Goal: Task Accomplishment & Management: Manage account settings

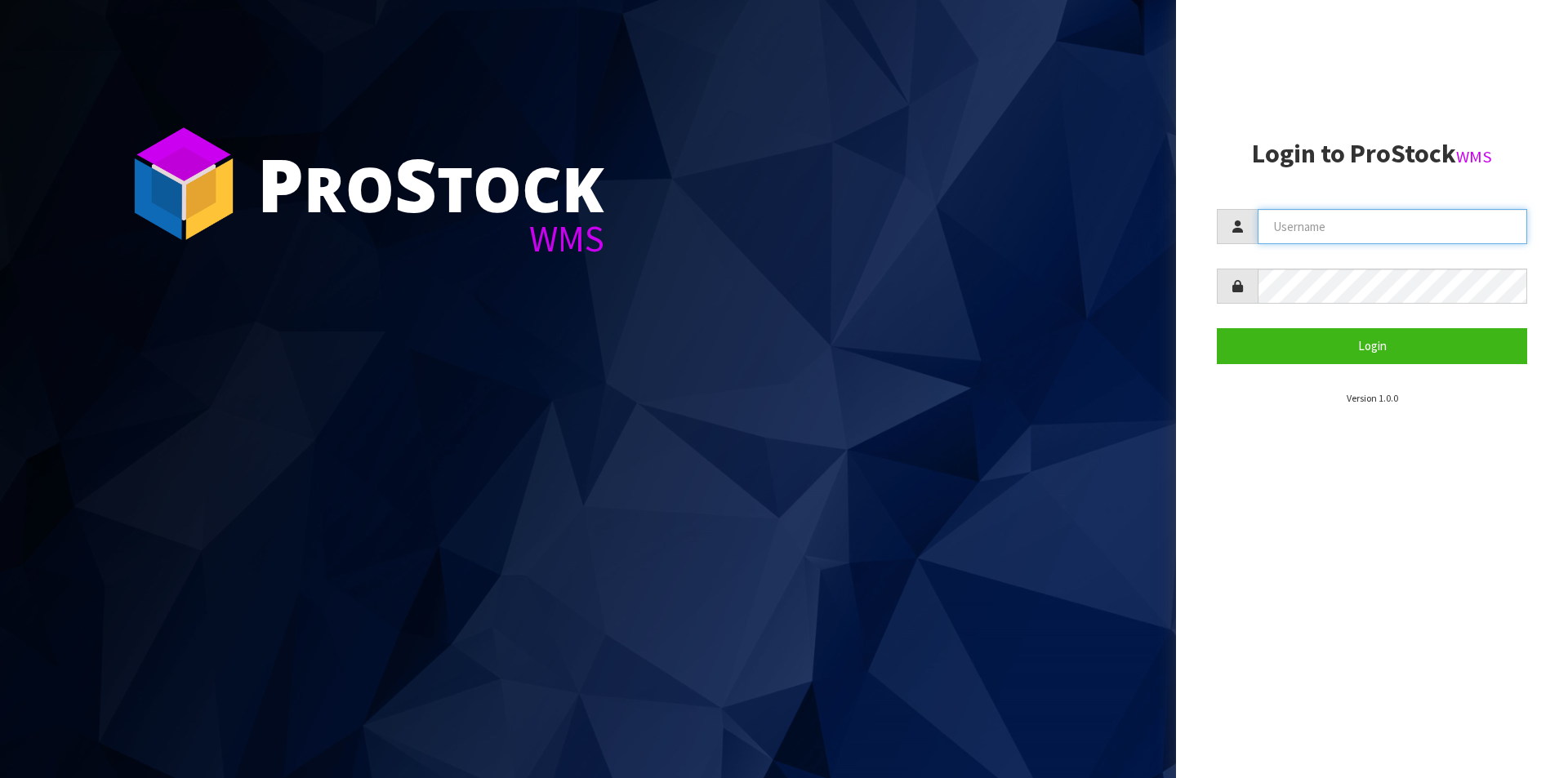
click at [1405, 243] on input "text" at bounding box center [1392, 227] width 270 height 35
type input "Hayrinna"
click at [1217, 328] on button "Login" at bounding box center [1372, 345] width 310 height 35
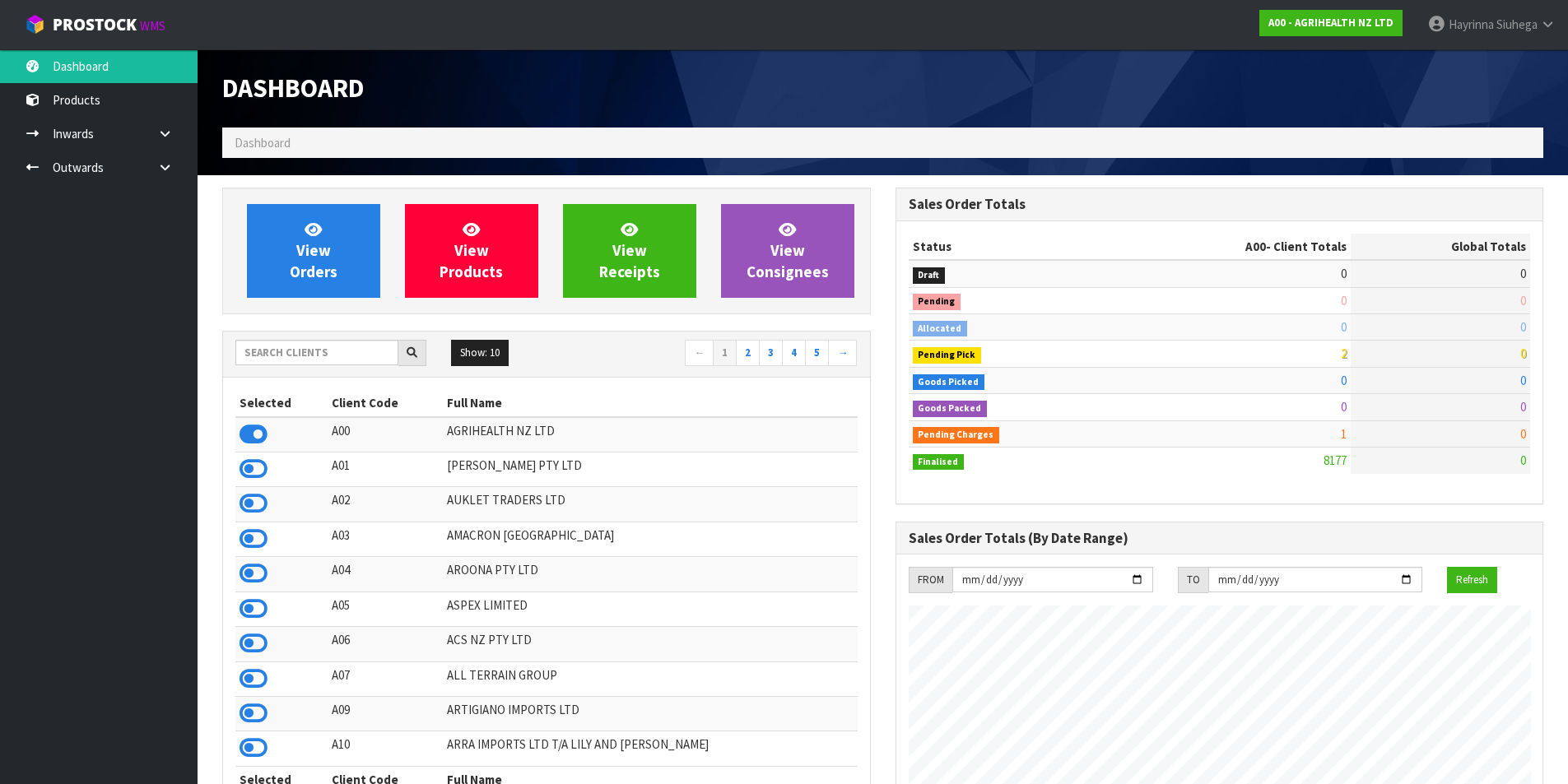
scroll to position [1247, 672]
click at [301, 358] on input "text" at bounding box center [316, 352] width 163 height 25
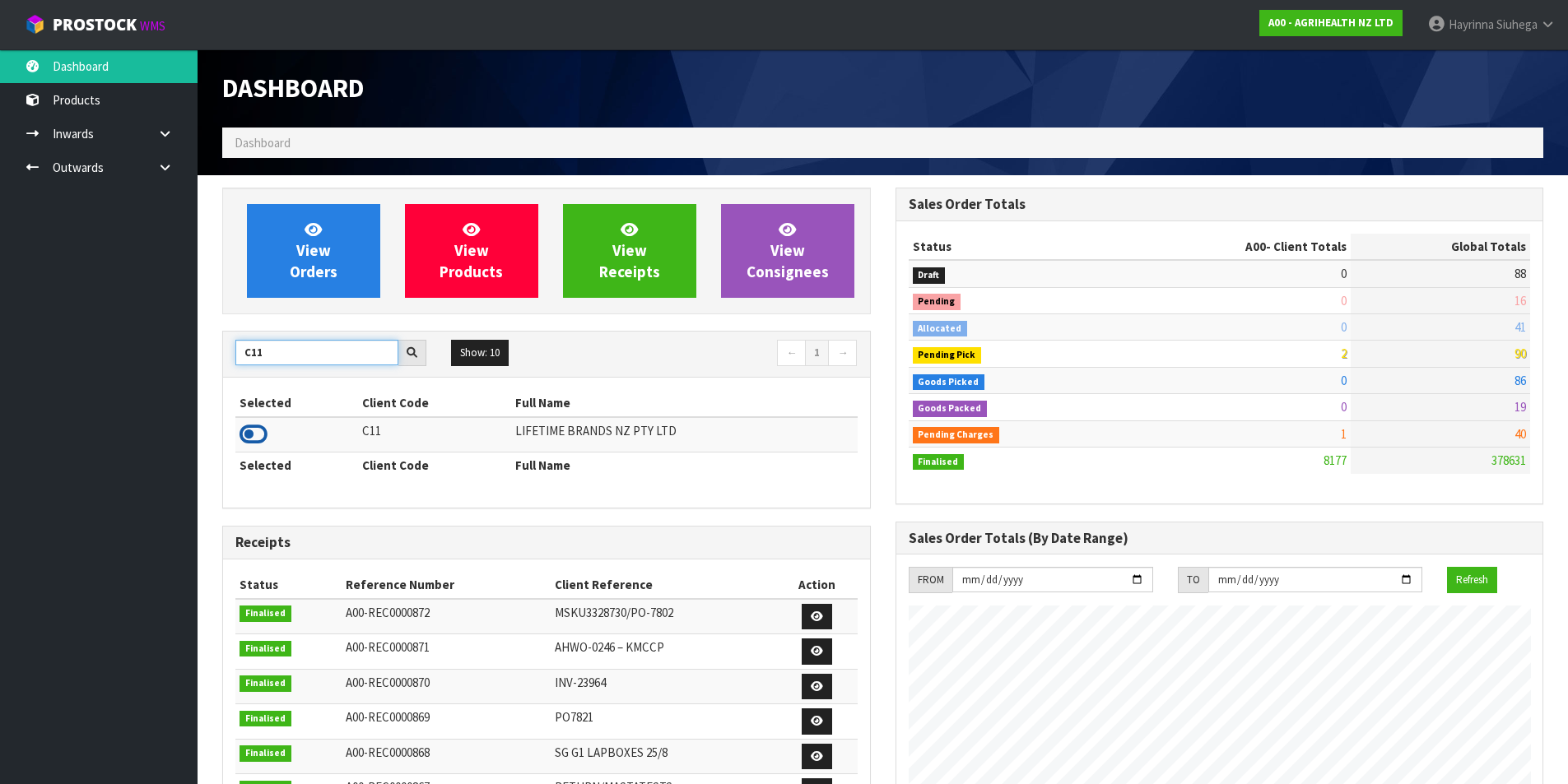
type input "C11"
click at [260, 430] on icon at bounding box center [254, 434] width 28 height 24
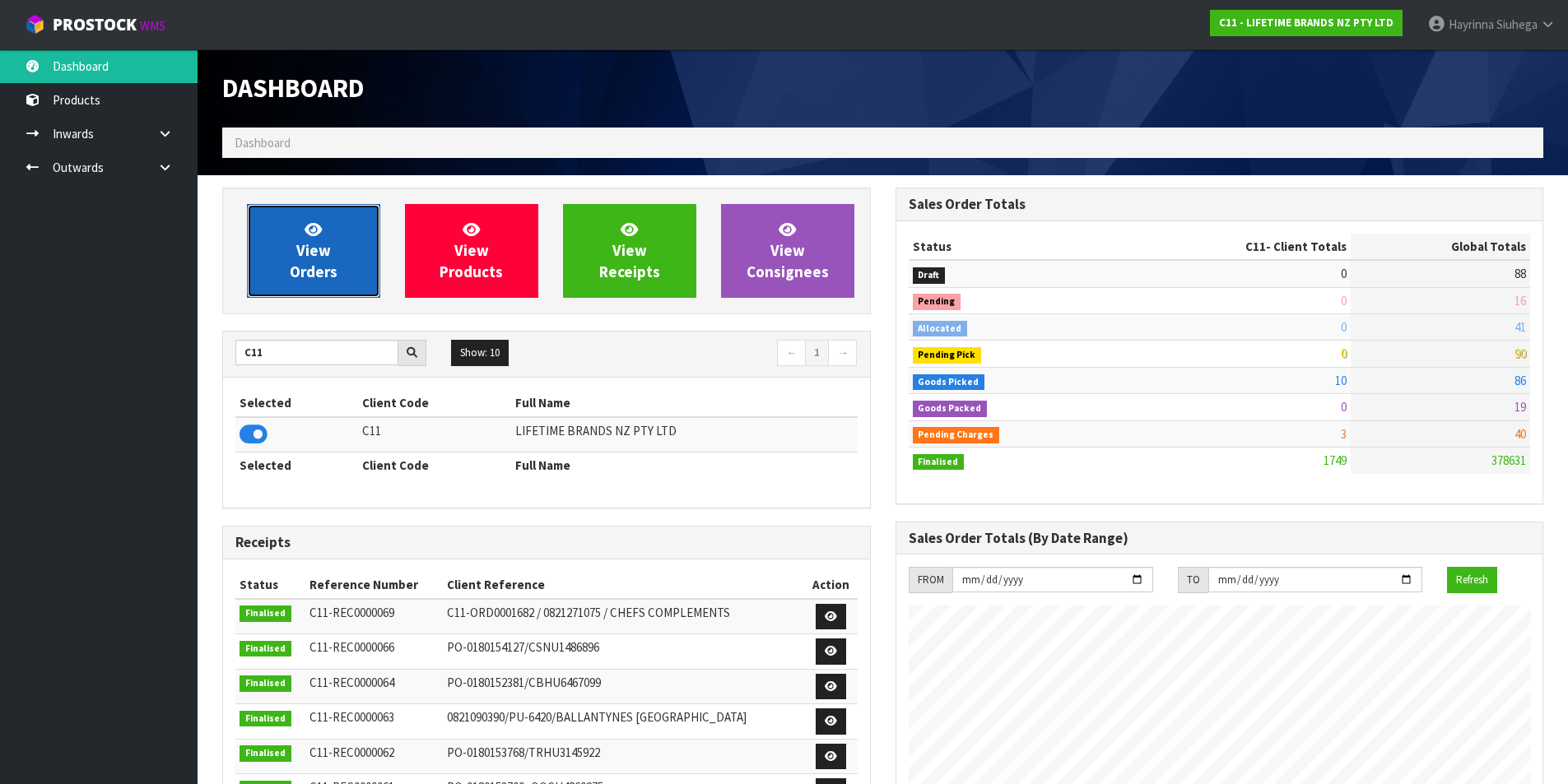
click at [301, 249] on span "View Orders" at bounding box center [313, 250] width 48 height 62
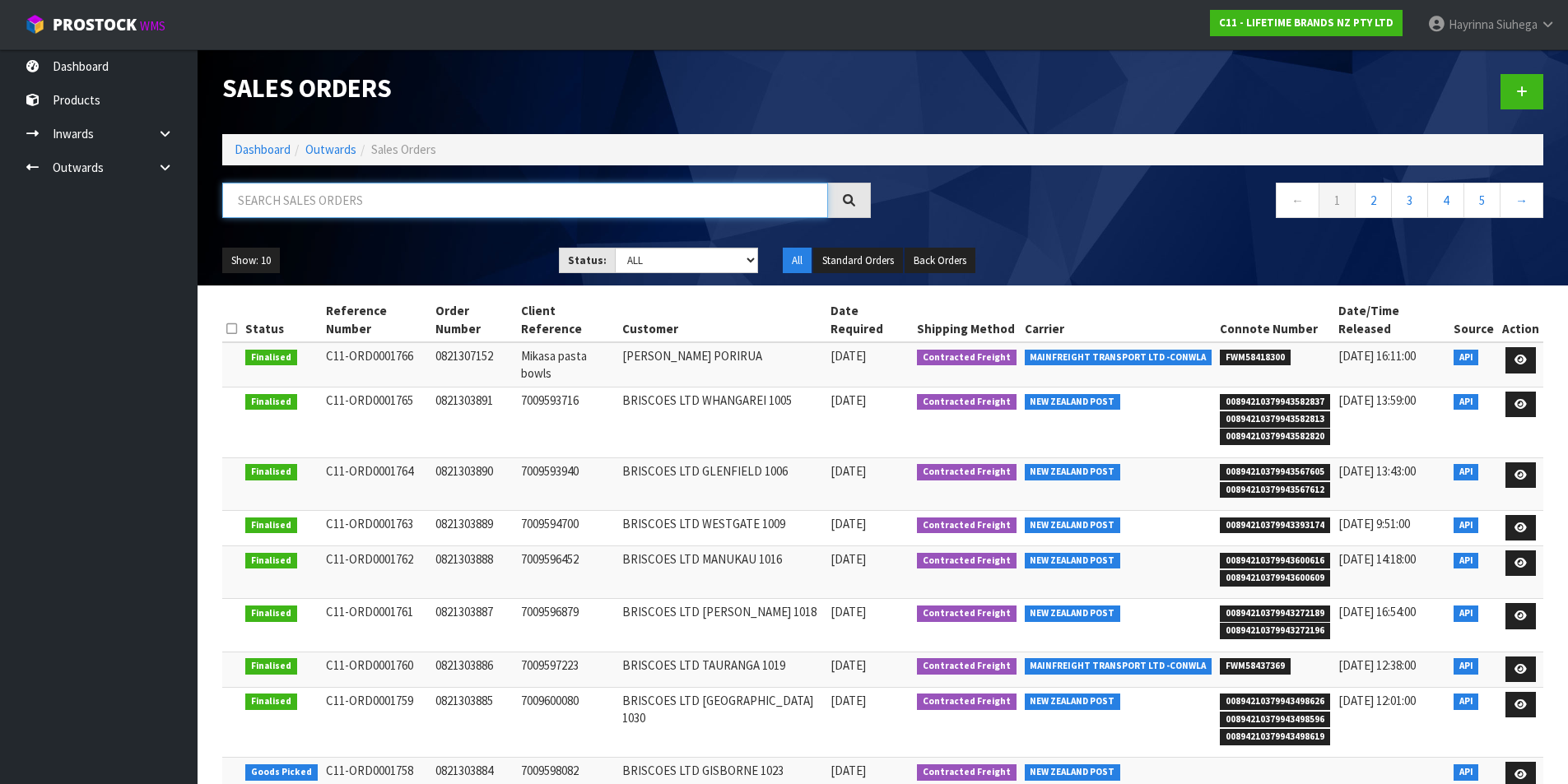
click at [326, 204] on input "text" at bounding box center [525, 201] width 606 height 35
type input "JOB-0409291"
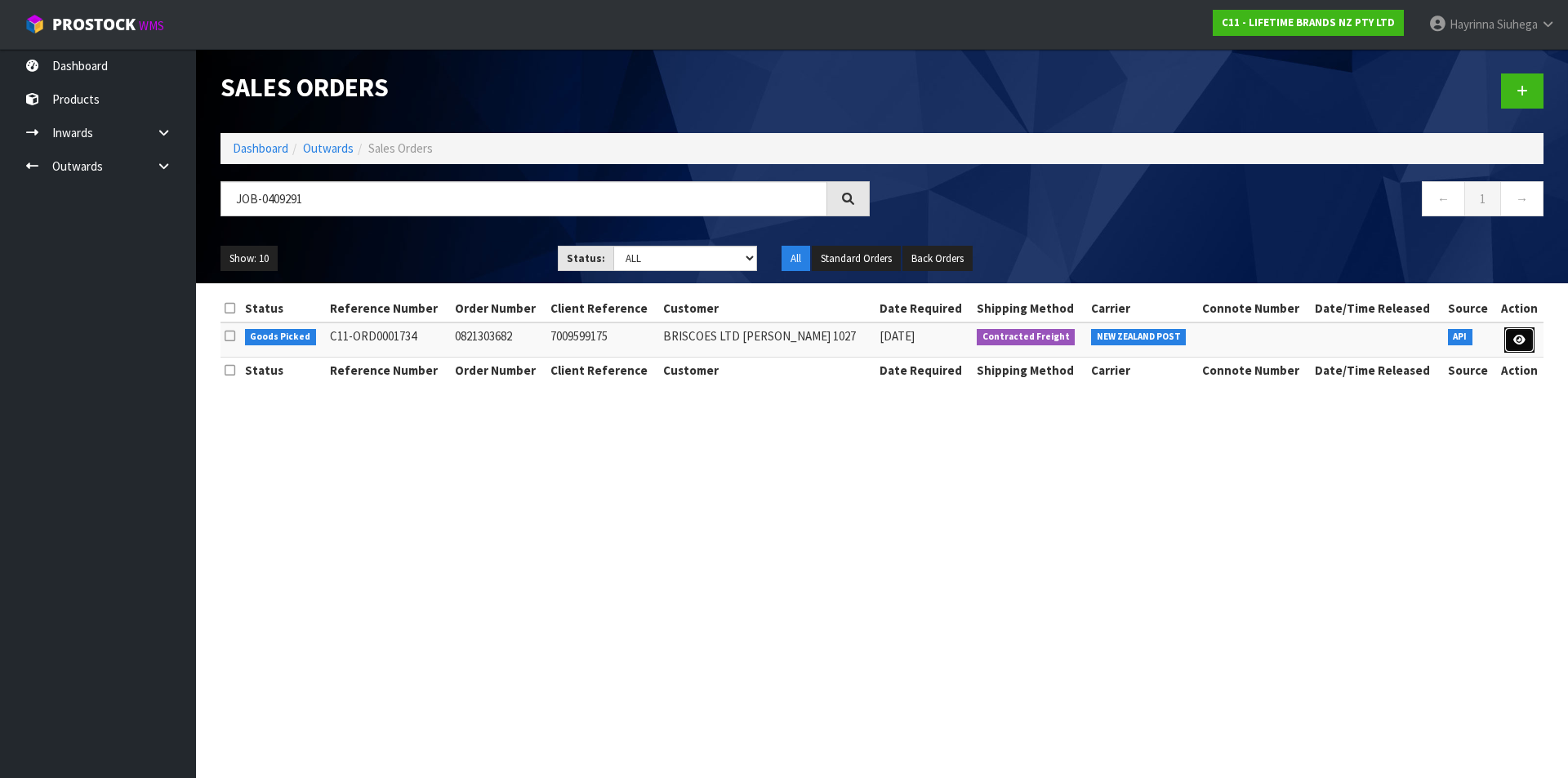
click at [1518, 342] on icon at bounding box center [1519, 339] width 12 height 10
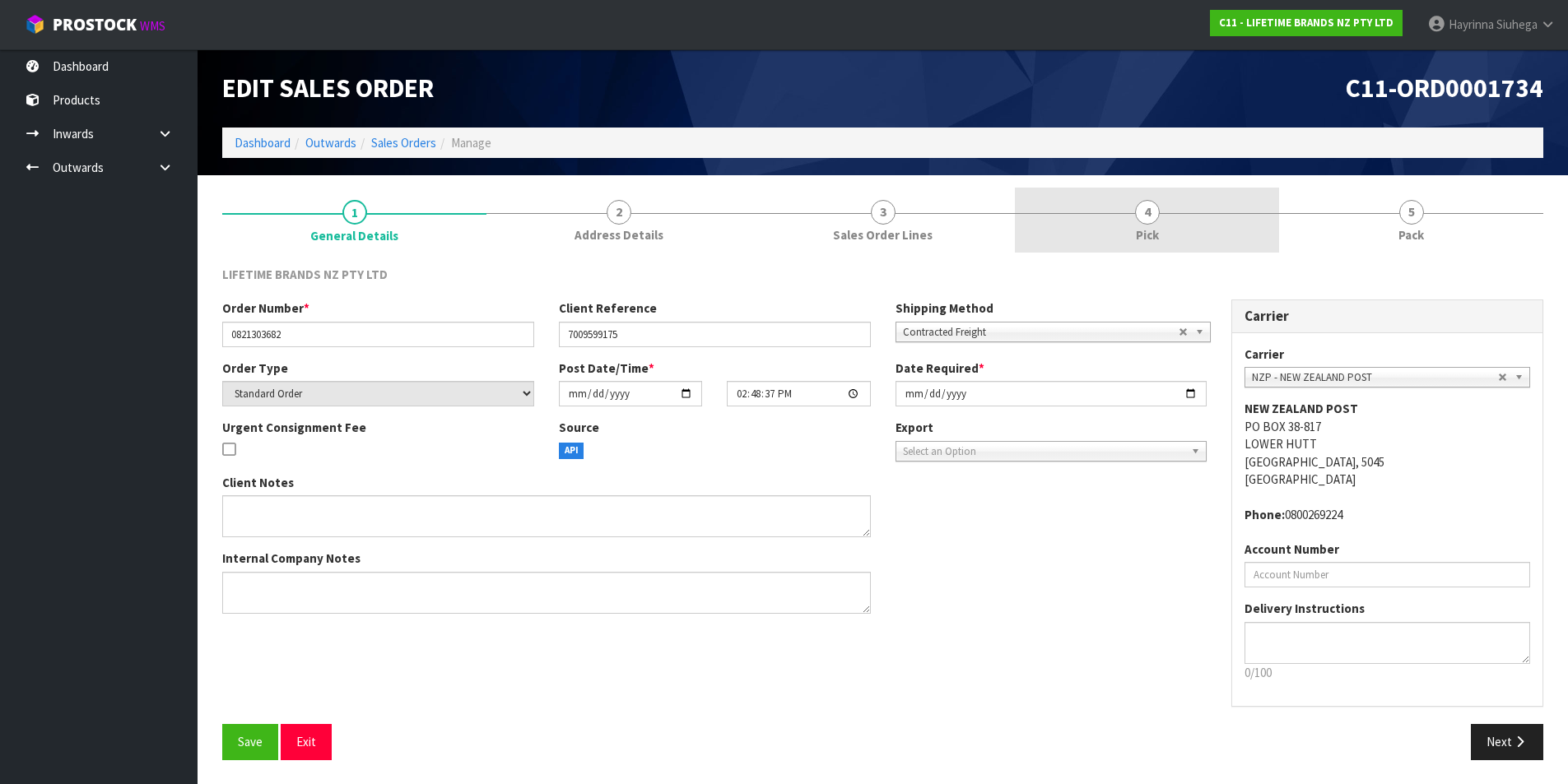
click at [1097, 236] on link "4 Pick" at bounding box center [1146, 220] width 264 height 65
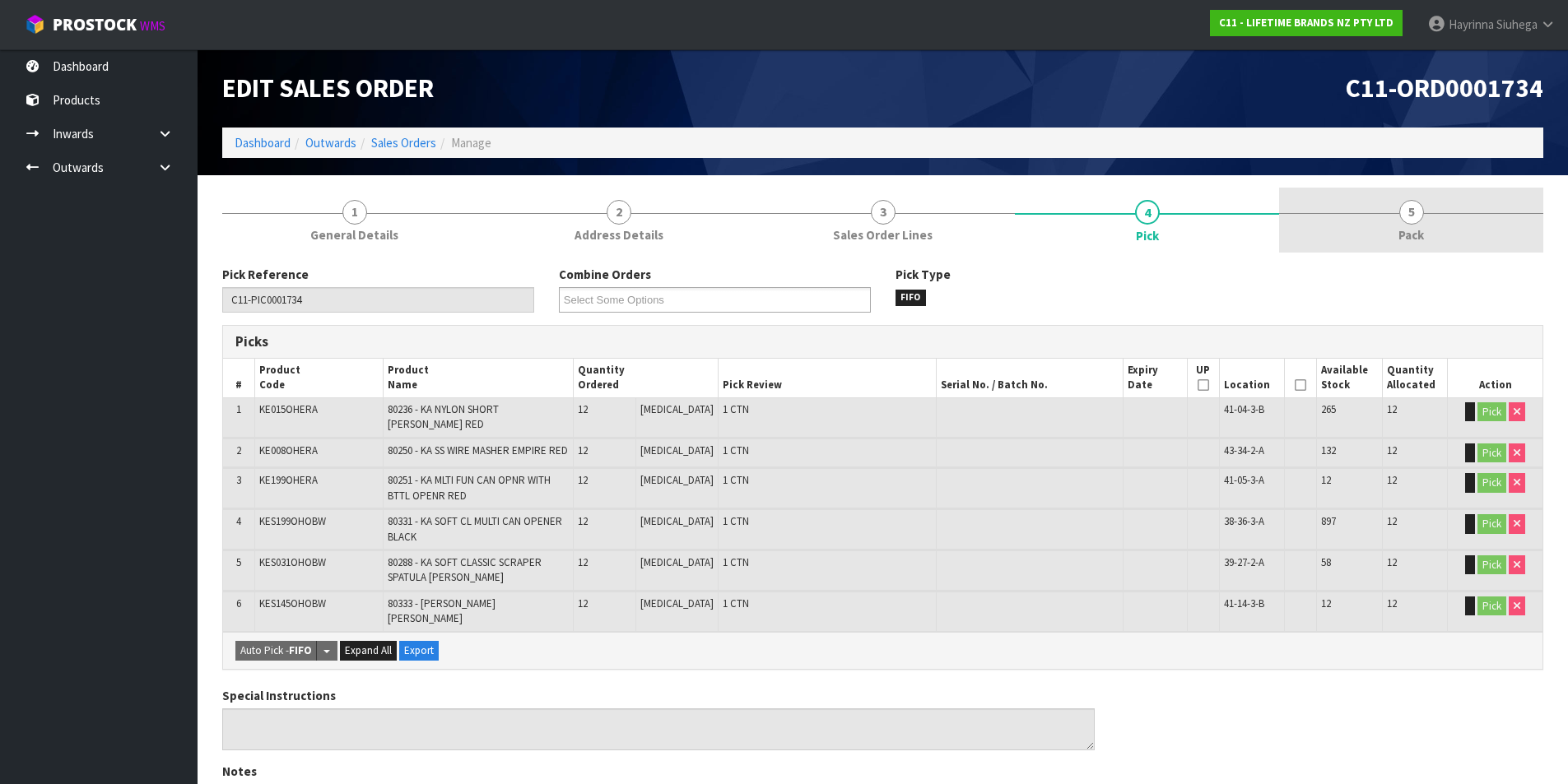
click at [1382, 217] on link "5 Pack" at bounding box center [1410, 220] width 264 height 65
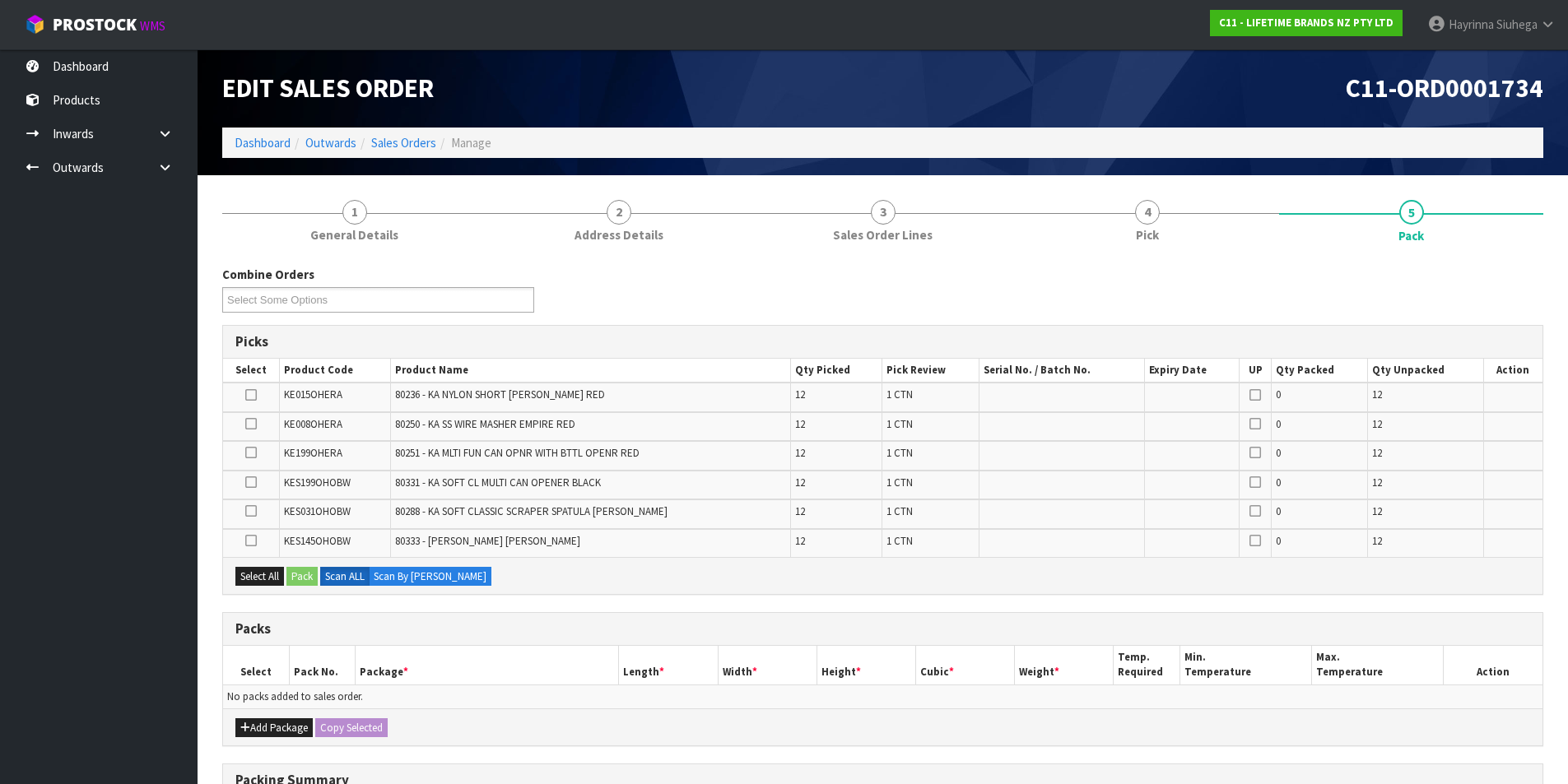
scroll to position [247, 0]
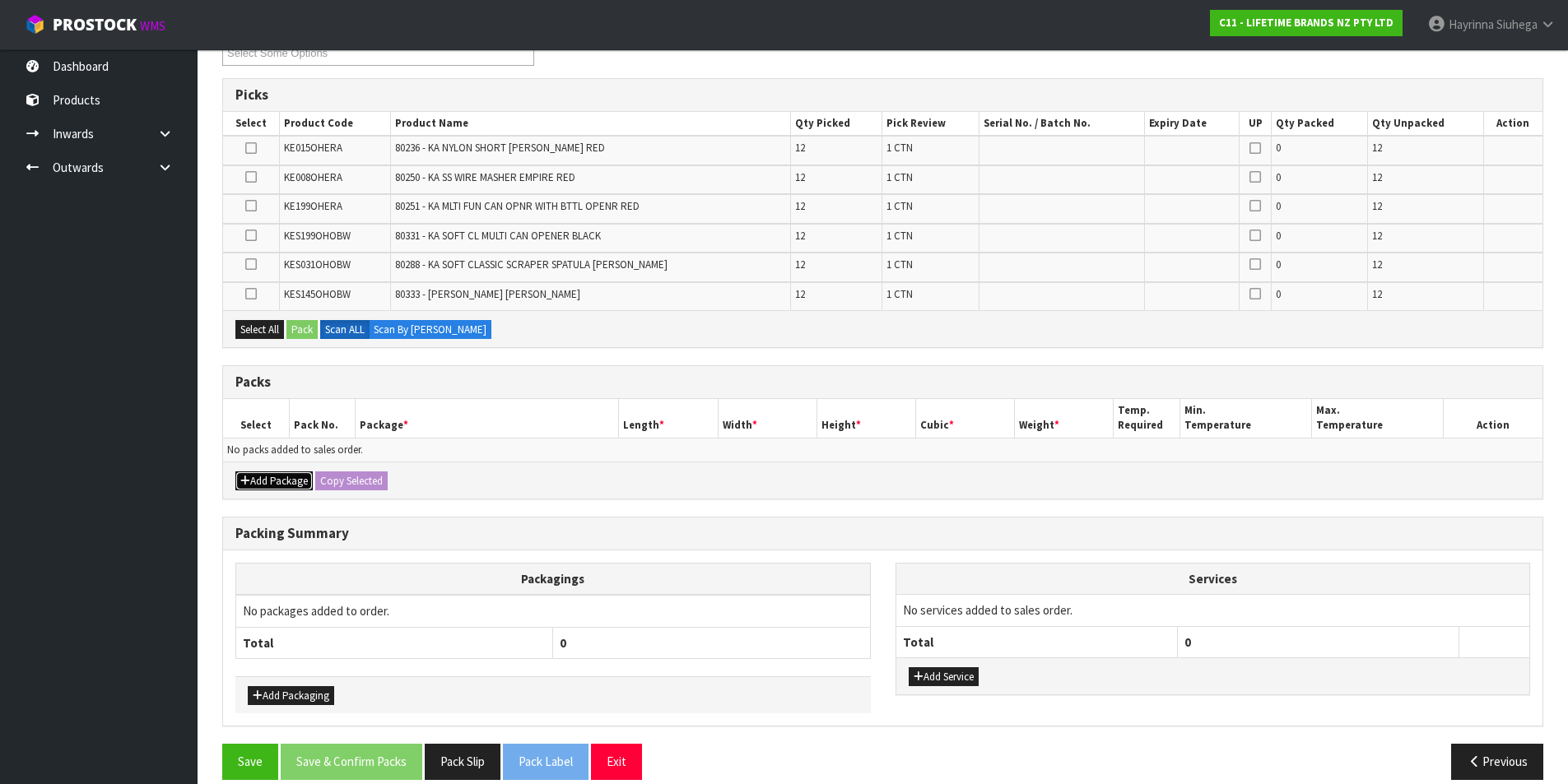
click at [273, 483] on button "Add Package" at bounding box center [273, 481] width 77 height 20
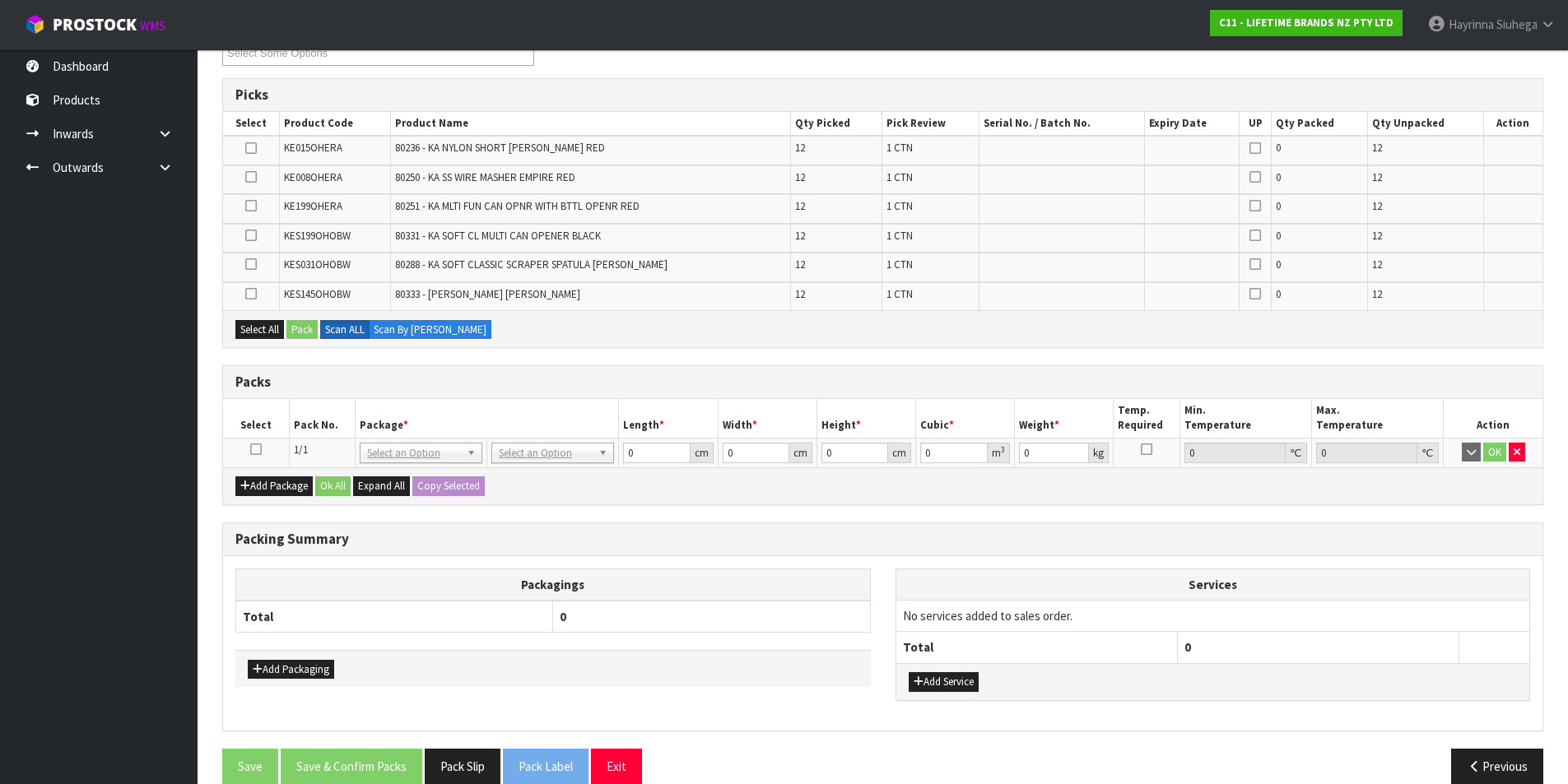
click at [253, 449] on icon at bounding box center [256, 449] width 11 height 1
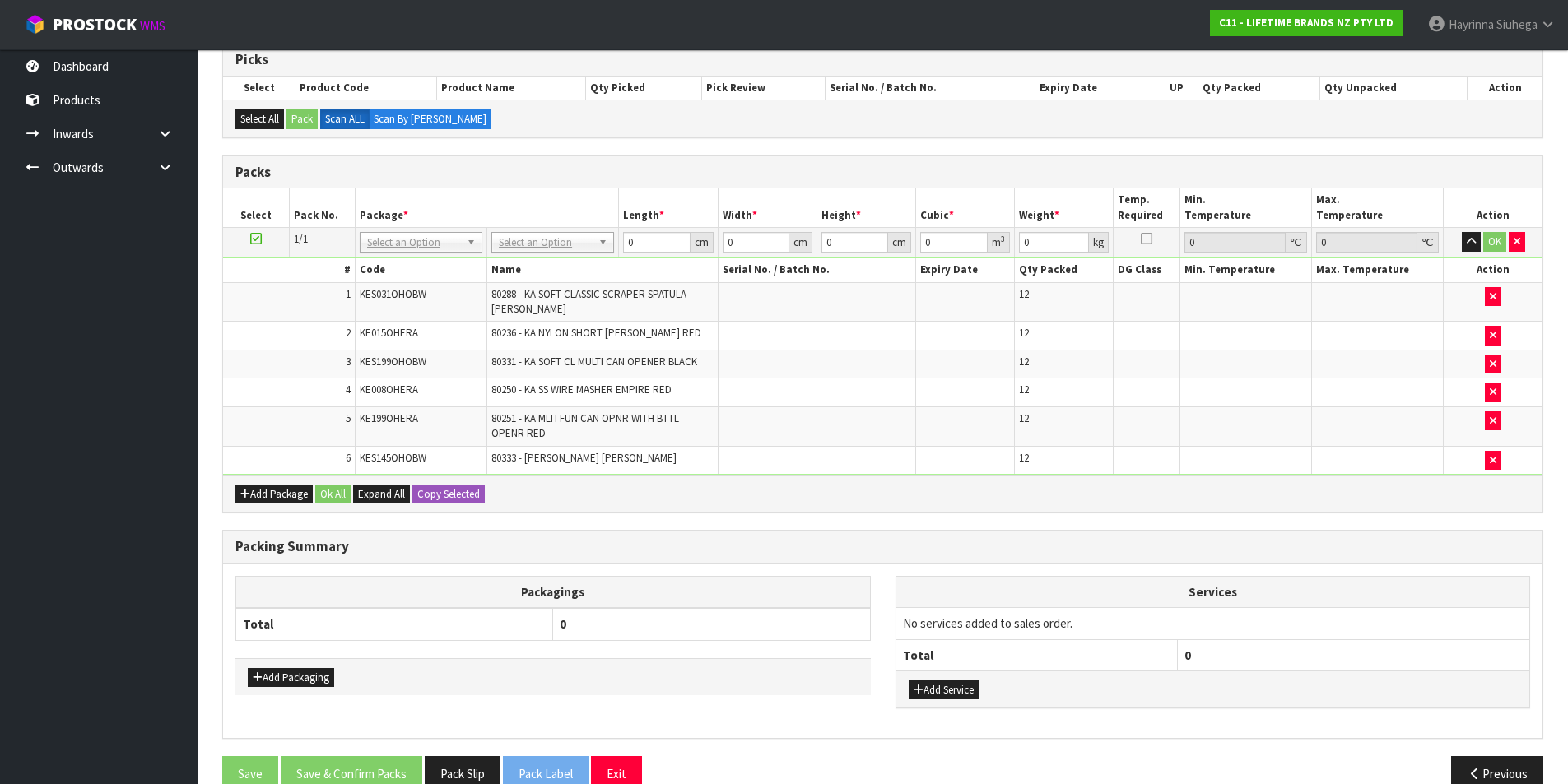
scroll to position [315, 0]
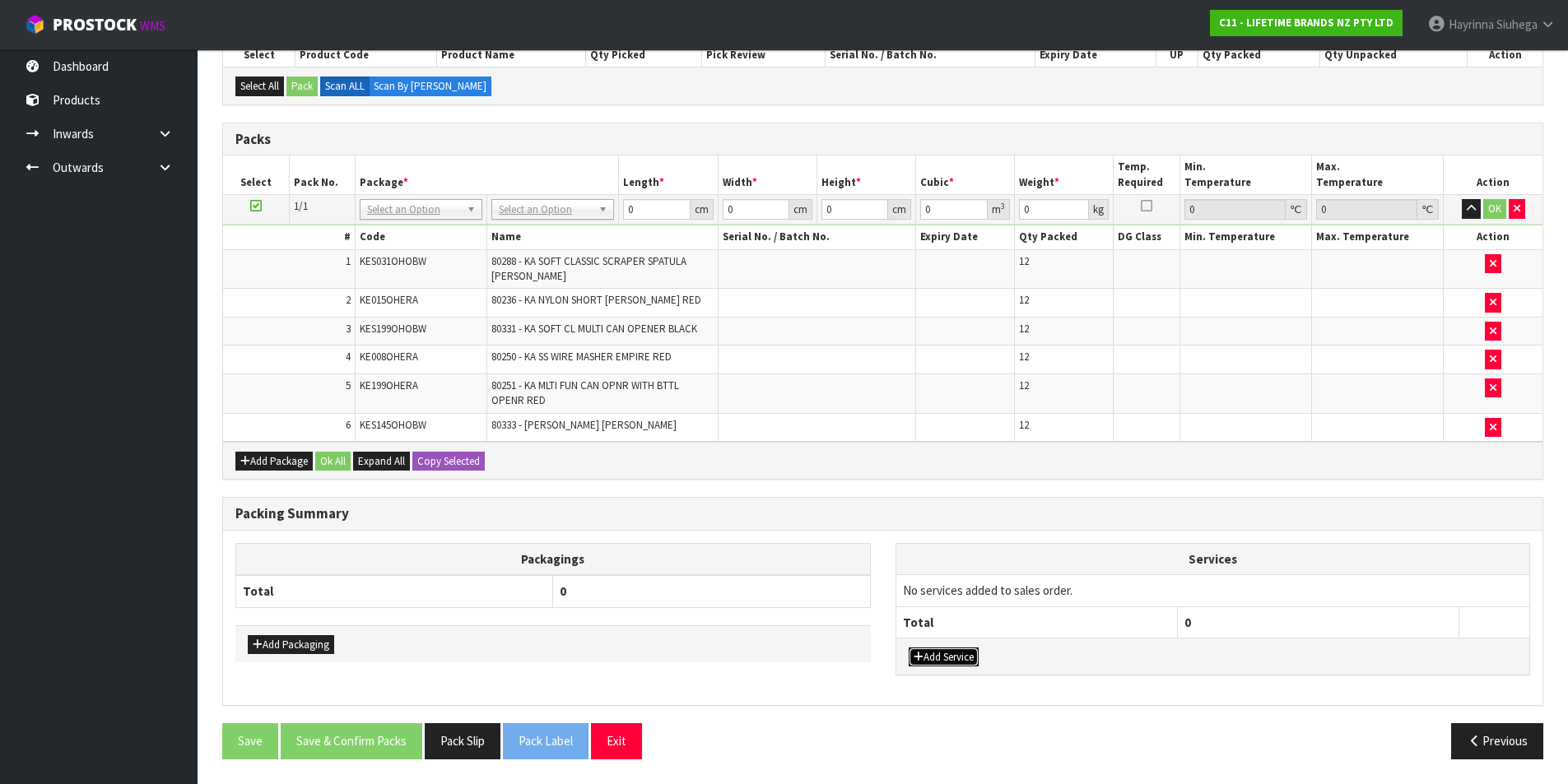
click at [943, 661] on button "Add Service" at bounding box center [943, 657] width 70 height 20
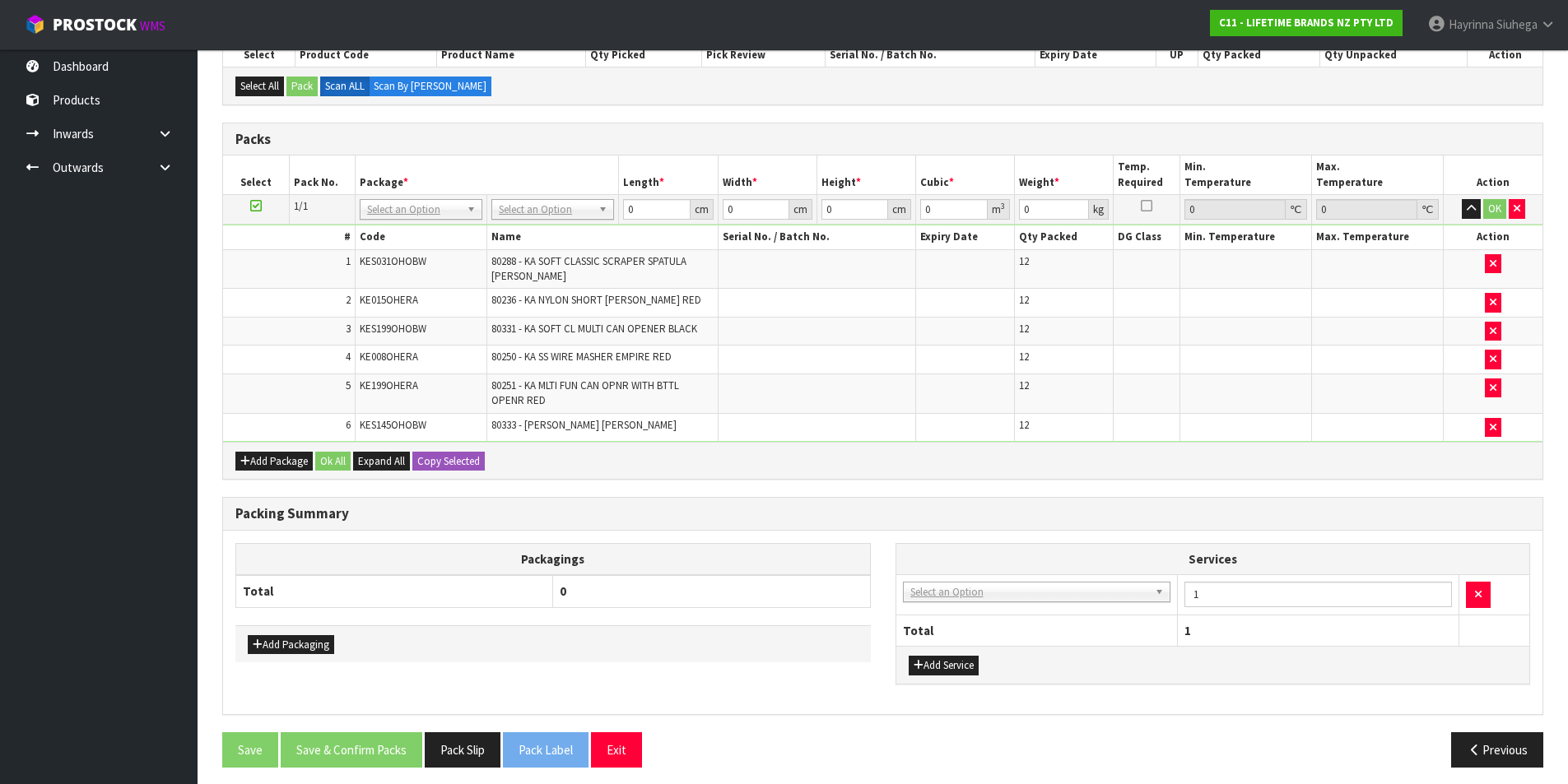
click at [963, 606] on td "003-036 - EXTERNAL PLANT HIRE 008-035 - OUTWARD HDLG+/HOIST LIFT ON/OFF 008-036…" at bounding box center [1037, 595] width 282 height 40
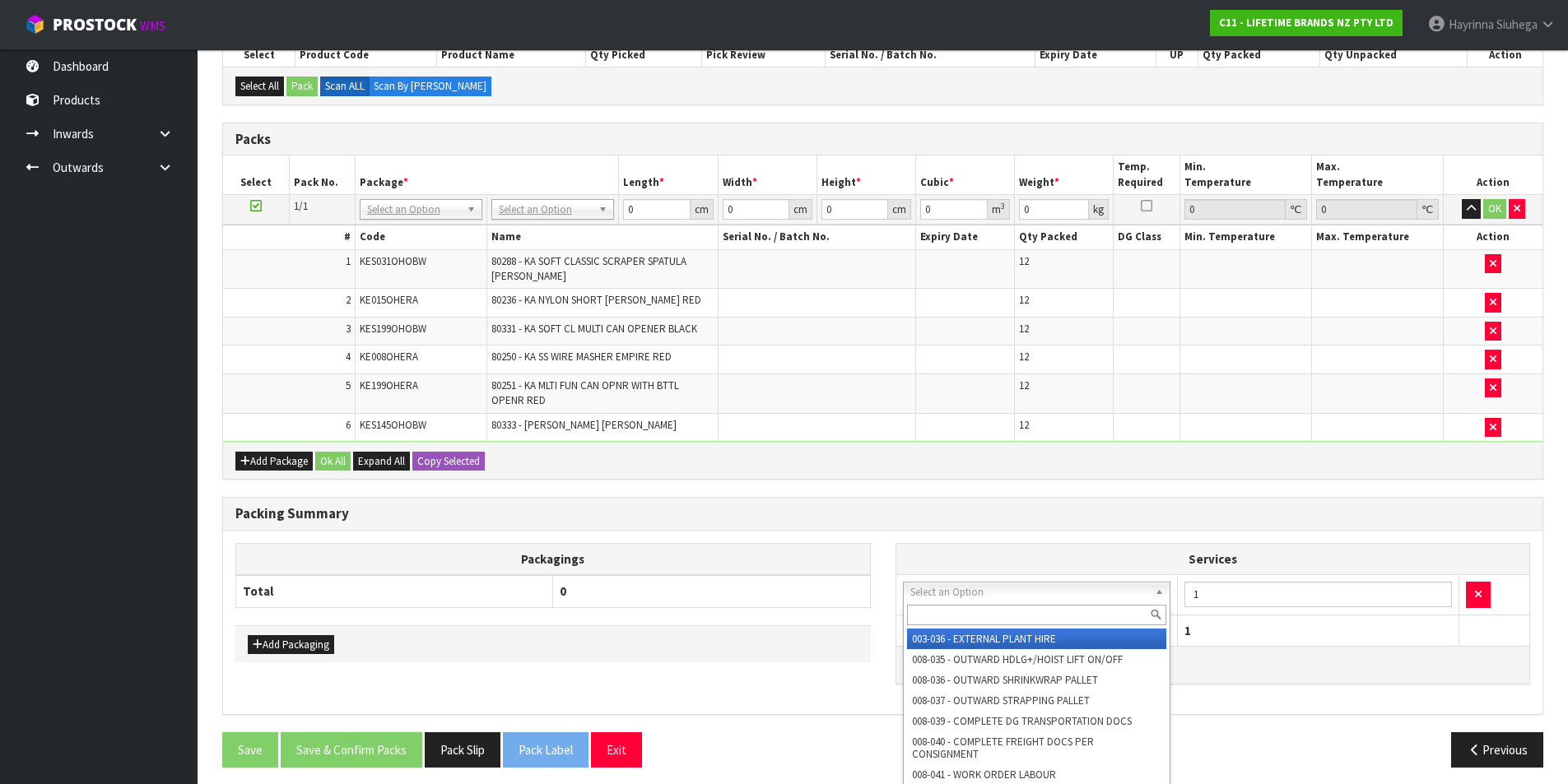
click at [964, 626] on div at bounding box center [1037, 615] width 267 height 27
click at [972, 619] on input "text" at bounding box center [1037, 615] width 260 height 21
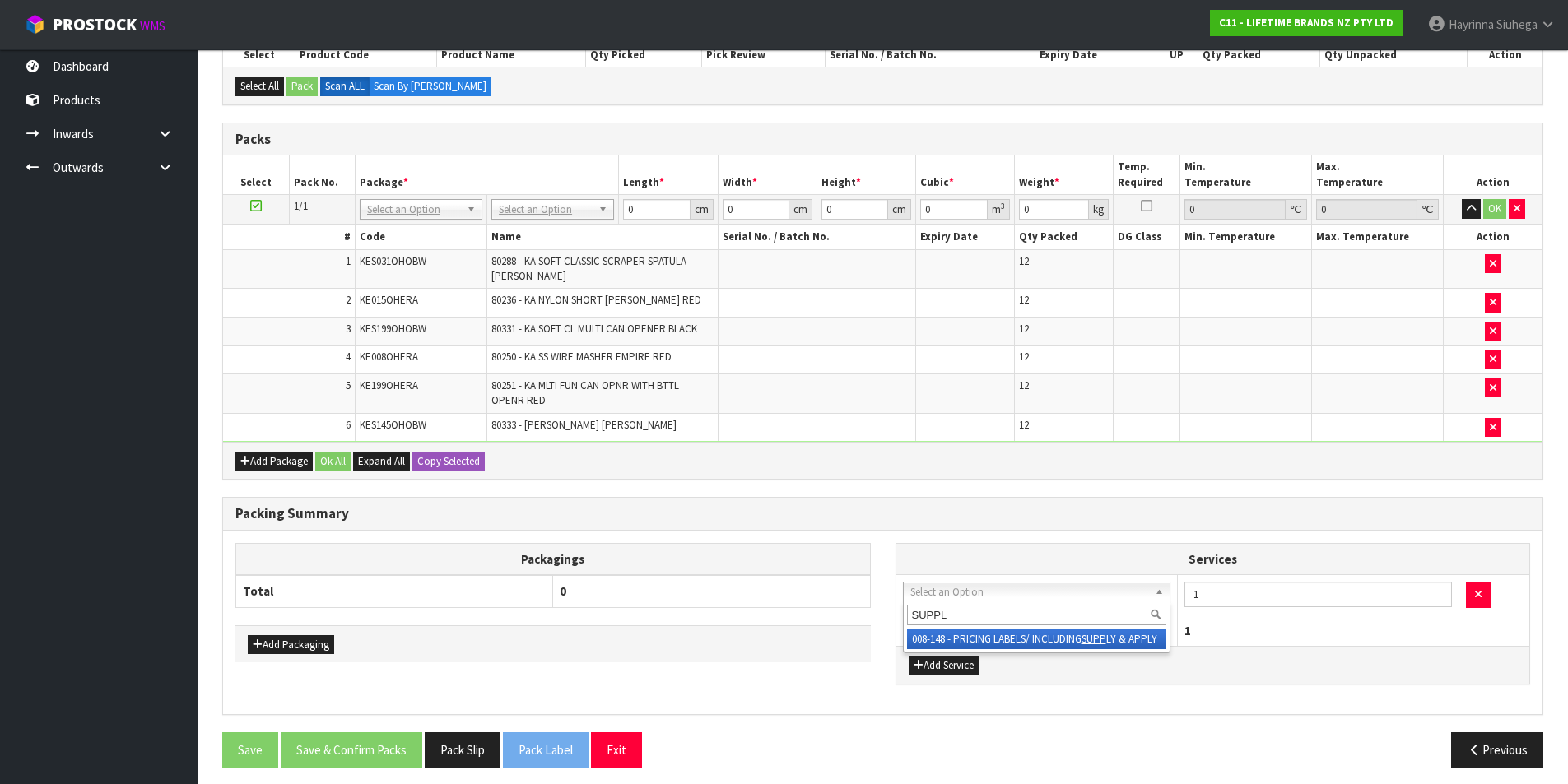
type input "SUPPLY"
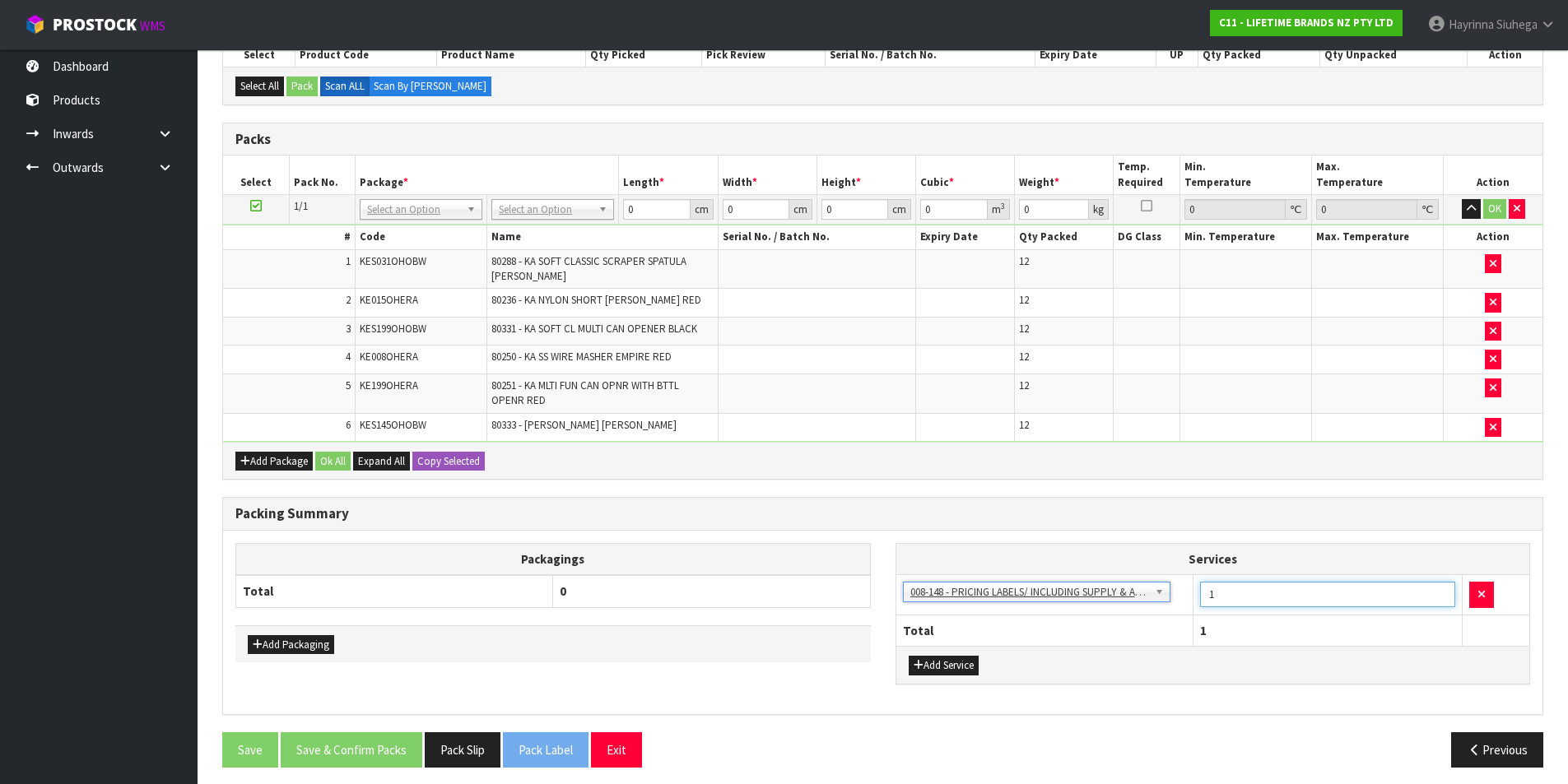
drag, startPoint x: 1301, startPoint y: 604, endPoint x: 1187, endPoint y: 621, distance: 115.3
click at [1185, 620] on table "Services 003-036 - EXTERNAL PLANT HIRE 008-035 - OUTWARD HDLG+/HOIST LIFT ON/OF…" at bounding box center [1212, 595] width 634 height 102
type input "36"
click at [878, 483] on div "Combine Orders C11-ORD0001728 C11-ORD0001733 C11-ORD0001734 C11-ORD0001736 C11-…" at bounding box center [882, 365] width 1321 height 830
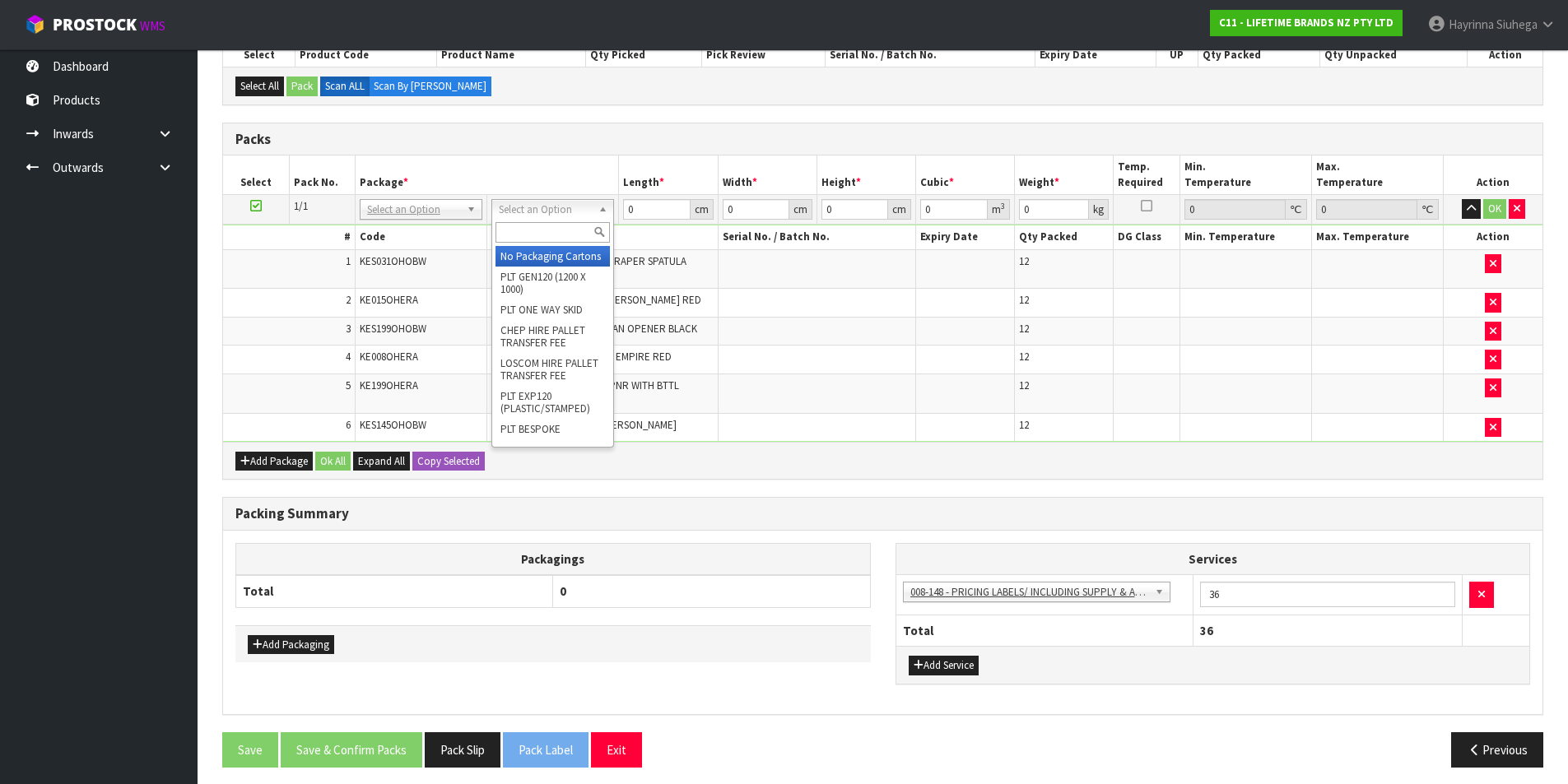
click at [563, 229] on input "text" at bounding box center [553, 232] width 115 height 21
type input "CTN9"
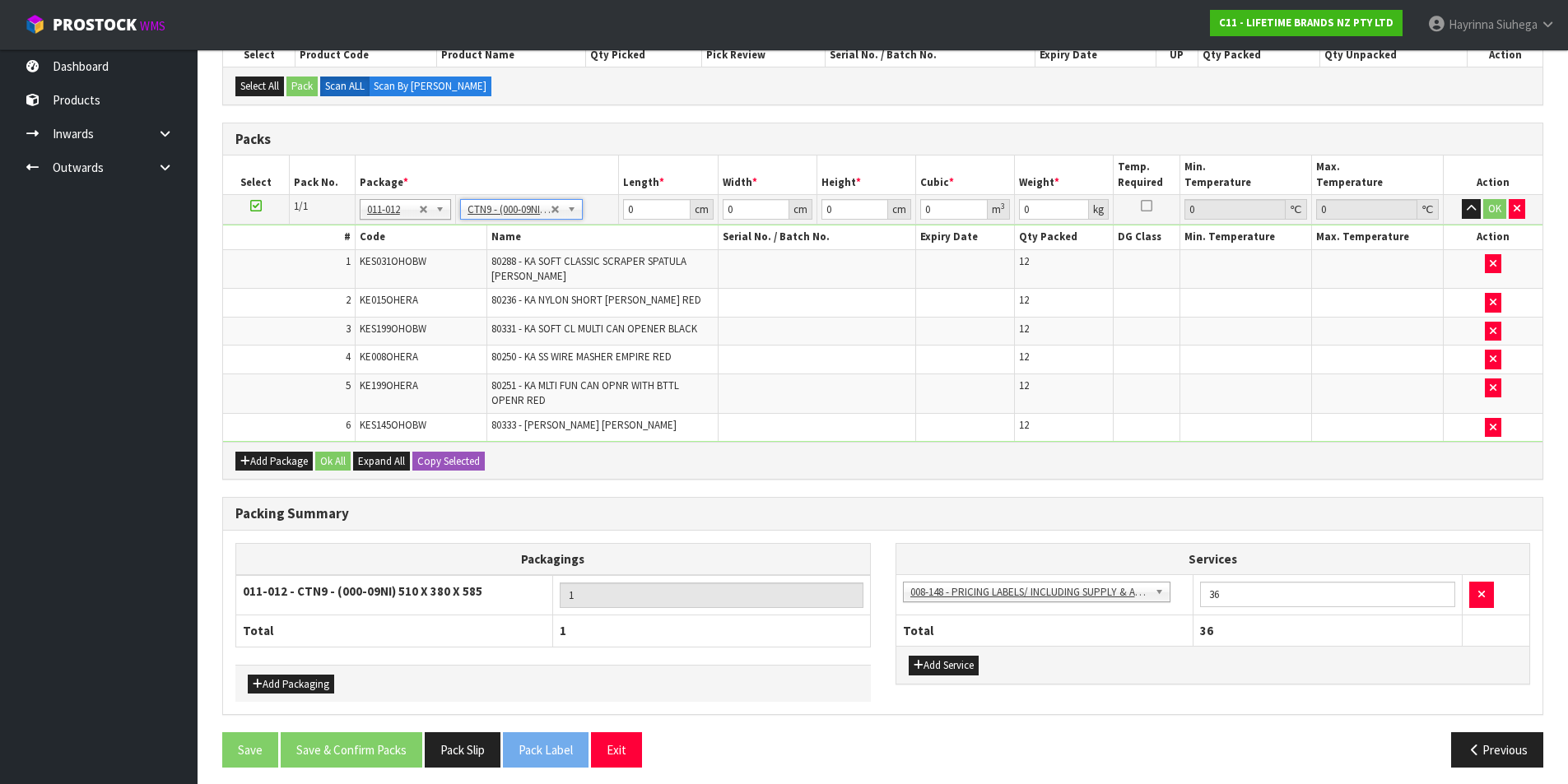
type input "51"
type input "38"
type input "58.5"
type input "0.113373"
type input "16.544"
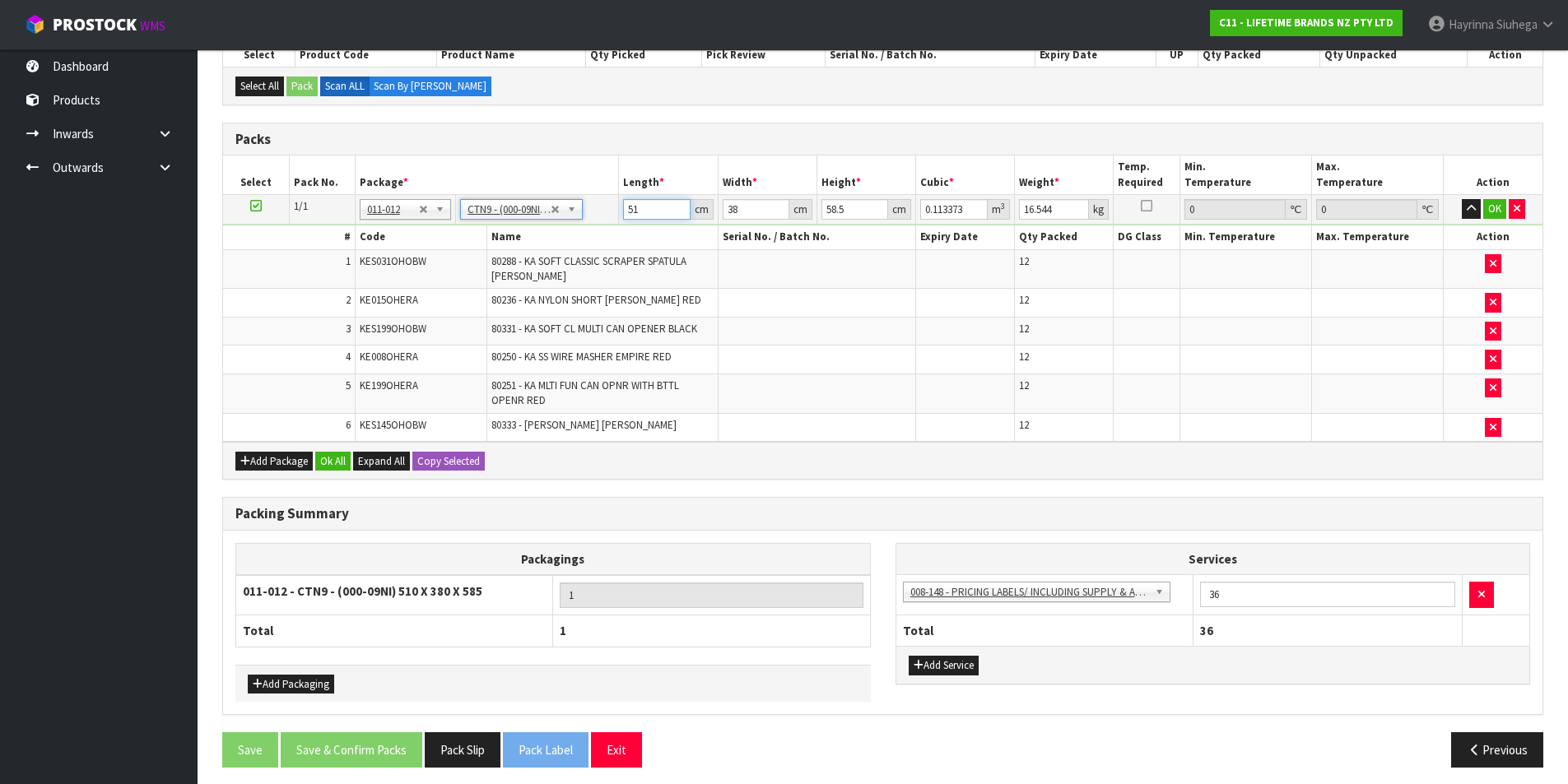
click at [629, 211] on input "51" at bounding box center [655, 209] width 66 height 21
type input "5"
type input "0.011115"
type input "52"
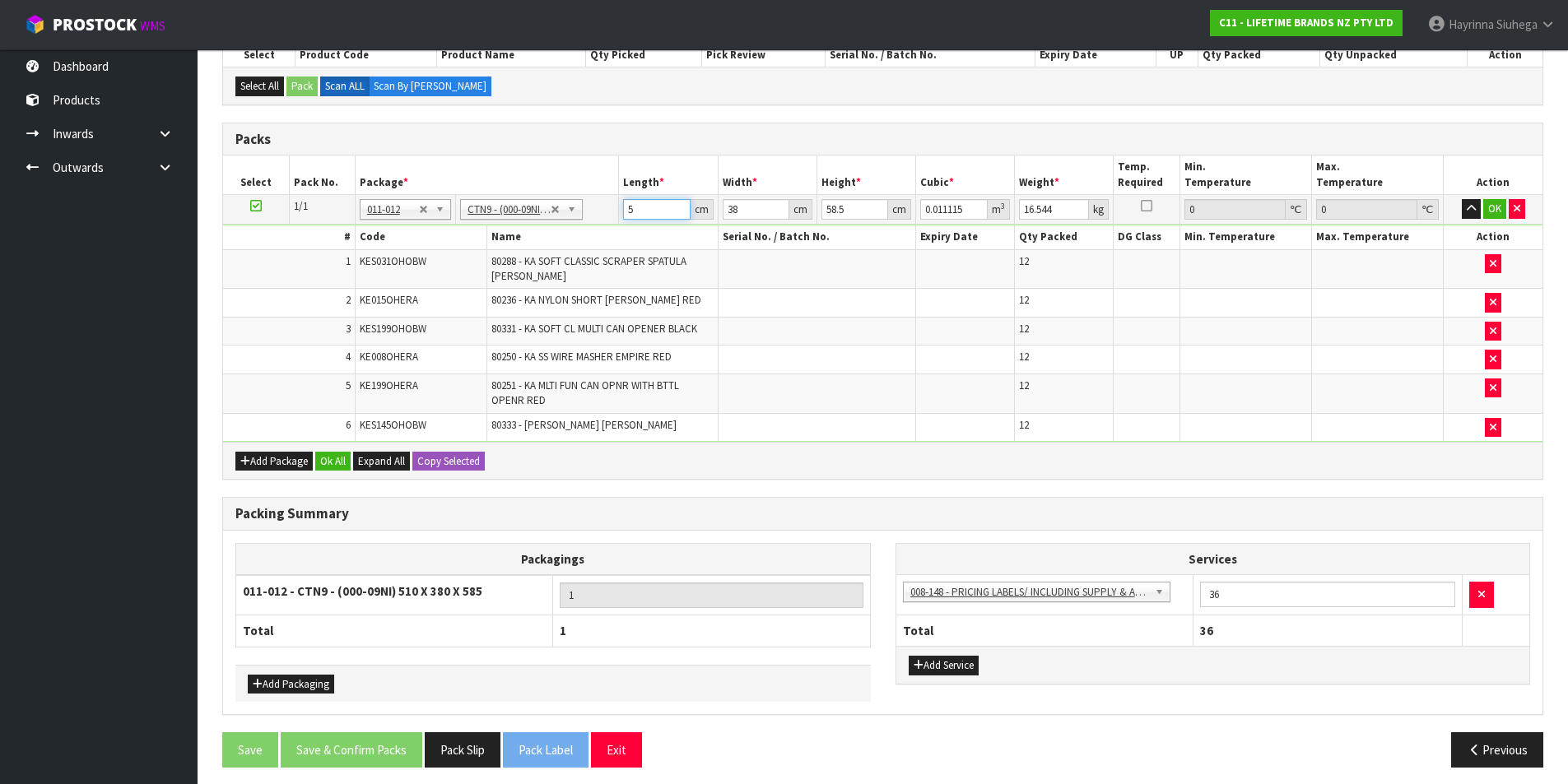
type input "0.115596"
type input "52"
type input "4"
type input "0.012168"
type input "40"
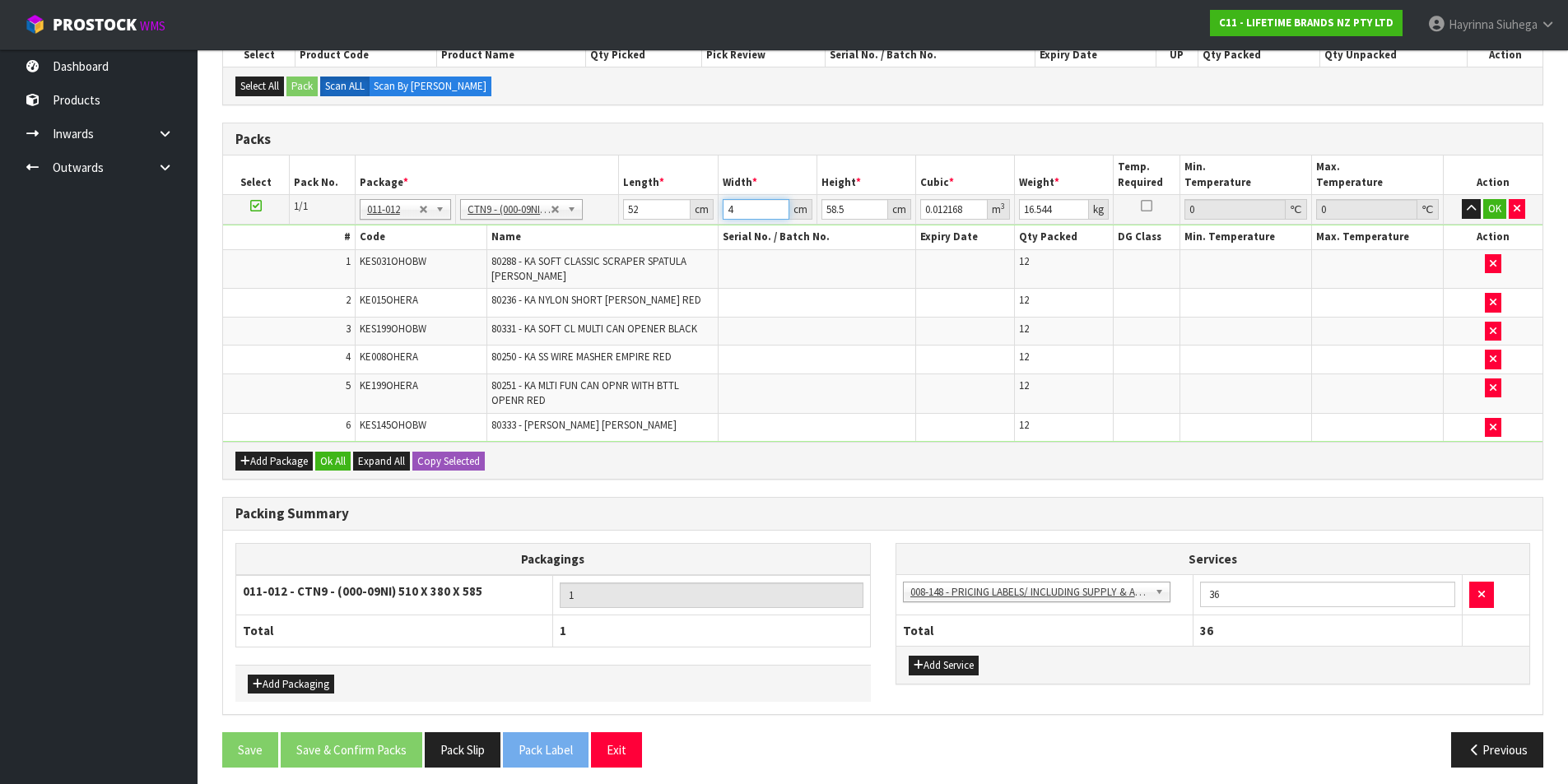
type input "0.12168"
type input "40"
type input "5"
type input "0.0104"
type input "53"
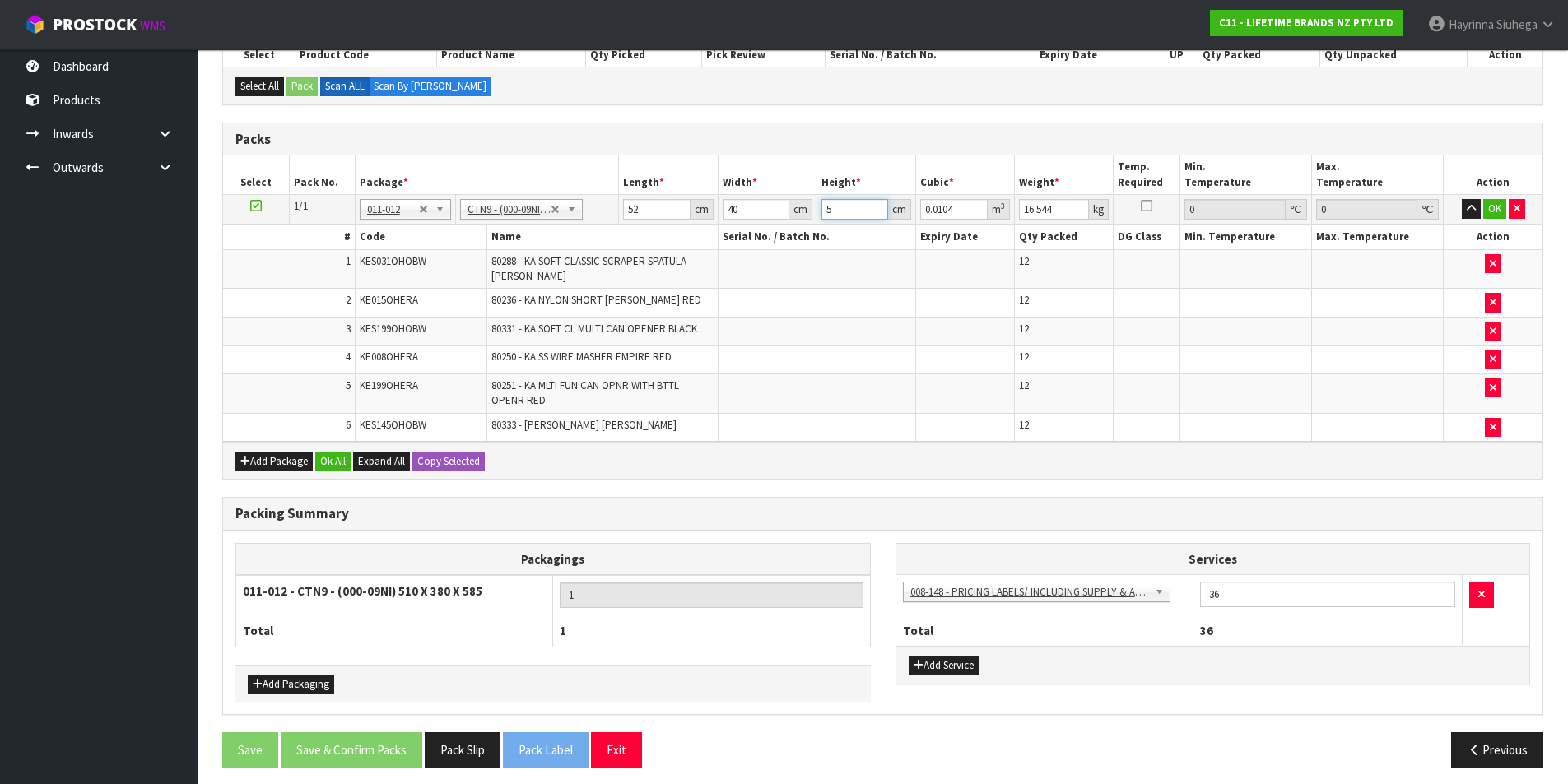
type input "0.11024"
type input "53"
type input "19"
click button "OK" at bounding box center [1494, 208] width 23 height 20
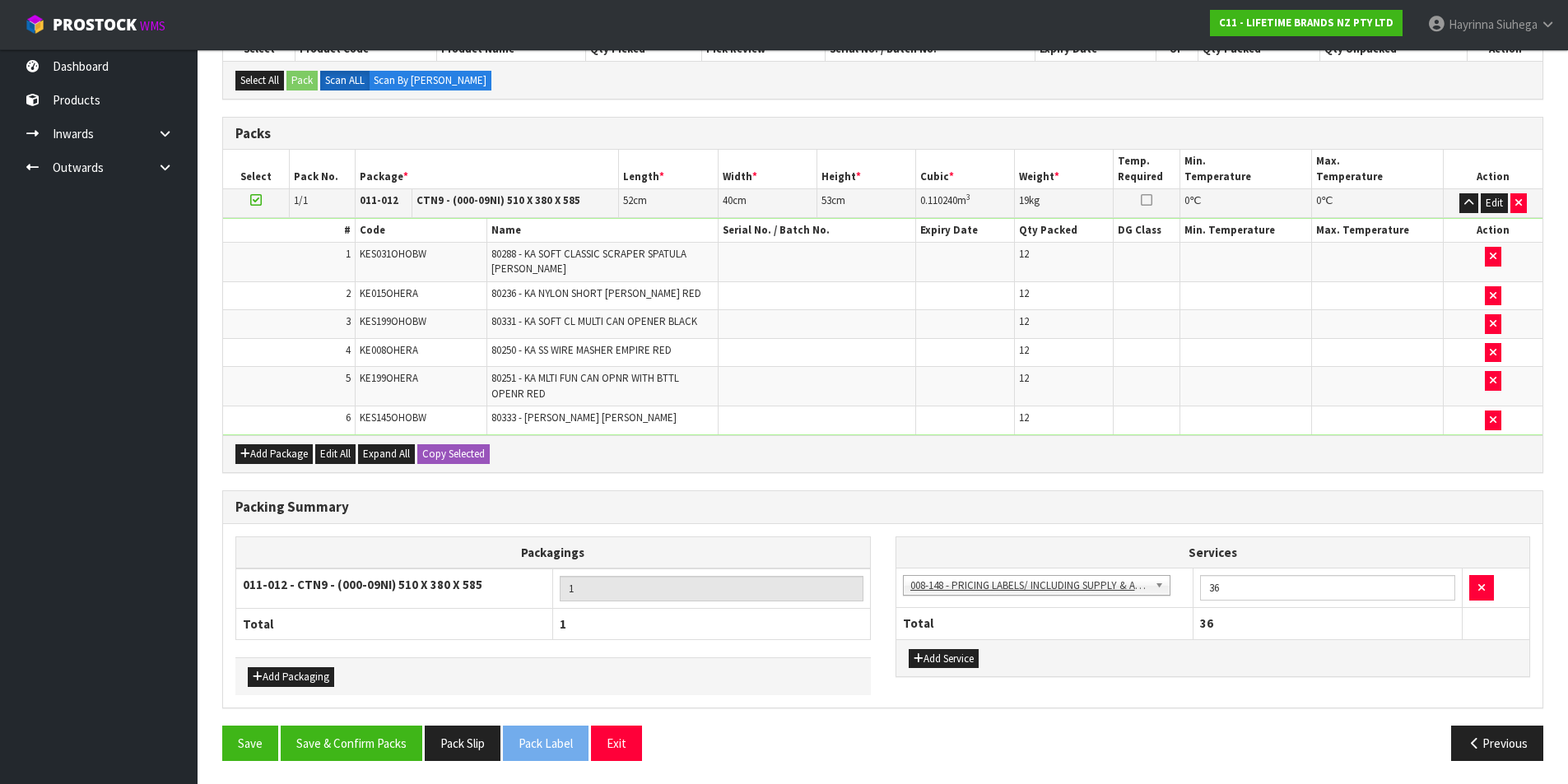
scroll to position [323, 0]
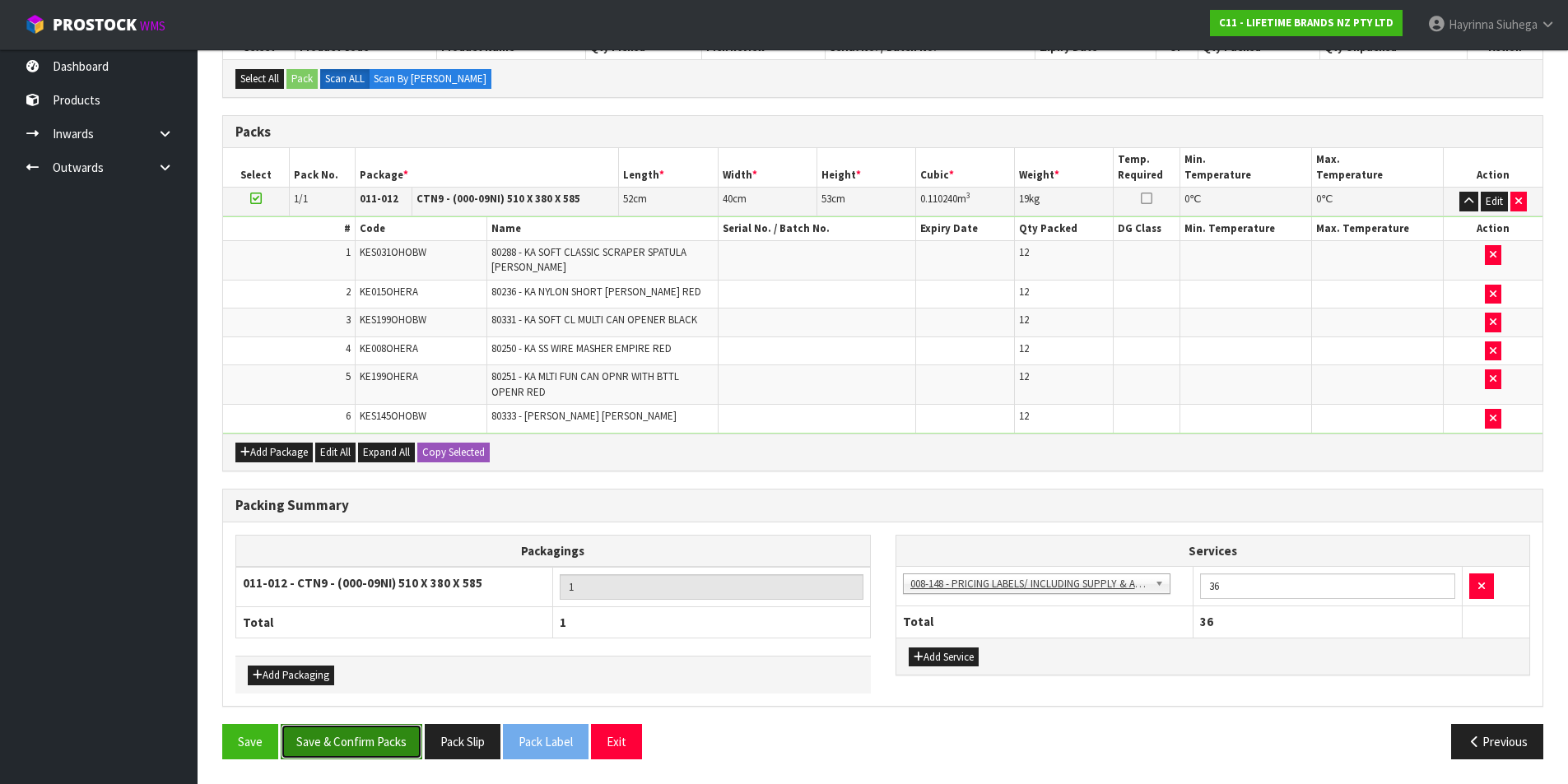
click at [368, 748] on button "Save & Confirm Packs" at bounding box center [352, 742] width 142 height 35
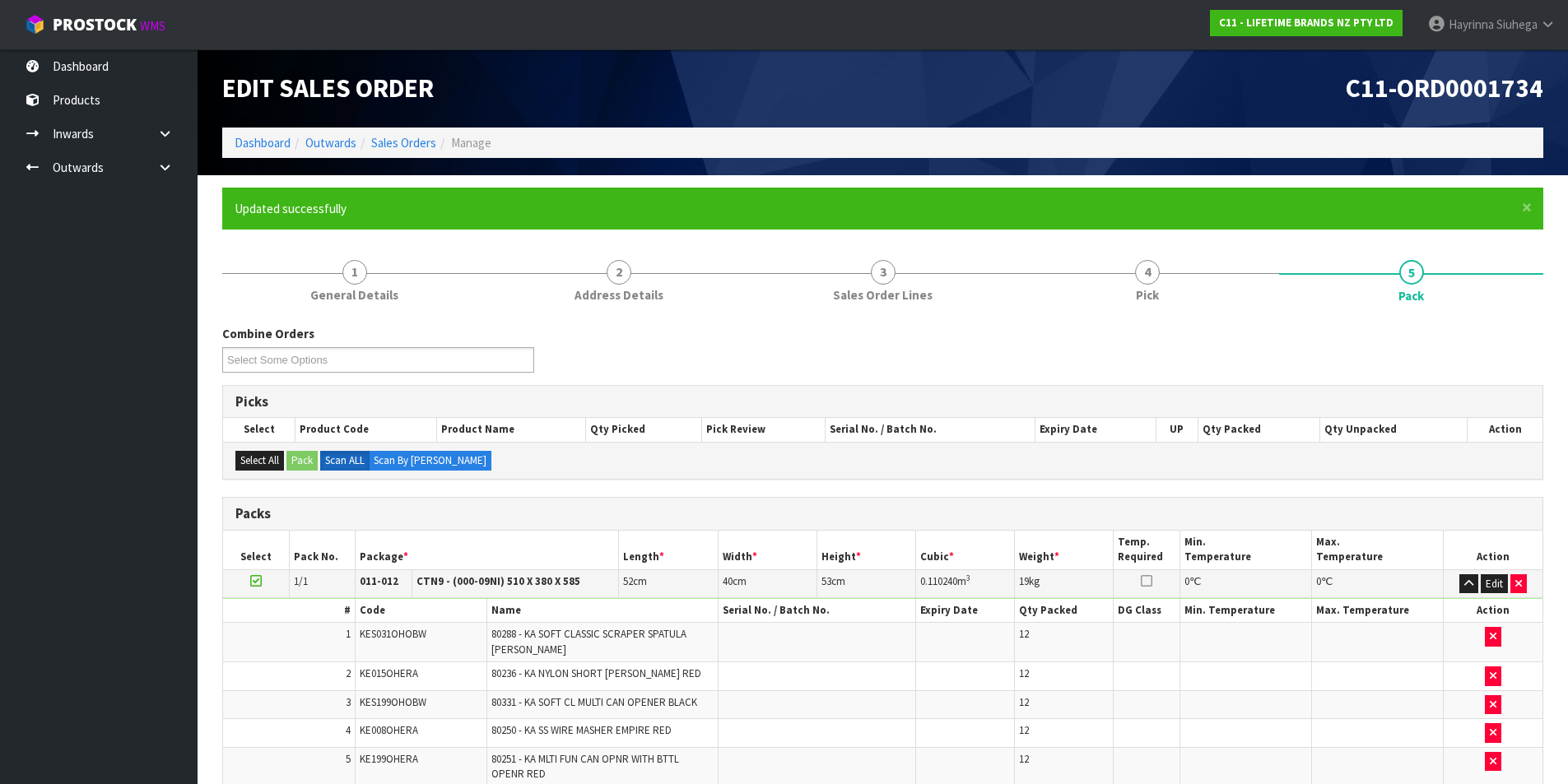
scroll to position [128, 0]
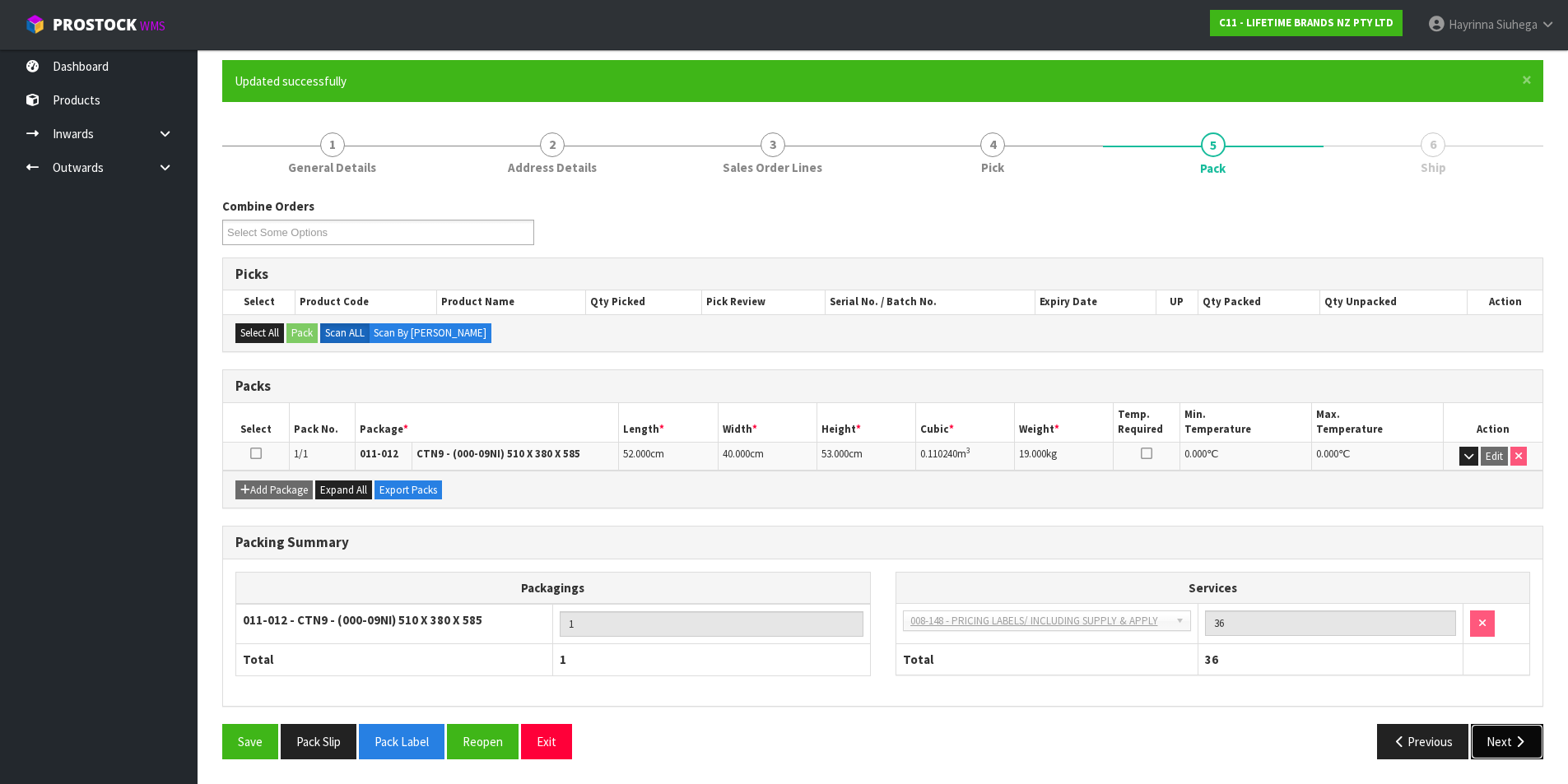
click at [1515, 733] on button "Next" at bounding box center [1507, 742] width 73 height 35
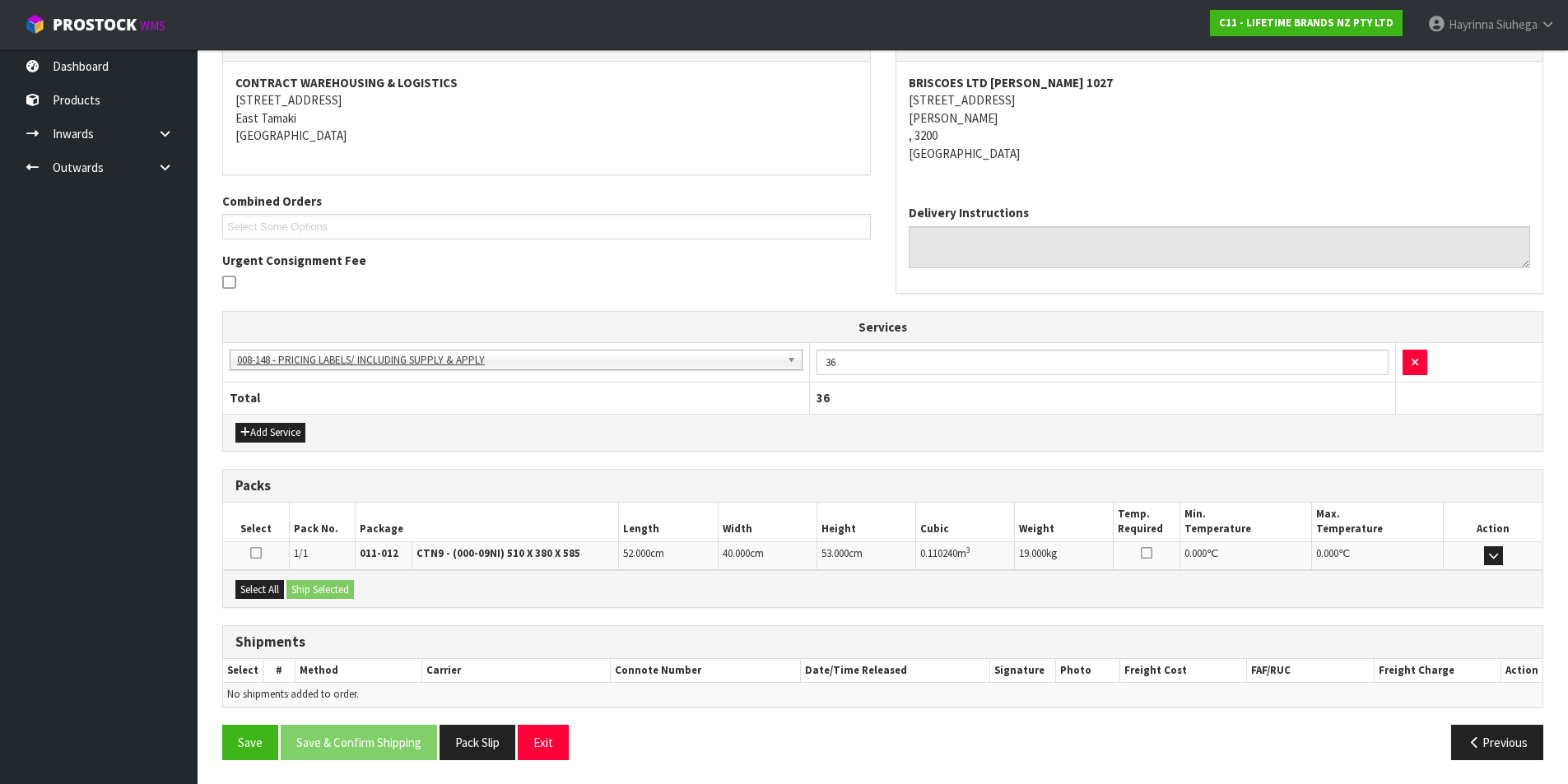
scroll to position [298, 0]
click at [254, 591] on button "Select All" at bounding box center [259, 589] width 49 height 20
click at [324, 586] on button "Ship Selected" at bounding box center [320, 589] width 67 height 20
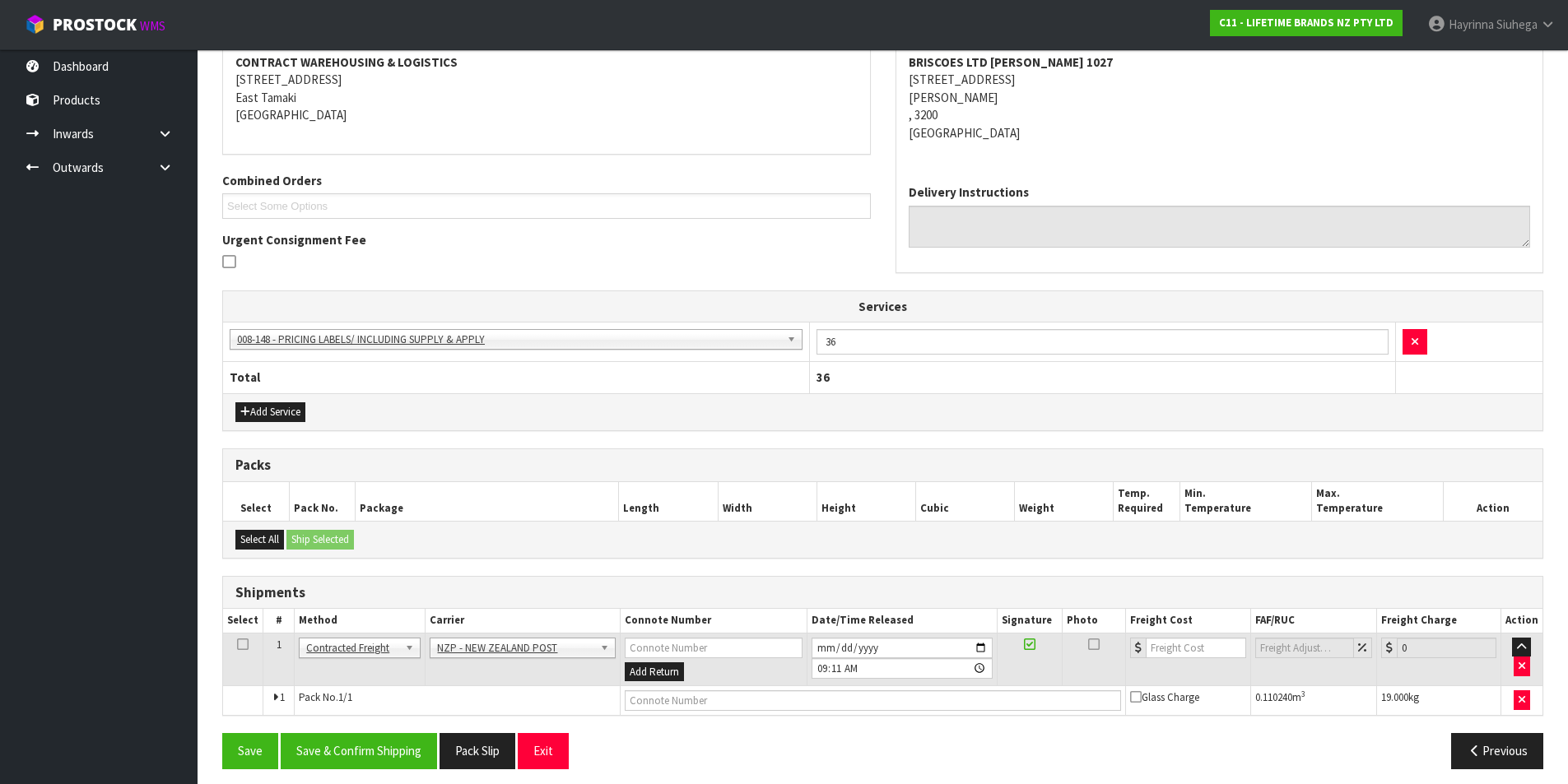
scroll to position [328, 0]
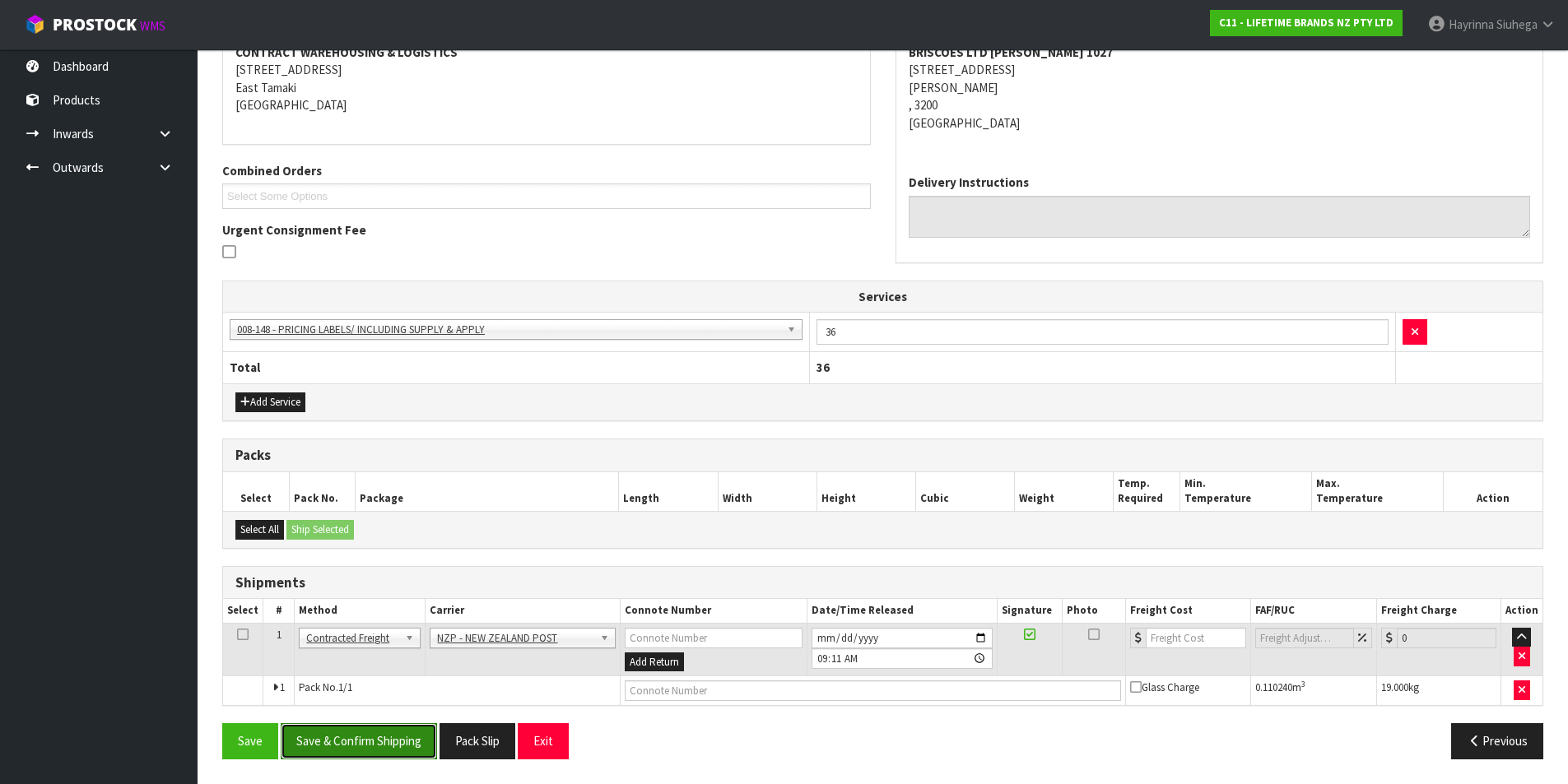
click at [387, 731] on button "Save & Confirm Shipping" at bounding box center [359, 741] width 157 height 35
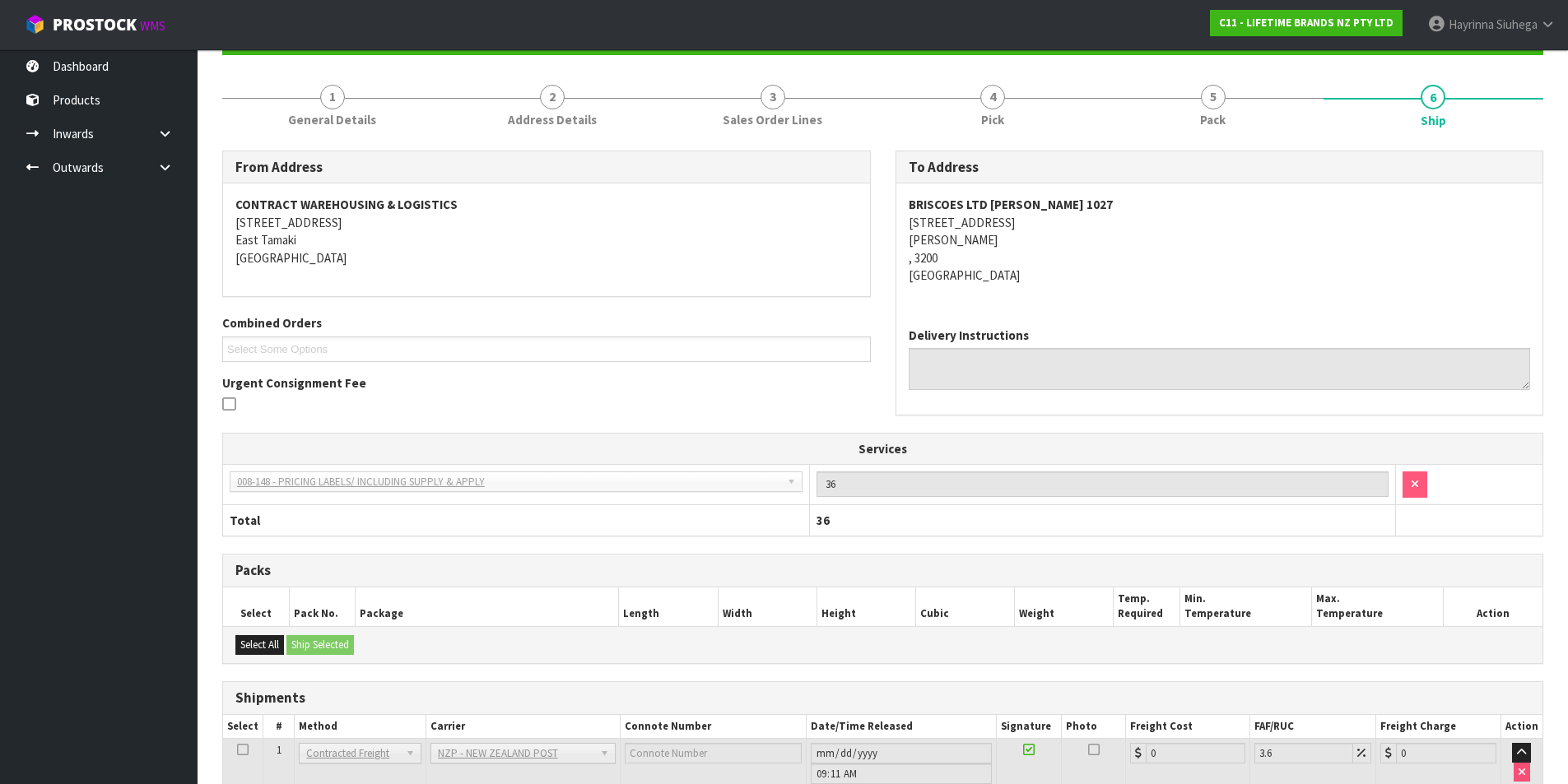
scroll to position [303, 0]
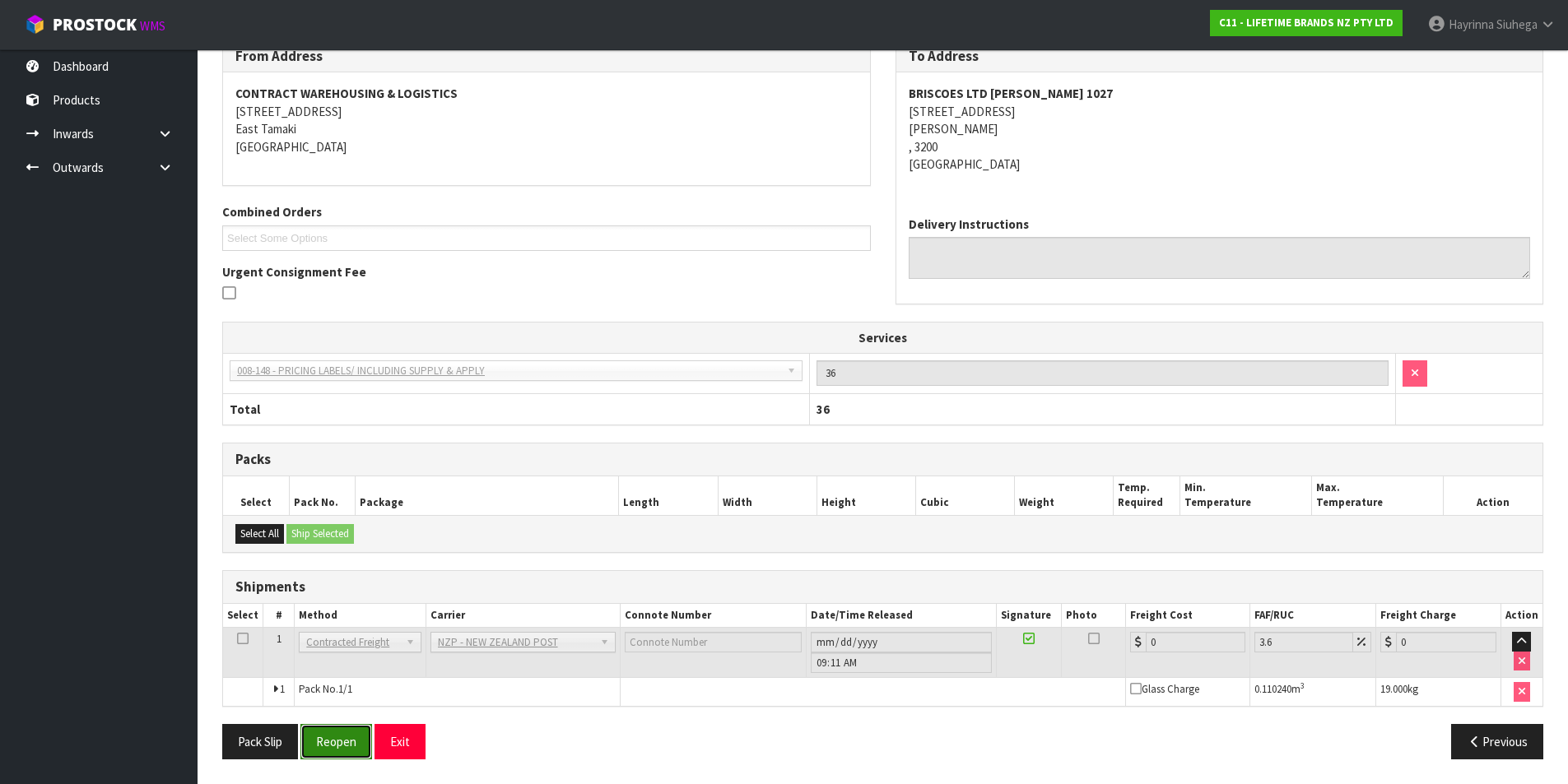
click at [331, 731] on button "Reopen" at bounding box center [336, 742] width 72 height 35
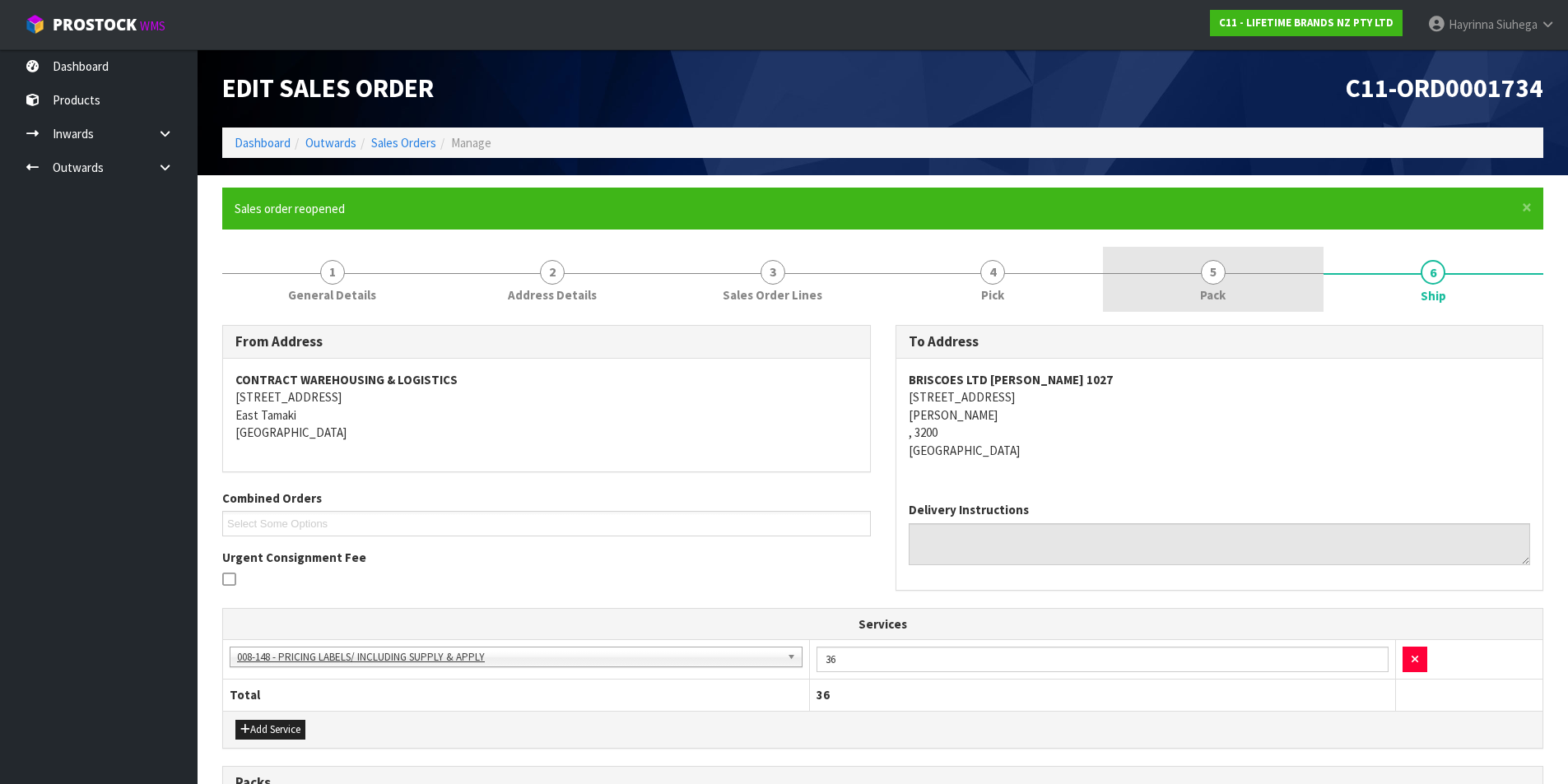
click at [1243, 287] on link "5 Pack" at bounding box center [1212, 280] width 220 height 65
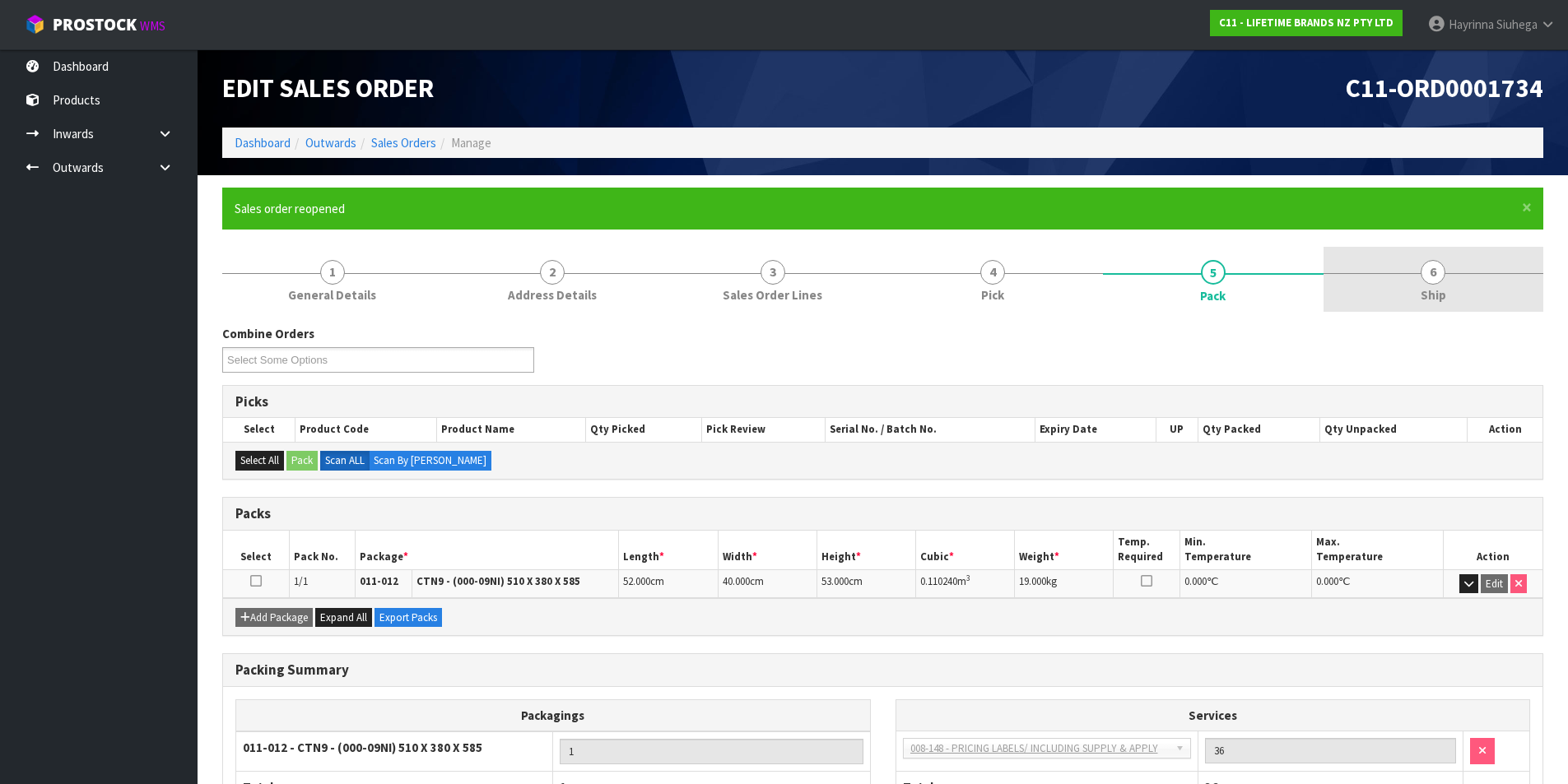
click at [1403, 262] on link "6 Ship" at bounding box center [1434, 280] width 220 height 65
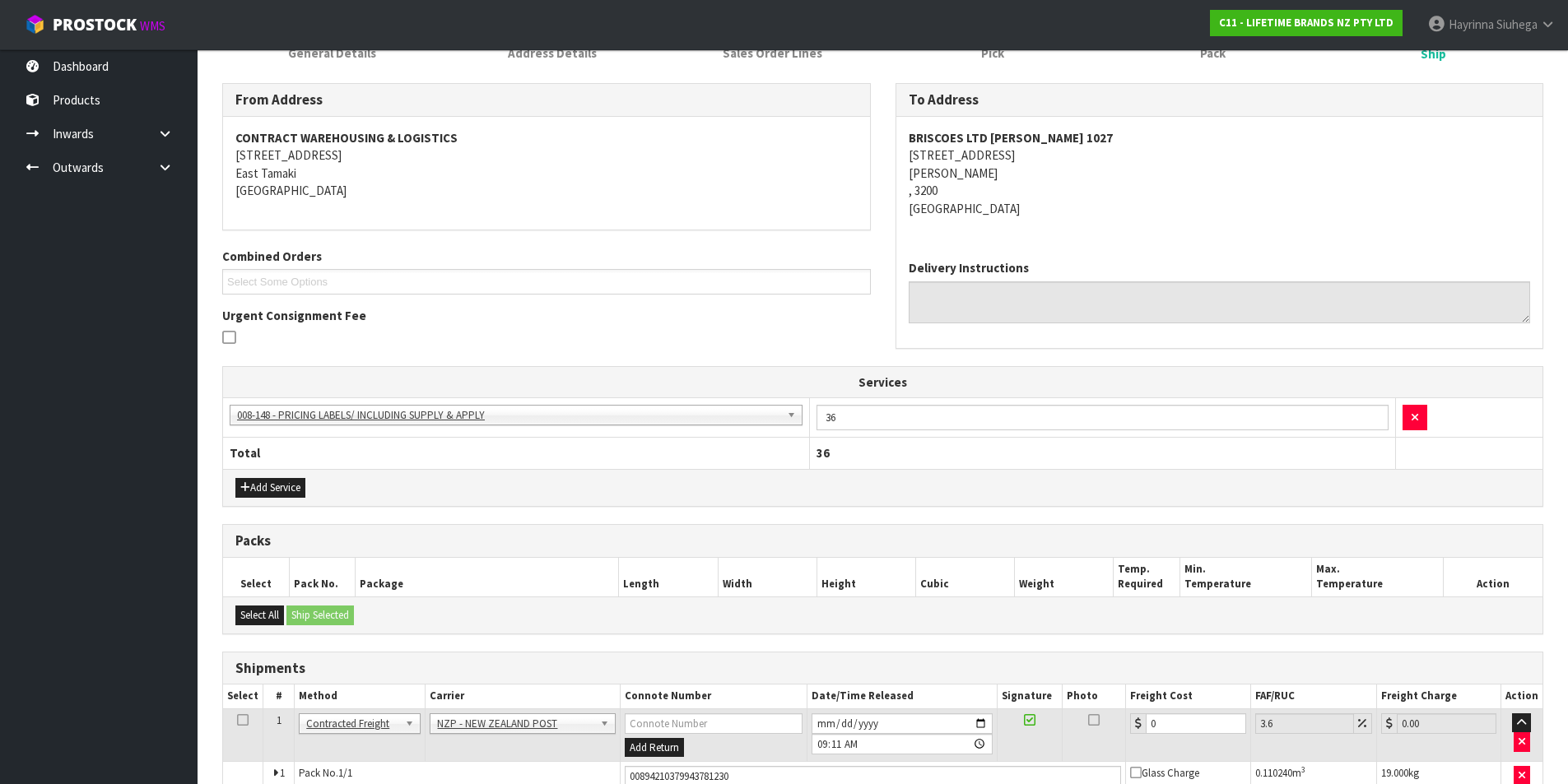
scroll to position [343, 0]
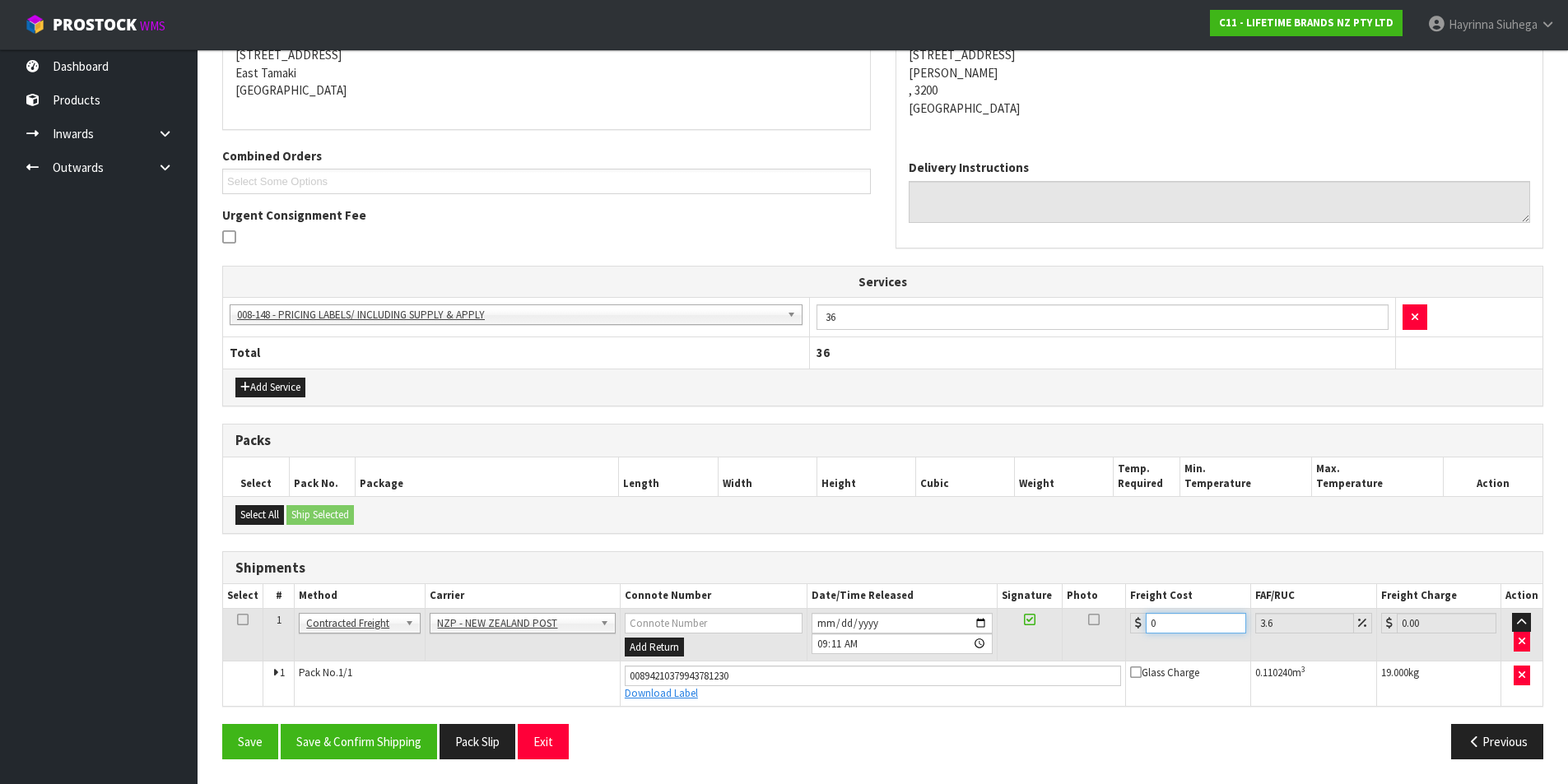
drag, startPoint x: 1186, startPoint y: 616, endPoint x: 1075, endPoint y: 605, distance: 111.5
click at [1077, 606] on table "Select # Method Carrier Connote Number Date/Time Released Signature Photo Freig…" at bounding box center [882, 645] width 1319 height 121
type input "1"
type input "1.04"
type input "10"
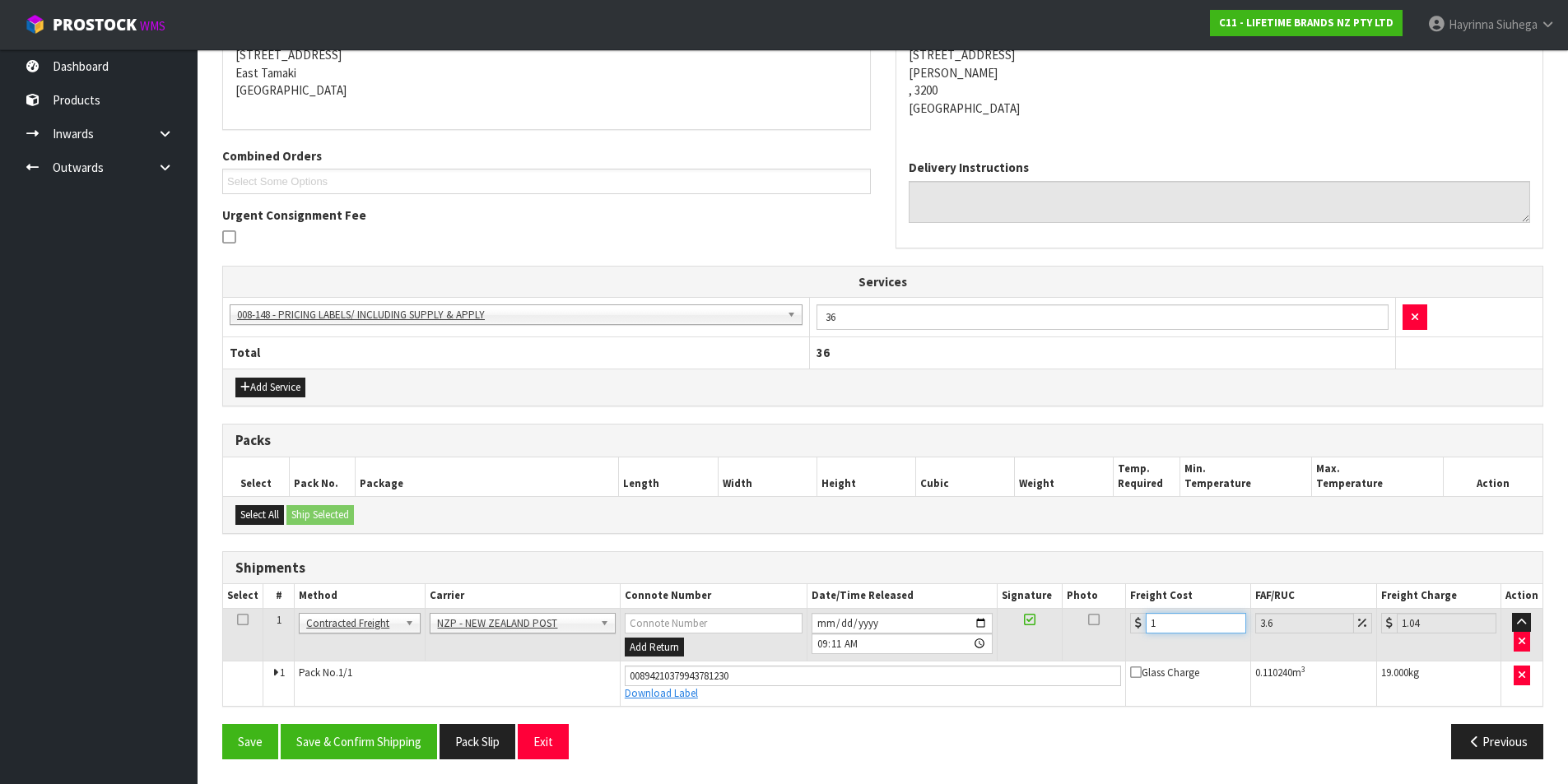
type input "10.36"
type input "10.1"
type input "10.46"
type input "10.14"
type input "10.51"
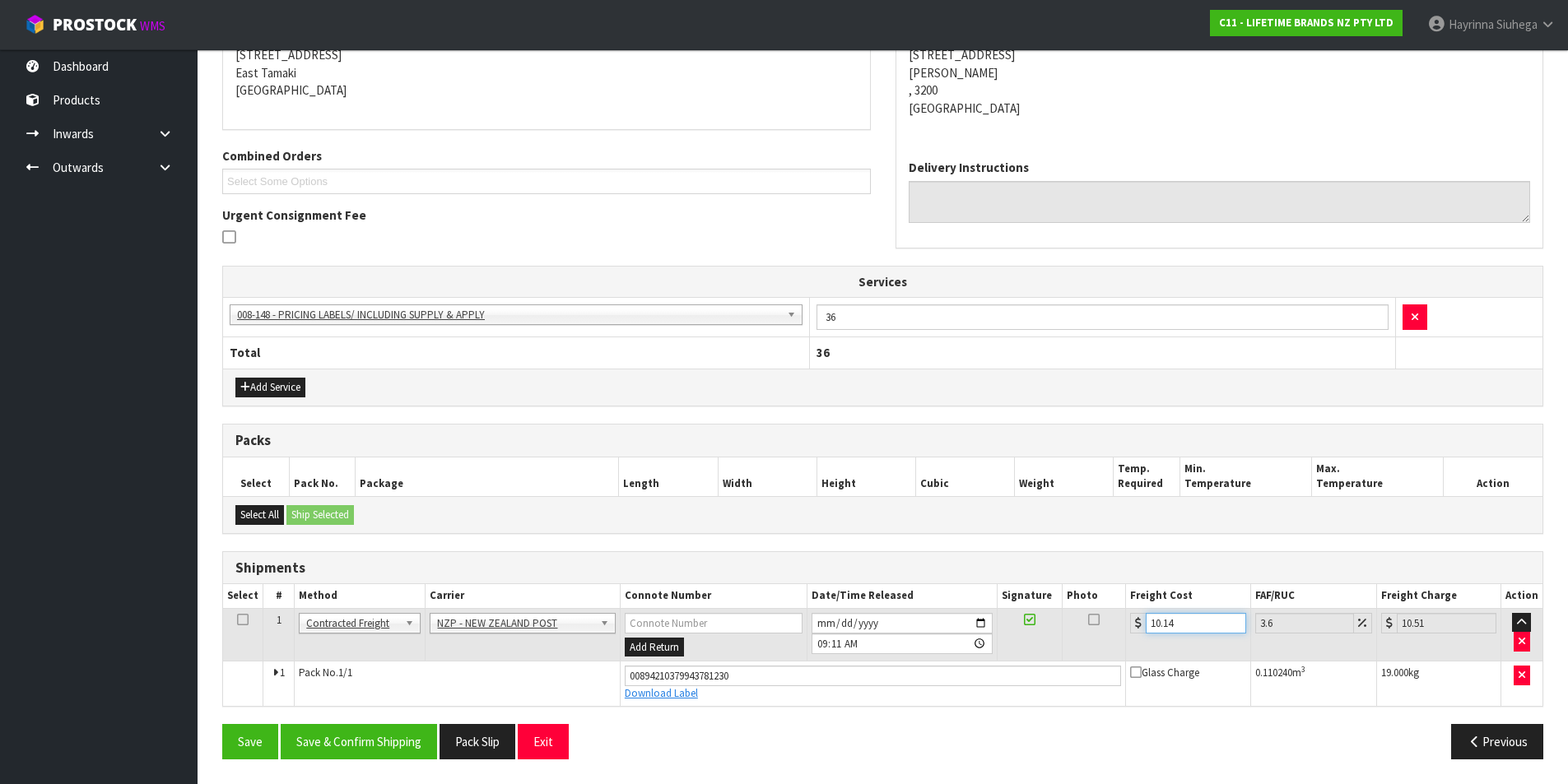
type input "10.14"
click at [222, 724] on button "Save" at bounding box center [250, 742] width 56 height 35
click at [404, 732] on button "Save & Confirm Shipping" at bounding box center [359, 742] width 157 height 35
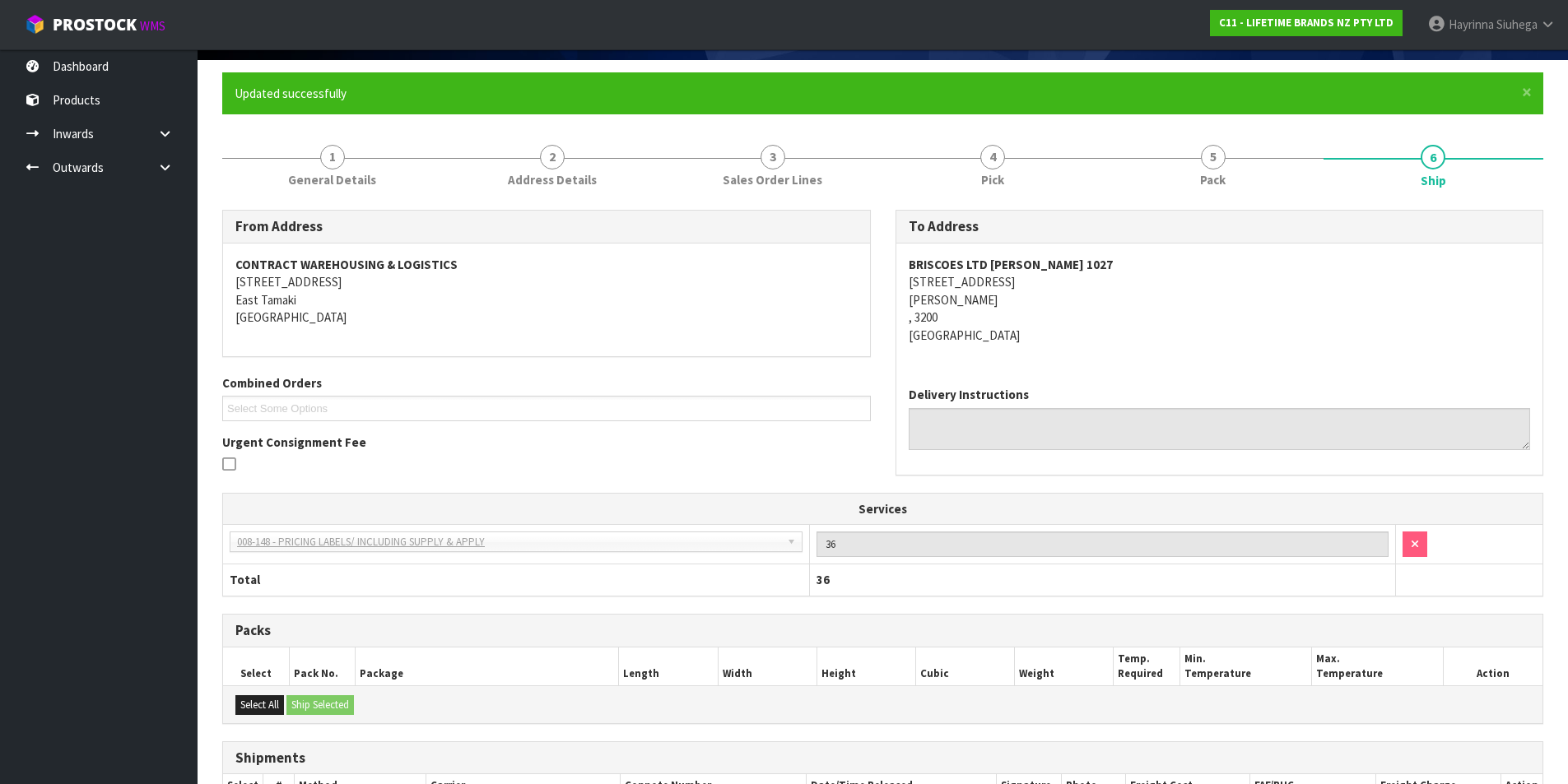
scroll to position [0, 0]
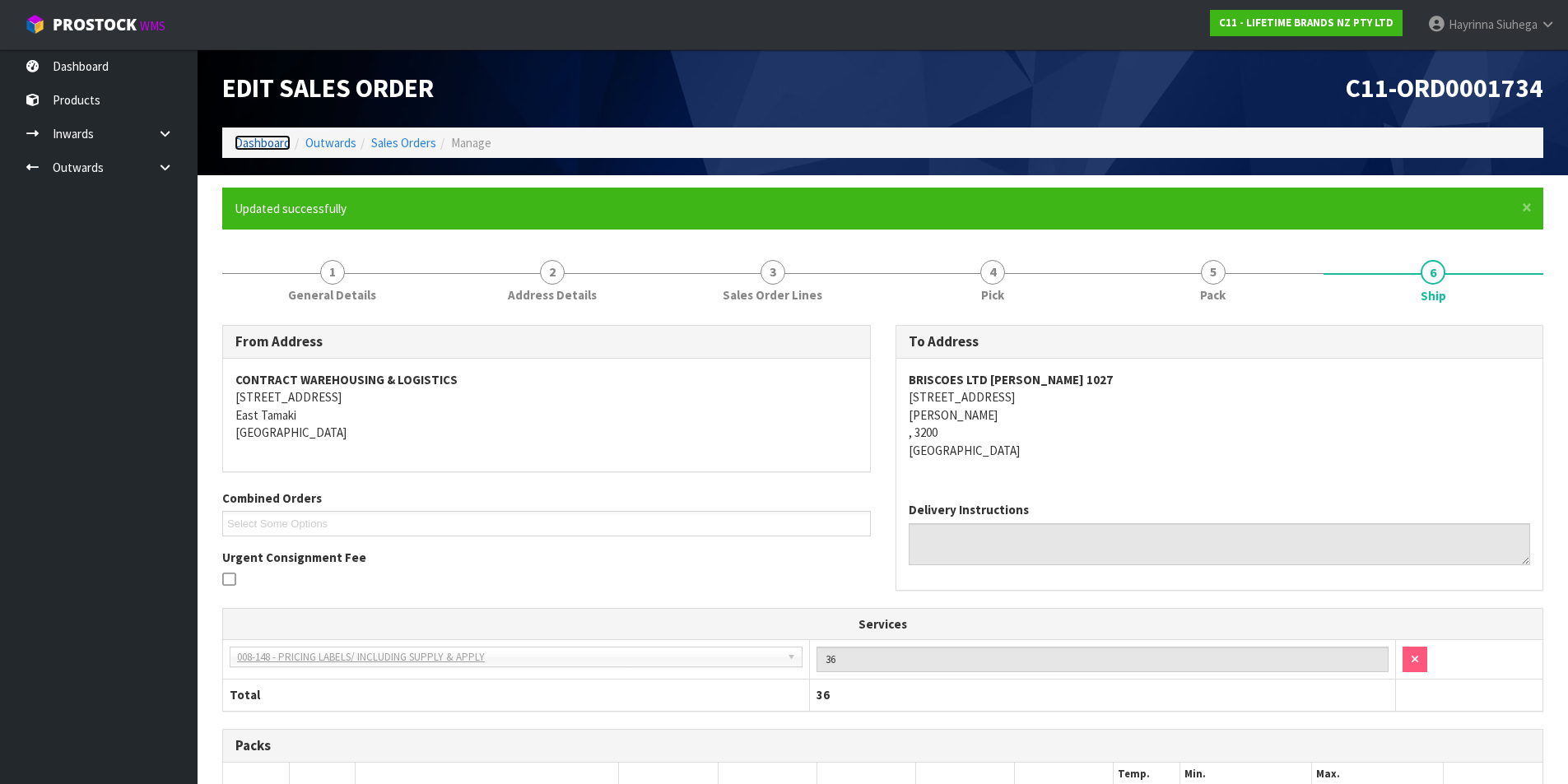
click at [280, 147] on link "Dashboard" at bounding box center [262, 143] width 56 height 16
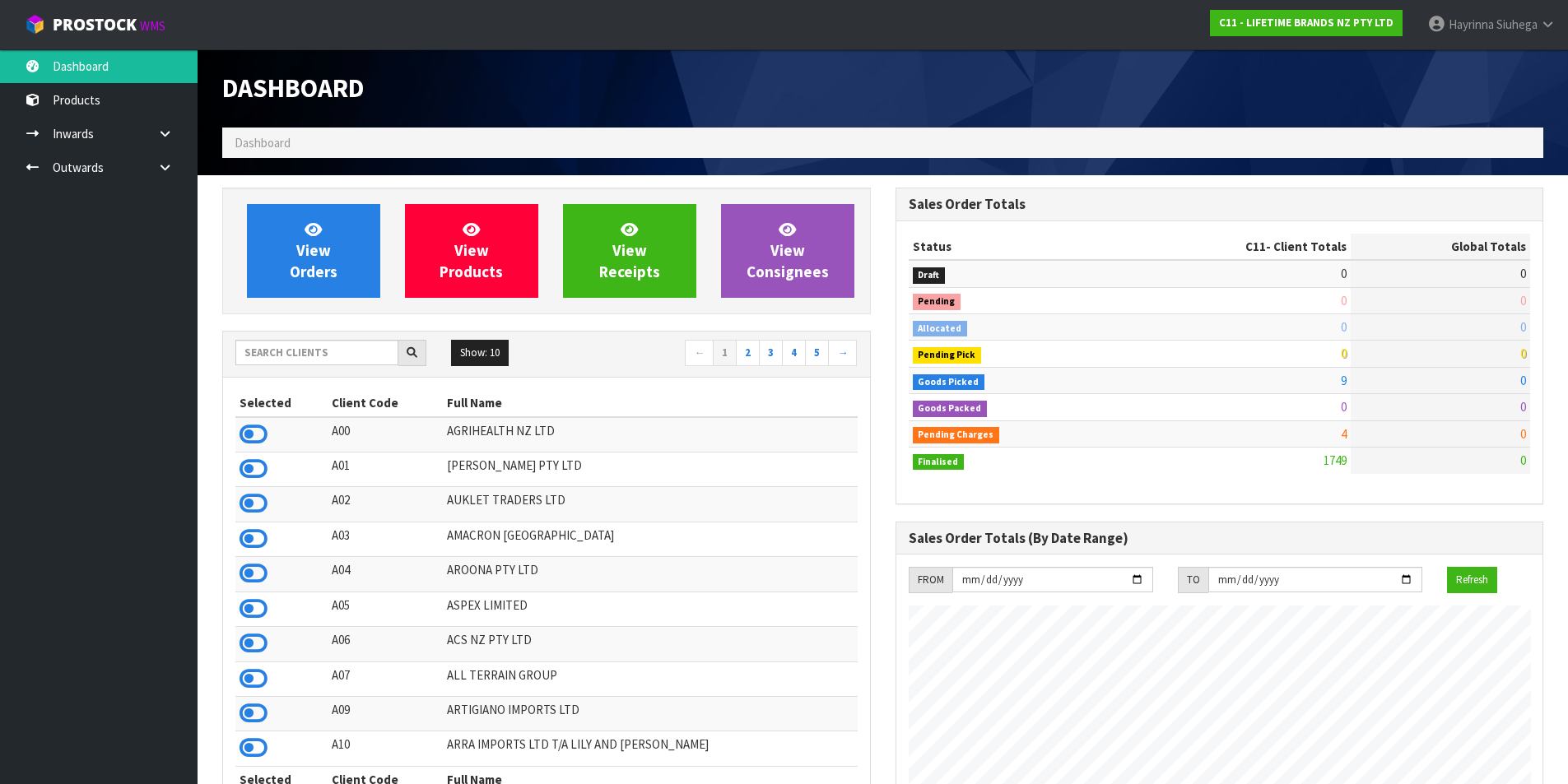
scroll to position [1247, 672]
click at [348, 254] on link "View Orders" at bounding box center [314, 251] width 133 height 94
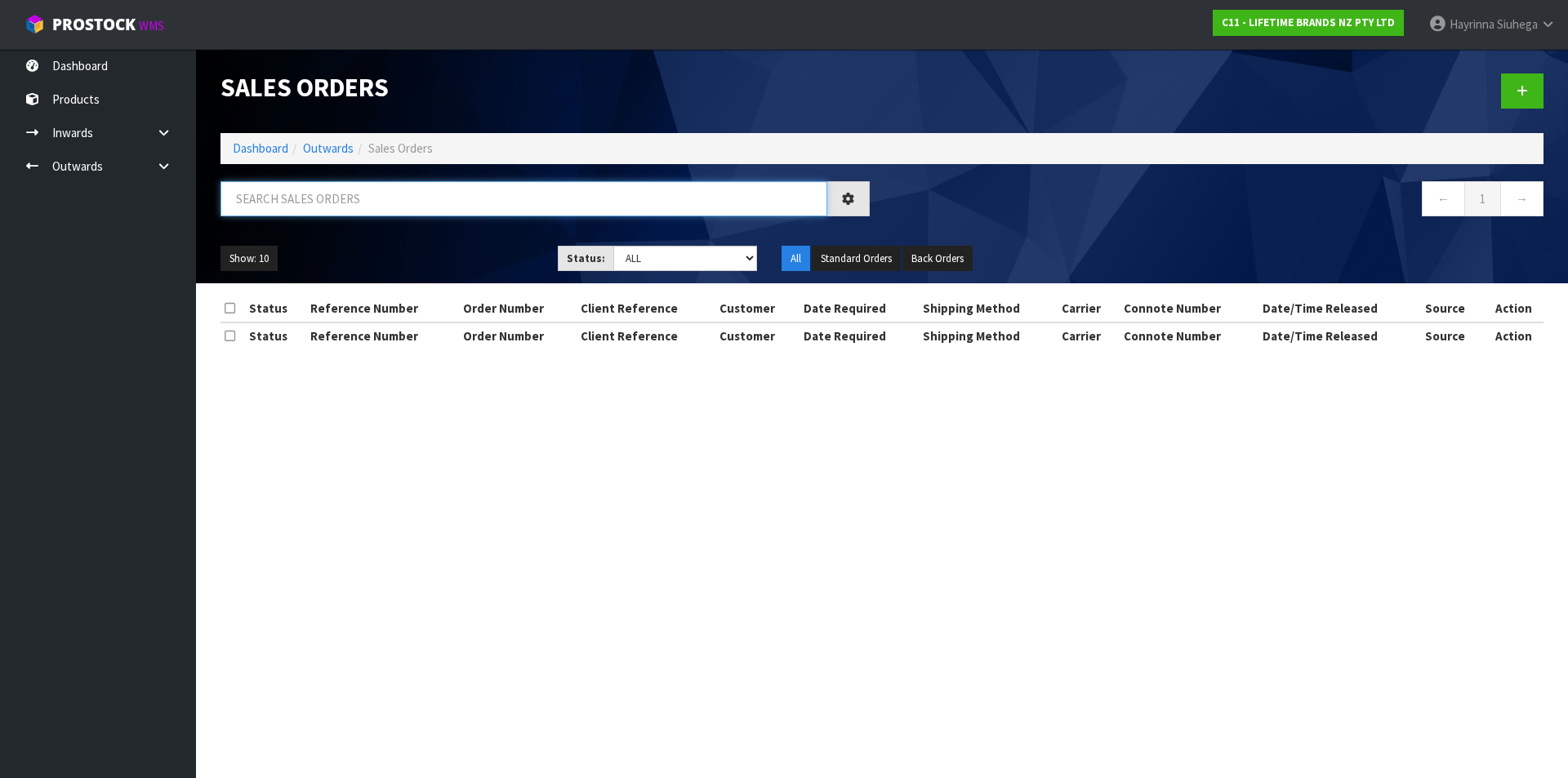
click at [351, 194] on input "text" at bounding box center [523, 199] width 607 height 35
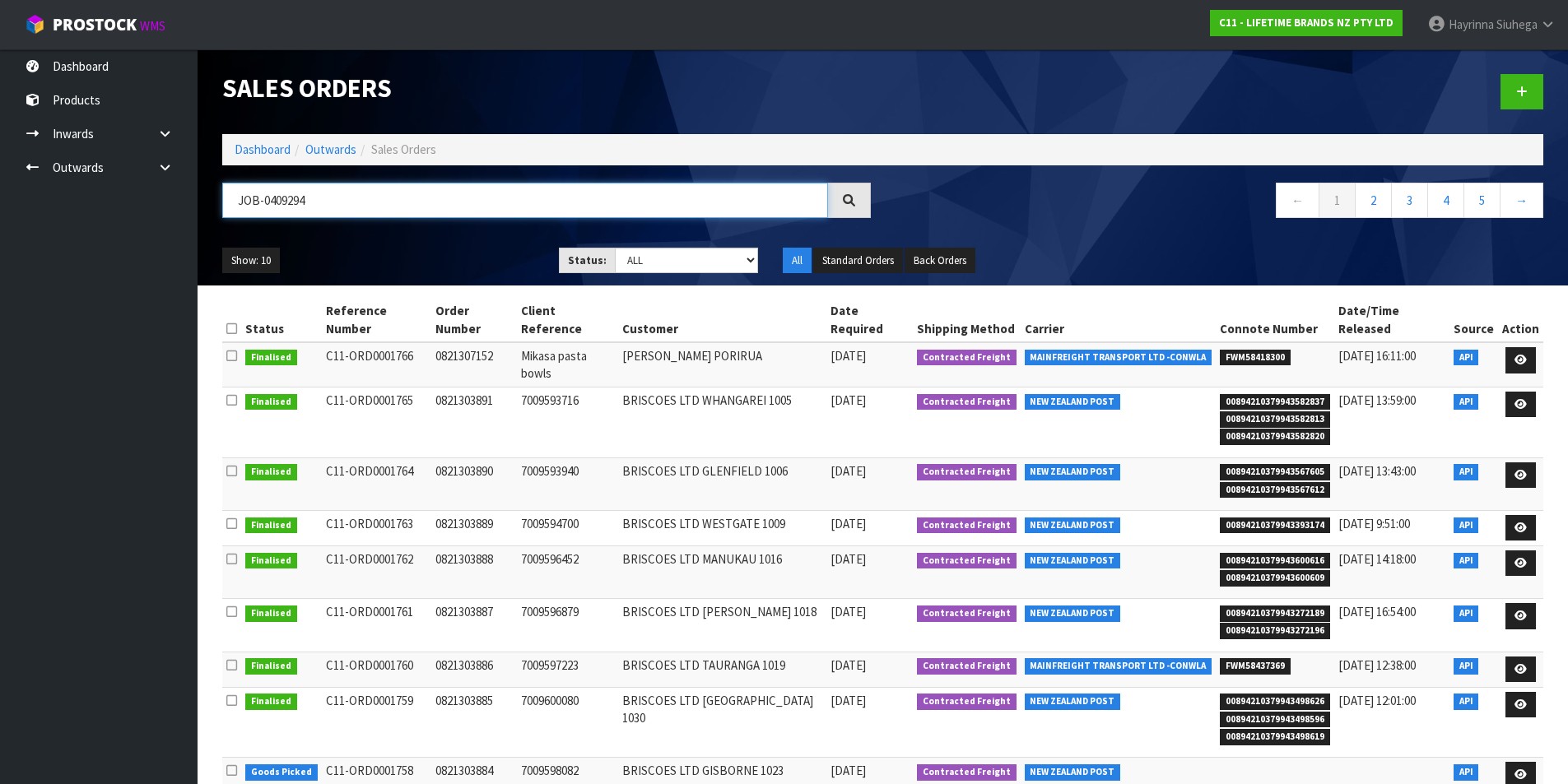
type input "JOB-0409294"
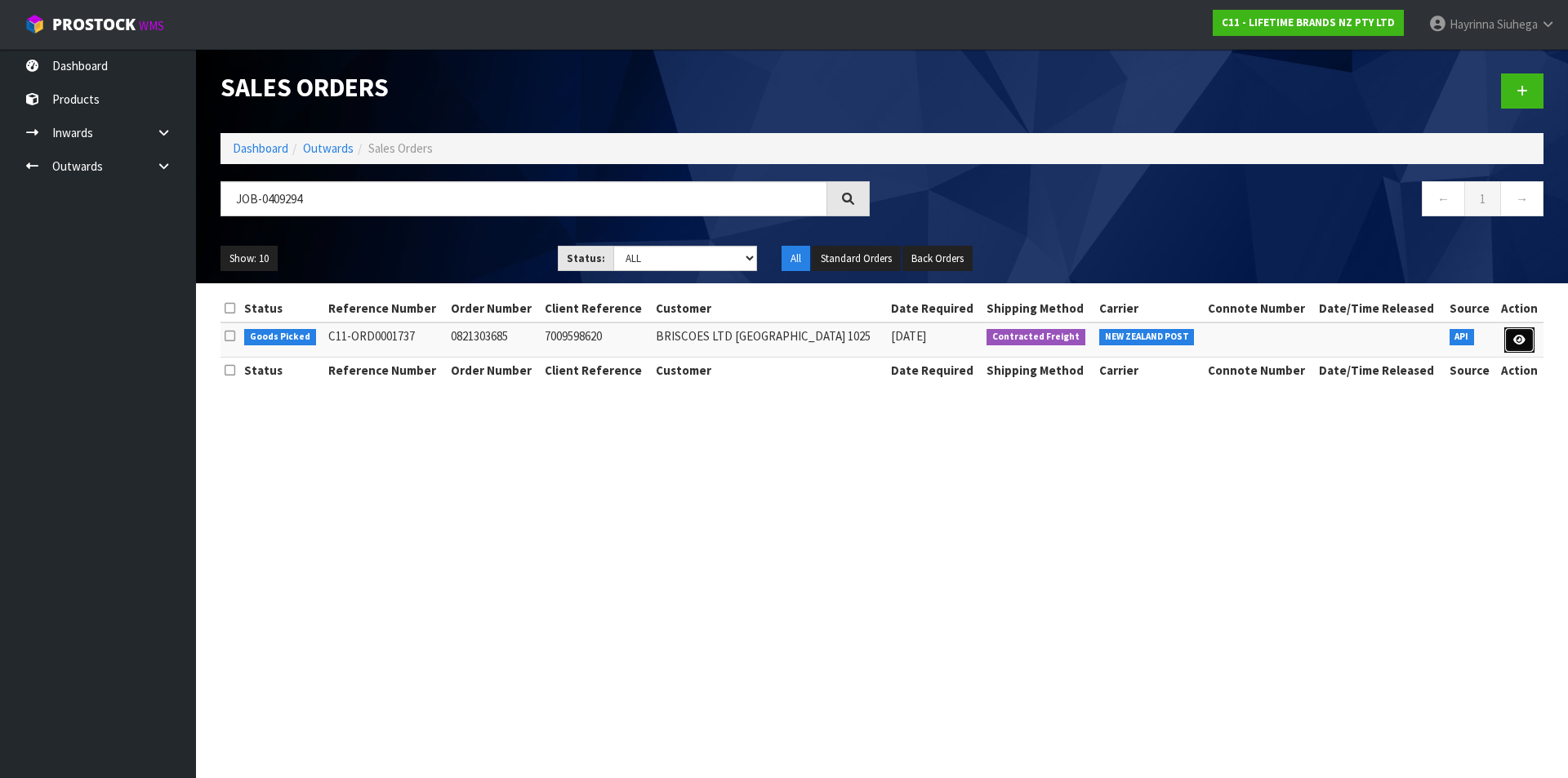
click at [1526, 341] on link at bounding box center [1519, 341] width 31 height 26
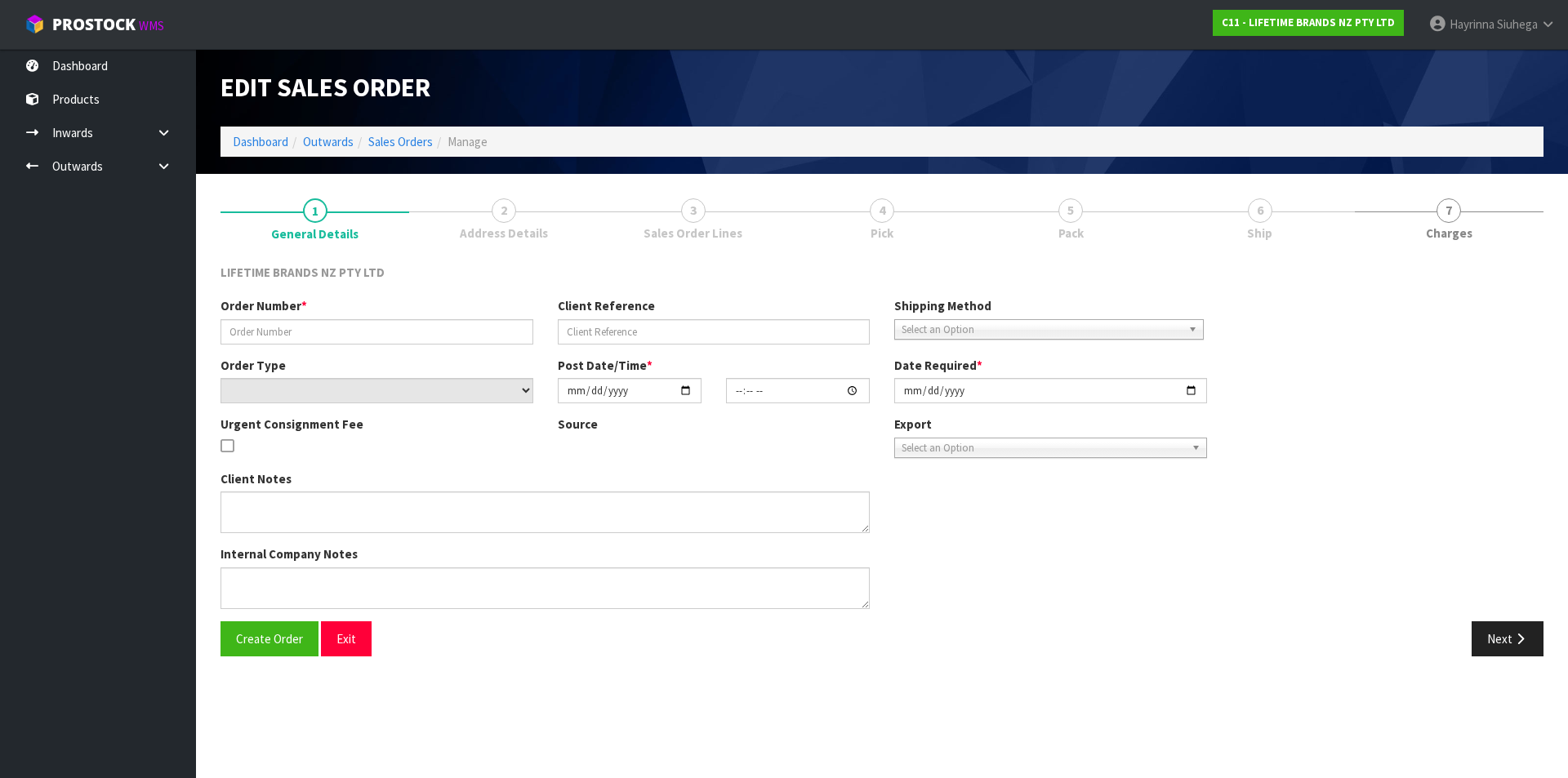
type input "0821303685"
type input "7009598620"
select select "number:0"
type input "[DATE]"
type input "14:58:33.000"
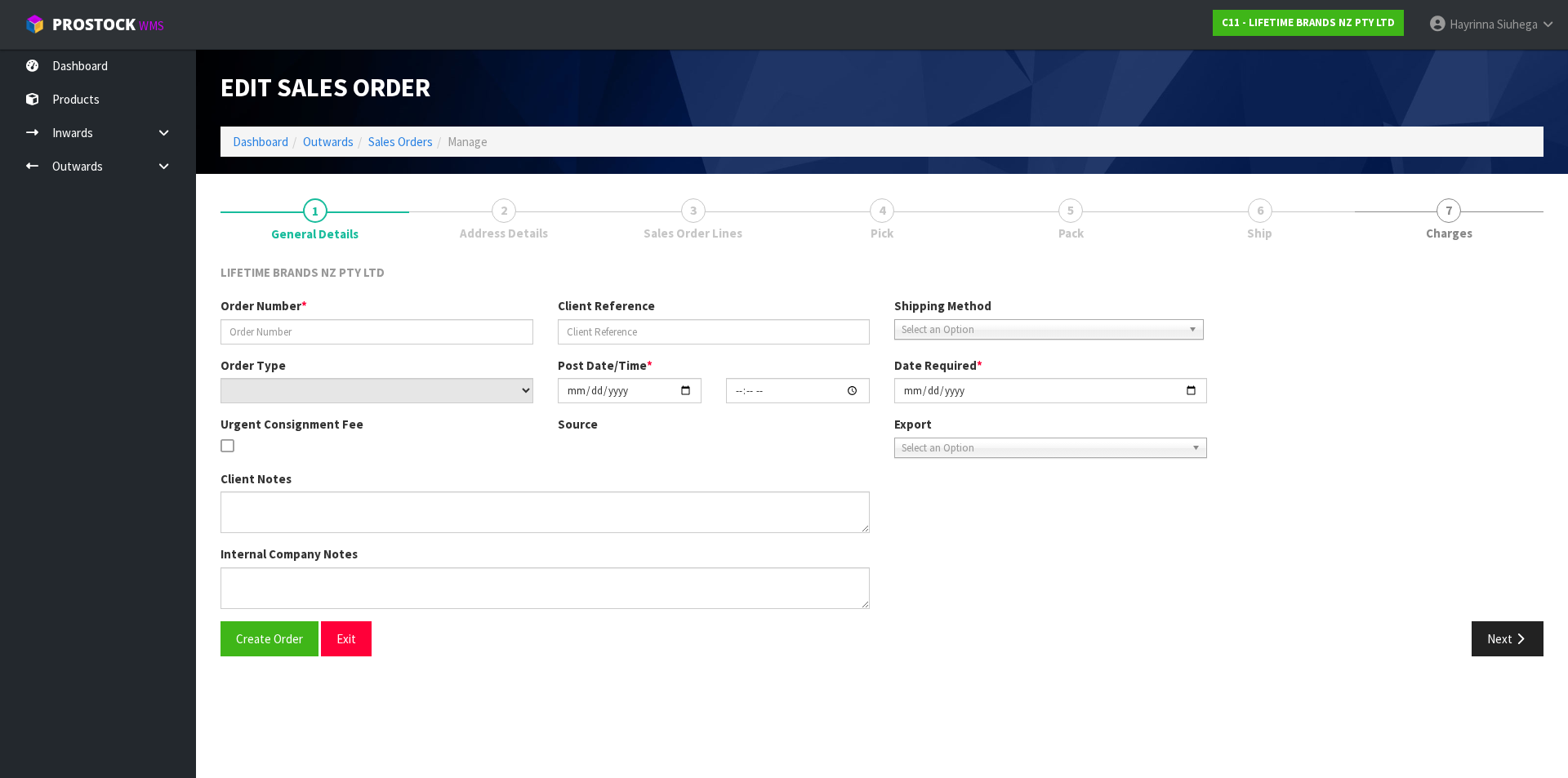
type input "[DATE]"
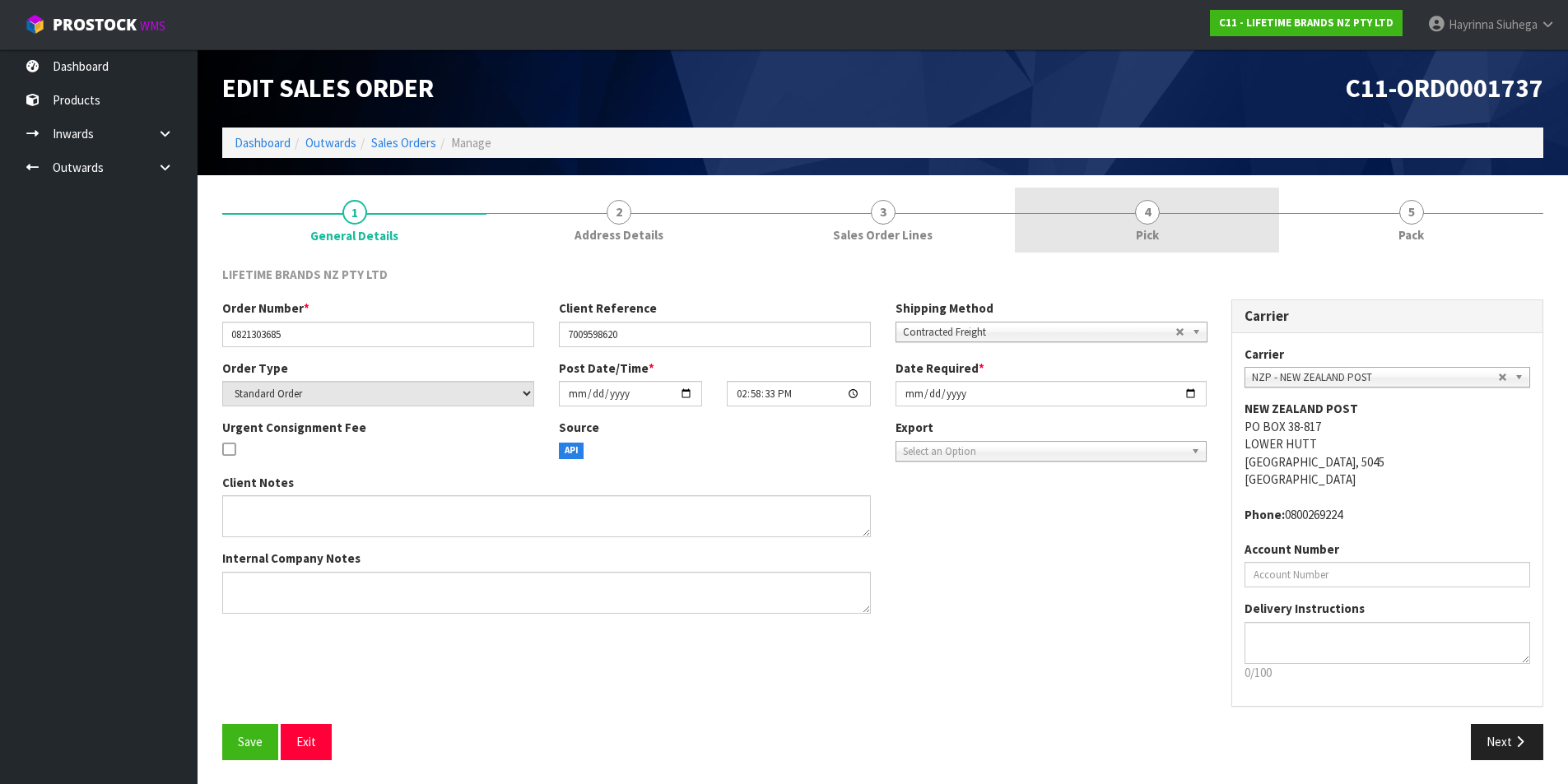
click at [1264, 240] on link "4 Pick" at bounding box center [1146, 220] width 264 height 65
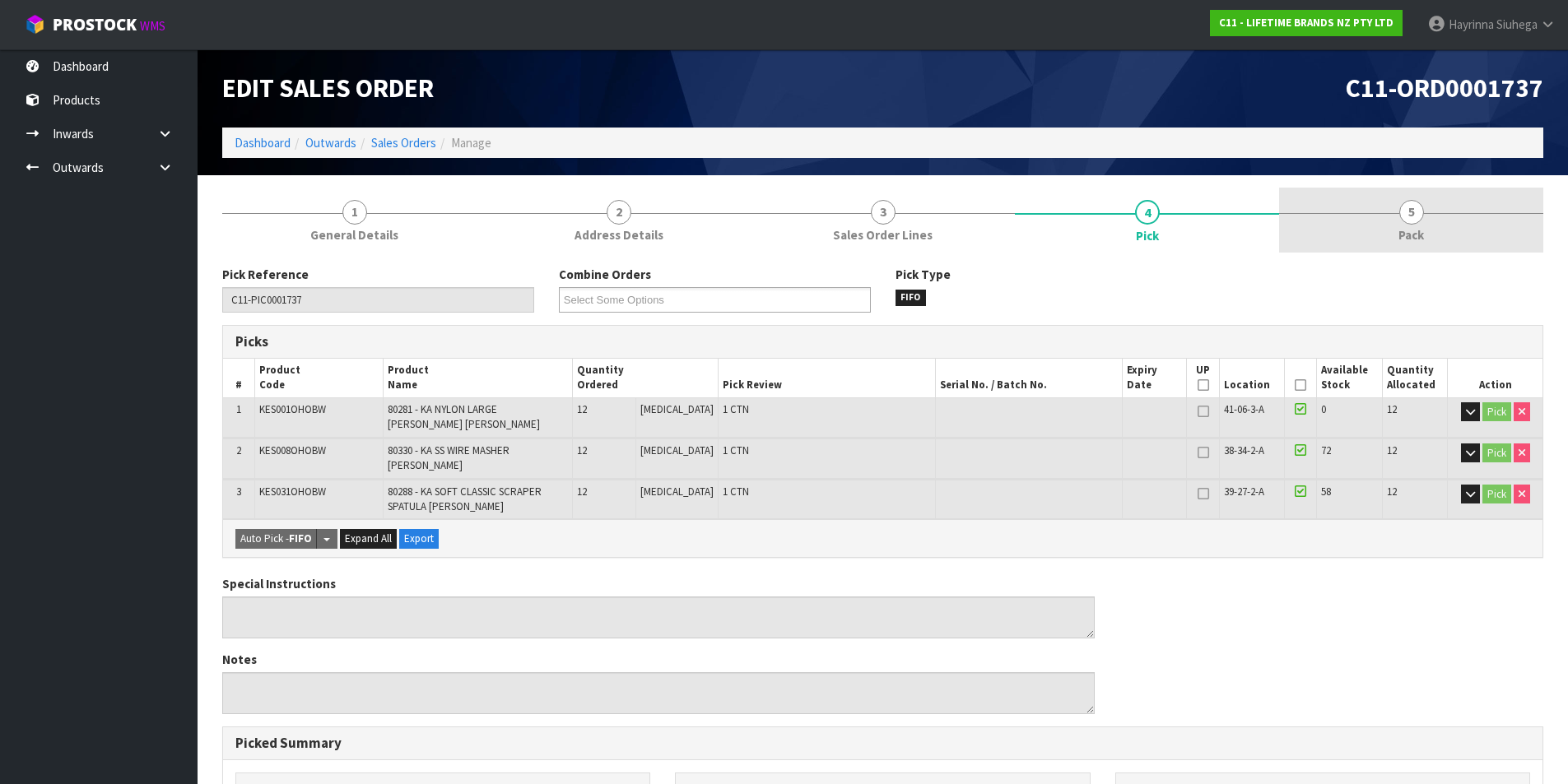
click at [1394, 227] on link "5 Pack" at bounding box center [1410, 220] width 264 height 65
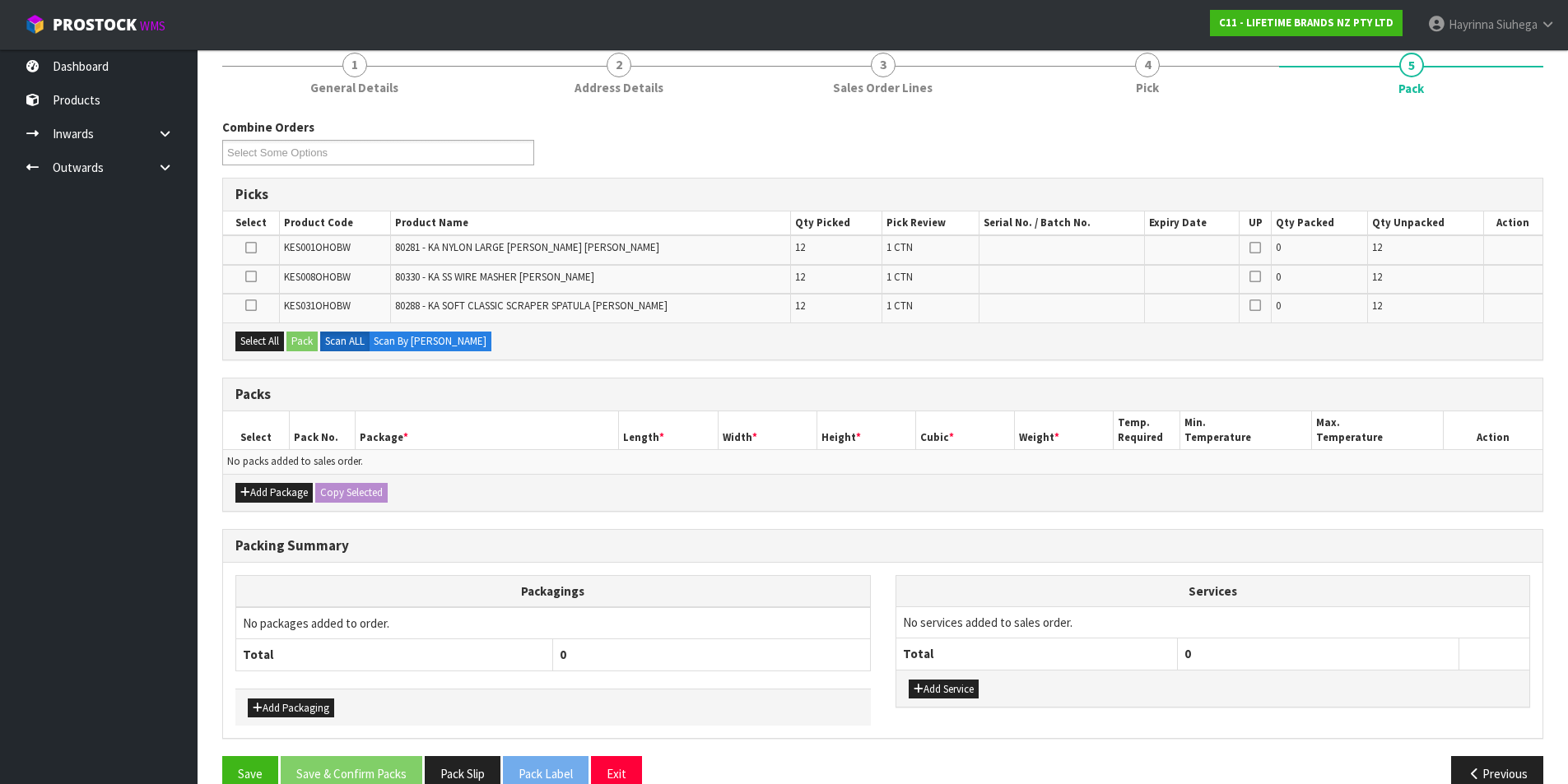
scroll to position [164, 0]
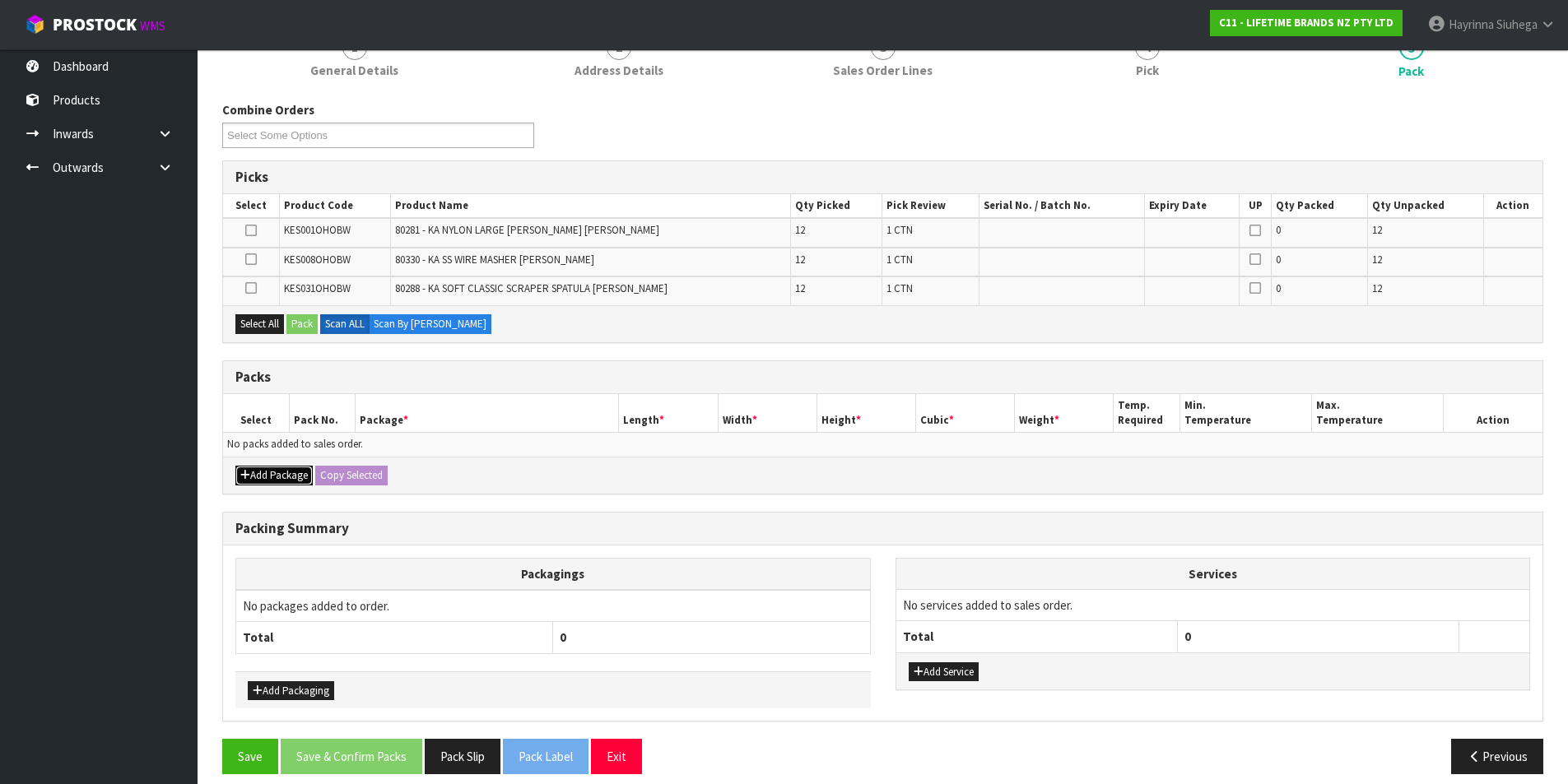
click at [297, 475] on button "Add Package" at bounding box center [273, 475] width 77 height 20
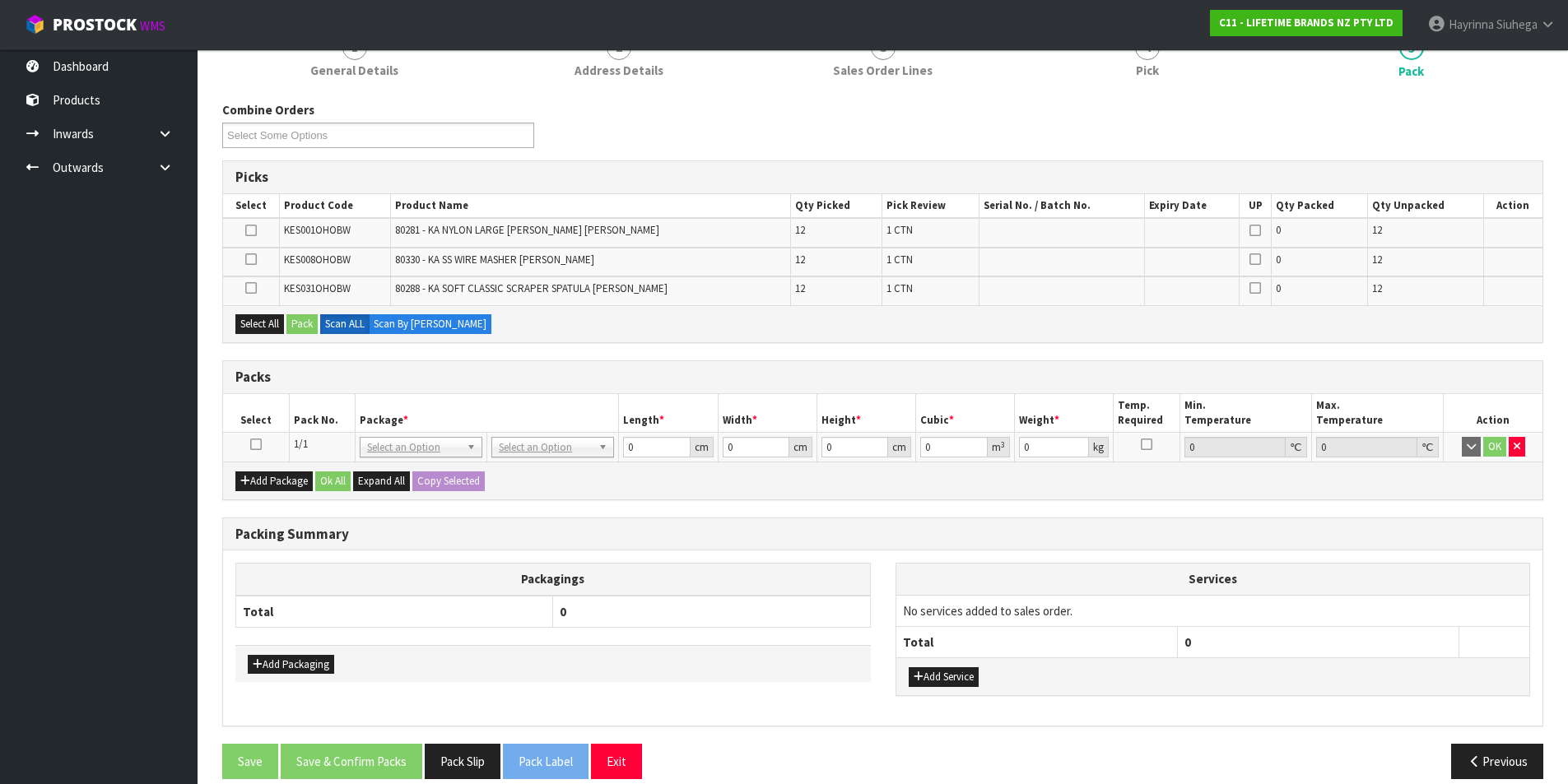
click at [260, 444] on icon at bounding box center [256, 444] width 11 height 1
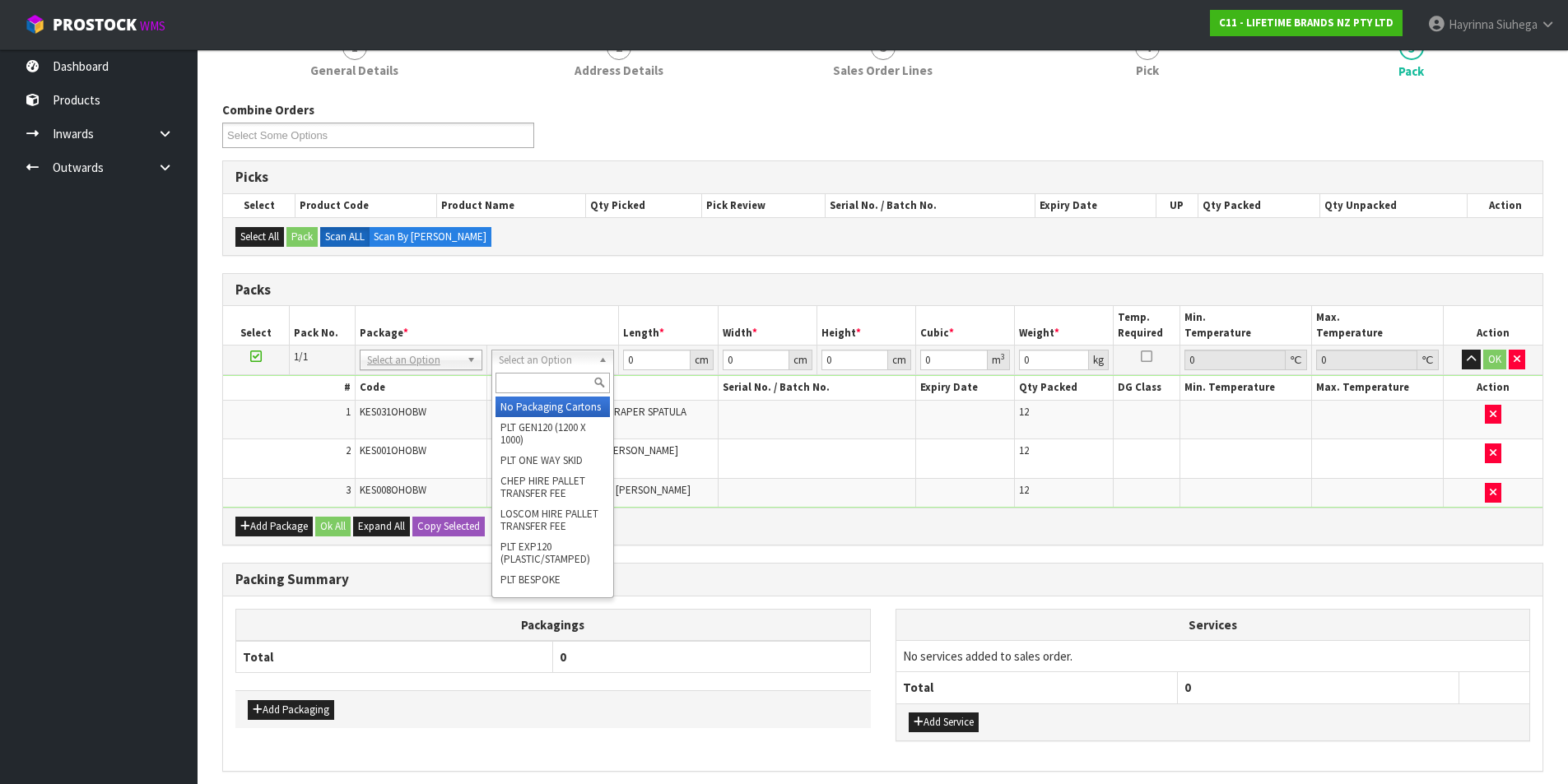
click at [537, 383] on input "text" at bounding box center [553, 383] width 115 height 21
type input "CTN7"
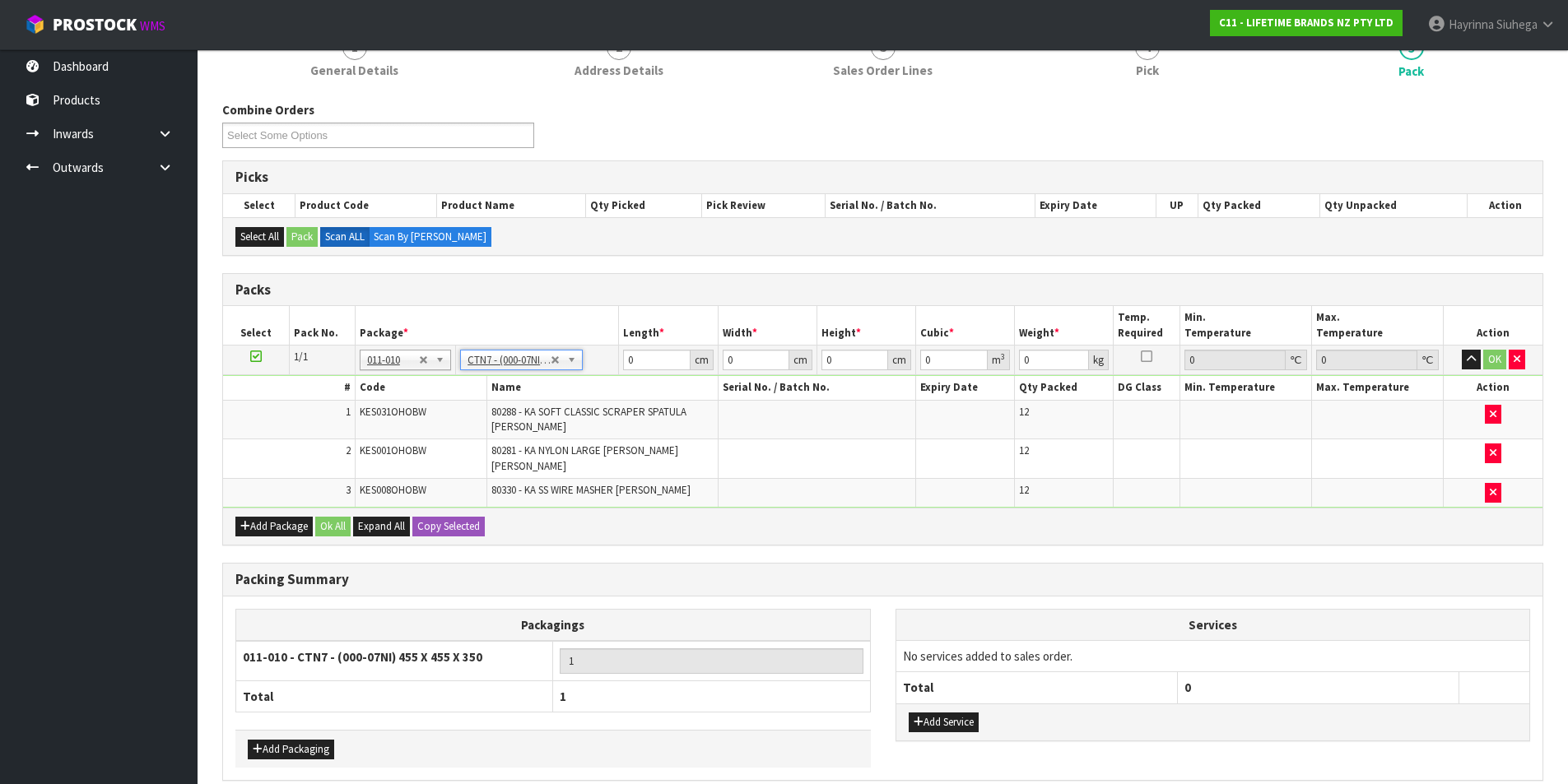
type input "45.5"
type input "35"
type input "0.072459"
type input "7.82"
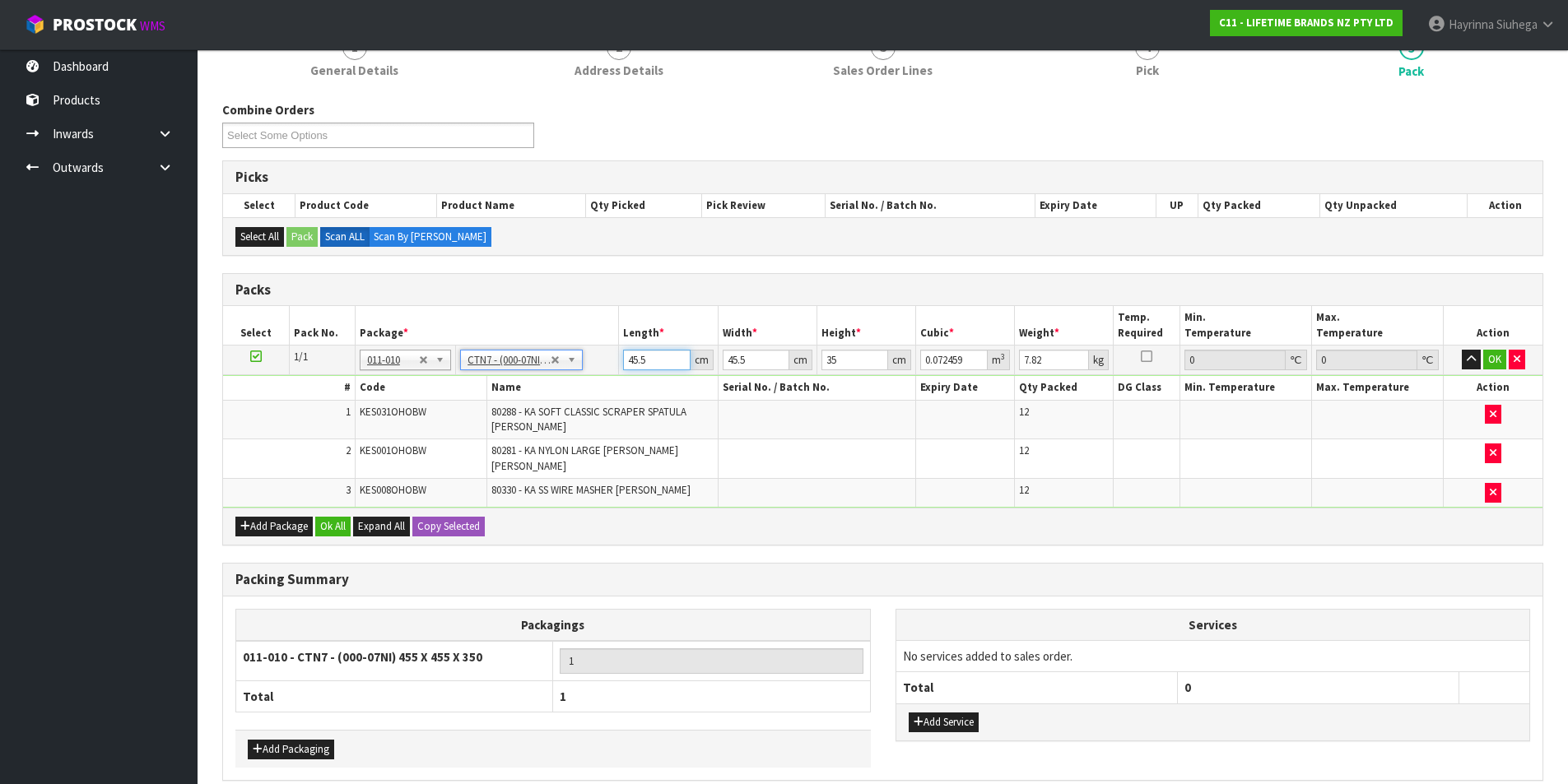
click at [625, 357] on input "45.5" at bounding box center [655, 360] width 66 height 21
drag, startPoint x: 625, startPoint y: 357, endPoint x: 824, endPoint y: 337, distance: 200.0
click at [637, 357] on input "45.5" at bounding box center [655, 360] width 66 height 21
type input "4"
type input "0.00637"
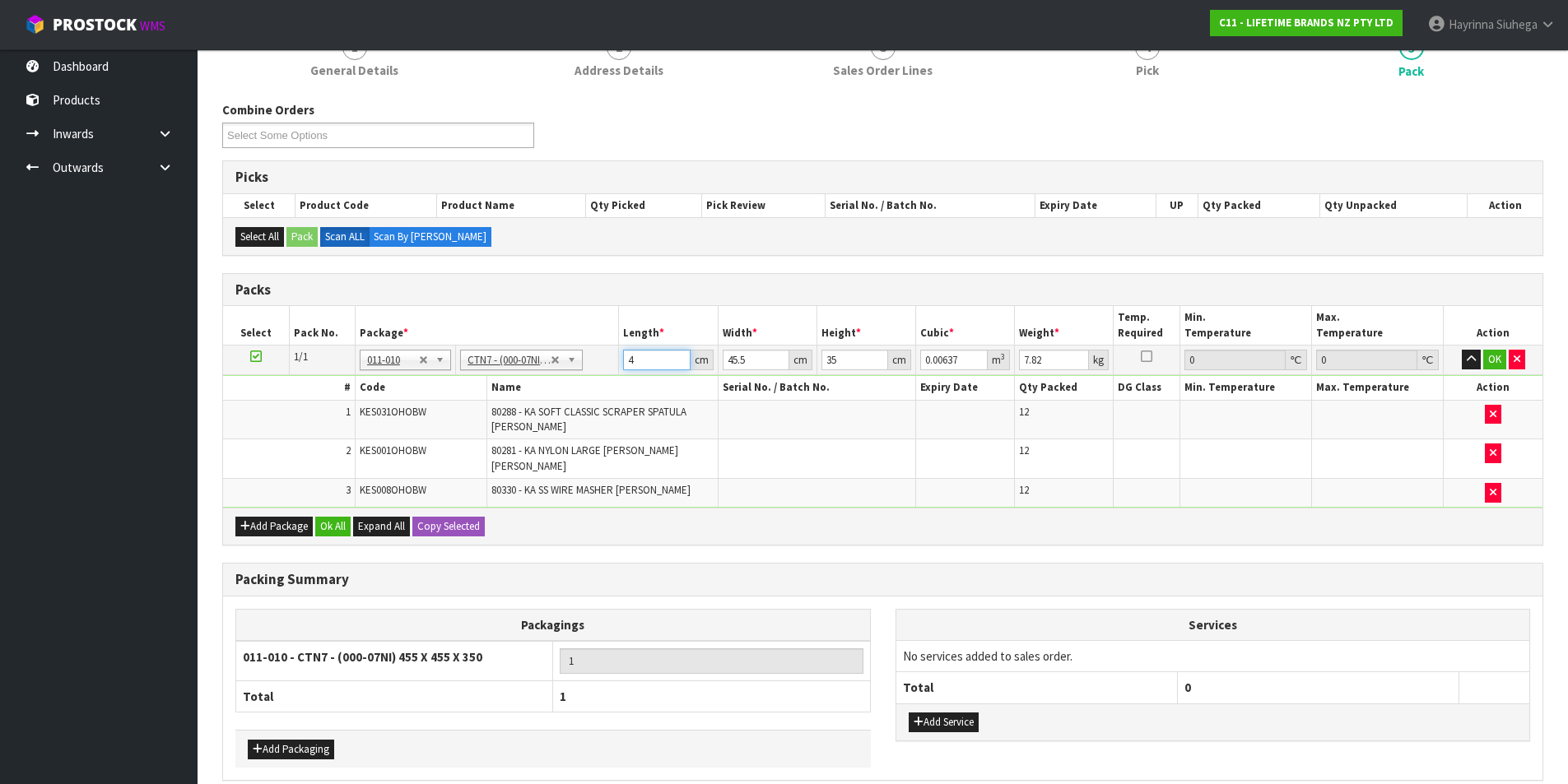
type input "47"
type input "0.074847"
type input "47"
type input "4"
type input "0.00658"
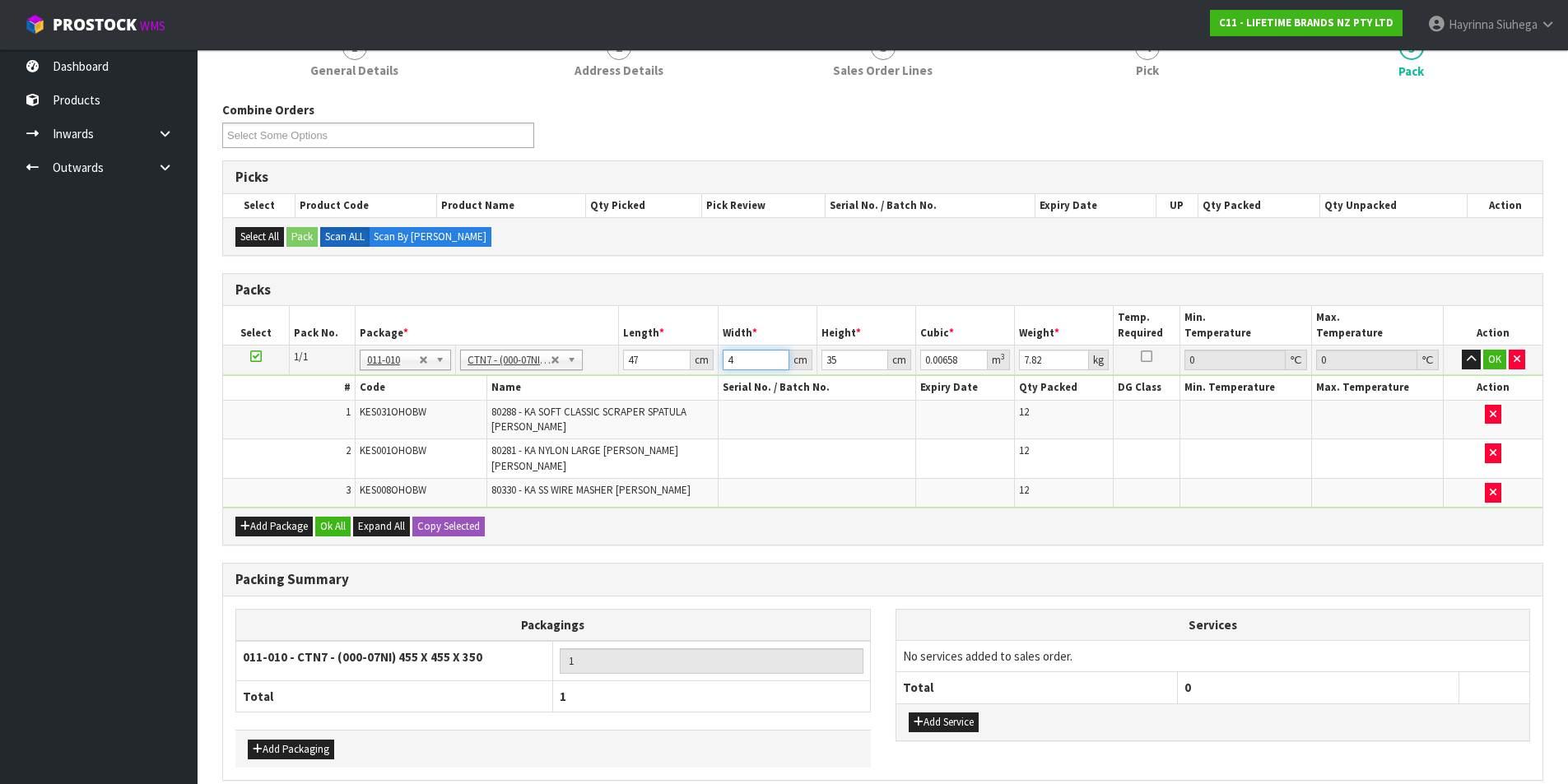
type input "47"
type input "0.077315"
type input "47"
type input "3"
type input "0.006627"
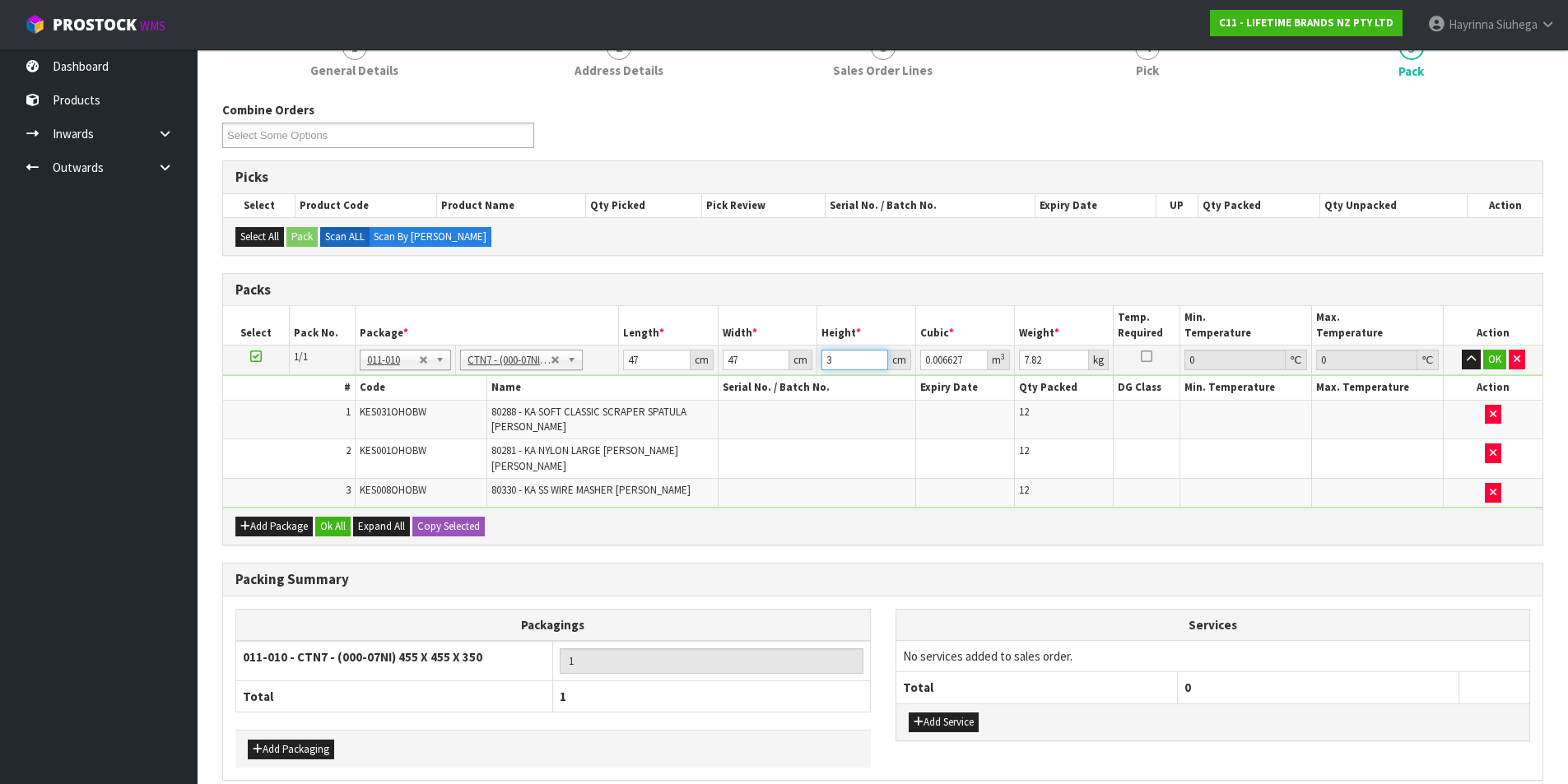
type input "37"
type input "0.081733"
type input "37"
type input "9"
click button "OK" at bounding box center [1494, 359] width 23 height 20
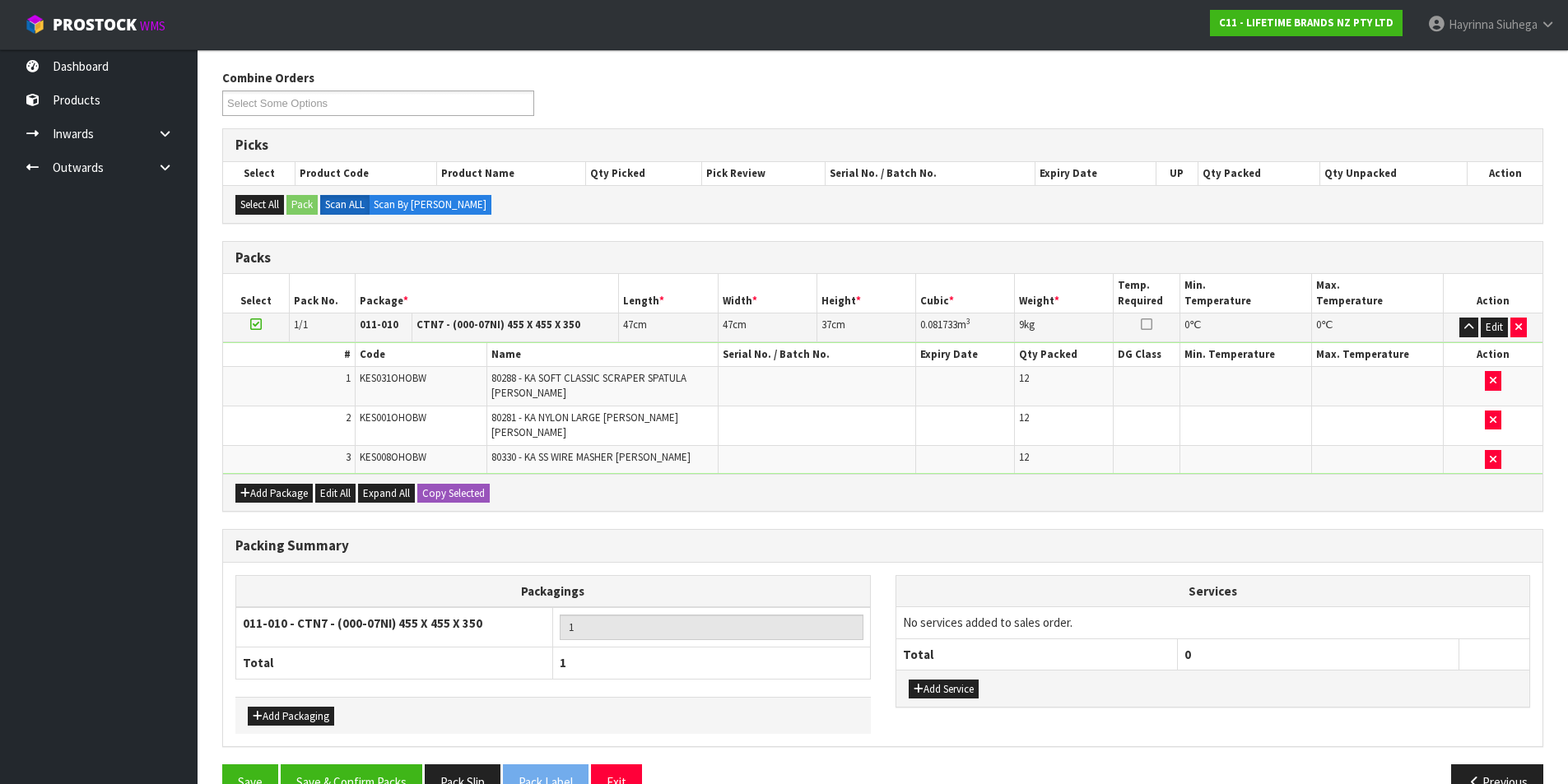
scroll to position [226, 0]
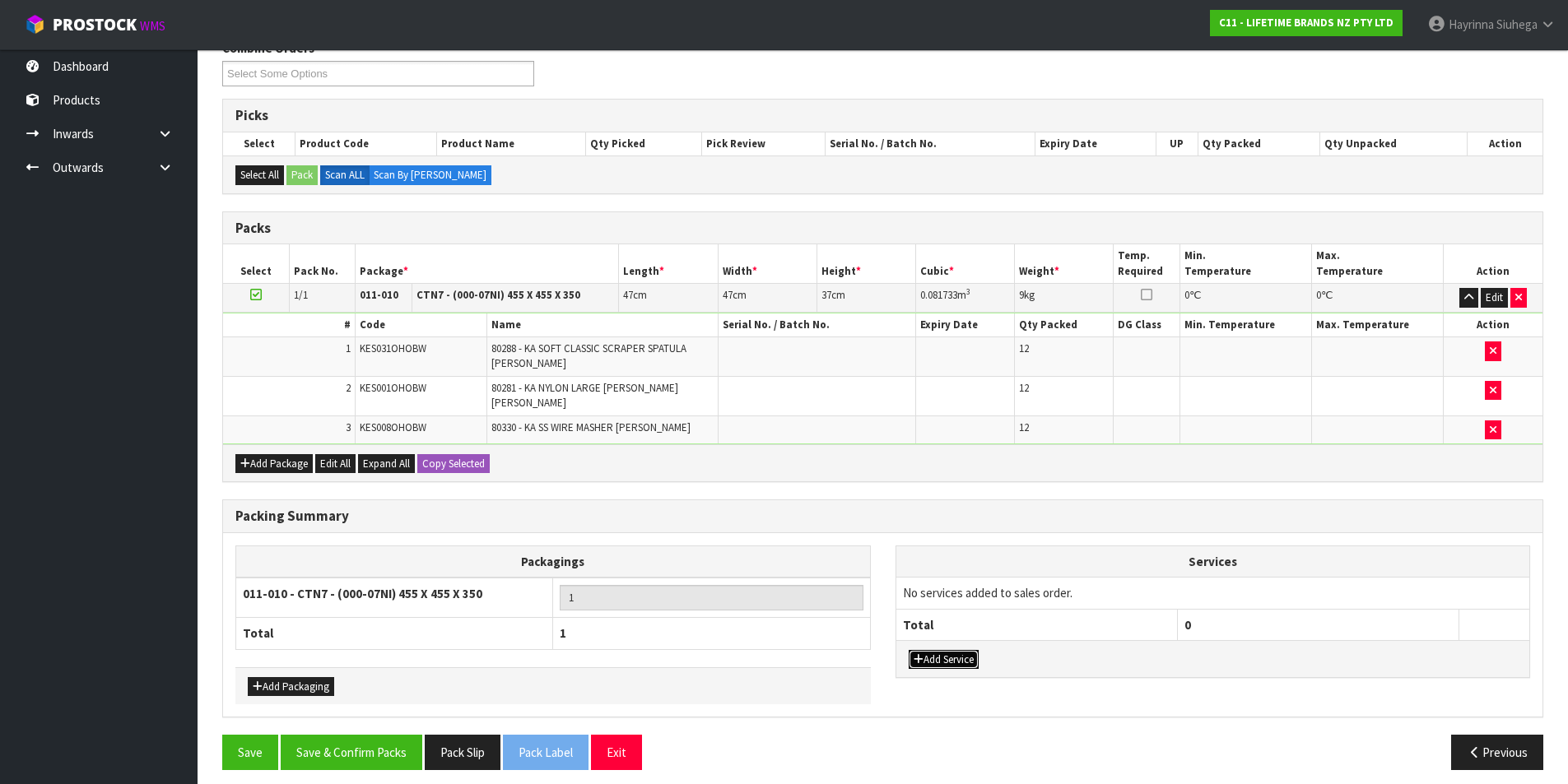
click at [946, 651] on button "Add Service" at bounding box center [943, 660] width 70 height 20
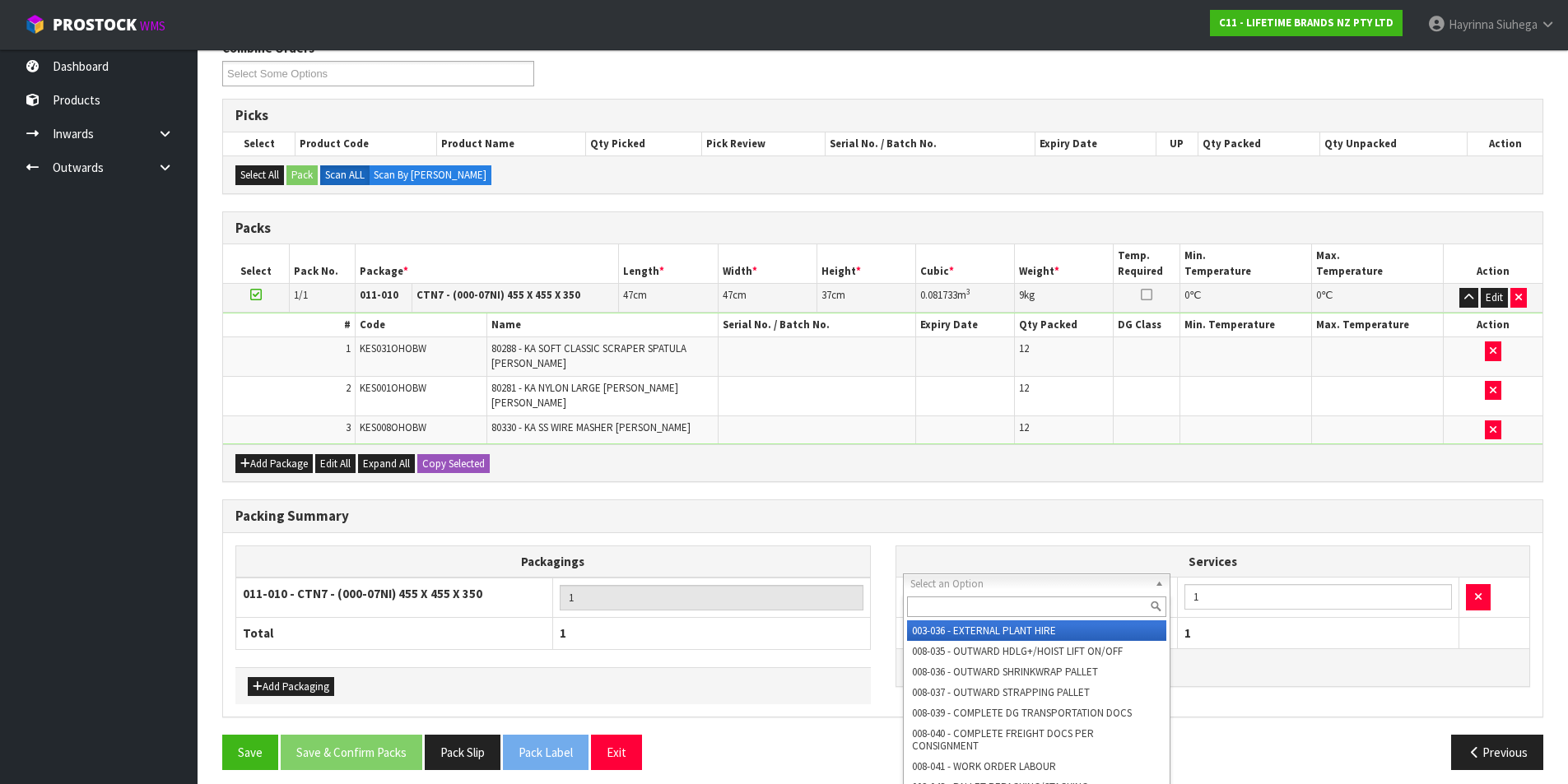
click at [1014, 606] on input "text" at bounding box center [1037, 607] width 260 height 21
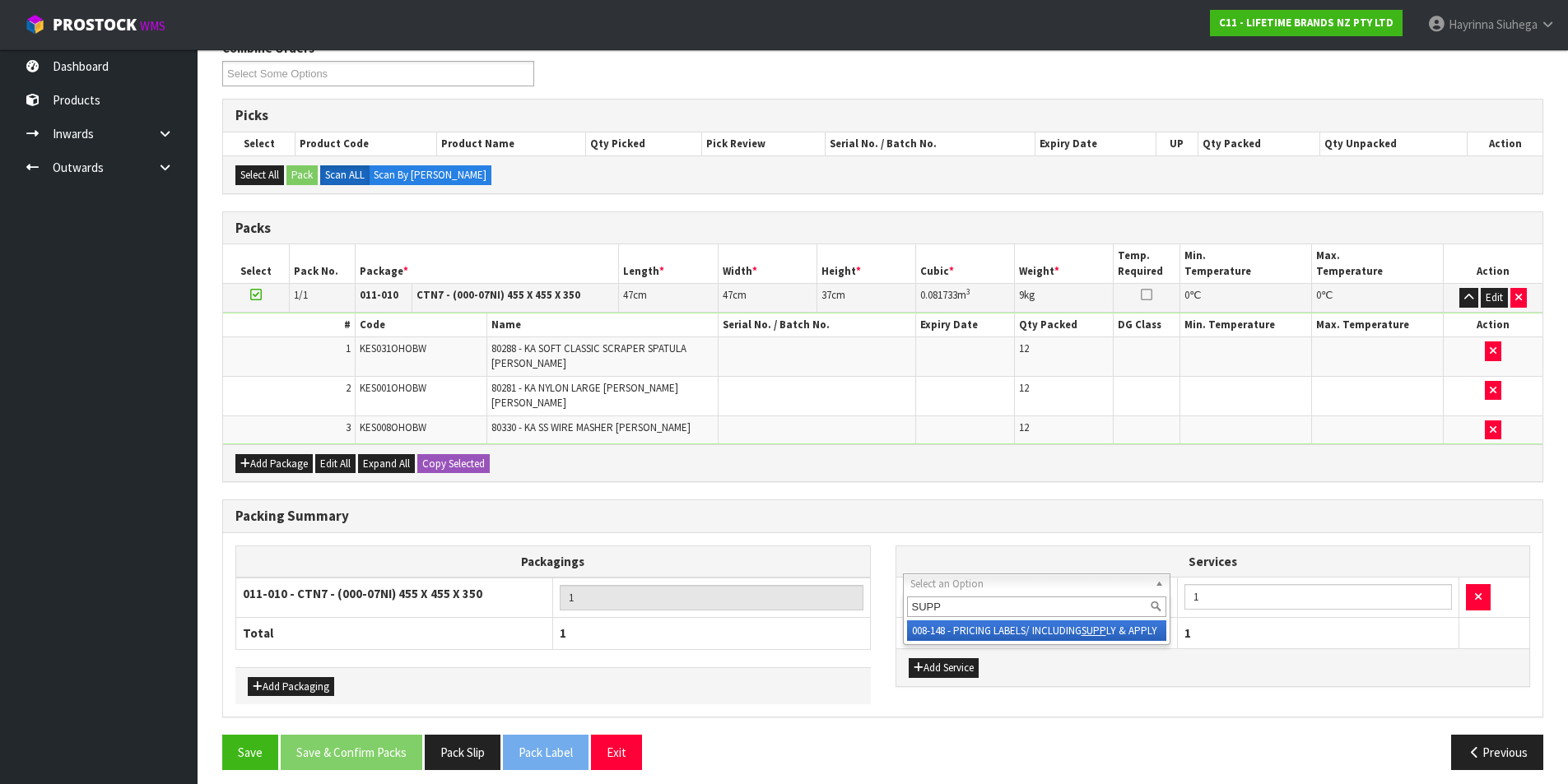
type input "SUPP"
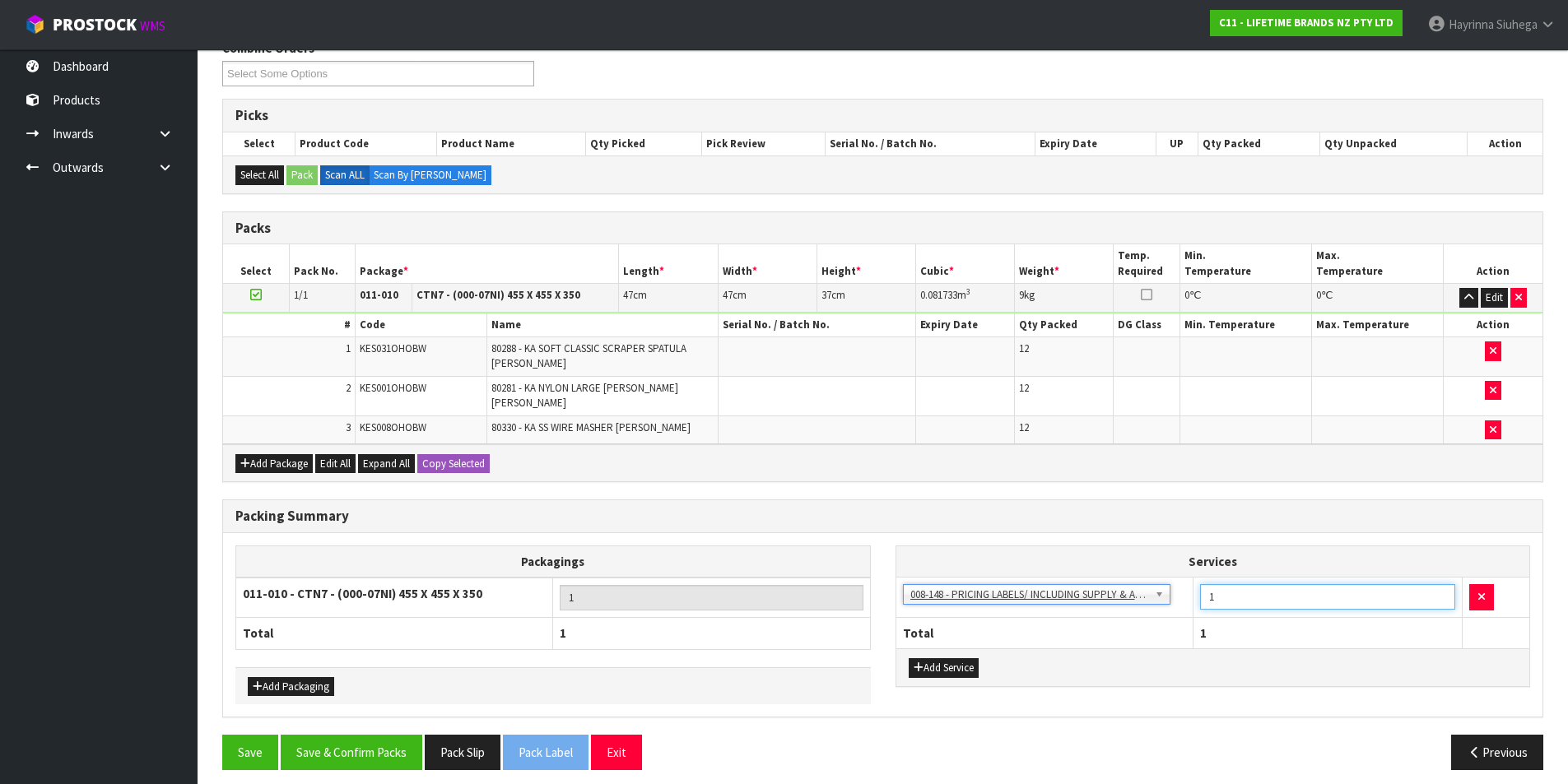
click at [1189, 598] on tr "003-036 - EXTERNAL PLANT HIRE 008-035 - OUTWARD HDLG+/HOIST LIFT ON/OFF 008-036…" at bounding box center [1212, 597] width 634 height 40
type input "24"
click at [385, 735] on button "Save & Confirm Packs" at bounding box center [352, 752] width 142 height 35
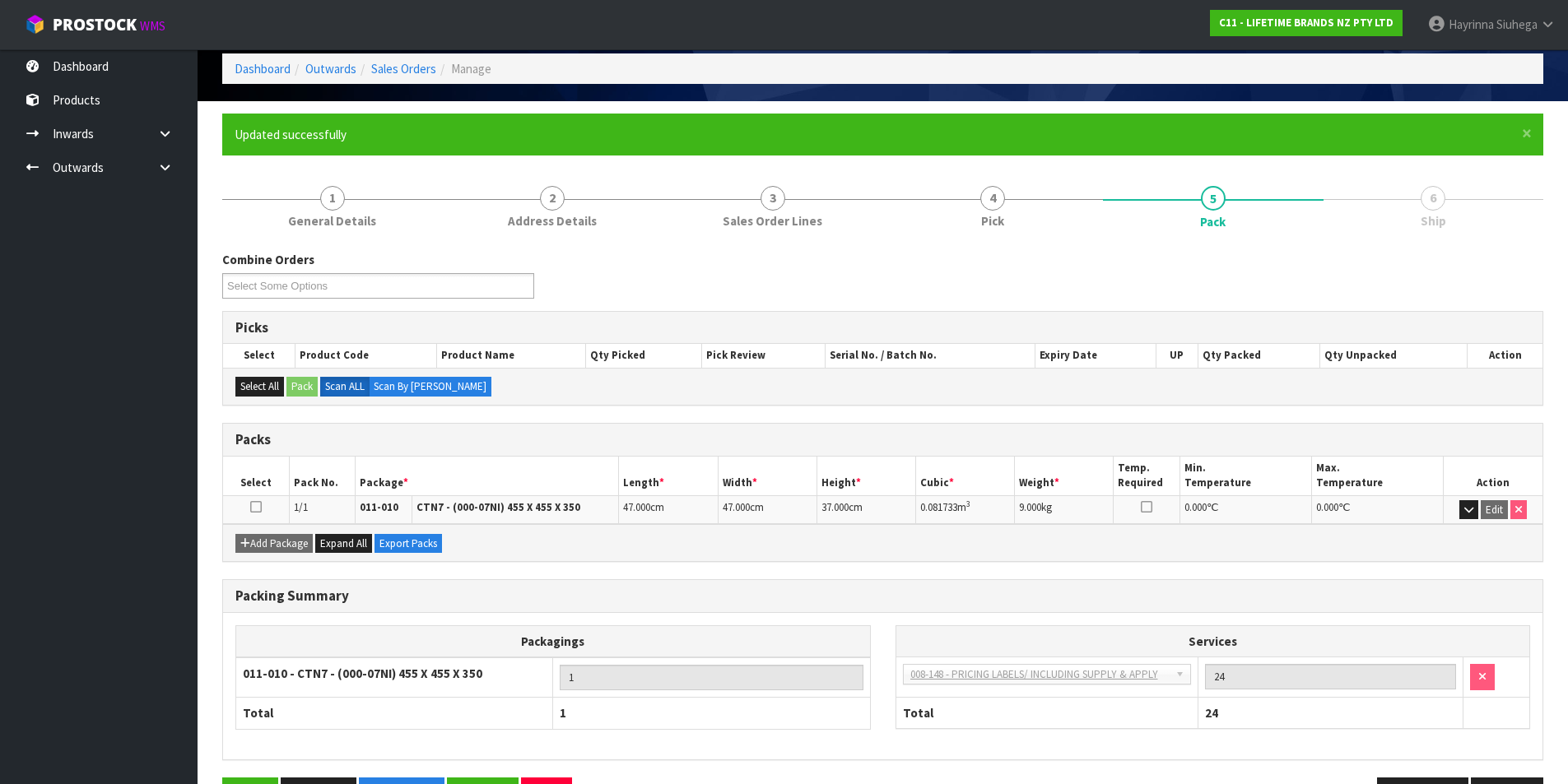
scroll to position [128, 0]
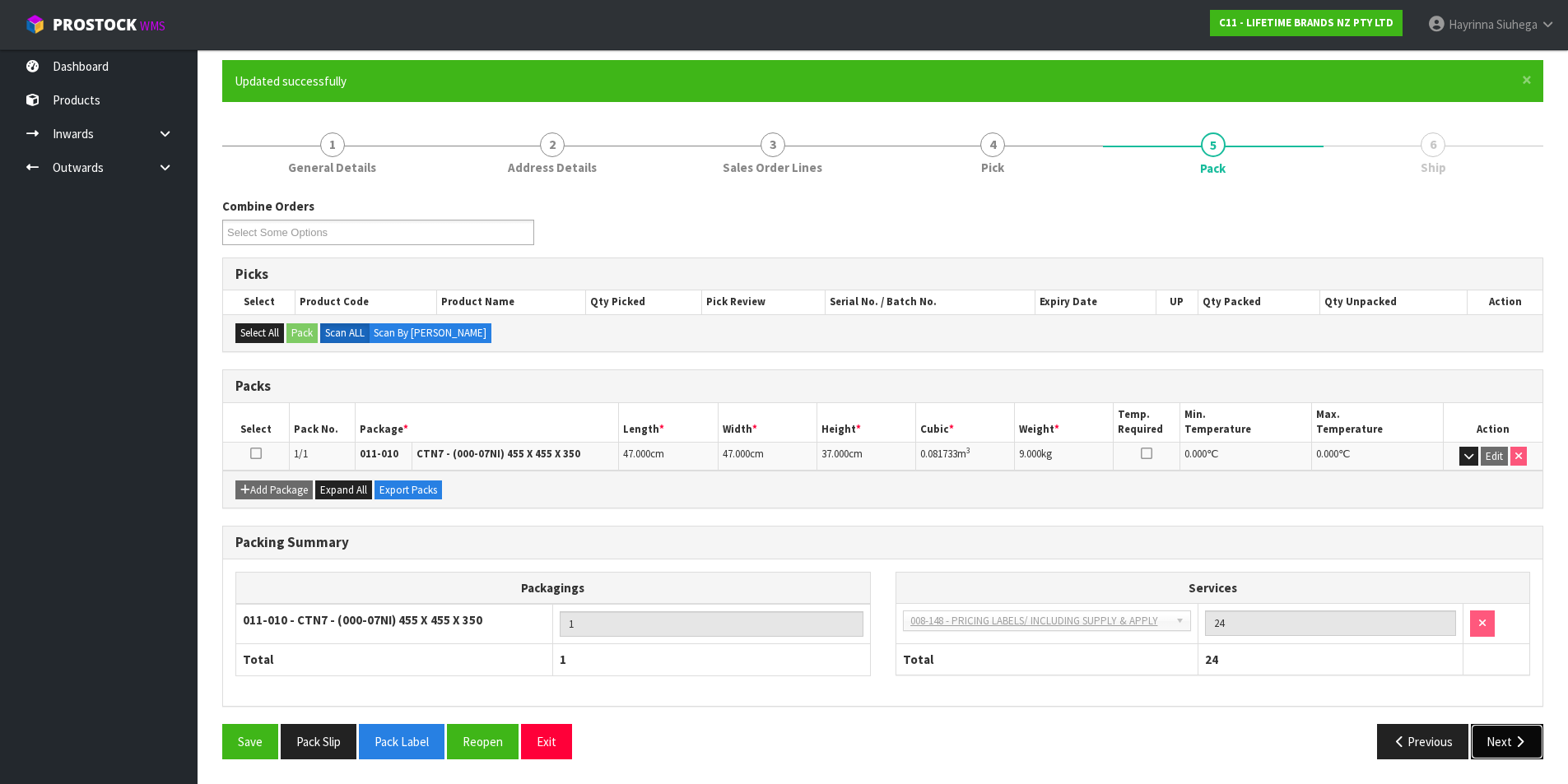
click at [1505, 730] on button "Next" at bounding box center [1507, 742] width 73 height 35
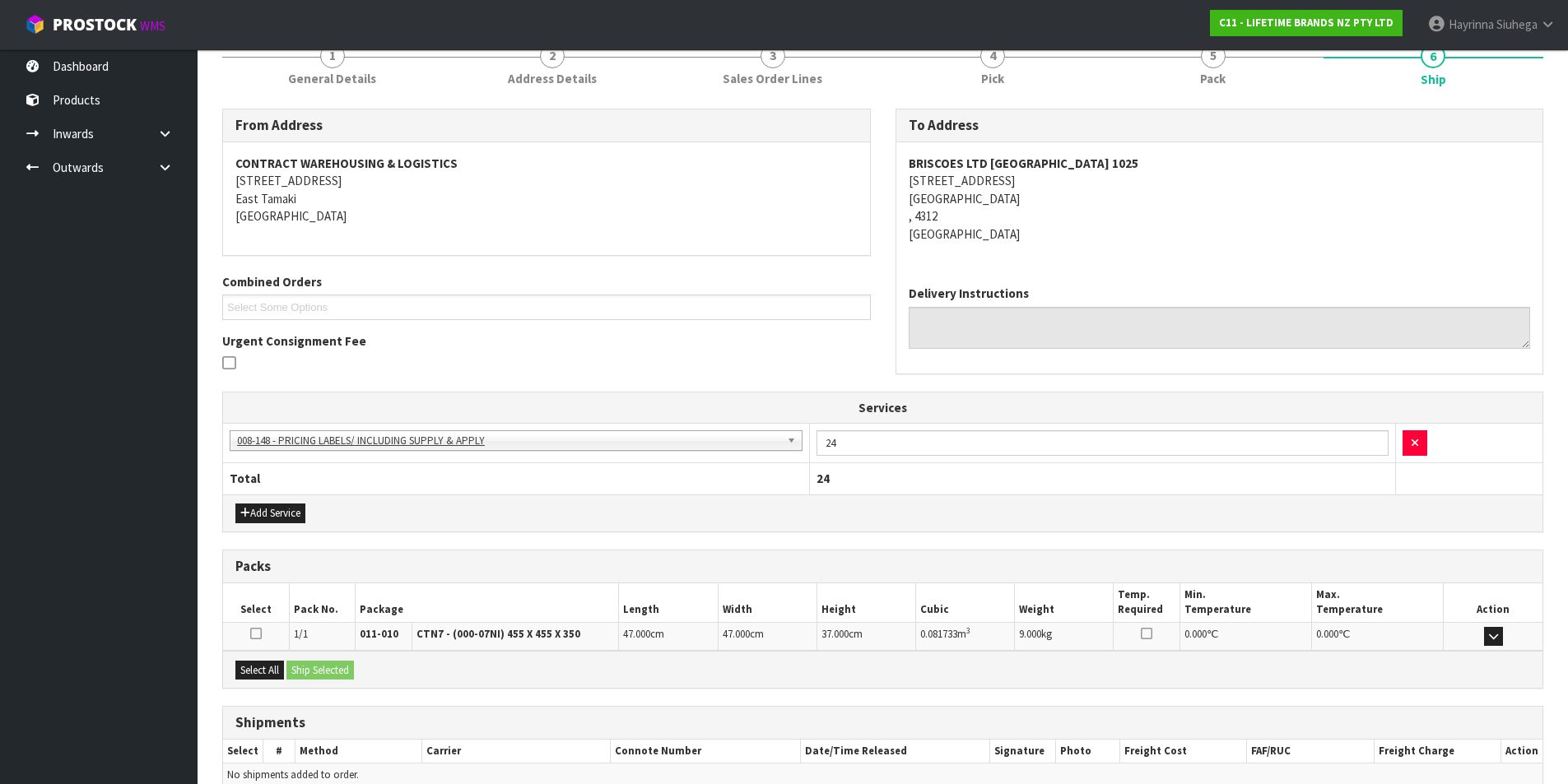
scroll to position [298, 0]
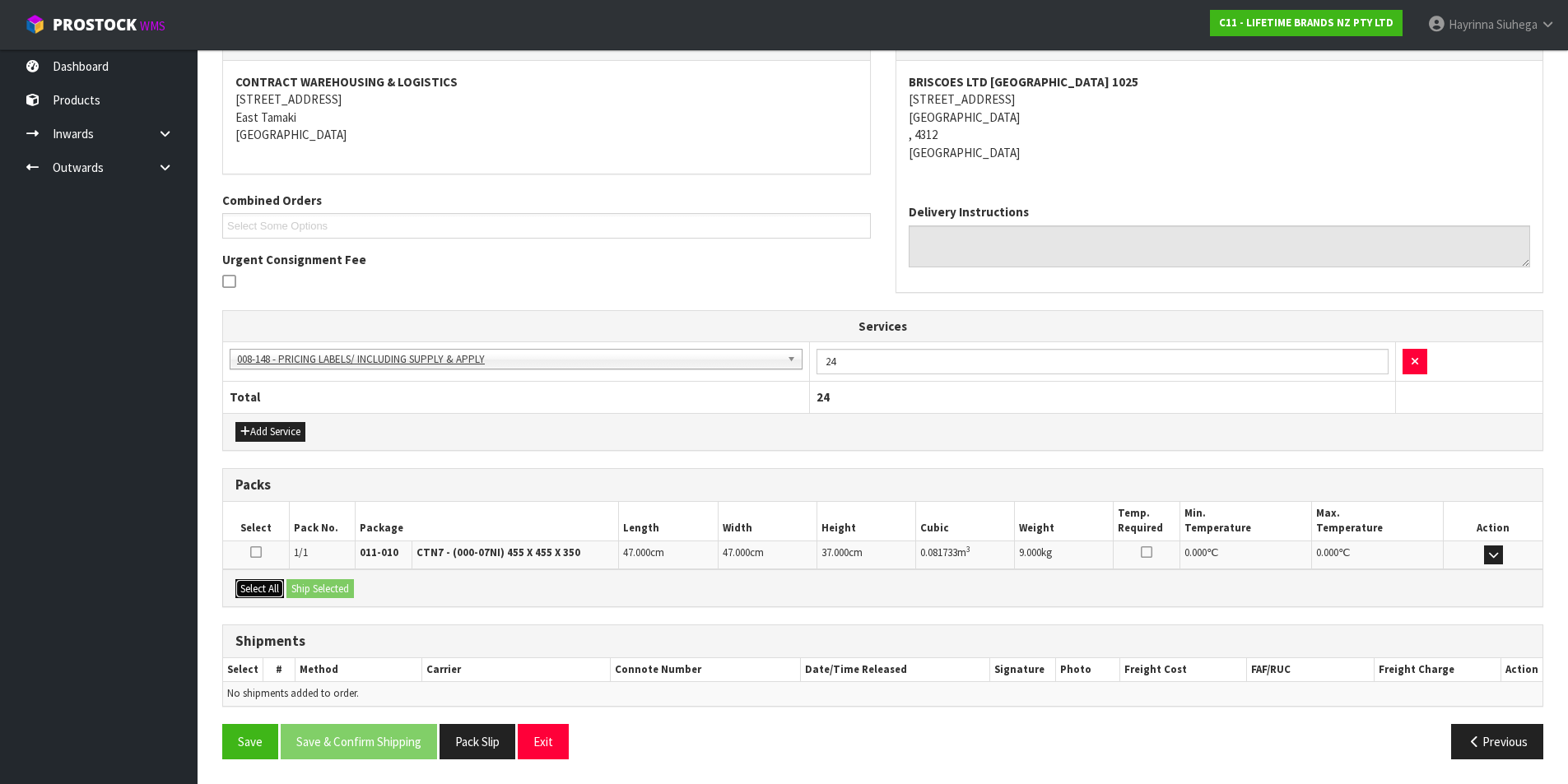
click at [274, 588] on button "Select All" at bounding box center [259, 589] width 49 height 20
click at [315, 584] on button "Ship Selected" at bounding box center [320, 589] width 67 height 20
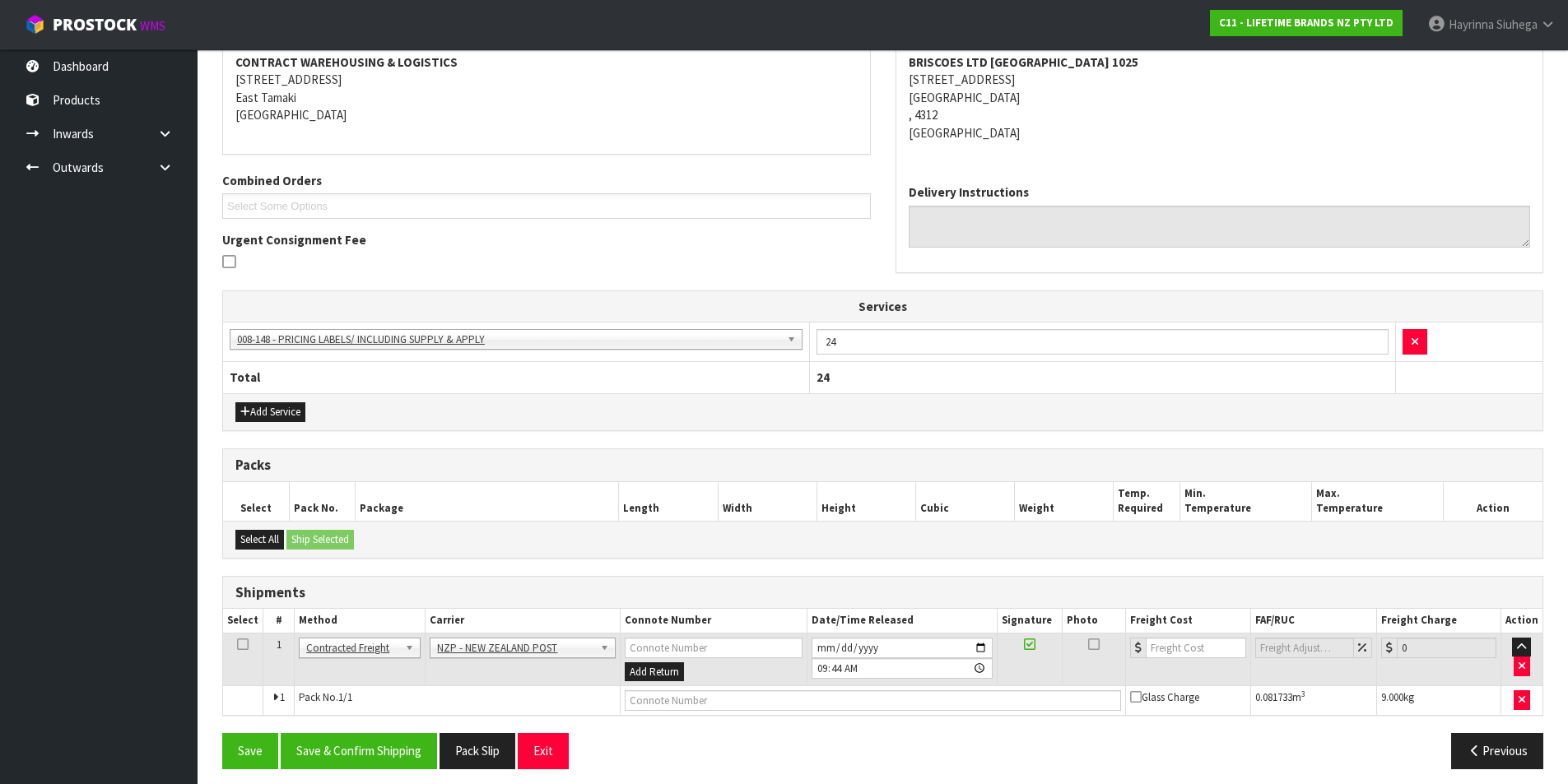
scroll to position [328, 0]
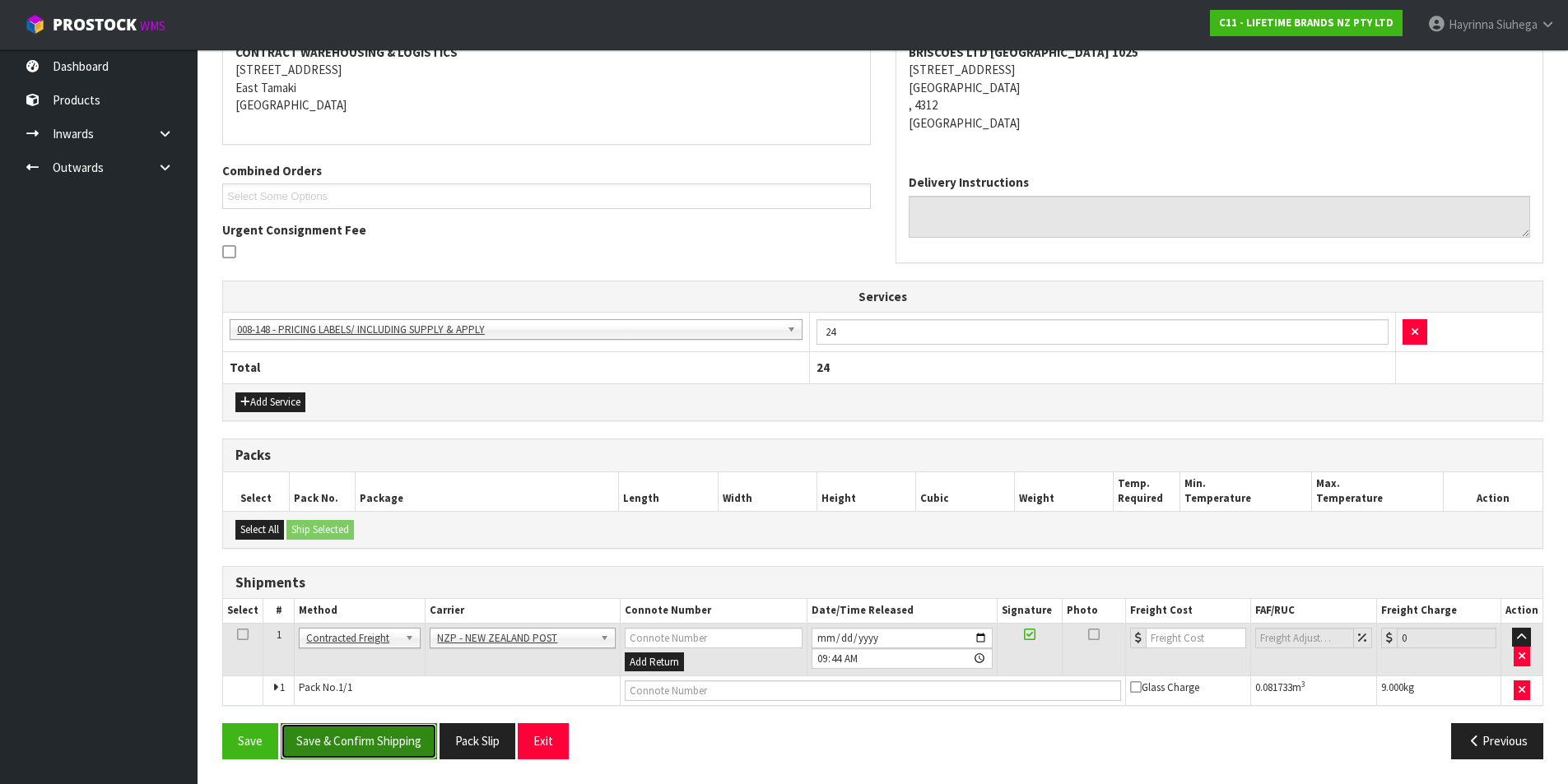
click at [375, 747] on button "Save & Confirm Shipping" at bounding box center [359, 741] width 157 height 35
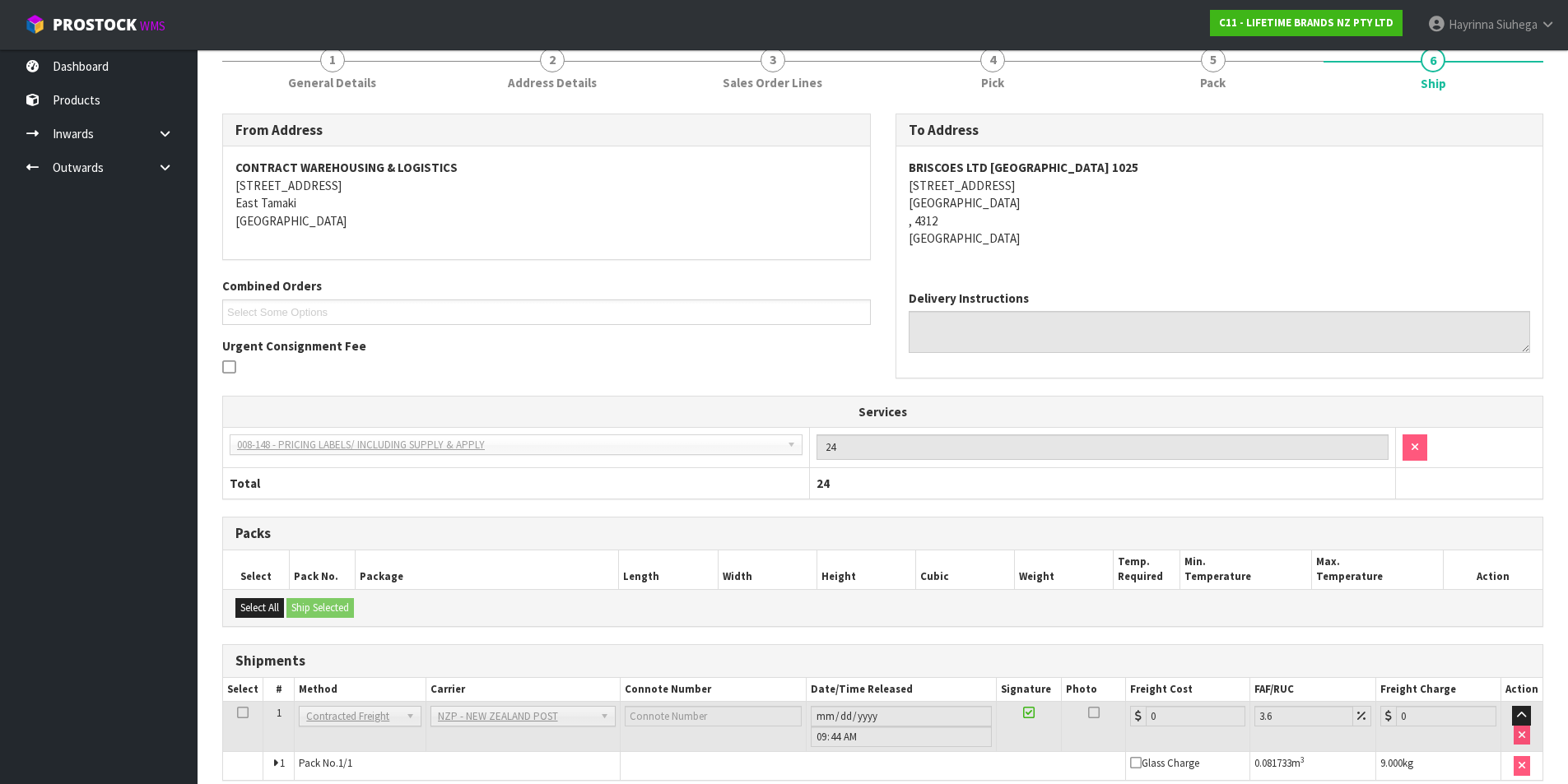
scroll to position [303, 0]
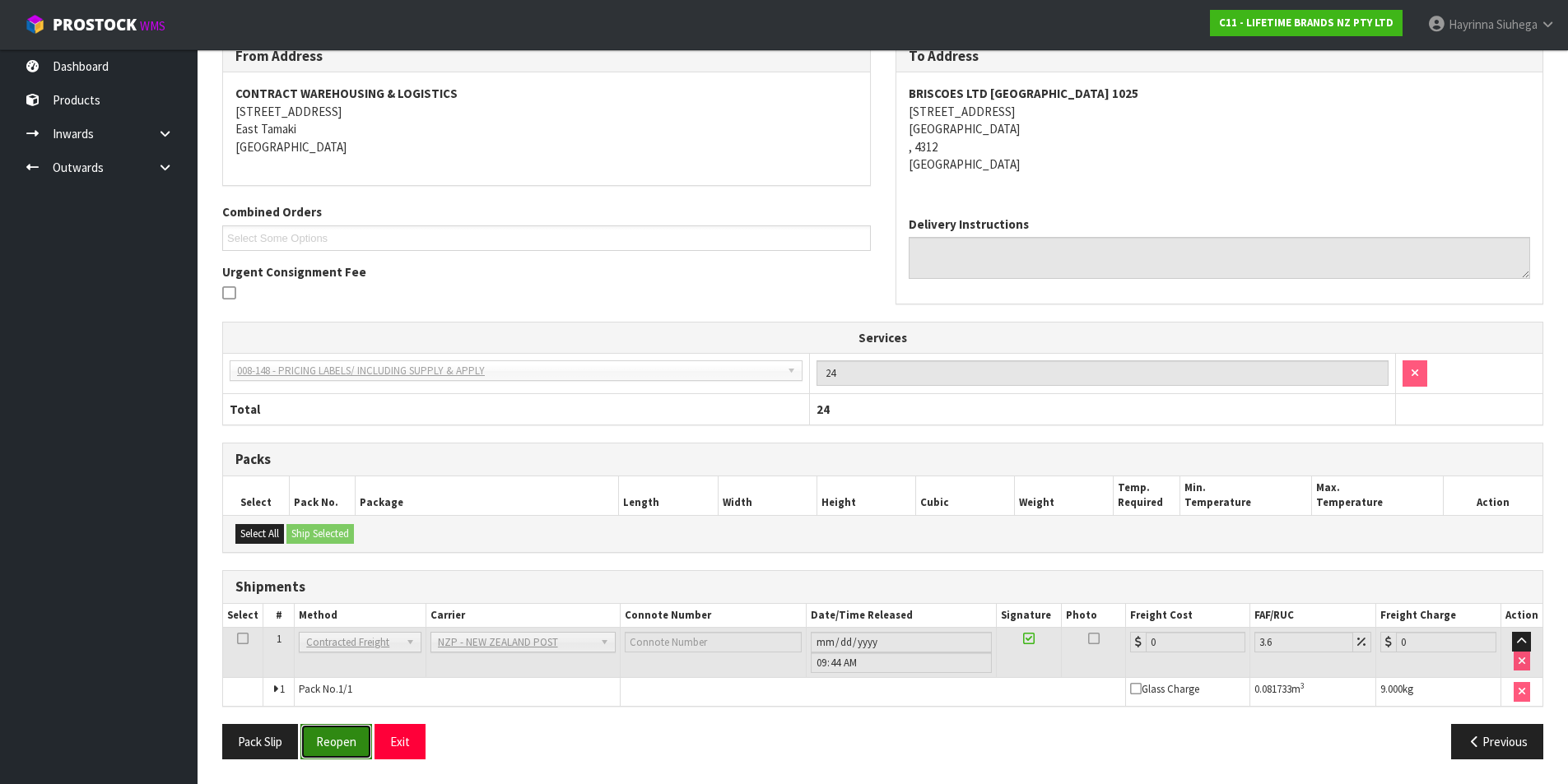
click at [352, 751] on button "Reopen" at bounding box center [336, 742] width 72 height 35
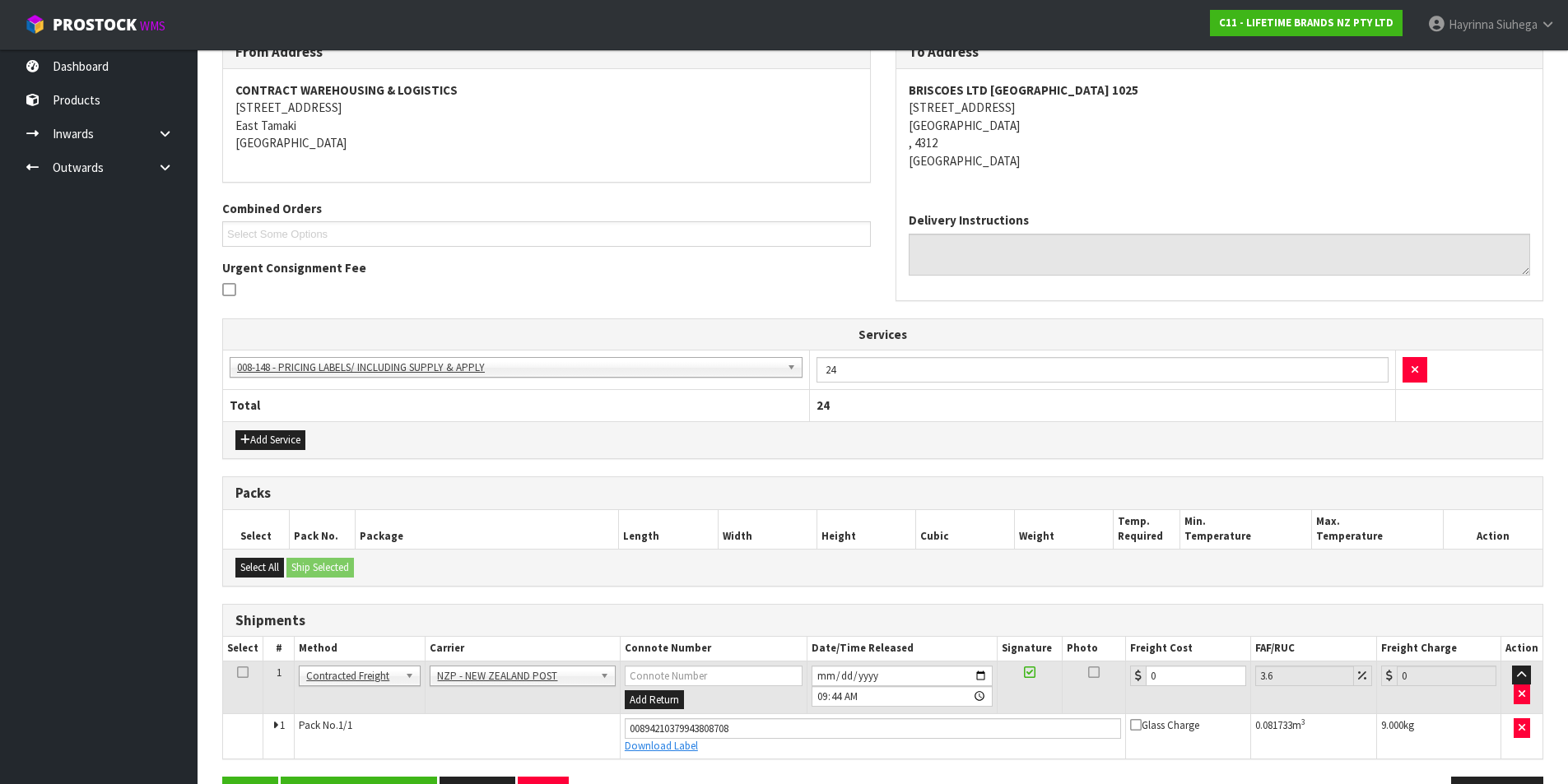
scroll to position [343, 0]
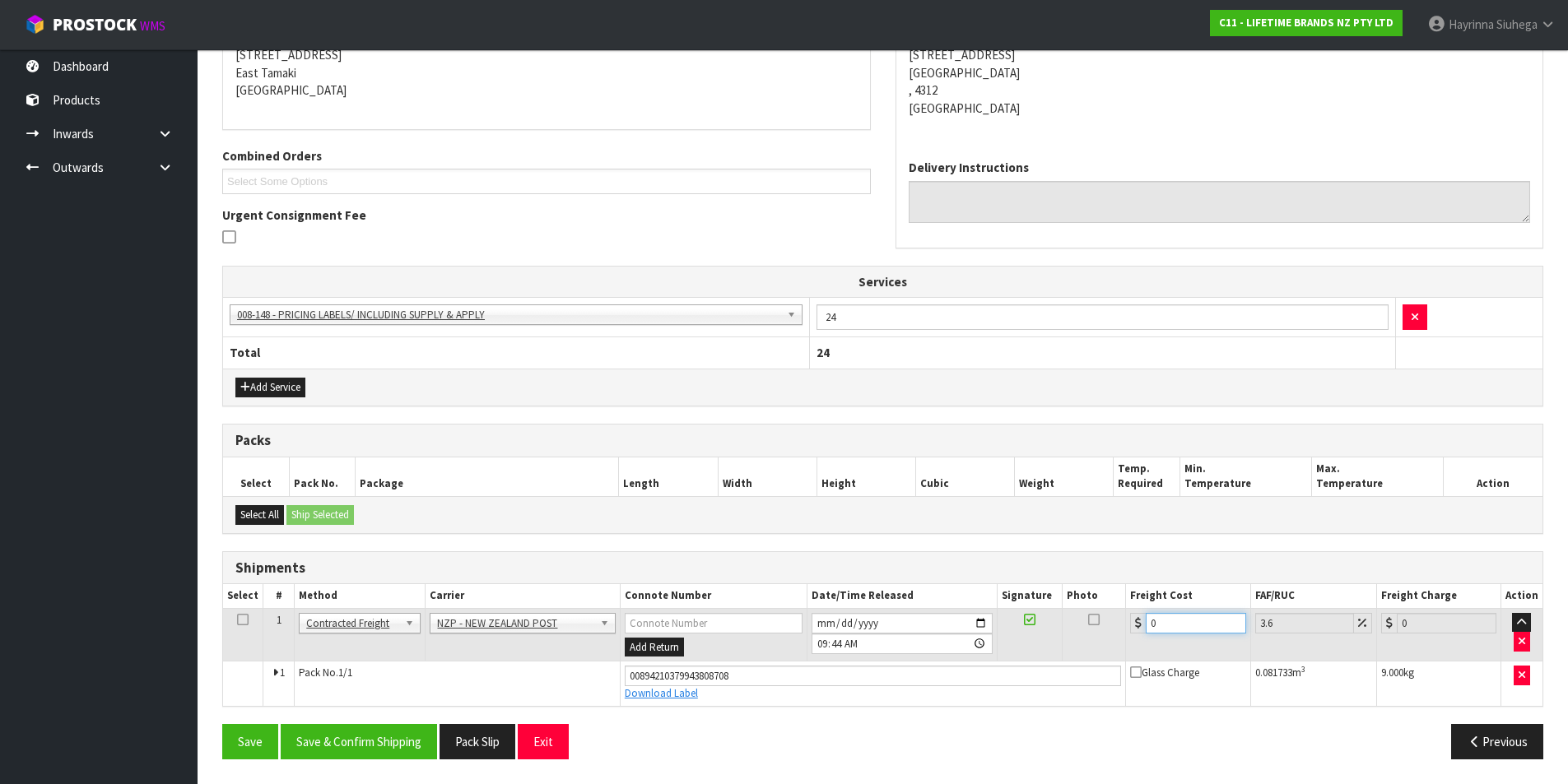
drag, startPoint x: 1197, startPoint y: 625, endPoint x: 868, endPoint y: 580, distance: 332.1
click at [889, 582] on div "Shipments Select # Method Carrier Connote Number Date/Time Released Signature P…" at bounding box center [882, 629] width 1321 height 156
type input "1"
type input "1.04"
type input "14"
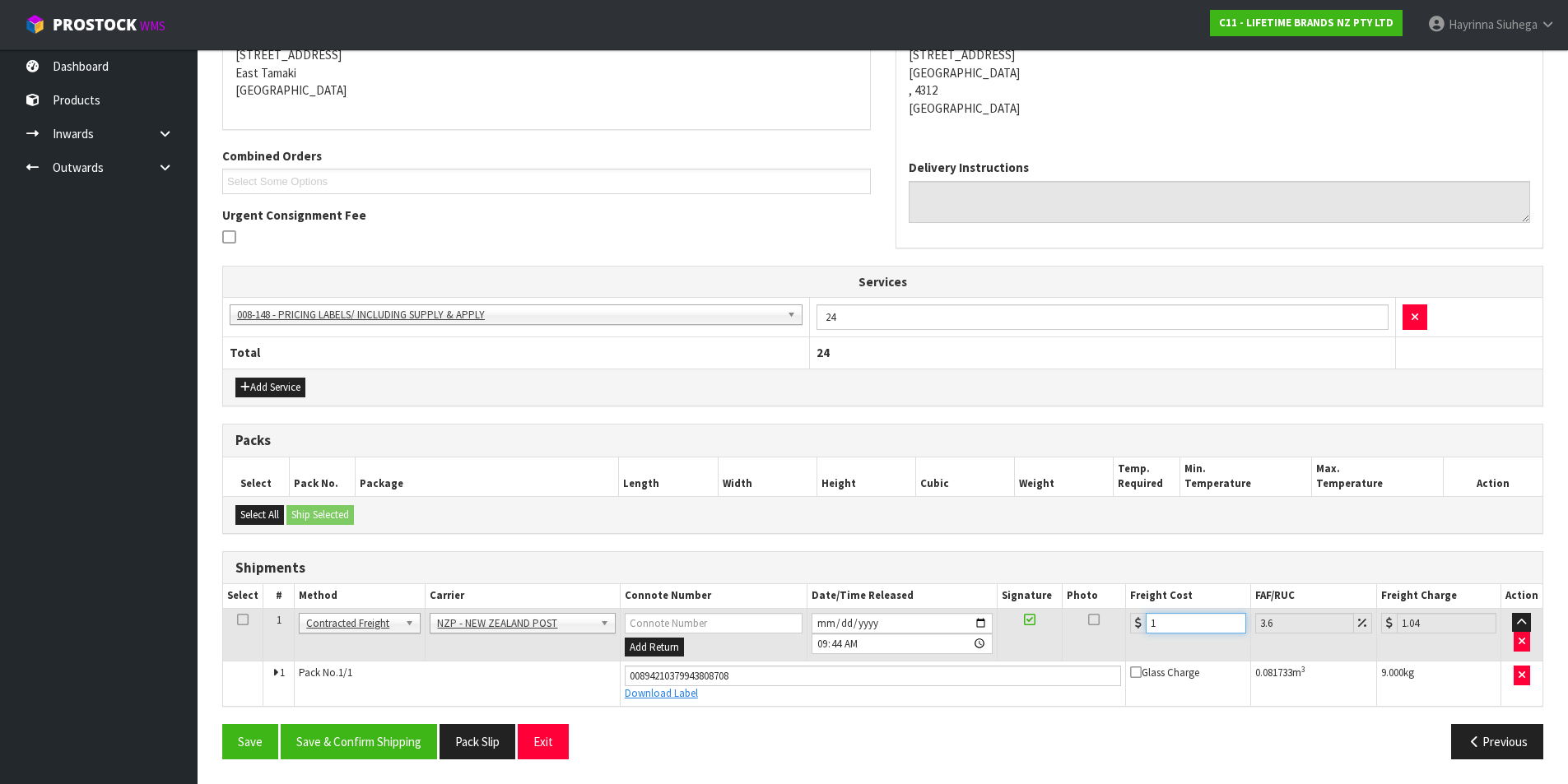
type input "14.5"
type input "14.1"
type input "14.61"
type input "14.14"
type input "14.65"
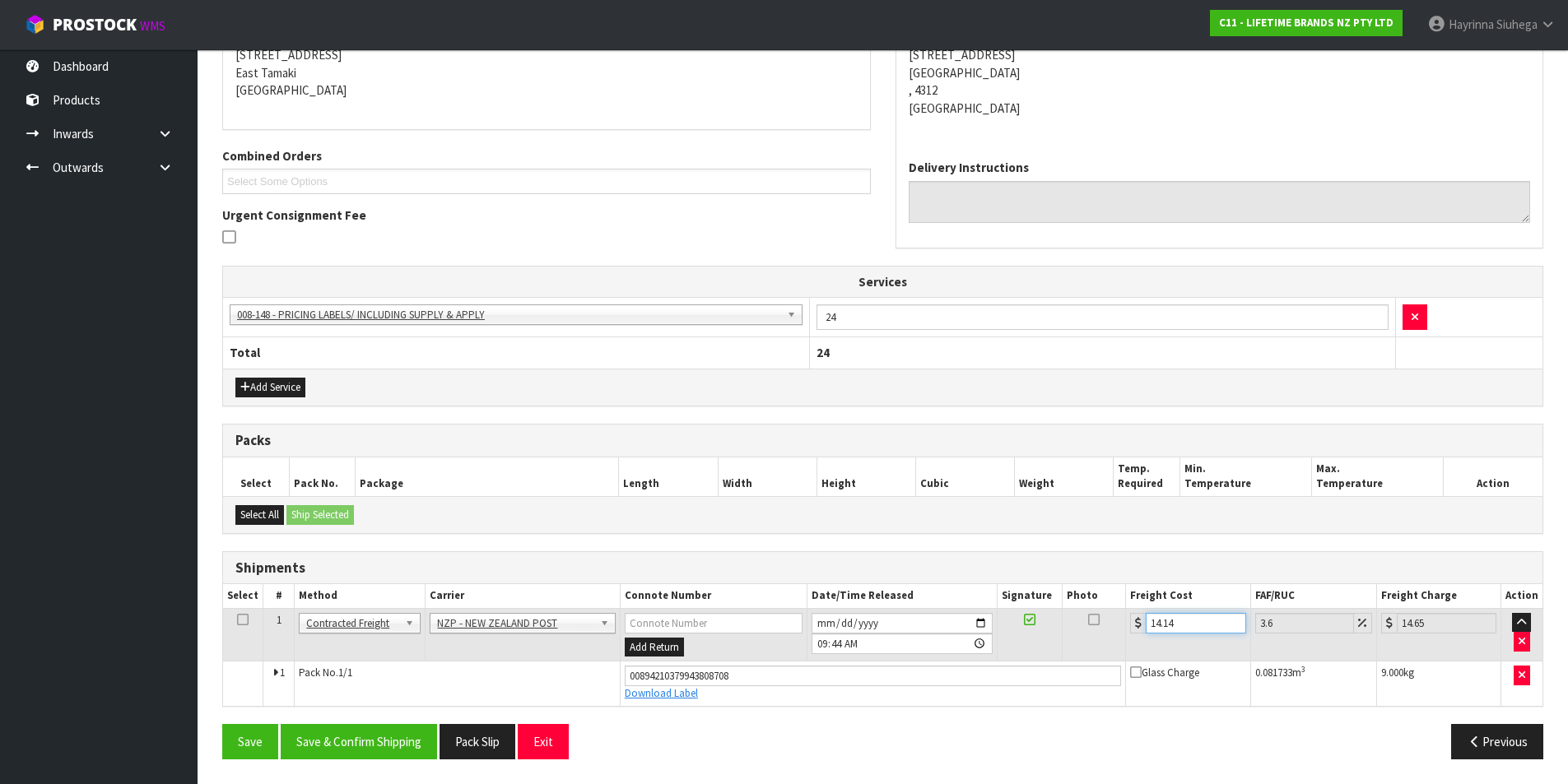
type input "14.14"
click at [222, 724] on button "Save" at bounding box center [250, 742] width 56 height 35
click at [397, 776] on section "× Close Updated successfully 1 General Details 2 Address Details 3 Sales Order …" at bounding box center [883, 308] width 1370 height 951
click at [395, 756] on button "Save & Confirm Shipping" at bounding box center [359, 742] width 157 height 35
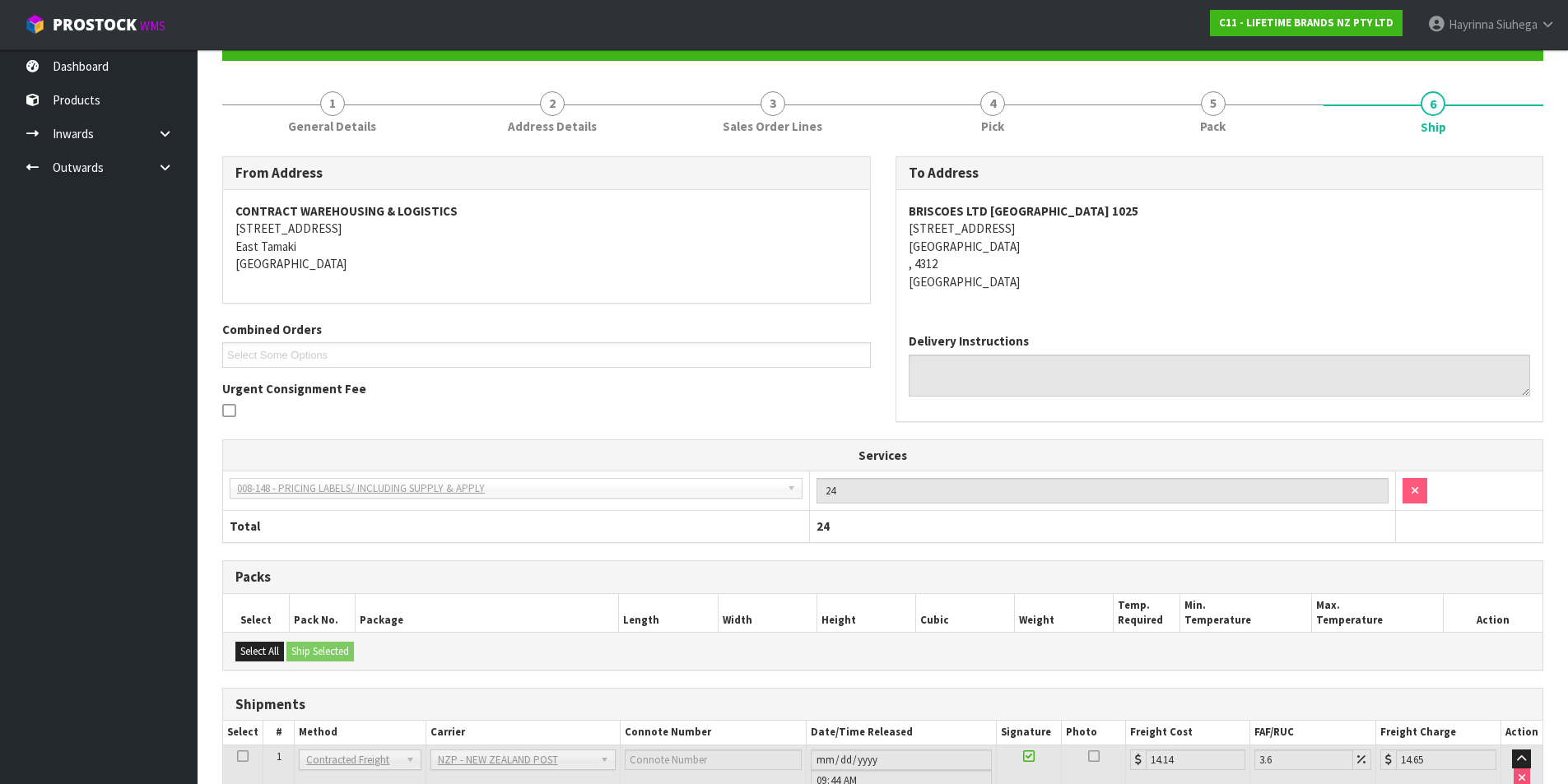
scroll to position [0, 0]
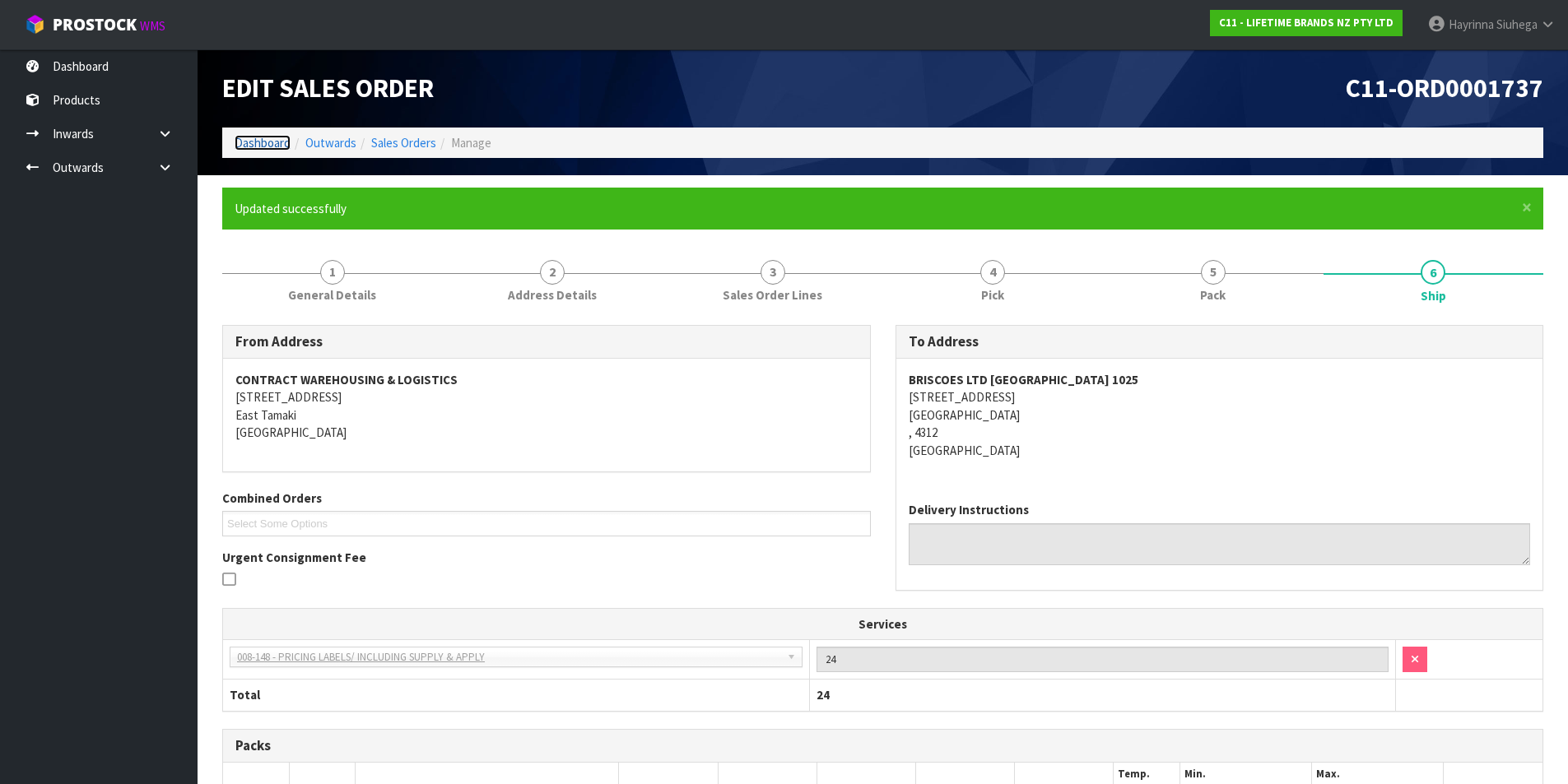
click at [252, 143] on link "Dashboard" at bounding box center [262, 143] width 56 height 16
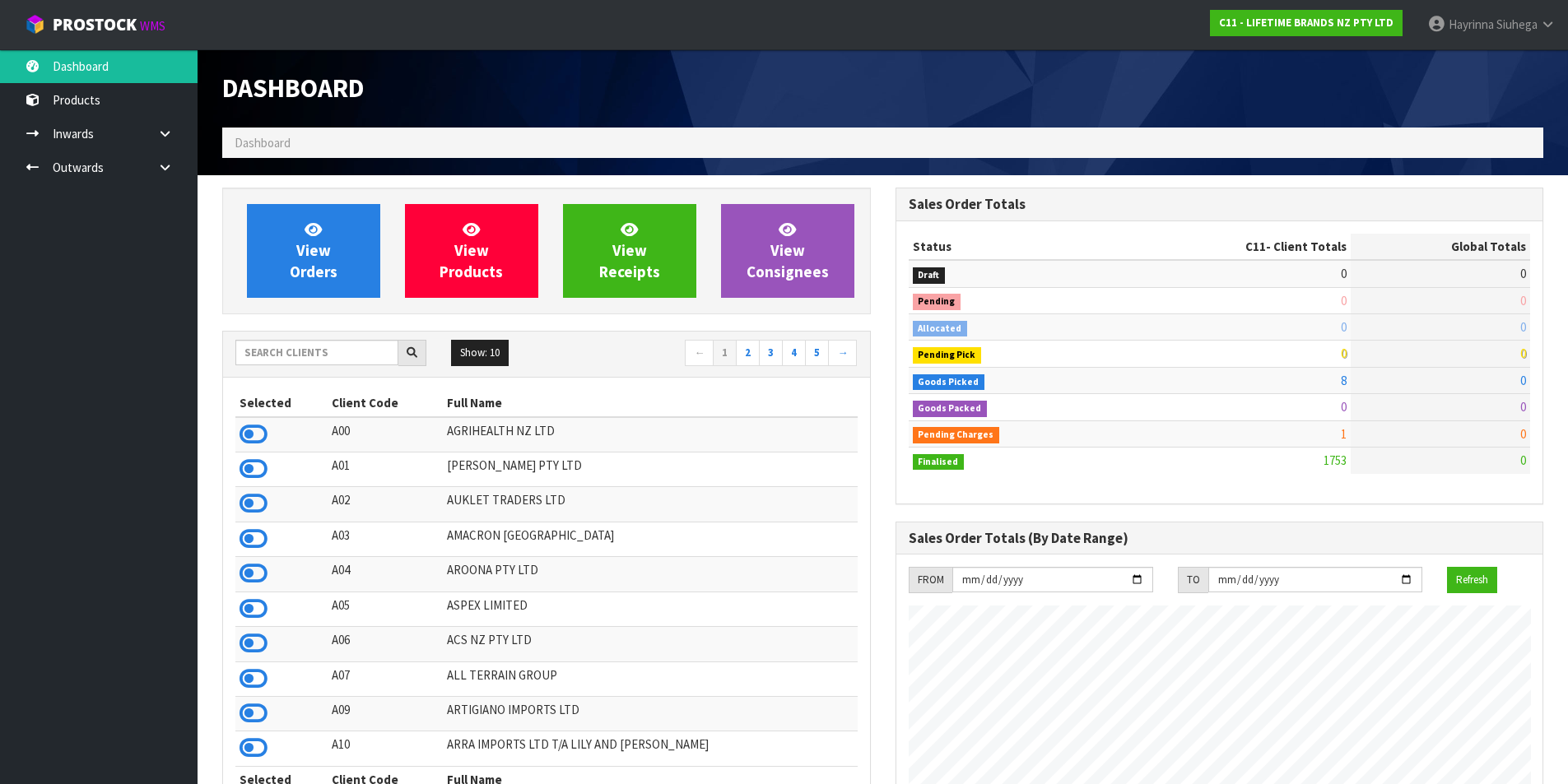
scroll to position [1247, 672]
click at [324, 247] on span "View Orders" at bounding box center [313, 250] width 48 height 62
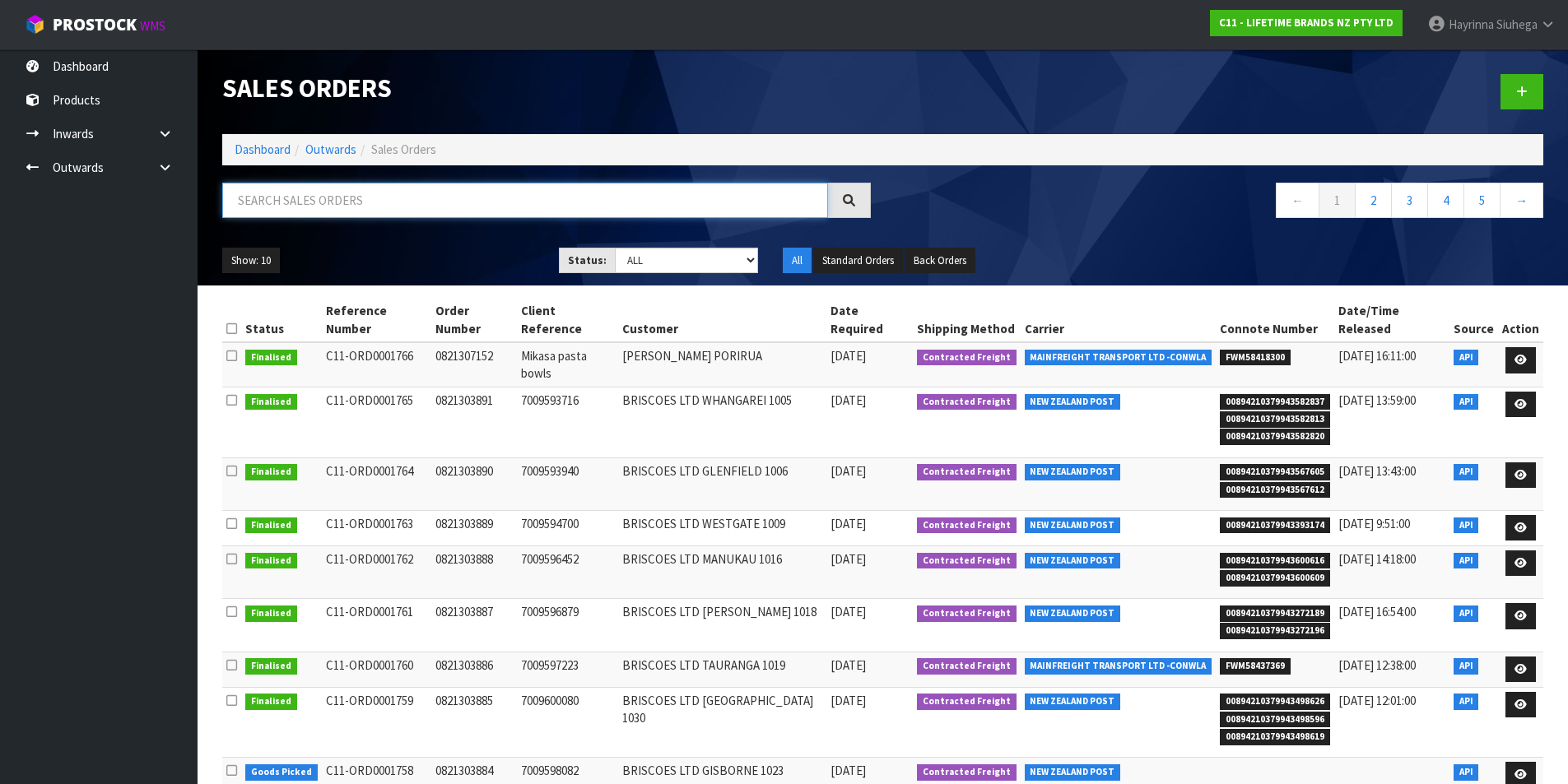
click at [375, 196] on input "text" at bounding box center [525, 201] width 606 height 35
type input "JOB-0409320"
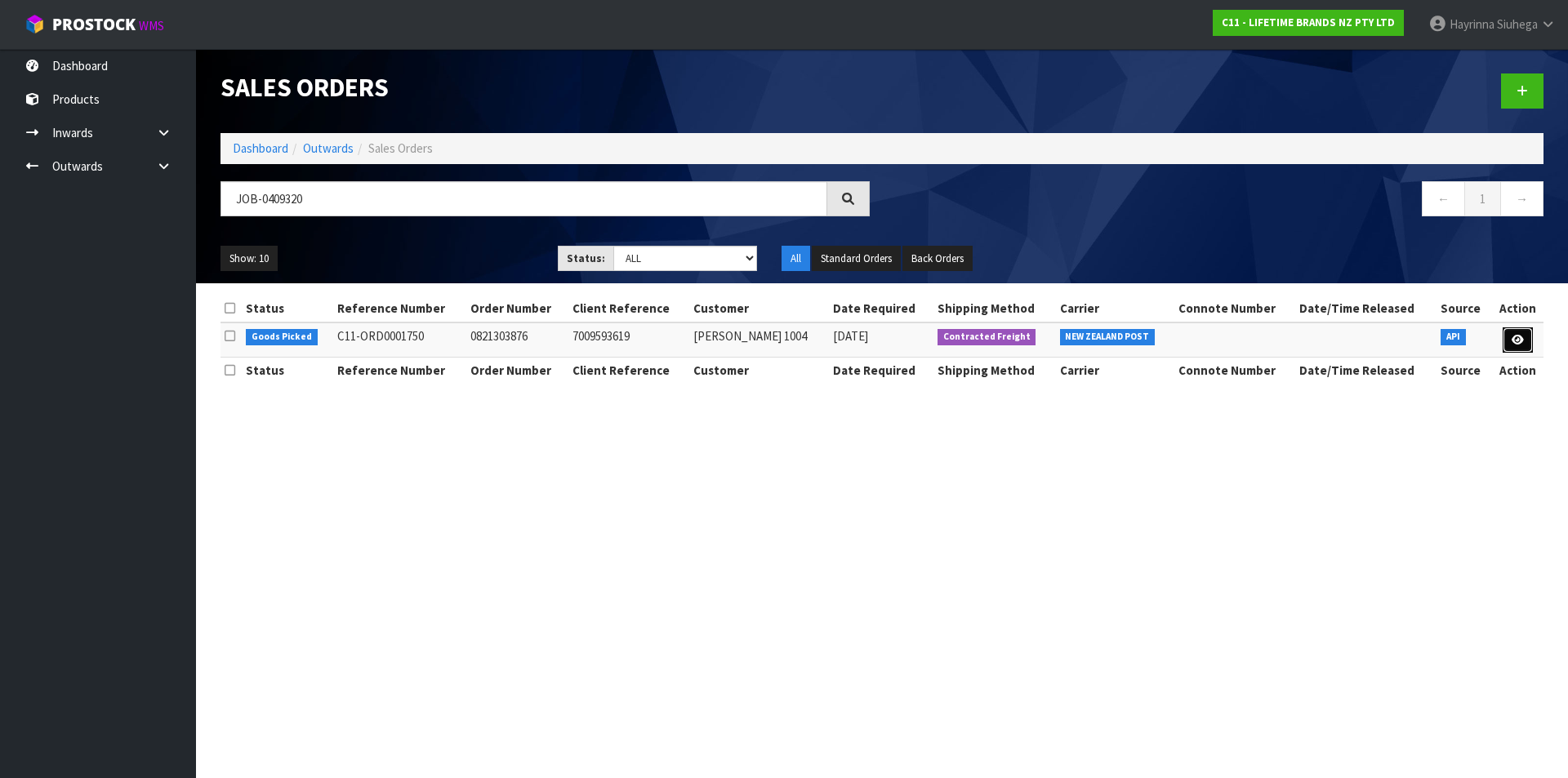
click at [1517, 337] on icon at bounding box center [1517, 339] width 12 height 10
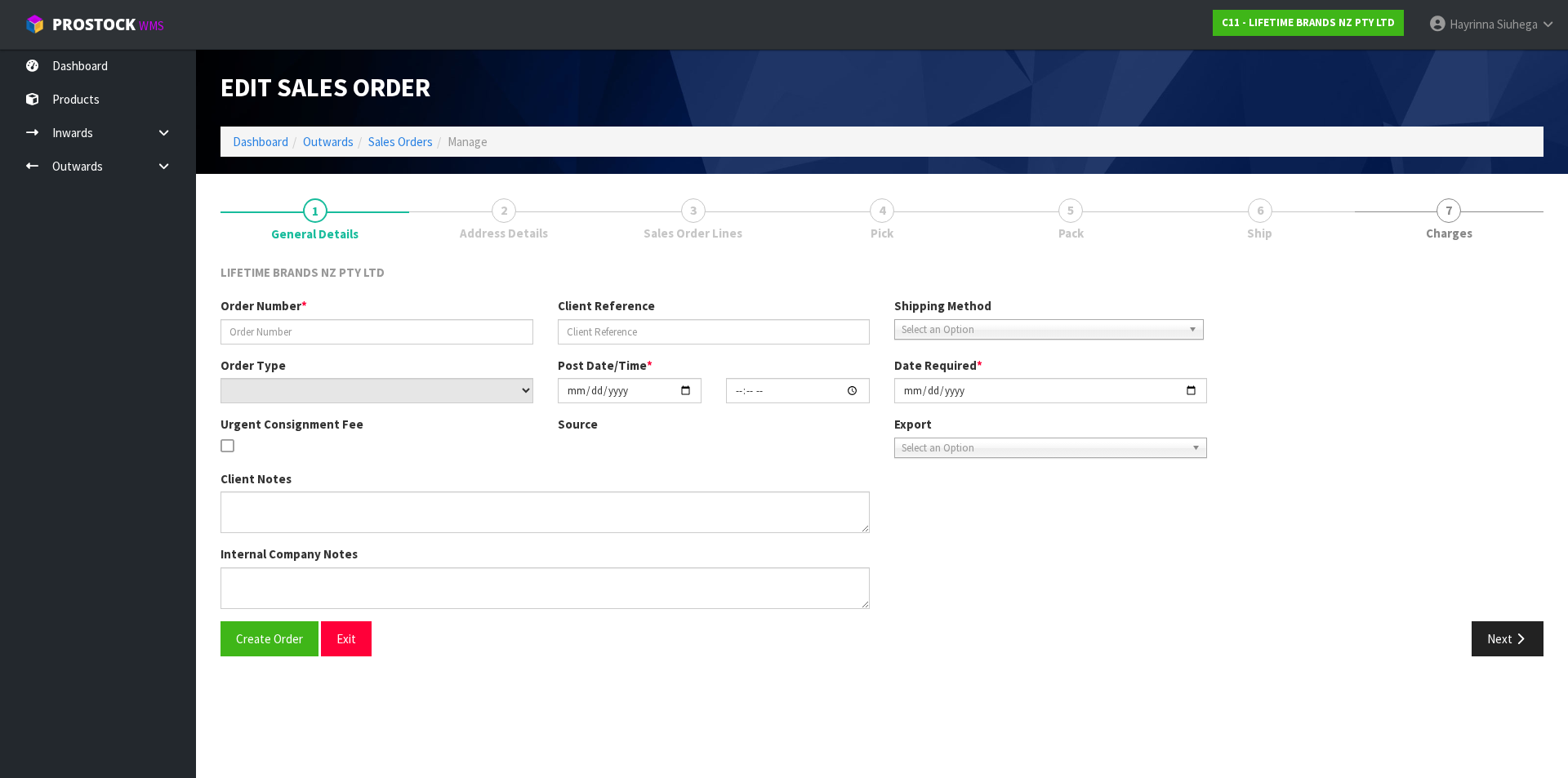
type input "0821303876"
type input "7009593619"
select select "number:0"
type input "[DATE]"
type input "15:58:41.000"
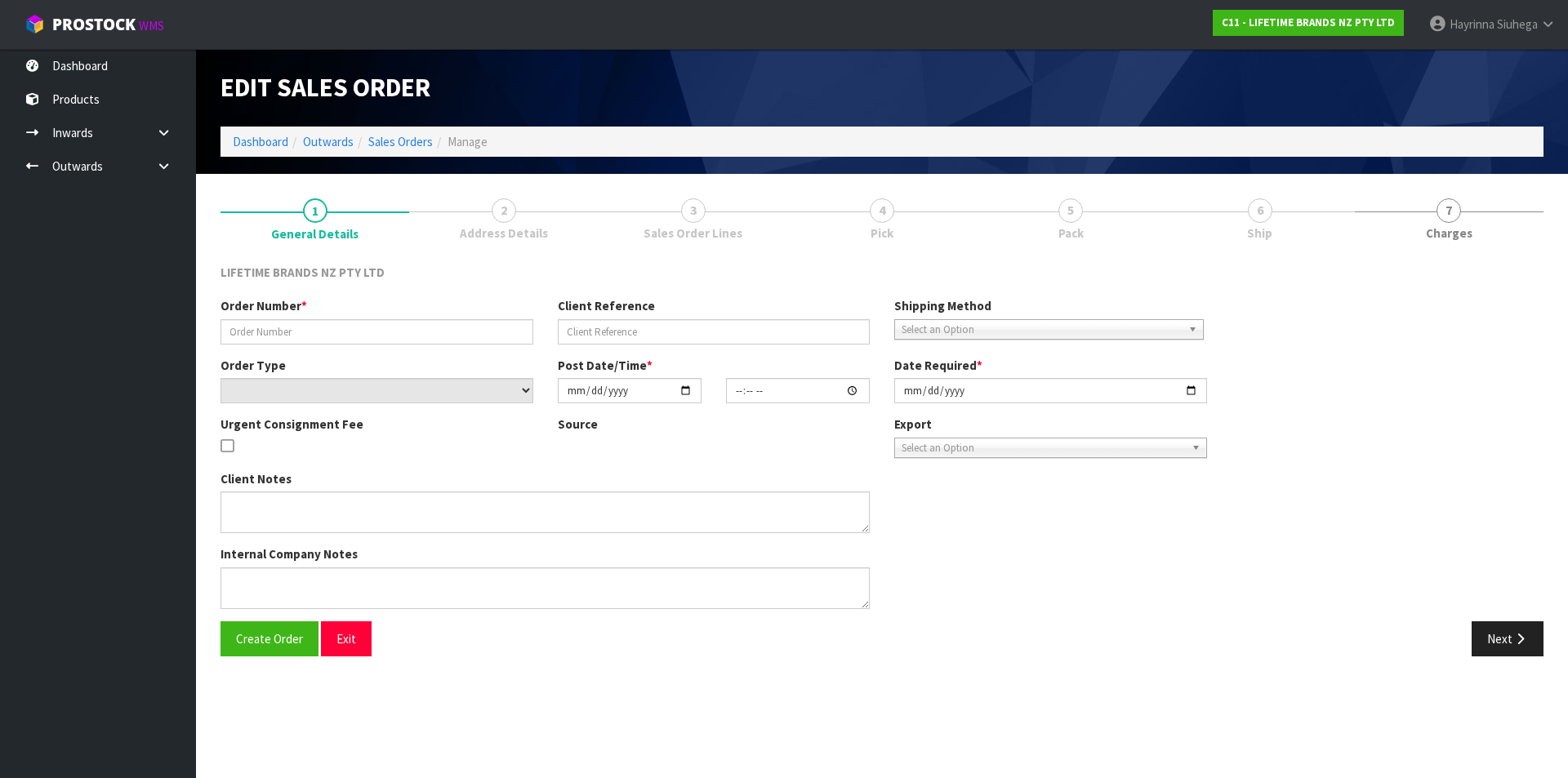
type input "[DATE]"
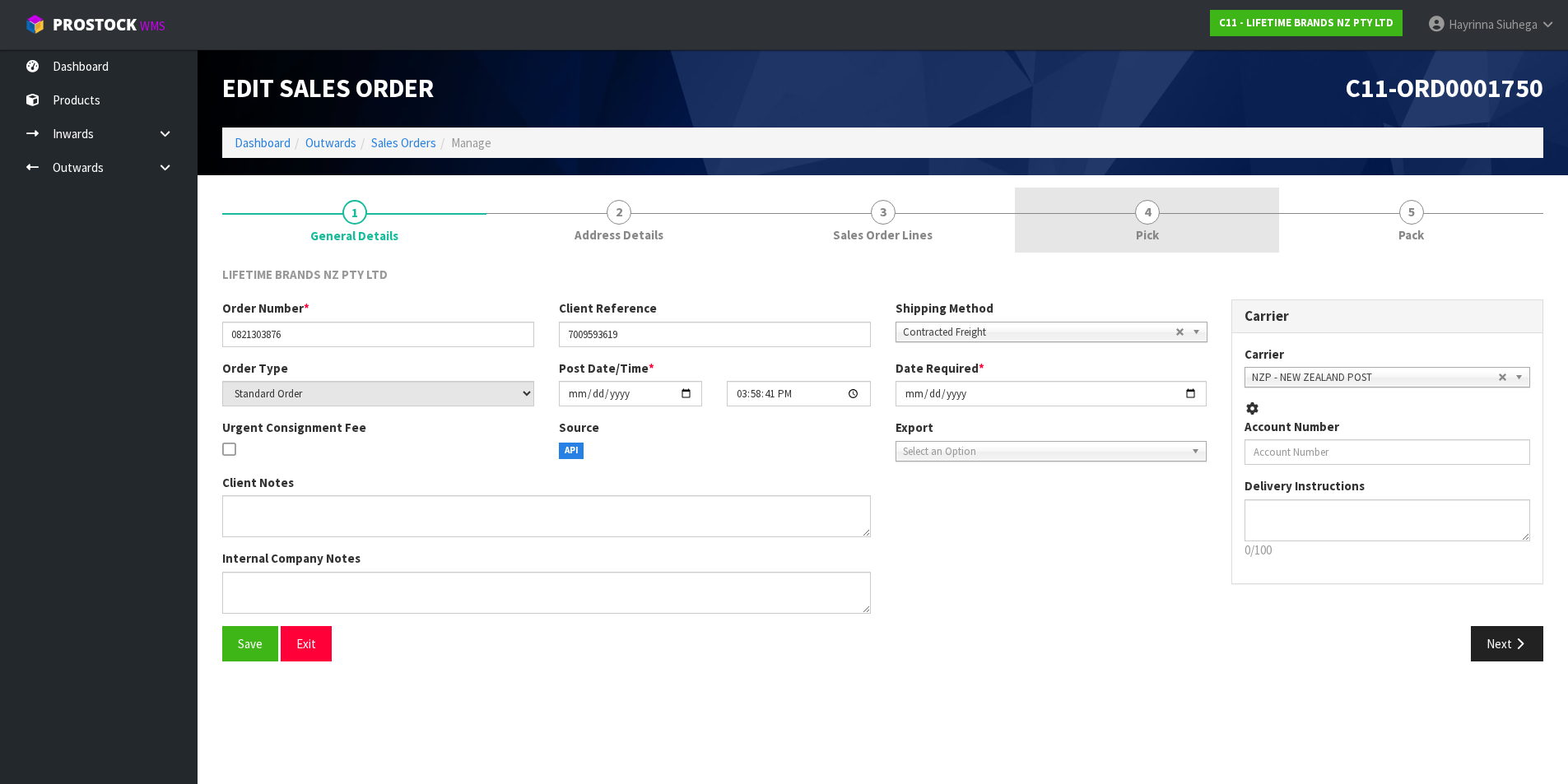
click at [1228, 223] on link "4 Pick" at bounding box center [1146, 220] width 264 height 65
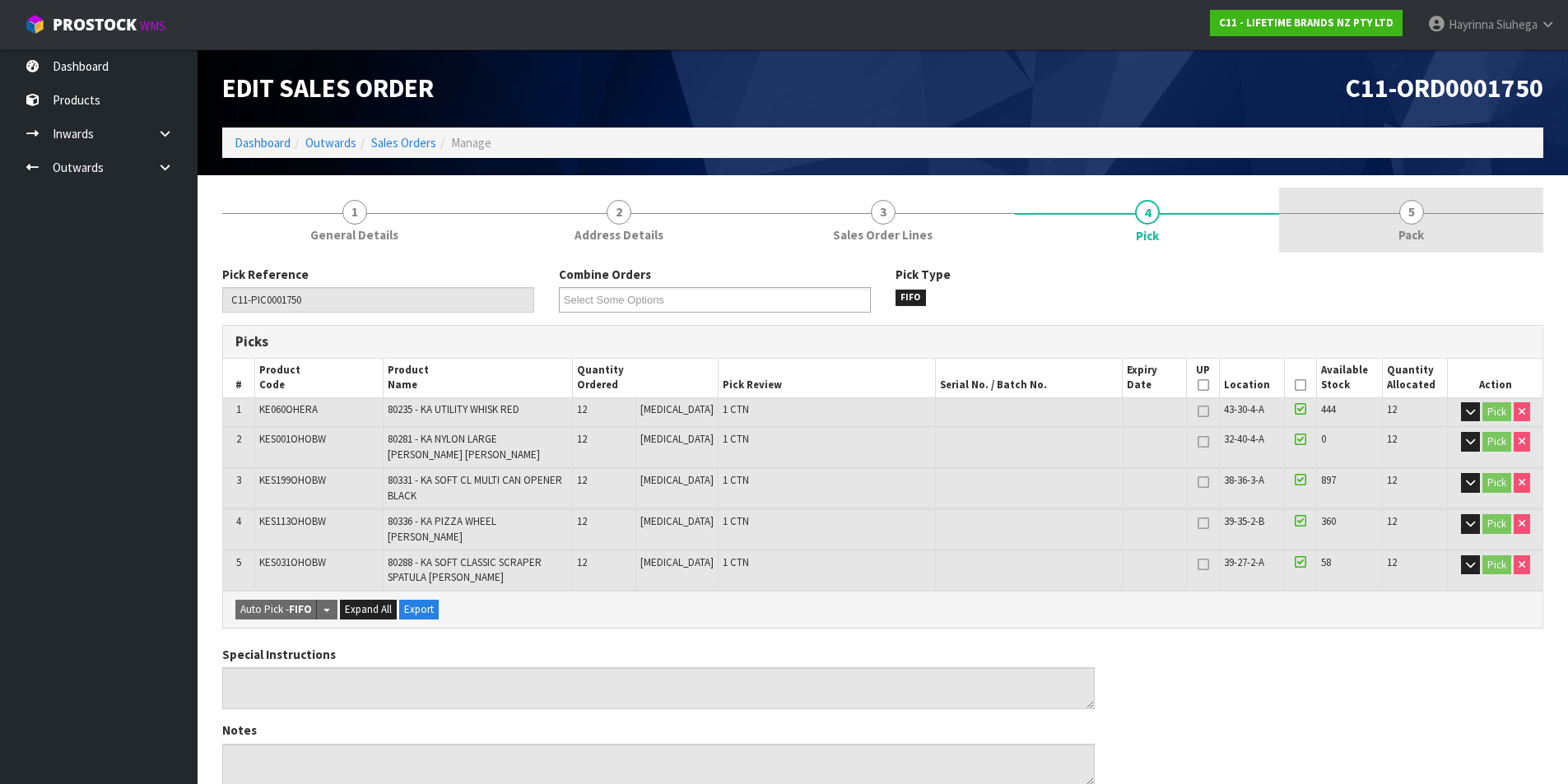
click at [1435, 219] on link "5 Pack" at bounding box center [1410, 220] width 264 height 65
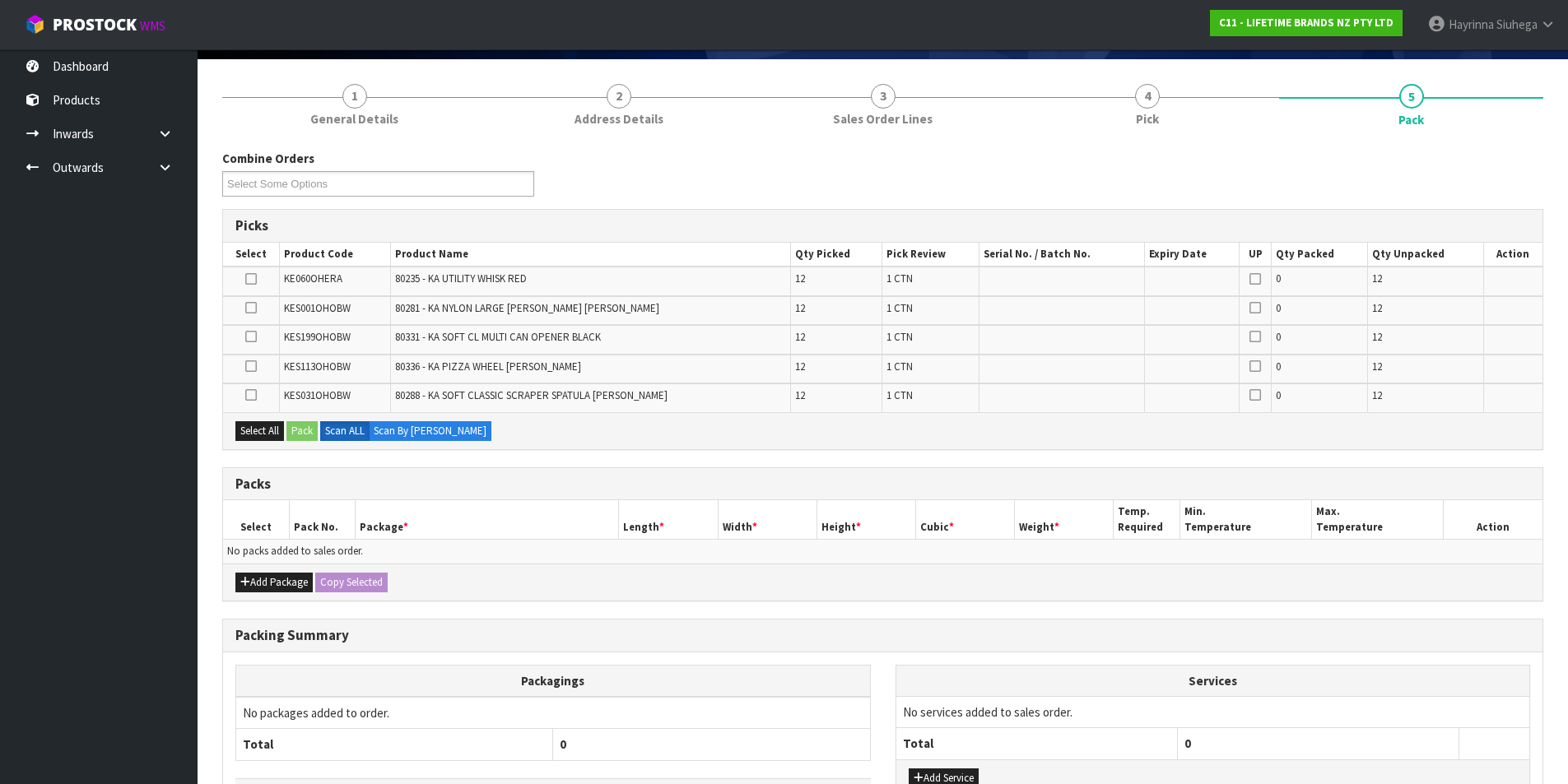
scroll to position [238, 0]
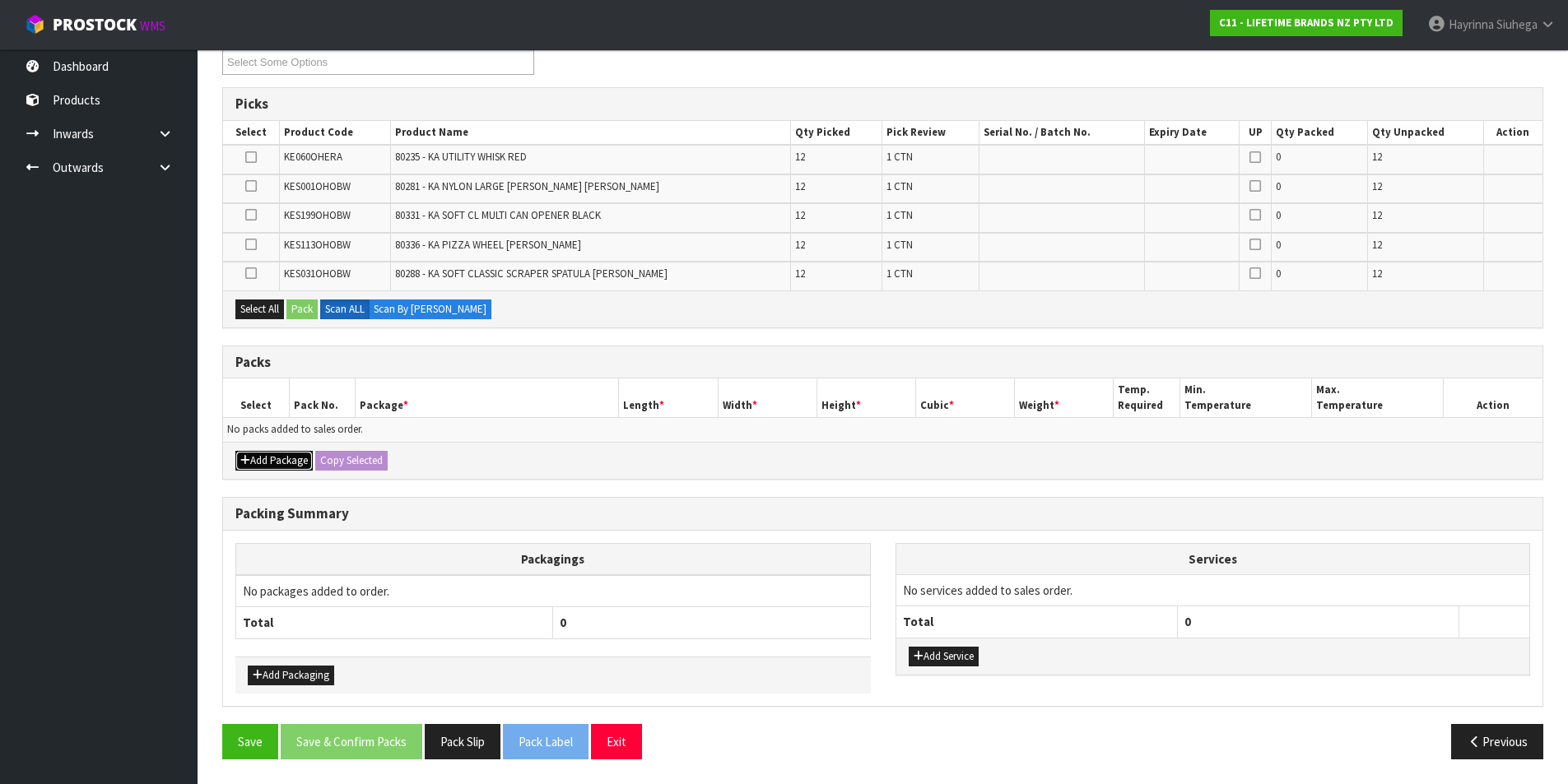
click at [303, 466] on button "Add Package" at bounding box center [273, 460] width 77 height 20
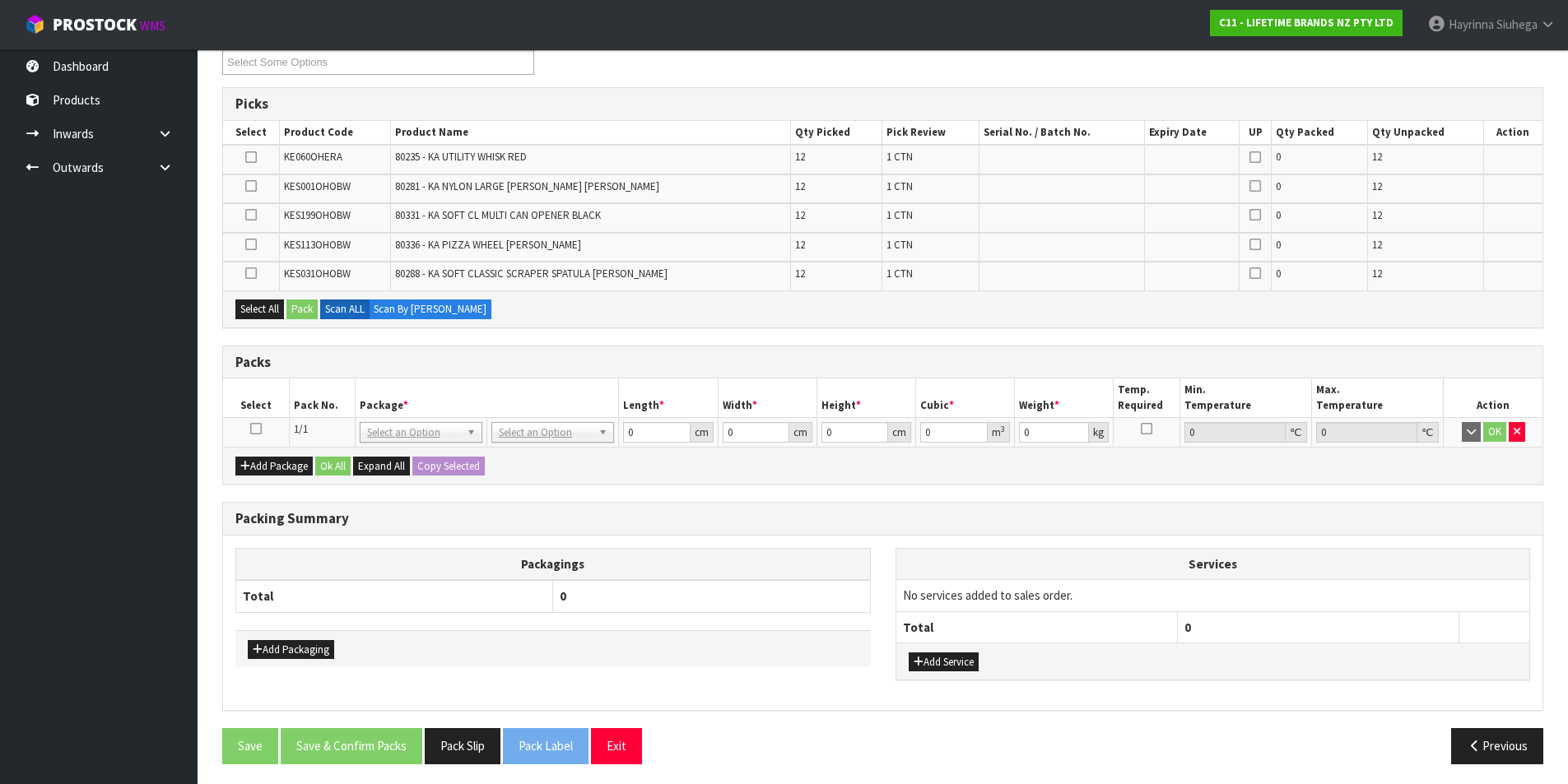
click at [259, 428] on icon at bounding box center [256, 428] width 11 height 1
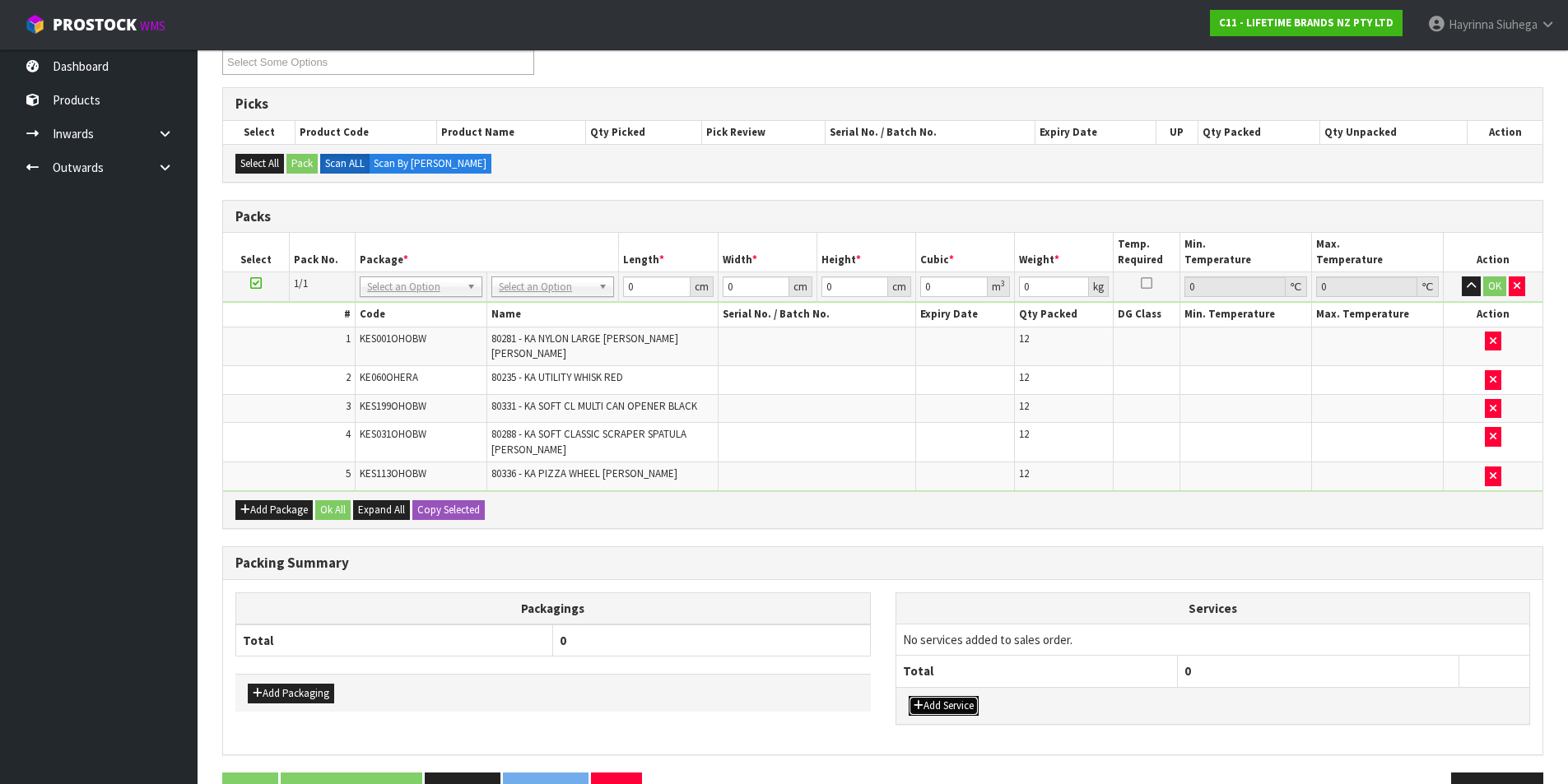
click at [963, 700] on button "Add Service" at bounding box center [943, 706] width 70 height 20
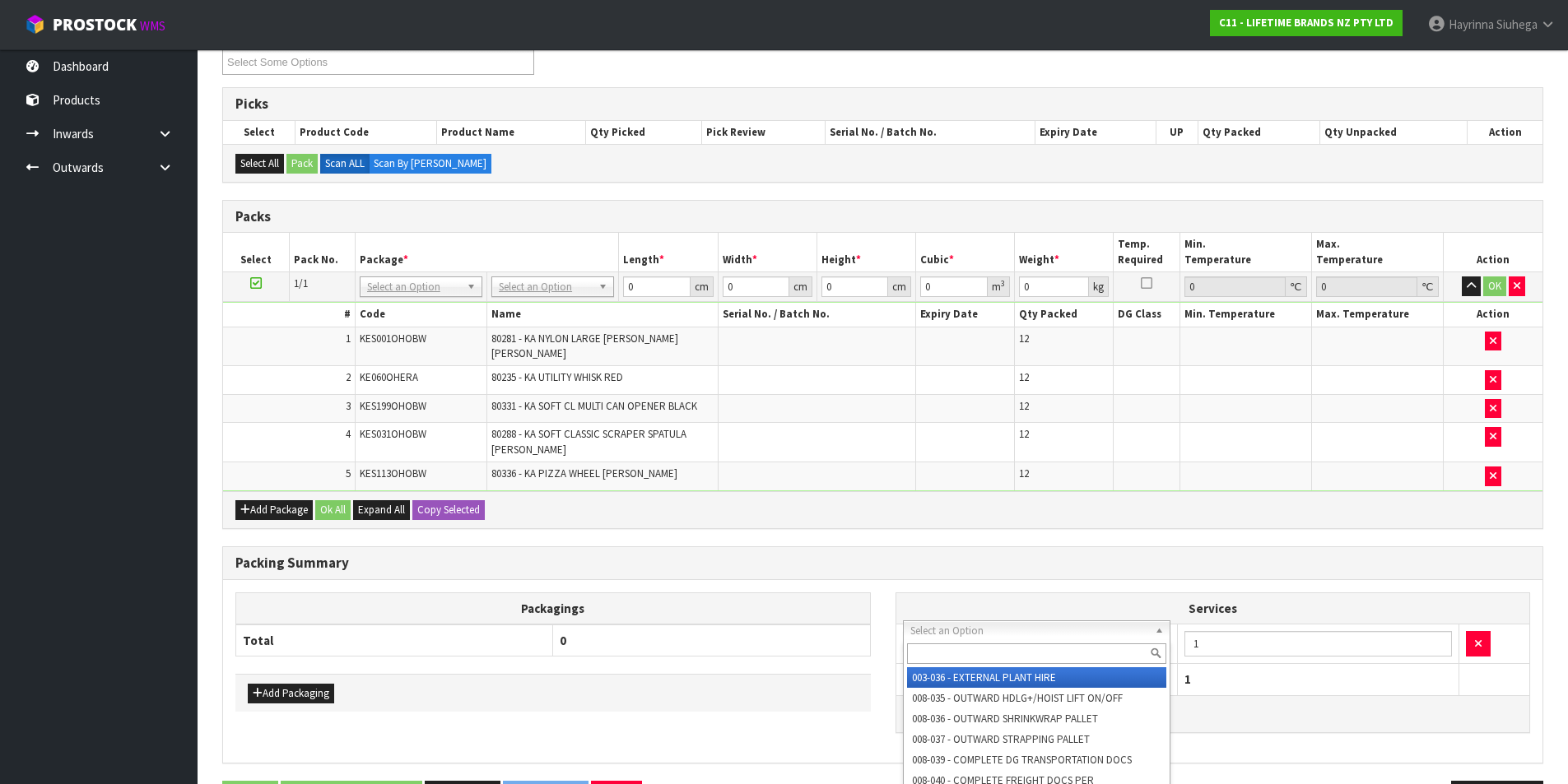
click at [944, 663] on input "text" at bounding box center [1037, 653] width 260 height 21
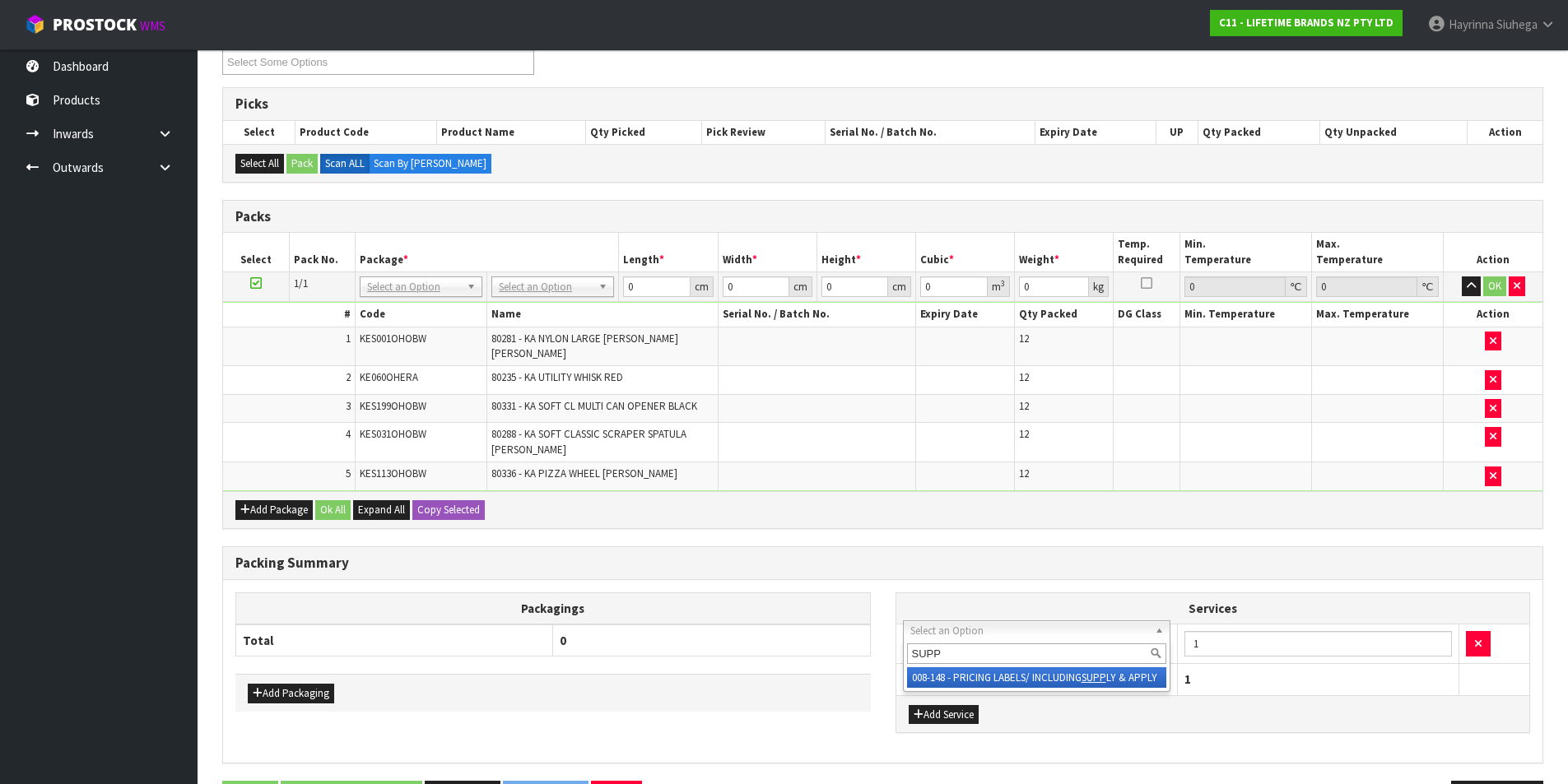
type input "SUPP"
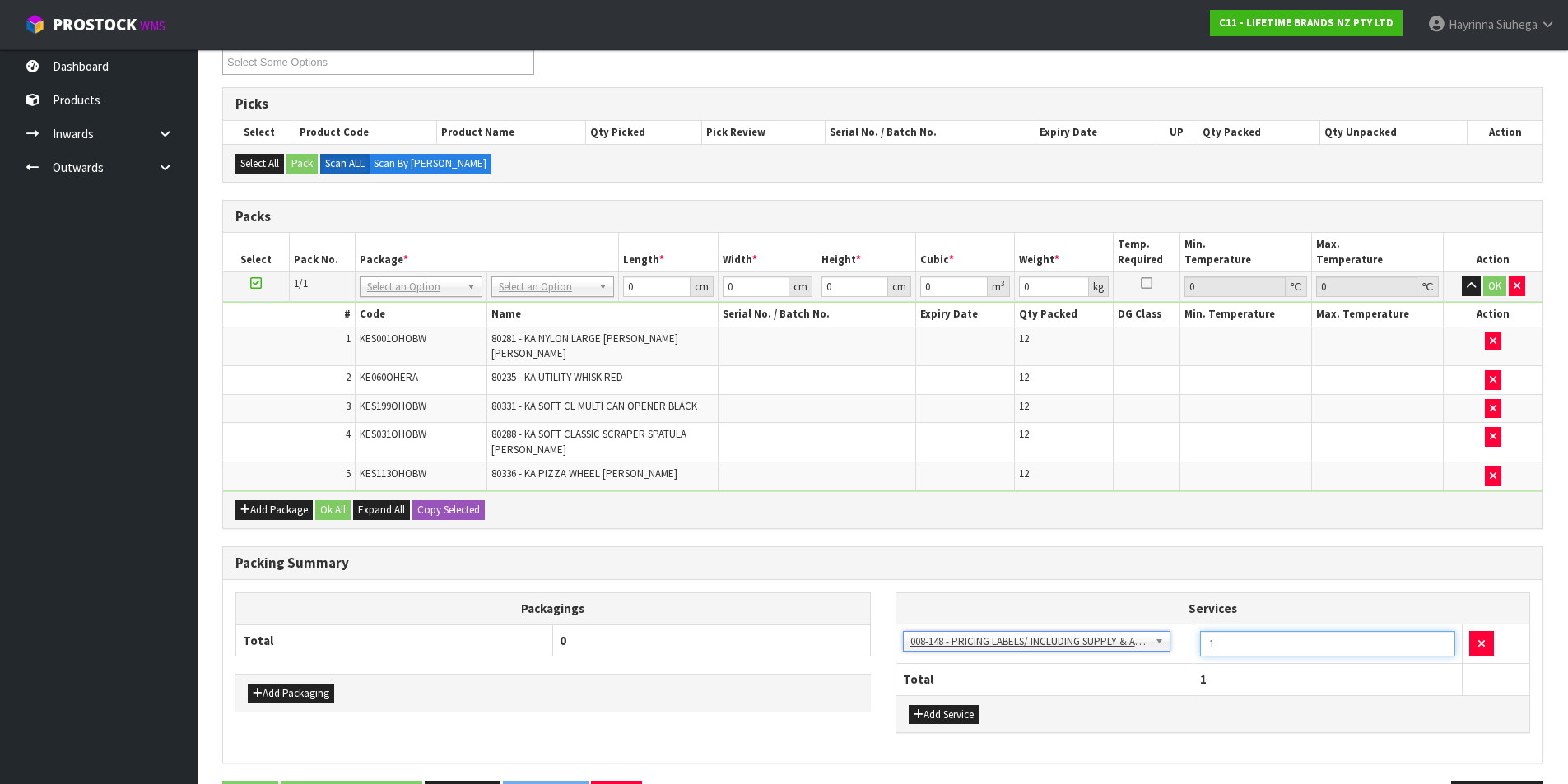
drag, startPoint x: 1242, startPoint y: 636, endPoint x: 1108, endPoint y: 622, distance: 134.7
click at [1113, 625] on tr "003-036 - EXTERNAL PLANT HIRE 008-035 - OUTWARD HDLG+/HOIST LIFT ON/OFF 008-036…" at bounding box center [1212, 643] width 634 height 40
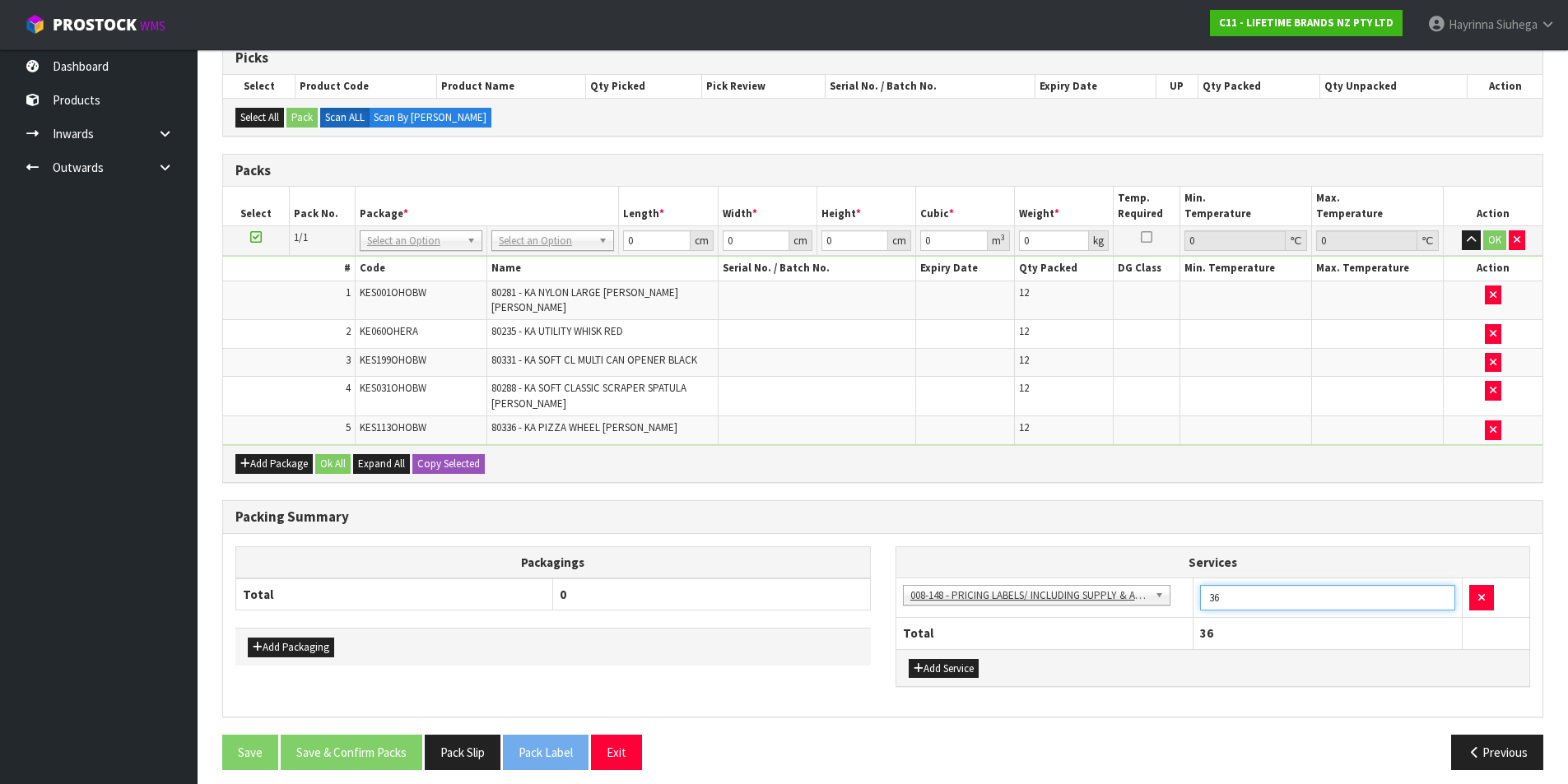
type input "36"
click at [568, 228] on td "No Packaging Cartons PLT GEN120 (1200 X 1000) PLT ONE WAY SKID CHEP HIRE PALLET…" at bounding box center [553, 241] width 132 height 30
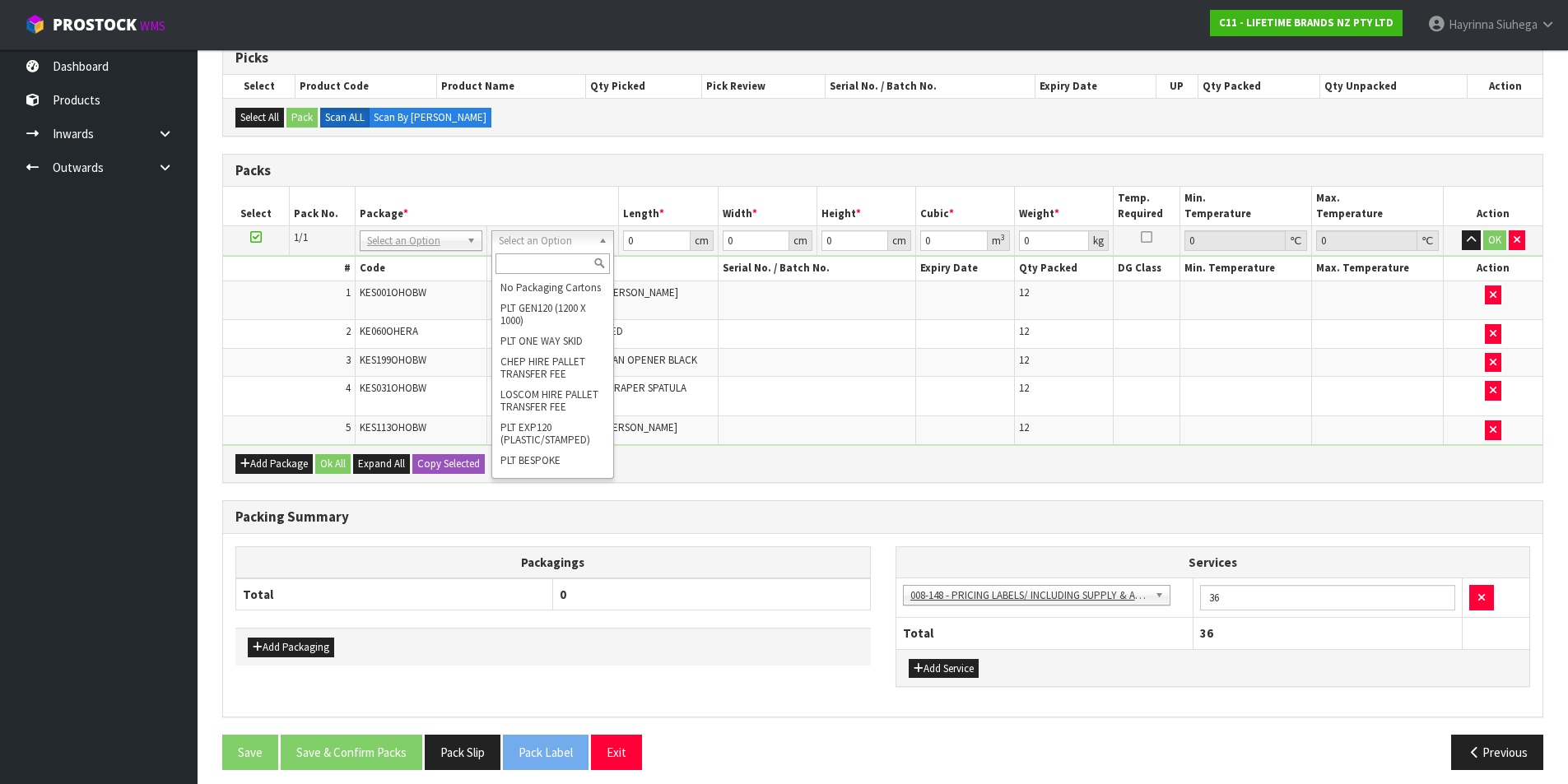
click at [536, 261] on input "text" at bounding box center [553, 264] width 115 height 21
type input "ctn9"
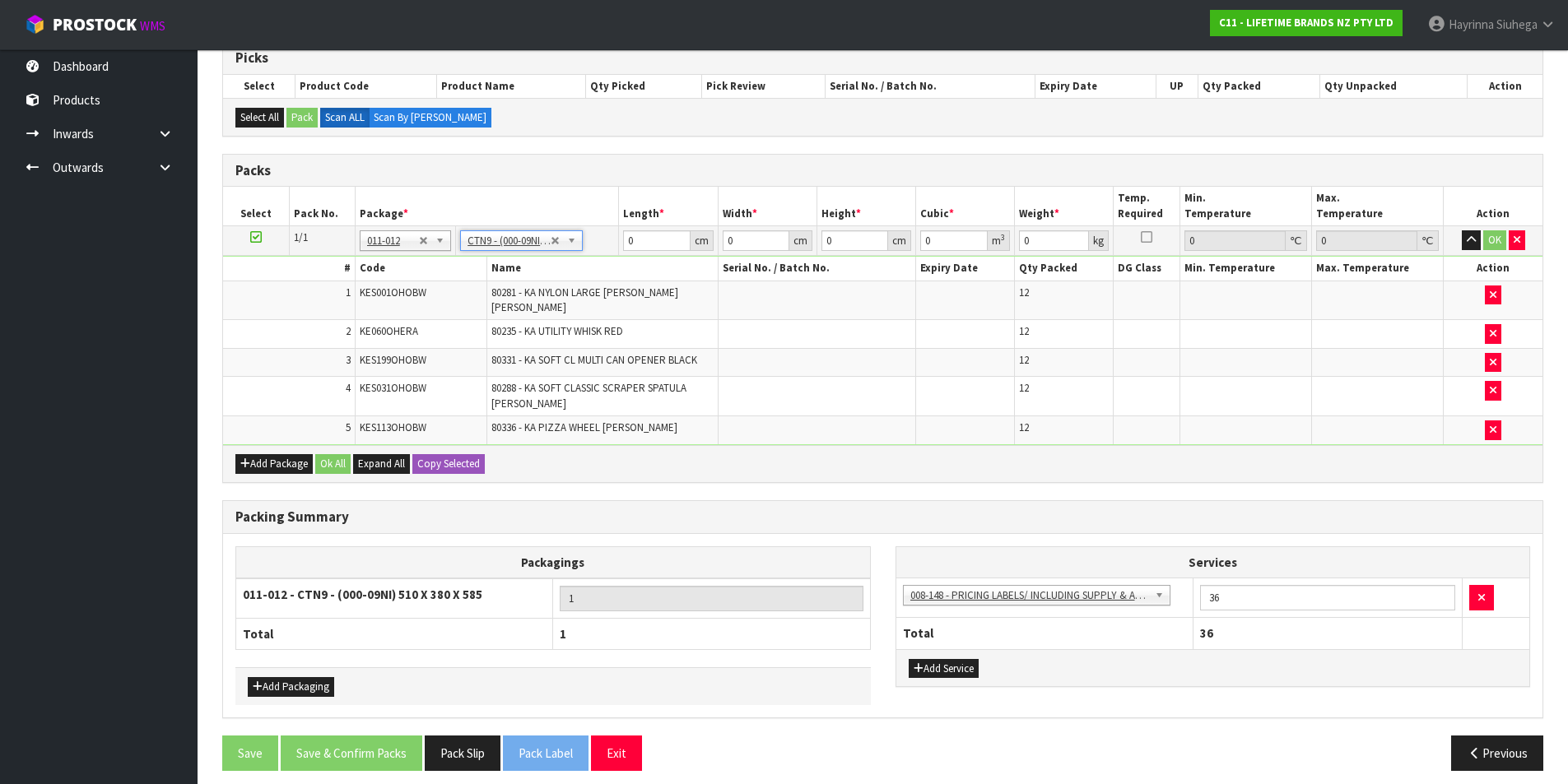
type input "51"
type input "38"
type input "58.5"
type input "0.113373"
type input "12.934"
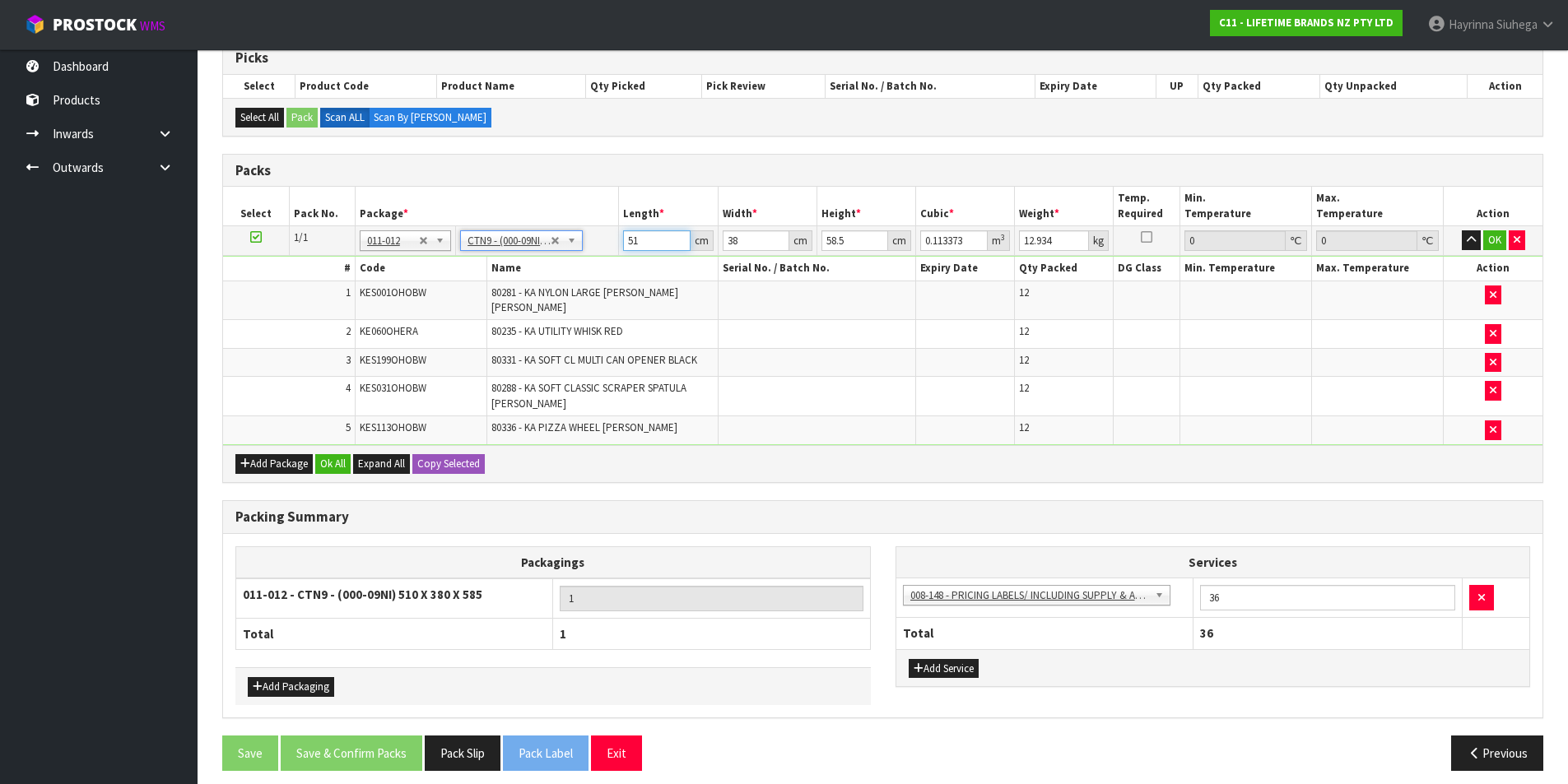
click at [635, 238] on input "51" at bounding box center [655, 241] width 66 height 21
type input "5"
type input "0.011115"
type input "52"
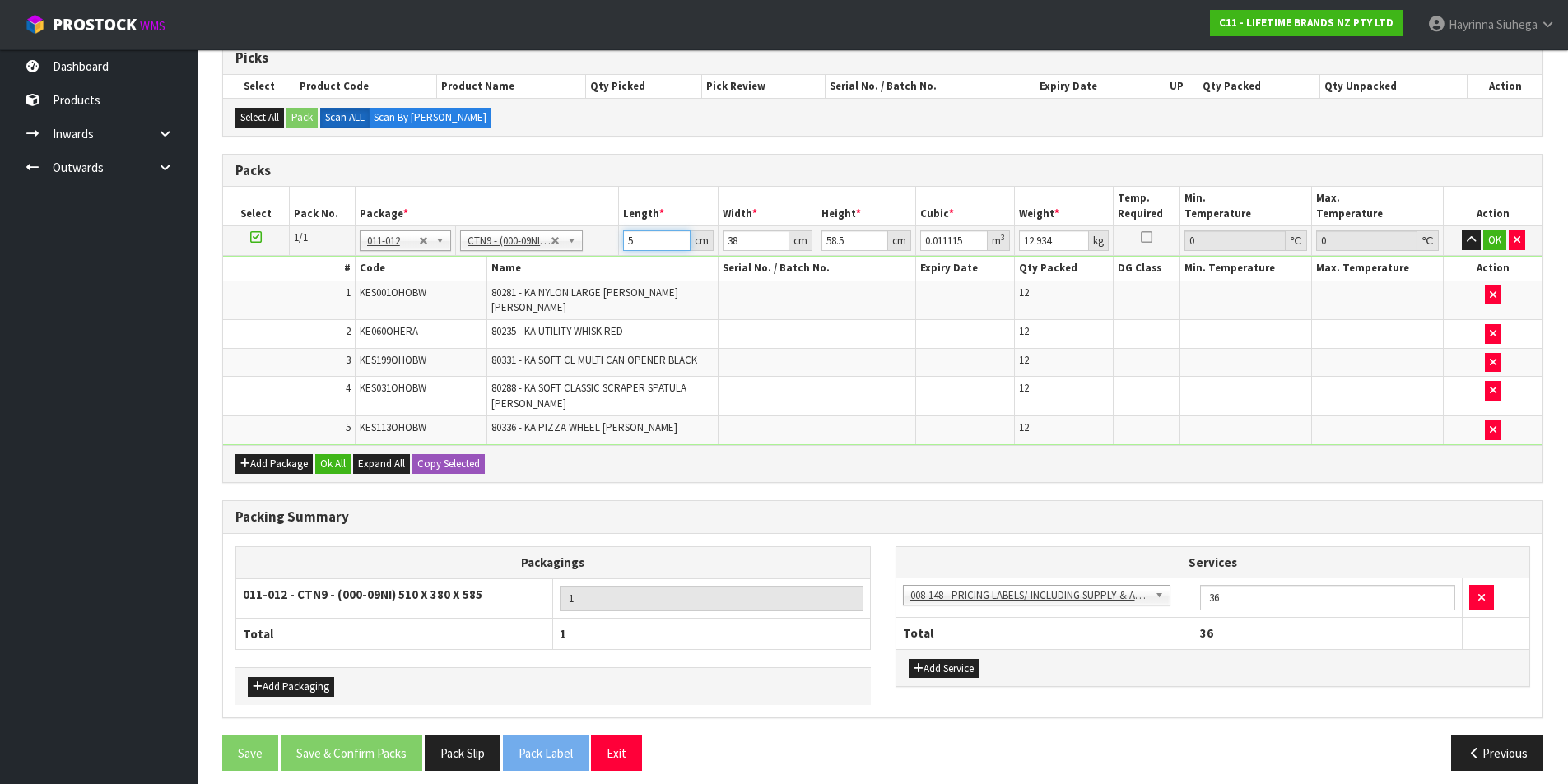
type input "0.115596"
type input "52"
type input "4"
type input "0.012168"
type input "41"
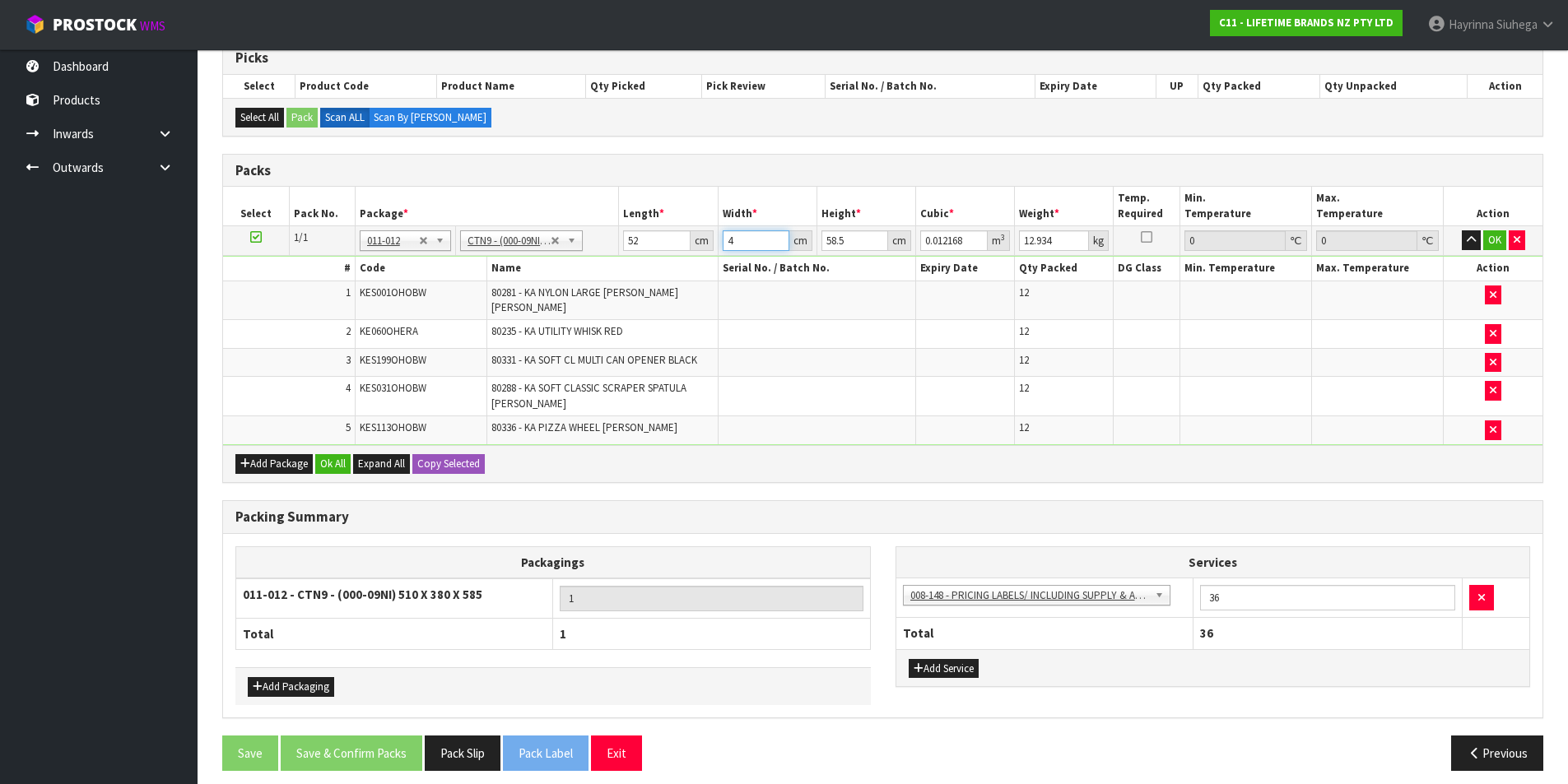
type input "0.124722"
type input "41"
type input "5"
type input "0.01066"
type input "52"
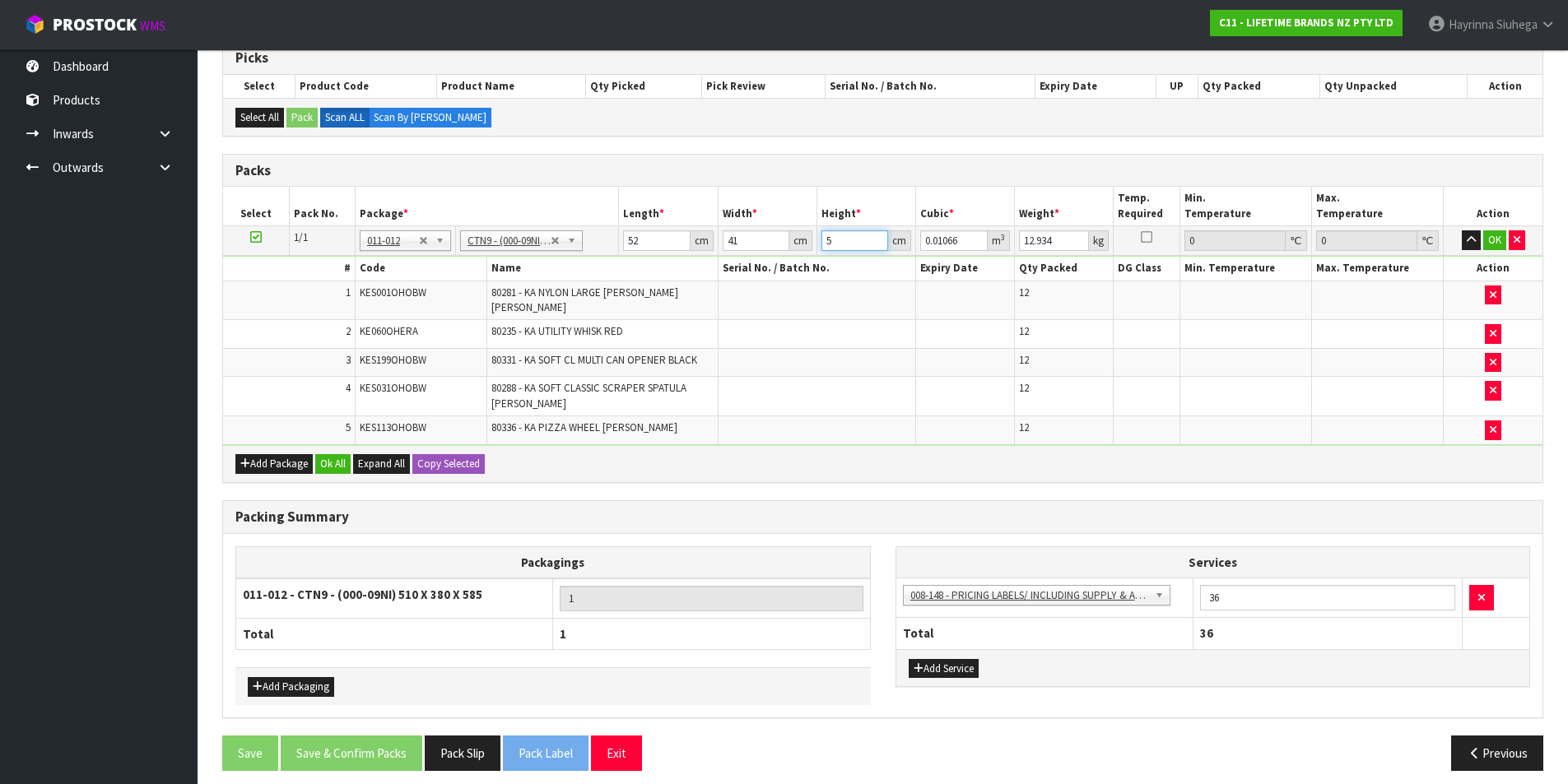
type input "0.110864"
type input "52"
type input "15"
click button "OK" at bounding box center [1494, 240] width 23 height 20
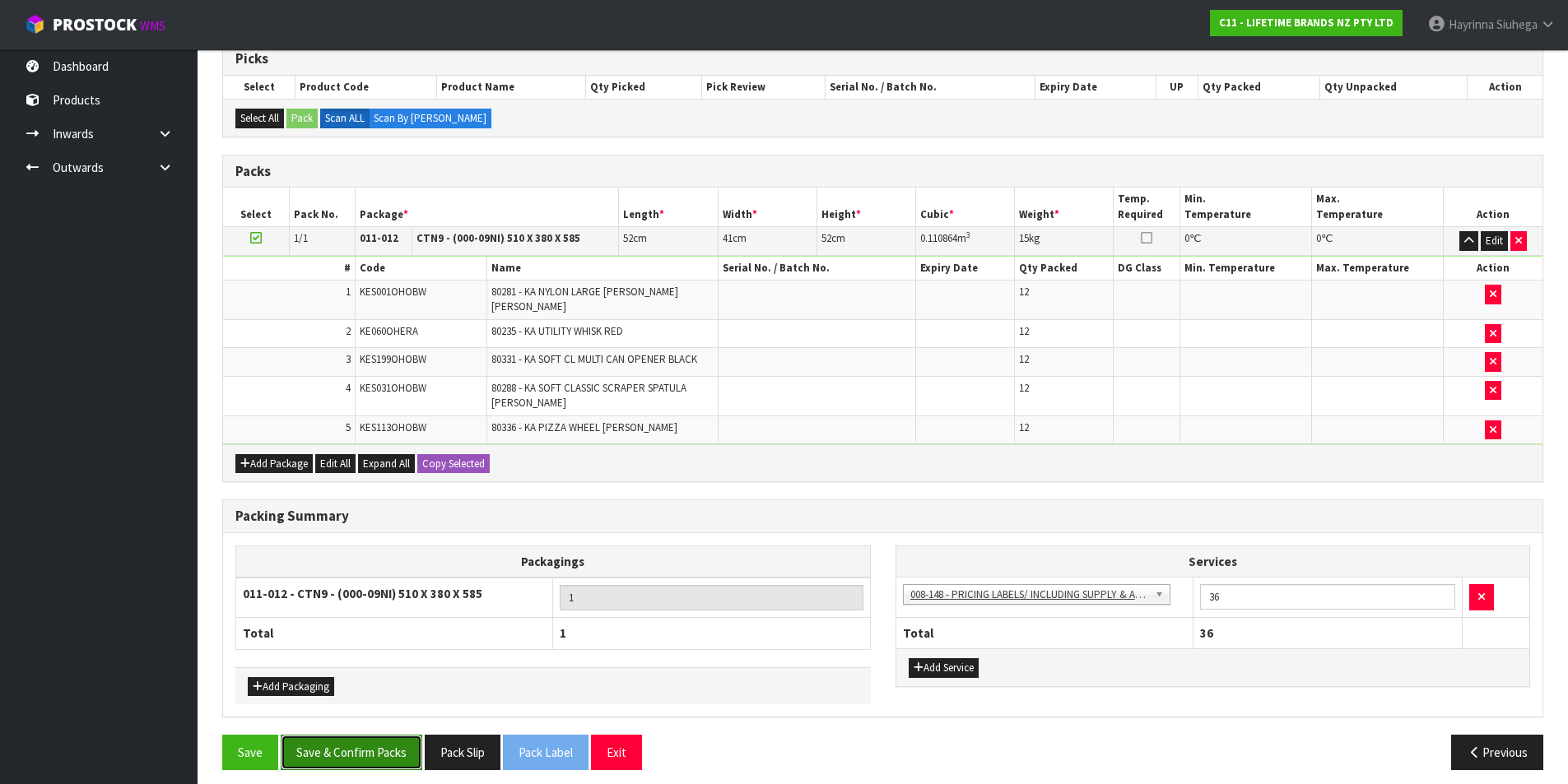
click at [357, 735] on button "Save & Confirm Packs" at bounding box center [352, 752] width 142 height 35
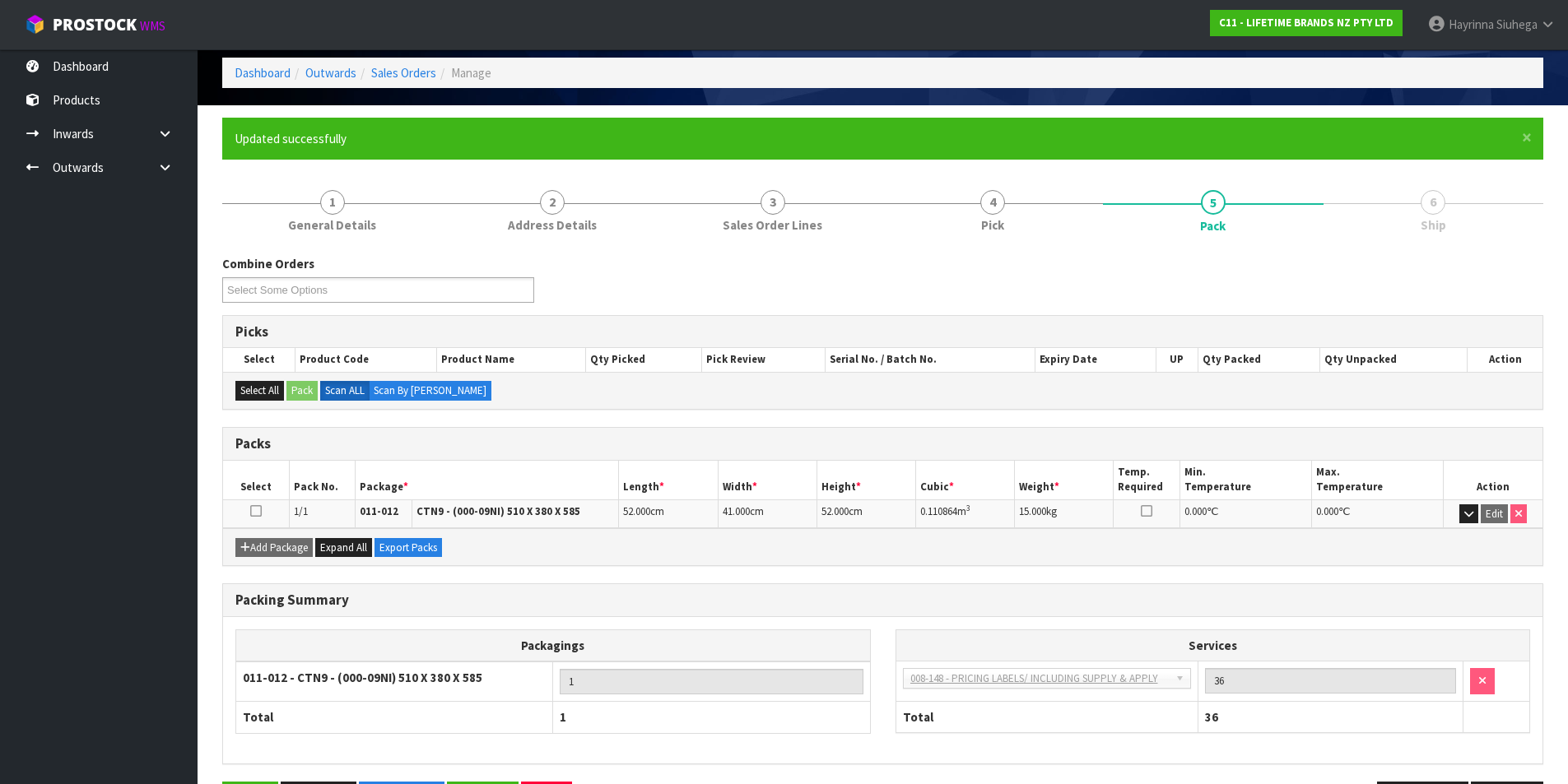
scroll to position [128, 0]
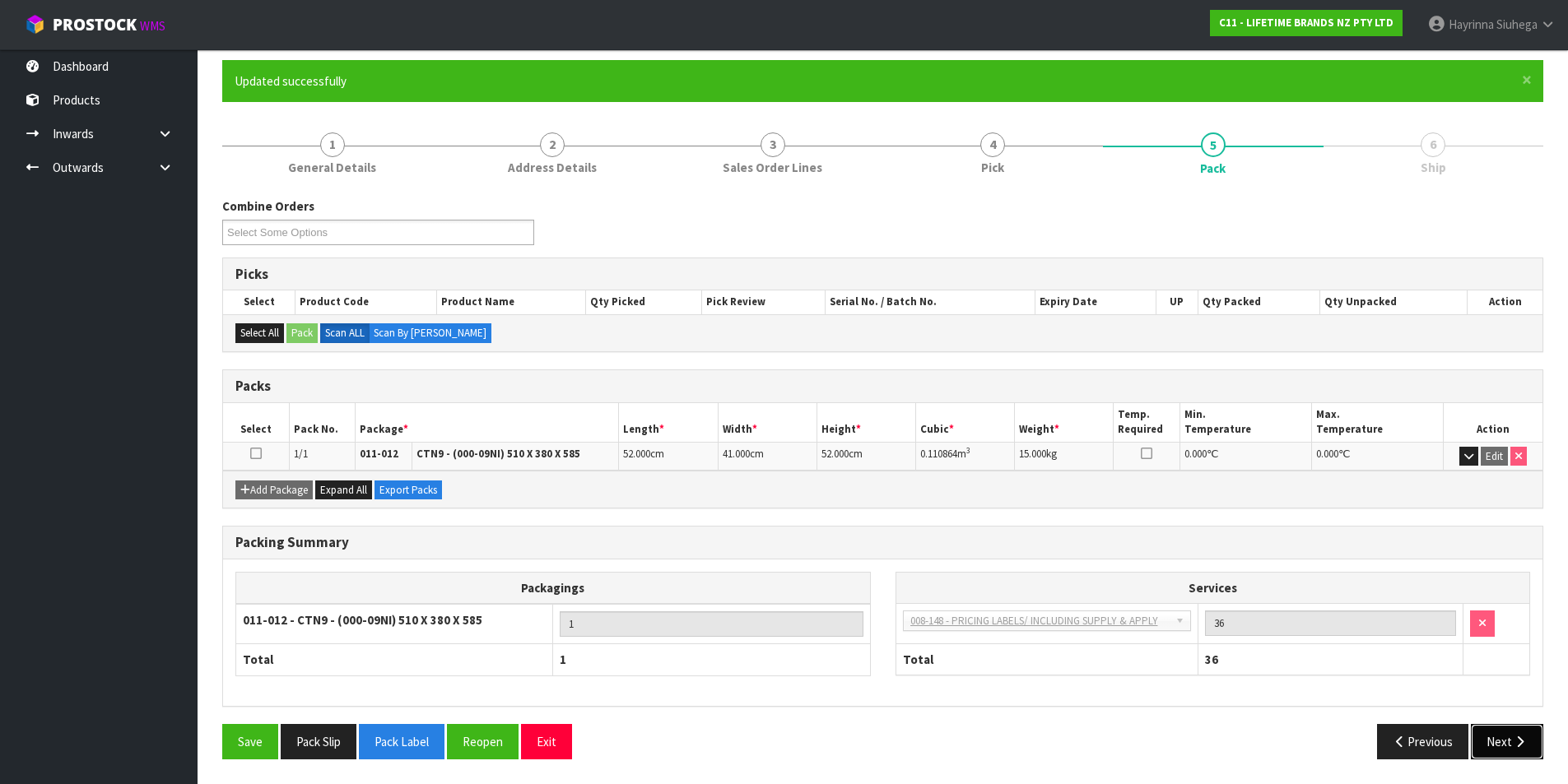
click at [1494, 728] on button "Next" at bounding box center [1507, 742] width 73 height 35
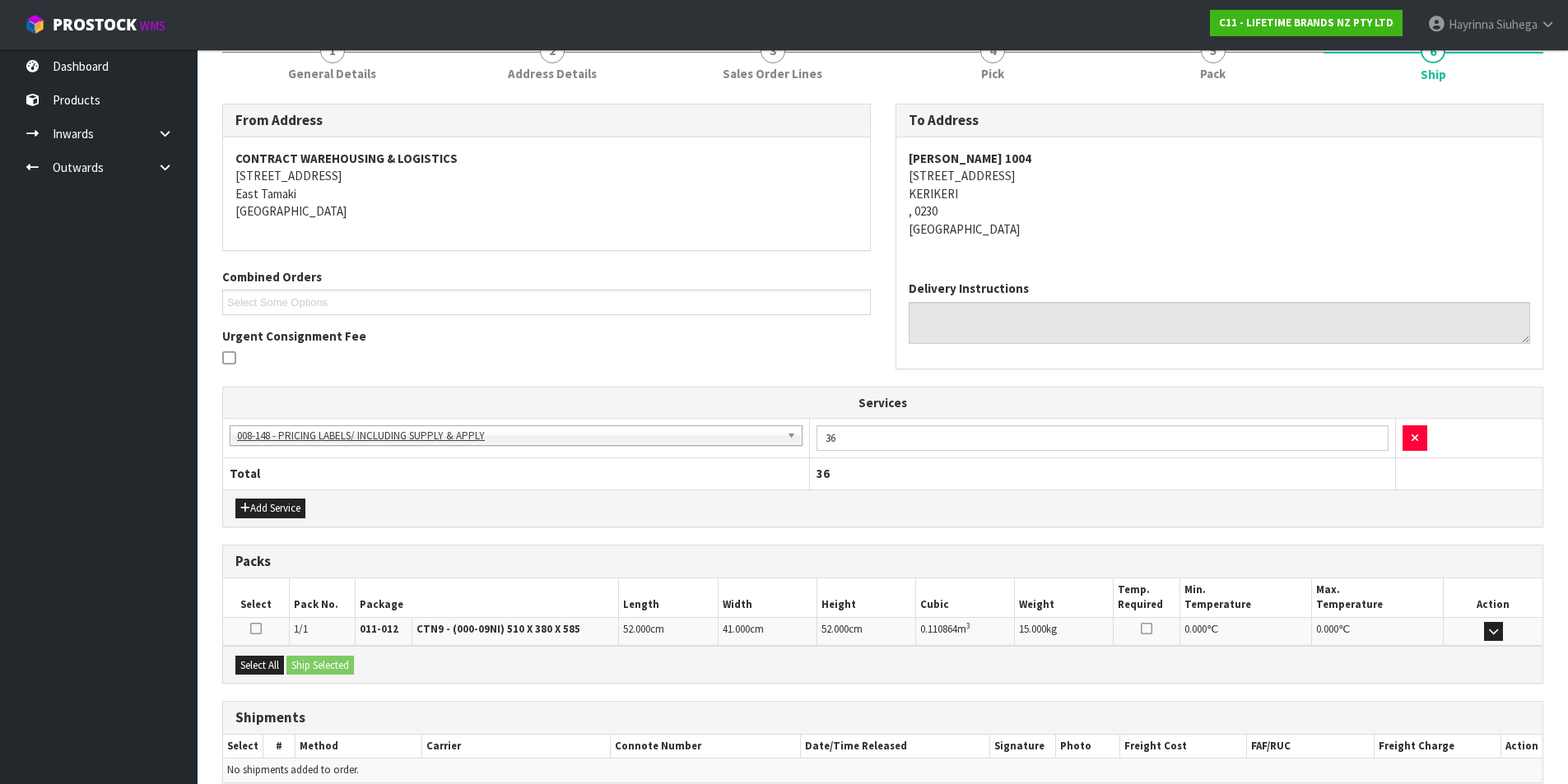
scroll to position [298, 0]
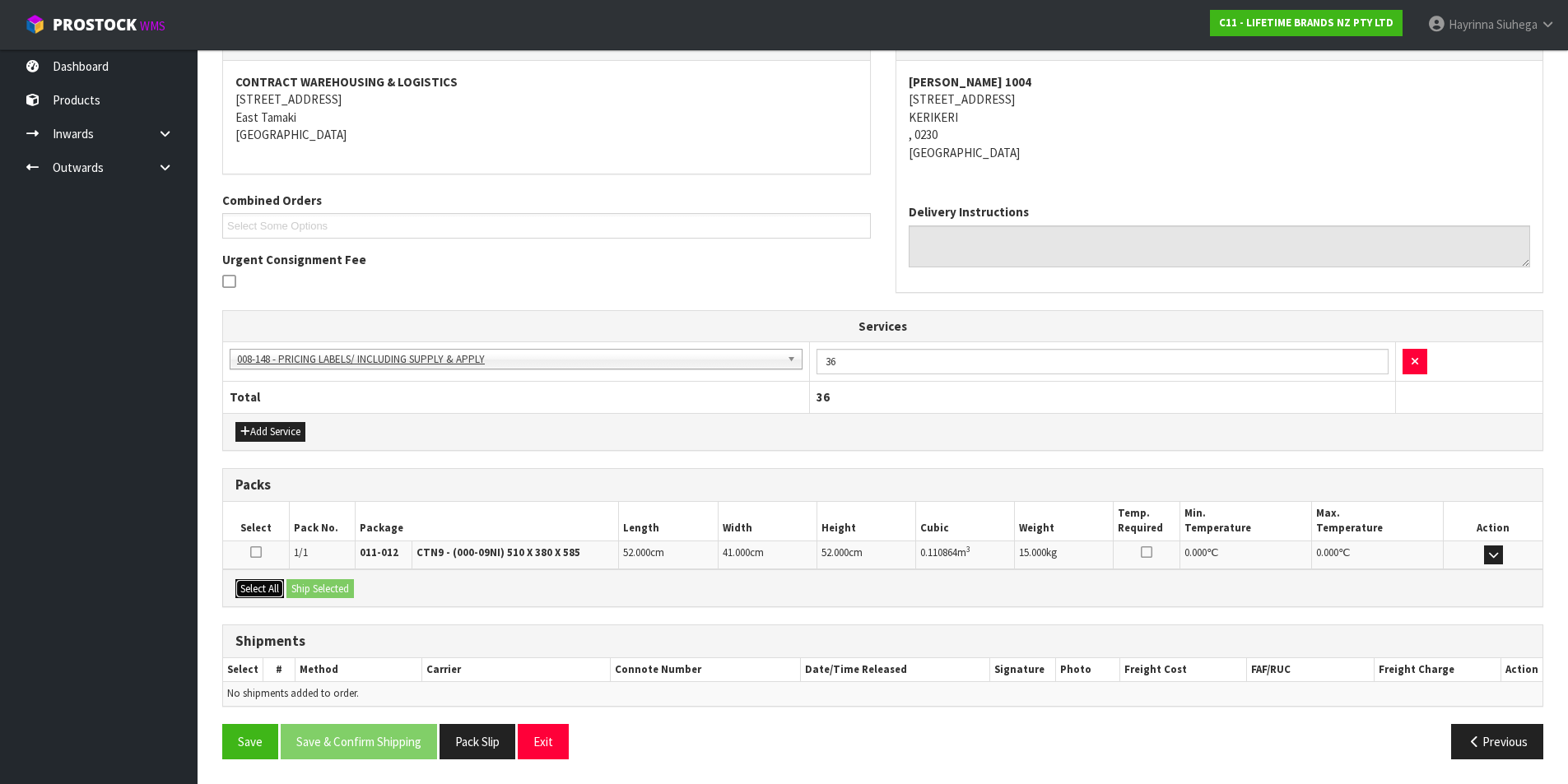
click at [262, 592] on button "Select All" at bounding box center [259, 589] width 49 height 20
click at [312, 588] on button "Ship Selected" at bounding box center [320, 589] width 67 height 20
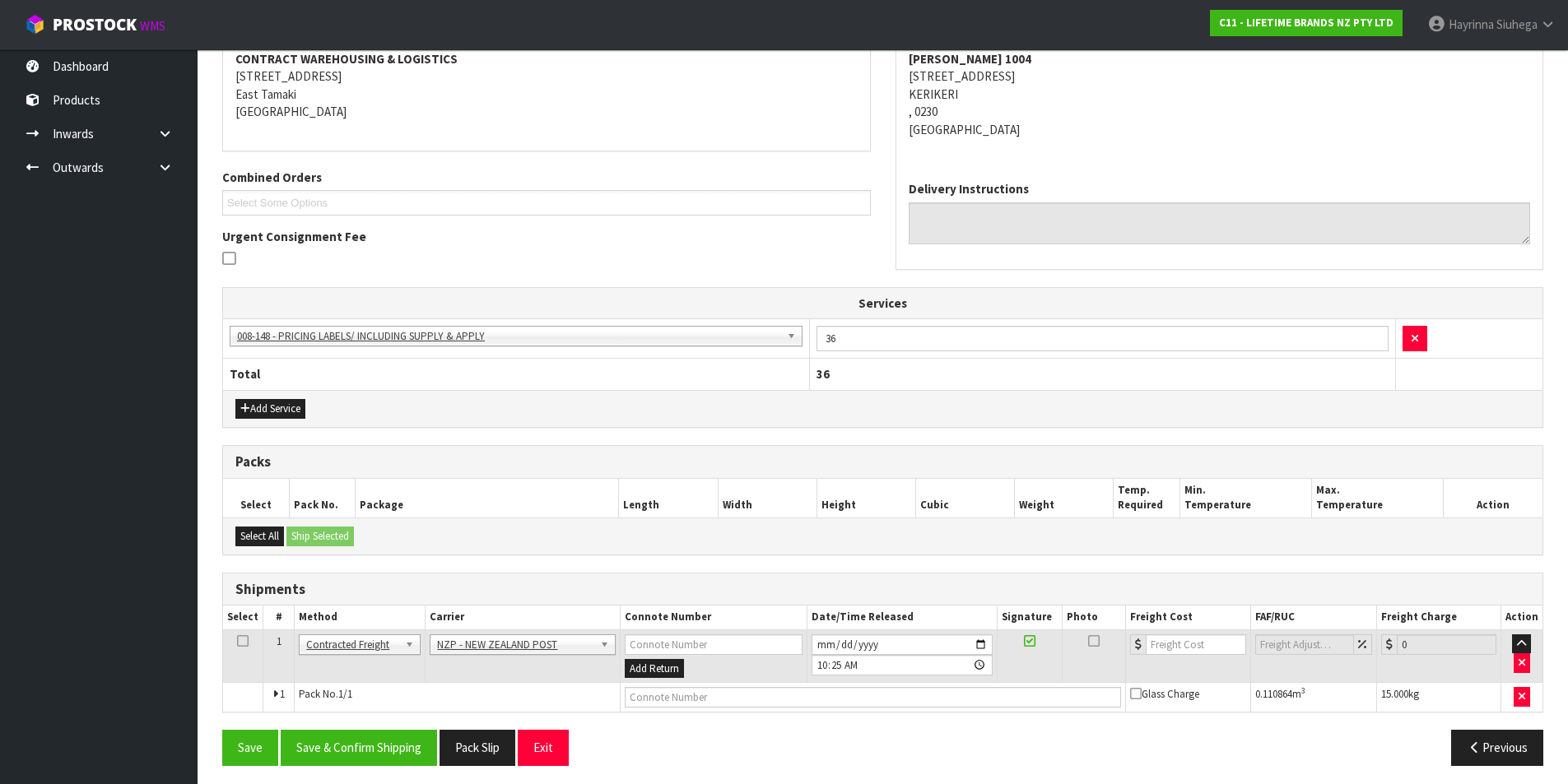
scroll to position [328, 0]
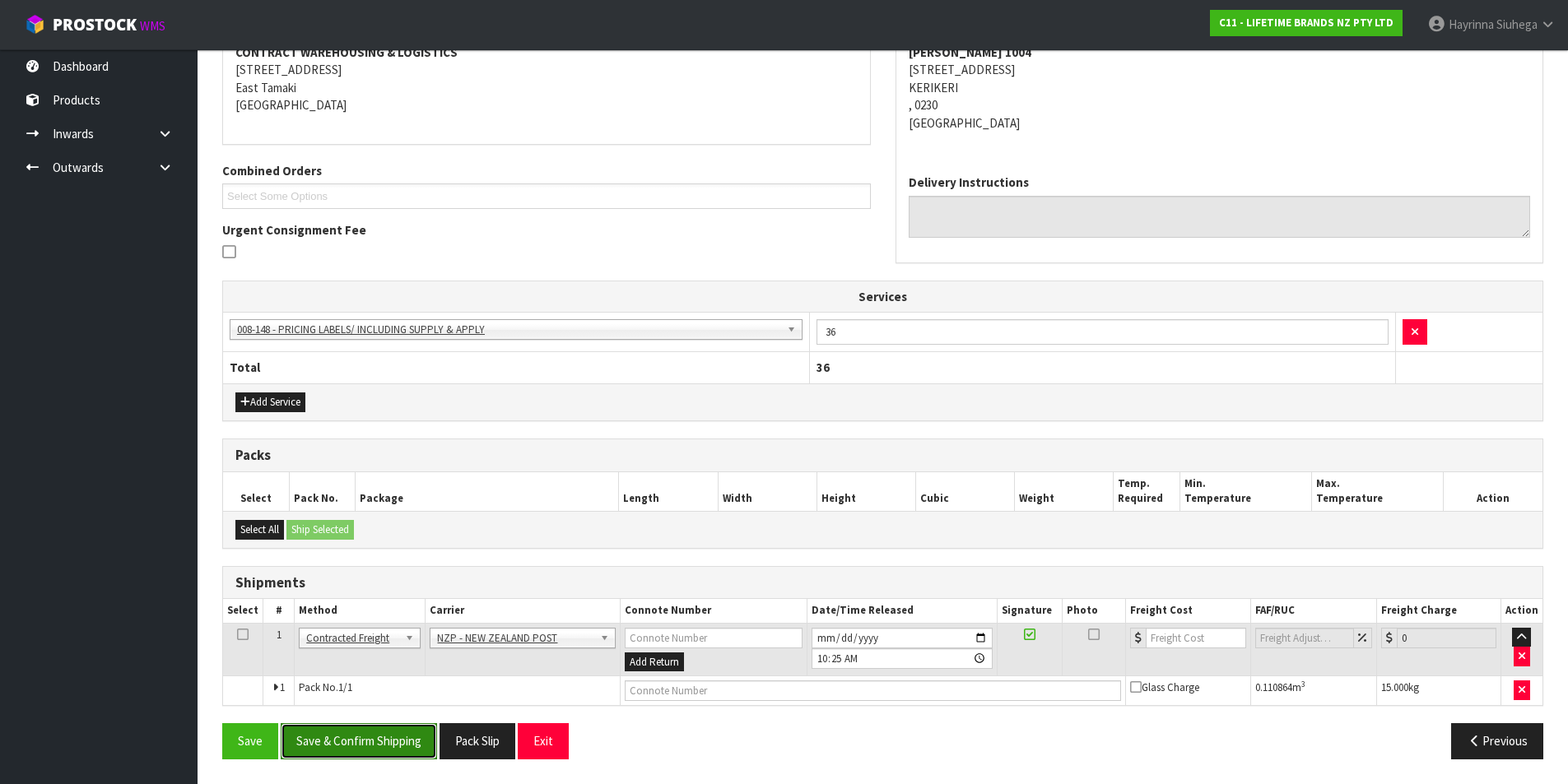
click at [386, 746] on button "Save & Confirm Shipping" at bounding box center [359, 741] width 157 height 35
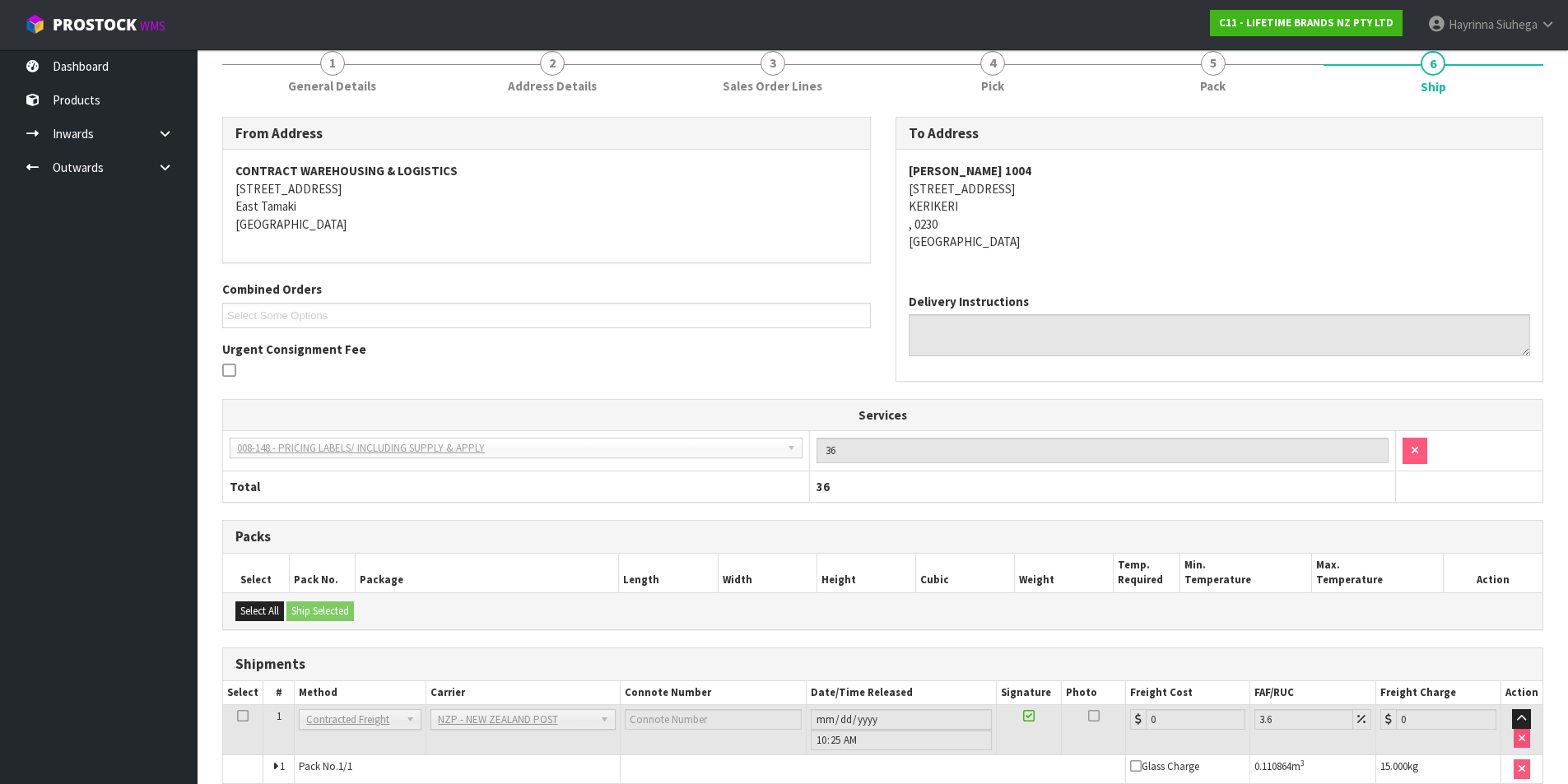
scroll to position [303, 0]
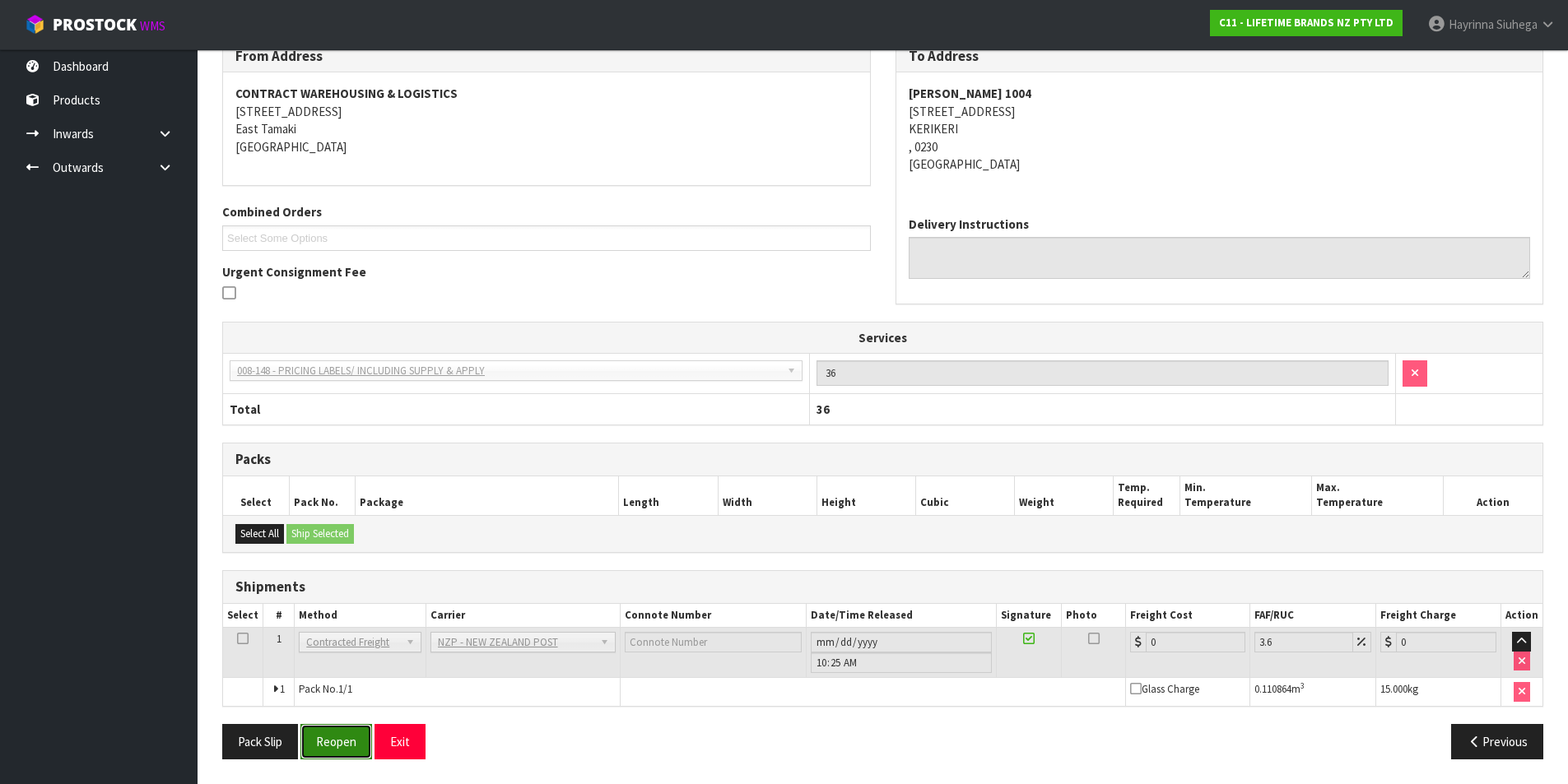
click at [340, 739] on button "Reopen" at bounding box center [336, 742] width 72 height 35
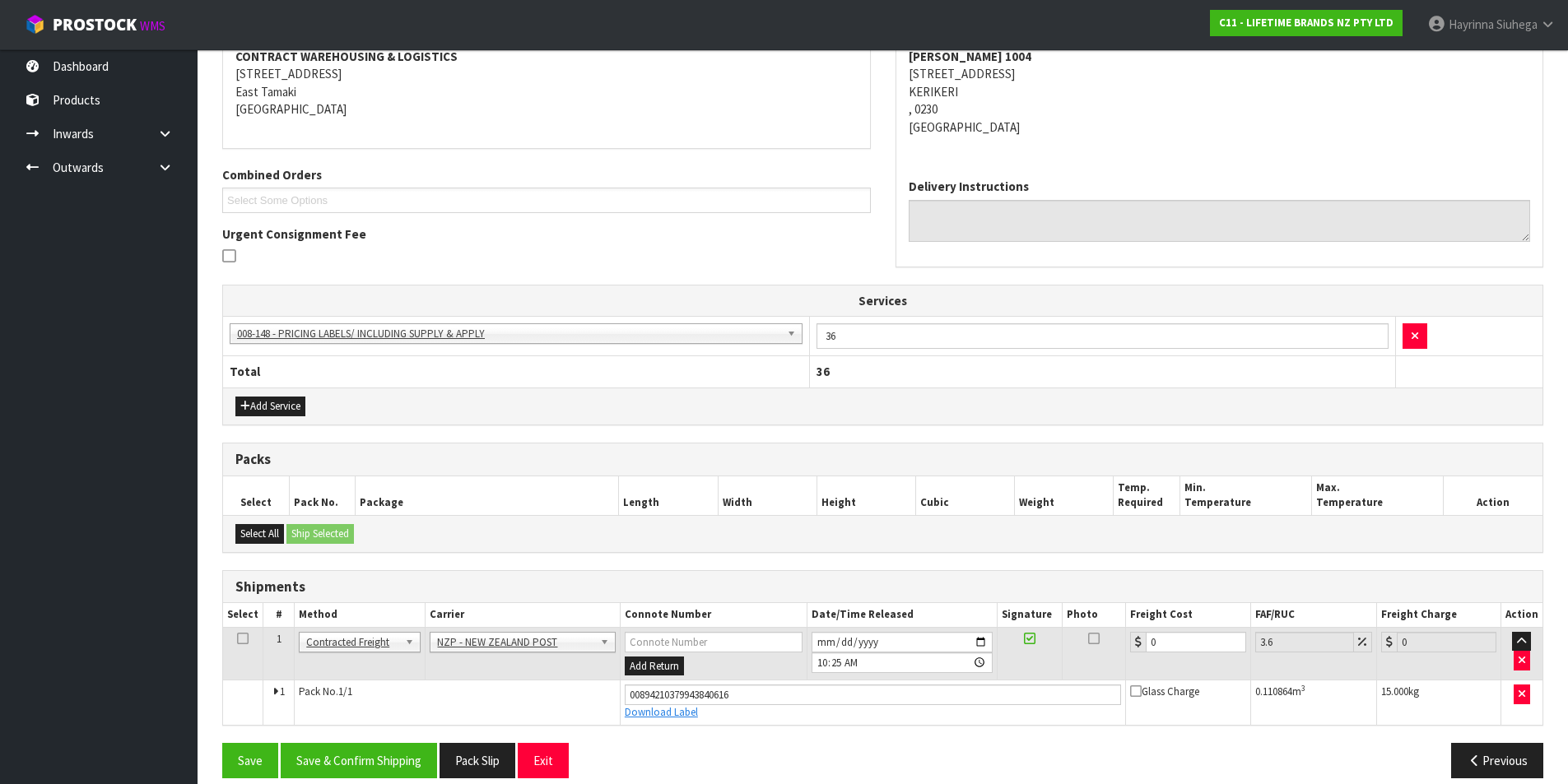
scroll to position [343, 0]
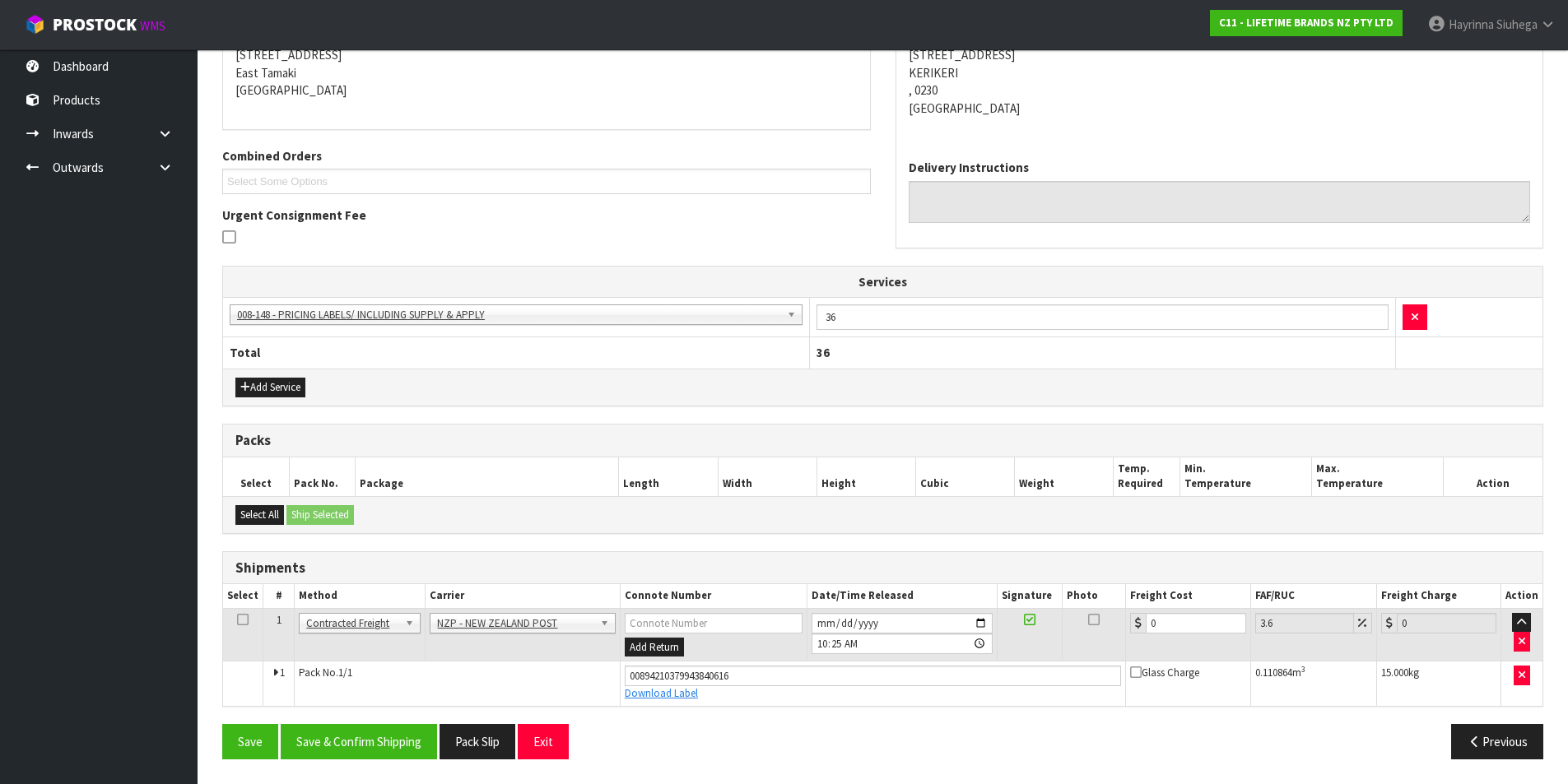
drag, startPoint x: 1176, startPoint y: 634, endPoint x: 1100, endPoint y: 630, distance: 76.1
click at [1100, 630] on tr "1 Client Local Pickup Customer Local Pickup Company Freight Contracted Freight …" at bounding box center [882, 635] width 1319 height 53
drag, startPoint x: 1178, startPoint y: 626, endPoint x: 1044, endPoint y: 626, distance: 134.0
click at [1040, 626] on tr "1 Client Local Pickup Customer Local Pickup Company Freight Contracted Freight …" at bounding box center [882, 635] width 1319 height 53
type input "1"
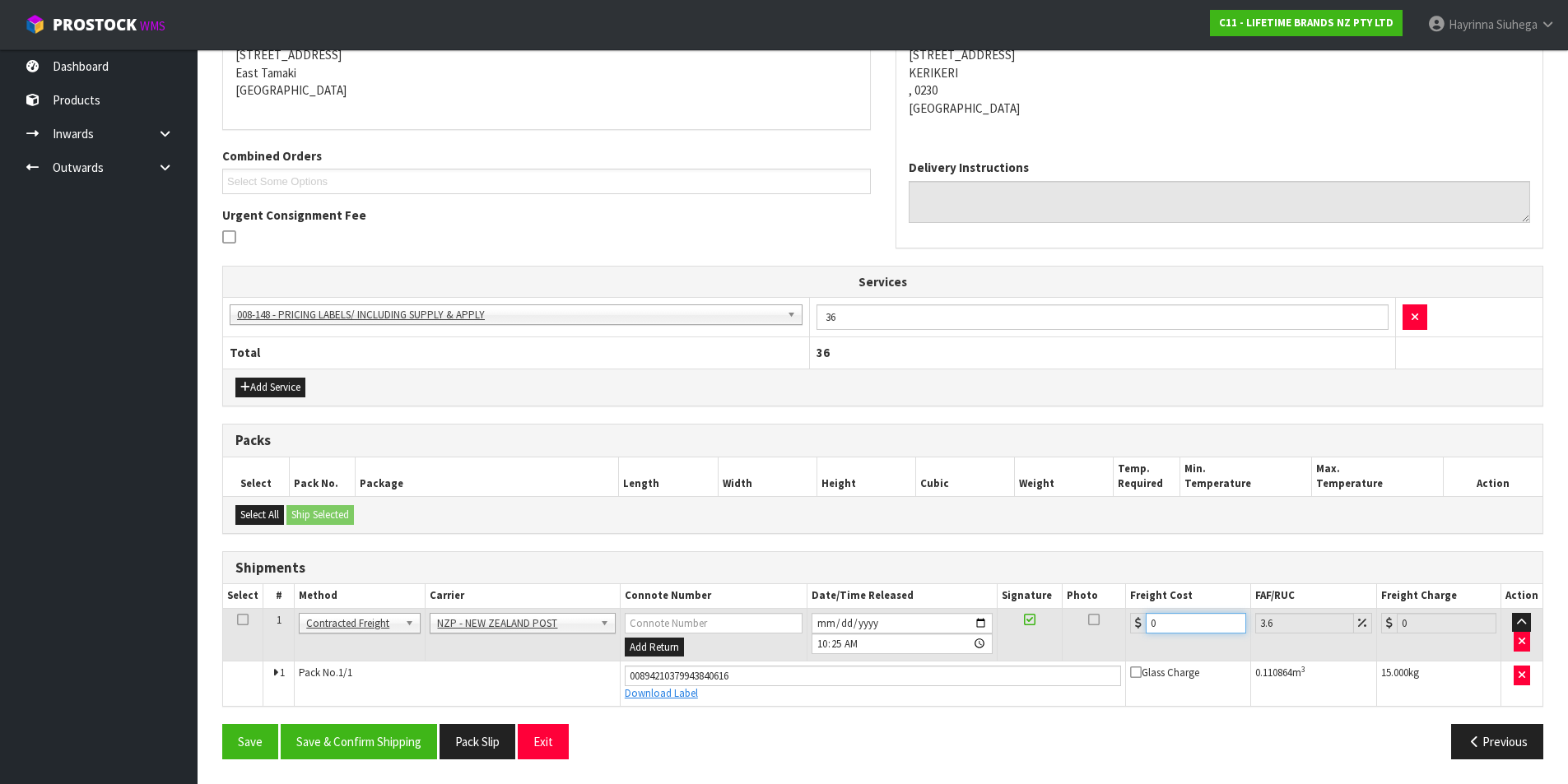
type input "1.04"
type input "19"
type input "19.68"
type input "19.02"
type input "19.7"
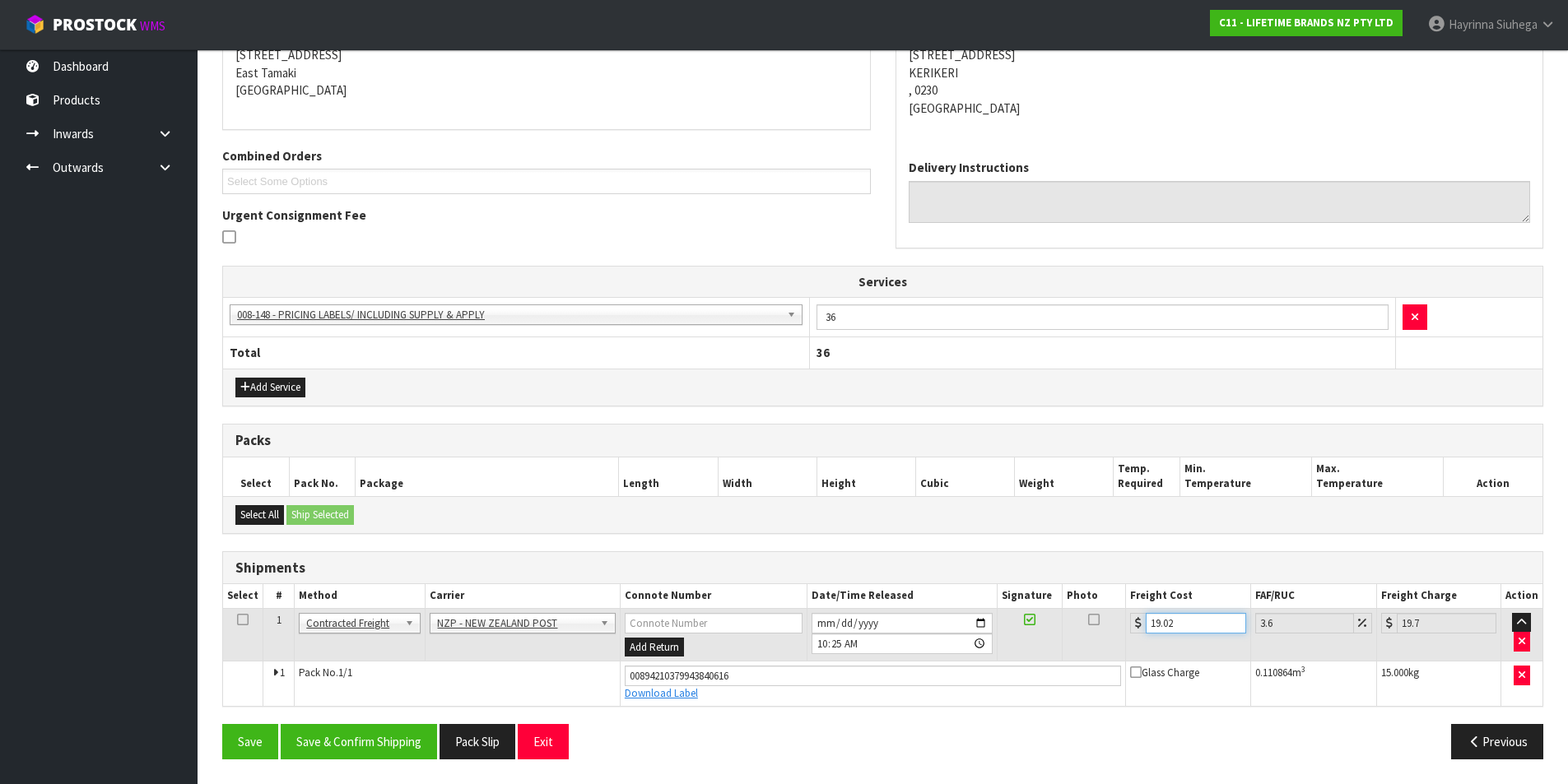
type input "19.02"
click at [222, 724] on button "Save" at bounding box center [250, 742] width 56 height 35
click at [417, 748] on button "Save & Confirm Shipping" at bounding box center [359, 742] width 157 height 35
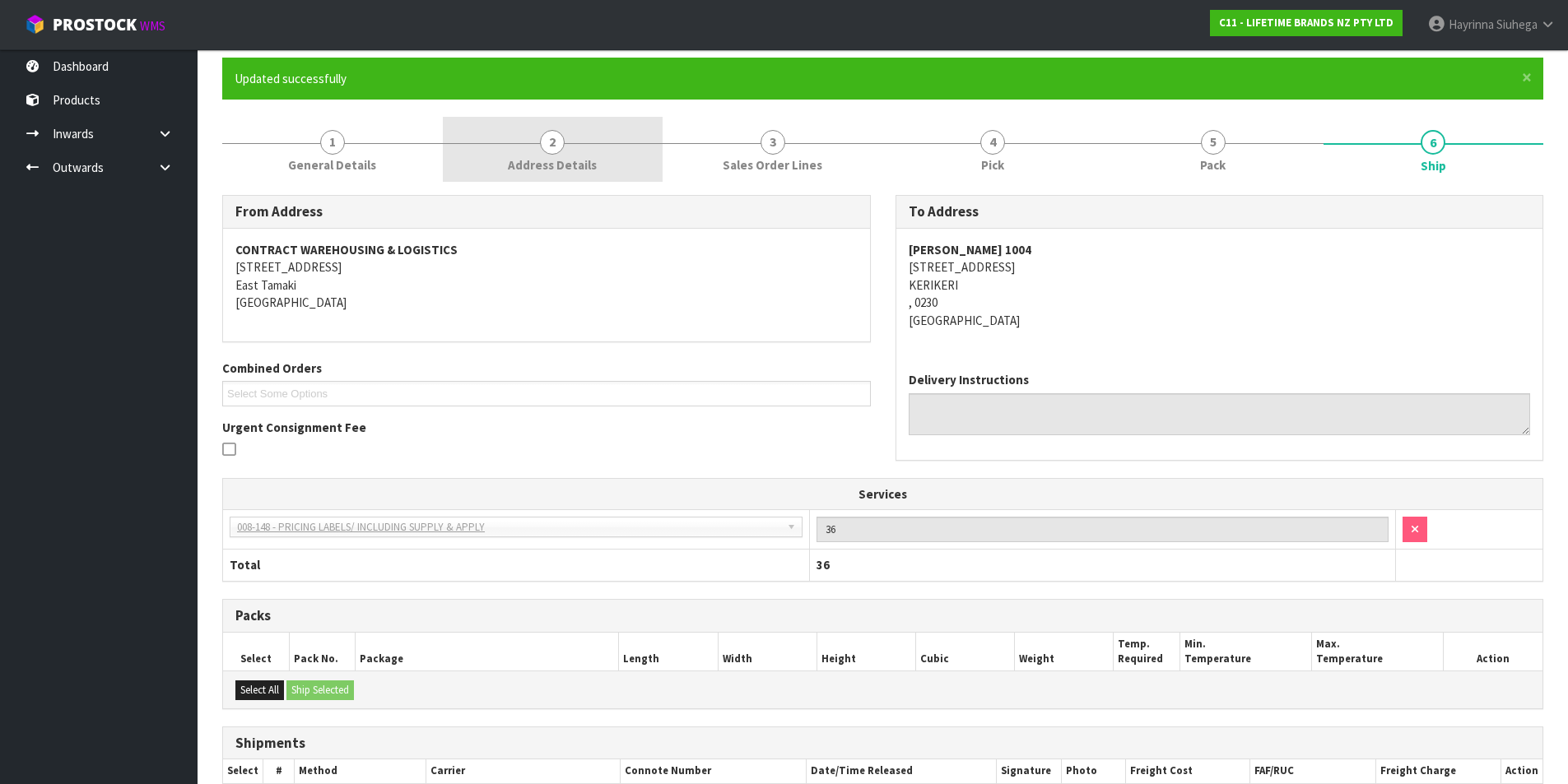
scroll to position [0, 0]
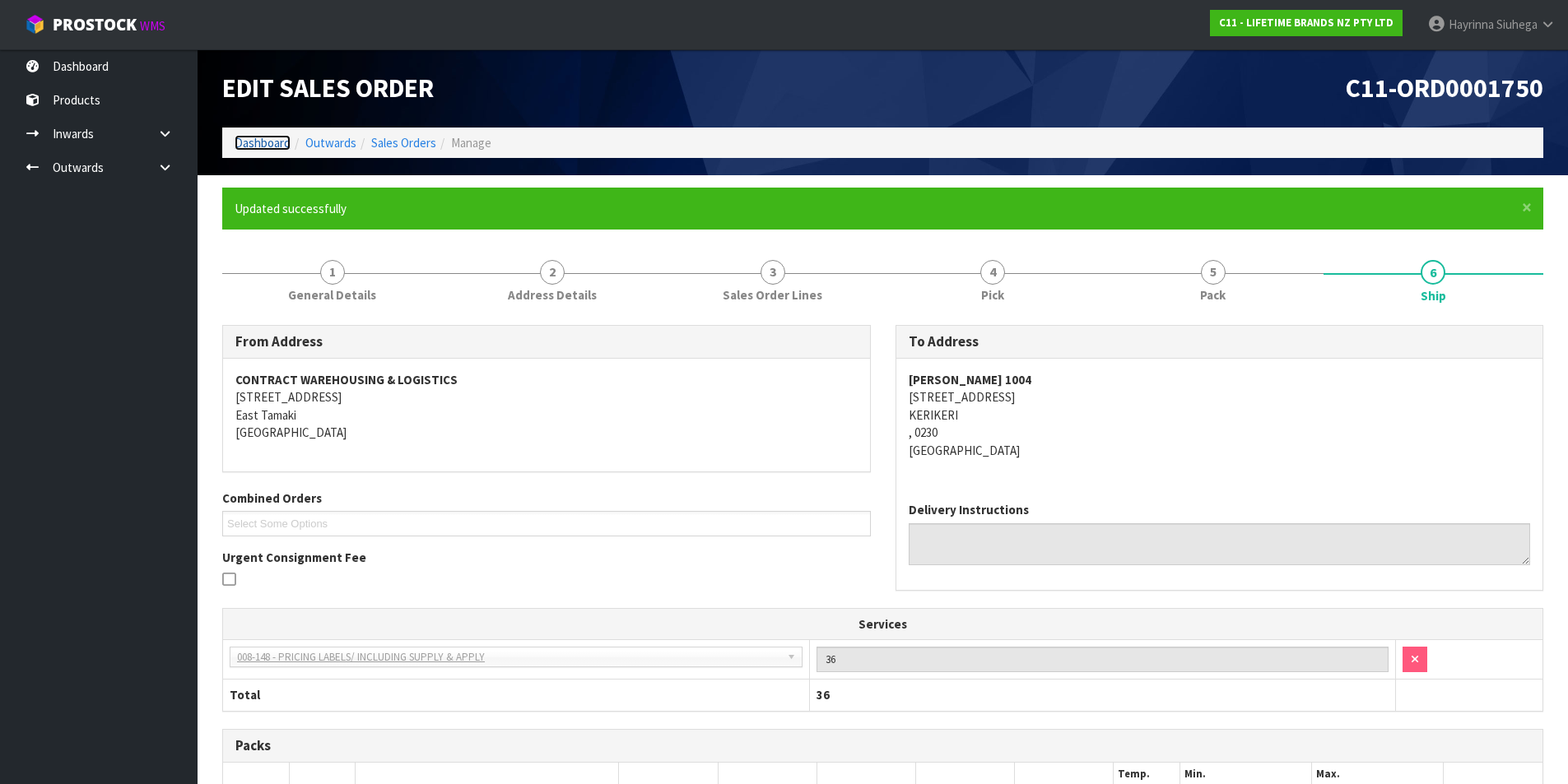
click at [279, 147] on link "Dashboard" at bounding box center [262, 143] width 56 height 16
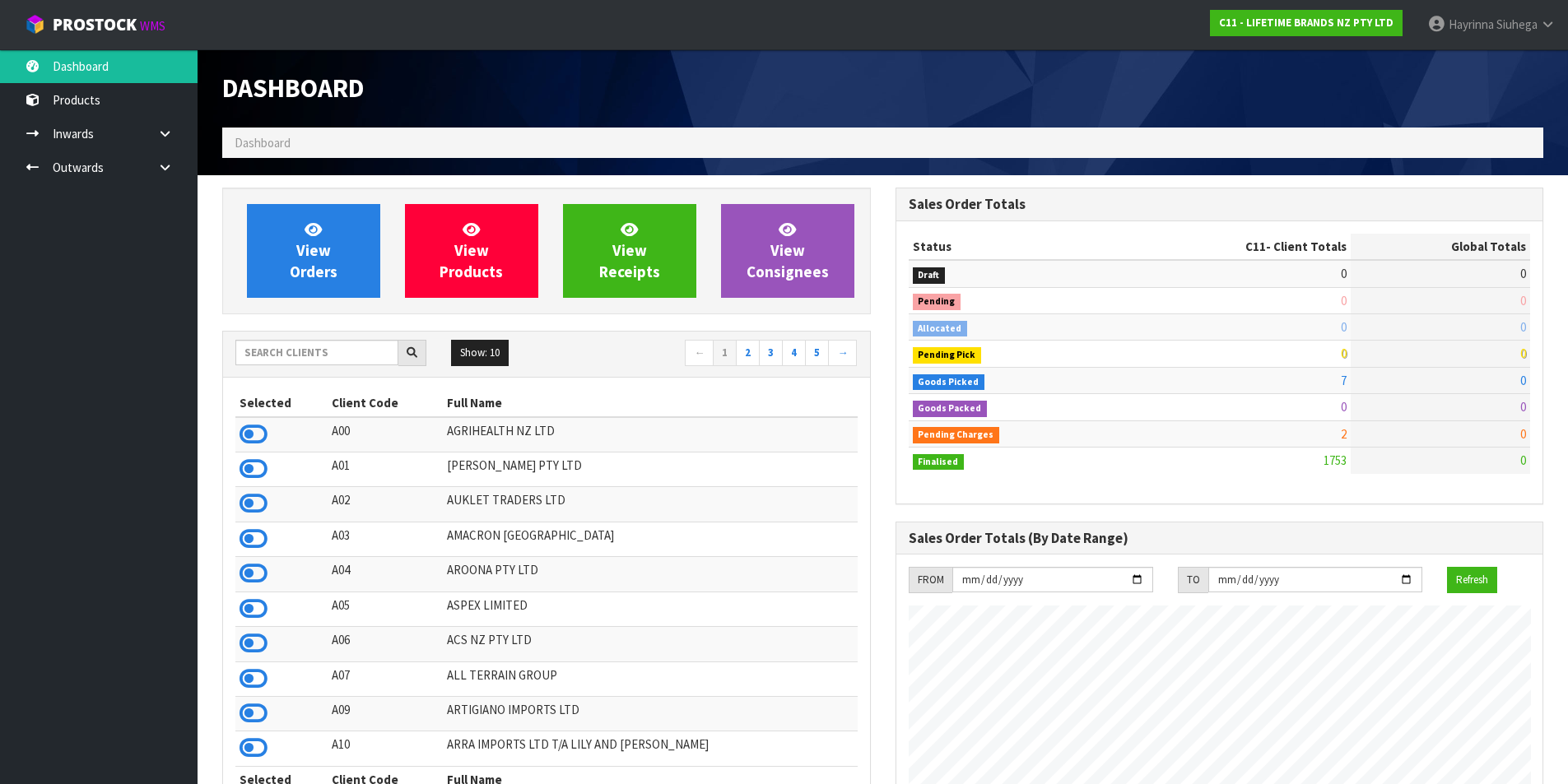
scroll to position [1247, 672]
click at [282, 262] on link "View Orders" at bounding box center [314, 251] width 133 height 94
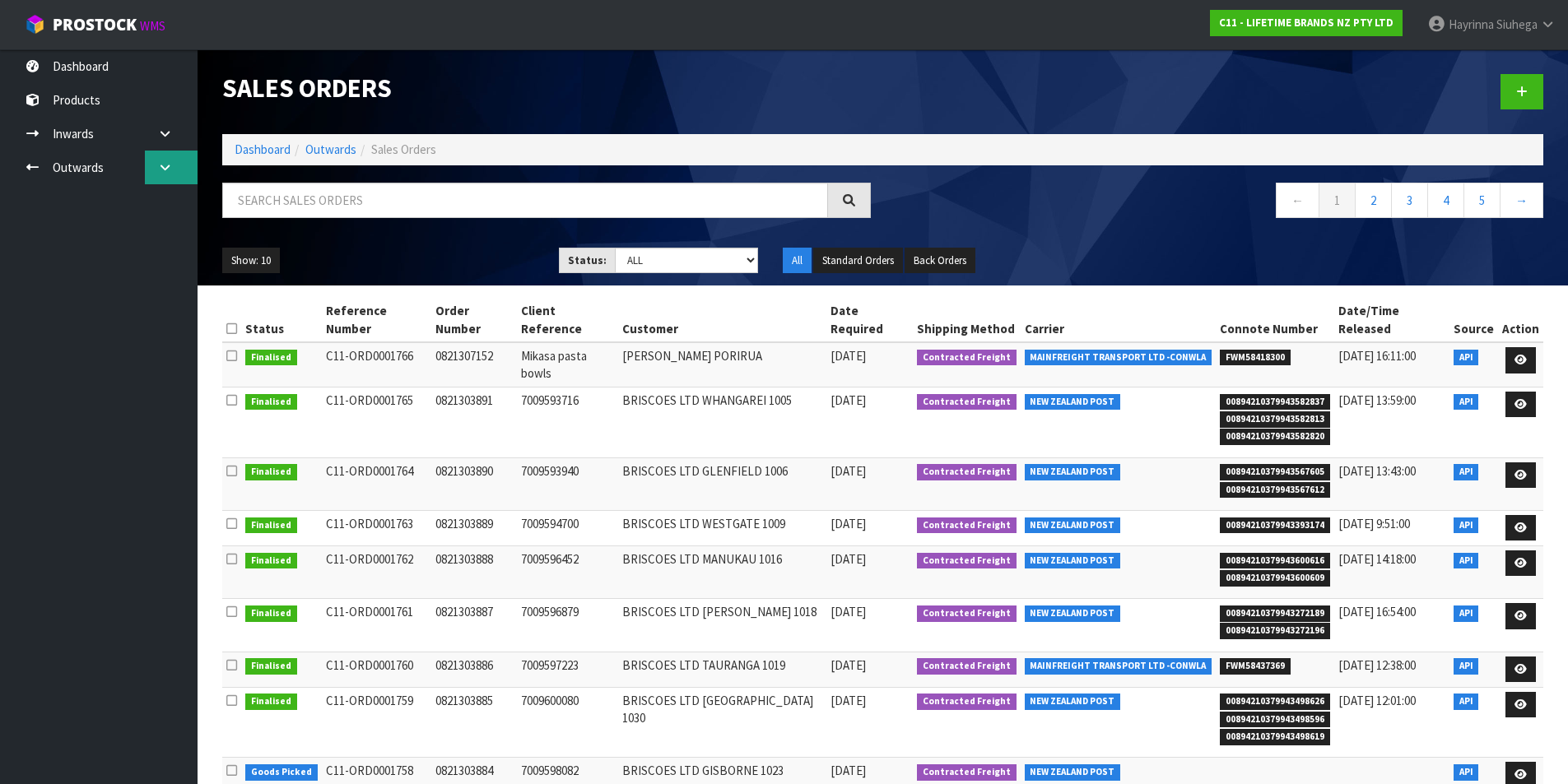
click at [156, 169] on link at bounding box center [171, 167] width 52 height 34
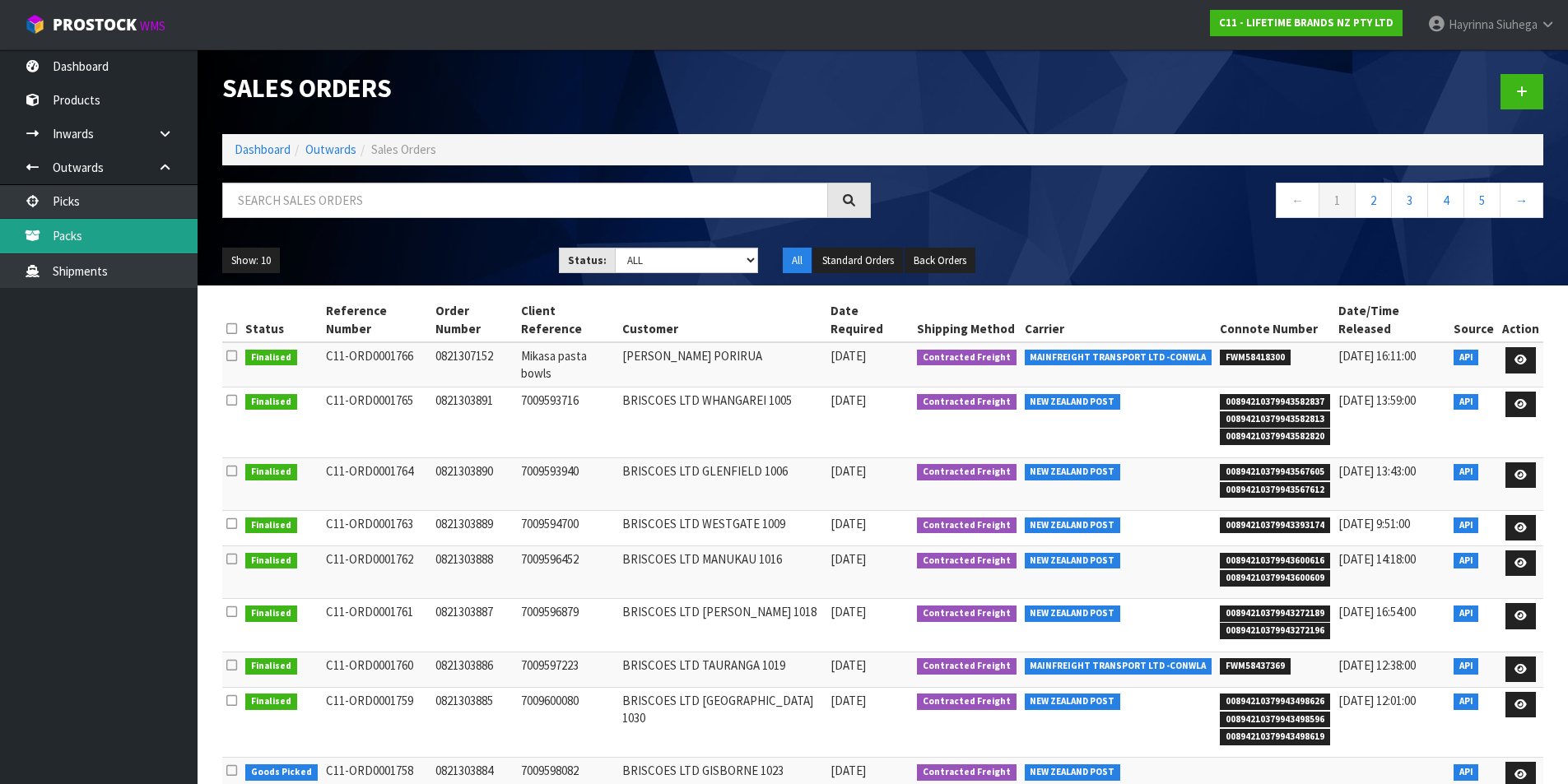
click at [98, 233] on link "Packs" at bounding box center [99, 236] width 198 height 34
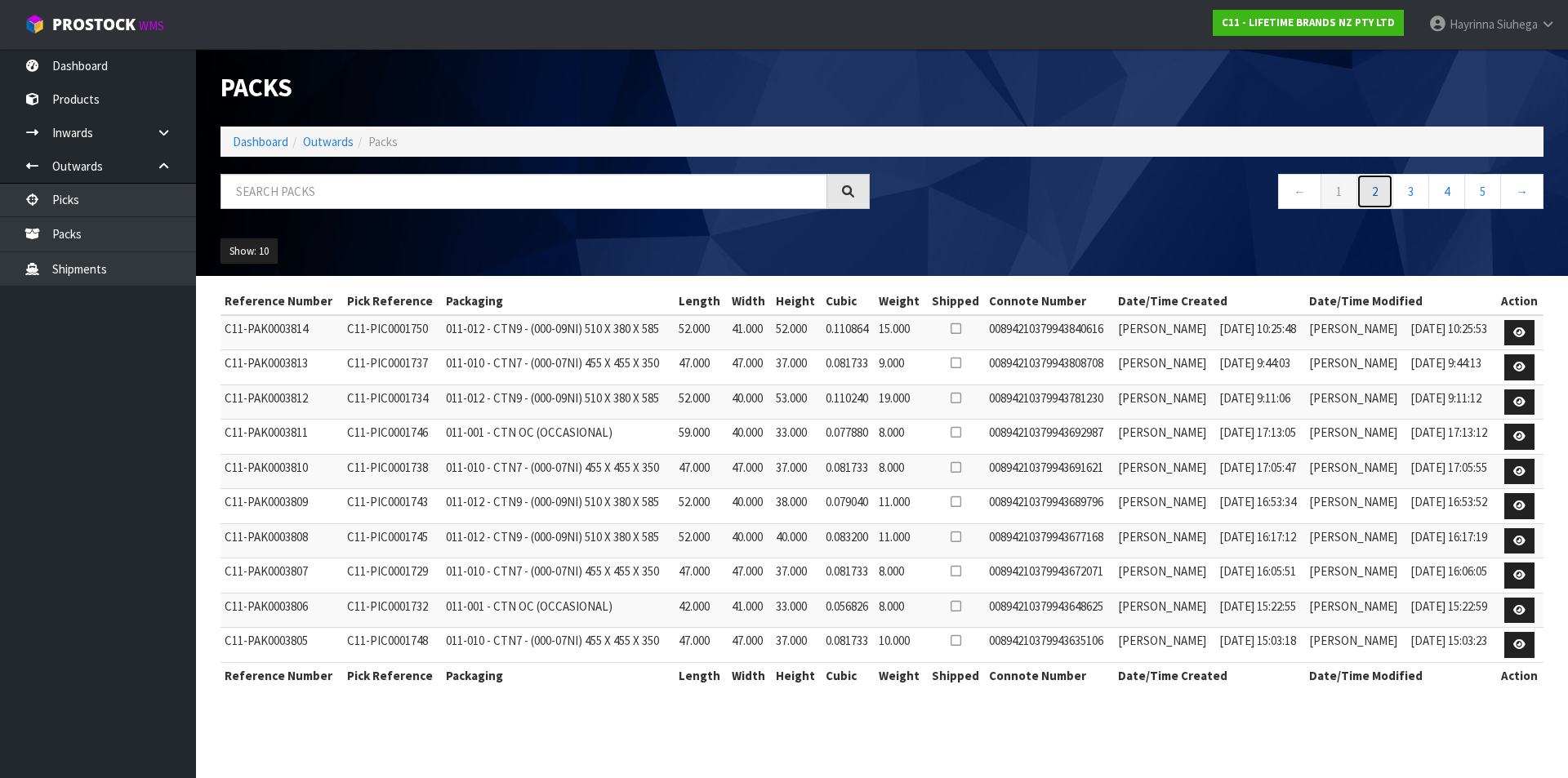
click at [1380, 203] on link "2" at bounding box center [1374, 192] width 37 height 35
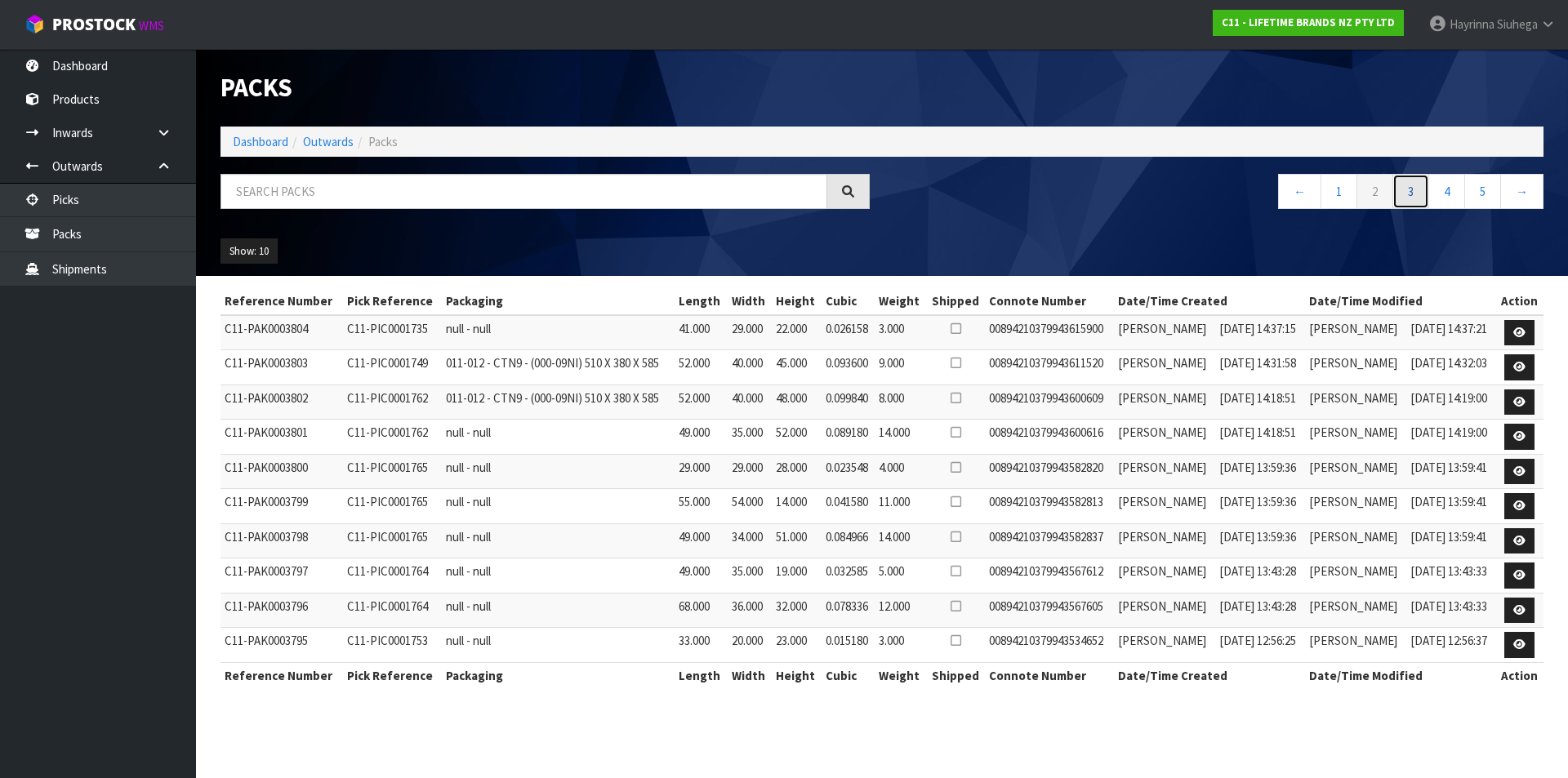
click at [1407, 196] on link "3" at bounding box center [1411, 192] width 37 height 35
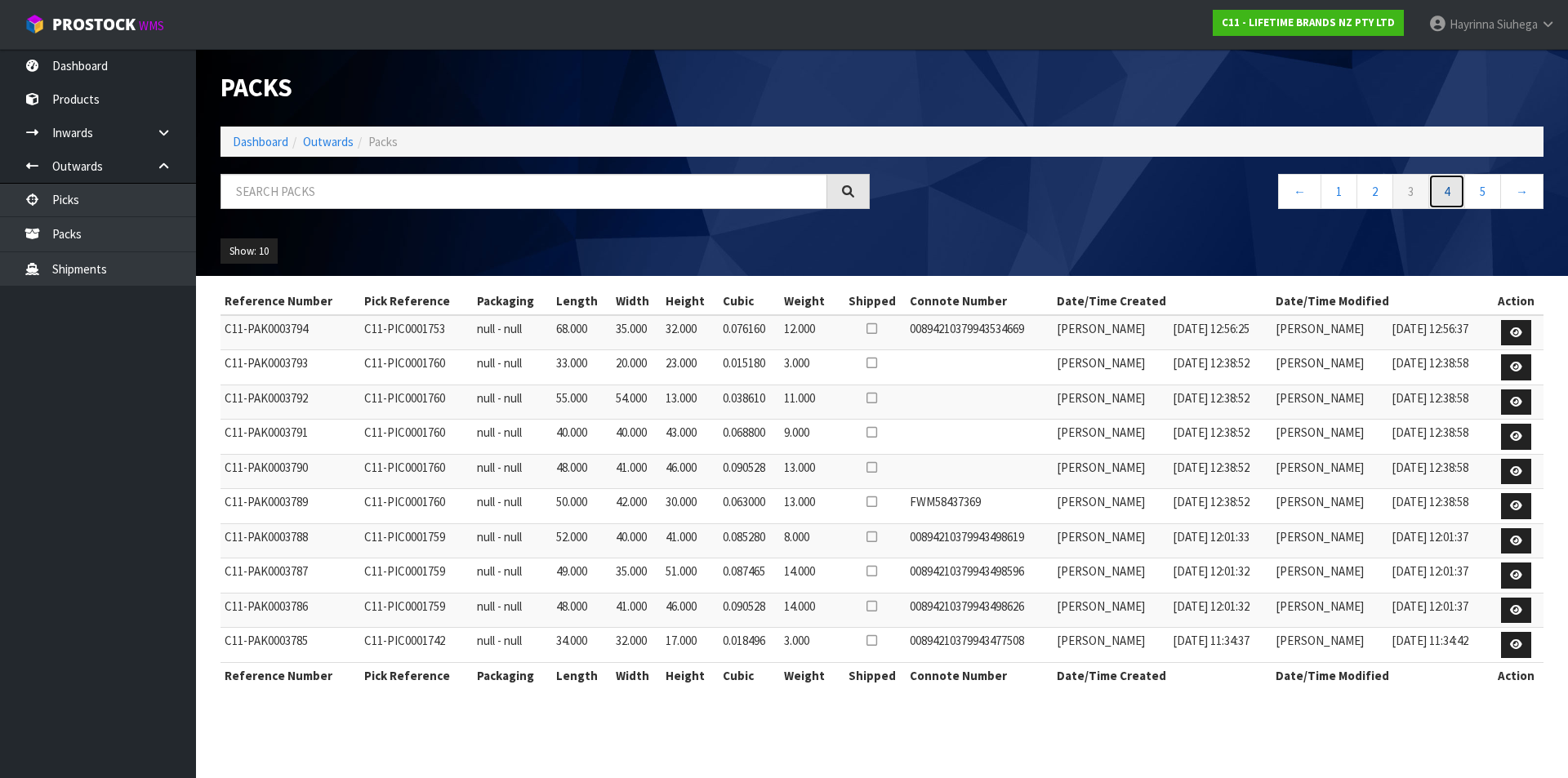
click at [1437, 190] on link "4" at bounding box center [1447, 192] width 37 height 35
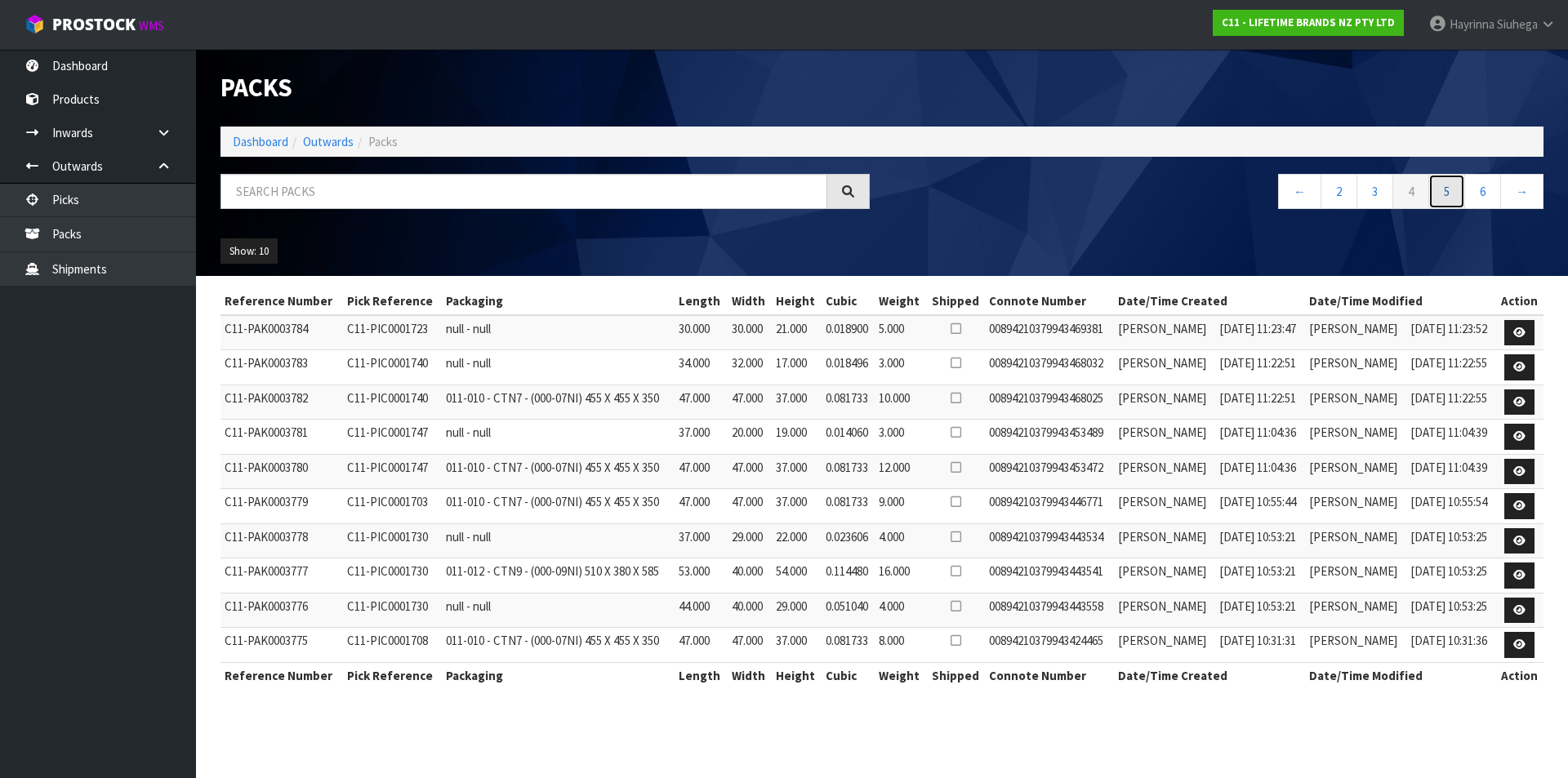
click at [1438, 186] on link "5" at bounding box center [1447, 192] width 37 height 35
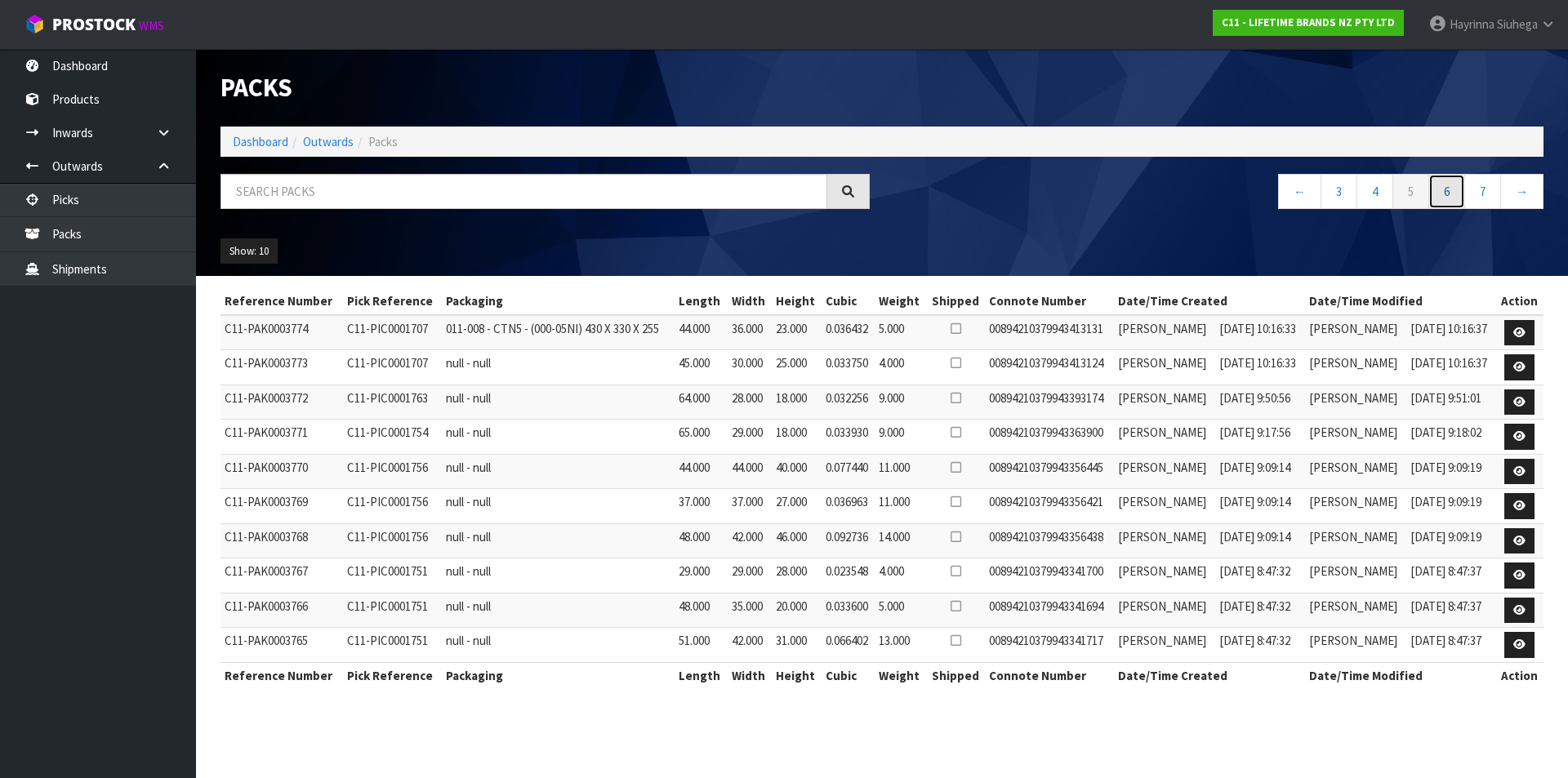
click at [1438, 186] on link "6" at bounding box center [1447, 192] width 37 height 35
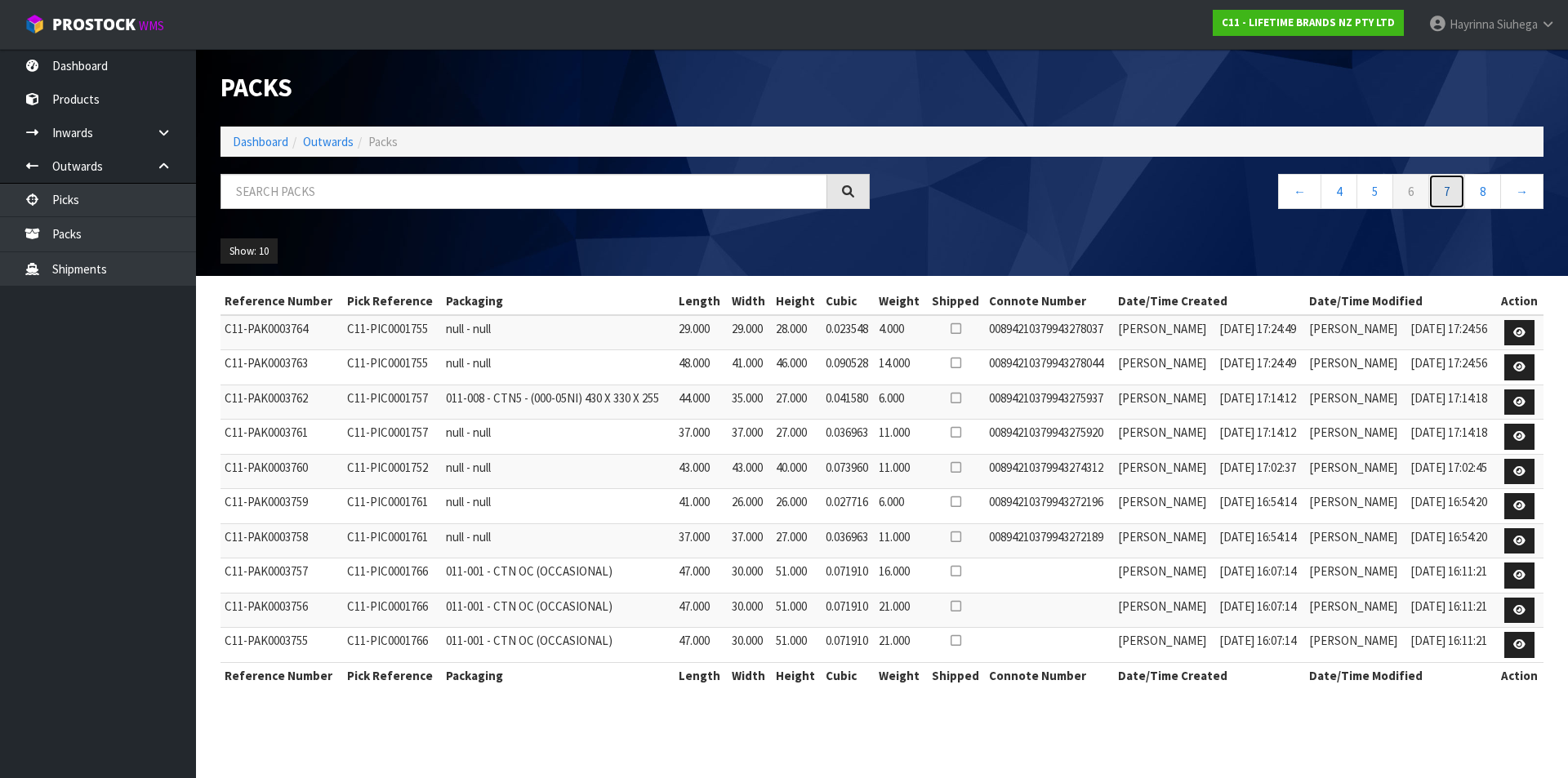
click at [1438, 186] on link "7" at bounding box center [1447, 192] width 37 height 35
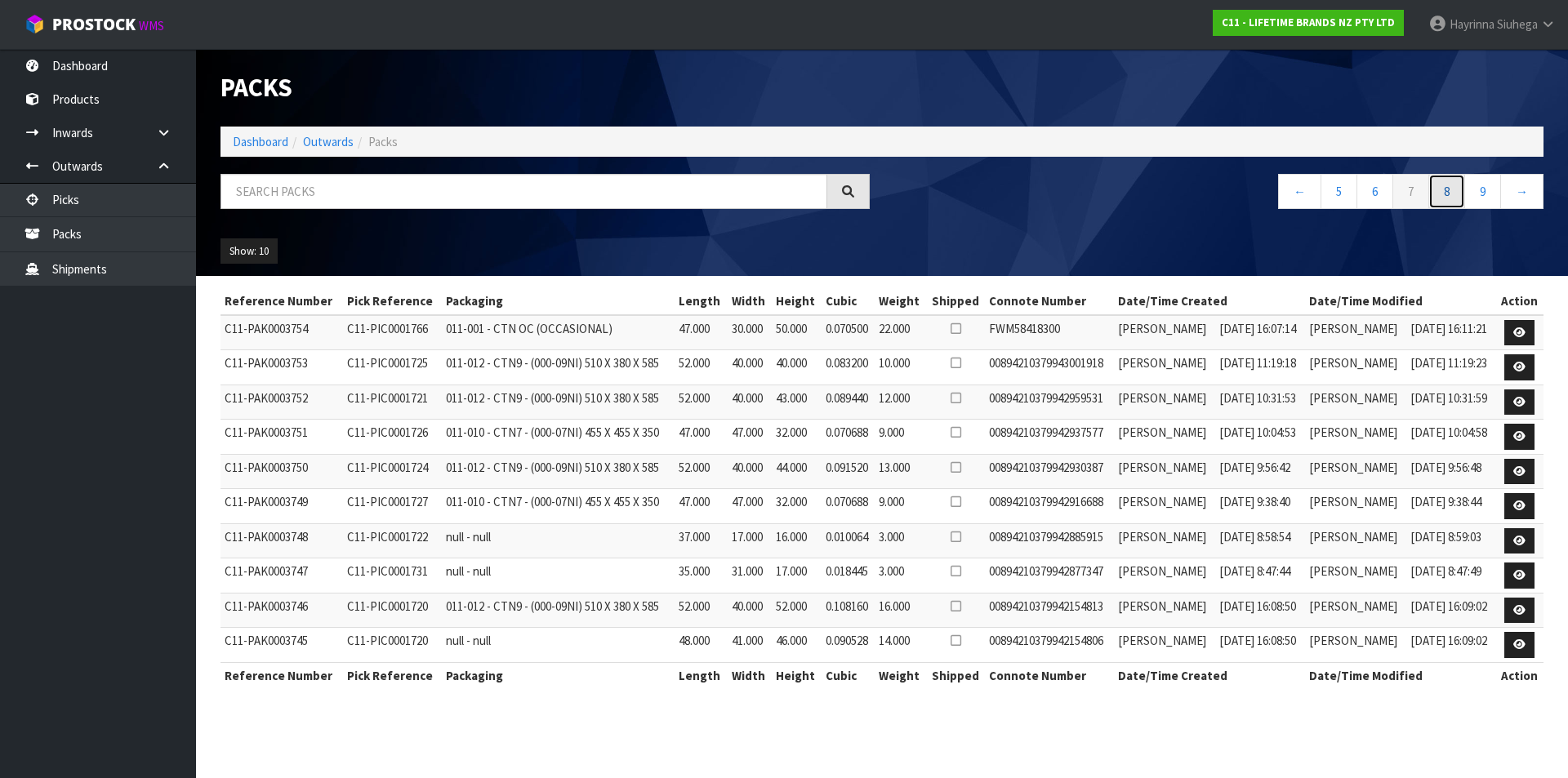
click at [1438, 186] on link "8" at bounding box center [1447, 192] width 37 height 35
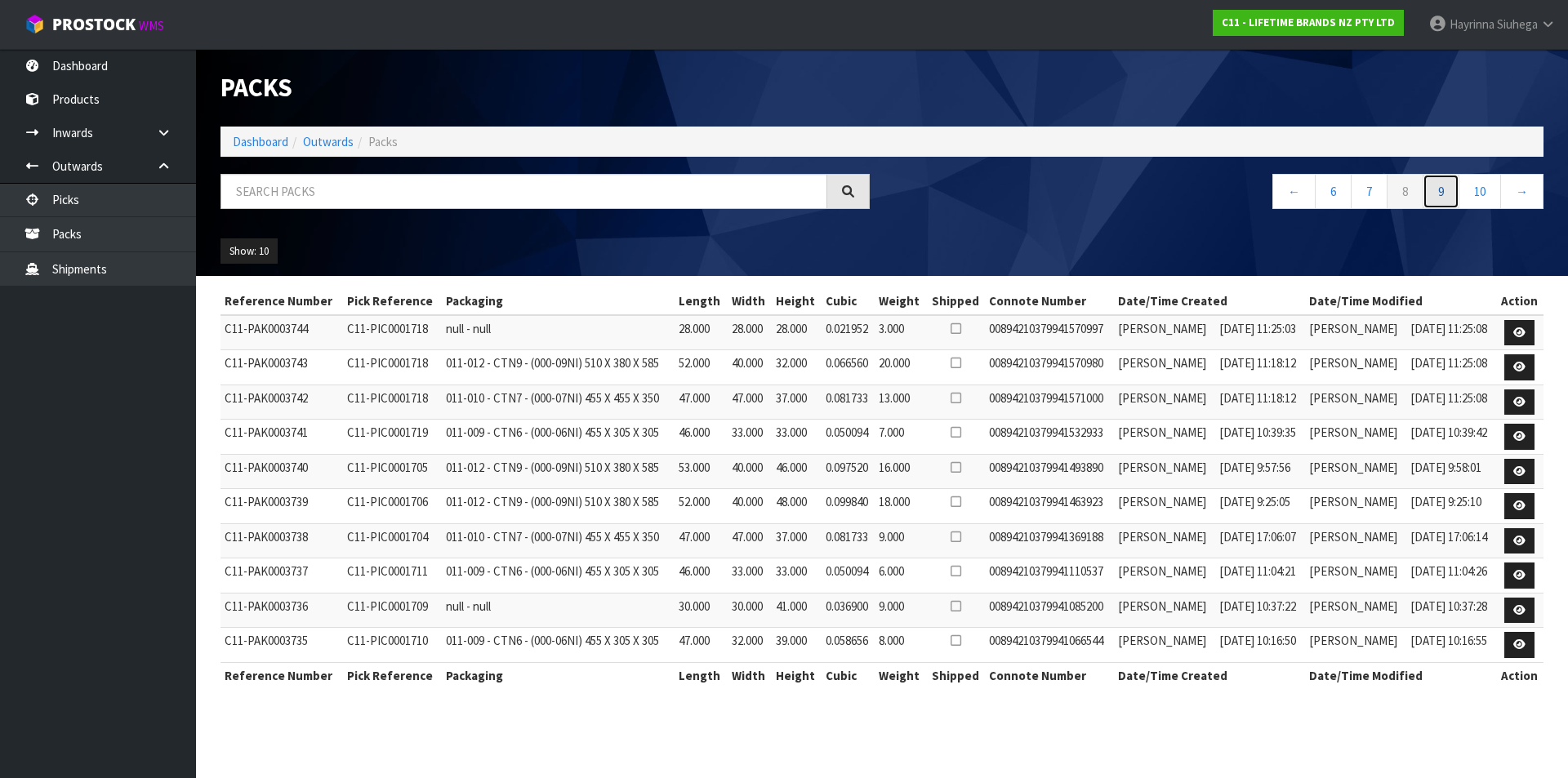
click at [1438, 186] on link "9" at bounding box center [1441, 192] width 37 height 35
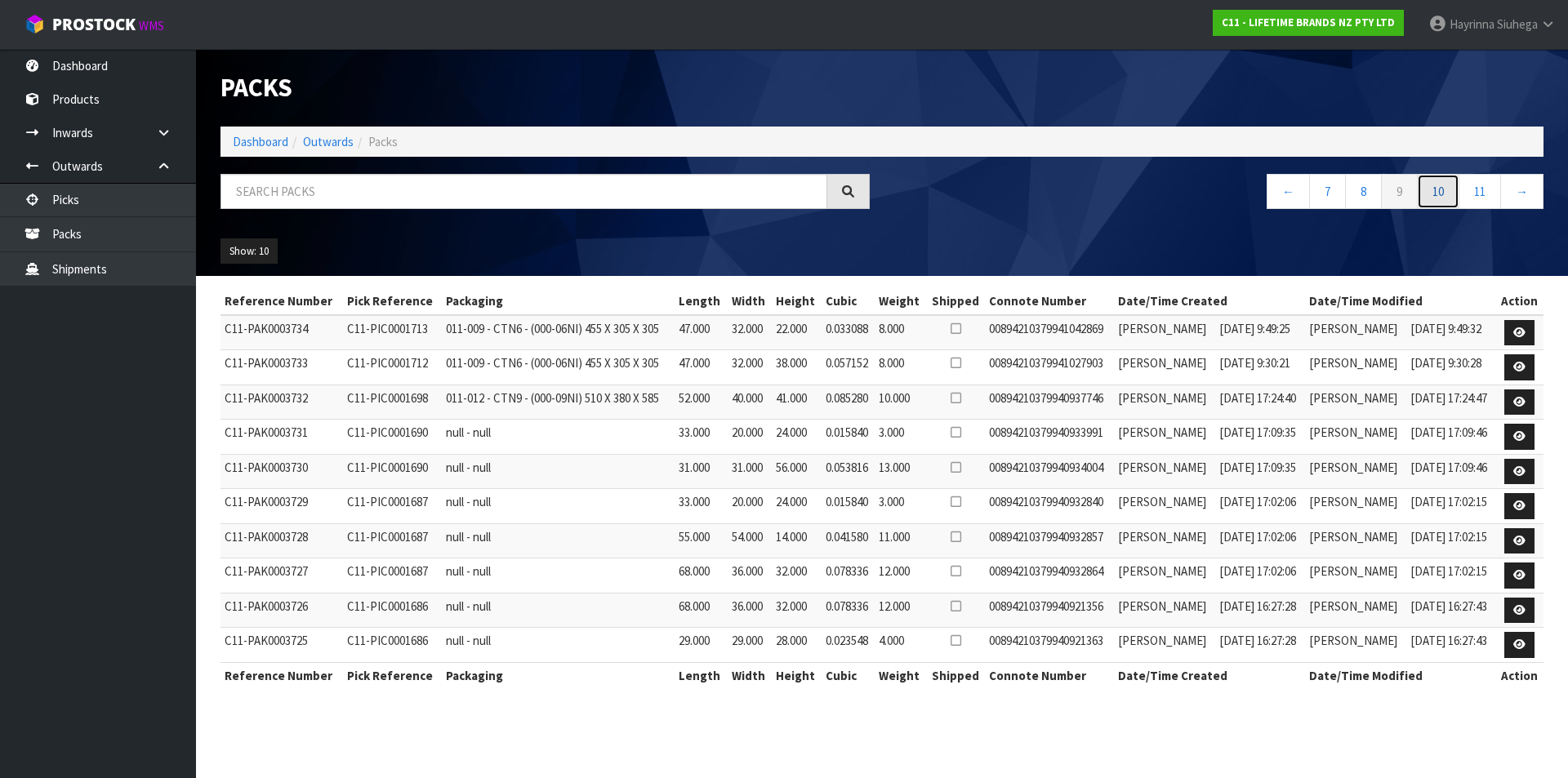
click at [1438, 186] on link "10" at bounding box center [1438, 192] width 43 height 35
click at [1438, 186] on link "11" at bounding box center [1438, 192] width 43 height 35
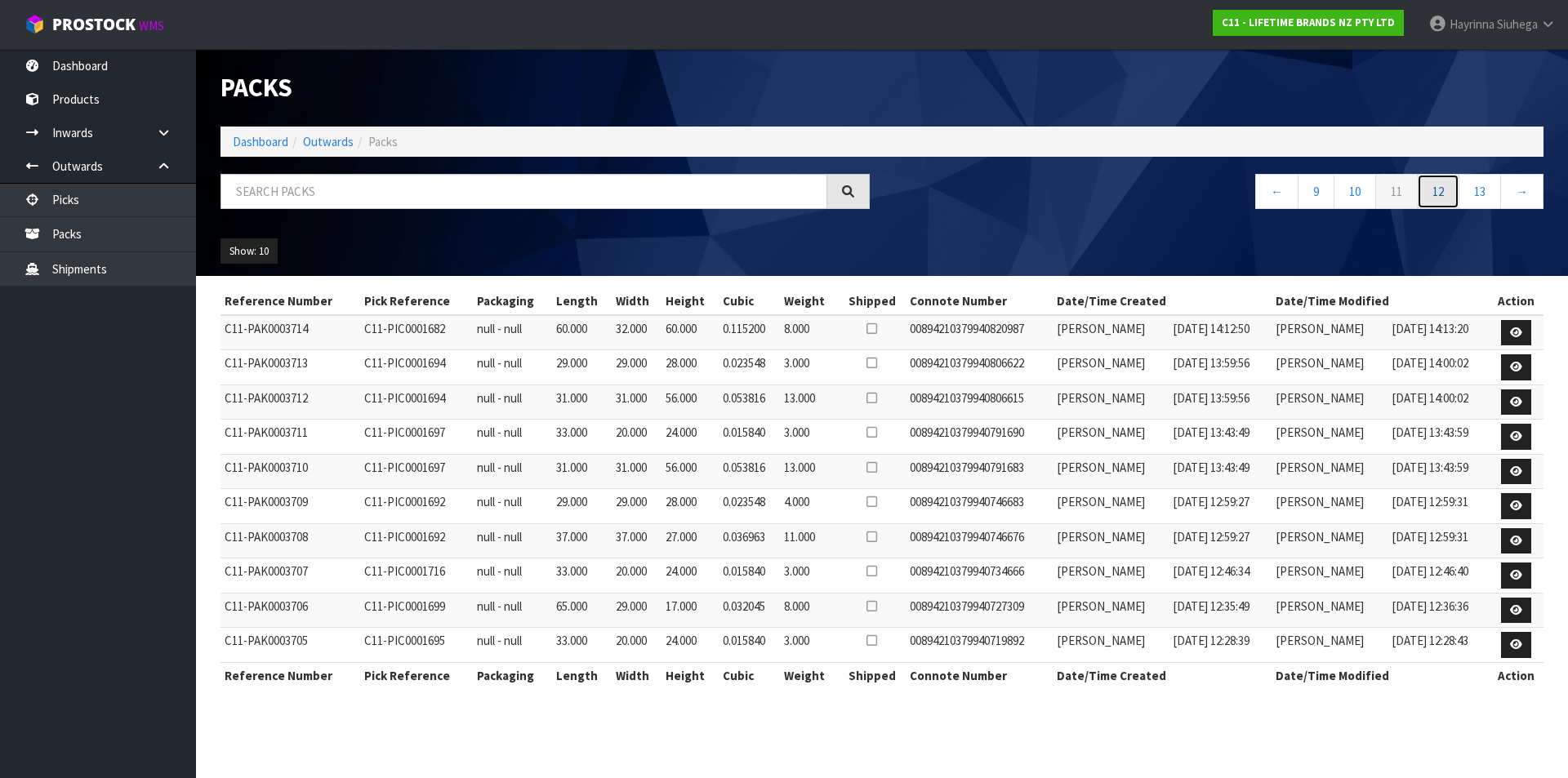
click at [1438, 186] on link "12" at bounding box center [1438, 192] width 43 height 35
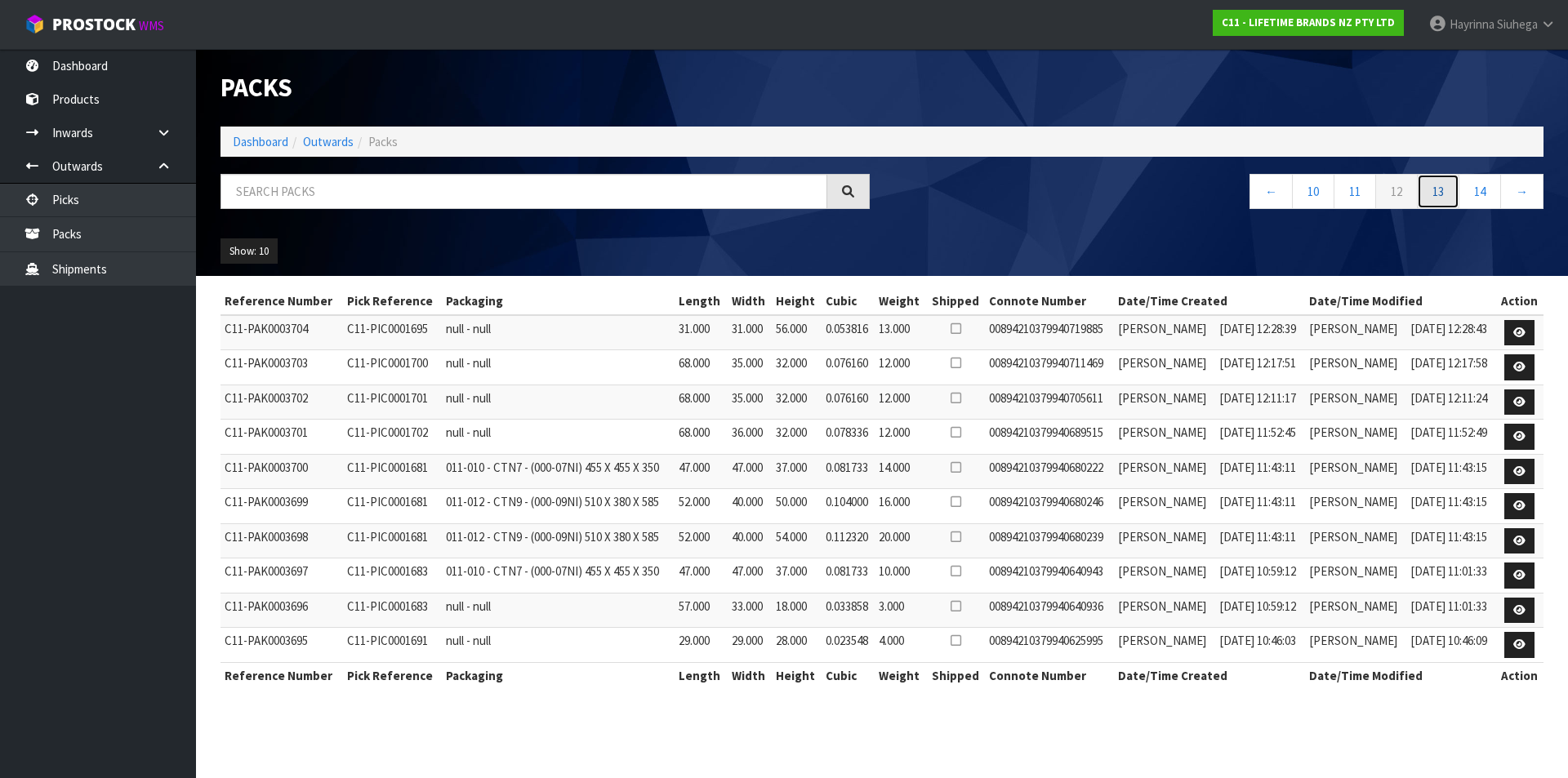
click at [1438, 186] on link "13" at bounding box center [1438, 192] width 43 height 35
click at [1438, 186] on link "14" at bounding box center [1438, 192] width 43 height 35
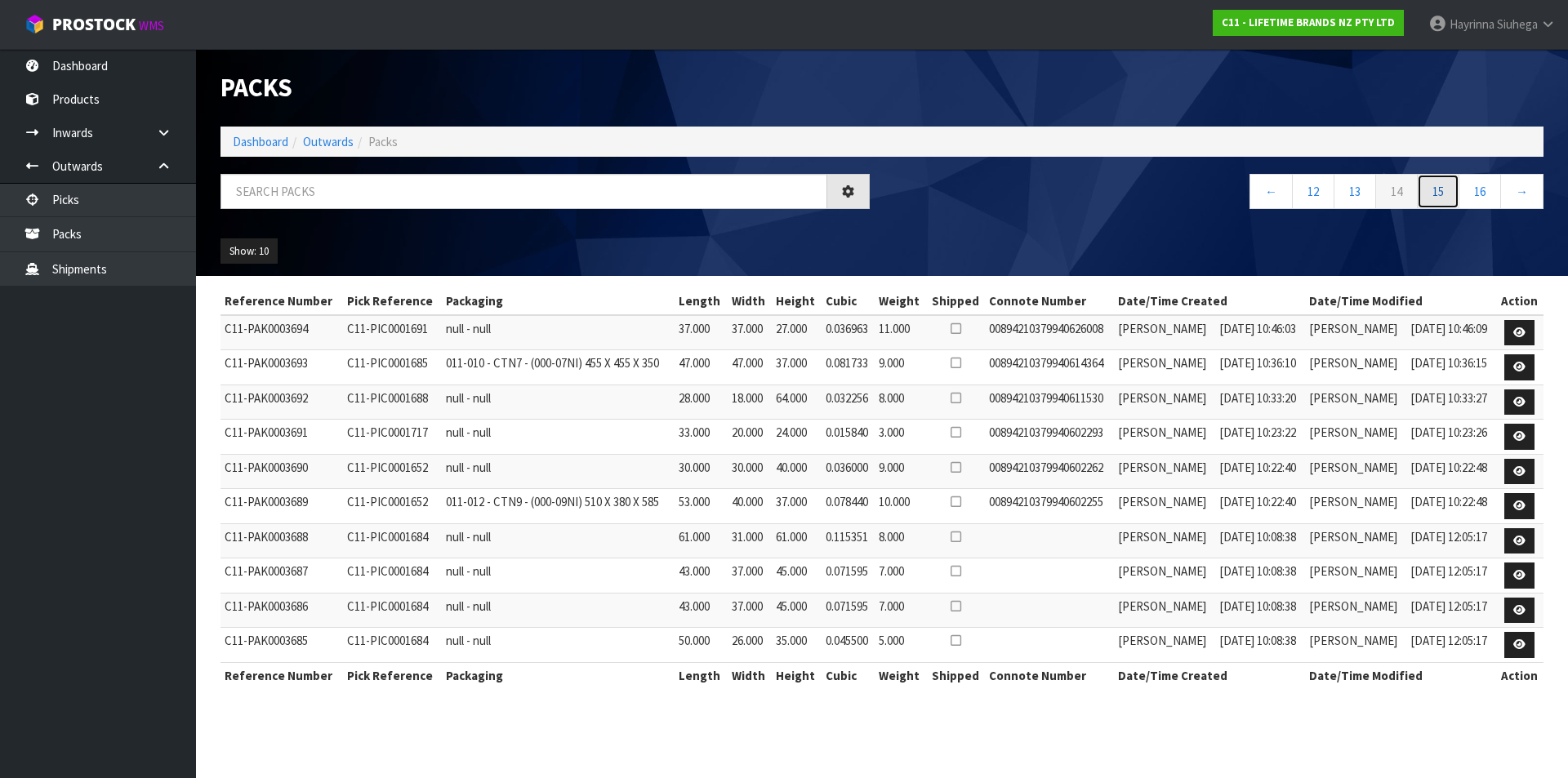
click at [1438, 186] on link "15" at bounding box center [1438, 192] width 43 height 35
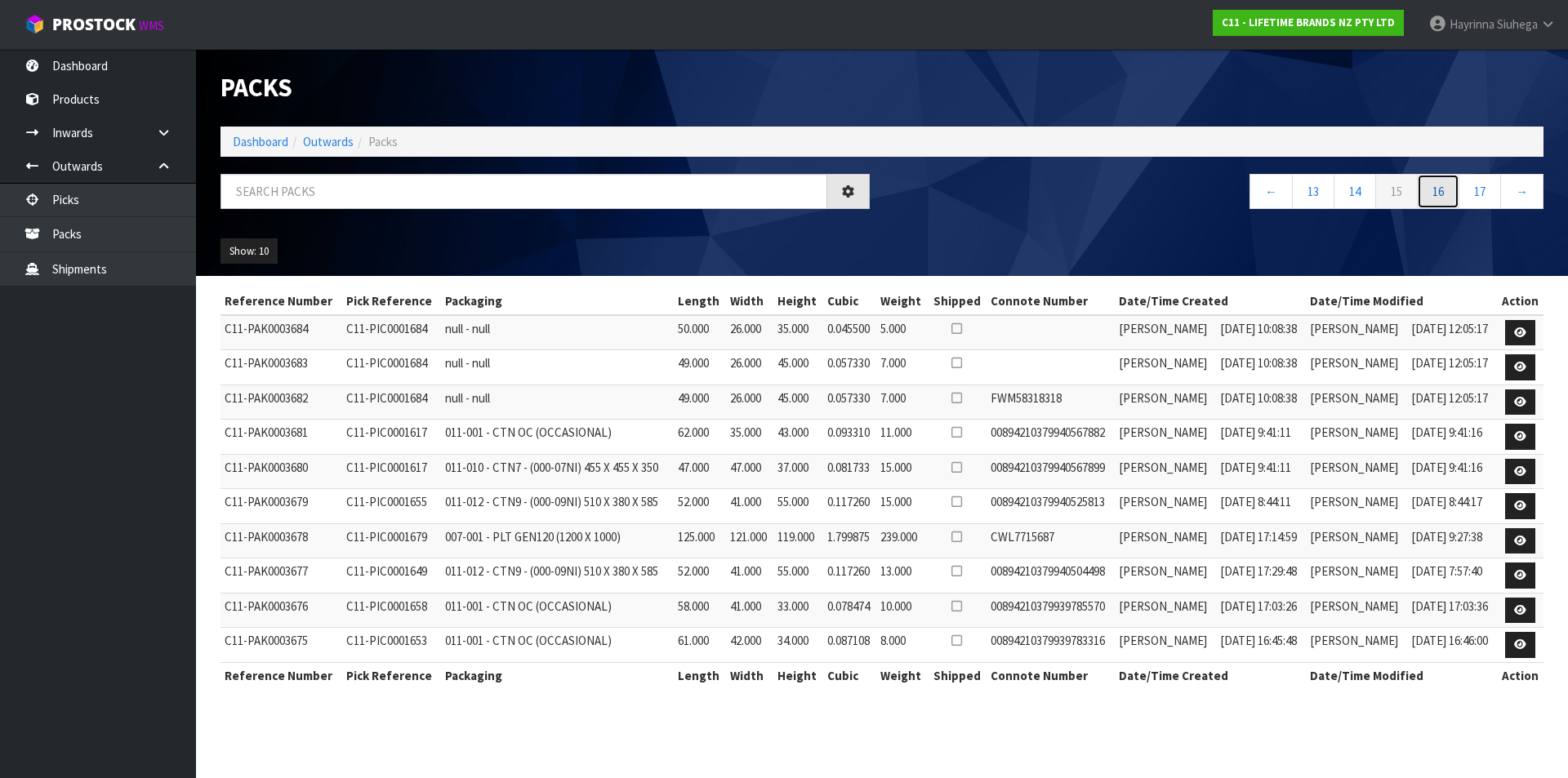
click at [1438, 186] on link "16" at bounding box center [1438, 192] width 43 height 35
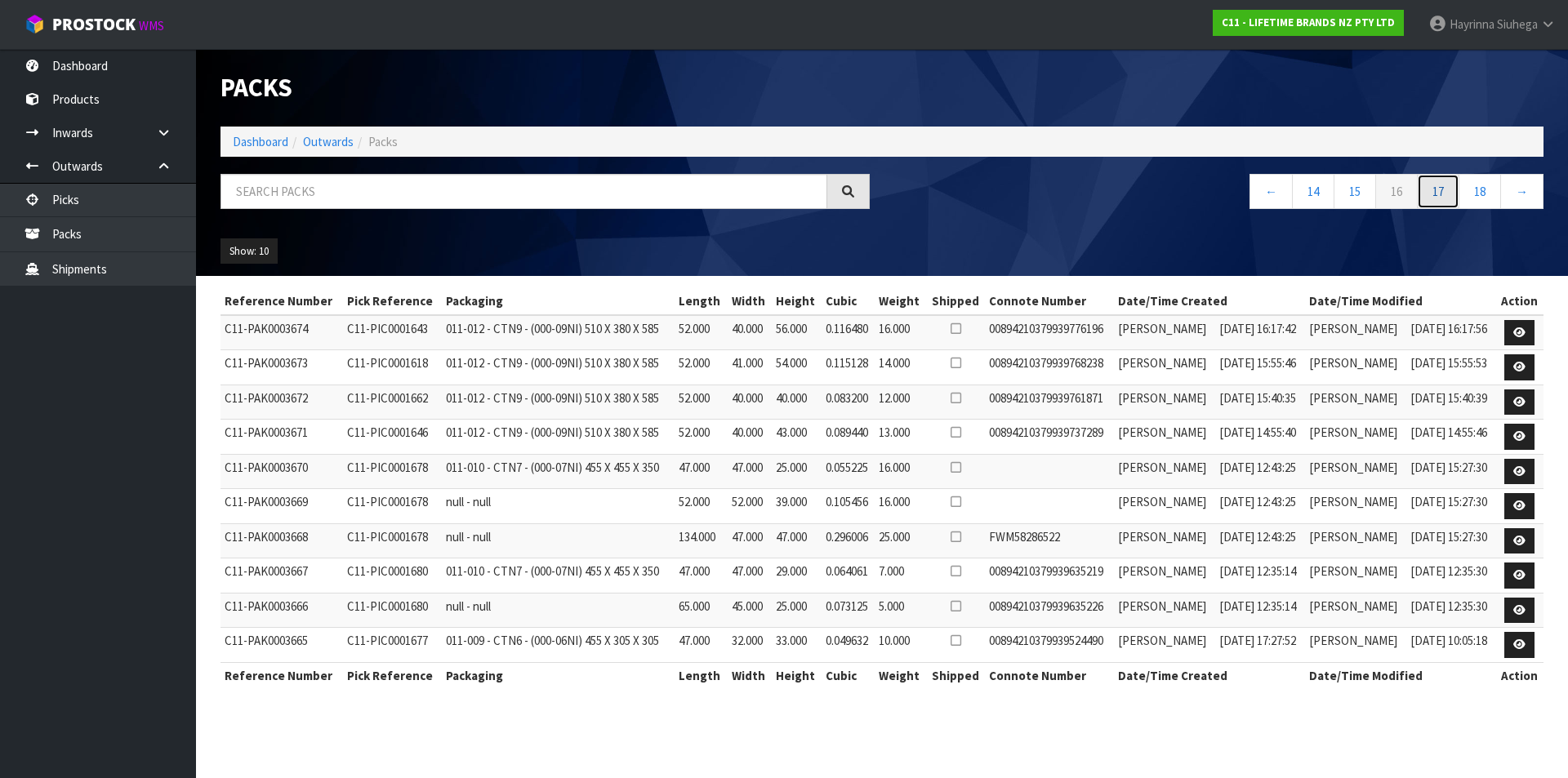
click at [1438, 186] on link "17" at bounding box center [1438, 192] width 43 height 35
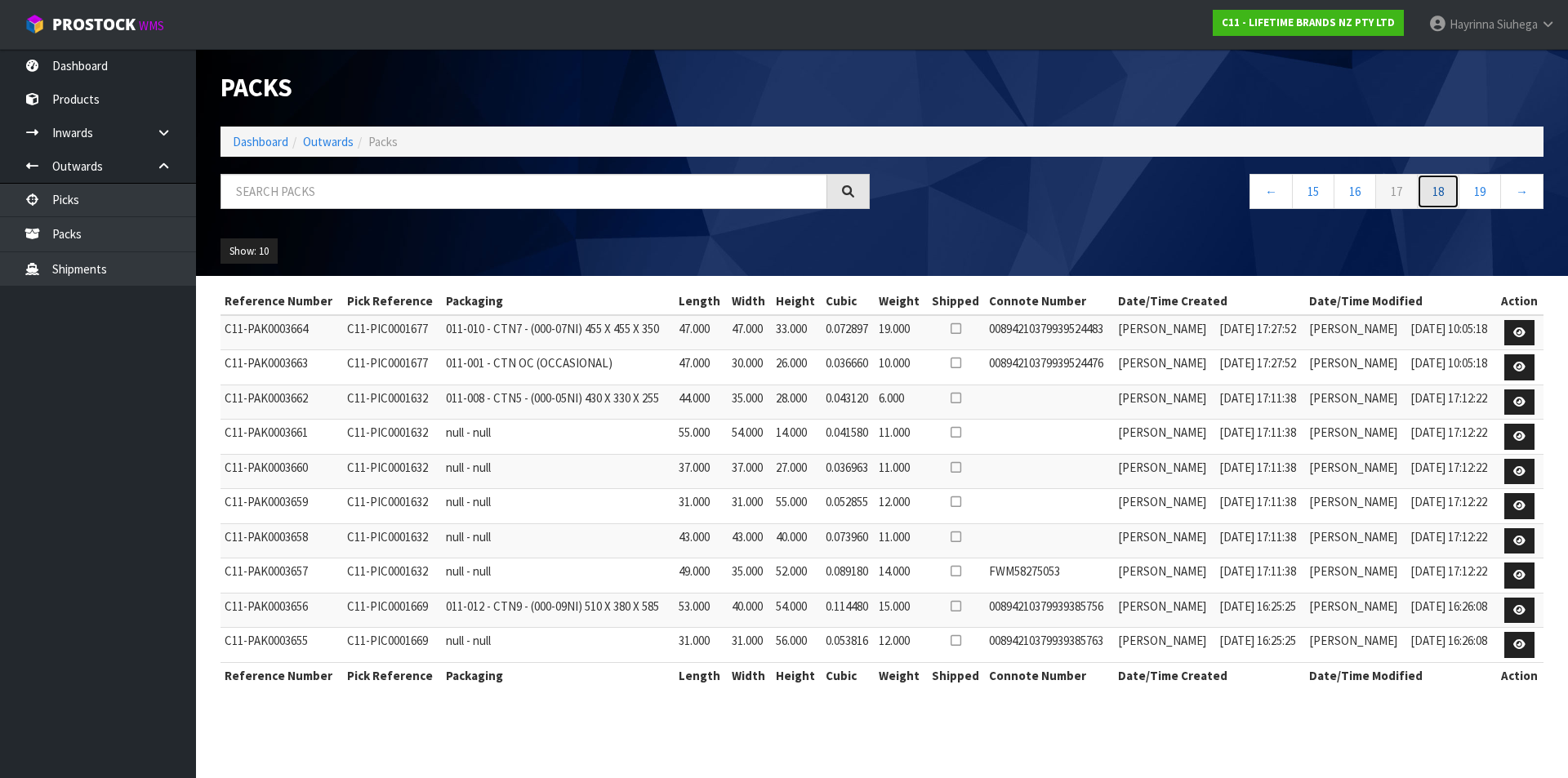
click at [1438, 186] on link "18" at bounding box center [1438, 192] width 43 height 35
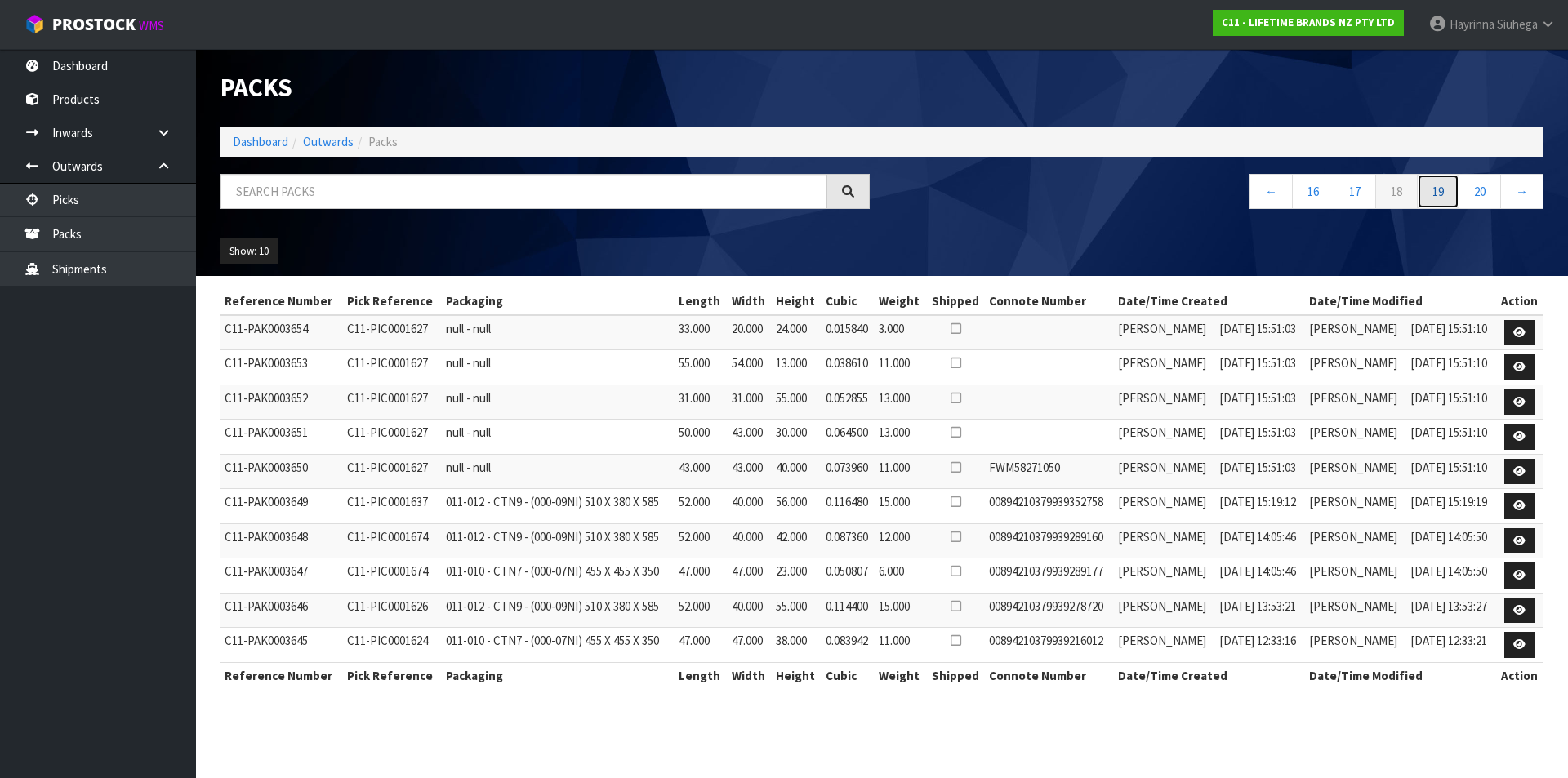
click at [1438, 186] on link "19" at bounding box center [1438, 192] width 43 height 35
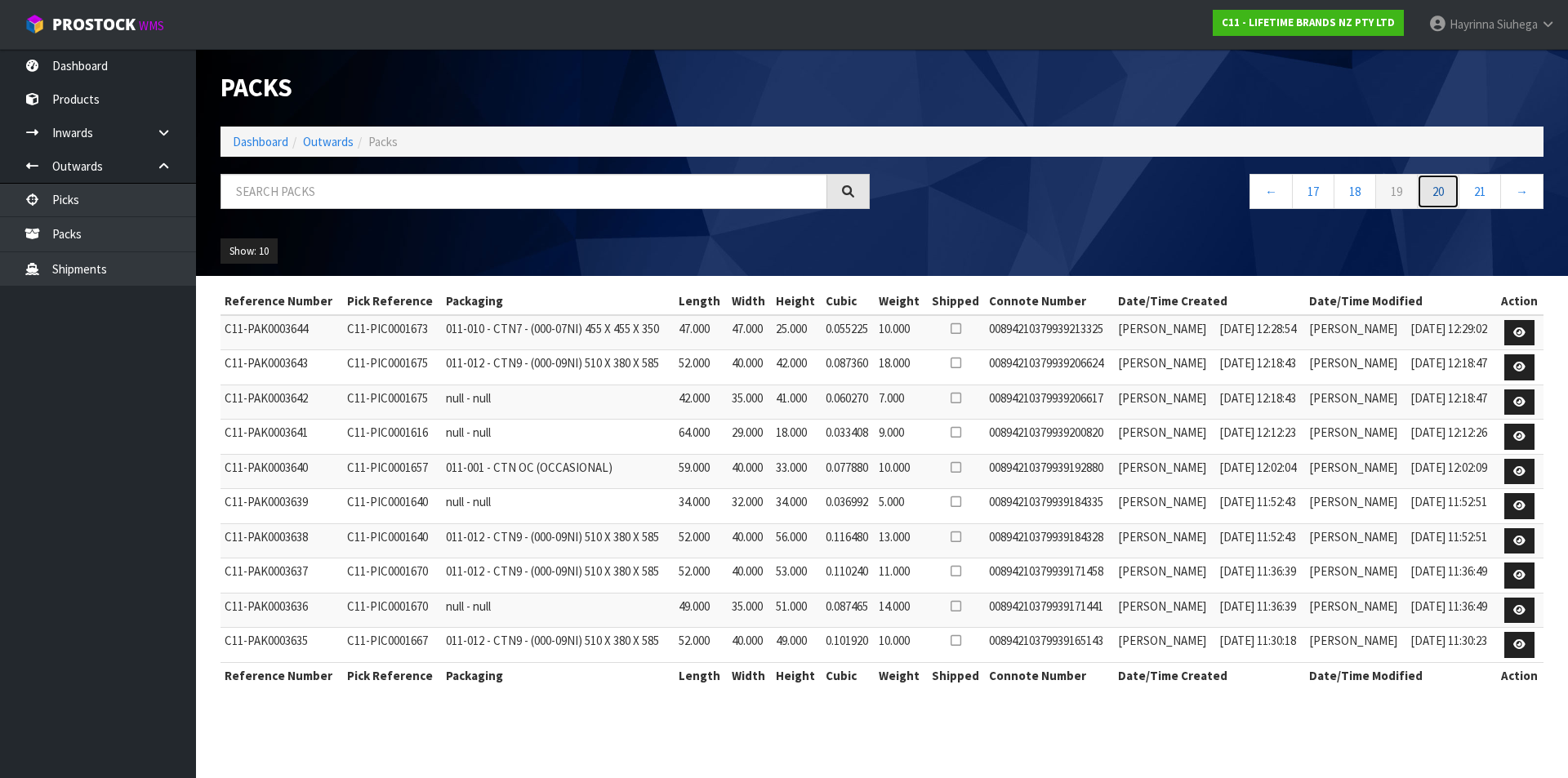
click at [1438, 186] on link "20" at bounding box center [1438, 192] width 43 height 35
click at [1438, 186] on link "22" at bounding box center [1438, 192] width 43 height 35
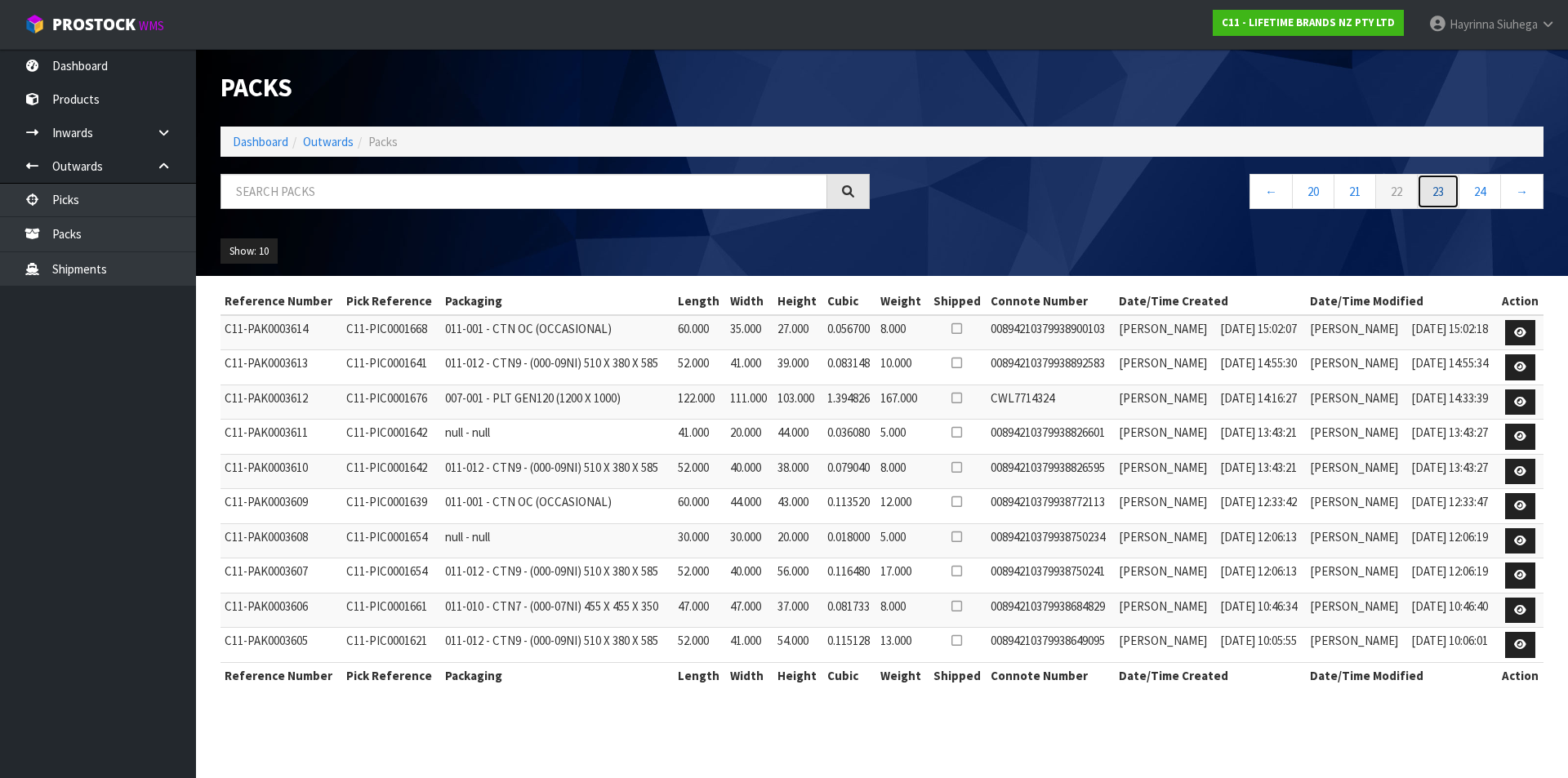
click at [1438, 186] on link "23" at bounding box center [1438, 192] width 43 height 35
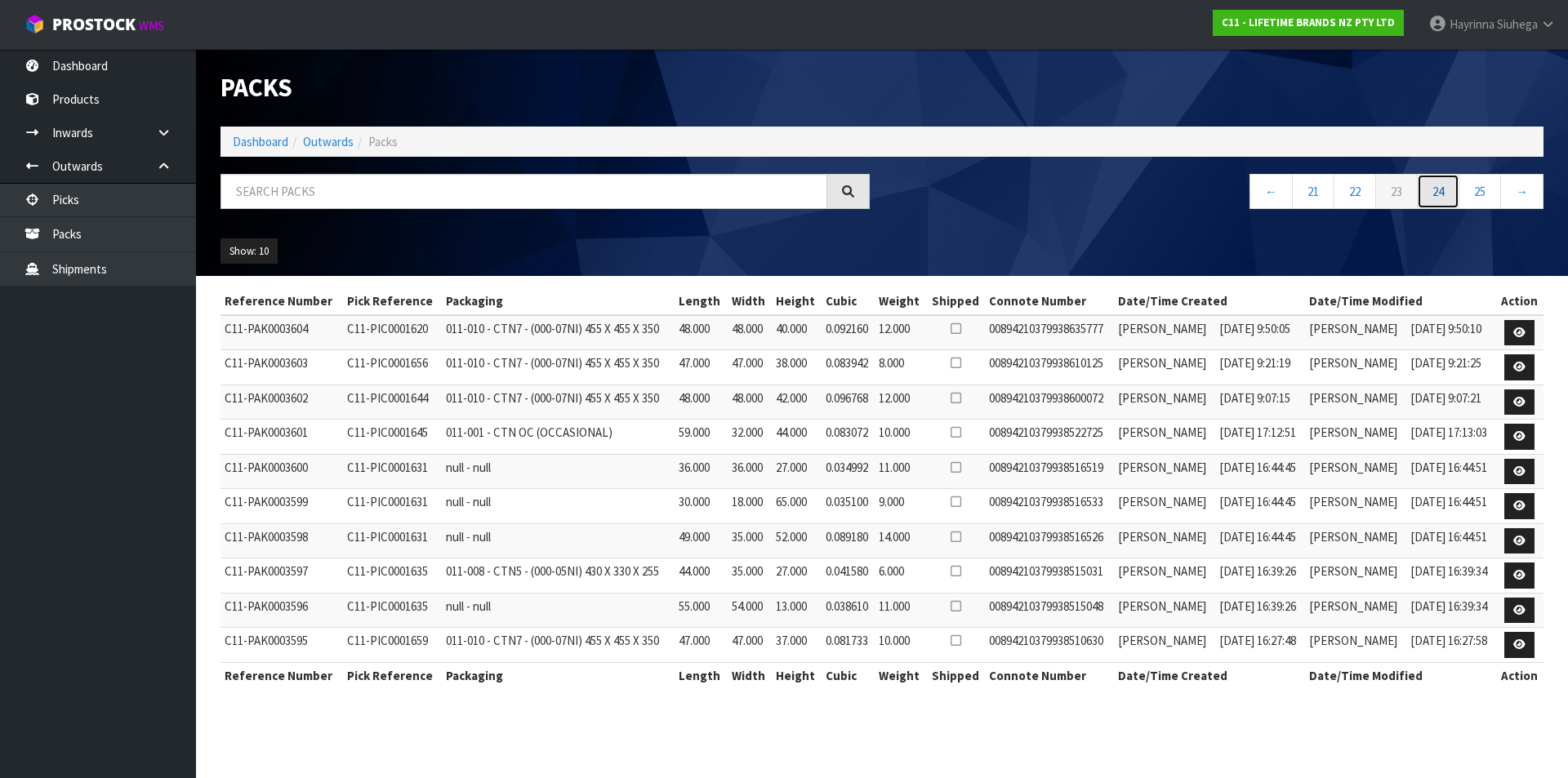
click at [1438, 186] on link "24" at bounding box center [1438, 192] width 43 height 35
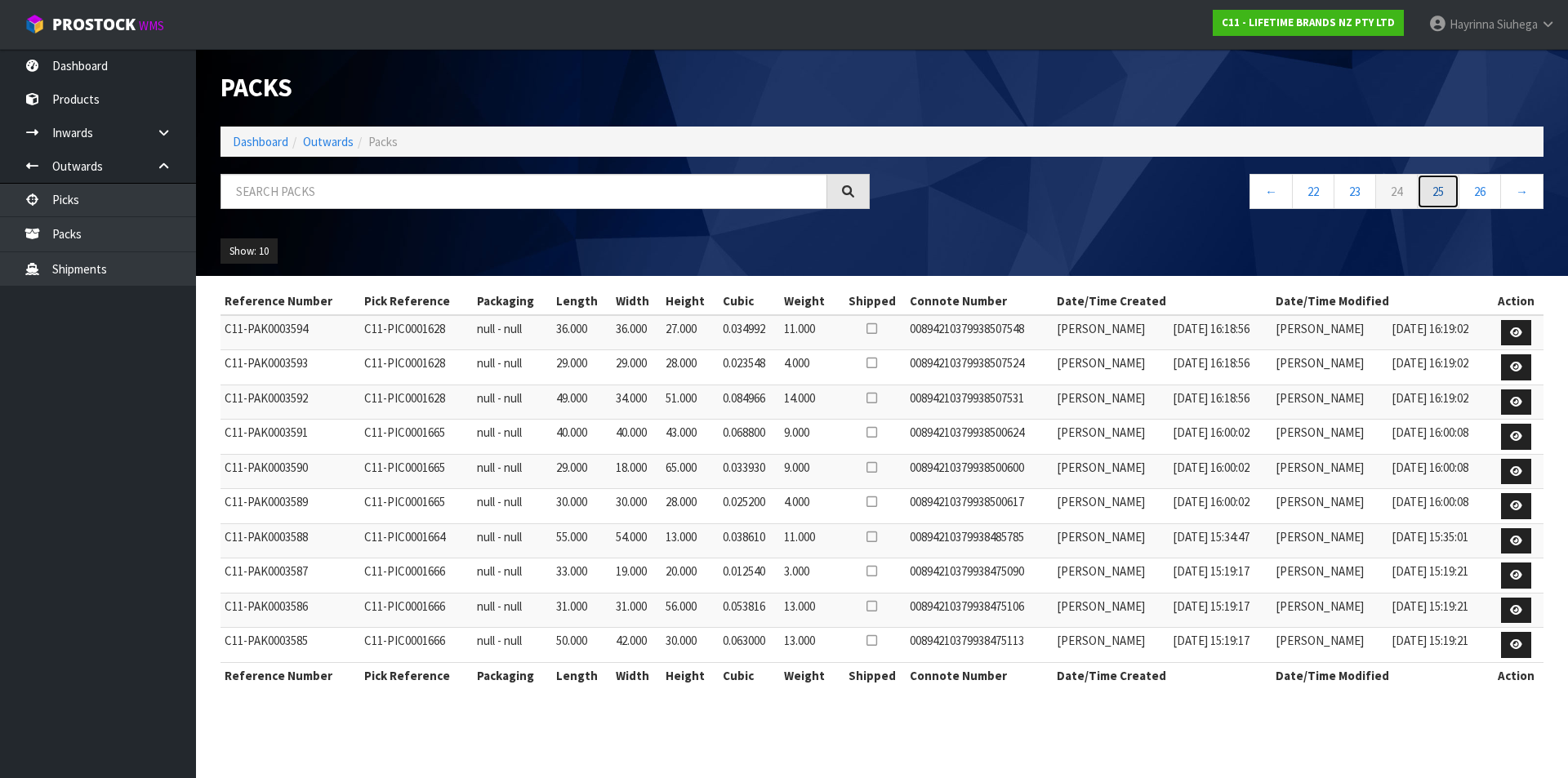
click at [1438, 186] on link "25" at bounding box center [1438, 192] width 43 height 35
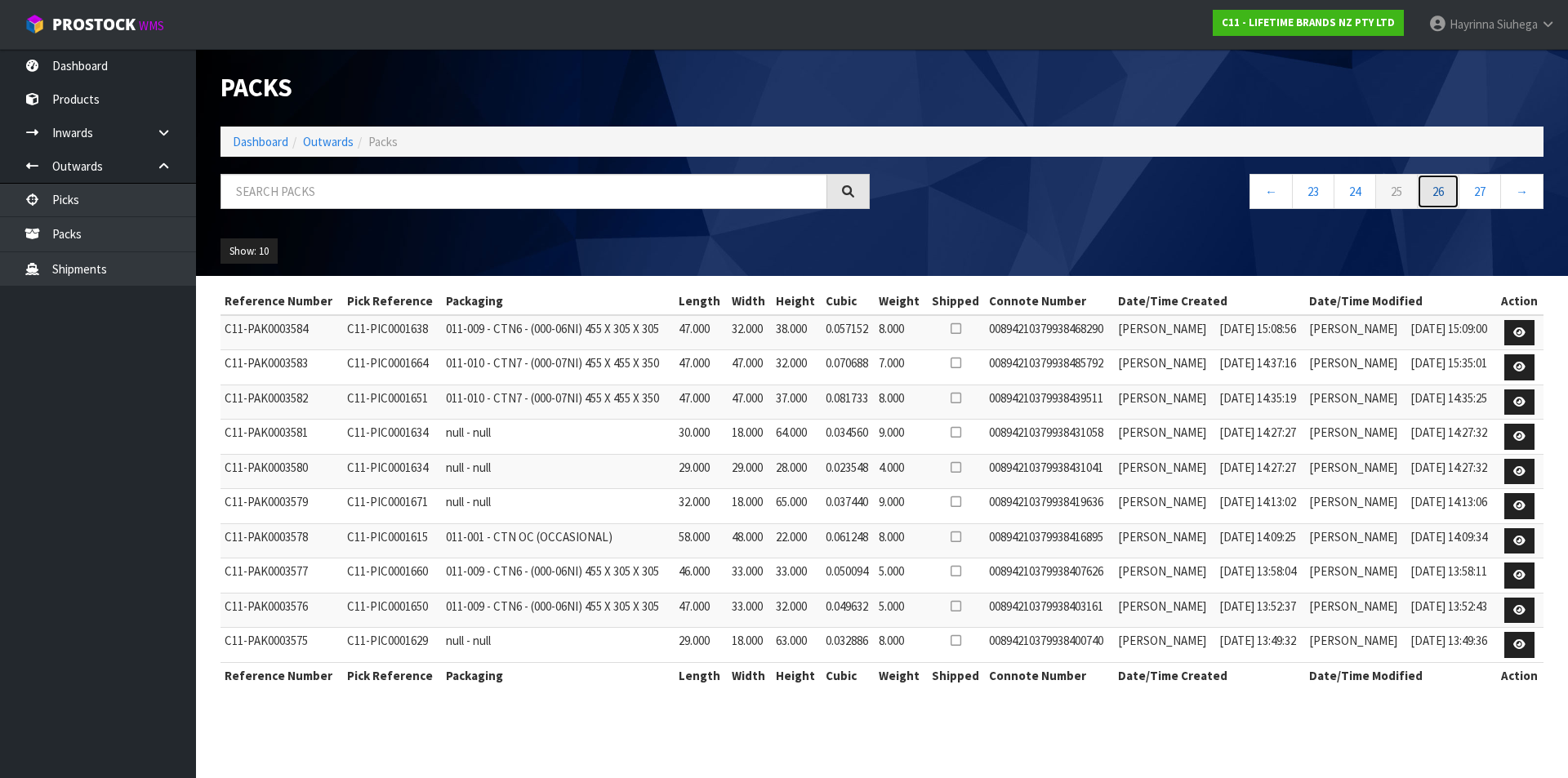
click at [1438, 186] on link "26" at bounding box center [1438, 192] width 43 height 35
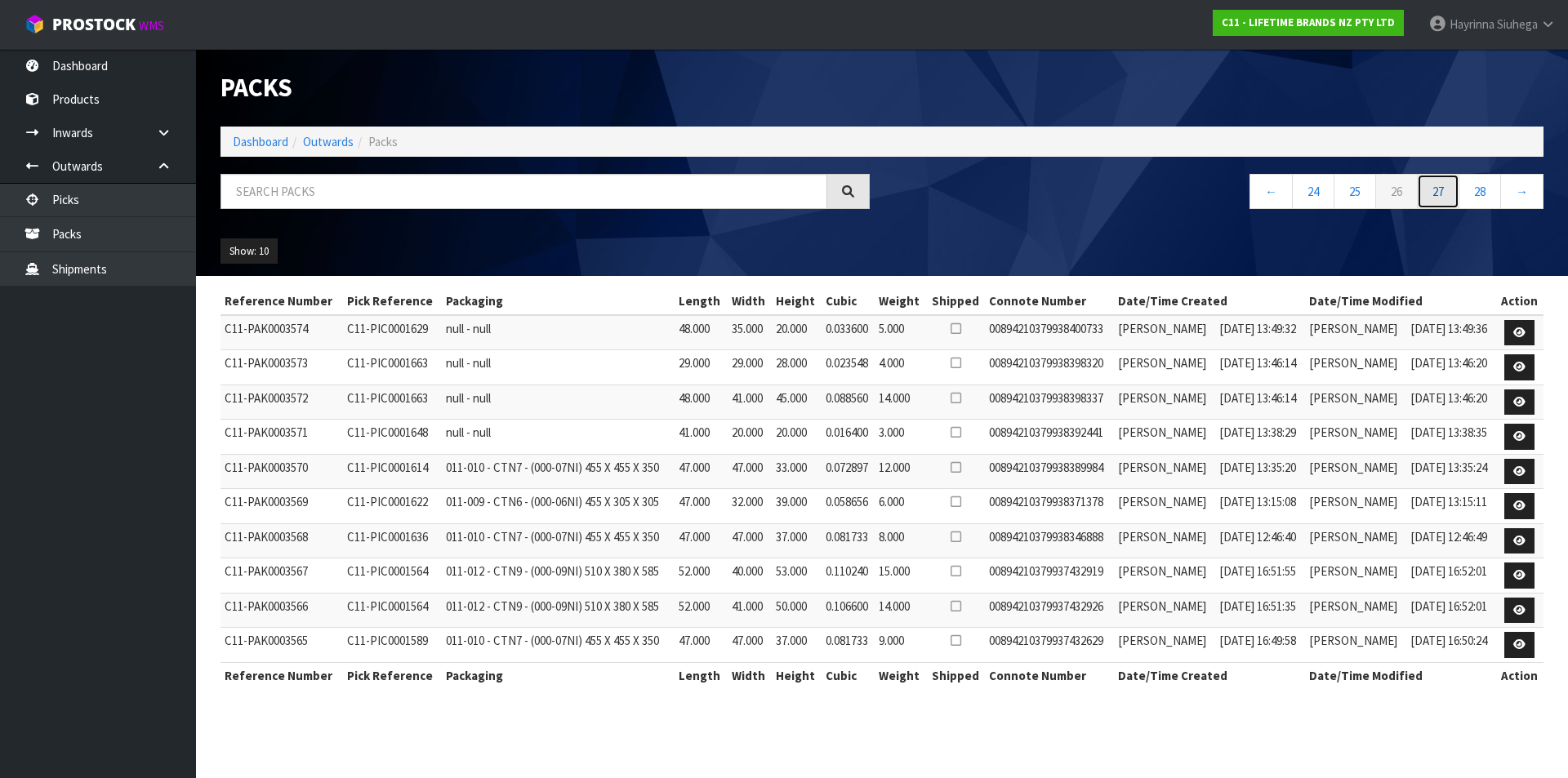
click at [1438, 186] on link "27" at bounding box center [1438, 192] width 43 height 35
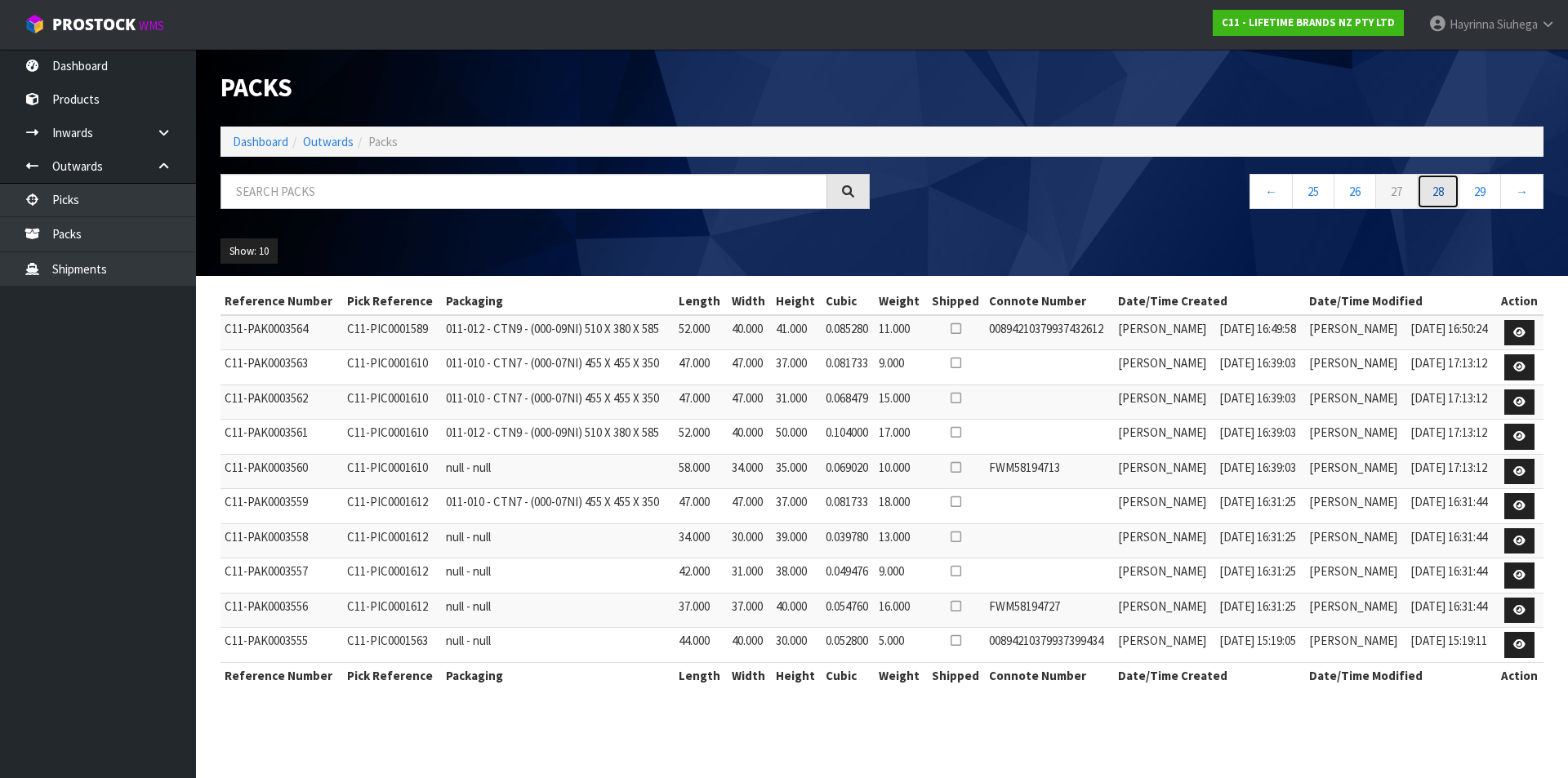
click at [1438, 186] on link "28" at bounding box center [1438, 192] width 43 height 35
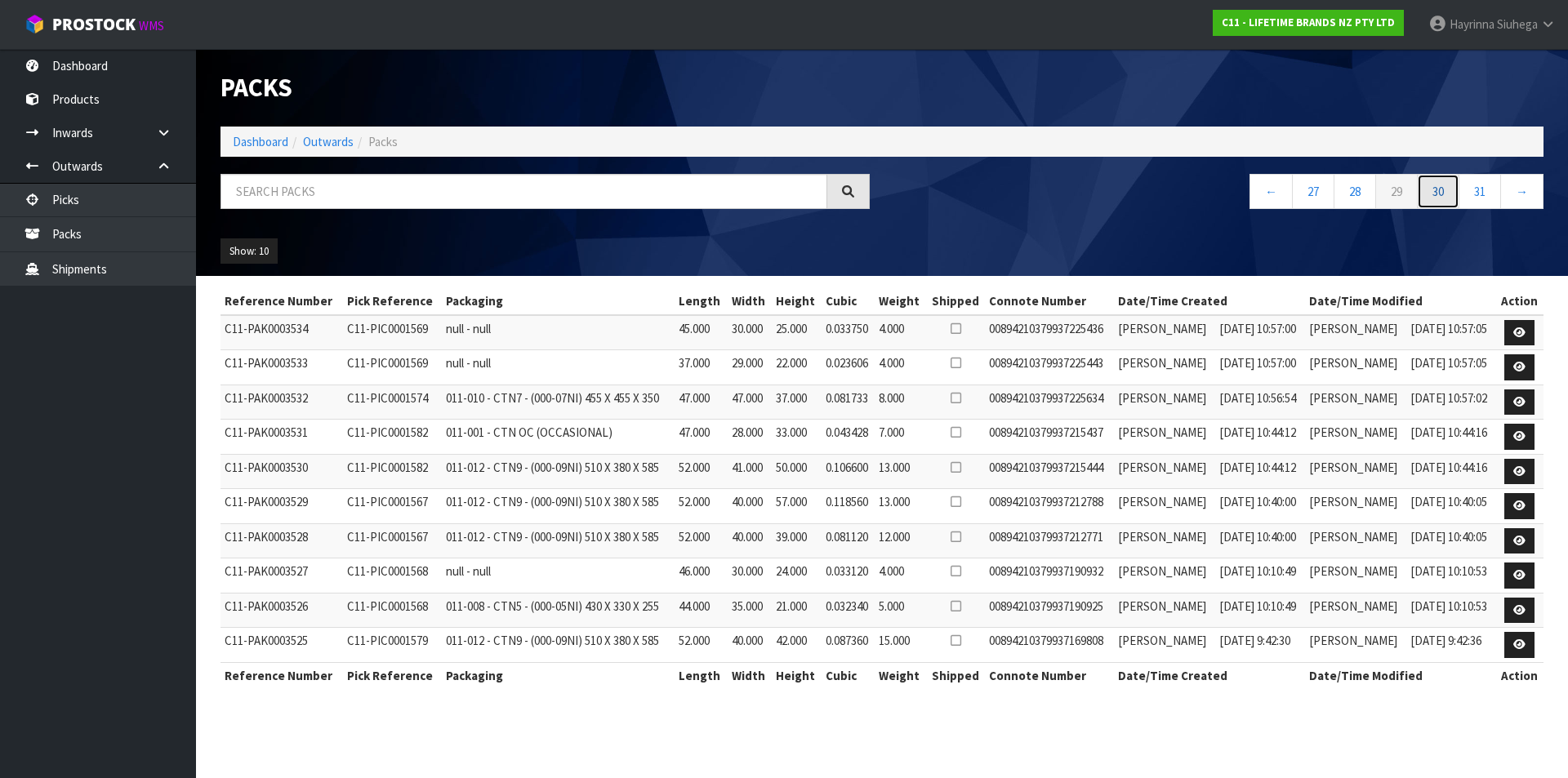
click at [1438, 186] on link "30" at bounding box center [1438, 192] width 43 height 35
click at [1438, 186] on link "31" at bounding box center [1438, 192] width 43 height 35
click at [1438, 186] on link "32" at bounding box center [1438, 192] width 43 height 35
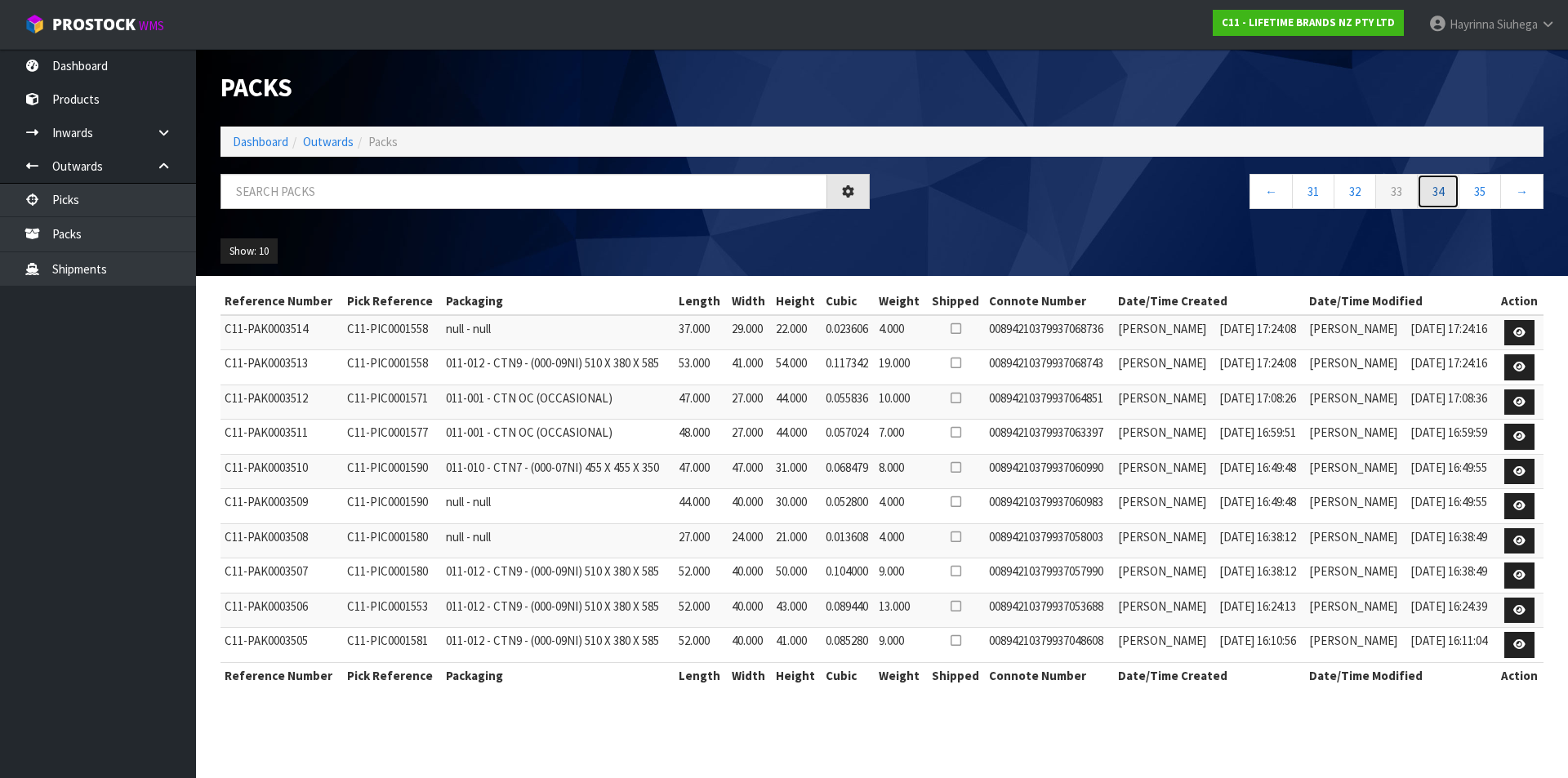
click at [1438, 186] on link "34" at bounding box center [1438, 192] width 43 height 35
click at [1438, 186] on link "35" at bounding box center [1438, 192] width 43 height 35
click at [1438, 186] on link "36" at bounding box center [1438, 192] width 43 height 35
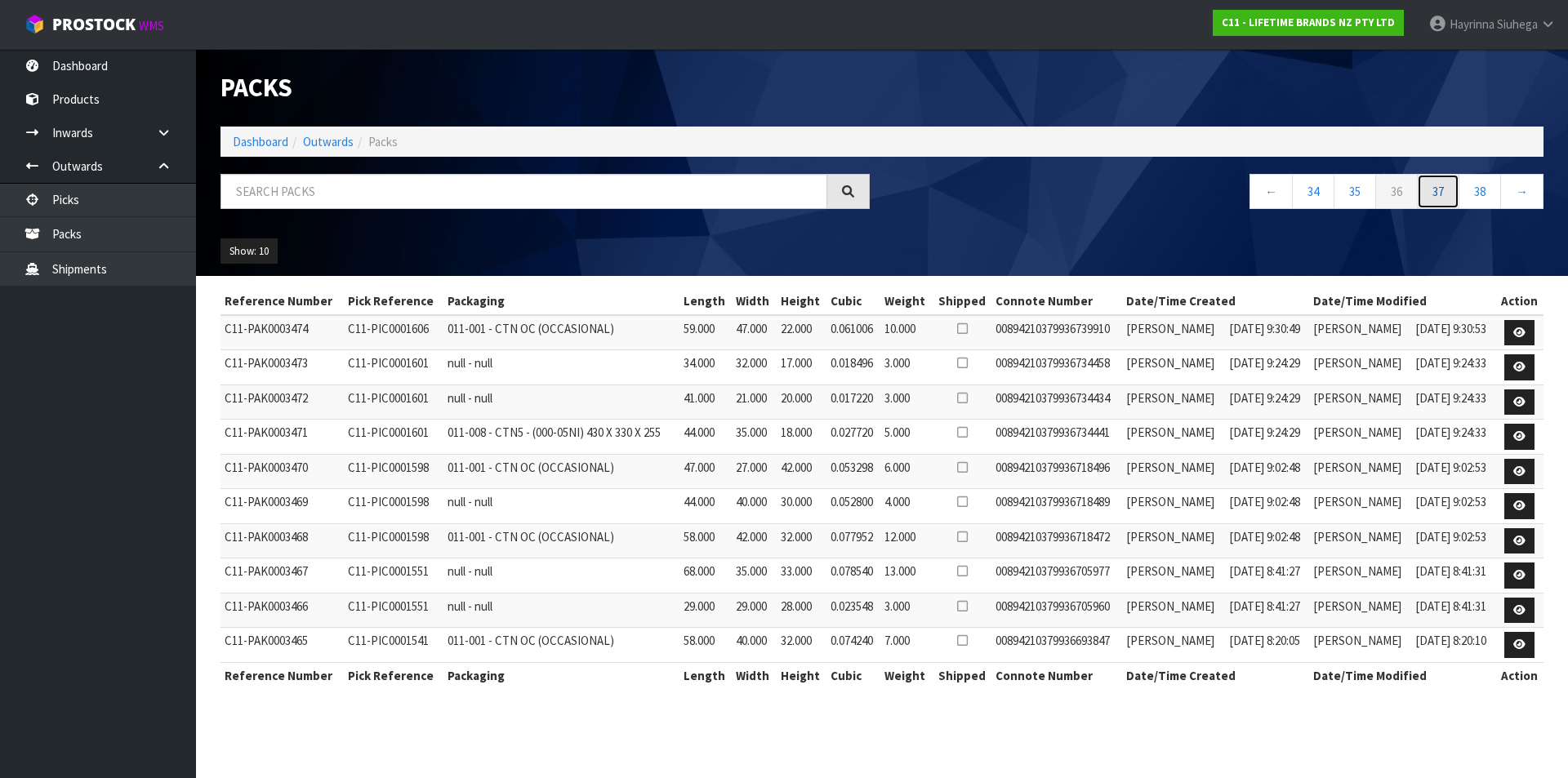
click at [1438, 186] on link "37" at bounding box center [1438, 192] width 43 height 35
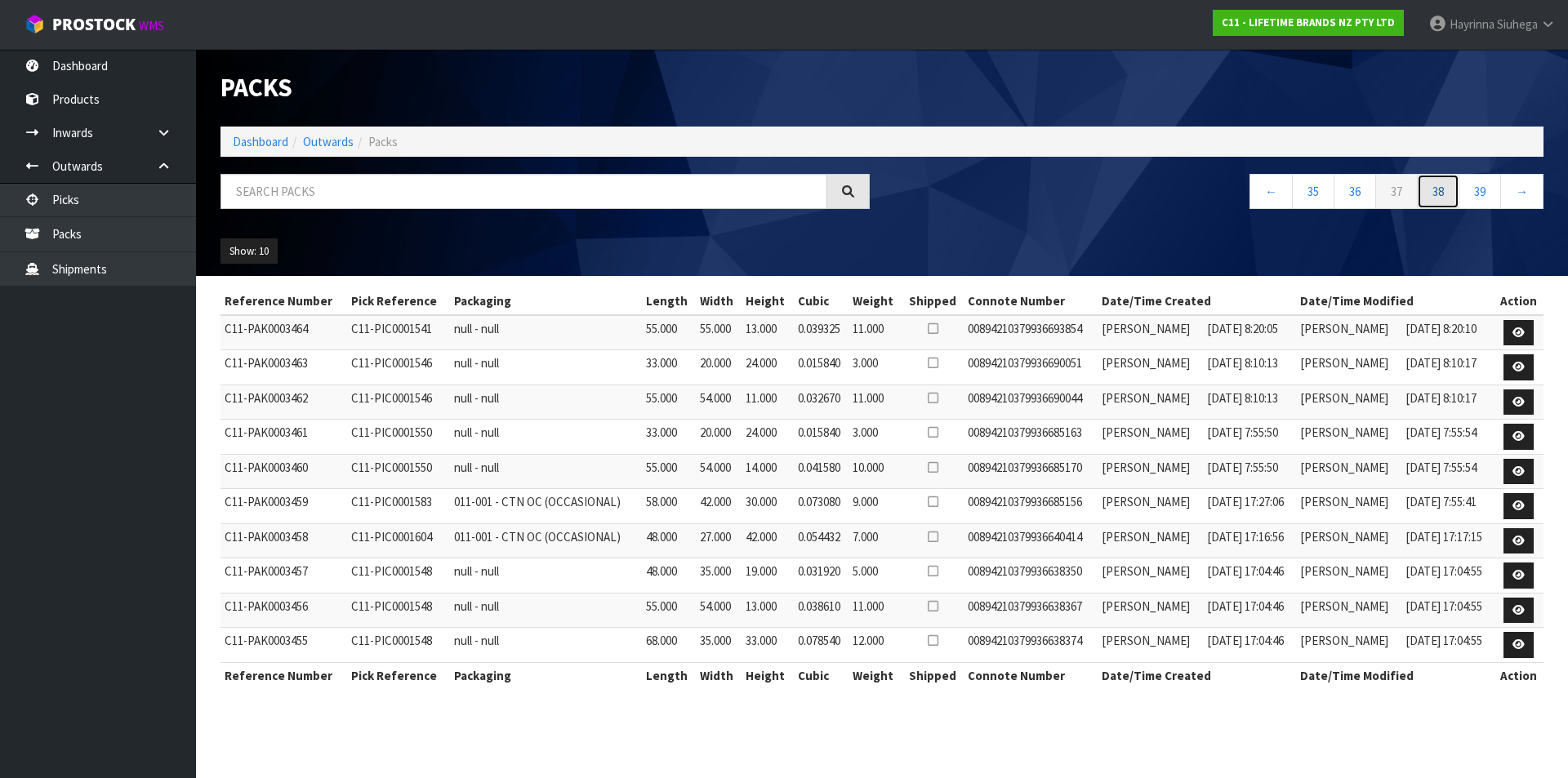
click at [1438, 186] on link "38" at bounding box center [1438, 192] width 43 height 35
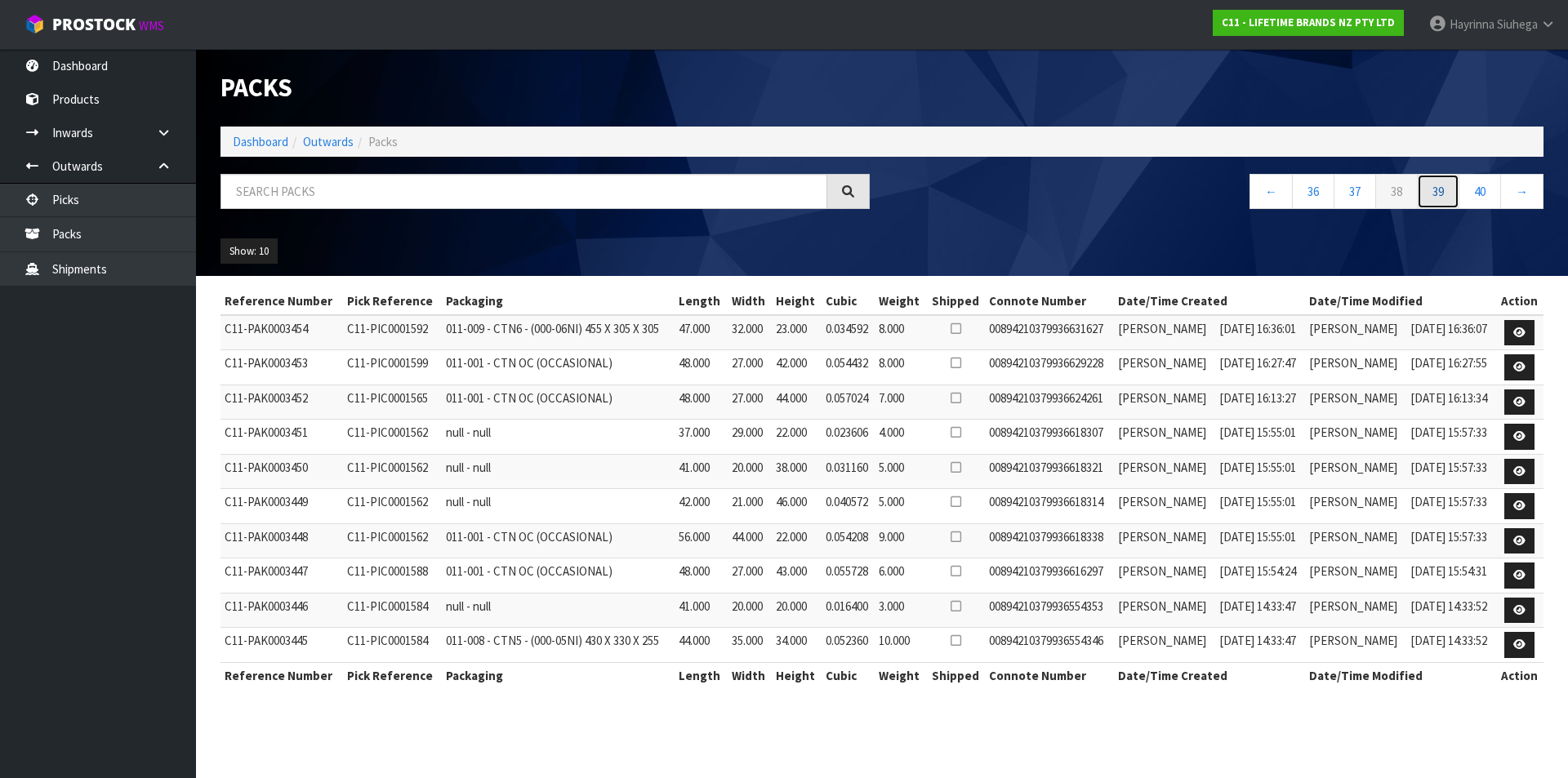
click at [1438, 186] on link "39" at bounding box center [1438, 192] width 43 height 35
click at [1438, 186] on link "41" at bounding box center [1438, 192] width 43 height 35
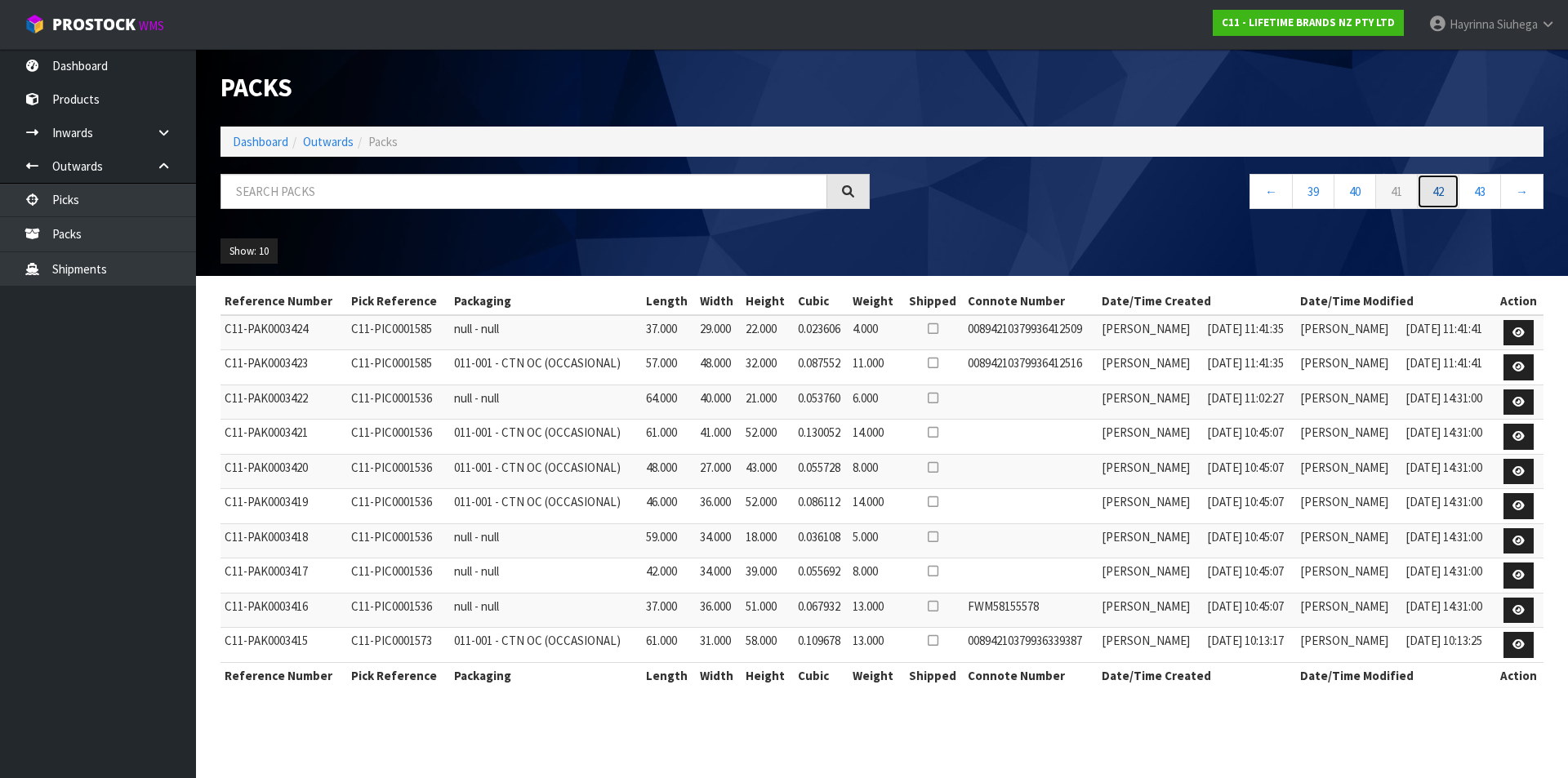
click at [1438, 186] on link "42" at bounding box center [1438, 192] width 43 height 35
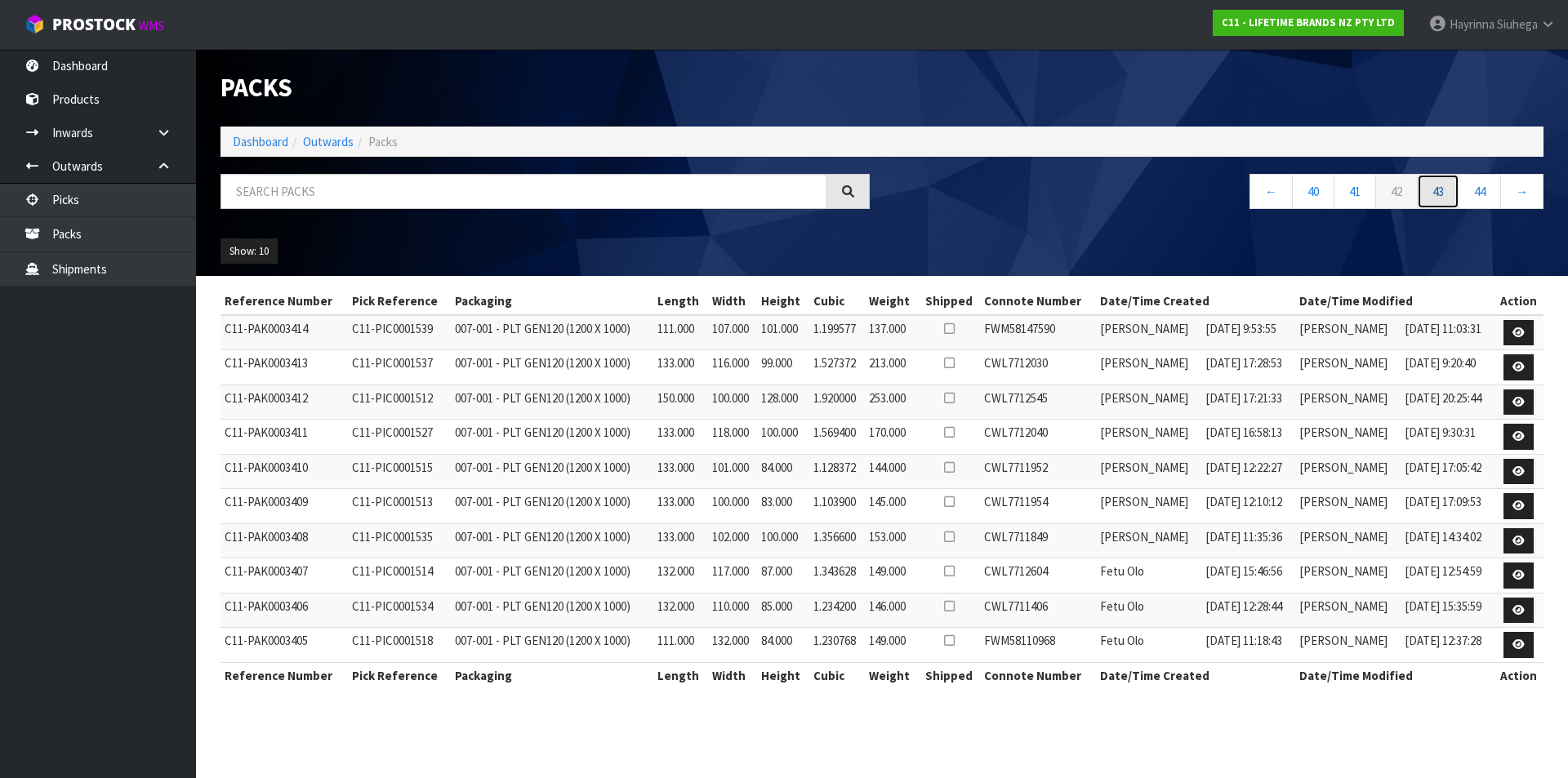
click at [1437, 186] on link "43" at bounding box center [1438, 192] width 43 height 35
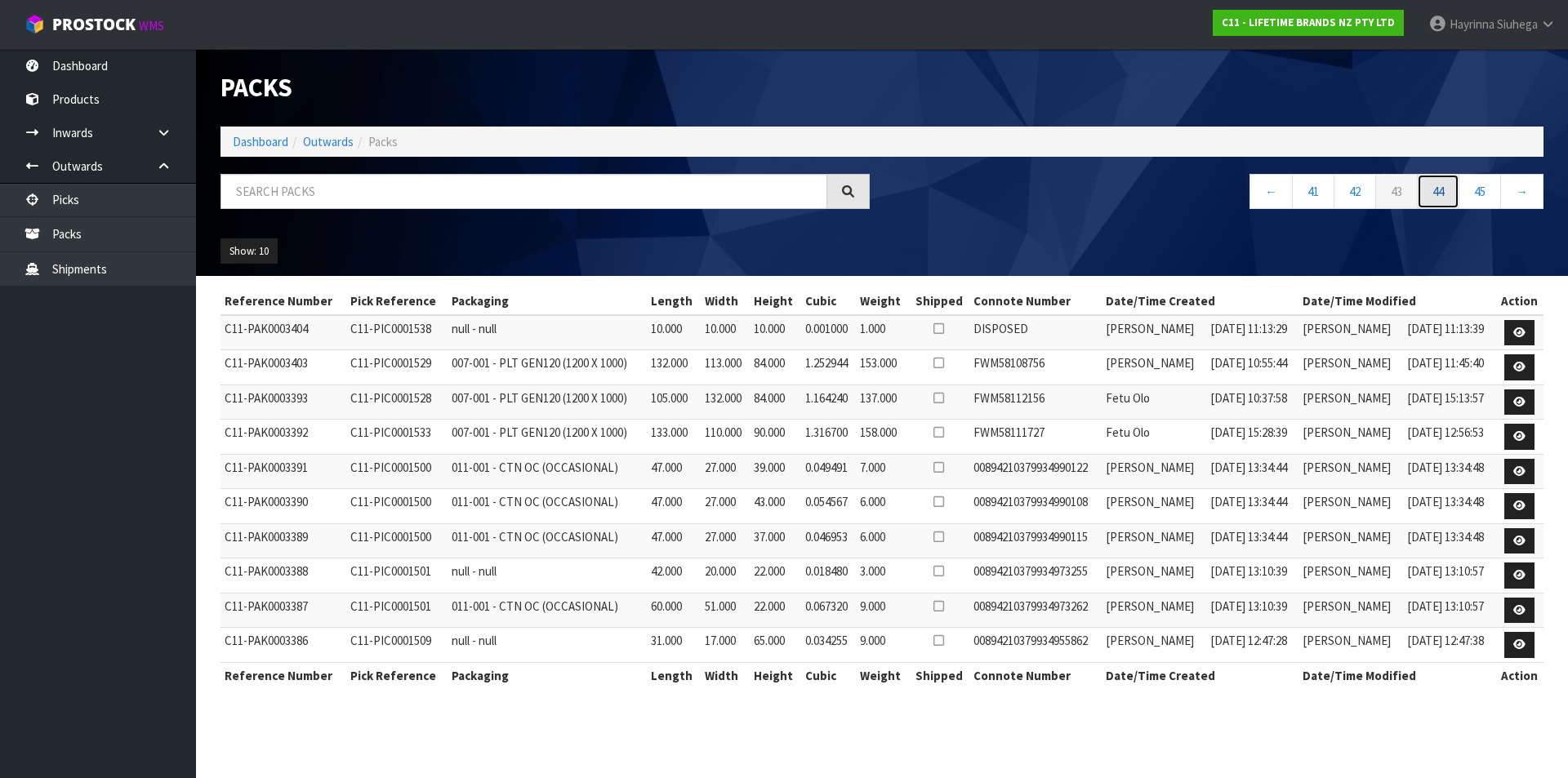
click at [1437, 185] on link "44" at bounding box center [1438, 192] width 43 height 35
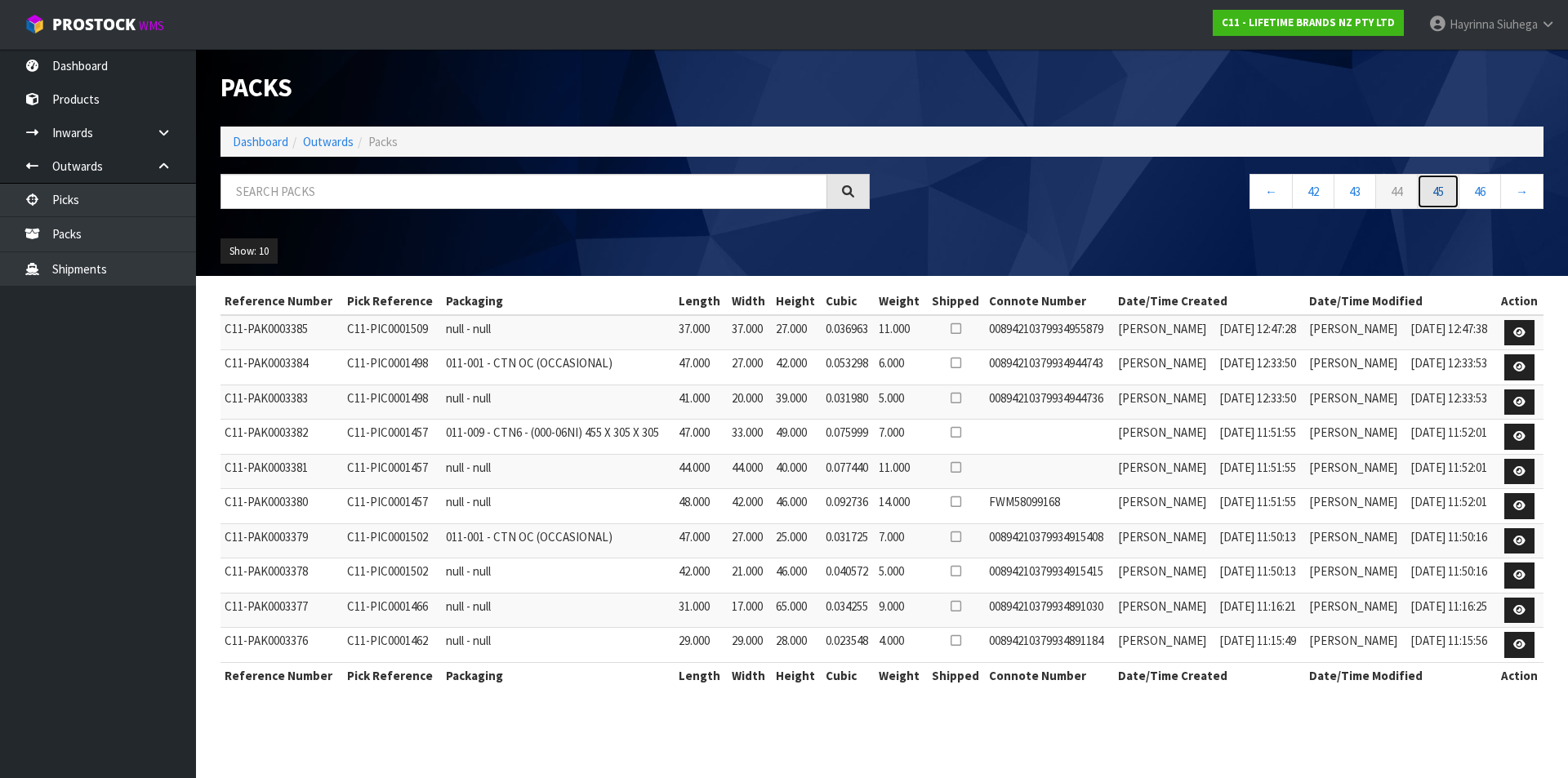
click at [1436, 185] on link "45" at bounding box center [1438, 192] width 43 height 35
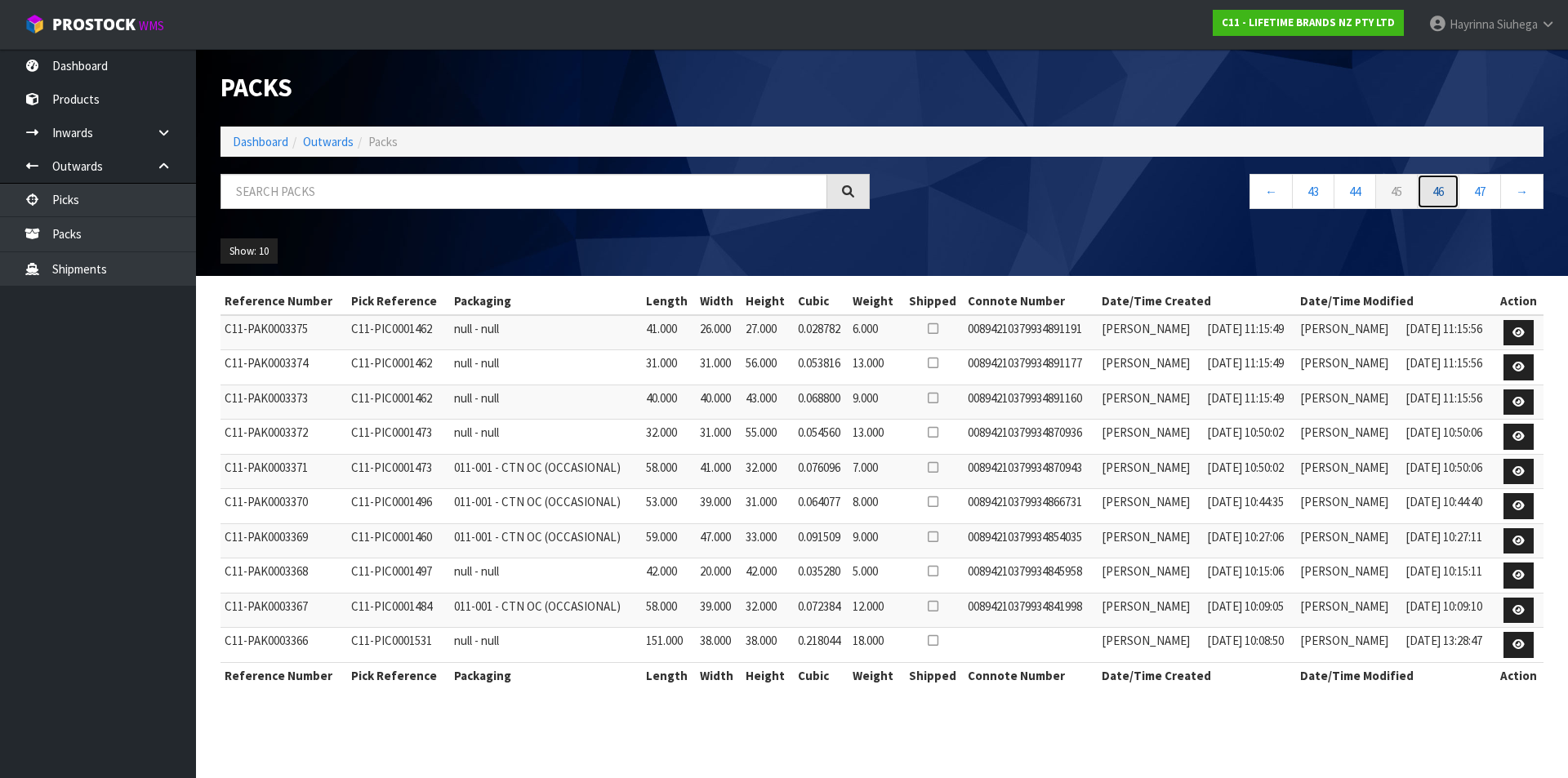
click at [1436, 185] on link "46" at bounding box center [1438, 192] width 43 height 35
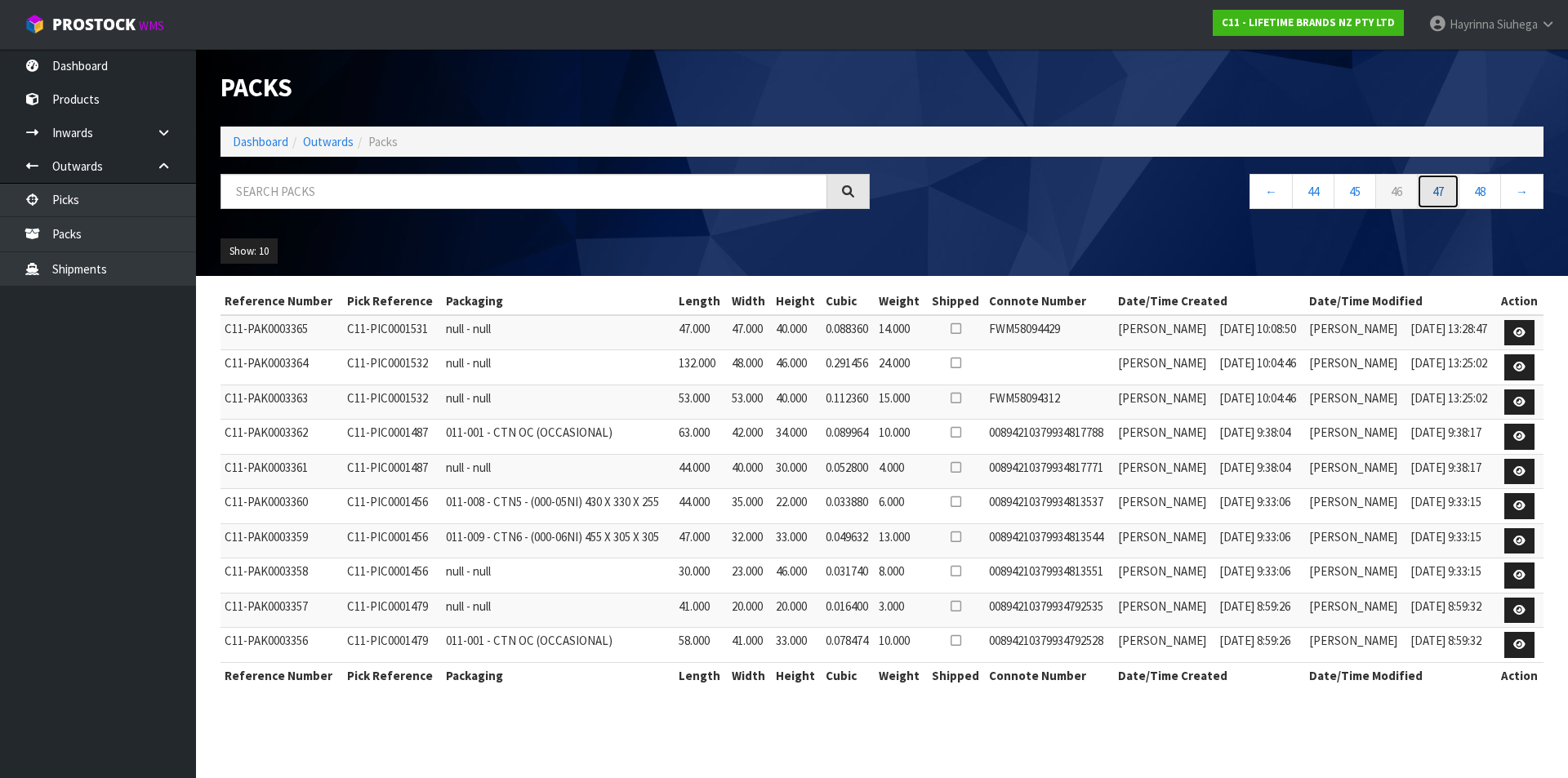
click at [1436, 185] on link "47" at bounding box center [1438, 192] width 43 height 35
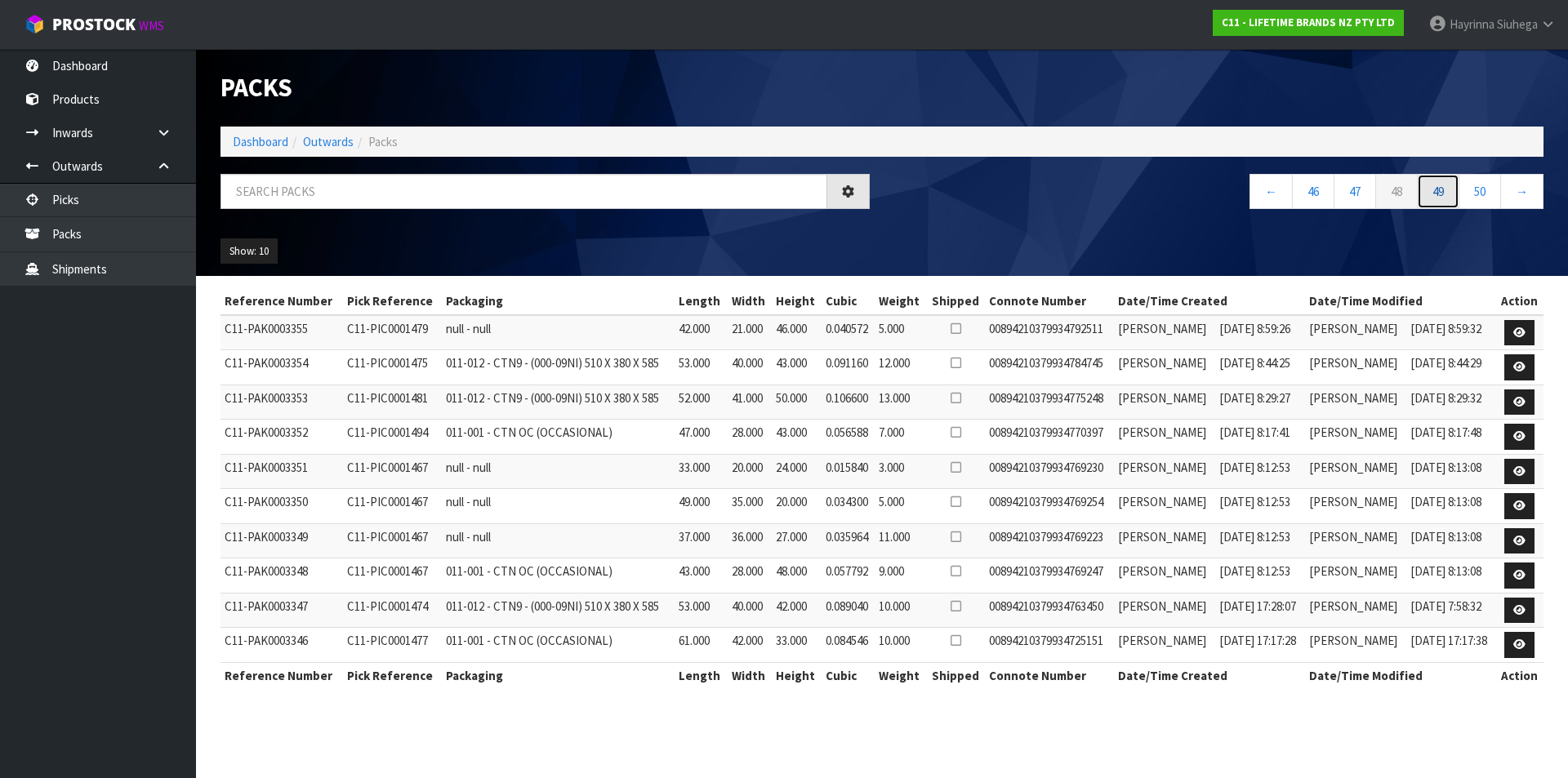
click at [1436, 185] on link "49" at bounding box center [1438, 192] width 43 height 35
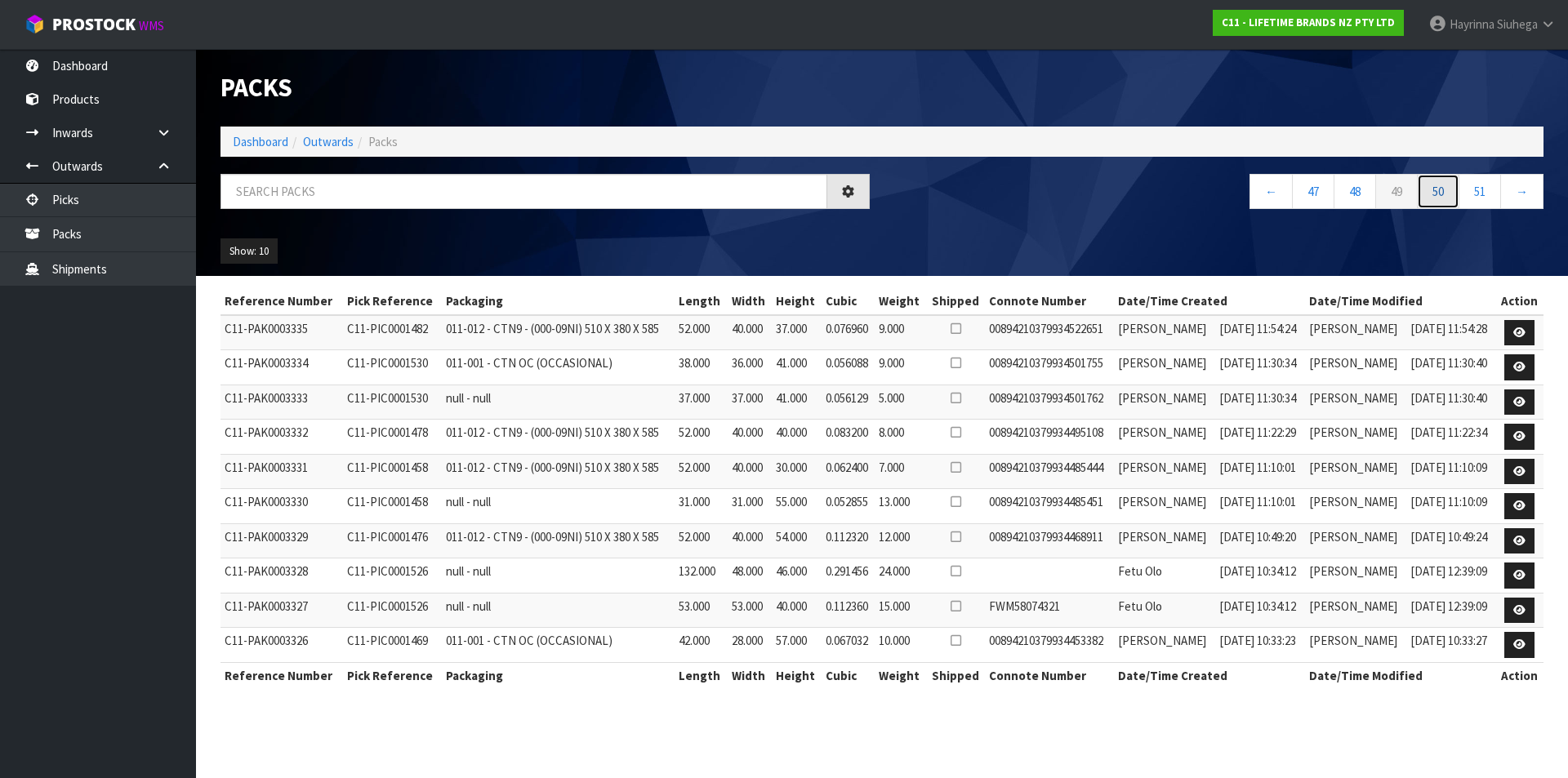
click at [1436, 185] on link "50" at bounding box center [1438, 192] width 43 height 35
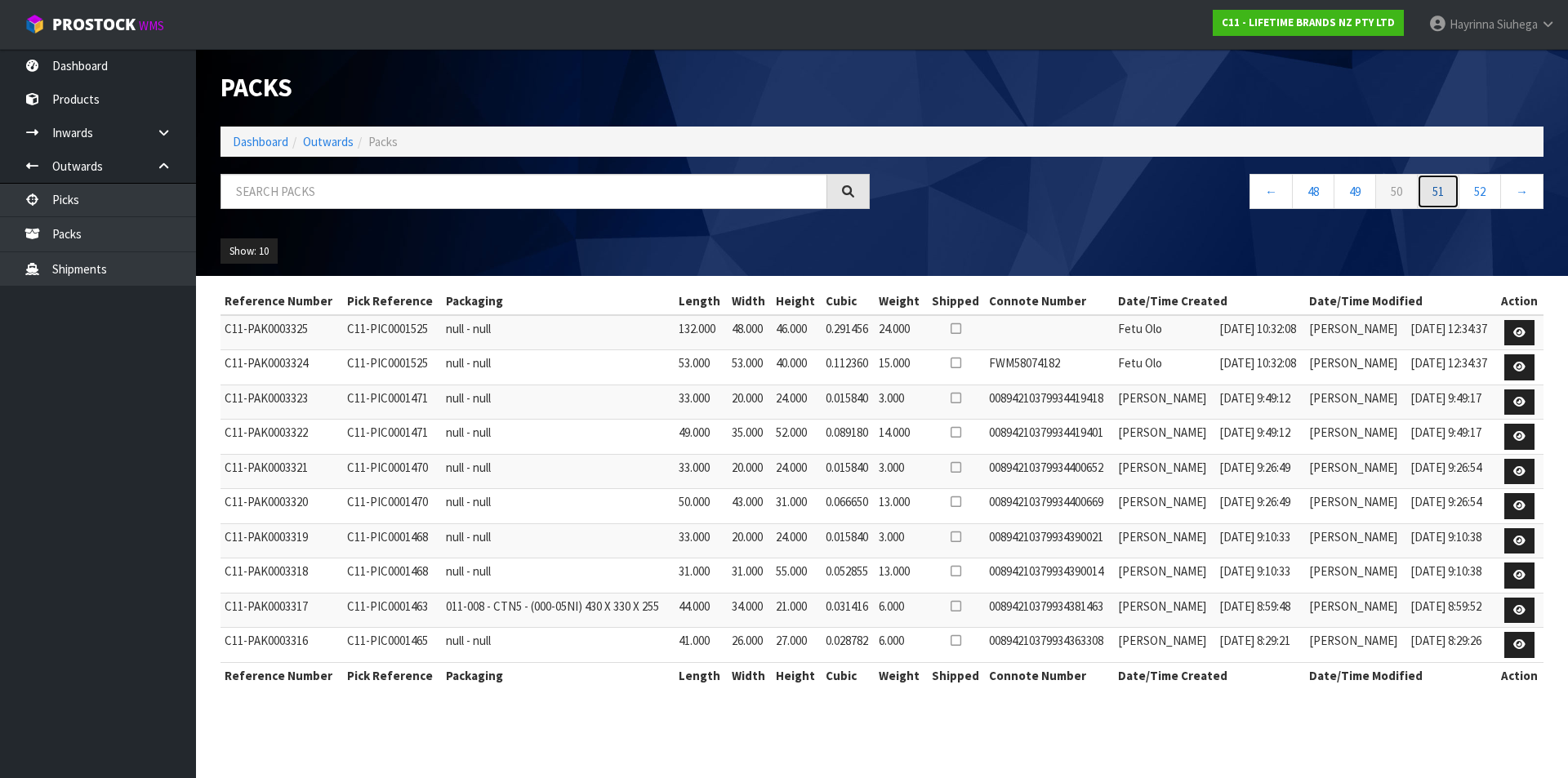
click at [1436, 185] on link "51" at bounding box center [1438, 192] width 43 height 35
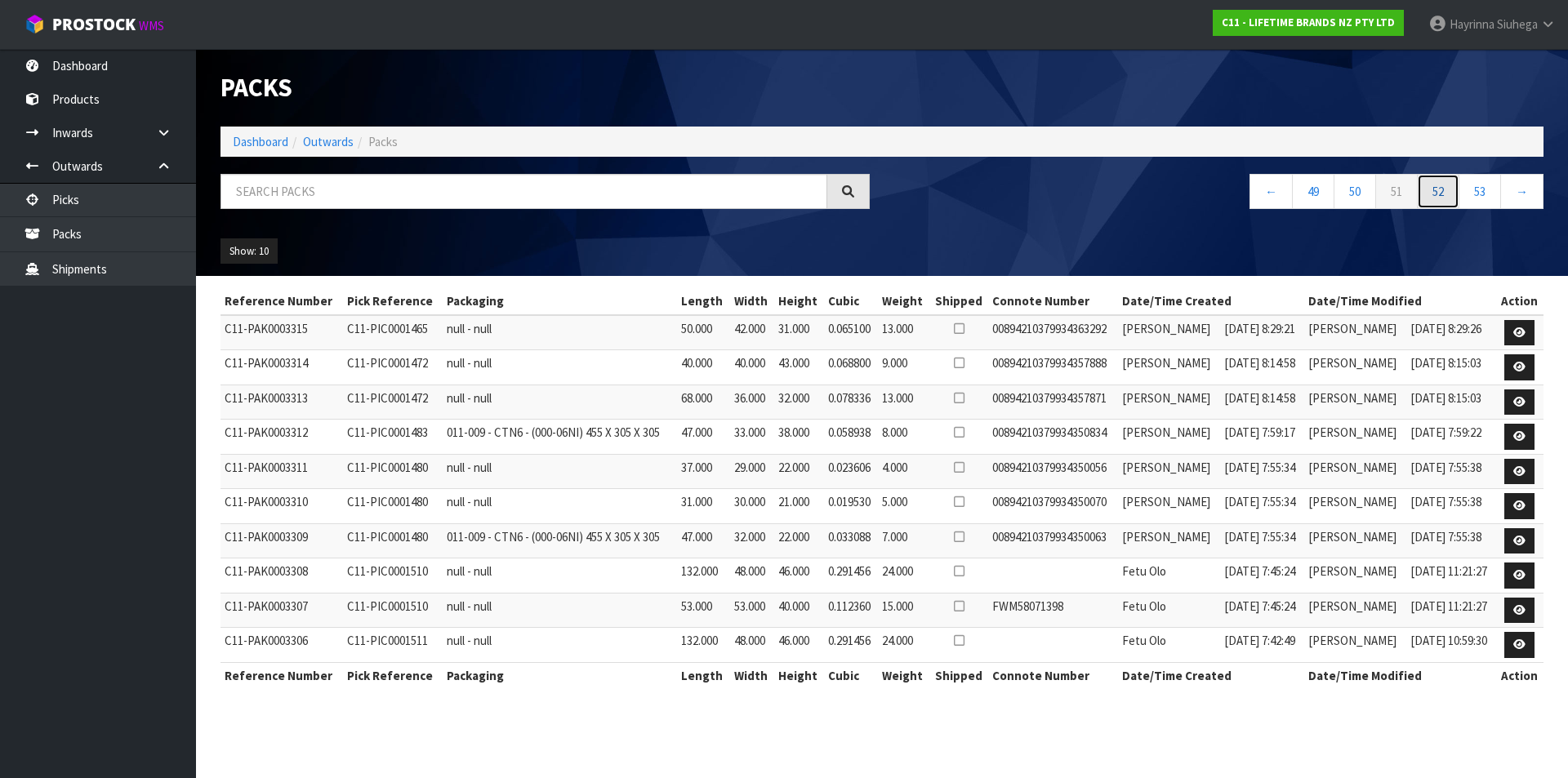
click at [1436, 185] on link "52" at bounding box center [1438, 192] width 43 height 35
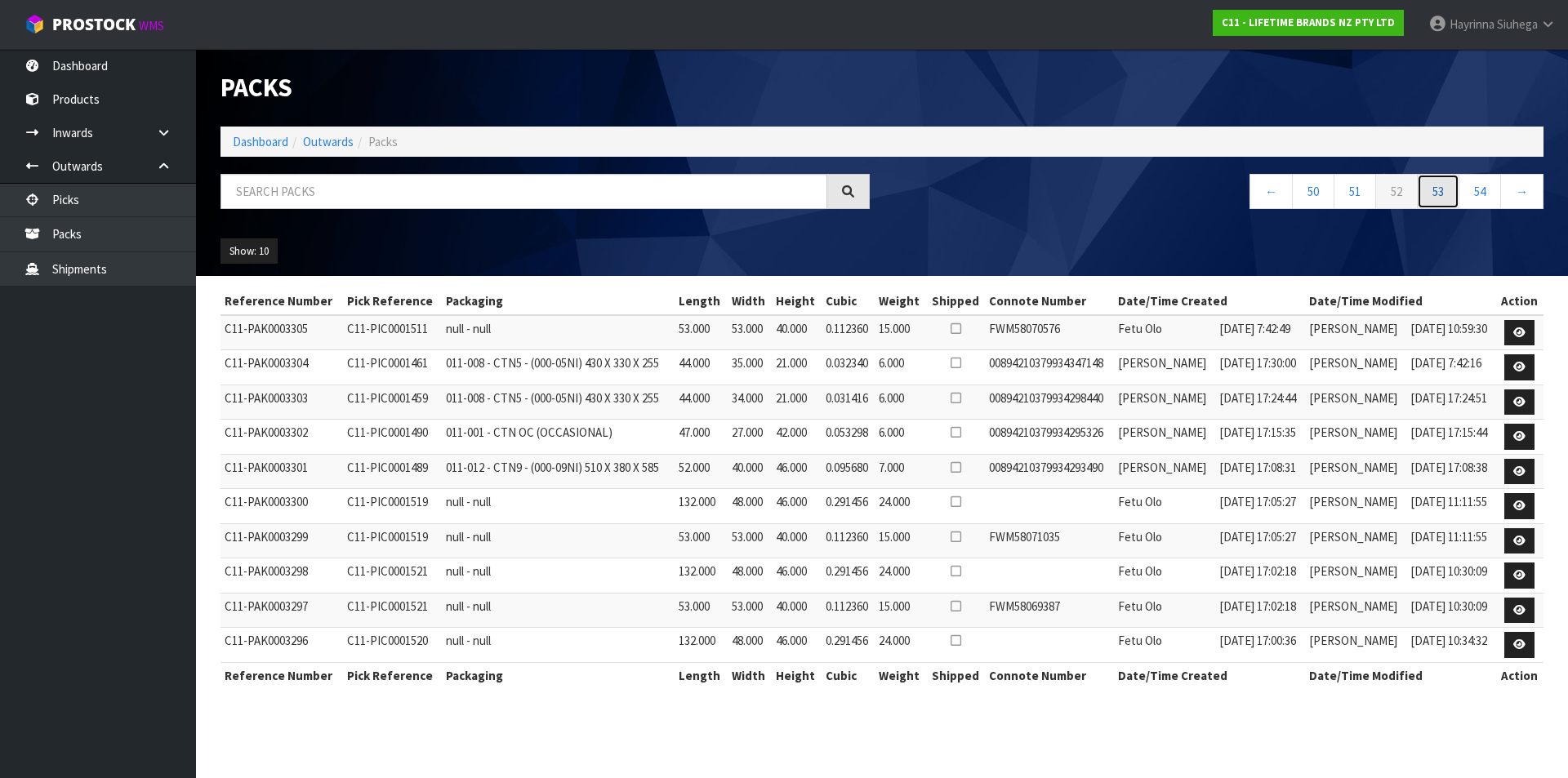
click at [1436, 185] on link "53" at bounding box center [1438, 192] width 43 height 35
click at [1436, 185] on link "54" at bounding box center [1438, 192] width 43 height 35
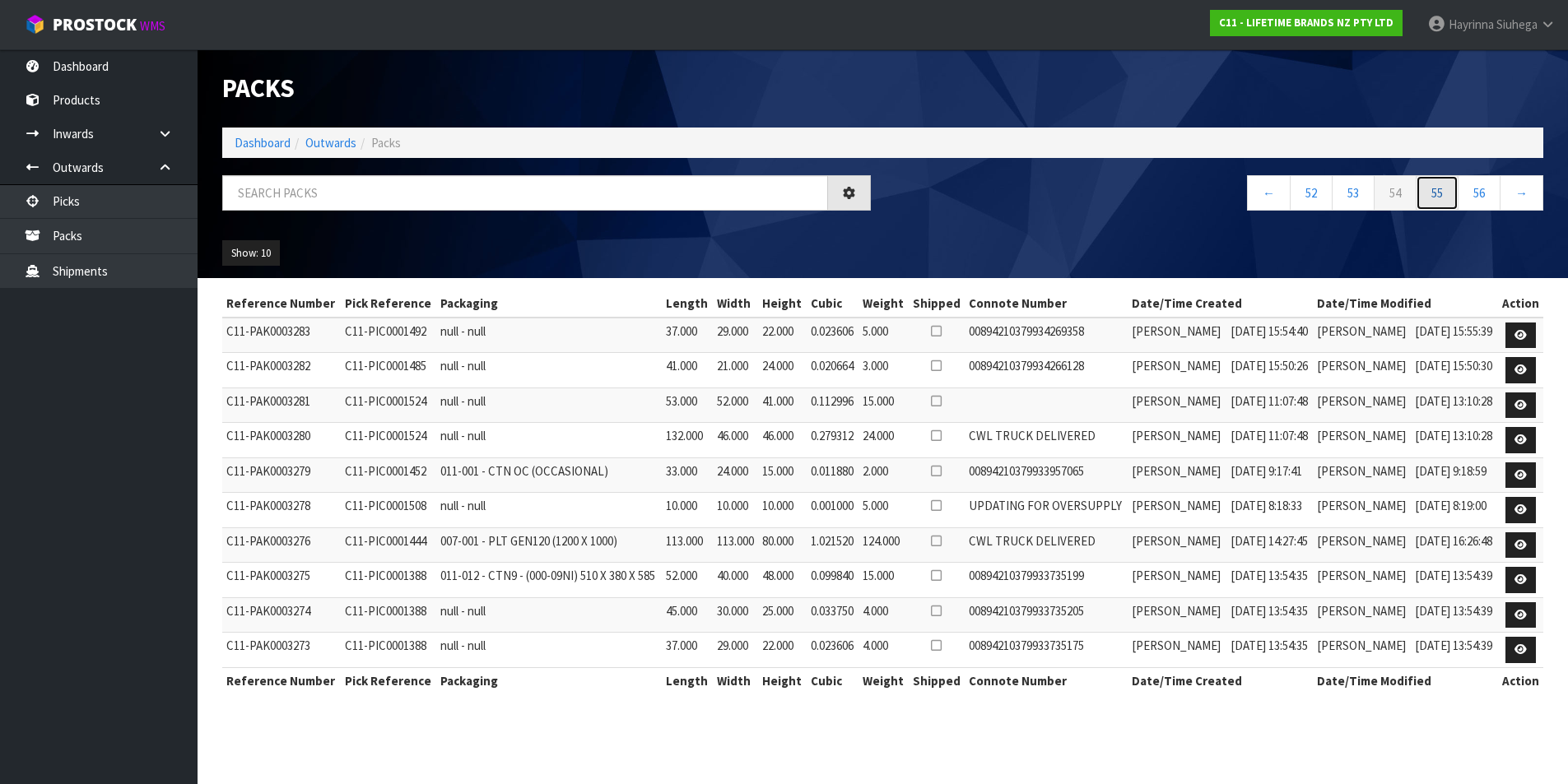
click at [1448, 187] on link "55" at bounding box center [1437, 193] width 43 height 35
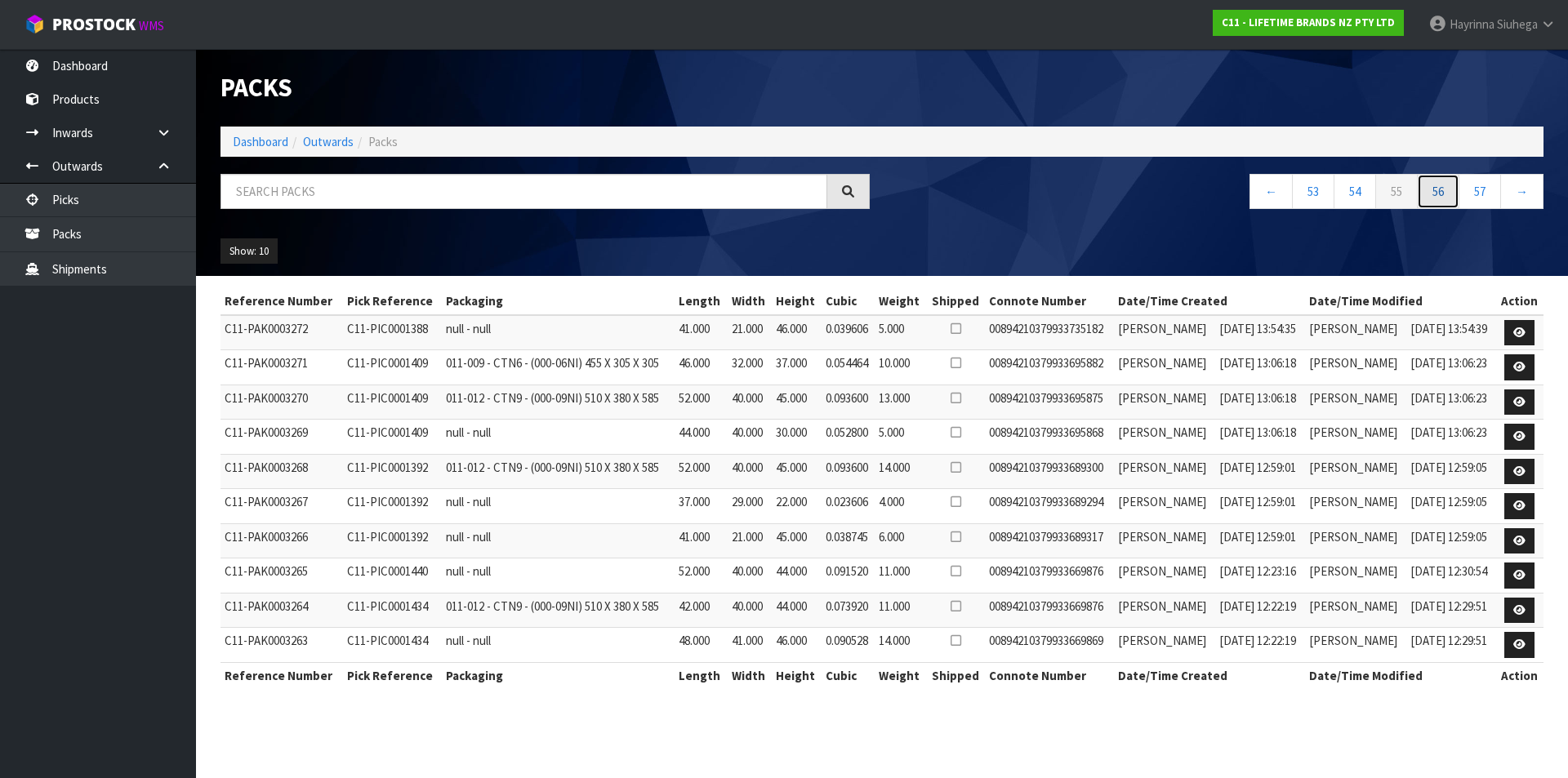
click at [1436, 185] on link "56" at bounding box center [1438, 192] width 43 height 35
click at [1436, 185] on link "57" at bounding box center [1438, 192] width 43 height 35
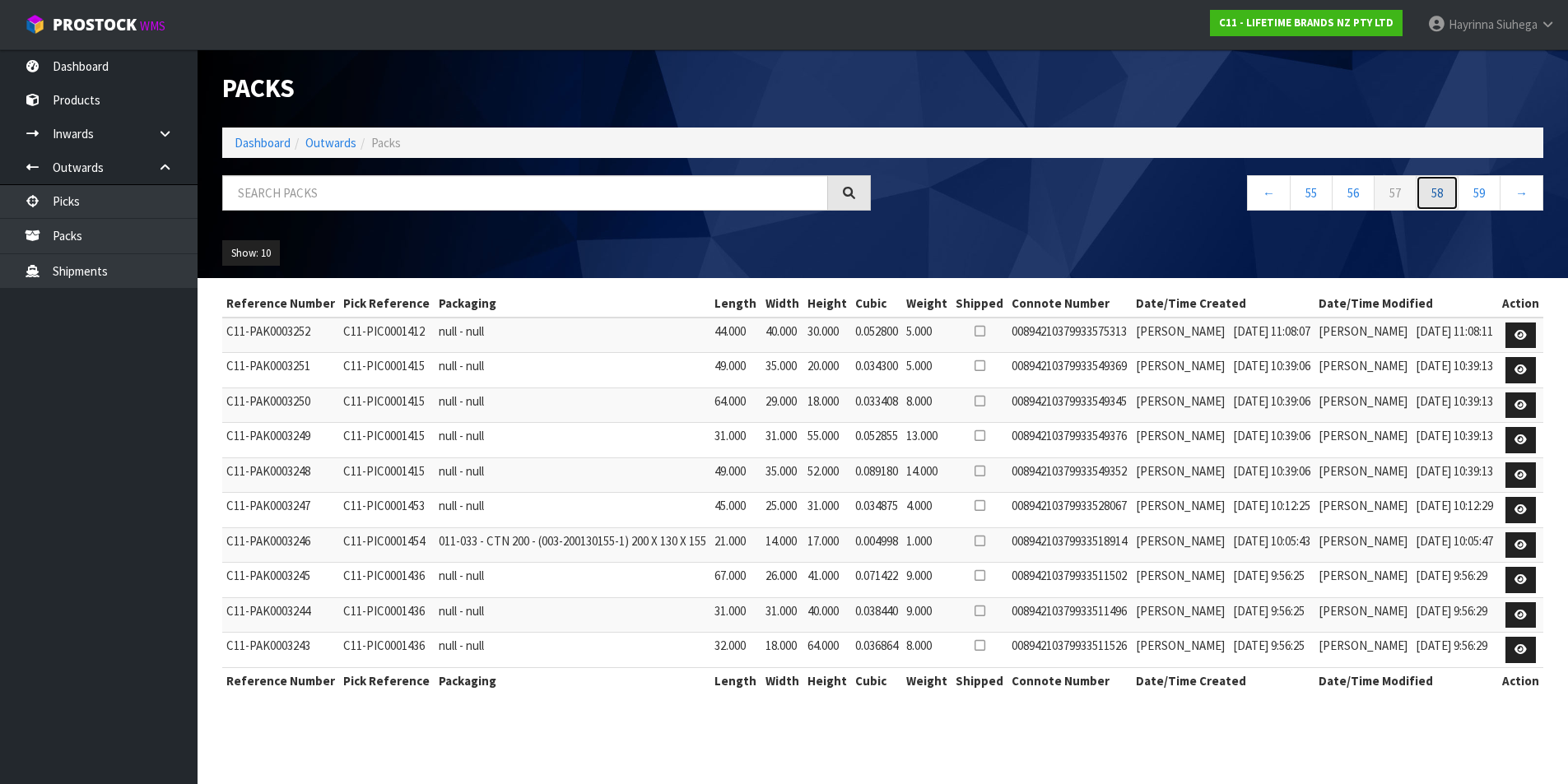
click at [1448, 187] on link "58" at bounding box center [1437, 193] width 43 height 35
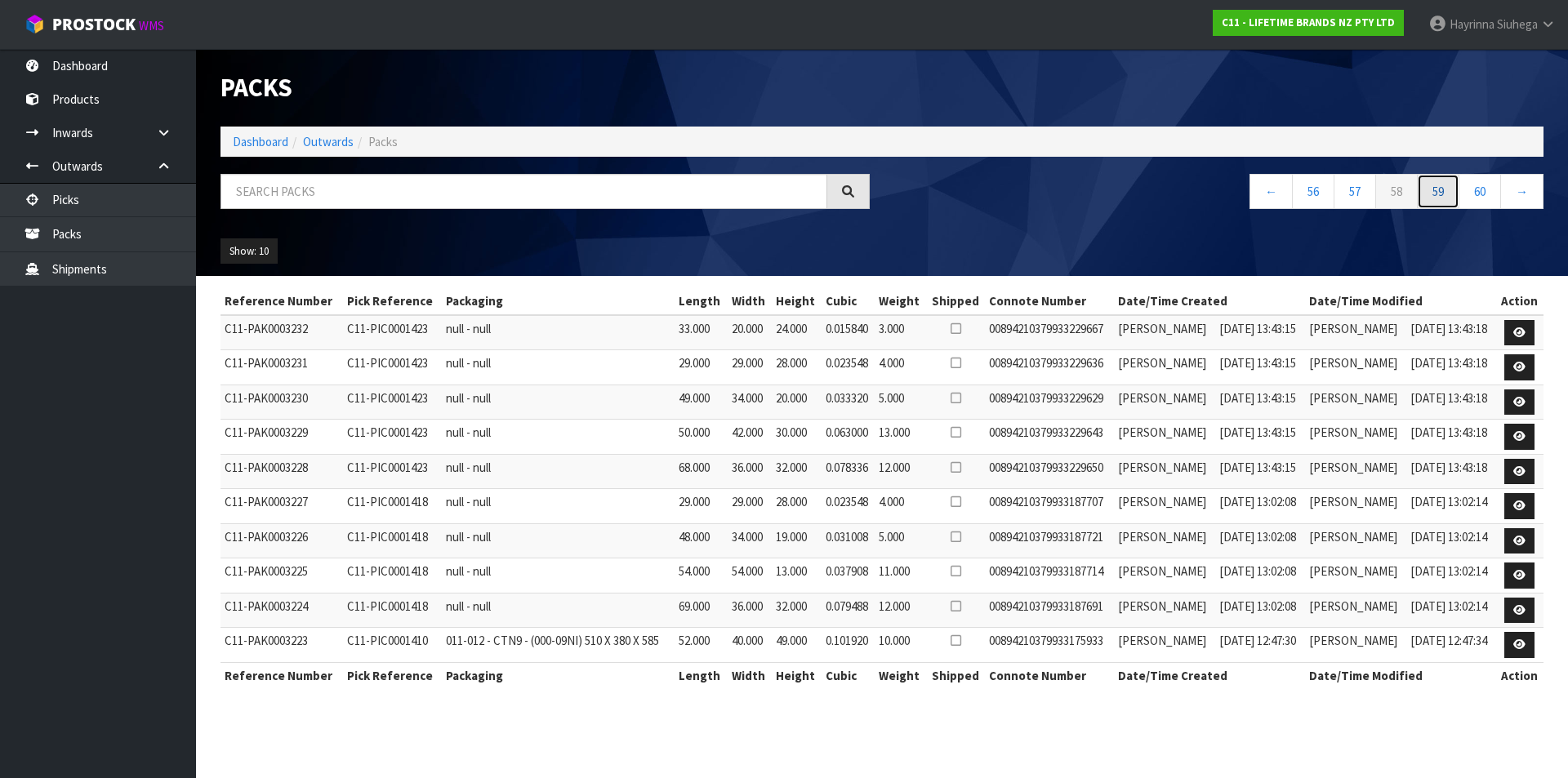
click at [1436, 184] on link "59" at bounding box center [1438, 192] width 43 height 35
click at [1435, 184] on link "60" at bounding box center [1438, 192] width 43 height 35
click at [1435, 184] on link "61" at bounding box center [1438, 192] width 43 height 35
click at [1435, 184] on link "63" at bounding box center [1438, 192] width 43 height 35
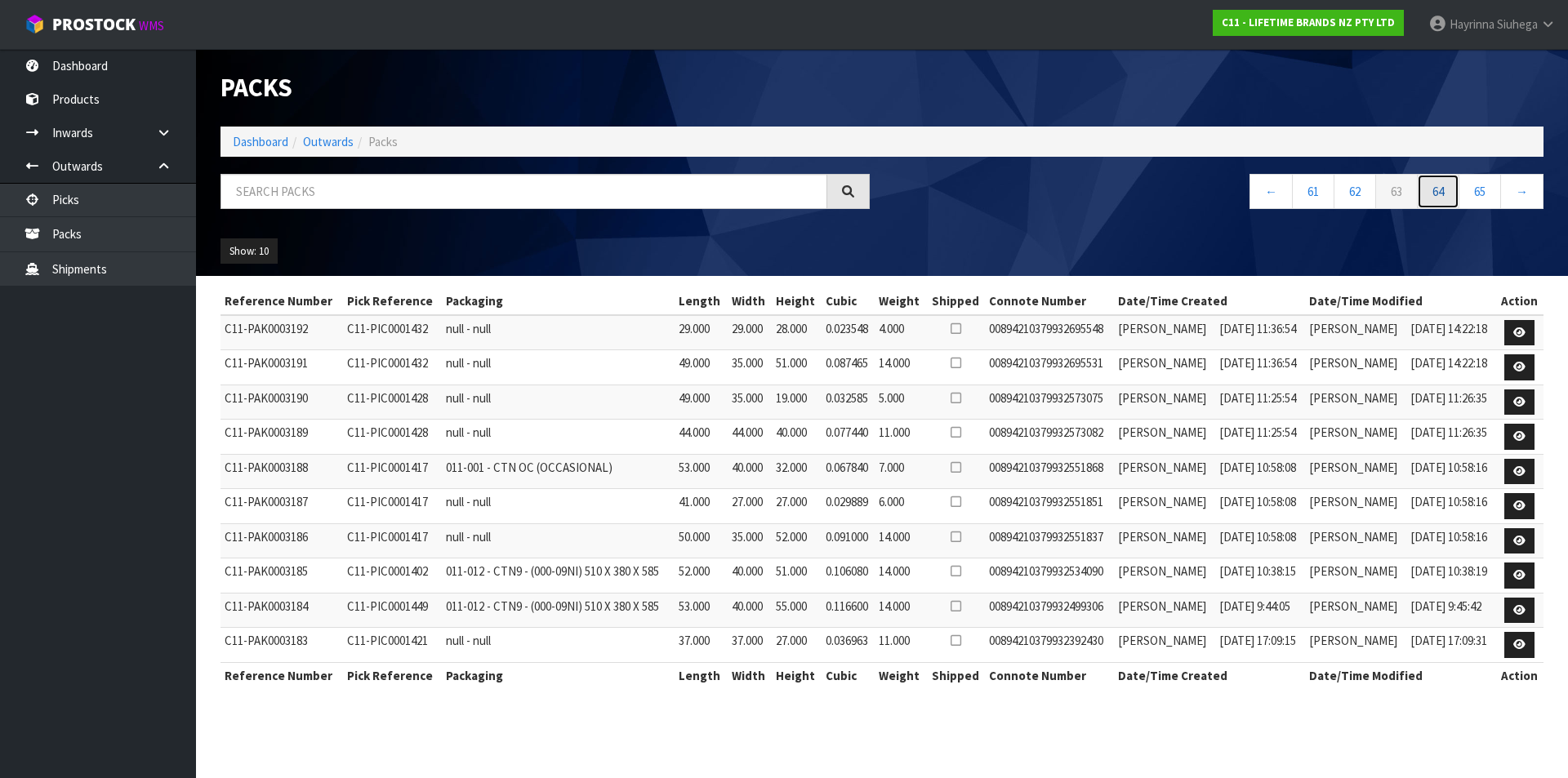
click at [1435, 183] on link "64" at bounding box center [1438, 192] width 43 height 35
click at [1435, 183] on link "65" at bounding box center [1438, 192] width 43 height 35
click at [1435, 183] on link "66" at bounding box center [1438, 192] width 43 height 35
click at [1435, 183] on link "67" at bounding box center [1438, 192] width 43 height 35
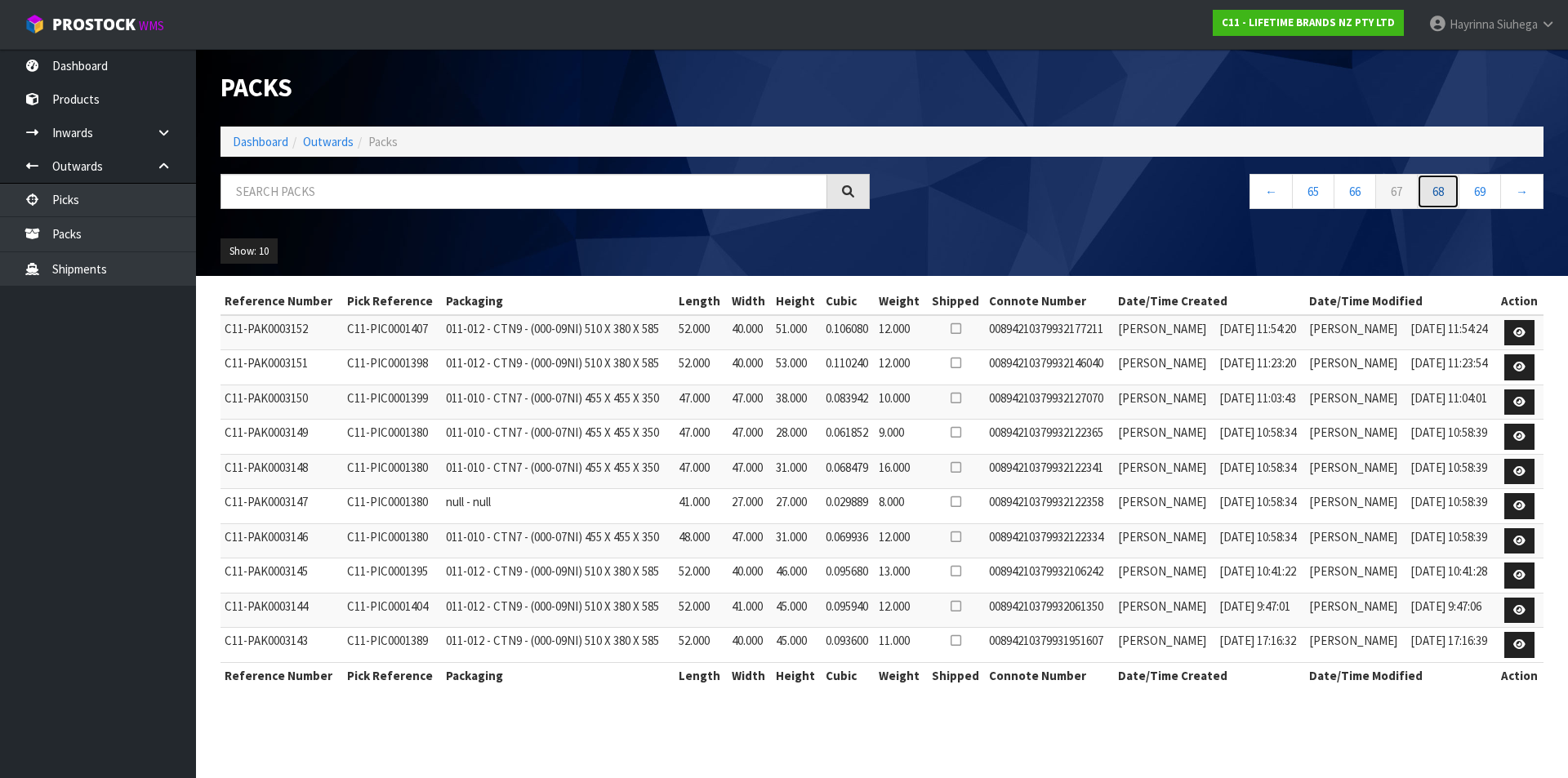
click at [1435, 183] on link "68" at bounding box center [1438, 192] width 43 height 35
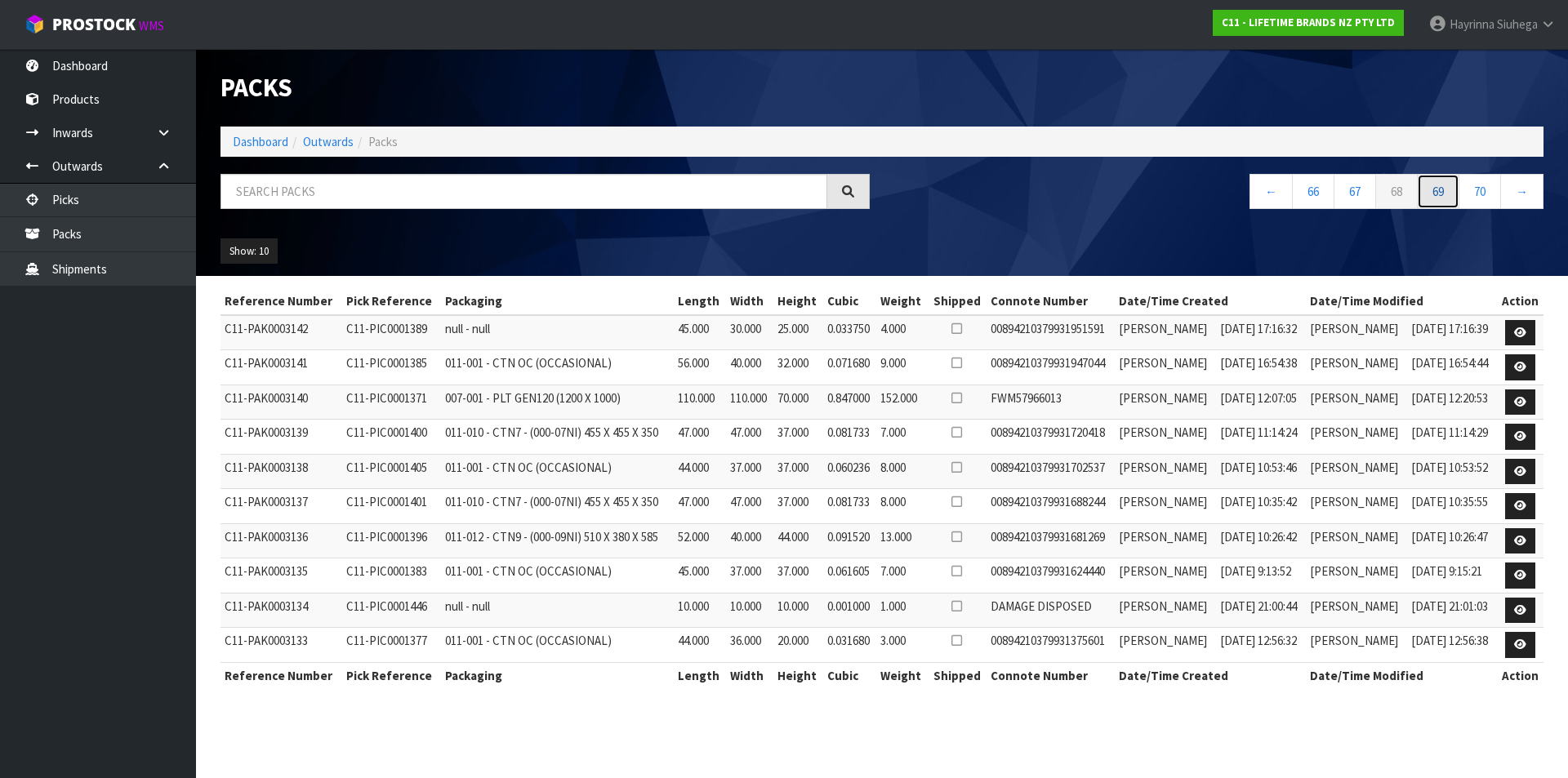
click at [1435, 183] on link "69" at bounding box center [1438, 192] width 43 height 35
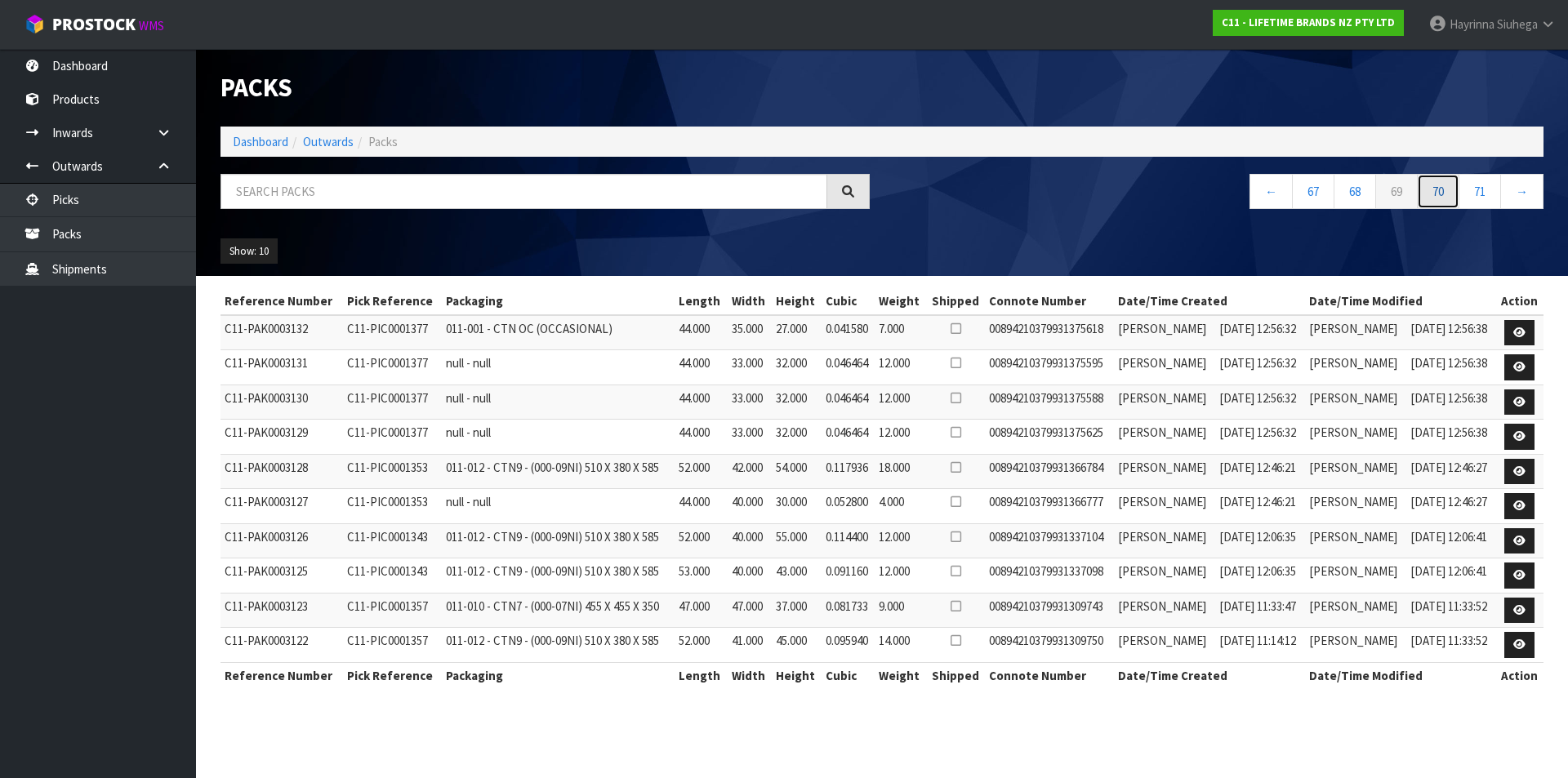
click at [1435, 183] on link "70" at bounding box center [1438, 192] width 43 height 35
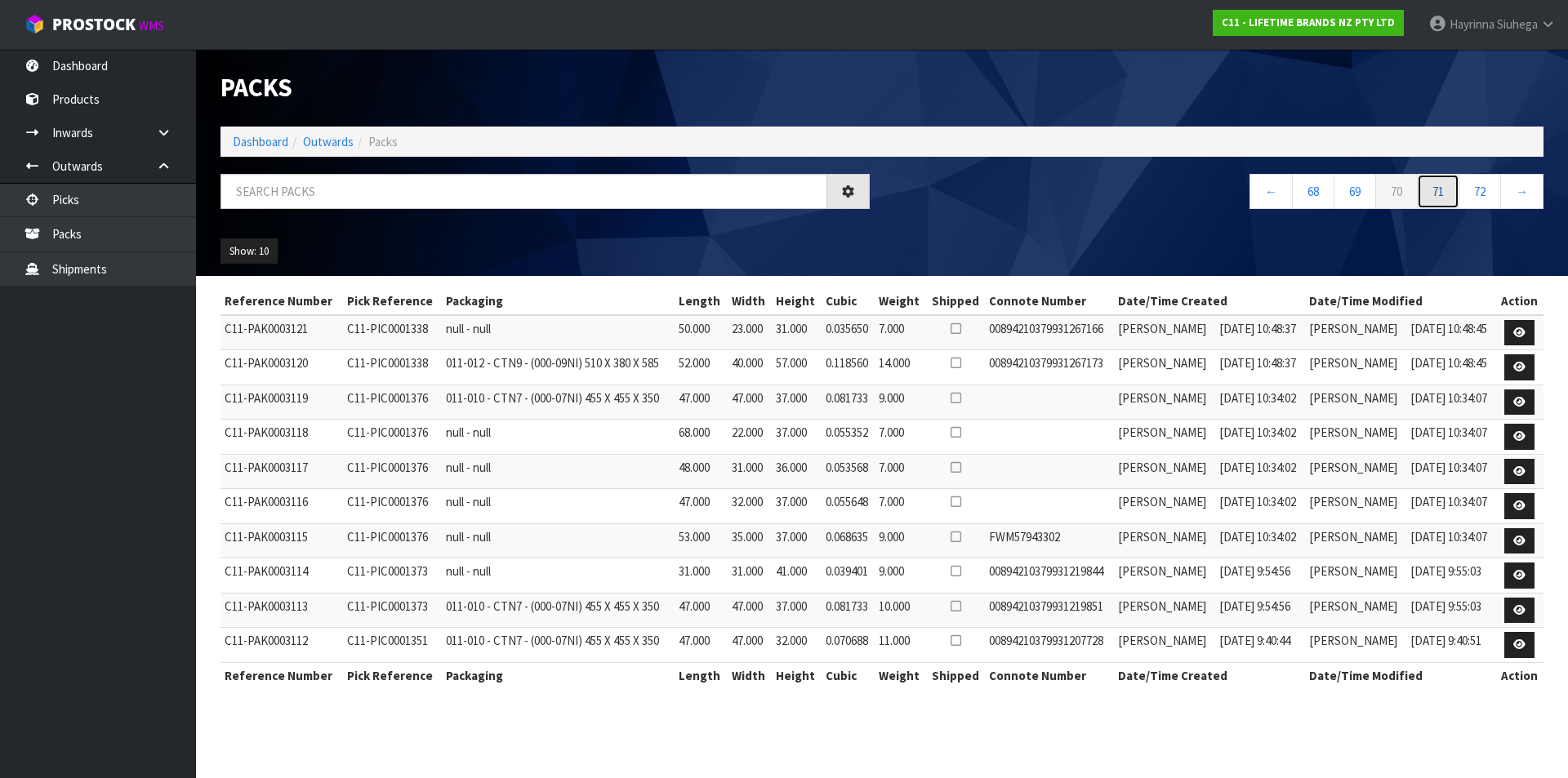
click at [1435, 183] on link "71" at bounding box center [1438, 192] width 43 height 35
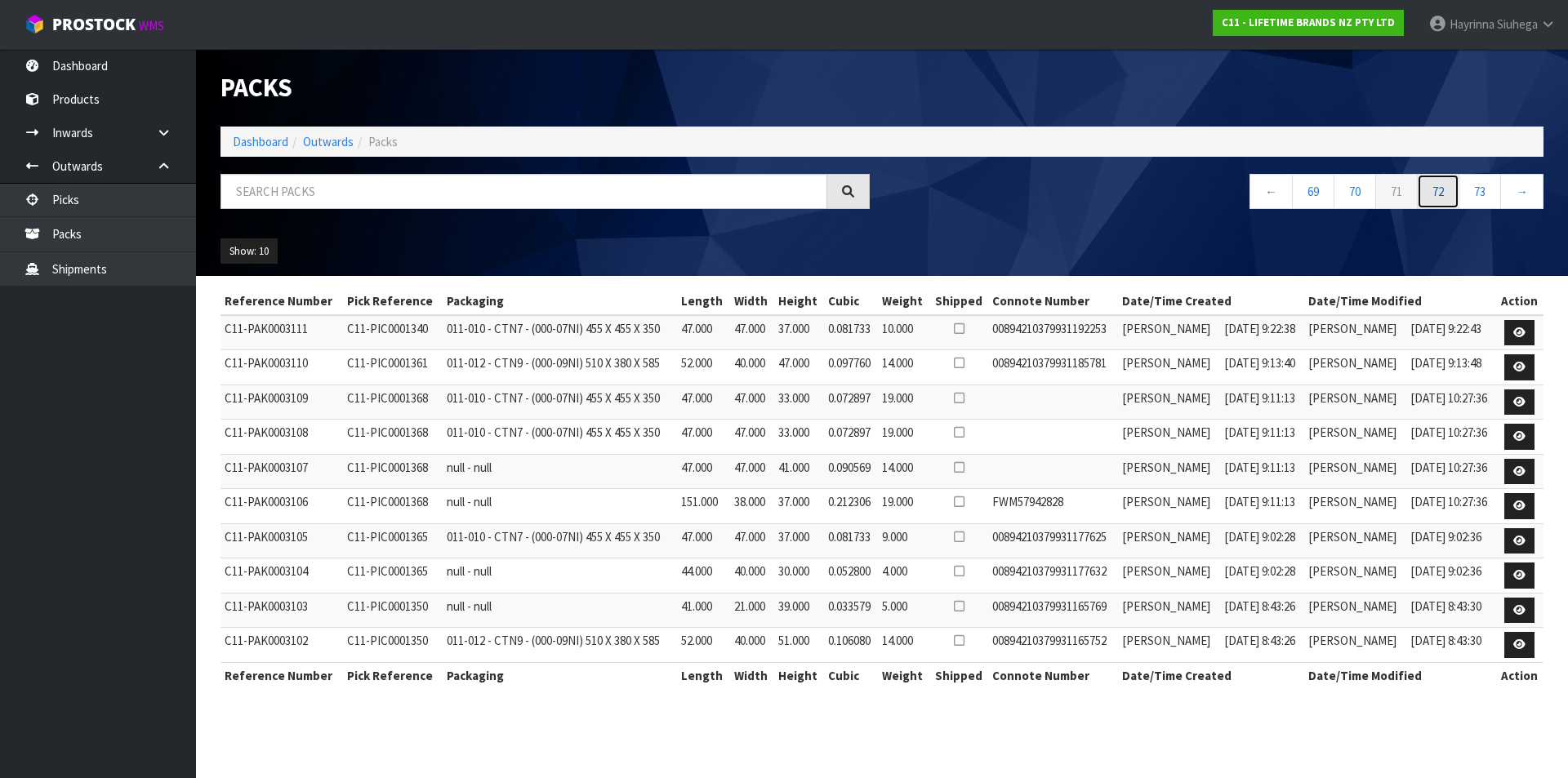
click at [1435, 183] on link "72" at bounding box center [1438, 192] width 43 height 35
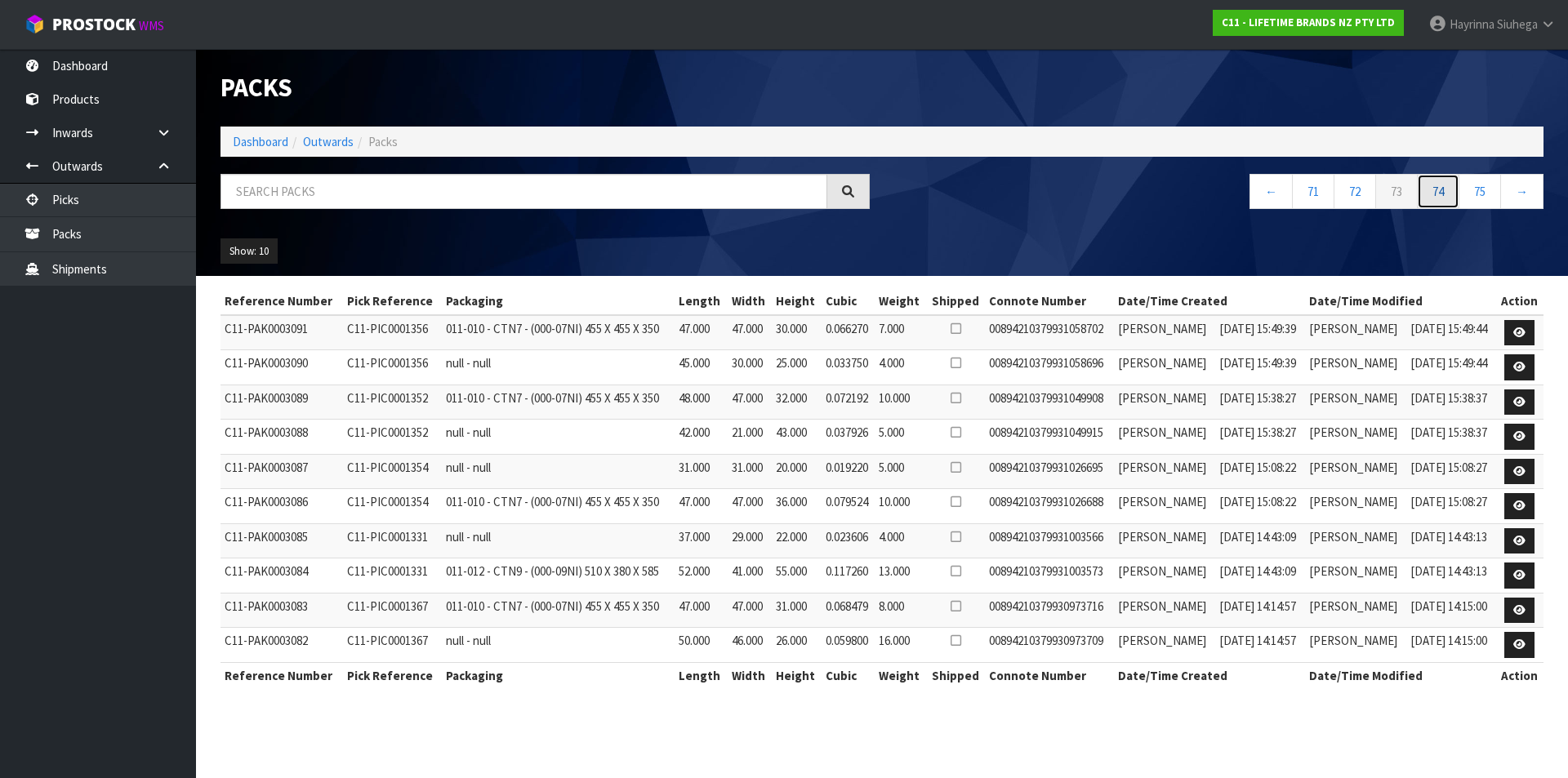
click at [1435, 183] on link "74" at bounding box center [1438, 192] width 43 height 35
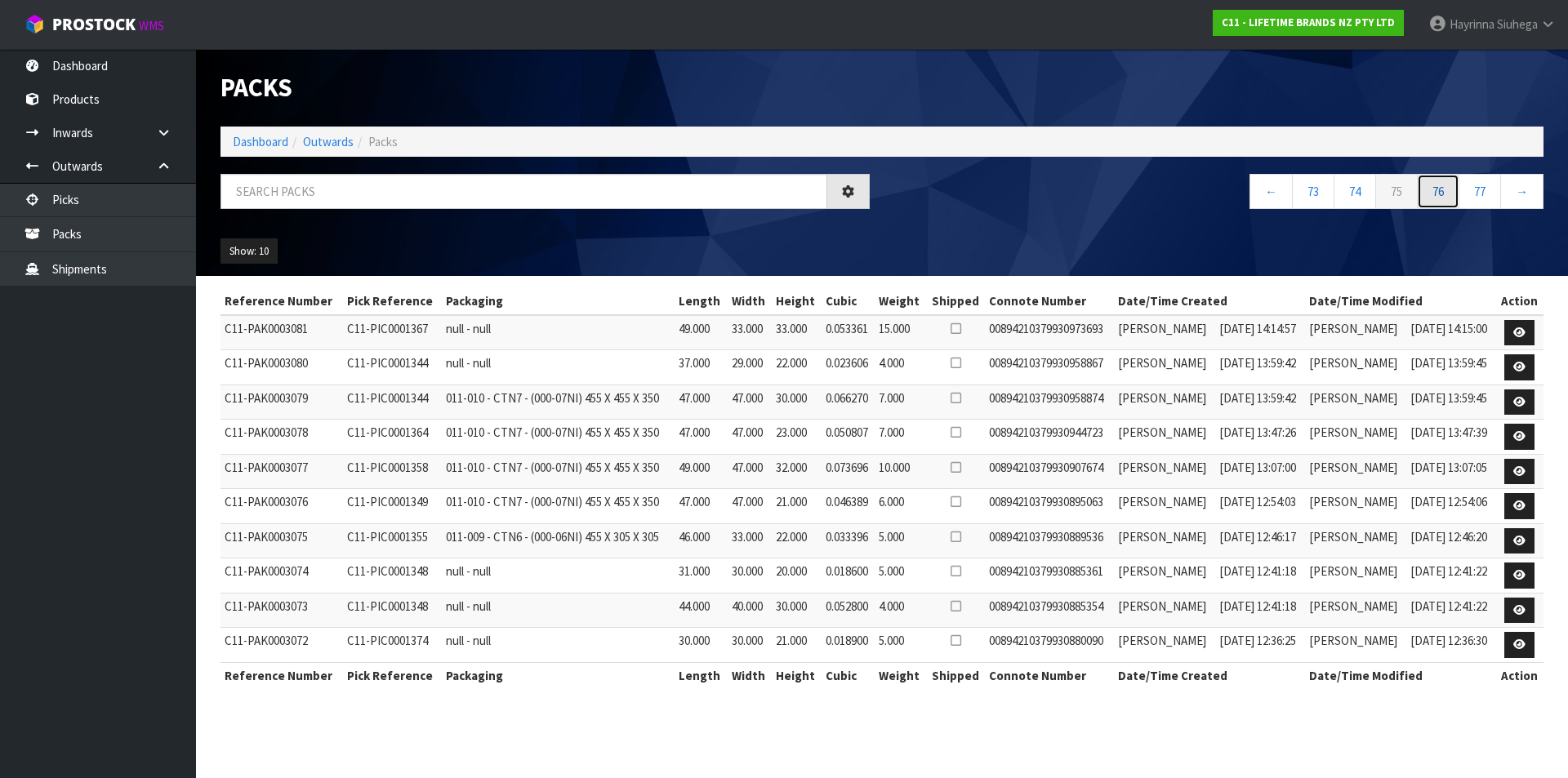
click at [1434, 183] on link "76" at bounding box center [1438, 192] width 43 height 35
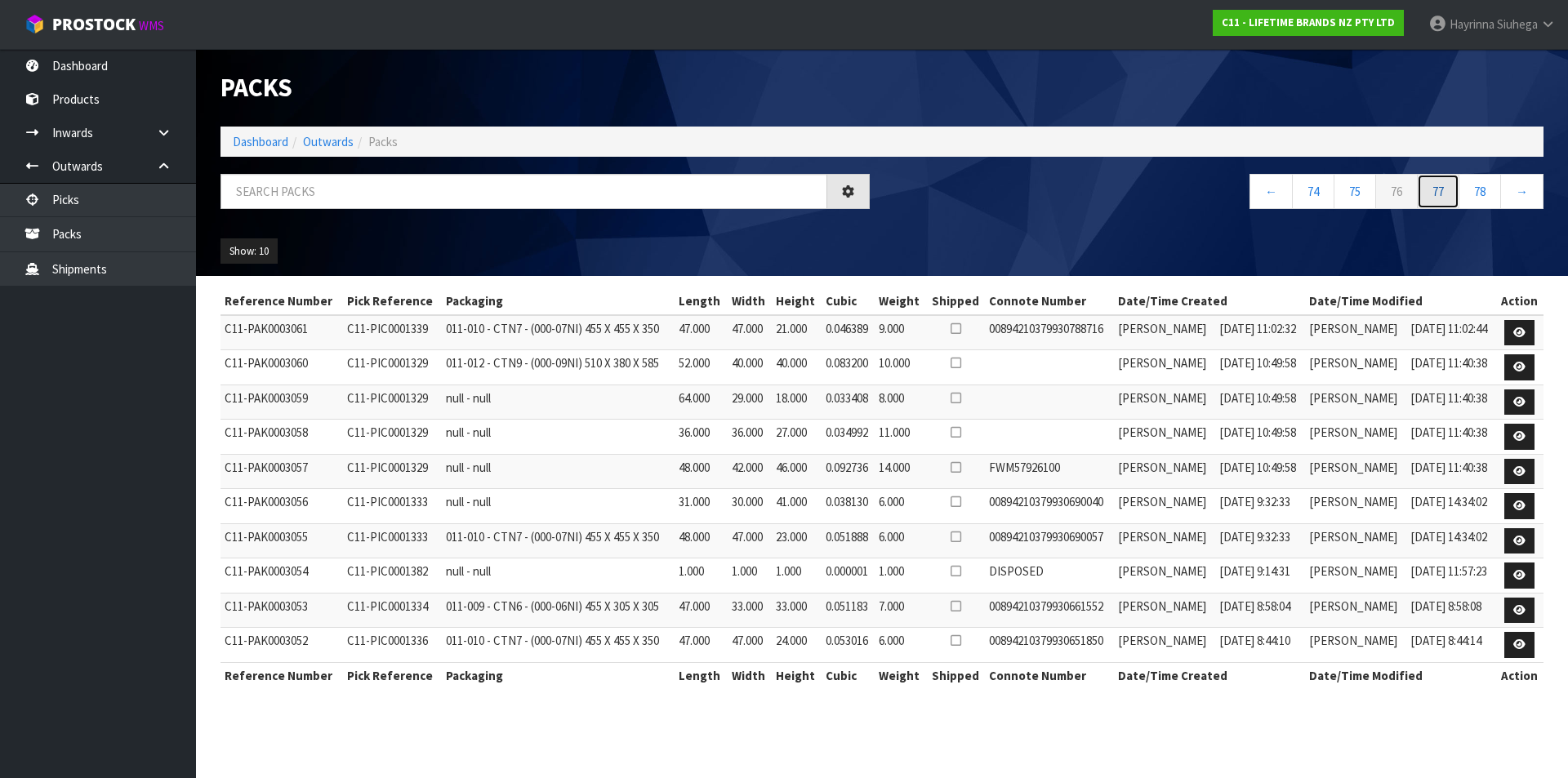
click at [1434, 183] on link "77" at bounding box center [1438, 192] width 43 height 35
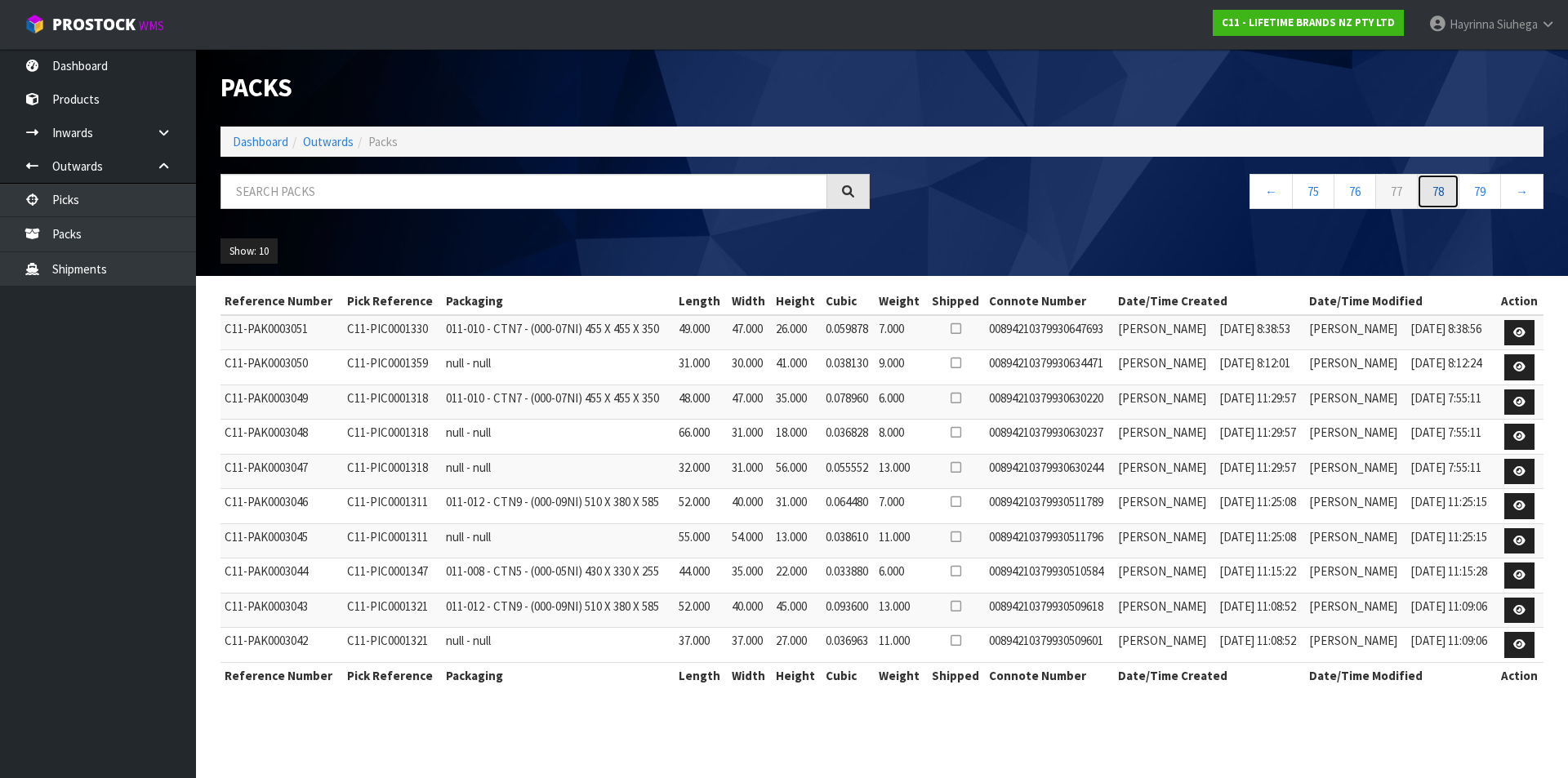
click at [1434, 183] on link "78" at bounding box center [1438, 192] width 43 height 35
click at [1434, 183] on link "79" at bounding box center [1438, 192] width 43 height 35
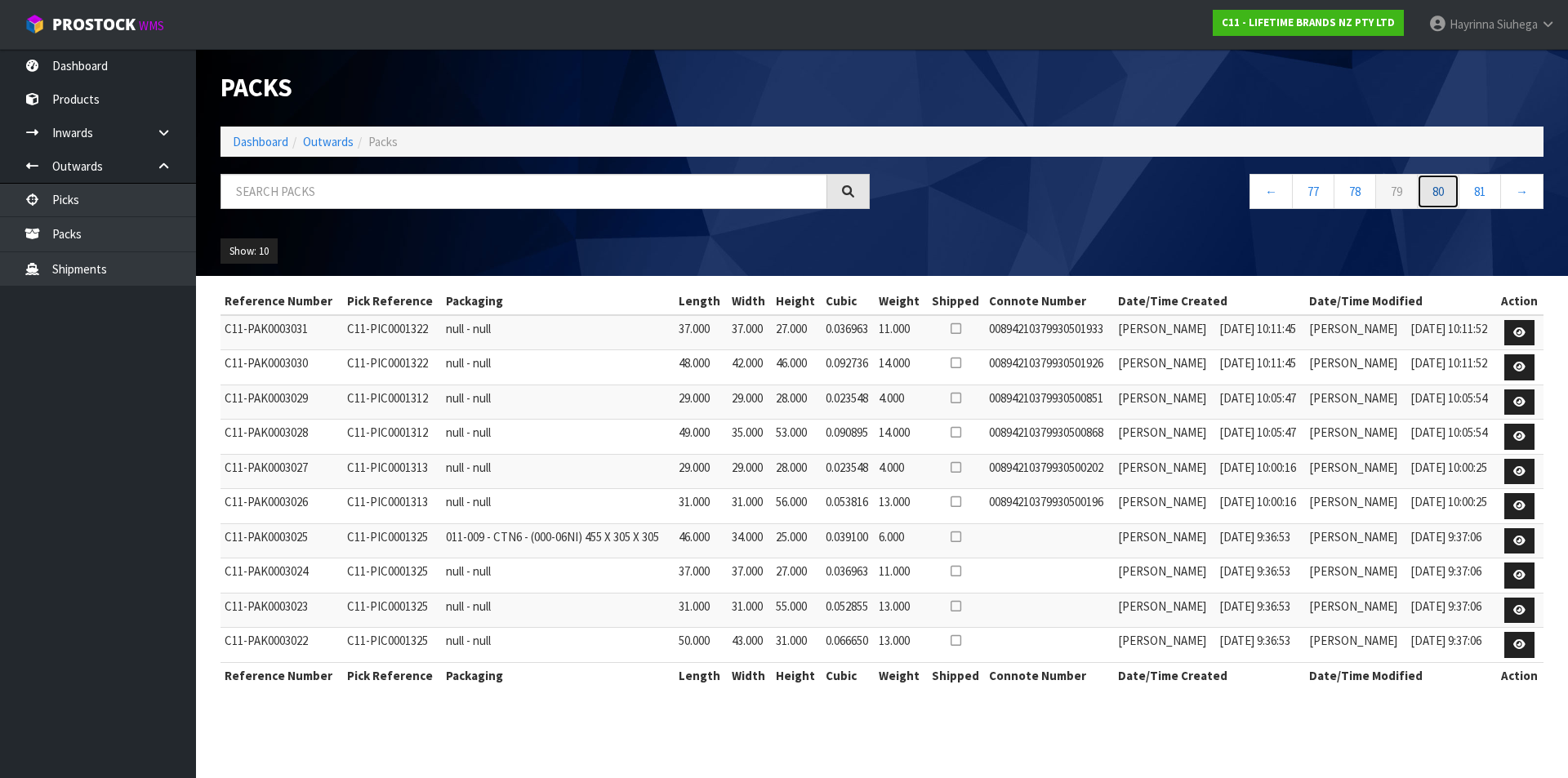
click at [1434, 183] on link "80" at bounding box center [1438, 192] width 43 height 35
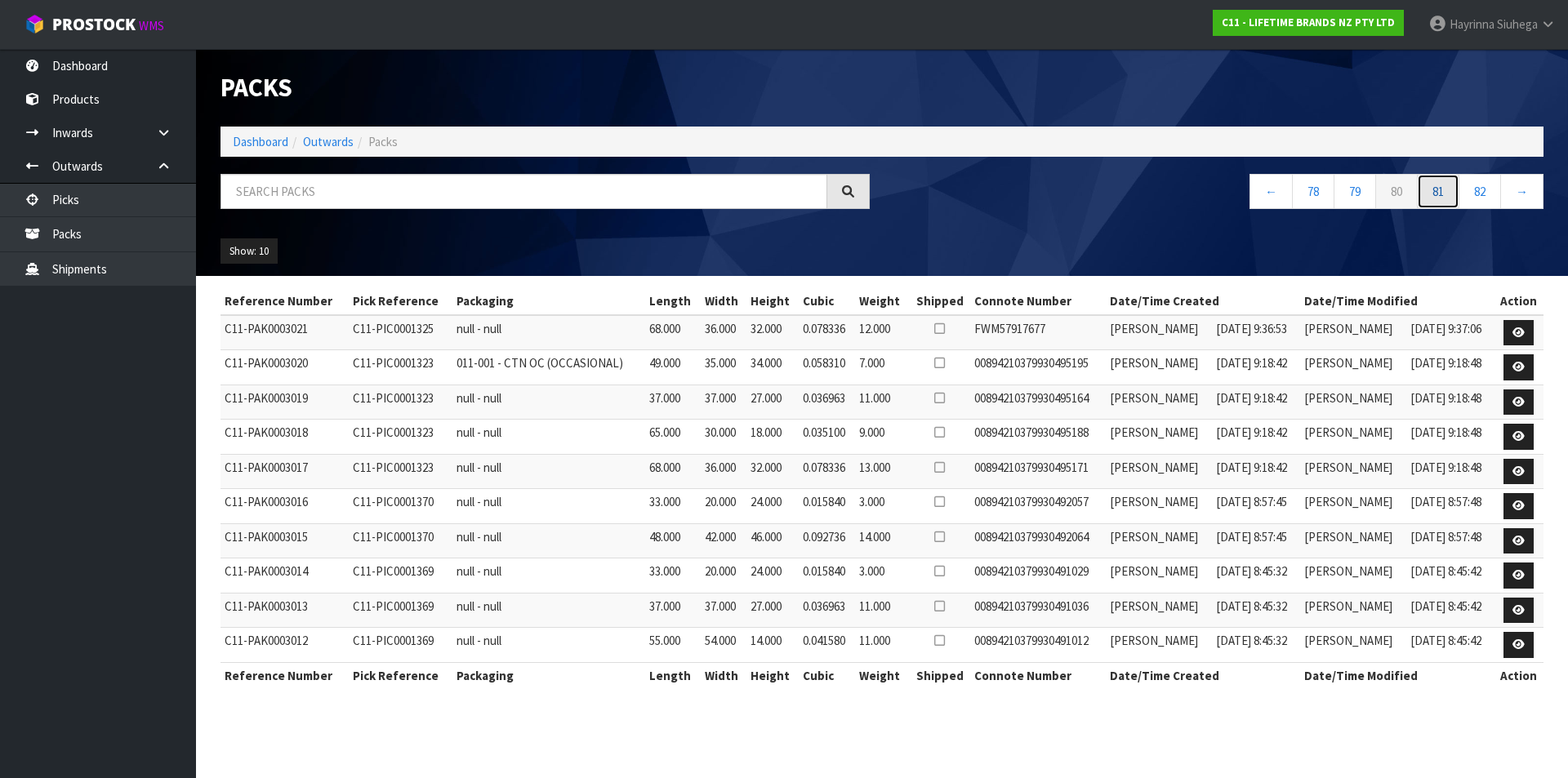
click at [1434, 183] on link "81" at bounding box center [1438, 192] width 43 height 35
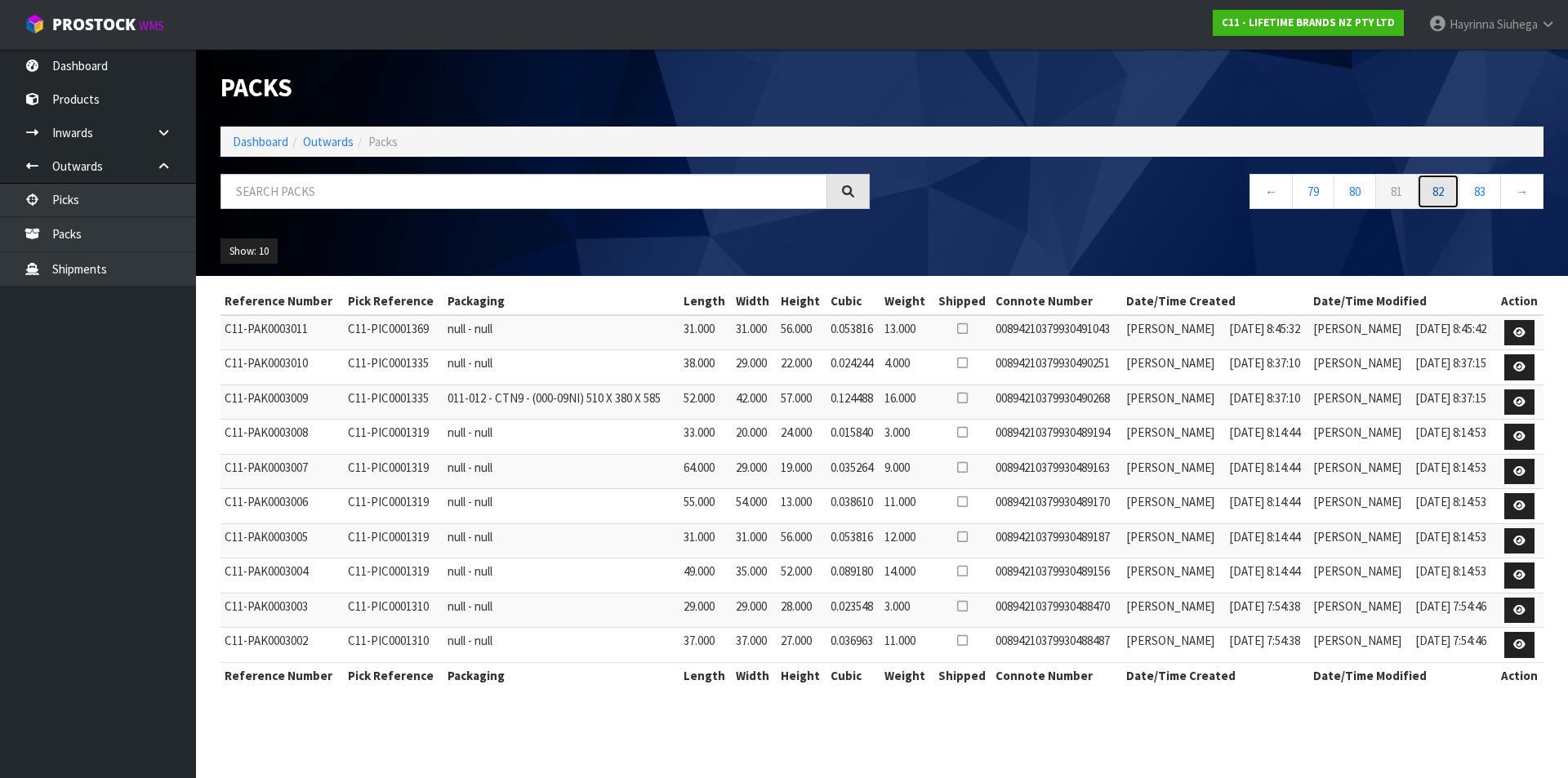
click at [1434, 183] on link "82" at bounding box center [1438, 192] width 43 height 35
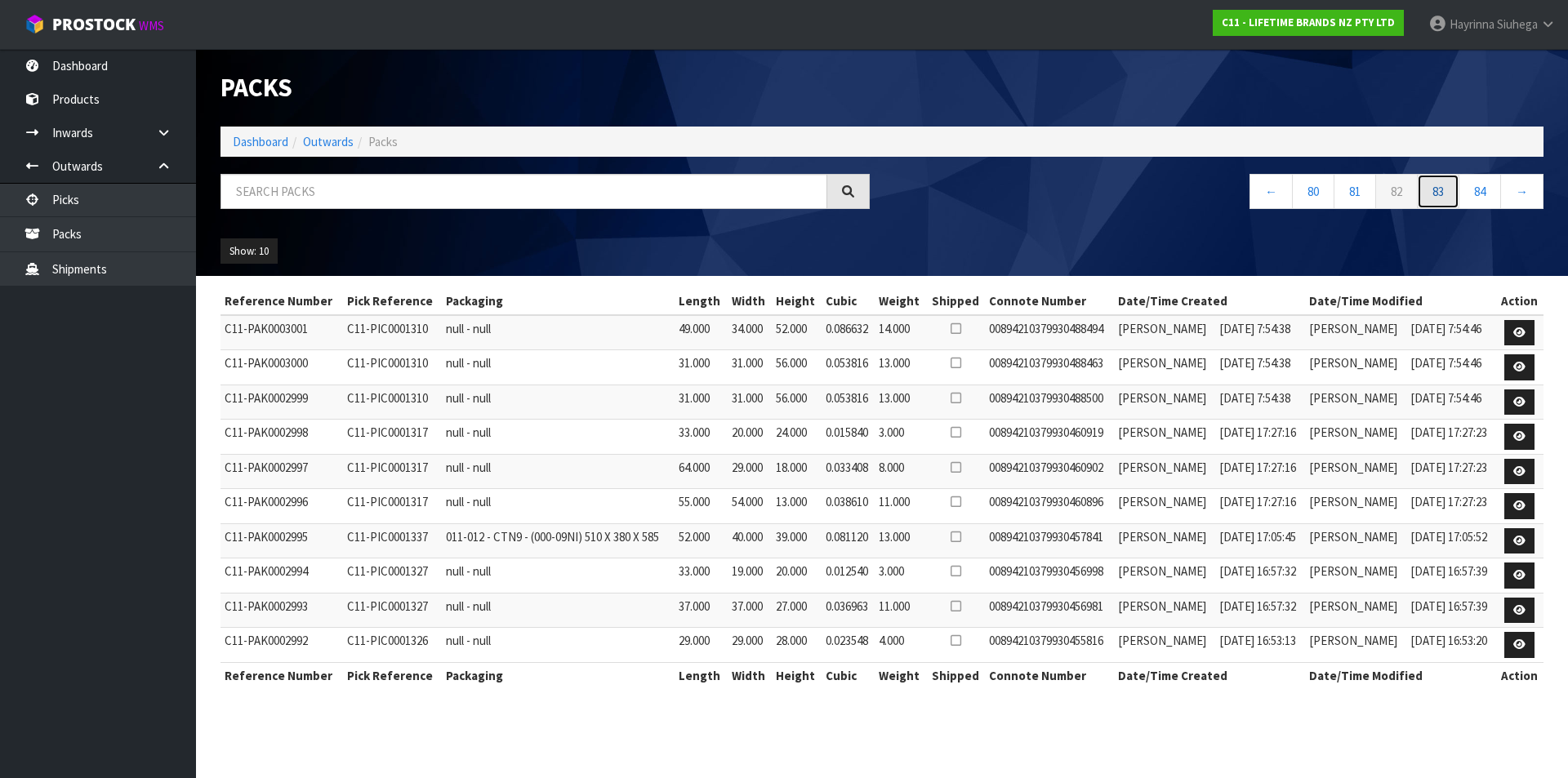
click at [1434, 183] on link "83" at bounding box center [1438, 192] width 43 height 35
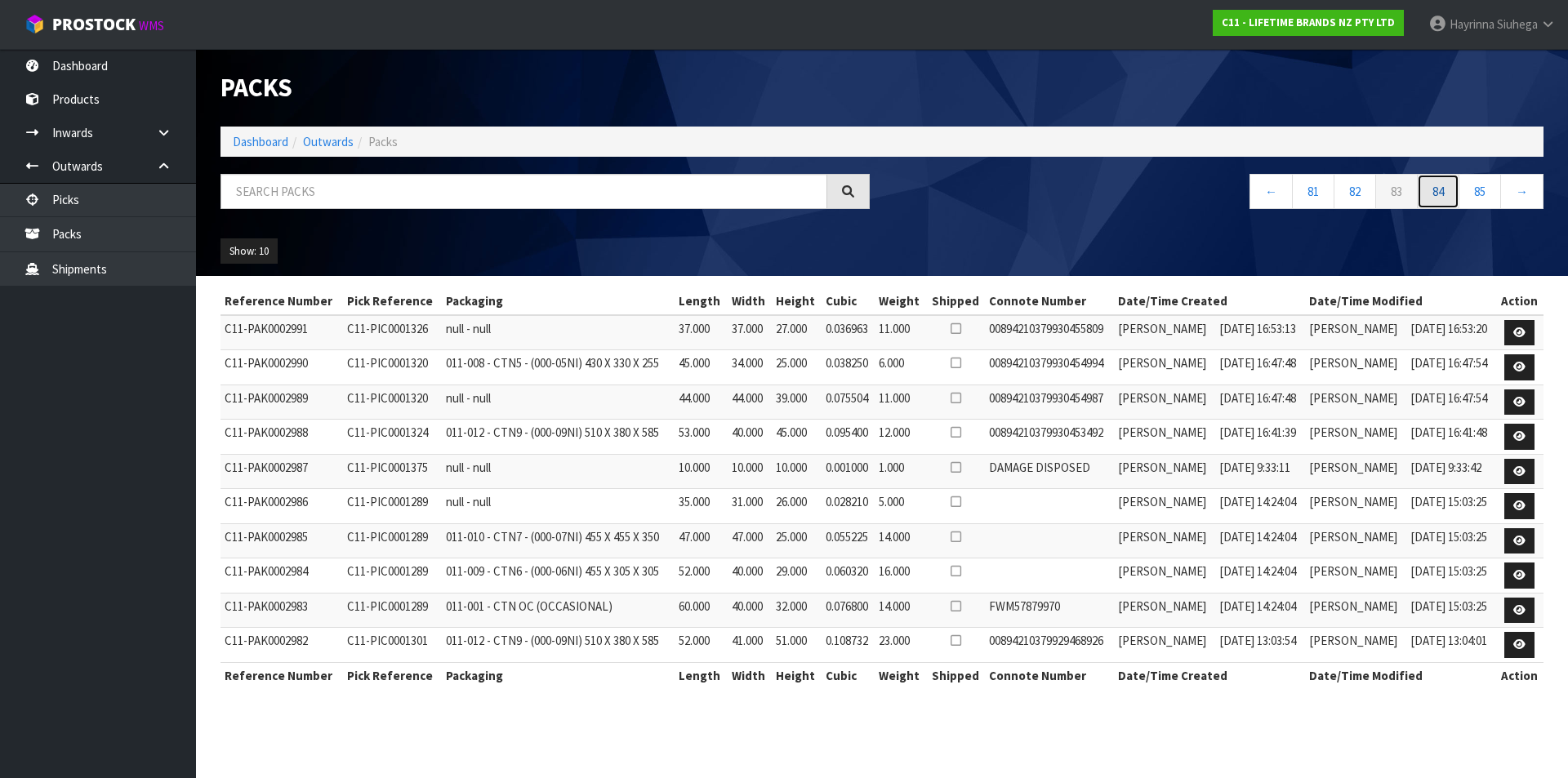
click at [1434, 183] on link "84" at bounding box center [1438, 192] width 43 height 35
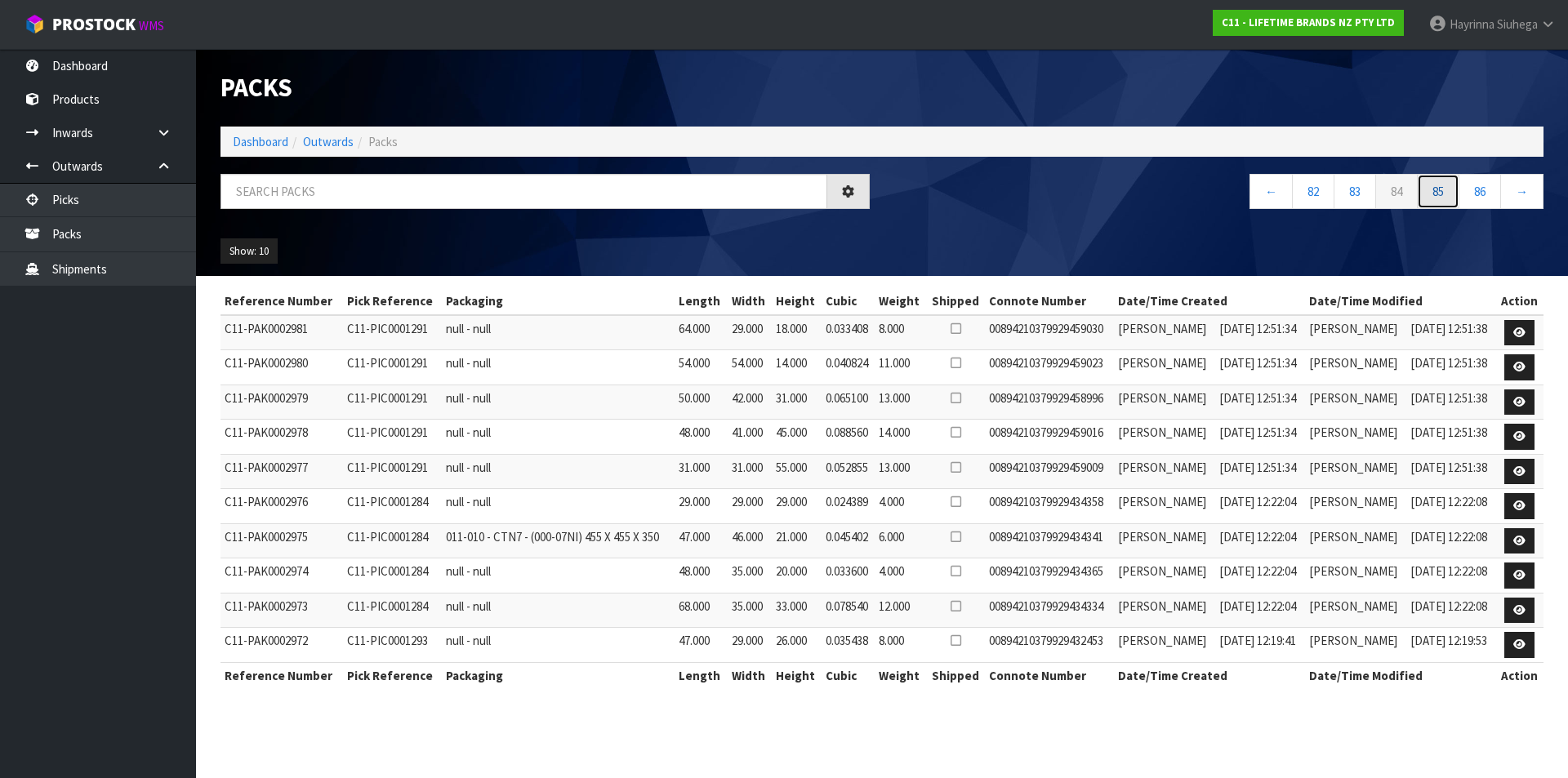
click at [1434, 183] on link "85" at bounding box center [1438, 192] width 43 height 35
click at [1434, 183] on link "86" at bounding box center [1438, 192] width 43 height 35
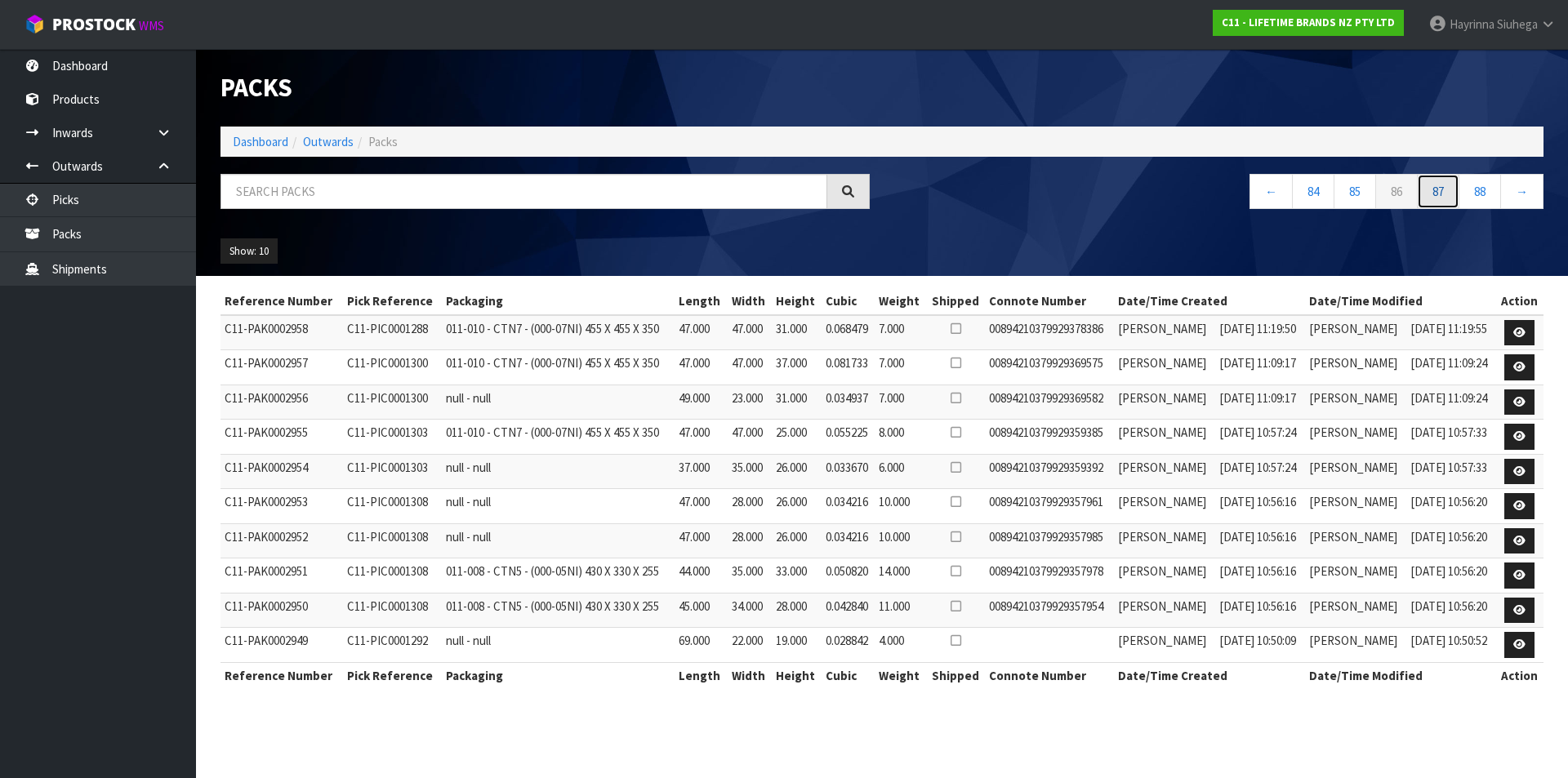
click at [1434, 183] on link "87" at bounding box center [1438, 192] width 43 height 35
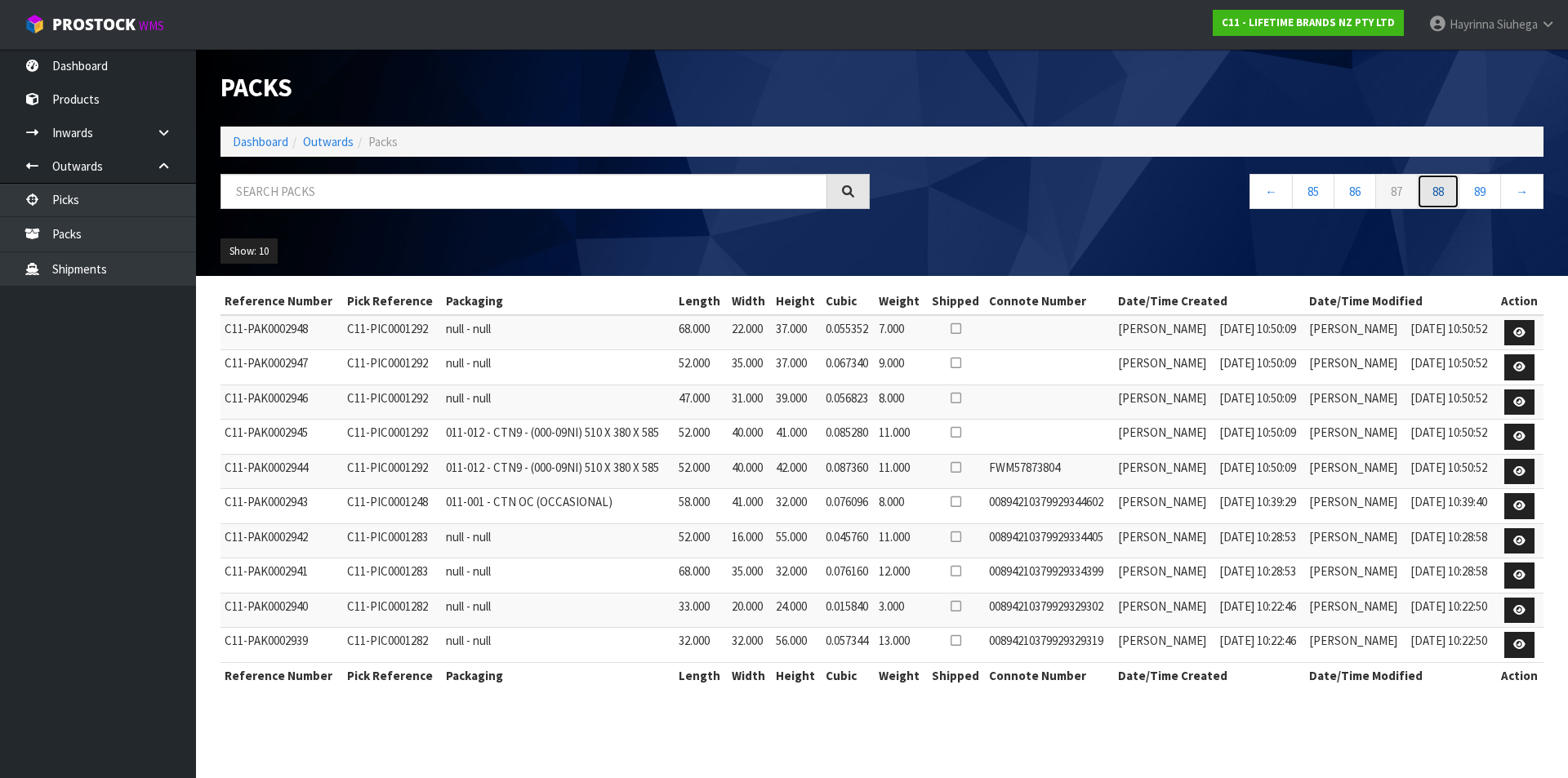
click at [1434, 183] on link "88" at bounding box center [1438, 192] width 43 height 35
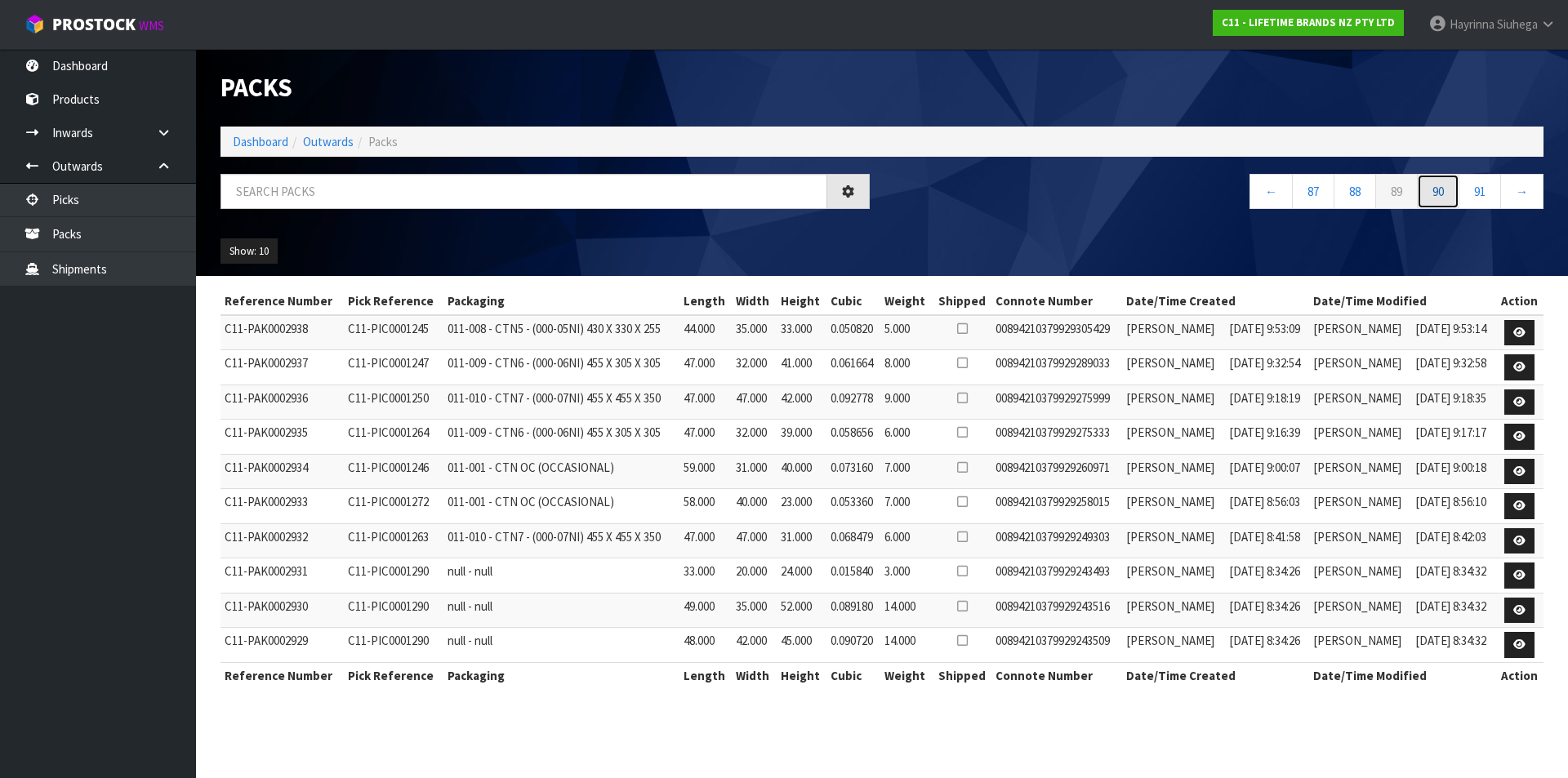
click at [1434, 183] on link "90" at bounding box center [1438, 192] width 43 height 35
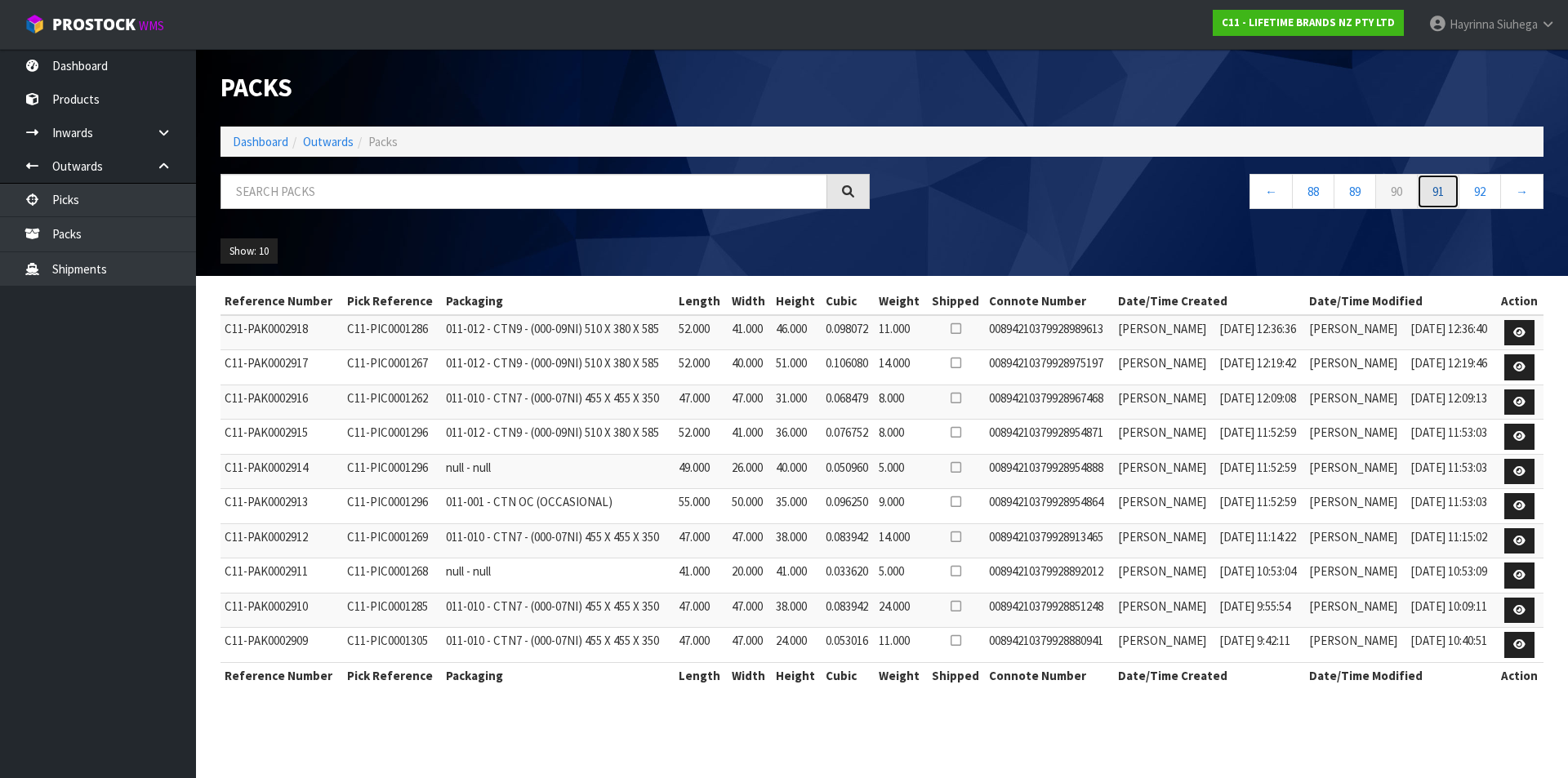
click at [1434, 183] on link "91" at bounding box center [1438, 192] width 43 height 35
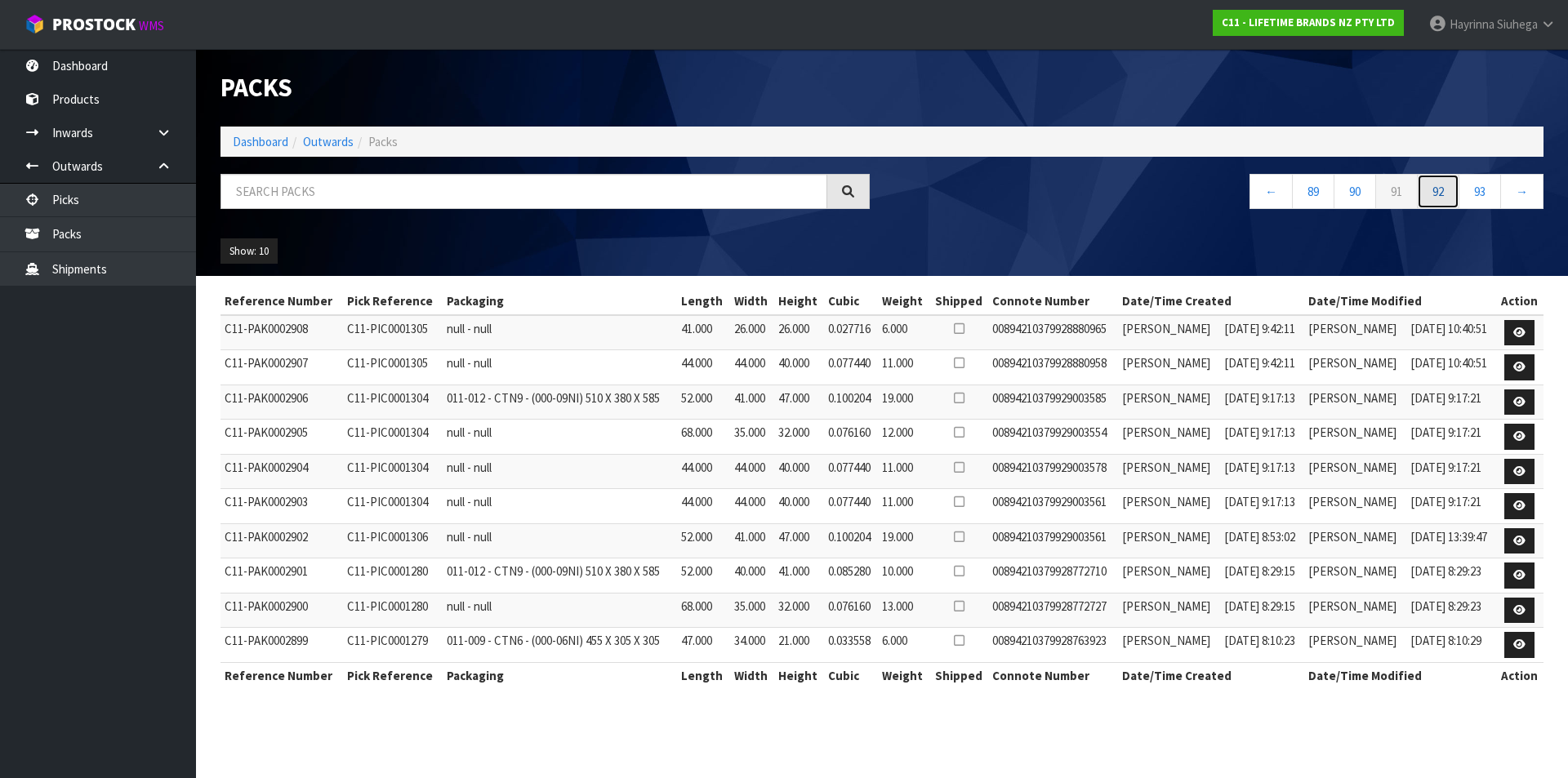
click at [1434, 183] on link "92" at bounding box center [1438, 192] width 43 height 35
click at [1434, 183] on link "93" at bounding box center [1438, 192] width 43 height 35
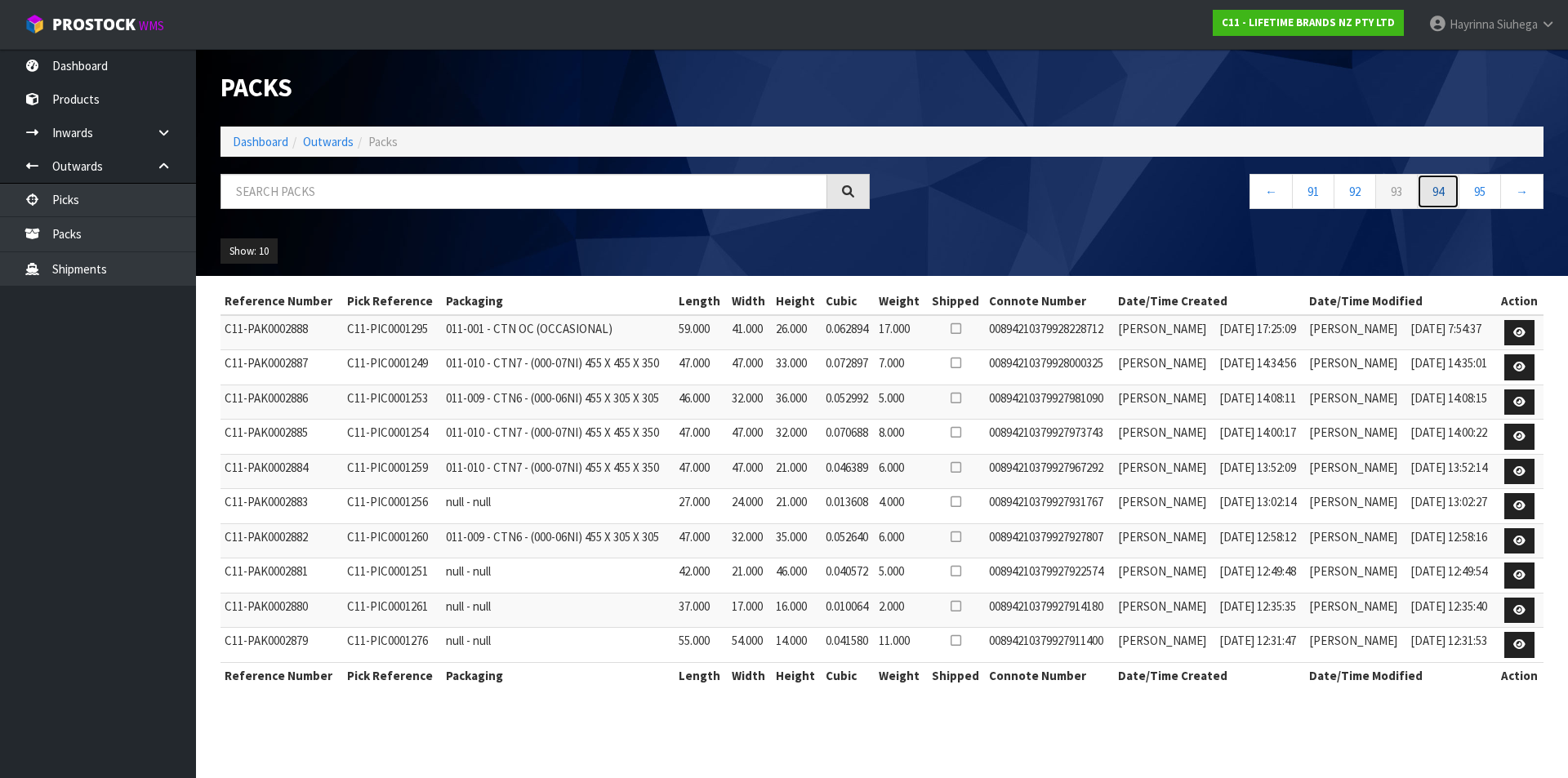
click at [1434, 183] on link "94" at bounding box center [1438, 192] width 43 height 35
click at [1434, 183] on link "96" at bounding box center [1438, 192] width 43 height 35
click at [1434, 183] on link "98" at bounding box center [1438, 192] width 43 height 35
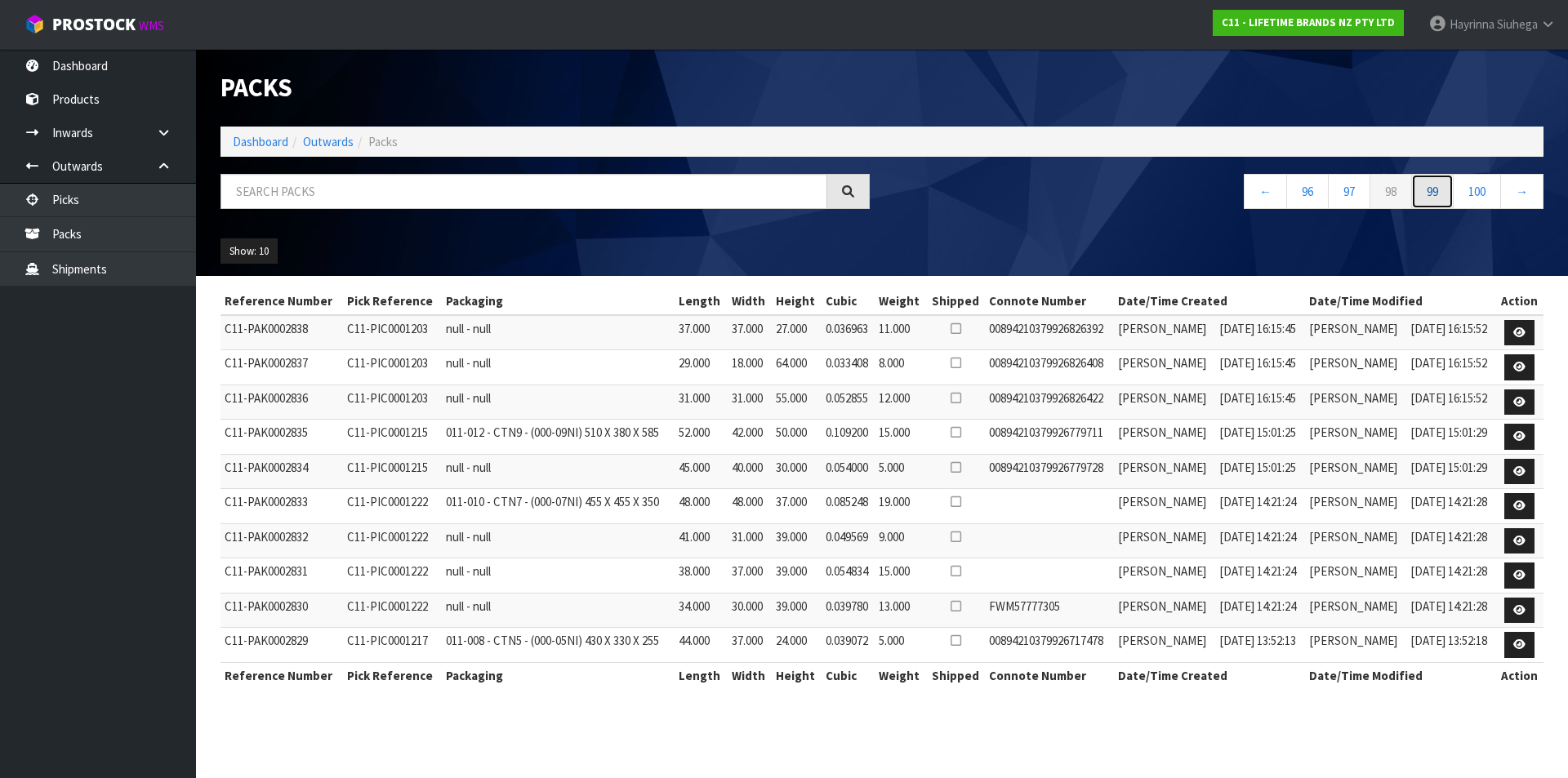
click at [1434, 183] on link "99" at bounding box center [1433, 192] width 43 height 35
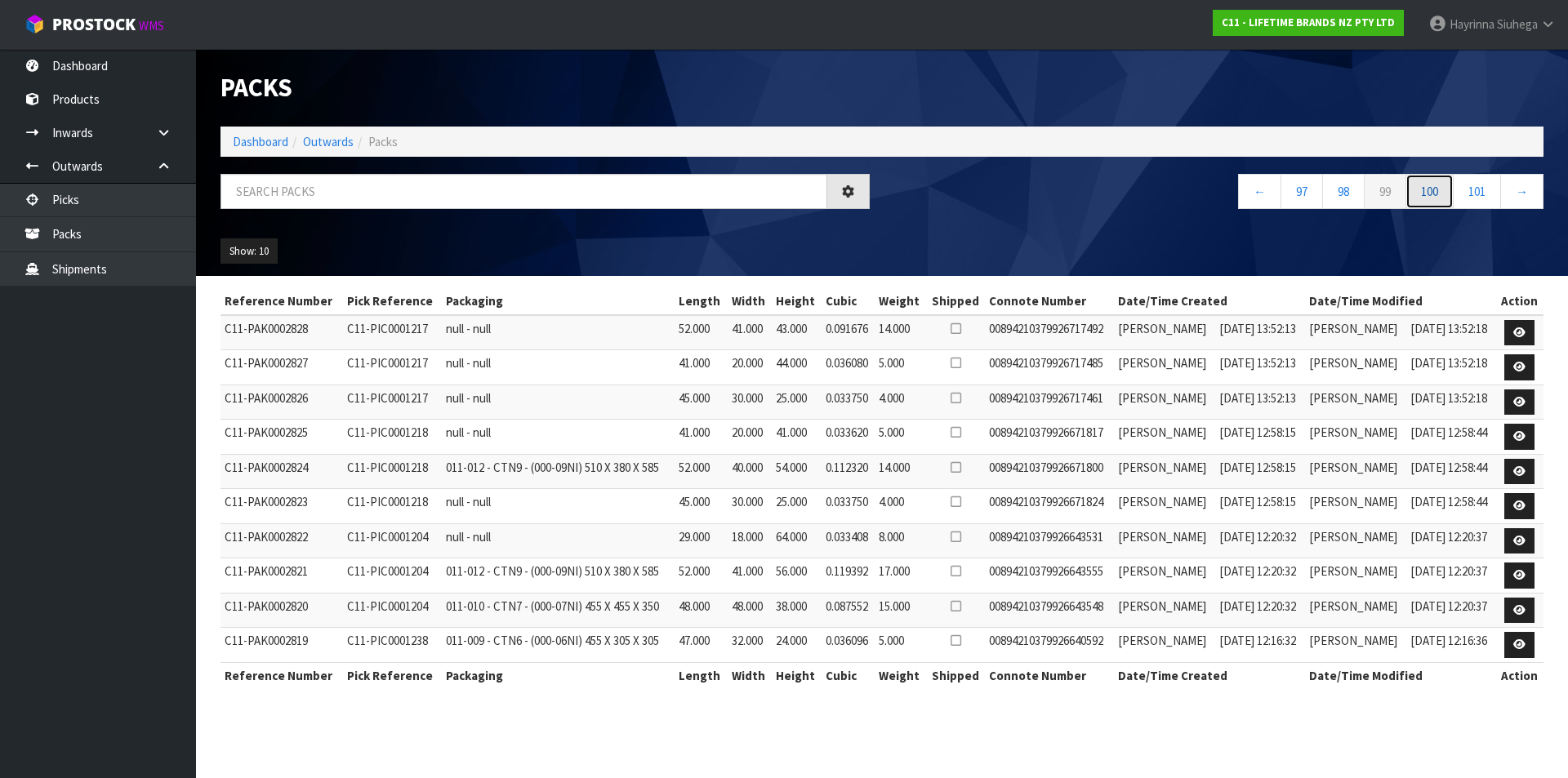
click at [1434, 183] on link "100" at bounding box center [1429, 192] width 48 height 35
click at [1434, 183] on link "101" at bounding box center [1429, 192] width 48 height 35
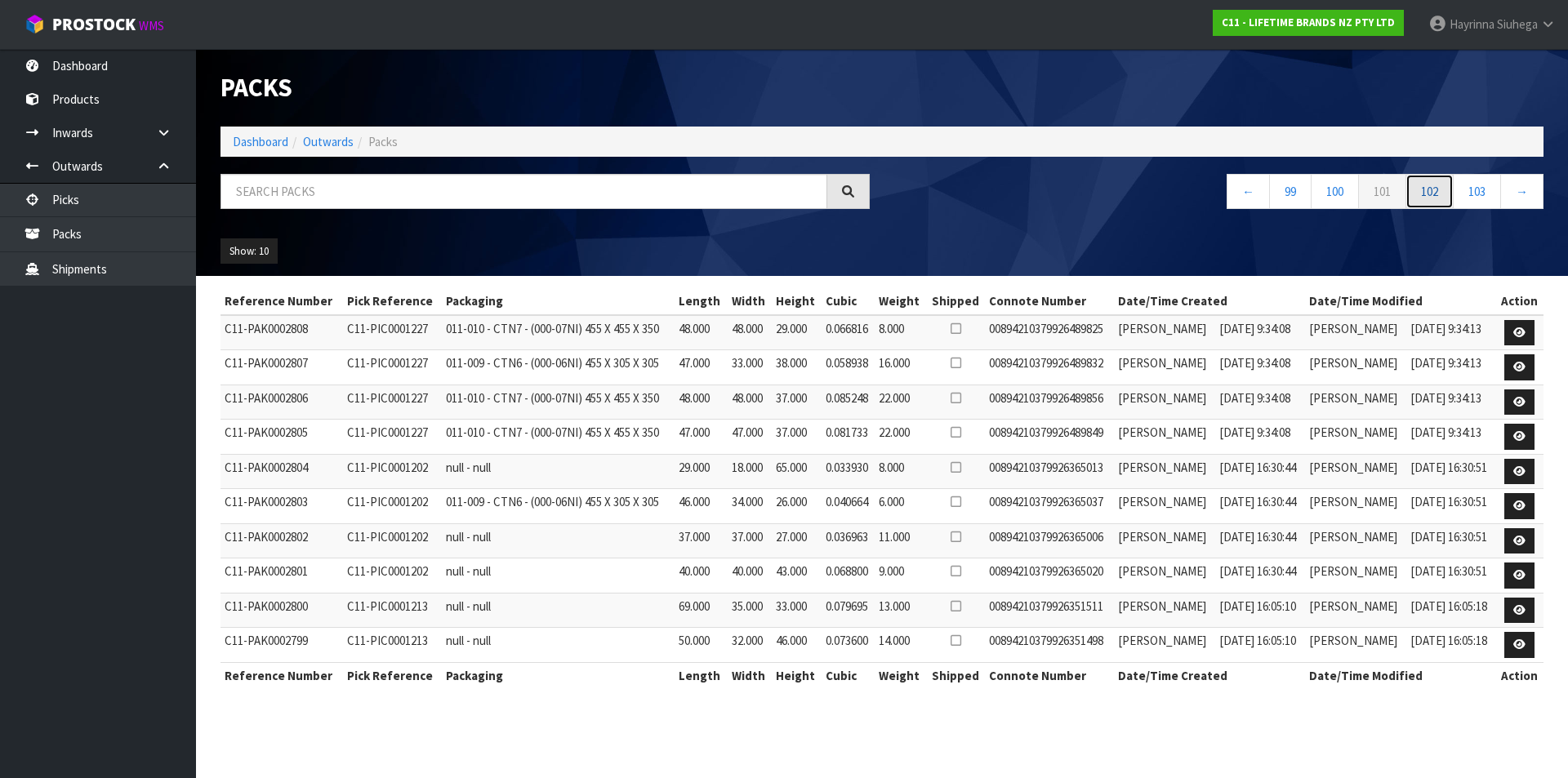
click at [1434, 183] on link "102" at bounding box center [1429, 192] width 48 height 35
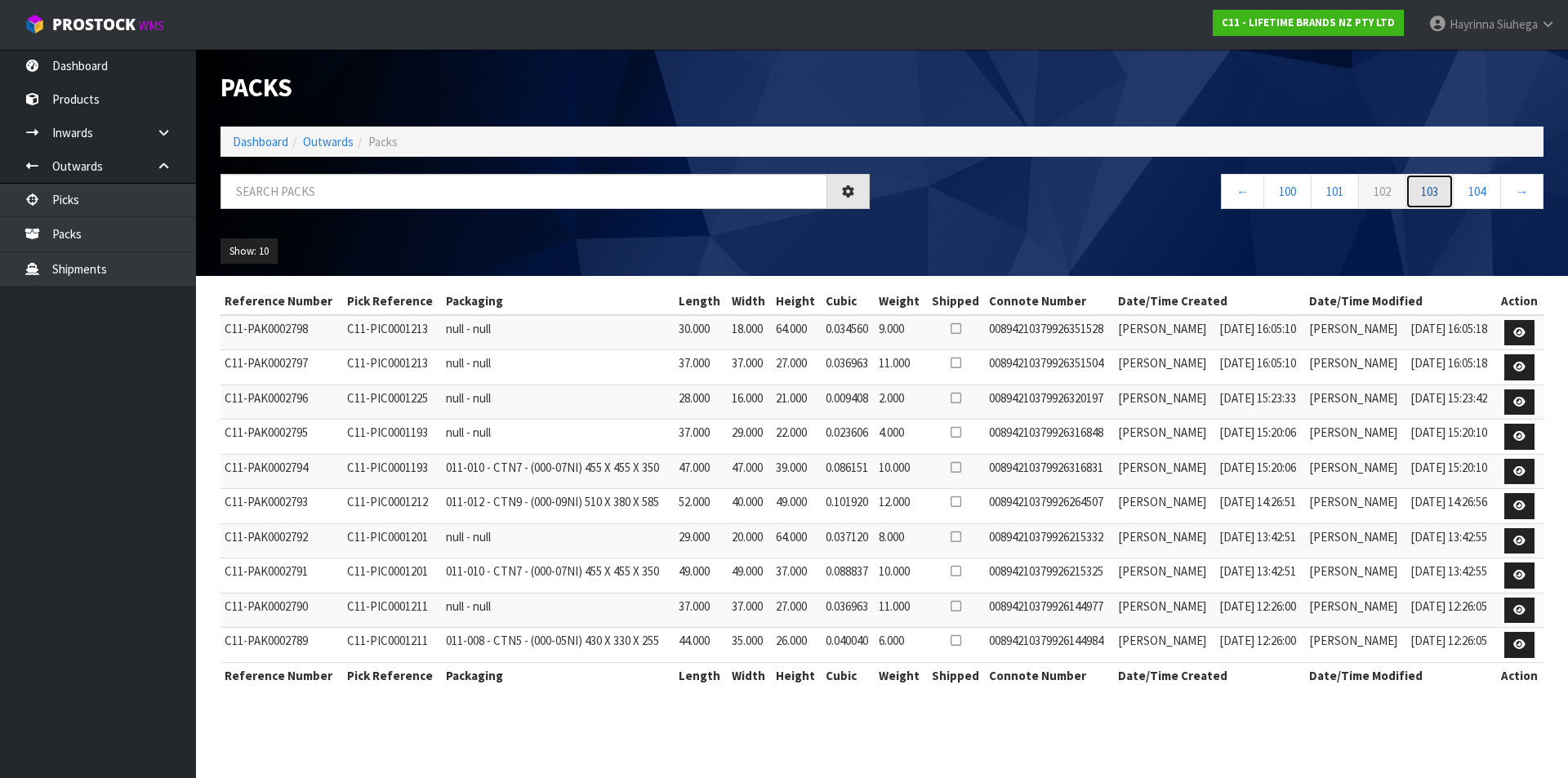
click at [1434, 183] on link "103" at bounding box center [1429, 192] width 48 height 35
click at [1434, 183] on link "104" at bounding box center [1429, 192] width 48 height 35
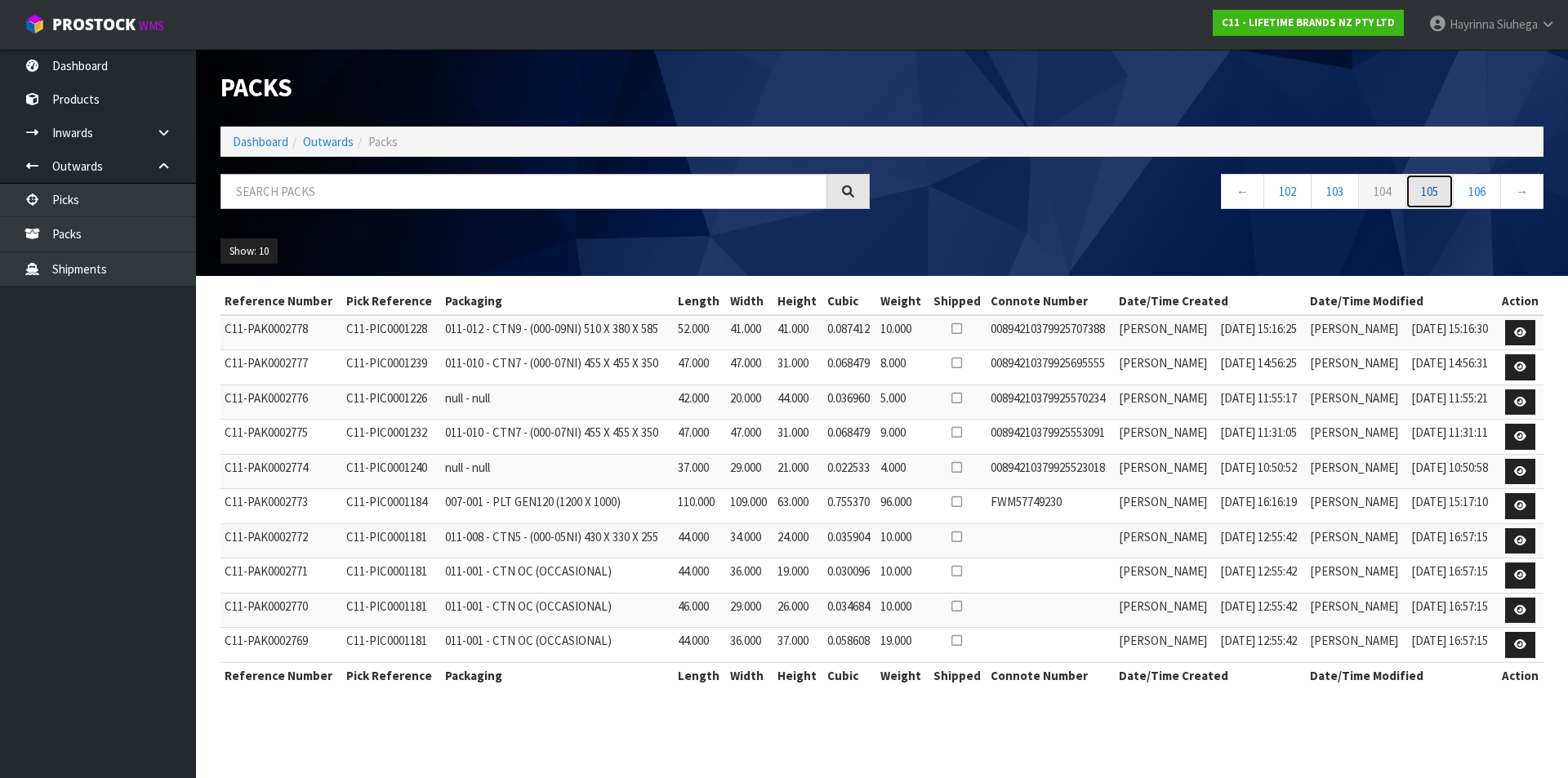
click at [1434, 183] on link "105" at bounding box center [1429, 192] width 48 height 35
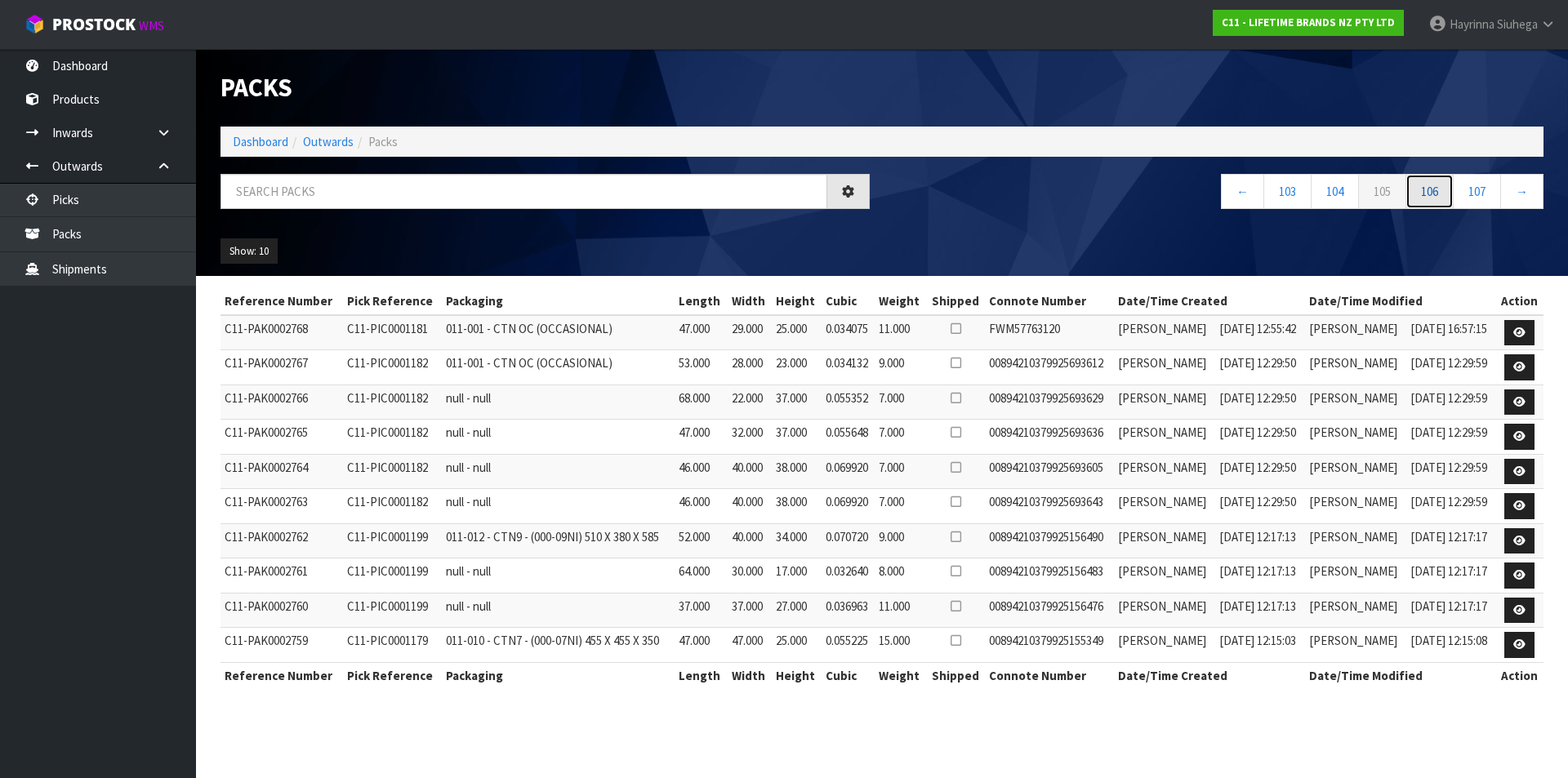
click at [1434, 183] on link "106" at bounding box center [1429, 192] width 48 height 35
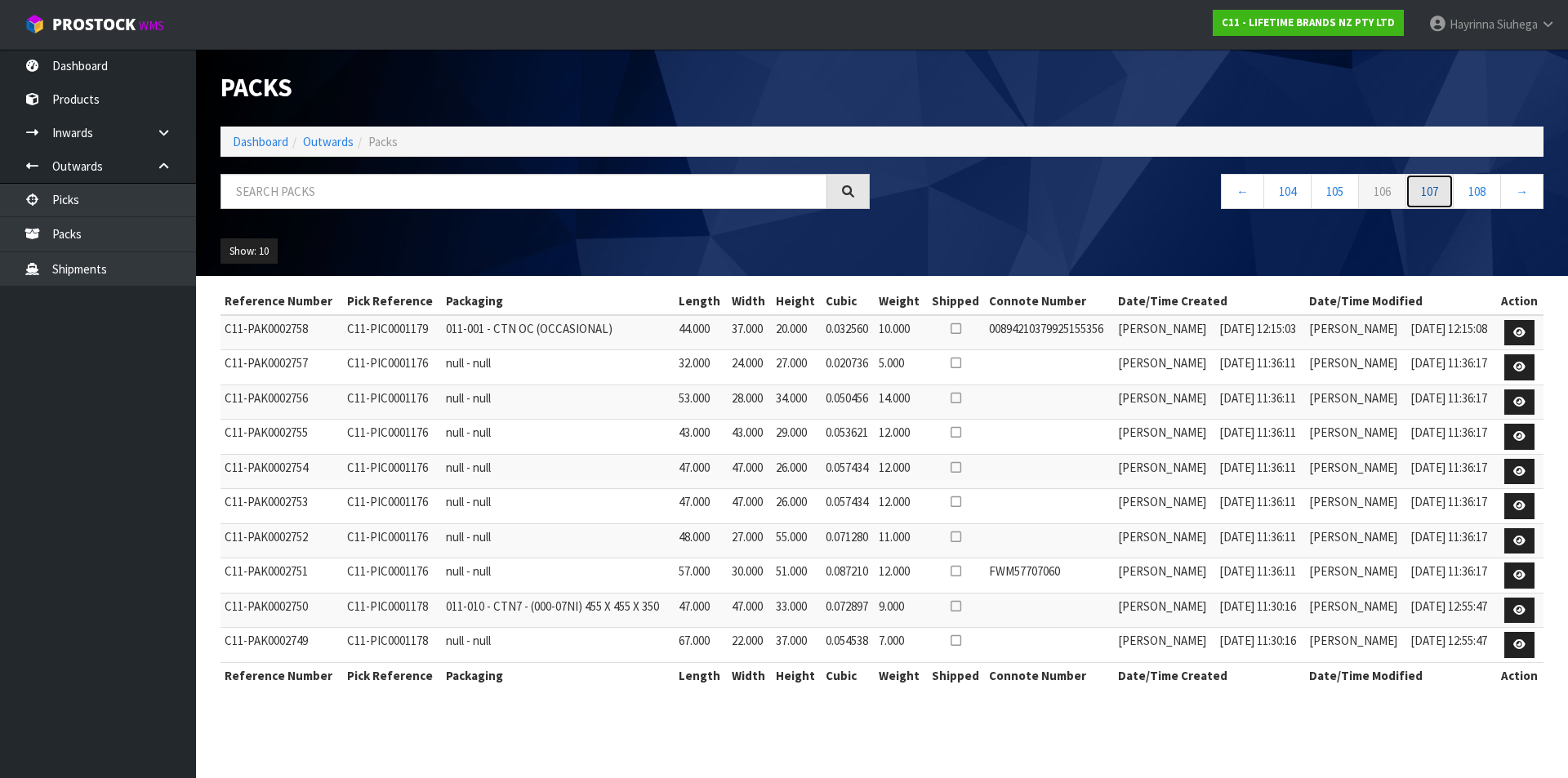
click at [1434, 183] on link "107" at bounding box center [1429, 192] width 48 height 35
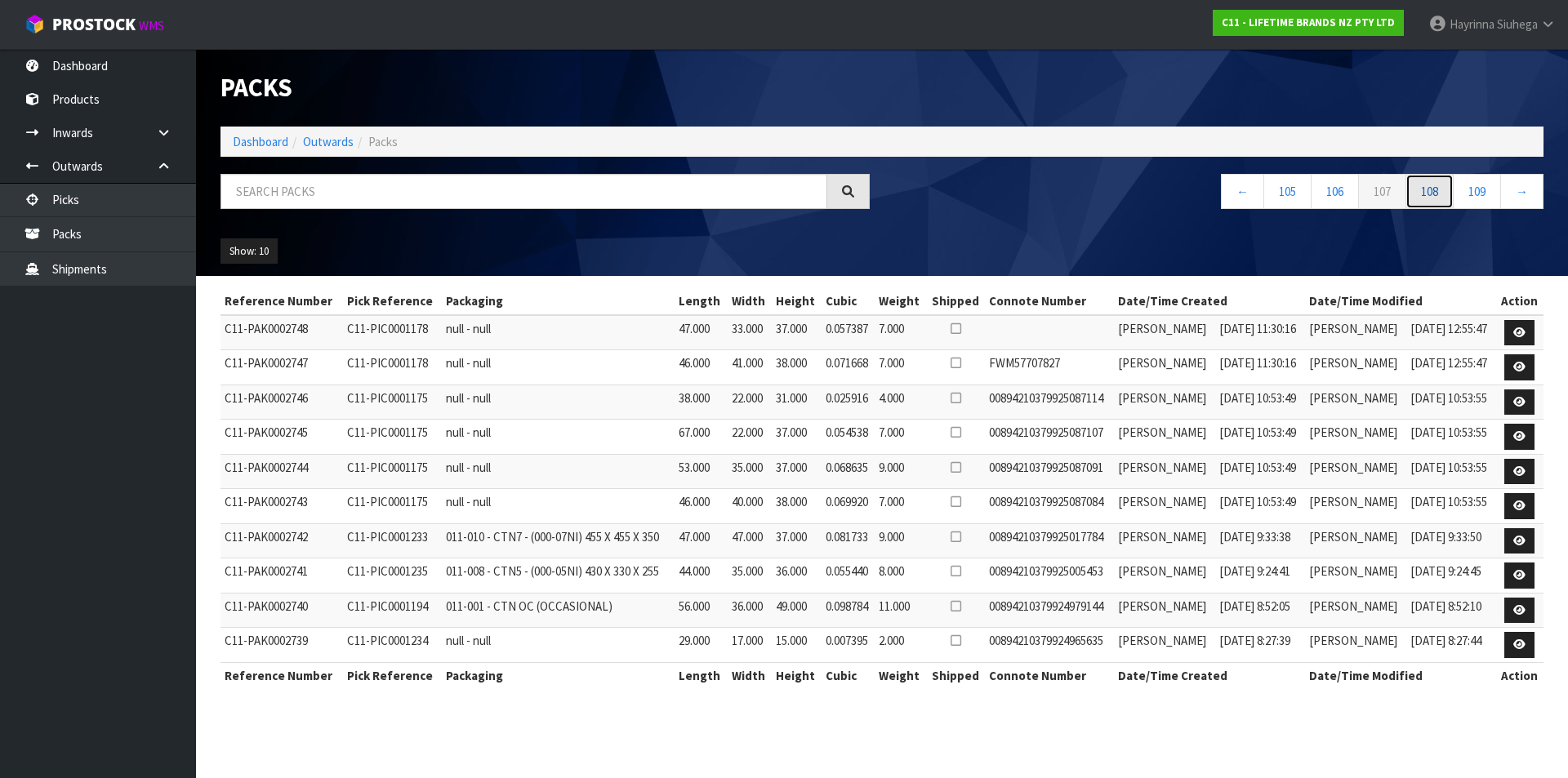
click at [1434, 183] on link "108" at bounding box center [1429, 192] width 48 height 35
click at [1434, 183] on link "110" at bounding box center [1429, 192] width 48 height 35
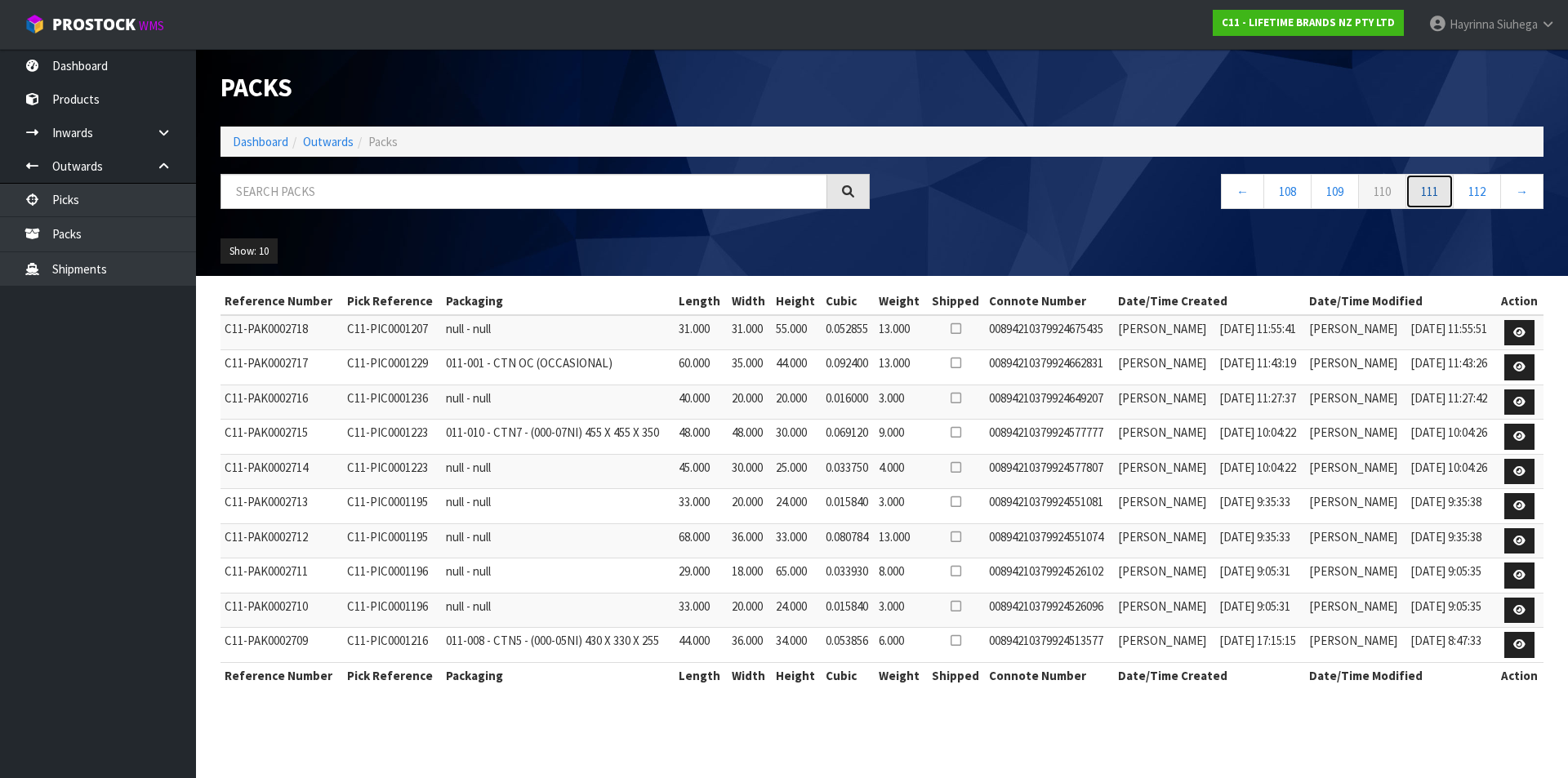
click at [1434, 183] on link "111" at bounding box center [1429, 192] width 48 height 35
click at [1434, 183] on link "112" at bounding box center [1429, 192] width 48 height 35
click at [1434, 183] on link "113" at bounding box center [1429, 192] width 48 height 35
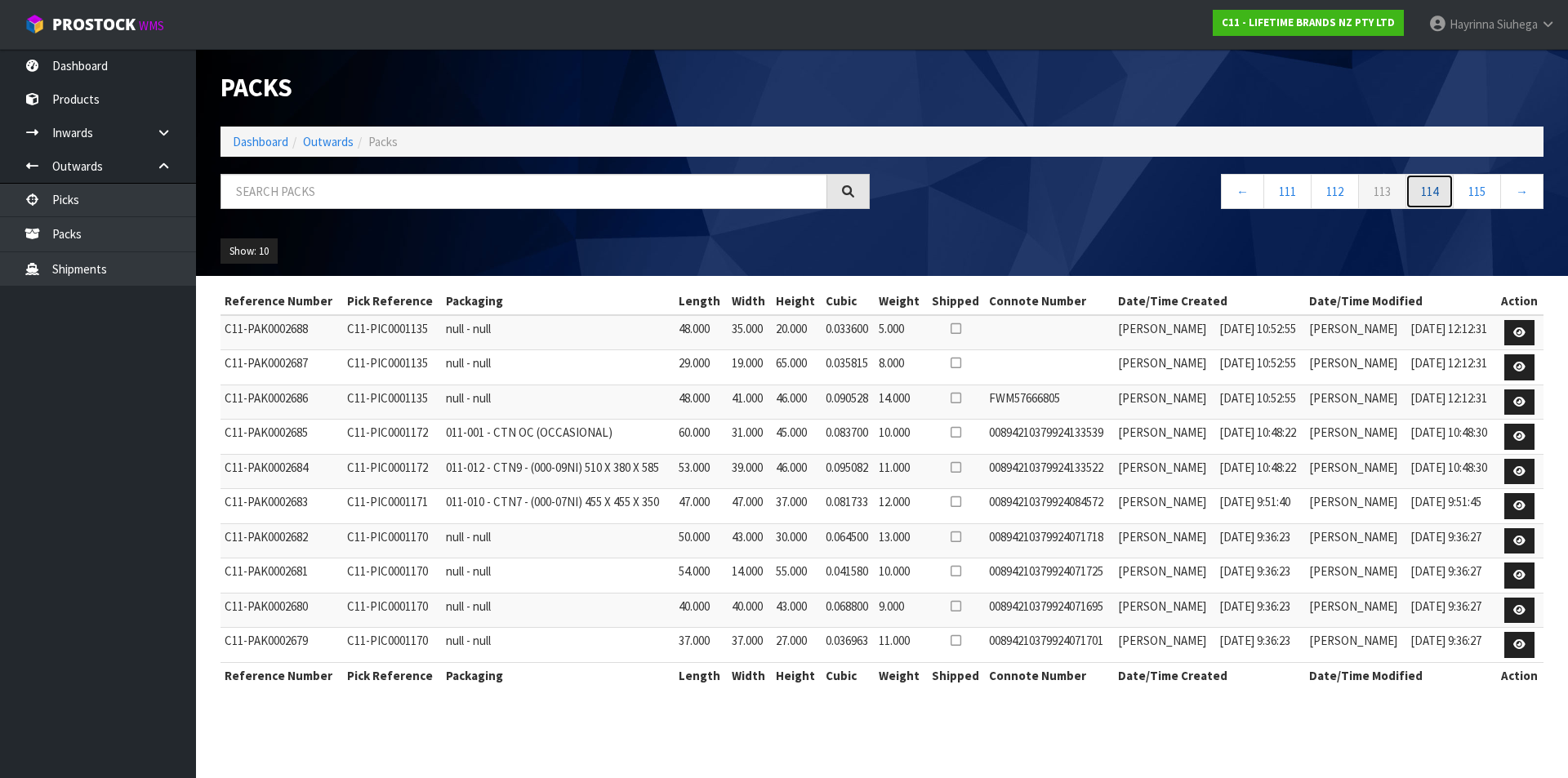
click at [1434, 183] on link "114" at bounding box center [1429, 192] width 48 height 35
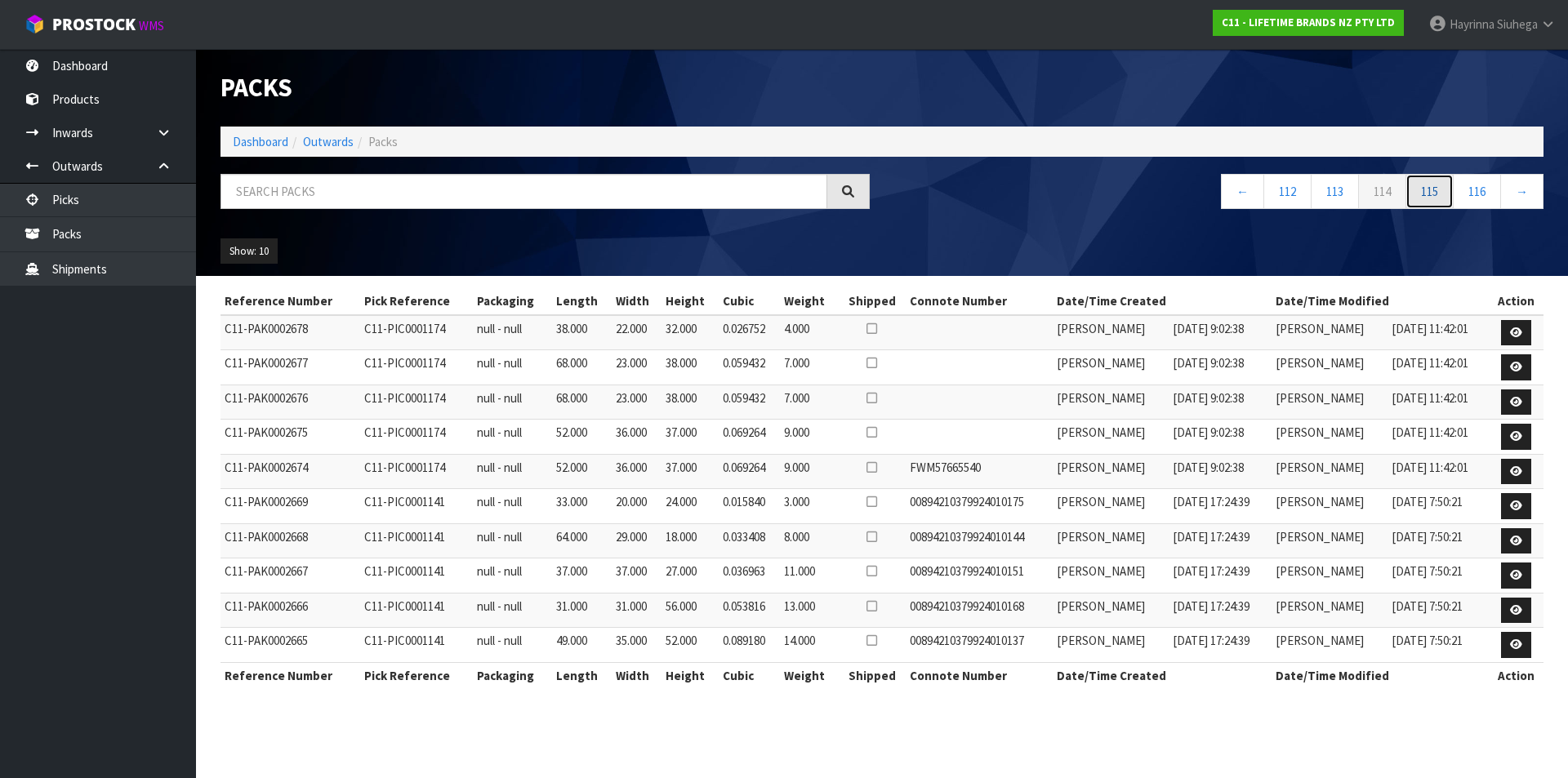
click at [1434, 183] on link "115" at bounding box center [1429, 192] width 48 height 35
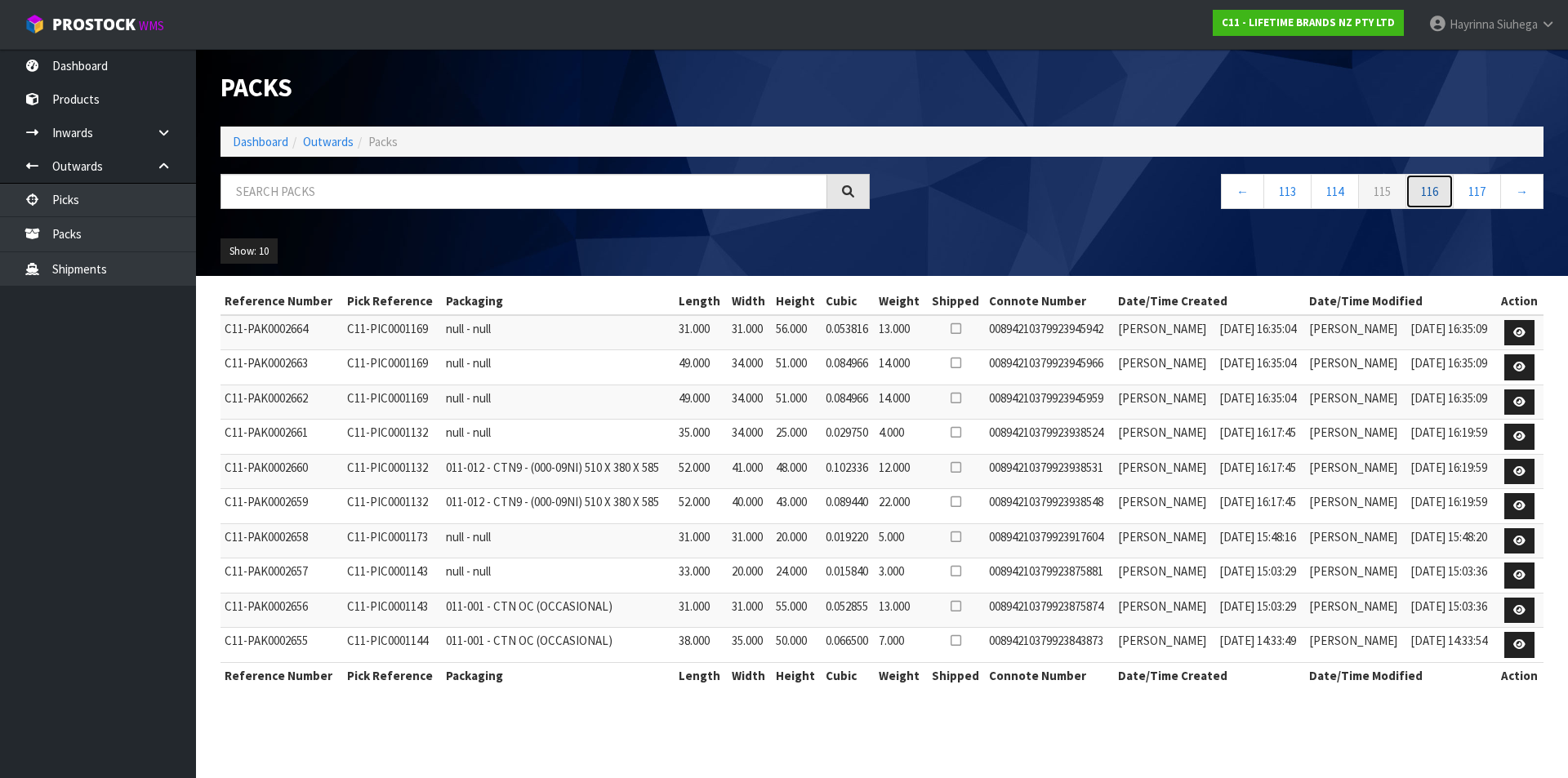
click at [1434, 183] on link "116" at bounding box center [1429, 192] width 48 height 35
click at [1434, 183] on link "117" at bounding box center [1429, 192] width 48 height 35
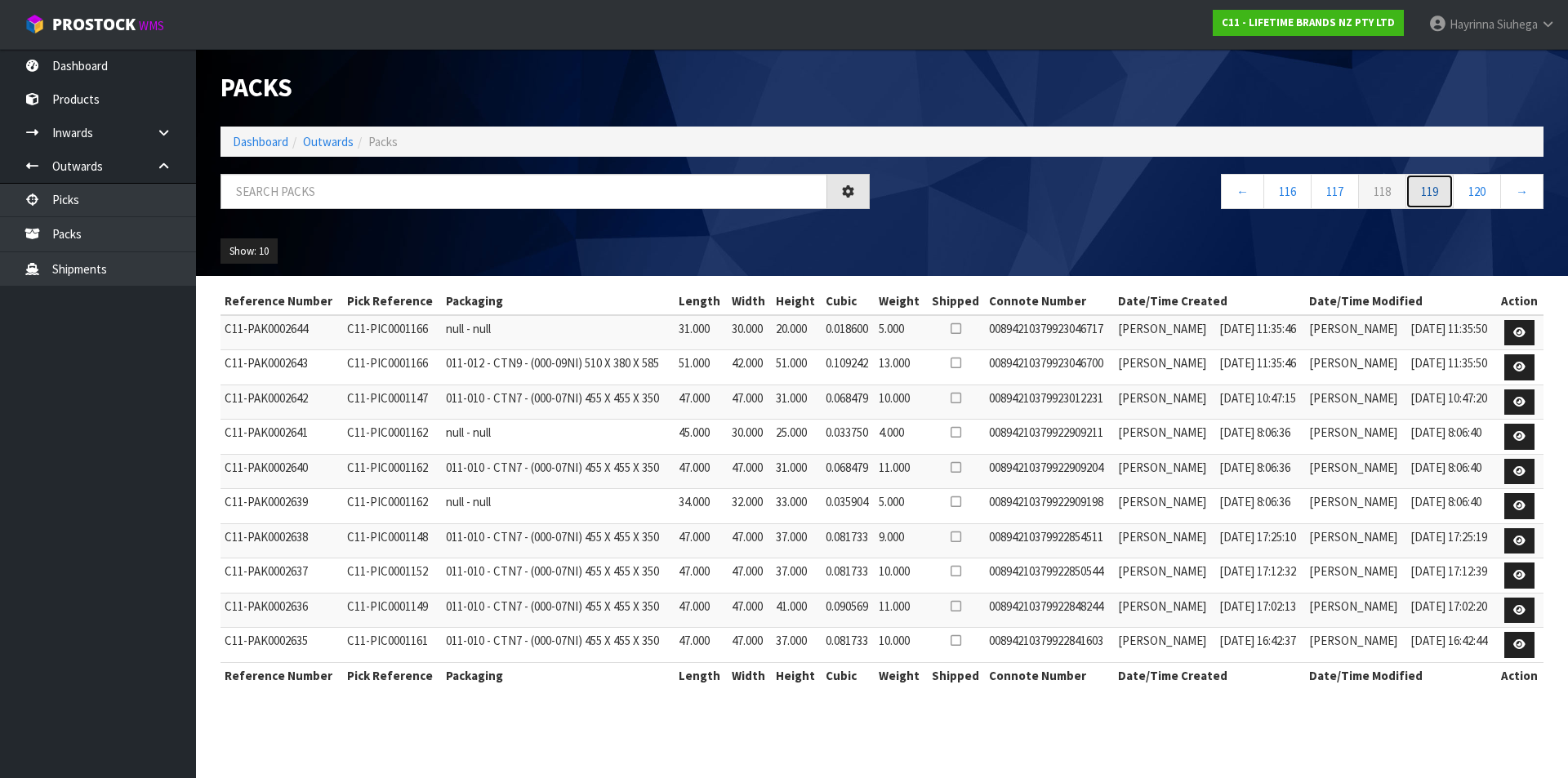
click at [1434, 183] on link "119" at bounding box center [1429, 192] width 48 height 35
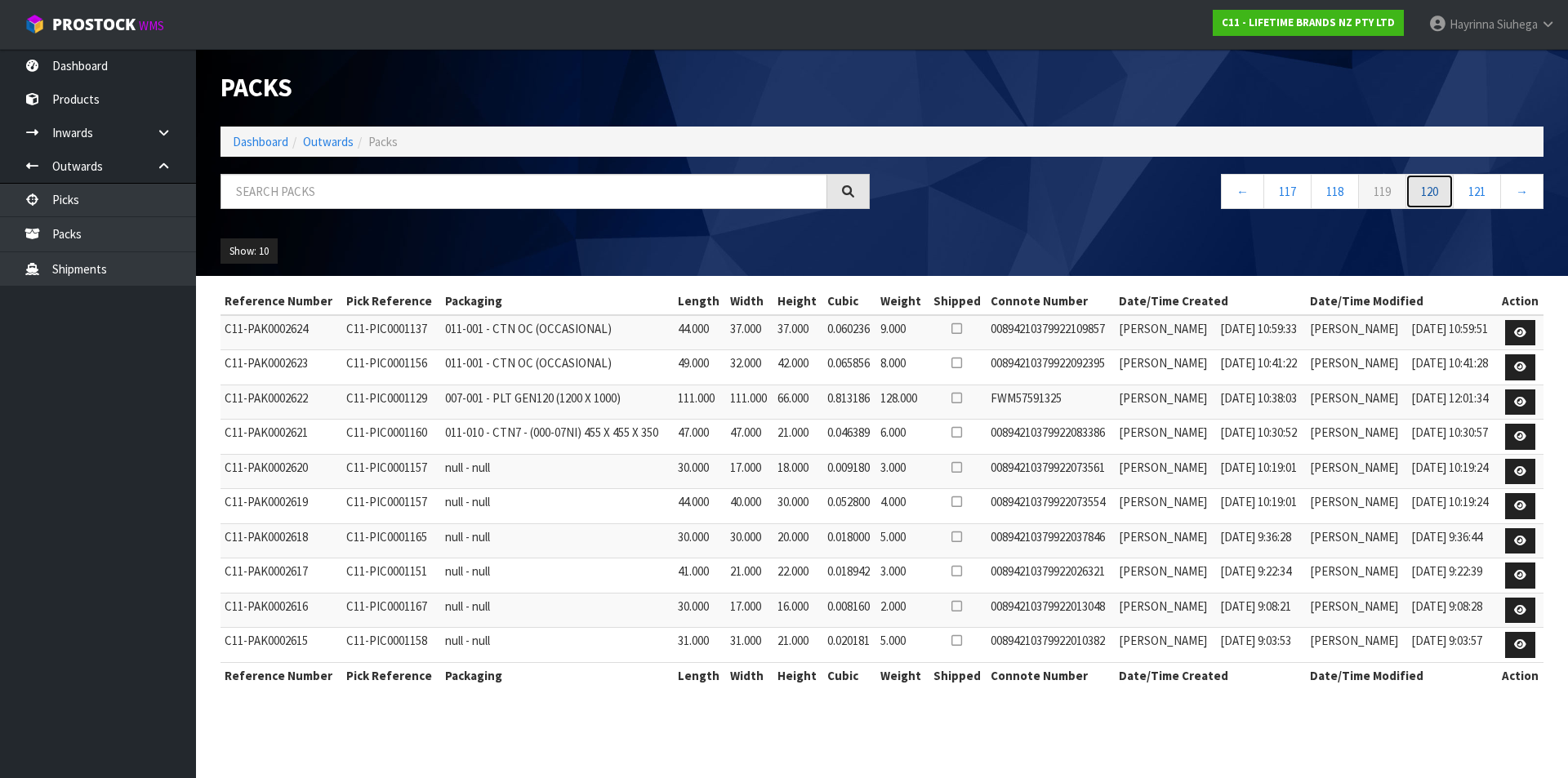
click at [1434, 183] on link "120" at bounding box center [1429, 192] width 48 height 35
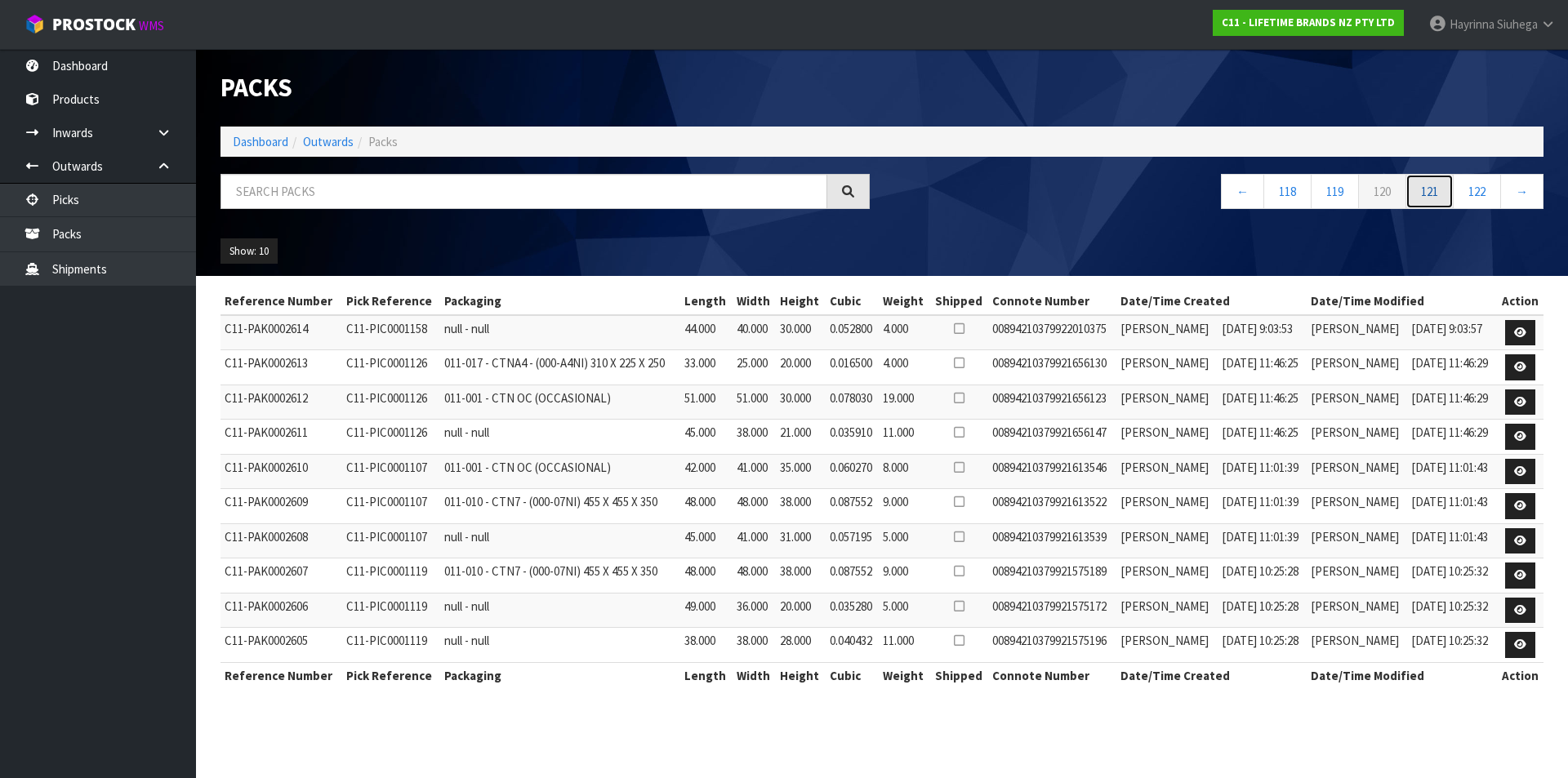
click at [1433, 183] on link "121" at bounding box center [1429, 192] width 48 height 35
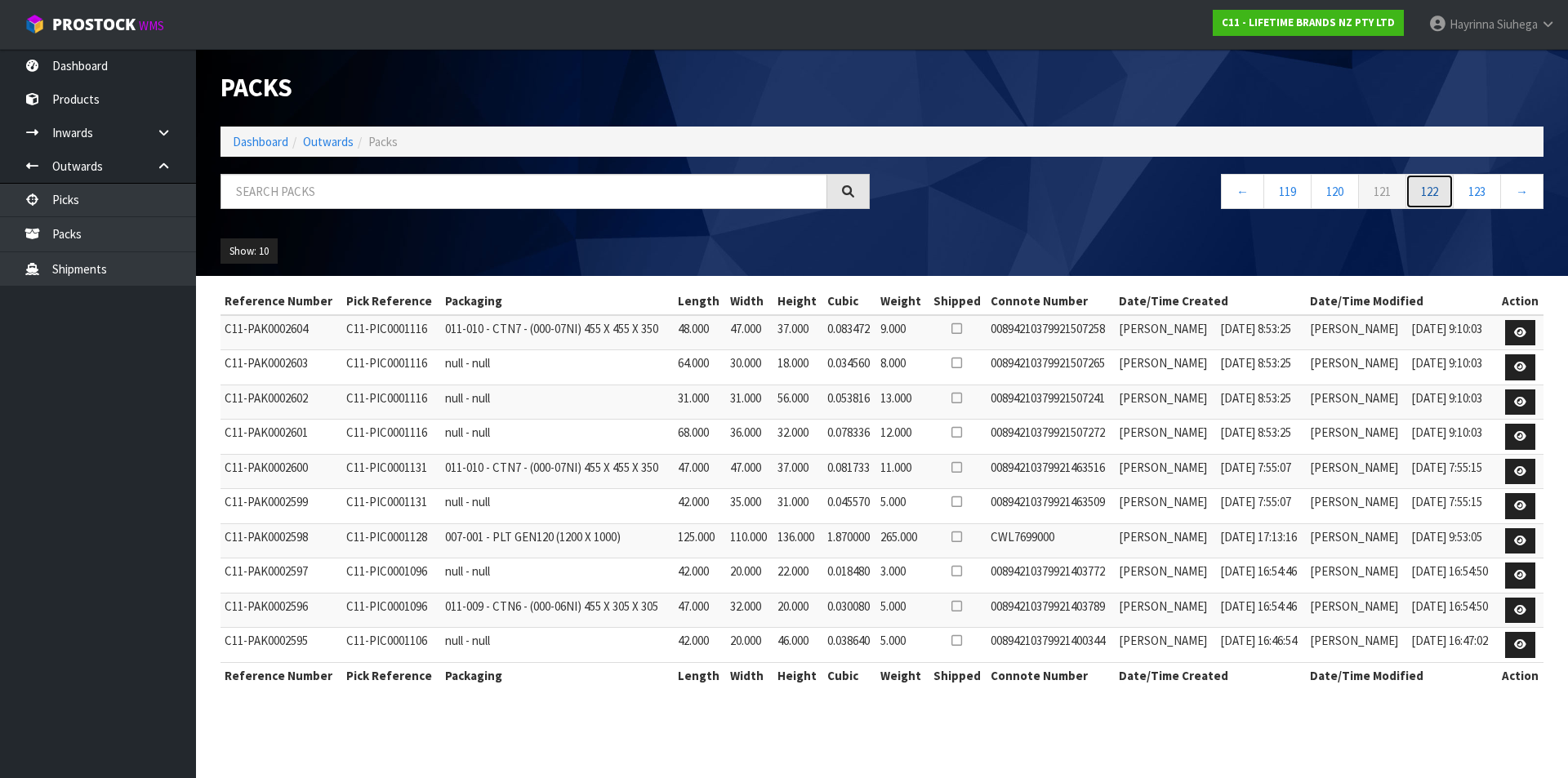
click at [1433, 183] on link "122" at bounding box center [1429, 192] width 48 height 35
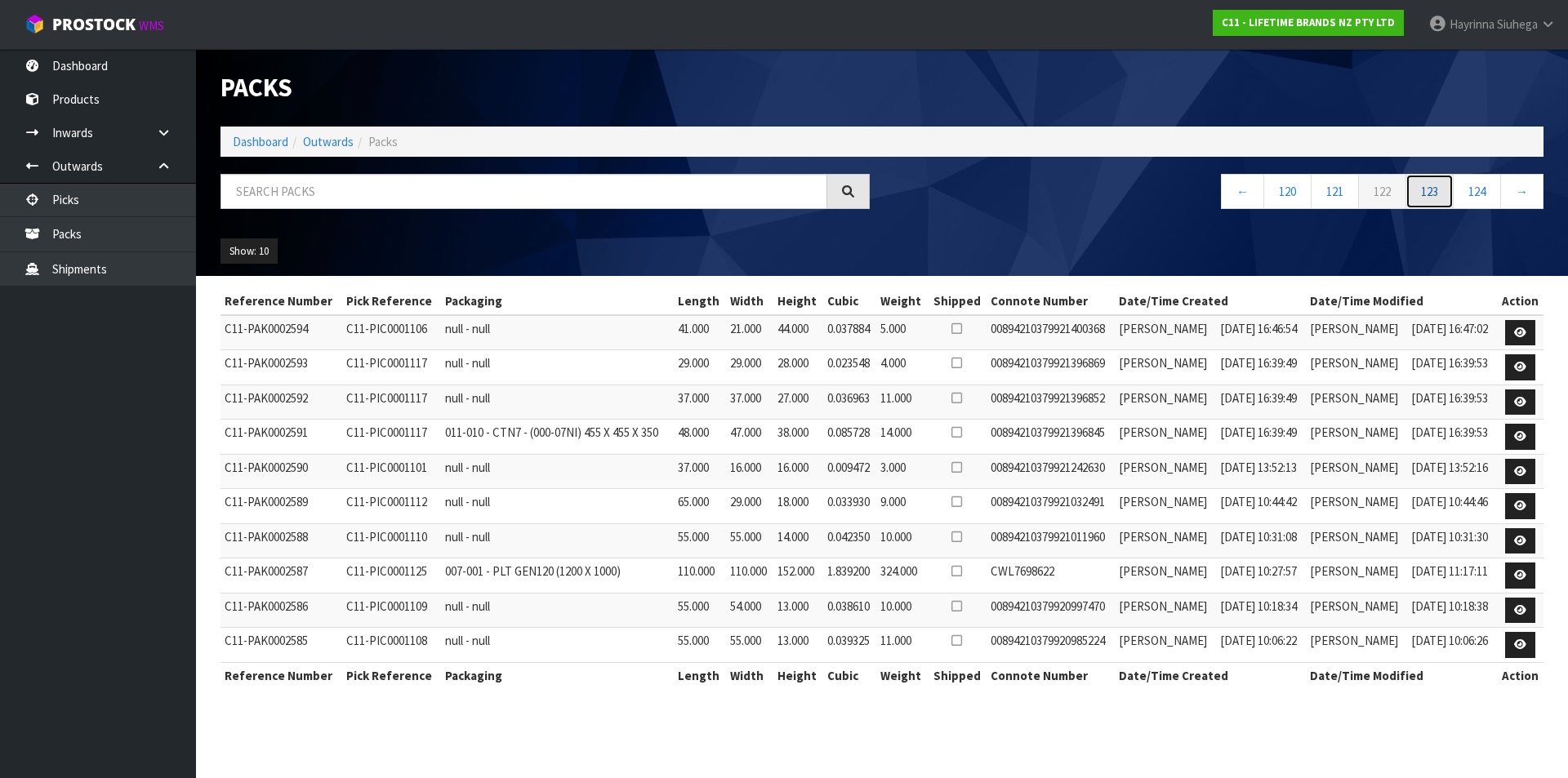
click at [1433, 183] on link "123" at bounding box center [1429, 192] width 48 height 35
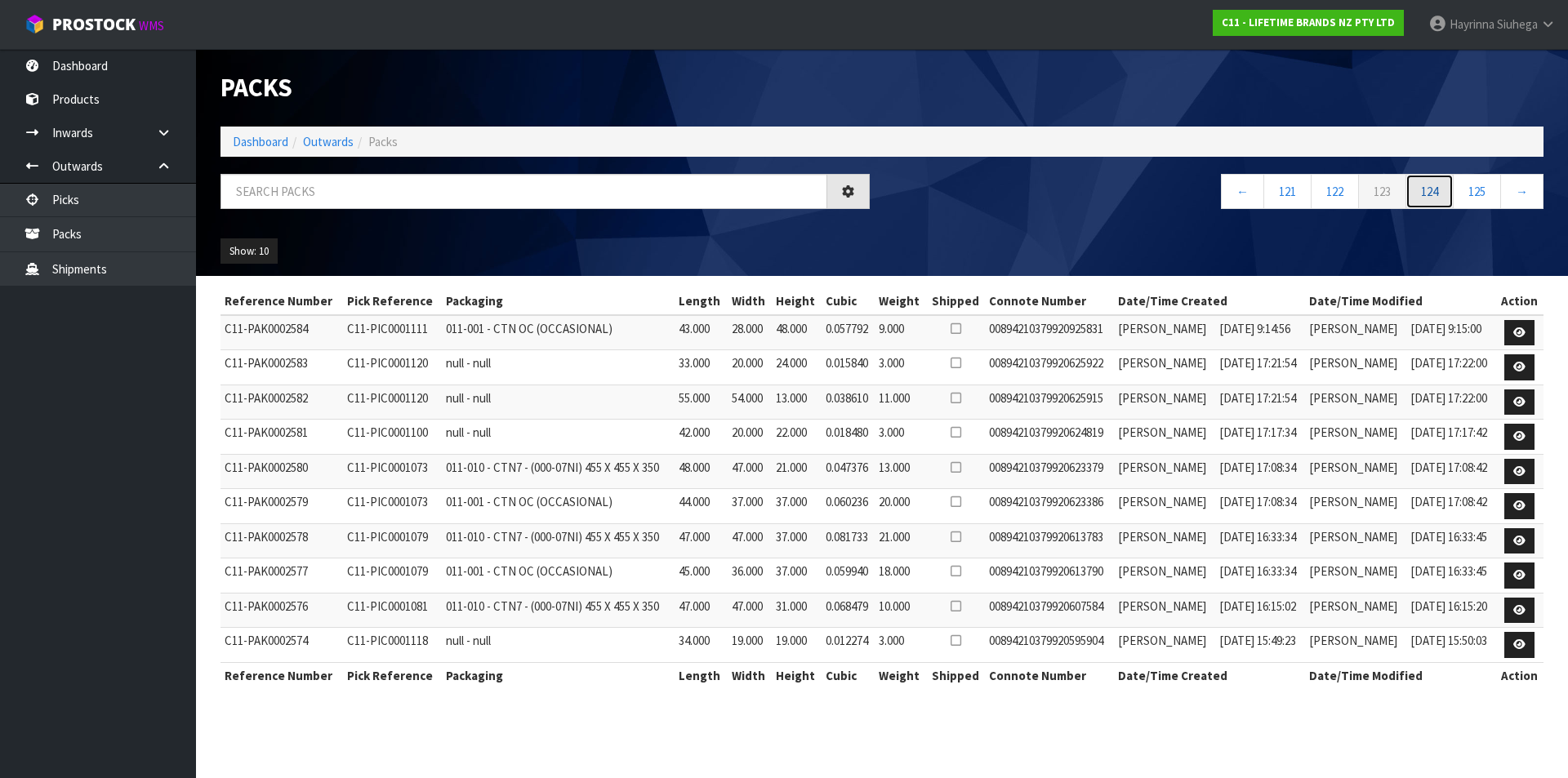
click at [1433, 183] on link "124" at bounding box center [1429, 192] width 48 height 35
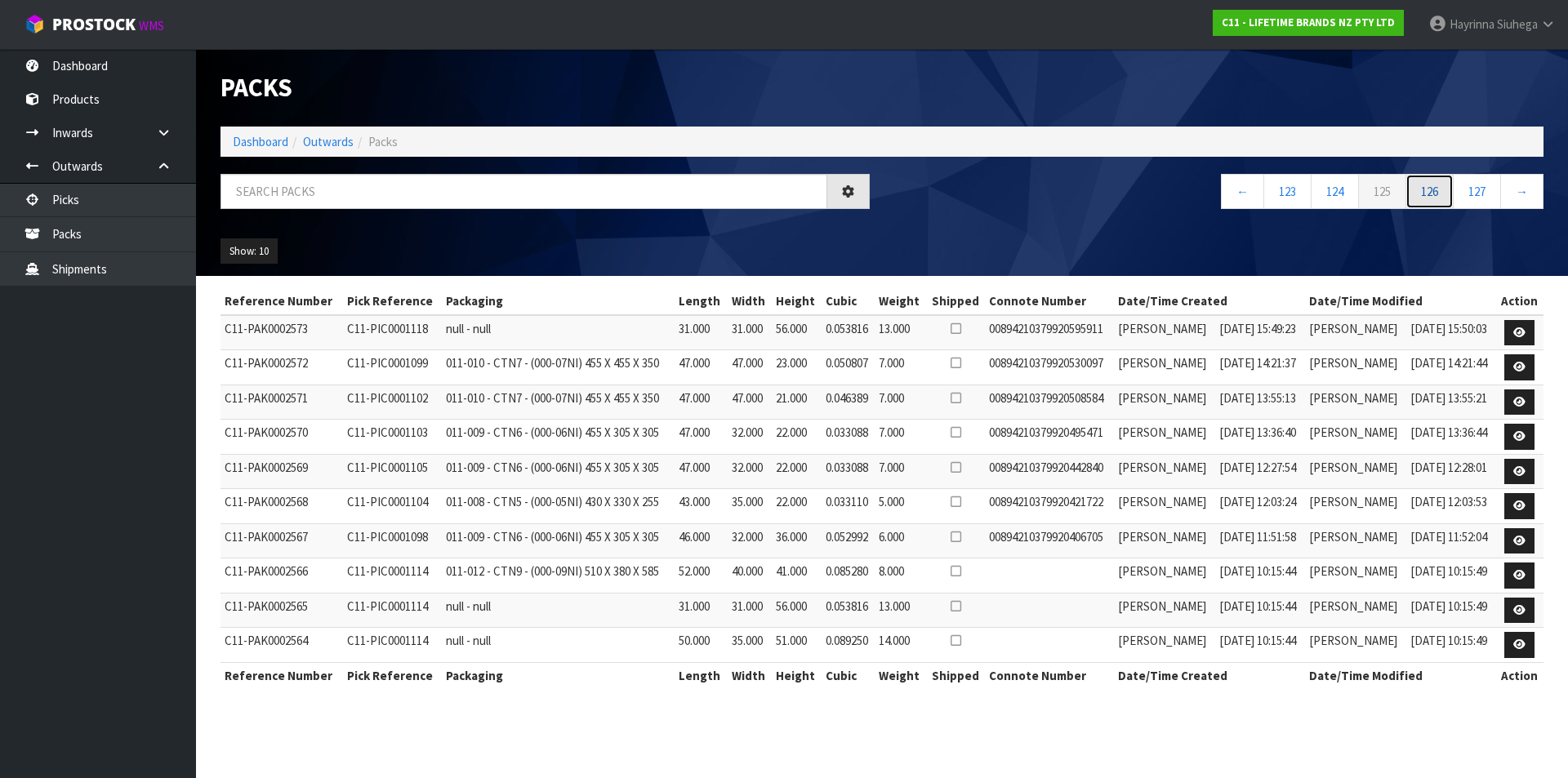
click at [1433, 183] on link "126" at bounding box center [1429, 192] width 48 height 35
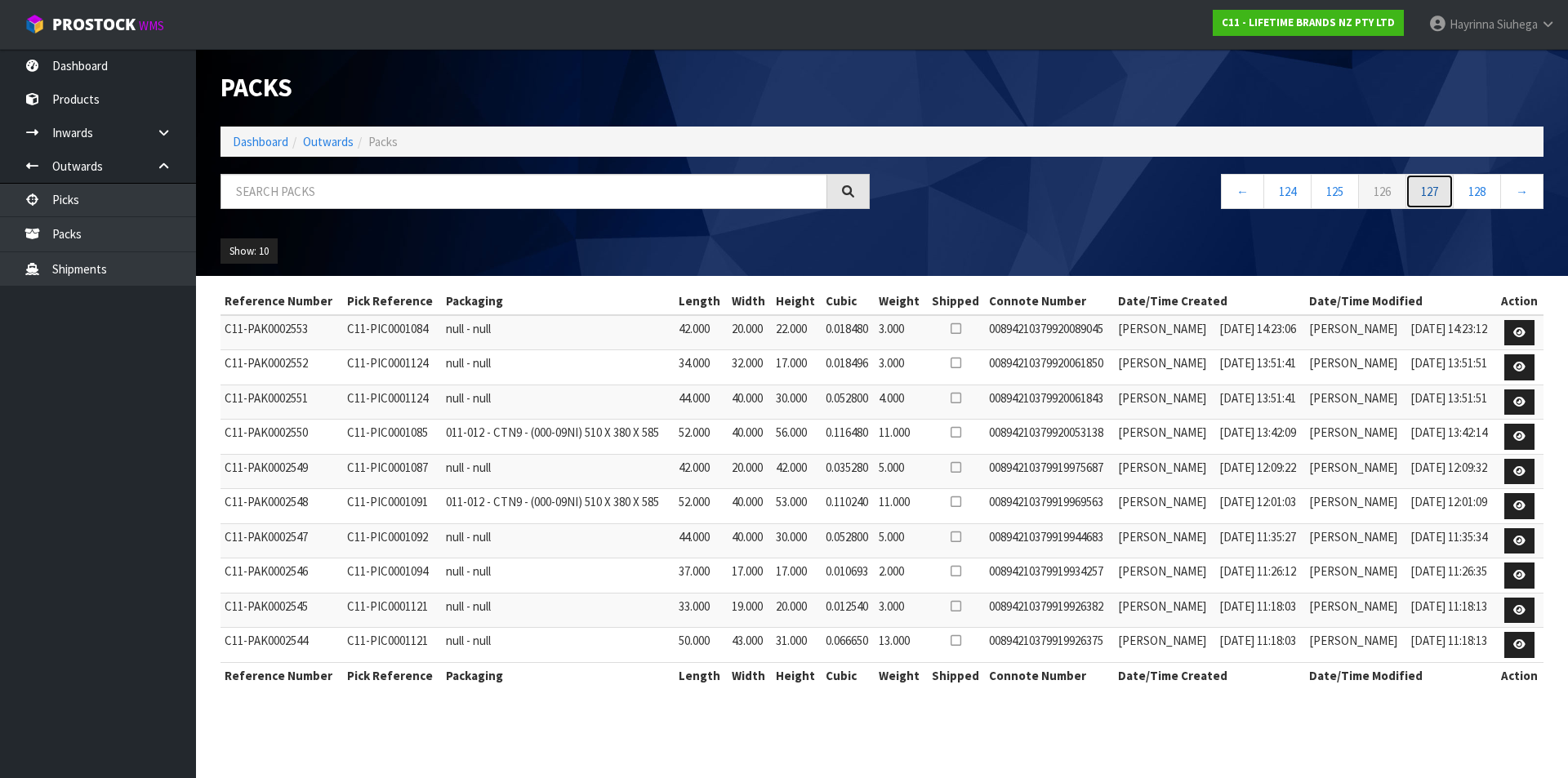
click at [1433, 183] on link "127" at bounding box center [1429, 192] width 48 height 35
click at [1433, 183] on link "128" at bounding box center [1429, 192] width 48 height 35
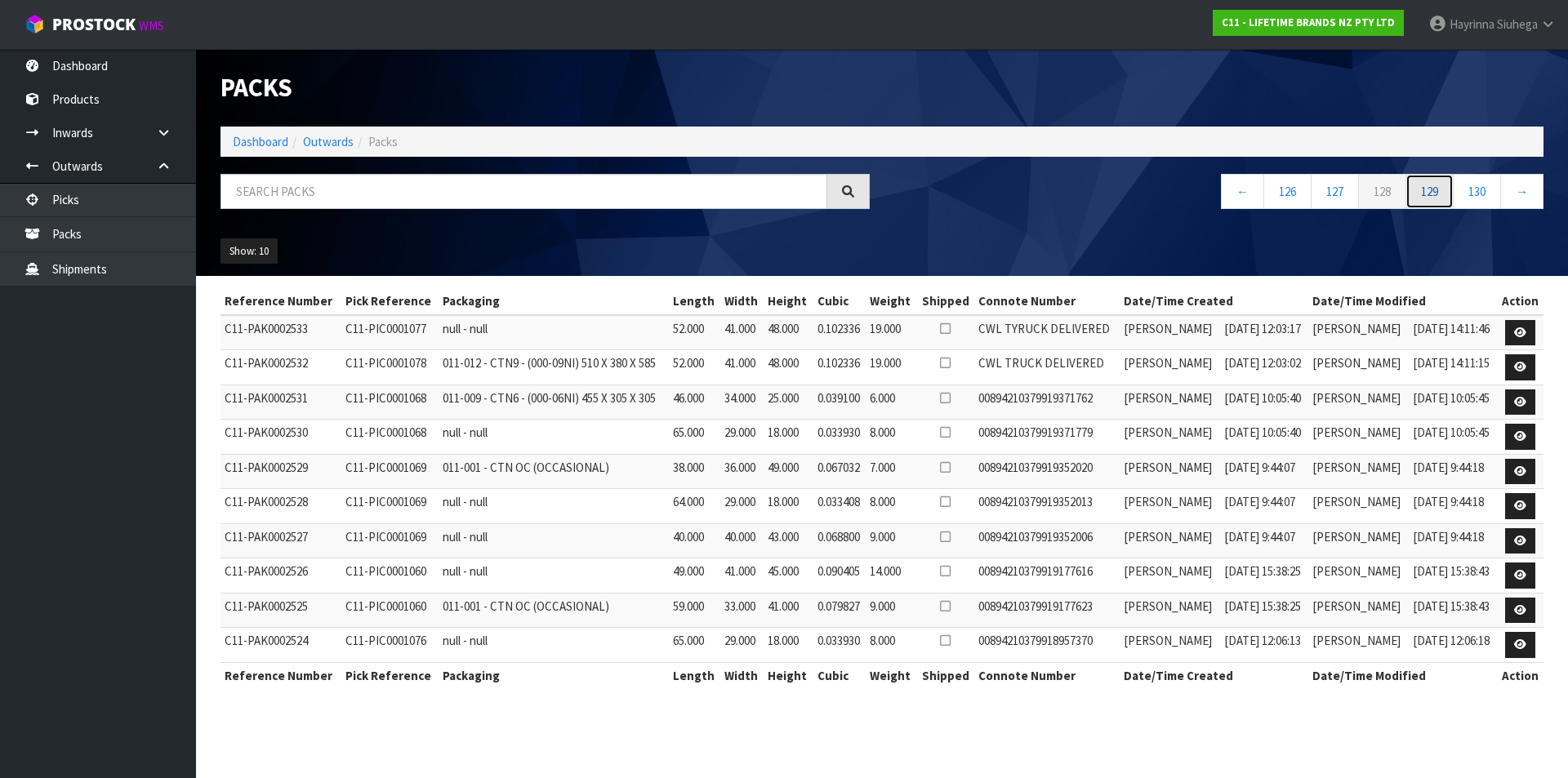
click at [1433, 183] on link "129" at bounding box center [1429, 192] width 48 height 35
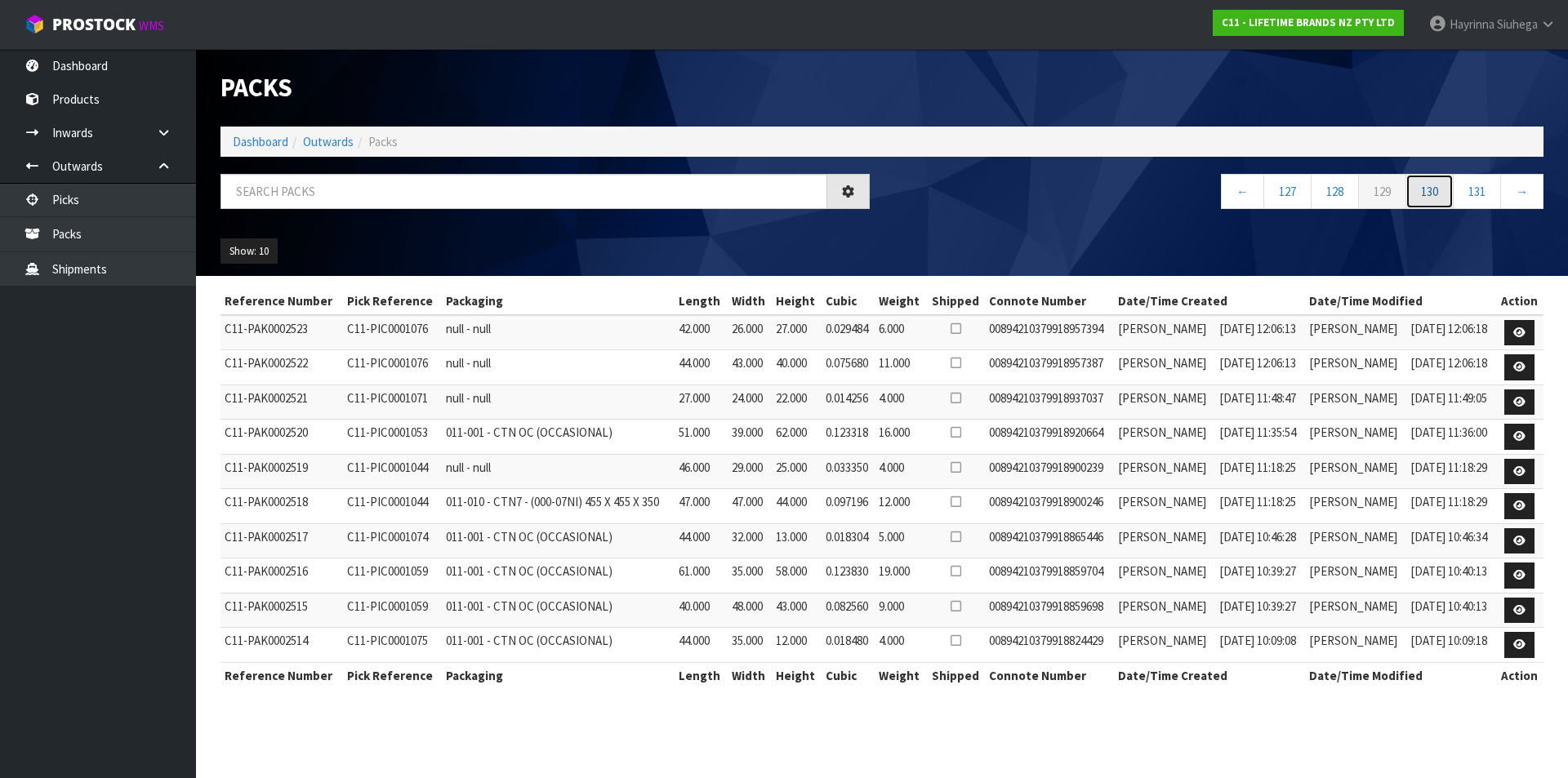
click at [1433, 183] on link "130" at bounding box center [1429, 192] width 48 height 35
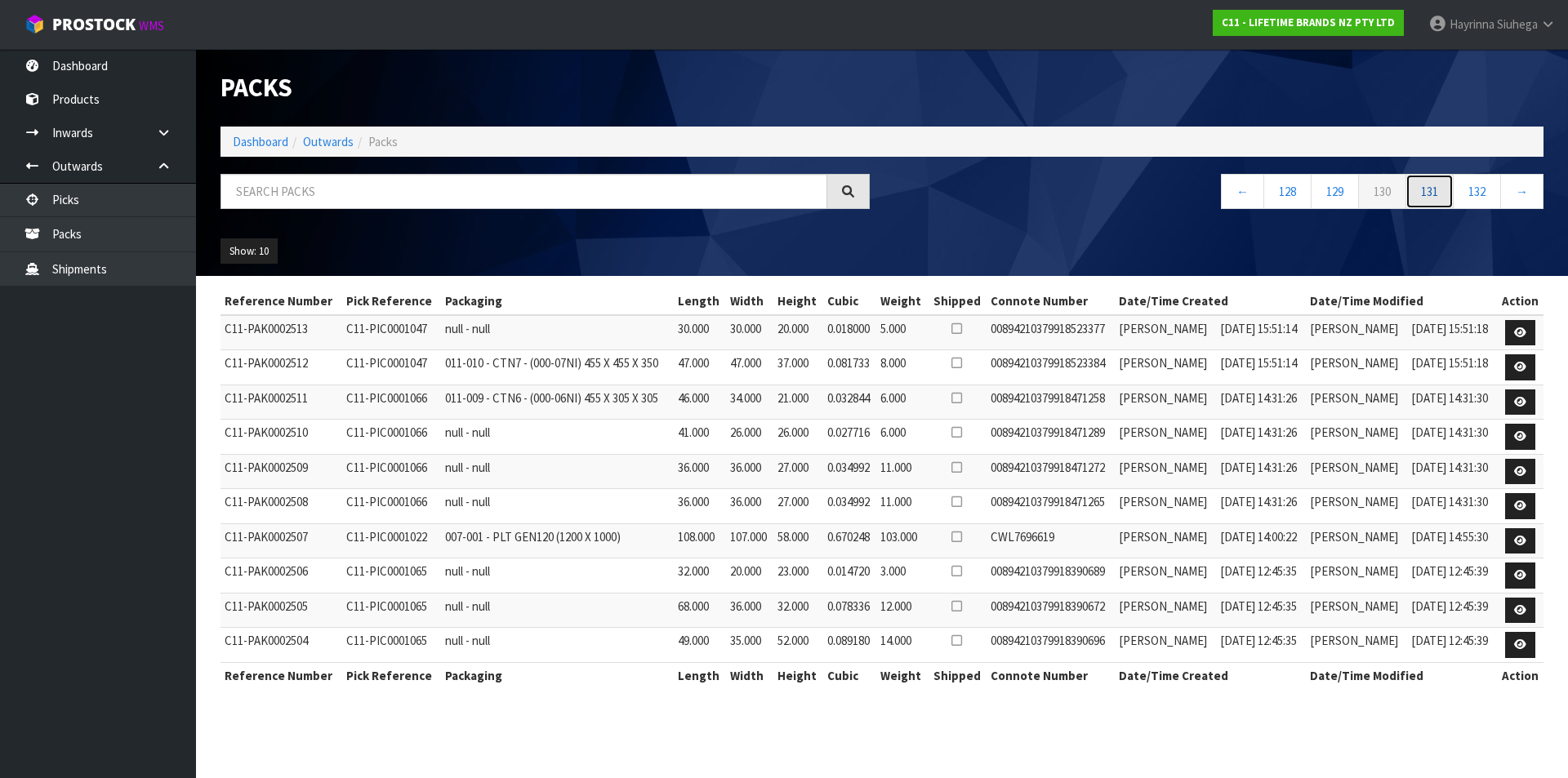
click at [1433, 183] on link "131" at bounding box center [1429, 192] width 48 height 35
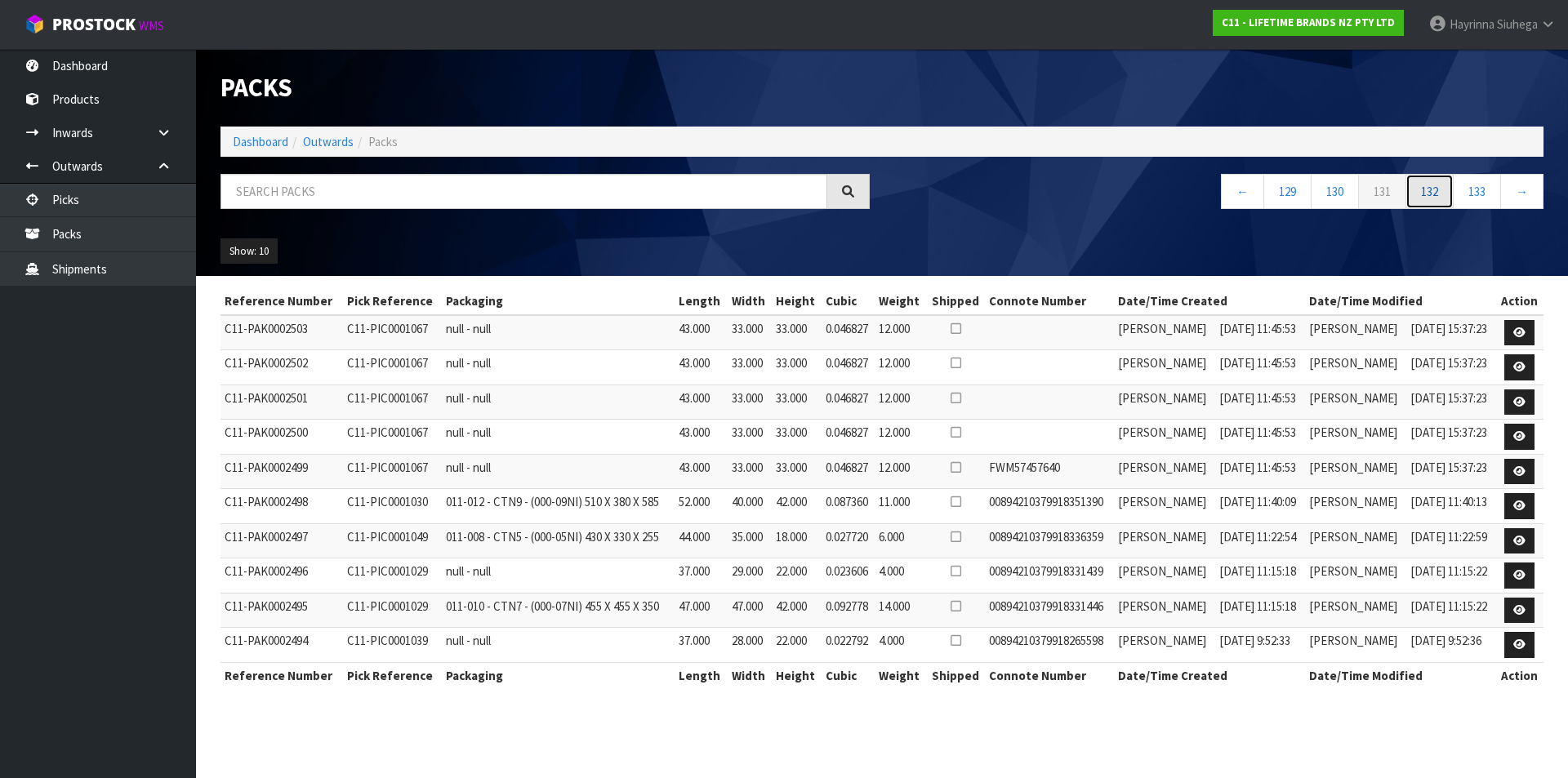
click at [1433, 183] on link "132" at bounding box center [1429, 192] width 48 height 35
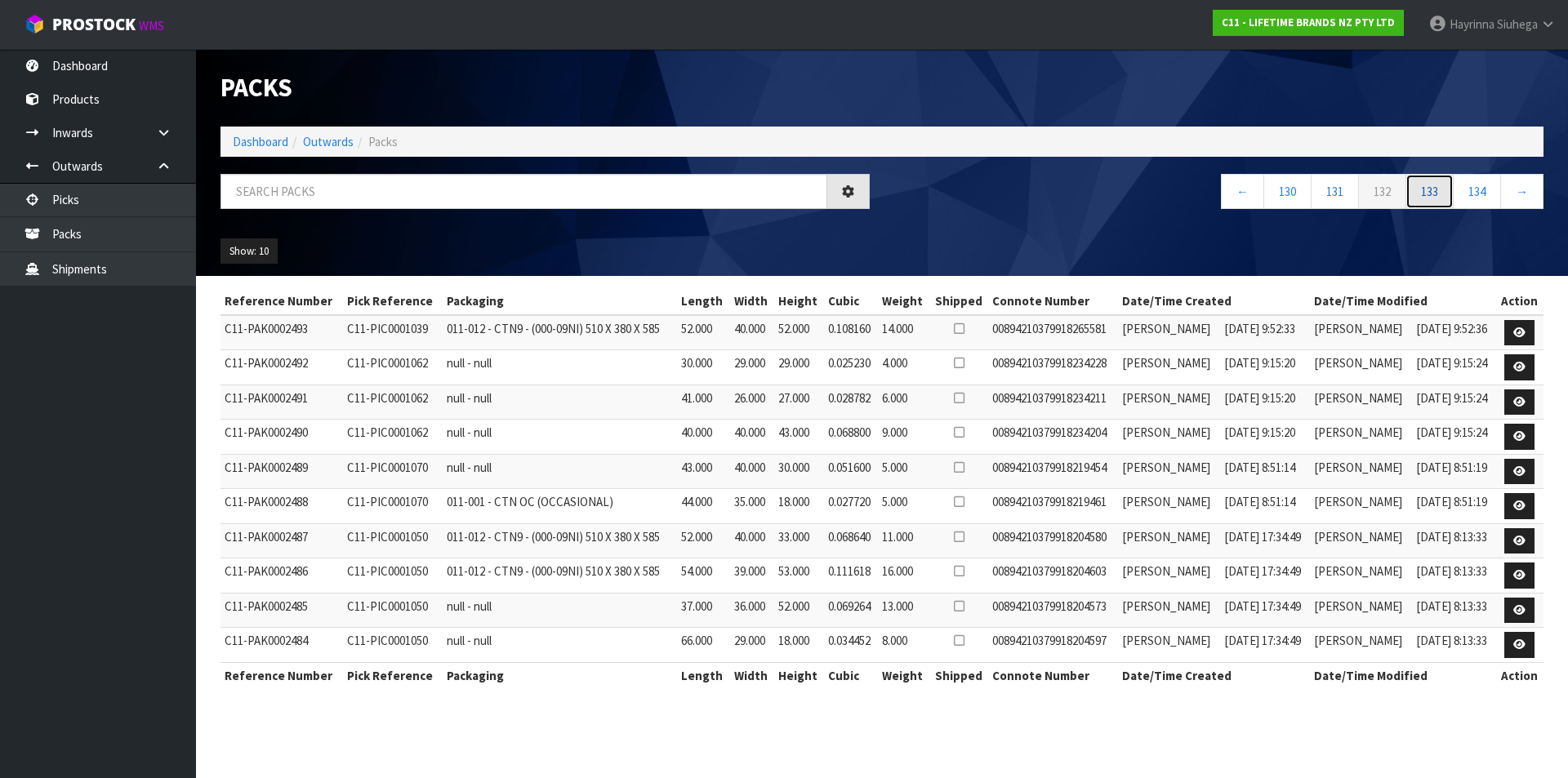
click at [1433, 183] on link "133" at bounding box center [1429, 192] width 48 height 35
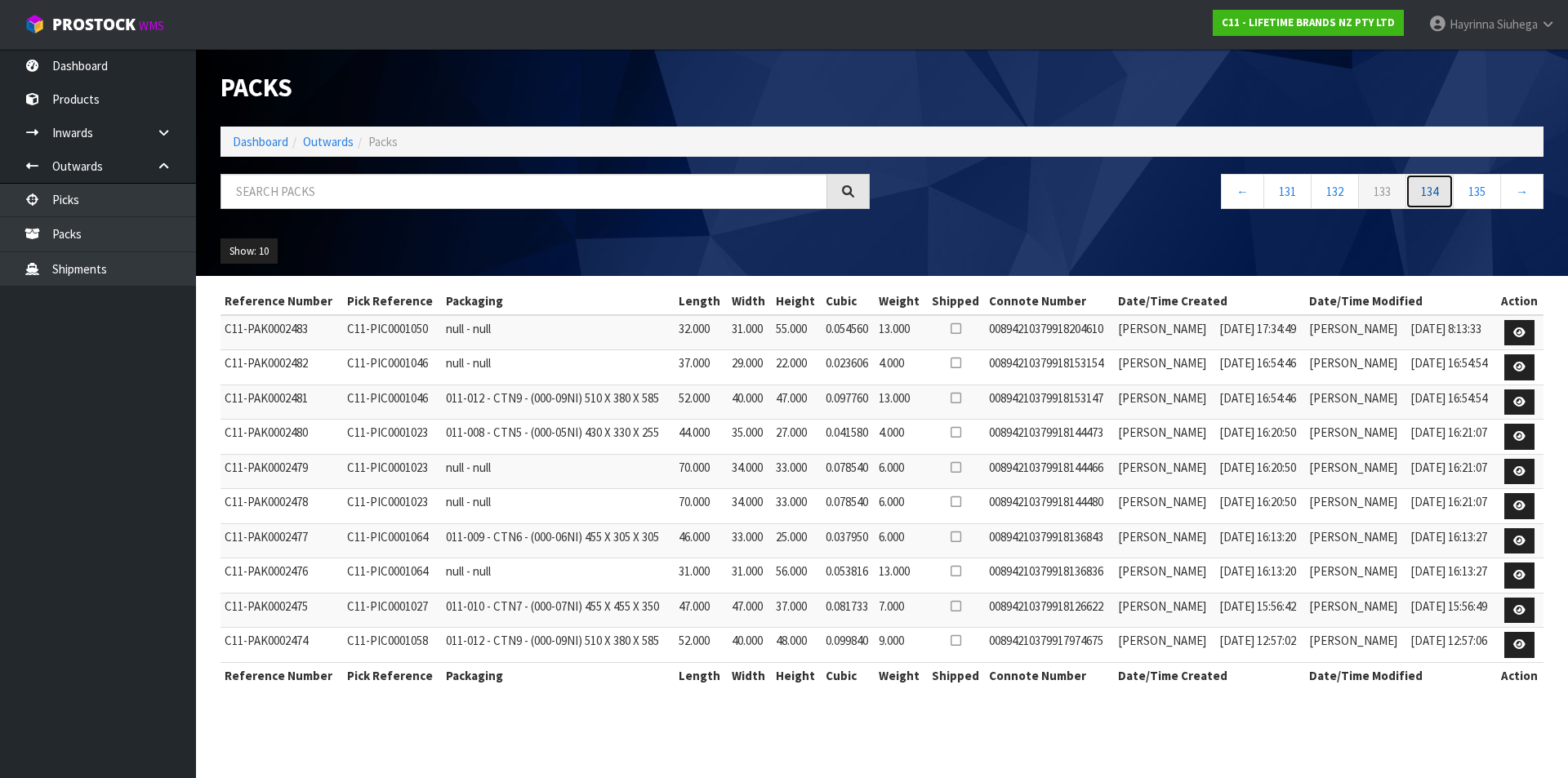
click at [1433, 183] on link "134" at bounding box center [1429, 192] width 48 height 35
click at [1433, 183] on link "135" at bounding box center [1429, 192] width 48 height 35
click at [1433, 183] on link "136" at bounding box center [1429, 192] width 48 height 35
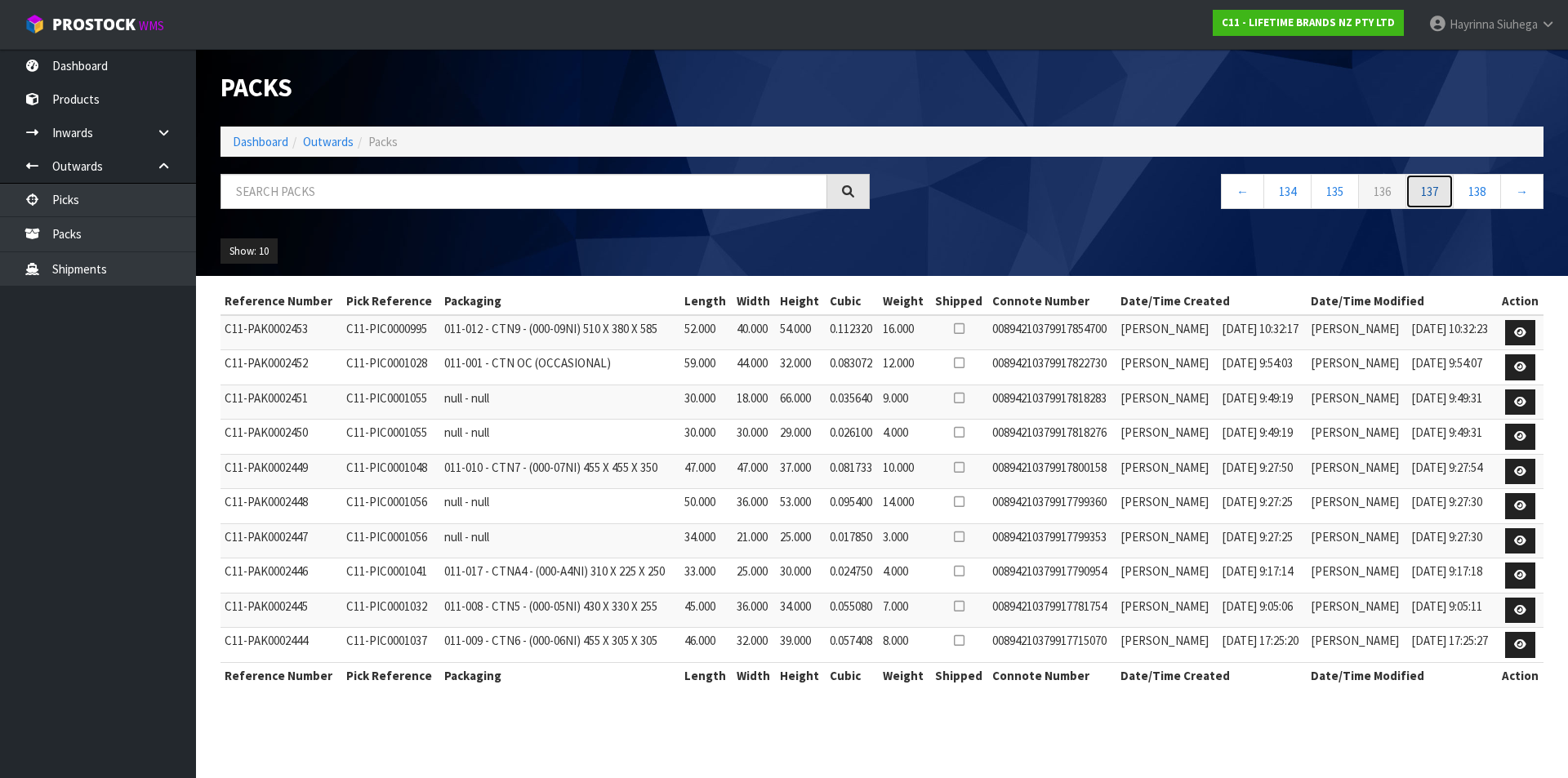
click at [1433, 183] on link "137" at bounding box center [1429, 192] width 48 height 35
click at [1433, 183] on link "138" at bounding box center [1429, 192] width 48 height 35
click at [1433, 183] on link "140" at bounding box center [1429, 192] width 48 height 35
click at [1433, 183] on link "141" at bounding box center [1429, 192] width 48 height 35
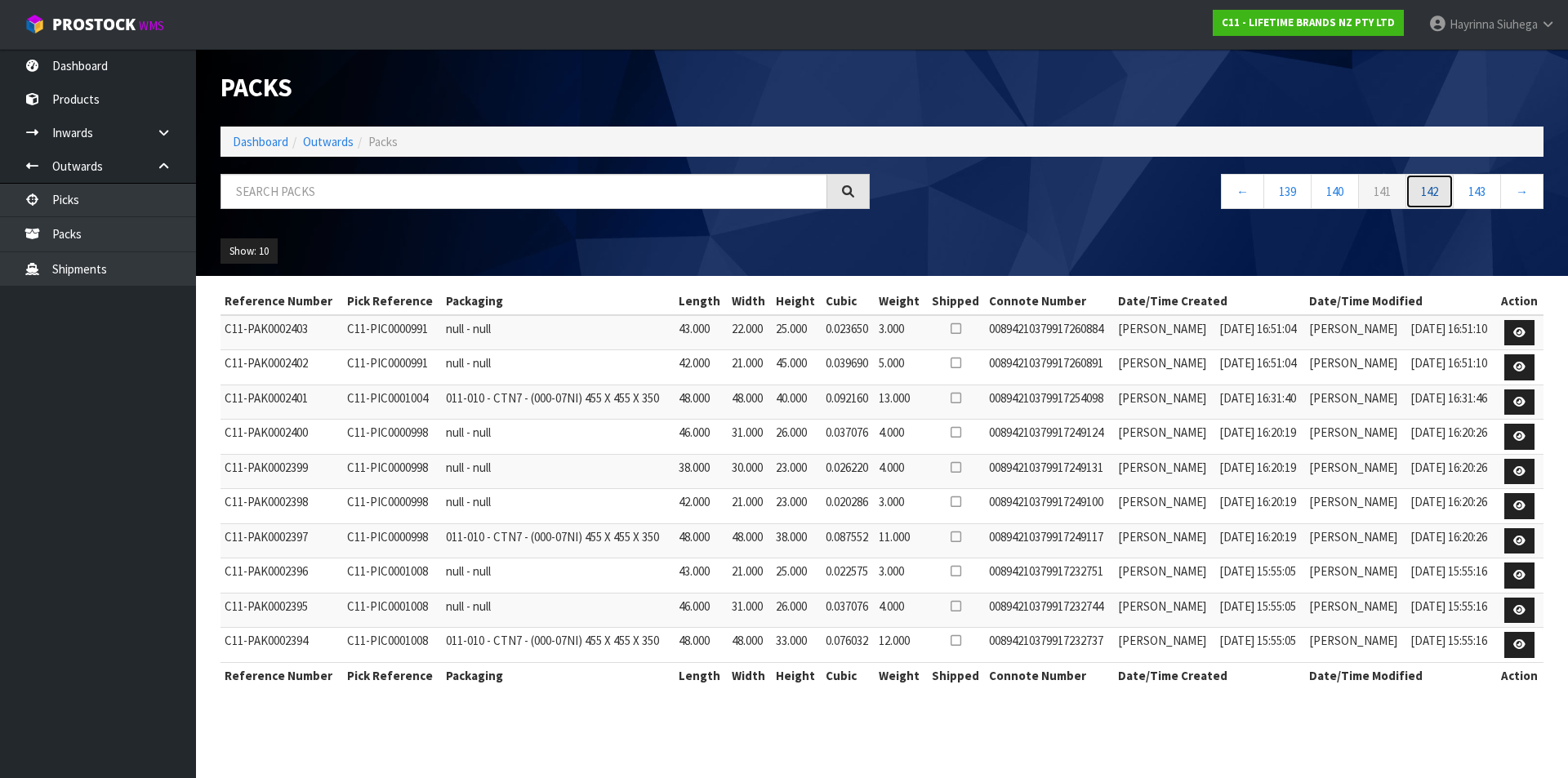
click at [1433, 183] on link "142" at bounding box center [1429, 192] width 48 height 35
click at [1433, 183] on link "143" at bounding box center [1429, 192] width 48 height 35
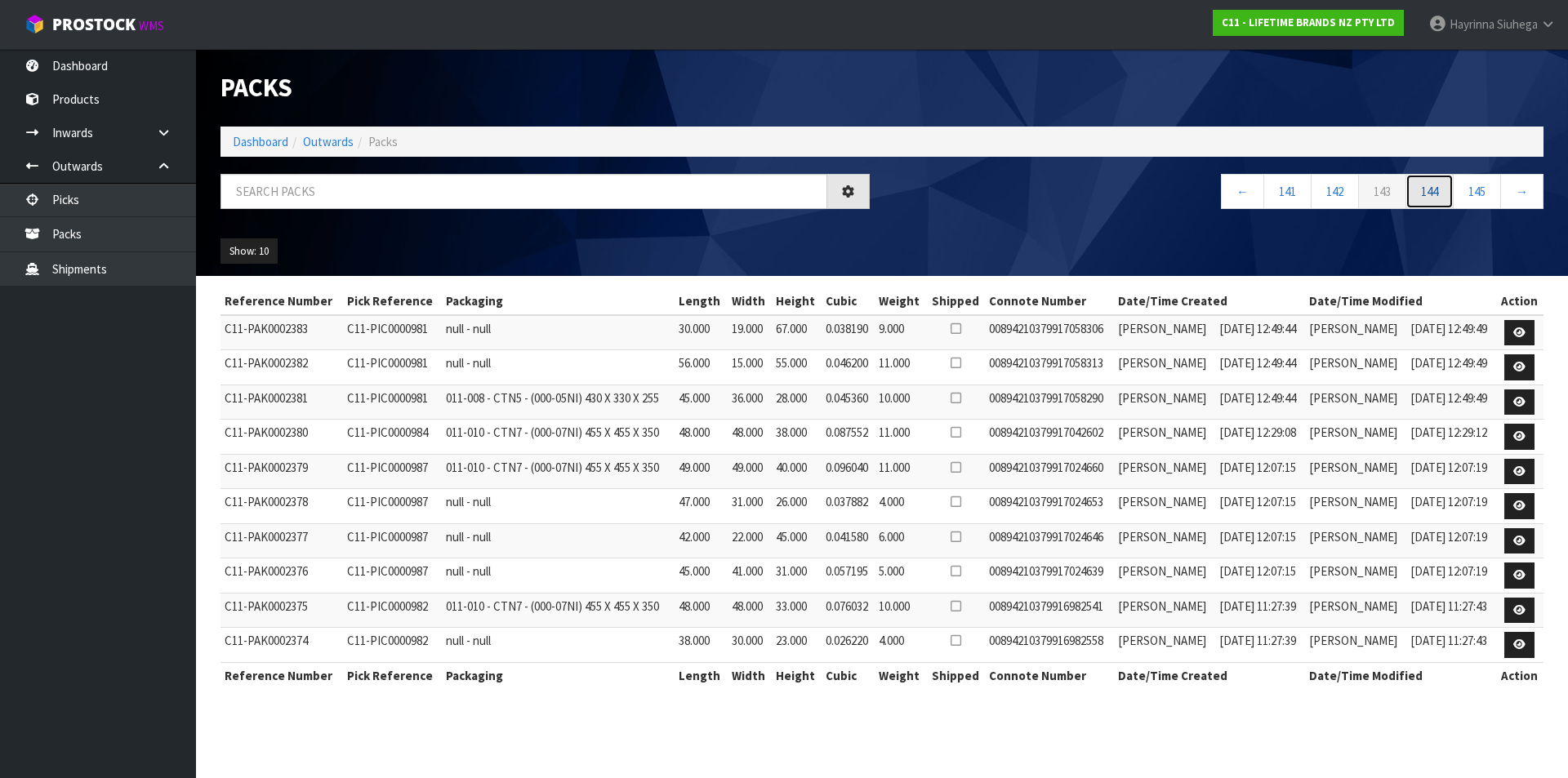
click at [1433, 183] on link "144" at bounding box center [1429, 192] width 48 height 35
click at [1433, 183] on link "145" at bounding box center [1429, 192] width 48 height 35
click at [1433, 183] on link "146" at bounding box center [1429, 192] width 48 height 35
click at [1433, 183] on link "147" at bounding box center [1429, 192] width 48 height 35
click at [1433, 183] on link "148" at bounding box center [1429, 192] width 48 height 35
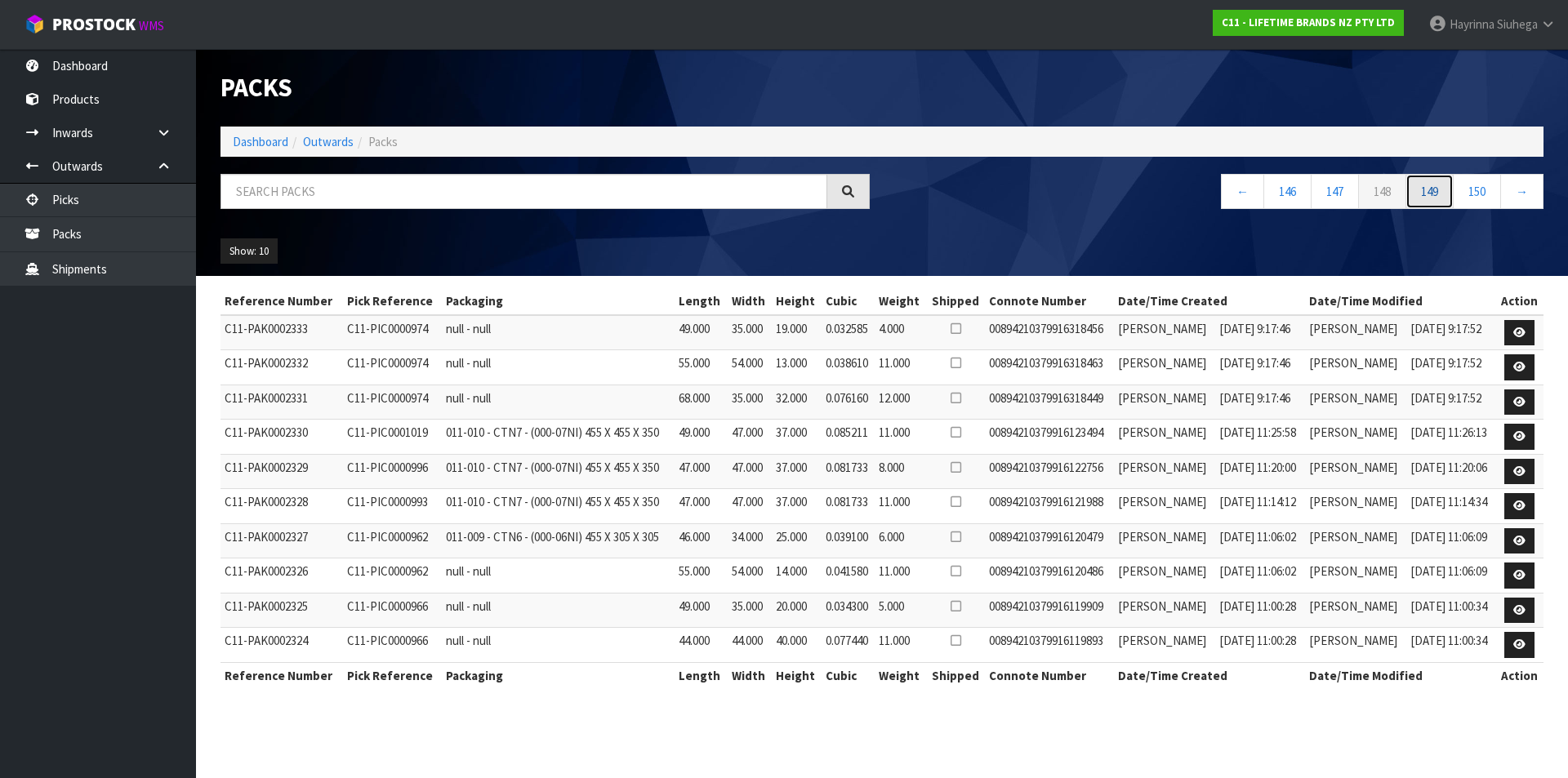
click at [1433, 183] on link "149" at bounding box center [1429, 192] width 48 height 35
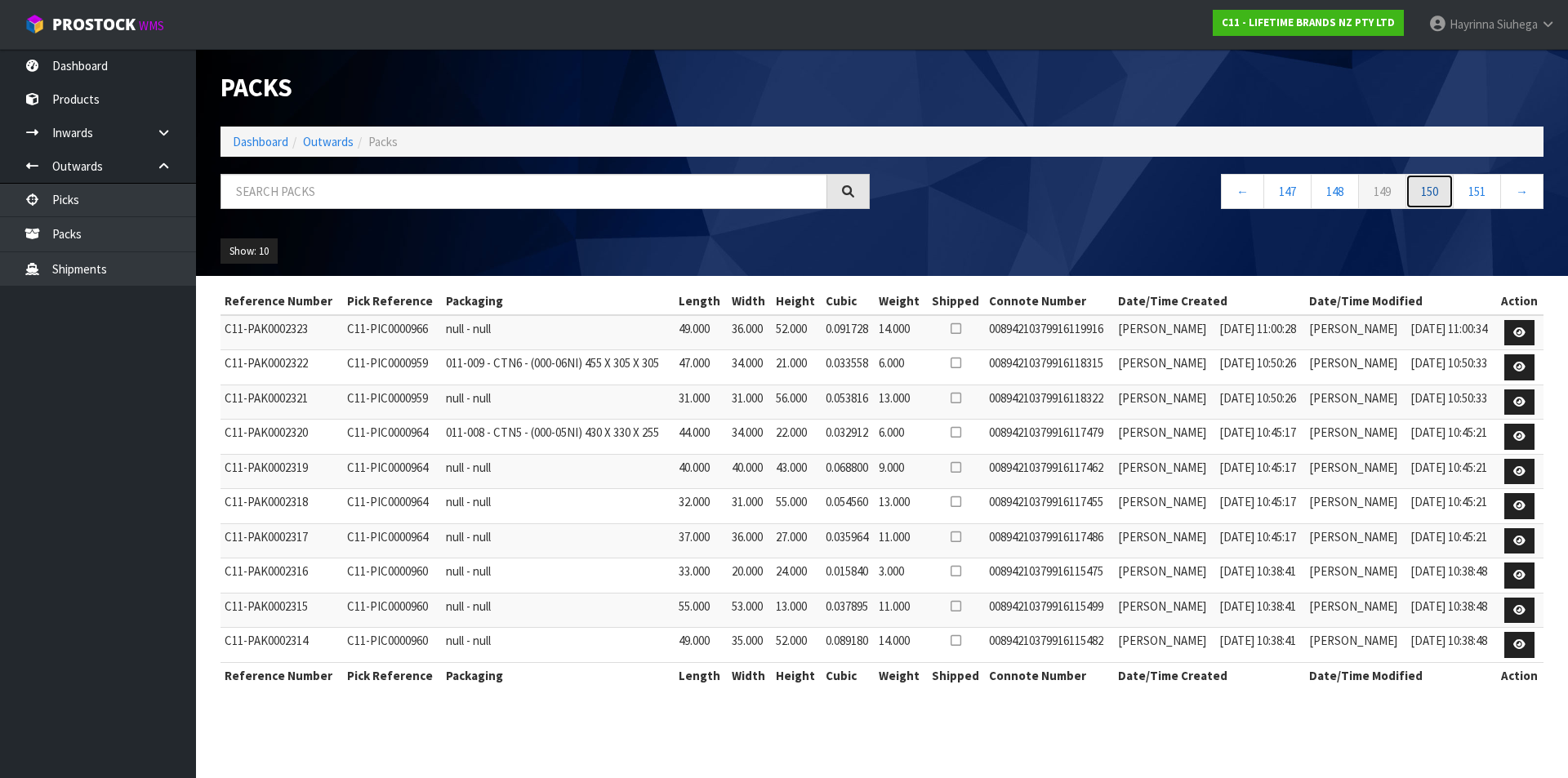
click at [1433, 183] on link "150" at bounding box center [1429, 192] width 48 height 35
click at [1433, 183] on link "152" at bounding box center [1429, 192] width 48 height 35
click at [1433, 183] on link "153" at bounding box center [1429, 192] width 48 height 35
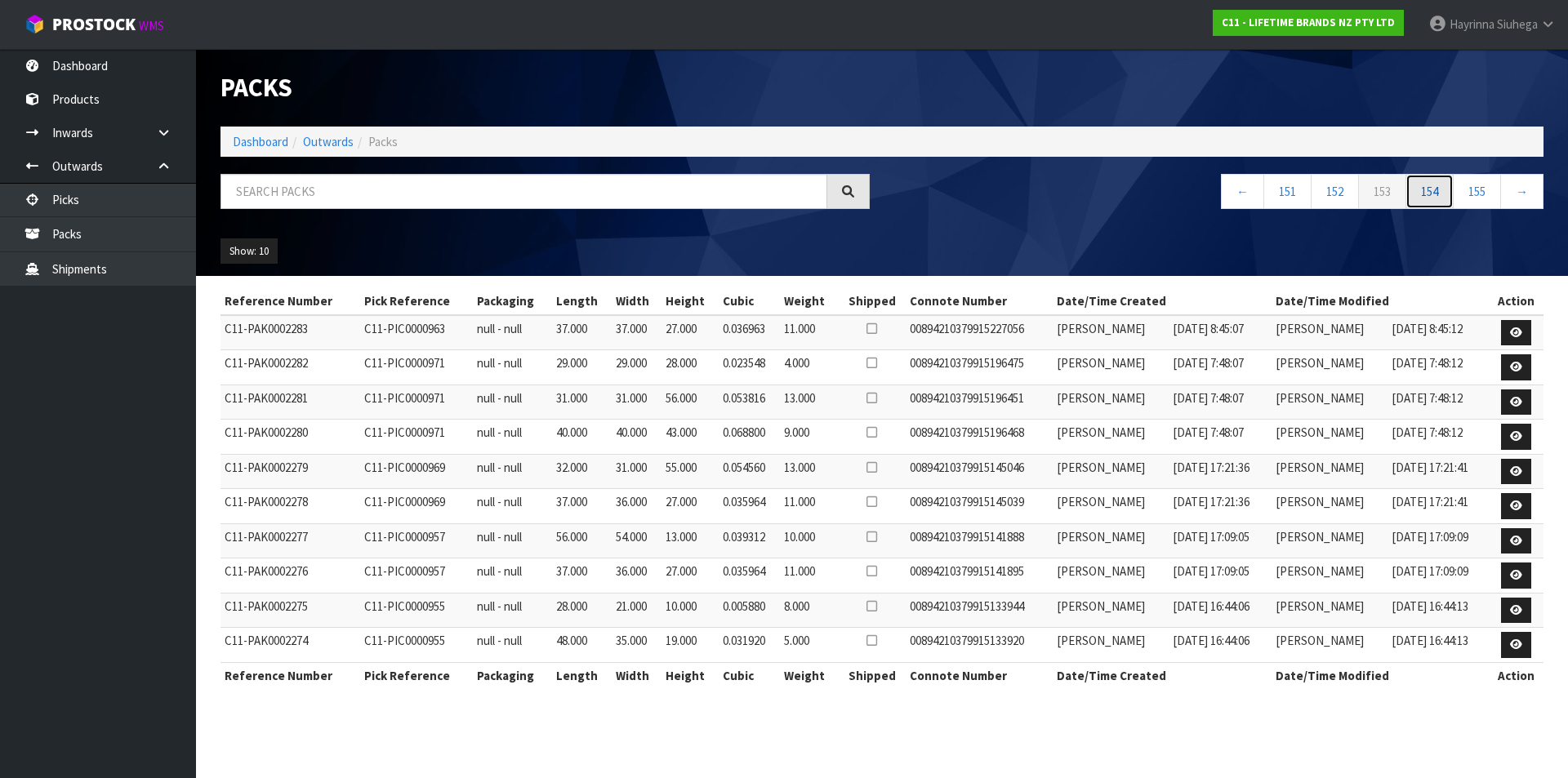
click at [1433, 183] on link "154" at bounding box center [1429, 192] width 48 height 35
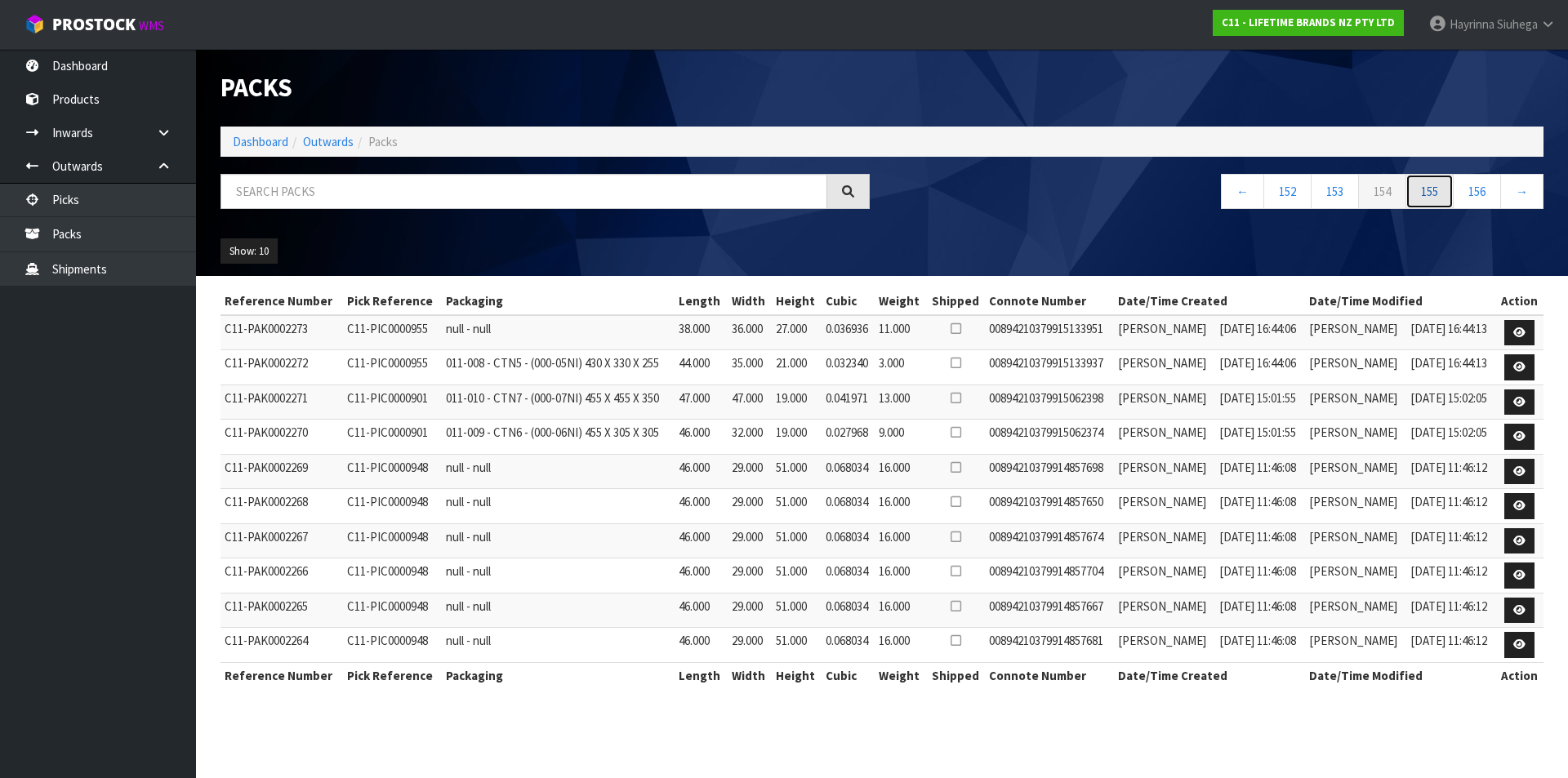
click at [1433, 183] on link "155" at bounding box center [1429, 192] width 48 height 35
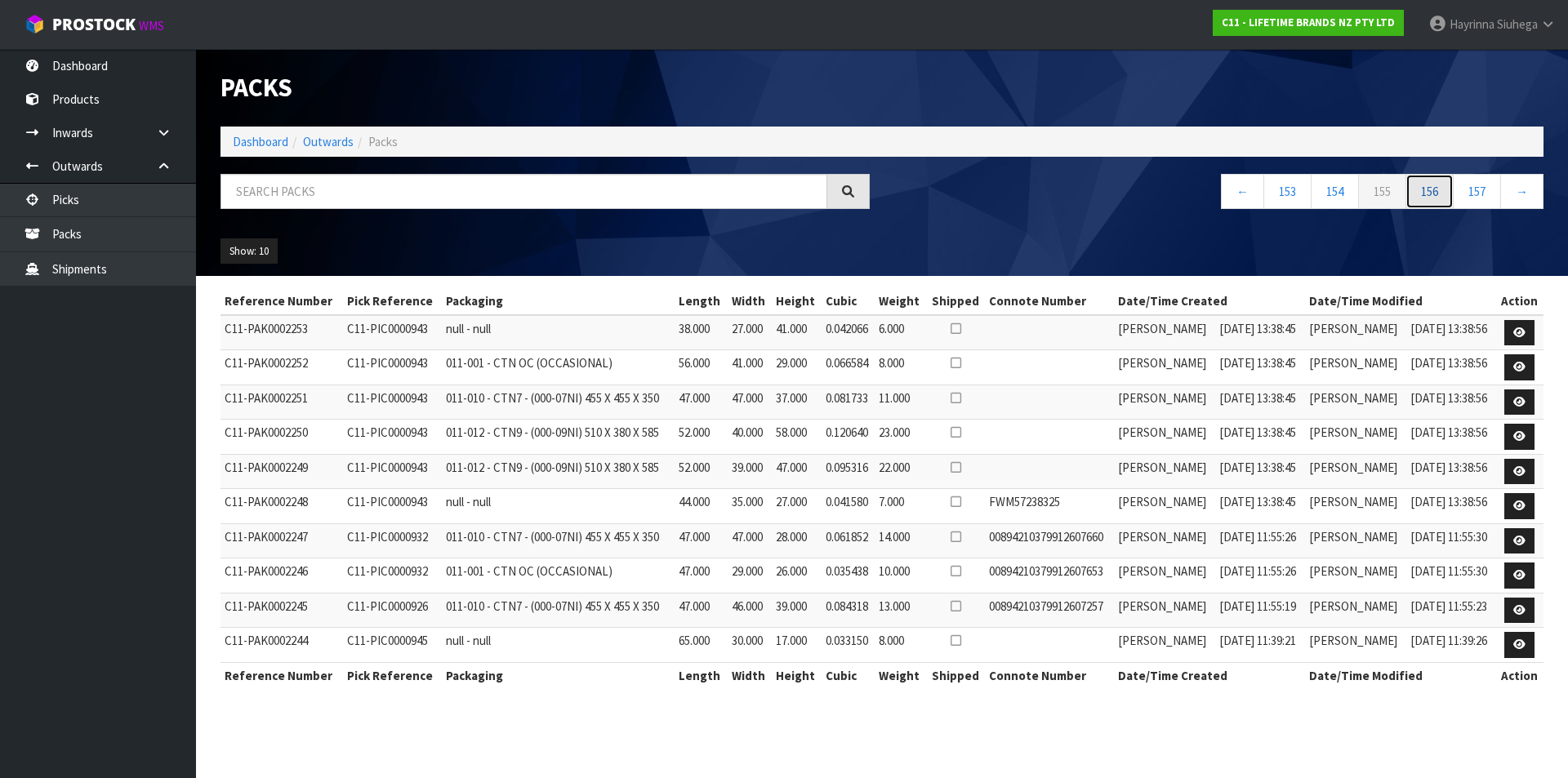
click at [1439, 201] on link "156" at bounding box center [1429, 192] width 48 height 35
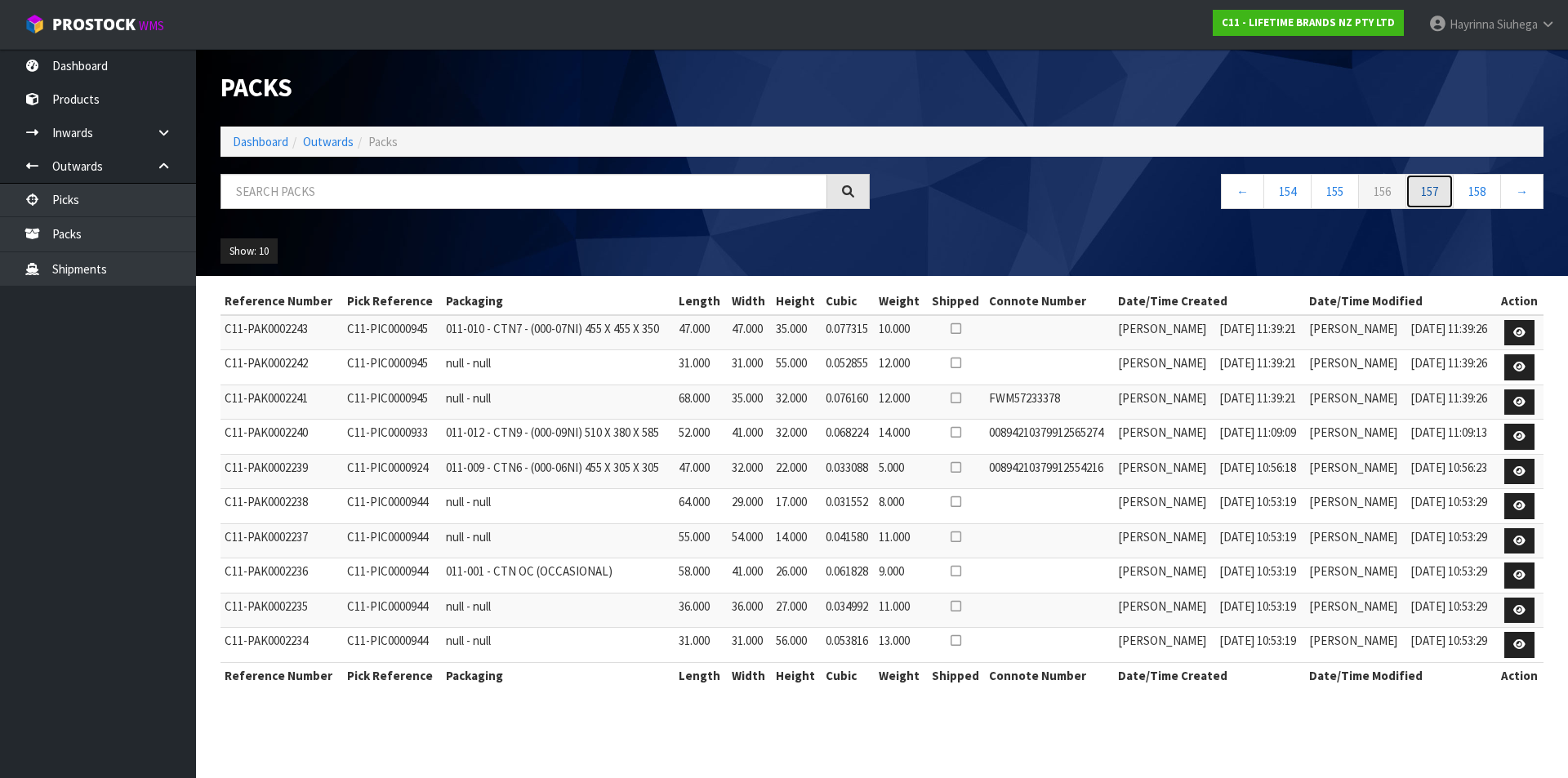
click at [1439, 201] on link "157" at bounding box center [1429, 192] width 48 height 35
click at [1439, 201] on link "158" at bounding box center [1429, 192] width 48 height 35
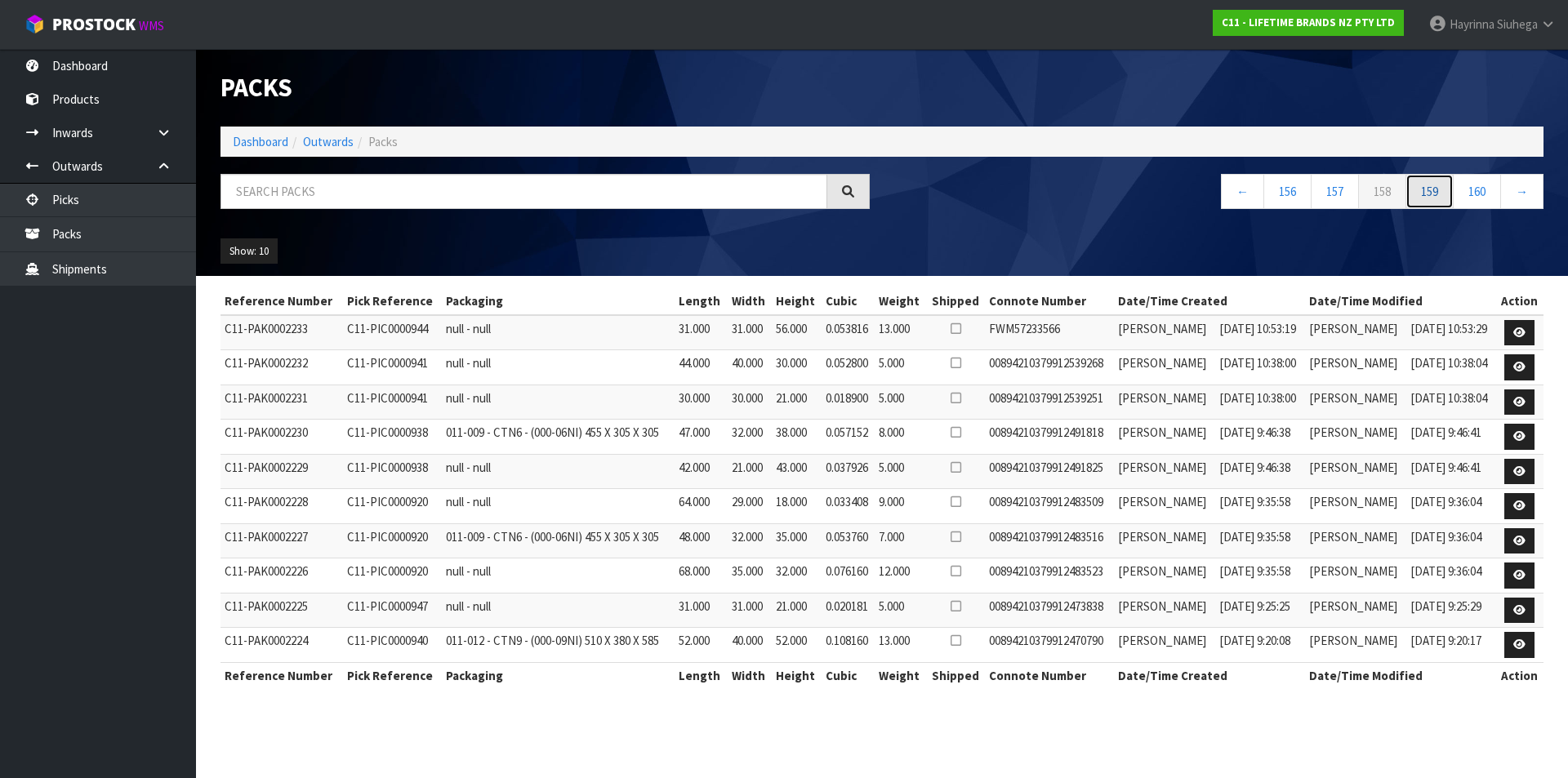
click at [1439, 201] on link "159" at bounding box center [1429, 192] width 48 height 35
click at [1439, 201] on link "161" at bounding box center [1429, 192] width 48 height 35
click at [1439, 201] on link "163" at bounding box center [1429, 192] width 48 height 35
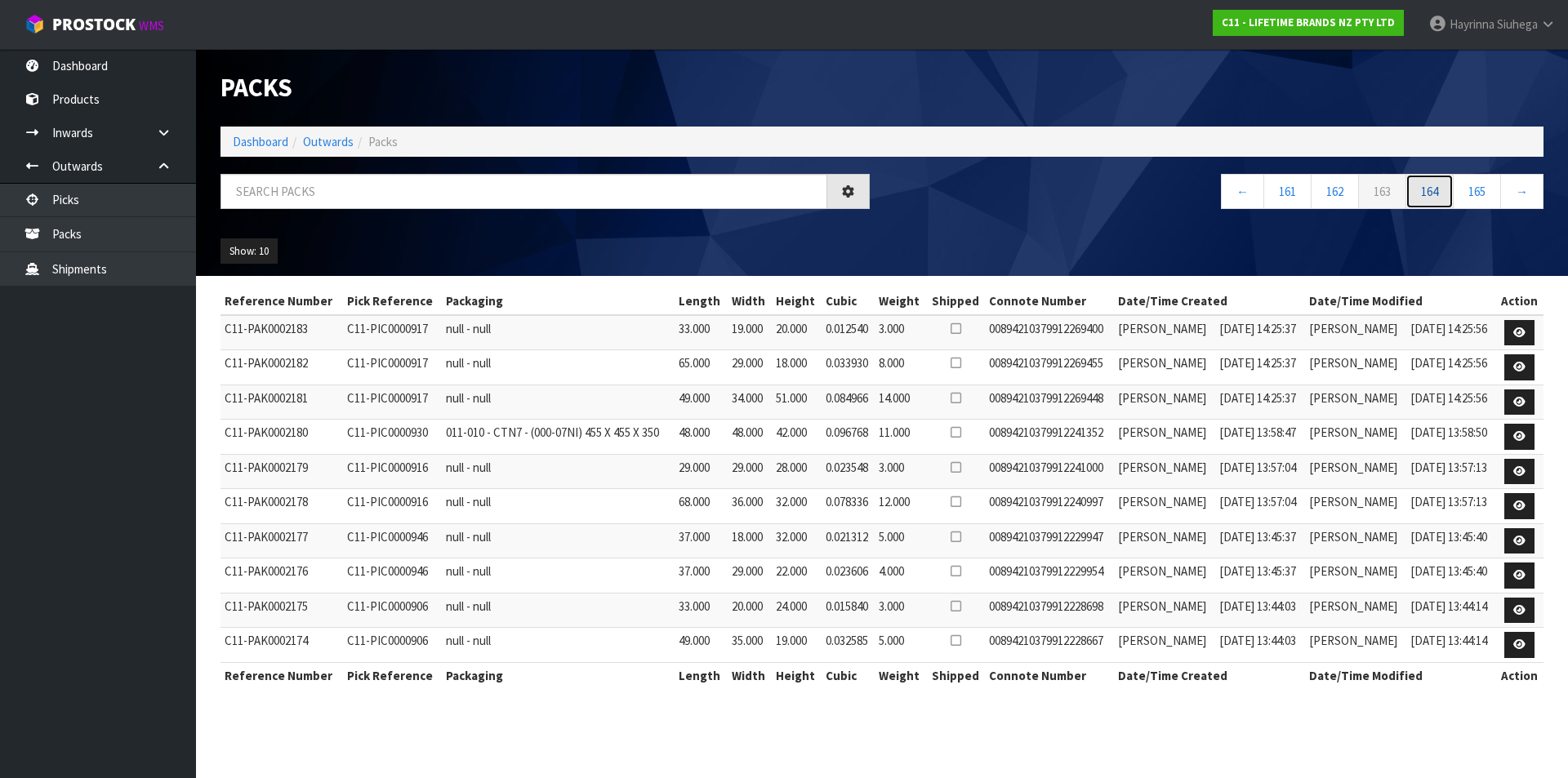
click at [1439, 201] on link "164" at bounding box center [1429, 192] width 48 height 35
click at [1439, 201] on link "165" at bounding box center [1429, 192] width 48 height 35
click at [1439, 201] on link "166" at bounding box center [1429, 192] width 48 height 35
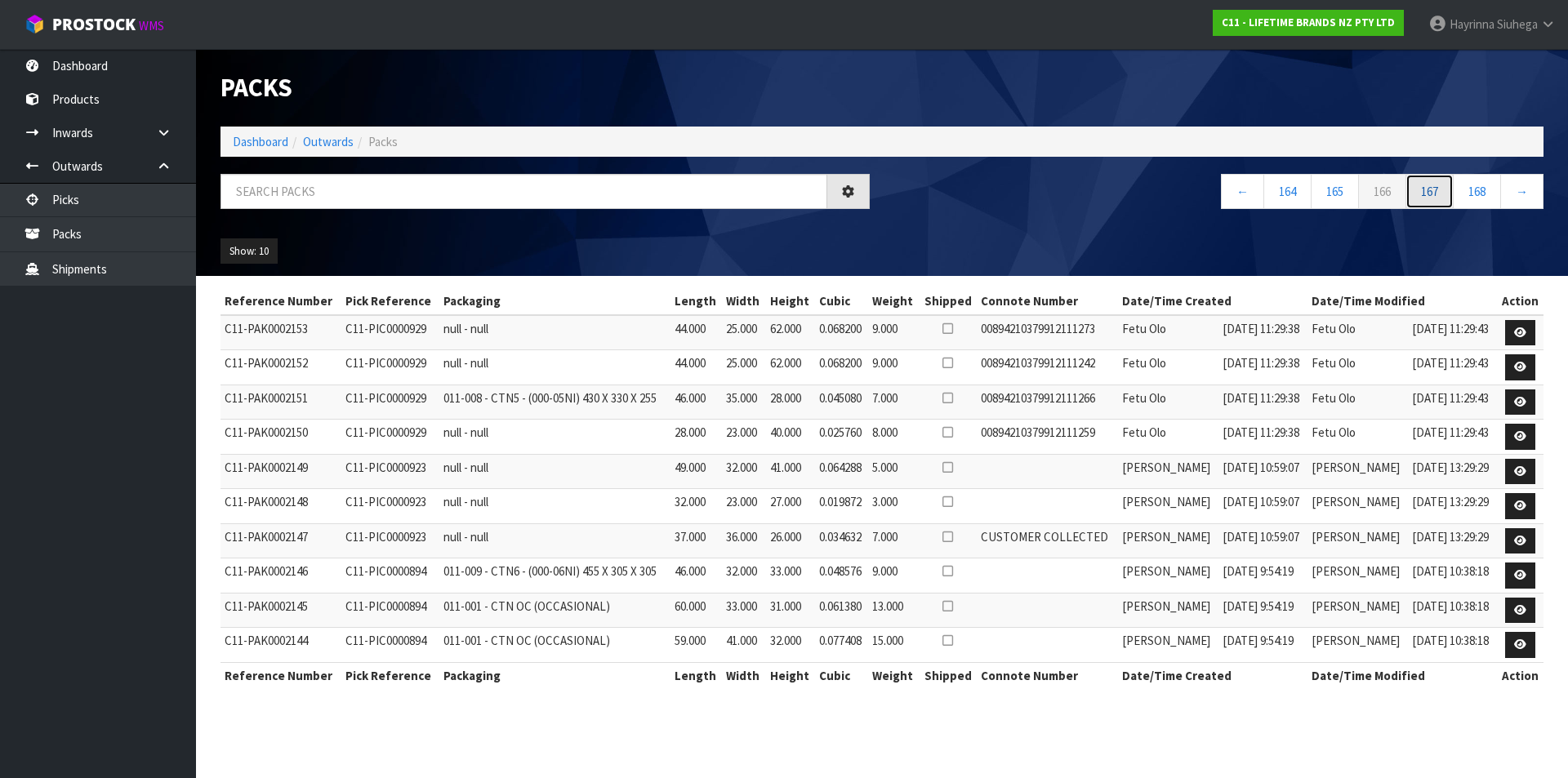
click at [1439, 201] on link "167" at bounding box center [1429, 192] width 48 height 35
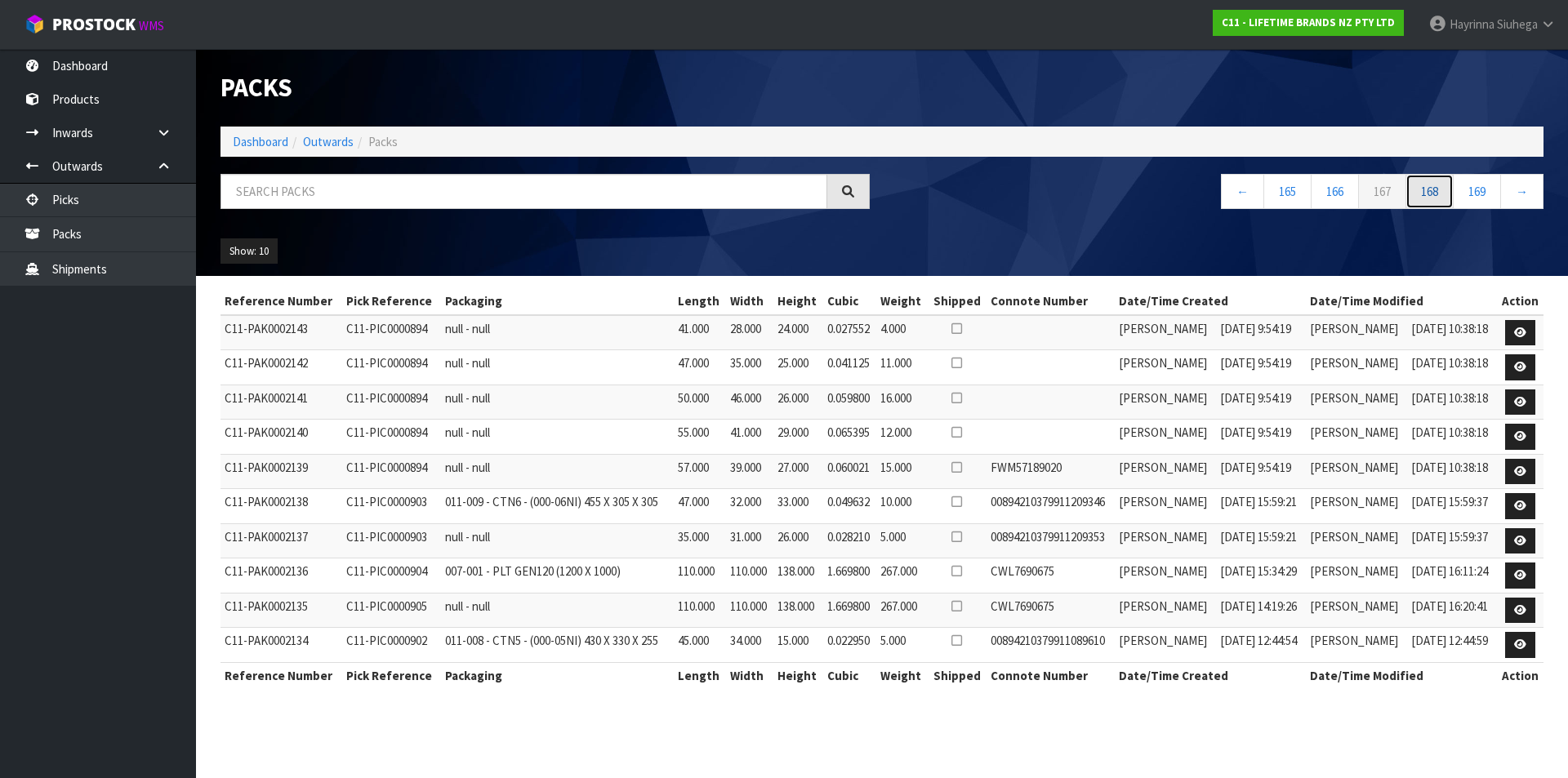
click at [1439, 201] on link "168" at bounding box center [1429, 192] width 48 height 35
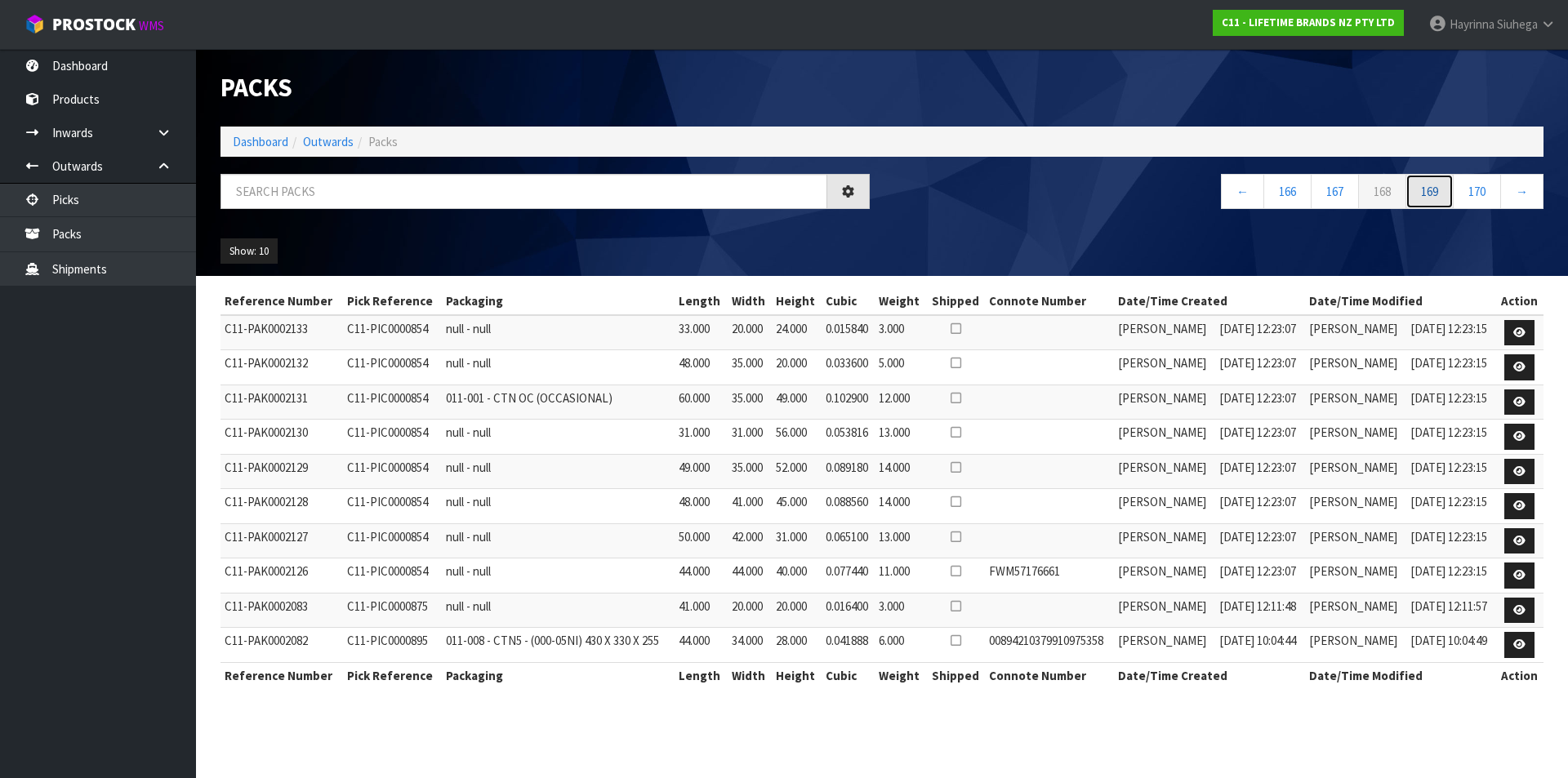
click at [1439, 201] on link "169" at bounding box center [1429, 192] width 48 height 35
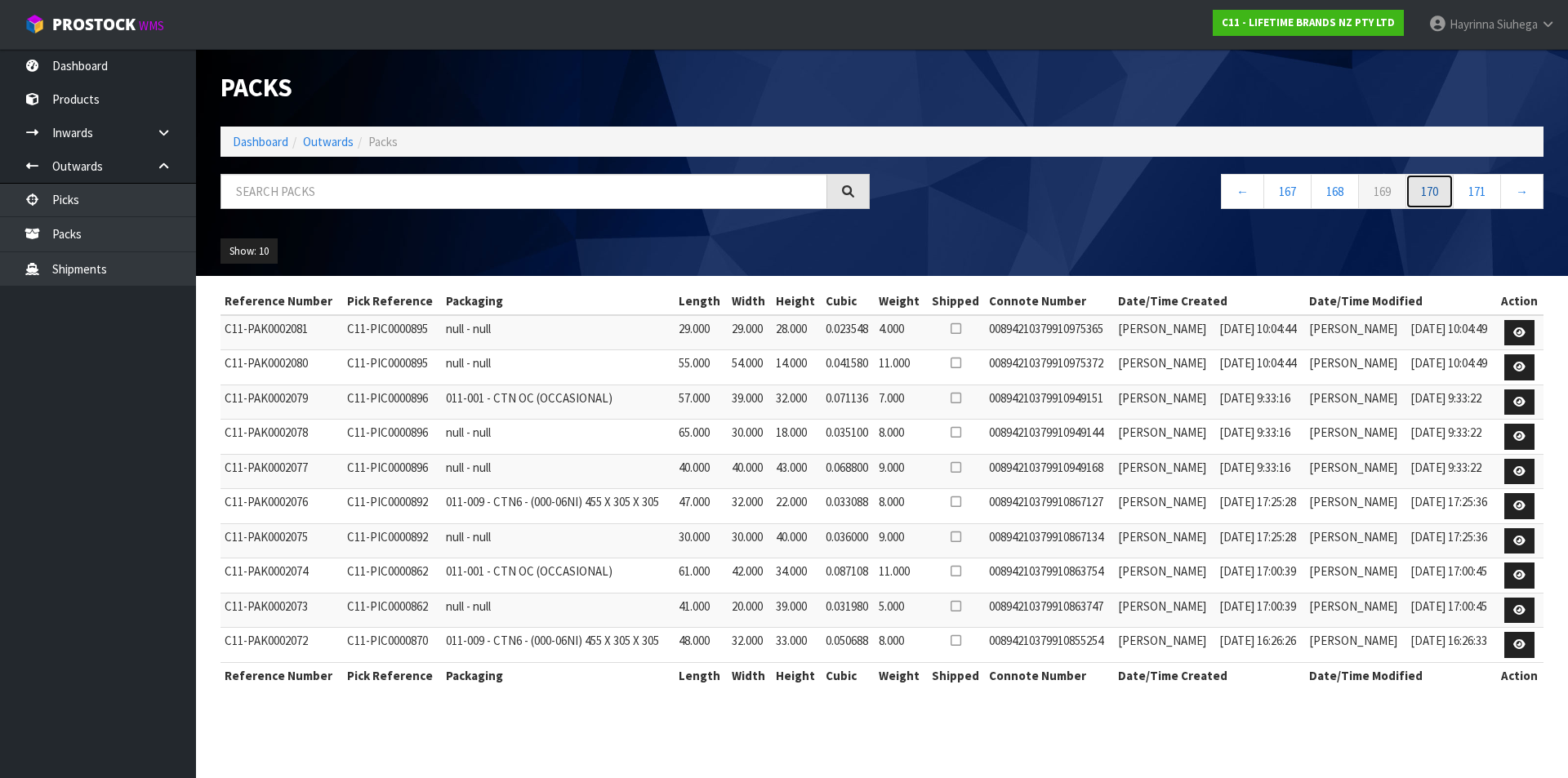
click at [1439, 201] on link "170" at bounding box center [1429, 192] width 48 height 35
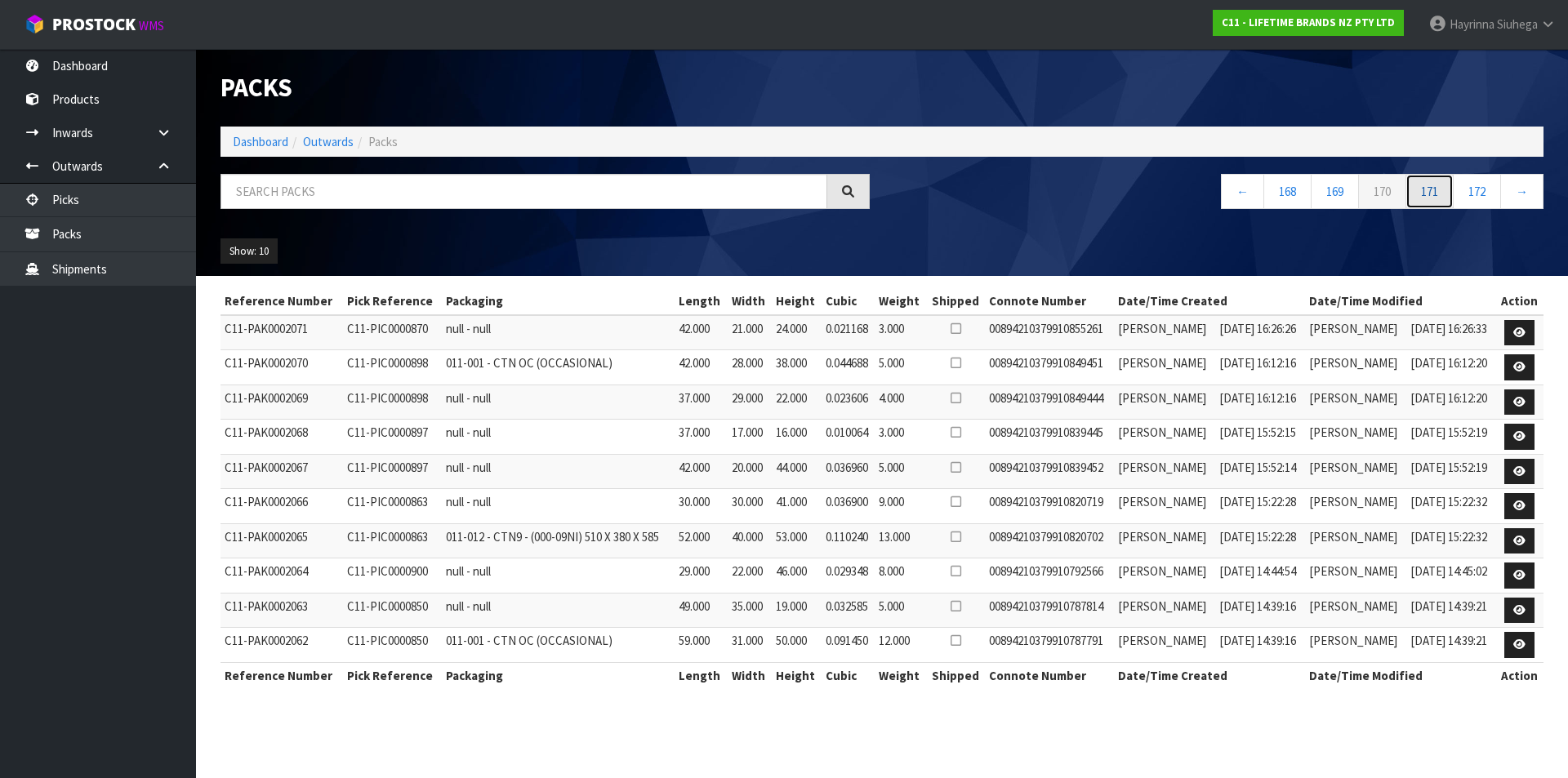
click at [1439, 201] on link "171" at bounding box center [1429, 192] width 48 height 35
click at [1439, 201] on link "172" at bounding box center [1429, 192] width 48 height 35
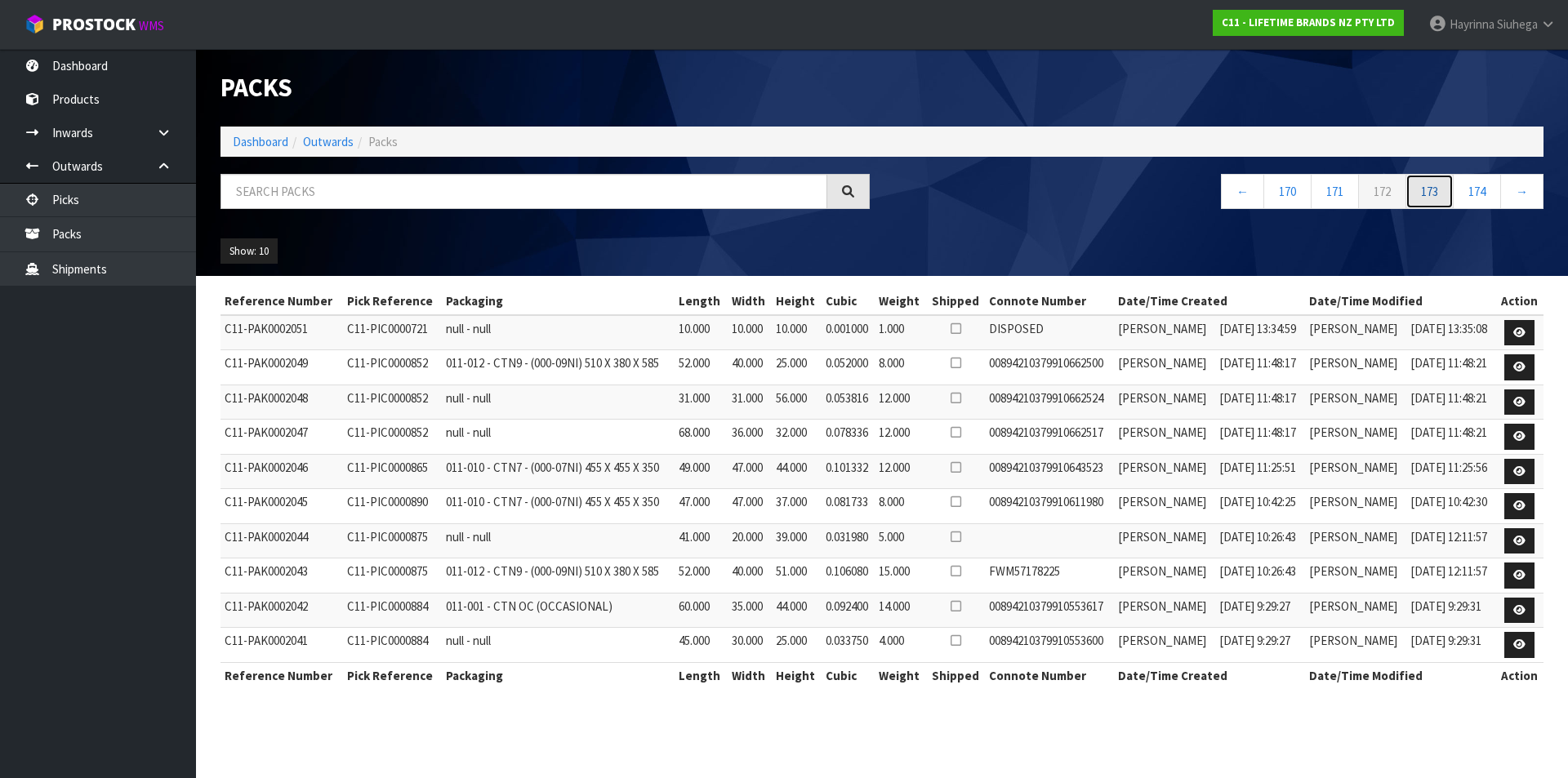
click at [1439, 201] on link "173" at bounding box center [1429, 192] width 48 height 35
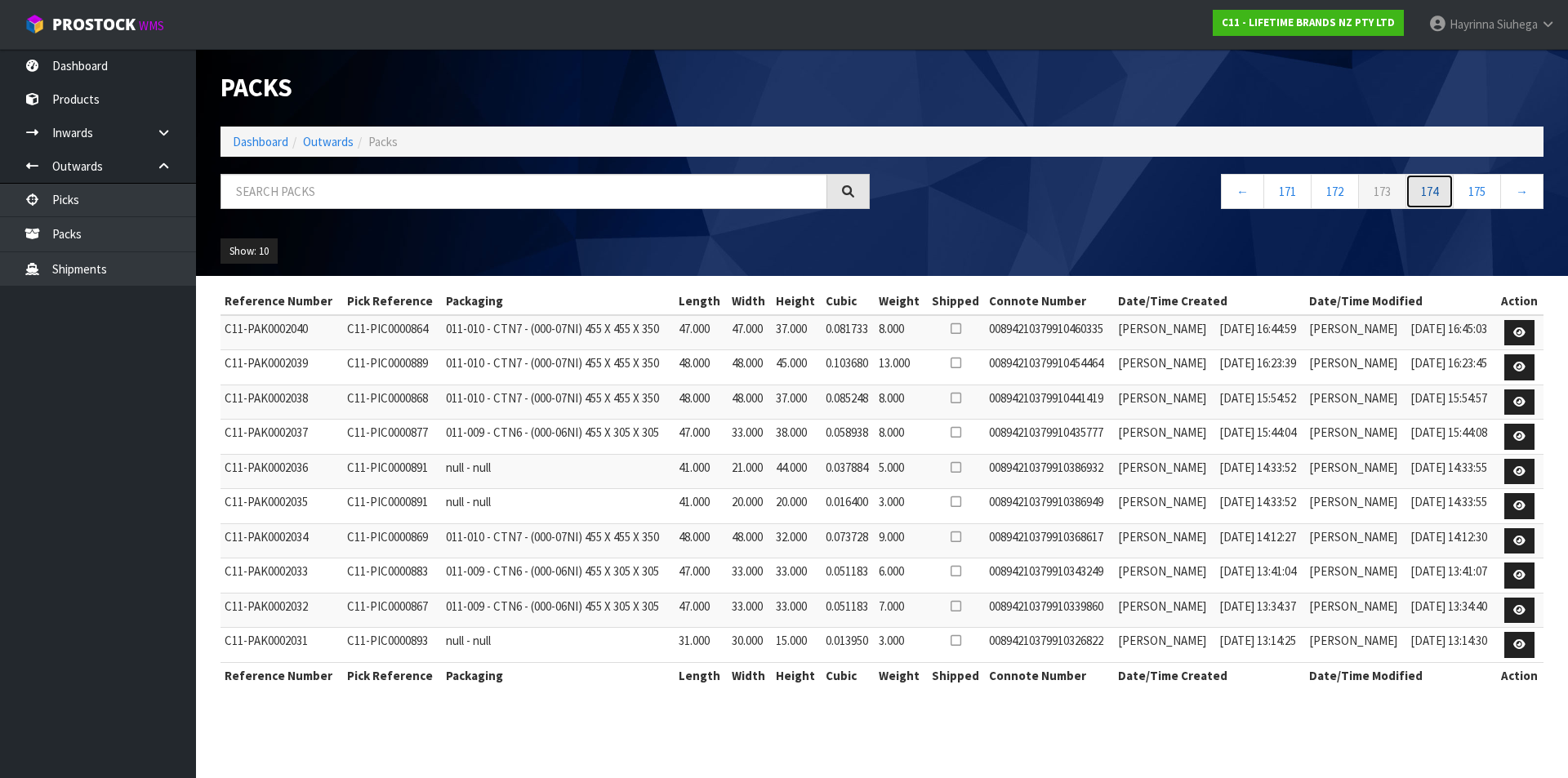
click at [1439, 201] on link "174" at bounding box center [1429, 192] width 48 height 35
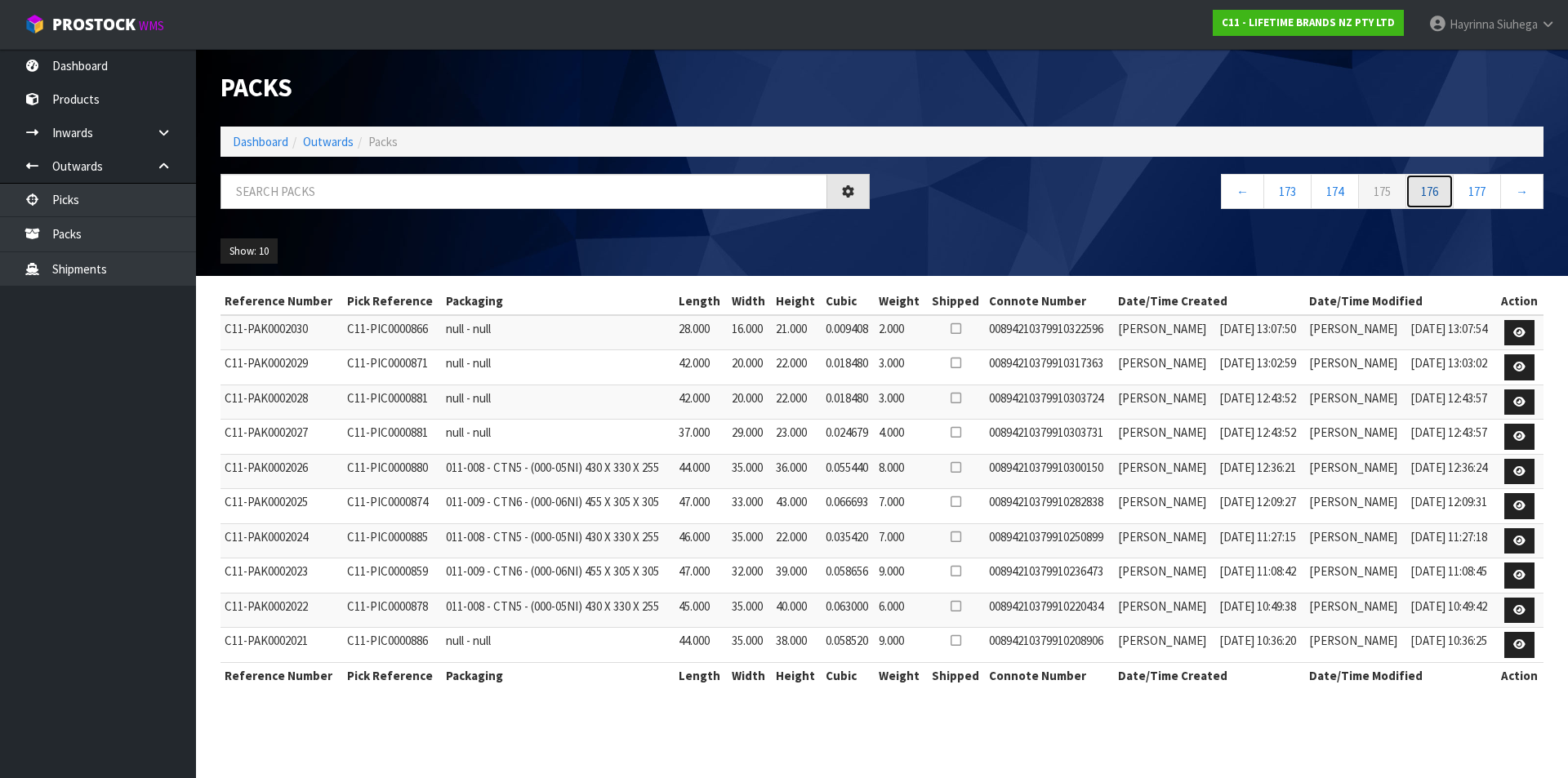
click at [1439, 201] on link "176" at bounding box center [1429, 192] width 48 height 35
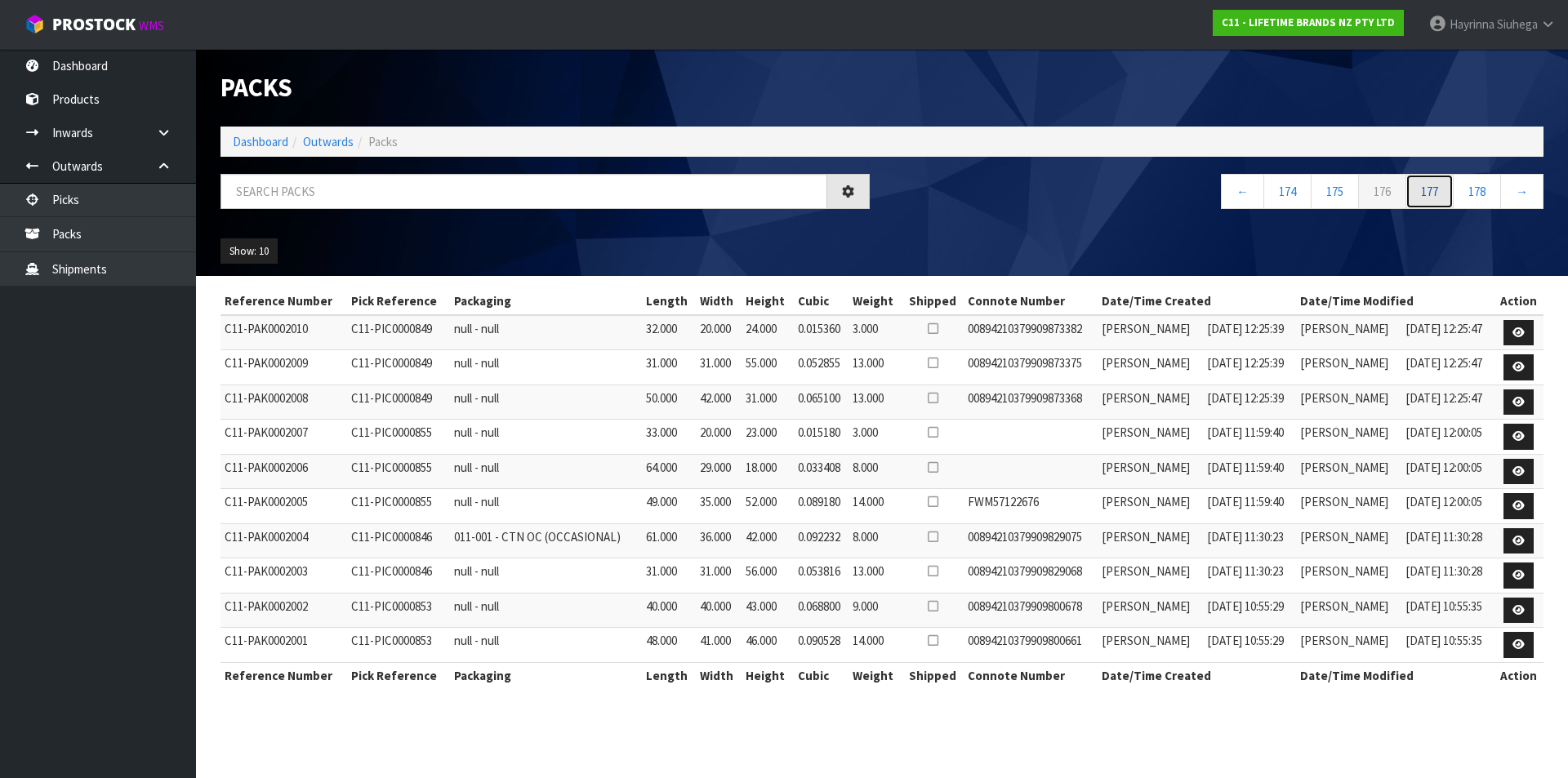
click at [1439, 201] on link "177" at bounding box center [1429, 192] width 48 height 35
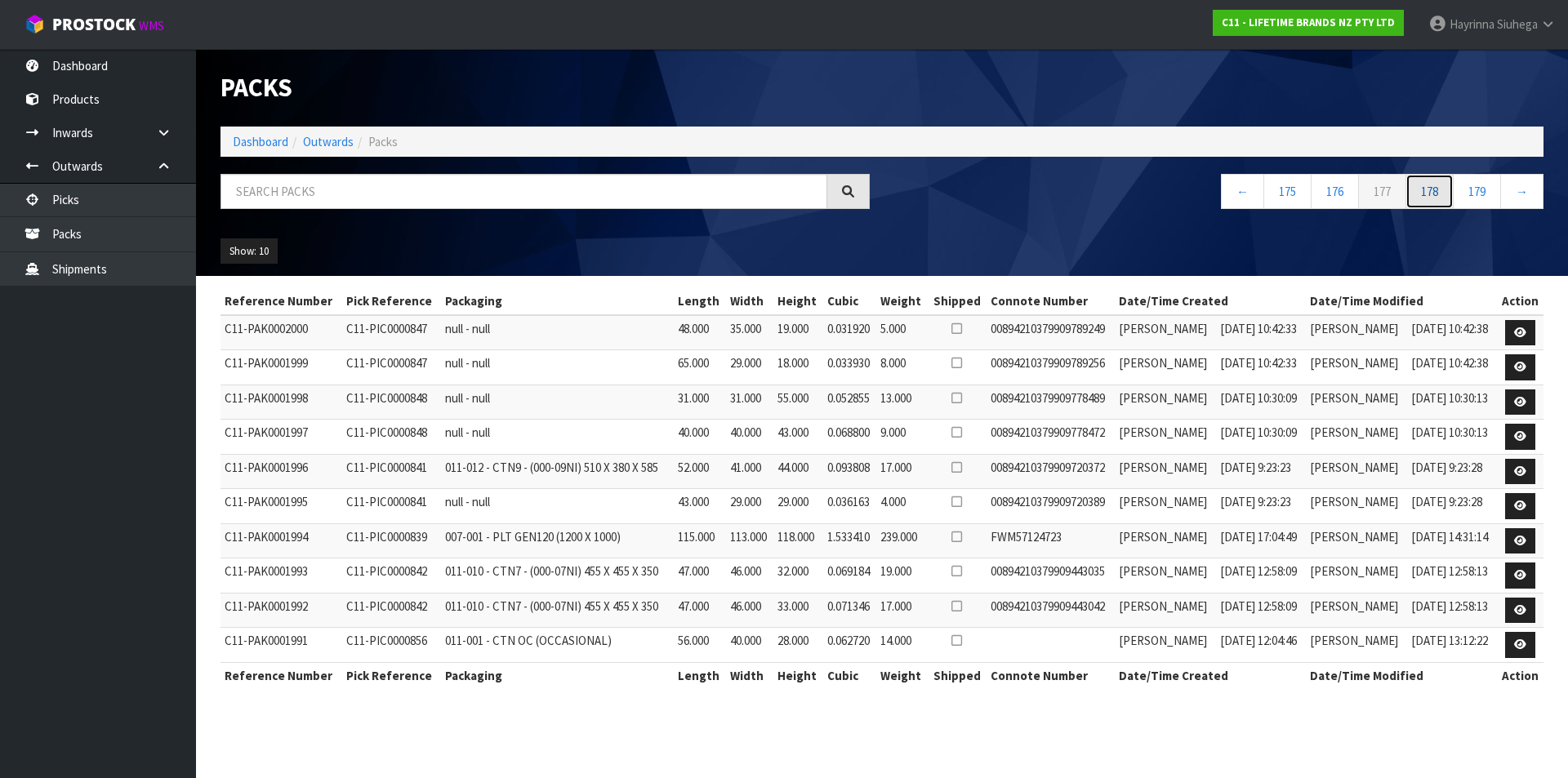
click at [1439, 201] on link "178" at bounding box center [1429, 192] width 48 height 35
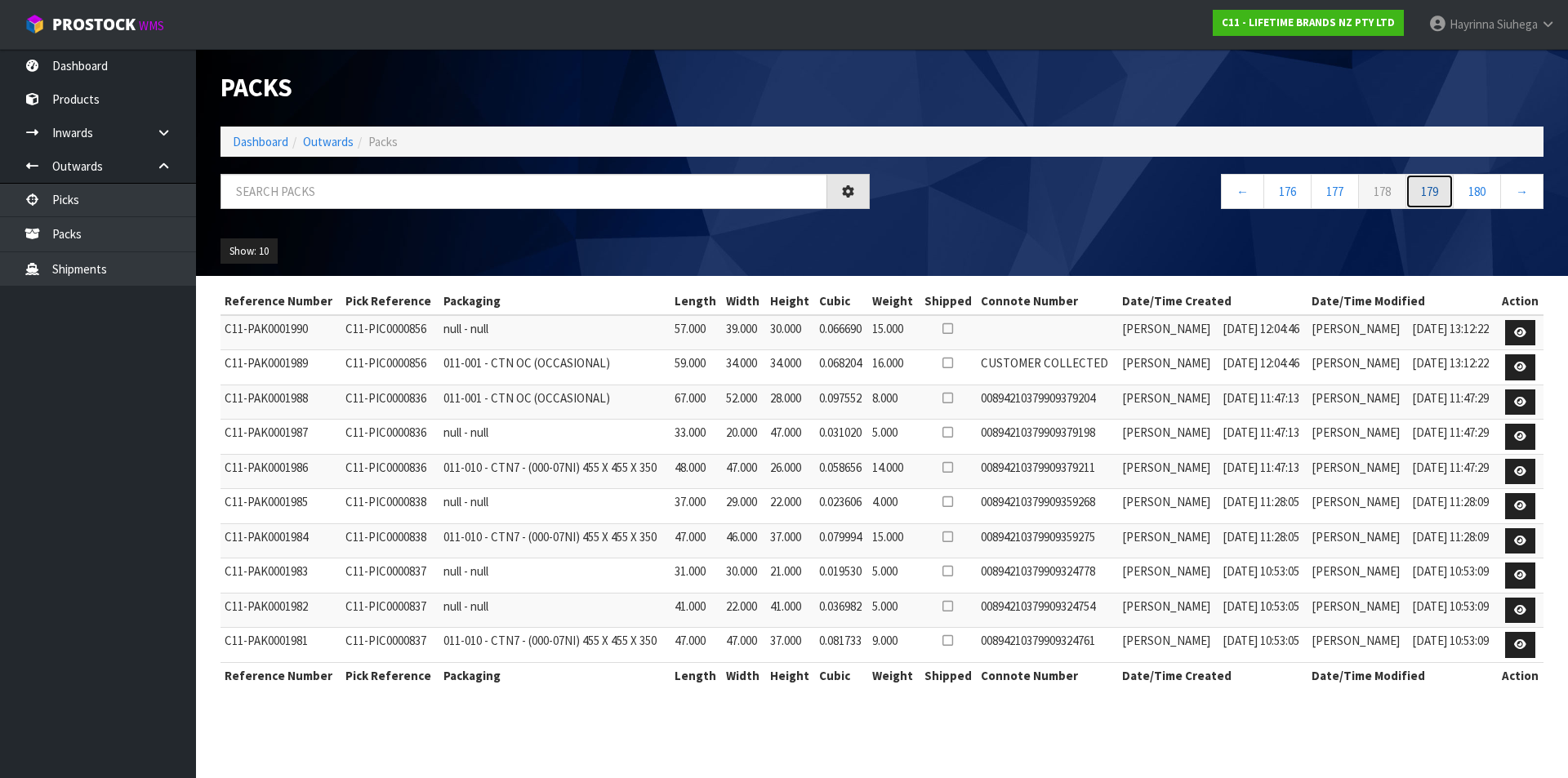
click at [1439, 201] on link "179" at bounding box center [1429, 192] width 48 height 35
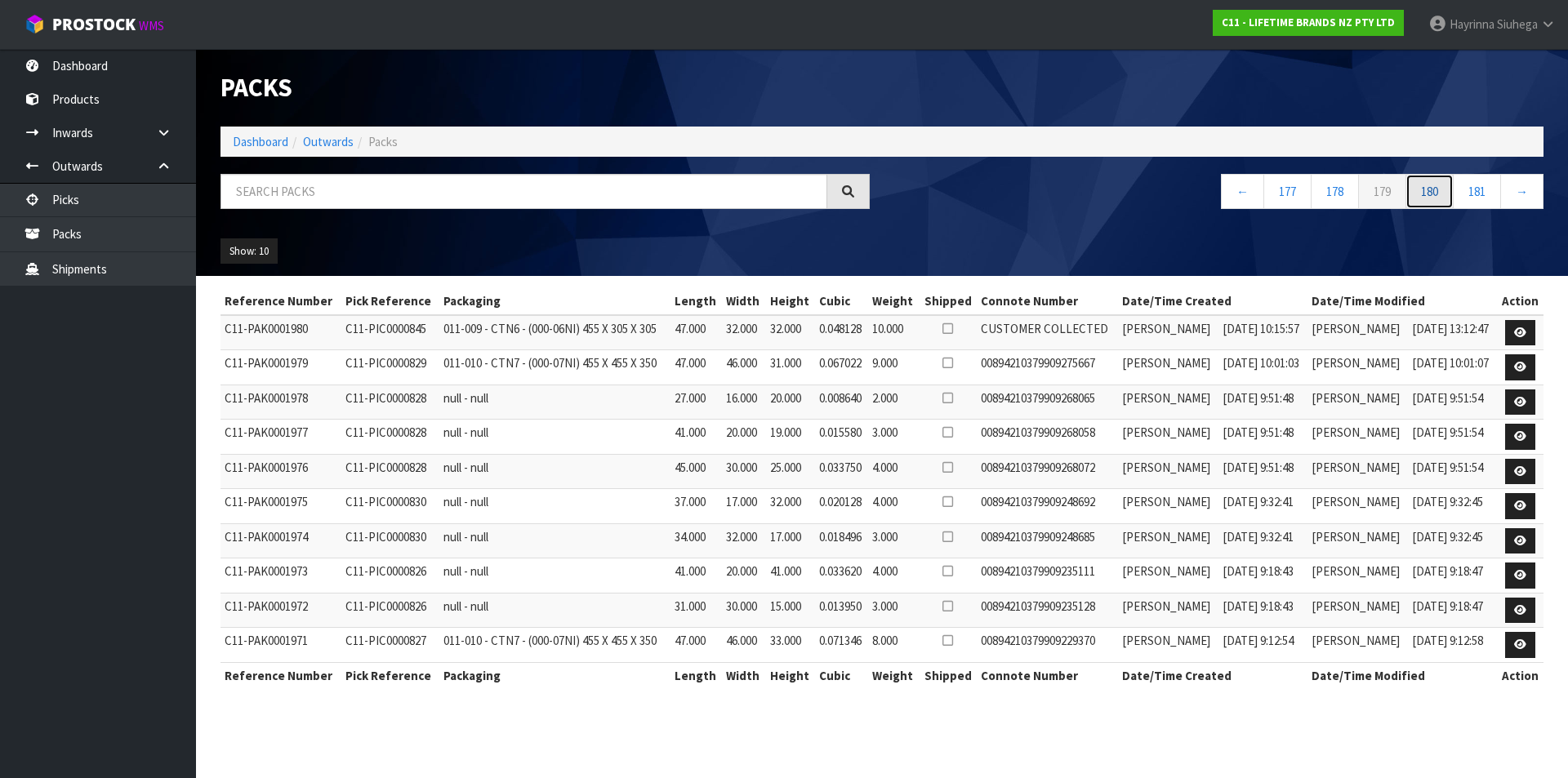
click at [1439, 201] on link "180" at bounding box center [1429, 192] width 48 height 35
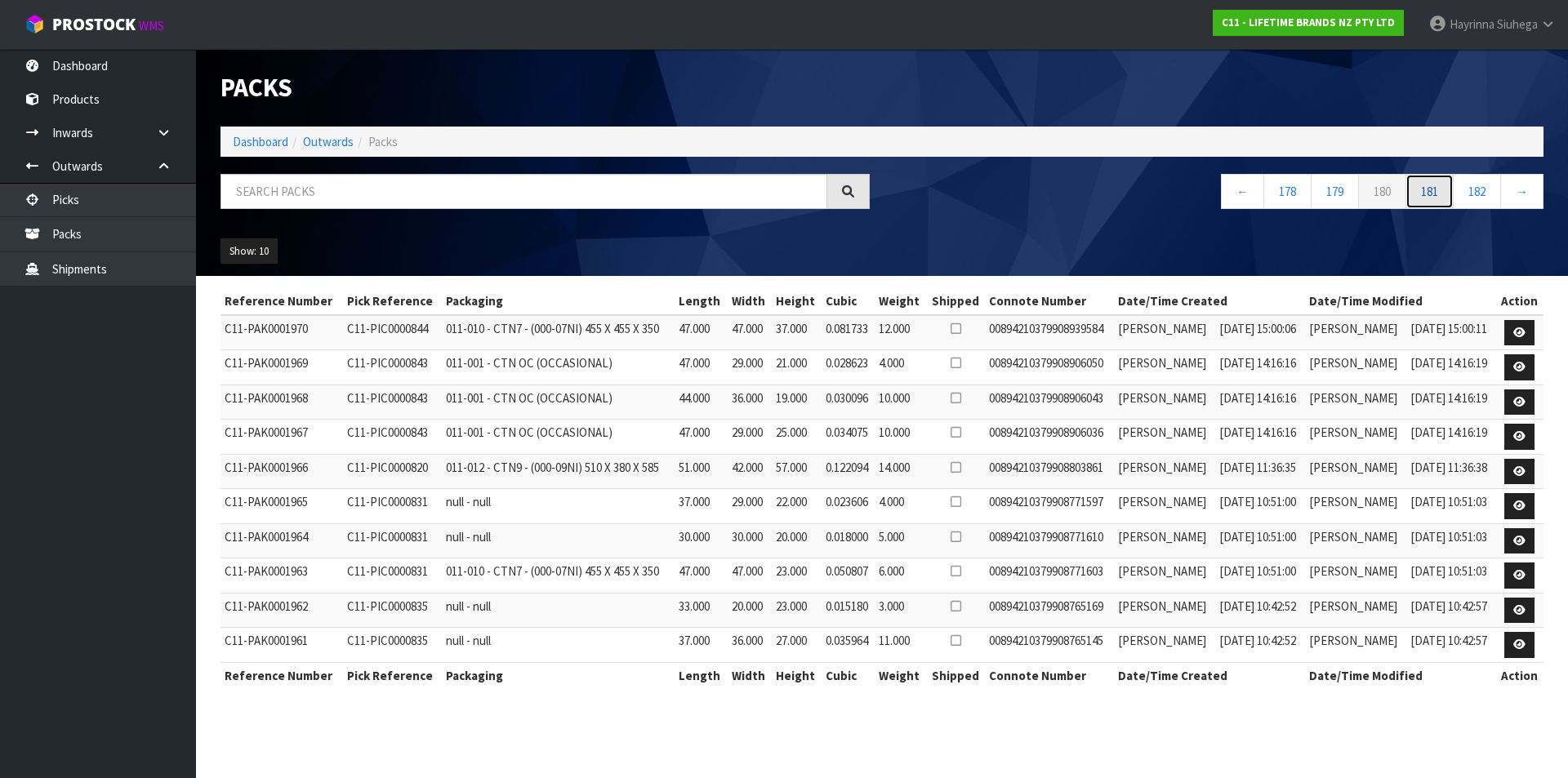
click at [1439, 201] on link "181" at bounding box center [1429, 192] width 48 height 35
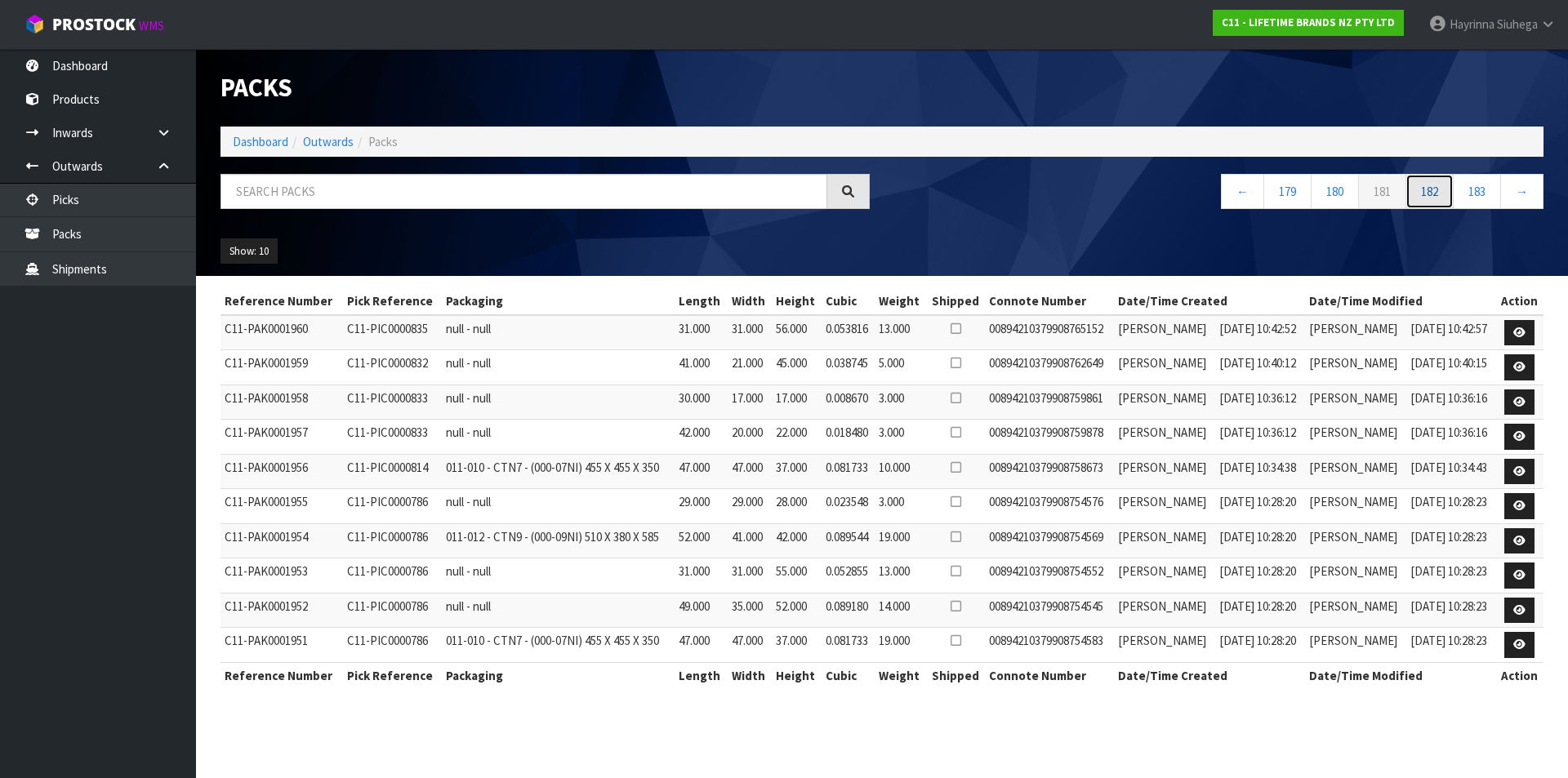
click at [1439, 201] on link "182" at bounding box center [1429, 192] width 48 height 35
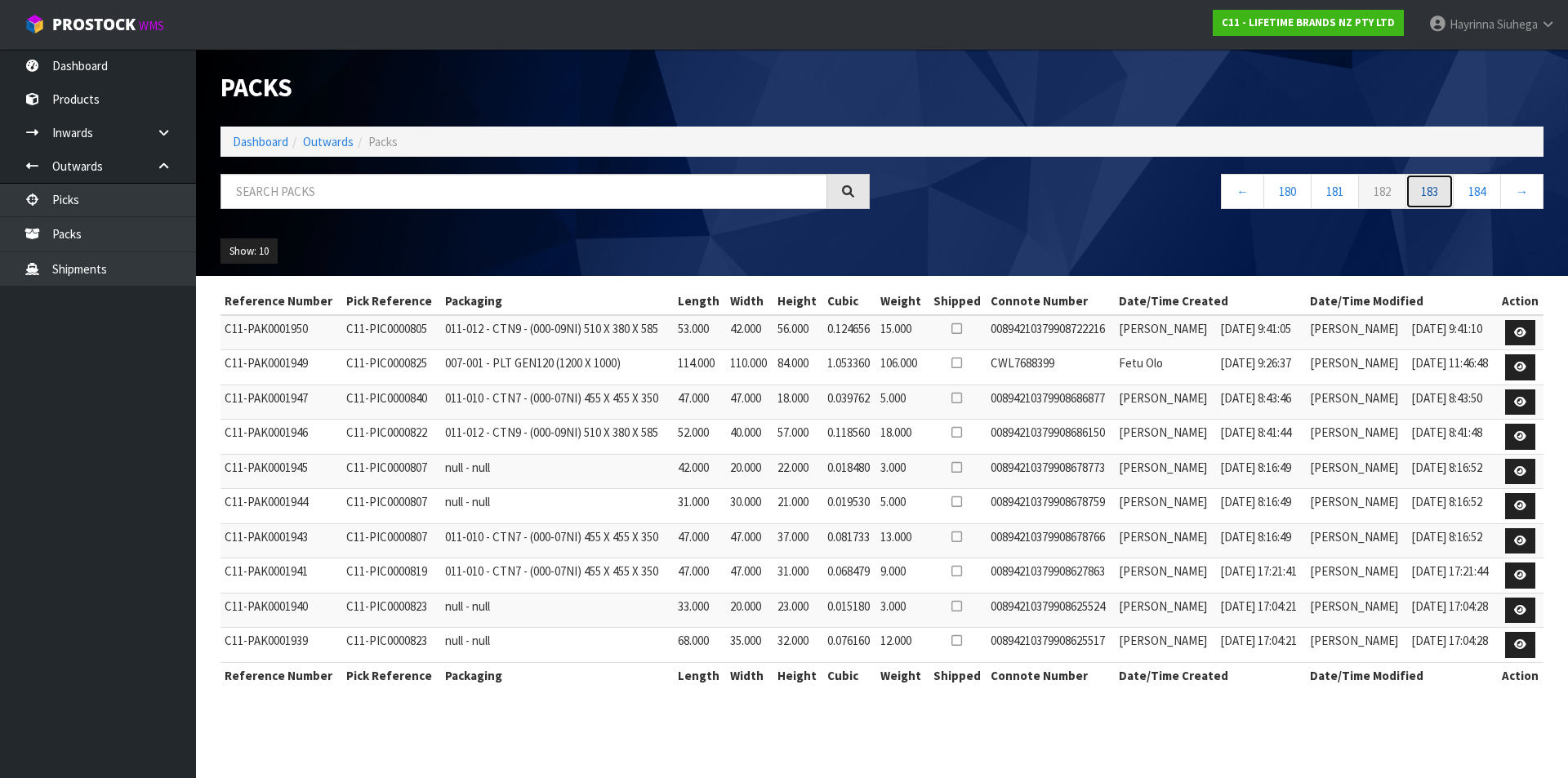
click at [1439, 201] on link "183" at bounding box center [1429, 192] width 48 height 35
click at [1439, 201] on link "184" at bounding box center [1429, 192] width 48 height 35
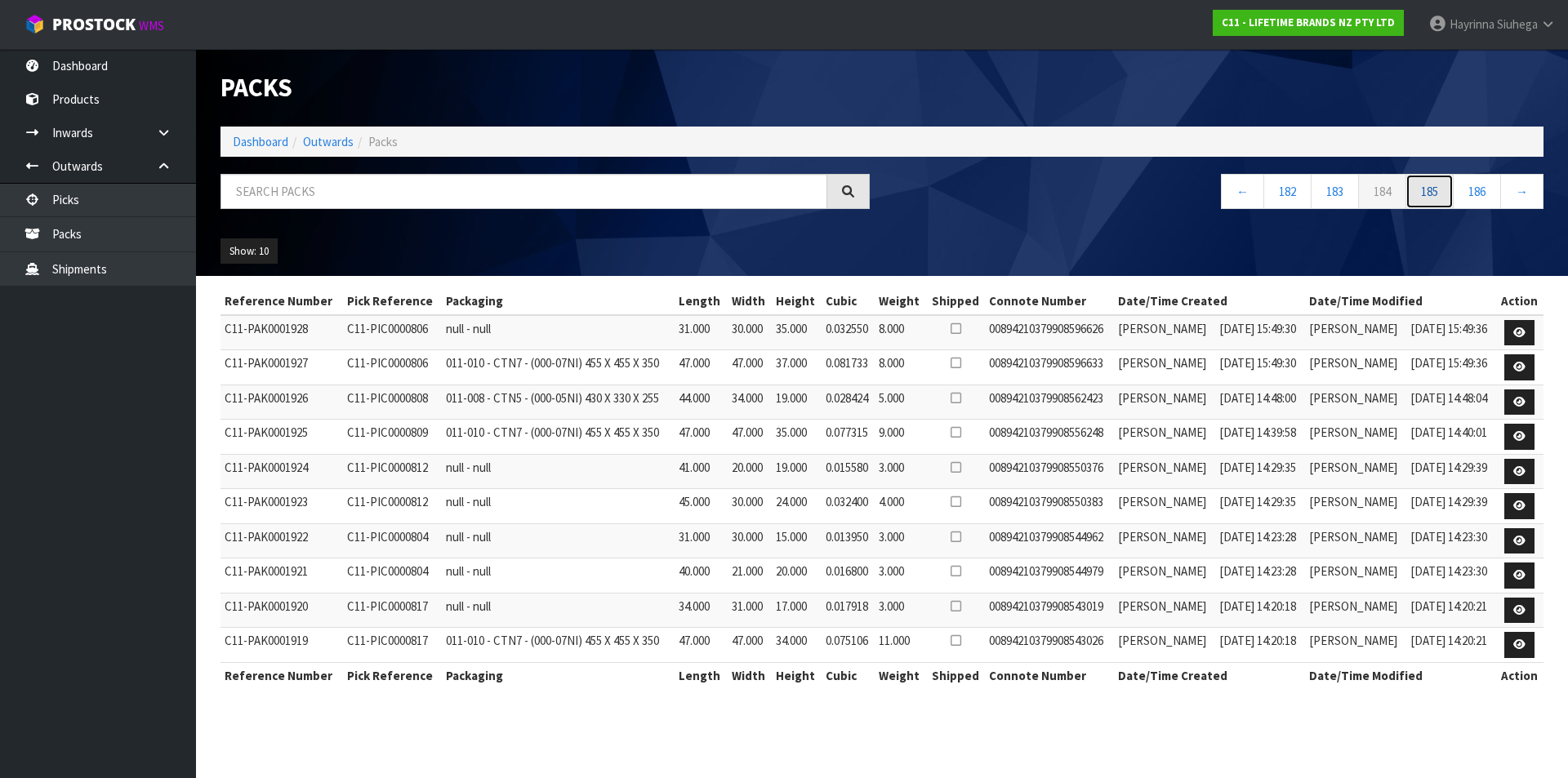
click at [1439, 201] on link "185" at bounding box center [1429, 192] width 48 height 35
click at [1439, 201] on link "186" at bounding box center [1429, 192] width 48 height 35
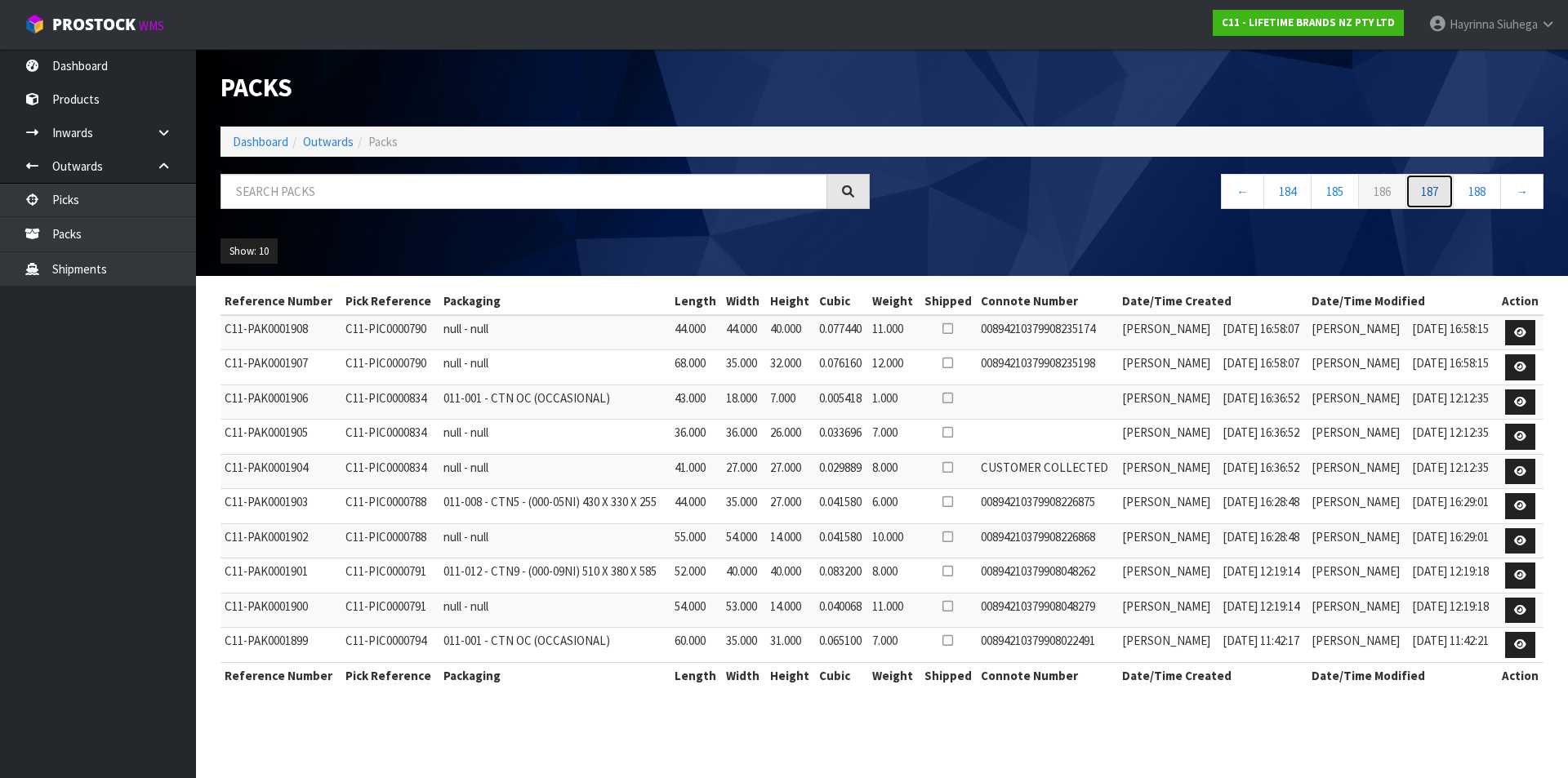
click at [1439, 201] on link "187" at bounding box center [1429, 192] width 48 height 35
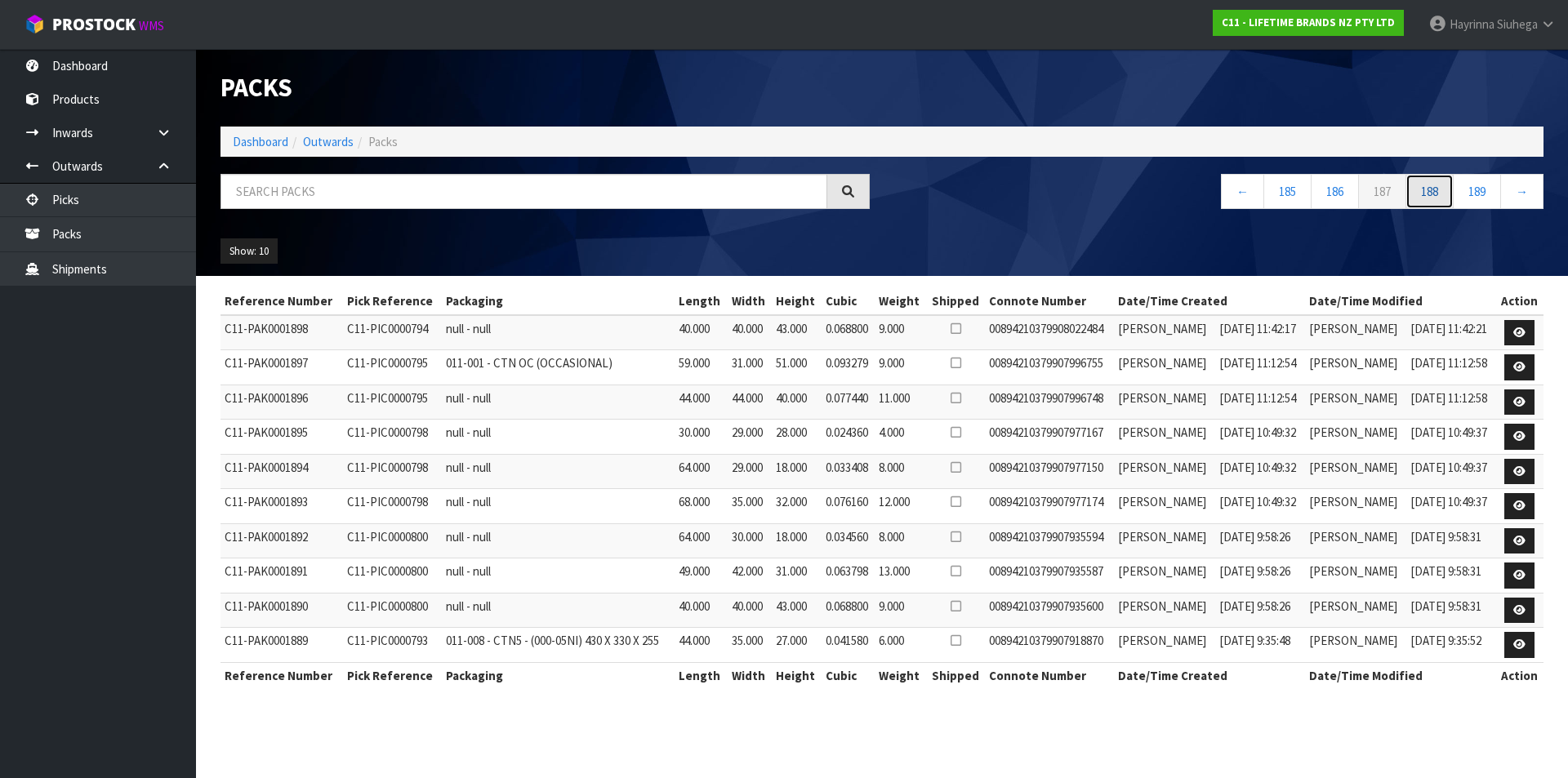
click at [1439, 201] on link "188" at bounding box center [1429, 192] width 48 height 35
click at [1439, 201] on link "189" at bounding box center [1429, 192] width 48 height 35
click at [1439, 201] on link "190" at bounding box center [1429, 192] width 48 height 35
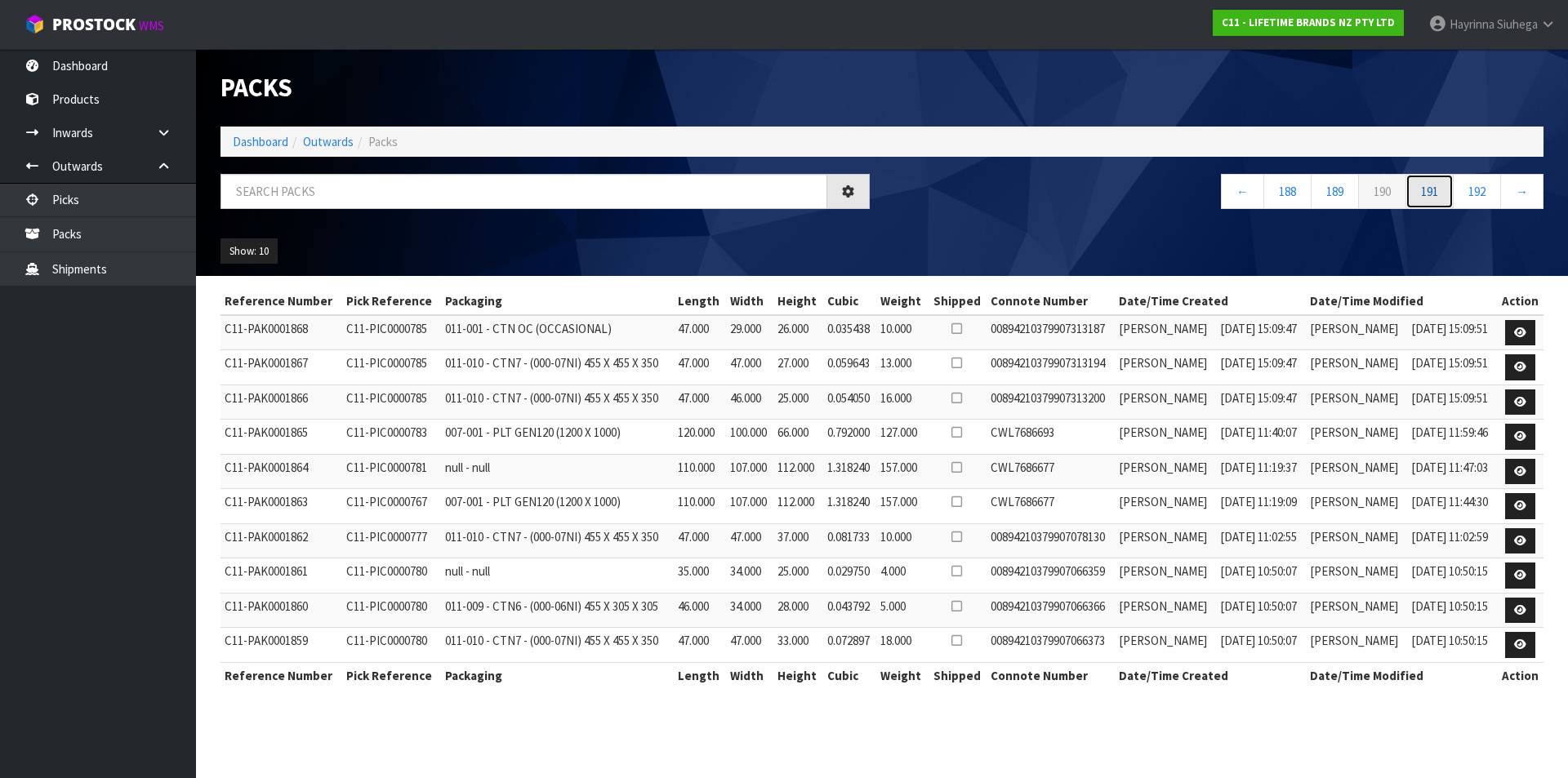
click at [1439, 201] on link "191" at bounding box center [1429, 192] width 48 height 35
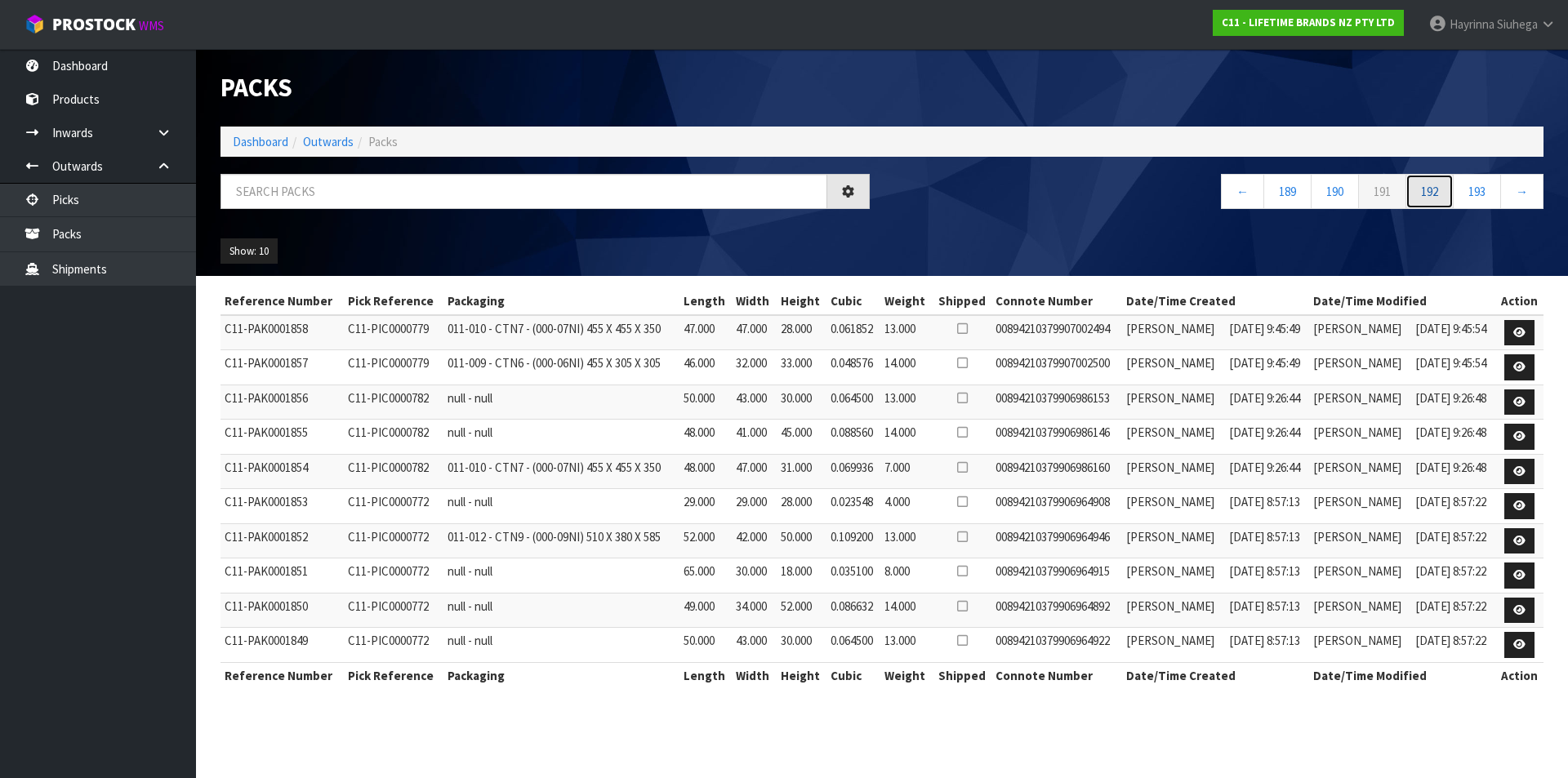
click at [1439, 201] on link "192" at bounding box center [1429, 192] width 48 height 35
click at [1439, 201] on link "193" at bounding box center [1429, 192] width 48 height 35
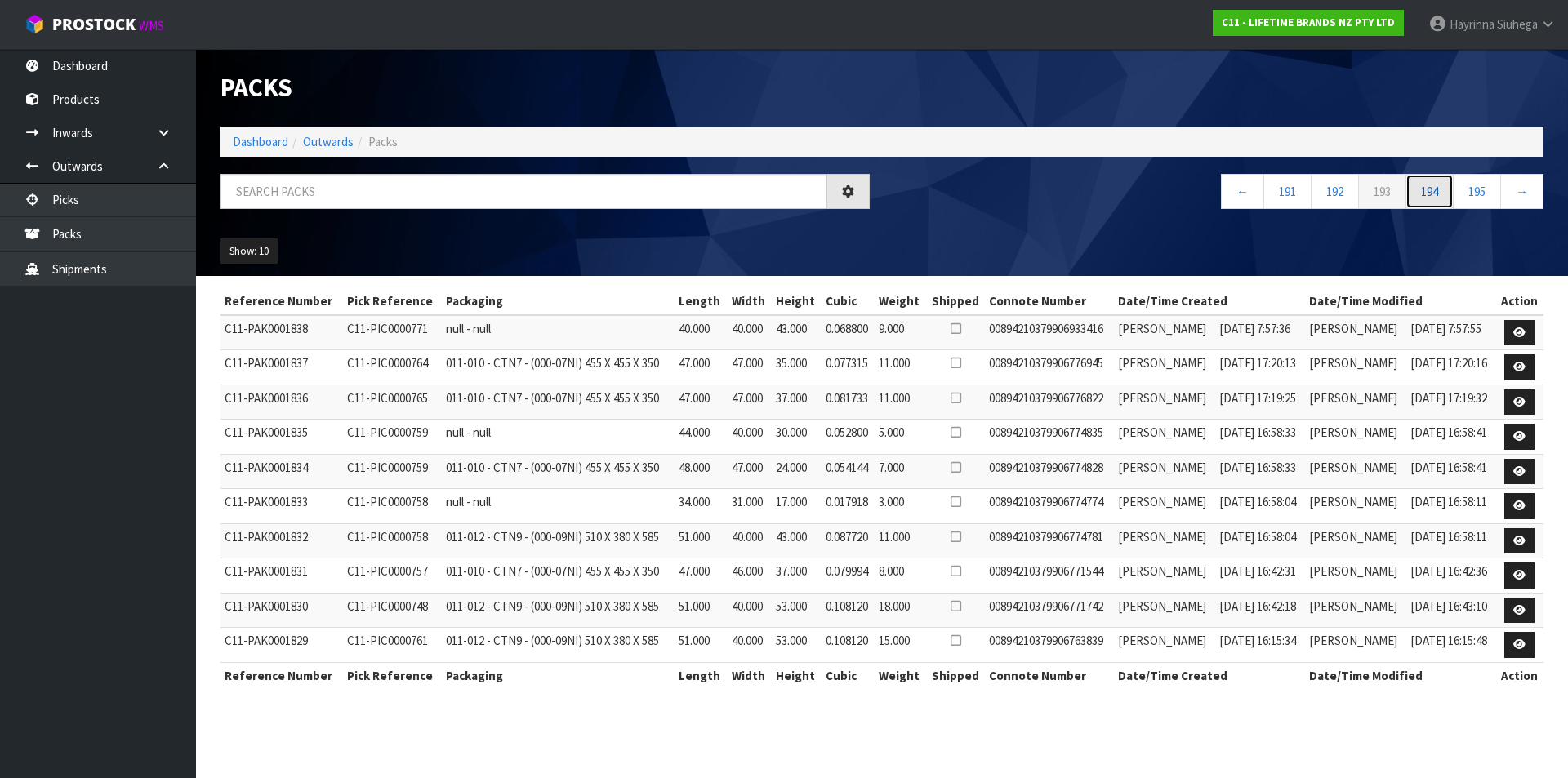
click at [1439, 201] on link "194" at bounding box center [1429, 192] width 48 height 35
click at [1439, 201] on link "195" at bounding box center [1429, 192] width 48 height 35
click at [1439, 201] on link "196" at bounding box center [1429, 192] width 48 height 35
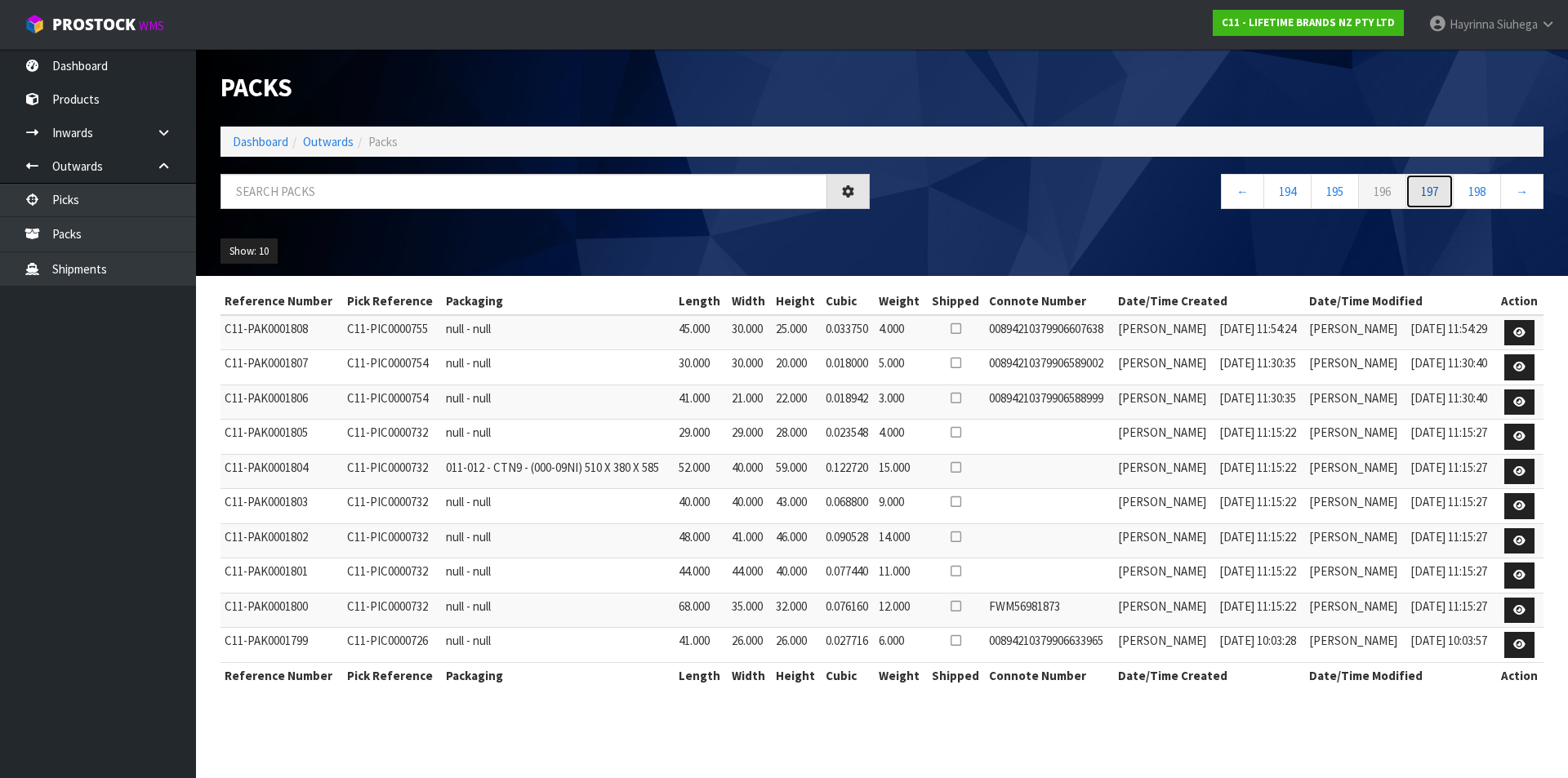
click at [1439, 201] on link "197" at bounding box center [1429, 192] width 48 height 35
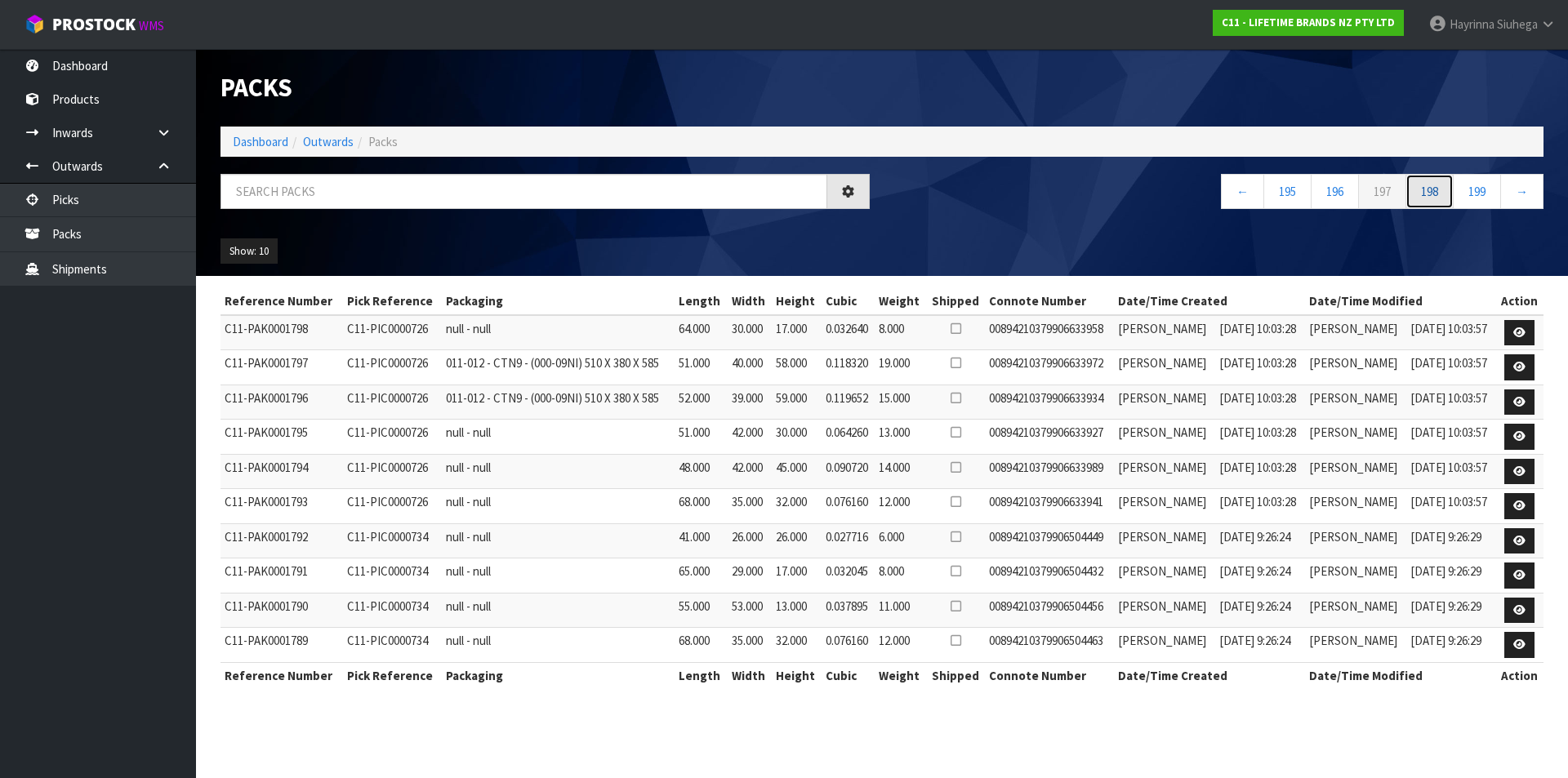
click at [1439, 201] on link "198" at bounding box center [1429, 192] width 48 height 35
click at [1439, 201] on link "199" at bounding box center [1429, 192] width 48 height 35
click at [1439, 201] on link "200" at bounding box center [1429, 192] width 48 height 35
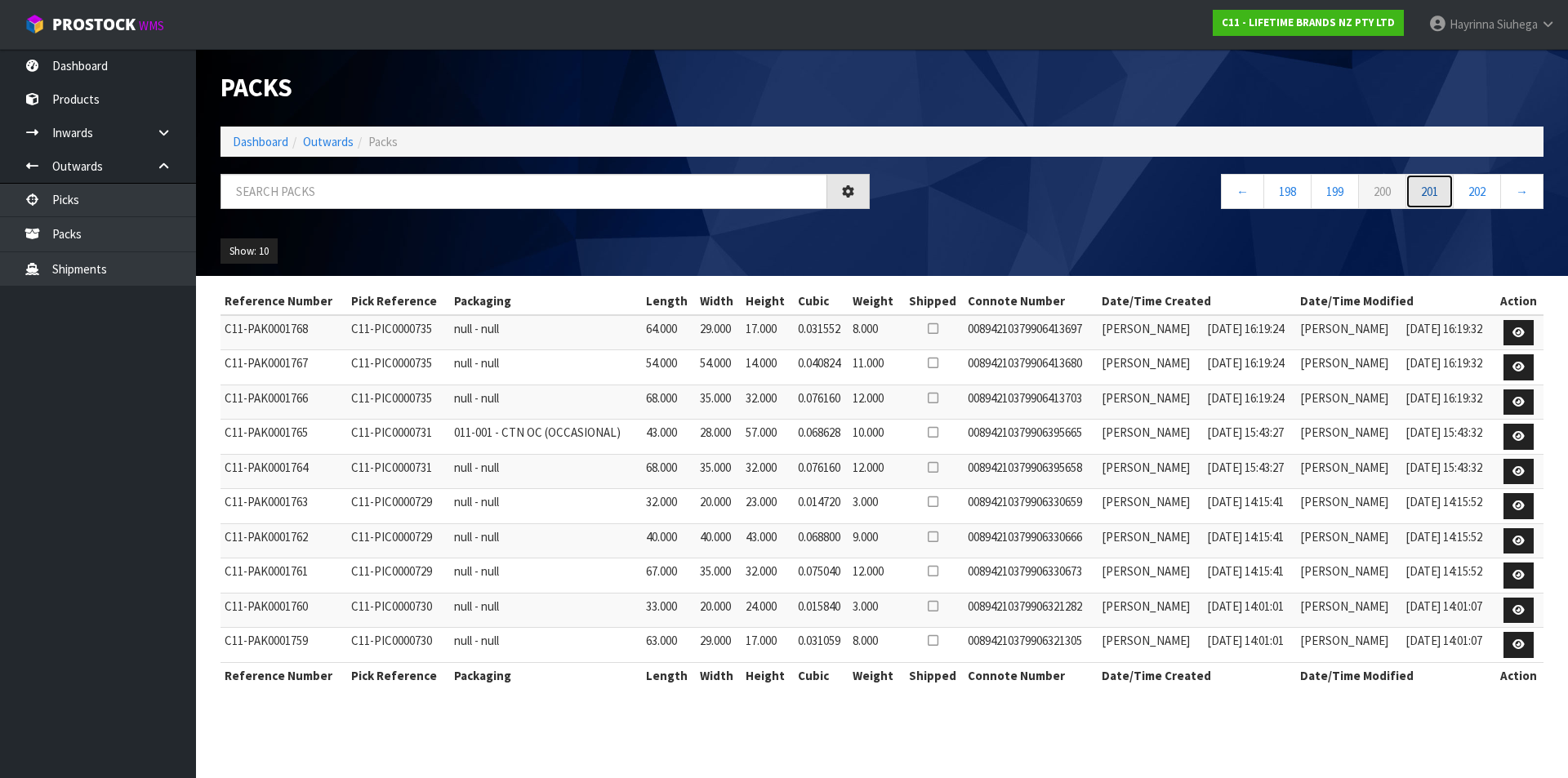
click at [1439, 201] on link "201" at bounding box center [1429, 192] width 48 height 35
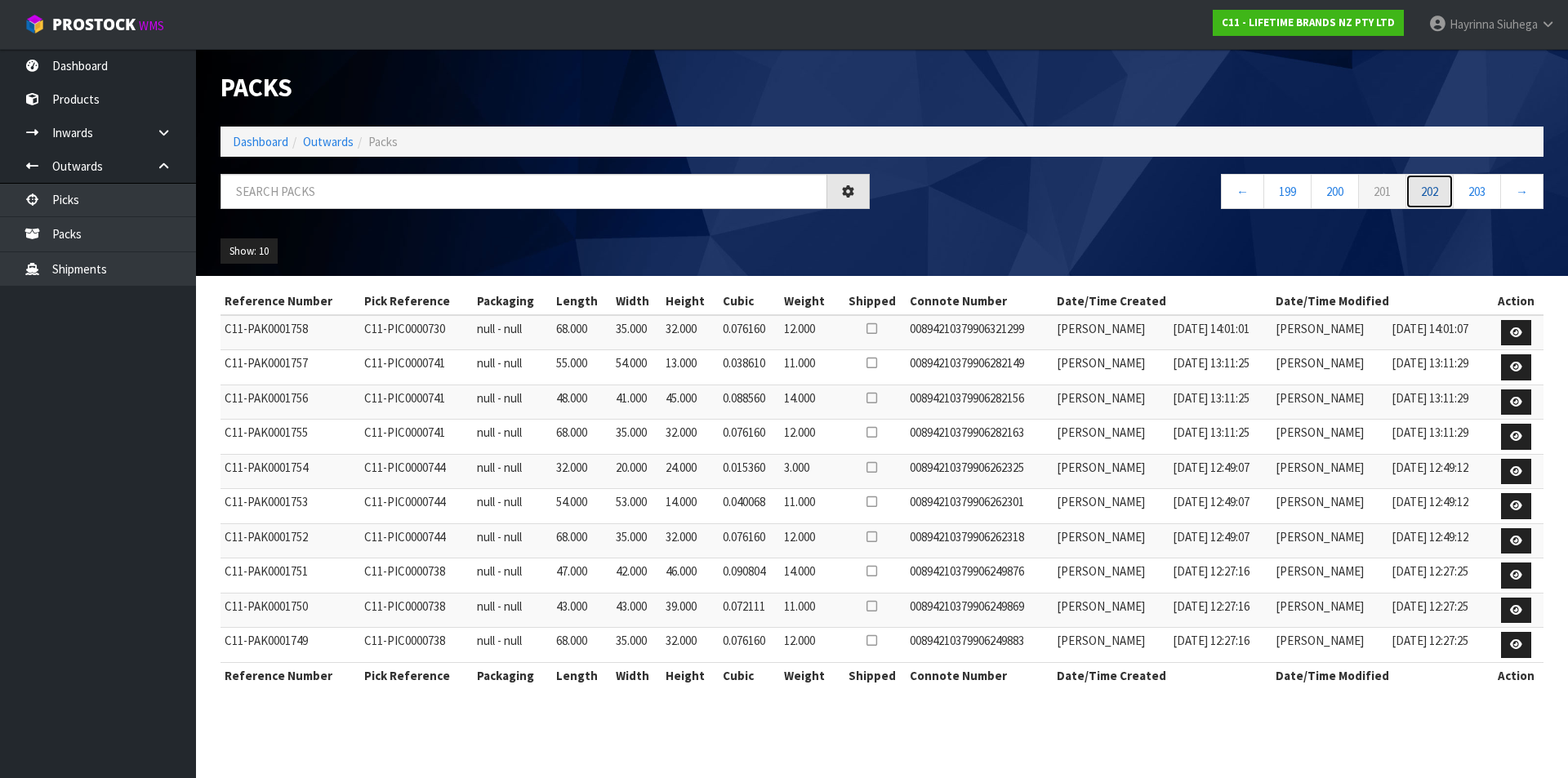
click at [1439, 201] on link "202" at bounding box center [1429, 192] width 48 height 35
click at [1439, 201] on link "203" at bounding box center [1429, 192] width 48 height 35
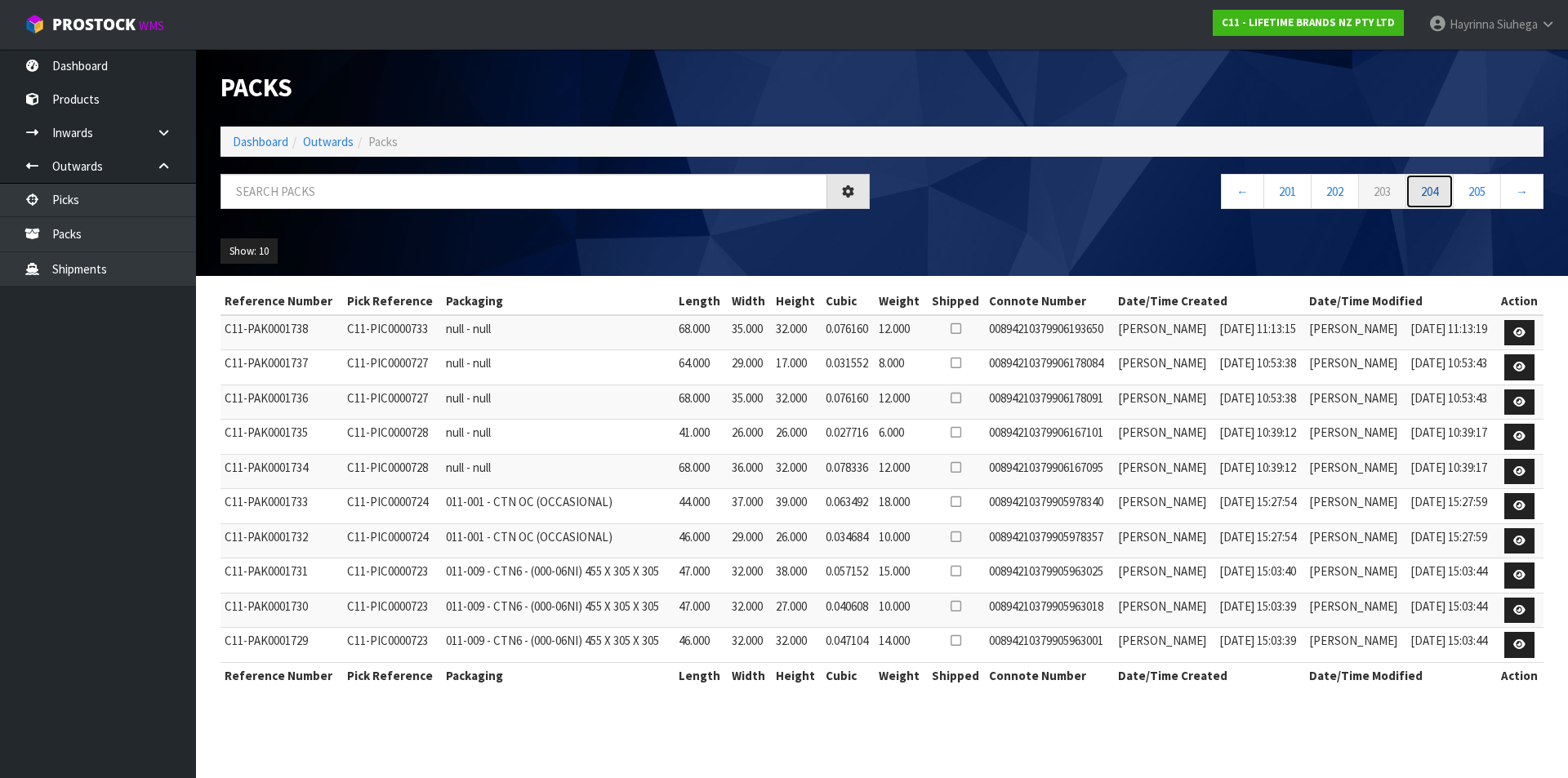
click at [1439, 201] on link "204" at bounding box center [1429, 192] width 48 height 35
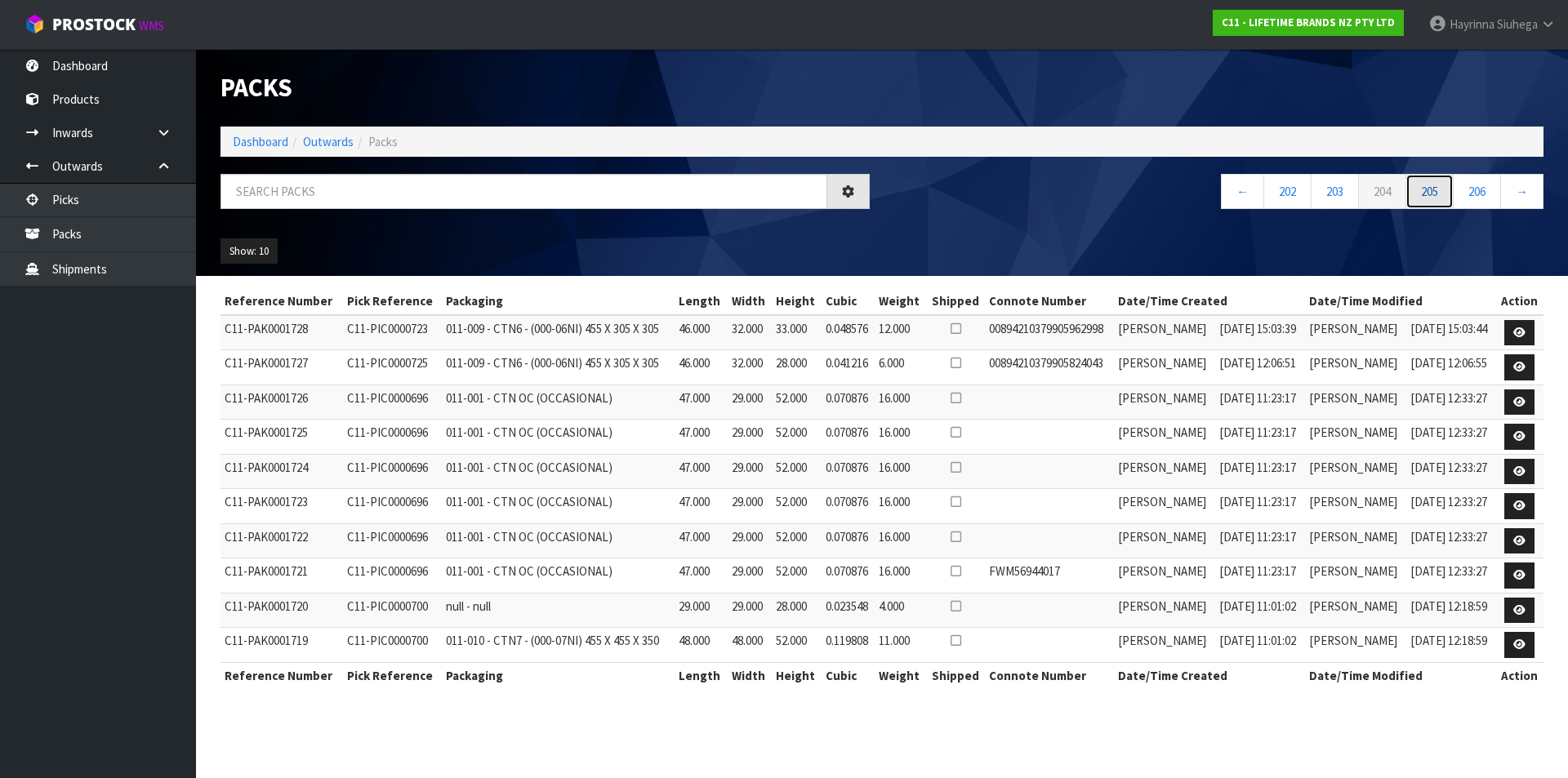
click at [1439, 201] on link "205" at bounding box center [1429, 192] width 48 height 35
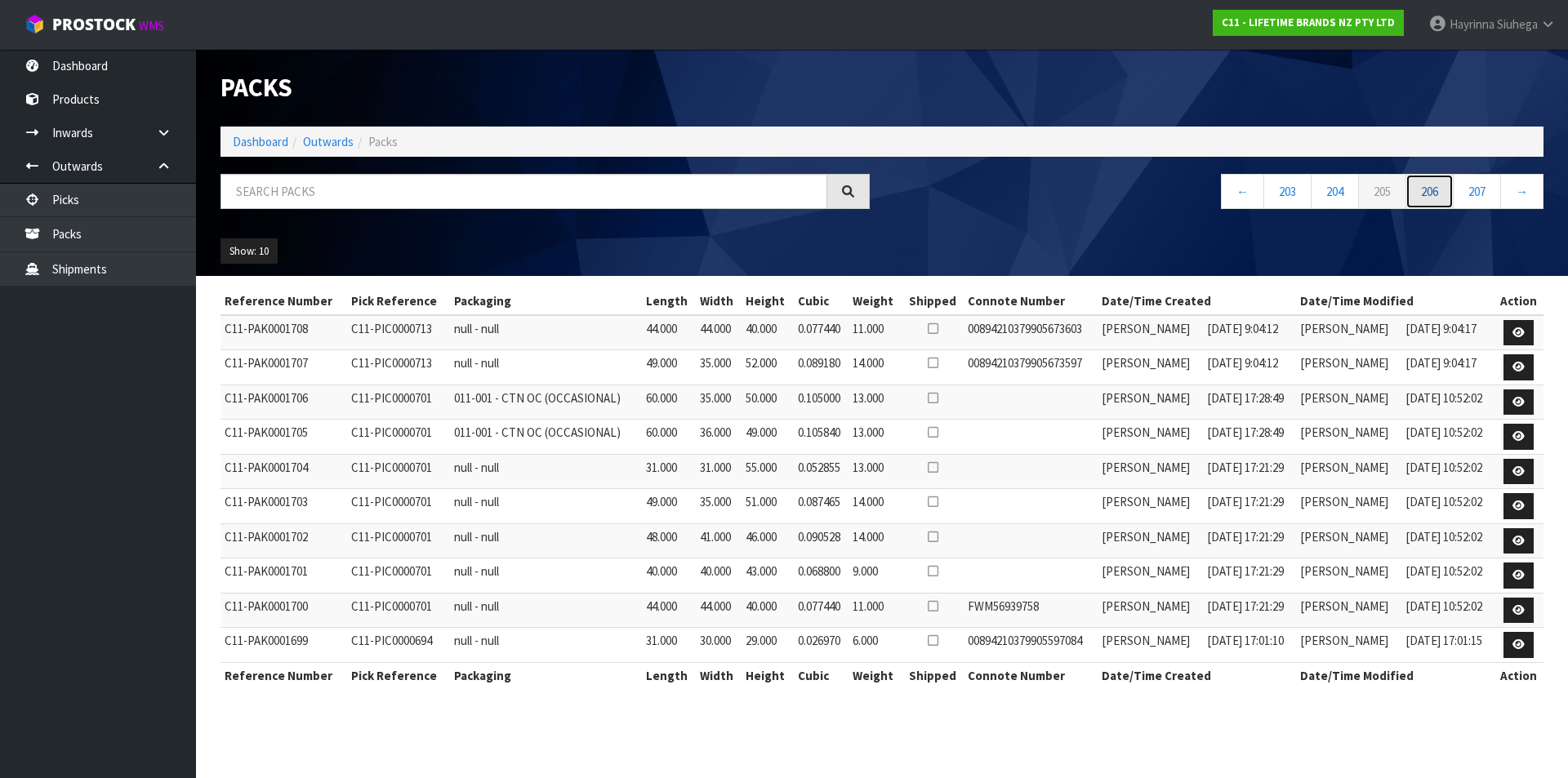
click at [1439, 201] on link "206" at bounding box center [1429, 192] width 48 height 35
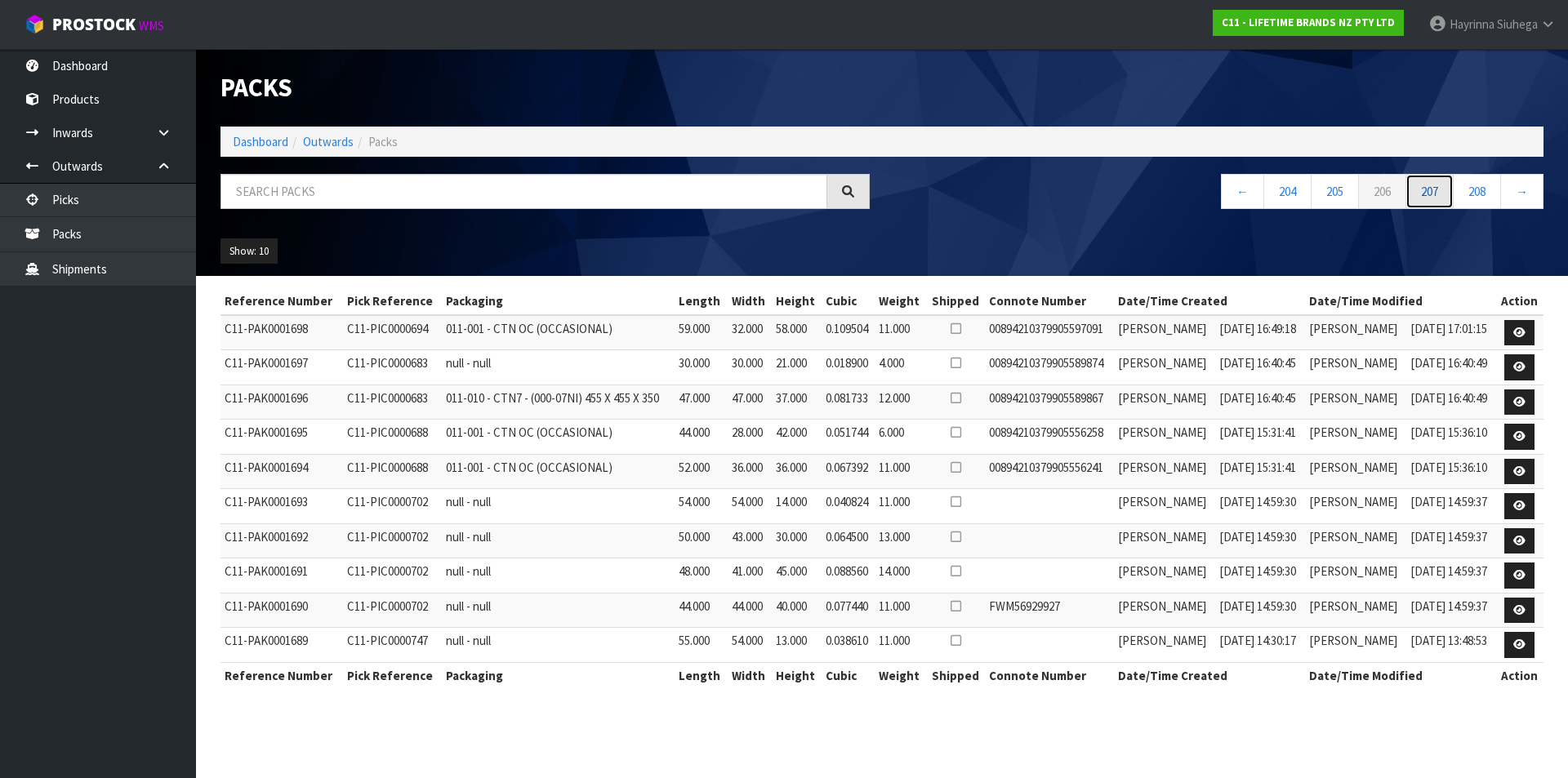
click at [1439, 201] on link "207" at bounding box center [1429, 192] width 48 height 35
click at [1439, 201] on link "208" at bounding box center [1429, 192] width 48 height 35
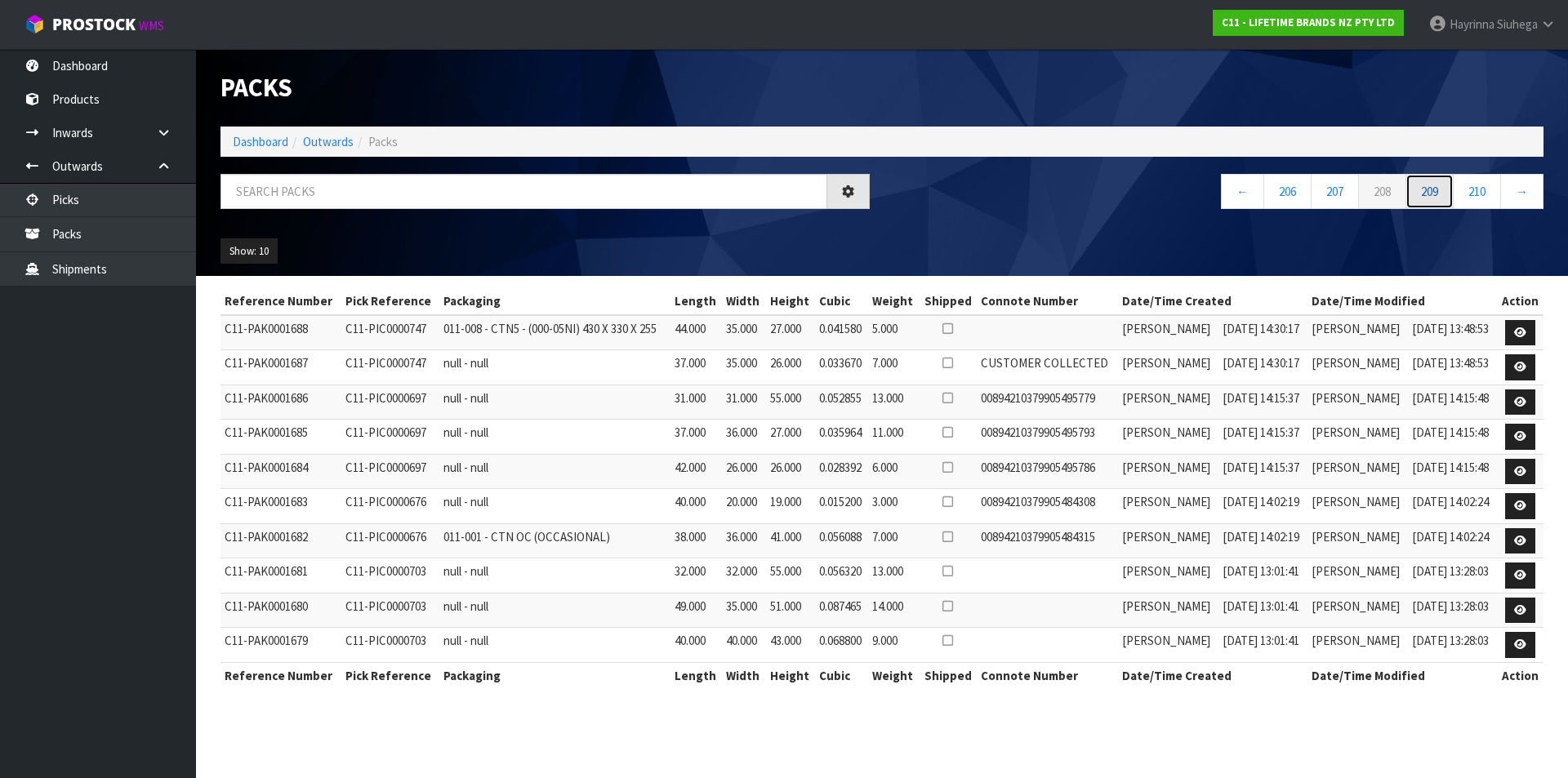
click at [1439, 201] on link "209" at bounding box center [1429, 192] width 48 height 35
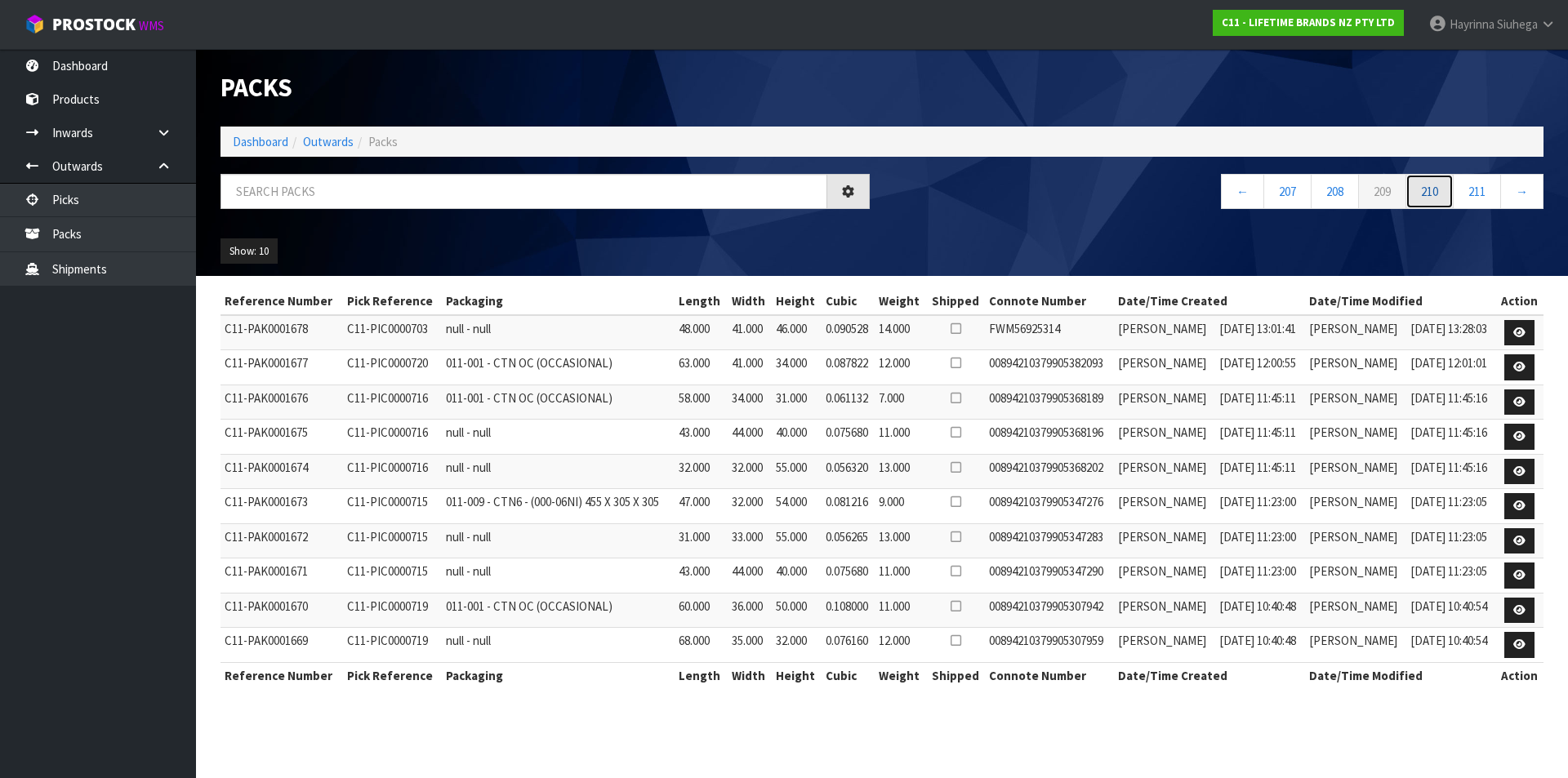
click at [1439, 201] on link "210" at bounding box center [1429, 192] width 48 height 35
click at [1439, 201] on link "211" at bounding box center [1429, 192] width 48 height 35
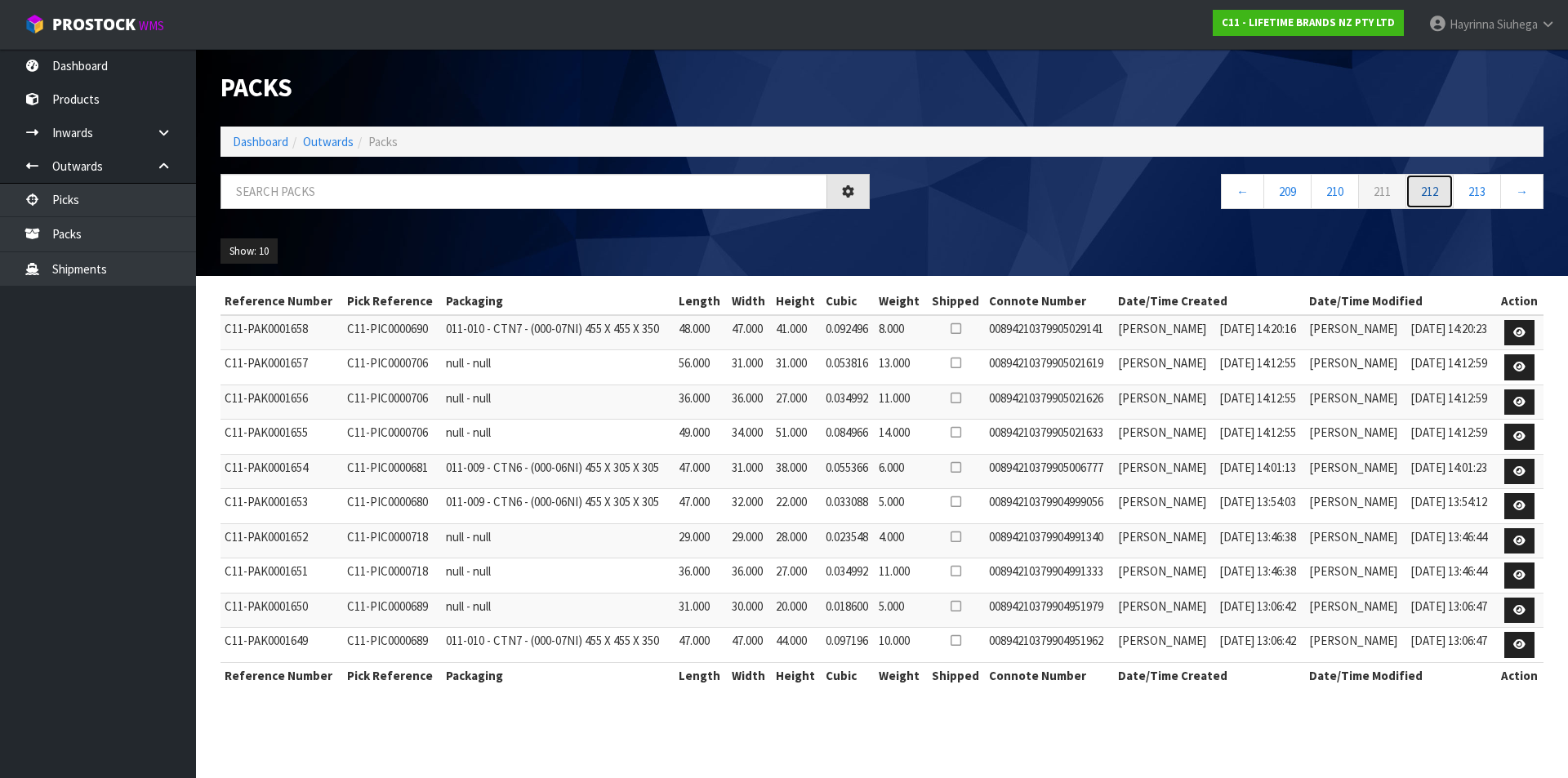
click at [1439, 201] on link "212" at bounding box center [1429, 192] width 48 height 35
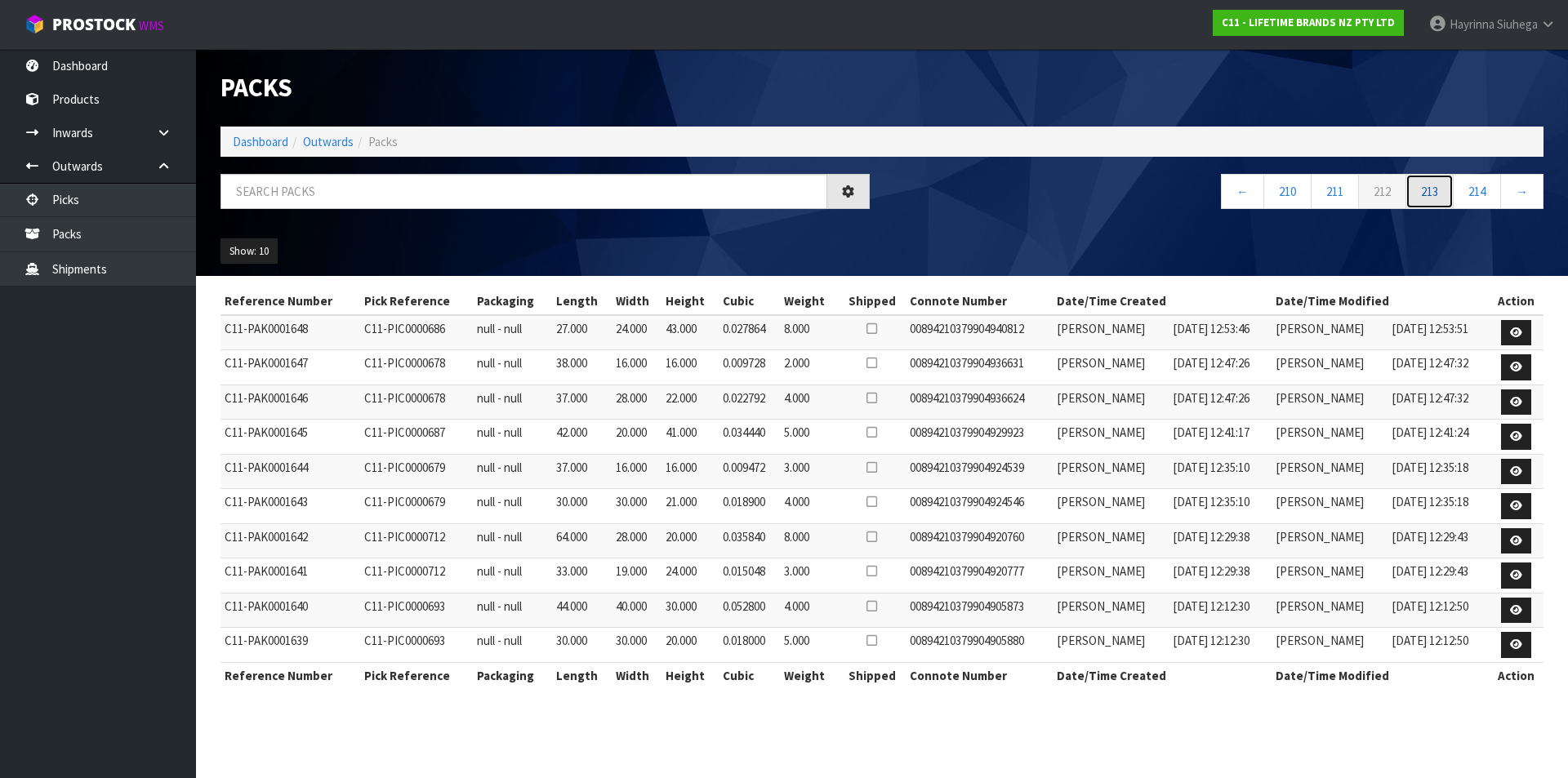
click at [1439, 201] on link "213" at bounding box center [1429, 192] width 48 height 35
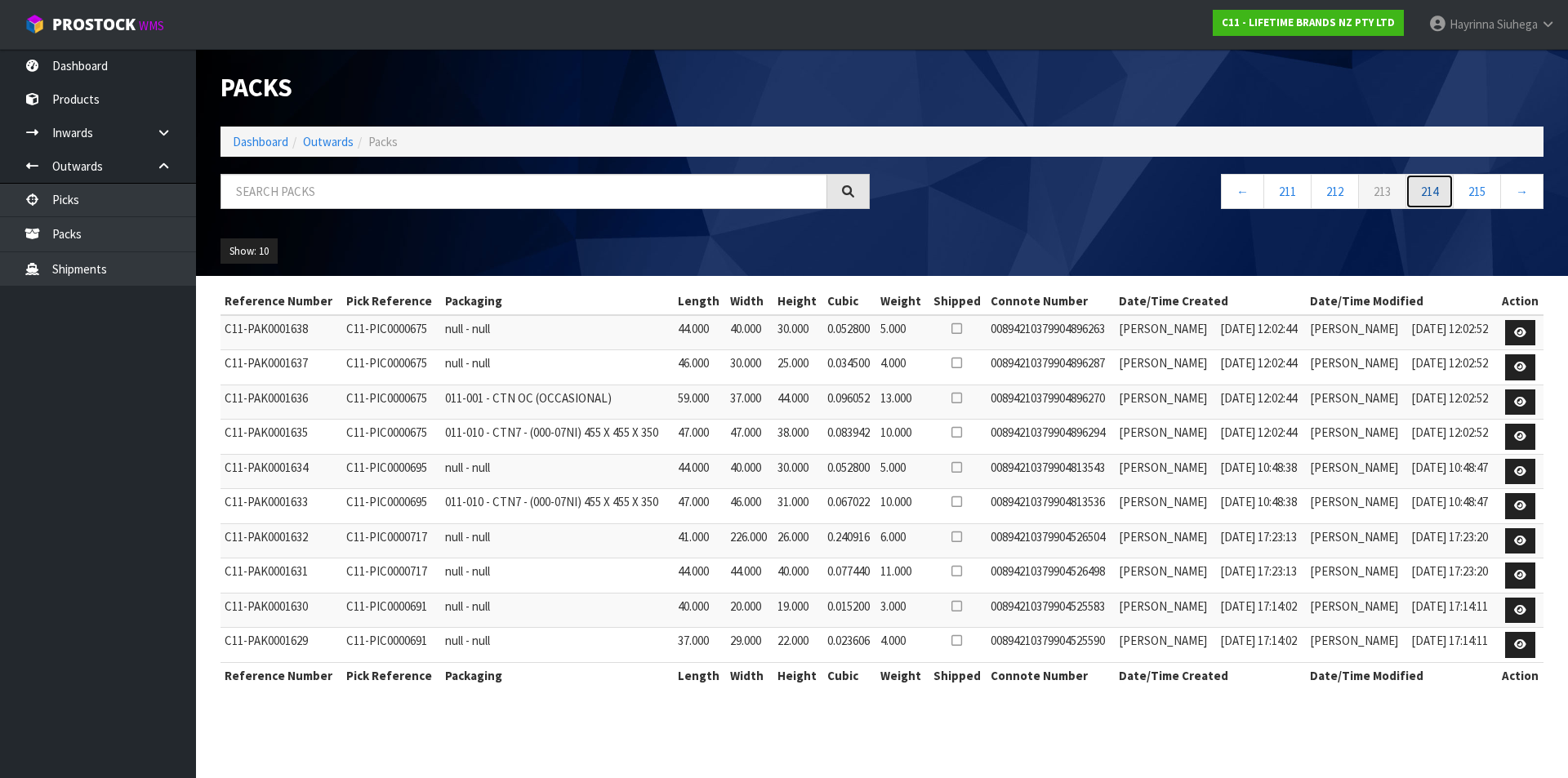
click at [1439, 201] on link "214" at bounding box center [1429, 192] width 48 height 35
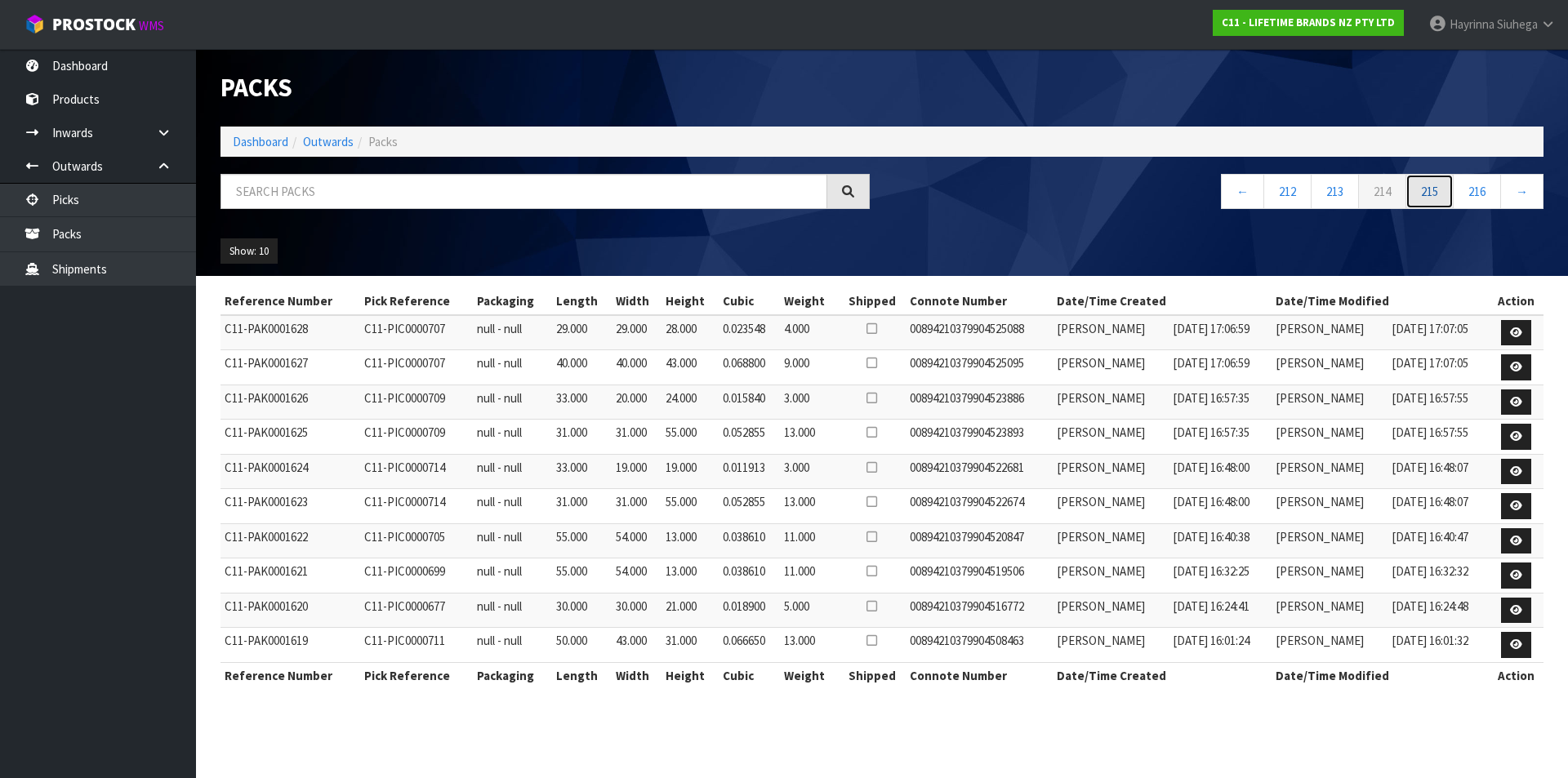
click at [1439, 201] on link "215" at bounding box center [1429, 192] width 48 height 35
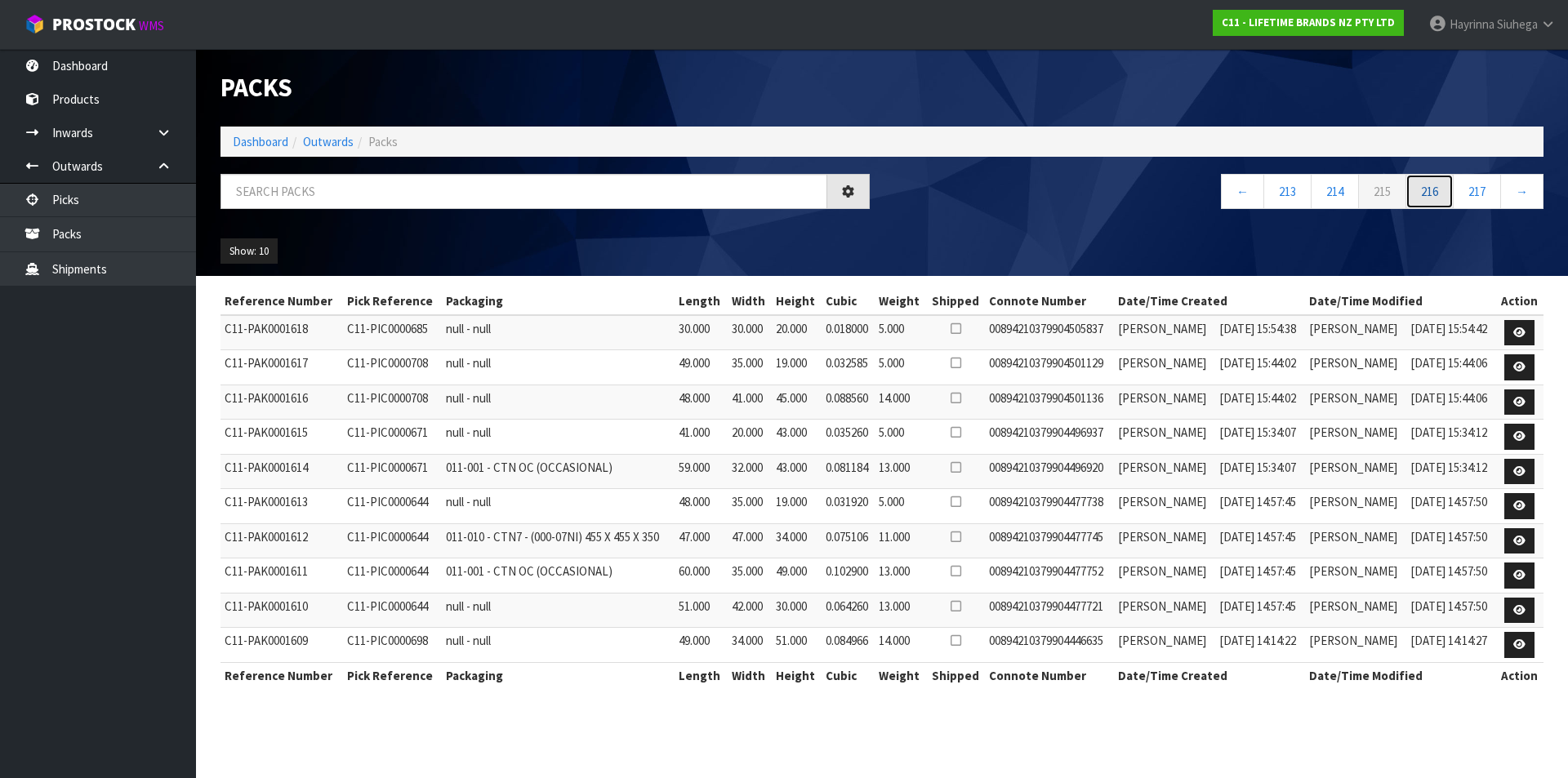
click at [1439, 201] on link "216" at bounding box center [1429, 192] width 48 height 35
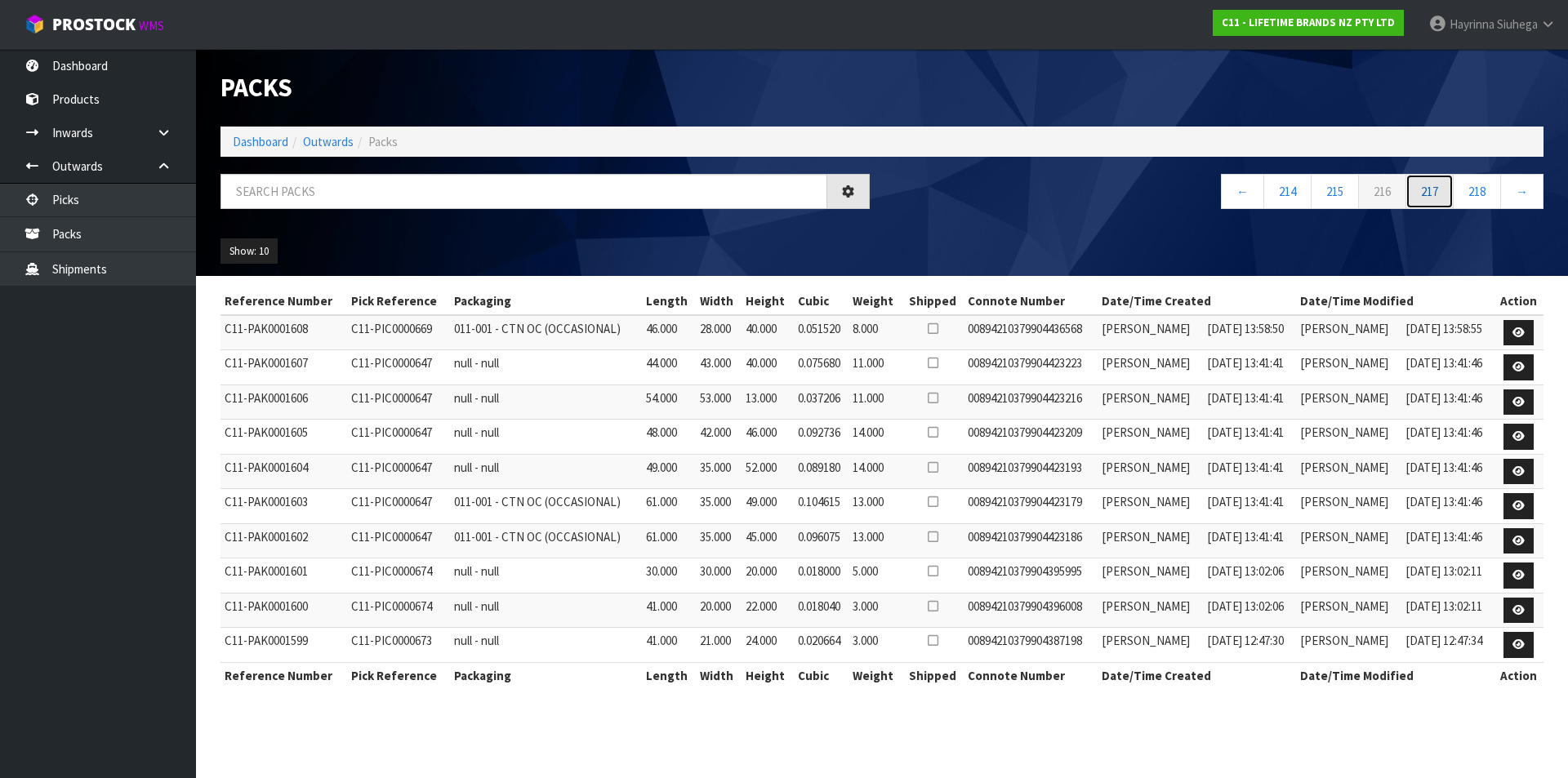
click at [1439, 201] on link "217" at bounding box center [1429, 192] width 48 height 35
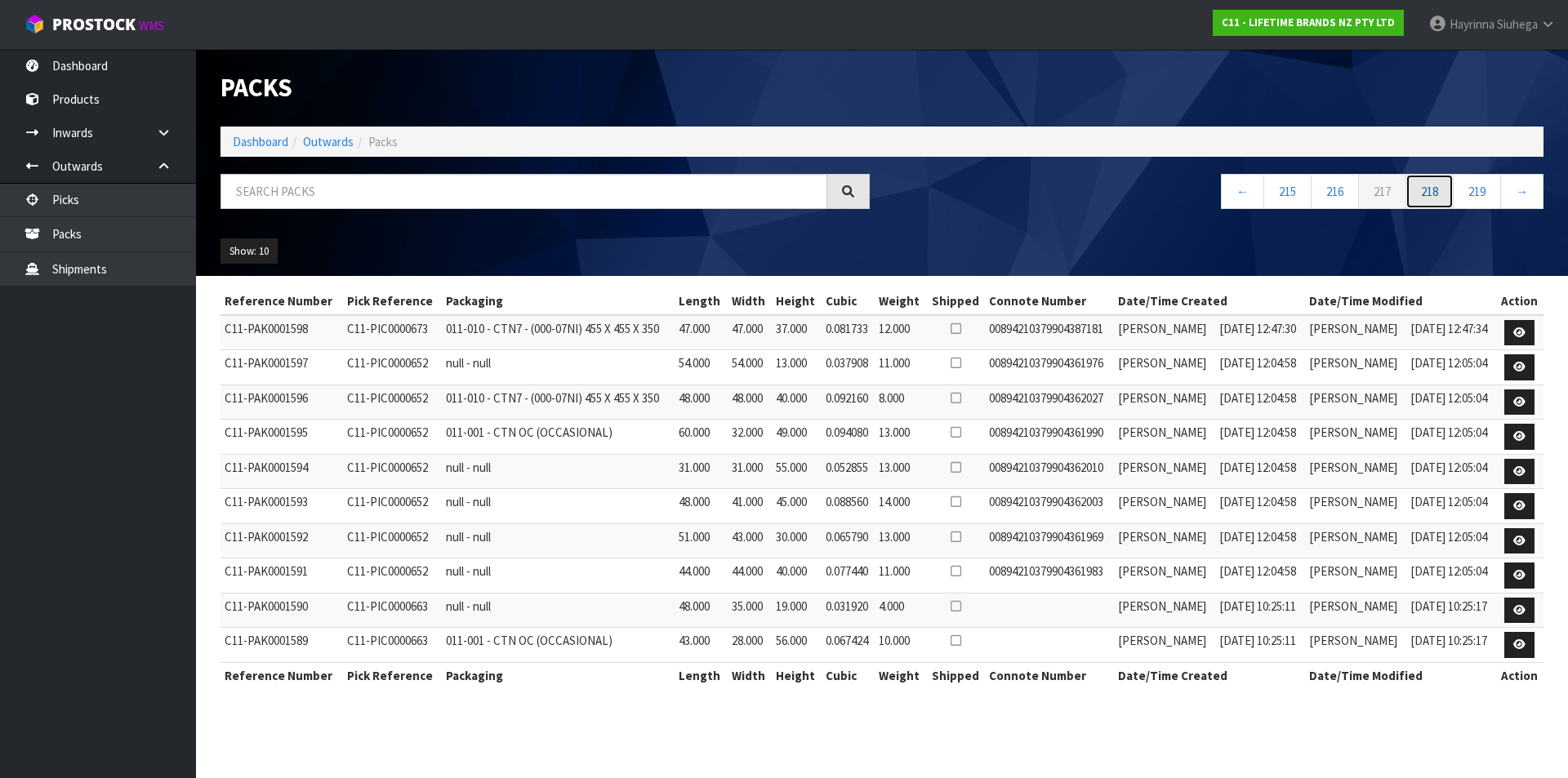
click at [1439, 201] on link "218" at bounding box center [1429, 192] width 48 height 35
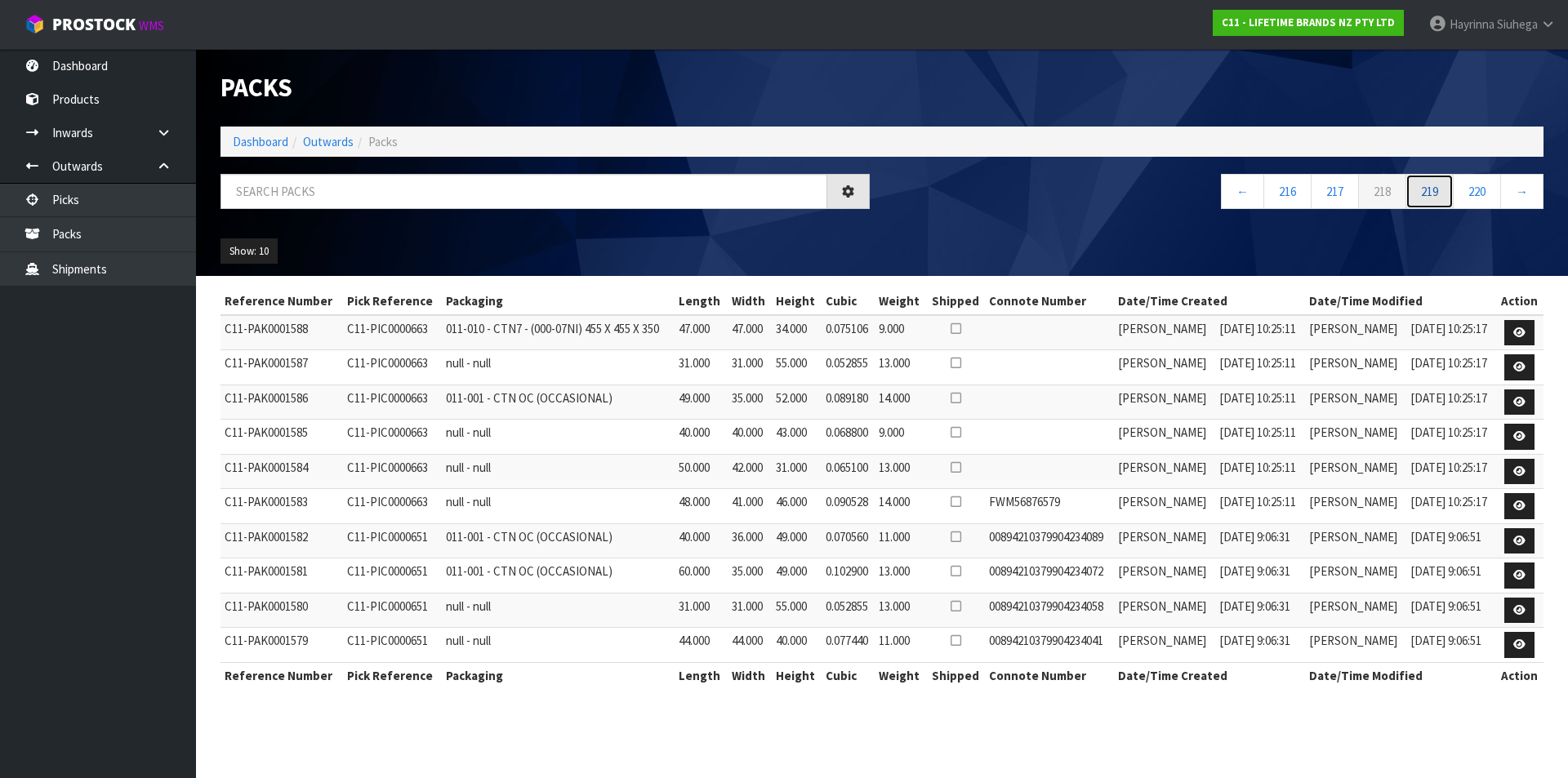
click at [1439, 201] on link "219" at bounding box center [1429, 192] width 48 height 35
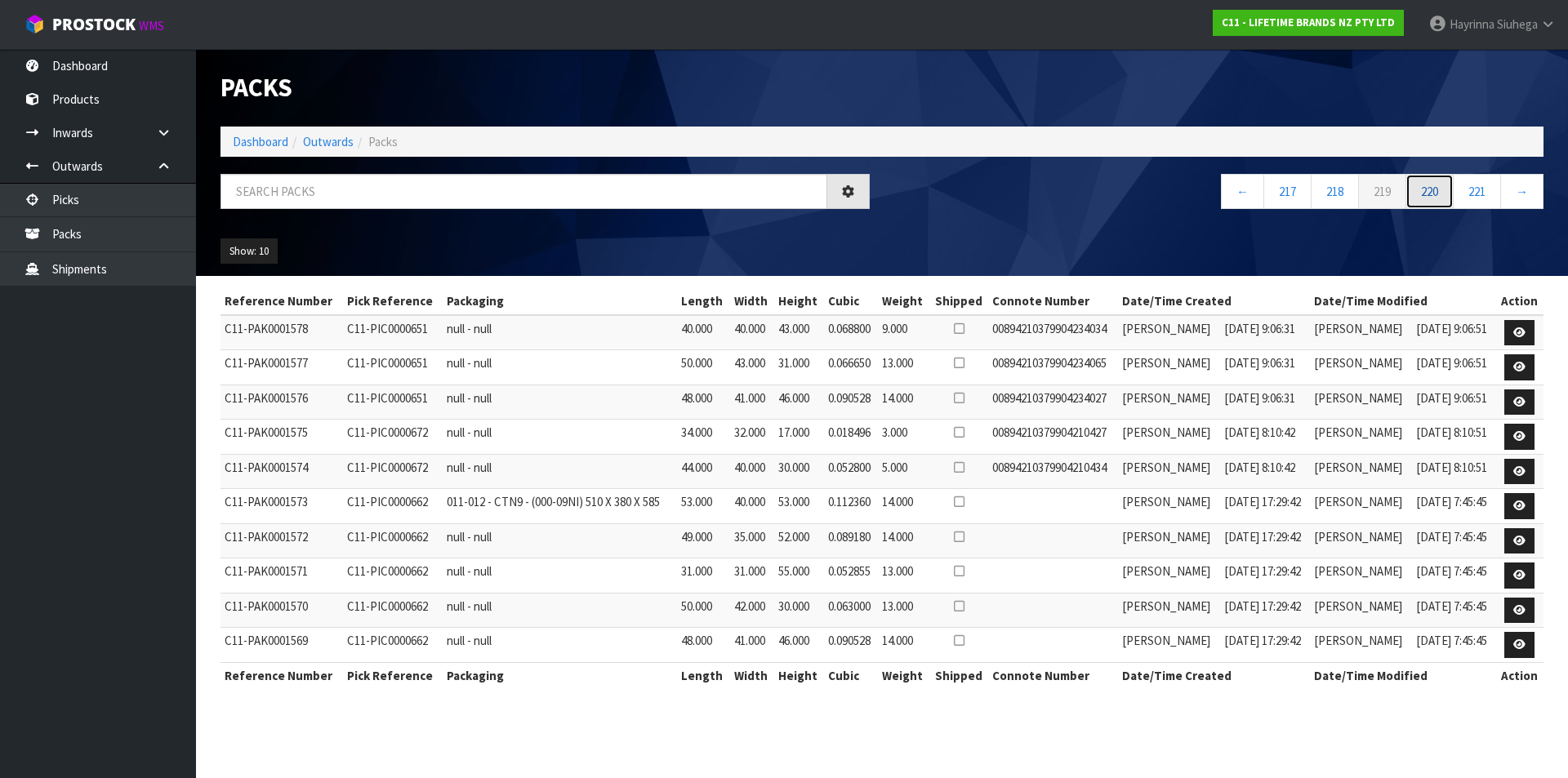
click at [1439, 201] on link "220" at bounding box center [1429, 192] width 48 height 35
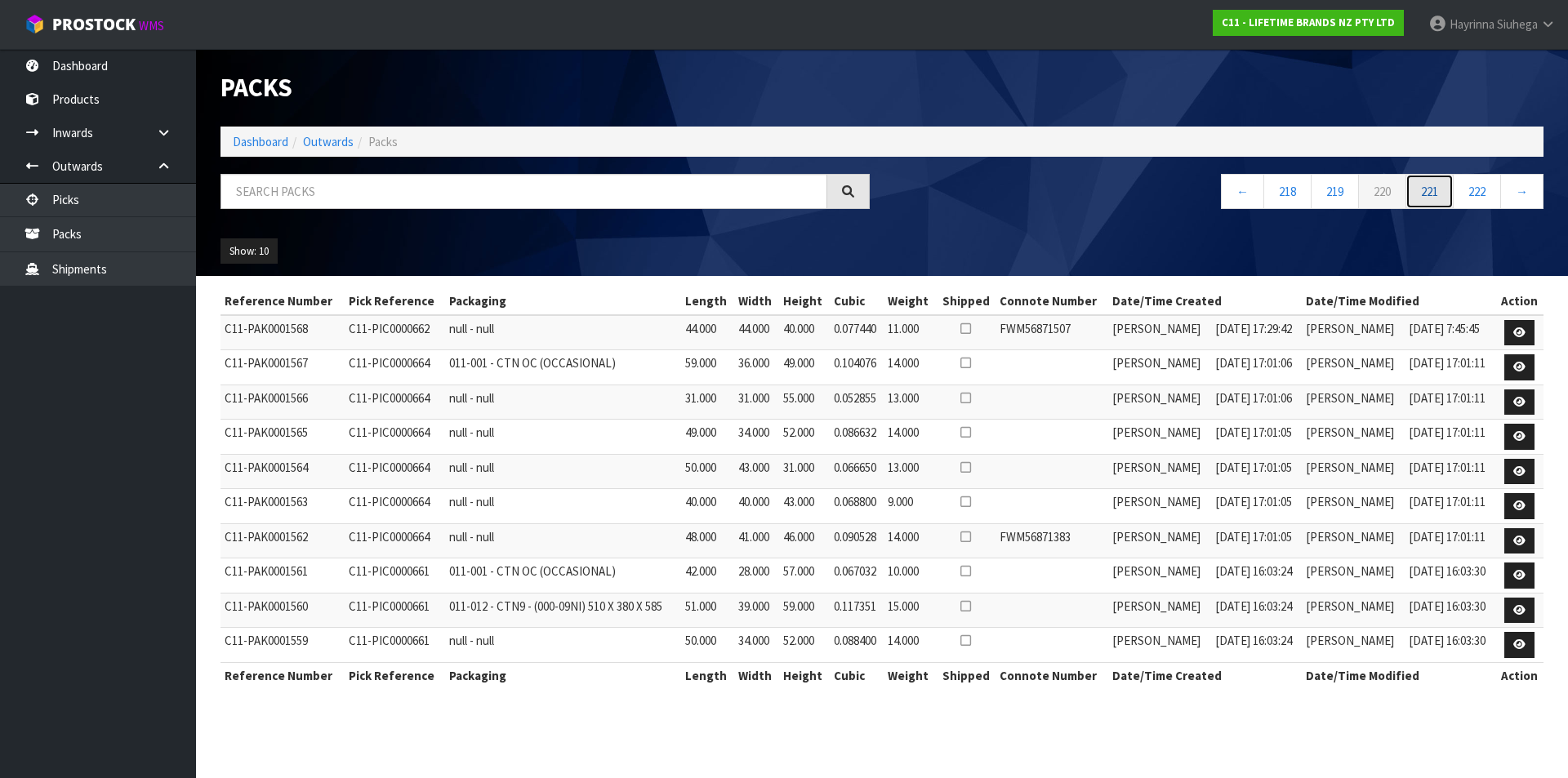
click at [1439, 201] on link "221" at bounding box center [1429, 192] width 48 height 35
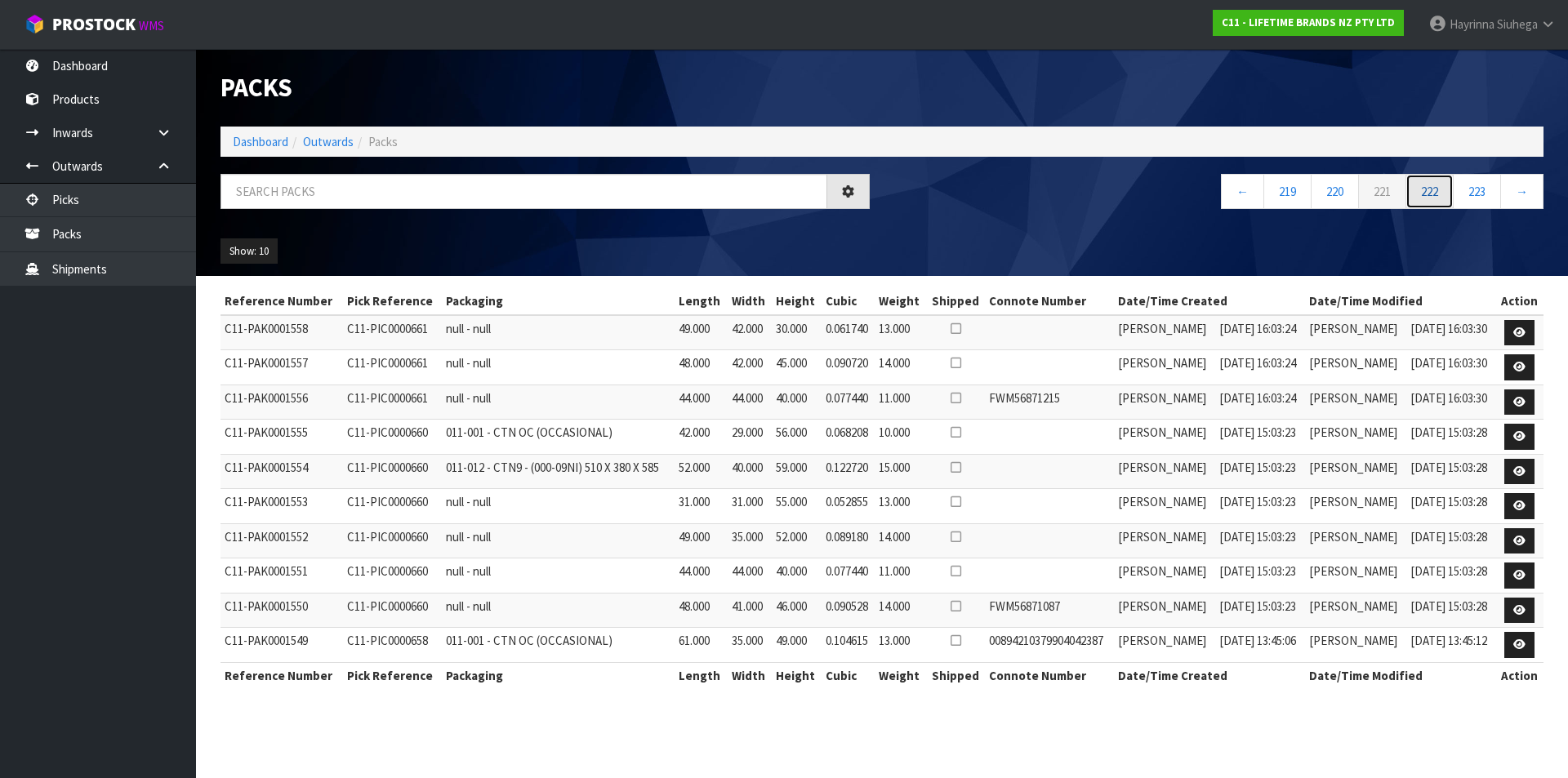
click at [1439, 201] on link "222" at bounding box center [1429, 192] width 48 height 35
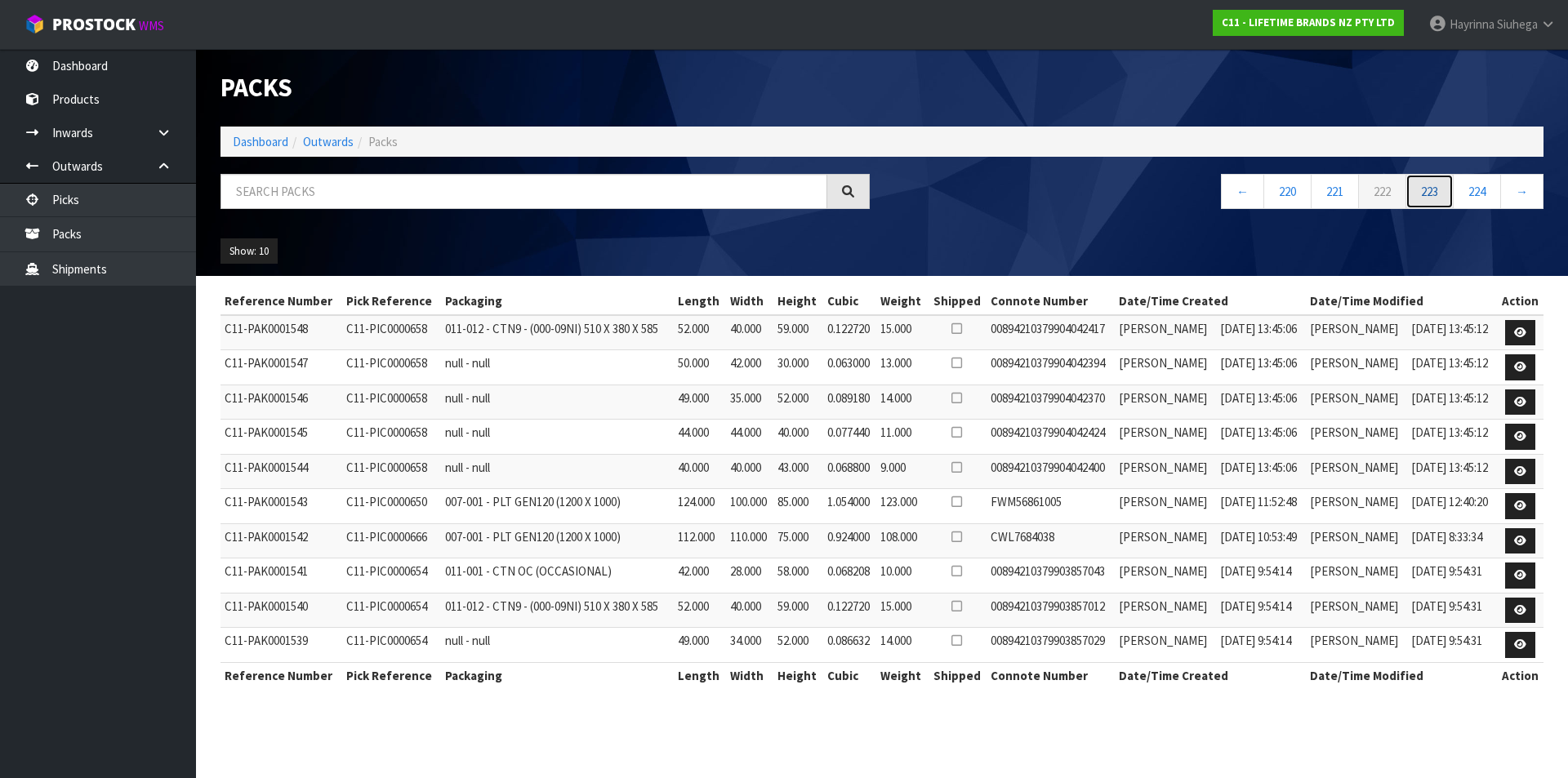
click at [1439, 201] on link "223" at bounding box center [1429, 192] width 48 height 35
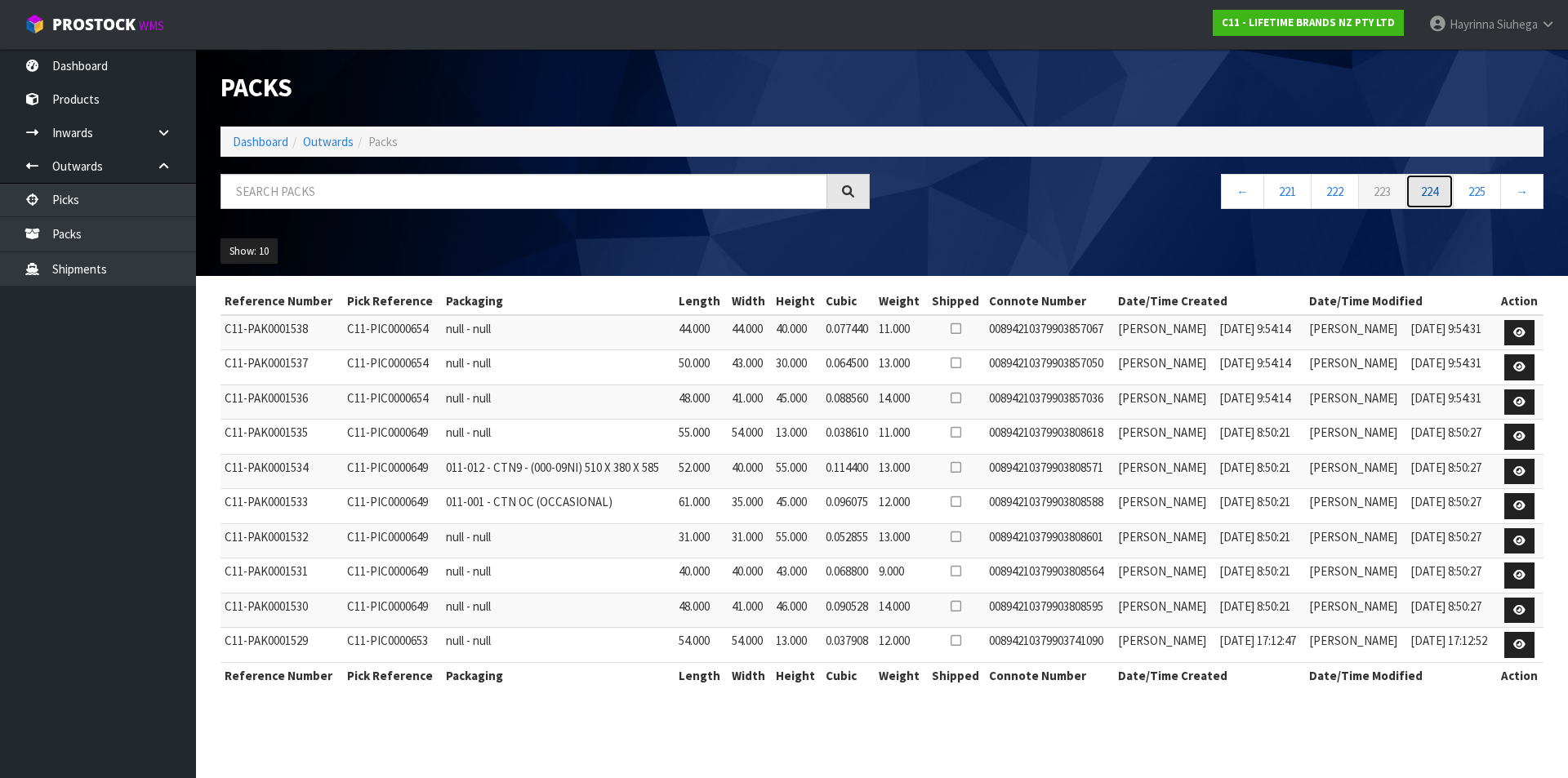
click at [1439, 201] on link "224" at bounding box center [1429, 192] width 48 height 35
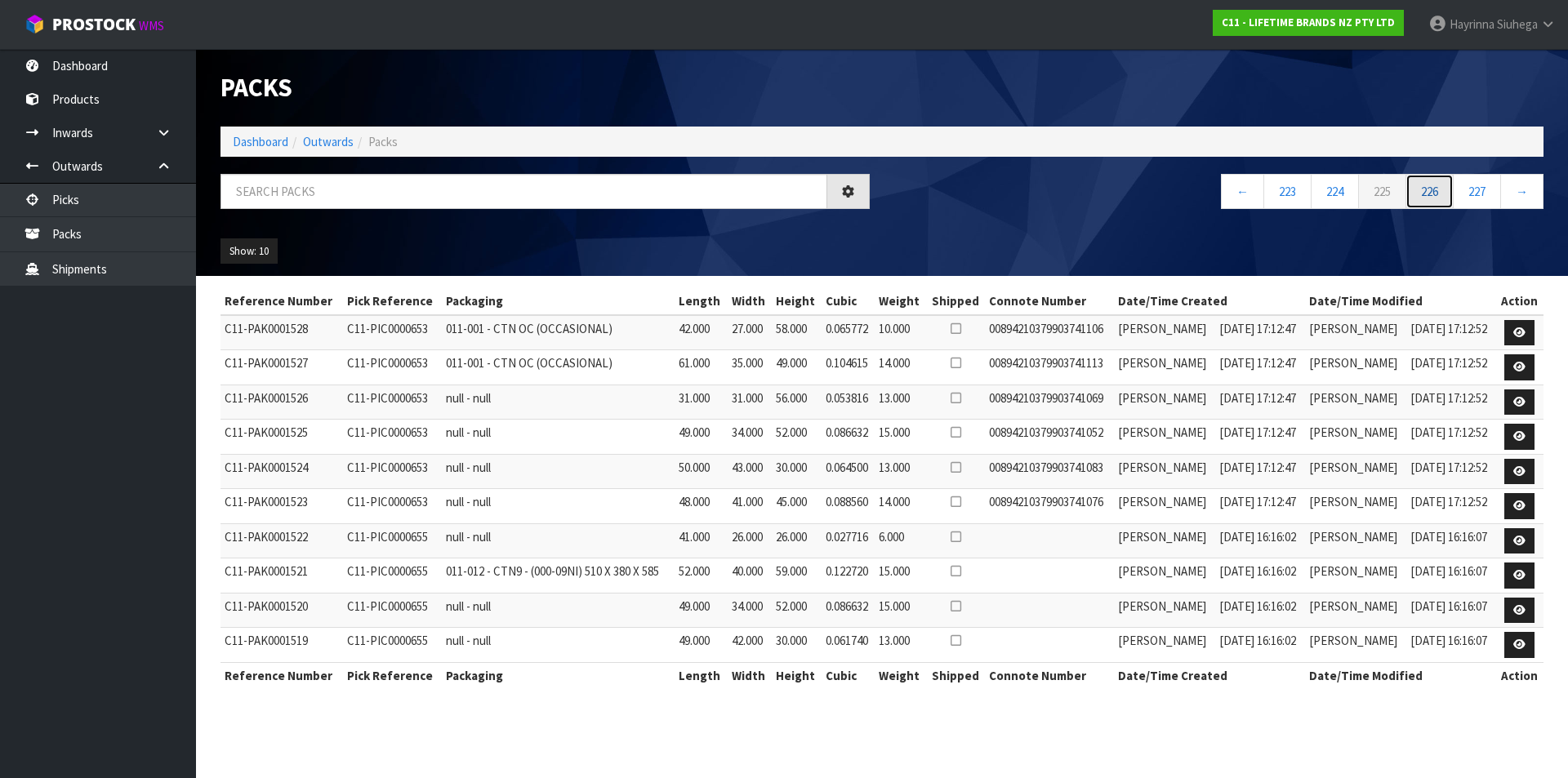
click at [1439, 201] on link "226" at bounding box center [1429, 192] width 48 height 35
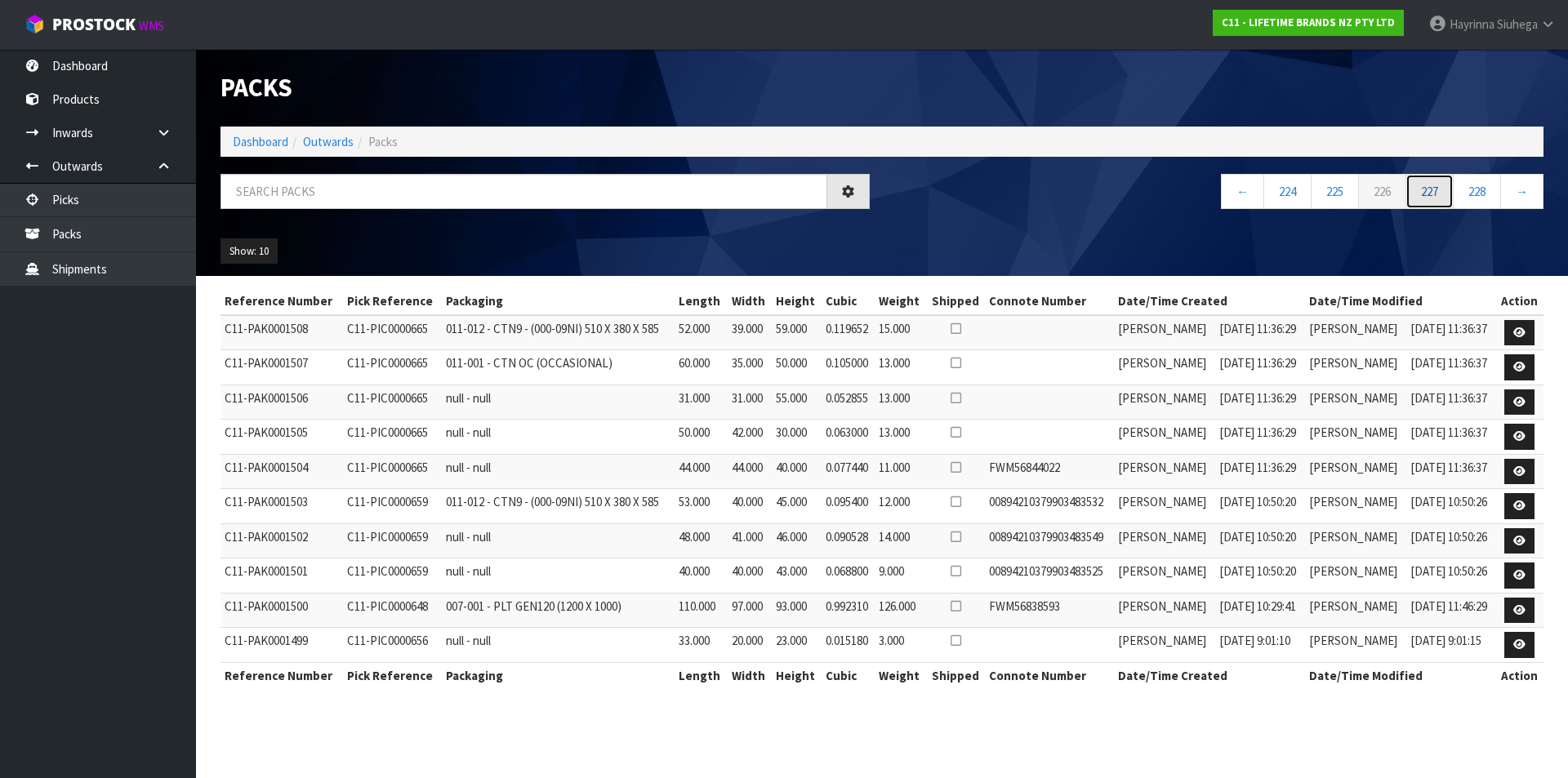
click at [1439, 201] on link "227" at bounding box center [1429, 192] width 48 height 35
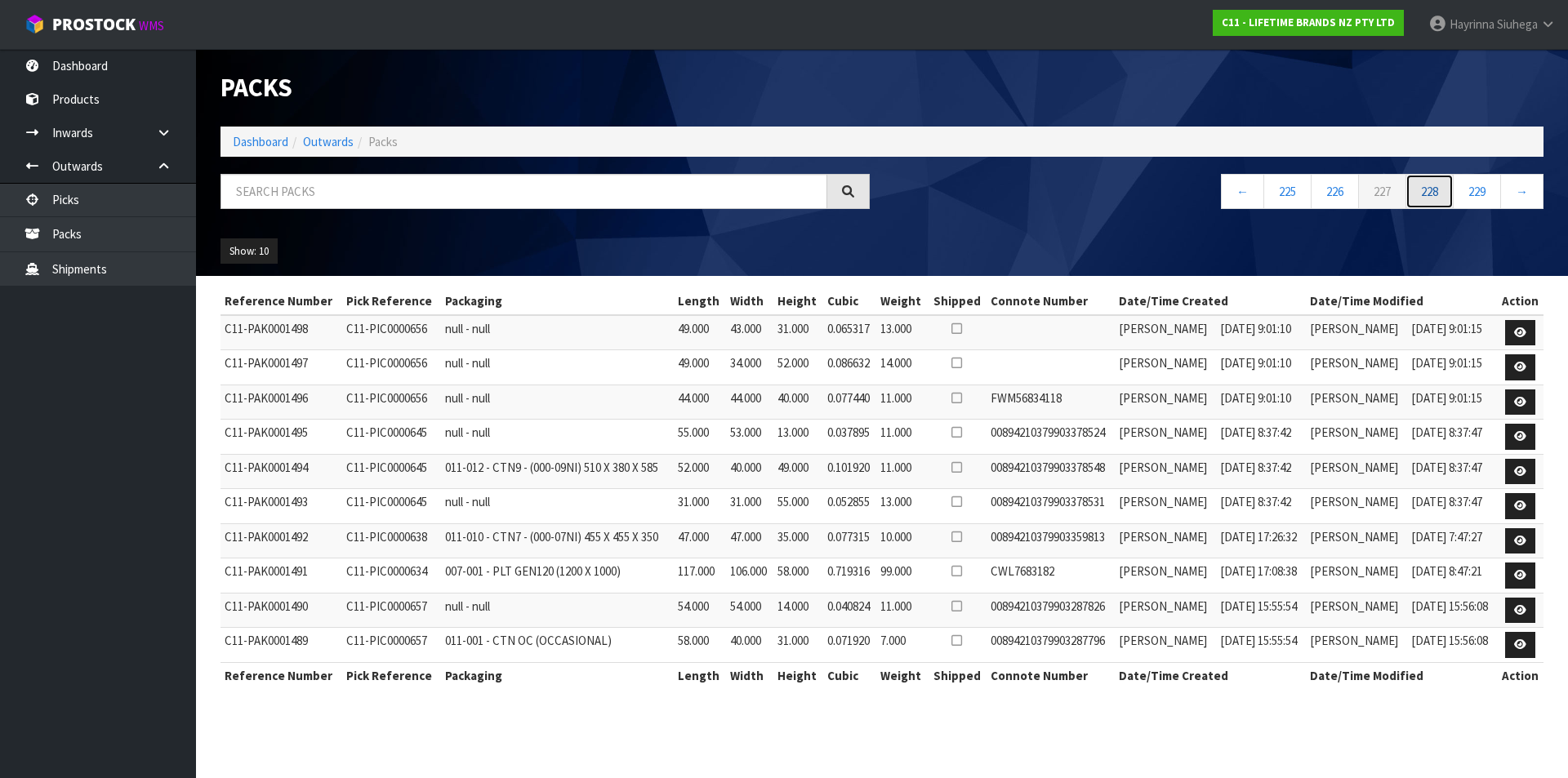
click at [1439, 201] on link "228" at bounding box center [1429, 192] width 48 height 35
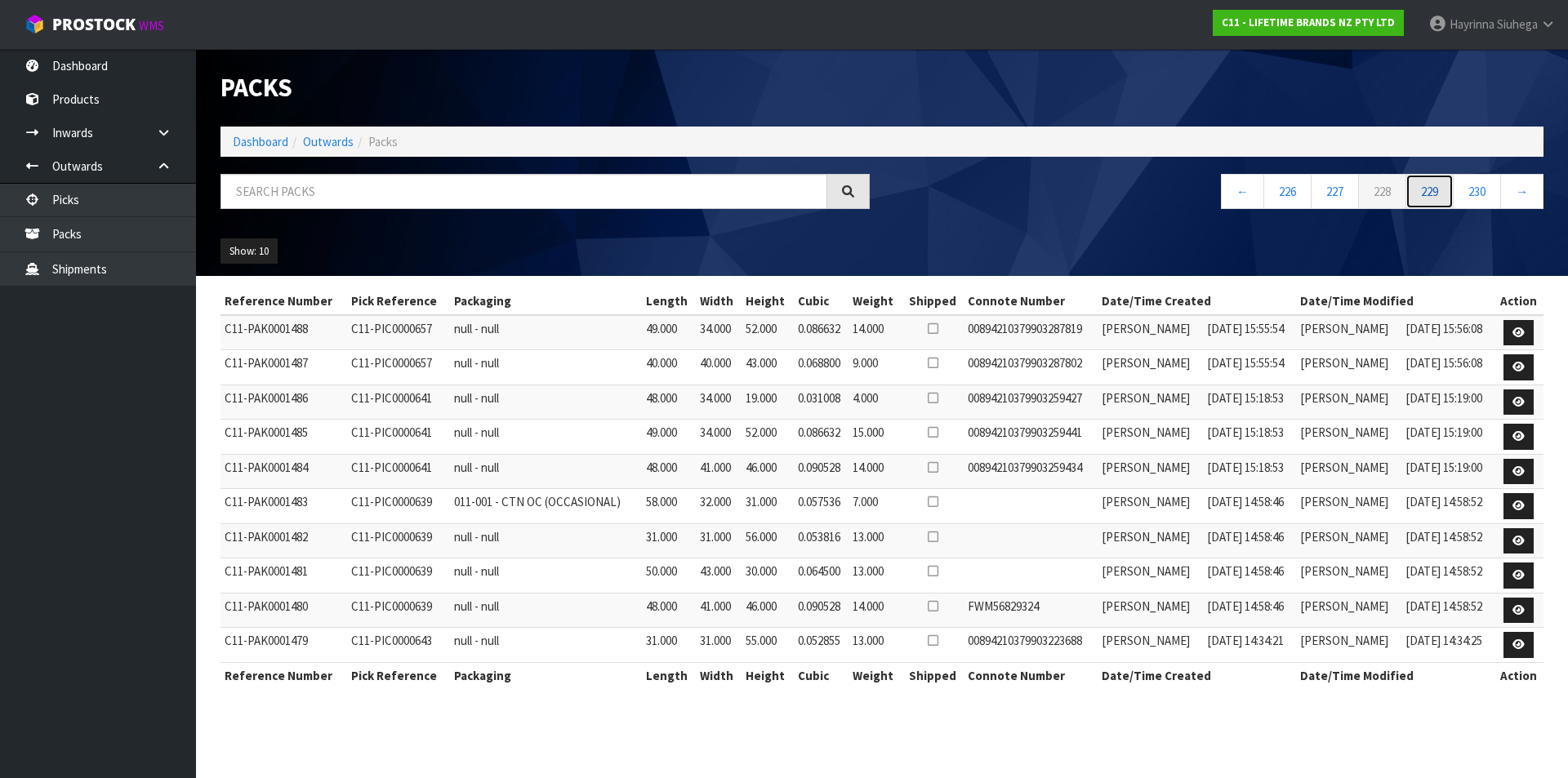
click at [1439, 201] on link "229" at bounding box center [1429, 192] width 48 height 35
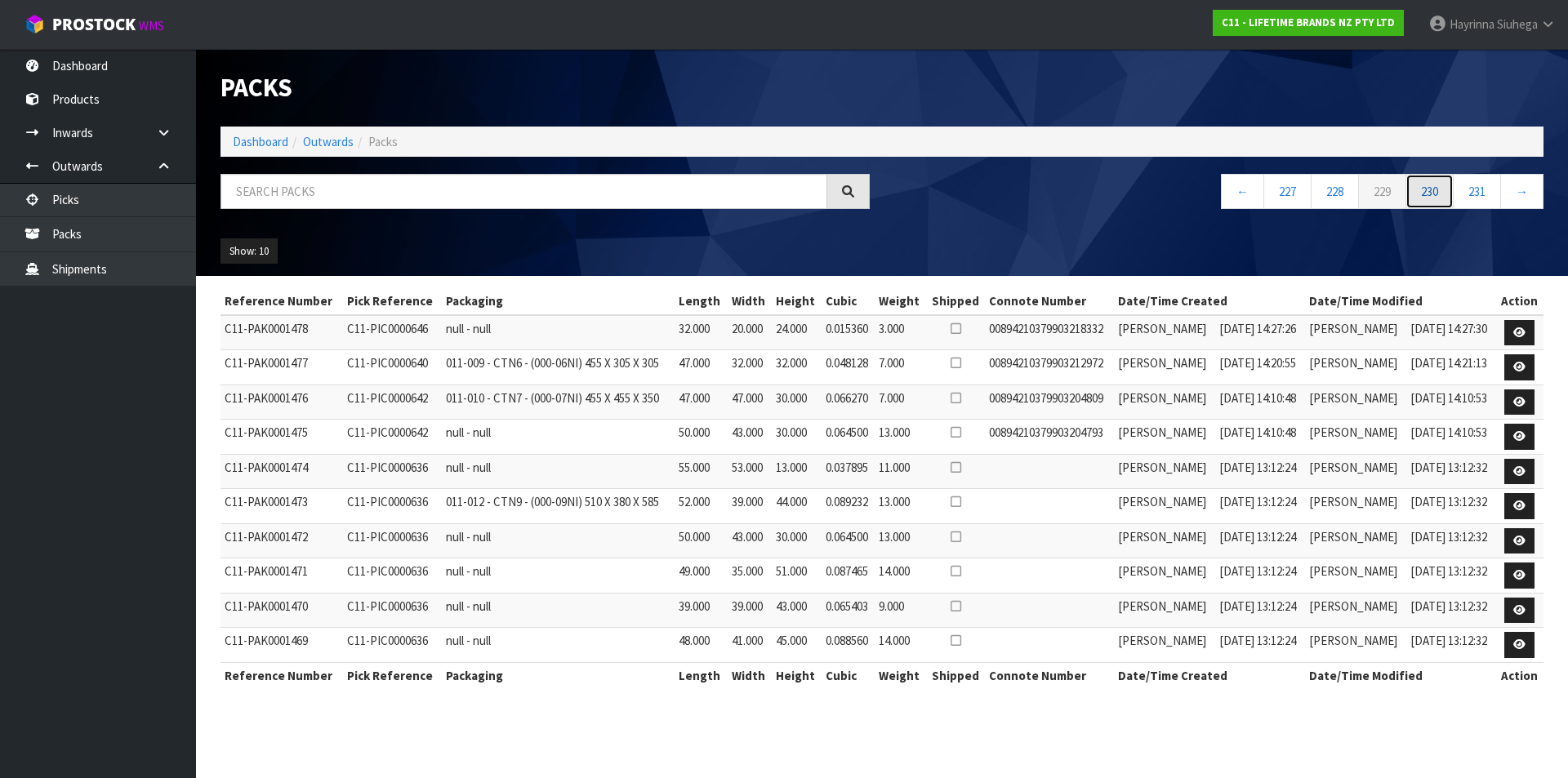
click at [1439, 201] on link "230" at bounding box center [1429, 192] width 48 height 35
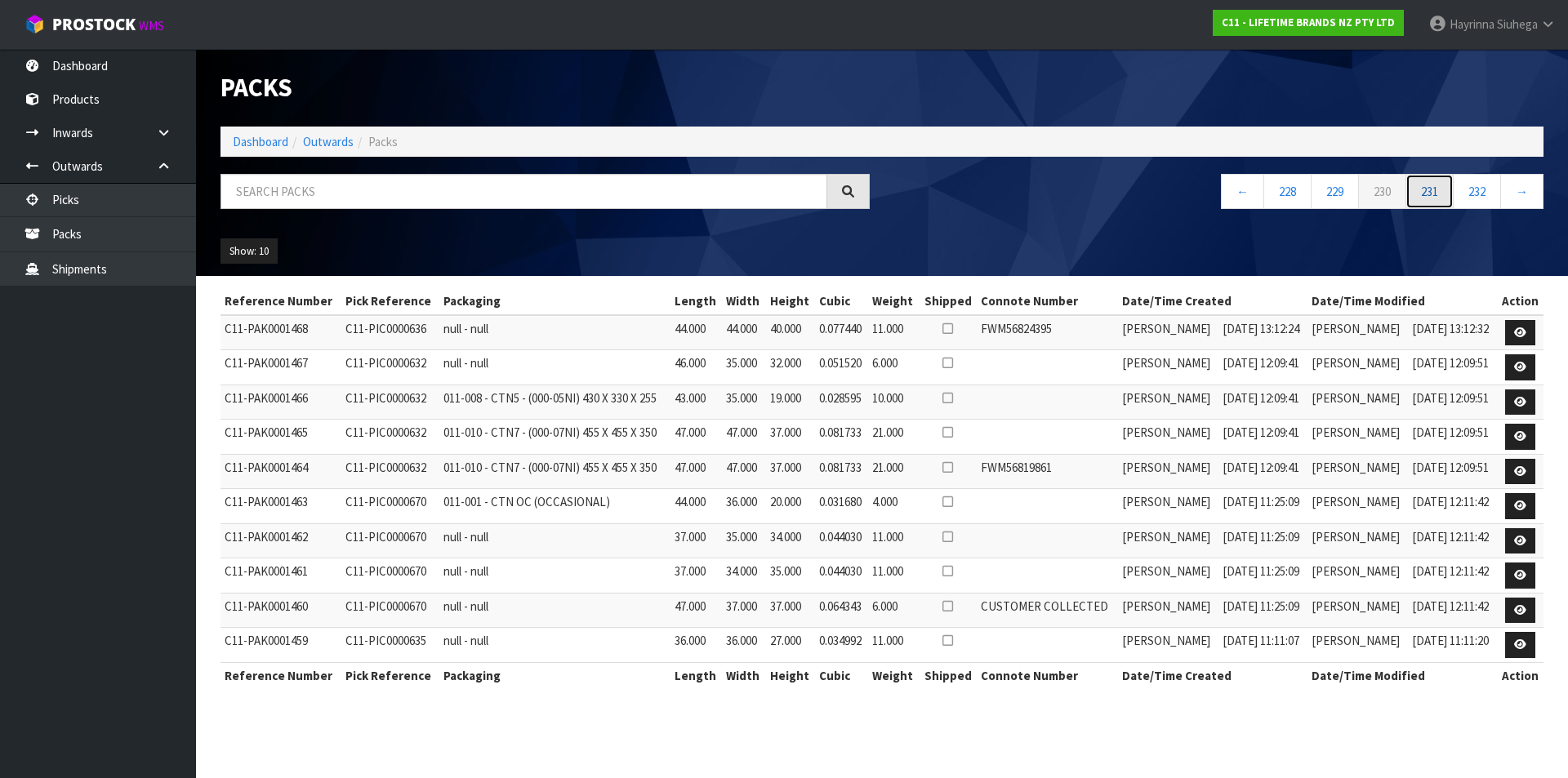
click at [1439, 201] on link "231" at bounding box center [1429, 192] width 48 height 35
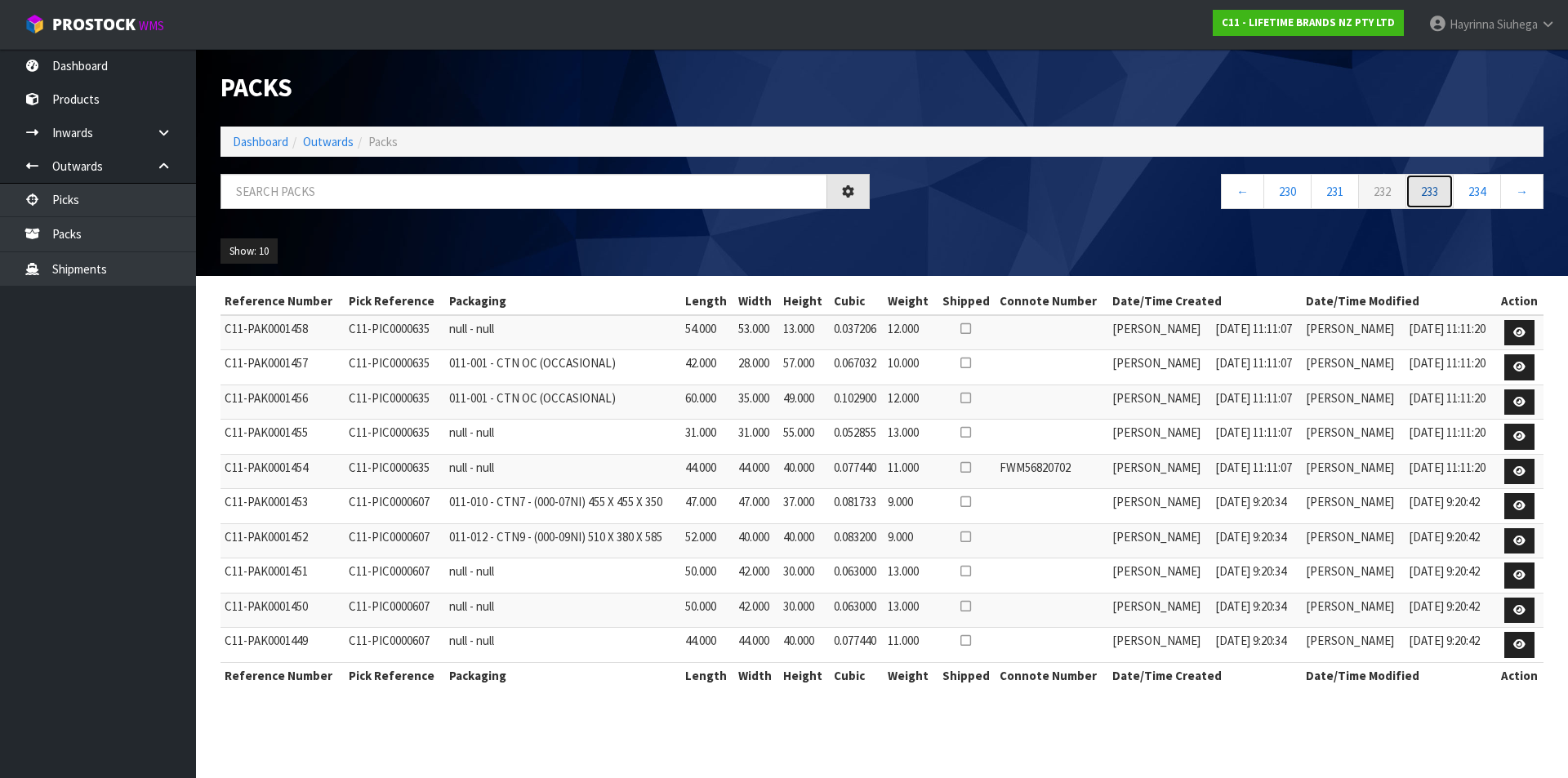
click at [1439, 201] on link "233" at bounding box center [1429, 192] width 48 height 35
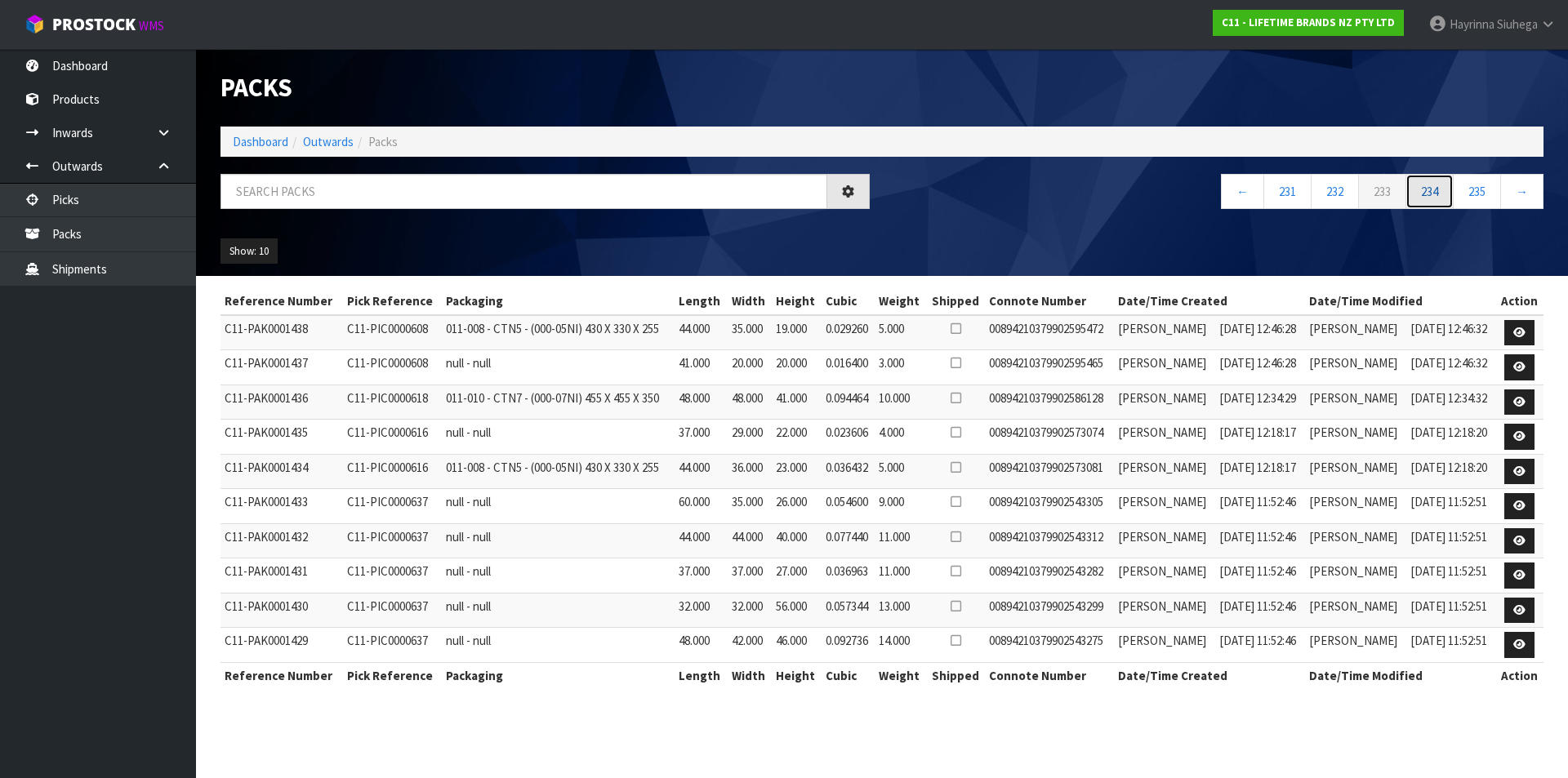
click at [1439, 201] on link "234" at bounding box center [1429, 192] width 48 height 35
click at [1439, 201] on link "235" at bounding box center [1429, 192] width 48 height 35
click at [1439, 201] on link "236" at bounding box center [1429, 192] width 48 height 35
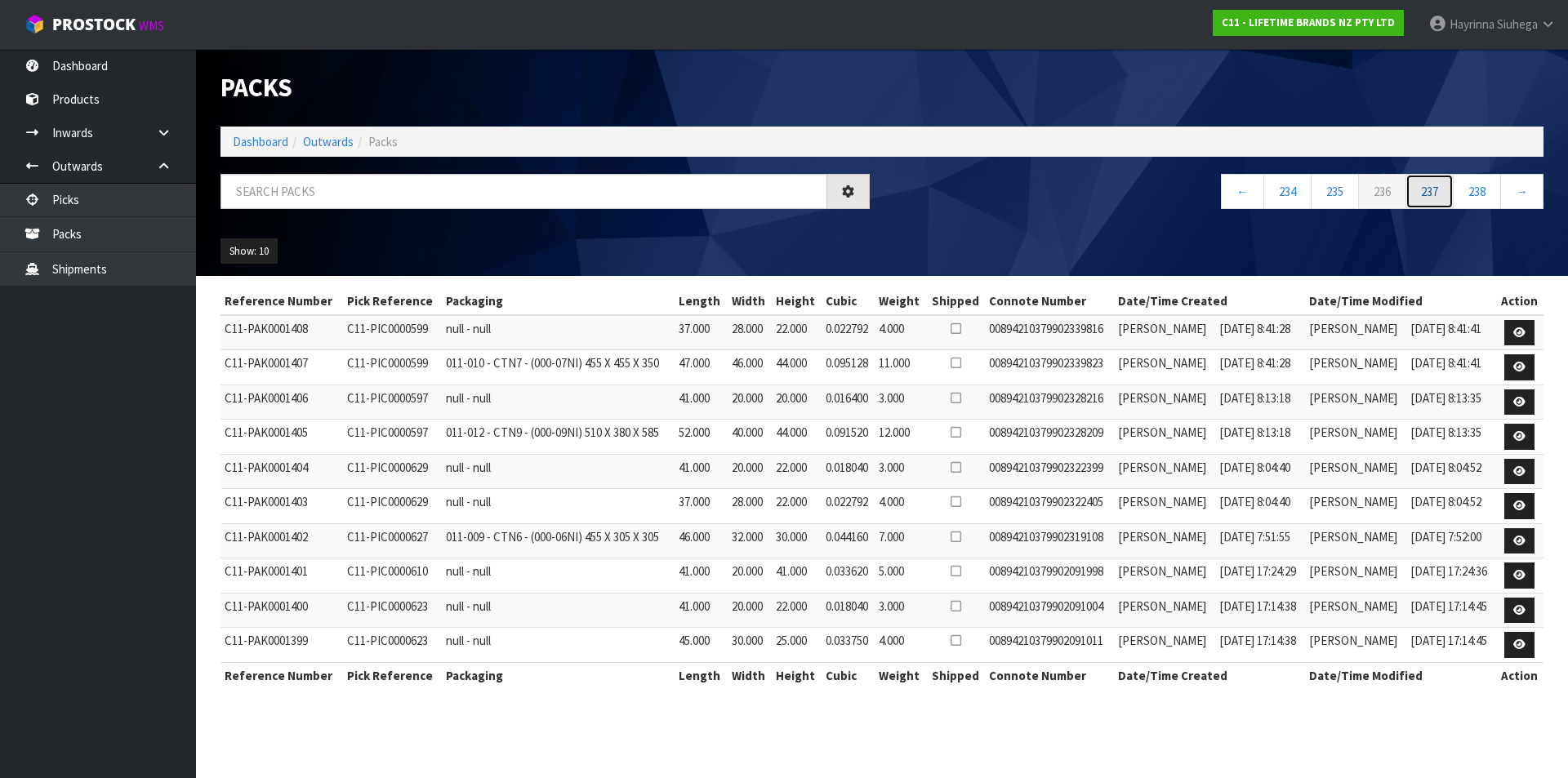
click at [1439, 201] on link "237" at bounding box center [1429, 192] width 48 height 35
click at [1439, 201] on link "238" at bounding box center [1429, 192] width 48 height 35
click at [1439, 201] on link "239" at bounding box center [1429, 192] width 48 height 35
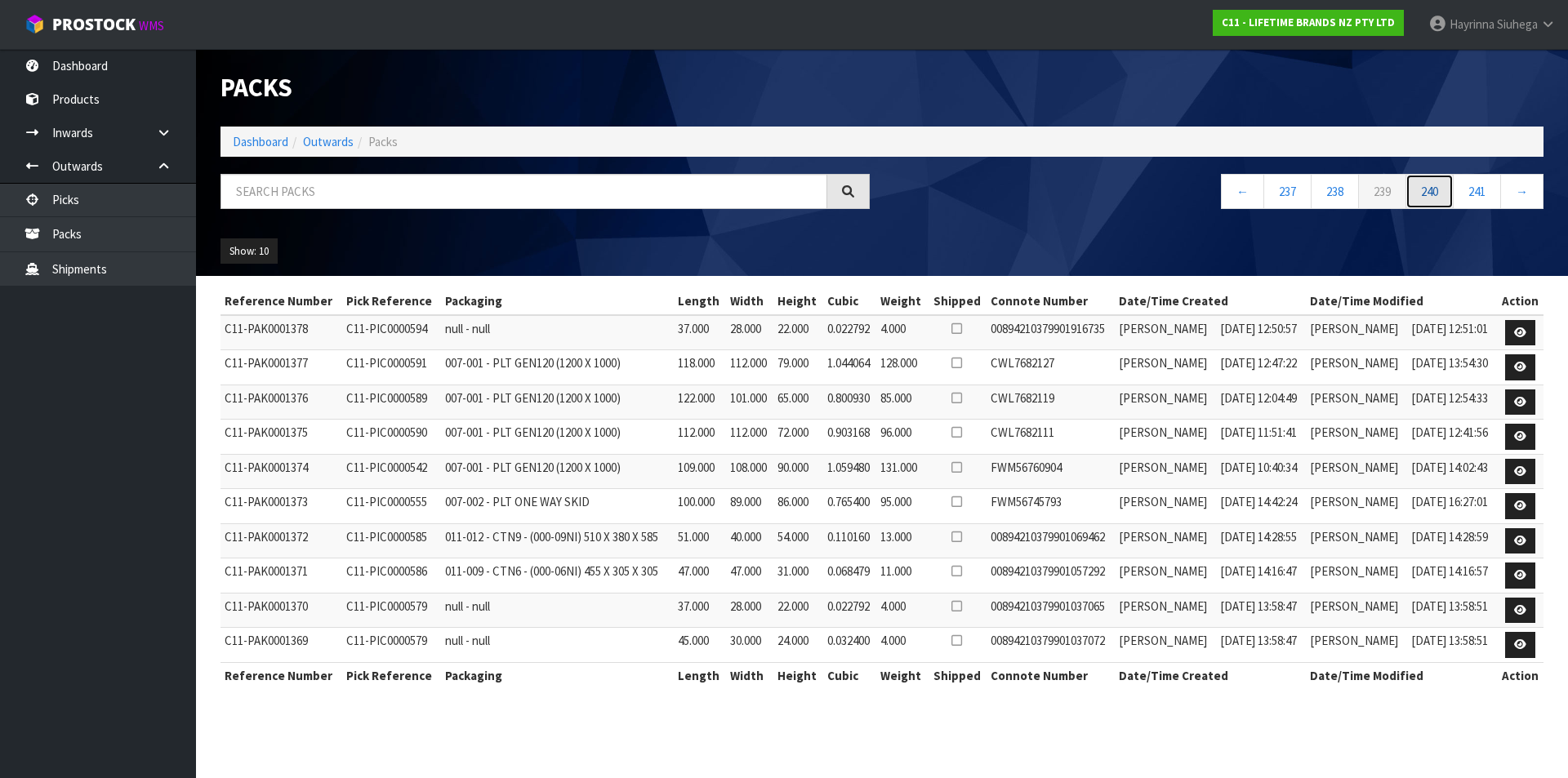
click at [1439, 201] on link "240" at bounding box center [1429, 192] width 48 height 35
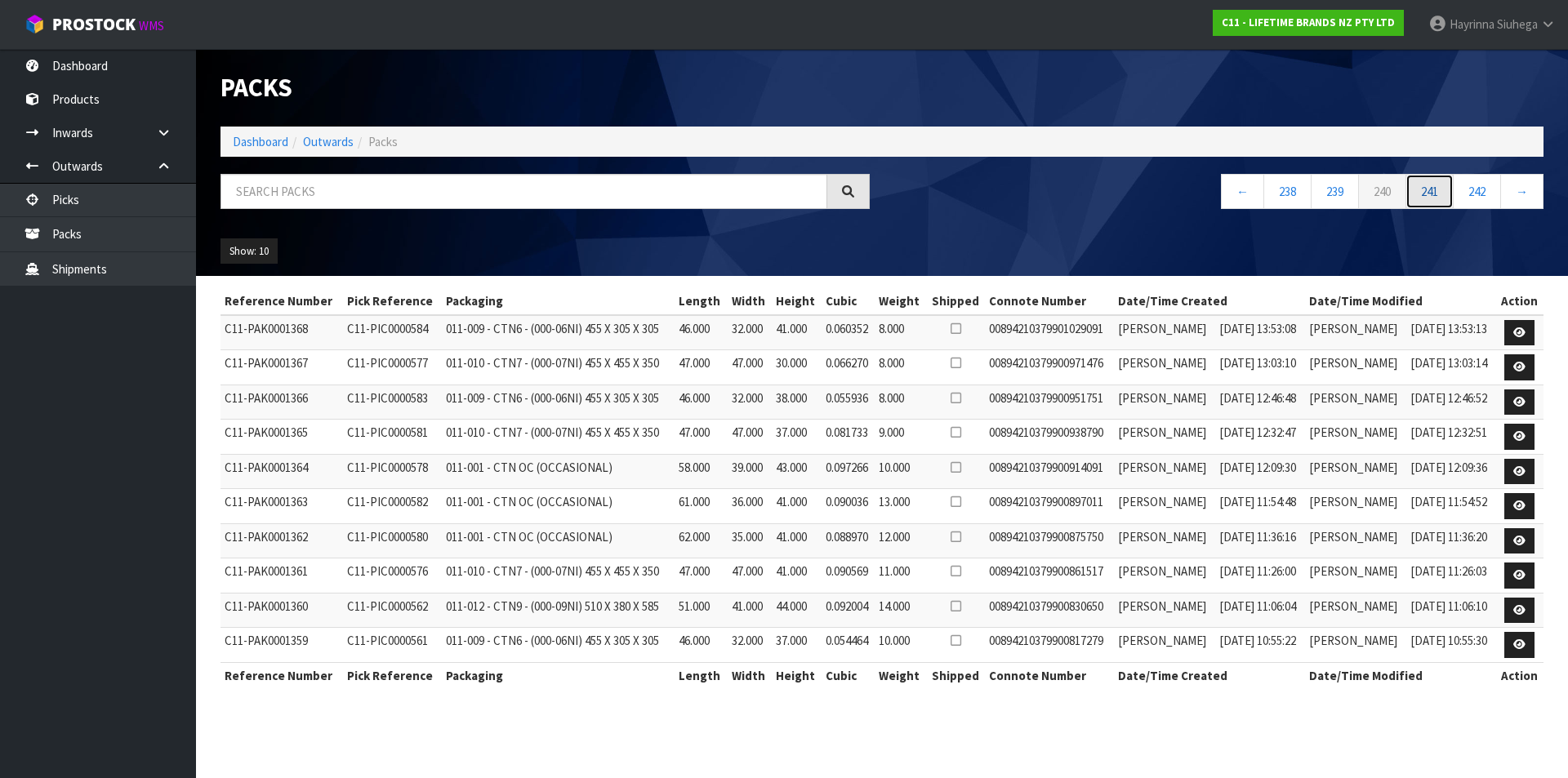
click at [1439, 201] on link "241" at bounding box center [1429, 192] width 48 height 35
click at [1439, 201] on link "242" at bounding box center [1429, 192] width 48 height 35
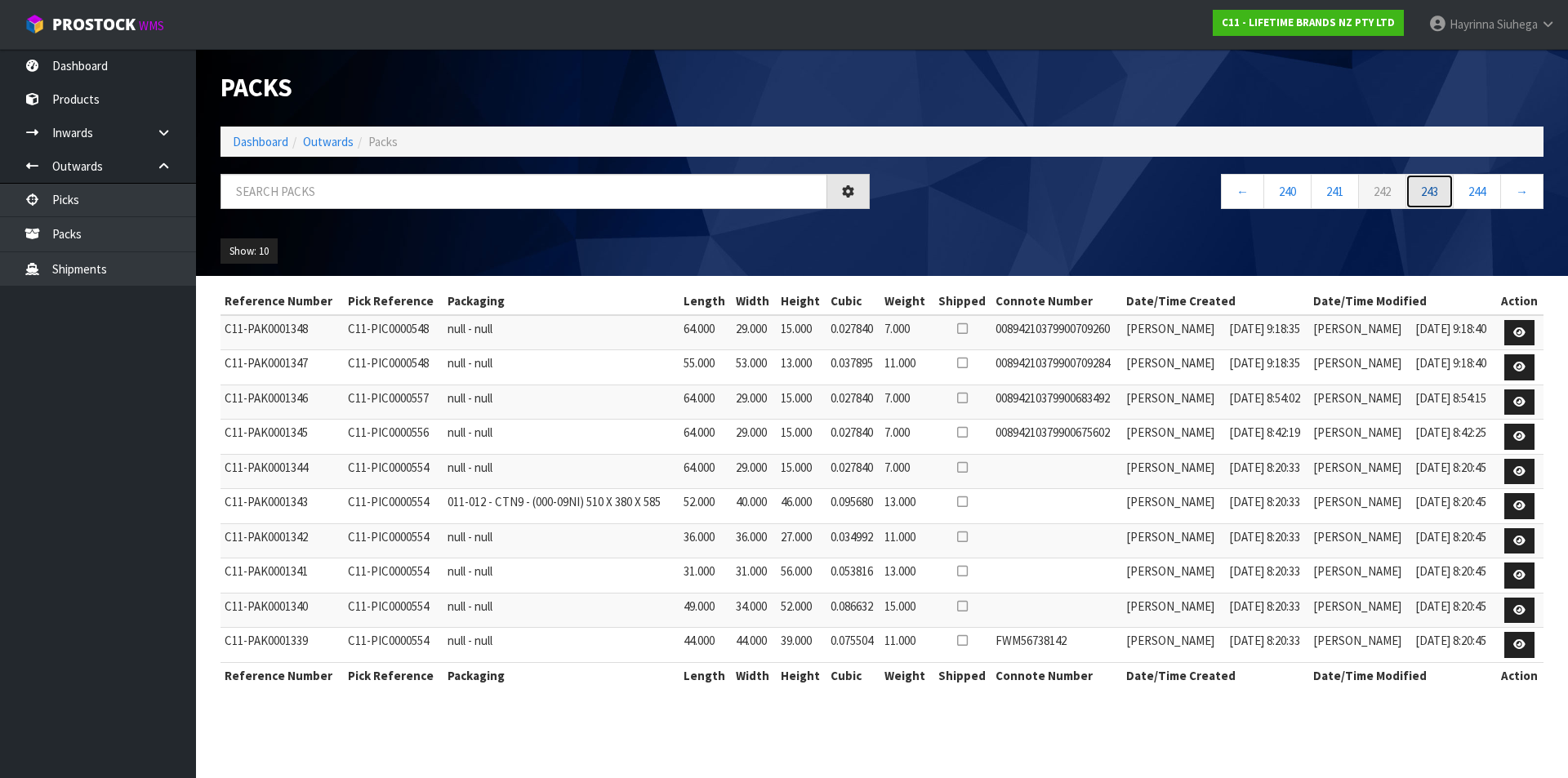
click at [1439, 201] on link "243" at bounding box center [1429, 192] width 48 height 35
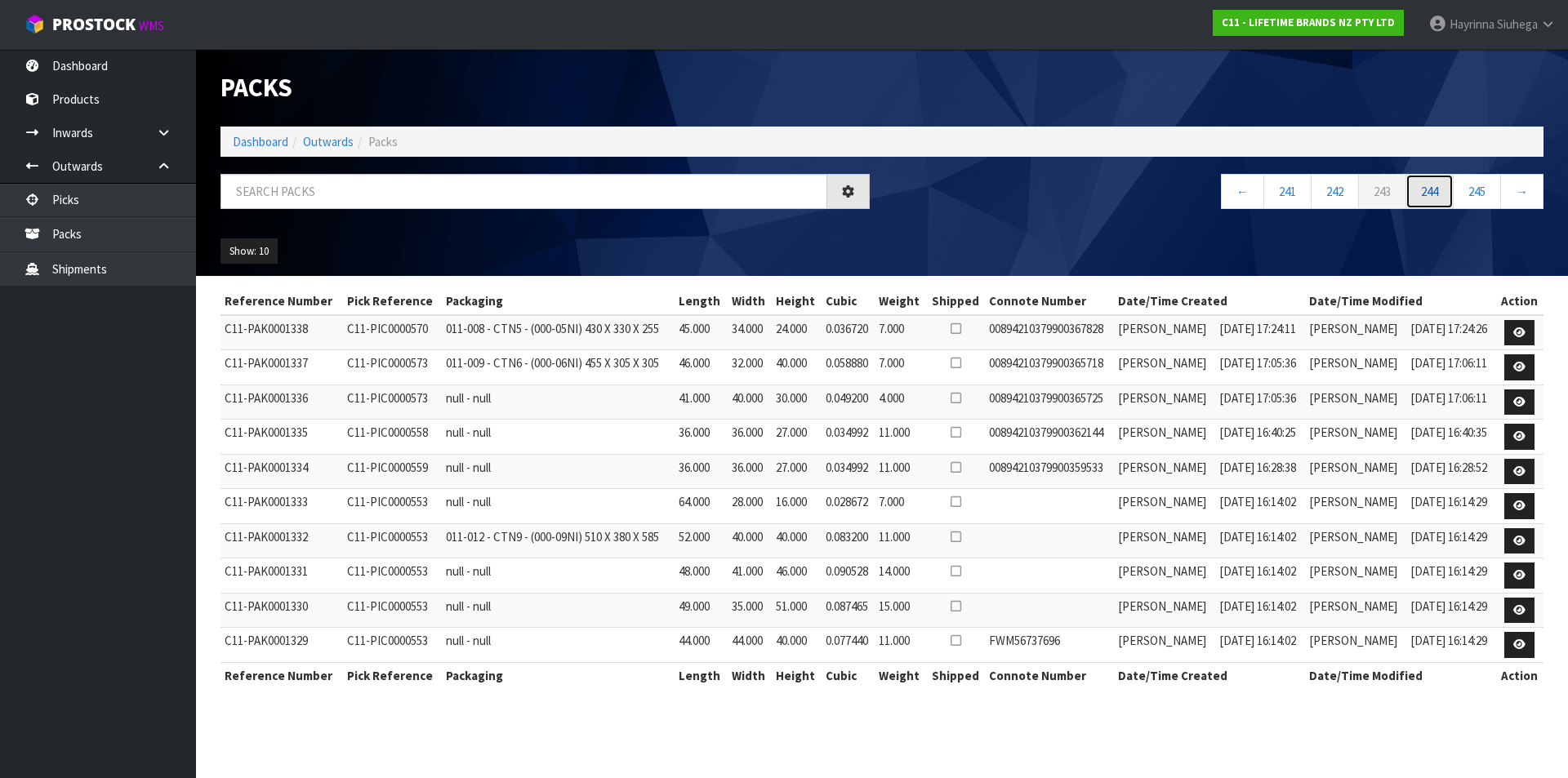
click at [1439, 199] on link "244" at bounding box center [1429, 192] width 48 height 35
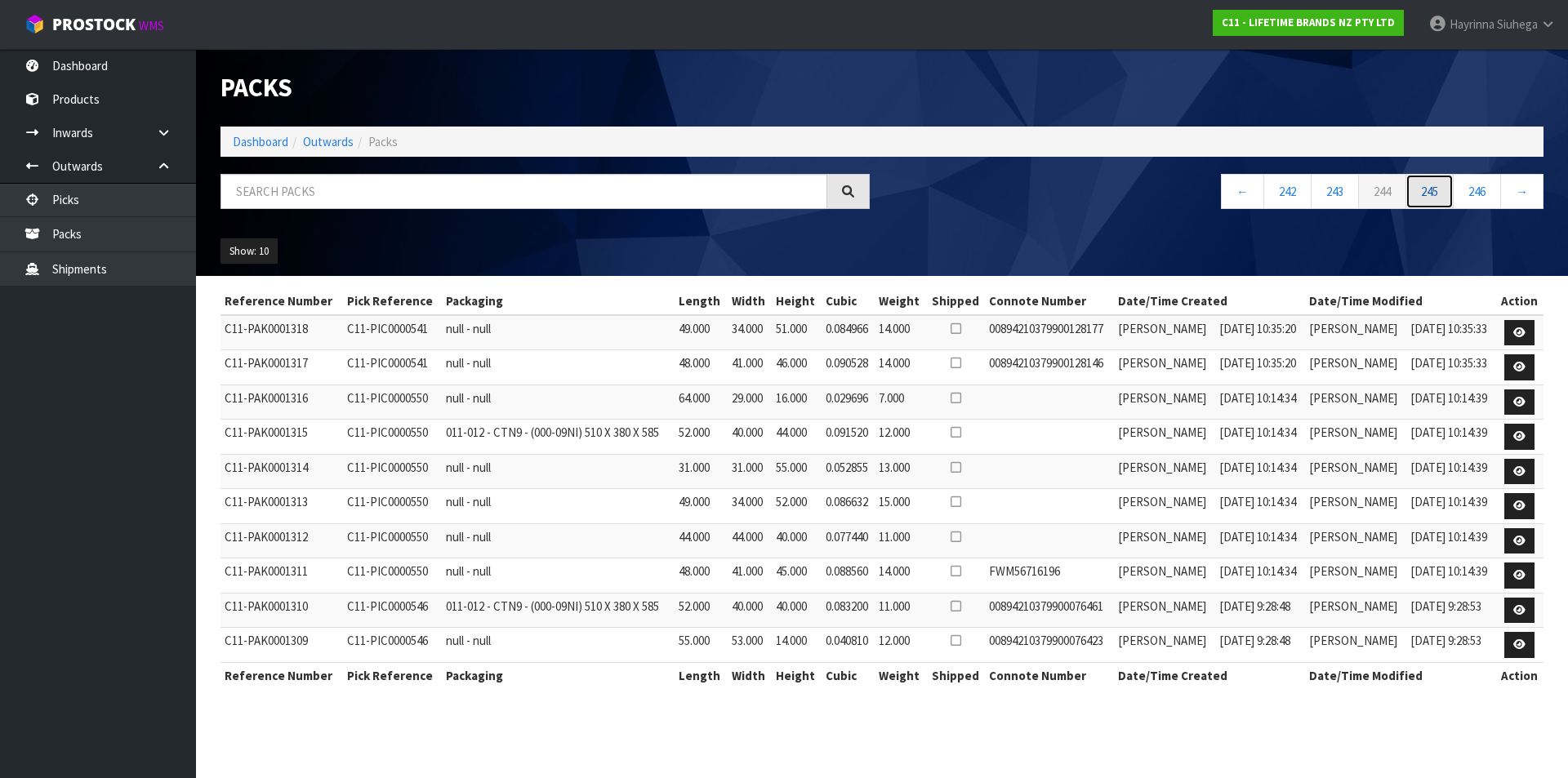
click at [1441, 196] on link "245" at bounding box center [1429, 192] width 48 height 35
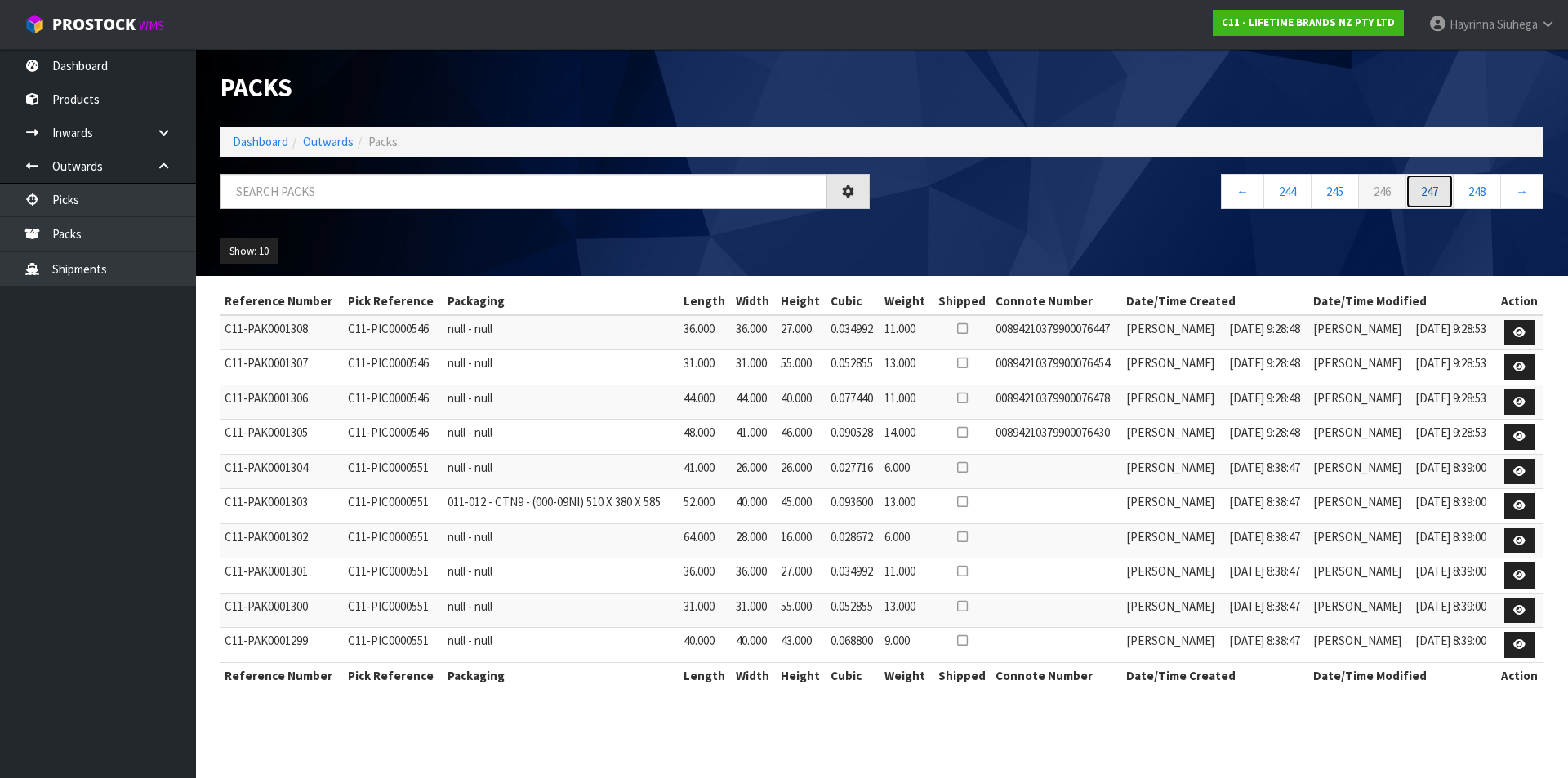
click at [1441, 196] on link "247" at bounding box center [1429, 192] width 48 height 35
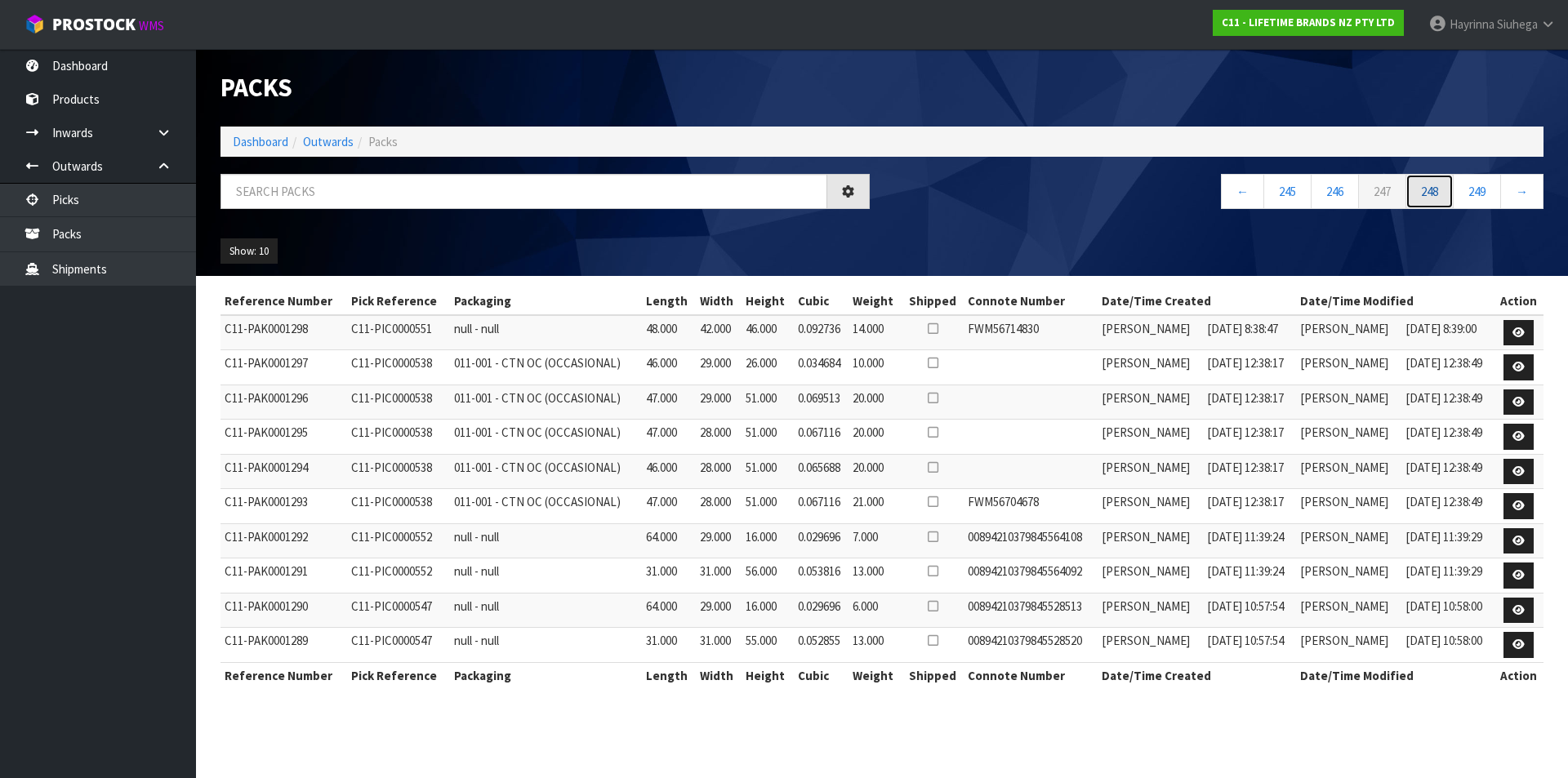
click at [1441, 196] on link "248" at bounding box center [1429, 192] width 48 height 35
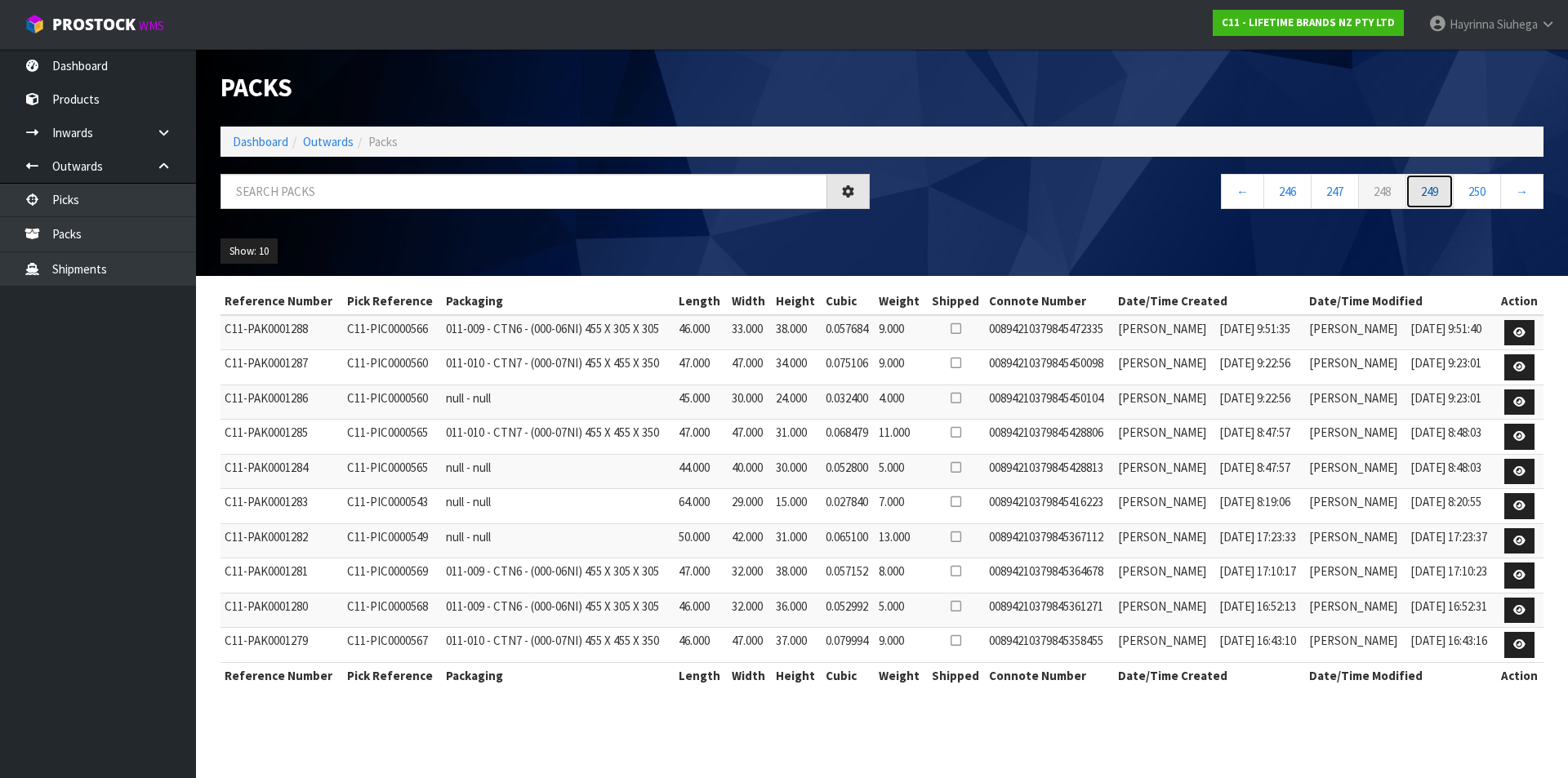
click at [1441, 196] on link "249" at bounding box center [1429, 192] width 48 height 35
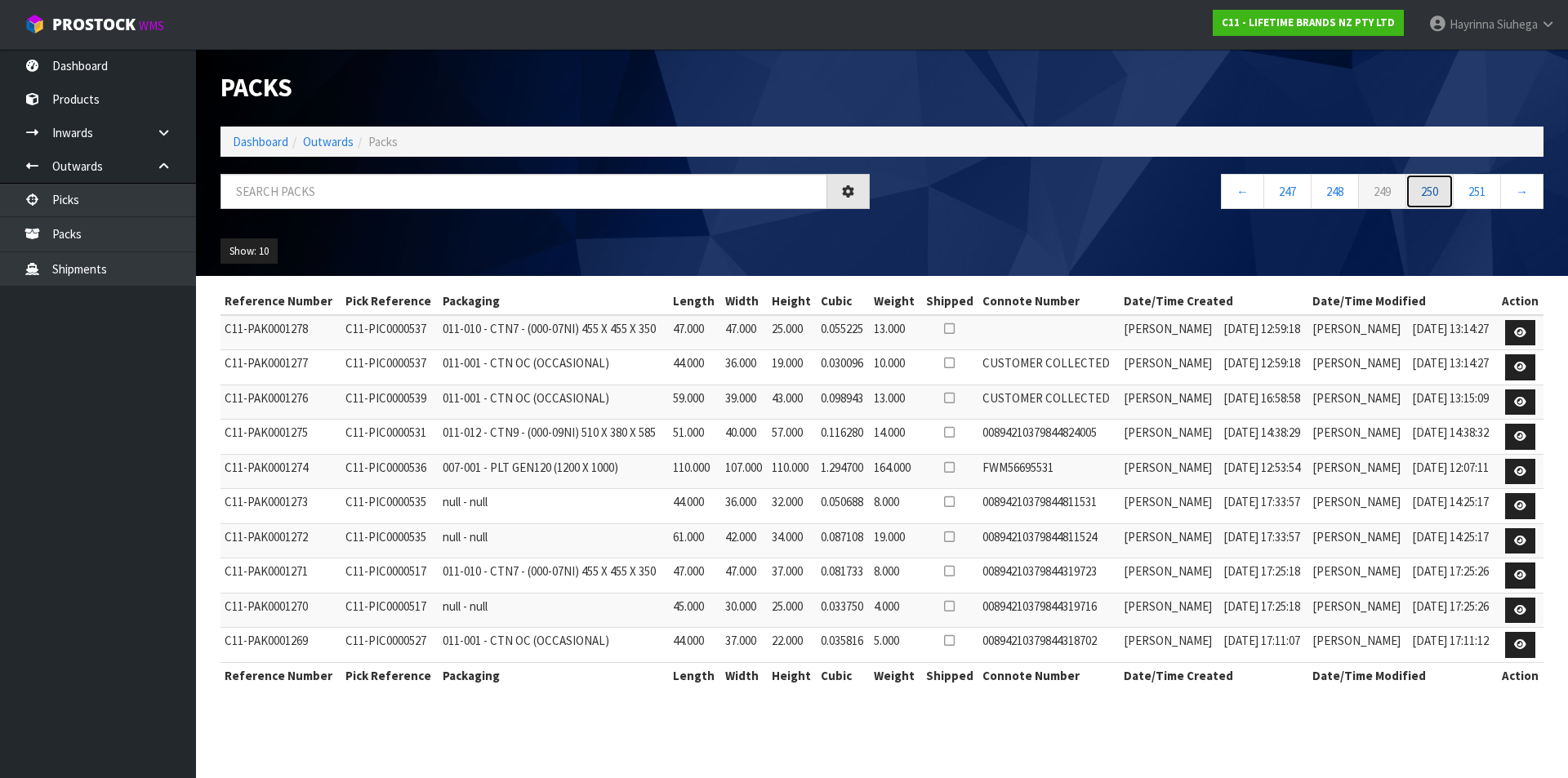
click at [1441, 196] on link "250" at bounding box center [1429, 192] width 48 height 35
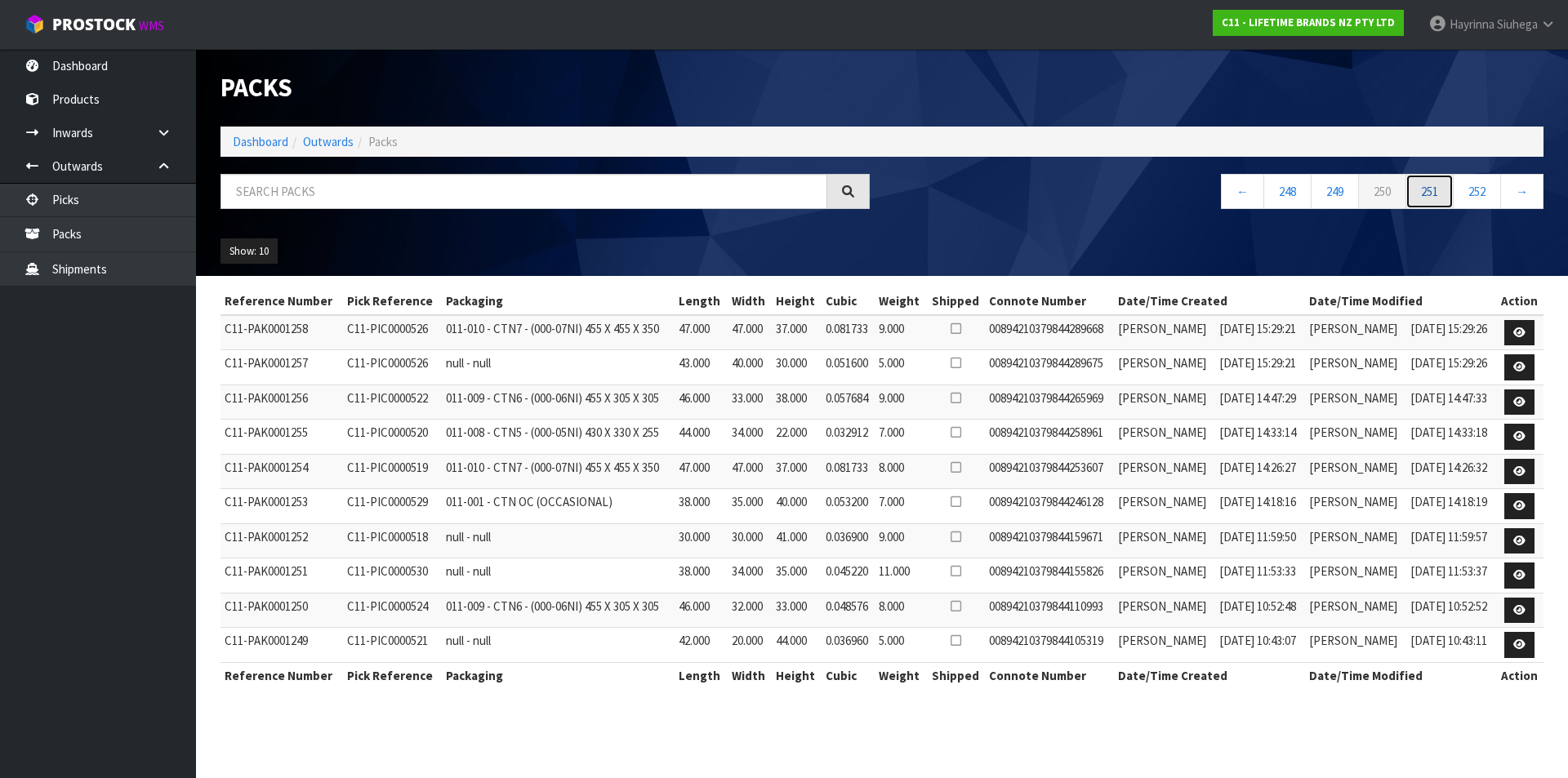
click at [1441, 196] on link "251" at bounding box center [1429, 192] width 48 height 35
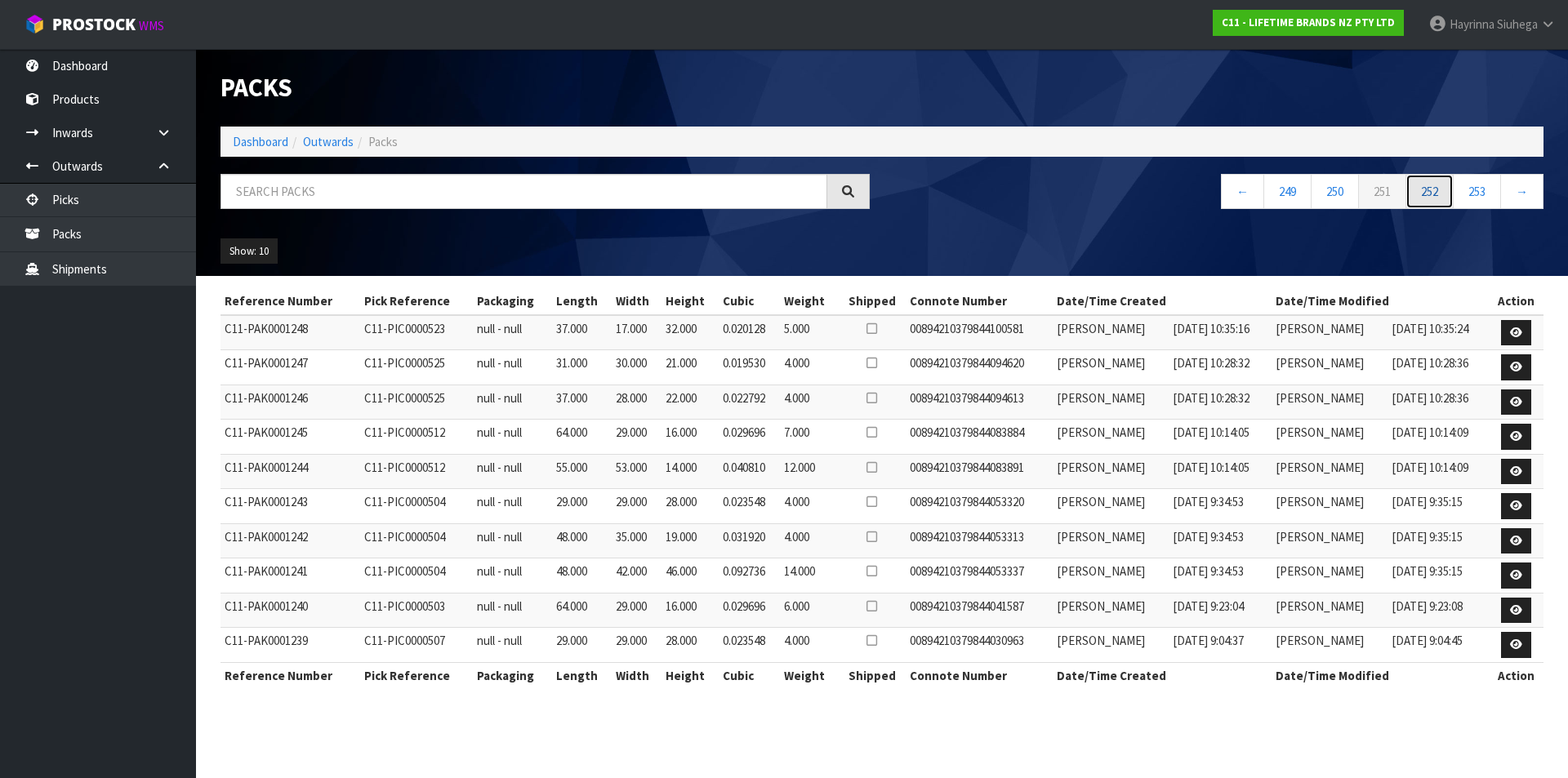
click at [1441, 196] on link "252" at bounding box center [1429, 192] width 48 height 35
click at [1441, 196] on link "253" at bounding box center [1429, 192] width 48 height 35
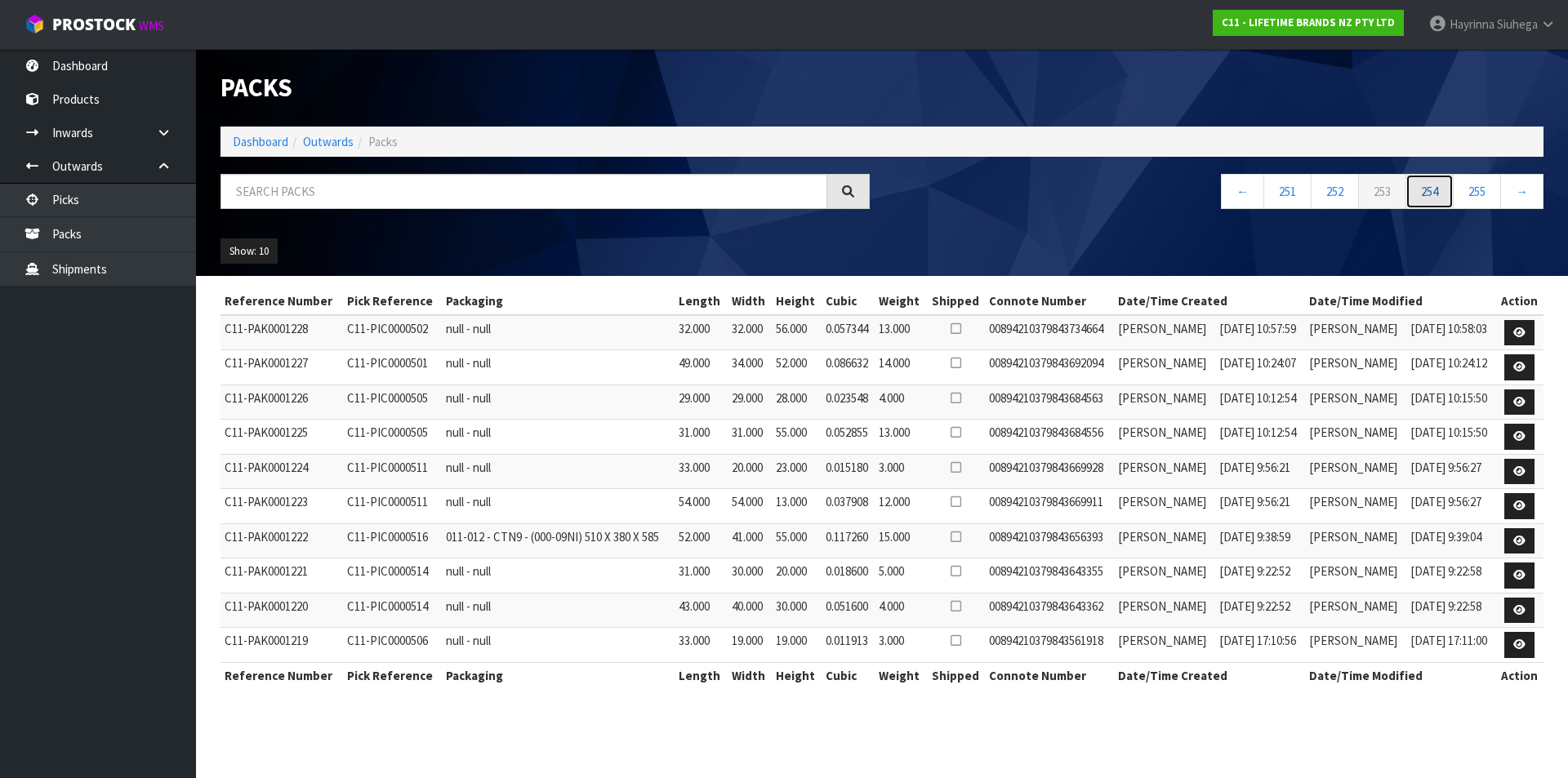
click at [1441, 196] on link "254" at bounding box center [1429, 192] width 48 height 35
click at [1441, 196] on link "255" at bounding box center [1429, 192] width 48 height 35
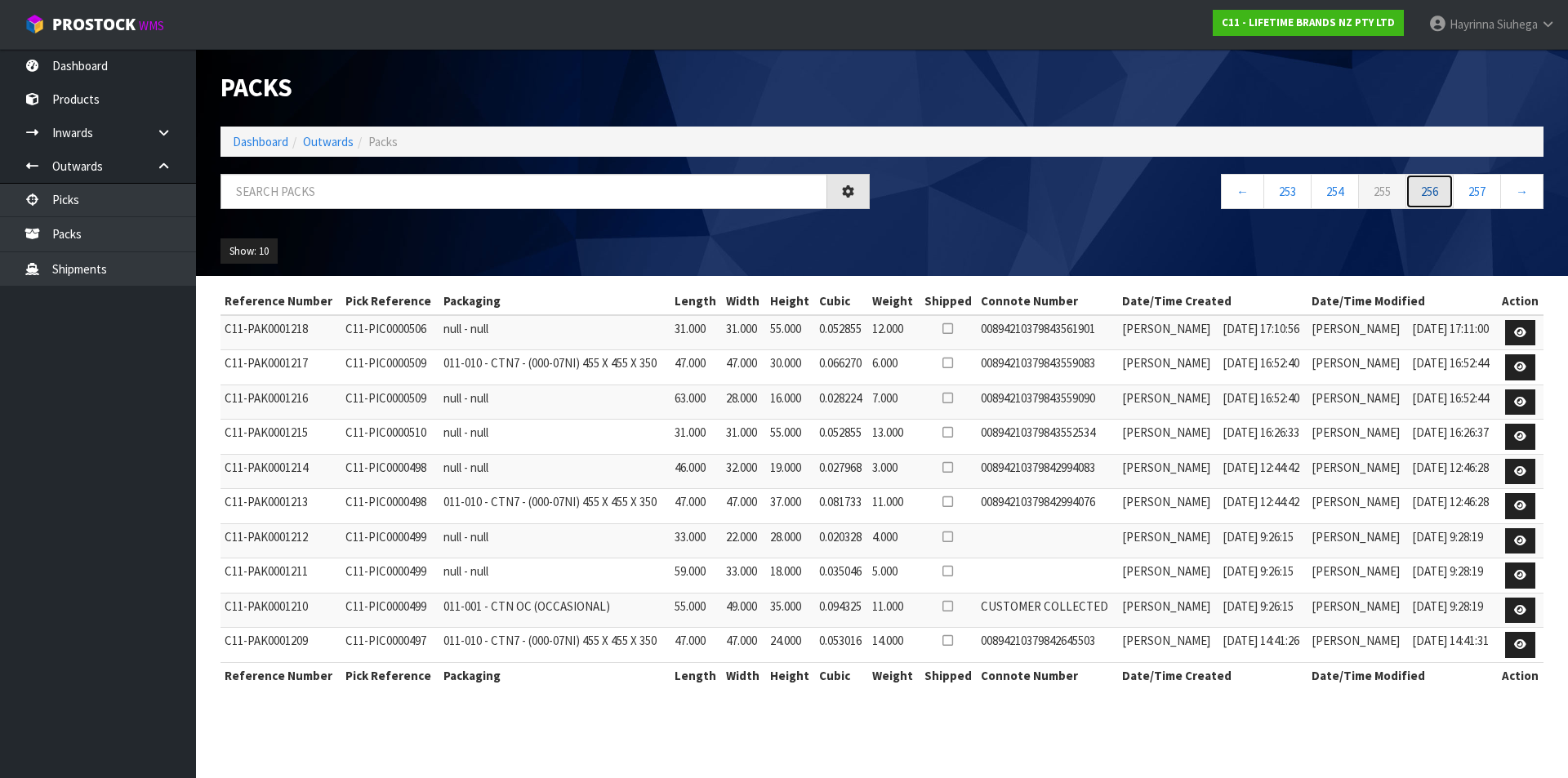
click at [1441, 196] on link "256" at bounding box center [1429, 192] width 48 height 35
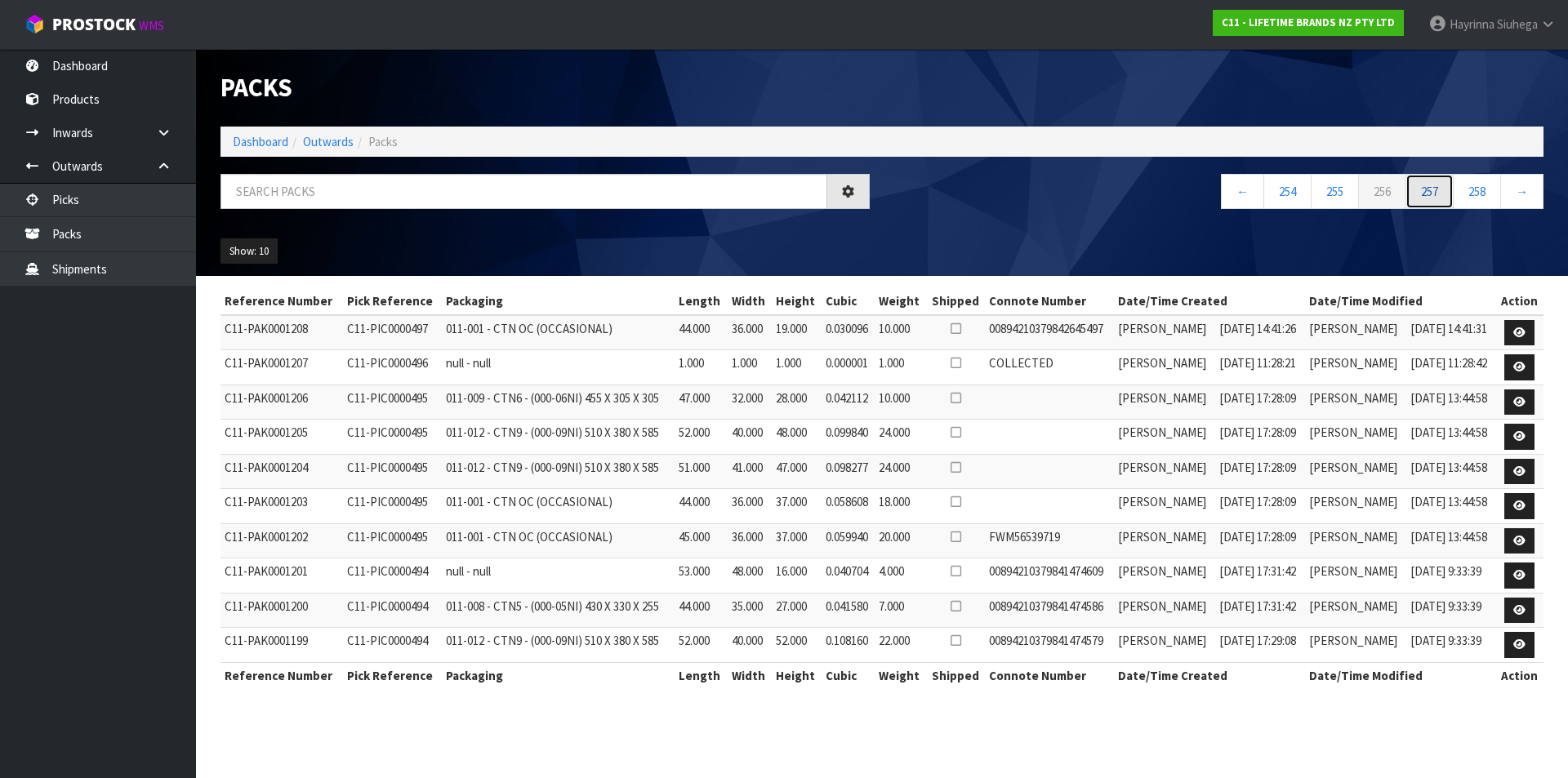
click at [1441, 196] on link "257" at bounding box center [1429, 192] width 48 height 35
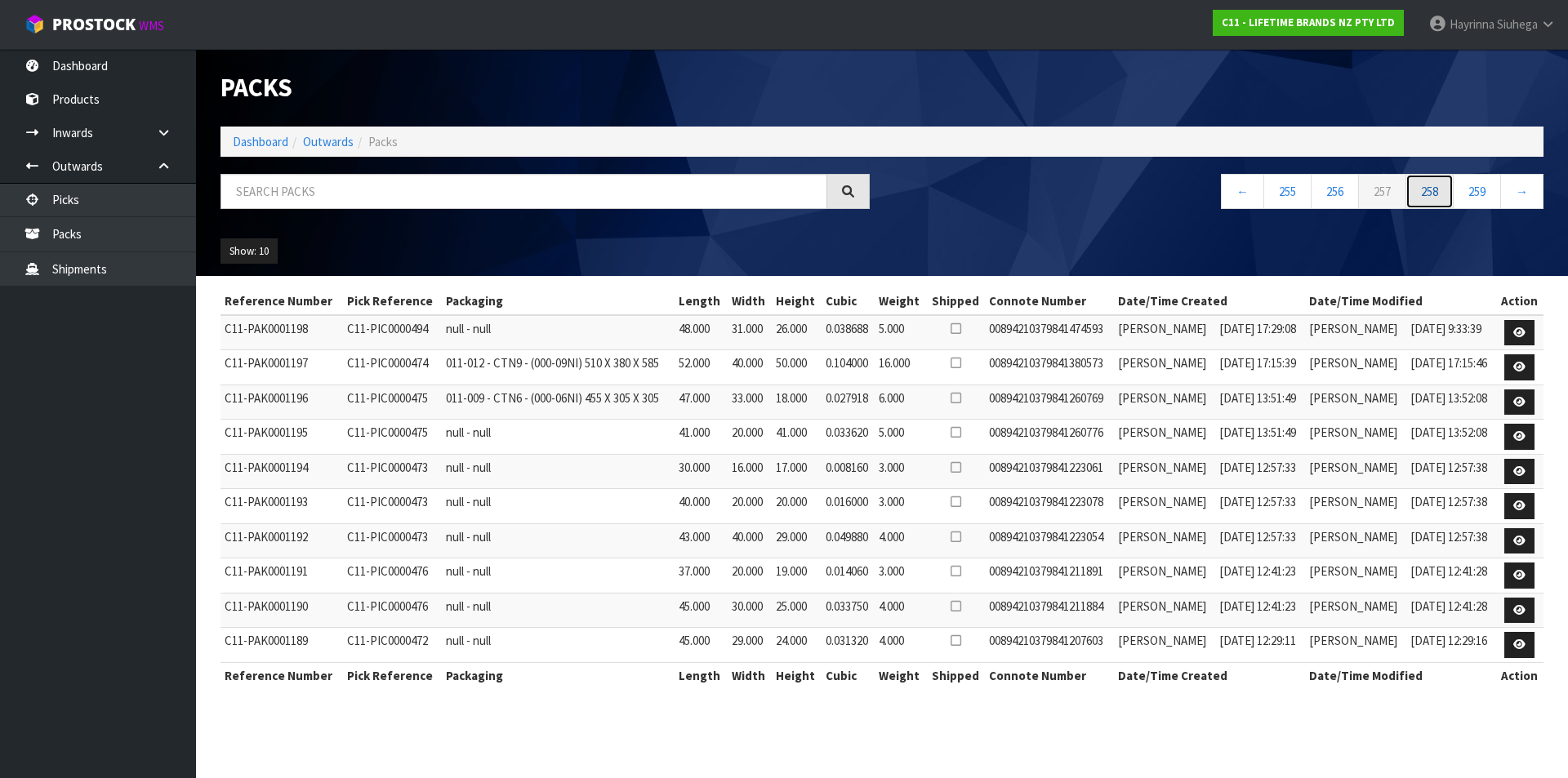
click at [1441, 196] on link "258" at bounding box center [1429, 192] width 48 height 35
click at [1441, 196] on link "259" at bounding box center [1429, 192] width 48 height 35
click at [1441, 196] on link "260" at bounding box center [1429, 192] width 48 height 35
click at [1441, 196] on link "261" at bounding box center [1429, 192] width 48 height 35
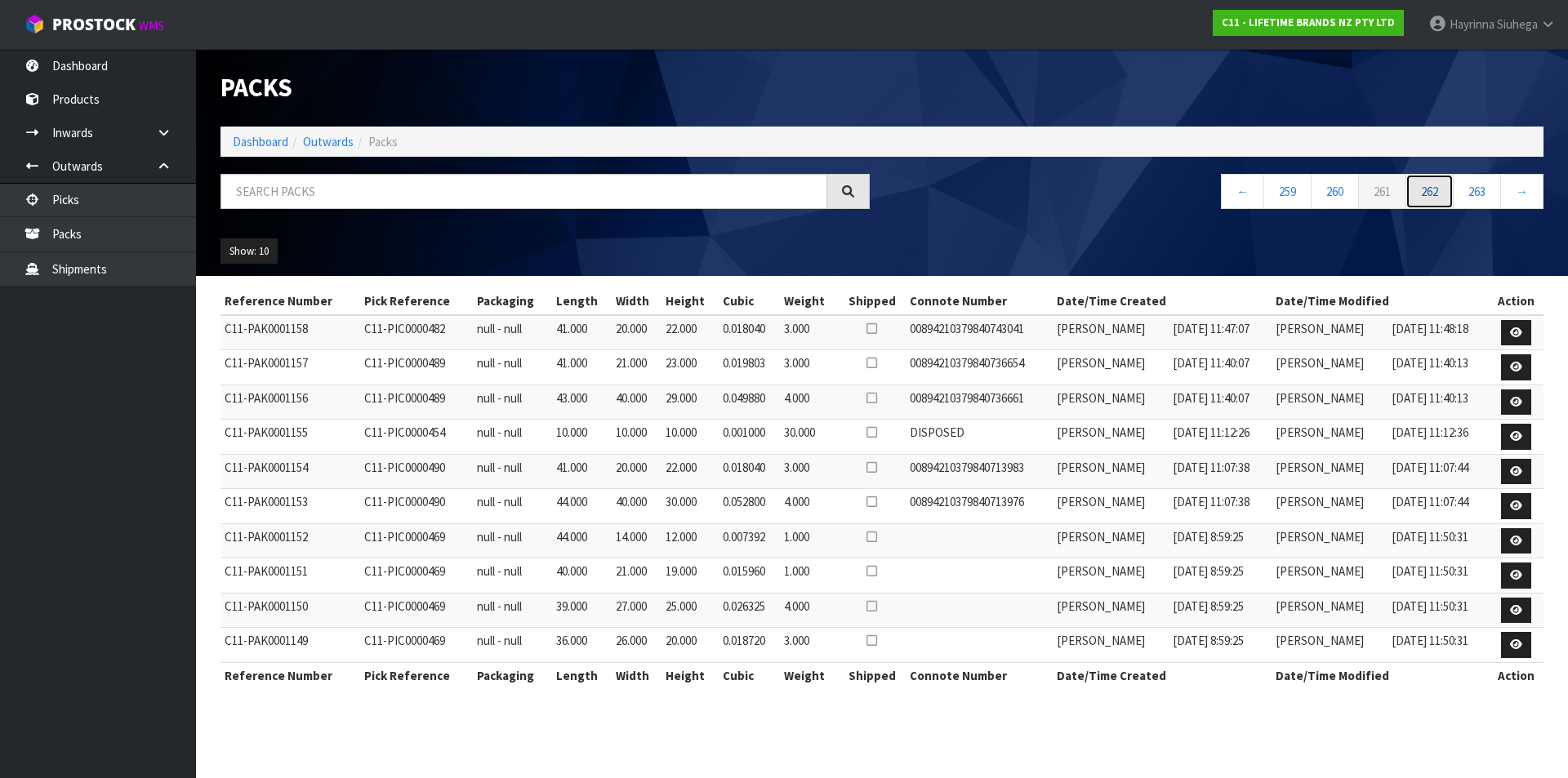
click at [1441, 196] on link "262" at bounding box center [1429, 192] width 48 height 35
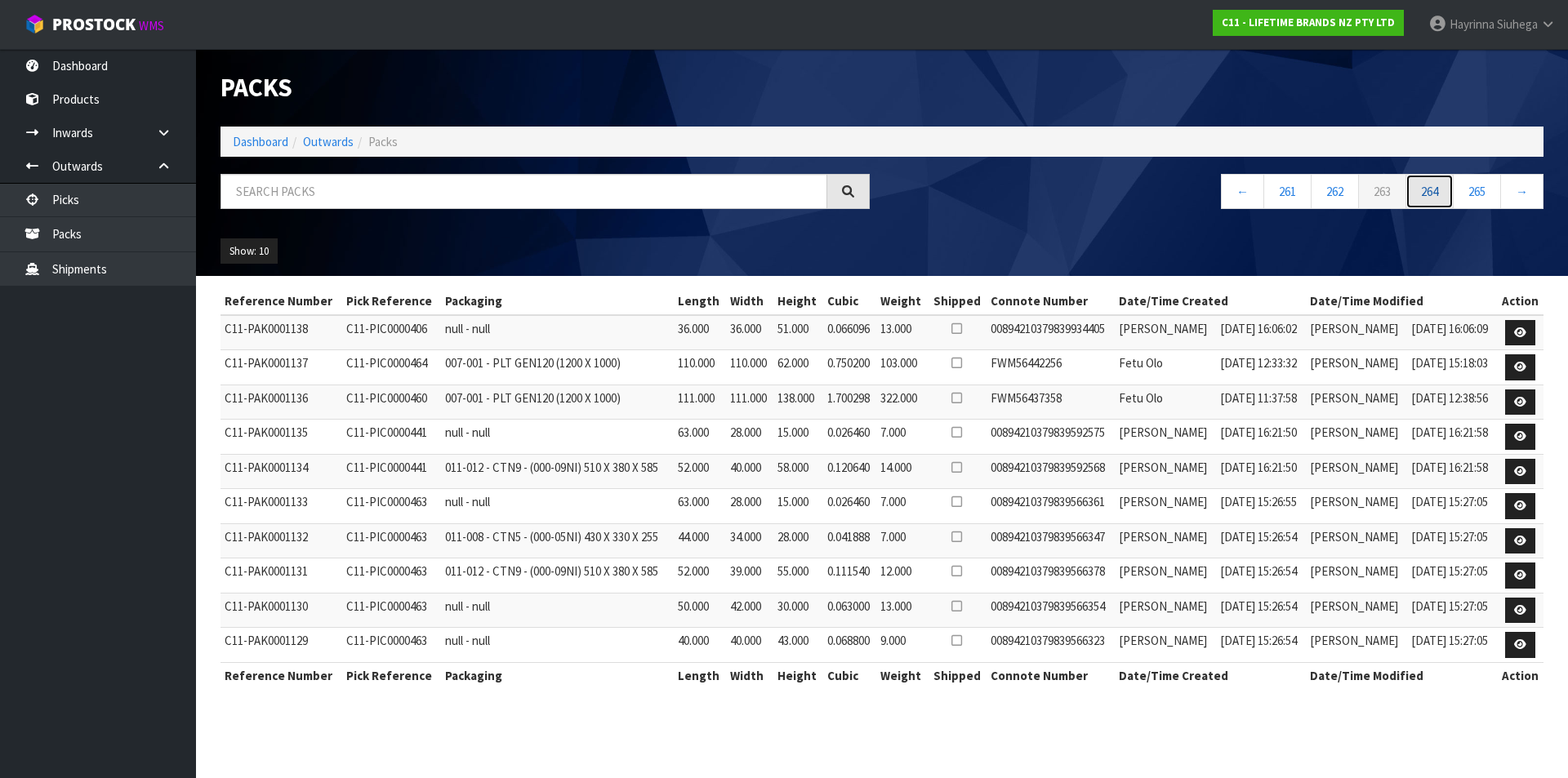
click at [1441, 196] on link "264" at bounding box center [1429, 192] width 48 height 35
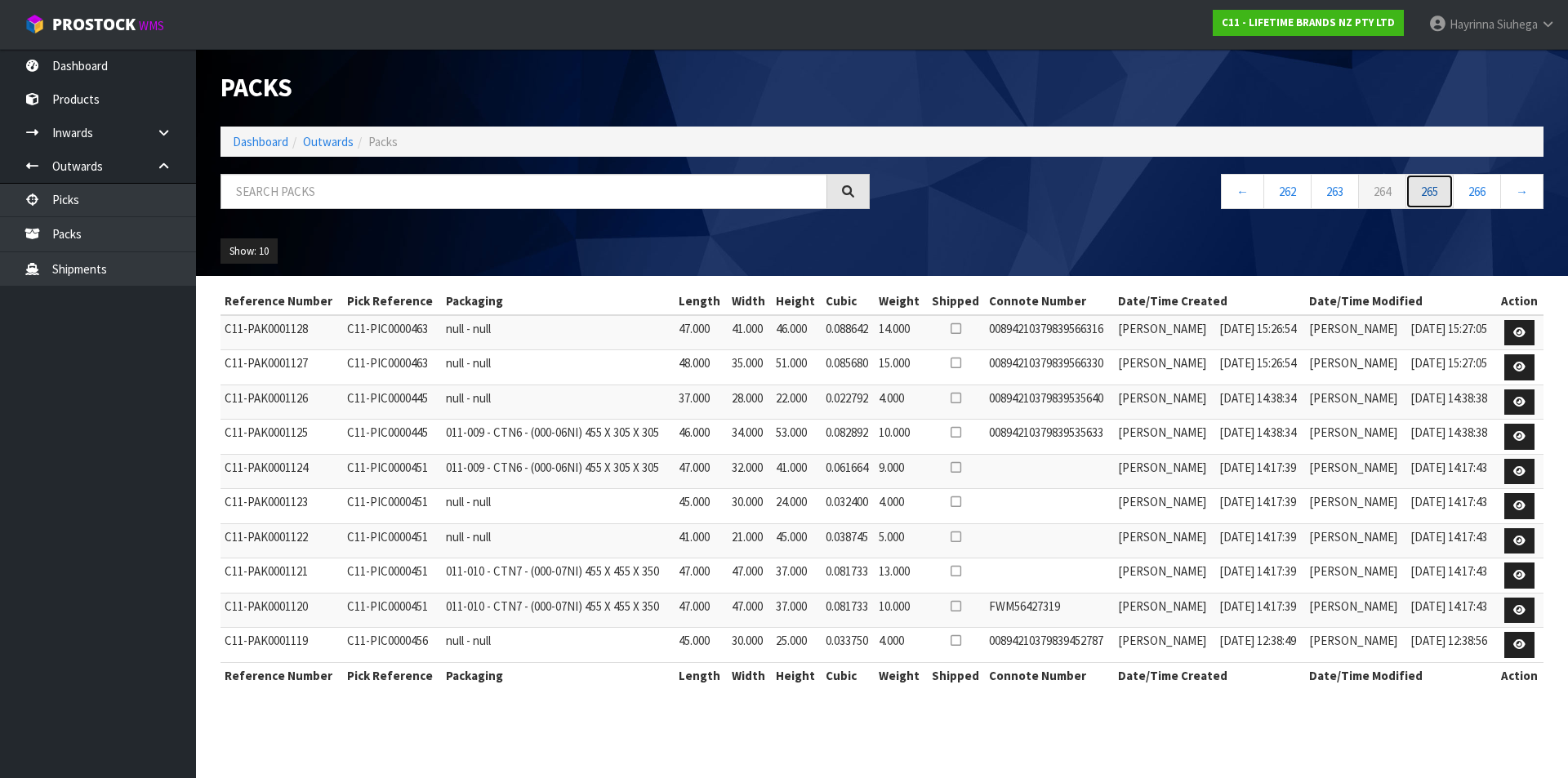
click at [1441, 196] on link "265" at bounding box center [1429, 192] width 48 height 35
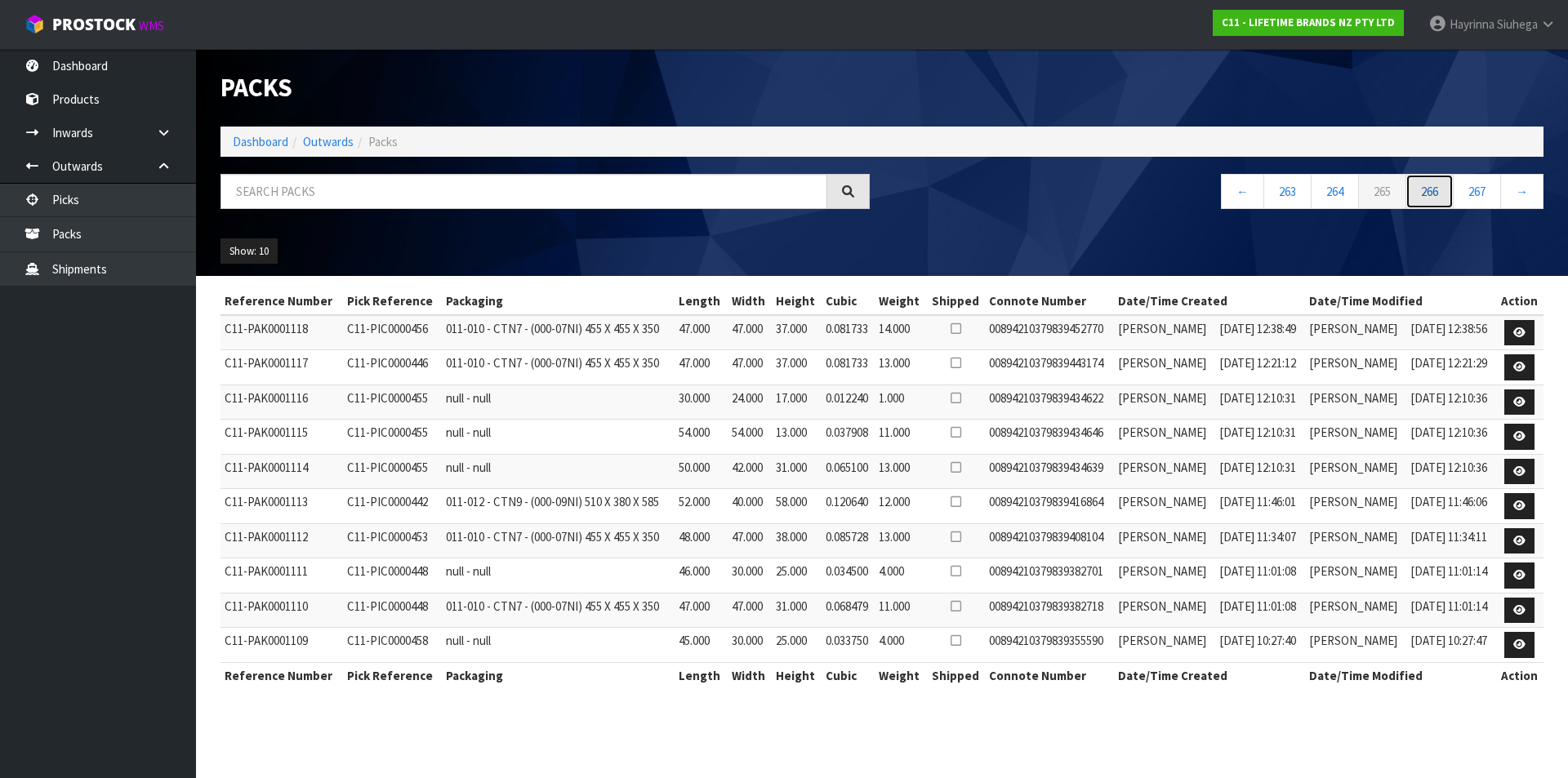
click at [1441, 196] on link "266" at bounding box center [1429, 192] width 48 height 35
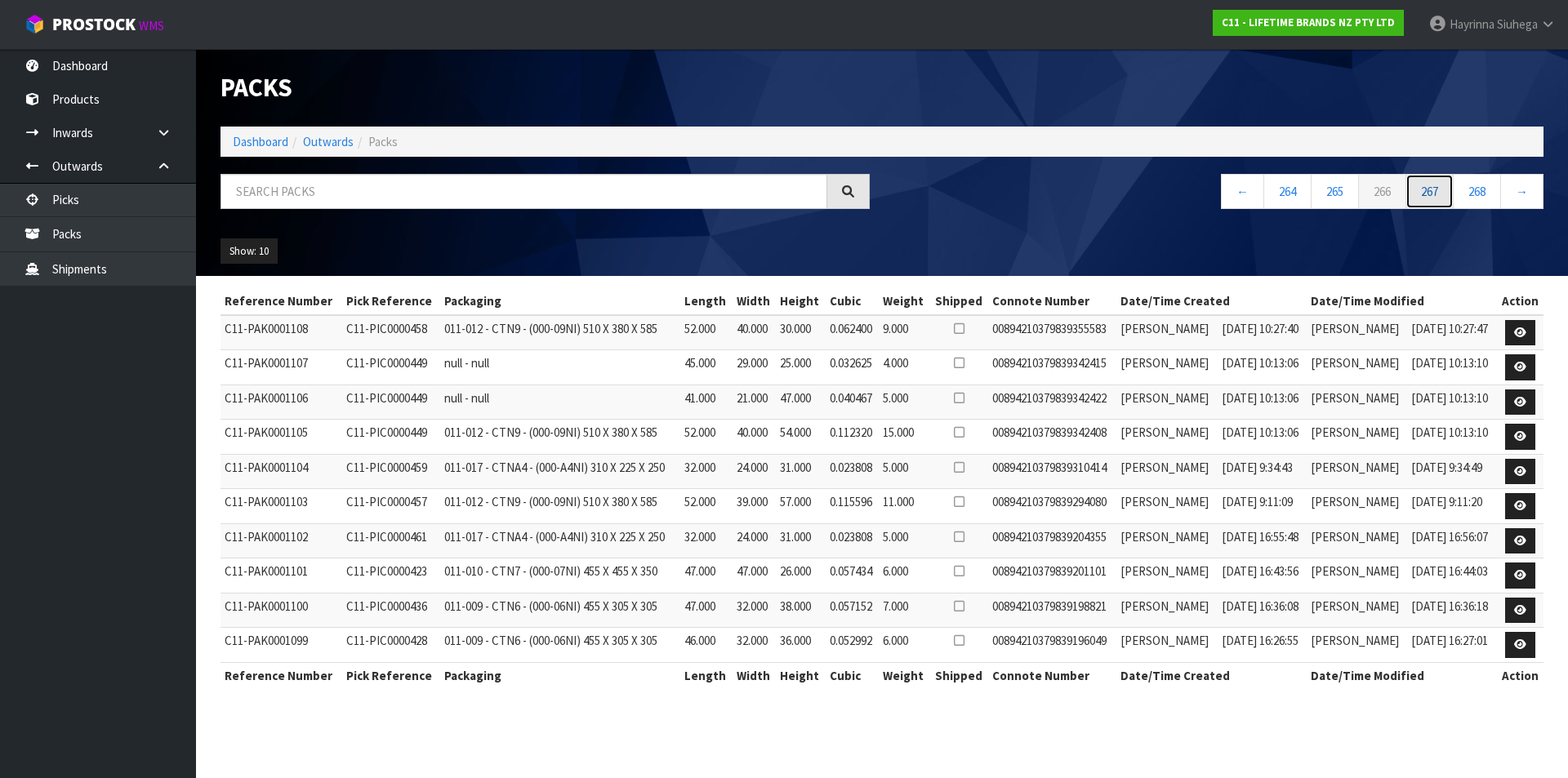
click at [1441, 196] on link "267" at bounding box center [1429, 192] width 48 height 35
click at [1441, 196] on link "268" at bounding box center [1429, 192] width 48 height 35
click at [1441, 196] on link "269" at bounding box center [1429, 192] width 48 height 35
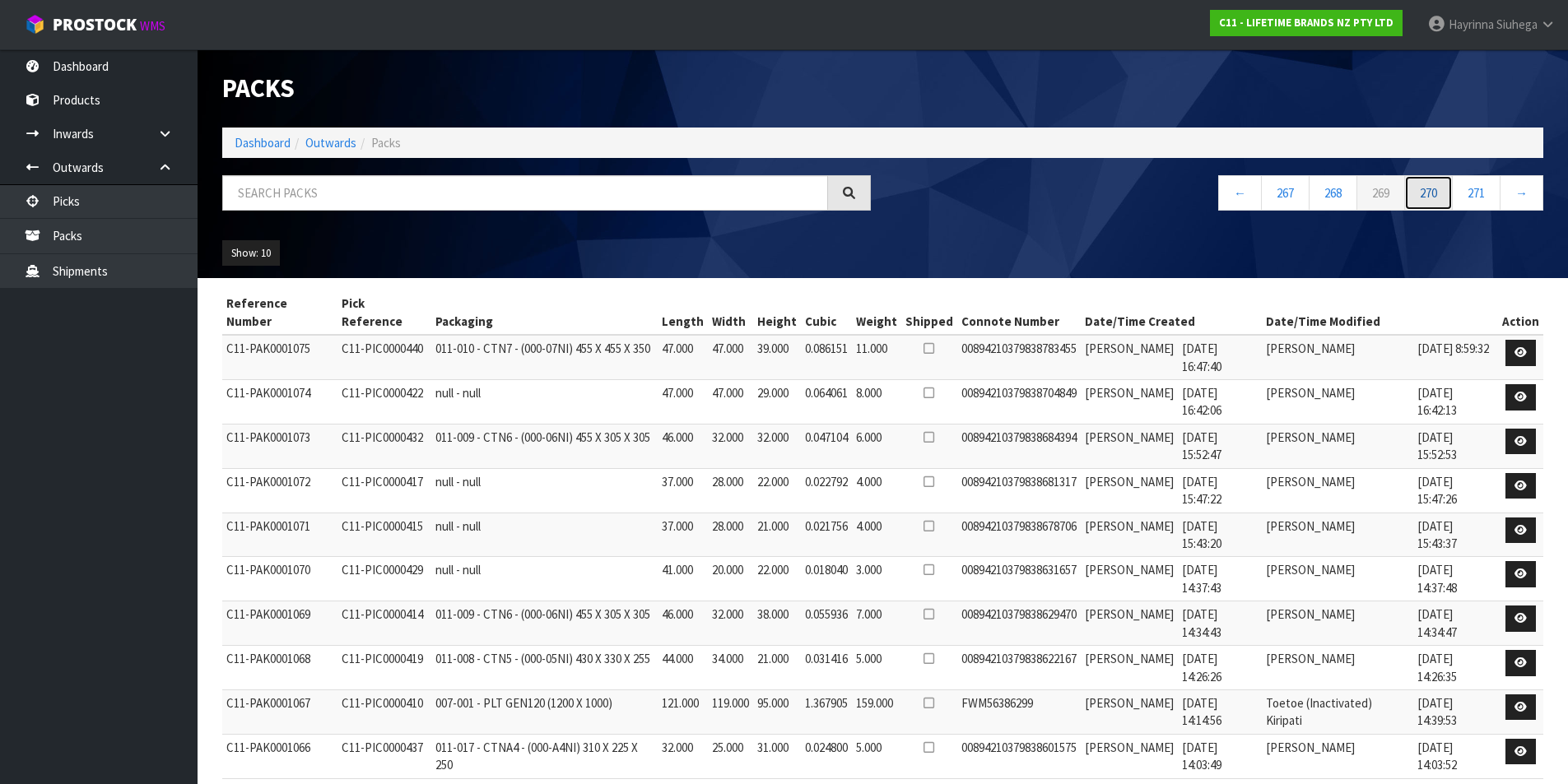
click at [1452, 198] on link "270" at bounding box center [1428, 193] width 49 height 35
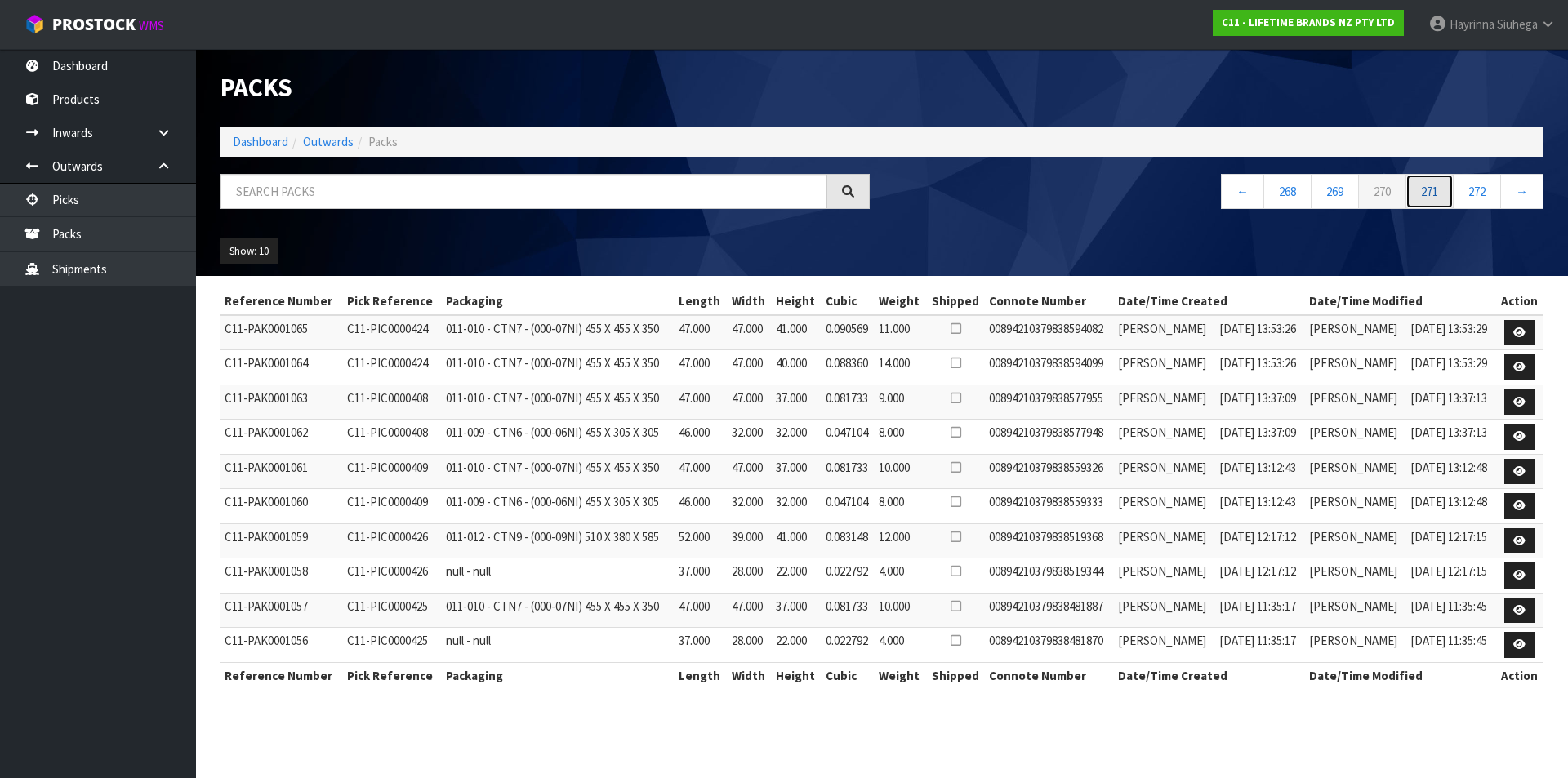
click at [1441, 196] on link "271" at bounding box center [1429, 192] width 48 height 35
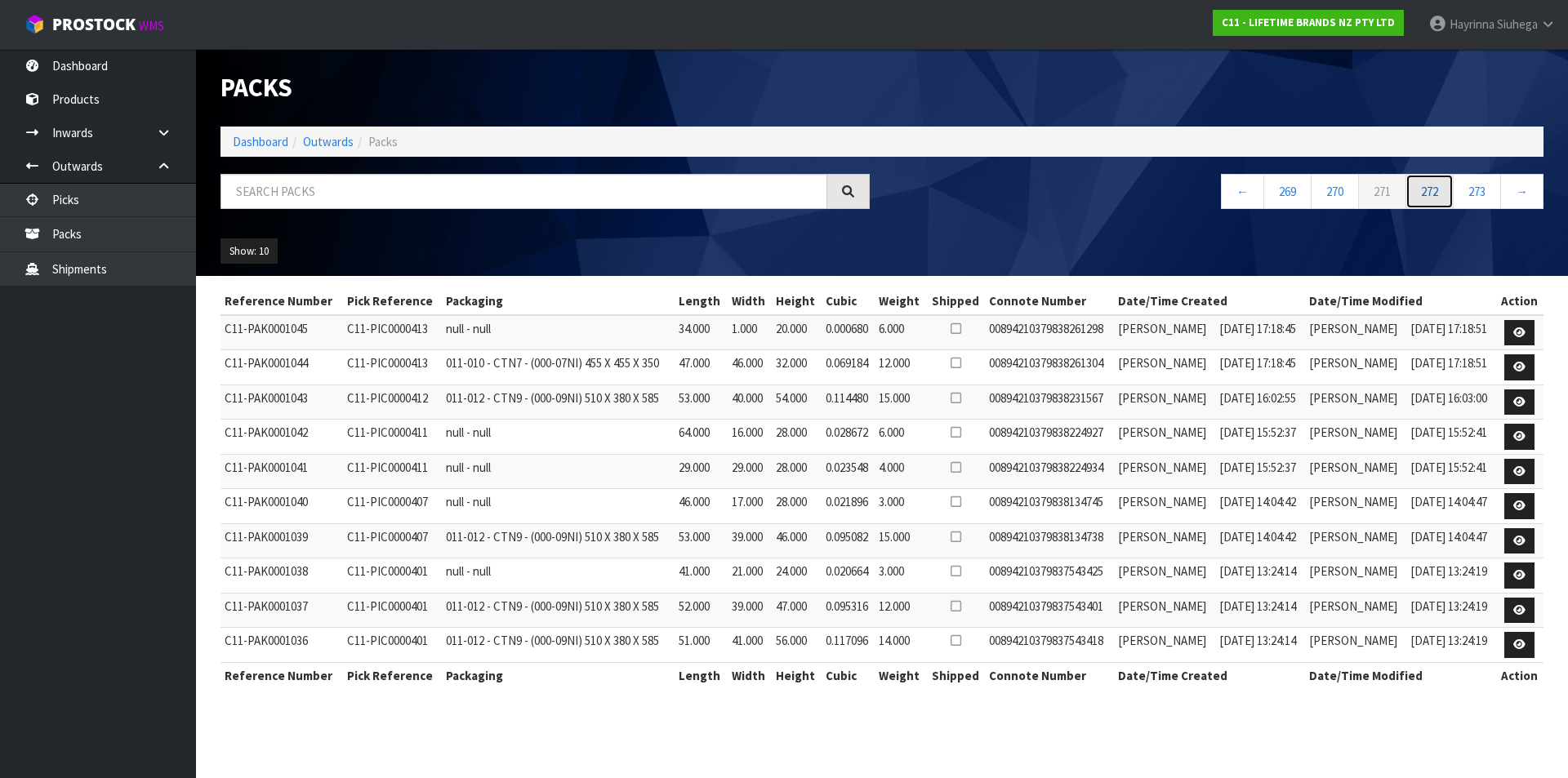
click at [1441, 196] on link "272" at bounding box center [1429, 192] width 48 height 35
click at [1441, 196] on link "273" at bounding box center [1429, 192] width 48 height 35
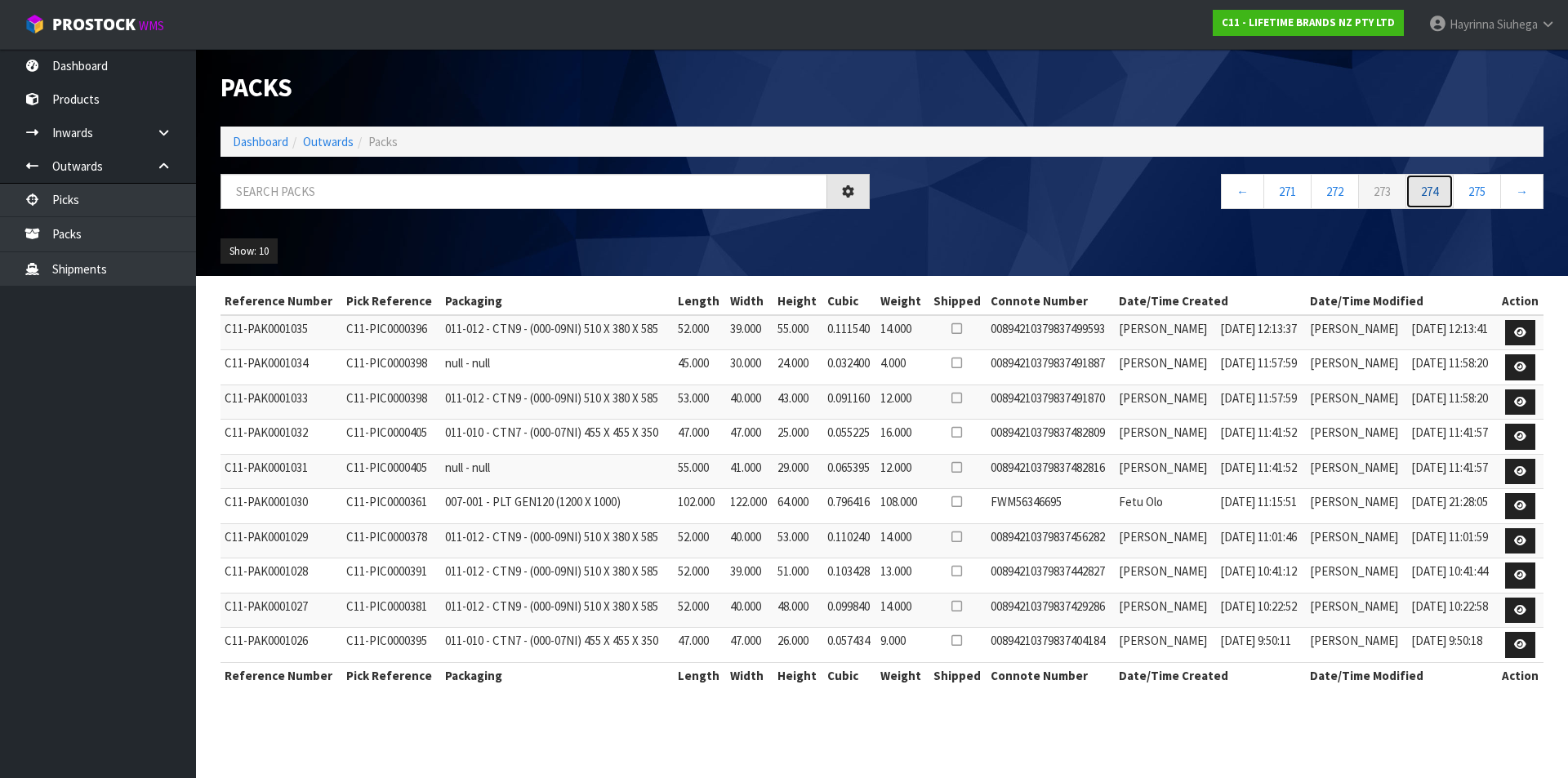
click at [1441, 196] on link "274" at bounding box center [1429, 192] width 48 height 35
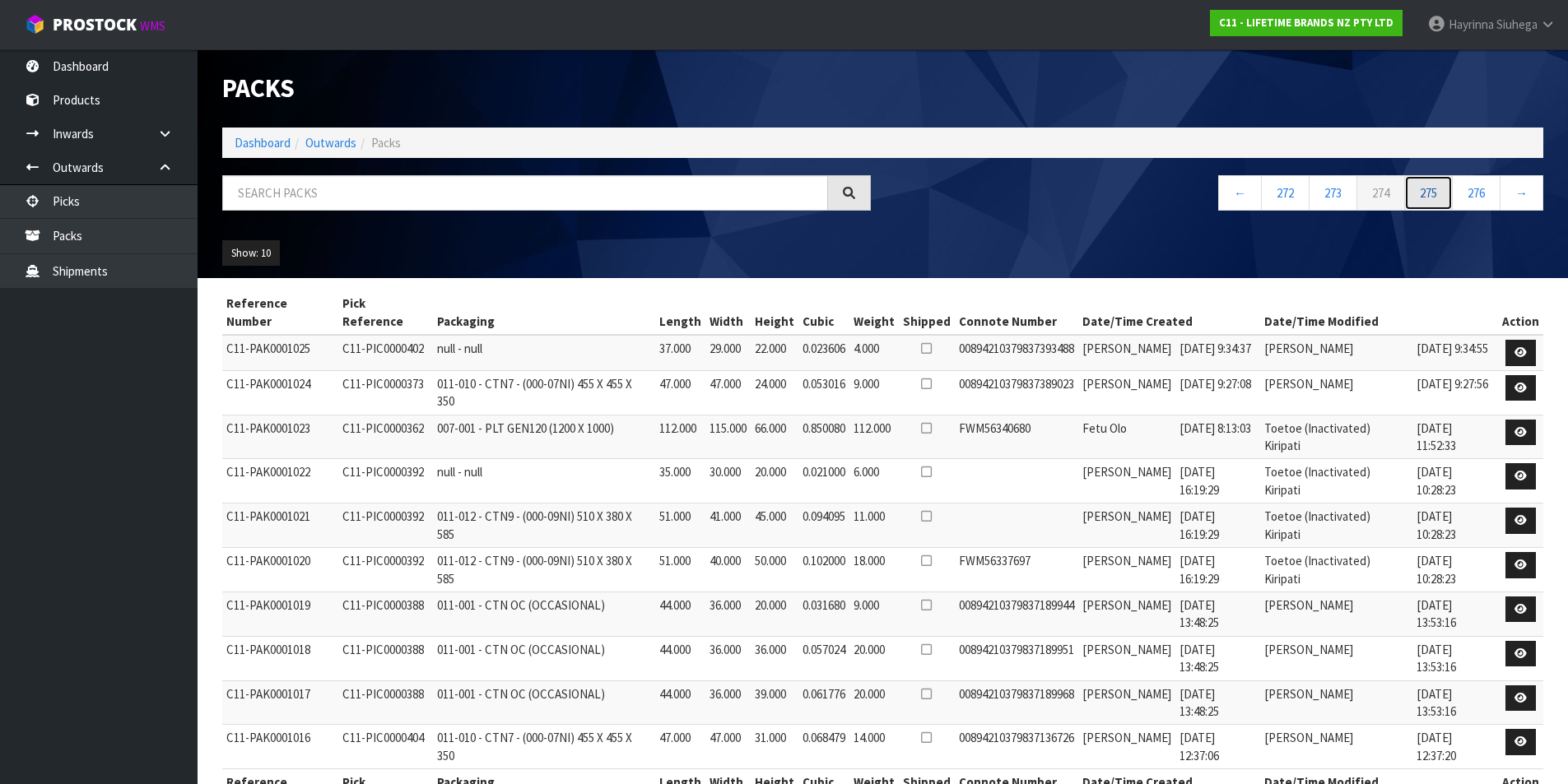
click at [1452, 198] on link "275" at bounding box center [1428, 193] width 49 height 35
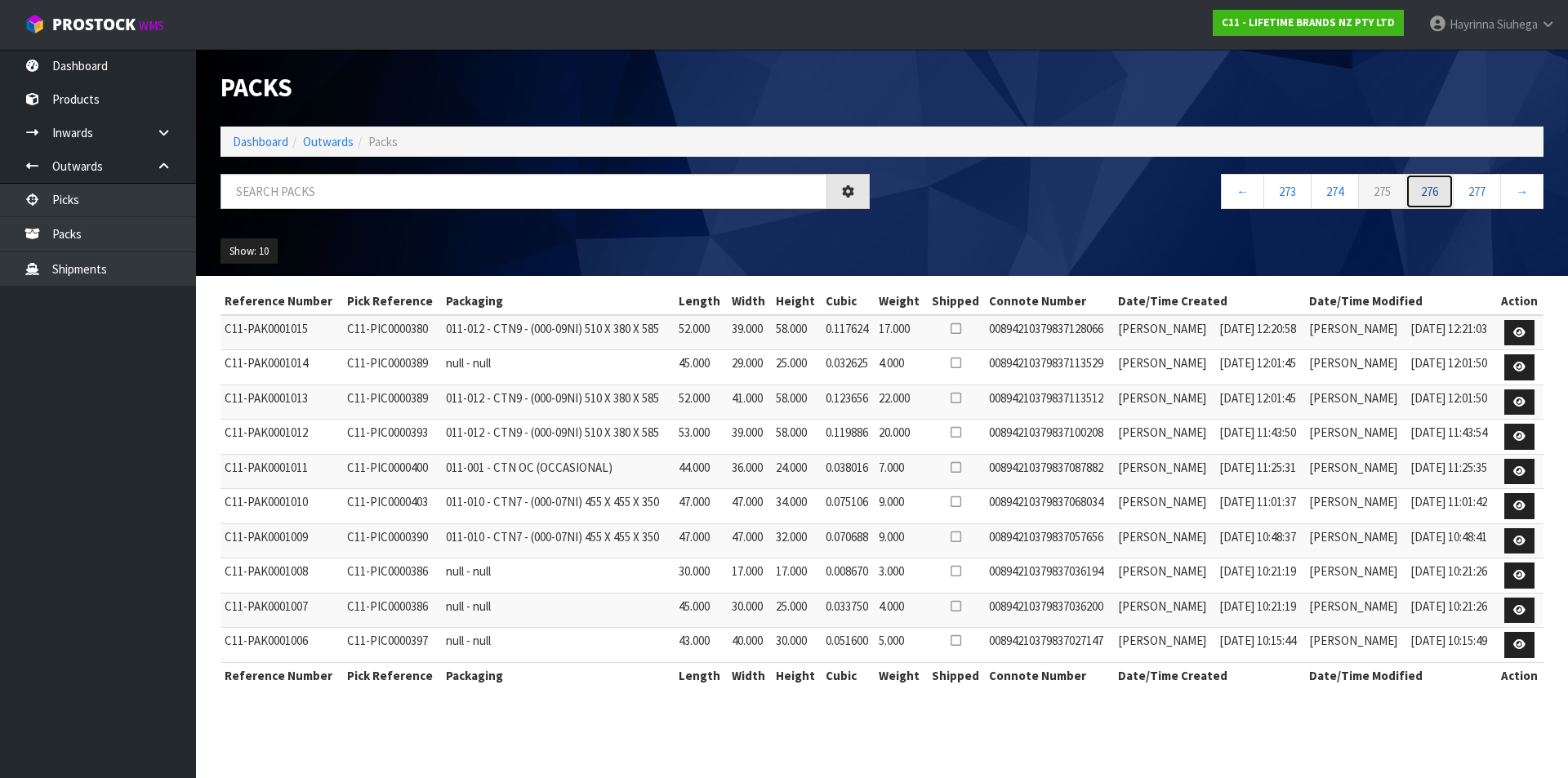
click at [1441, 196] on link "276" at bounding box center [1429, 192] width 48 height 35
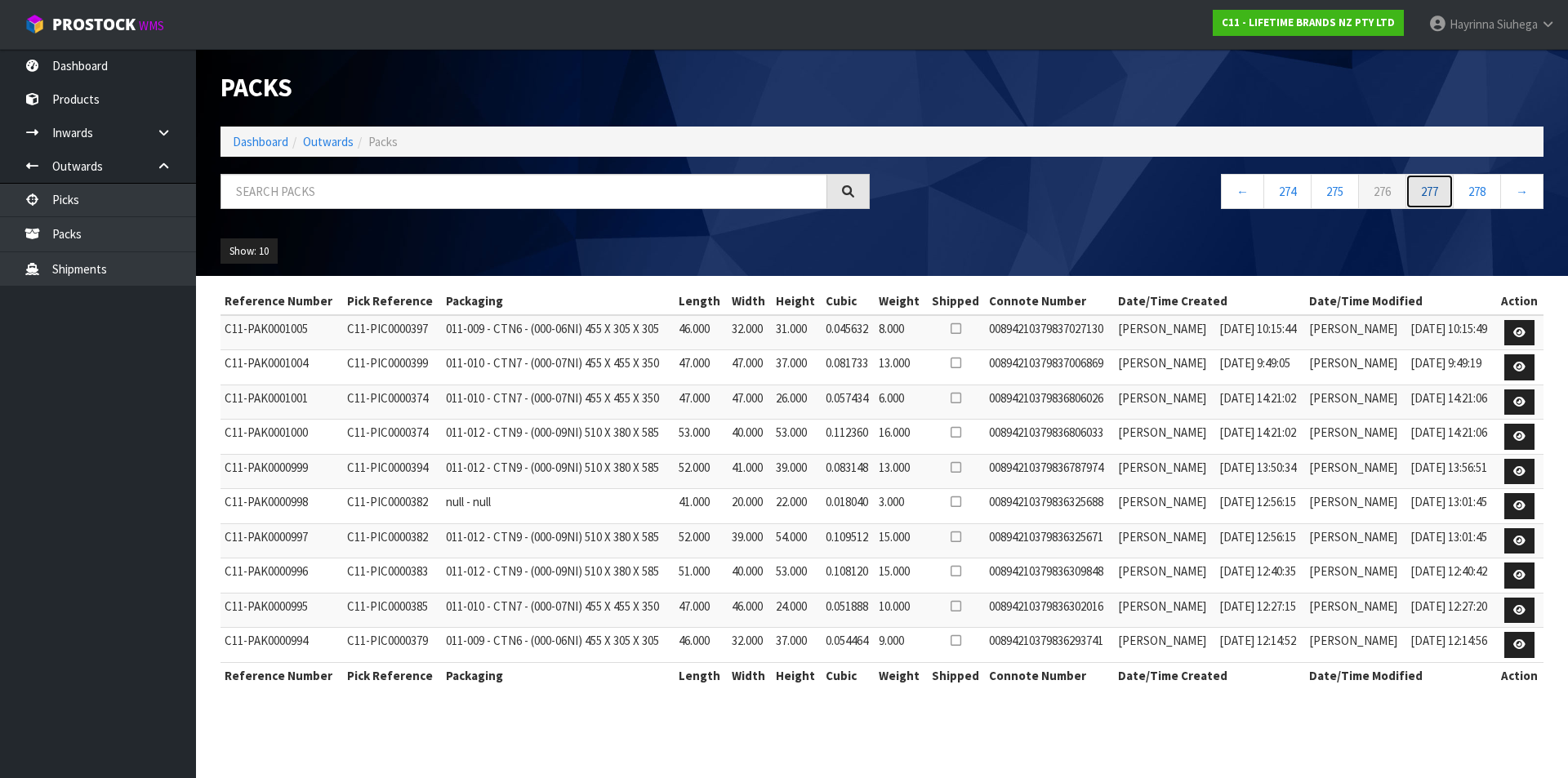
click at [1441, 196] on link "277" at bounding box center [1429, 192] width 48 height 35
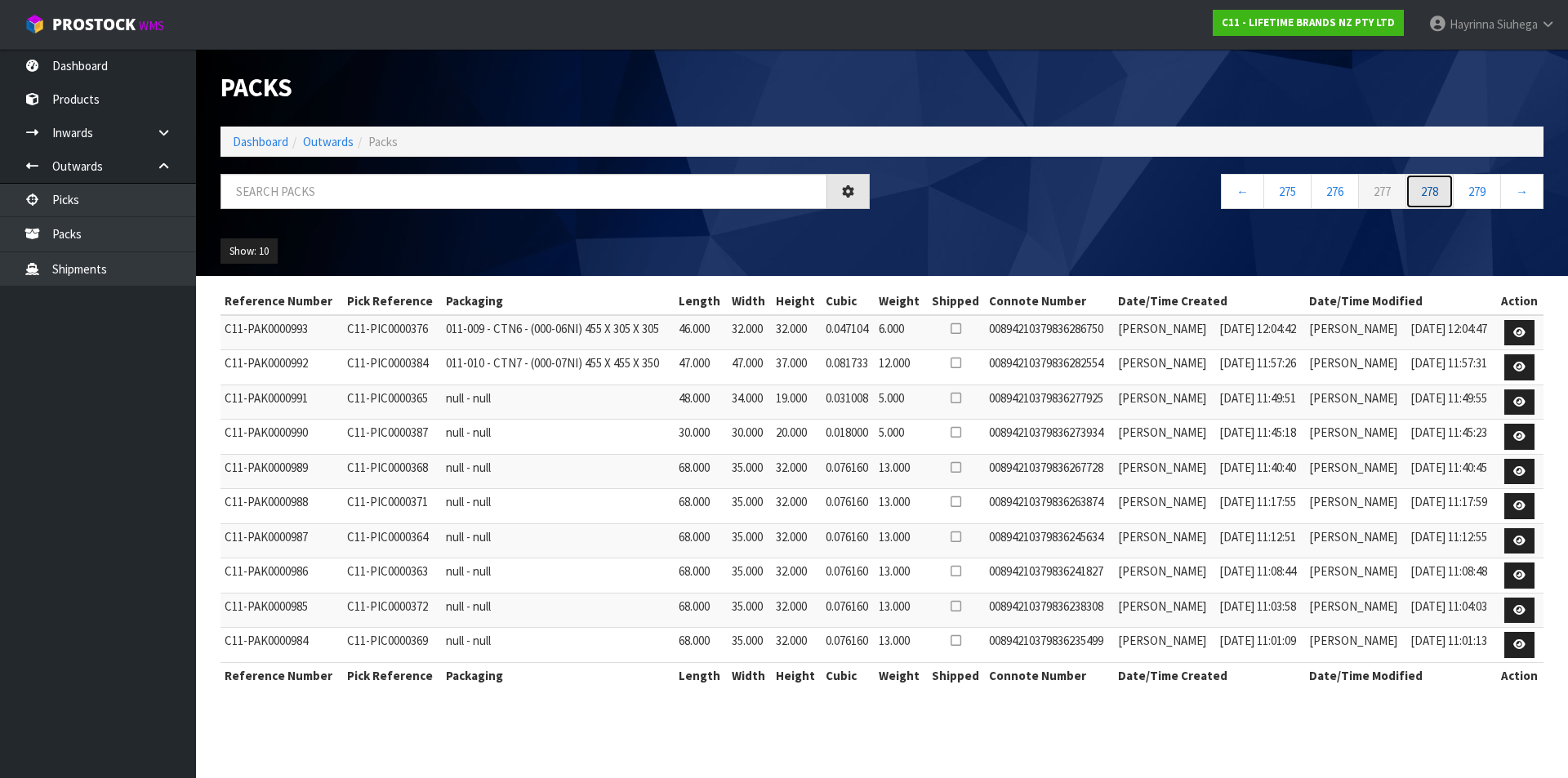
click at [1441, 196] on link "278" at bounding box center [1429, 192] width 48 height 35
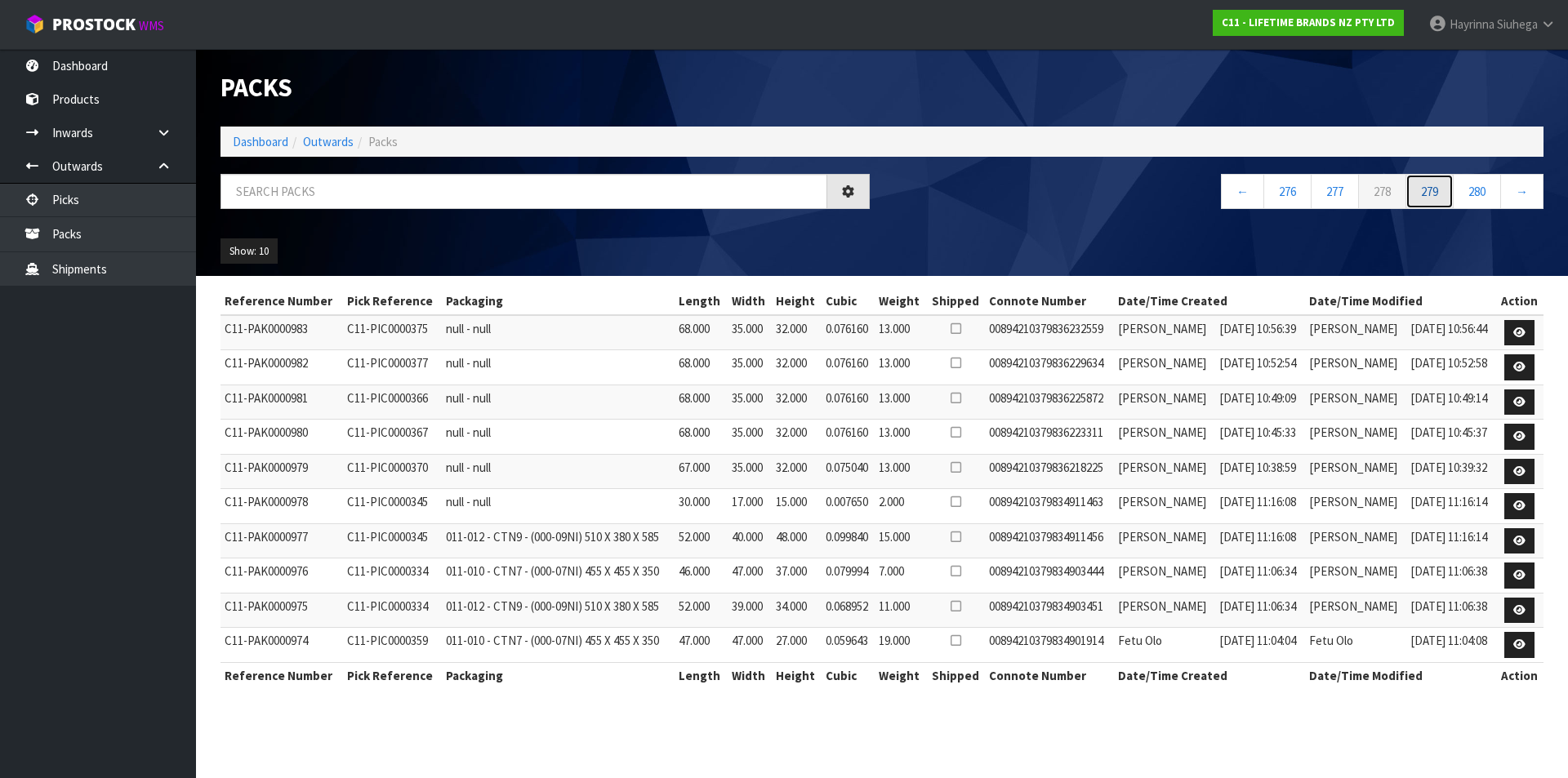
click at [1441, 196] on link "279" at bounding box center [1429, 192] width 48 height 35
click at [1441, 196] on link "280" at bounding box center [1429, 192] width 48 height 35
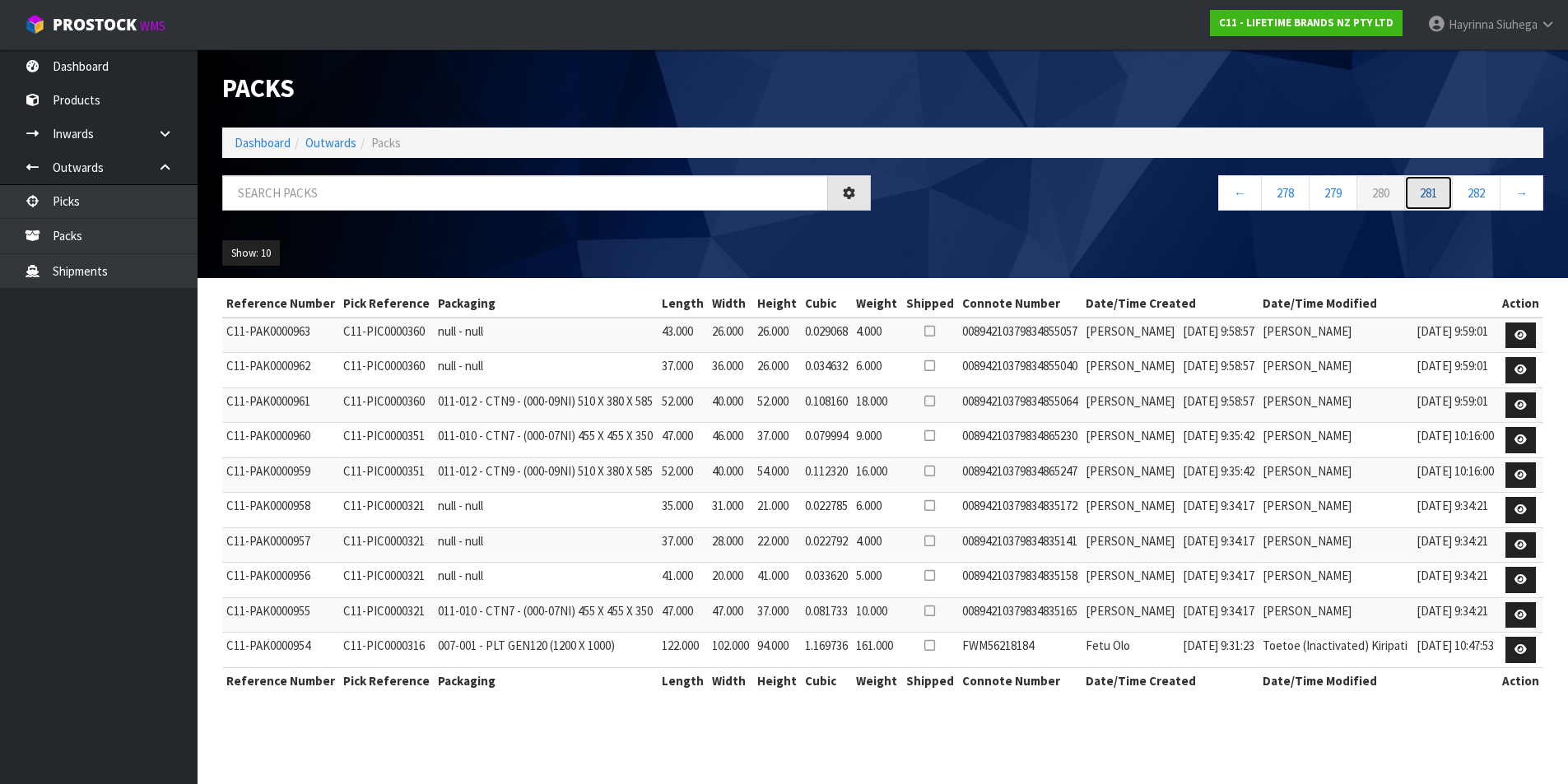
click at [1452, 198] on link "281" at bounding box center [1428, 193] width 49 height 35
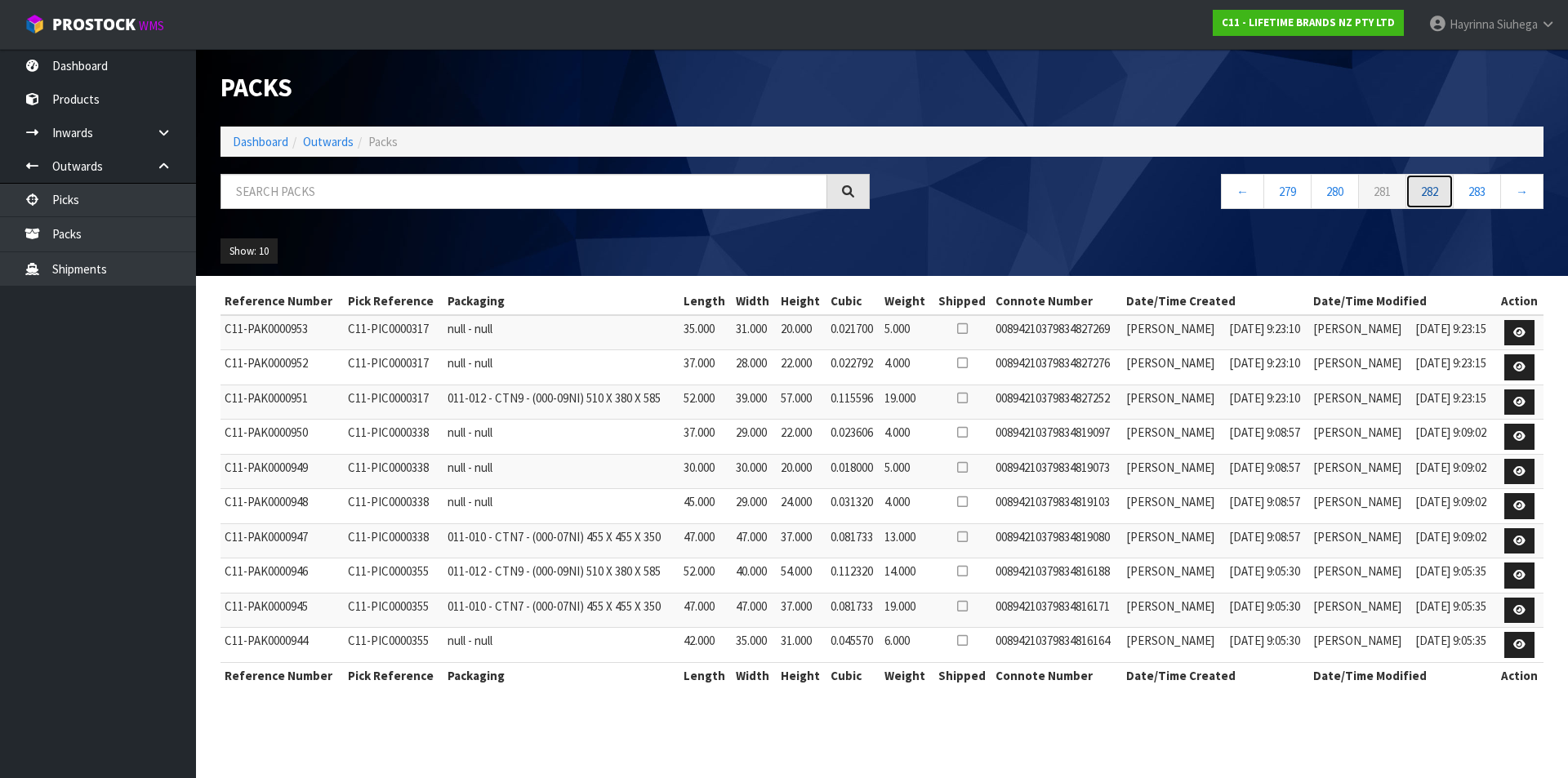
click at [1441, 196] on link "282" at bounding box center [1429, 192] width 48 height 35
click at [1441, 196] on link "283" at bounding box center [1429, 192] width 48 height 35
click at [1441, 196] on link "284" at bounding box center [1429, 192] width 48 height 35
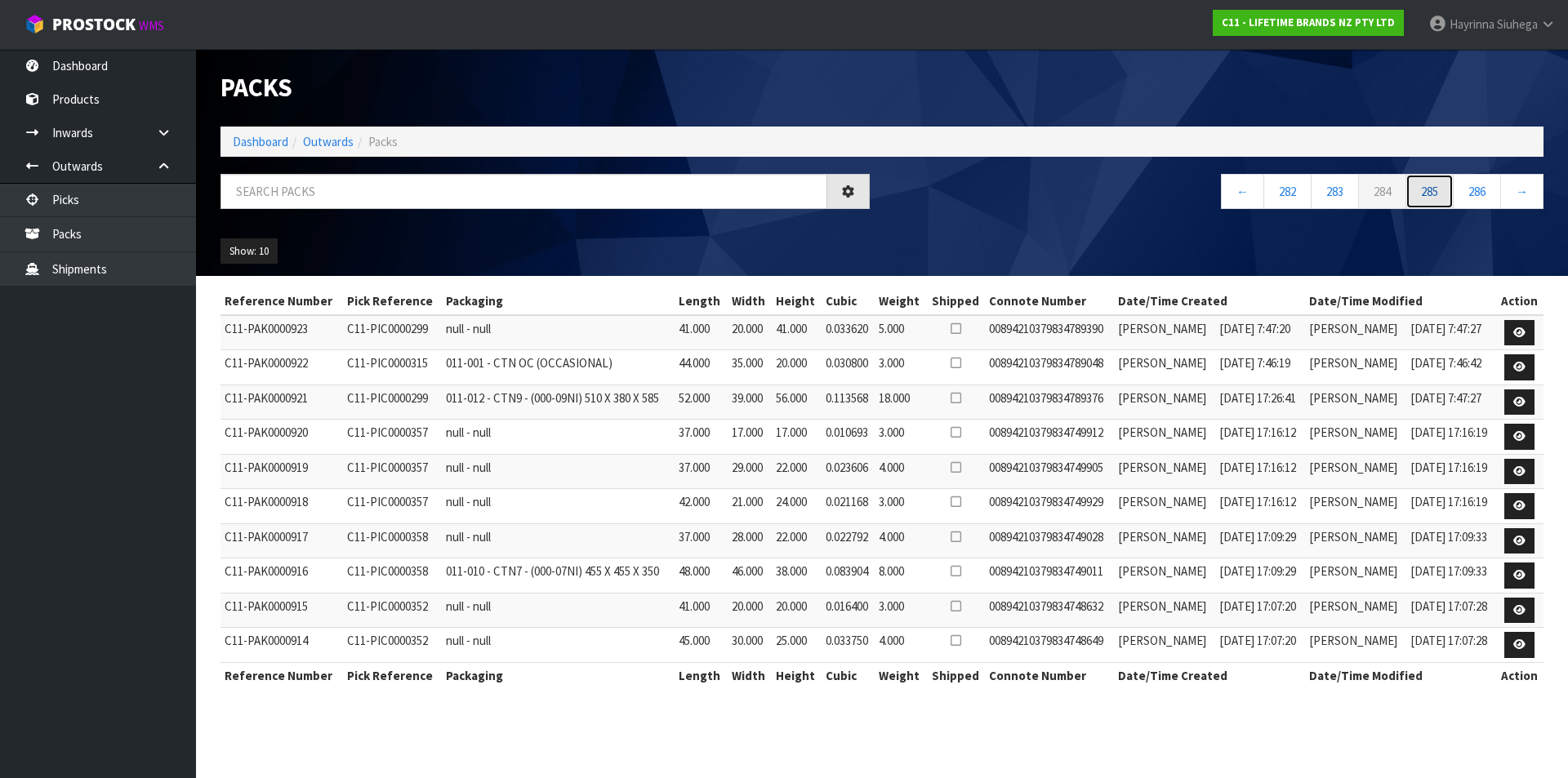
click at [1441, 196] on link "285" at bounding box center [1429, 192] width 48 height 35
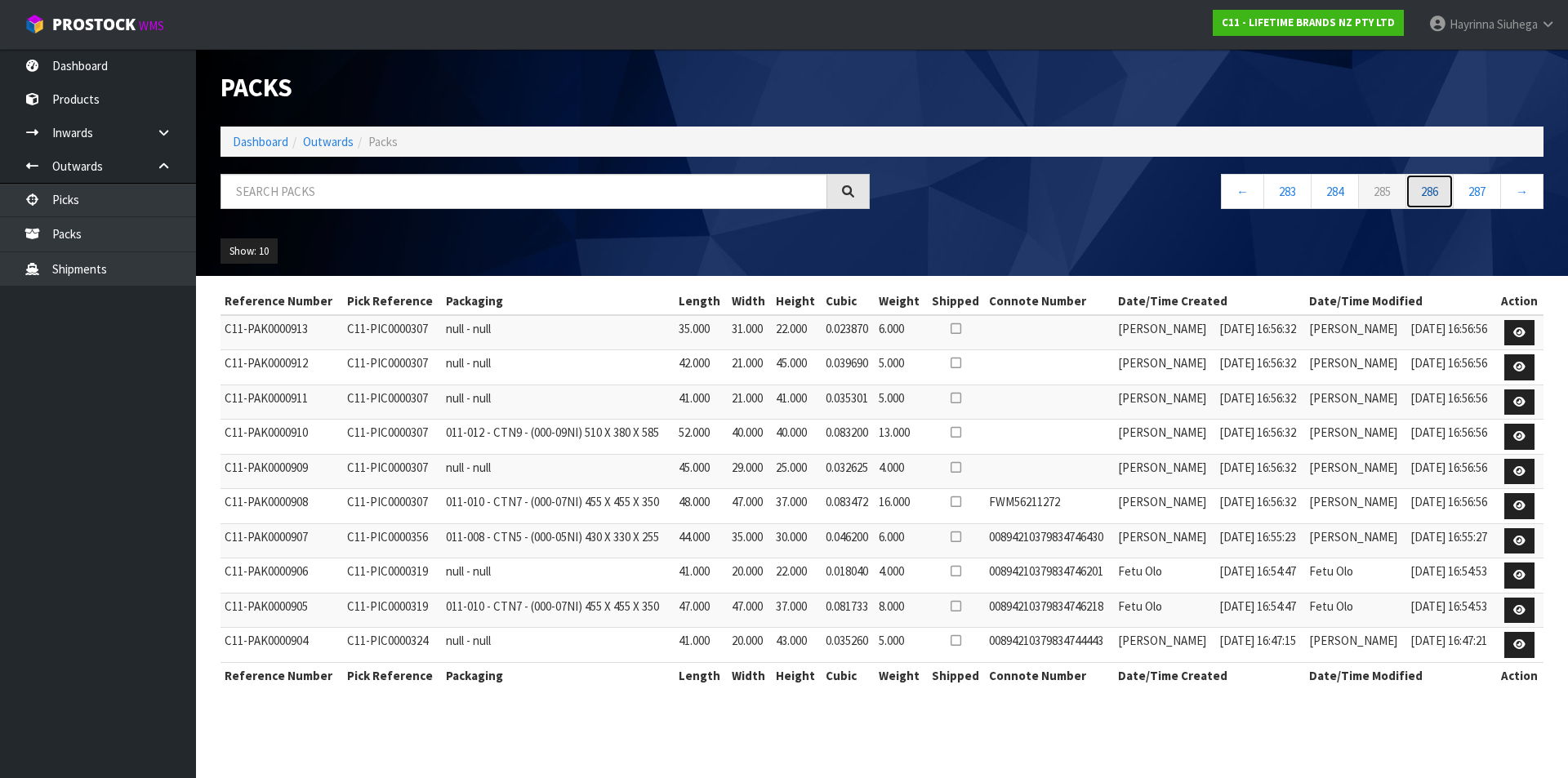
click at [1441, 196] on link "286" at bounding box center [1429, 192] width 48 height 35
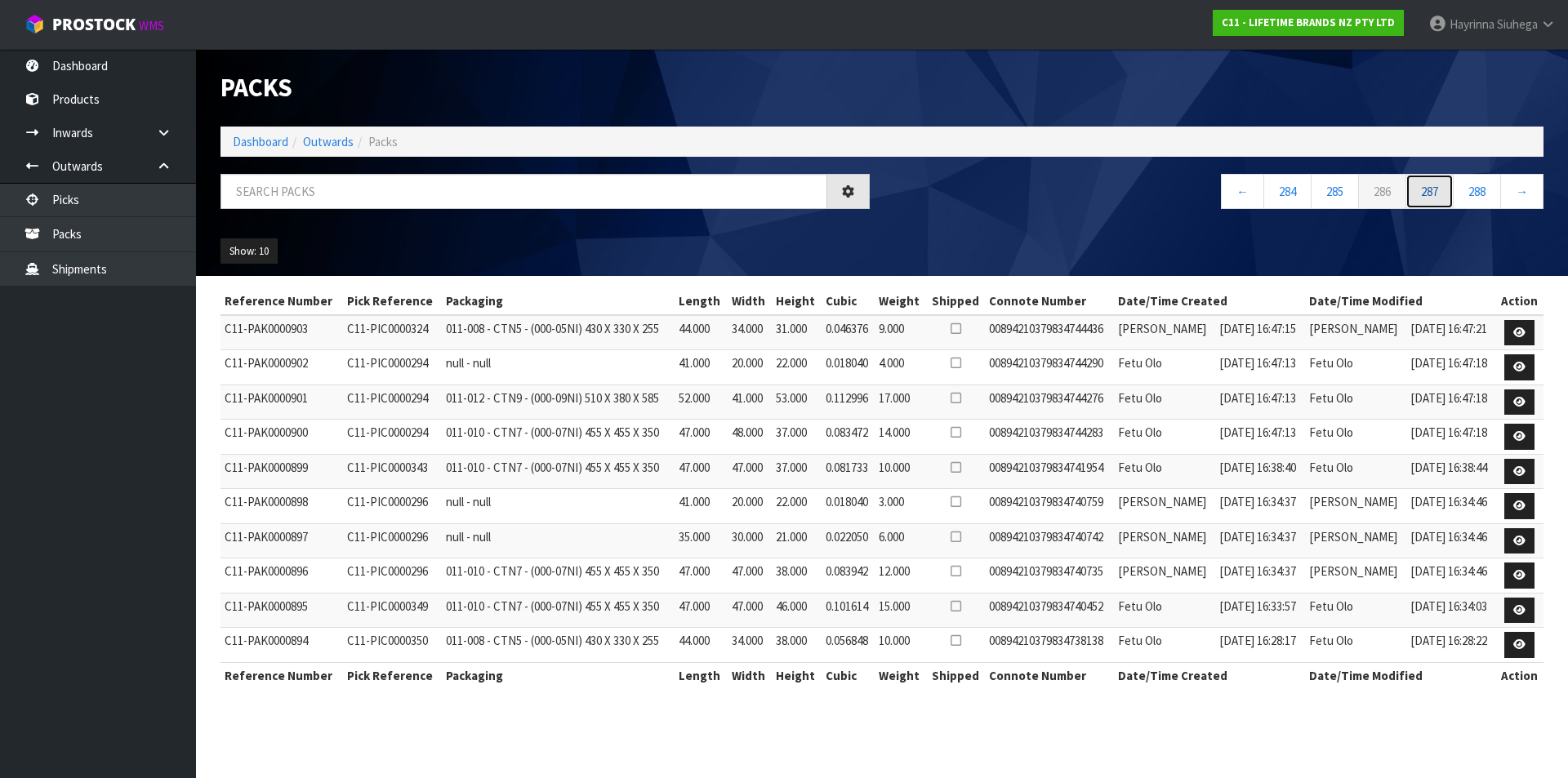
click at [1441, 196] on link "287" at bounding box center [1429, 192] width 48 height 35
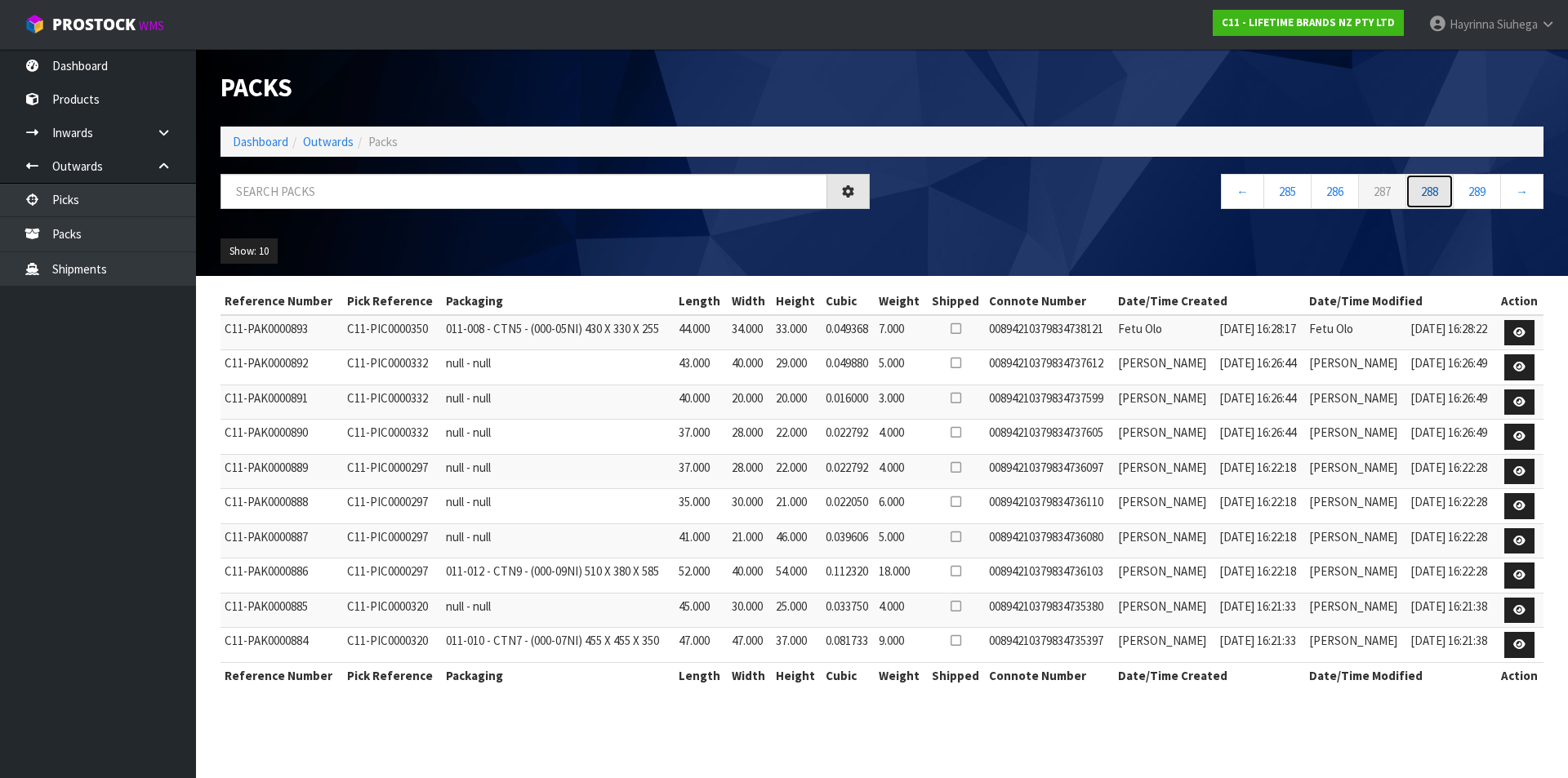
click at [1441, 196] on link "288" at bounding box center [1429, 192] width 48 height 35
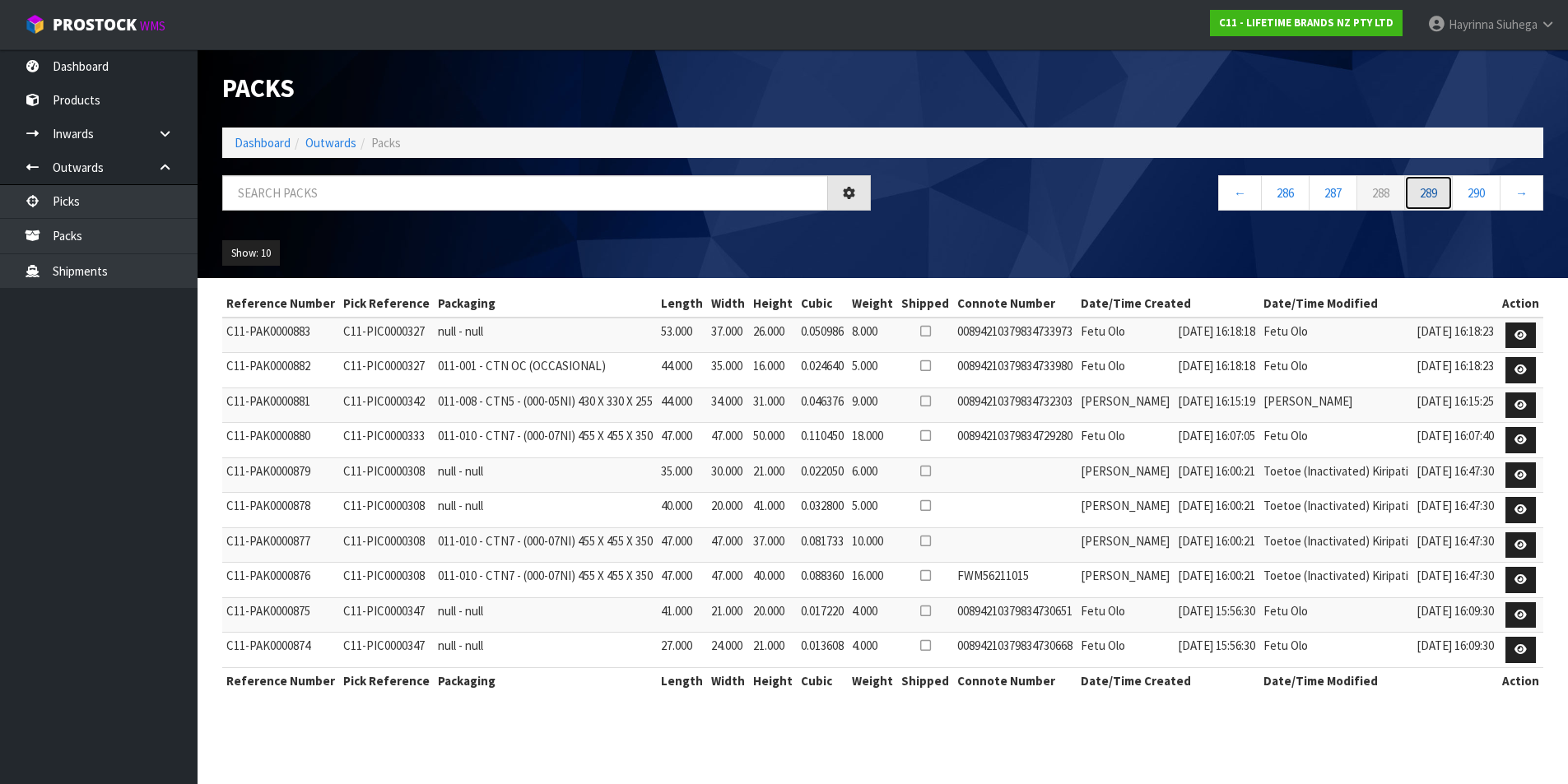
click at [1452, 198] on link "289" at bounding box center [1428, 193] width 49 height 35
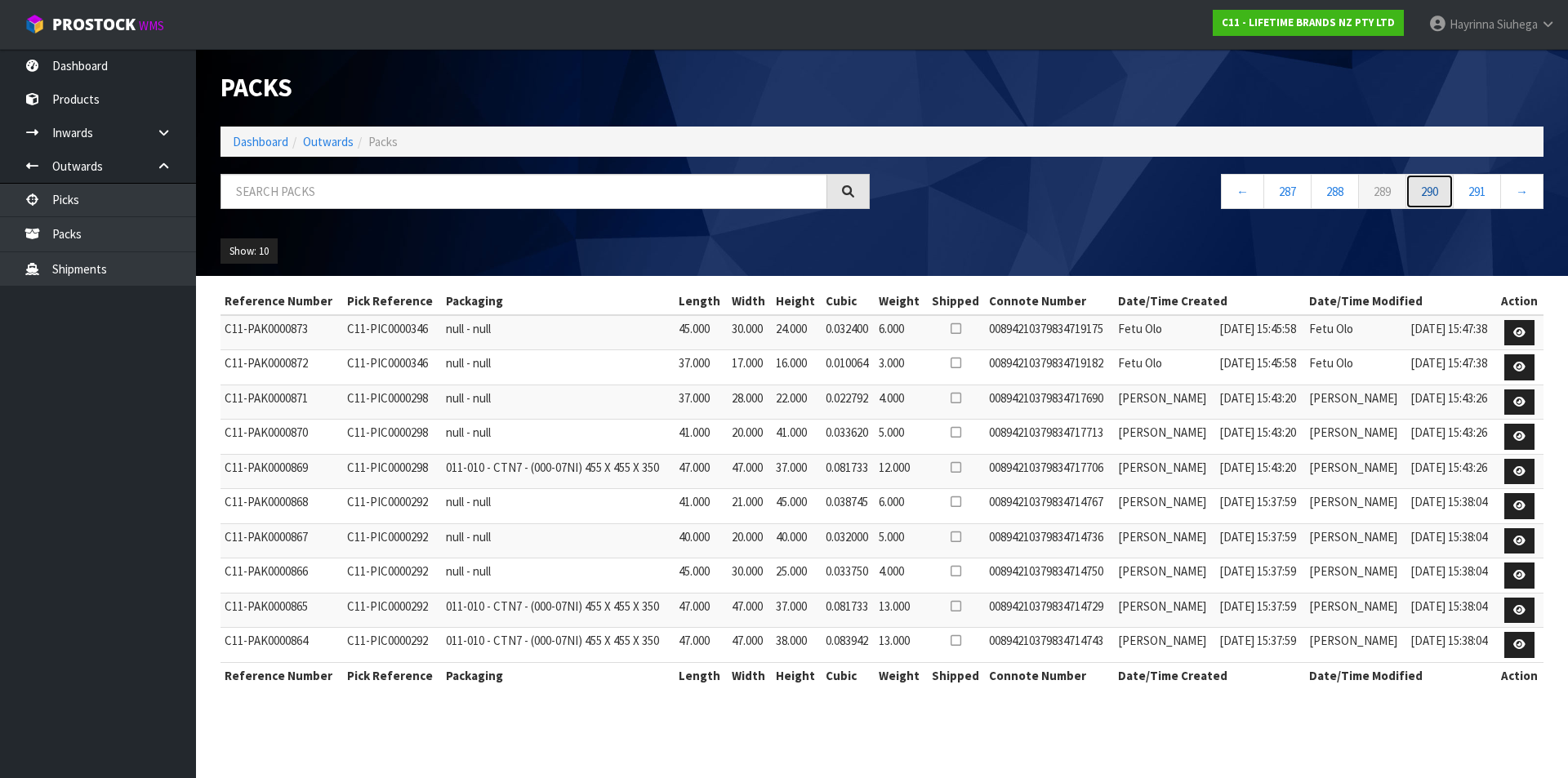
click at [1441, 196] on link "290" at bounding box center [1429, 192] width 48 height 35
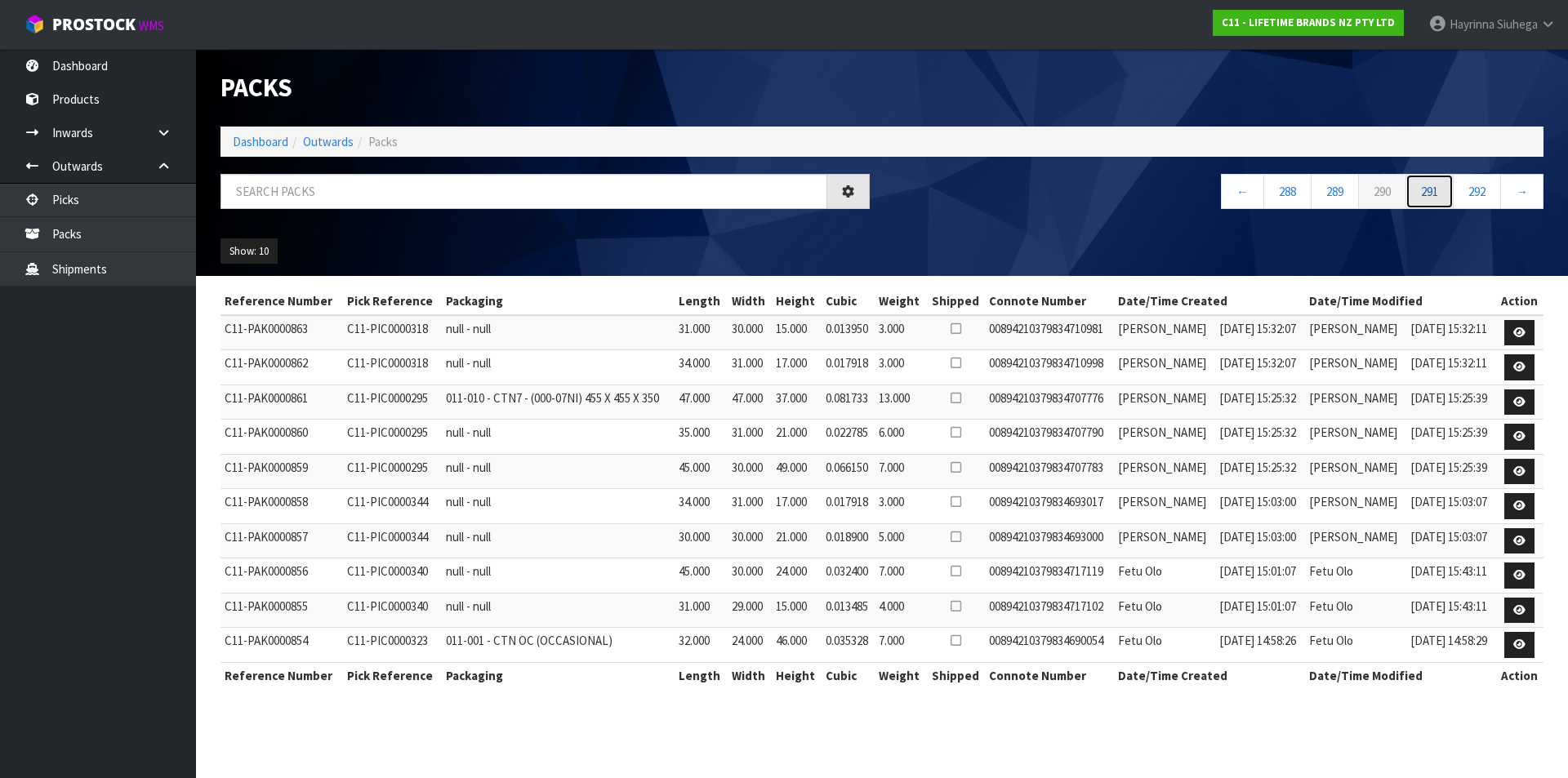
click at [1441, 196] on link "291" at bounding box center [1429, 192] width 48 height 35
click at [1441, 196] on link "292" at bounding box center [1429, 192] width 48 height 35
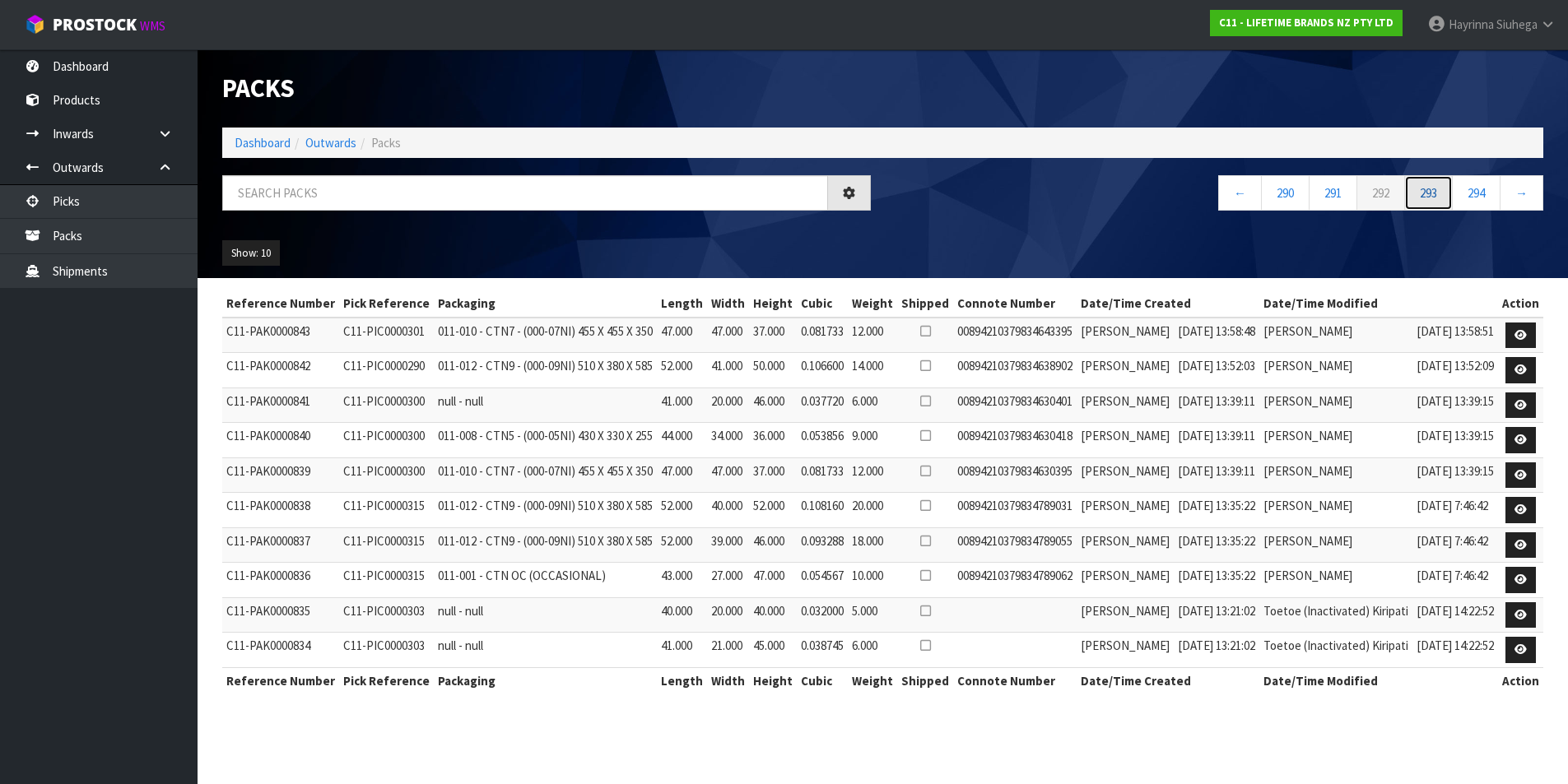
click at [1452, 198] on link "293" at bounding box center [1428, 193] width 49 height 35
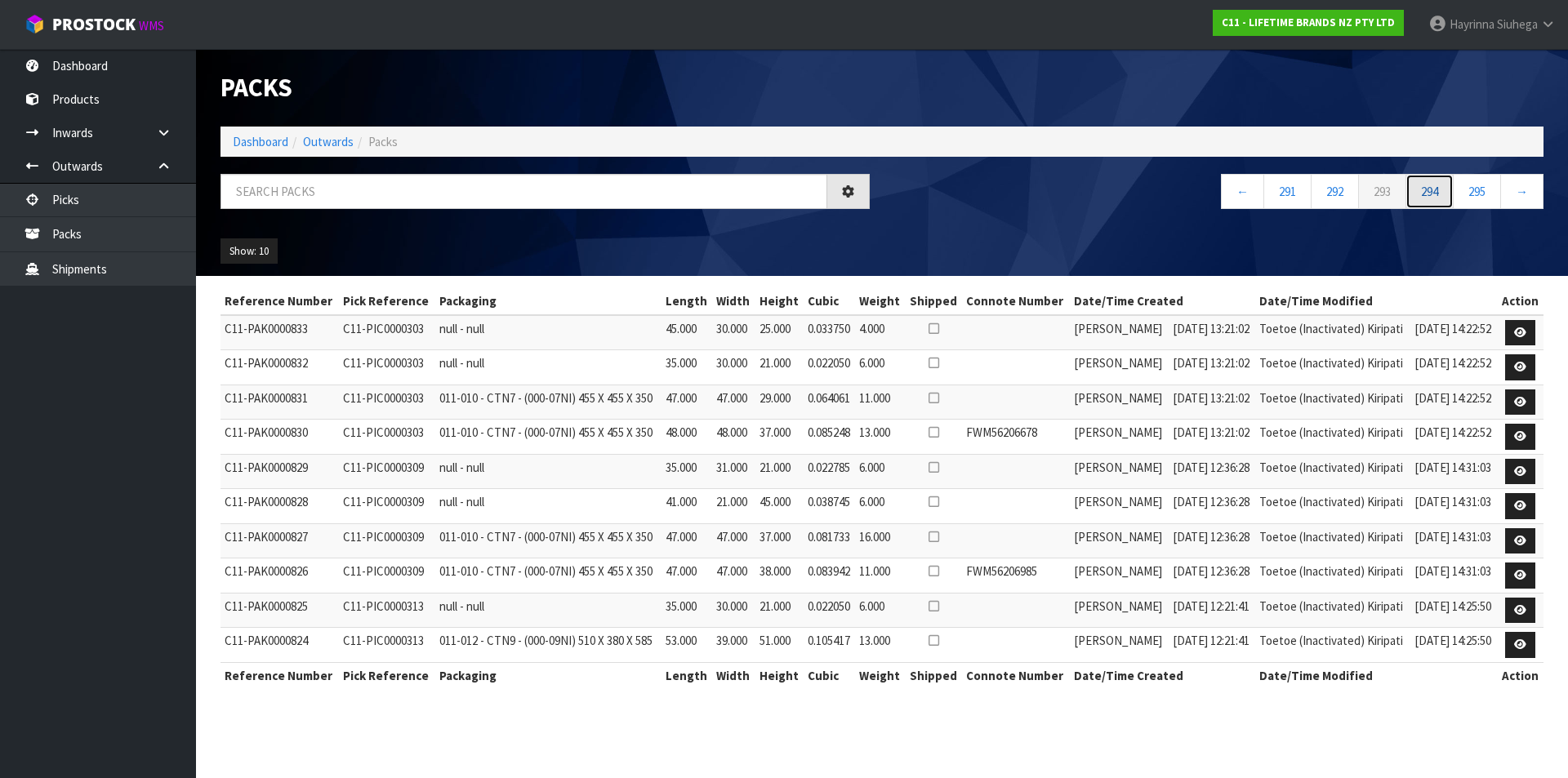
click at [1441, 196] on link "294" at bounding box center [1429, 192] width 48 height 35
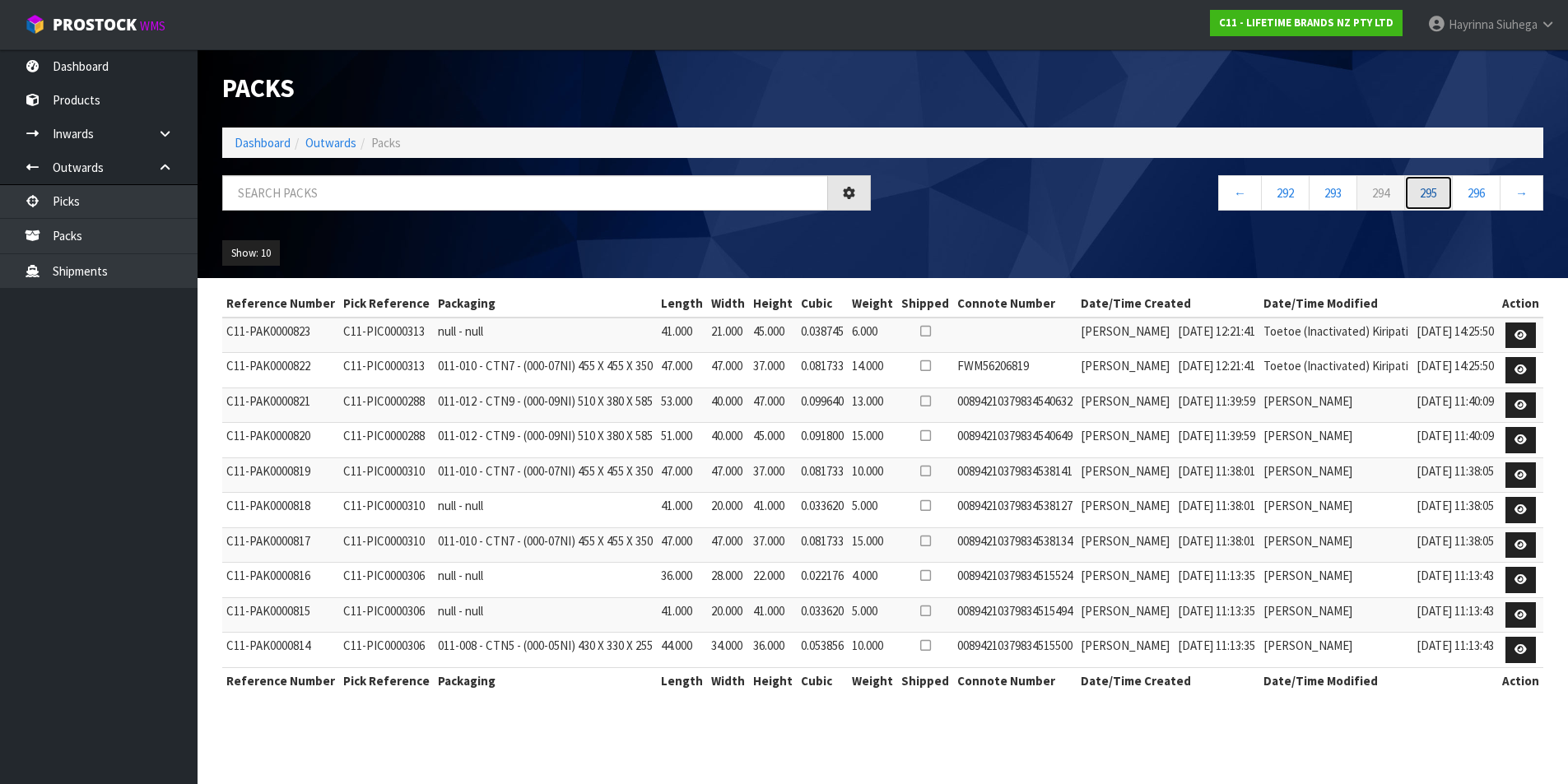
click at [1452, 198] on link "295" at bounding box center [1428, 193] width 49 height 35
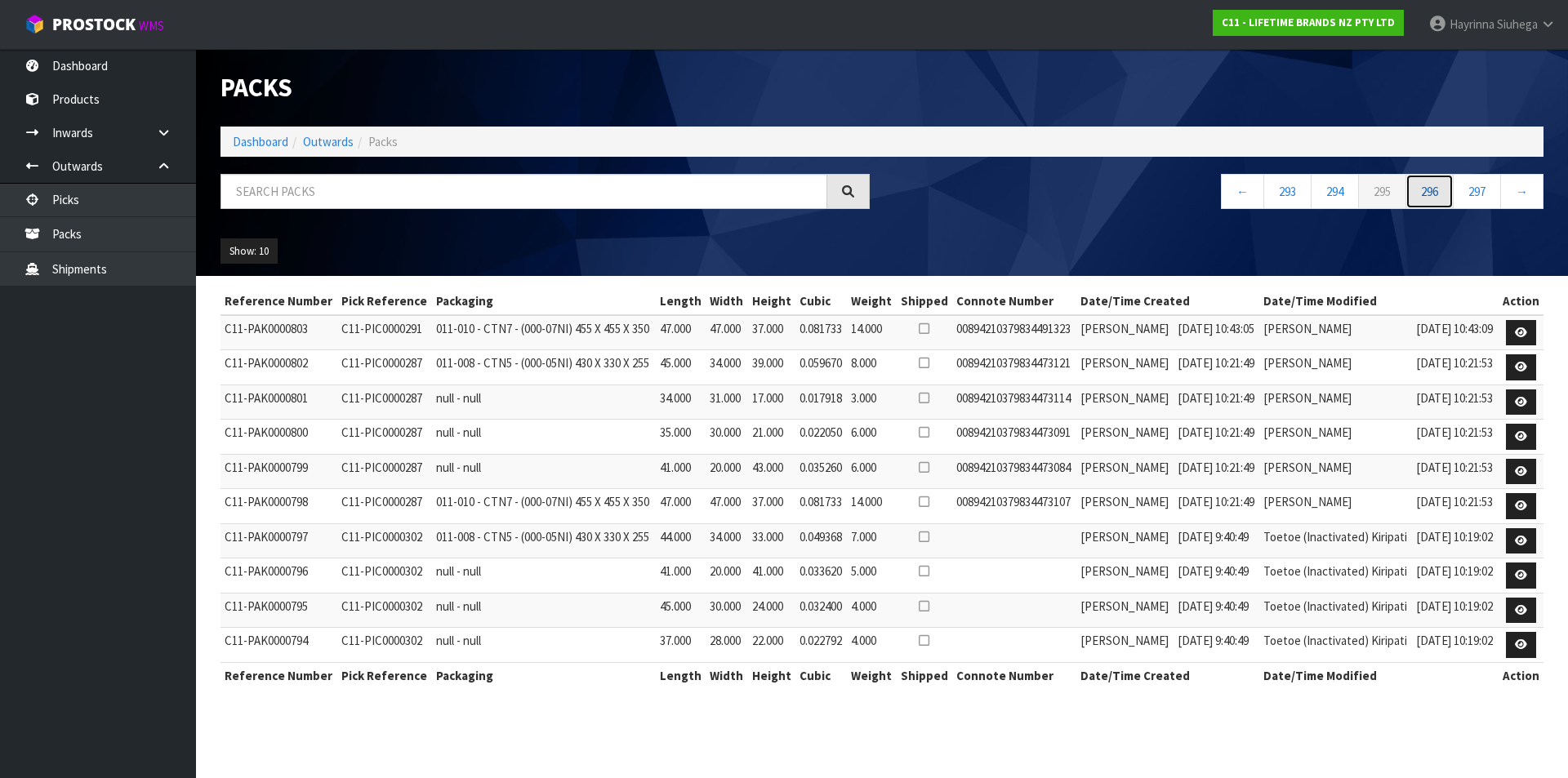
click at [1441, 196] on link "296" at bounding box center [1429, 192] width 48 height 35
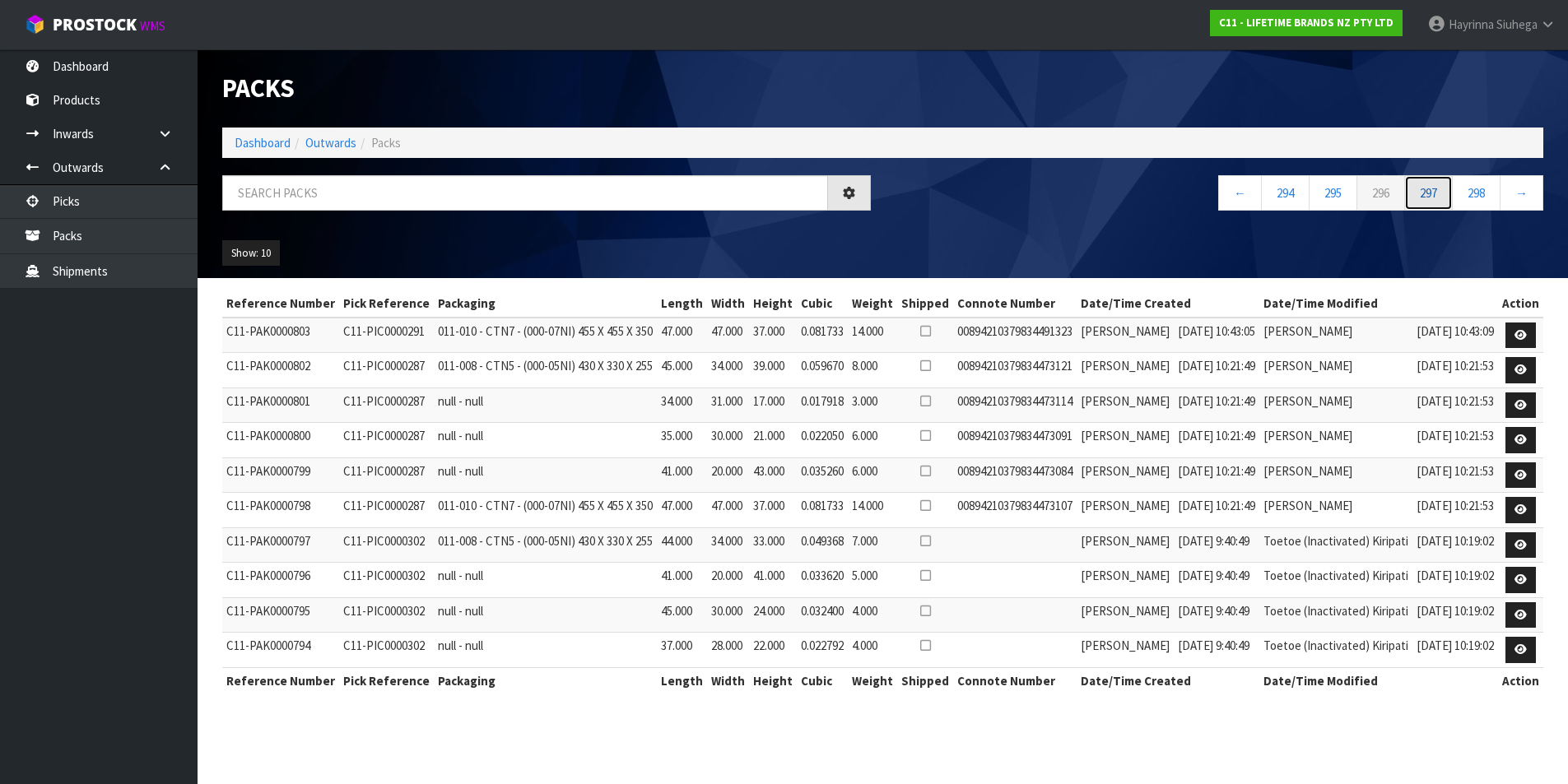
click at [1452, 198] on link "297" at bounding box center [1428, 193] width 49 height 35
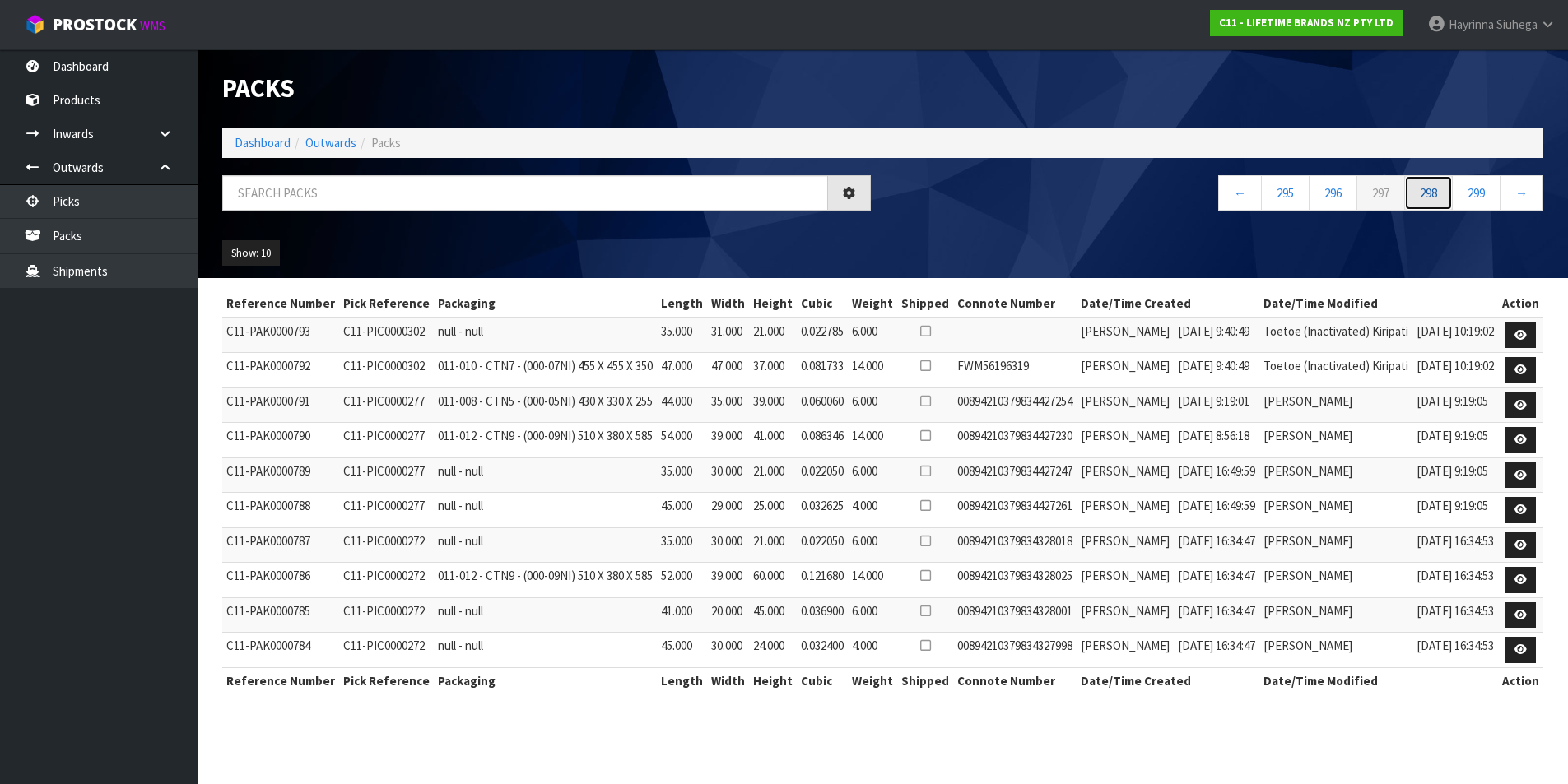
click at [1452, 198] on link "298" at bounding box center [1428, 193] width 49 height 35
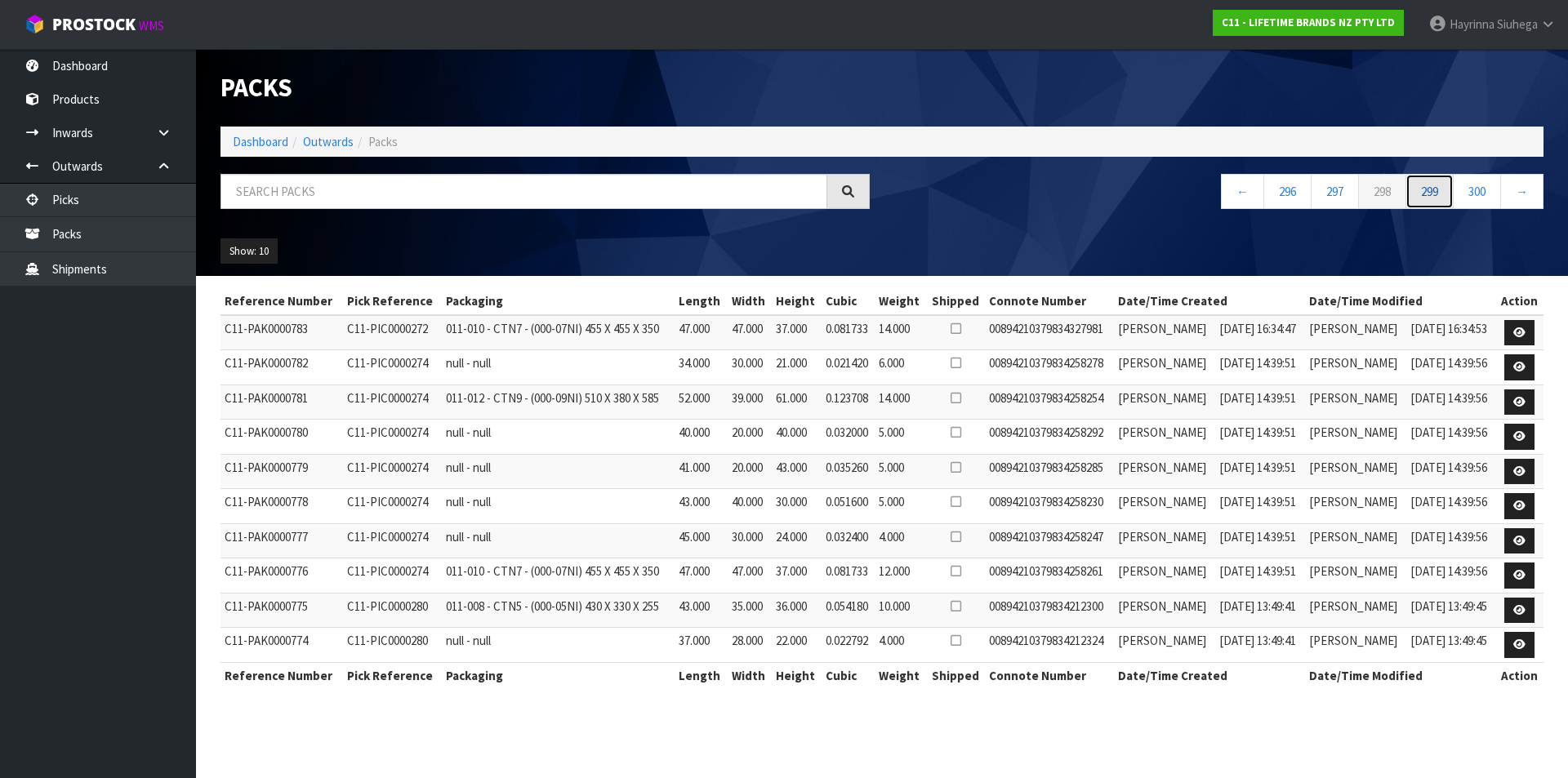
click at [1441, 196] on link "299" at bounding box center [1429, 192] width 48 height 35
click at [1441, 196] on link "300" at bounding box center [1429, 192] width 48 height 35
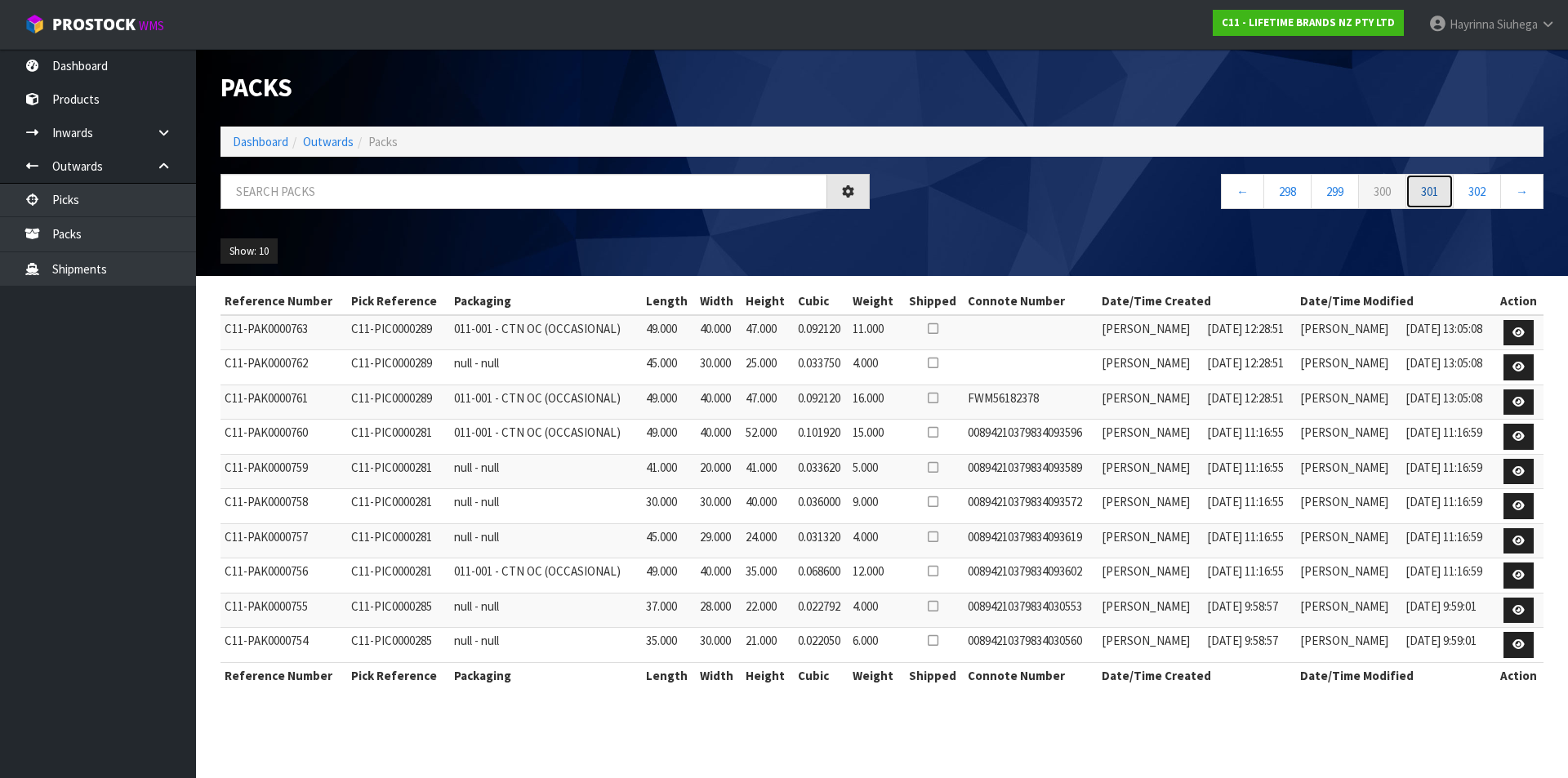
click at [1441, 196] on link "301" at bounding box center [1429, 192] width 48 height 35
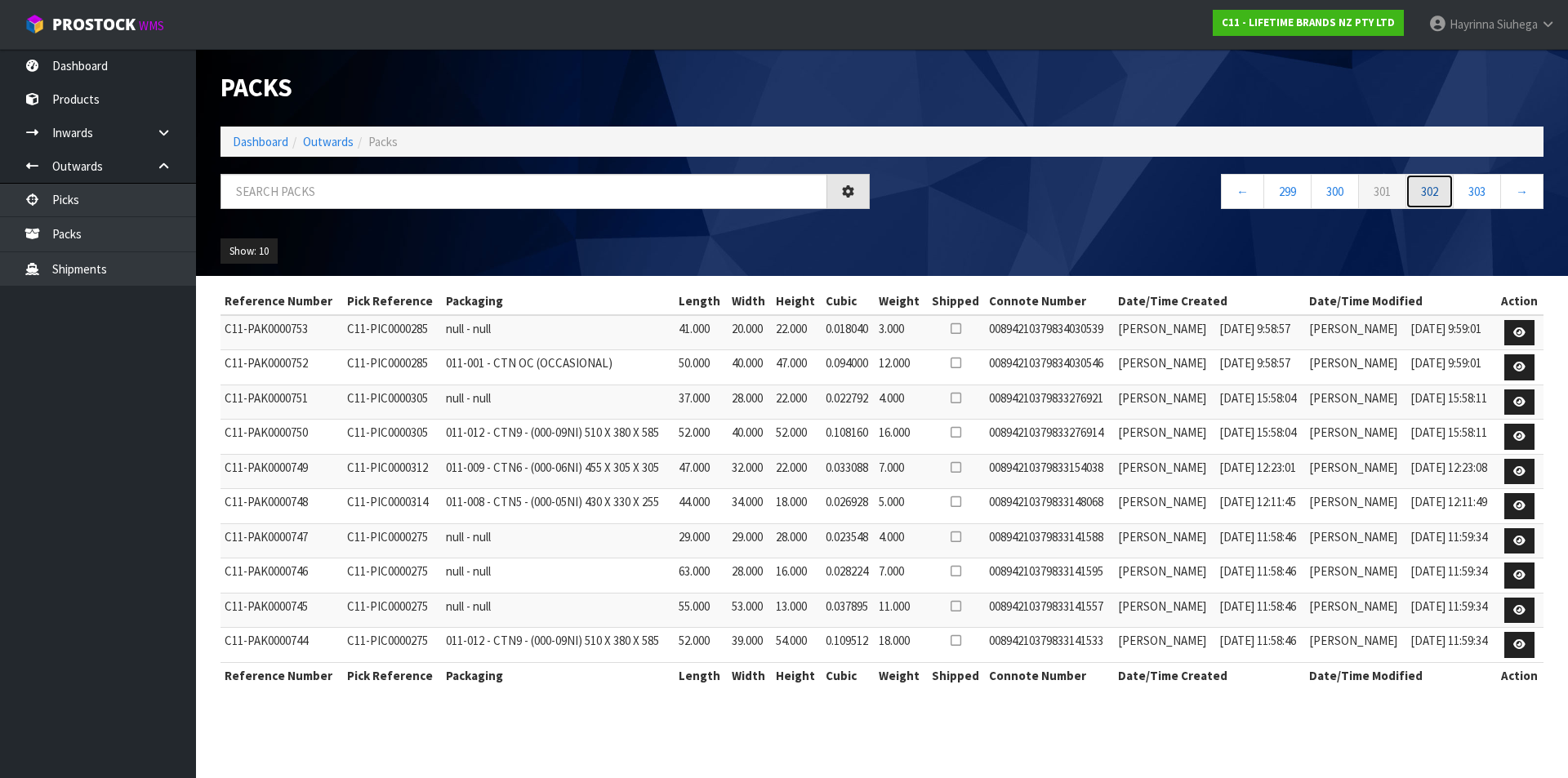
click at [1441, 196] on link "302" at bounding box center [1429, 192] width 48 height 35
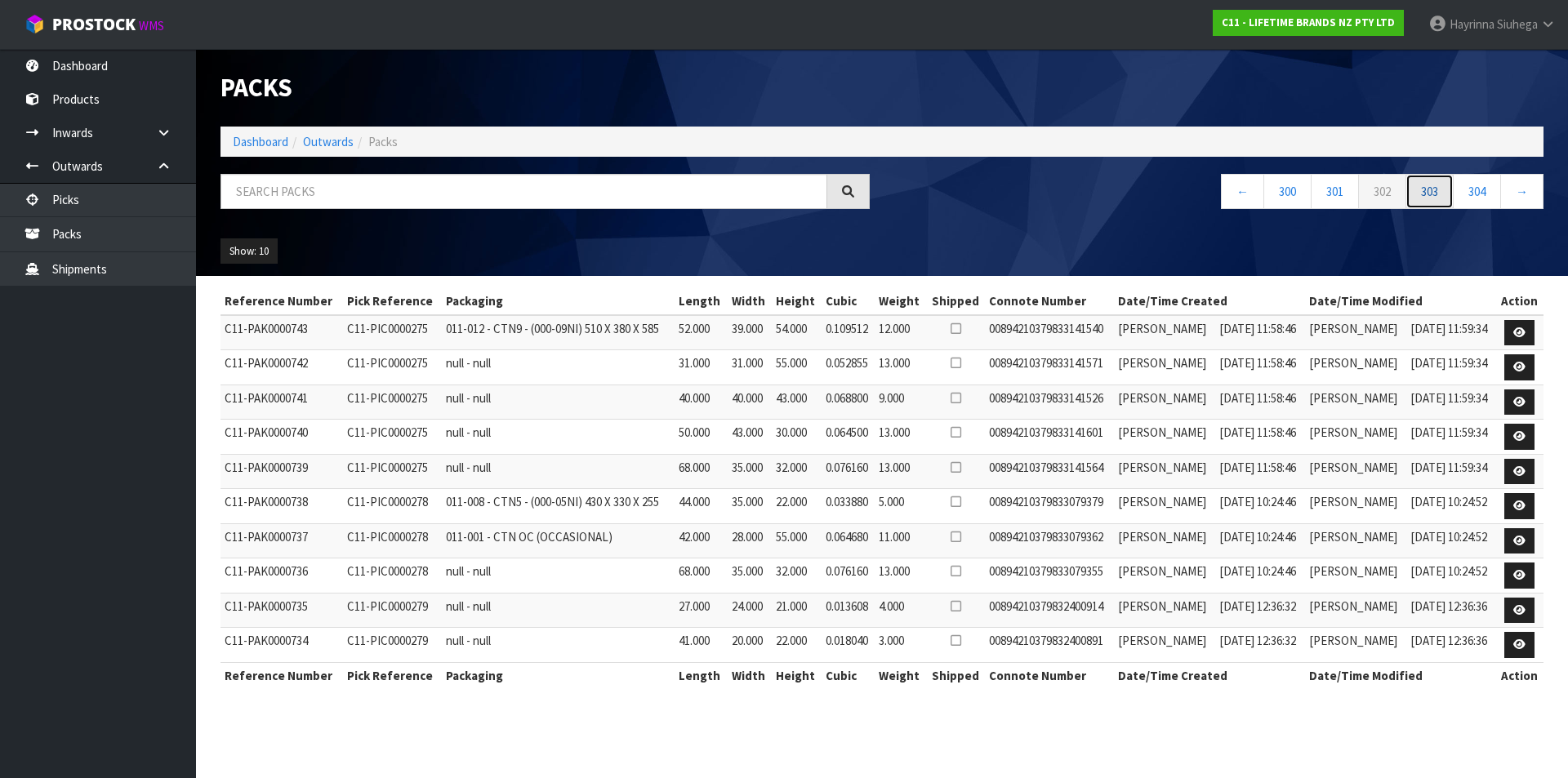
click at [1441, 196] on link "303" at bounding box center [1429, 192] width 48 height 35
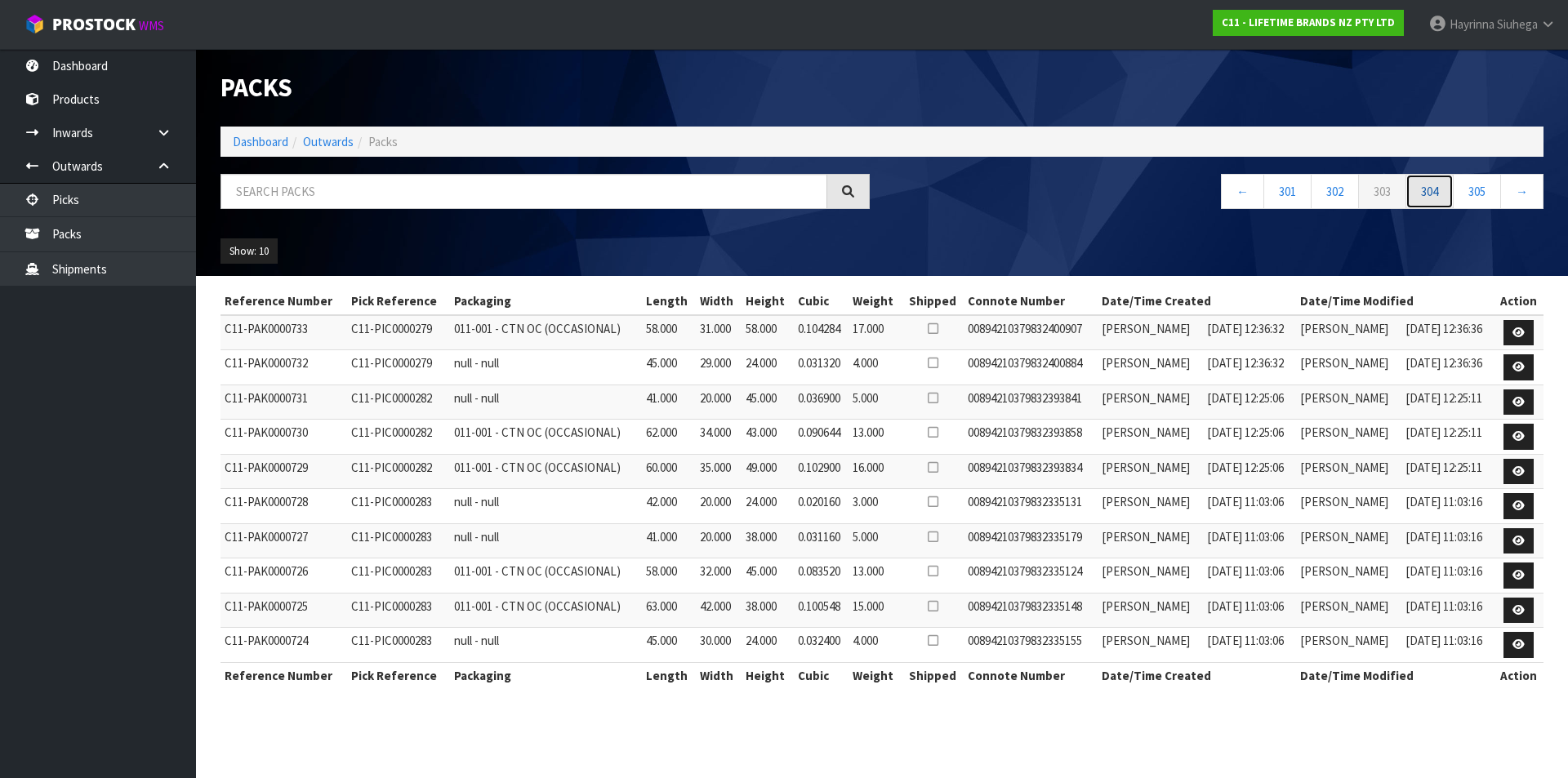
click at [1441, 196] on link "304" at bounding box center [1429, 192] width 48 height 35
click at [1441, 196] on link "305" at bounding box center [1429, 192] width 48 height 35
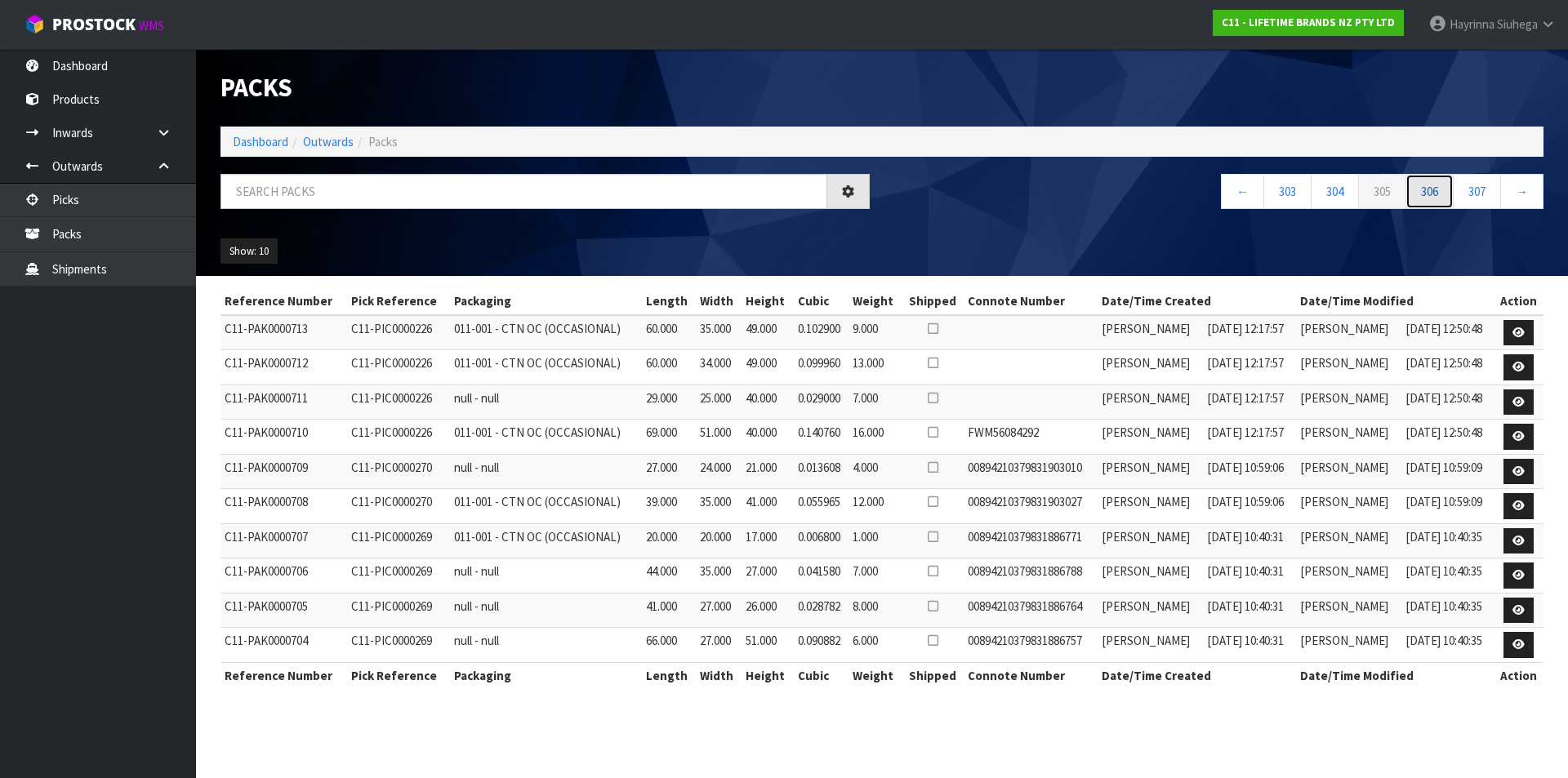
click at [1441, 196] on link "306" at bounding box center [1429, 192] width 48 height 35
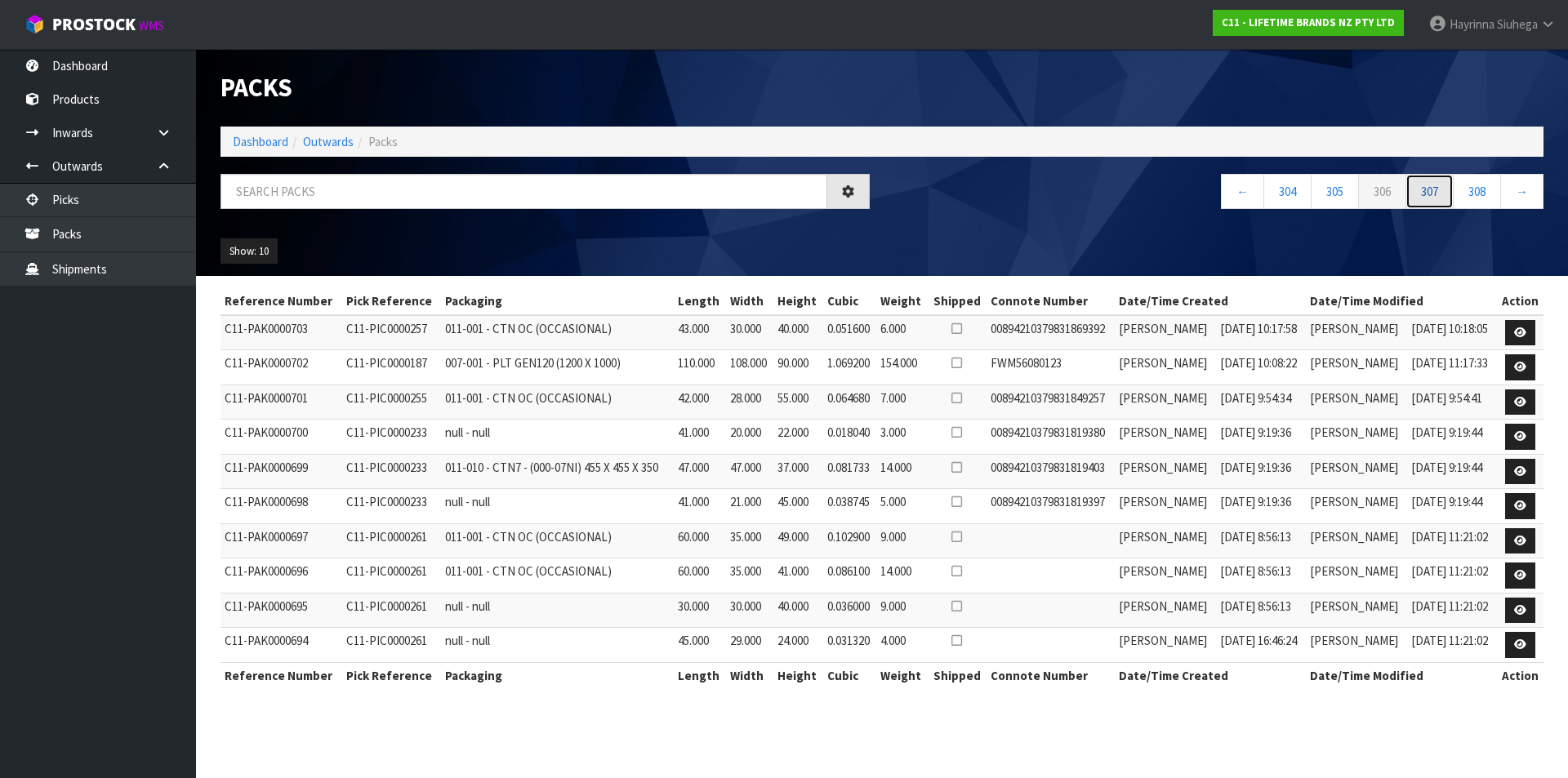
click at [1441, 196] on link "307" at bounding box center [1429, 192] width 48 height 35
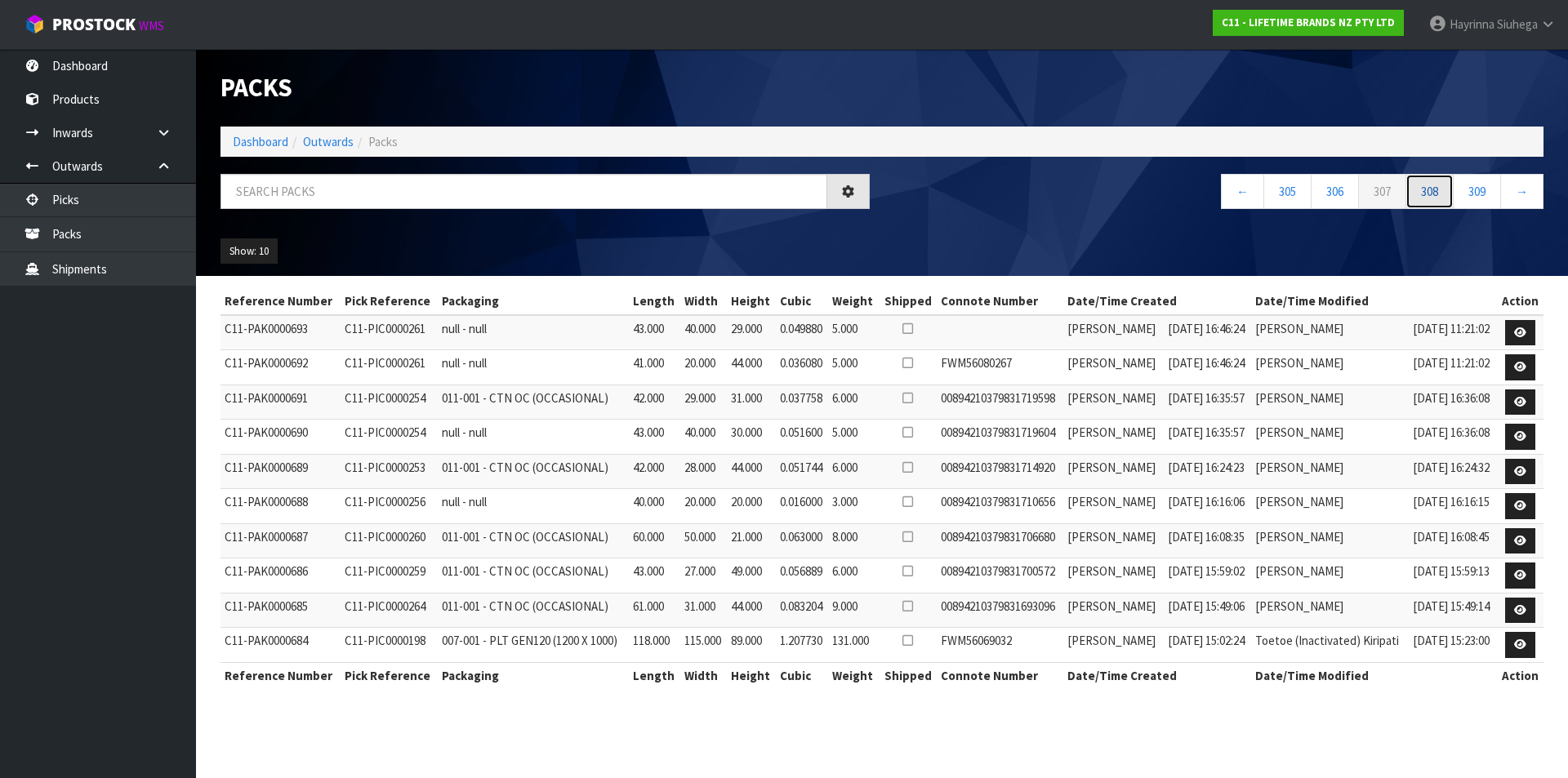
click at [1441, 196] on link "308" at bounding box center [1429, 192] width 48 height 35
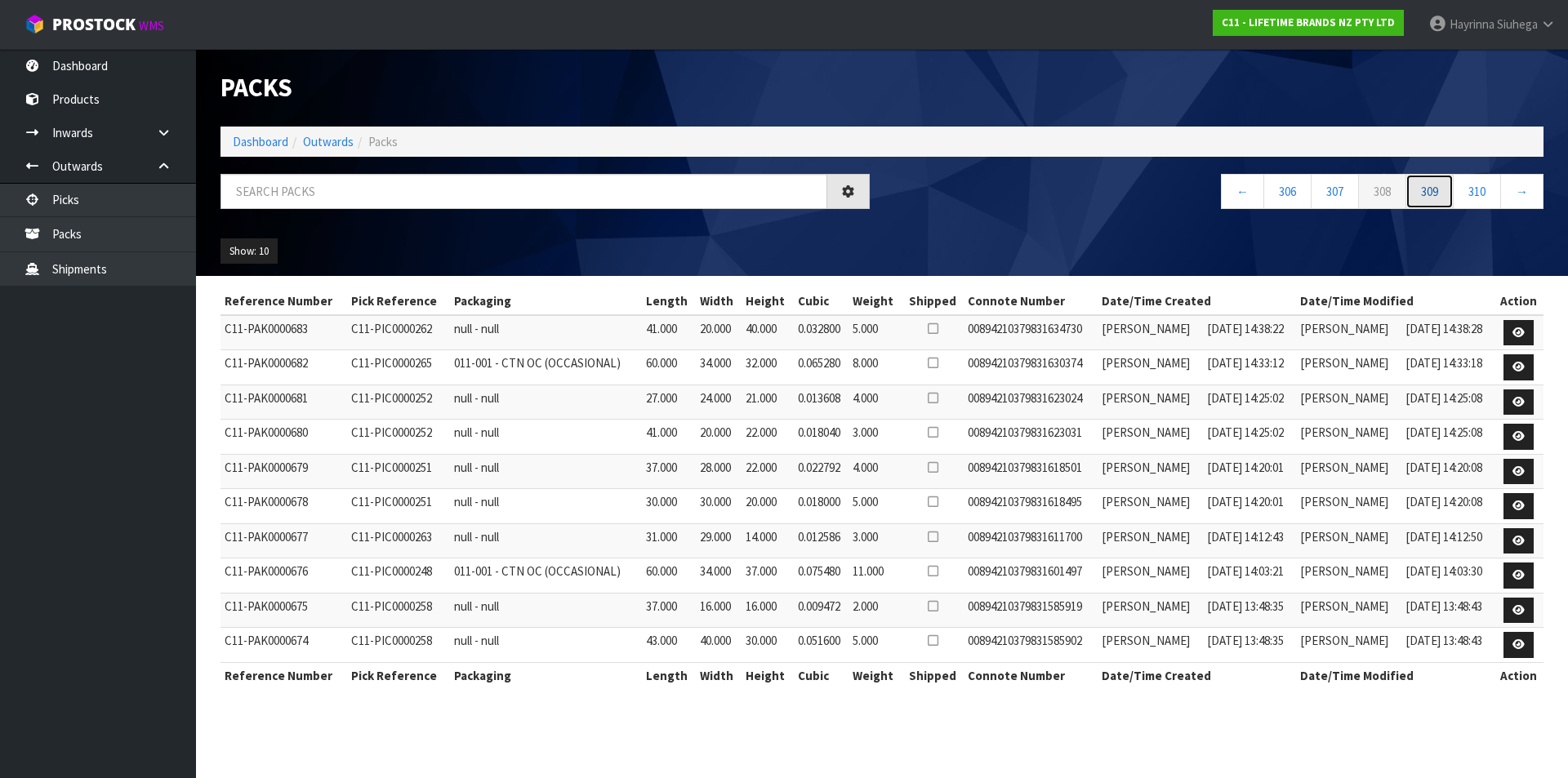
click at [1441, 196] on link "309" at bounding box center [1429, 192] width 48 height 35
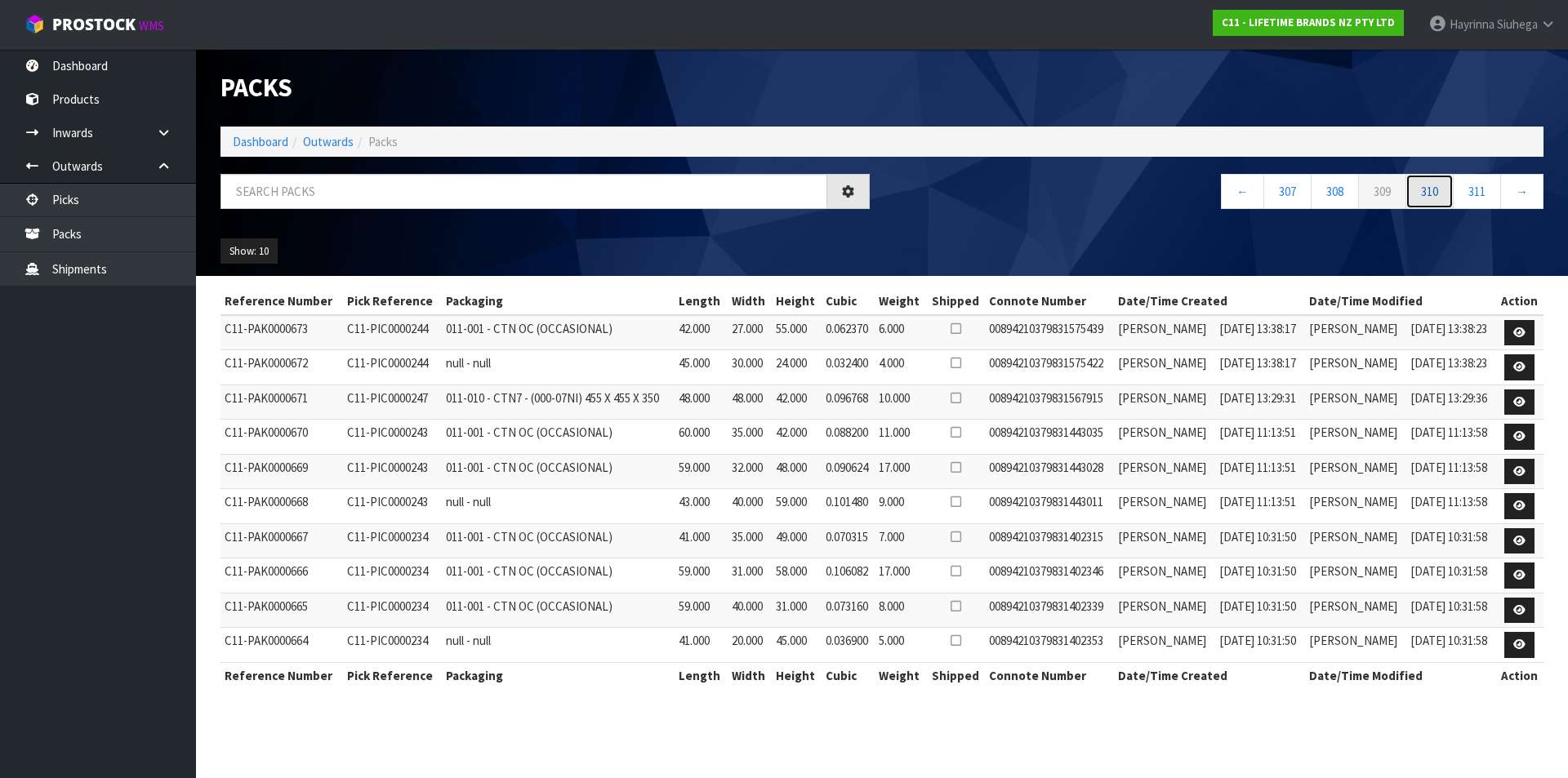
click at [1441, 196] on link "310" at bounding box center [1429, 192] width 48 height 35
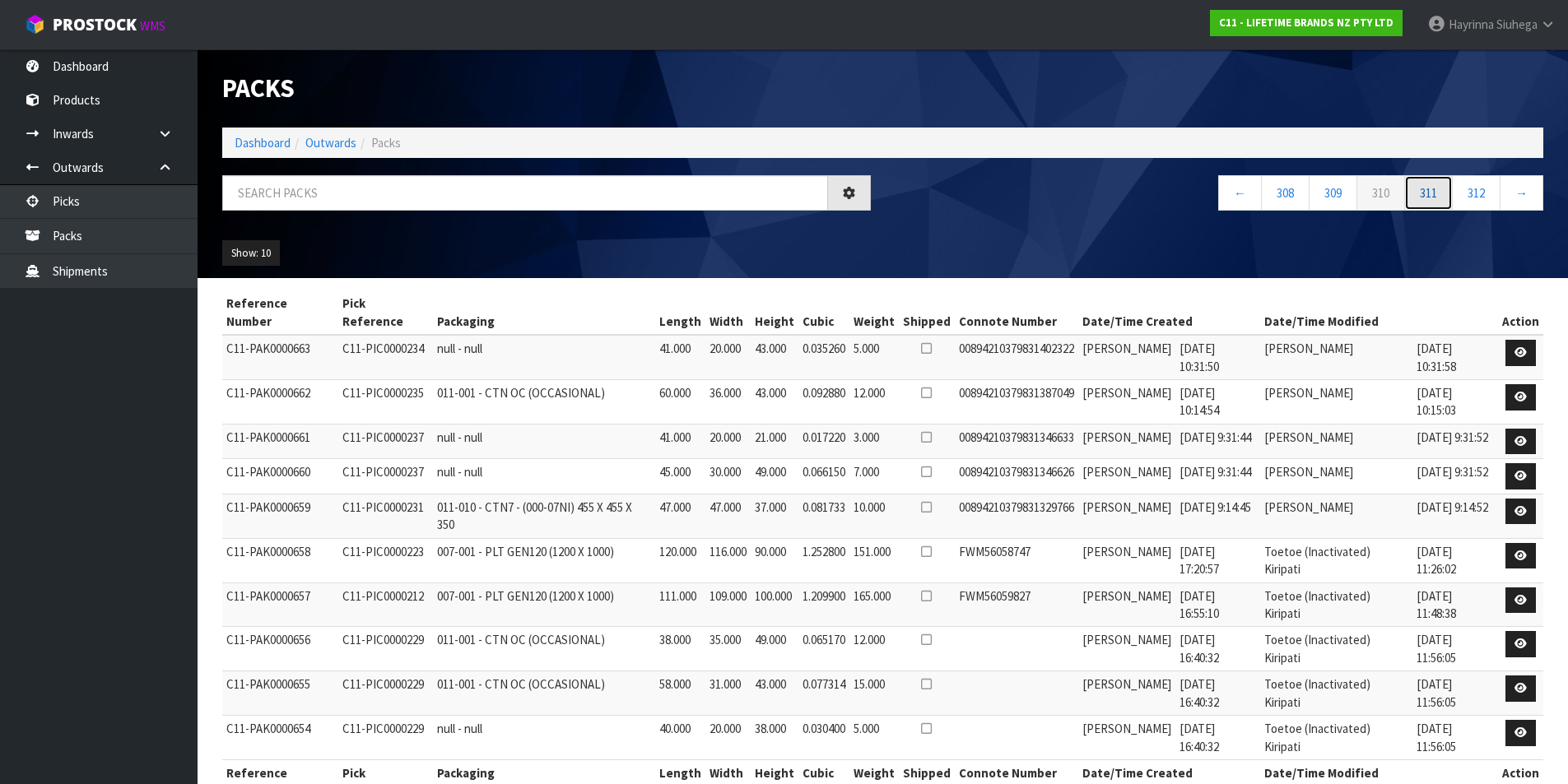
click at [1452, 198] on link "311" at bounding box center [1428, 193] width 49 height 35
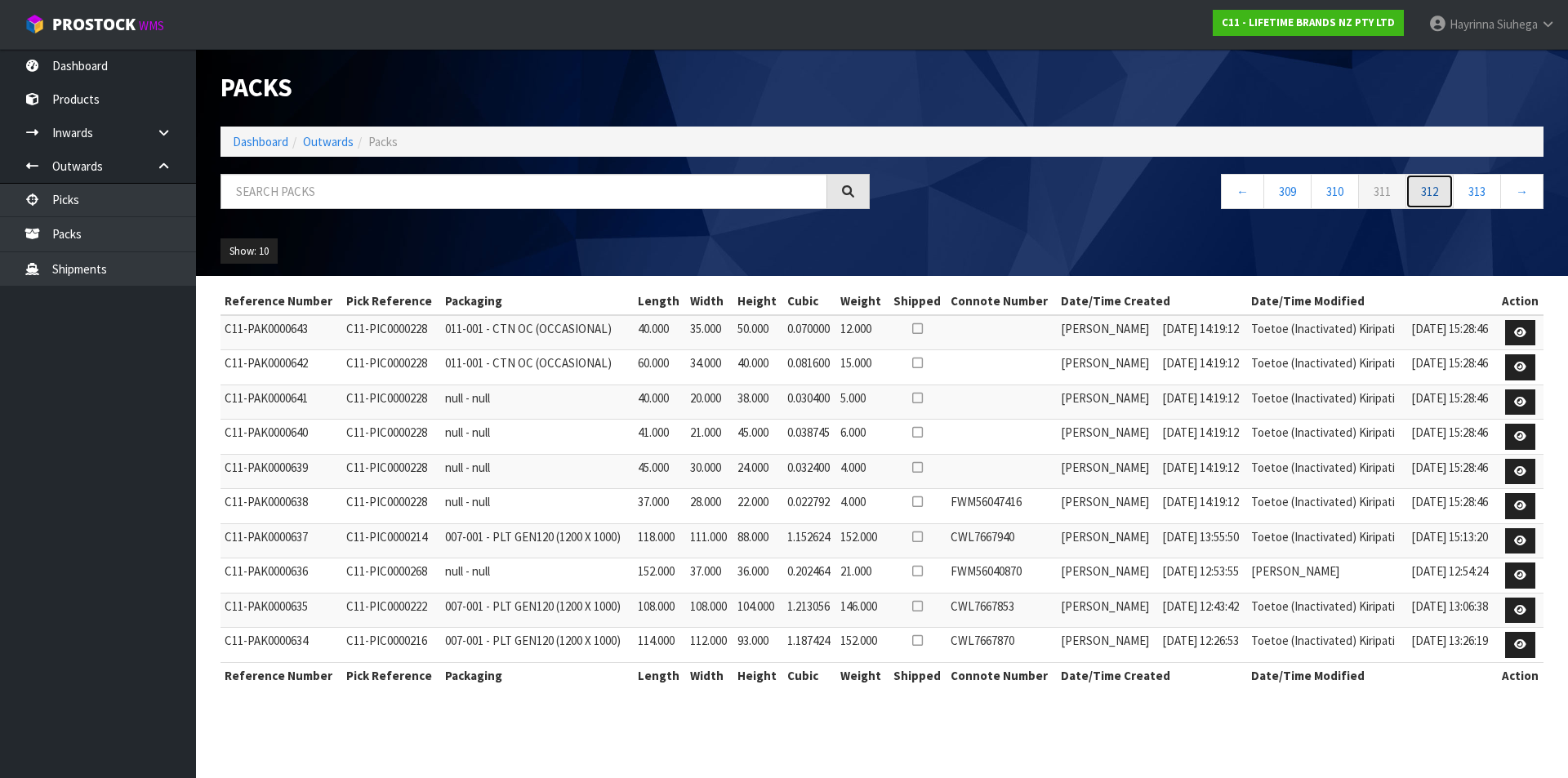
click at [1441, 196] on link "312" at bounding box center [1429, 192] width 48 height 35
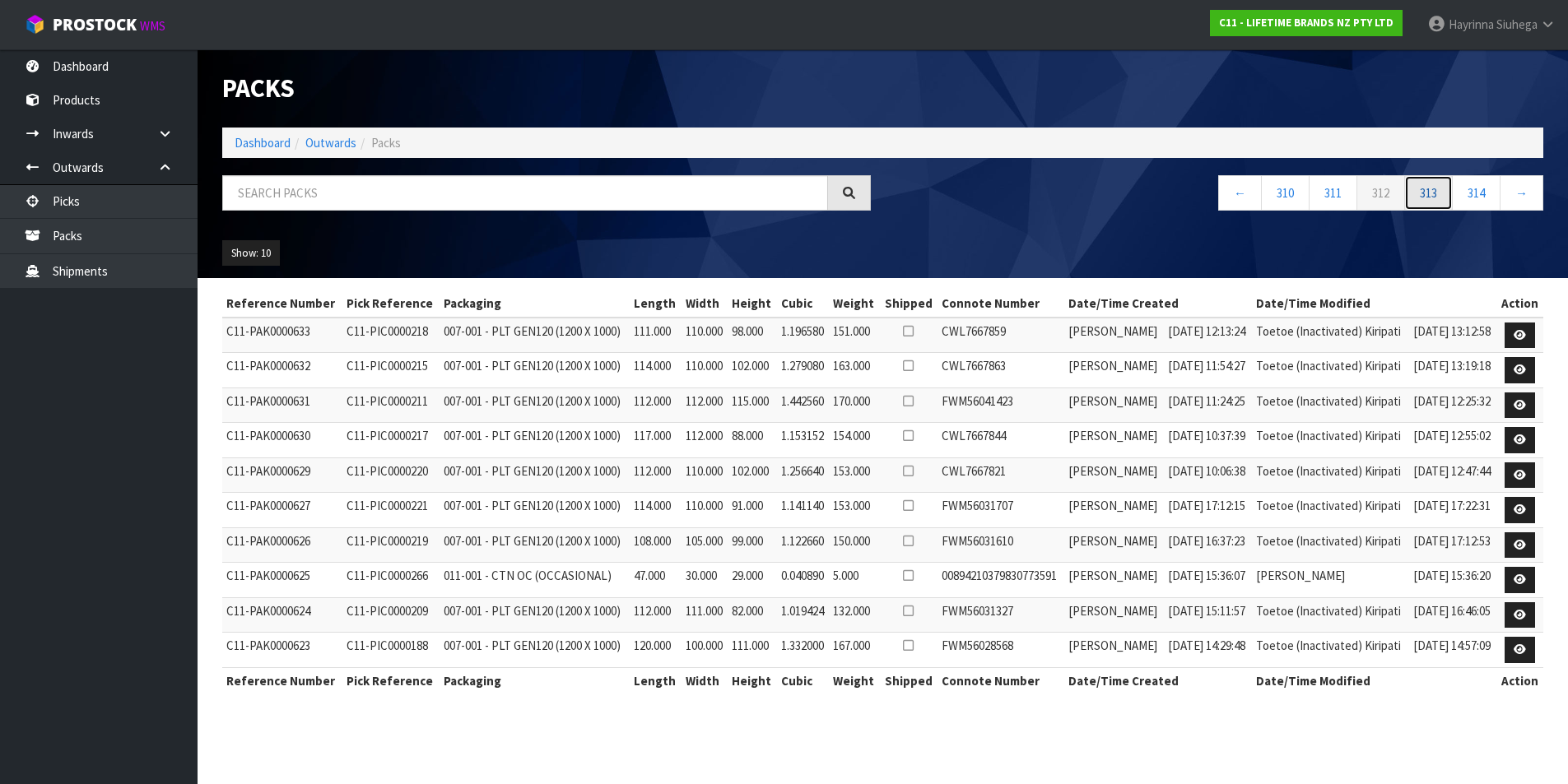
click at [1452, 198] on link "313" at bounding box center [1428, 193] width 49 height 35
click at [1452, 198] on link "314" at bounding box center [1428, 193] width 49 height 35
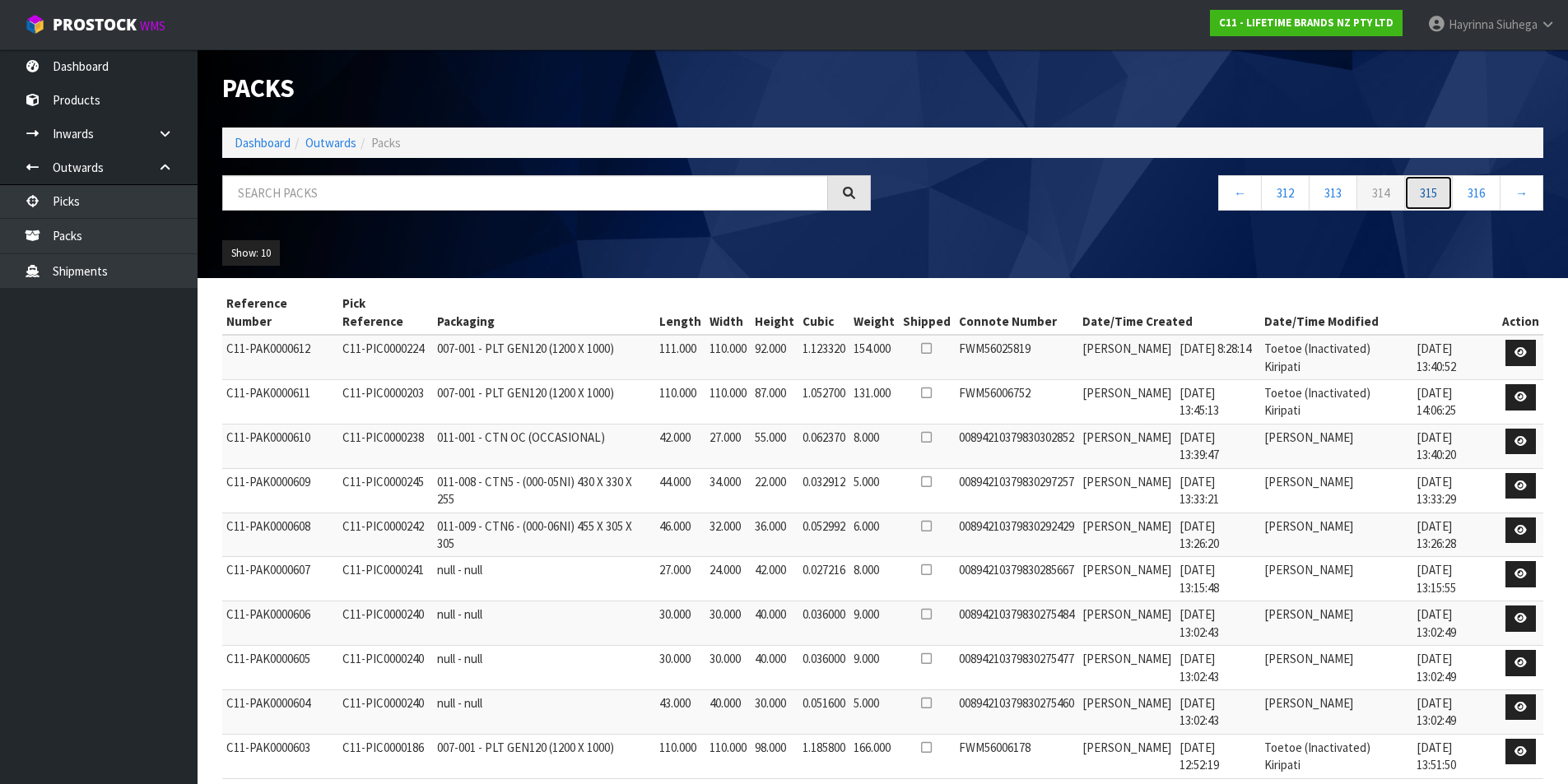
click at [1452, 198] on link "315" at bounding box center [1428, 193] width 49 height 35
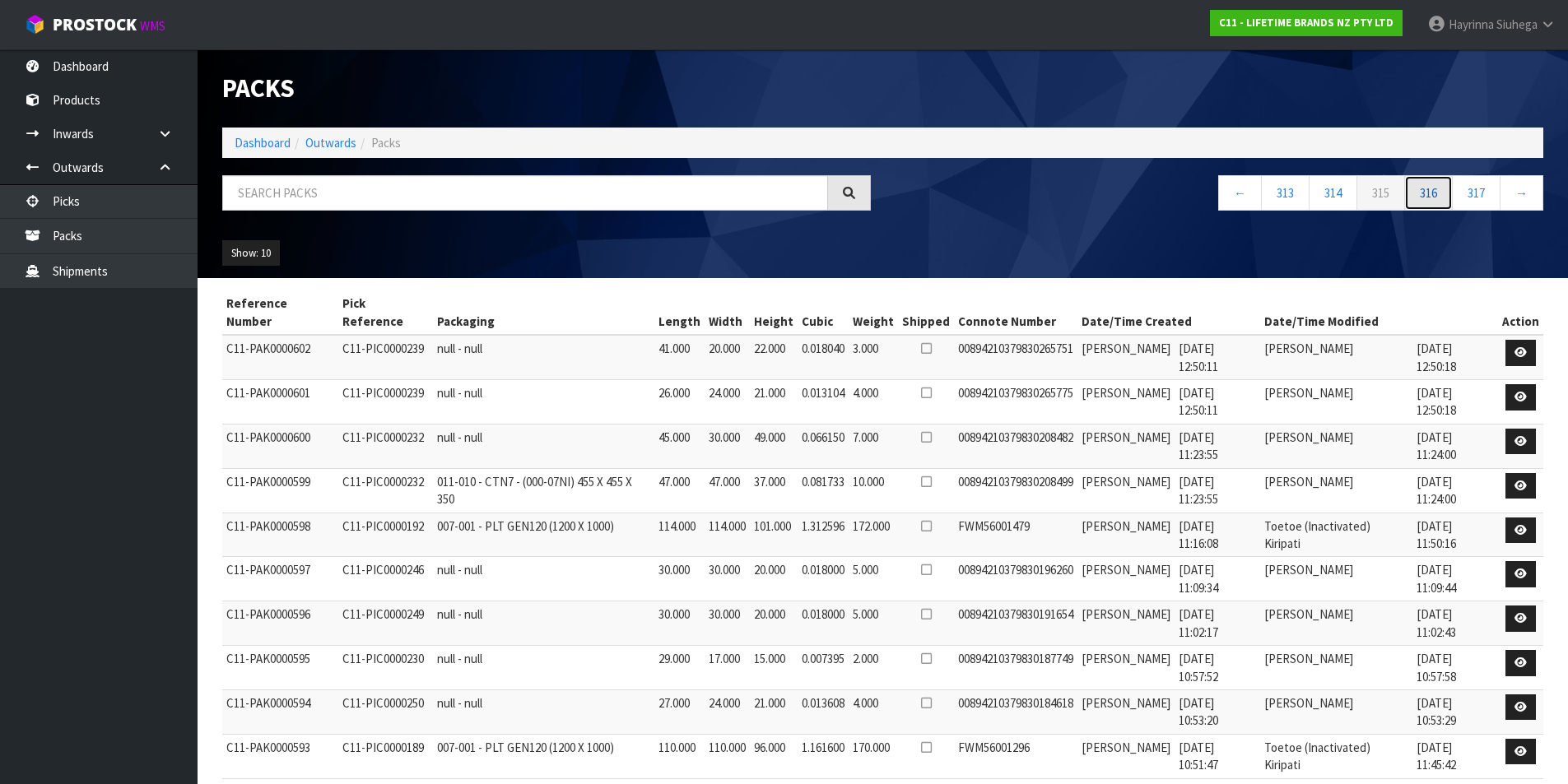
click at [1452, 198] on link "316" at bounding box center [1428, 193] width 49 height 35
click at [1452, 198] on link "317" at bounding box center [1428, 193] width 49 height 35
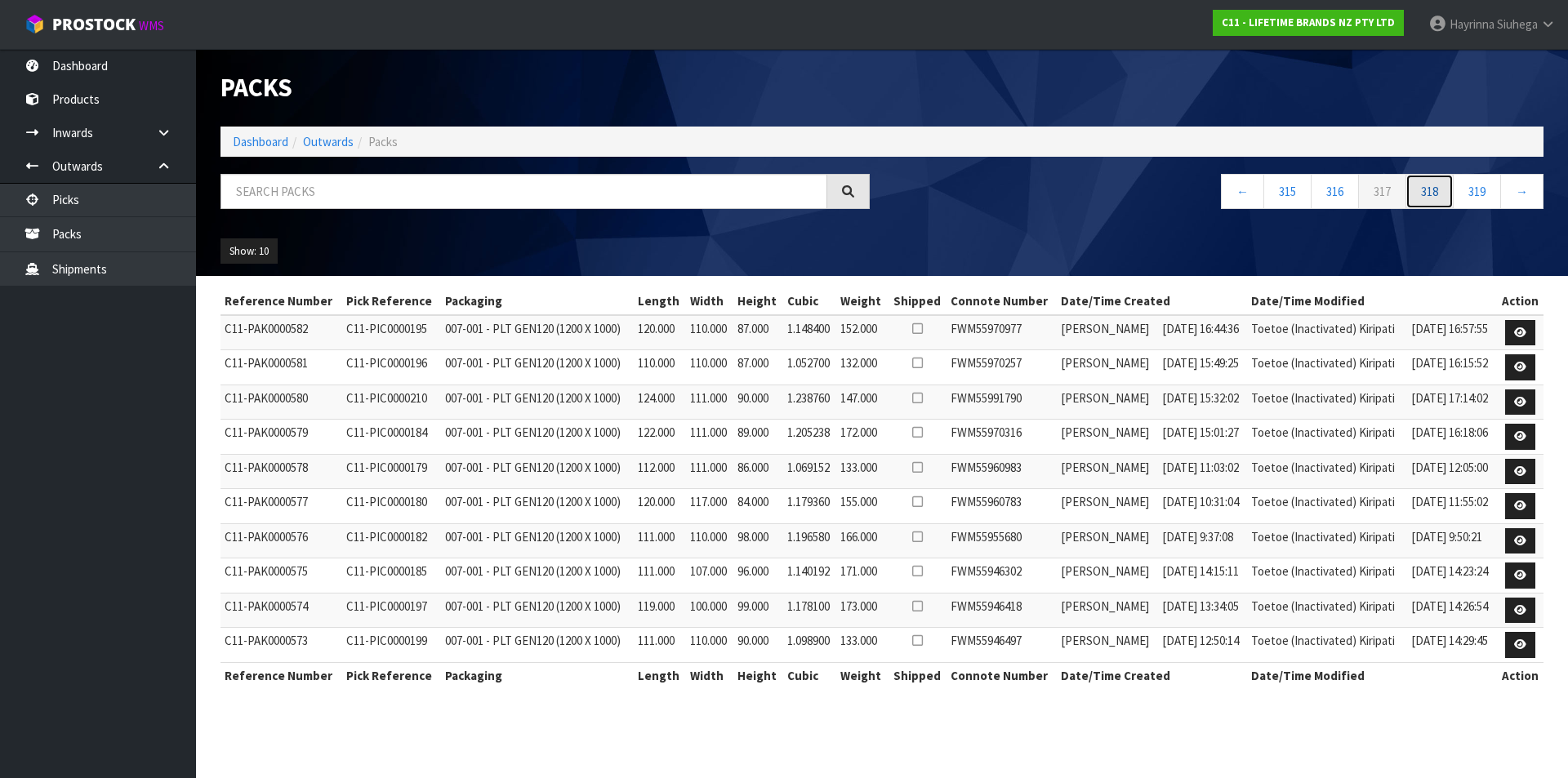
click at [1441, 196] on link "318" at bounding box center [1429, 192] width 48 height 35
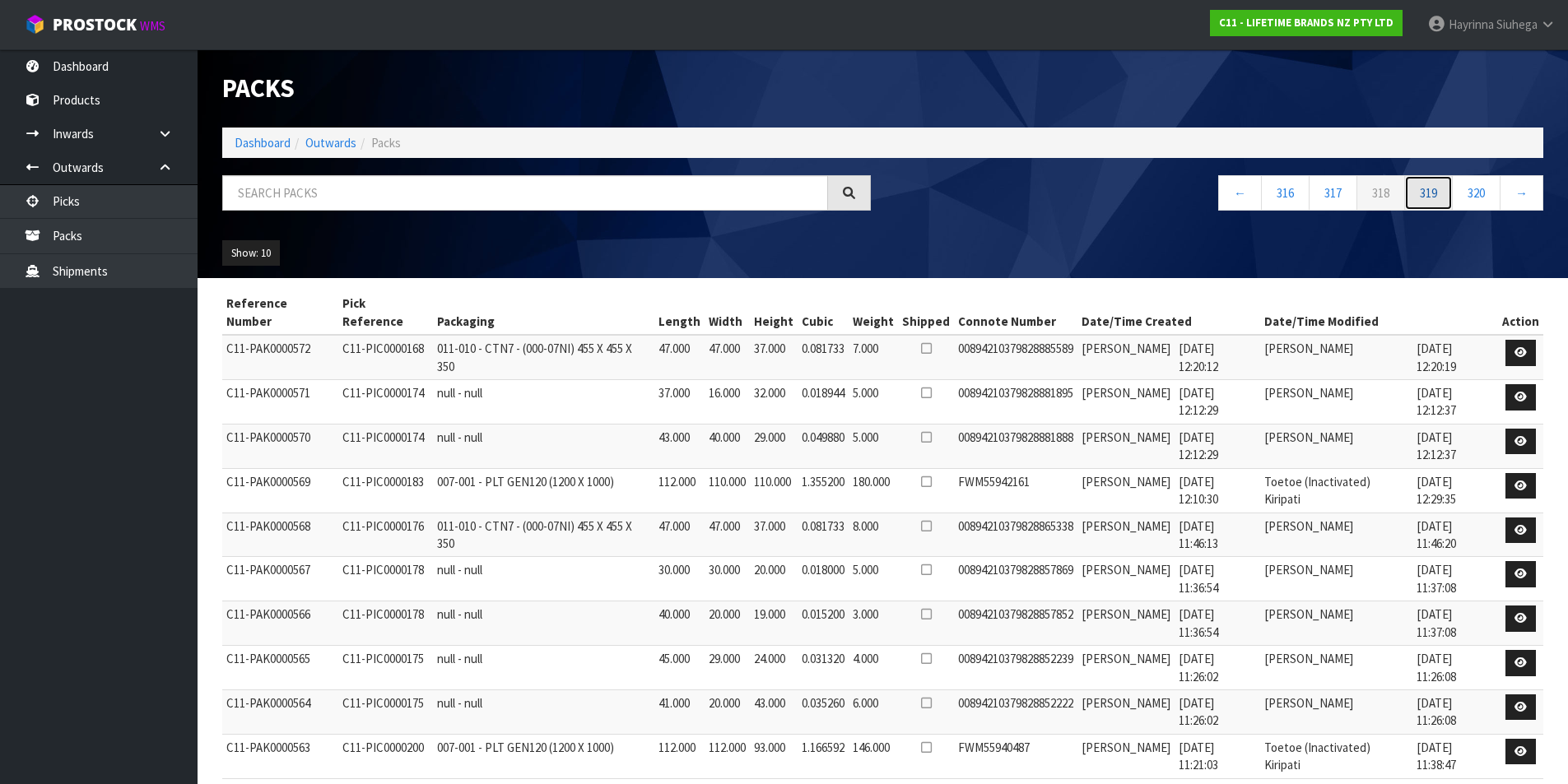
click at [1452, 198] on link "319" at bounding box center [1428, 193] width 49 height 35
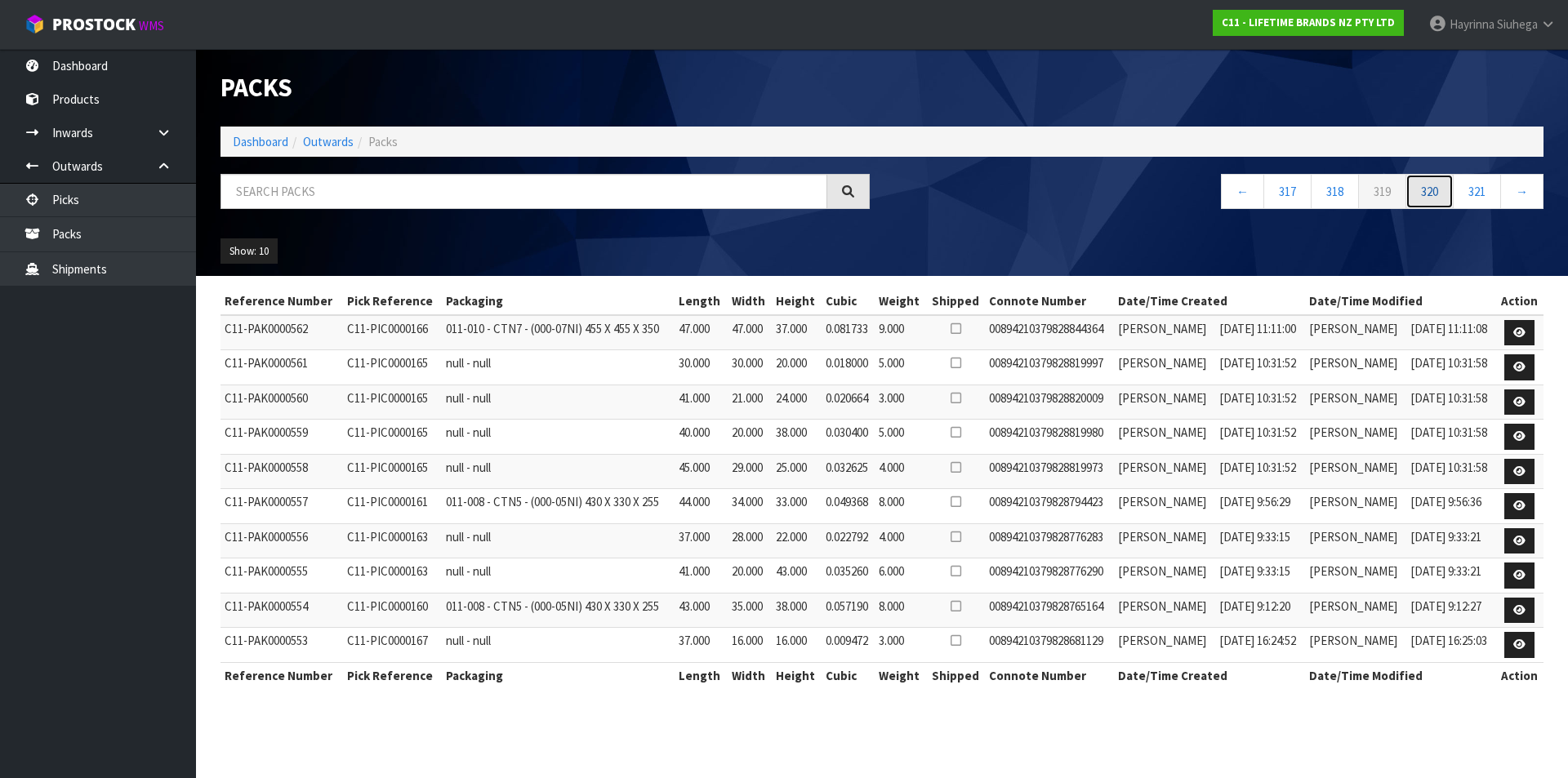
click at [1441, 196] on link "320" at bounding box center [1429, 192] width 48 height 35
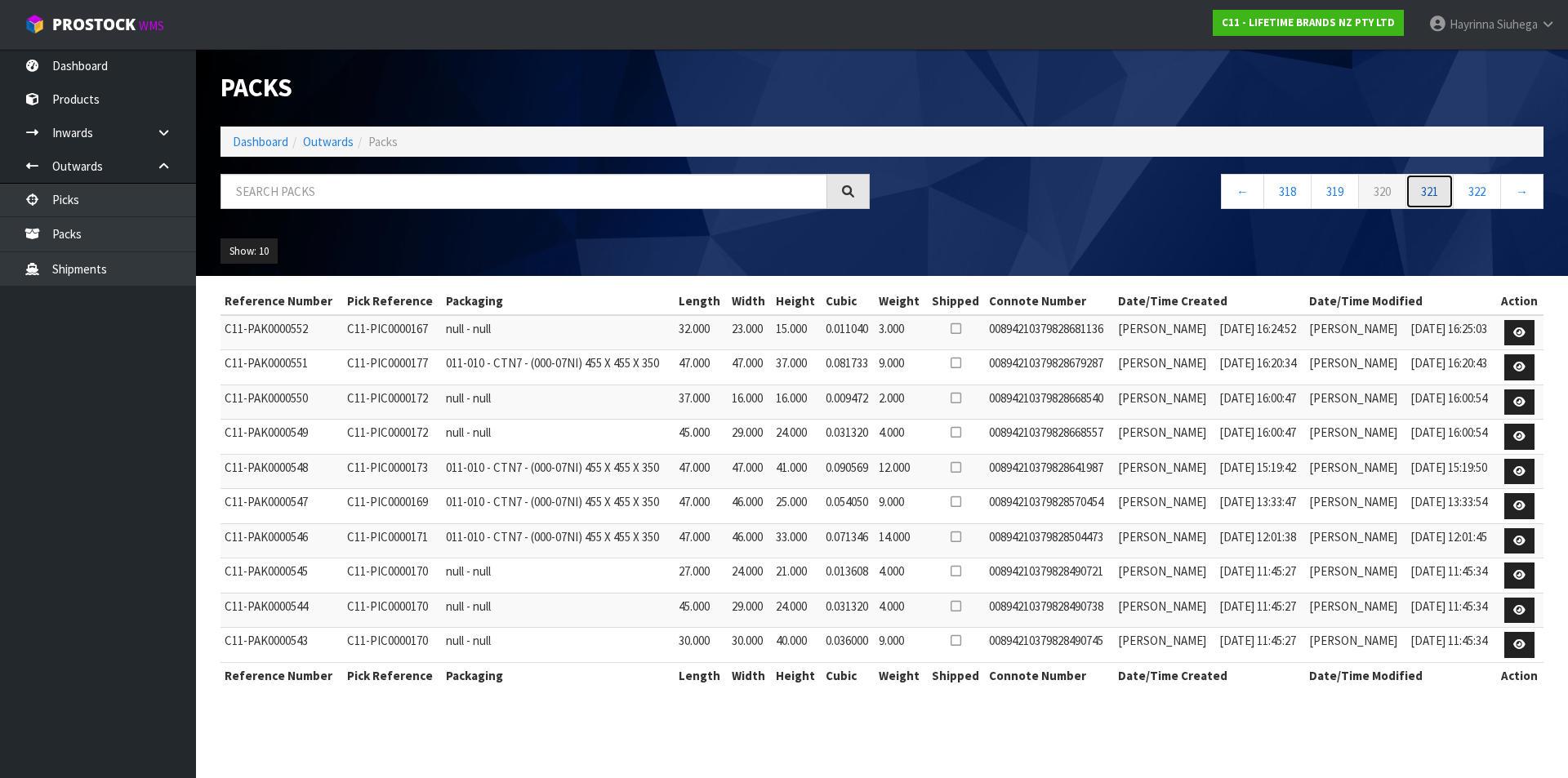
click at [1441, 196] on link "321" at bounding box center [1429, 192] width 48 height 35
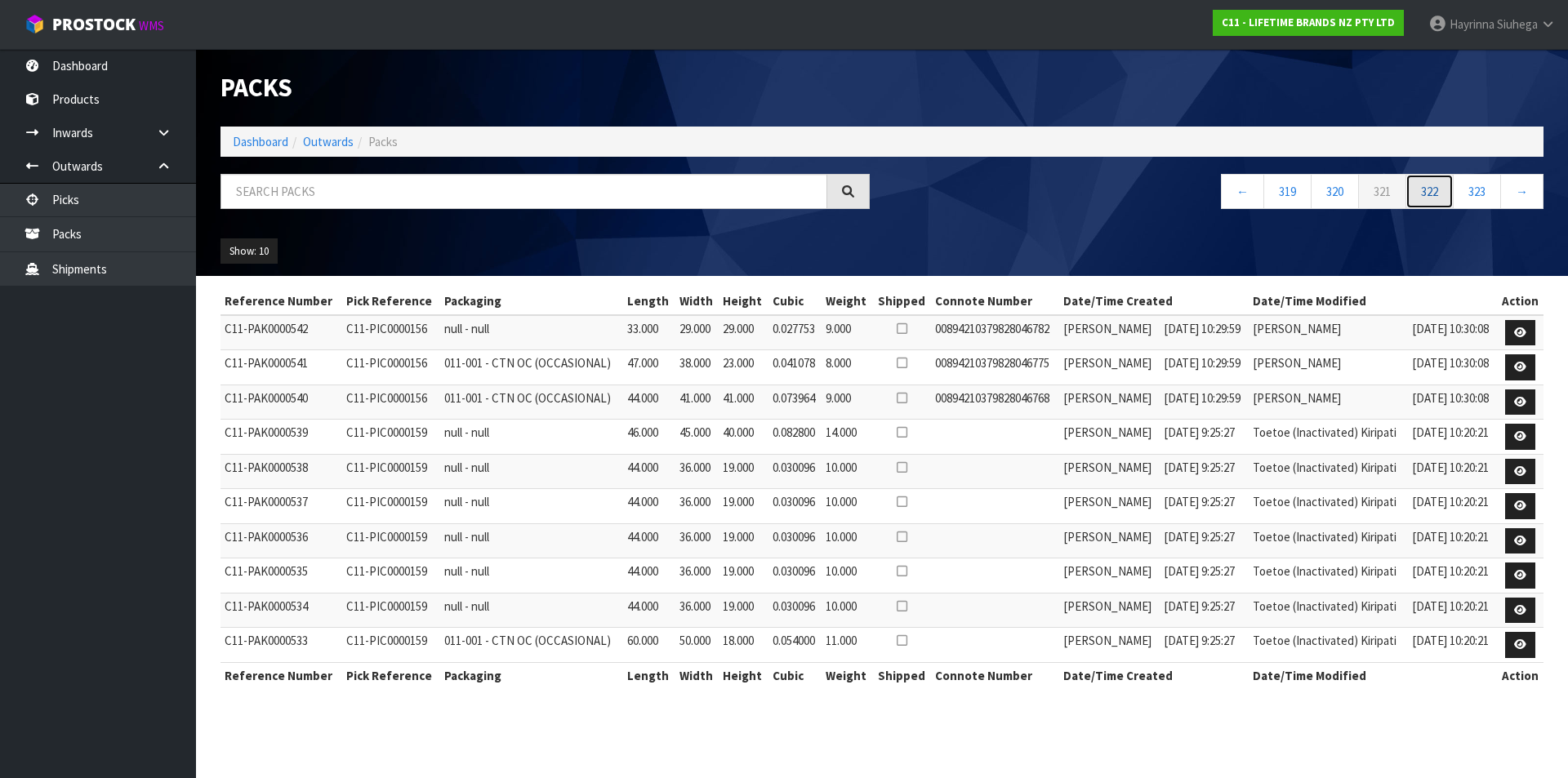
click at [1441, 196] on link "322" at bounding box center [1429, 192] width 48 height 35
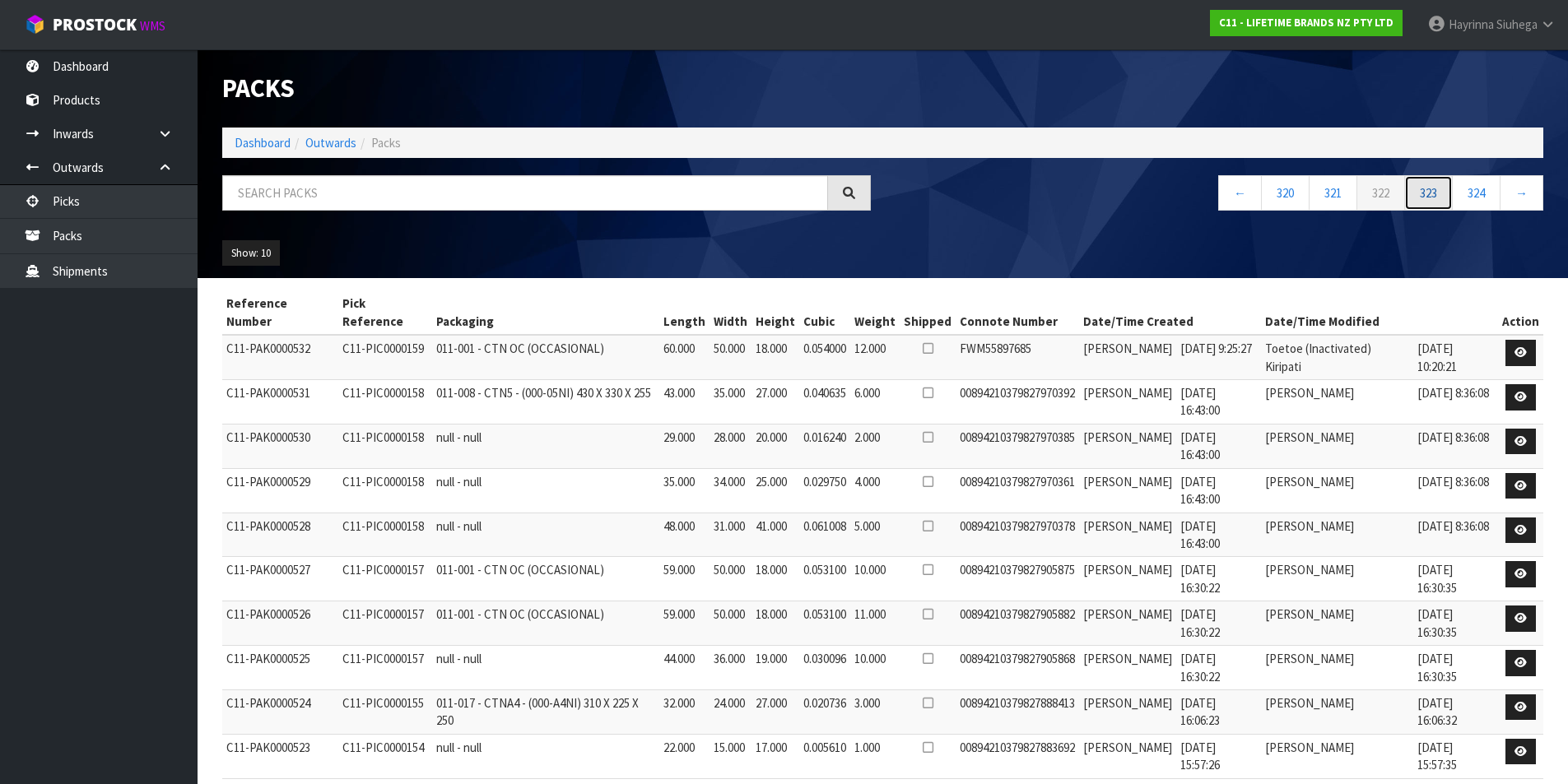
click at [1452, 198] on link "323" at bounding box center [1428, 193] width 49 height 35
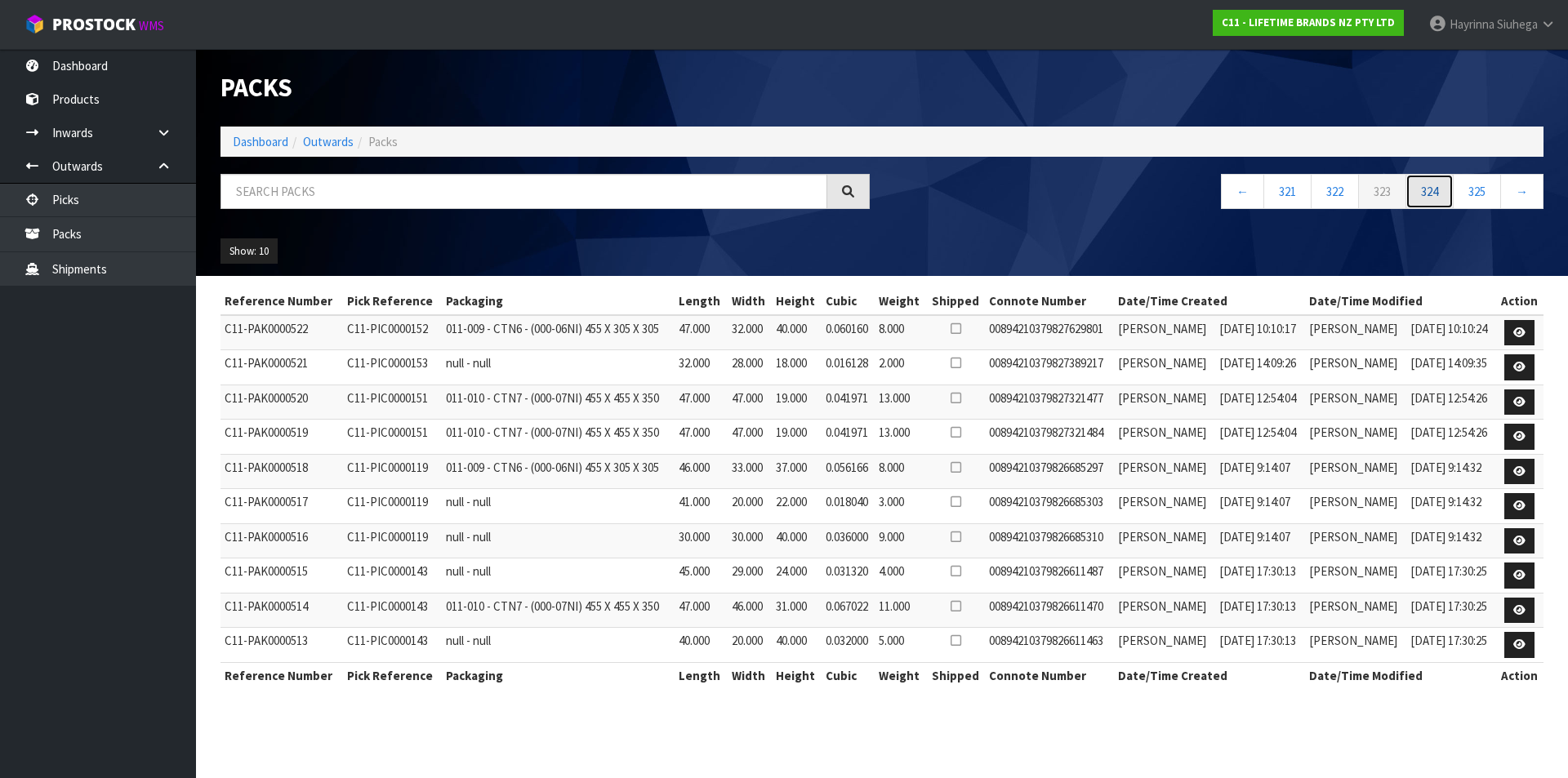
click at [1441, 196] on link "324" at bounding box center [1429, 192] width 48 height 35
click at [1441, 196] on link "325" at bounding box center [1429, 192] width 48 height 35
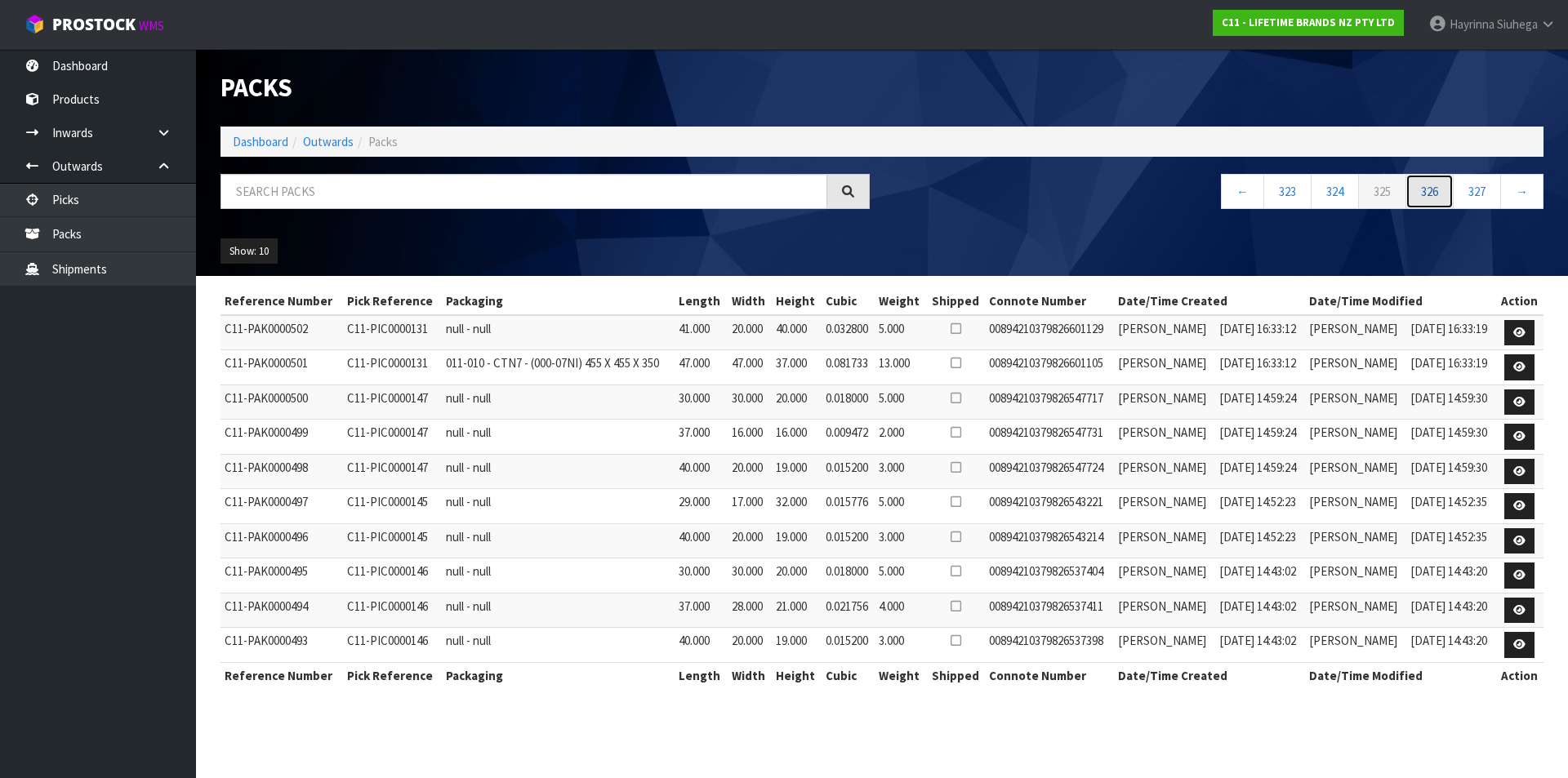
click at [1441, 196] on link "326" at bounding box center [1429, 192] width 48 height 35
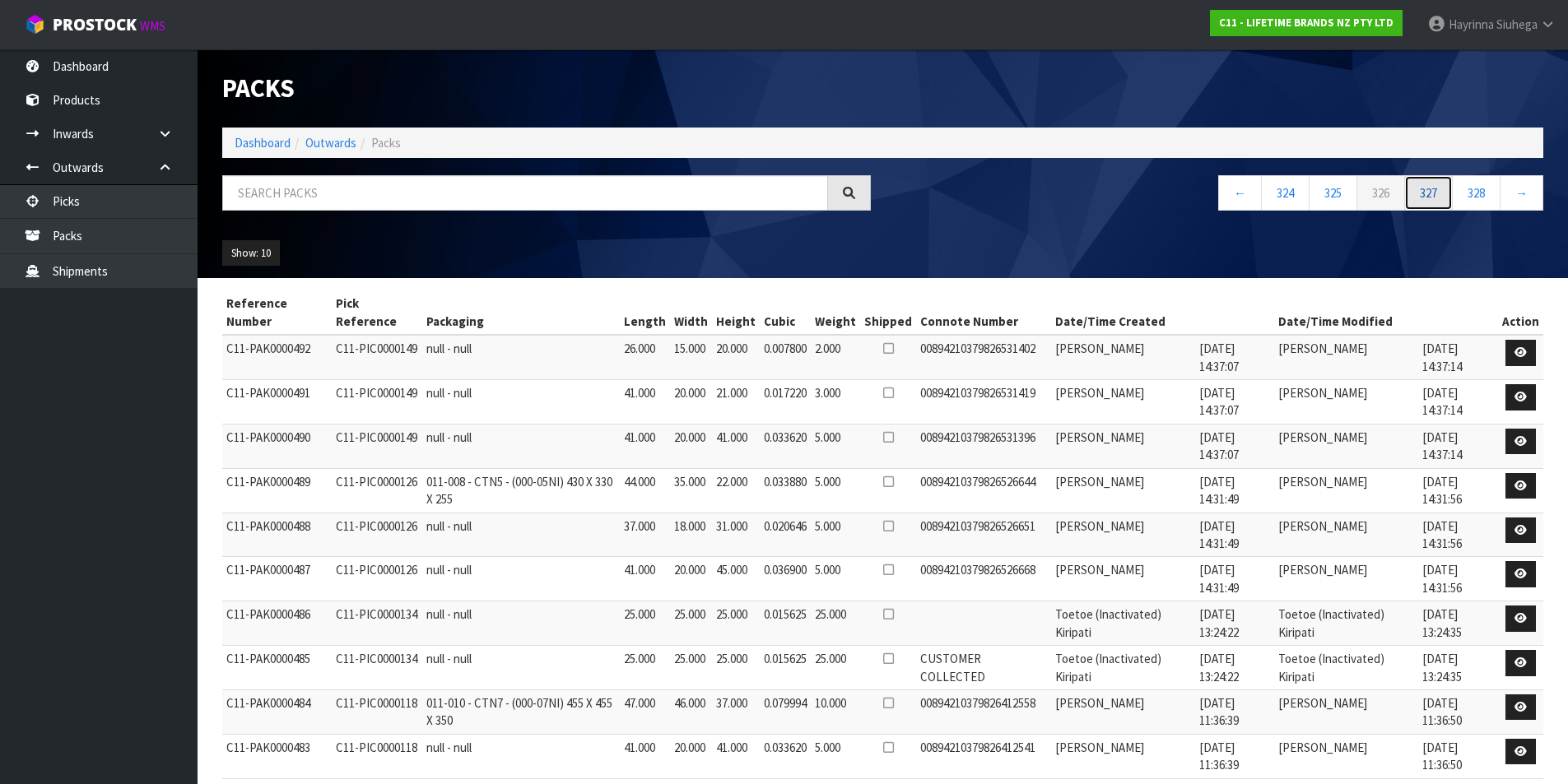
click at [1452, 198] on link "327" at bounding box center [1428, 193] width 49 height 35
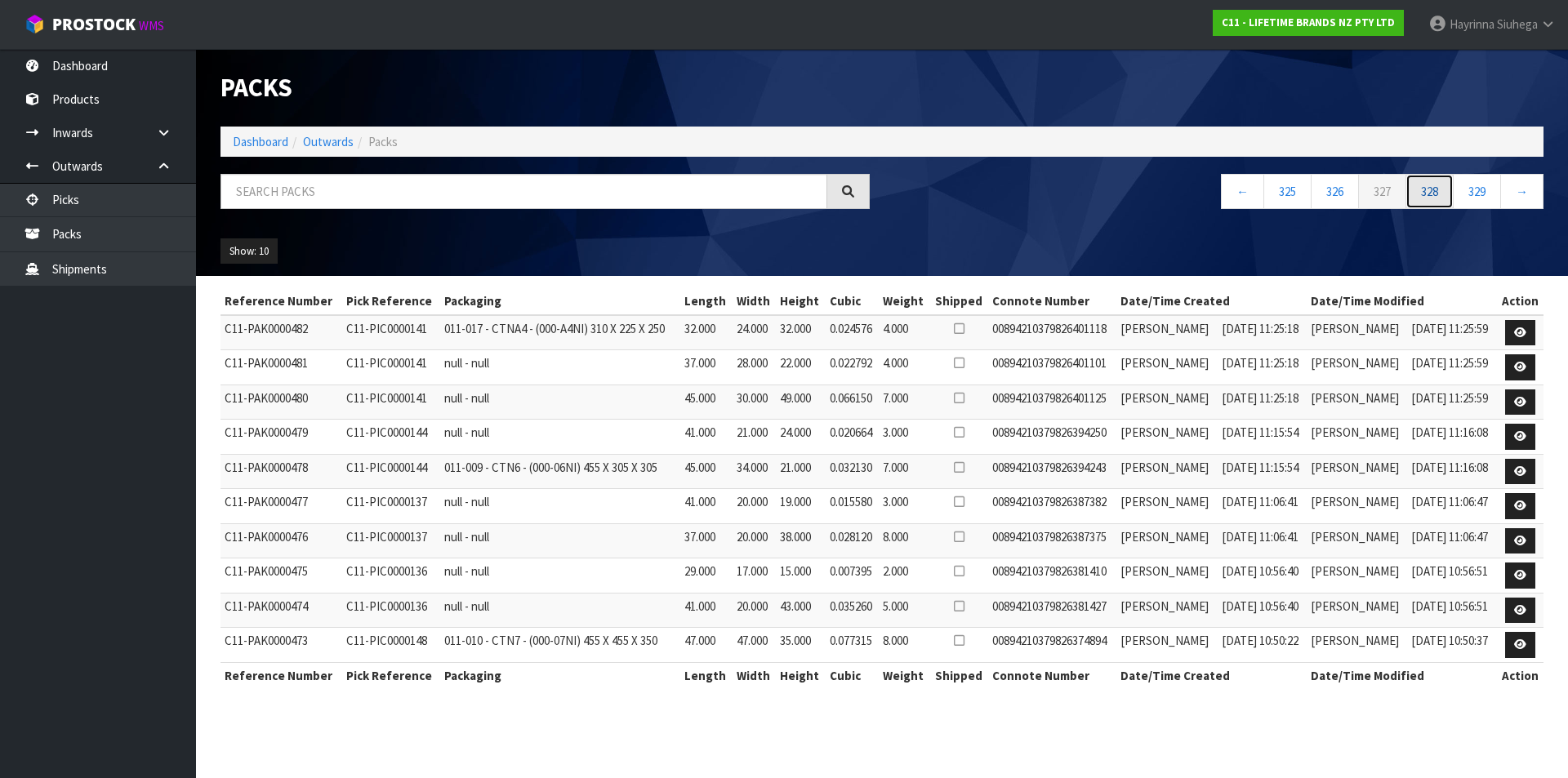
click at [1441, 196] on link "328" at bounding box center [1429, 192] width 48 height 35
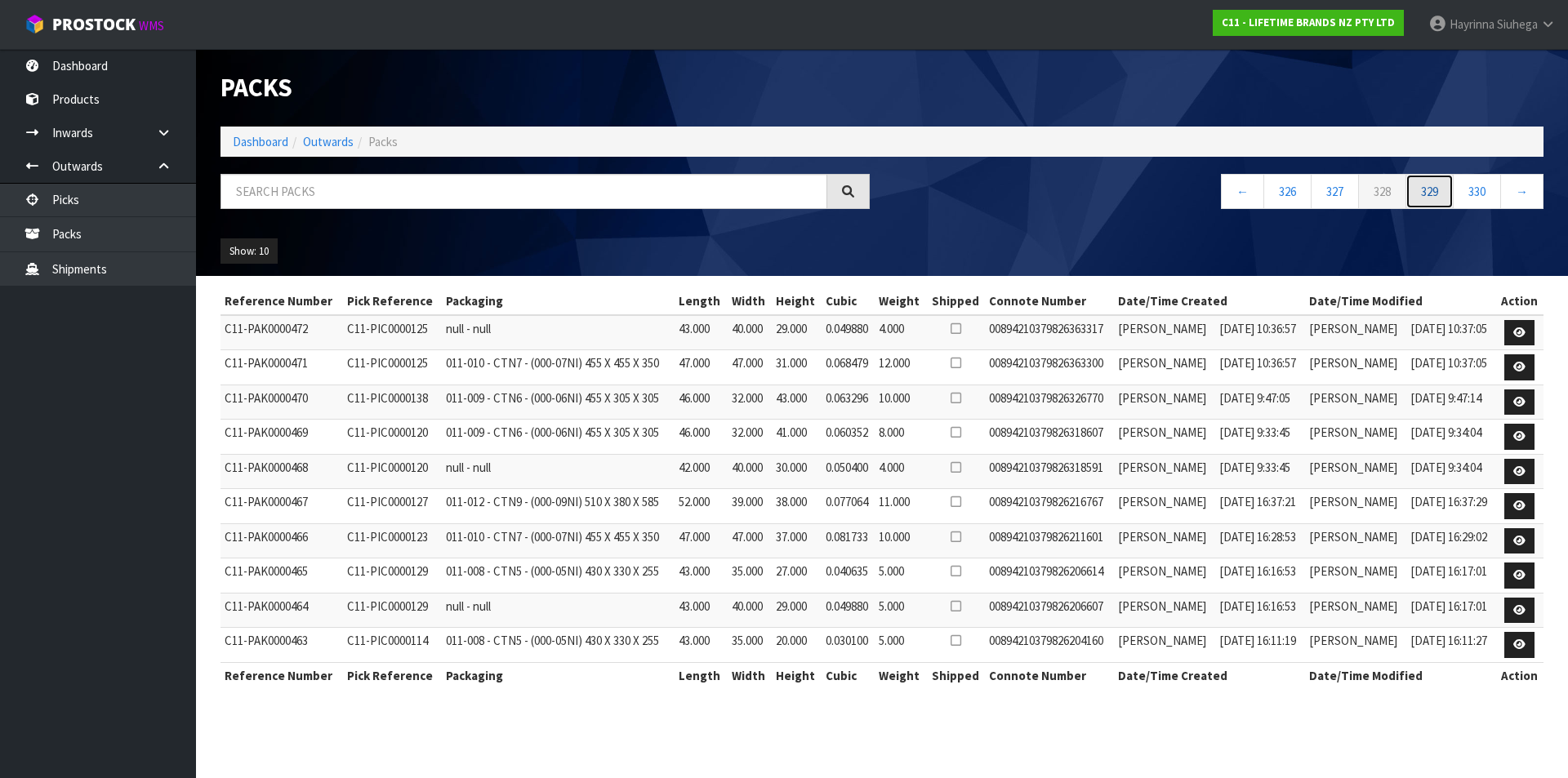
click at [1441, 196] on link "329" at bounding box center [1429, 192] width 48 height 35
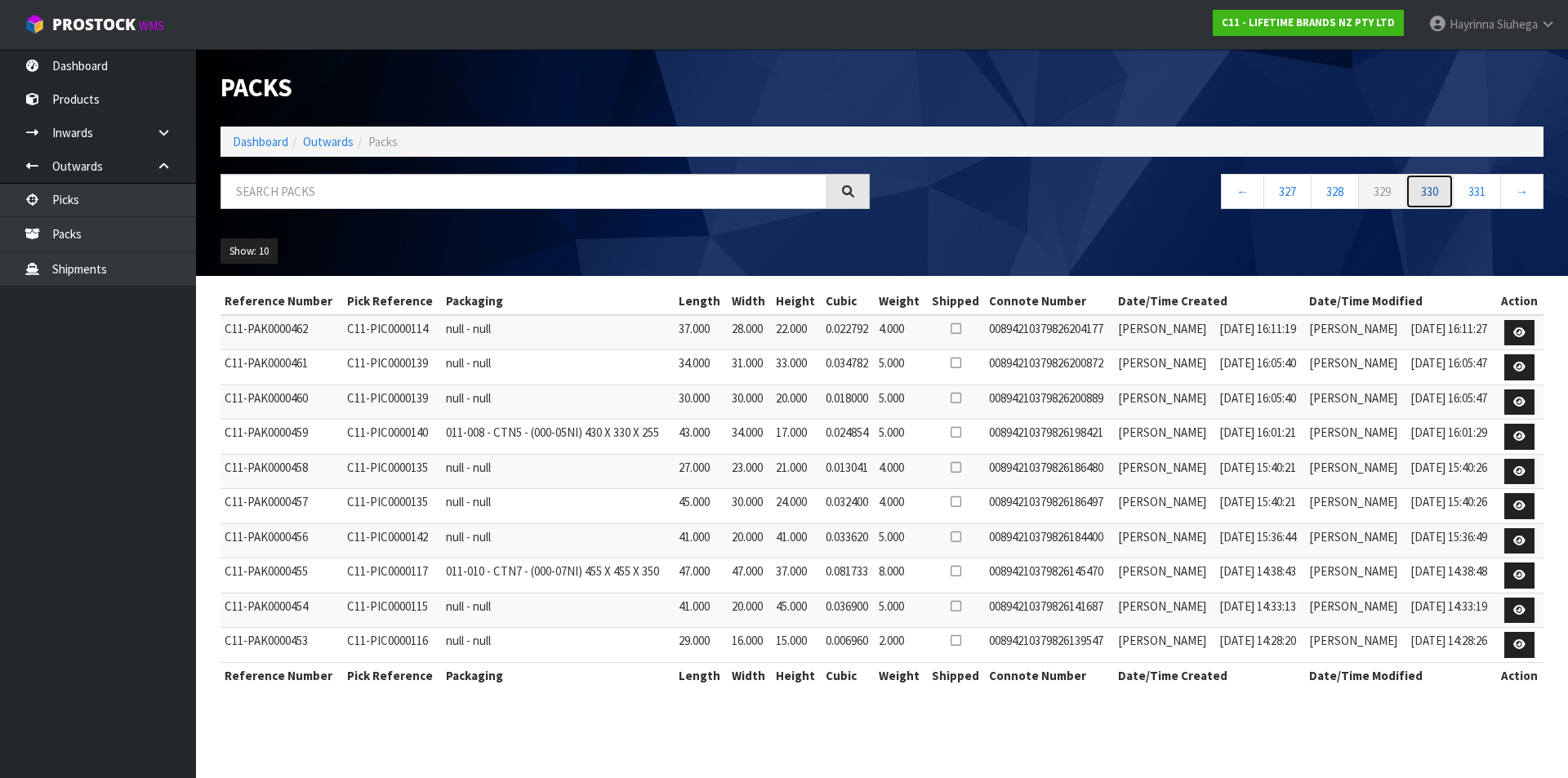
click at [1441, 196] on link "330" at bounding box center [1429, 192] width 48 height 35
click at [1441, 196] on link "331" at bounding box center [1429, 192] width 48 height 35
click at [1441, 196] on link "332" at bounding box center [1429, 192] width 48 height 35
click at [1441, 196] on link "333" at bounding box center [1429, 192] width 48 height 35
click at [1441, 196] on link "334" at bounding box center [1429, 192] width 48 height 35
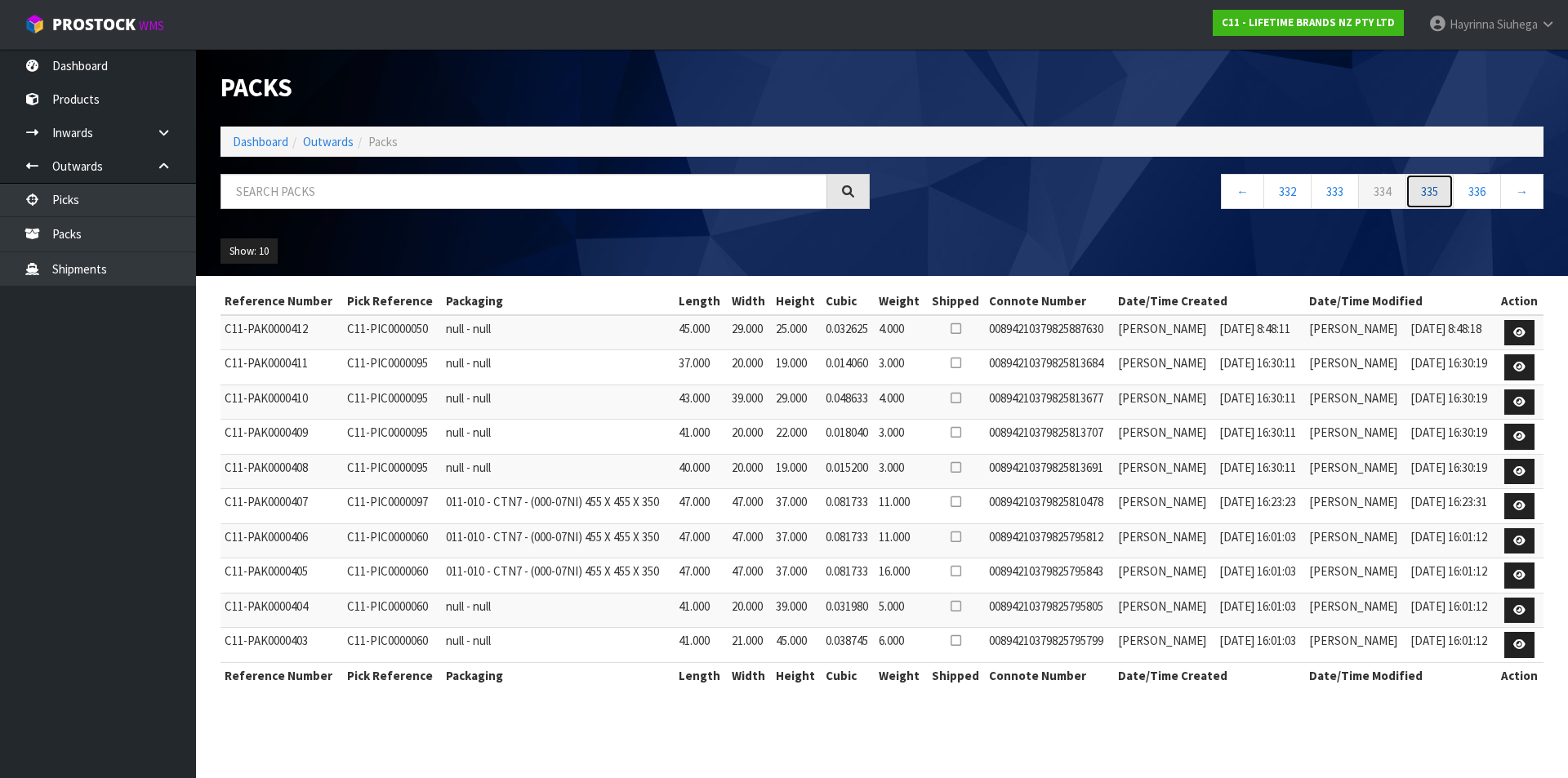
click at [1441, 196] on link "335" at bounding box center [1429, 192] width 48 height 35
click at [1441, 196] on link "336" at bounding box center [1429, 192] width 48 height 35
click at [1441, 196] on link "337" at bounding box center [1429, 192] width 48 height 35
click at [1441, 196] on link "338" at bounding box center [1429, 192] width 48 height 35
click at [1441, 196] on link "339" at bounding box center [1429, 192] width 48 height 35
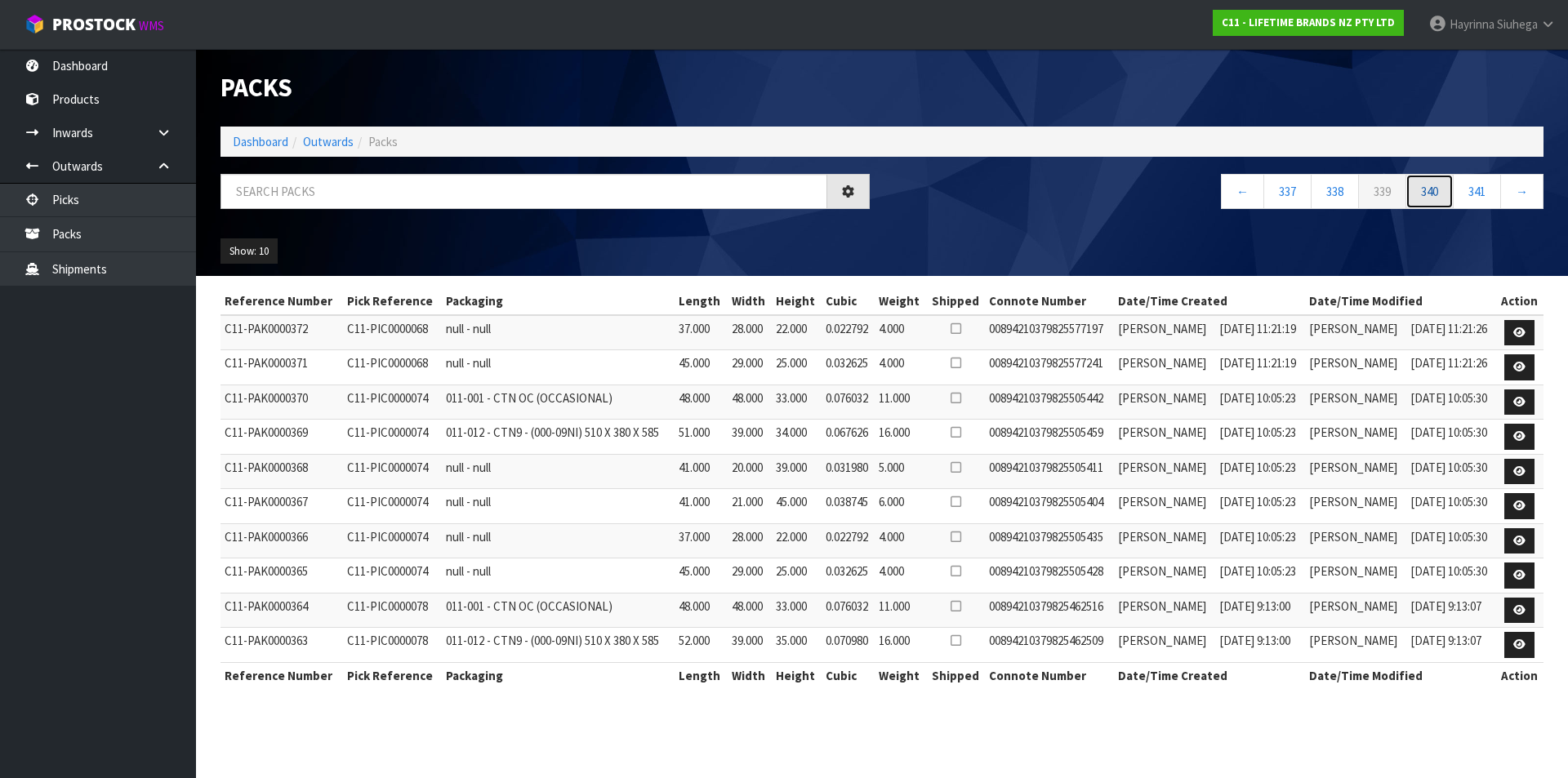
click at [1441, 196] on link "340" at bounding box center [1429, 192] width 48 height 35
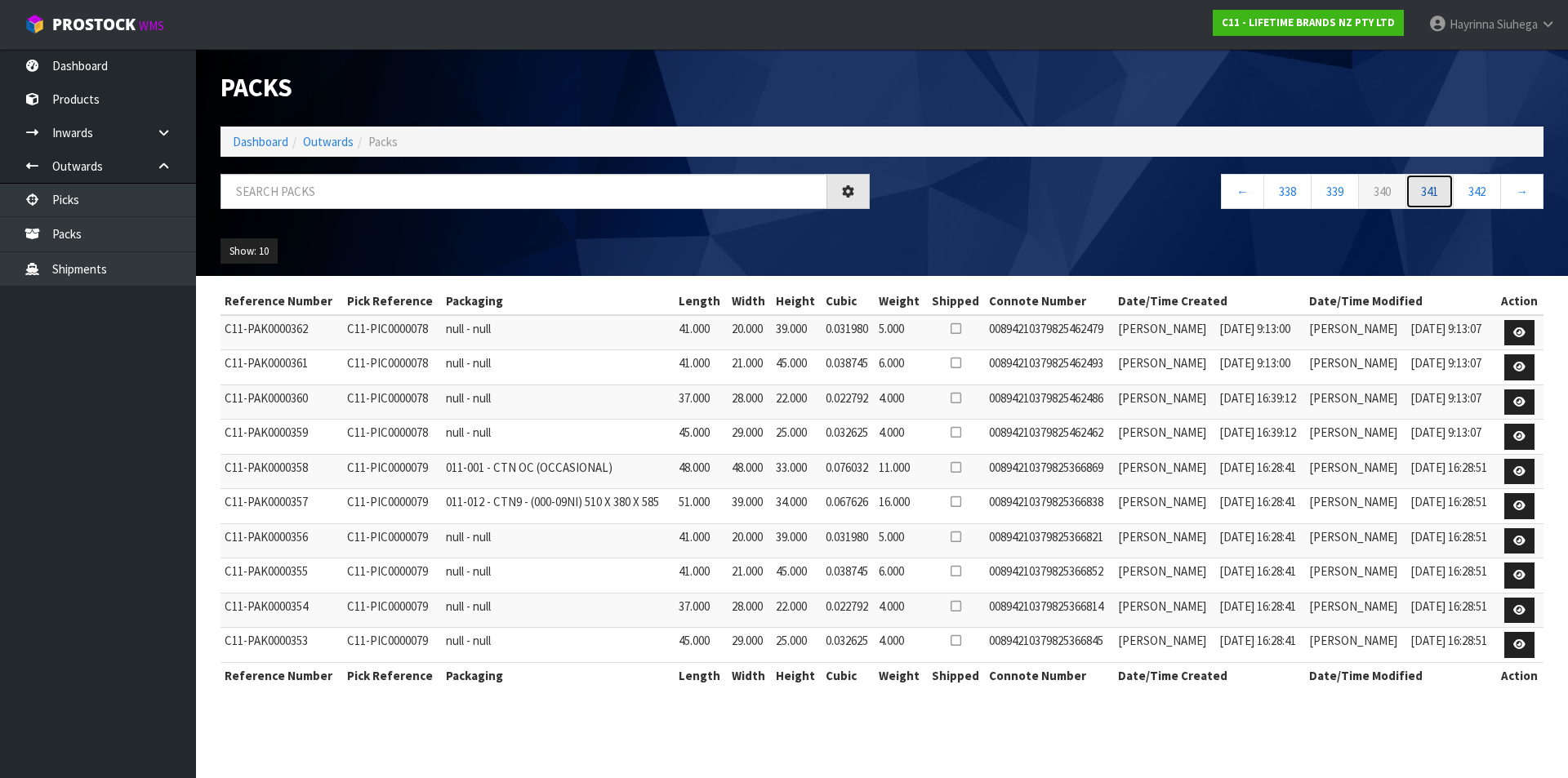
click at [1441, 196] on link "341" at bounding box center [1429, 192] width 48 height 35
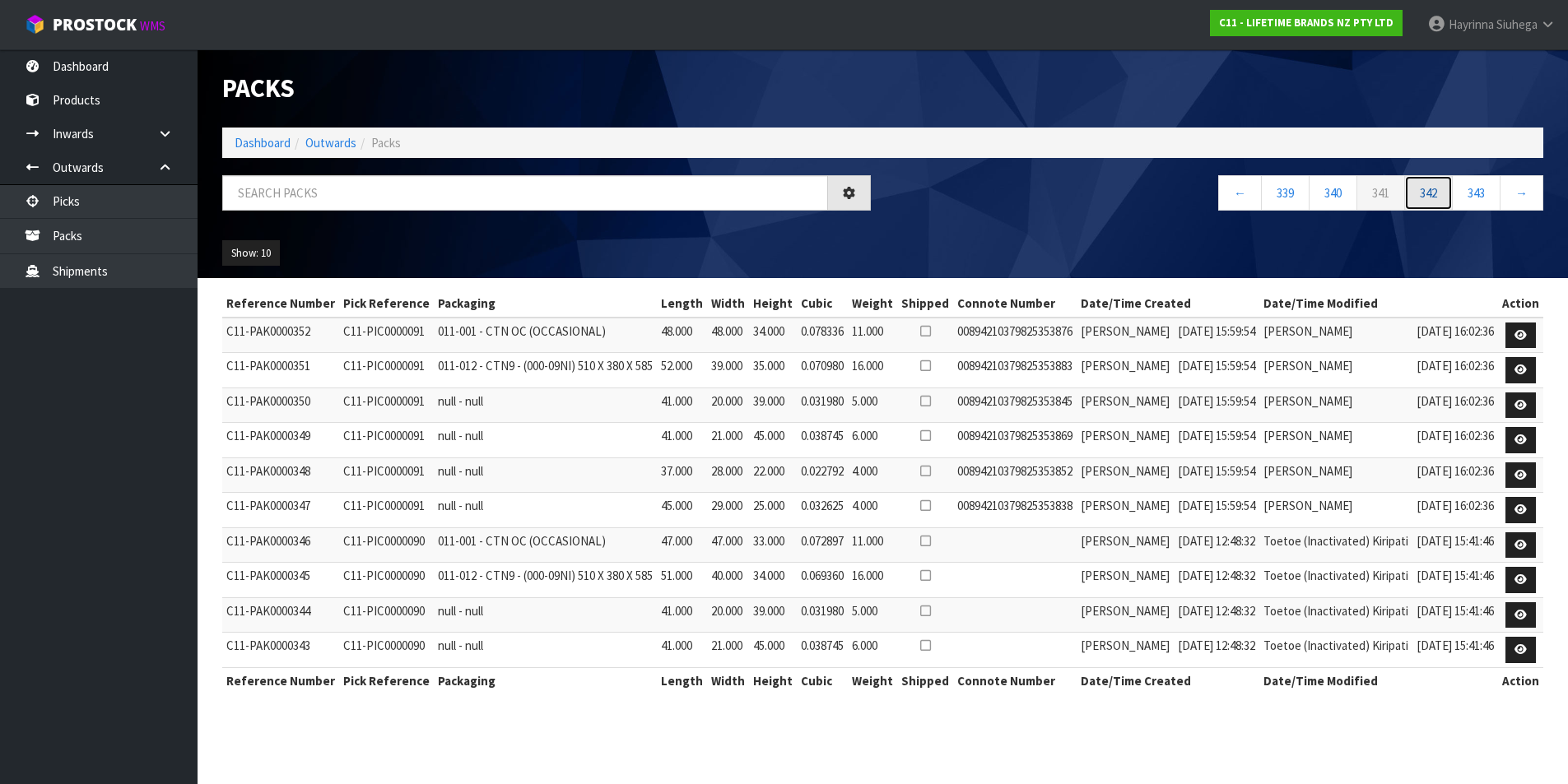
click at [1452, 198] on link "342" at bounding box center [1428, 193] width 49 height 35
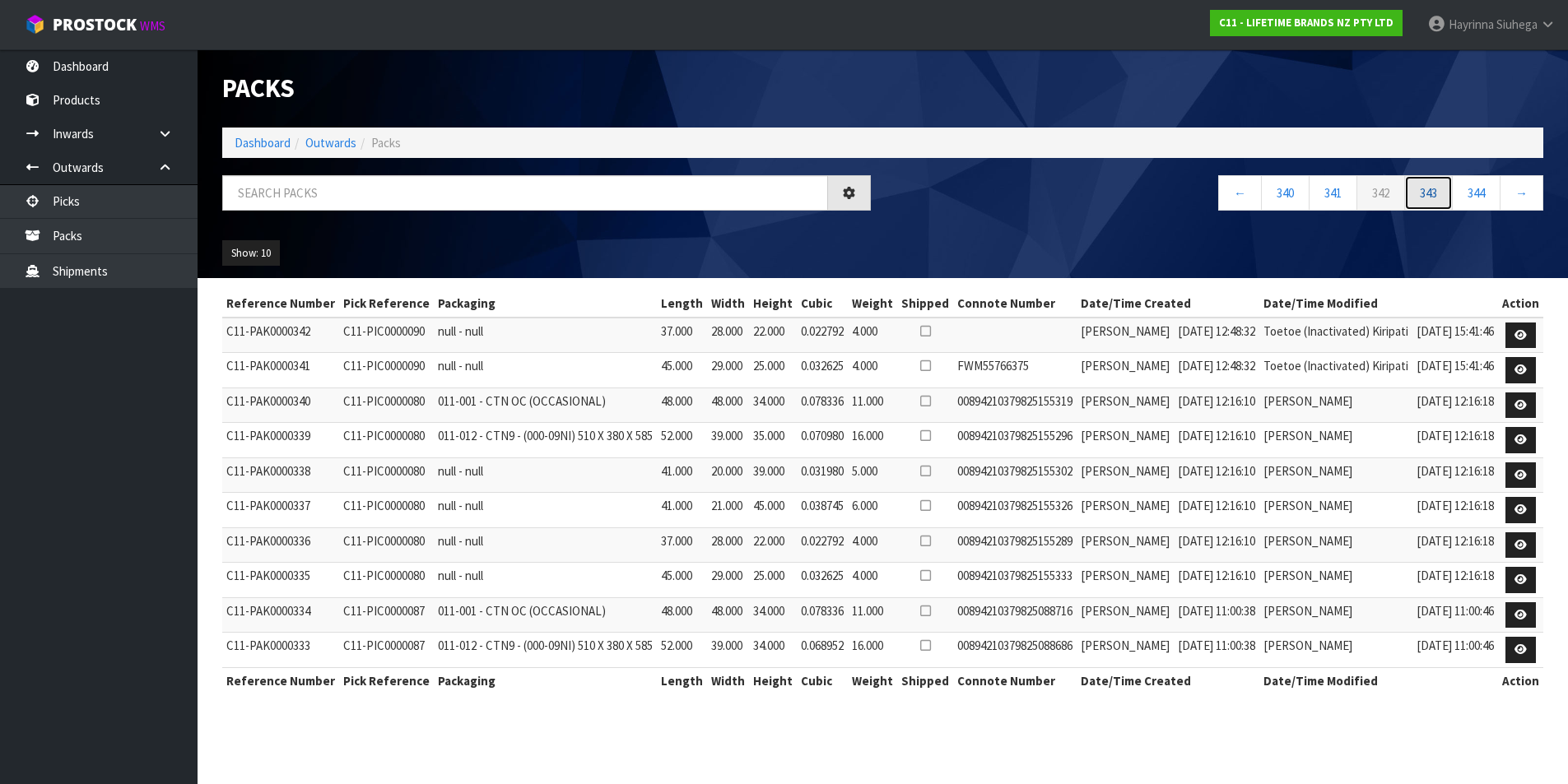
click at [1452, 198] on link "343" at bounding box center [1428, 193] width 49 height 35
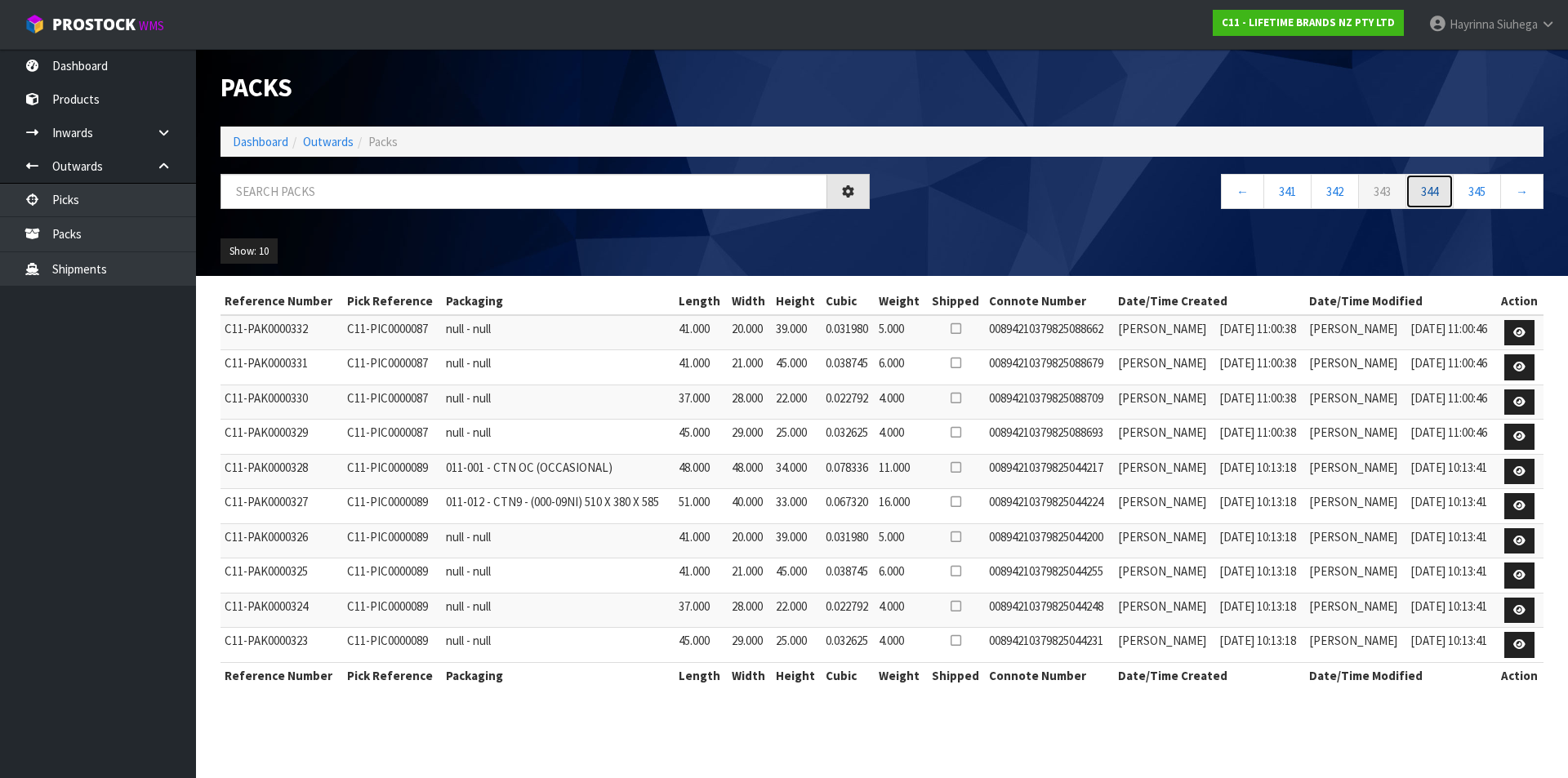
click at [1441, 196] on link "344" at bounding box center [1429, 192] width 48 height 35
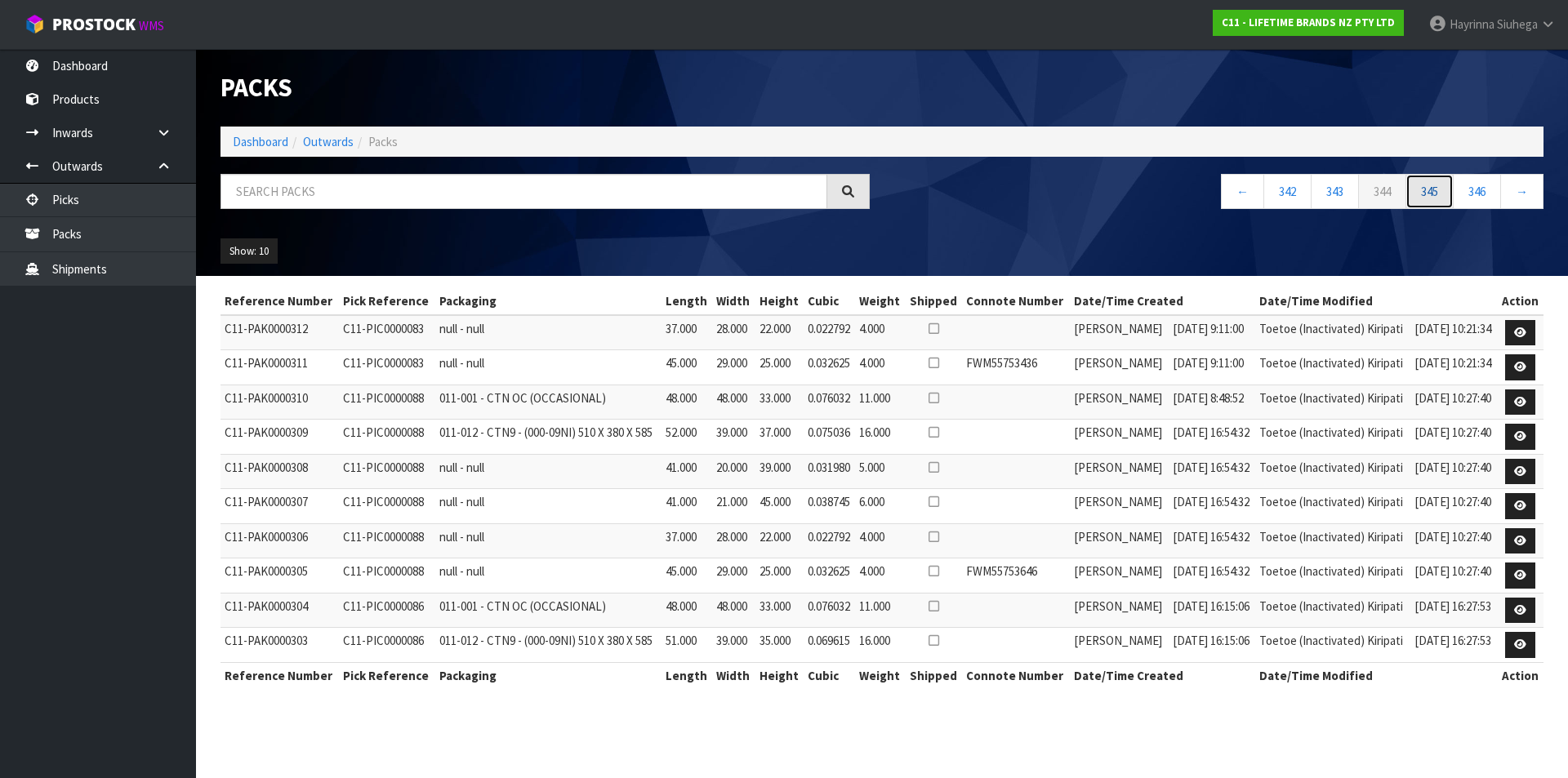
click at [1441, 196] on link "345" at bounding box center [1429, 192] width 48 height 35
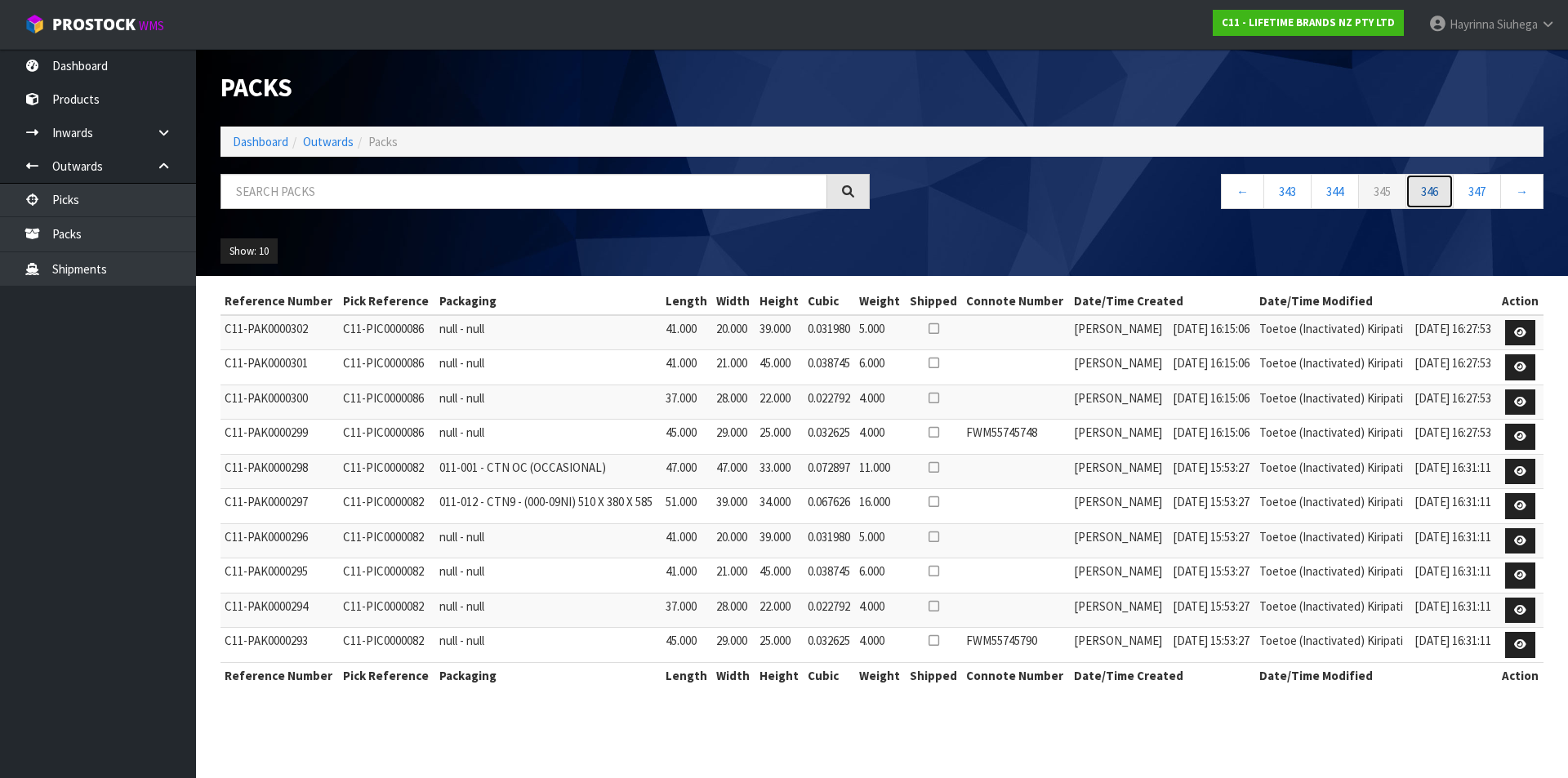
click at [1441, 196] on link "346" at bounding box center [1429, 192] width 48 height 35
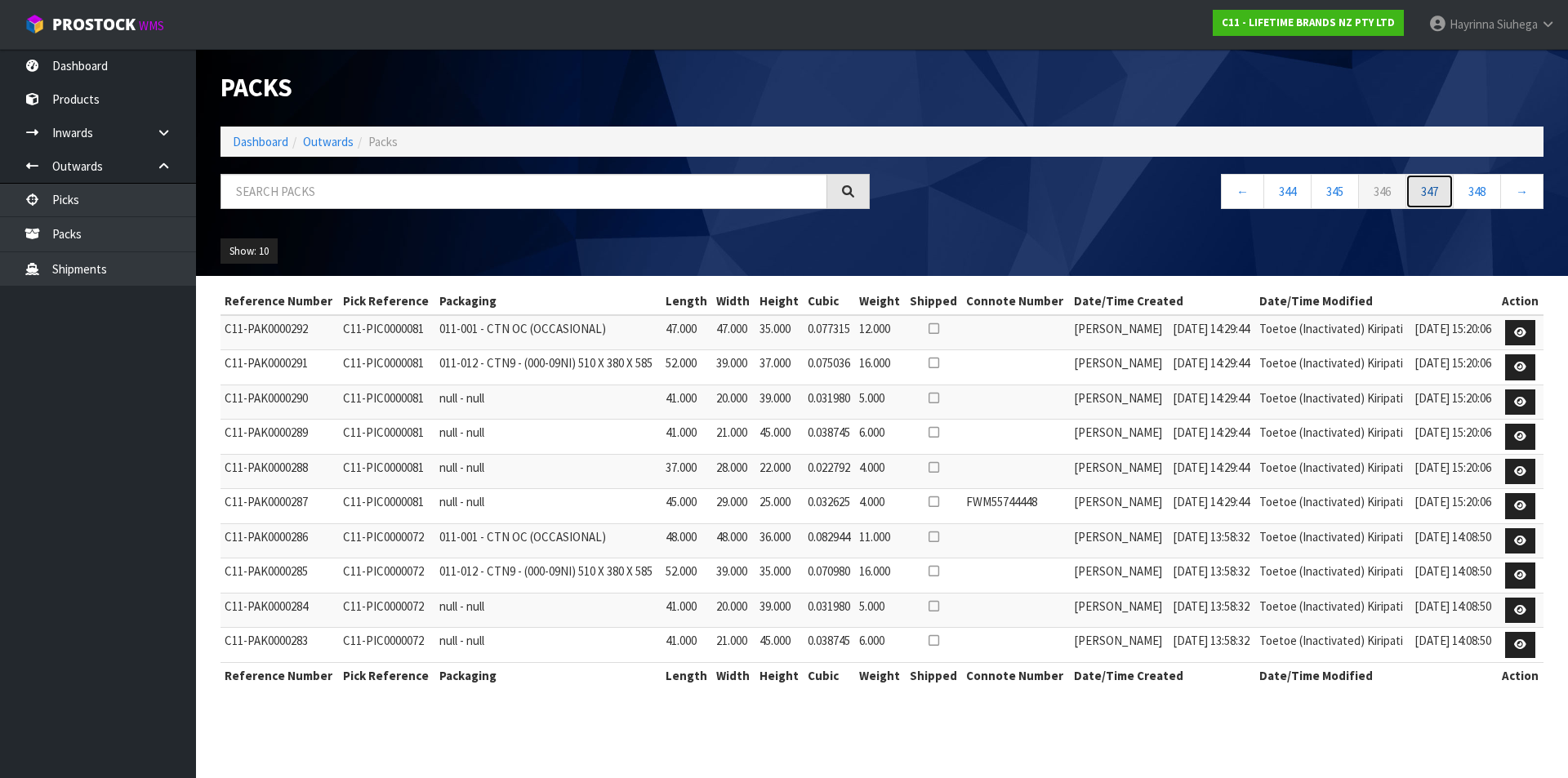
click at [1441, 196] on link "347" at bounding box center [1429, 192] width 48 height 35
click at [1441, 196] on link "348" at bounding box center [1429, 192] width 48 height 35
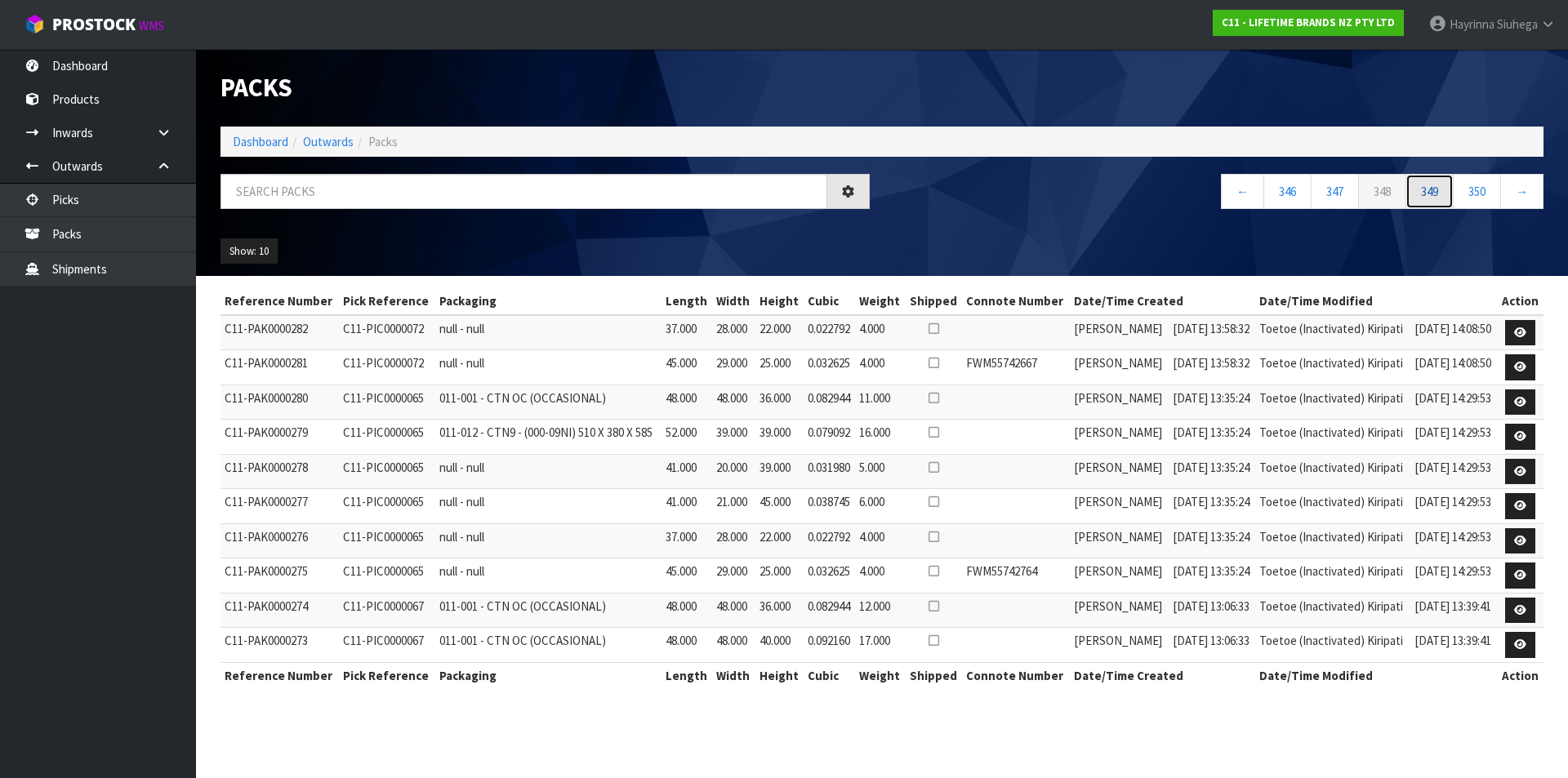
click at [1441, 196] on link "349" at bounding box center [1429, 192] width 48 height 35
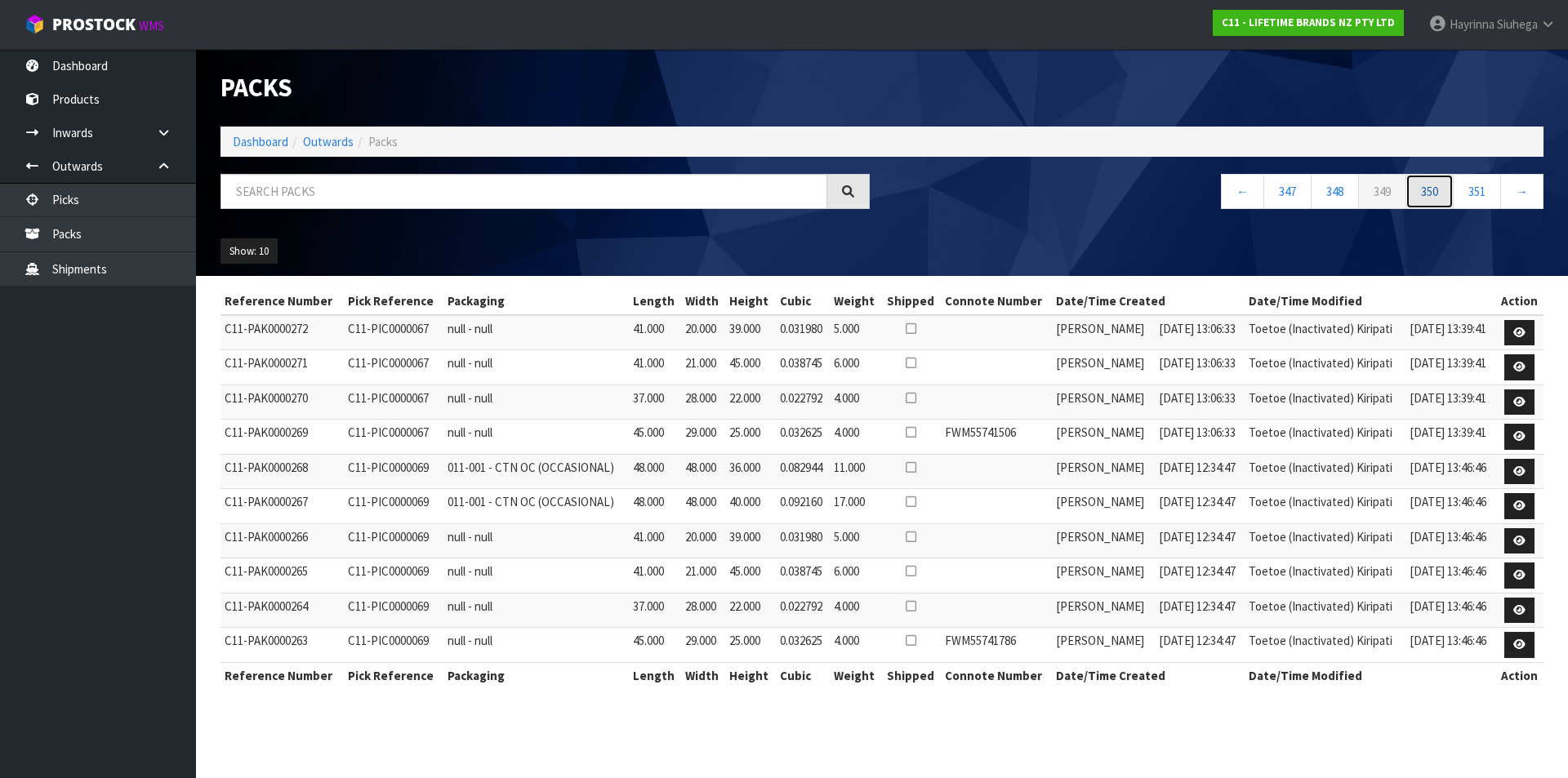
click at [1441, 196] on link "350" at bounding box center [1429, 192] width 48 height 35
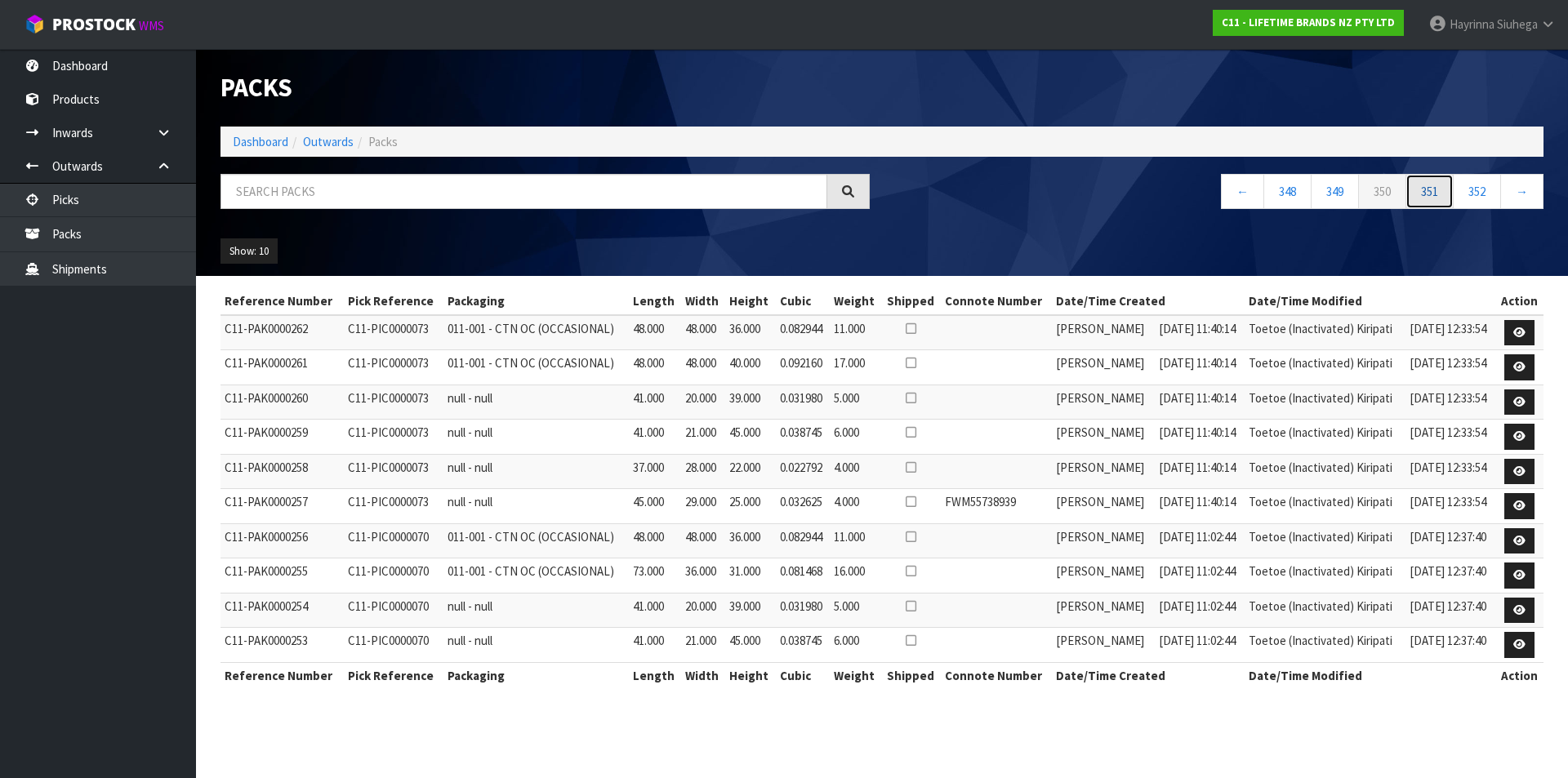
click at [1441, 196] on link "351" at bounding box center [1429, 192] width 48 height 35
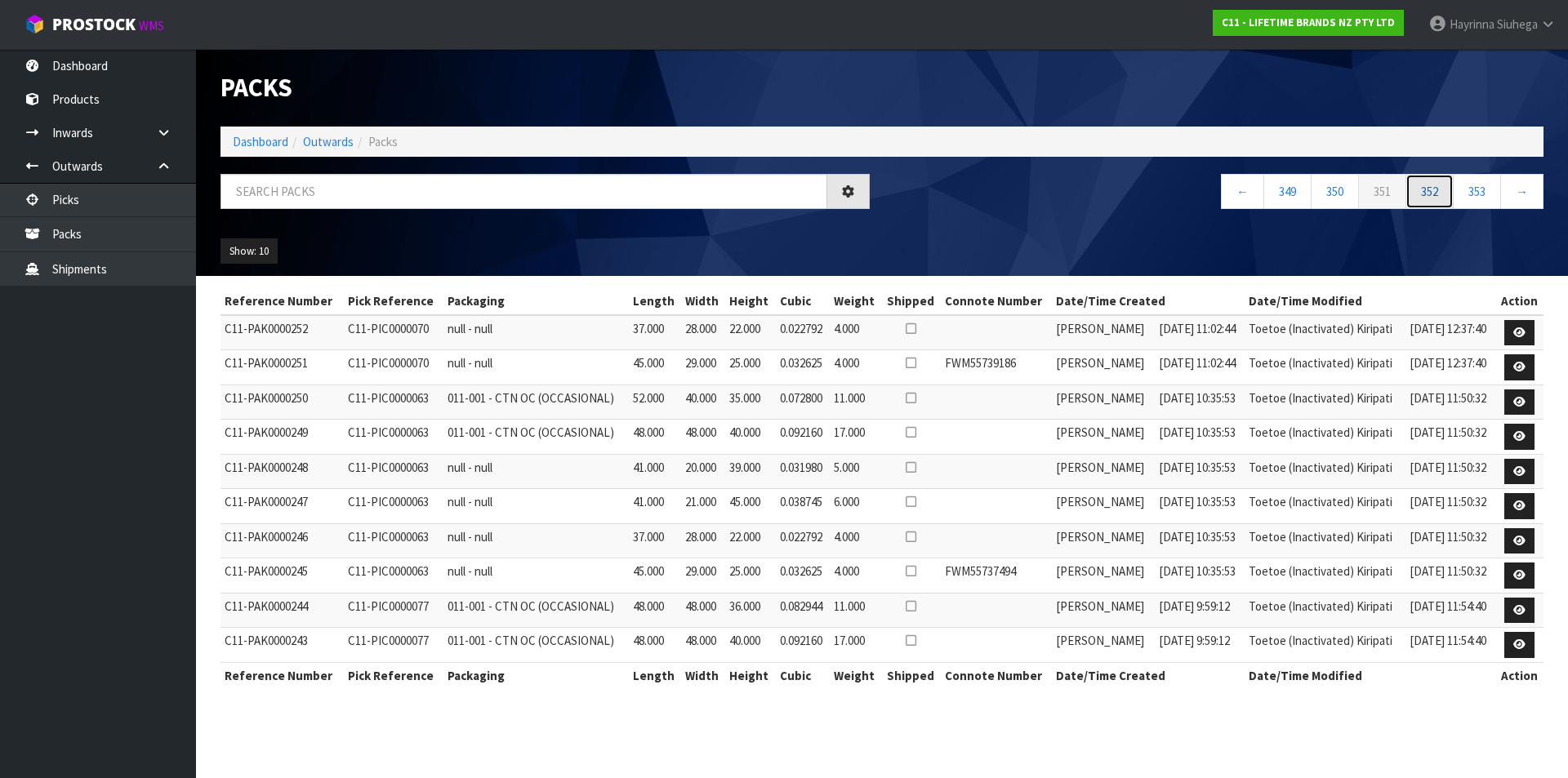
click at [1441, 196] on link "352" at bounding box center [1429, 192] width 48 height 35
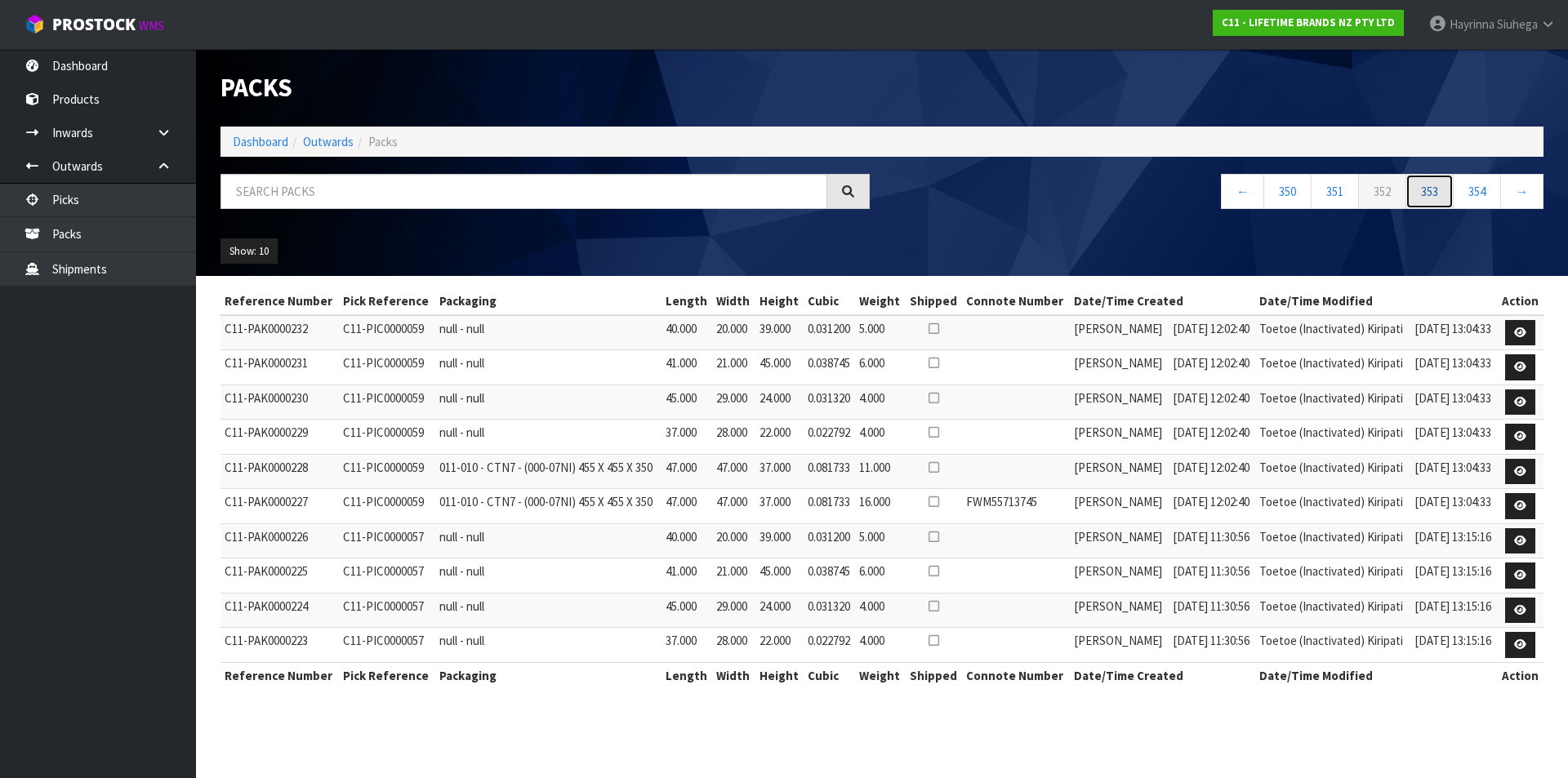
click at [1441, 196] on link "353" at bounding box center [1429, 192] width 48 height 35
click at [1441, 196] on link "354" at bounding box center [1429, 192] width 48 height 35
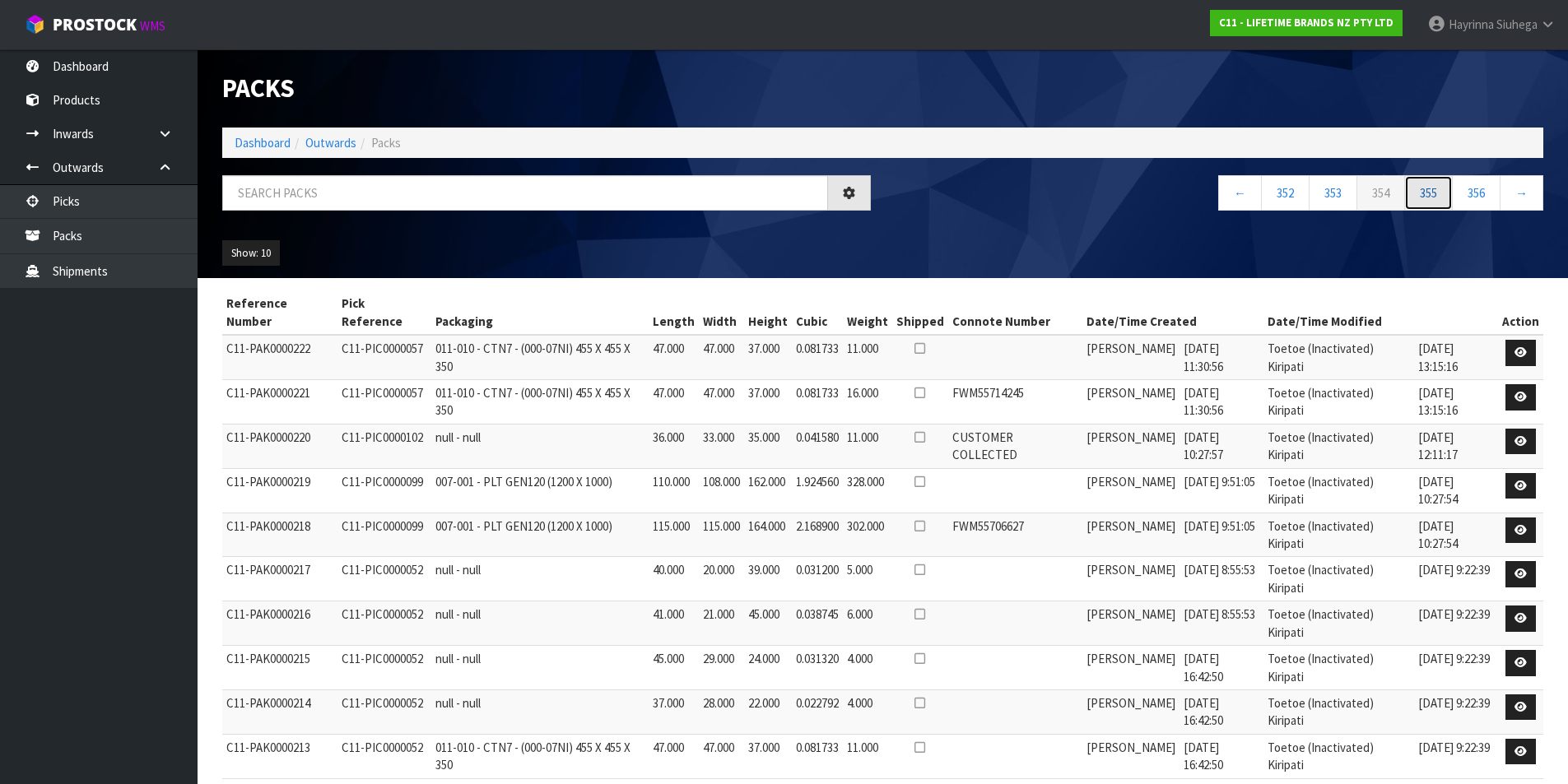
click at [1452, 198] on link "355" at bounding box center [1428, 193] width 49 height 35
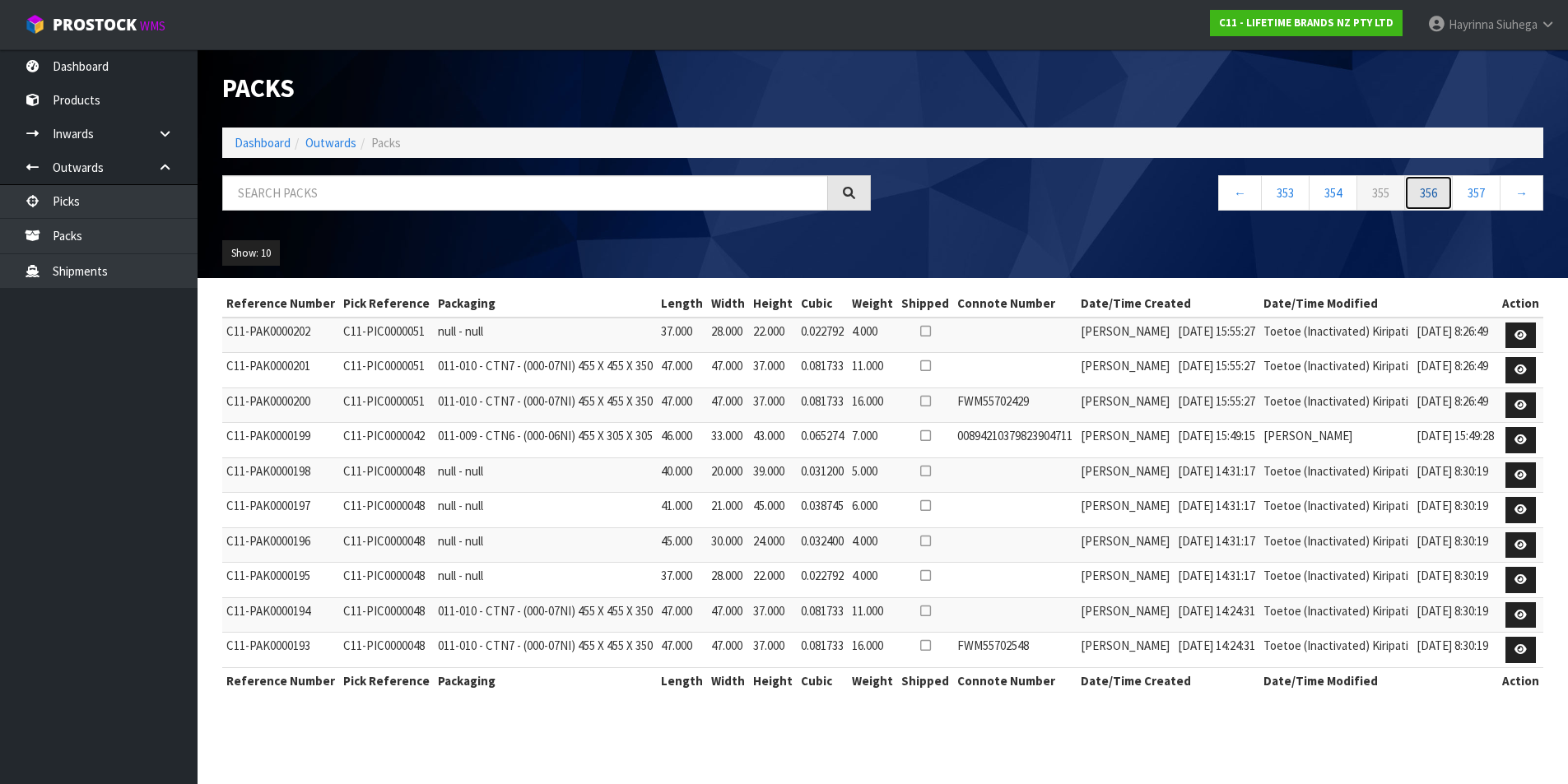
click at [1452, 198] on link "356" at bounding box center [1428, 193] width 49 height 35
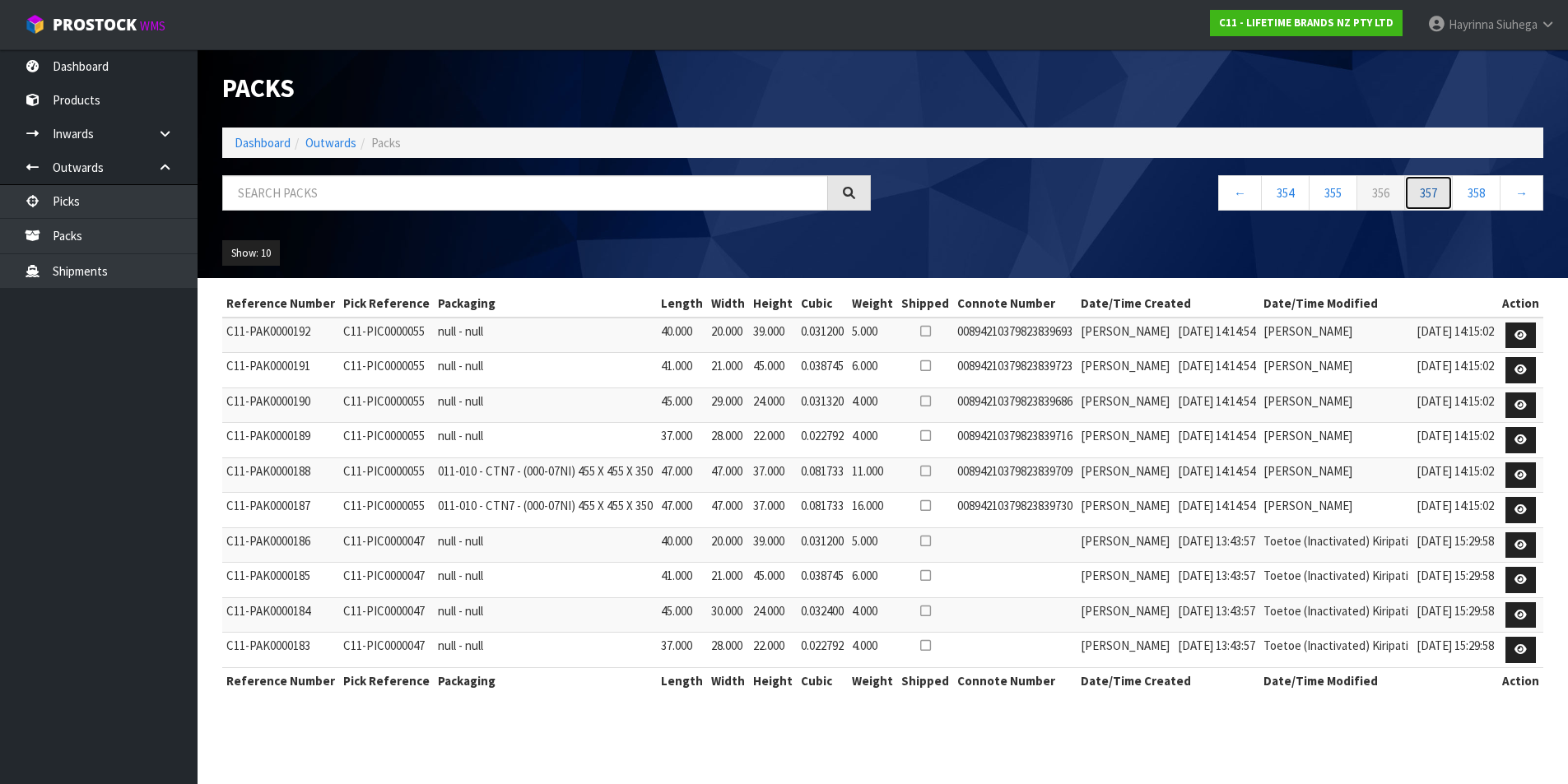
click at [1452, 198] on link "357" at bounding box center [1428, 193] width 49 height 35
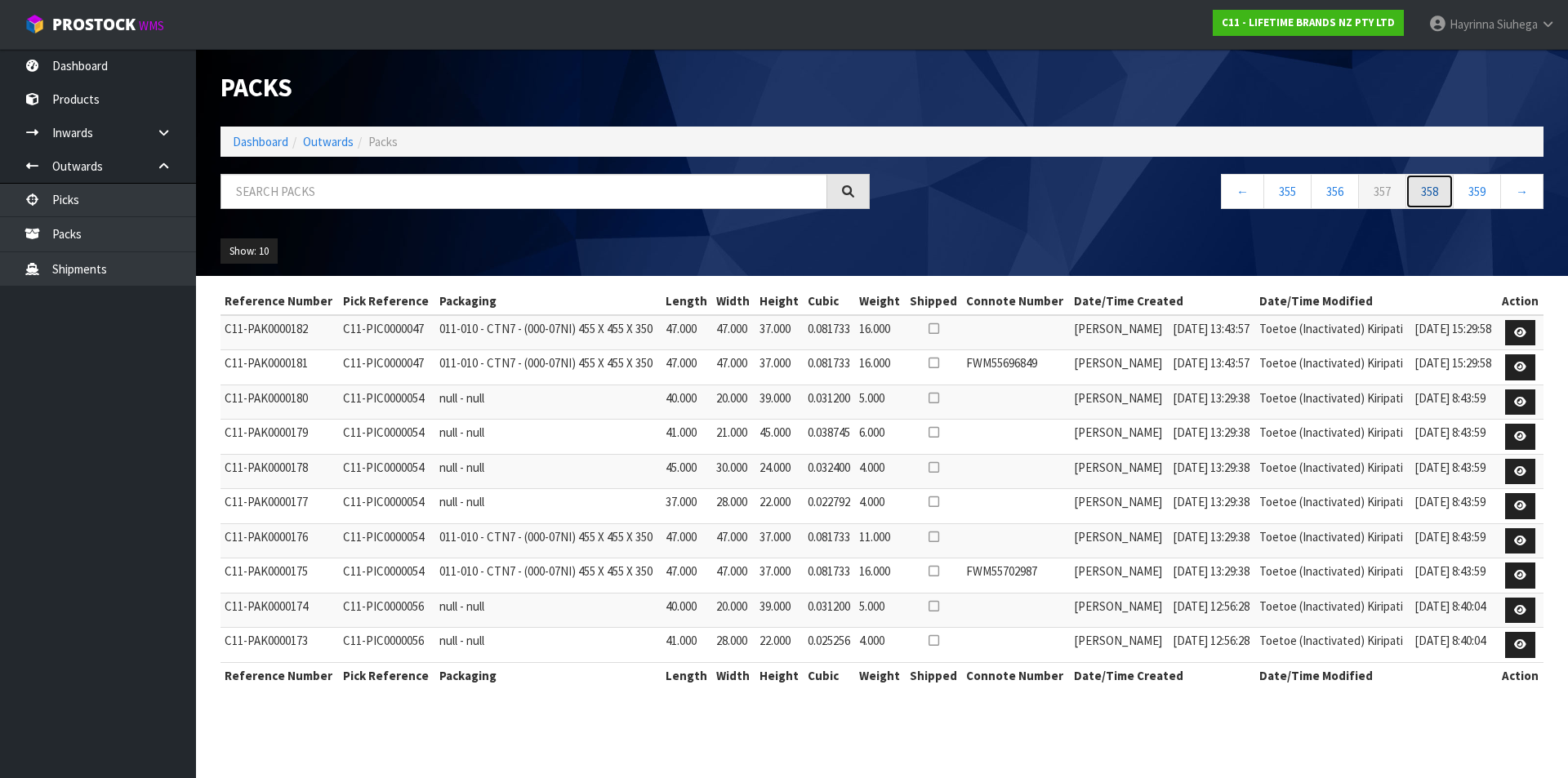
click at [1441, 196] on link "358" at bounding box center [1429, 192] width 48 height 35
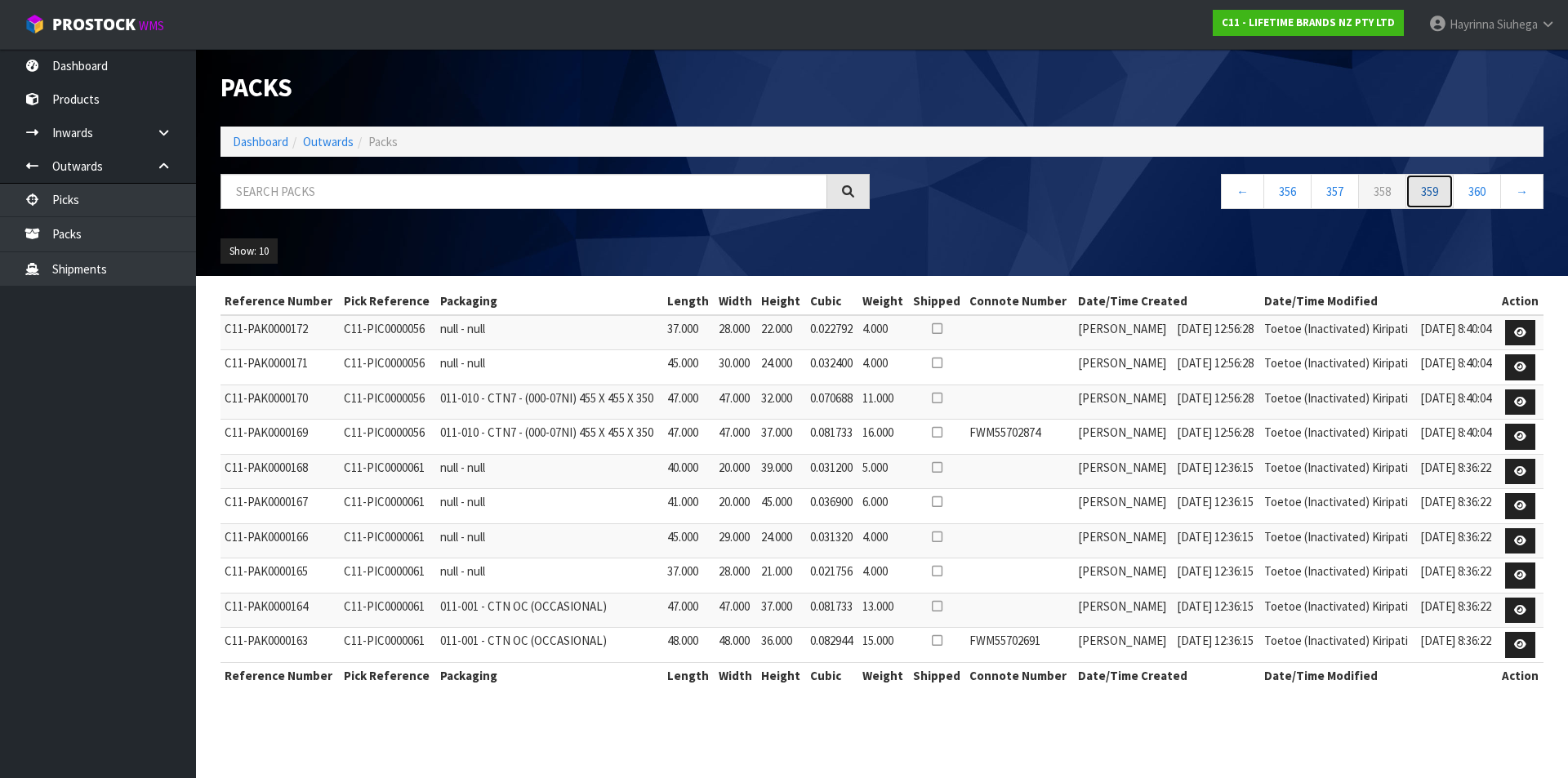
click at [1441, 196] on link "359" at bounding box center [1429, 192] width 48 height 35
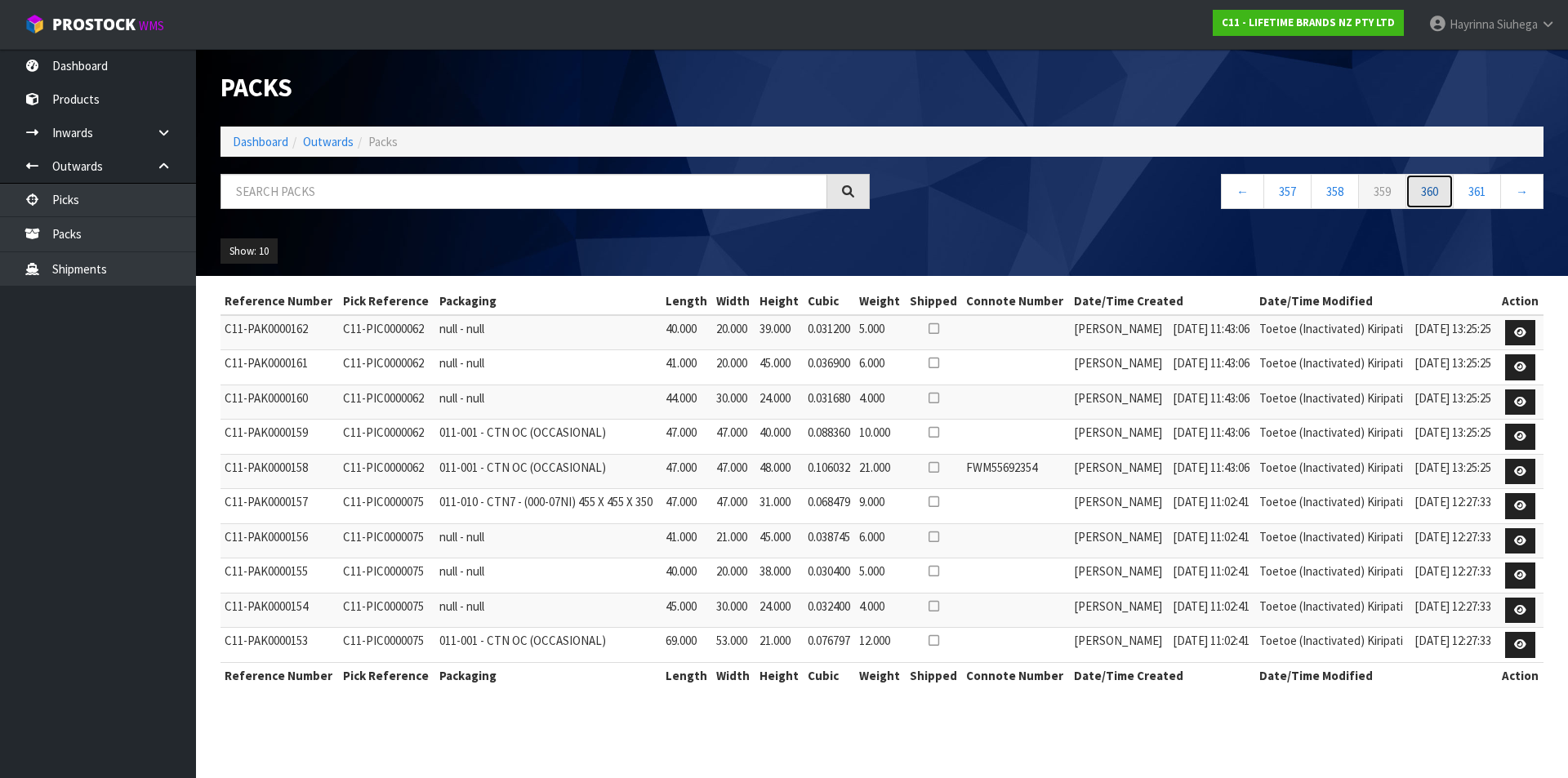
click at [1441, 196] on link "360" at bounding box center [1429, 192] width 48 height 35
click at [1441, 196] on link "361" at bounding box center [1429, 192] width 48 height 35
click at [1441, 196] on link "362" at bounding box center [1429, 192] width 48 height 35
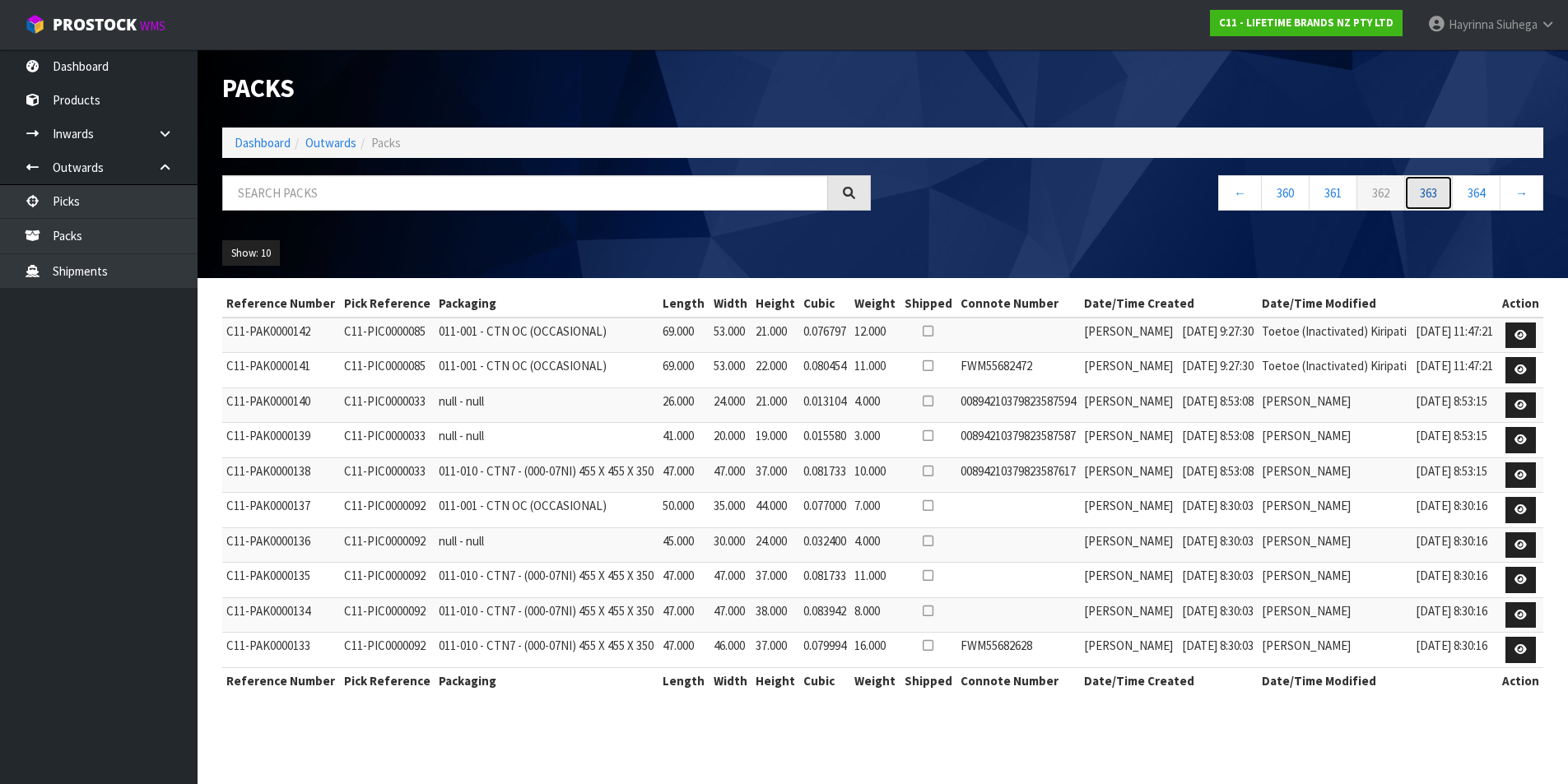
click at [1452, 198] on link "363" at bounding box center [1428, 193] width 49 height 35
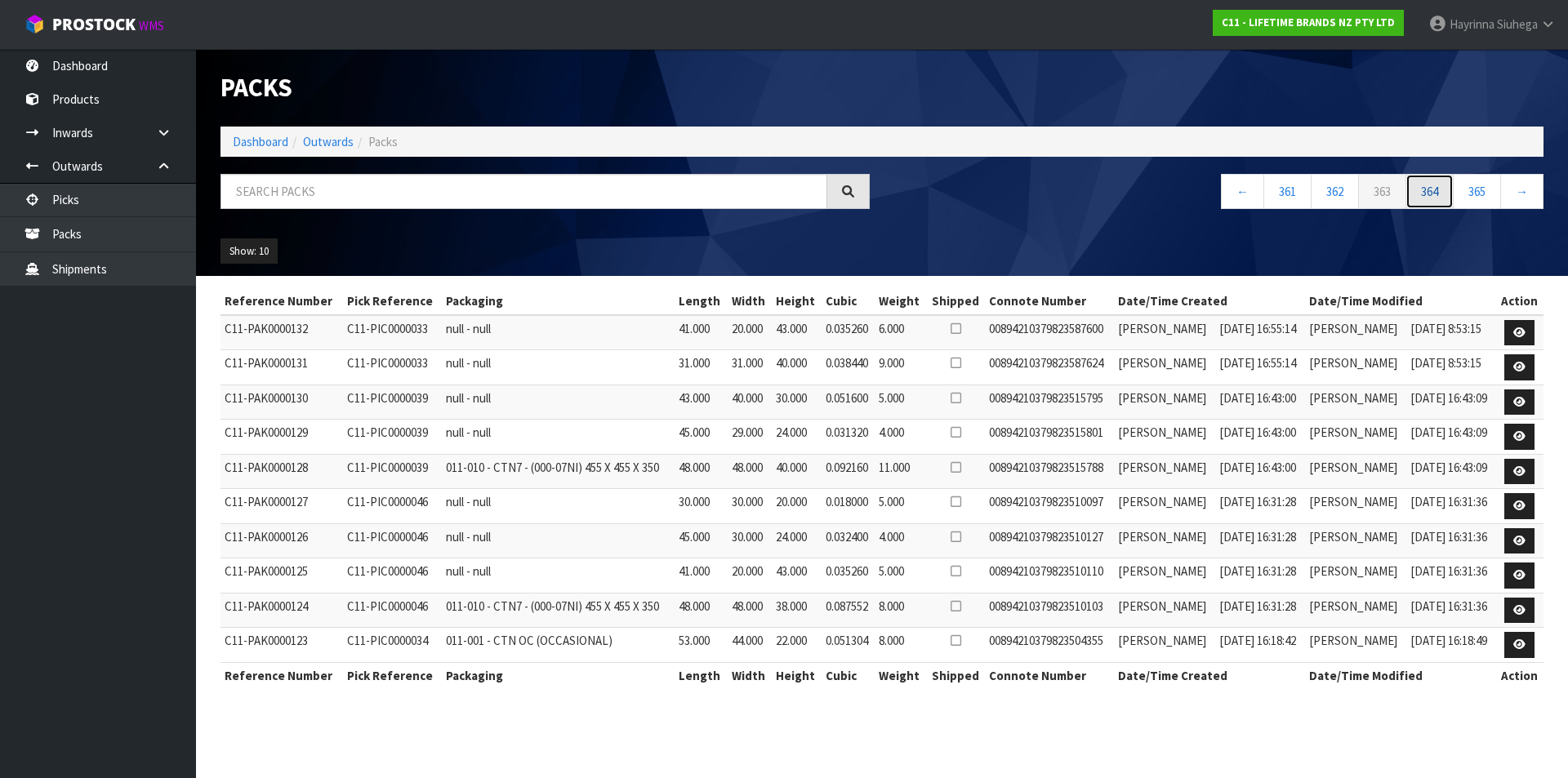
click at [1441, 196] on link "364" at bounding box center [1429, 192] width 48 height 35
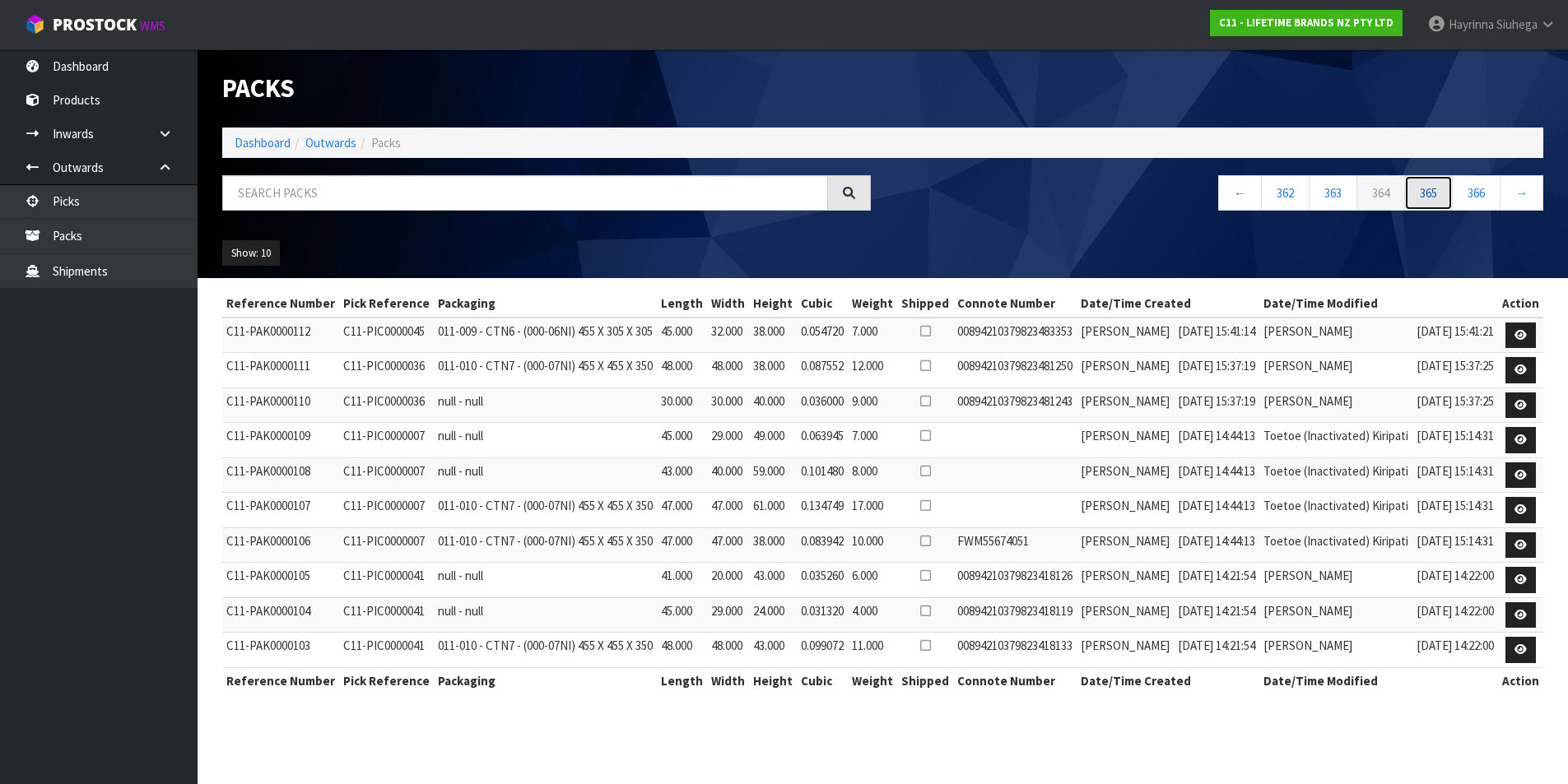
click at [1452, 198] on link "365" at bounding box center [1428, 193] width 49 height 35
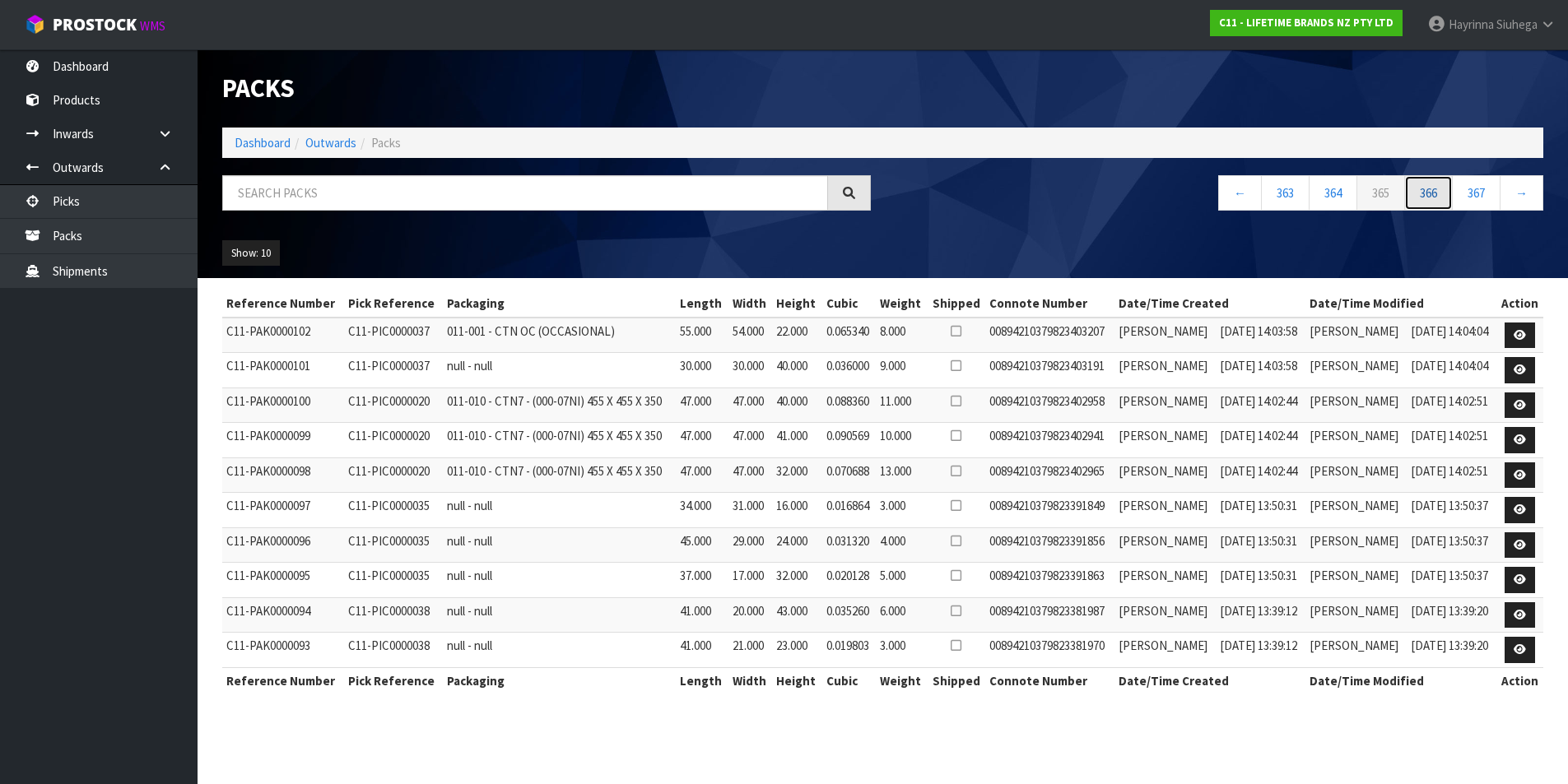
click at [1450, 198] on link "366" at bounding box center [1428, 193] width 49 height 35
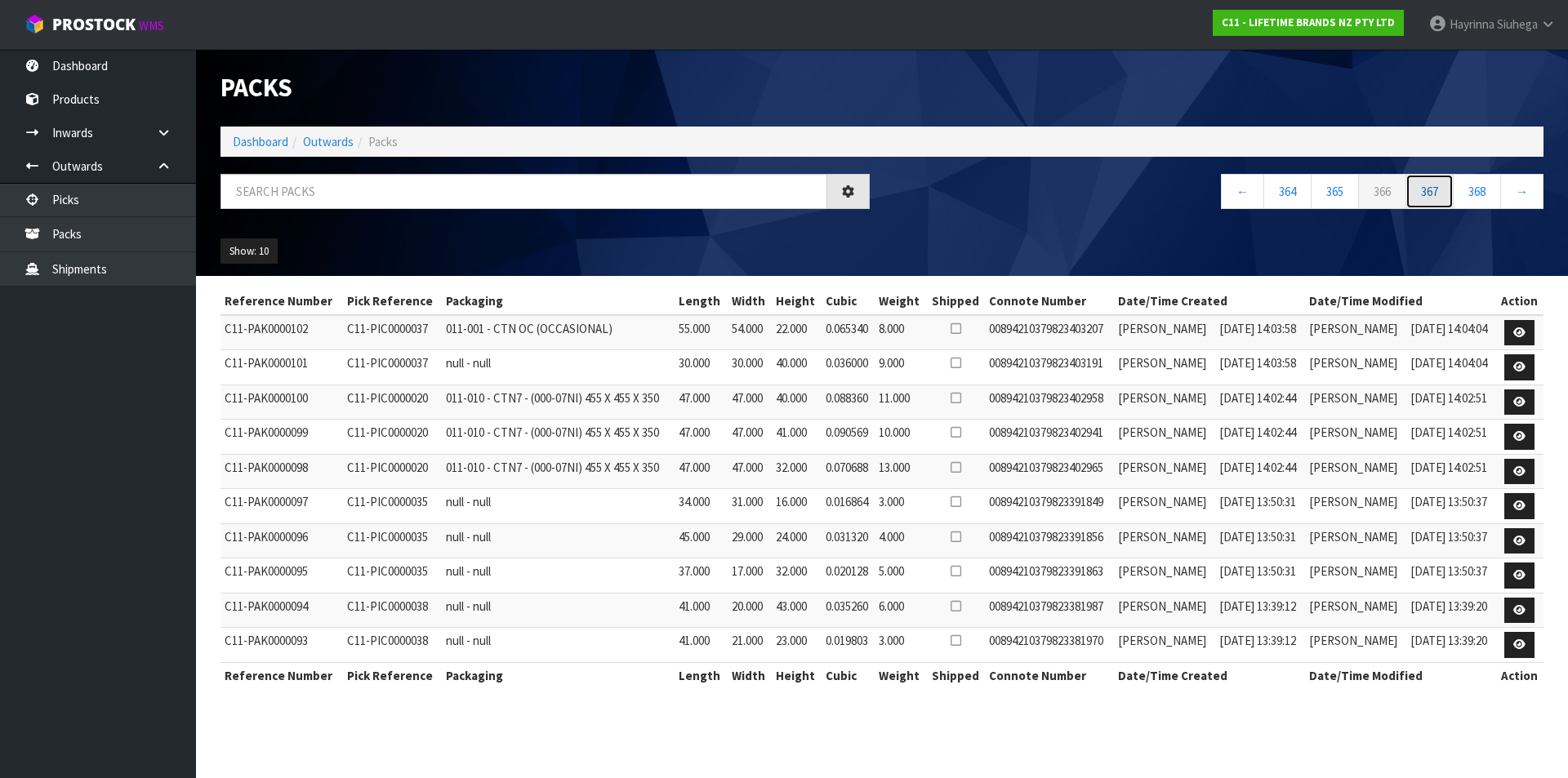
click at [1439, 196] on link "367" at bounding box center [1429, 192] width 48 height 35
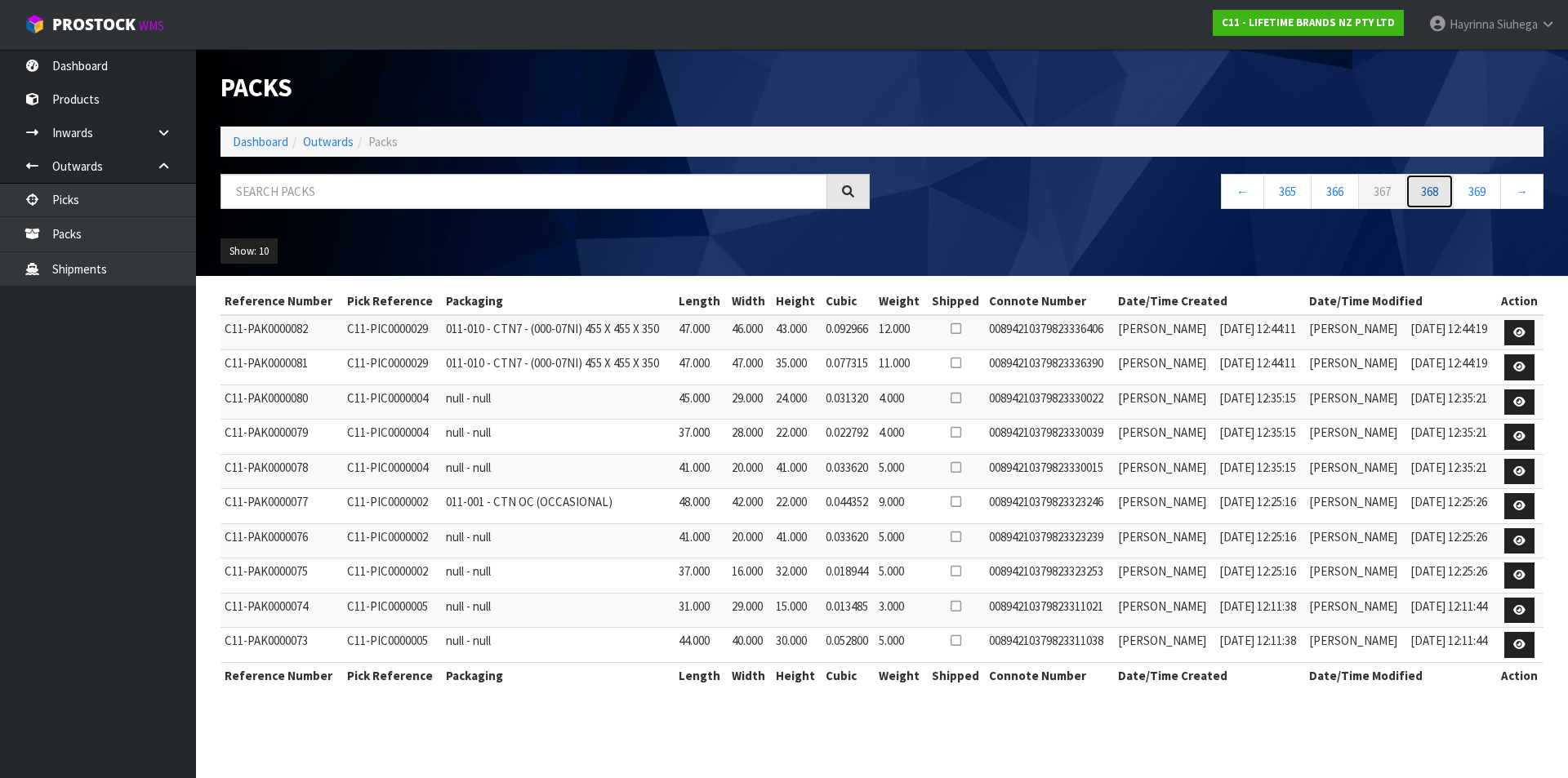
click at [1439, 196] on link "368" at bounding box center [1429, 192] width 48 height 35
click at [1439, 196] on link "369" at bounding box center [1429, 192] width 48 height 35
click at [1439, 196] on link "370" at bounding box center [1429, 192] width 48 height 35
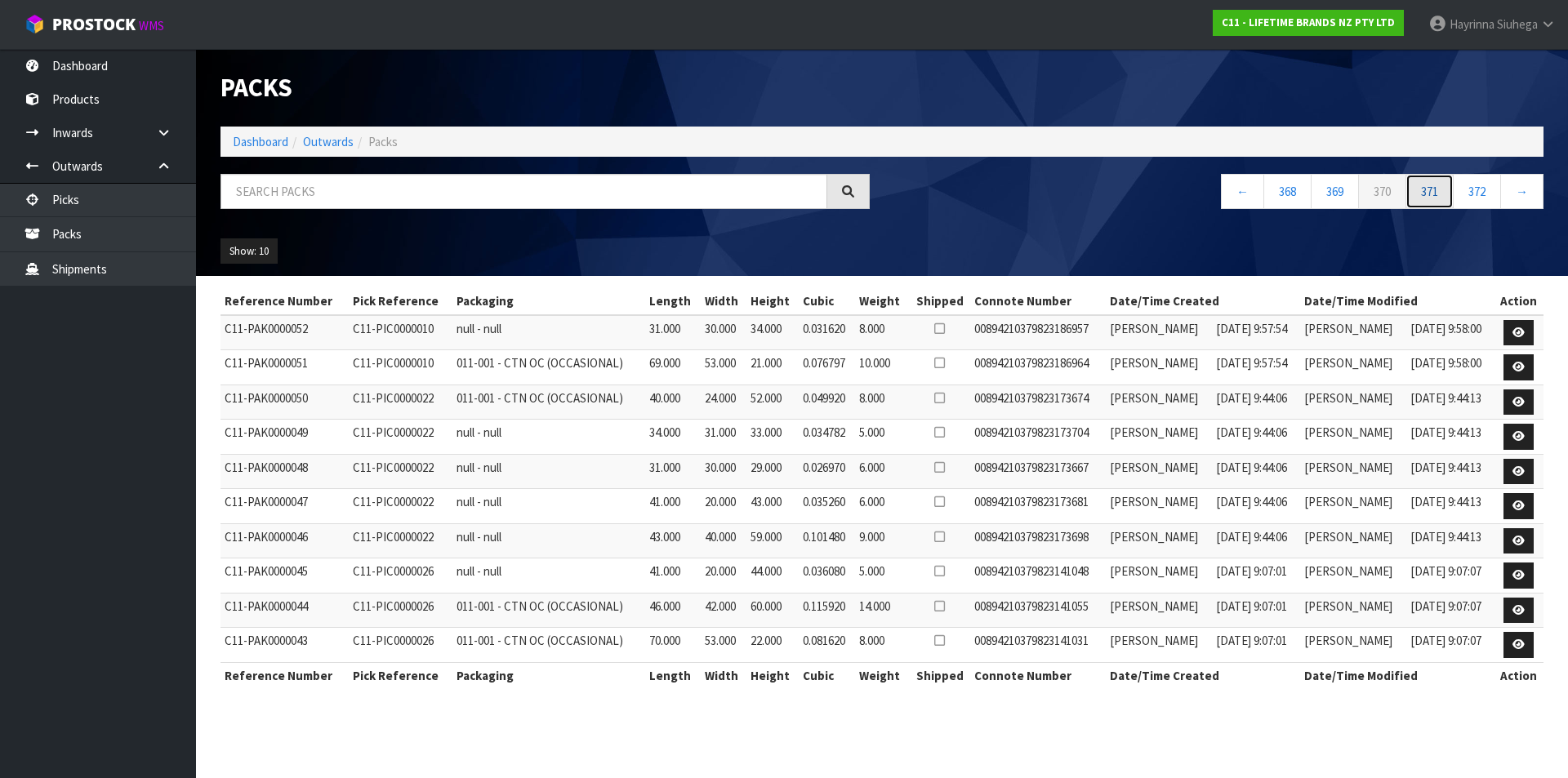
click at [1439, 196] on link "371" at bounding box center [1429, 192] width 48 height 35
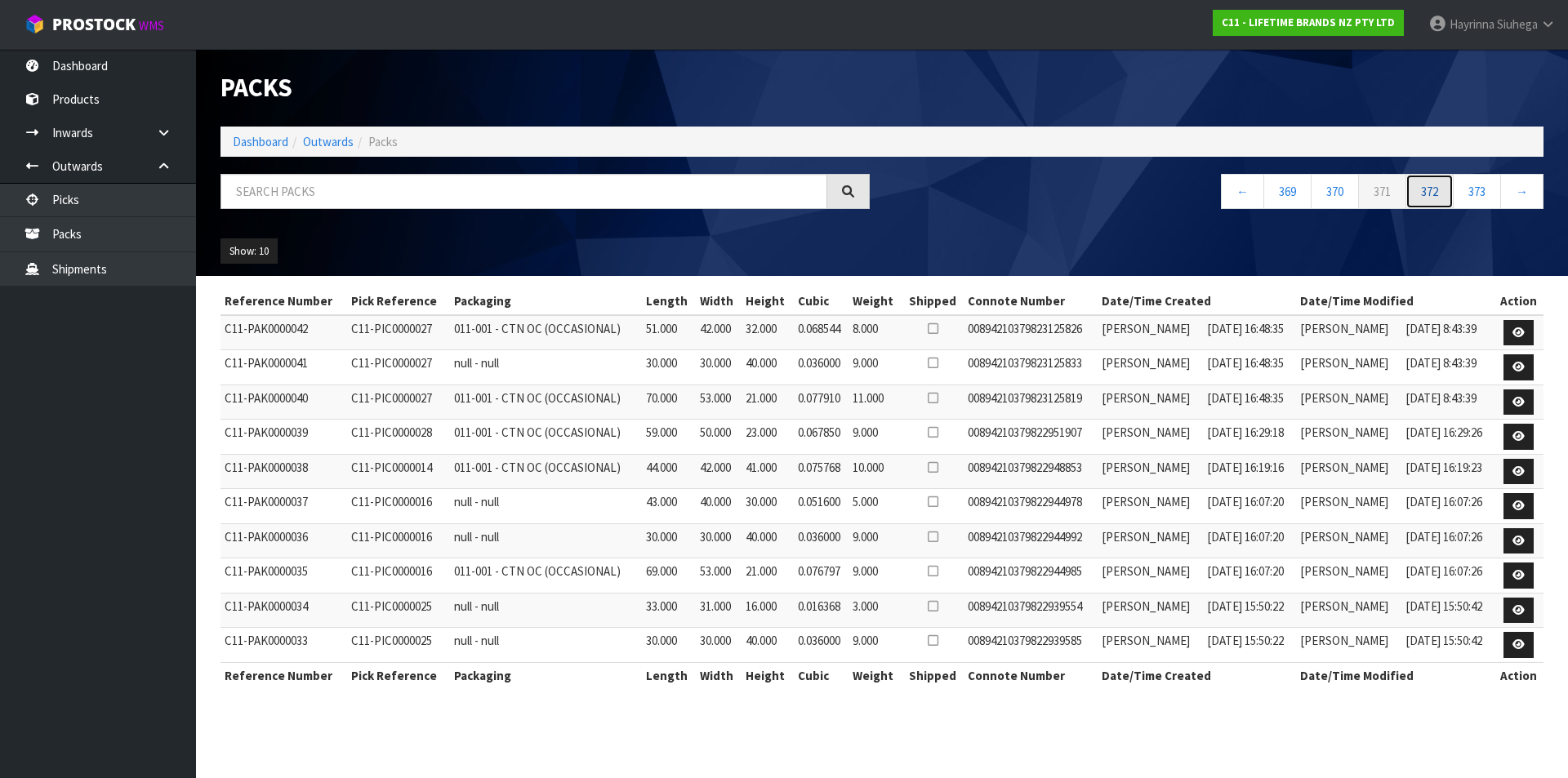
click at [1439, 196] on link "372" at bounding box center [1429, 192] width 48 height 35
click at [1439, 196] on link "374" at bounding box center [1429, 192] width 48 height 35
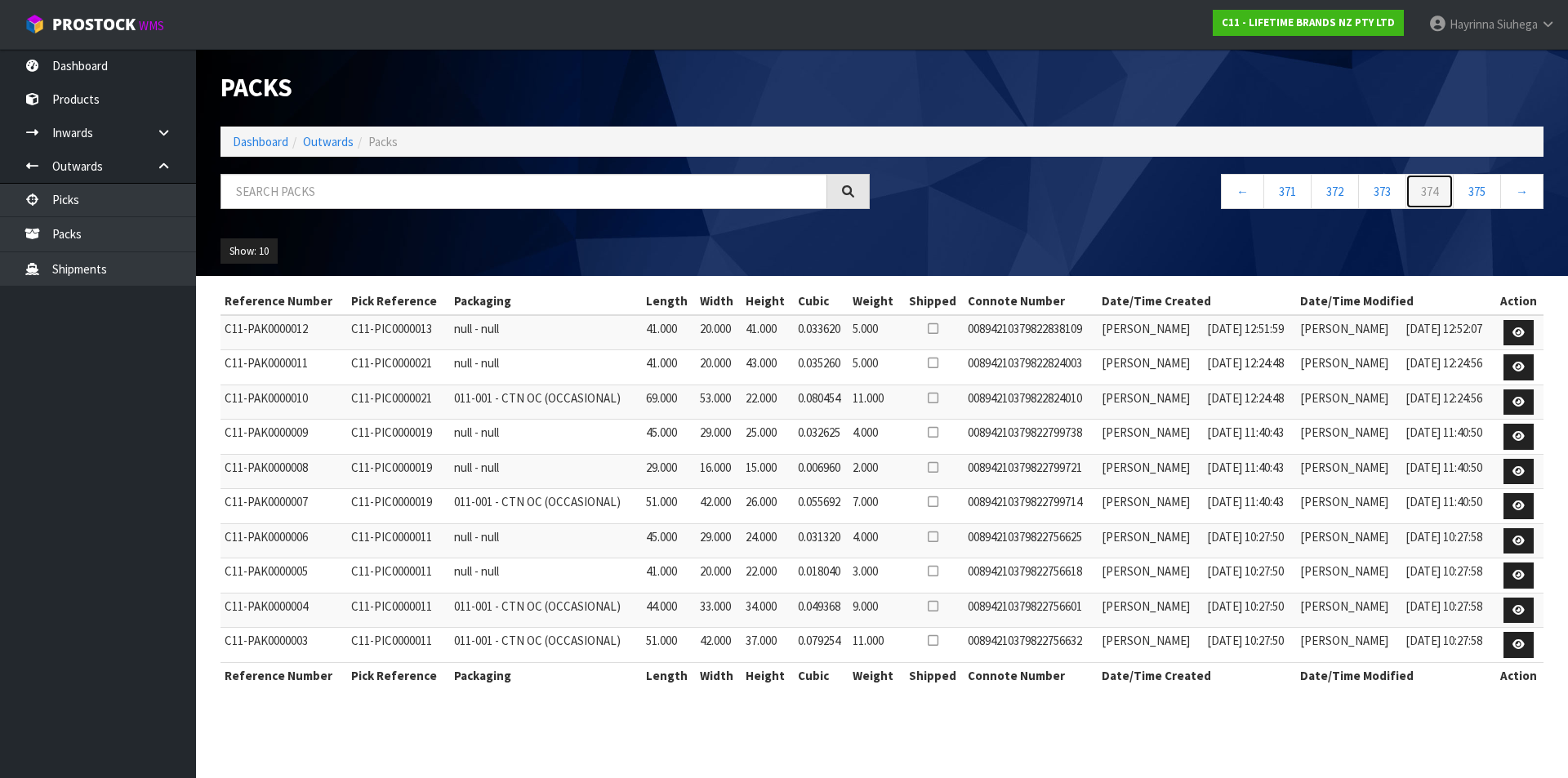
click at [1439, 196] on link "374" at bounding box center [1429, 192] width 48 height 35
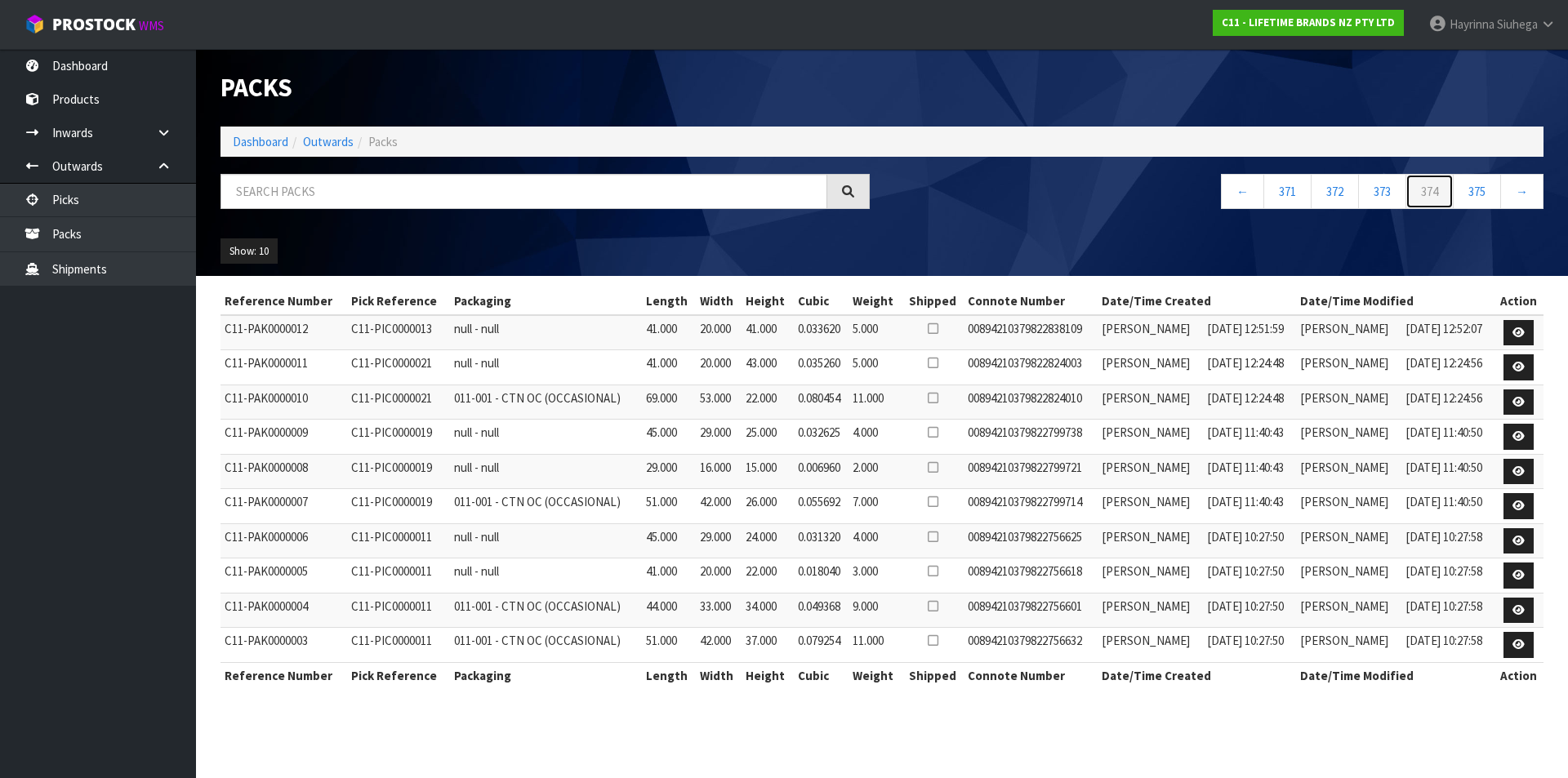
click at [1439, 196] on link "374" at bounding box center [1429, 192] width 48 height 35
click at [1459, 196] on link "375" at bounding box center [1477, 192] width 48 height 35
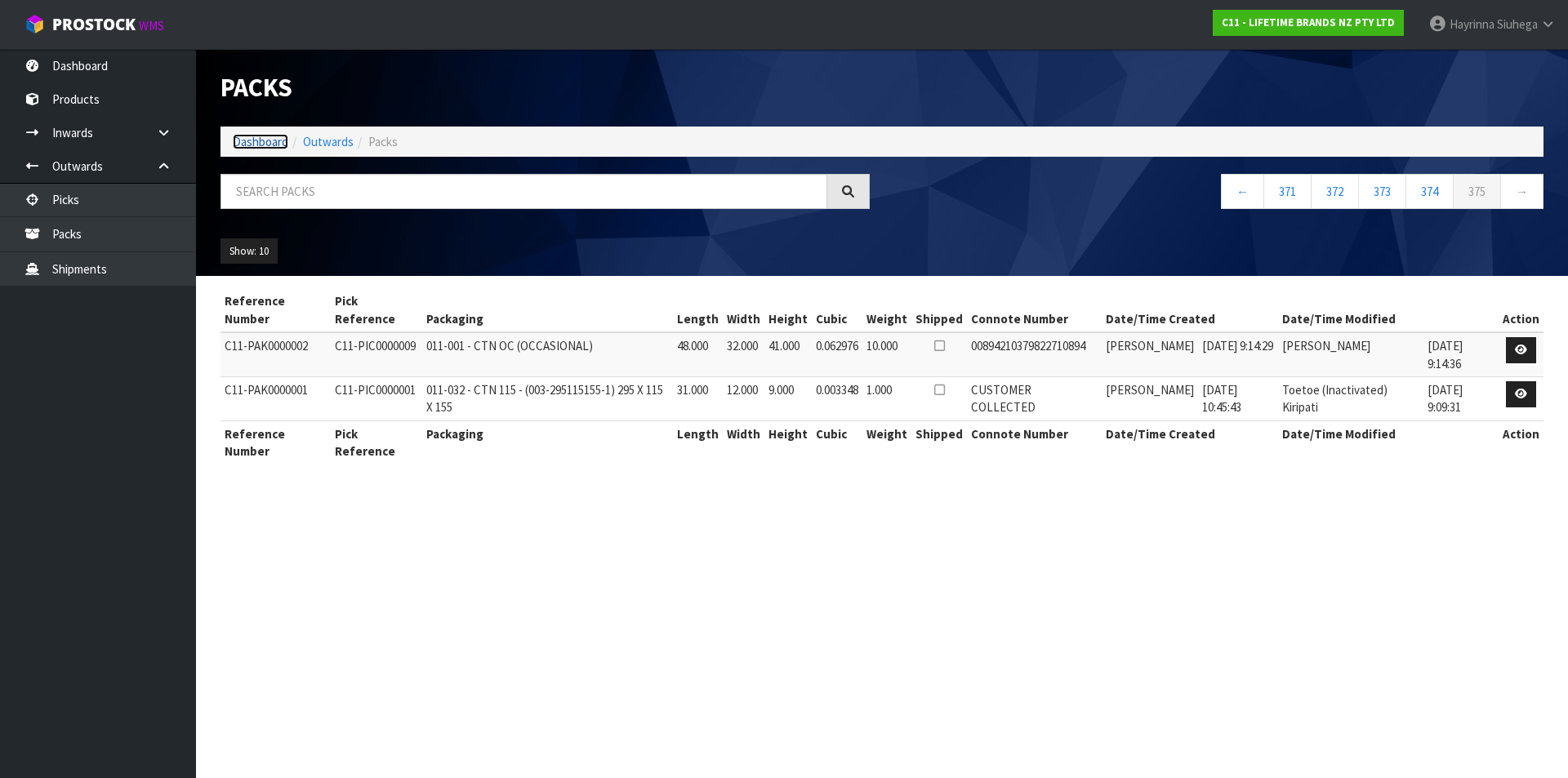
click at [243, 139] on link "Dashboard" at bounding box center [260, 142] width 56 height 16
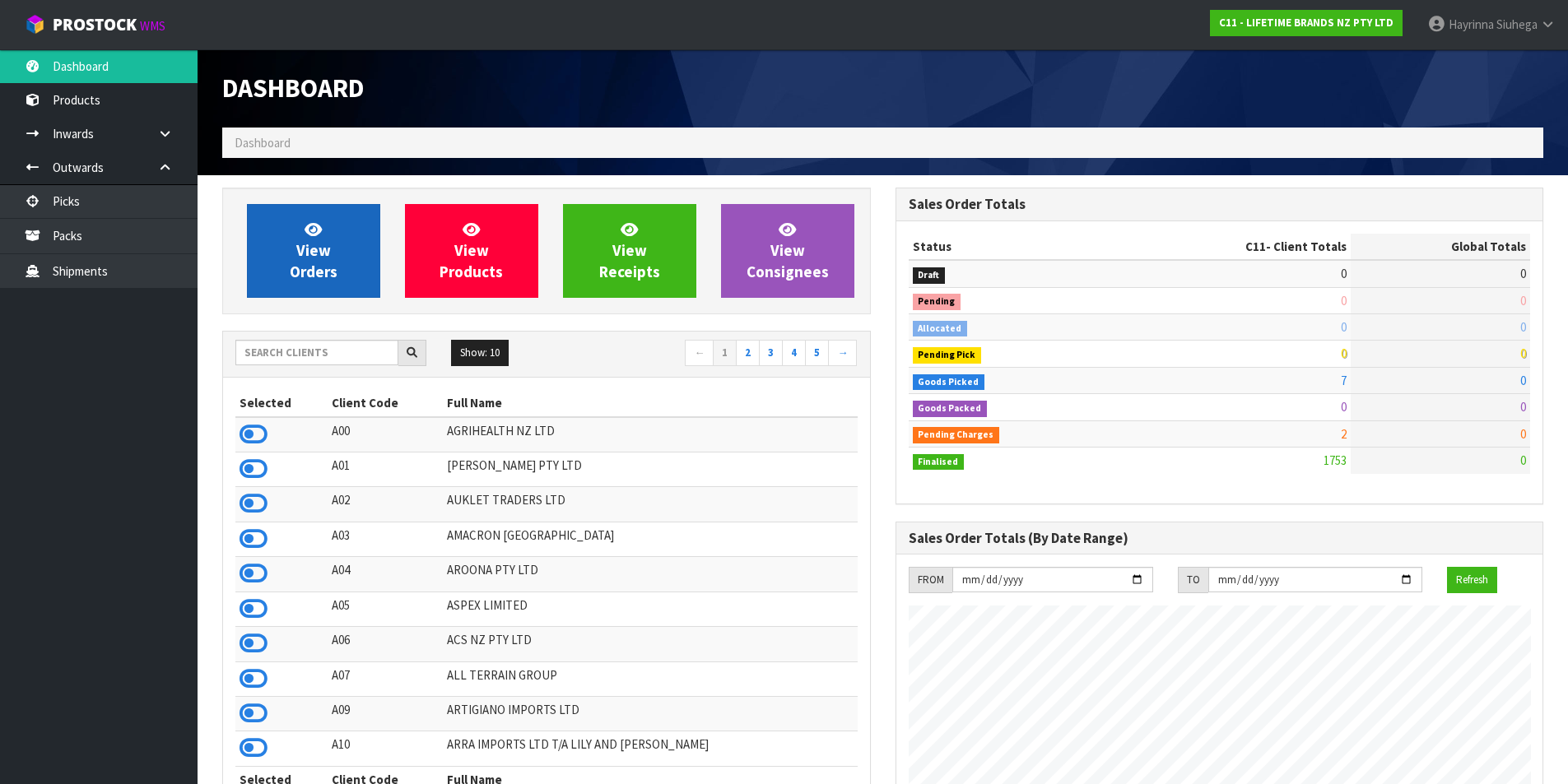
scroll to position [1247, 672]
click at [343, 233] on link "View Orders" at bounding box center [314, 251] width 133 height 94
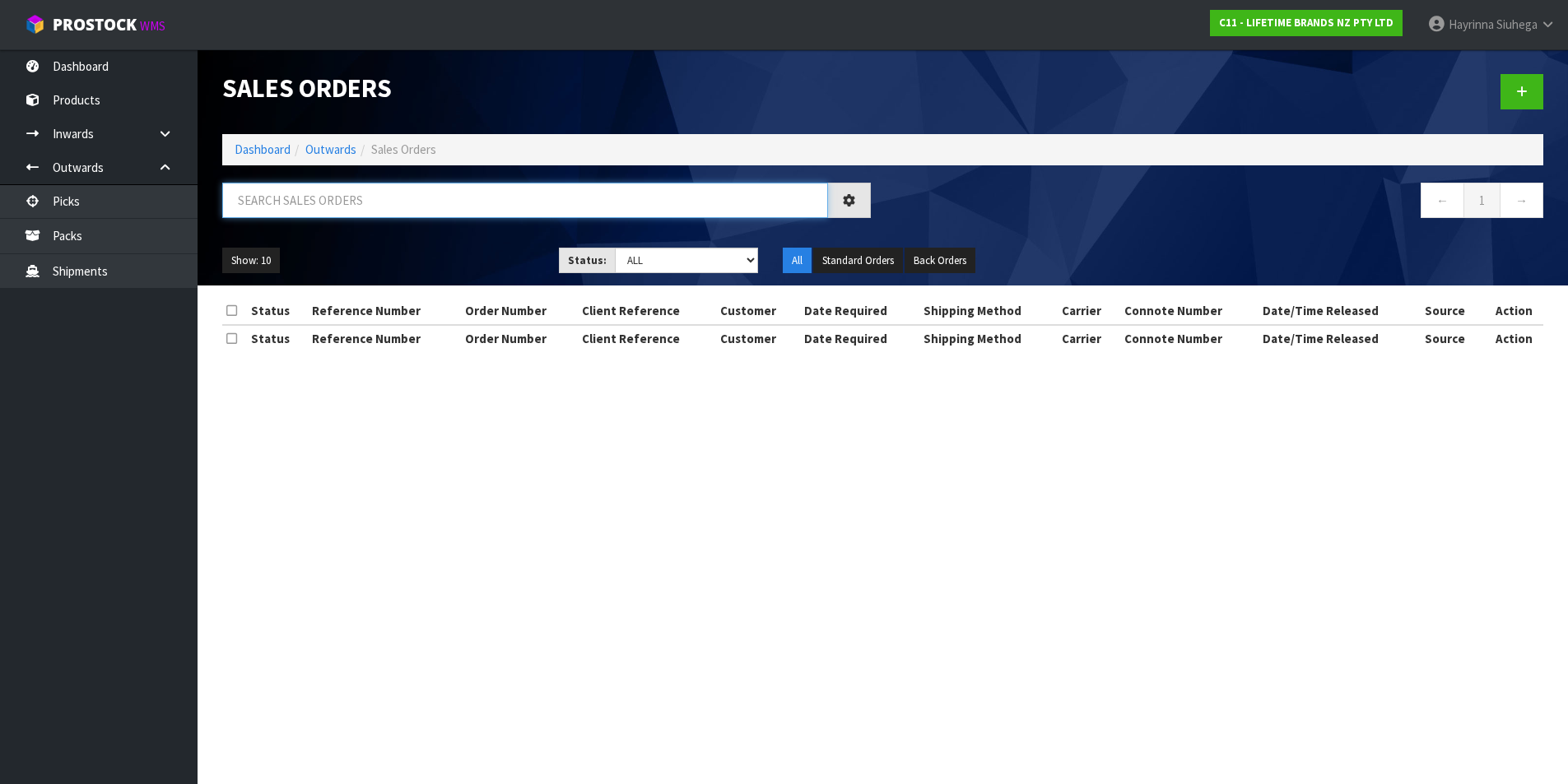
click at [358, 214] on input "text" at bounding box center [525, 201] width 606 height 35
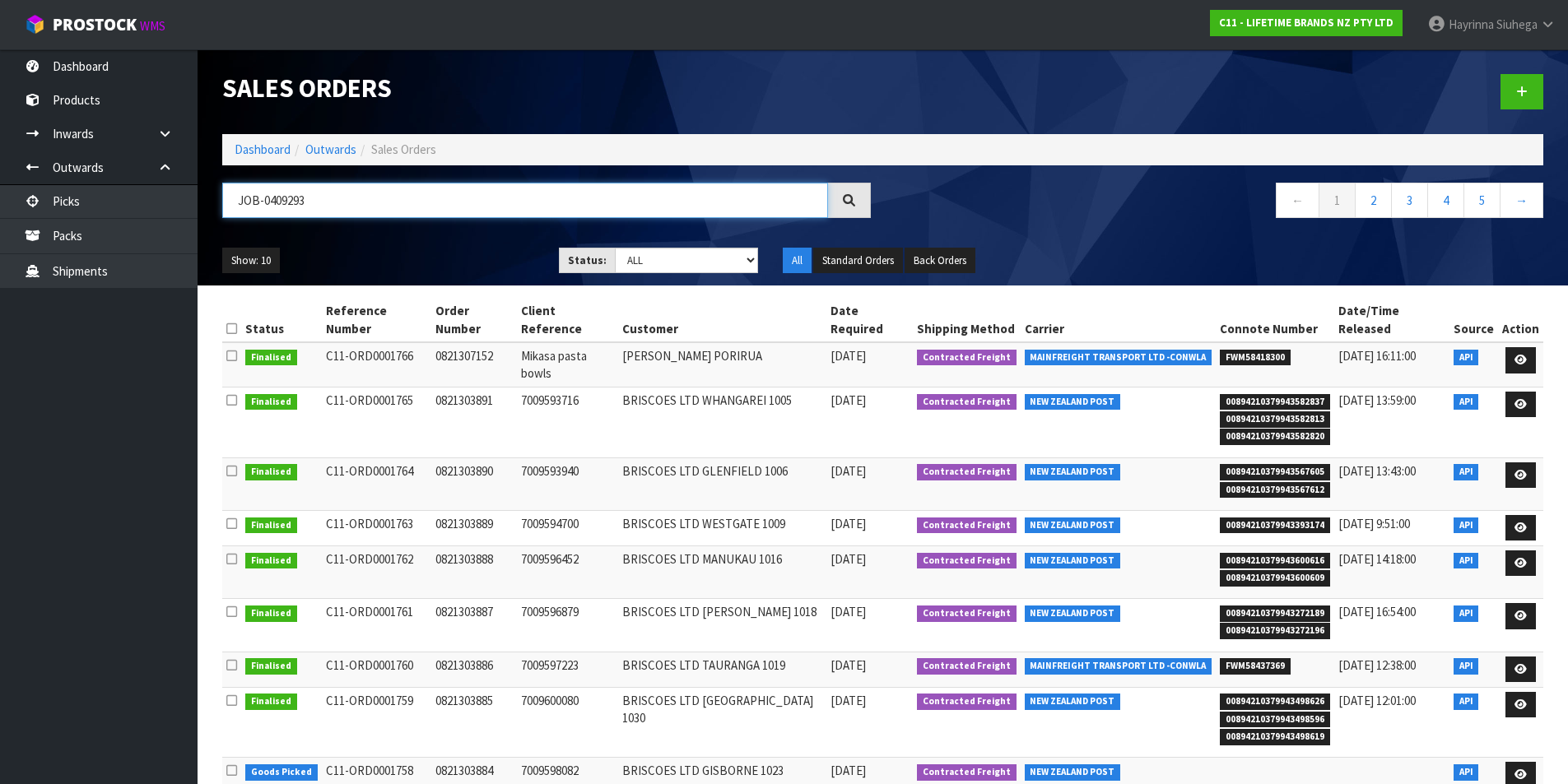
type input "JOB-0409293"
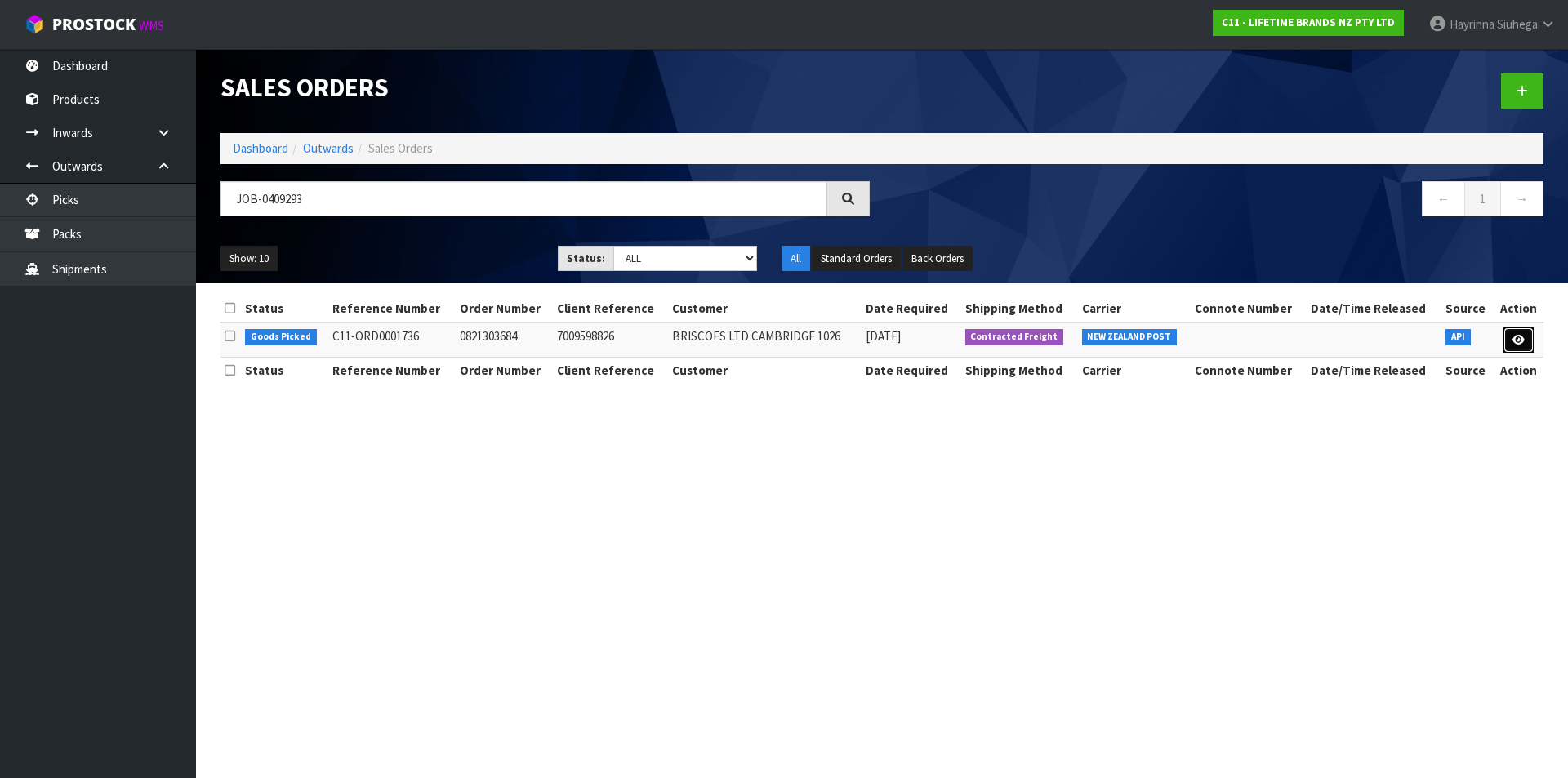
click at [1515, 346] on link at bounding box center [1518, 341] width 31 height 26
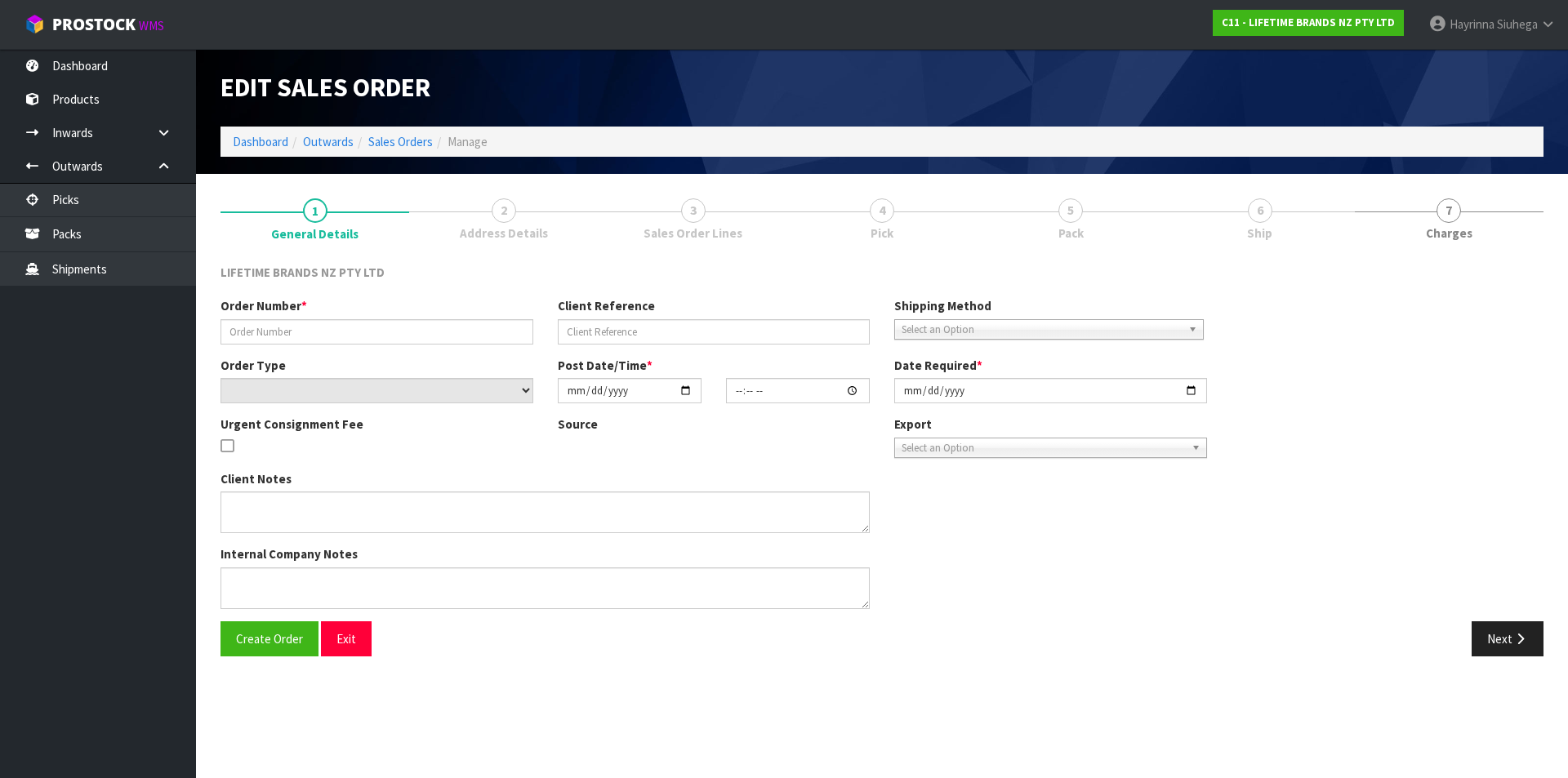
type input "0821303684"
type input "7009598826"
select select "number:0"
type input "[DATE]"
type input "14:53:43.000"
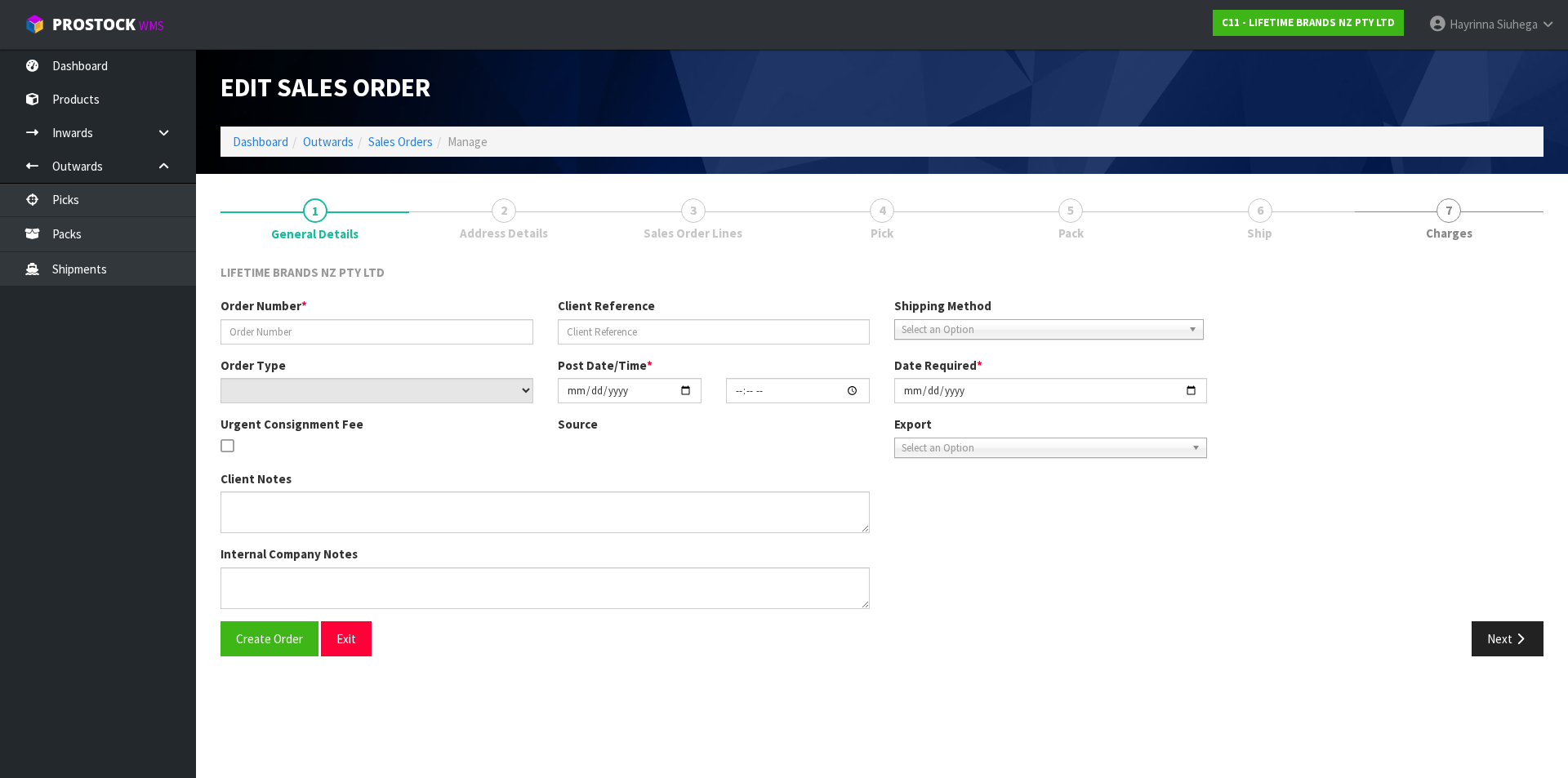
type input "[DATE]"
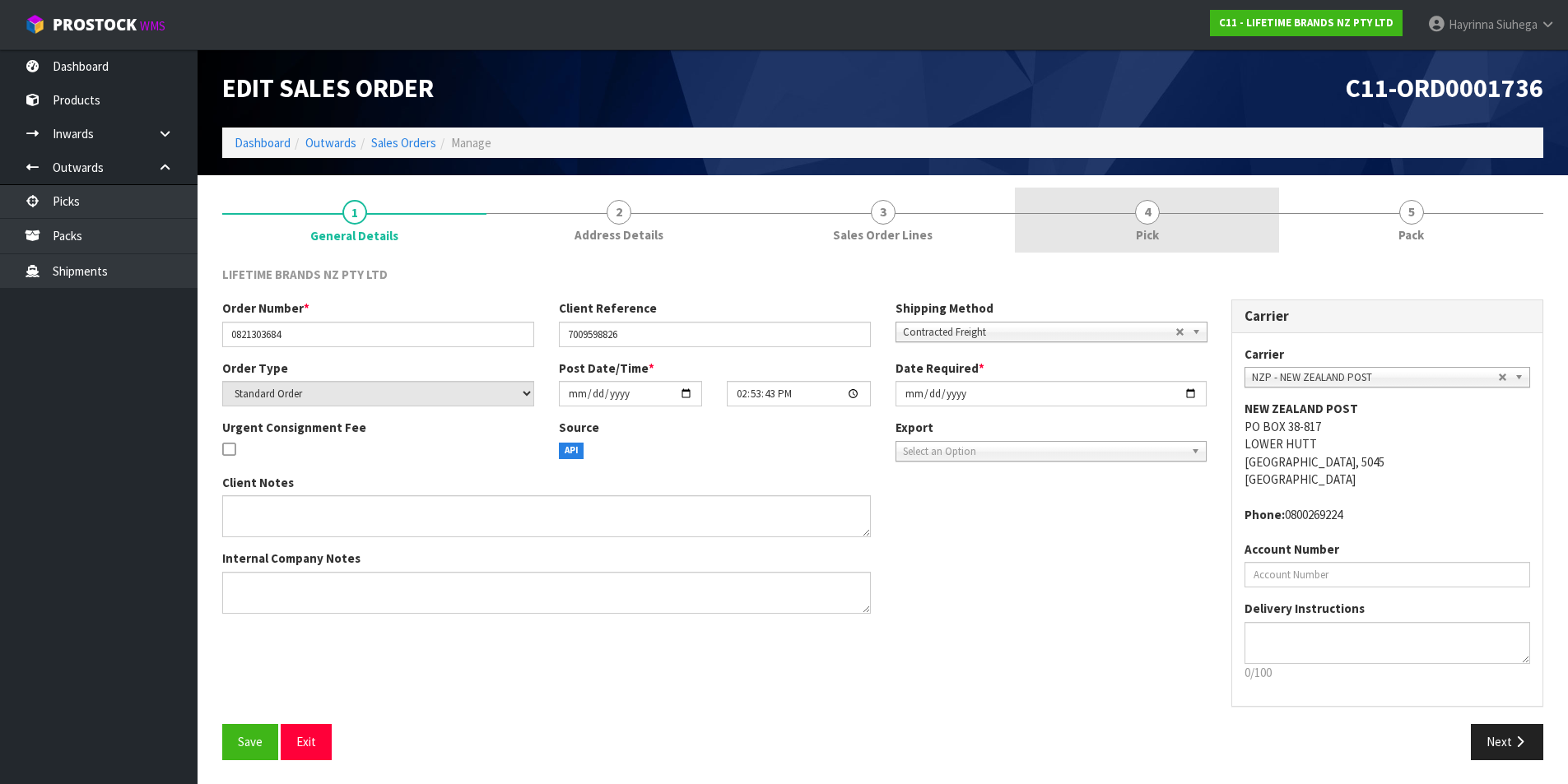
click at [1155, 238] on span "Pick" at bounding box center [1147, 234] width 23 height 18
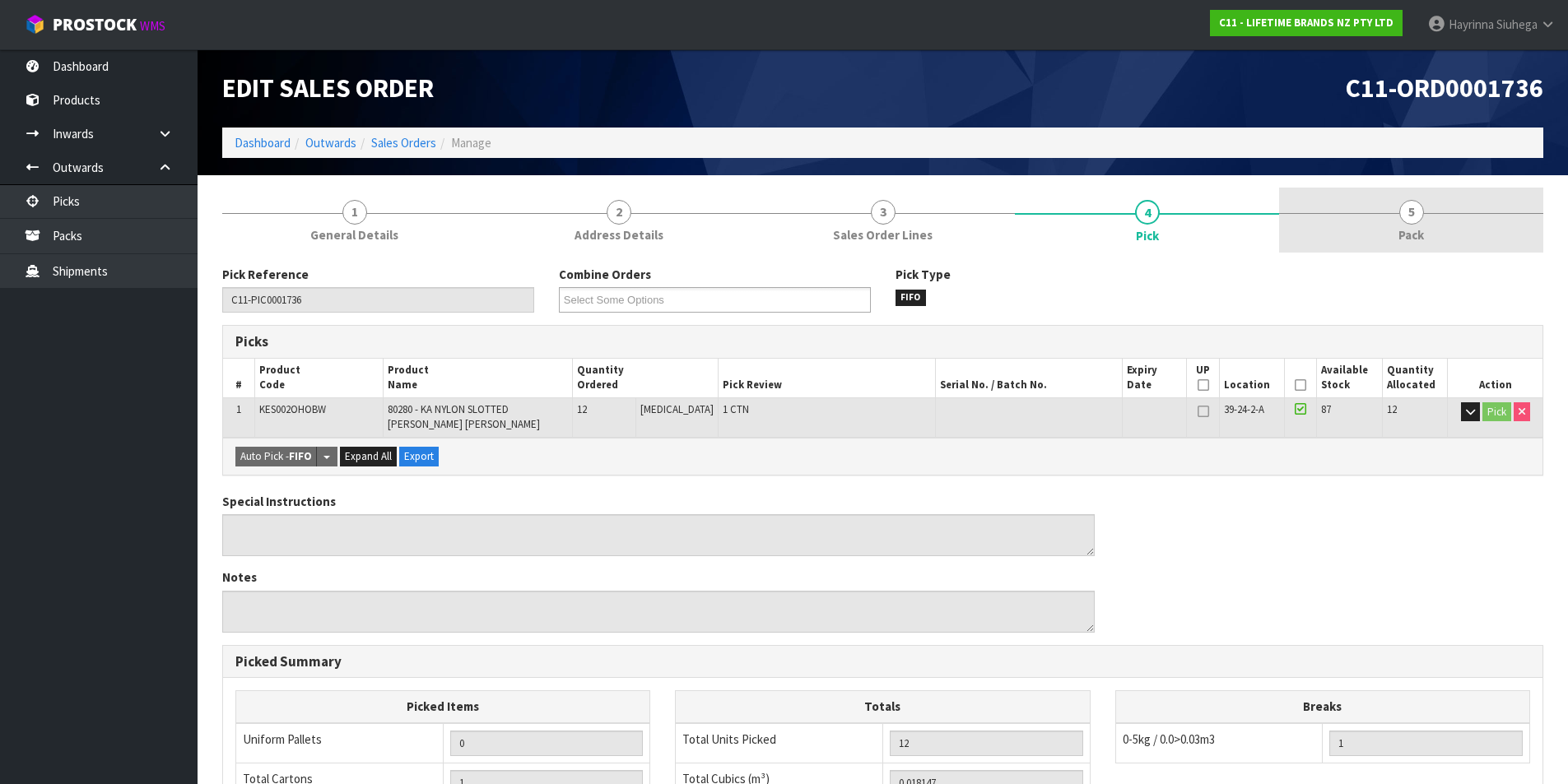
click at [1315, 214] on link "5 Pack" at bounding box center [1410, 220] width 264 height 65
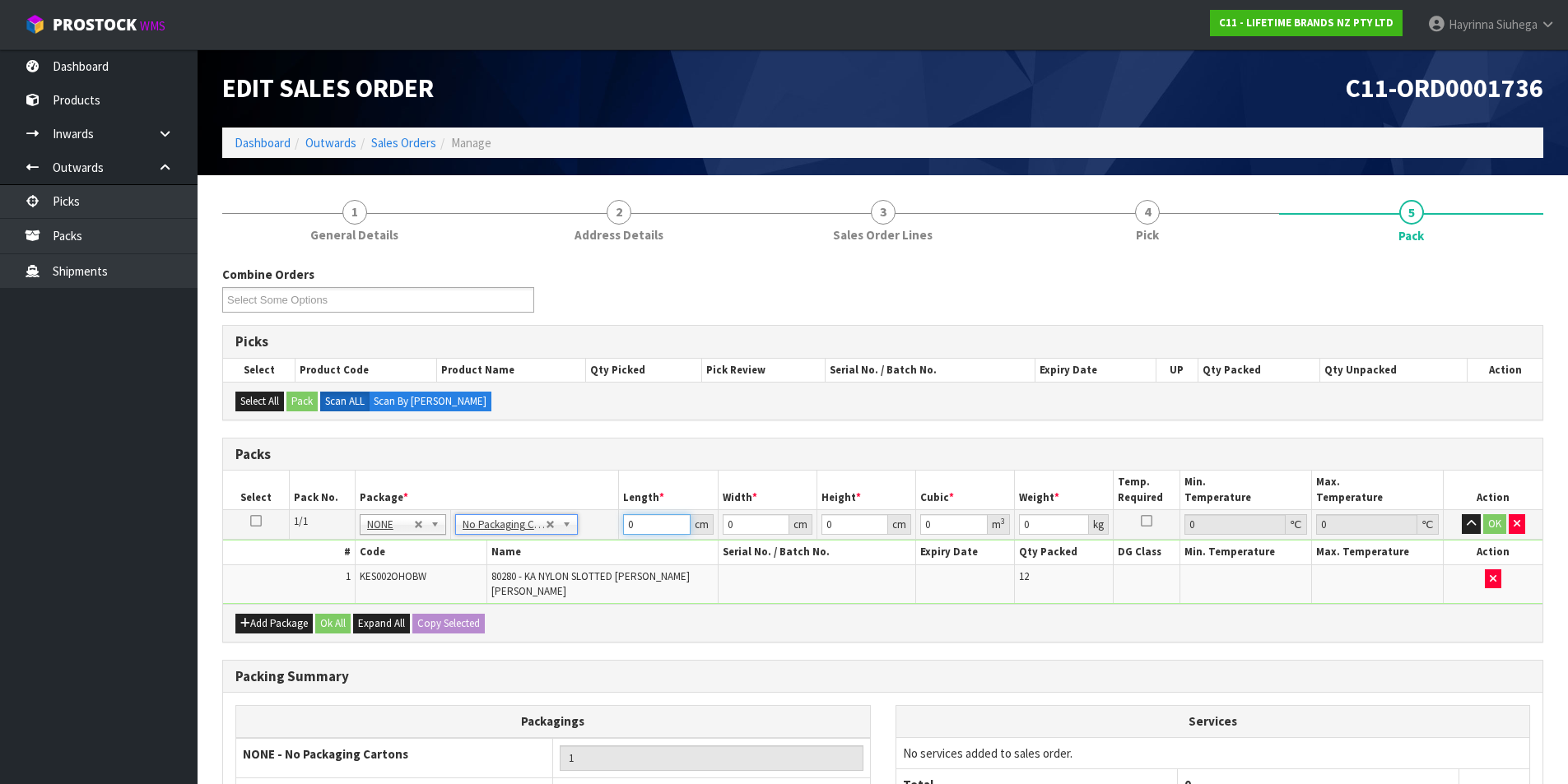
click at [626, 525] on input "0" at bounding box center [655, 525] width 66 height 21
type input "42"
type input "20"
type input "2"
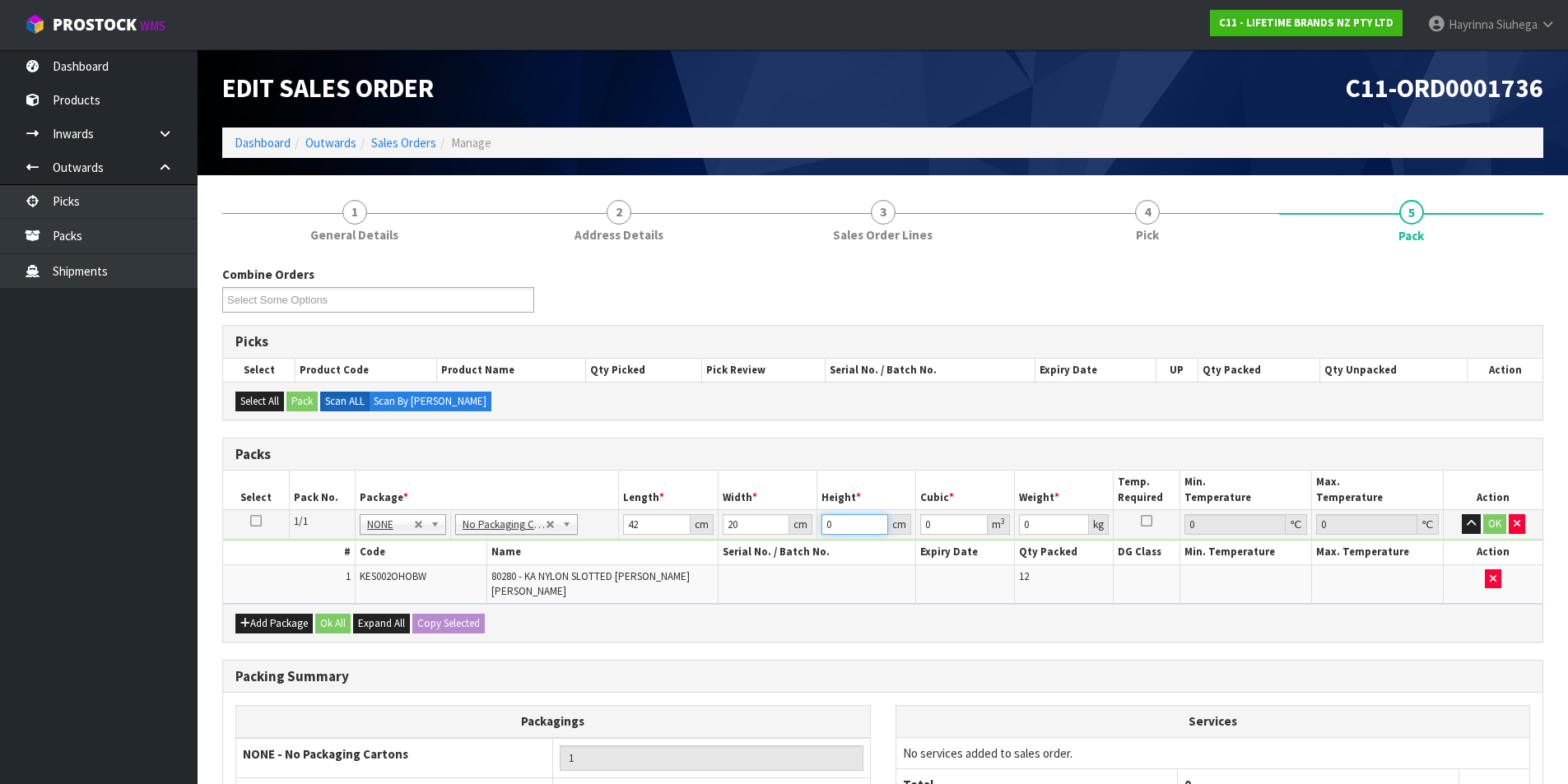
type input "0.00168"
type input "22"
type input "0.01848"
type input "22"
type input "3"
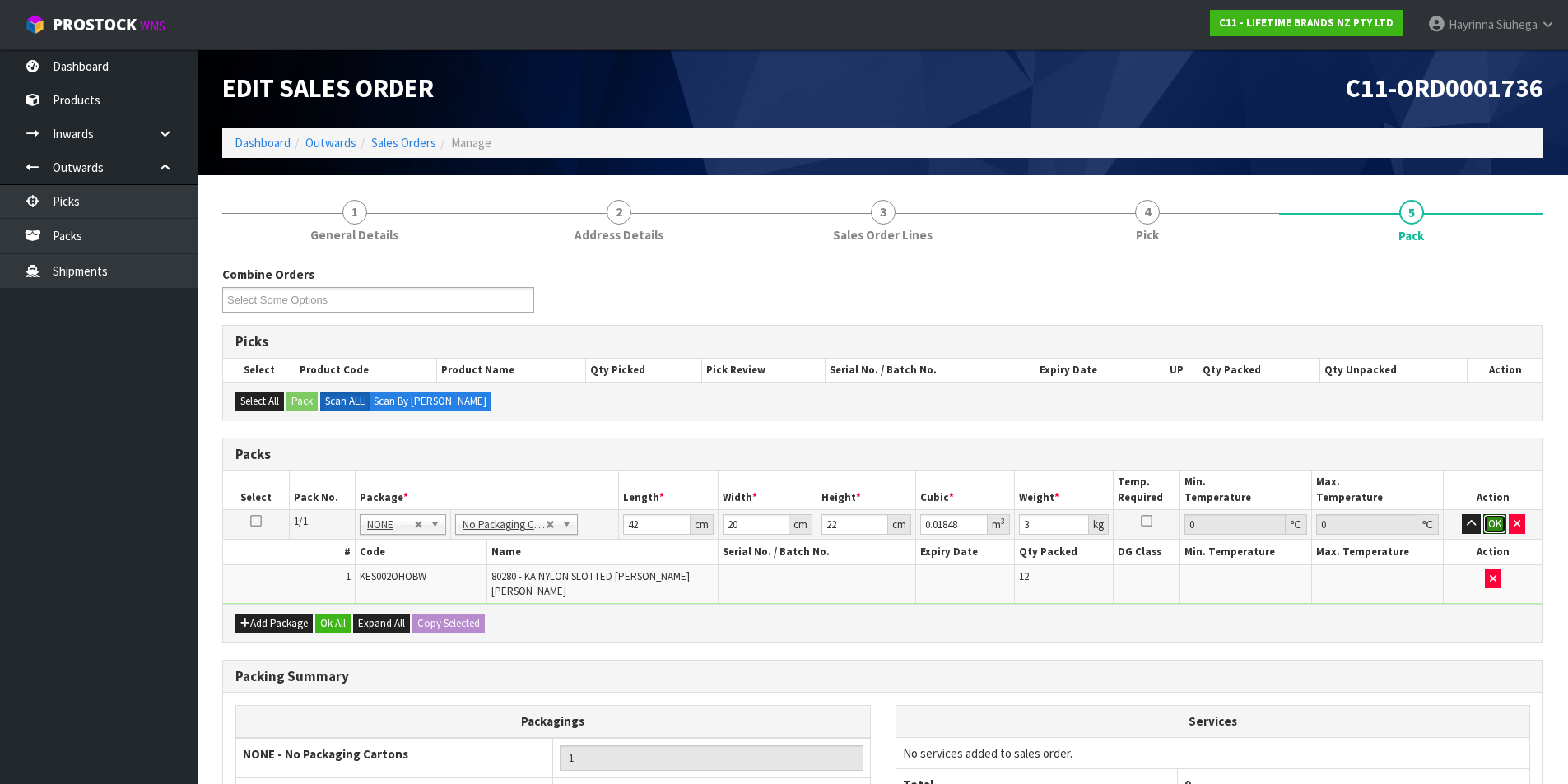
click button "OK" at bounding box center [1494, 524] width 23 height 20
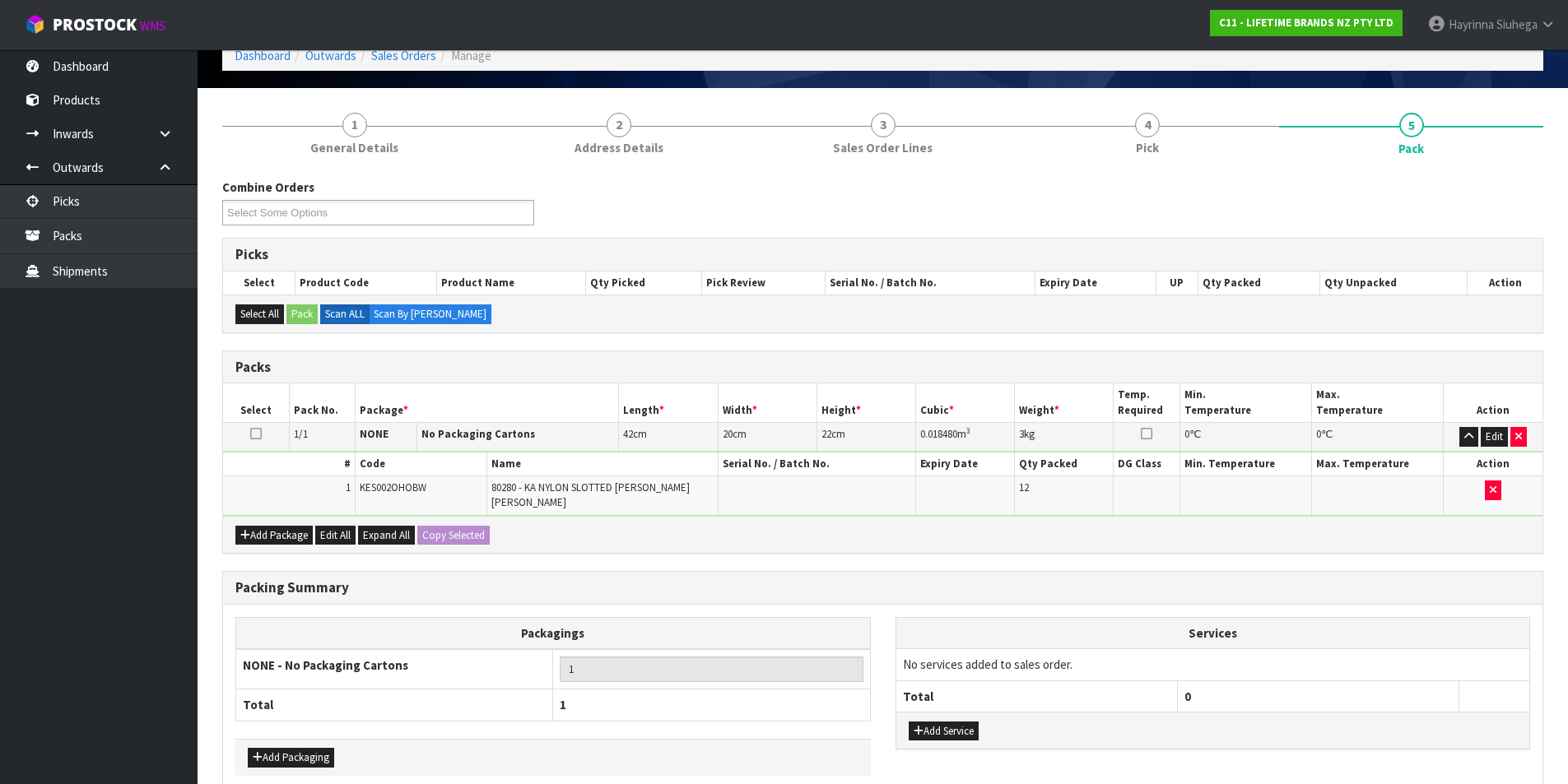
scroll to position [159, 0]
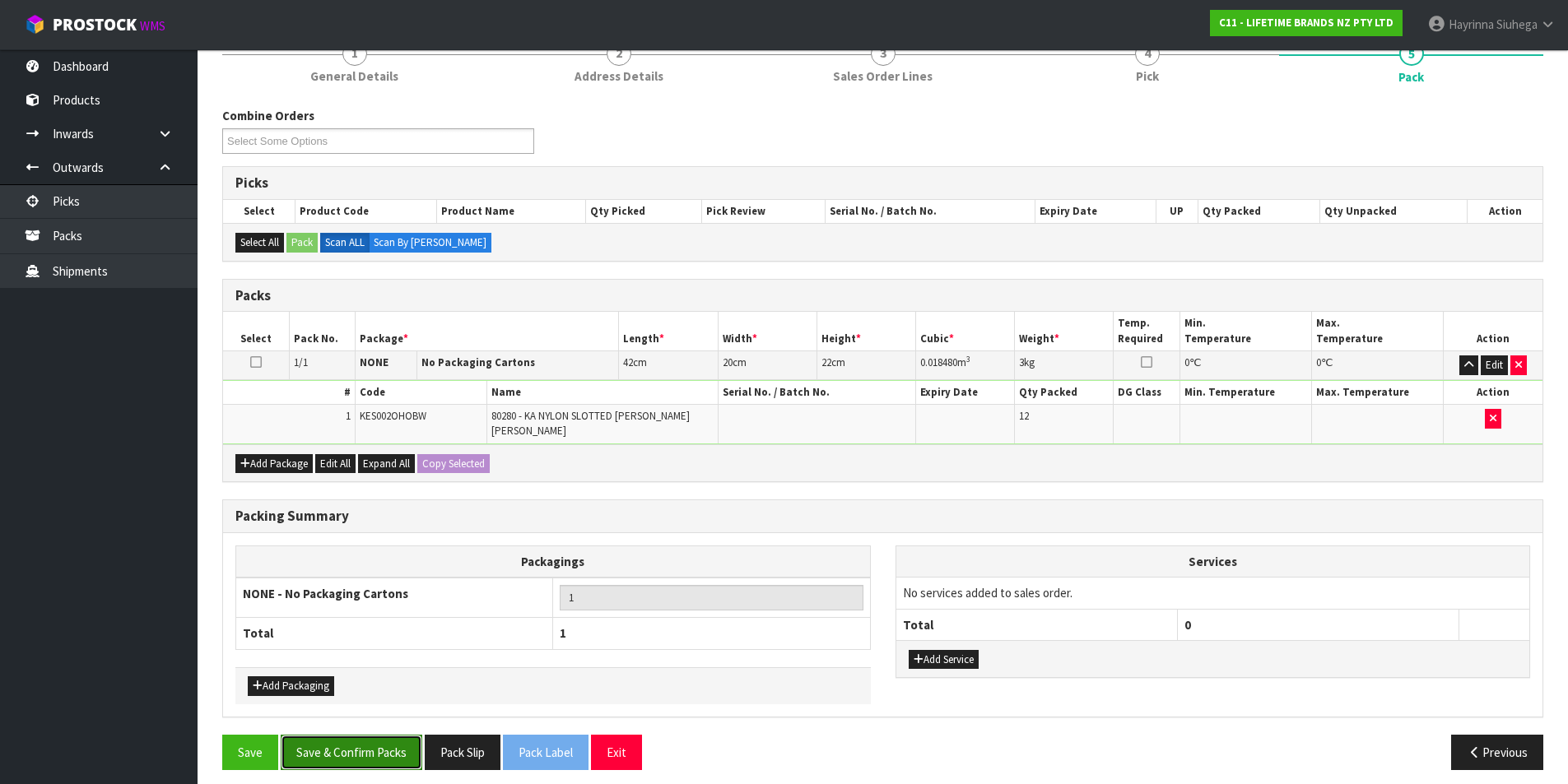
click at [345, 739] on button "Save & Confirm Packs" at bounding box center [352, 752] width 142 height 35
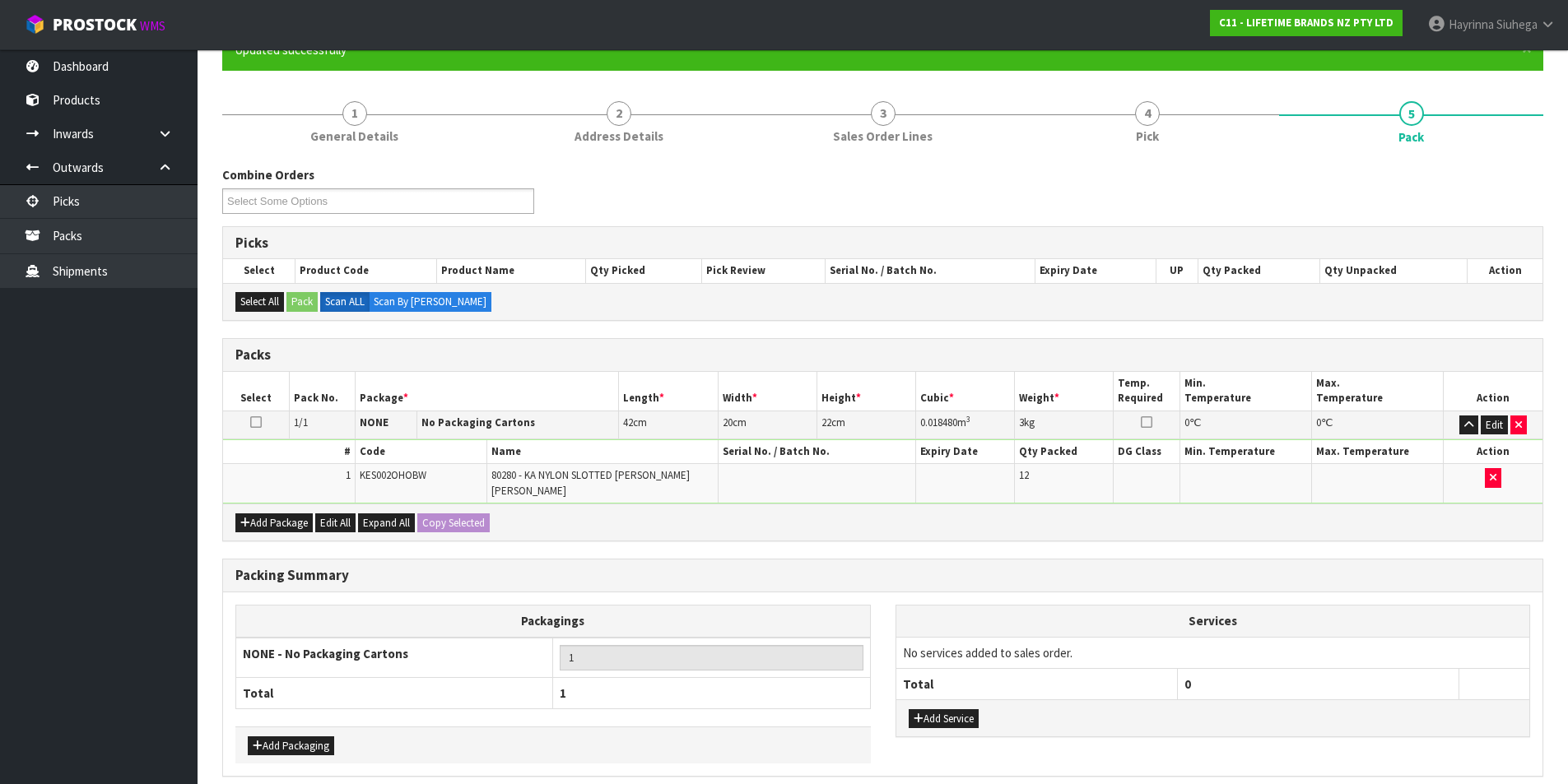
scroll to position [0, 0]
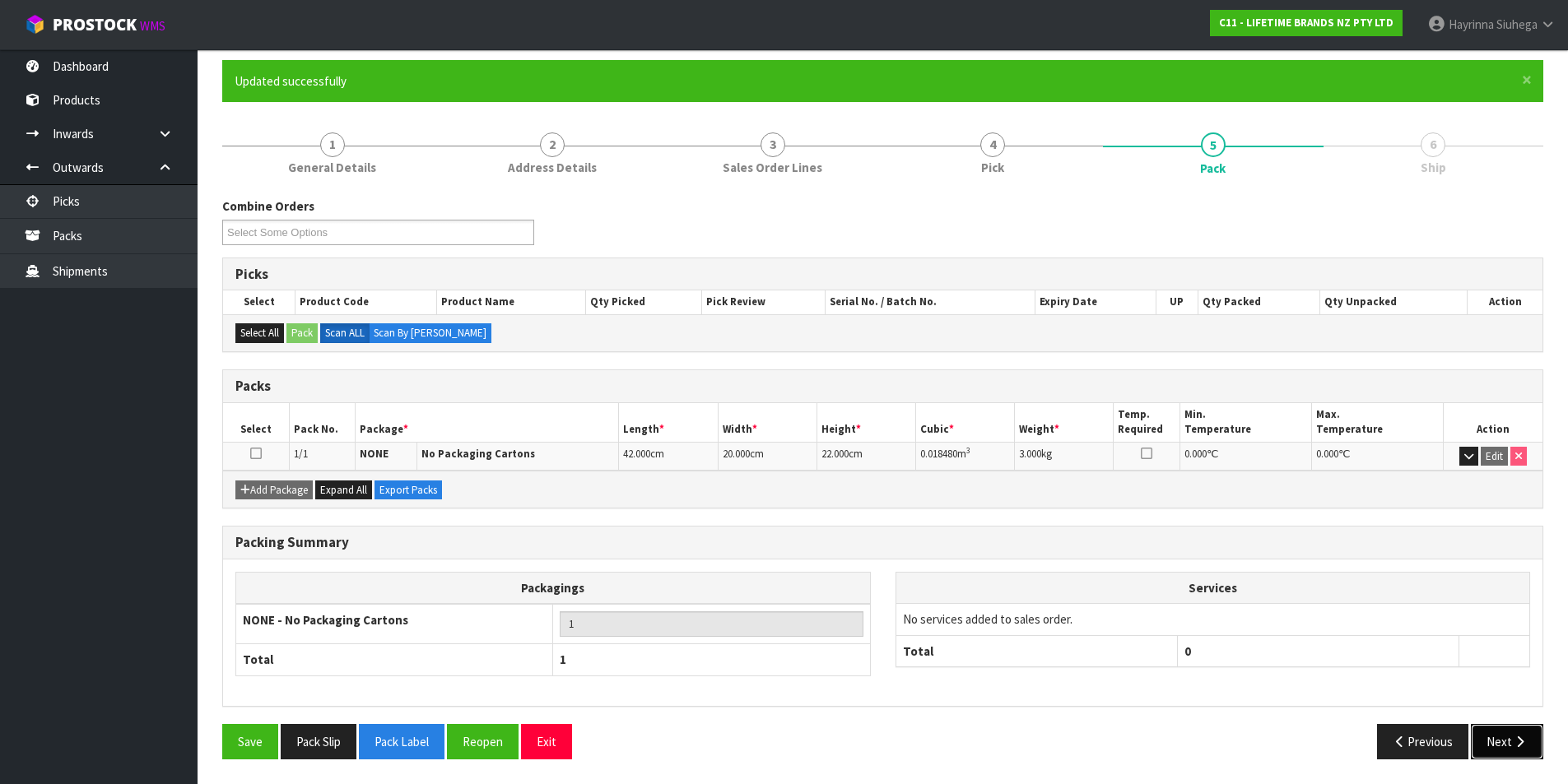
click at [1512, 741] on icon "button" at bounding box center [1519, 741] width 16 height 12
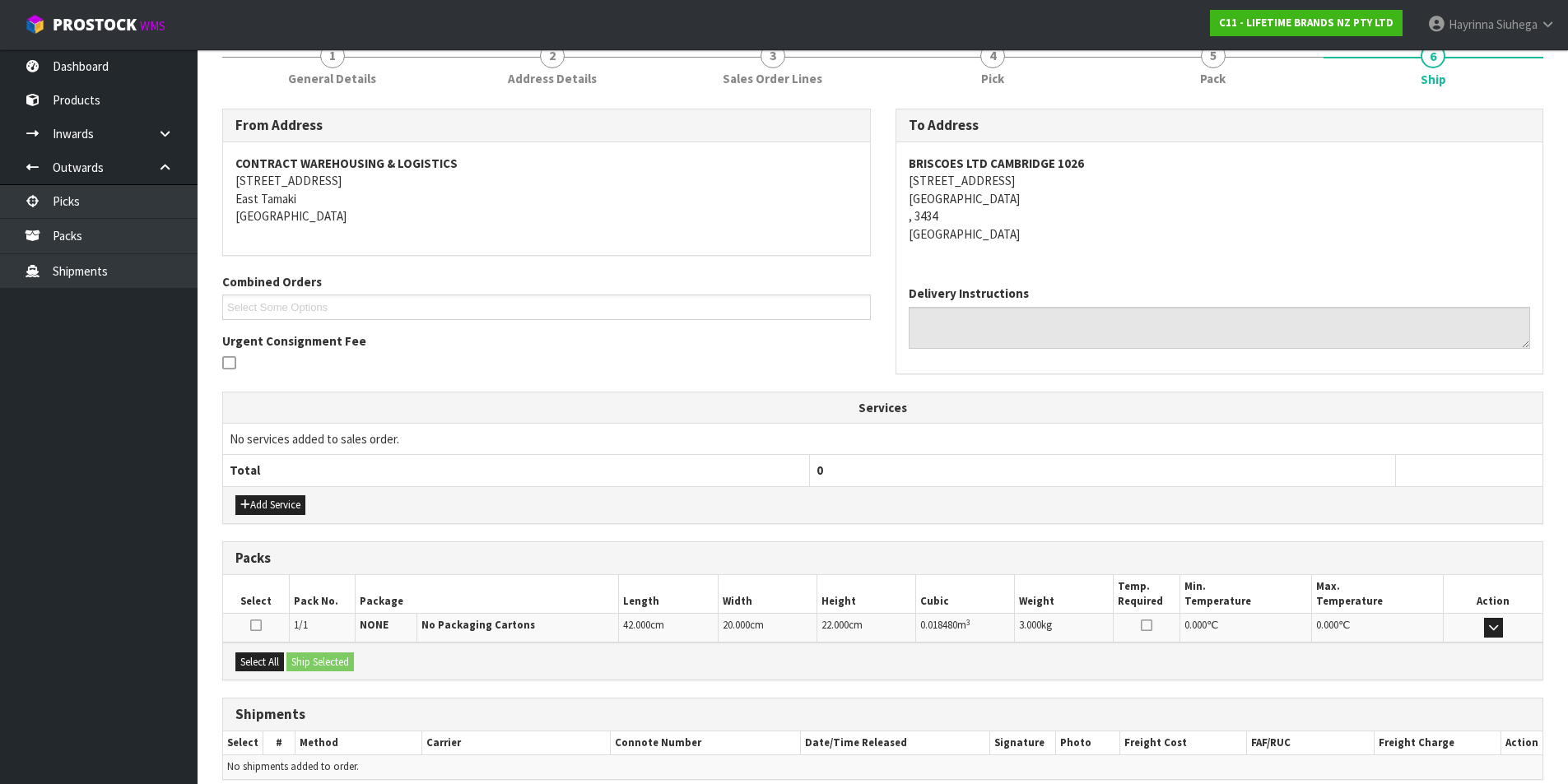
scroll to position [289, 0]
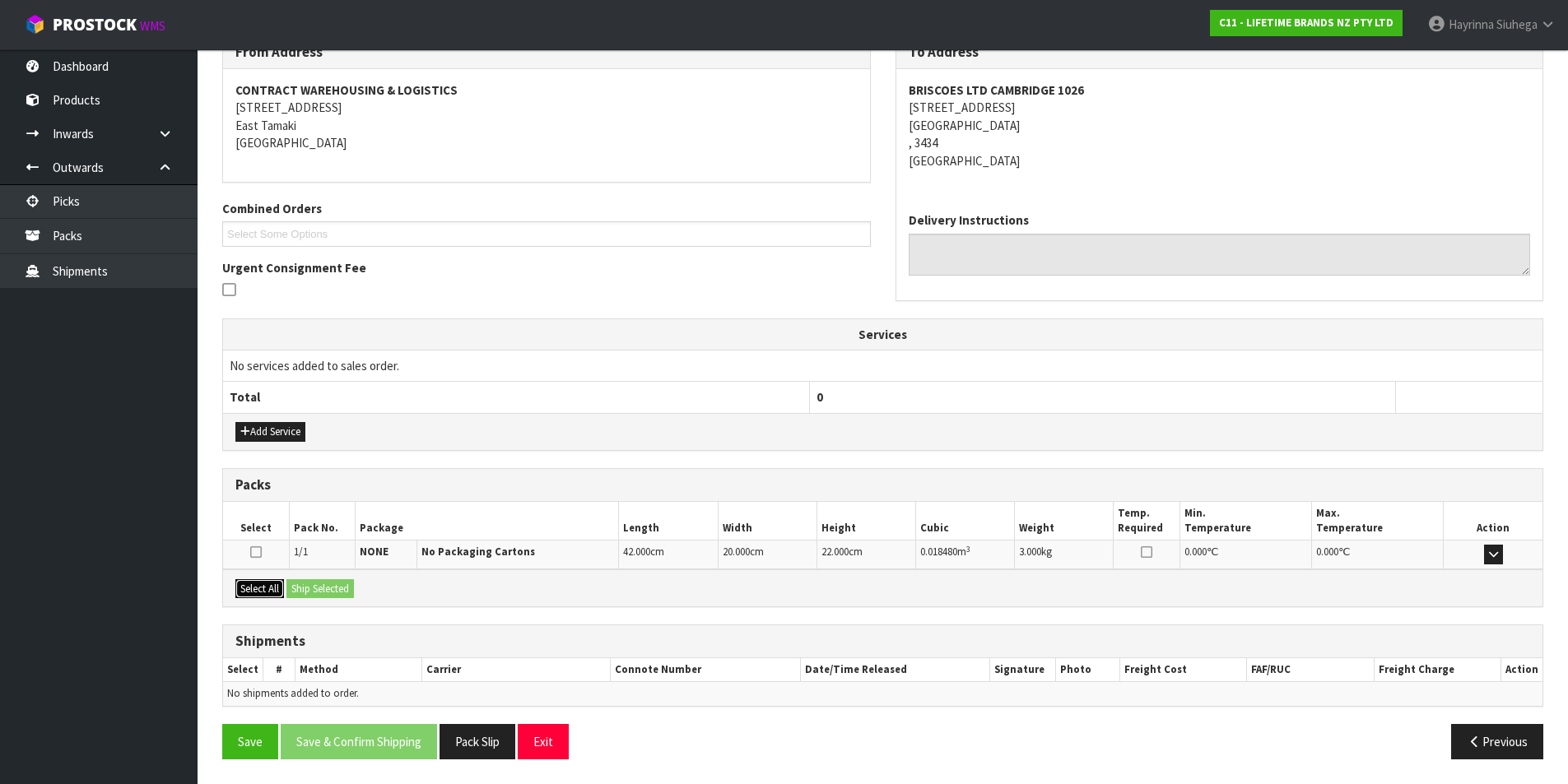
drag, startPoint x: 249, startPoint y: 581, endPoint x: 295, endPoint y: 579, distance: 46.0
click at [249, 581] on button "Select All" at bounding box center [259, 589] width 49 height 20
click at [314, 580] on button "Ship Selected" at bounding box center [320, 589] width 67 height 20
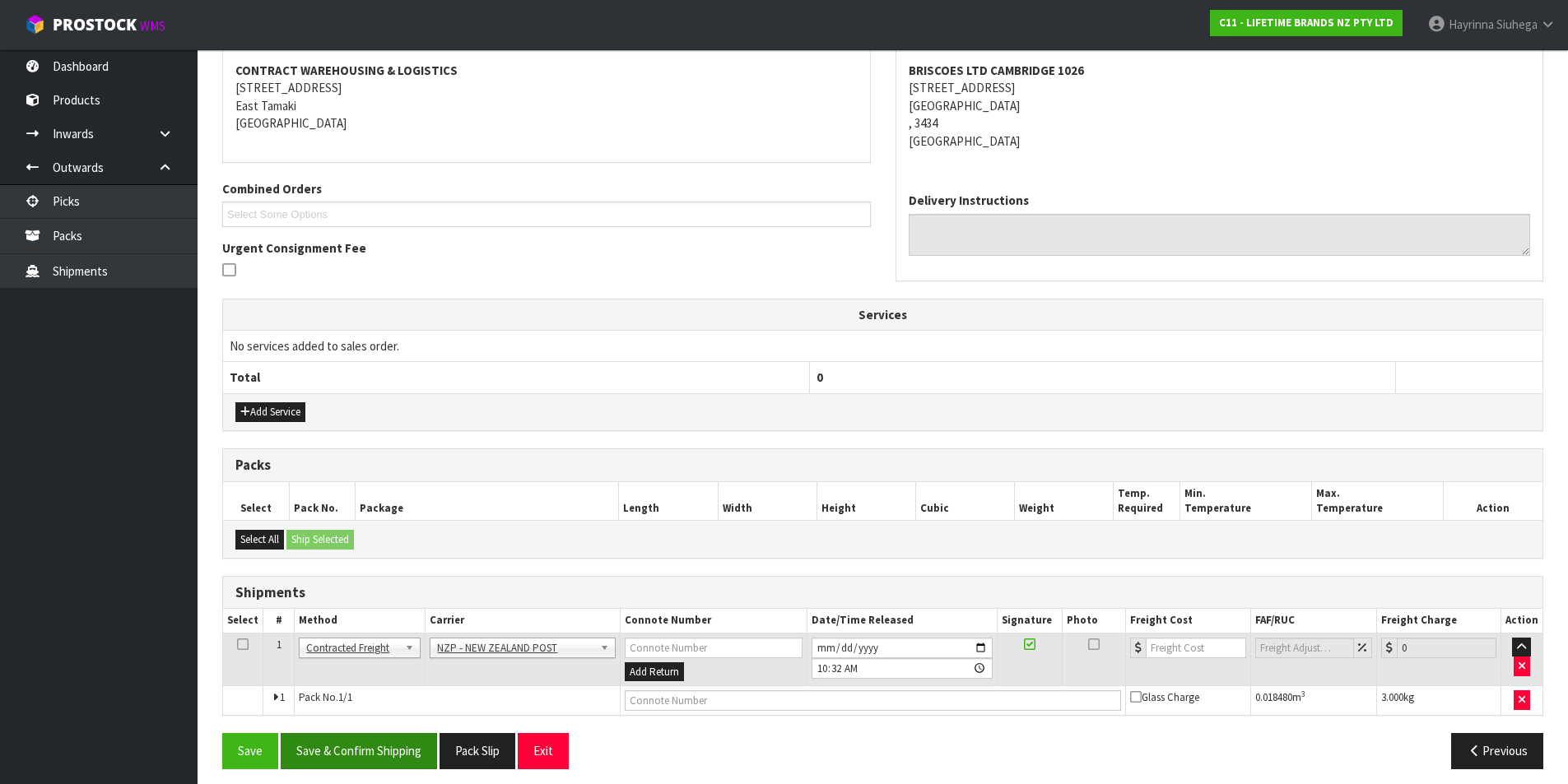
scroll to position [319, 0]
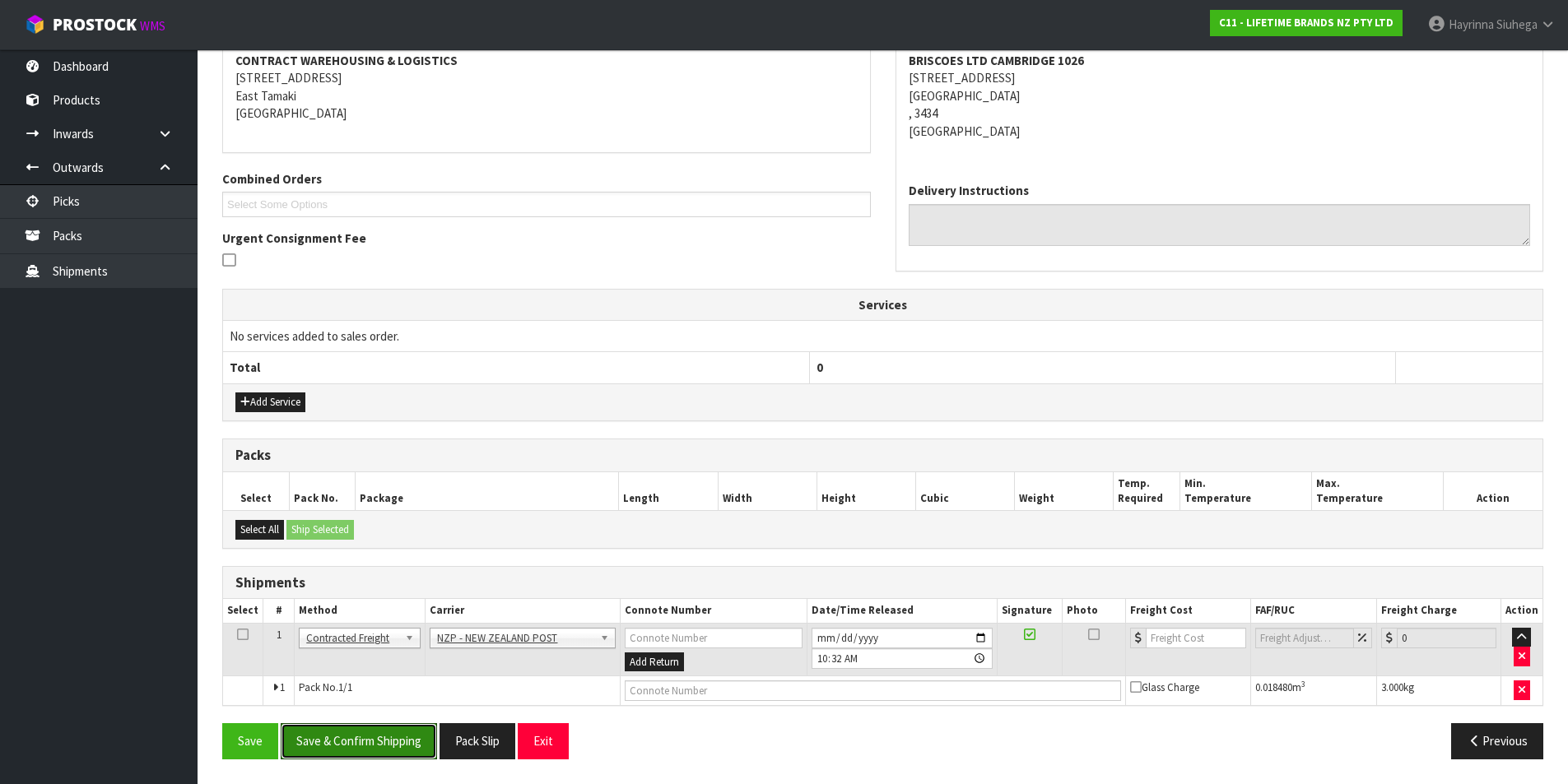
drag, startPoint x: 367, startPoint y: 741, endPoint x: 383, endPoint y: 776, distance: 38.5
click at [383, 776] on section "× Close Updated successfully 1 General Details 2 Address Details 3 Sales Order …" at bounding box center [883, 320] width 1370 height 929
click at [385, 767] on div "Save Save & Confirm Shipping Pack Slip Exit Previous" at bounding box center [883, 747] width 1346 height 48
click at [383, 725] on button "Save & Confirm Shipping" at bounding box center [359, 741] width 157 height 35
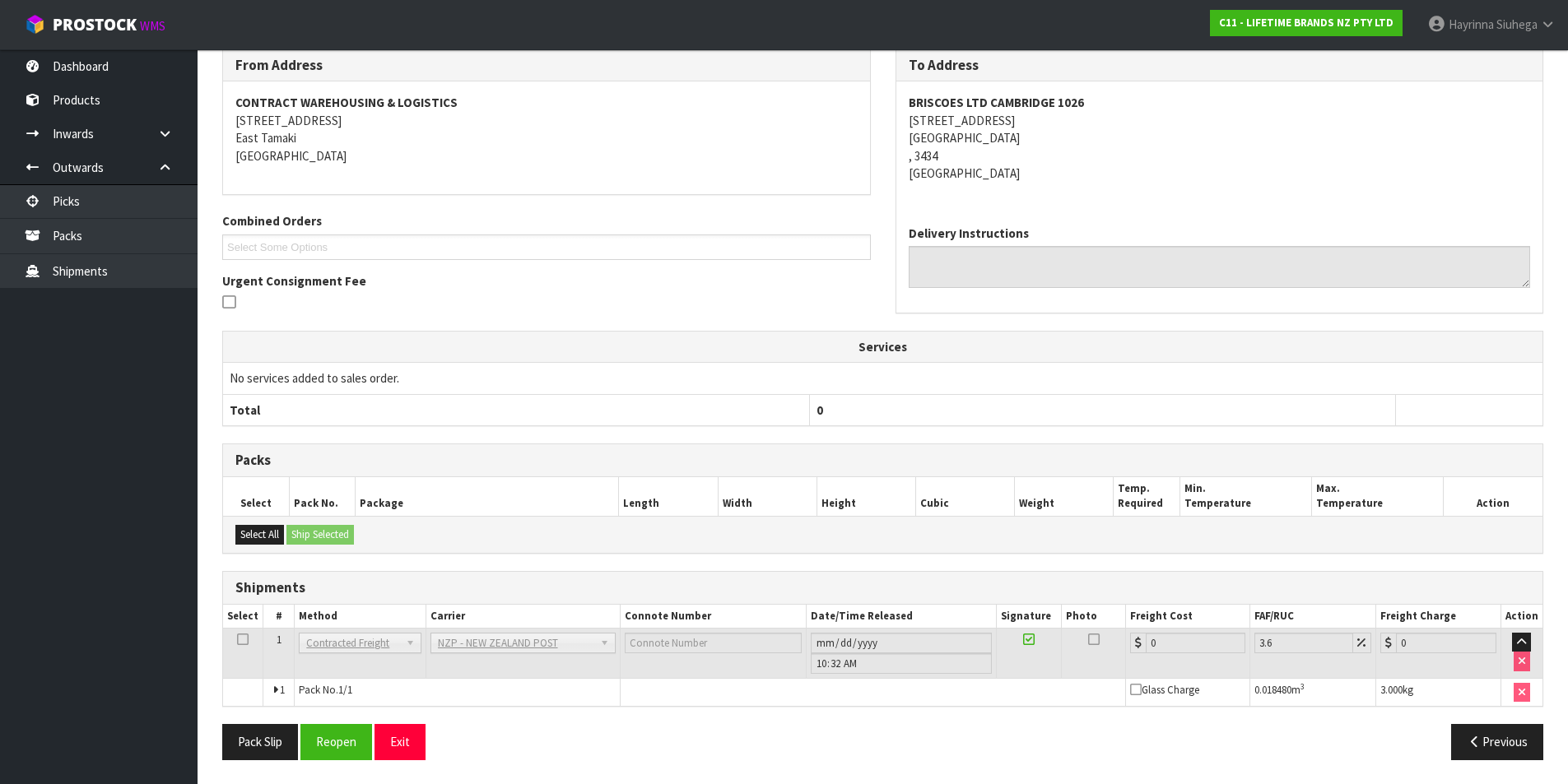
scroll to position [296, 0]
click at [338, 749] on button "Reopen" at bounding box center [336, 741] width 72 height 35
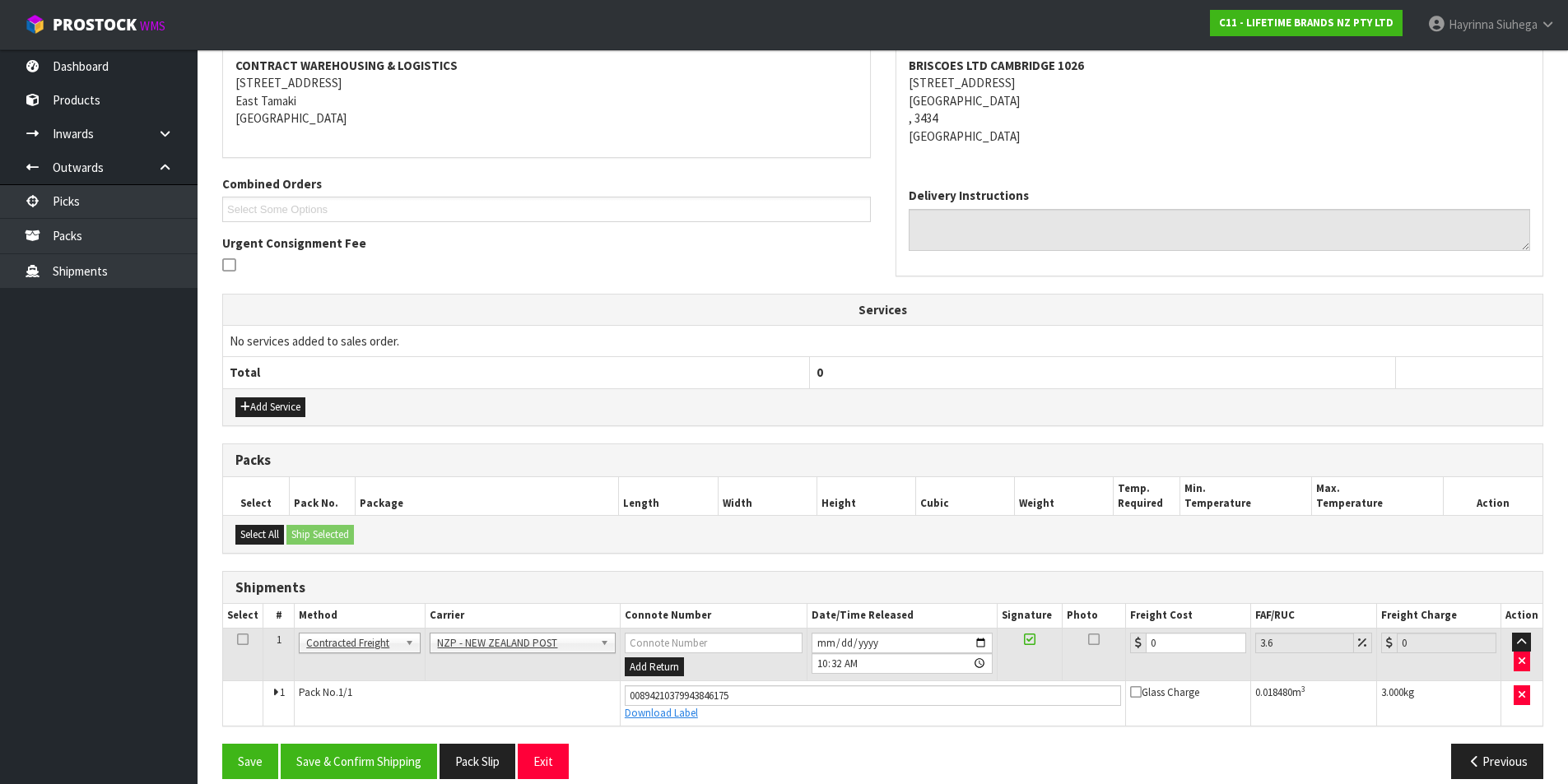
scroll to position [334, 0]
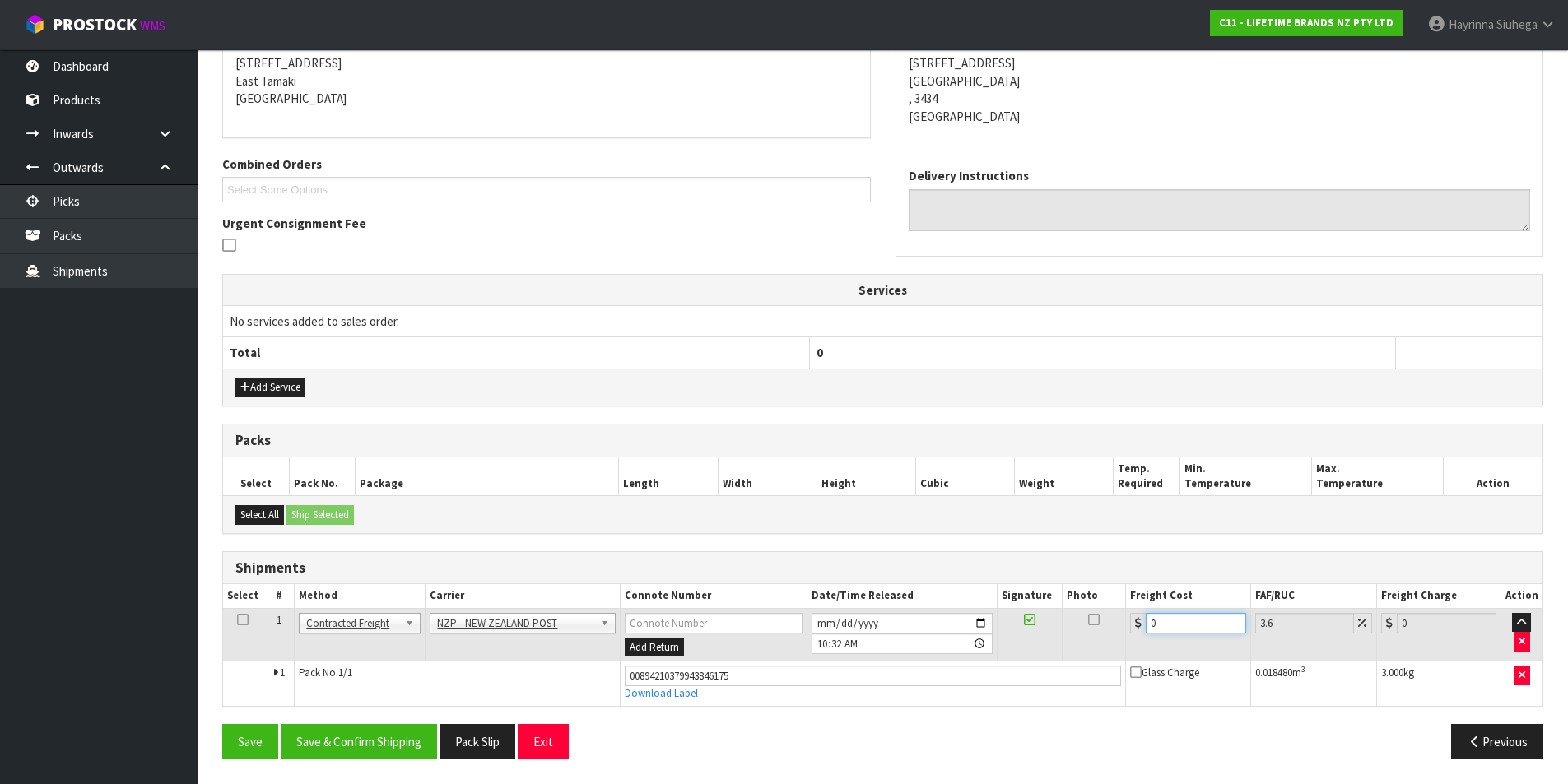
drag, startPoint x: 1032, startPoint y: 623, endPoint x: 953, endPoint y: 623, distance: 79.0
click at [973, 623] on tr "1 Client Local Pickup Customer Local Pickup Company Freight Contracted Freight …" at bounding box center [882, 635] width 1319 height 53
type input "7"
type input "7.25"
type input "7.3"
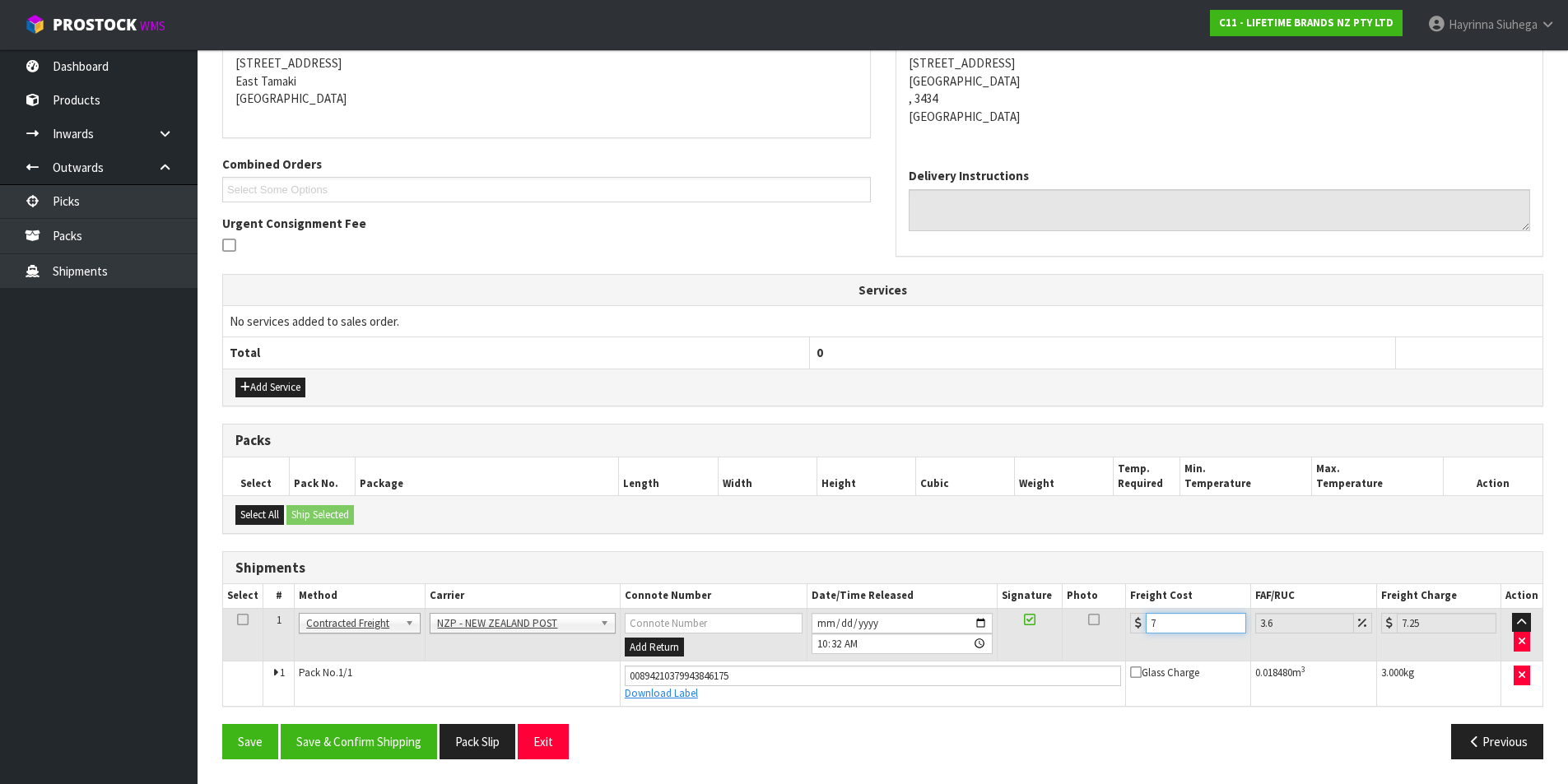
type input "7.56"
type input "7.31"
type input "7.57"
type input "7.31"
click at [222, 724] on button "Save" at bounding box center [250, 742] width 56 height 35
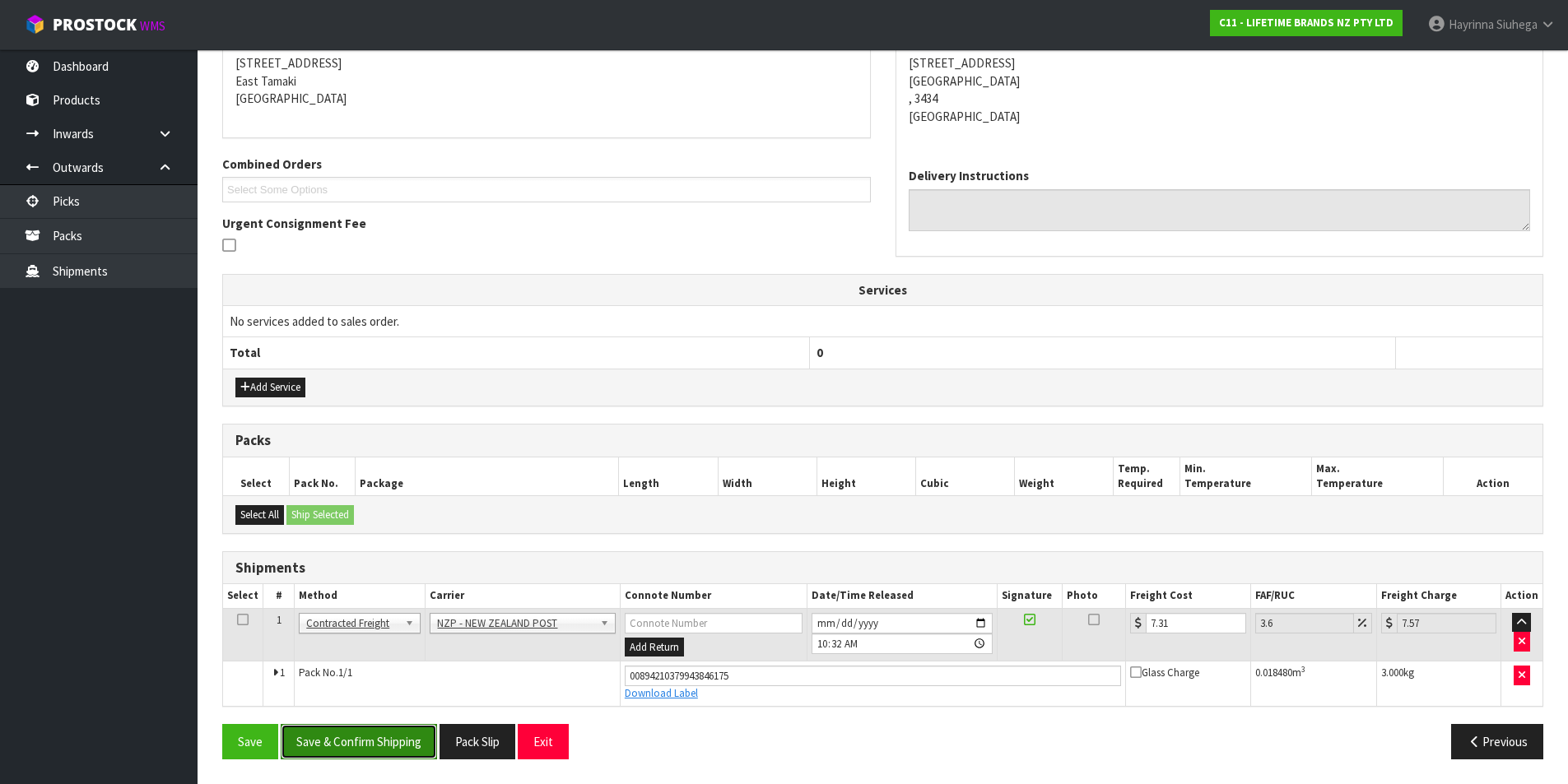
click at [385, 751] on button "Save & Confirm Shipping" at bounding box center [359, 742] width 157 height 35
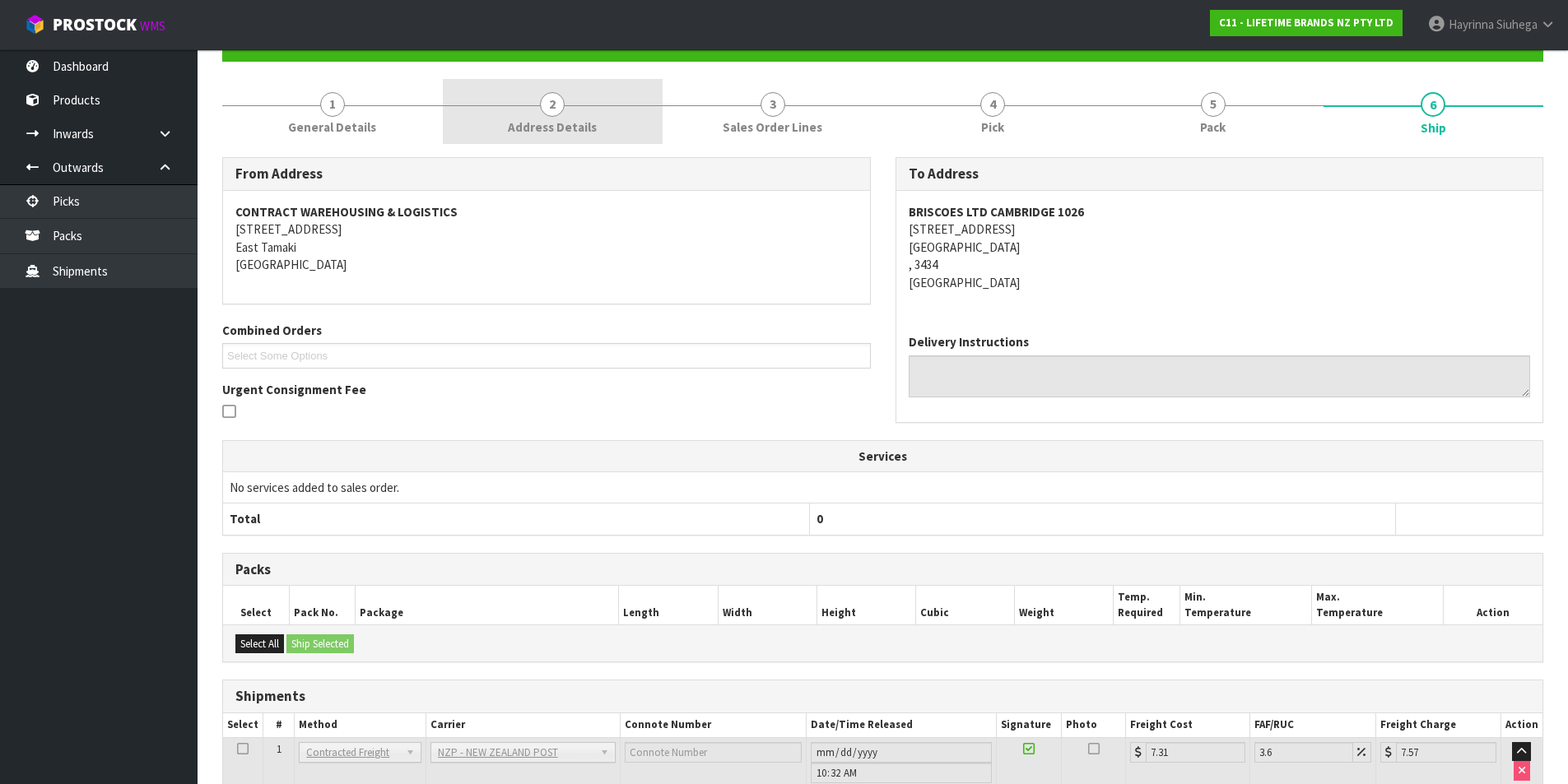
scroll to position [0, 0]
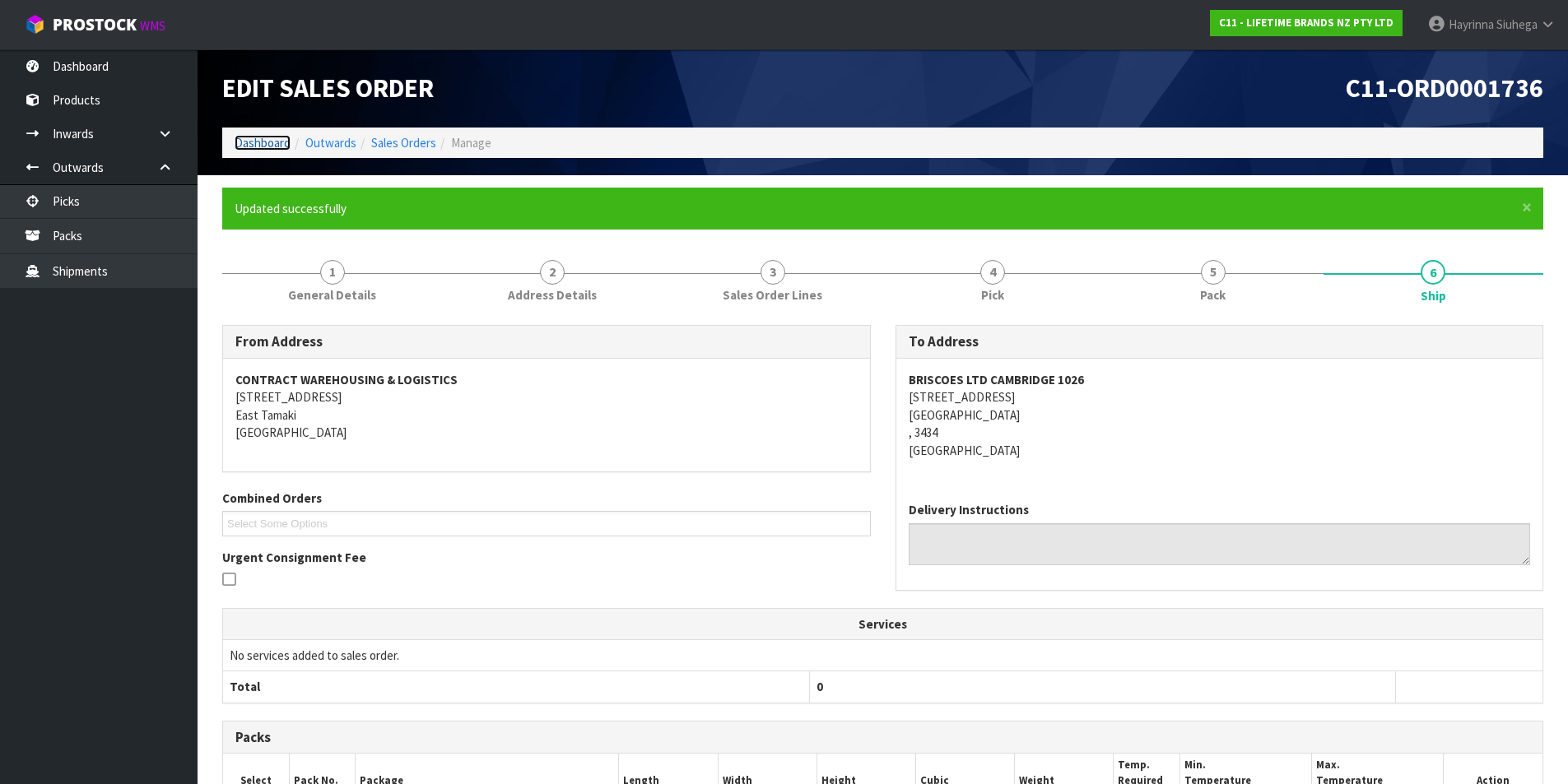
click at [288, 149] on link "Dashboard" at bounding box center [262, 143] width 56 height 16
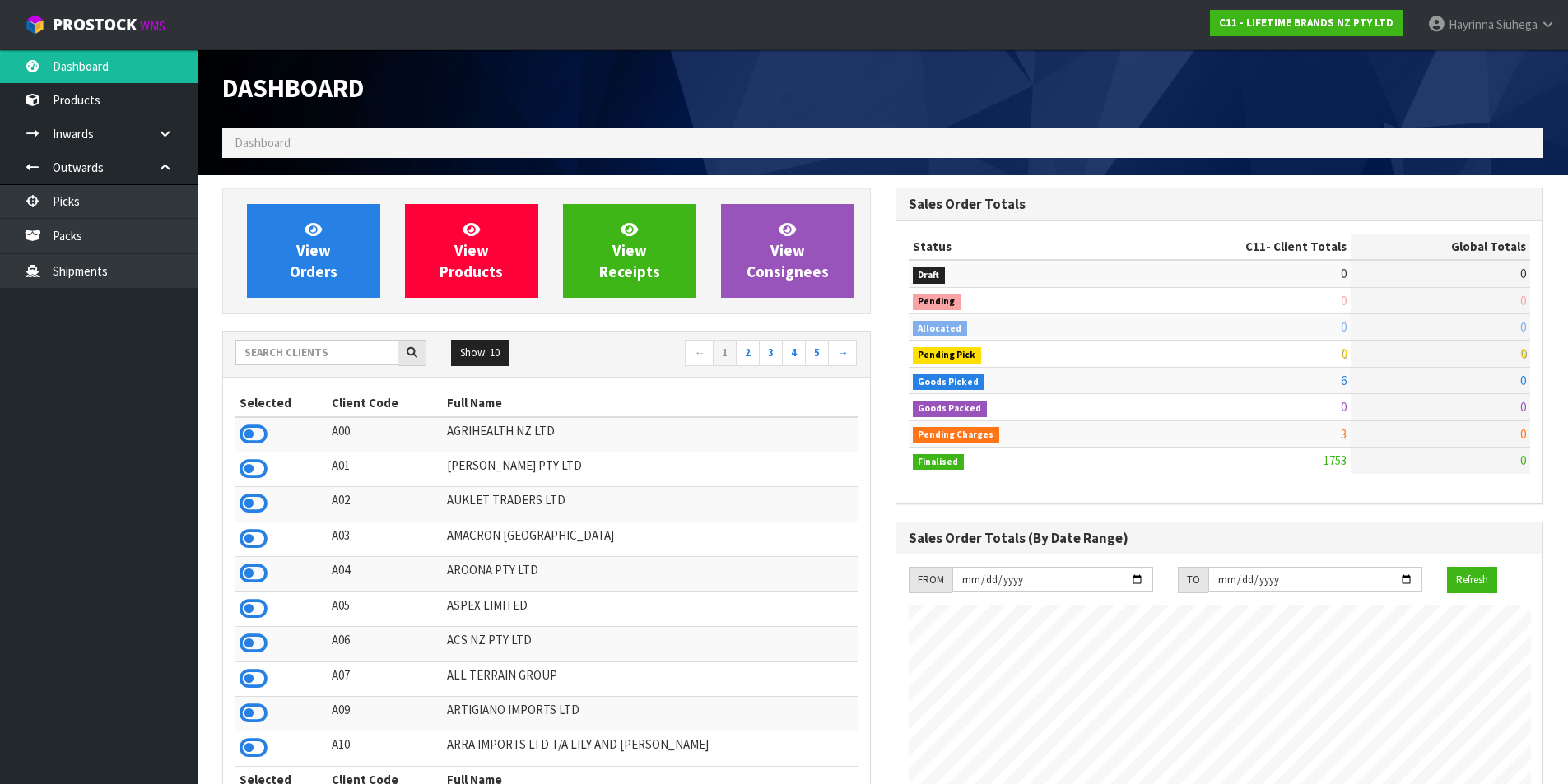
scroll to position [1247, 672]
click at [286, 204] on link "View Orders" at bounding box center [314, 251] width 133 height 94
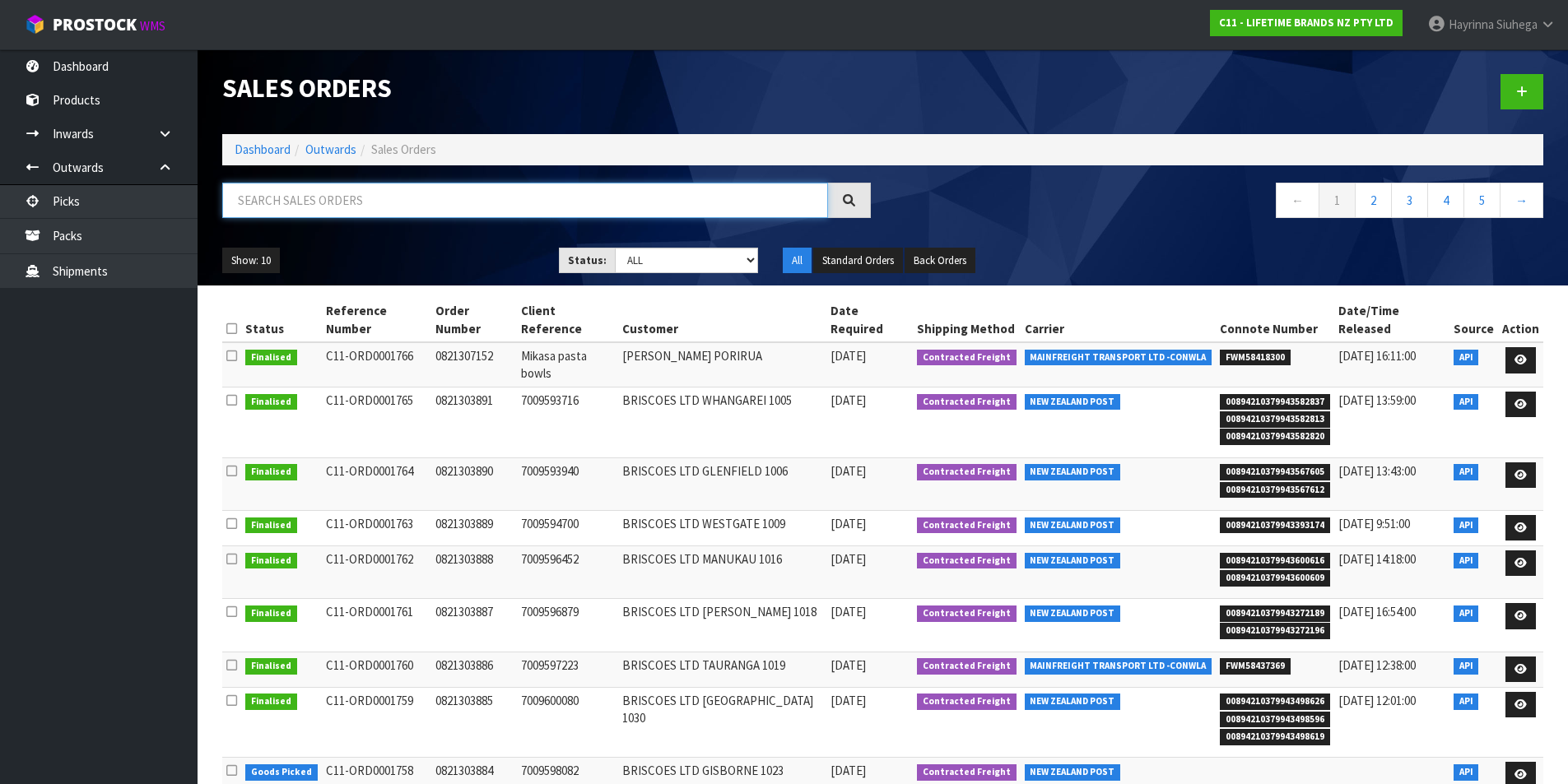
click at [315, 201] on input "text" at bounding box center [525, 201] width 606 height 35
type input "JOB-0409333"
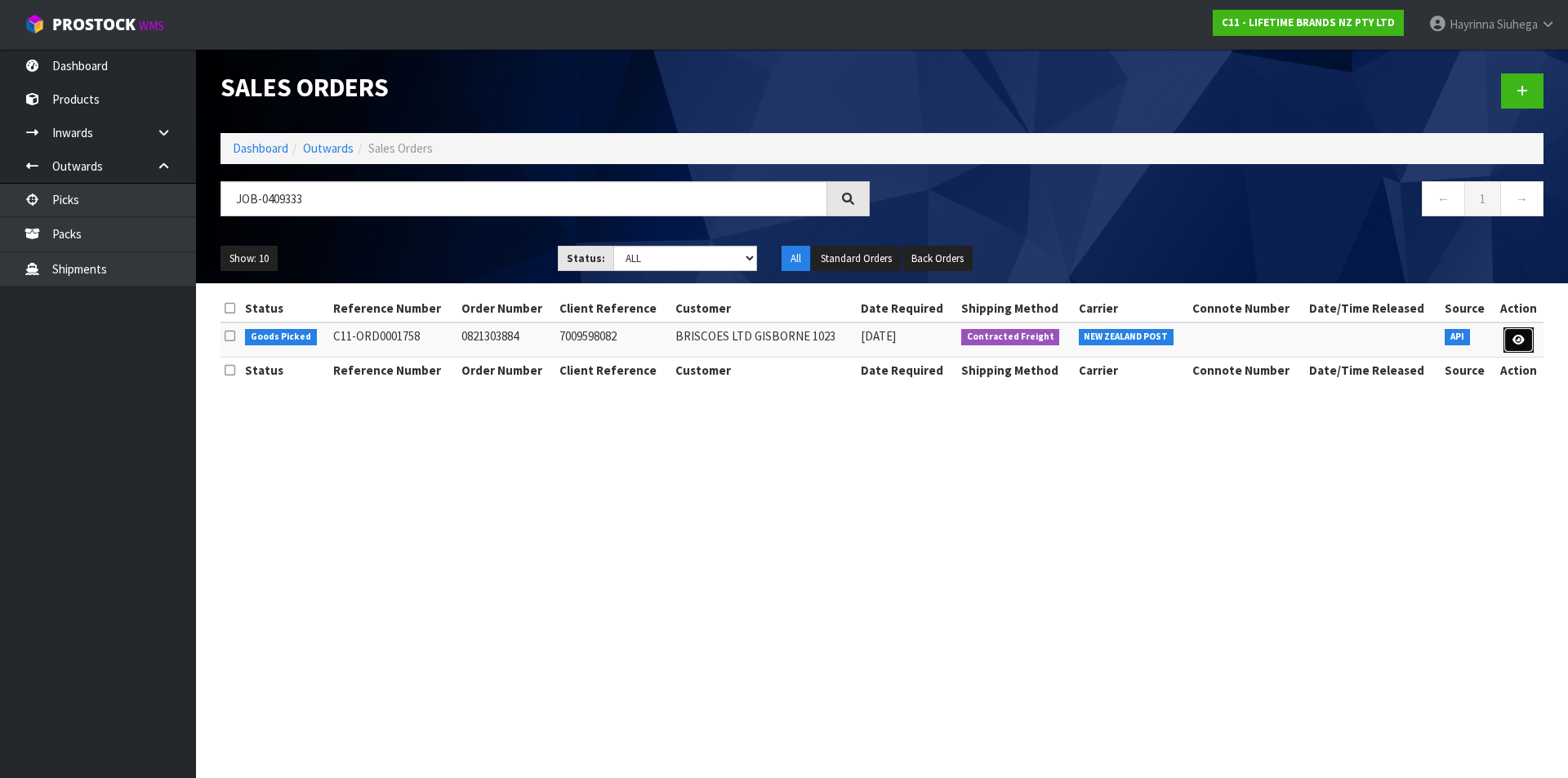
click at [1510, 338] on link at bounding box center [1518, 341] width 31 height 26
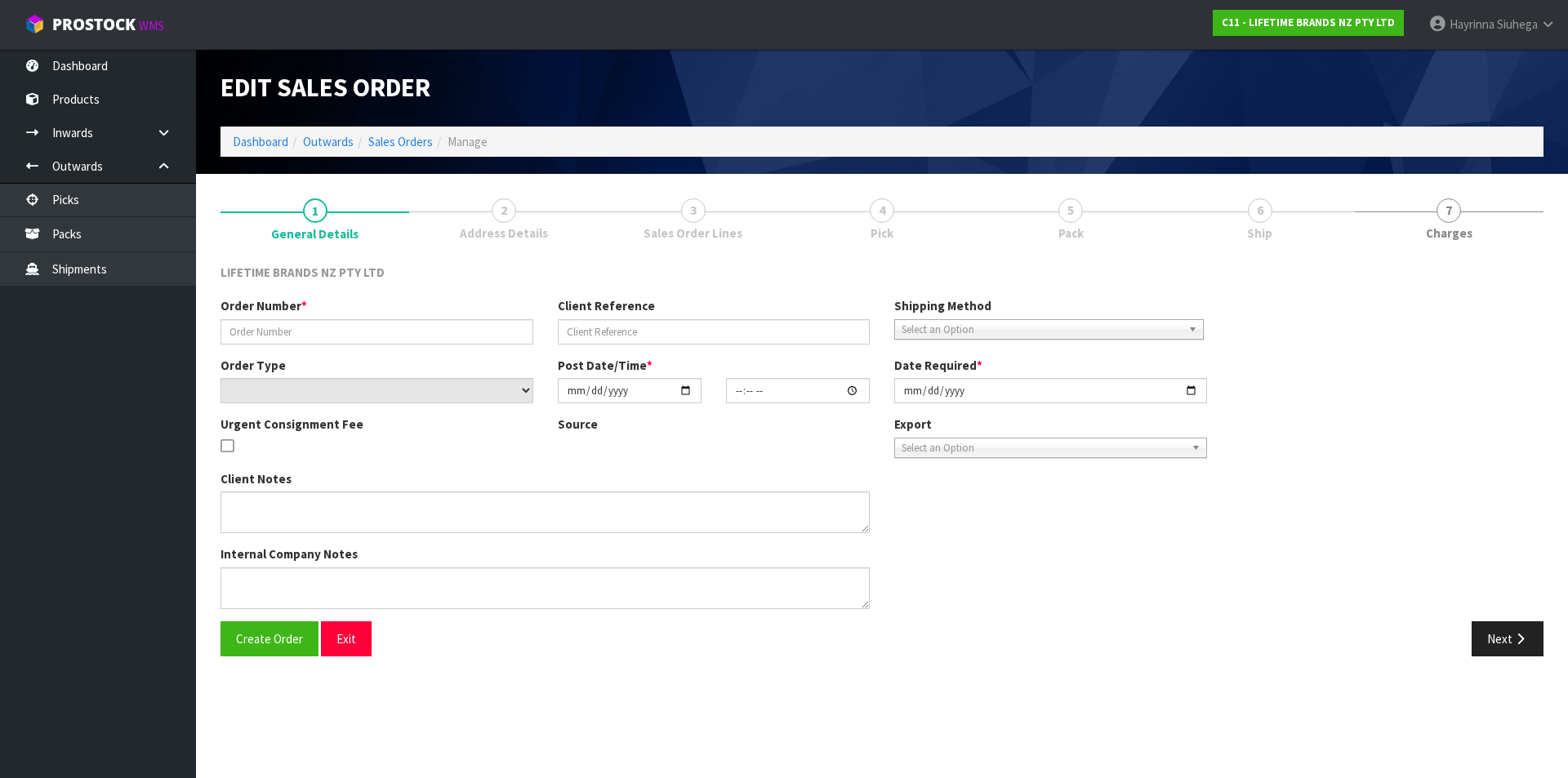
type input "0821303884"
type input "7009598082"
select select "number:0"
type input "[DATE]"
type input "16:13:42.000"
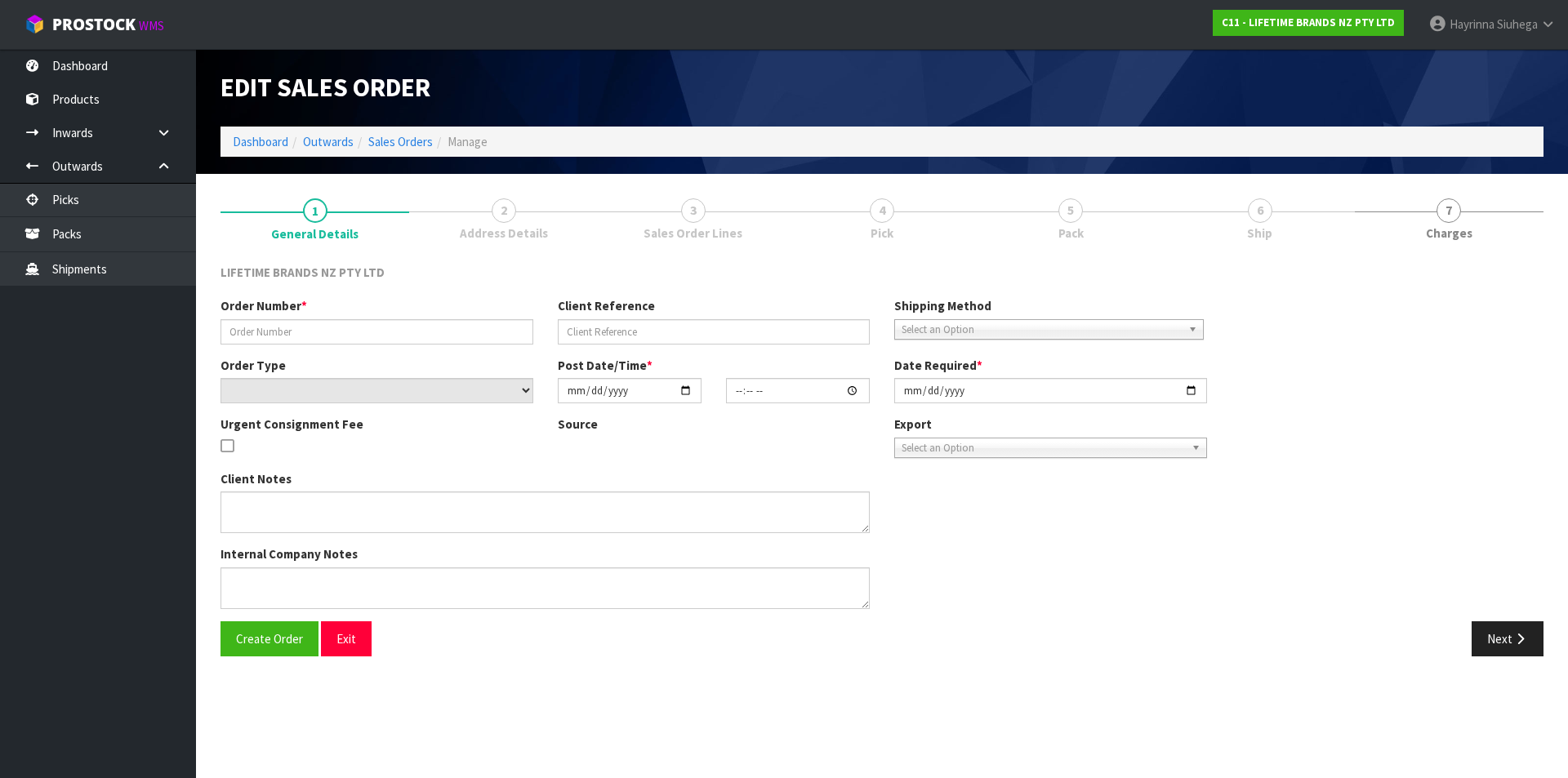
type input "[DATE]"
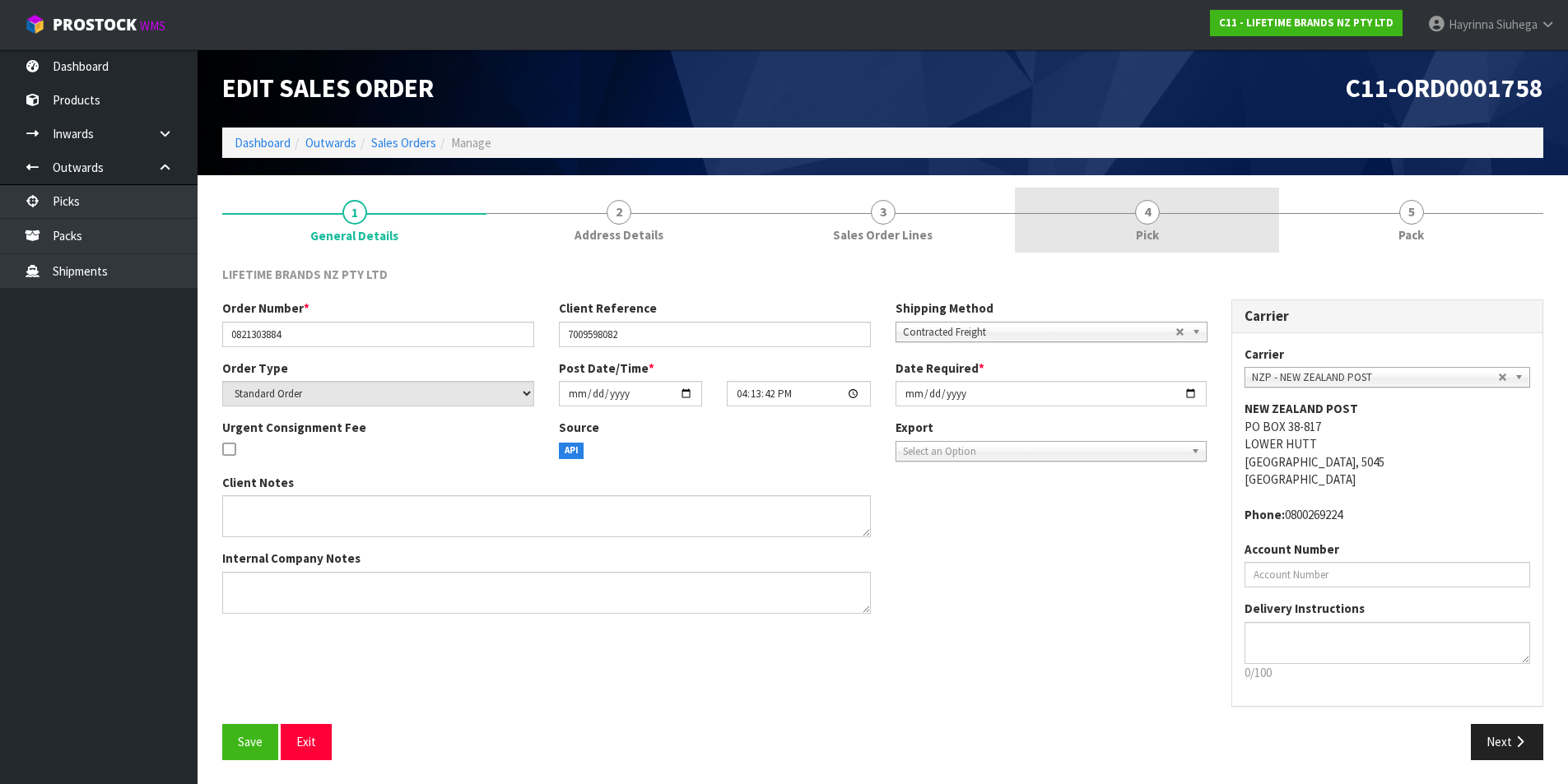
click at [1245, 226] on link "4 Pick" at bounding box center [1146, 220] width 264 height 65
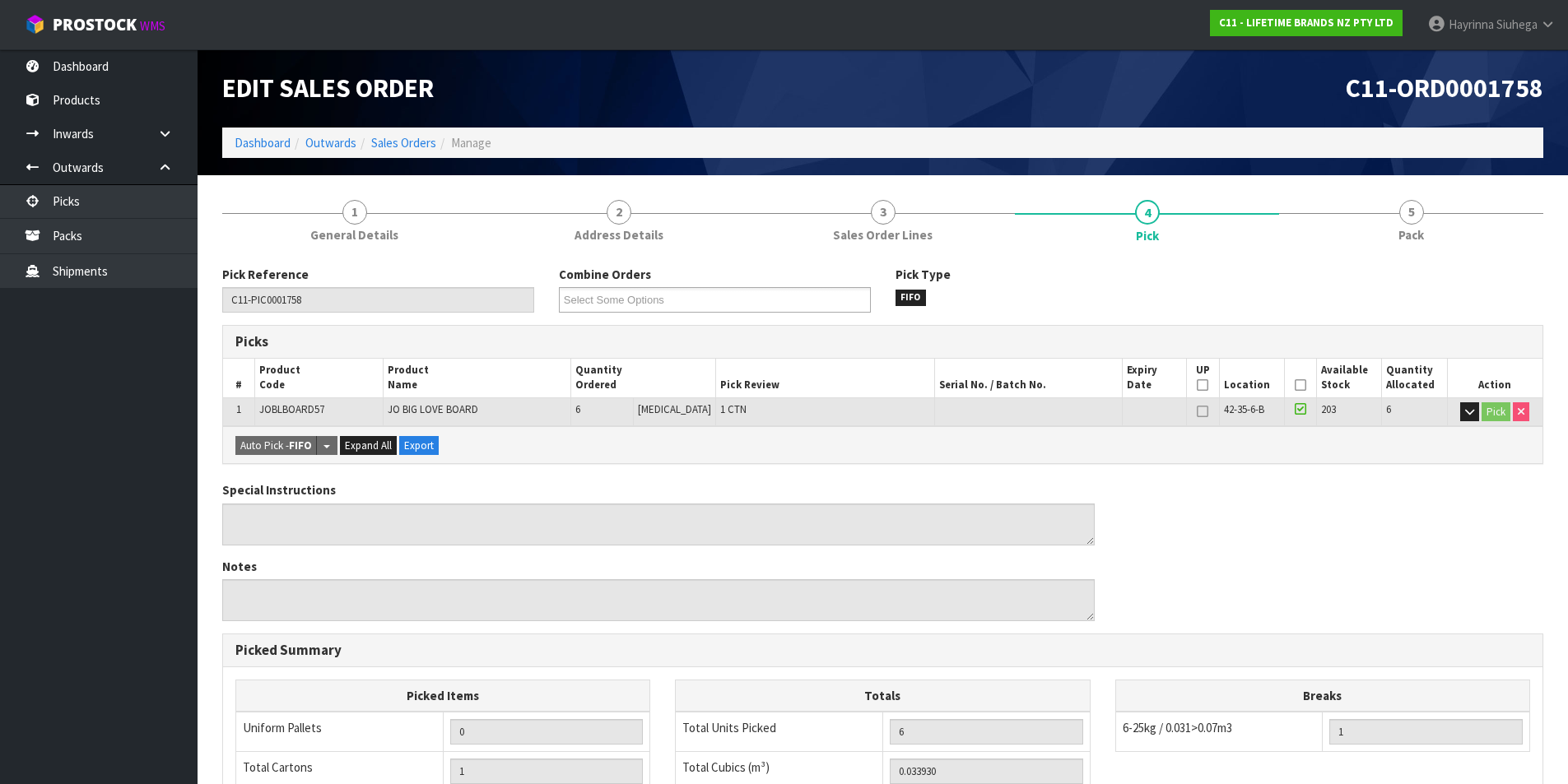
click at [1363, 259] on div "Pick Reference C11-PIC0001758 Combine Orders C11-ORD0001728 C11-ORD0001733 C11-…" at bounding box center [882, 665] width 1321 height 822
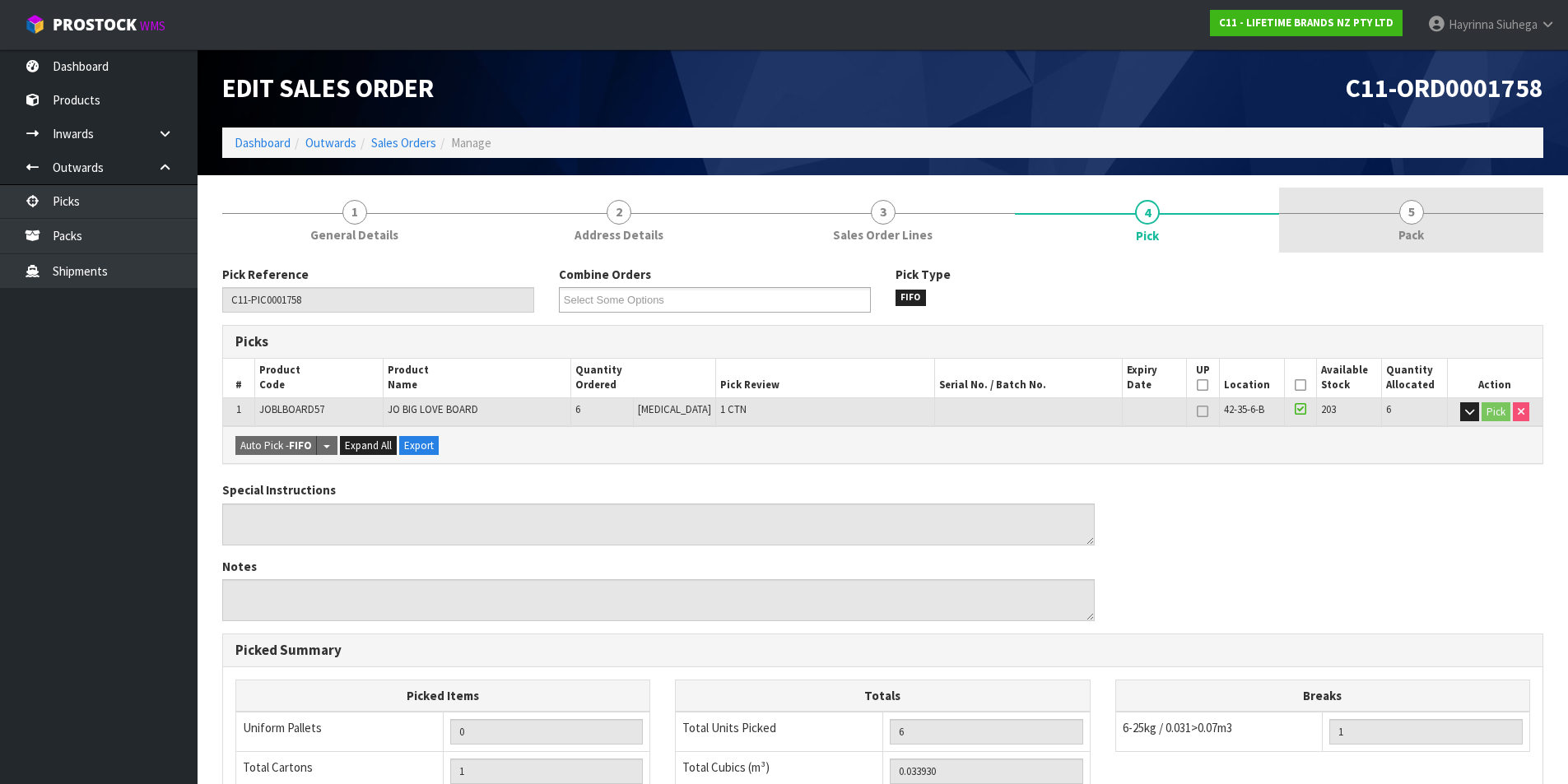
click at [1385, 236] on link "5 Pack" at bounding box center [1410, 220] width 264 height 65
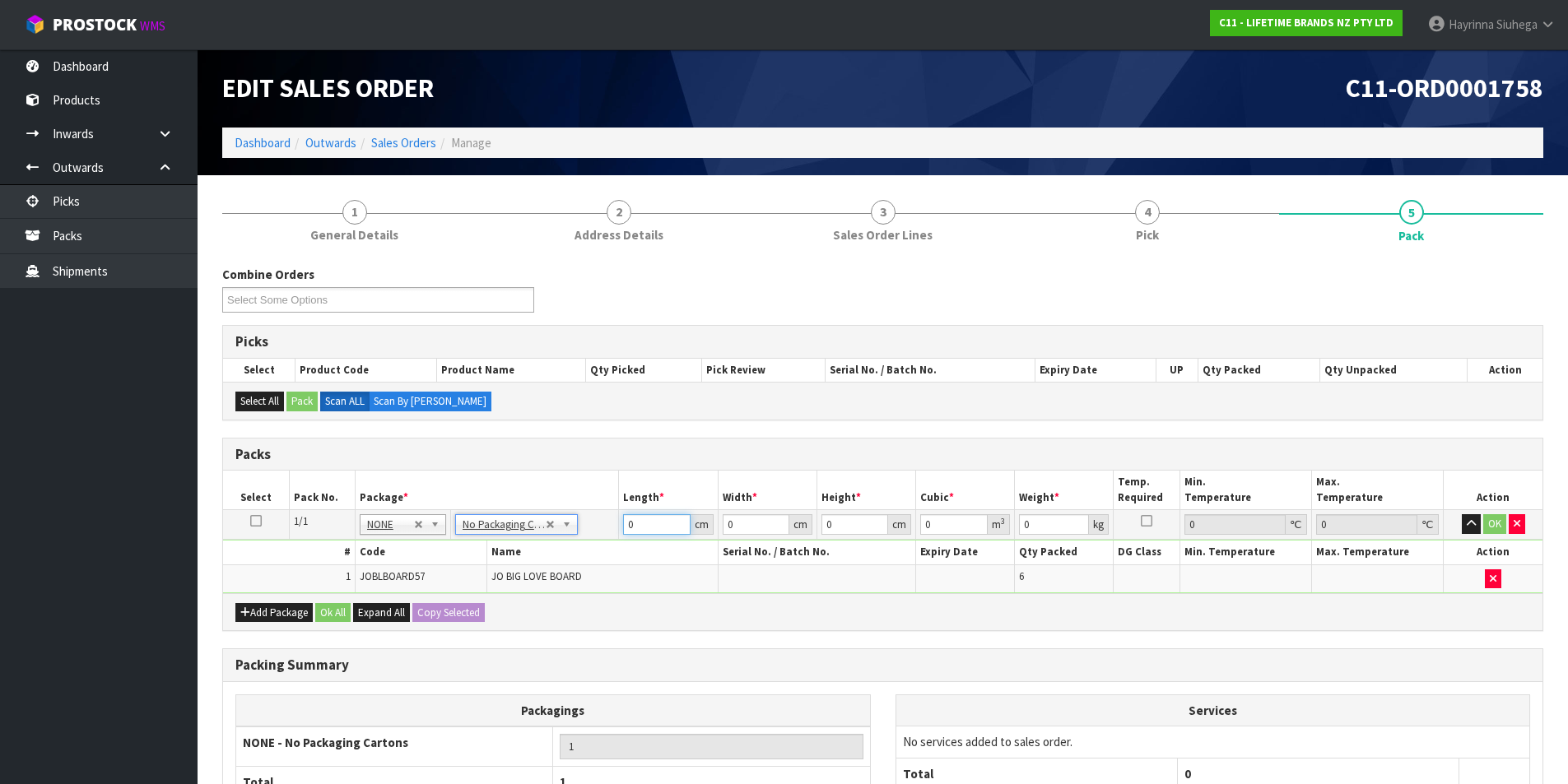
click at [629, 530] on input "0" at bounding box center [655, 525] width 66 height 21
drag, startPoint x: 629, startPoint y: 530, endPoint x: 985, endPoint y: 533, distance: 356.0
click at [632, 530] on input "0" at bounding box center [655, 525] width 66 height 21
type input "64"
type input "29"
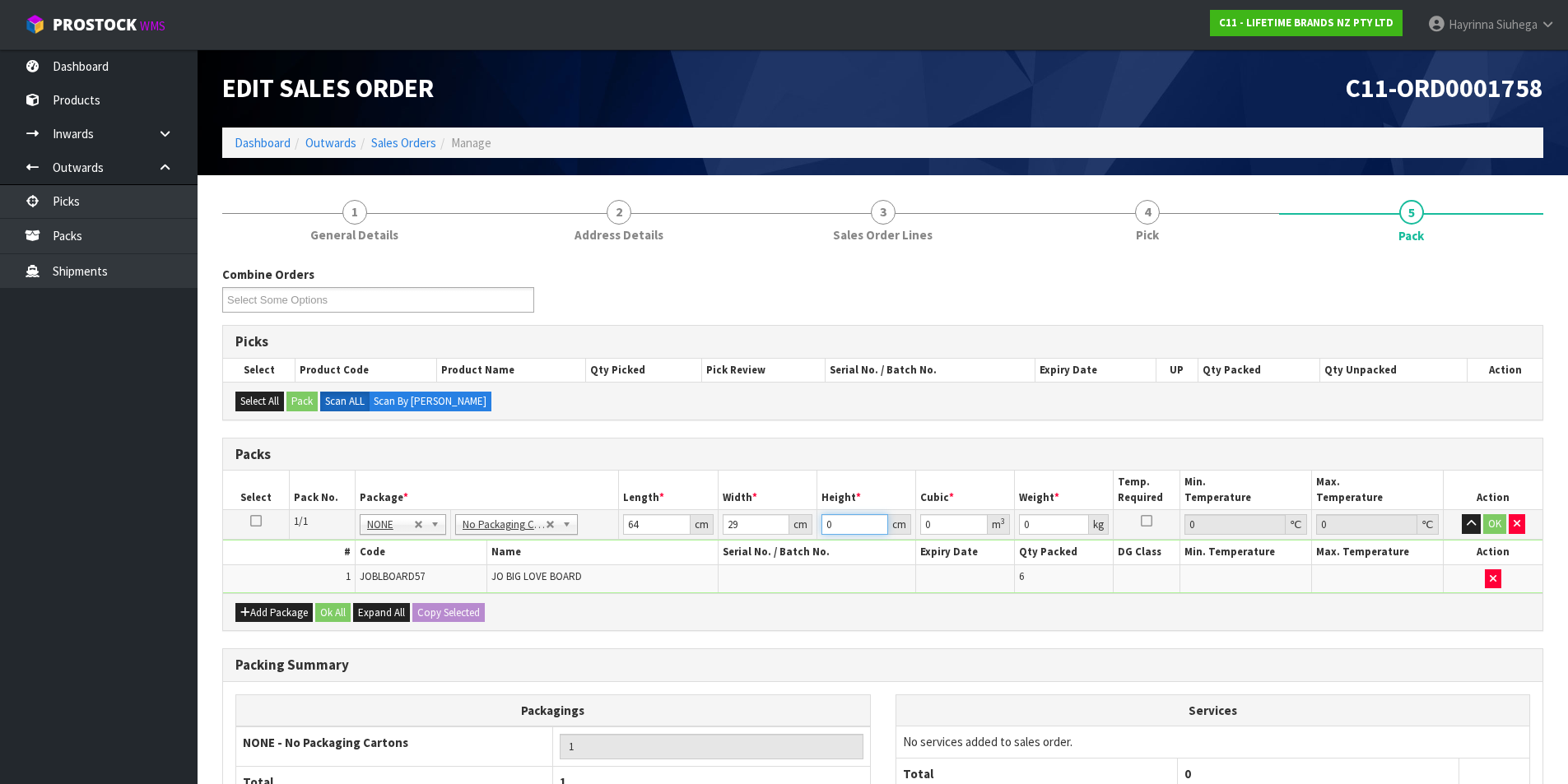
type input "1"
type input "0.001856"
type input "18"
type input "0.033408"
type input "18"
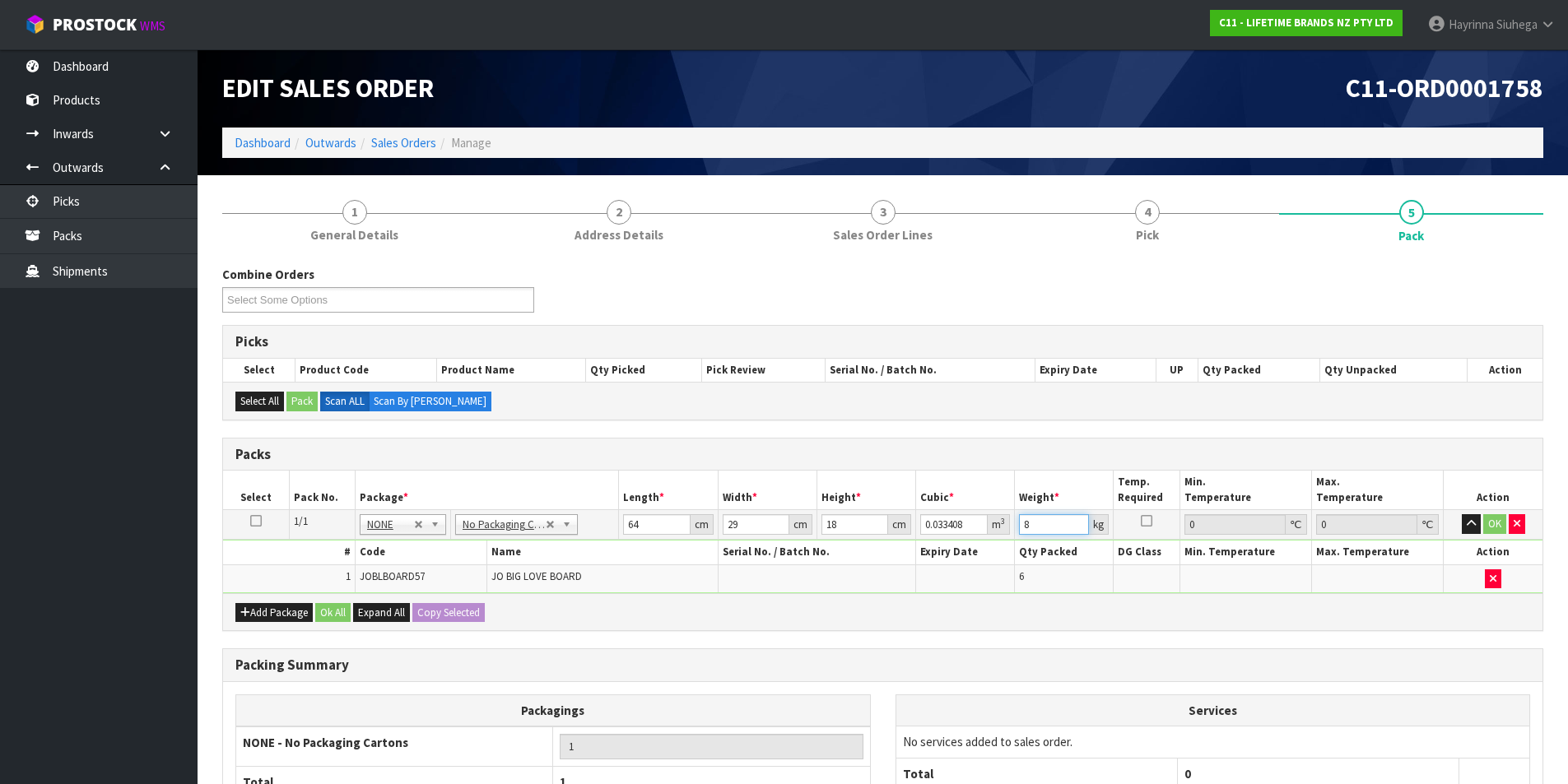
type input "8"
click button "OK" at bounding box center [1494, 524] width 23 height 20
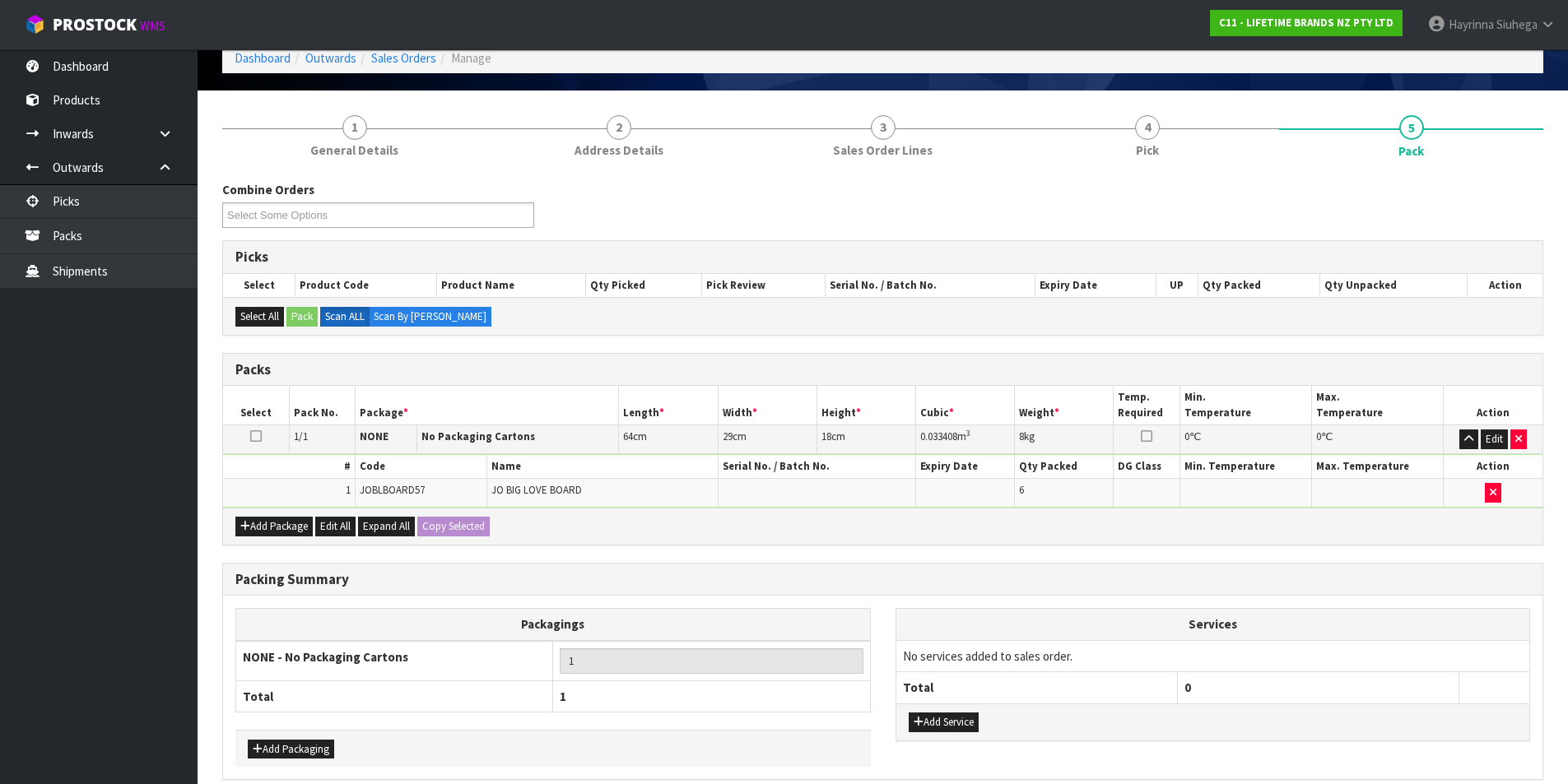
scroll to position [159, 0]
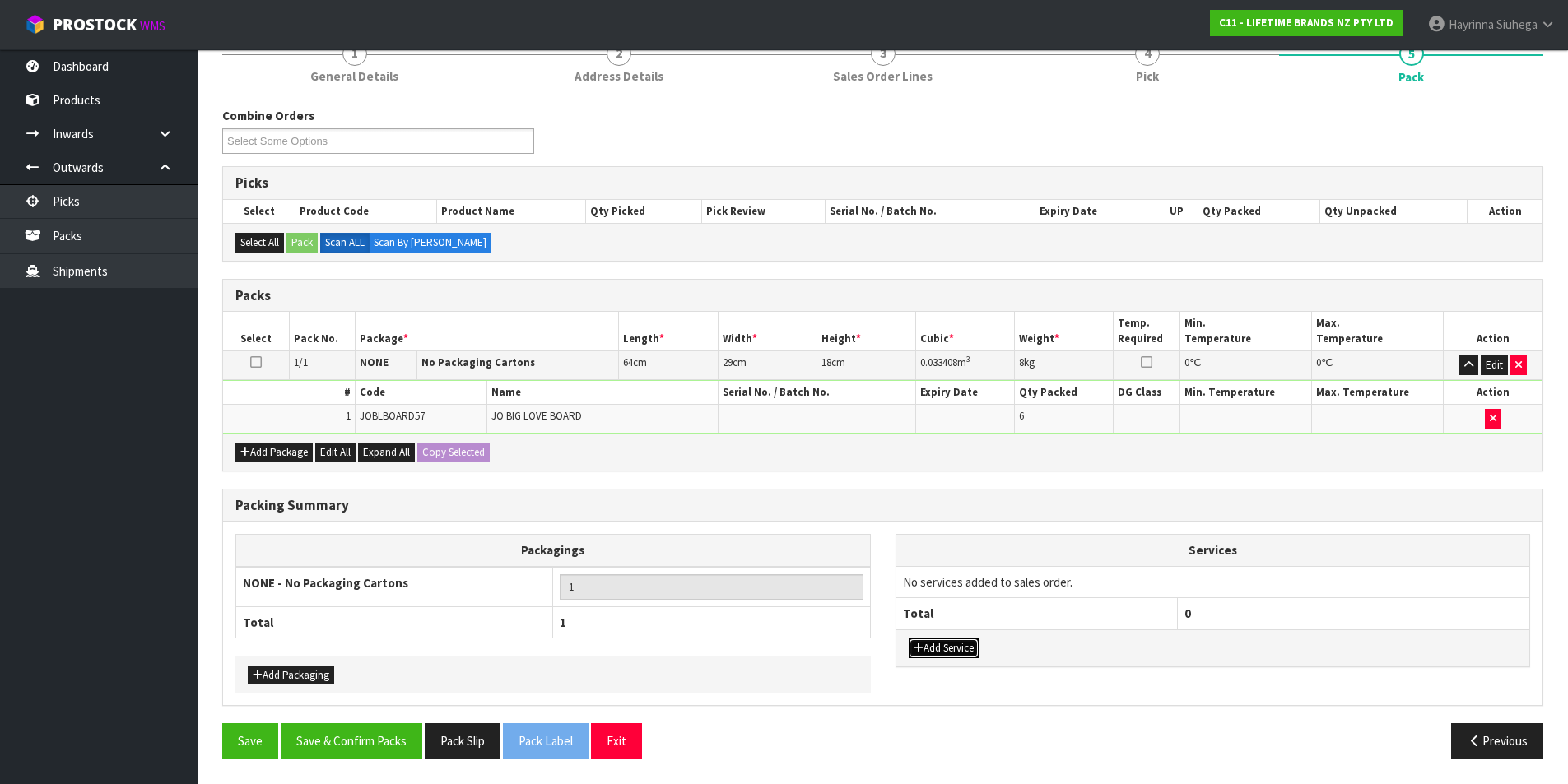
drag, startPoint x: 960, startPoint y: 657, endPoint x: 957, endPoint y: 620, distance: 37.1
click at [960, 656] on button "Add Service" at bounding box center [943, 648] width 70 height 20
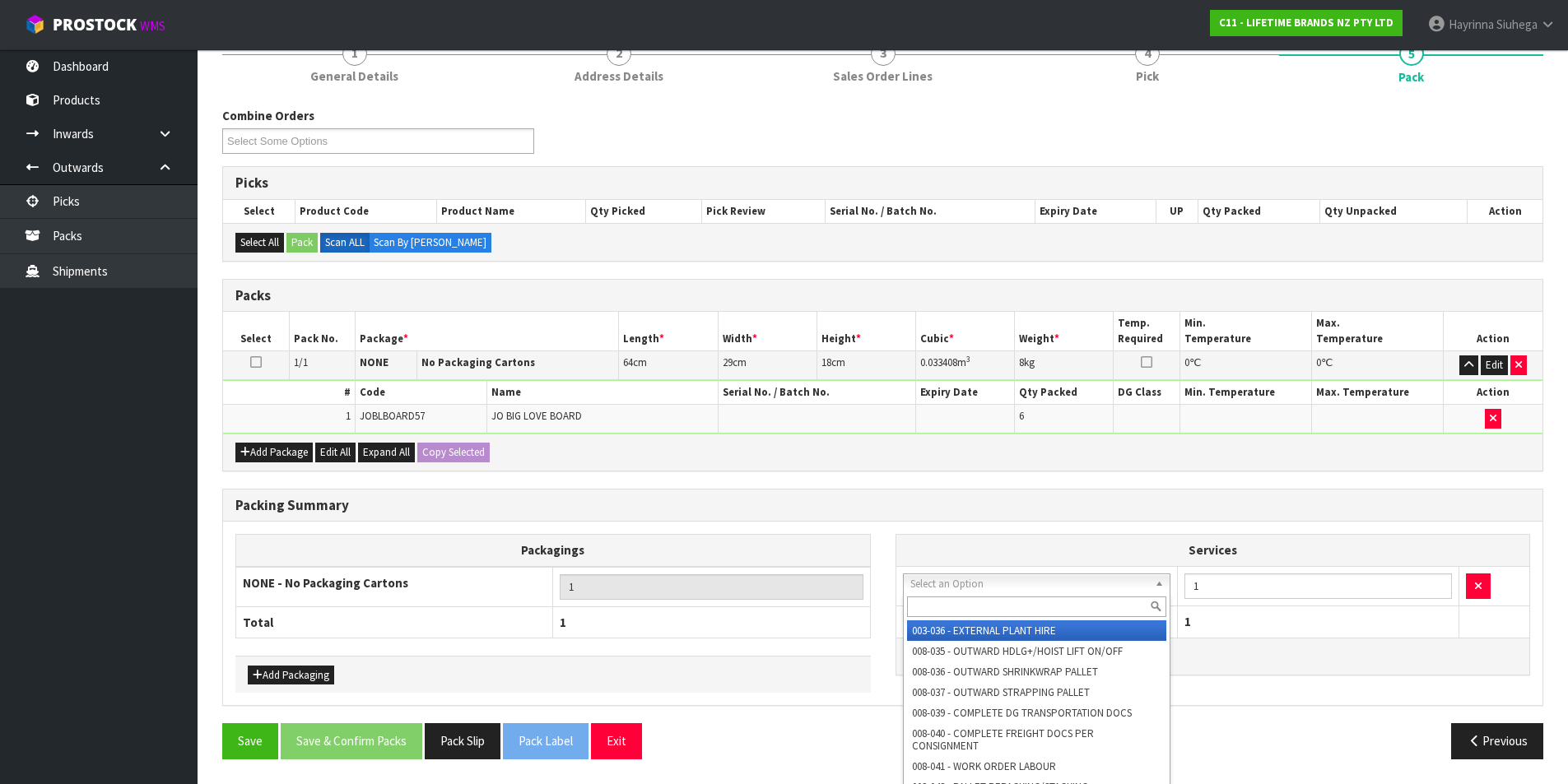
click at [954, 602] on input "text" at bounding box center [1037, 607] width 260 height 21
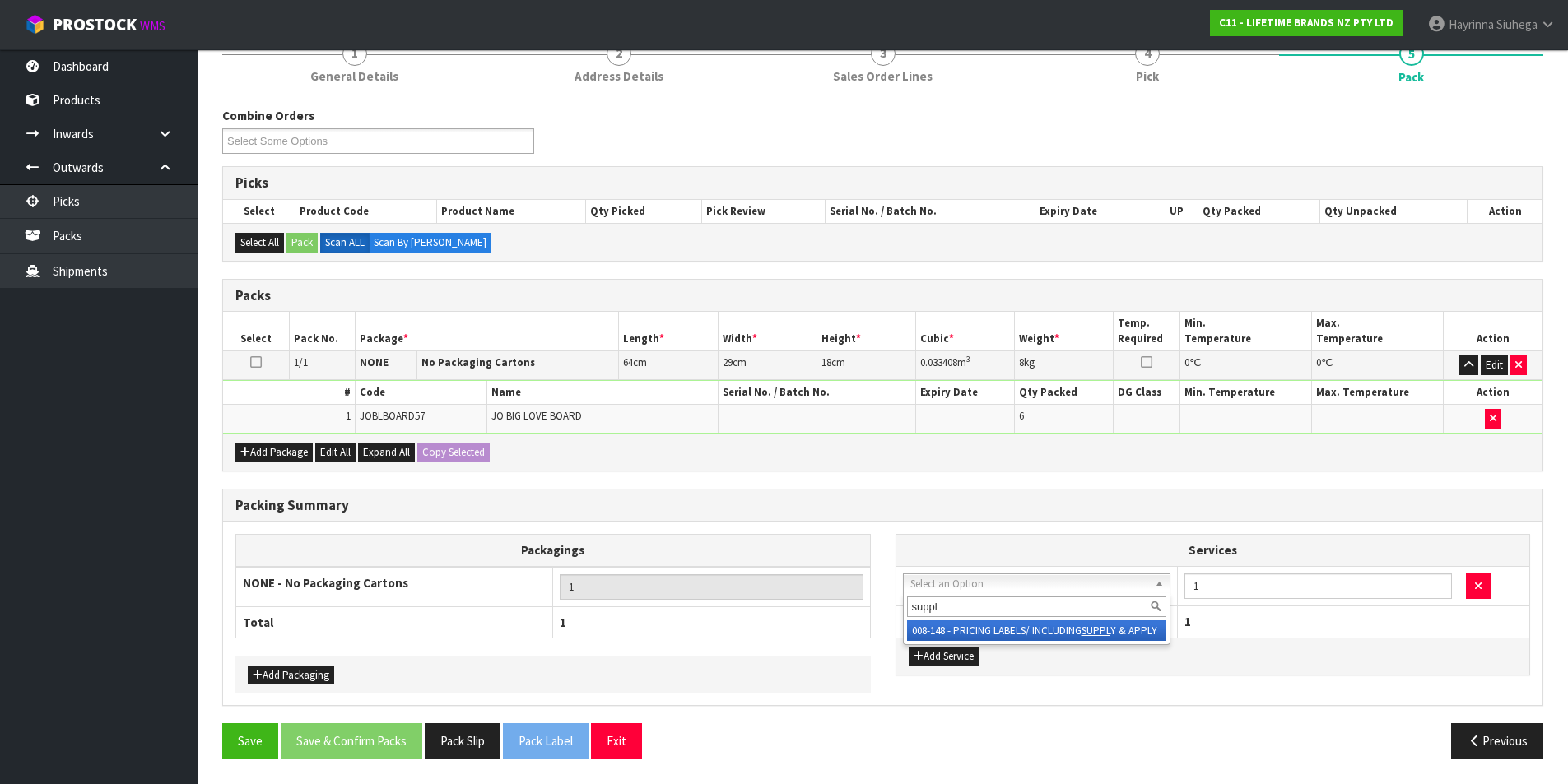
type input "supply"
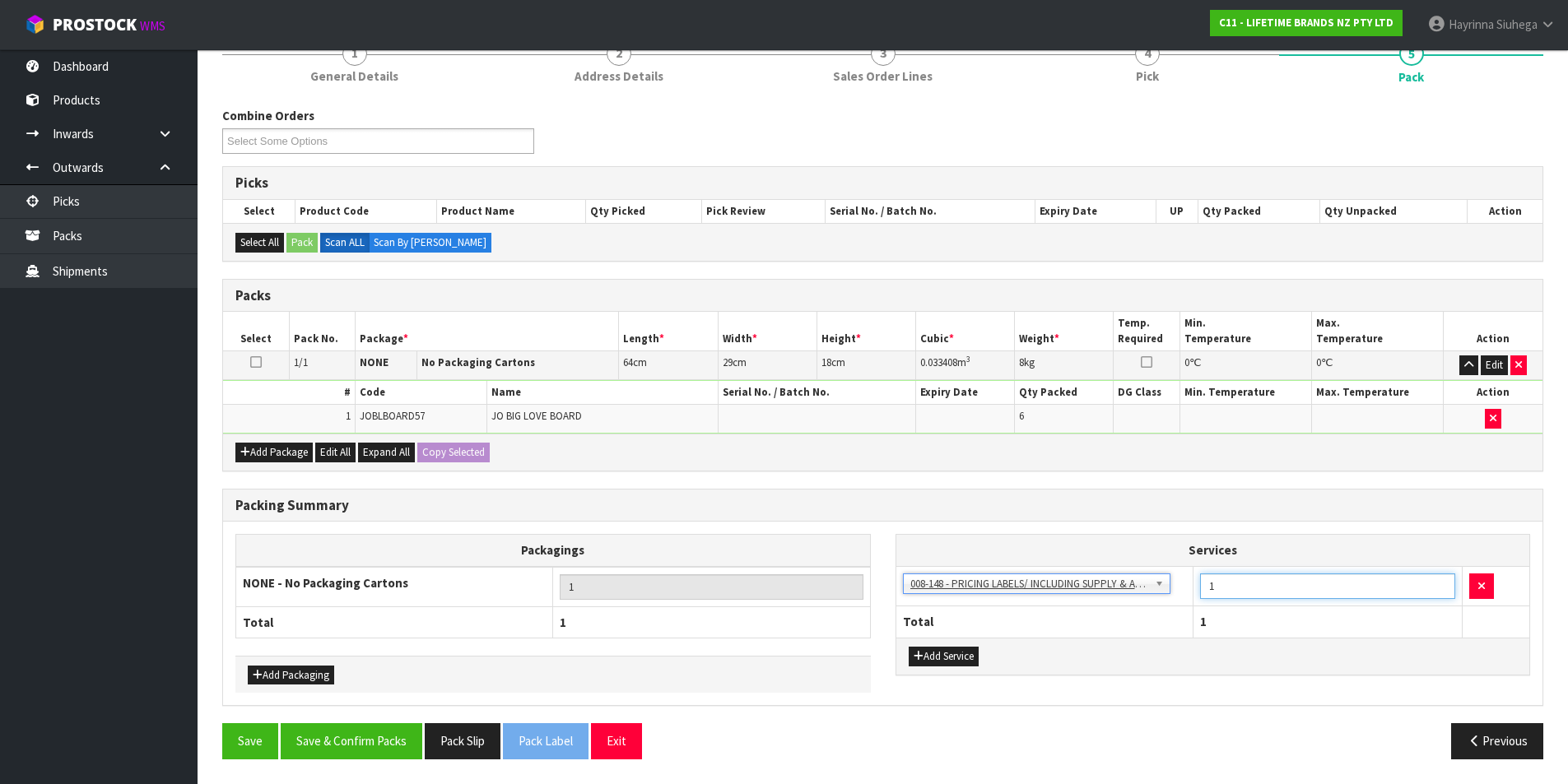
drag, startPoint x: 1265, startPoint y: 582, endPoint x: 1168, endPoint y: 584, distance: 97.0
click at [1168, 584] on tr "003-036 - EXTERNAL PLANT HIRE 008-035 - OUTWARD HDLG+/HOIST LIFT ON/OFF 008-036…" at bounding box center [1212, 586] width 634 height 40
type input "6"
click at [376, 739] on button "Save & Confirm Packs" at bounding box center [352, 741] width 142 height 35
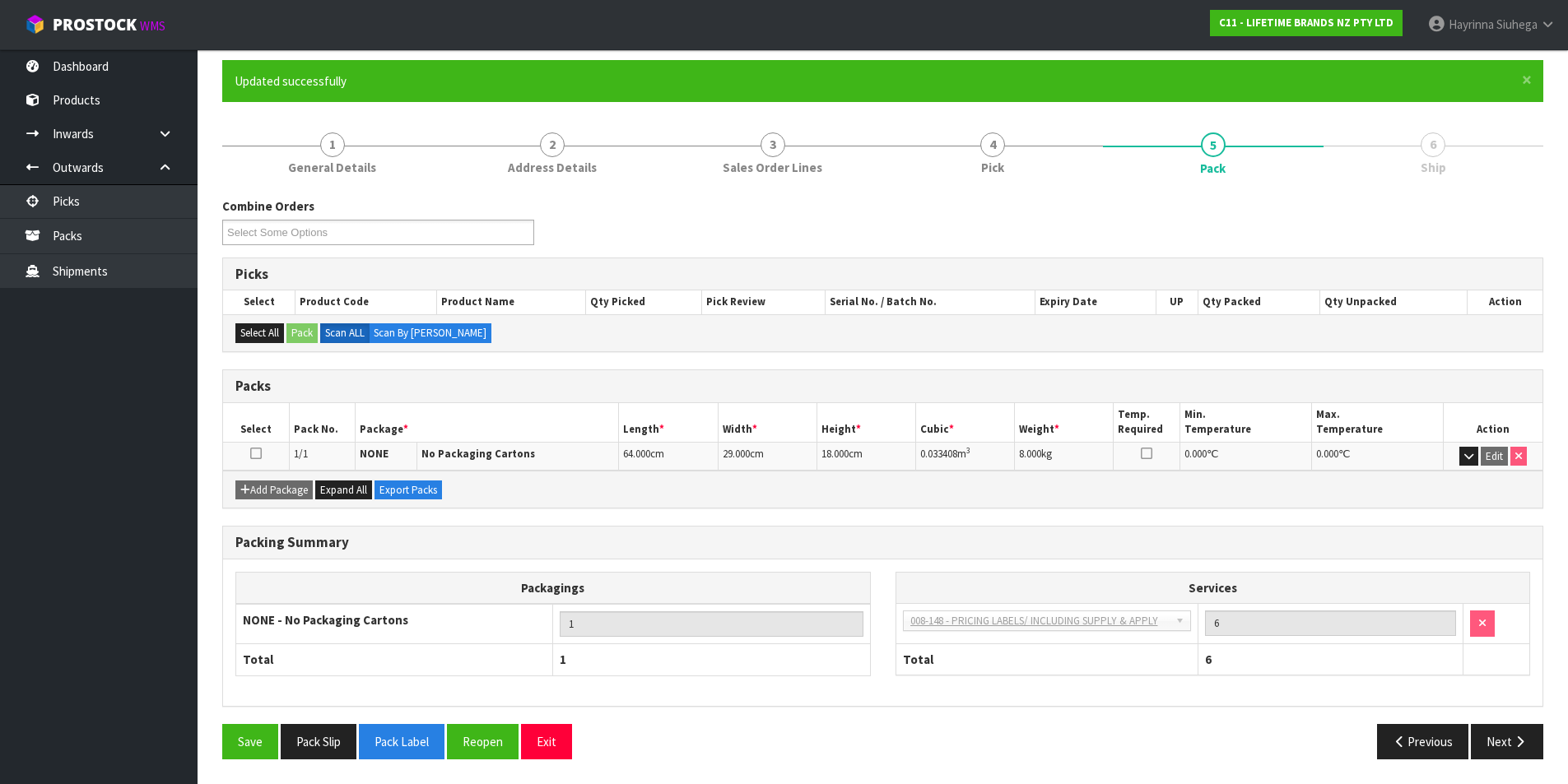
scroll to position [128, 0]
click at [1517, 737] on icon "button" at bounding box center [1519, 741] width 16 height 12
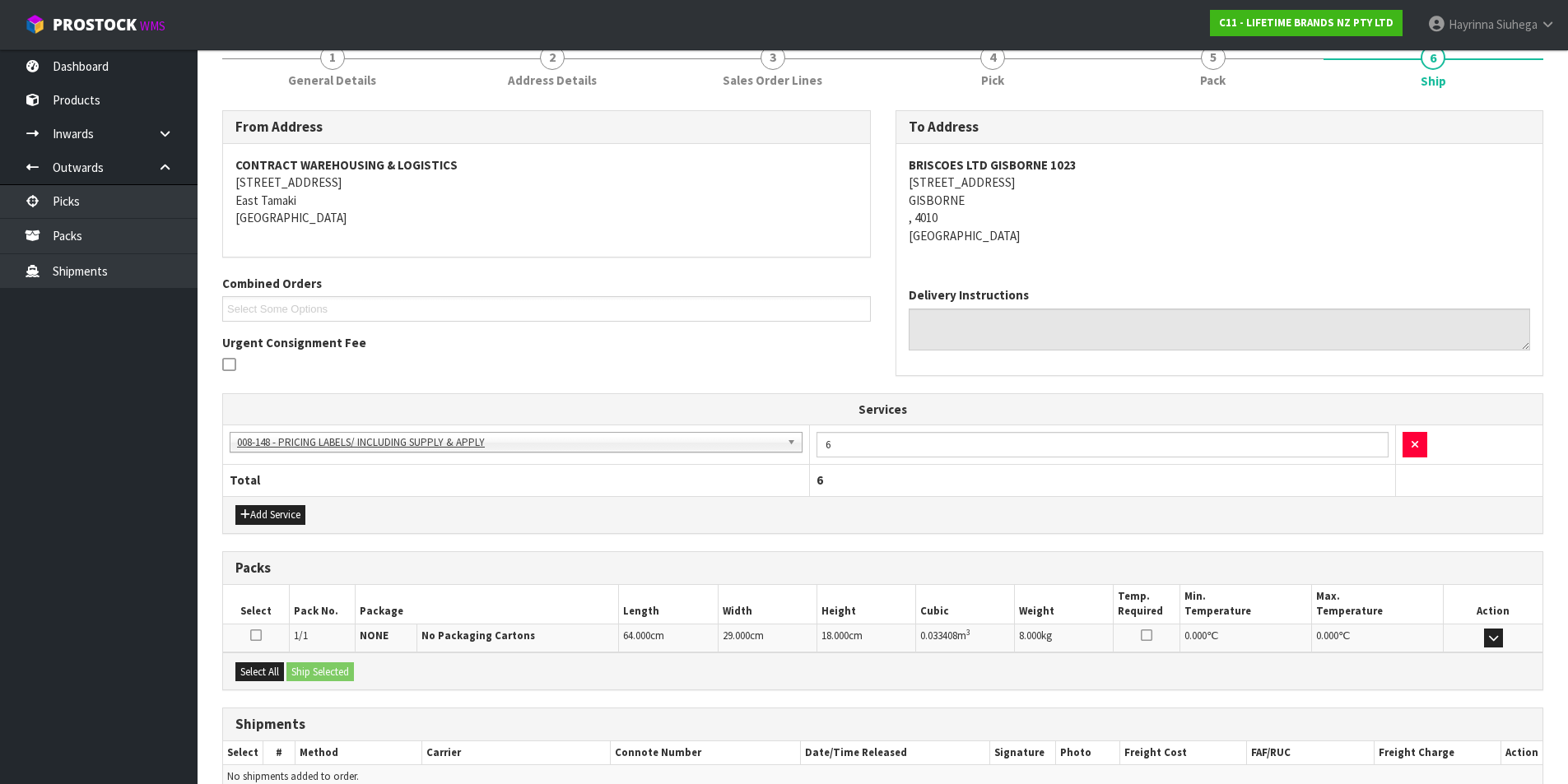
scroll to position [298, 0]
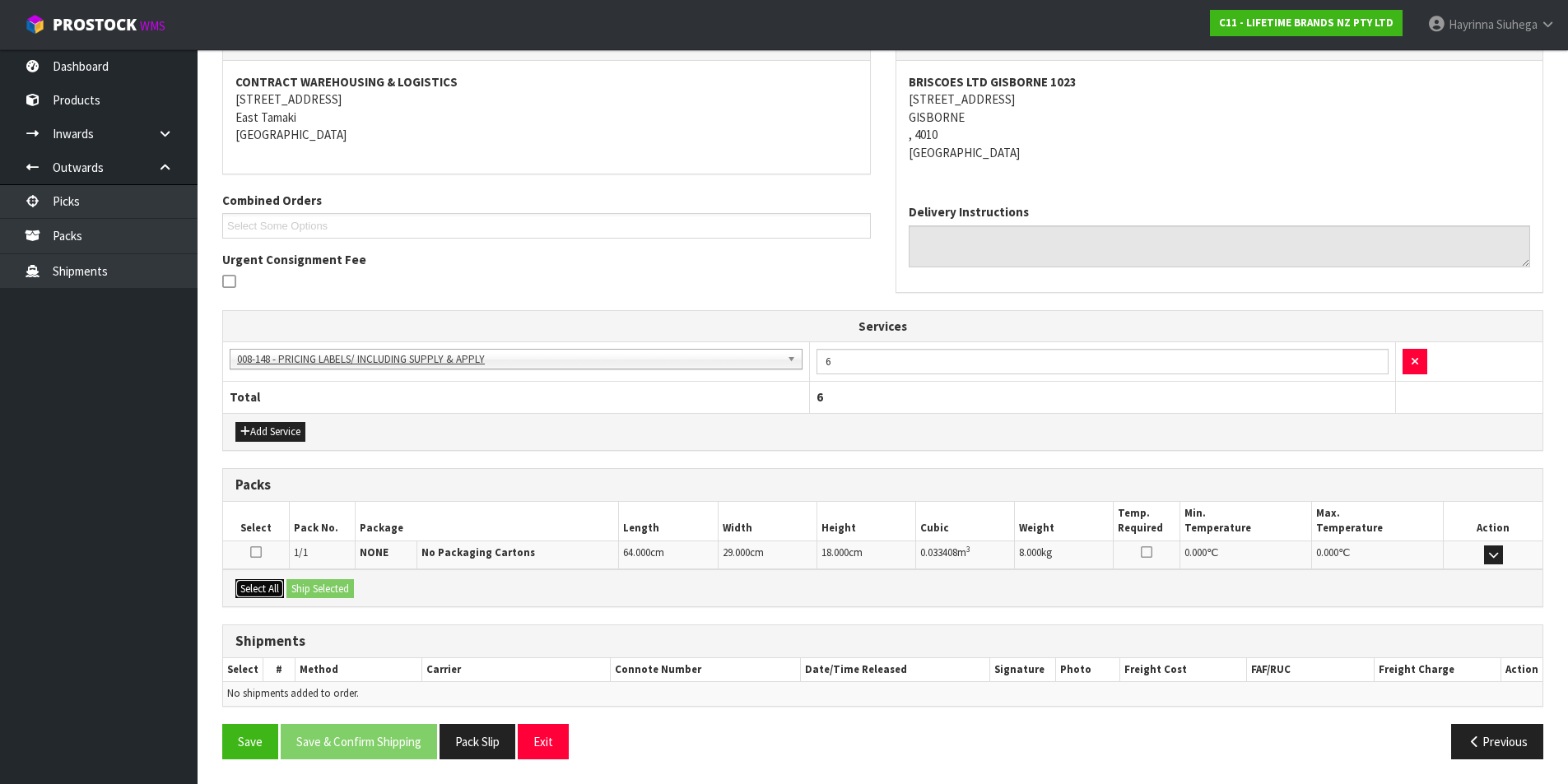
drag, startPoint x: 240, startPoint y: 589, endPoint x: 295, endPoint y: 585, distance: 55.1
click at [240, 589] on button "Select All" at bounding box center [259, 589] width 49 height 20
click at [310, 585] on button "Ship Selected" at bounding box center [320, 589] width 67 height 20
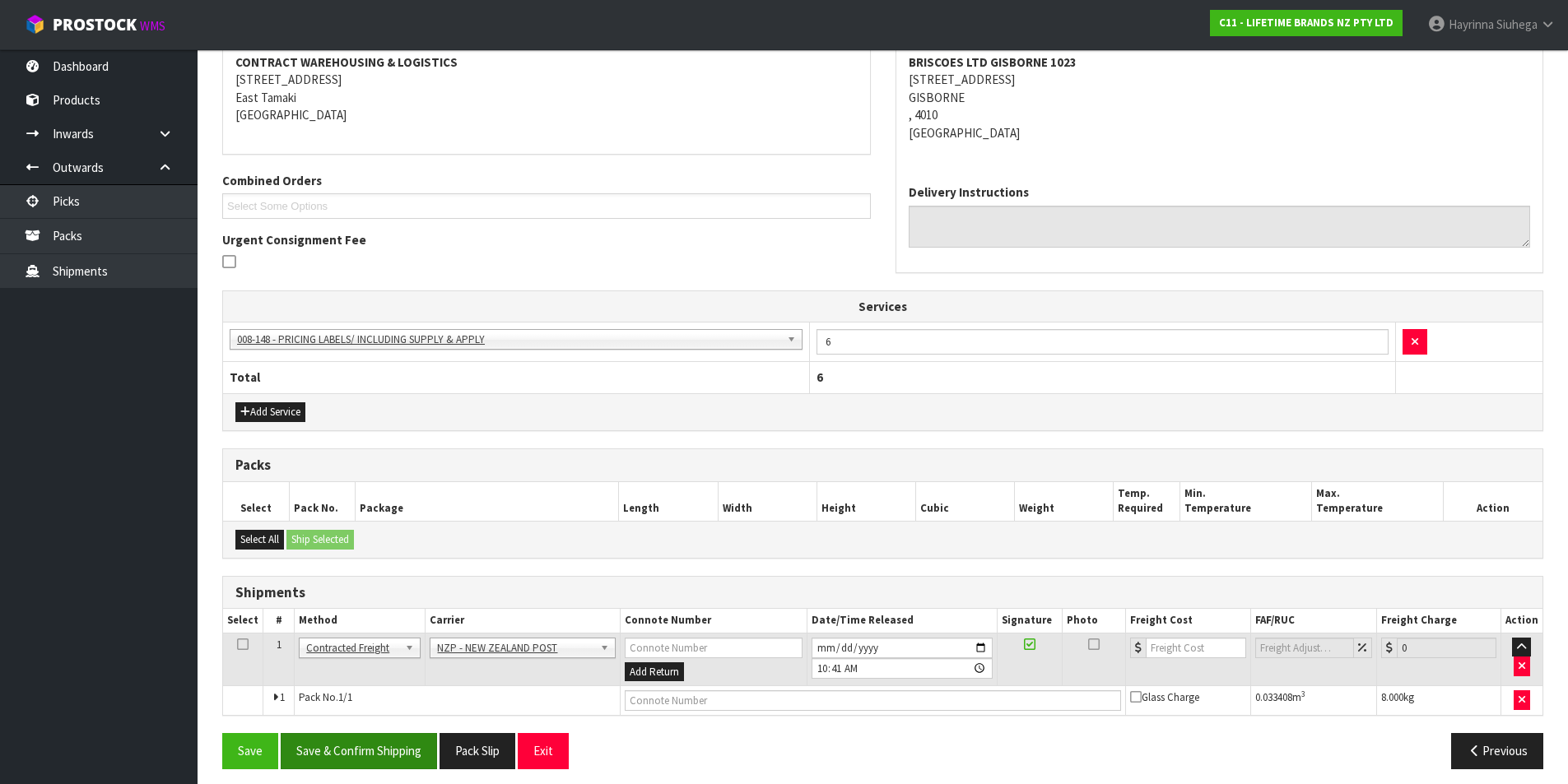
scroll to position [328, 0]
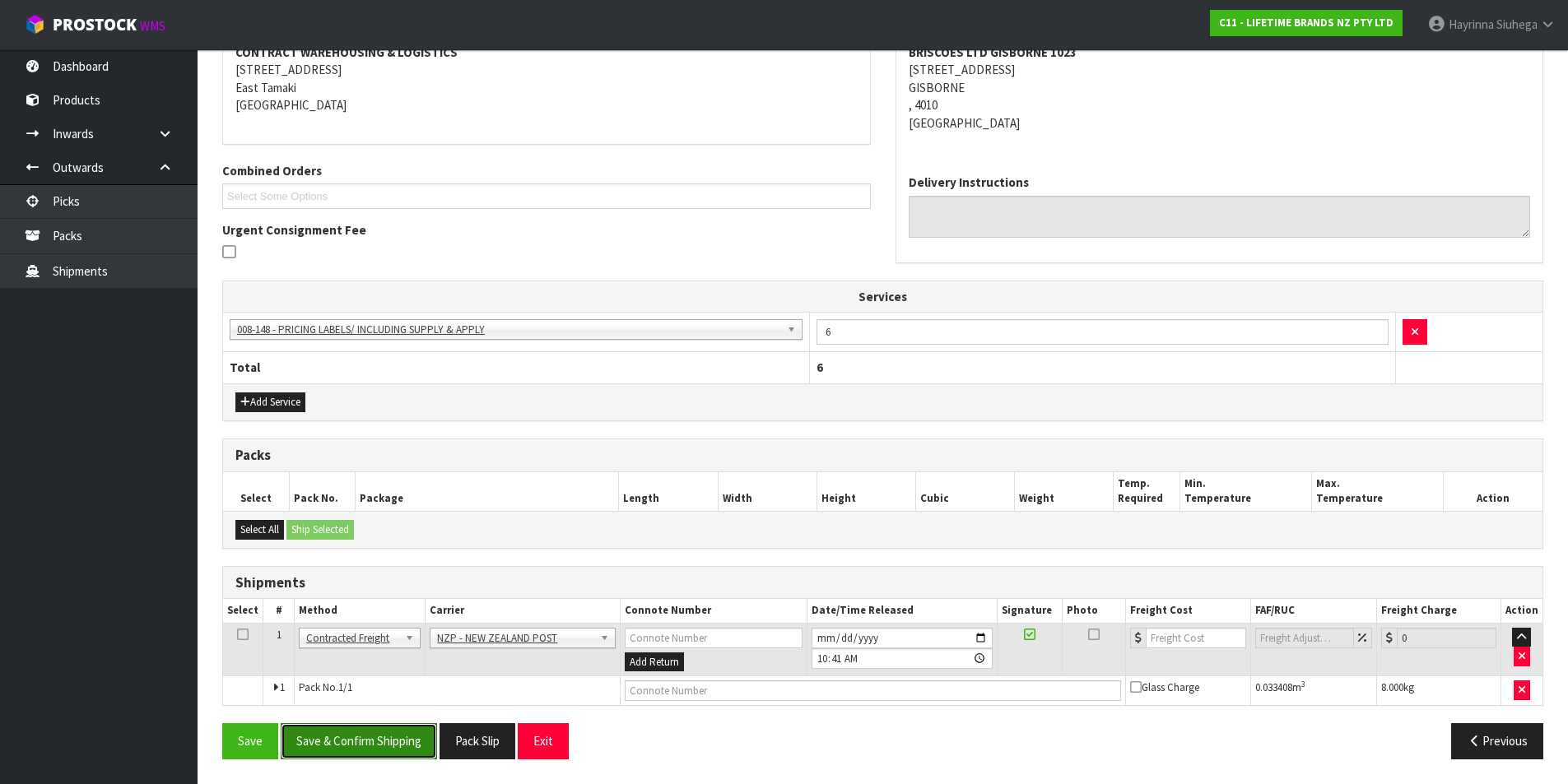
click at [398, 750] on button "Save & Confirm Shipping" at bounding box center [359, 741] width 157 height 35
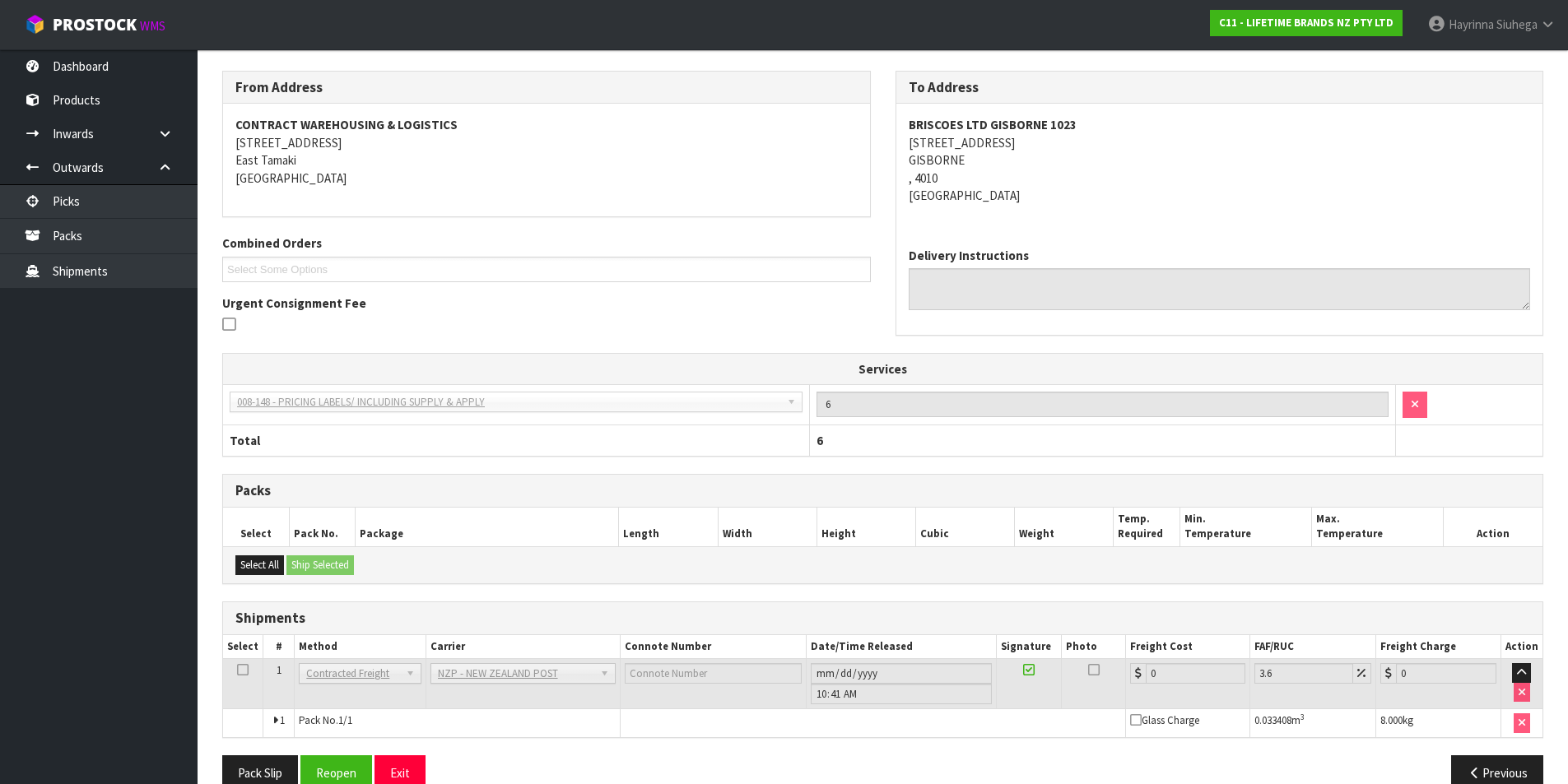
scroll to position [303, 0]
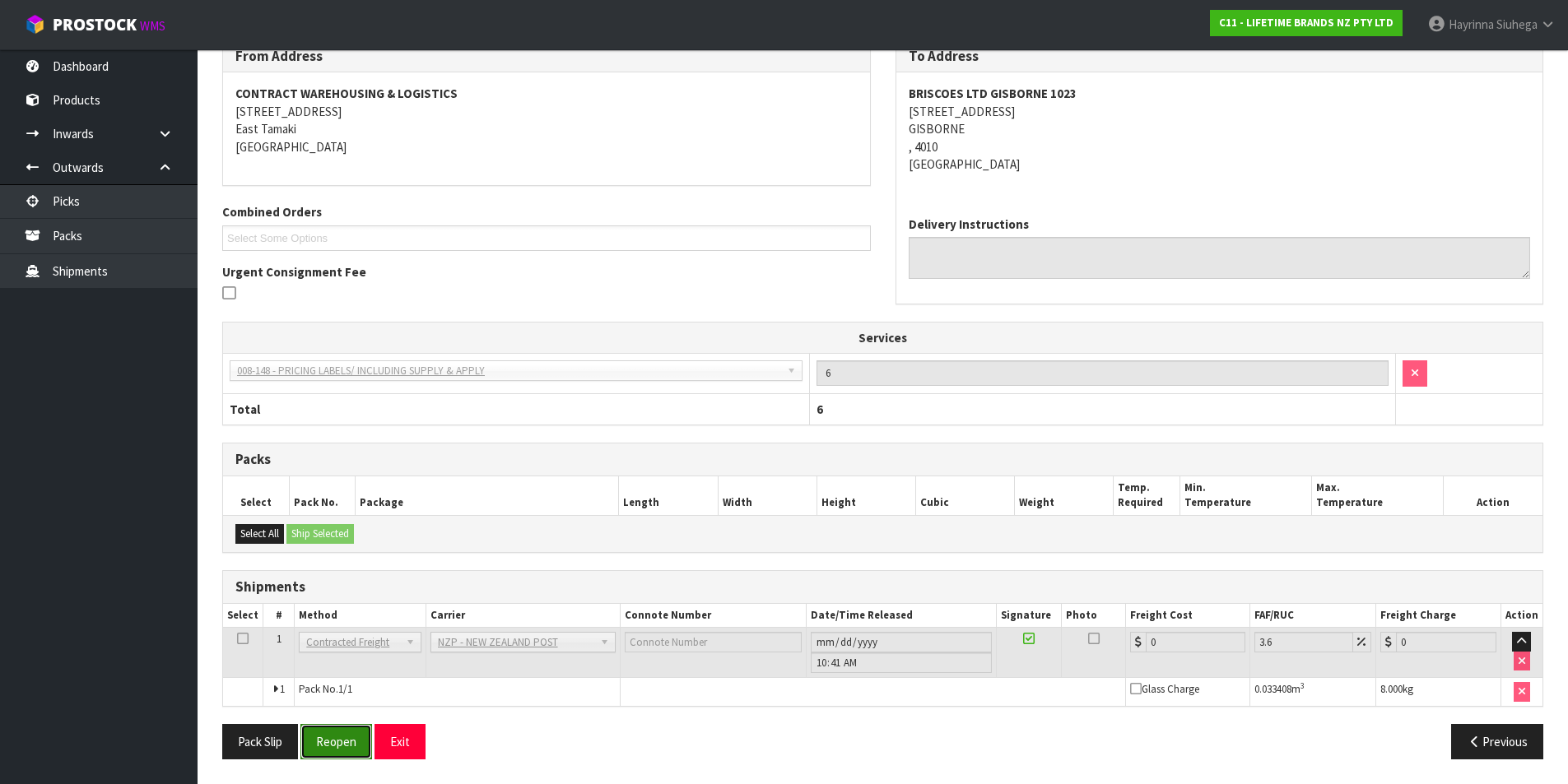
click at [357, 732] on button "Reopen" at bounding box center [336, 742] width 72 height 35
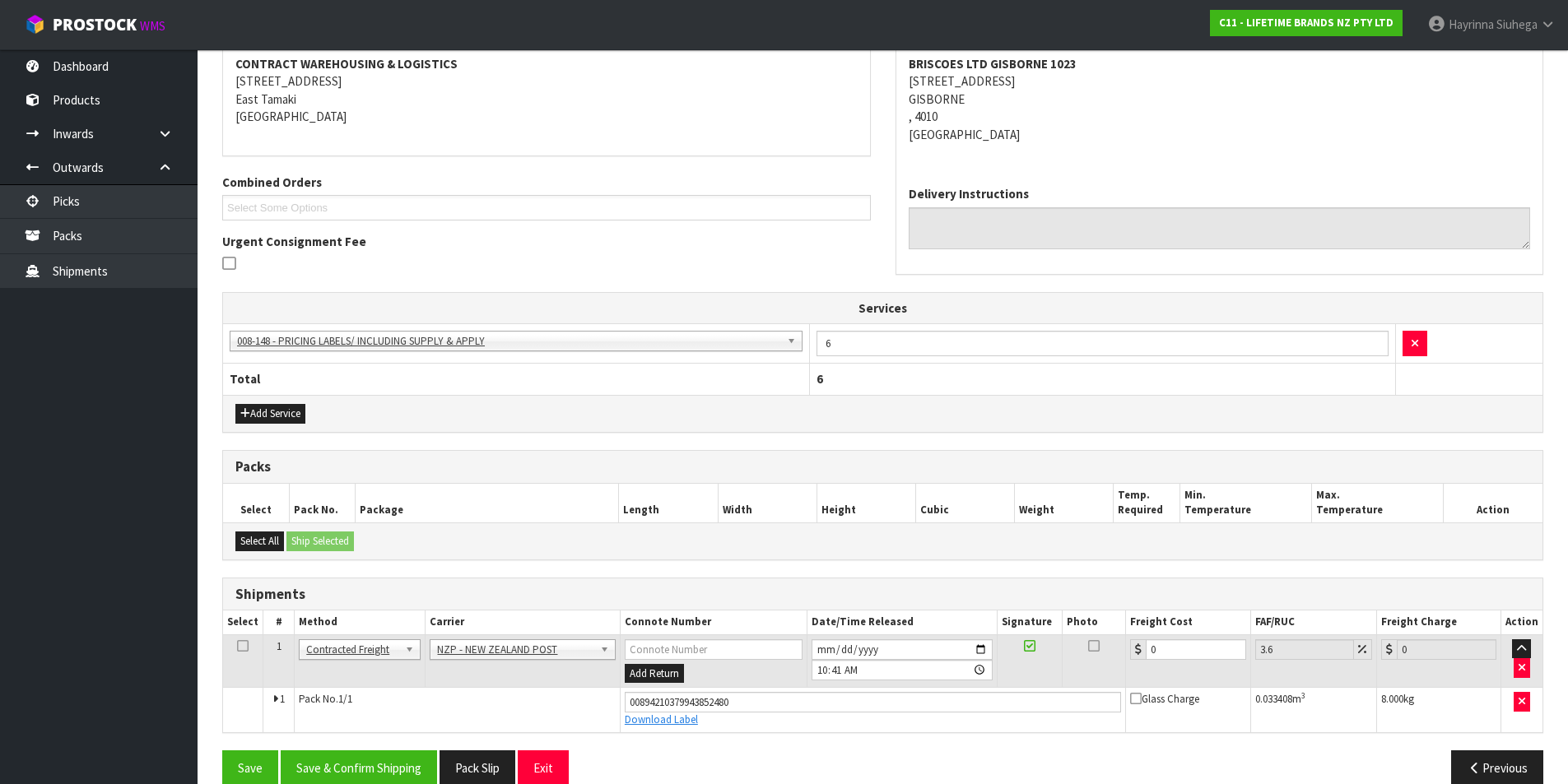
scroll to position [343, 0]
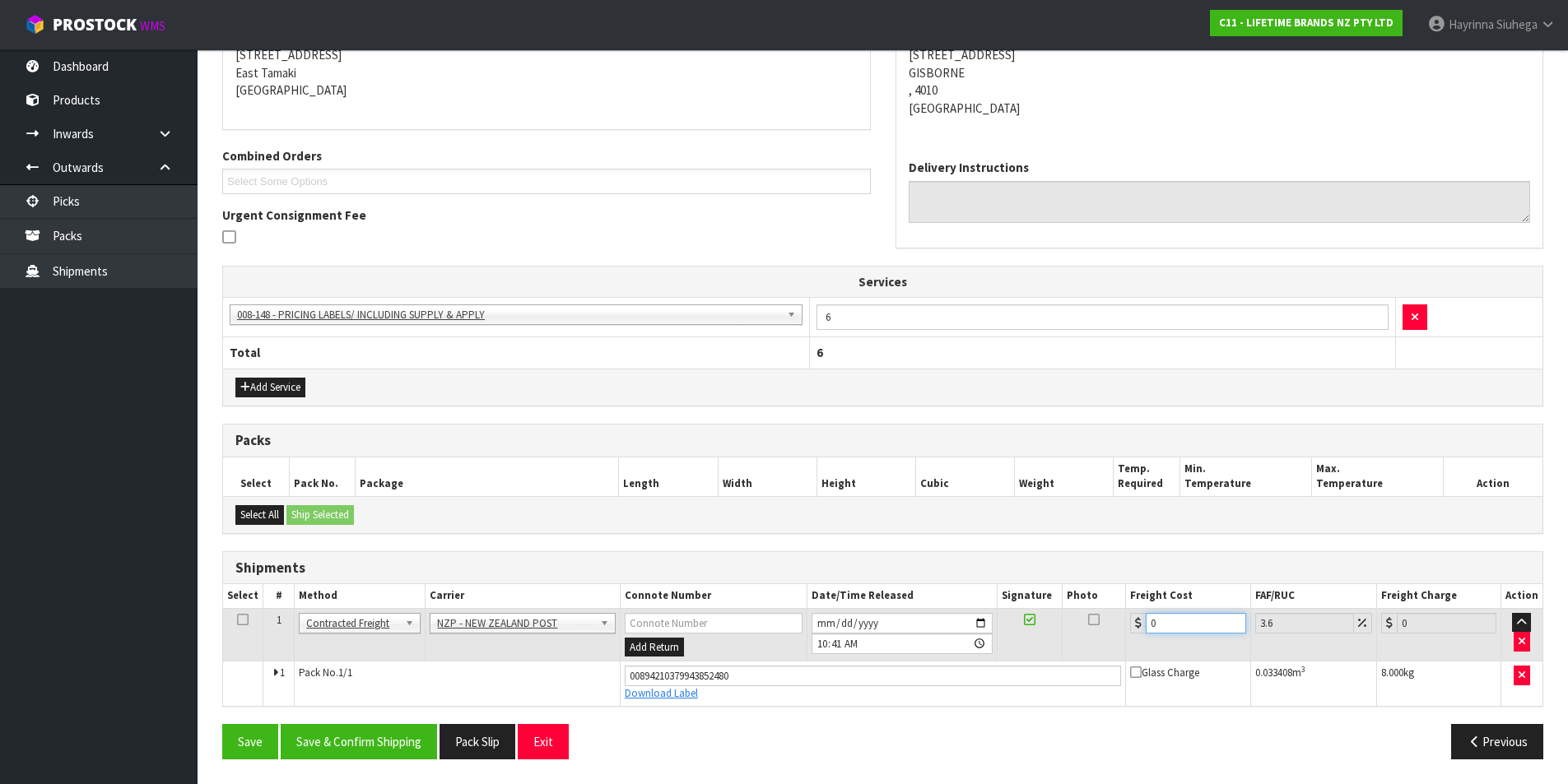
drag, startPoint x: 1127, startPoint y: 634, endPoint x: 997, endPoint y: 641, distance: 130.2
click at [1011, 641] on tr "1 Client Local Pickup Customer Local Pickup Company Freight Contracted Freight …" at bounding box center [882, 635] width 1319 height 53
type input "8"
type input "8.29"
type input "8.4"
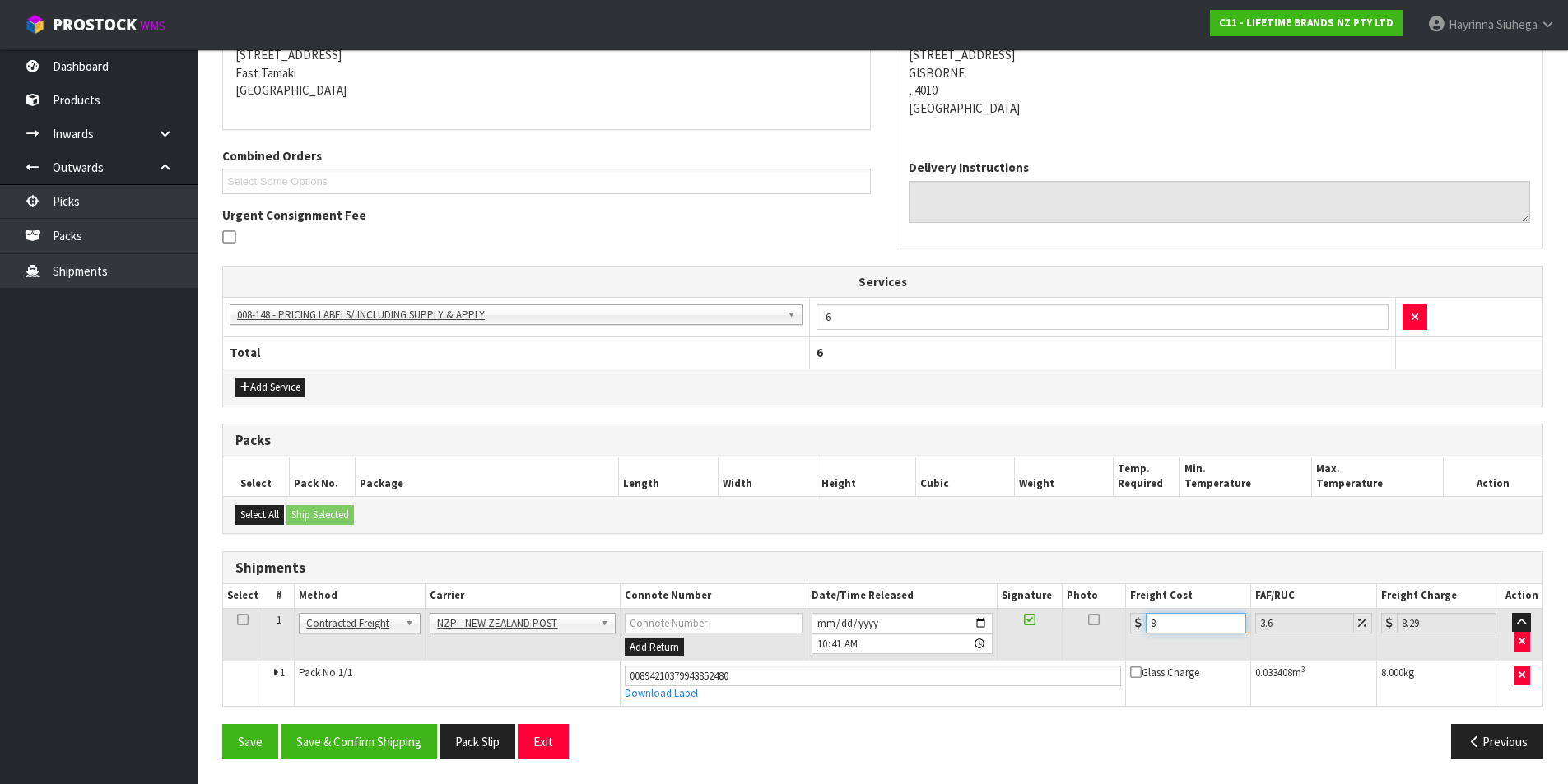
type input "8.7"
type input "8.45"
type input "8.75"
type input "8.45"
click at [222, 724] on button "Save" at bounding box center [250, 742] width 56 height 35
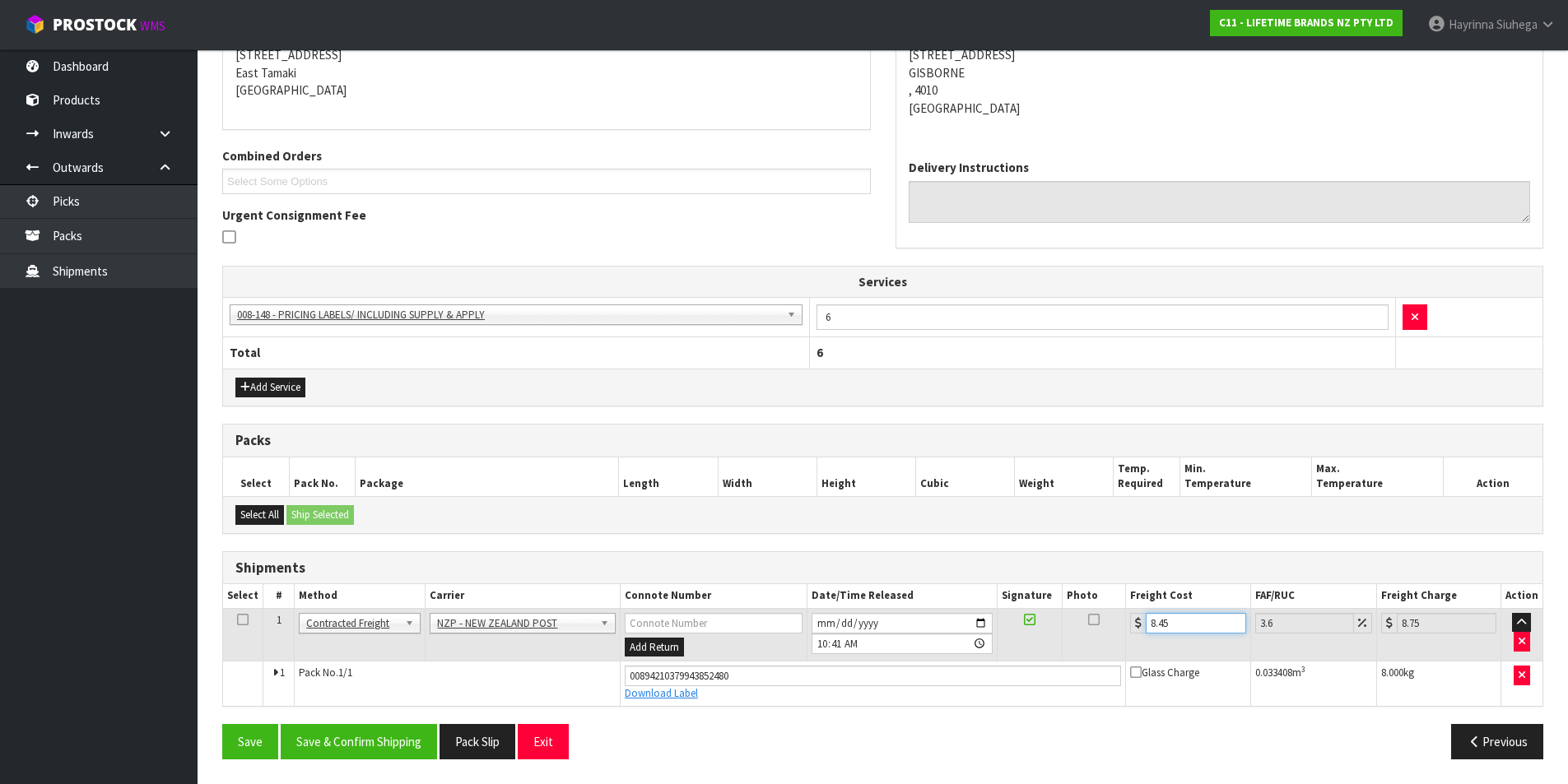
scroll to position [0, 0]
click at [373, 732] on button "Save & Confirm Shipping" at bounding box center [359, 742] width 157 height 35
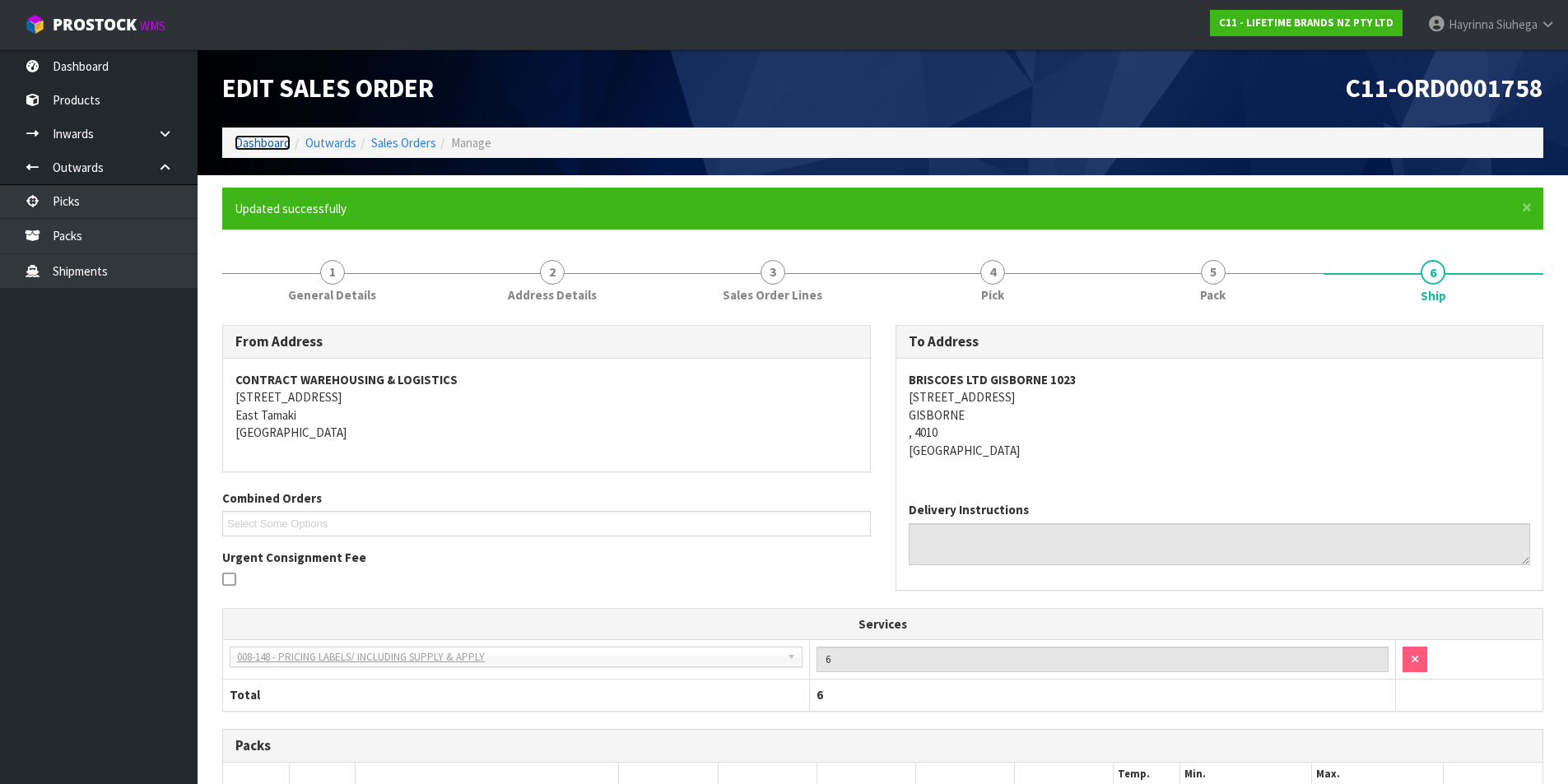
click at [258, 141] on link "Dashboard" at bounding box center [262, 143] width 56 height 16
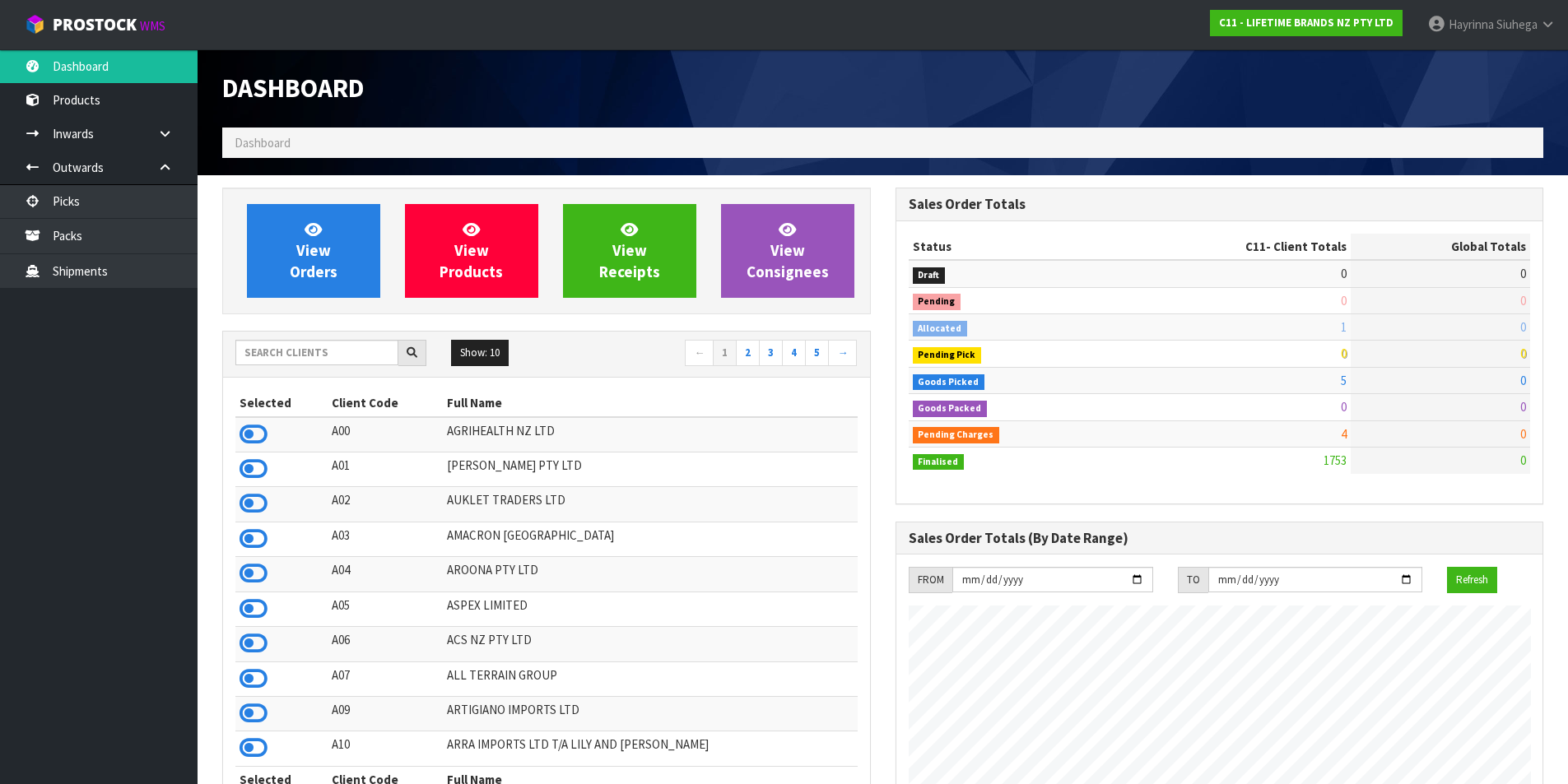
scroll to position [1247, 672]
click at [324, 258] on span "View Orders" at bounding box center [313, 250] width 48 height 62
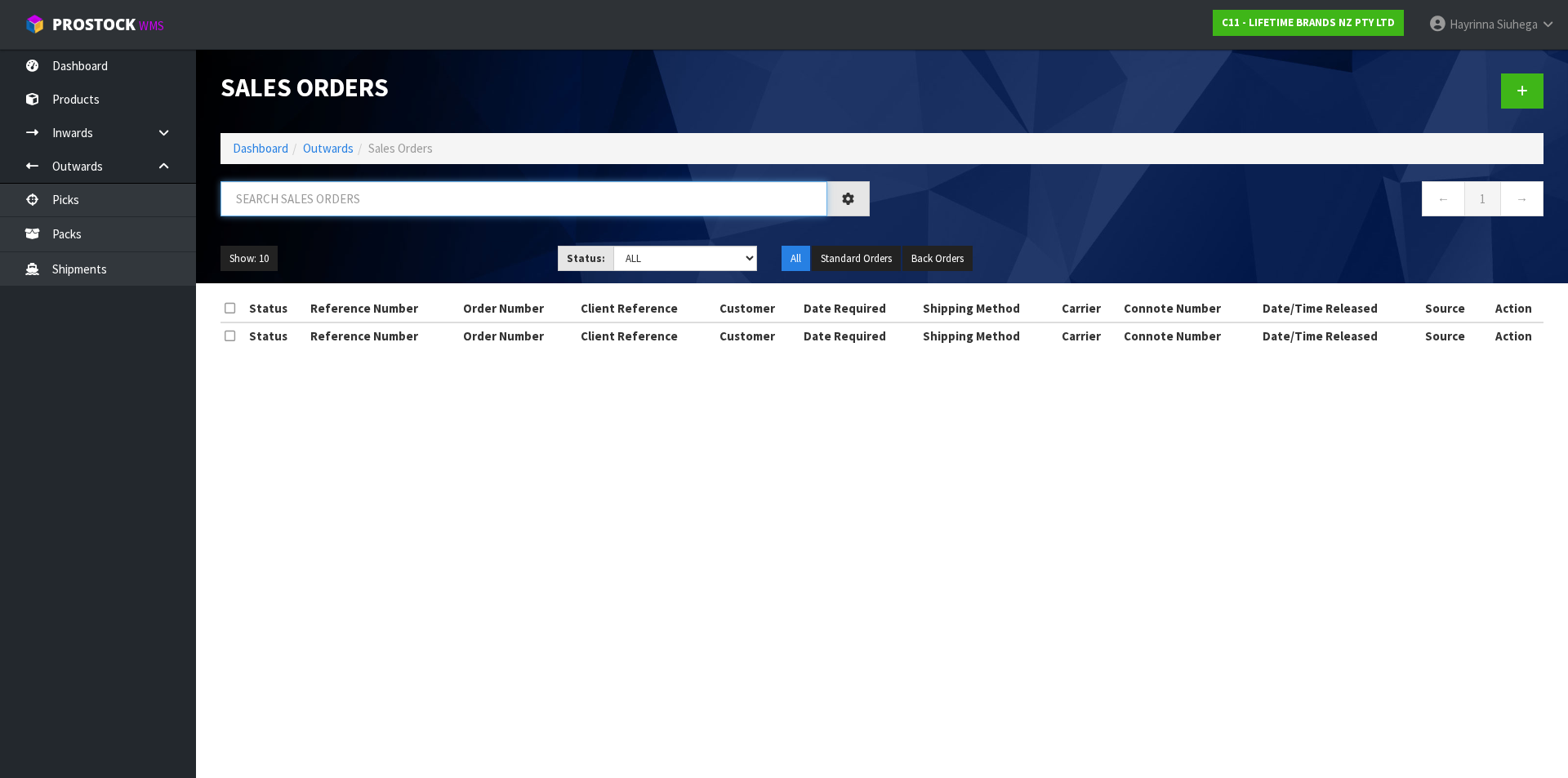
click at [321, 203] on input "text" at bounding box center [523, 199] width 607 height 35
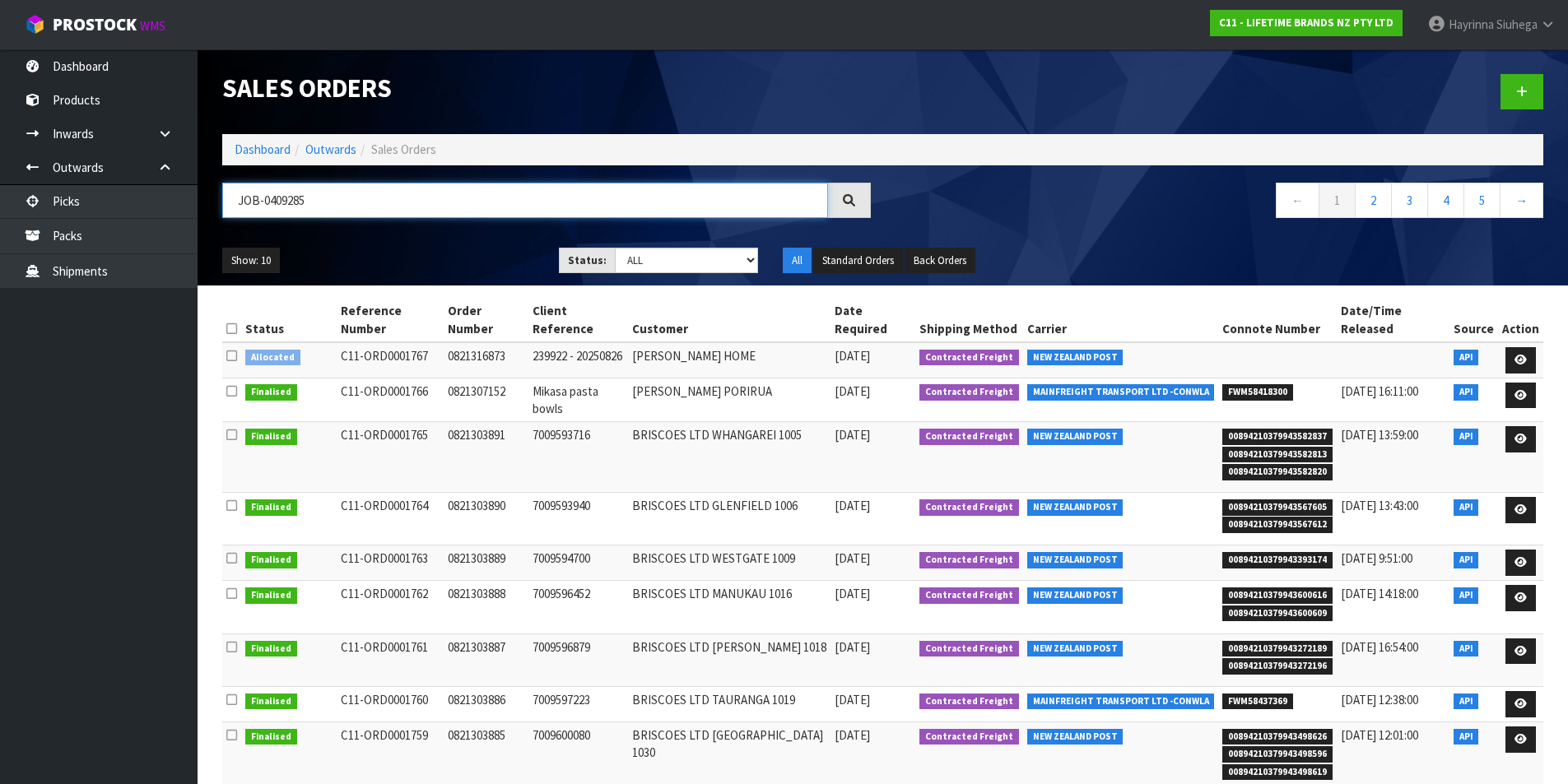
type input "JOB-0409285"
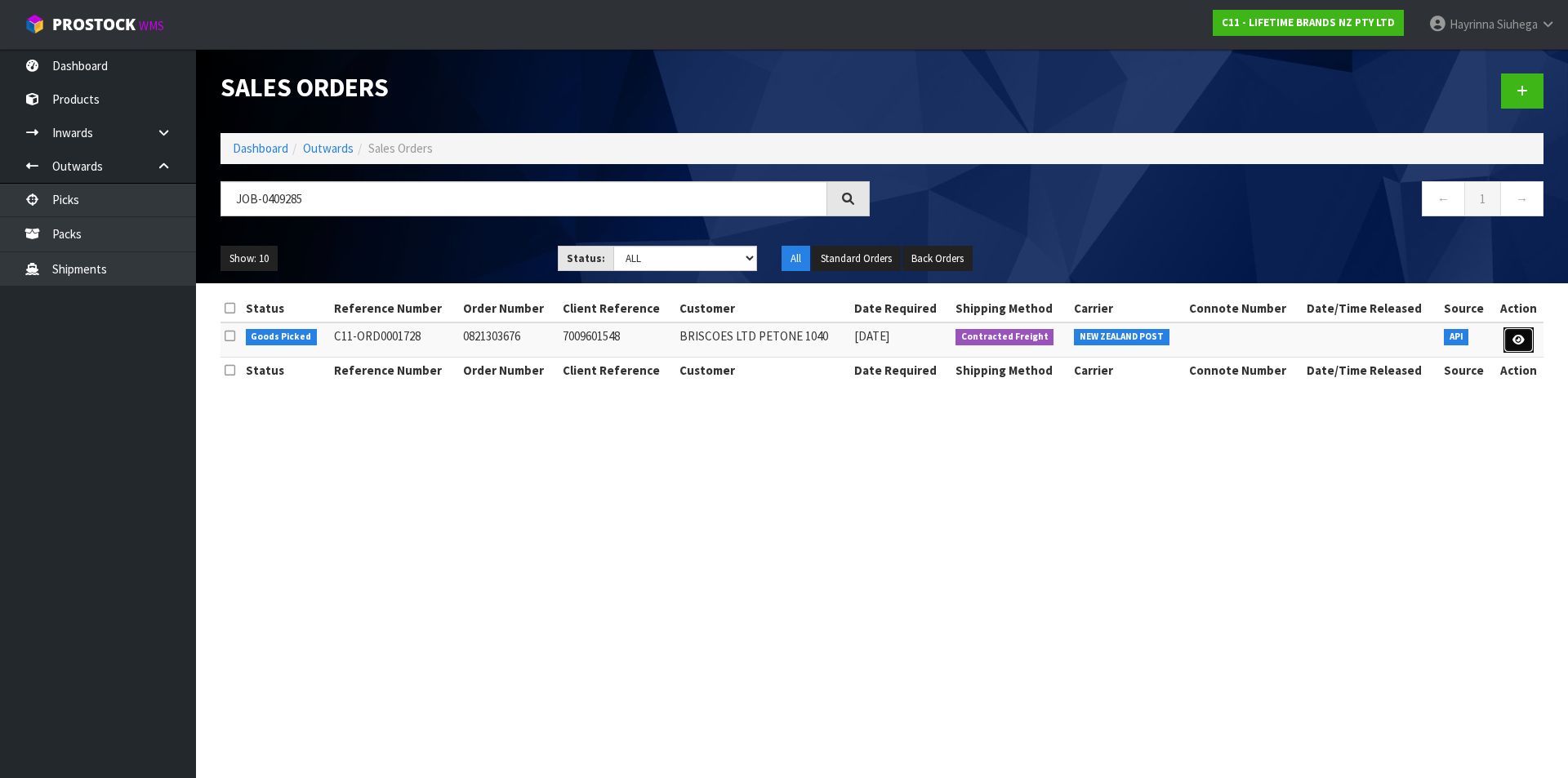
click at [1527, 350] on link at bounding box center [1518, 341] width 31 height 26
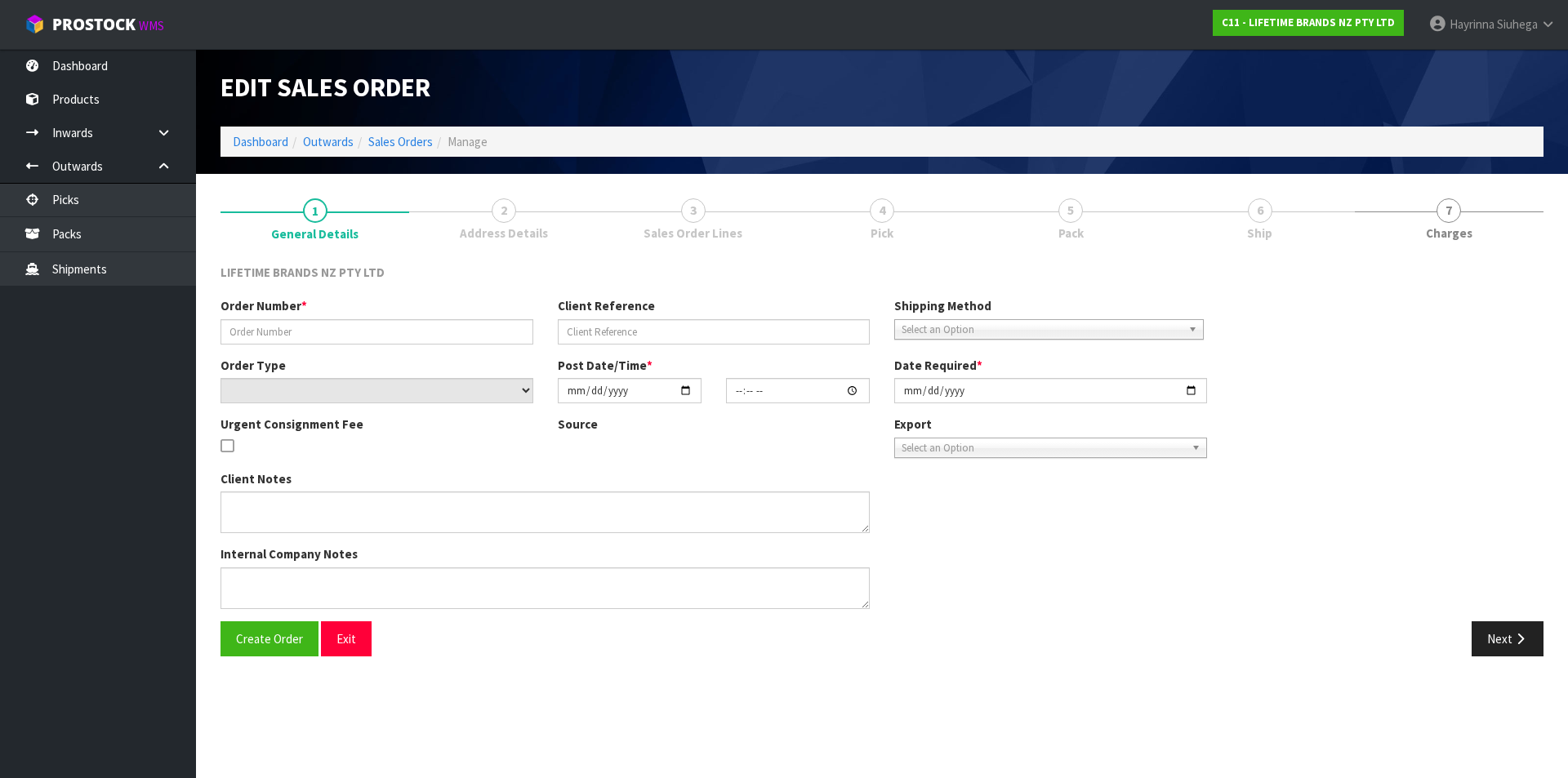
type input "0821303676"
type input "7009601548"
select select "number:0"
type input "[DATE]"
type input "14:38:40.000"
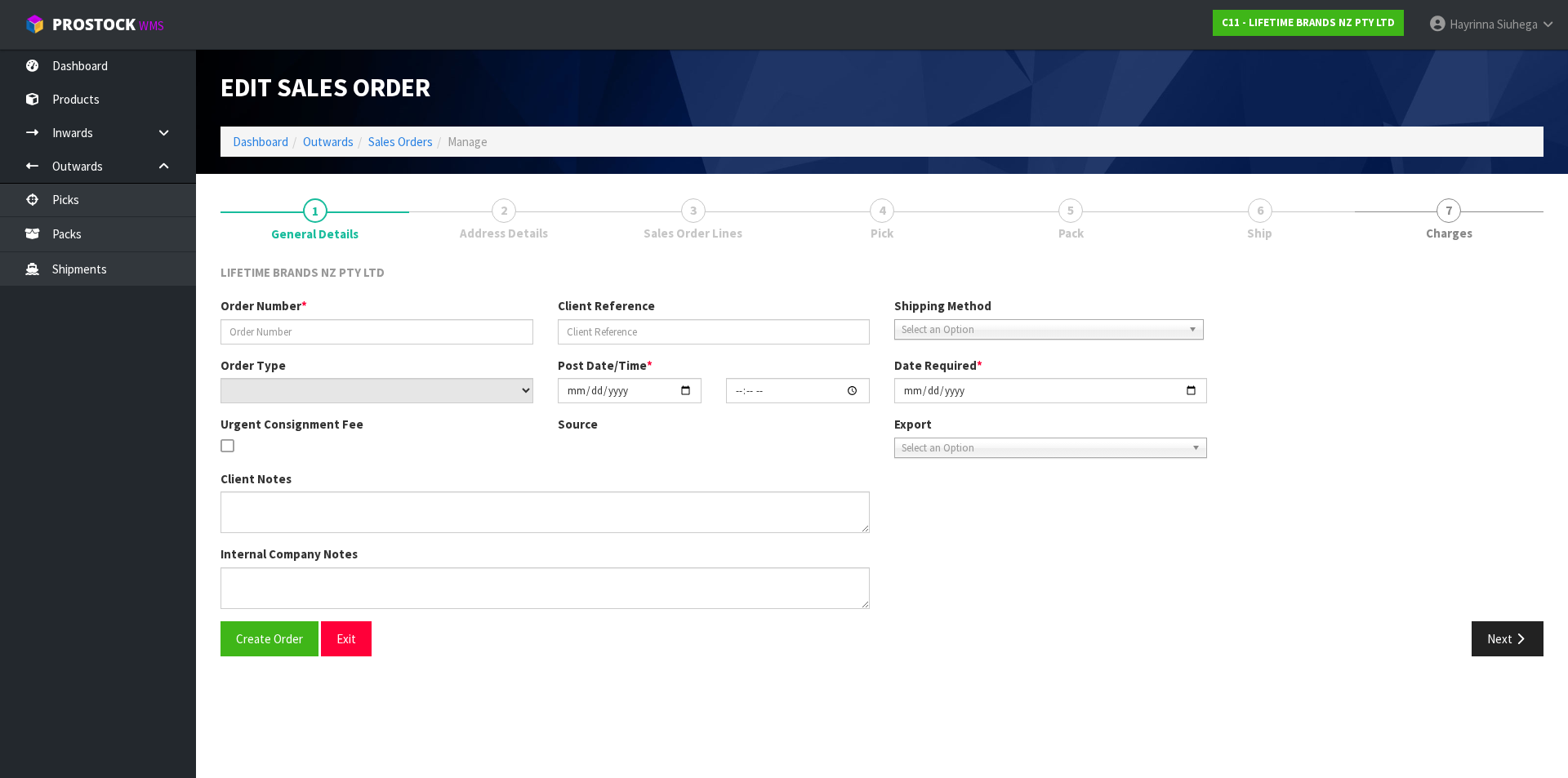
type input "[DATE]"
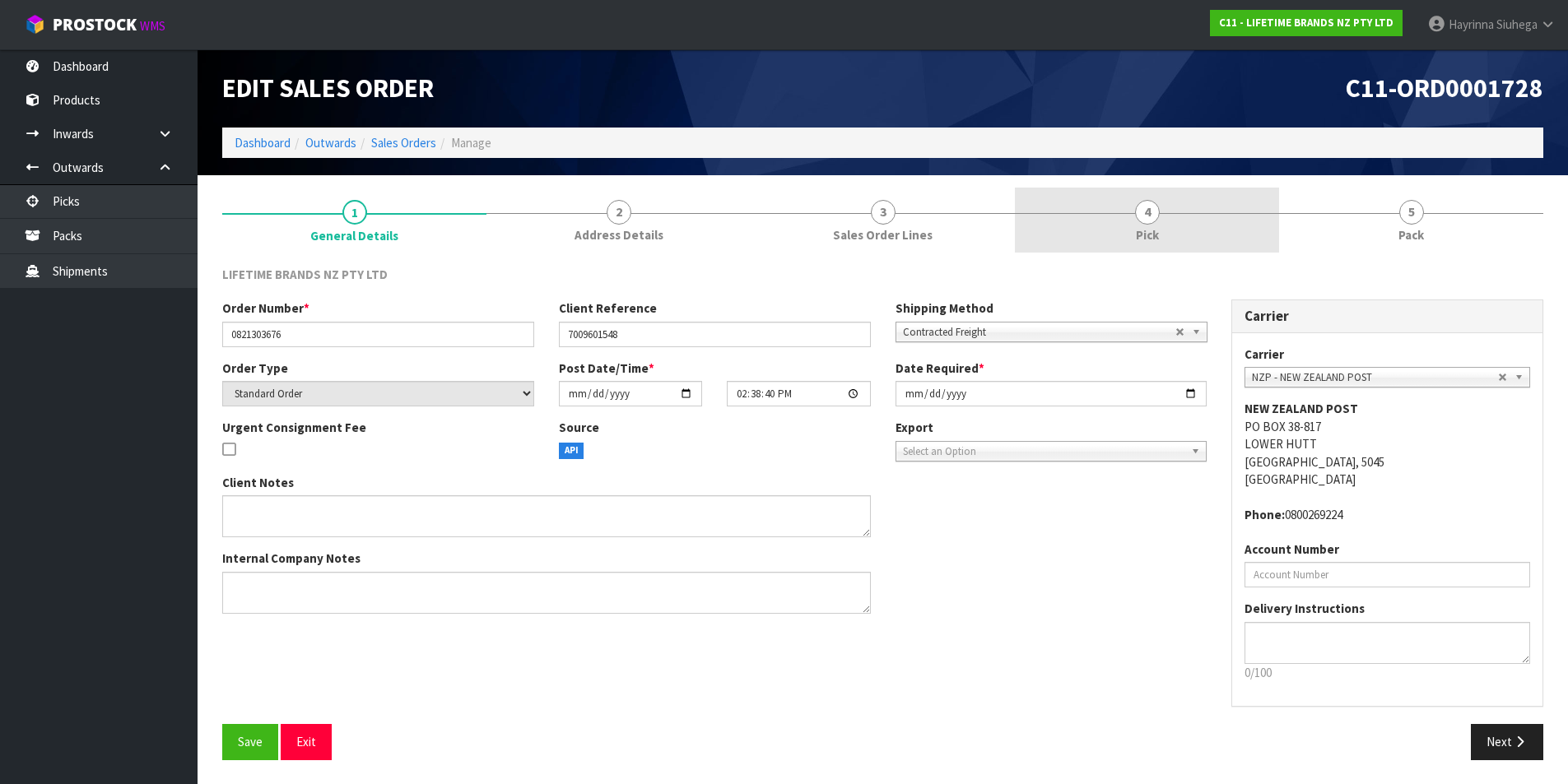
click at [1142, 231] on span "Pick" at bounding box center [1147, 234] width 23 height 18
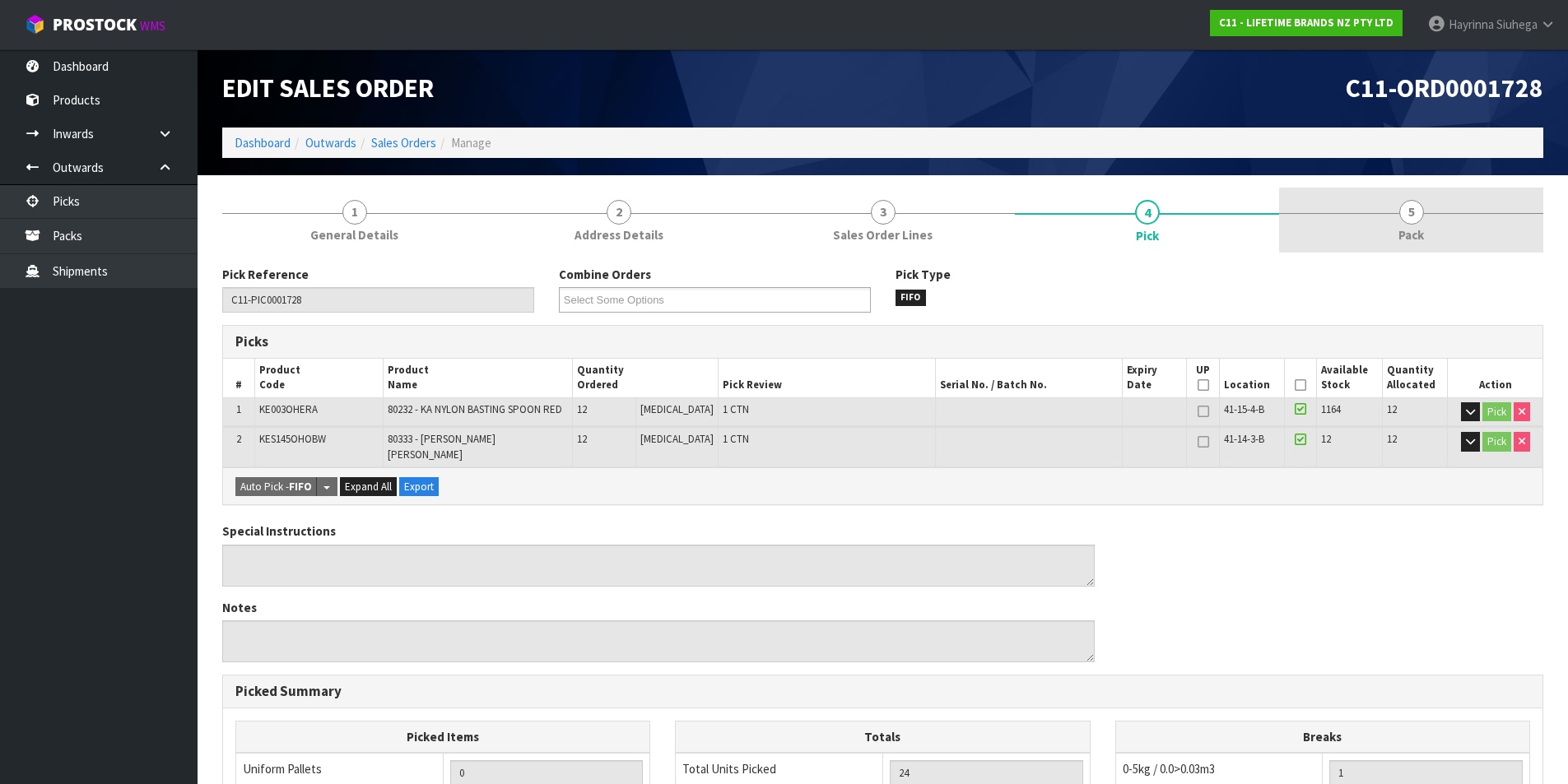
click at [1379, 204] on link "5 Pack" at bounding box center [1410, 220] width 264 height 65
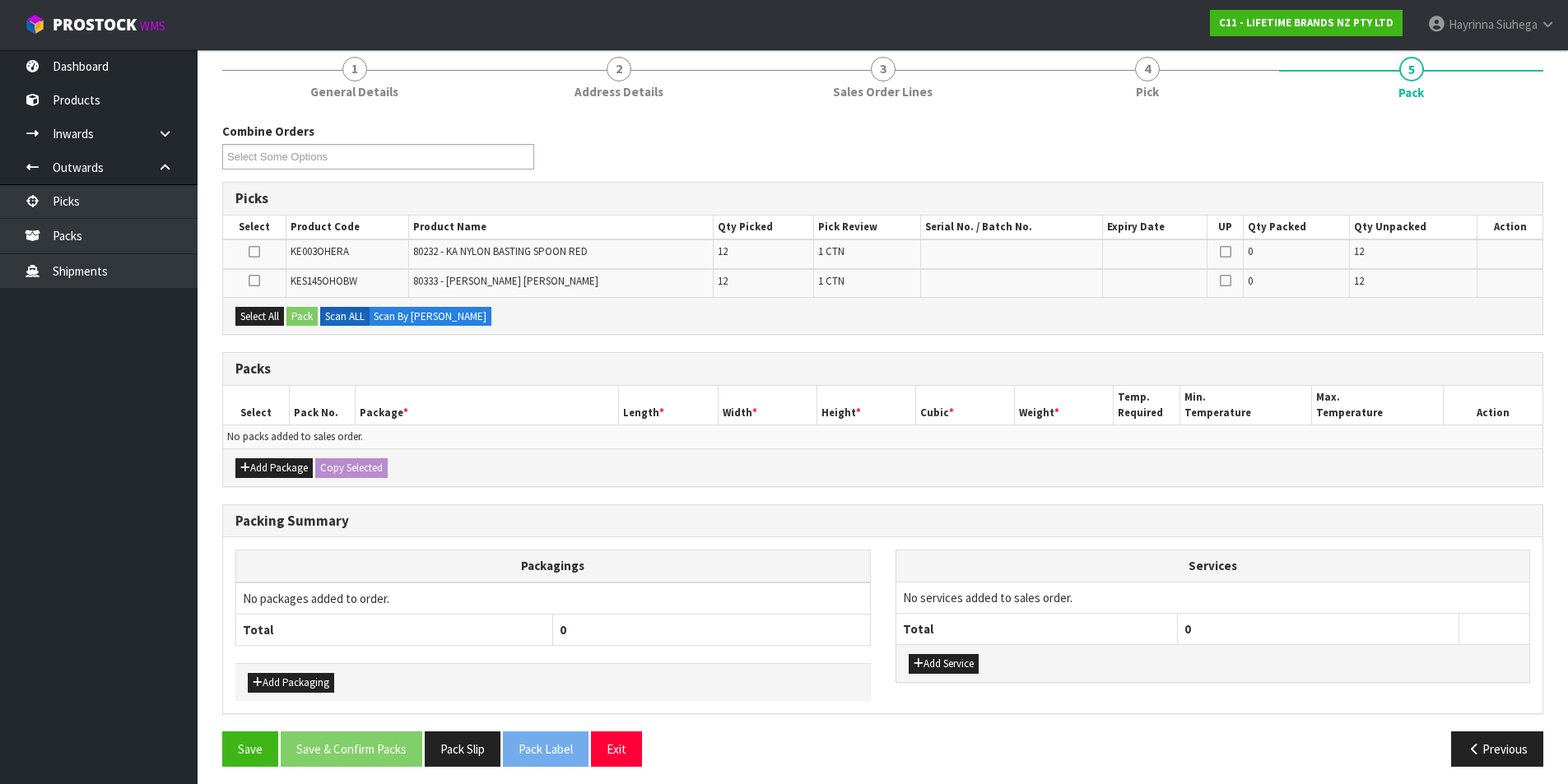
scroll to position [150, 0]
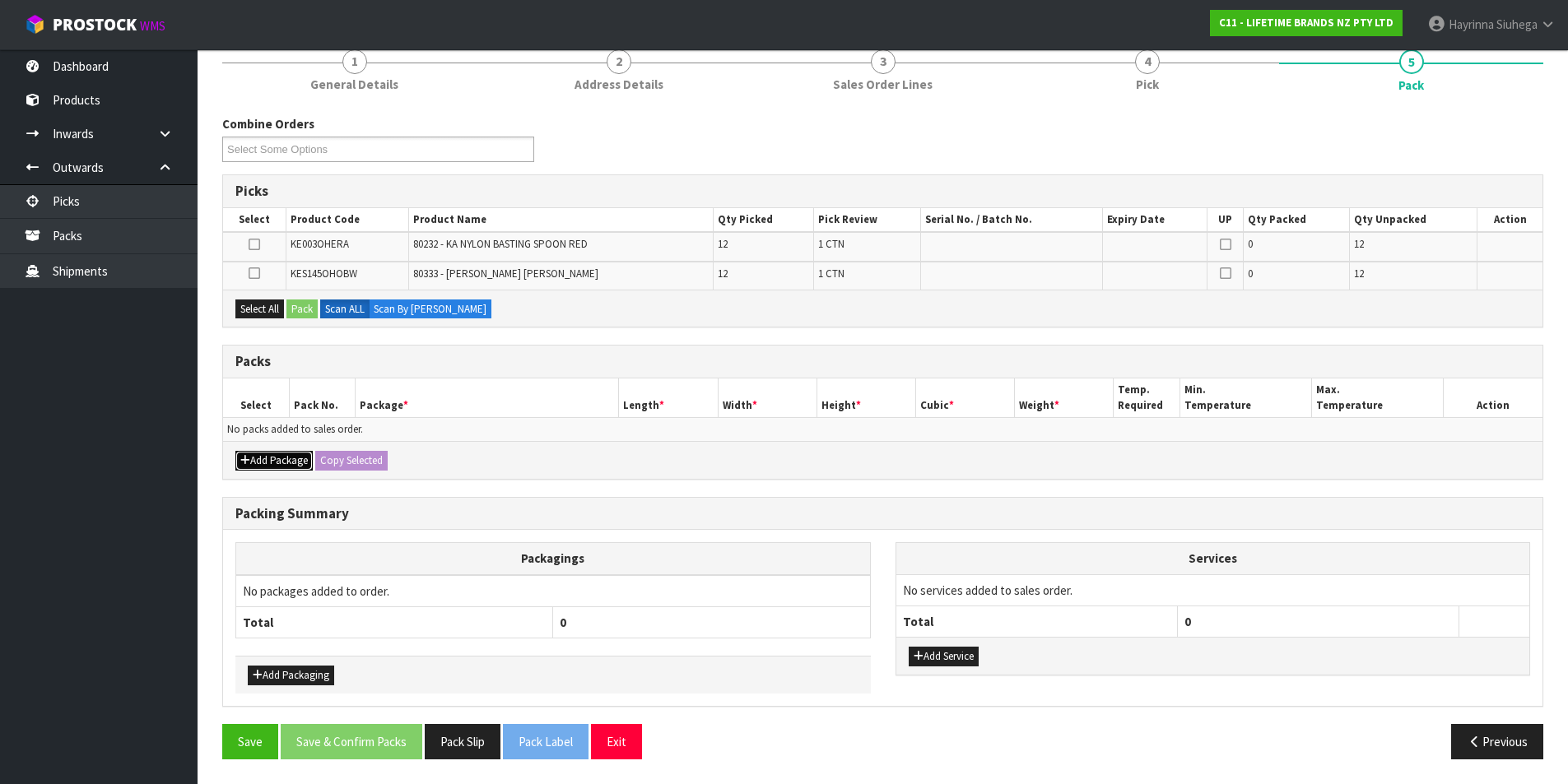
drag, startPoint x: 274, startPoint y: 455, endPoint x: 267, endPoint y: 456, distance: 7.1
click at [274, 458] on button "Add Package" at bounding box center [273, 460] width 77 height 20
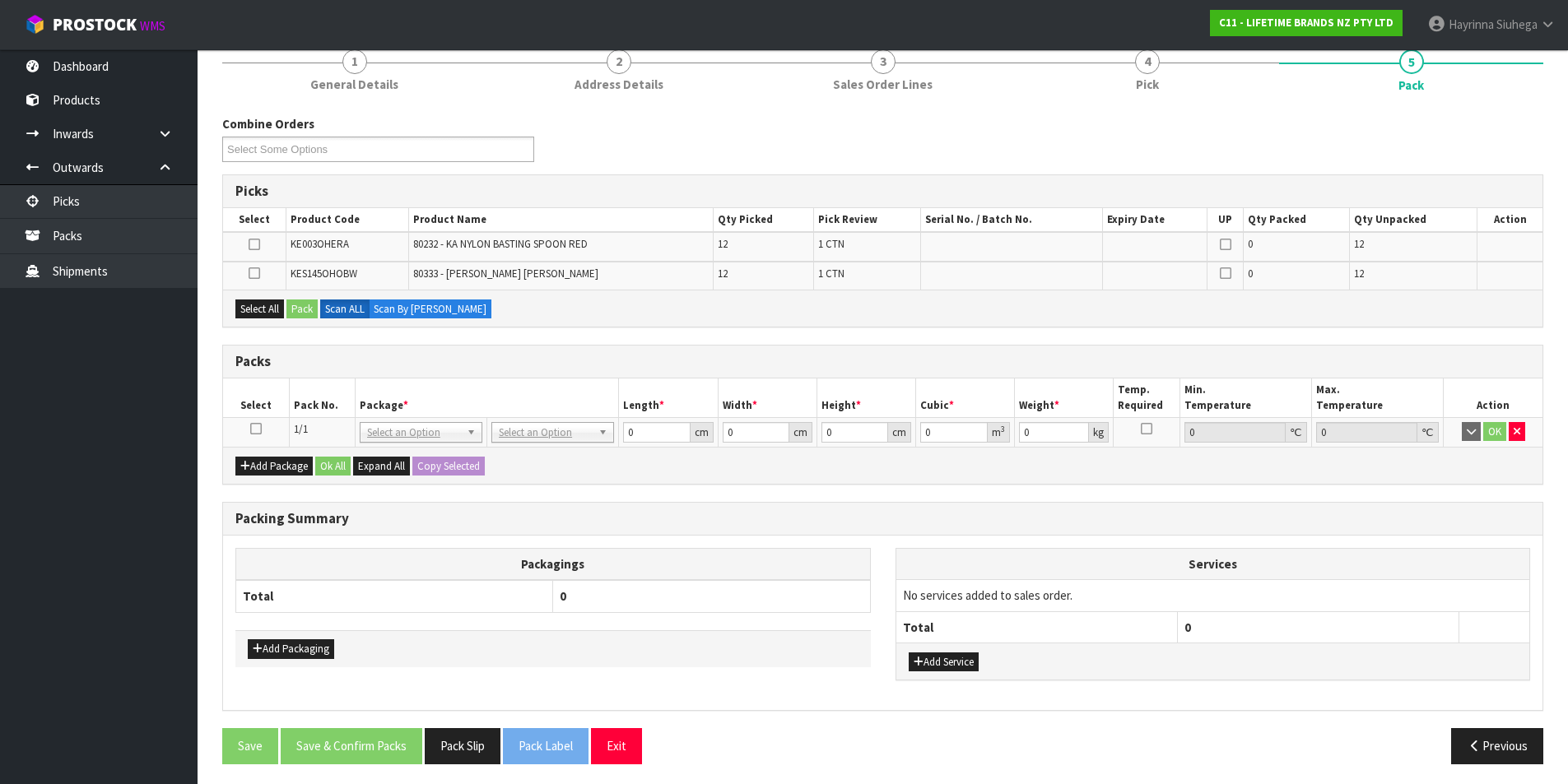
click at [259, 428] on icon at bounding box center [256, 428] width 11 height 1
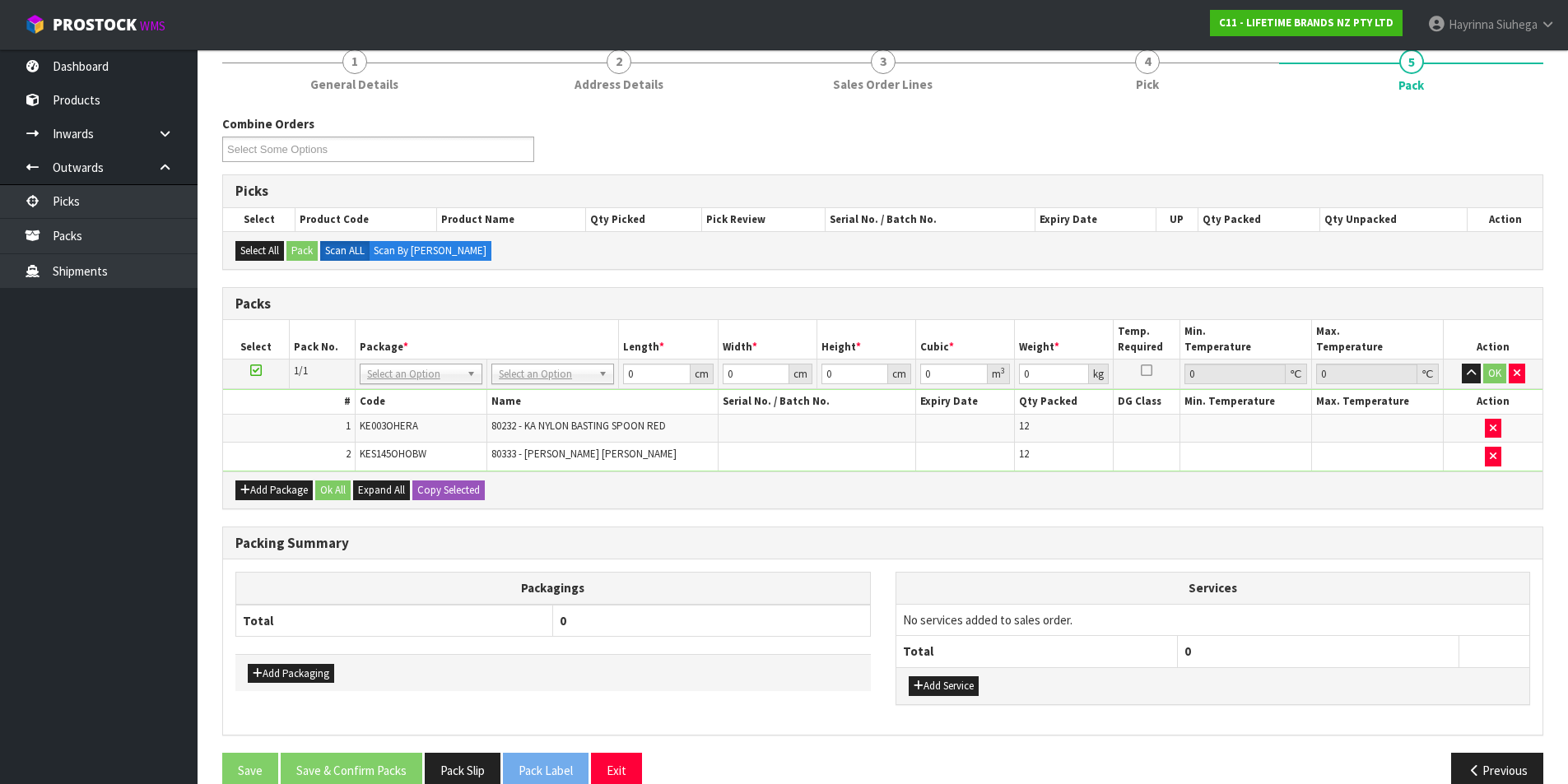
scroll to position [179, 0]
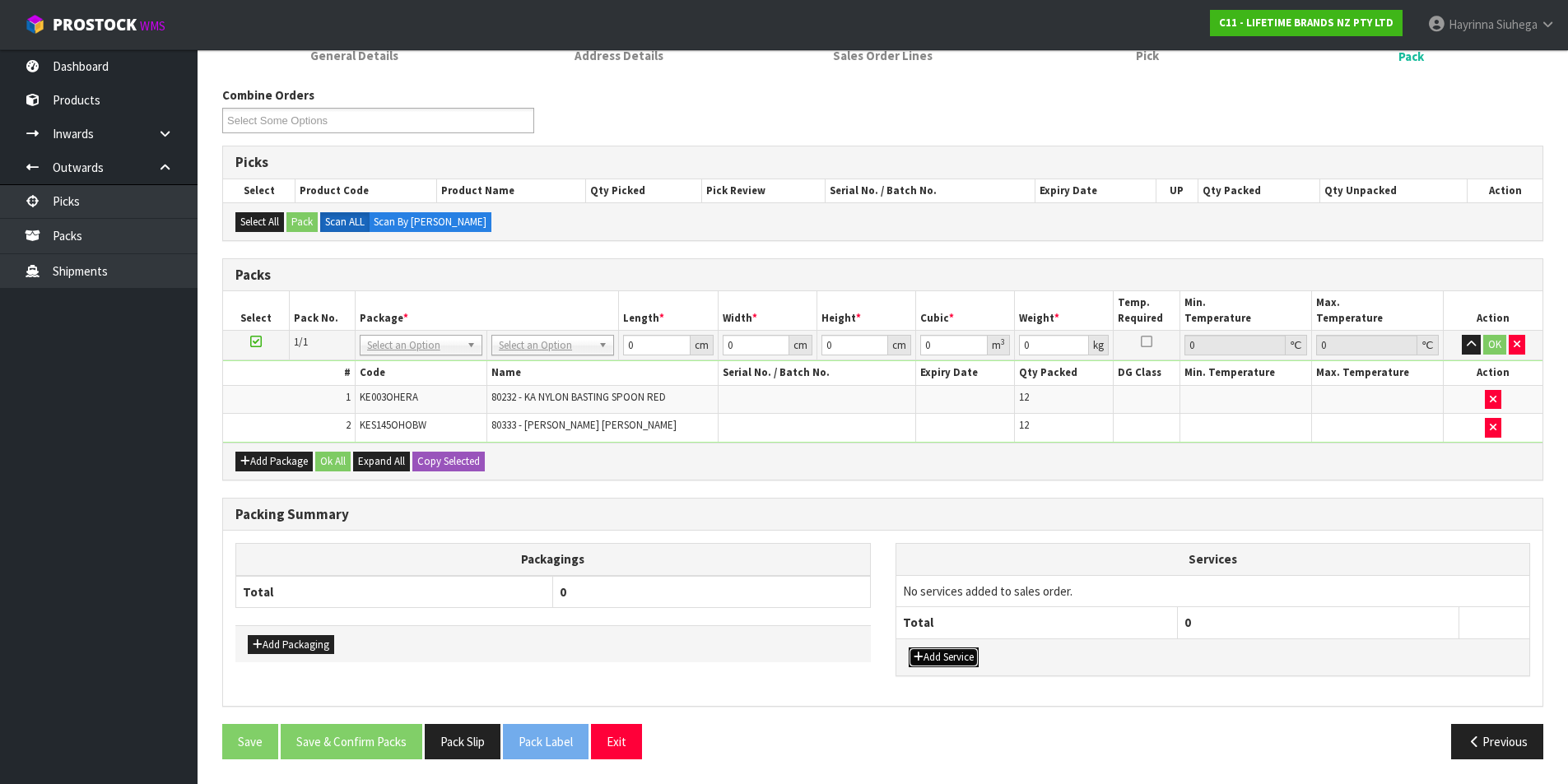
click at [956, 657] on button "Add Service" at bounding box center [943, 657] width 70 height 20
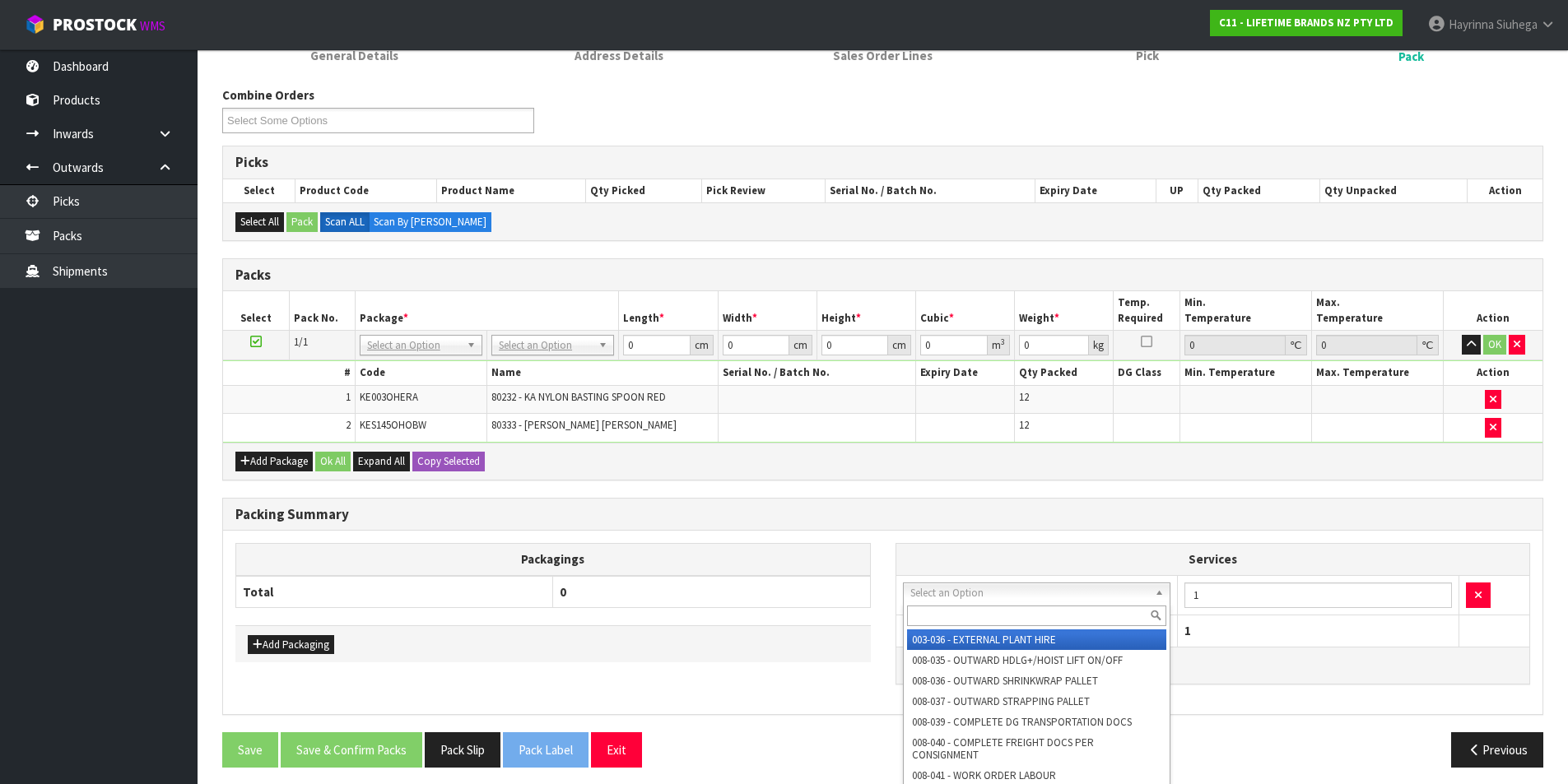
click at [931, 620] on input "text" at bounding box center [1037, 616] width 260 height 21
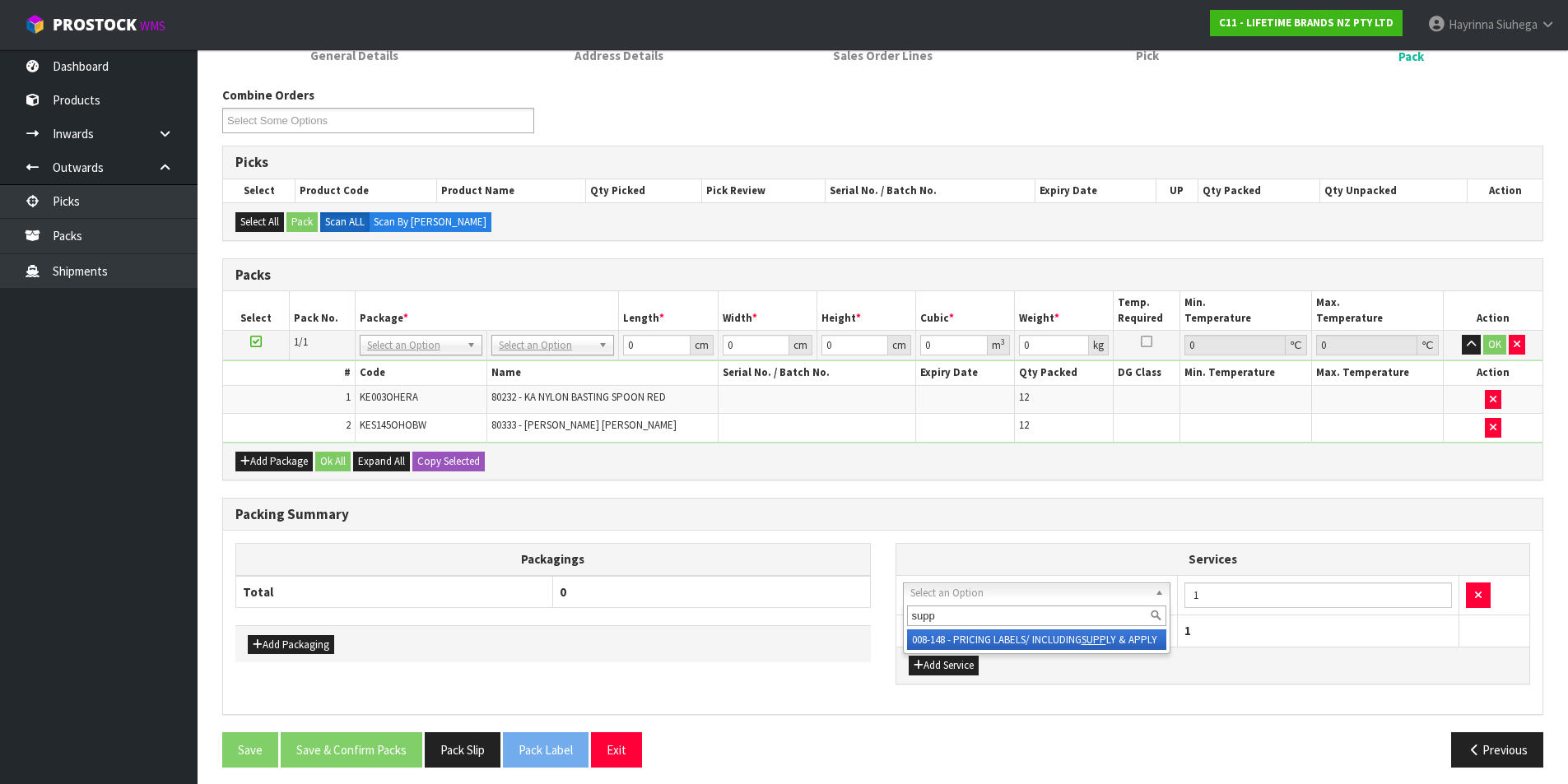
type input "supp"
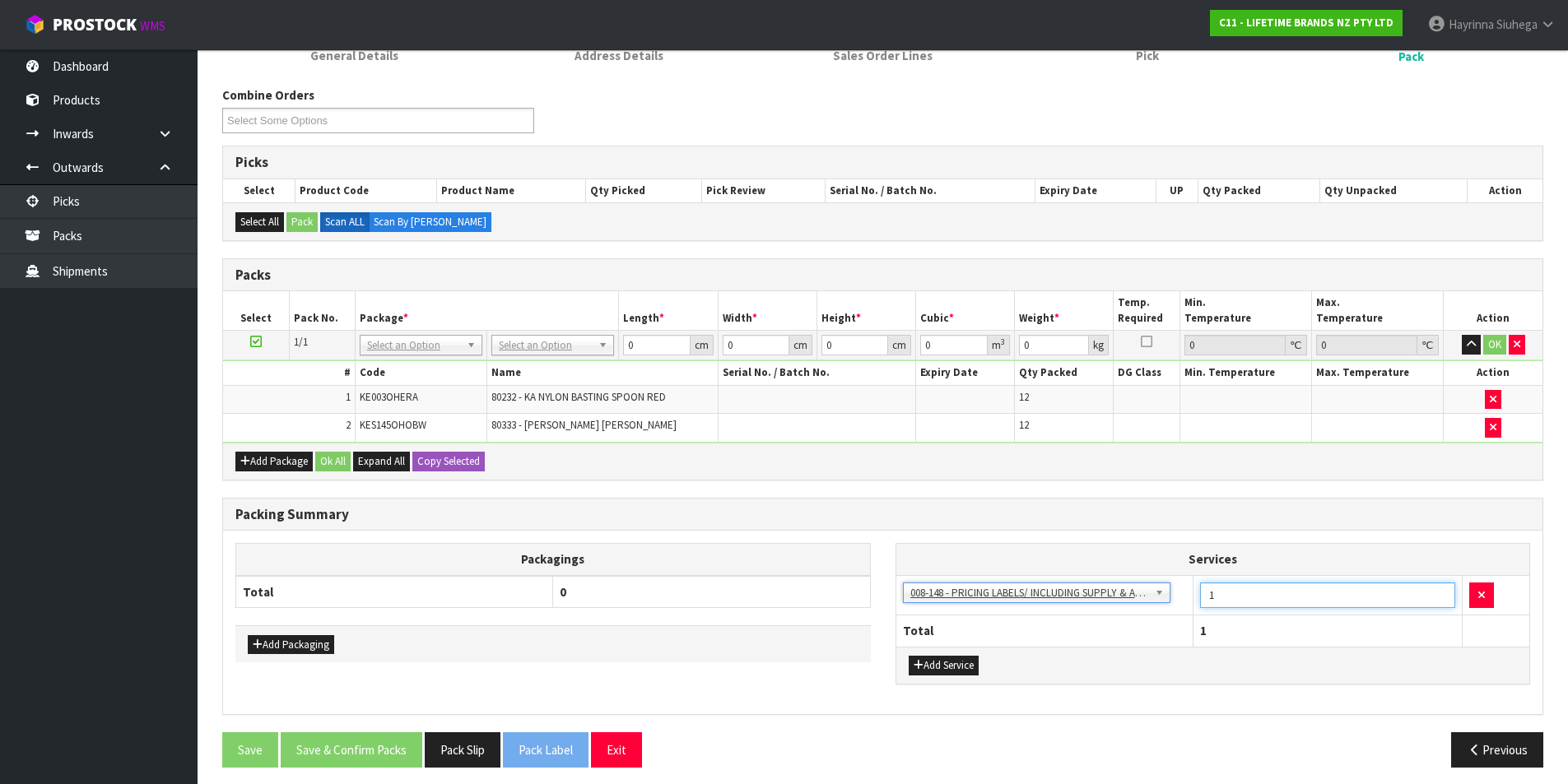
drag, startPoint x: 1233, startPoint y: 589, endPoint x: 1177, endPoint y: 598, distance: 56.7
click at [1177, 595] on tr "003-036 - EXTERNAL PLANT HIRE 008-035 - OUTWARD HDLG+/HOIST LIFT ON/OFF 008-036…" at bounding box center [1212, 595] width 634 height 40
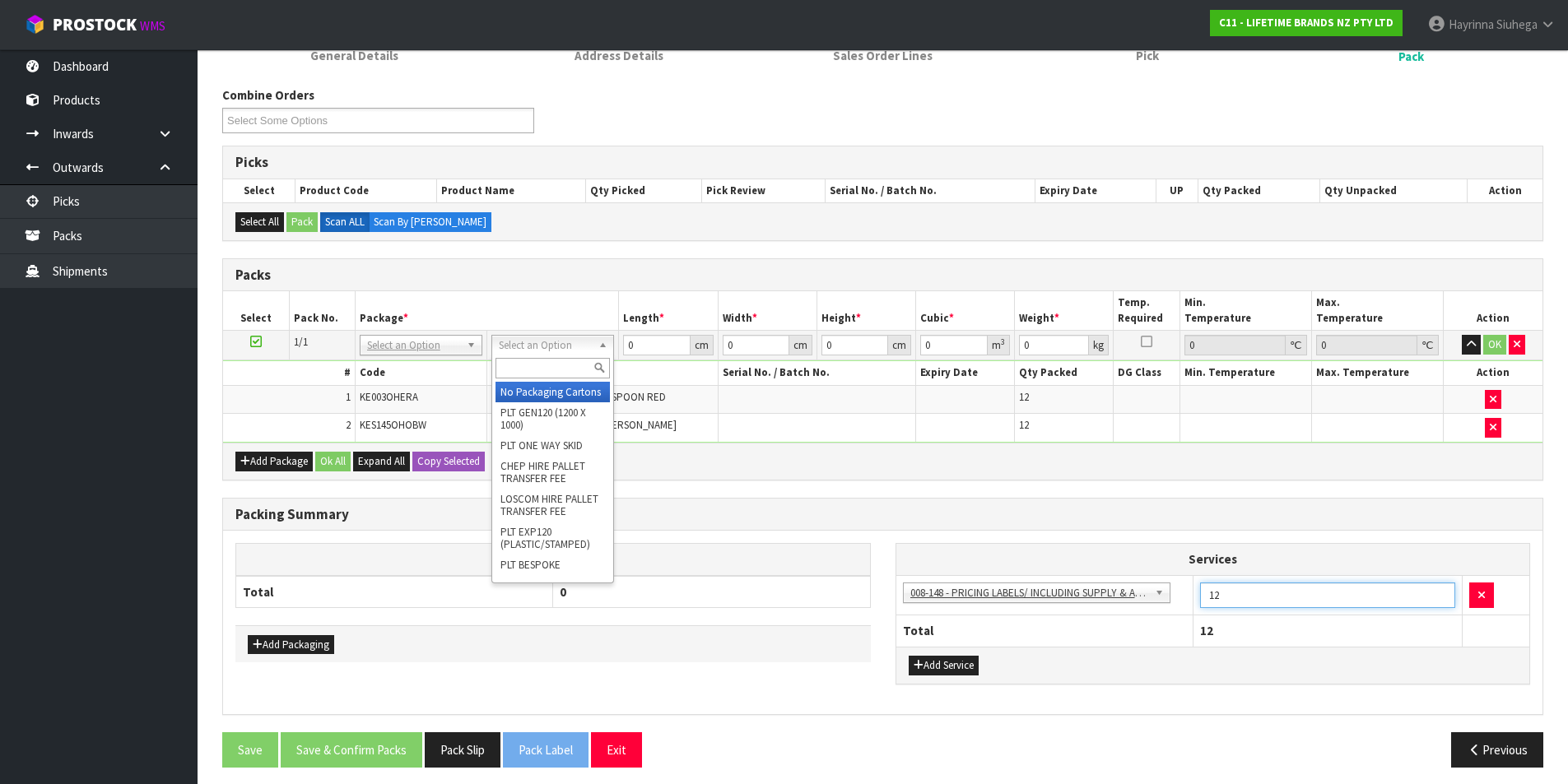
type input "12"
click at [550, 369] on input "text" at bounding box center [553, 369] width 115 height 21
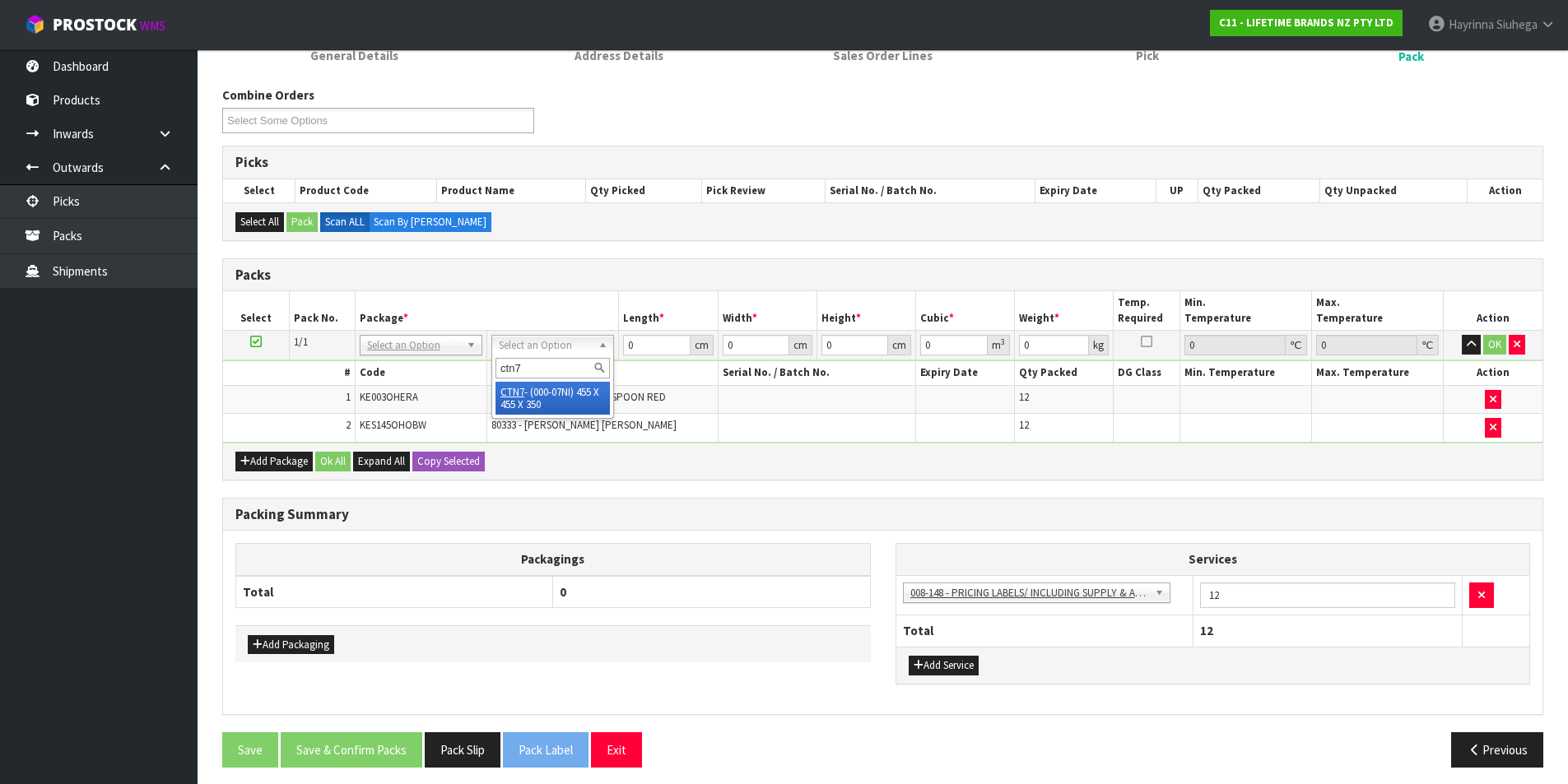
type input "ctn7"
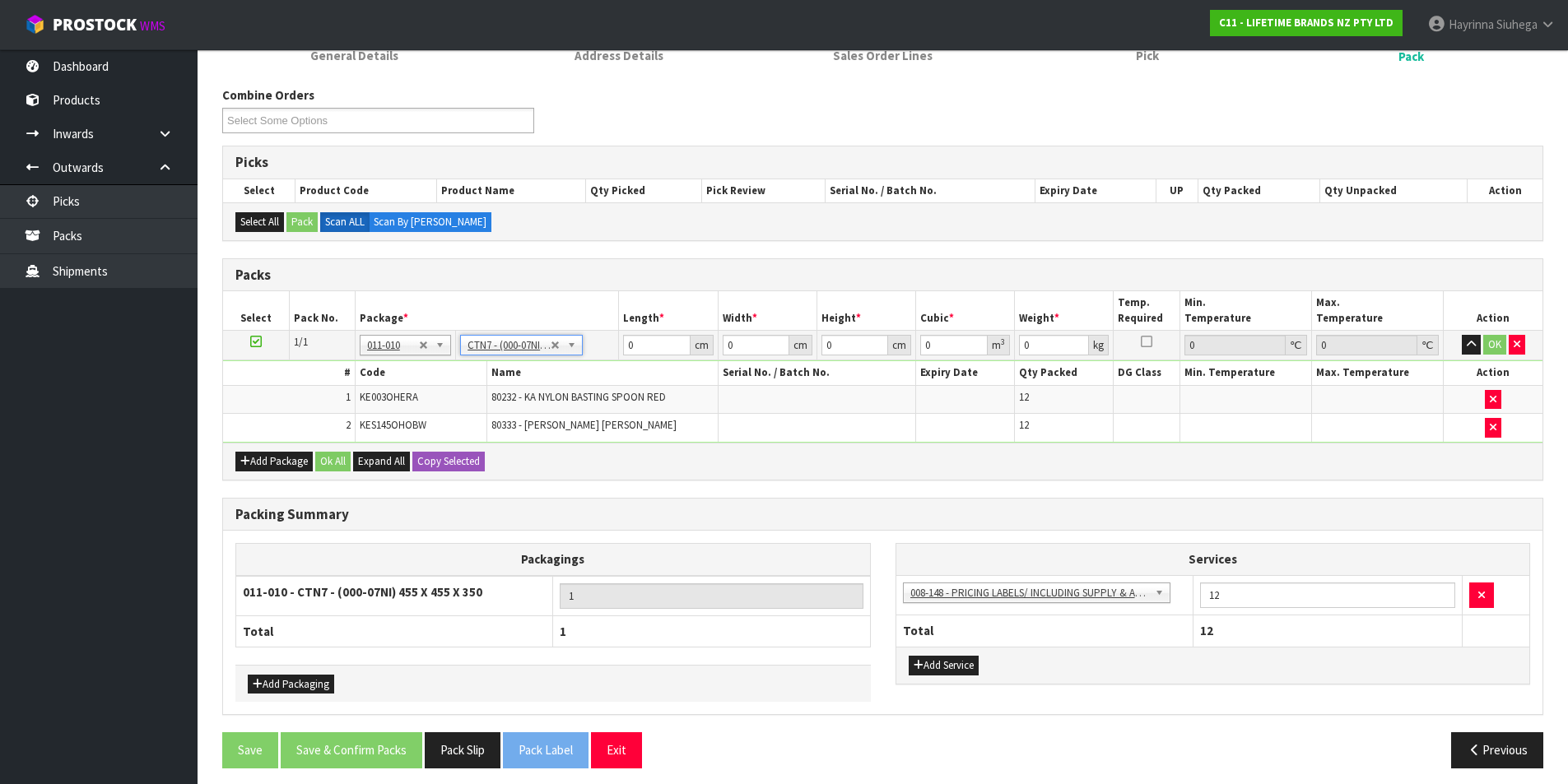
type input "45.5"
type input "35"
type input "0.072459"
type input "6.95"
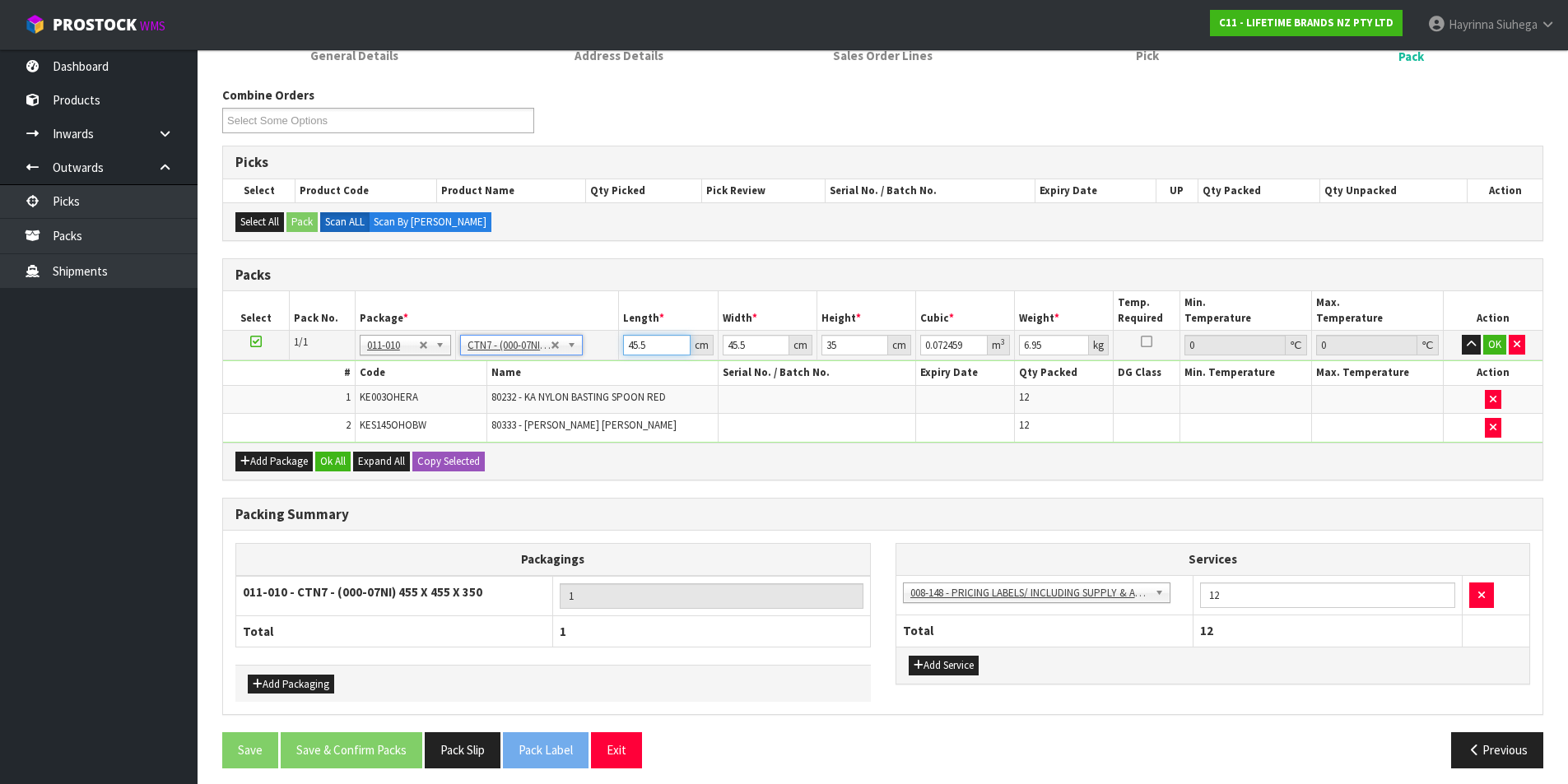
click at [633, 341] on input "45.5" at bounding box center [655, 345] width 66 height 21
click at [632, 341] on input "45.5" at bounding box center [655, 345] width 66 height 21
type input "4"
type input "0.00637"
type input "47"
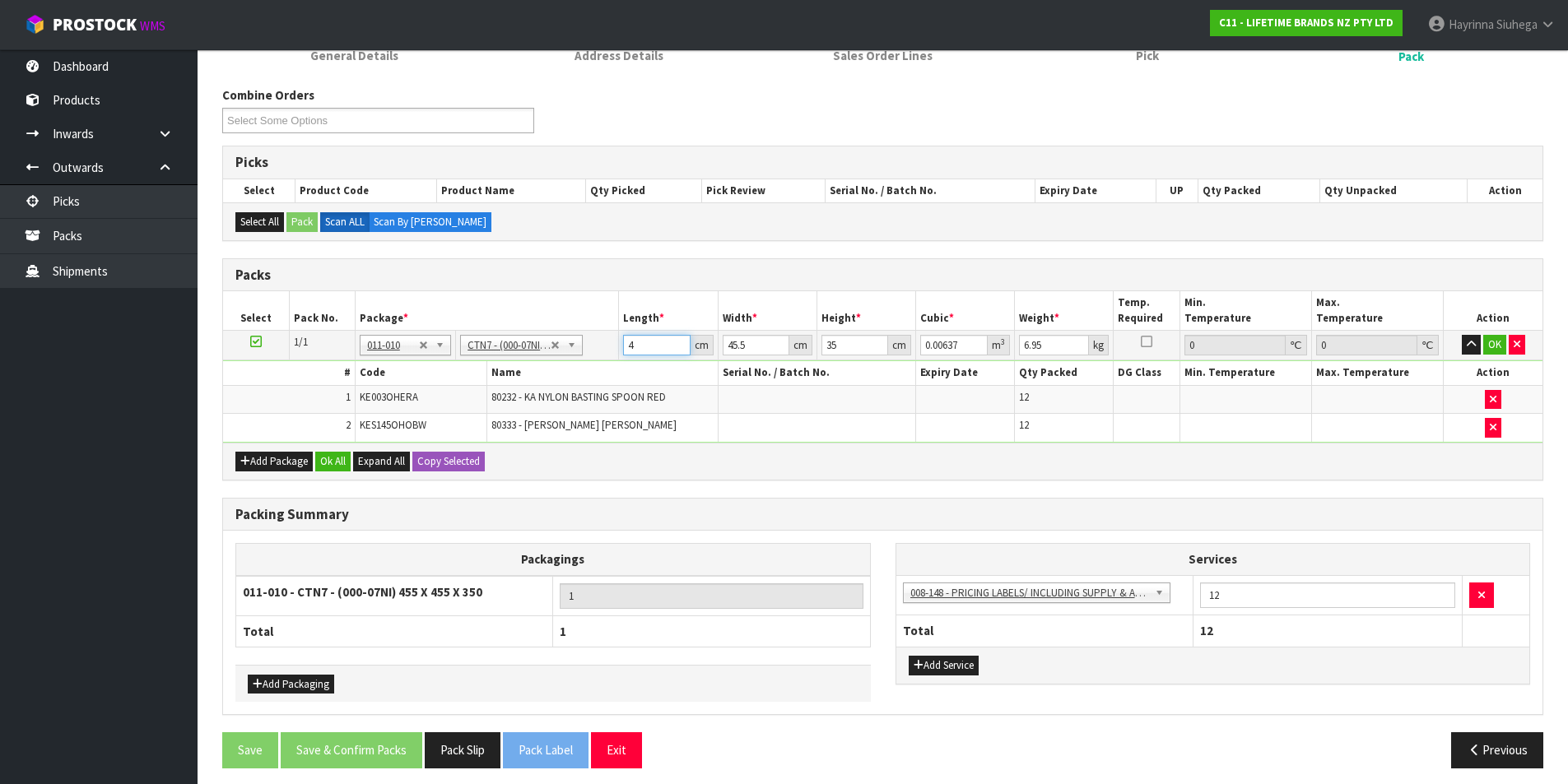
type input "0.074847"
type input "47"
type input "4"
type input "0.00658"
type input "47"
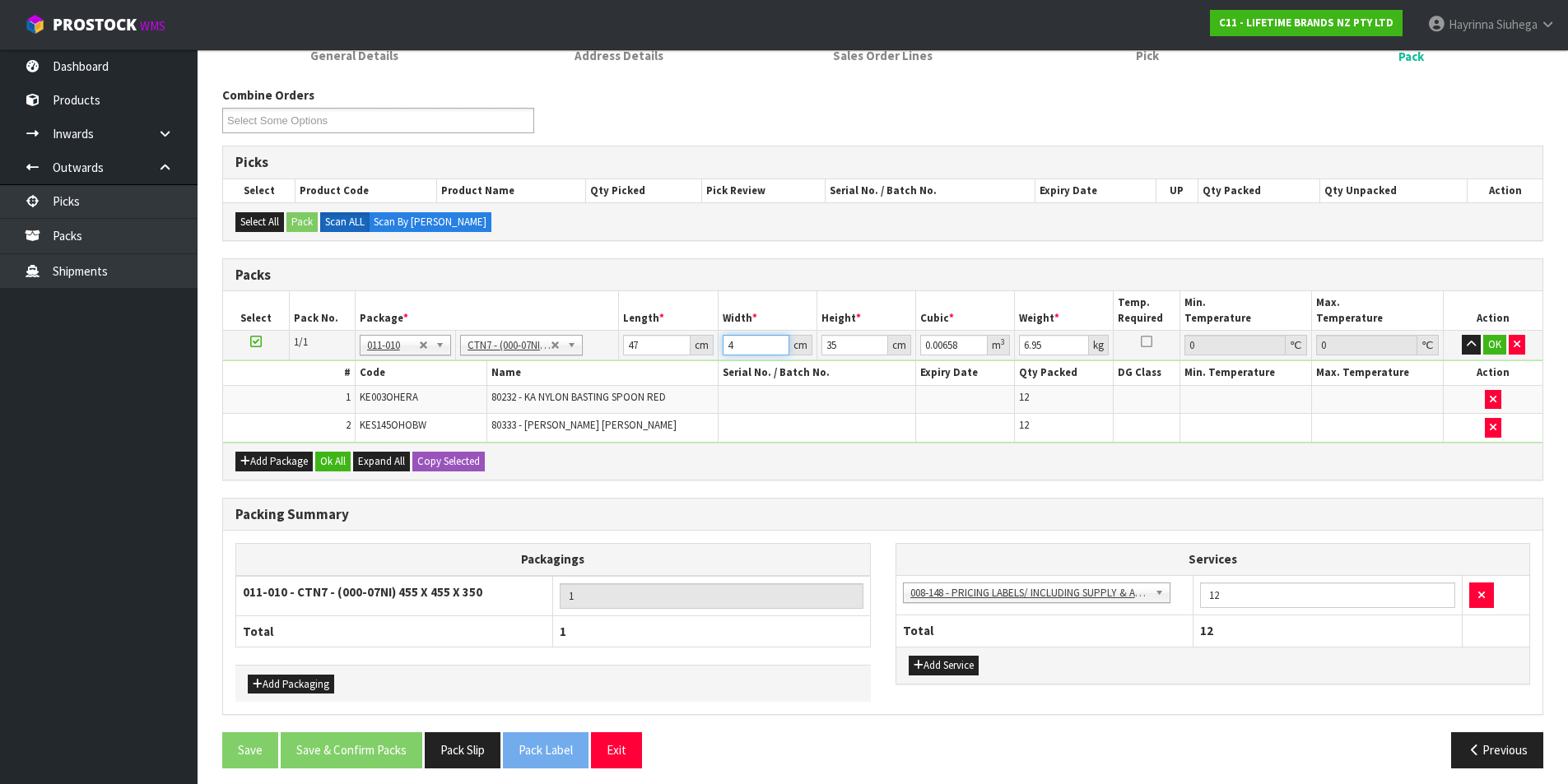
type input "0.077315"
type input "47"
type input "2"
type input "0.004418"
type input "22"
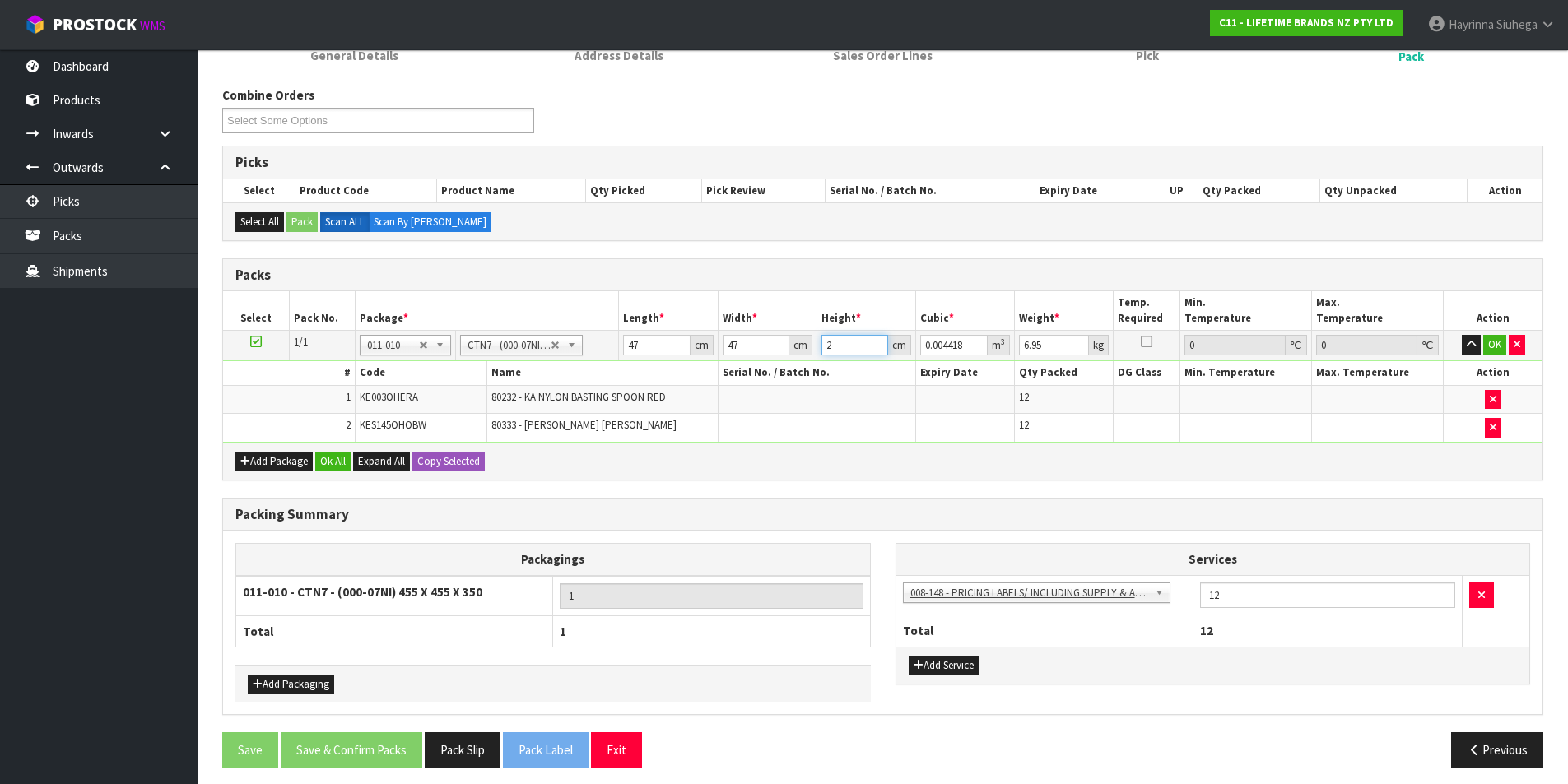
type input "0.048598"
type input "22"
type input "5"
click button "OK" at bounding box center [1494, 344] width 23 height 20
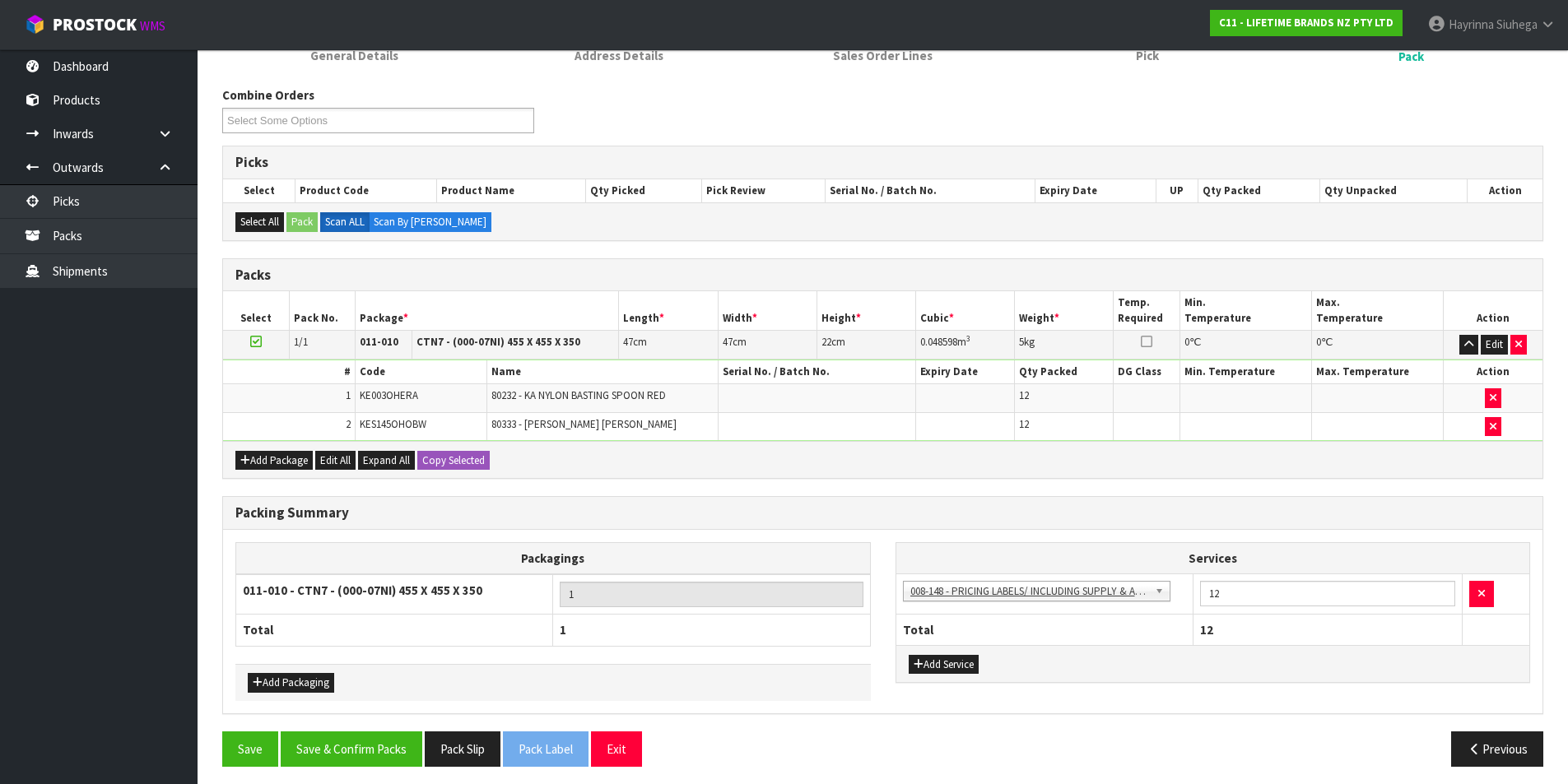
scroll to position [187, 0]
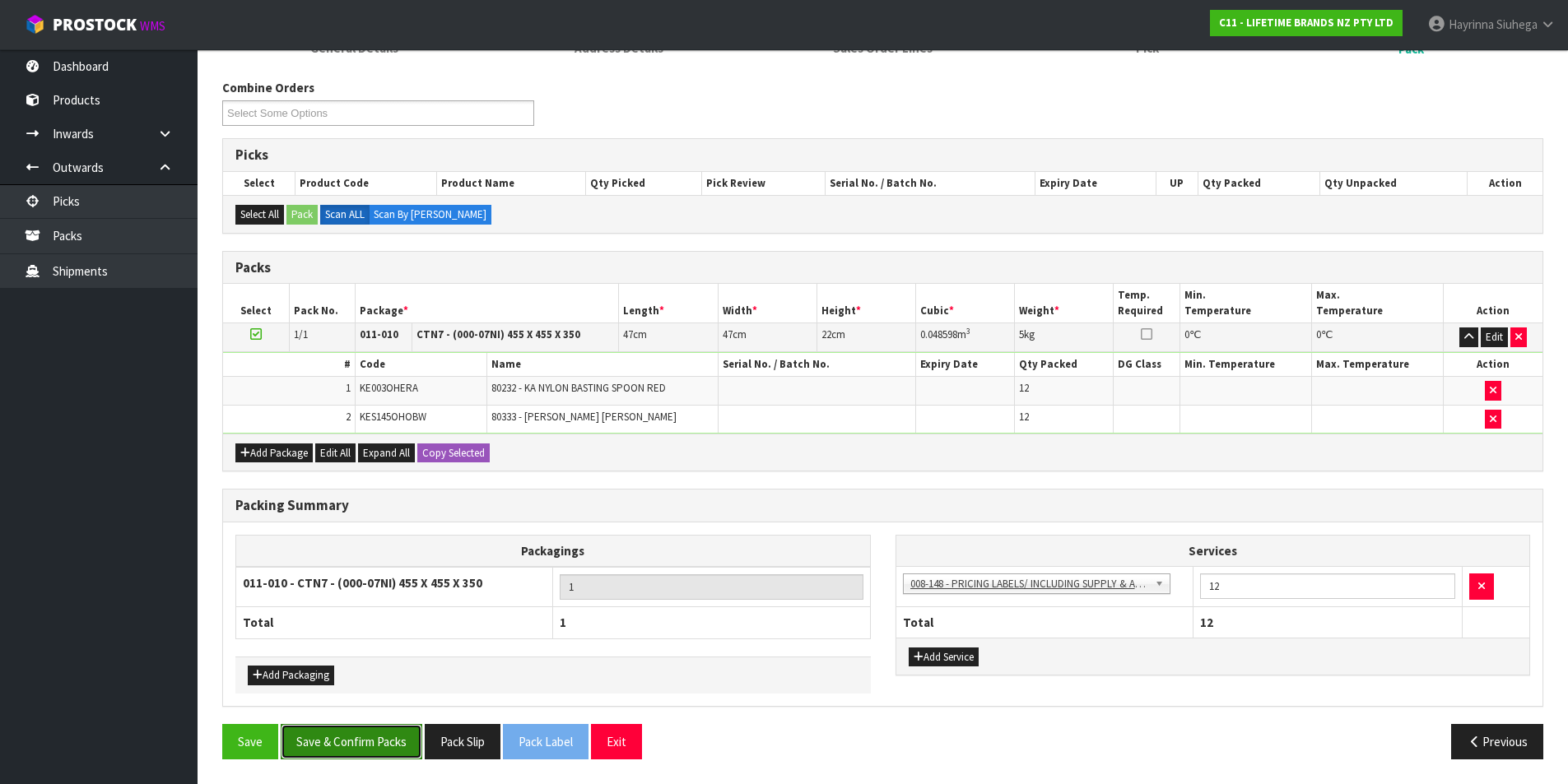
click at [381, 748] on button "Save & Confirm Packs" at bounding box center [352, 742] width 142 height 35
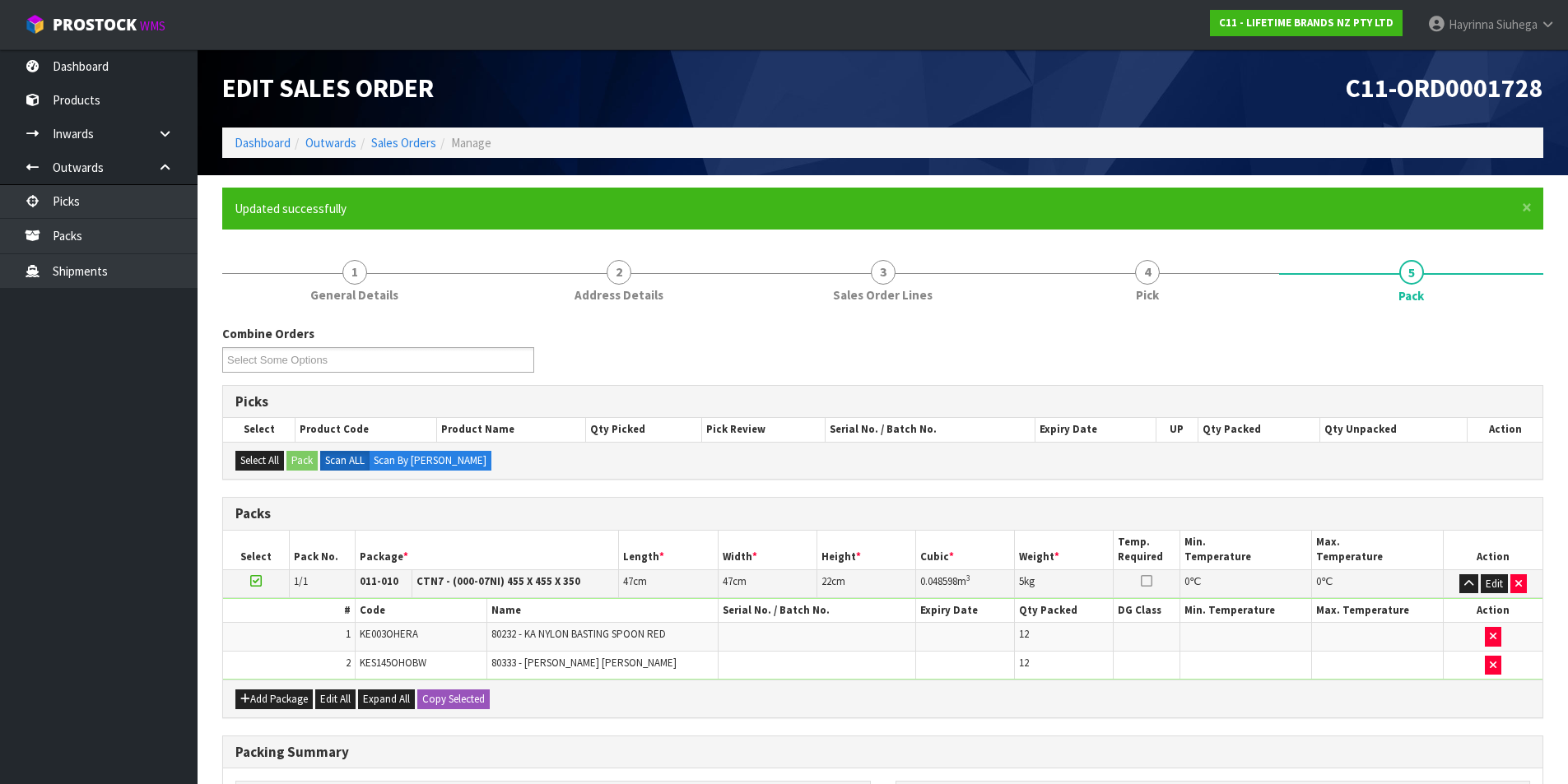
scroll to position [128, 0]
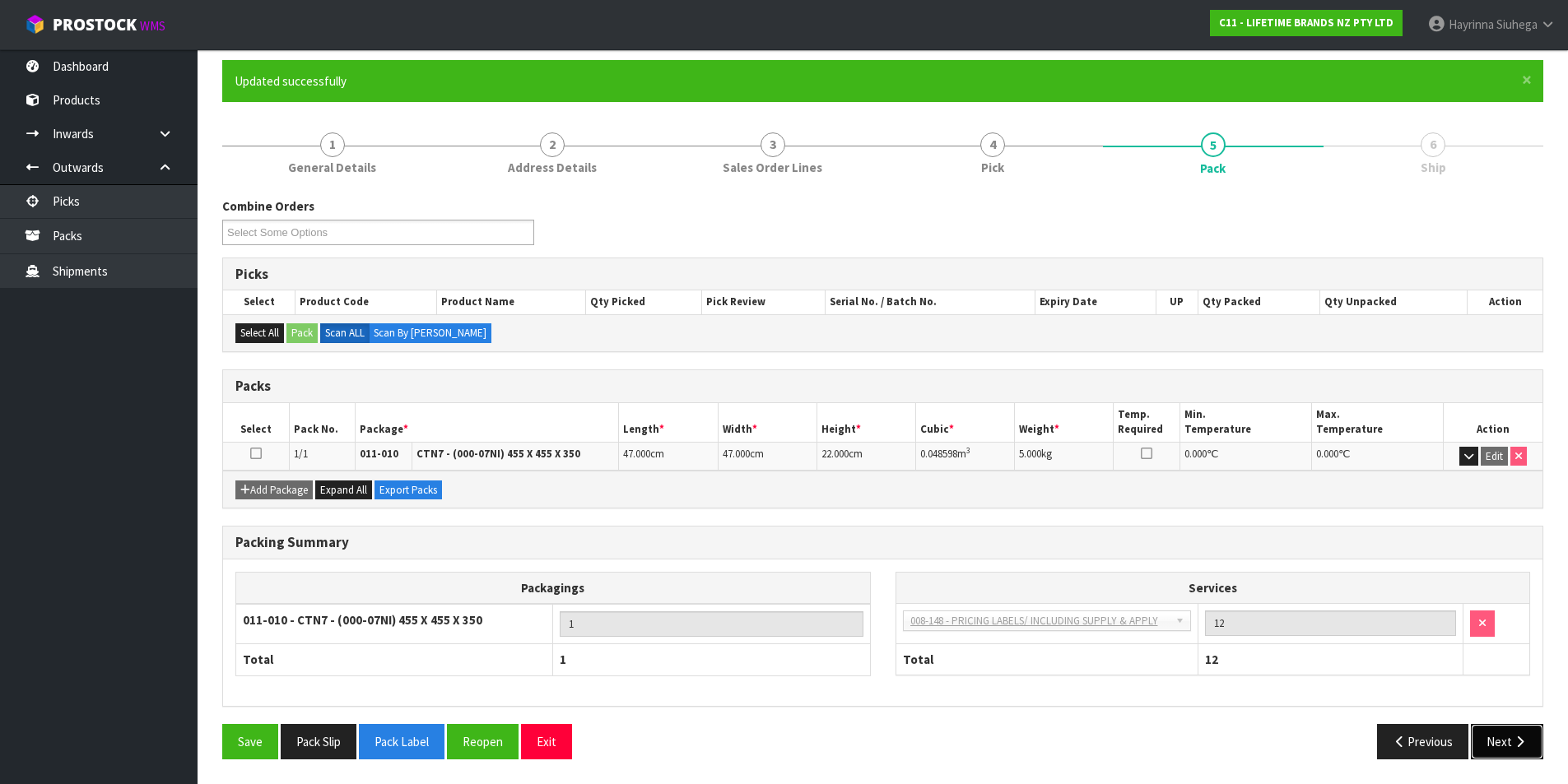
click at [1492, 734] on button "Next" at bounding box center [1507, 742] width 73 height 35
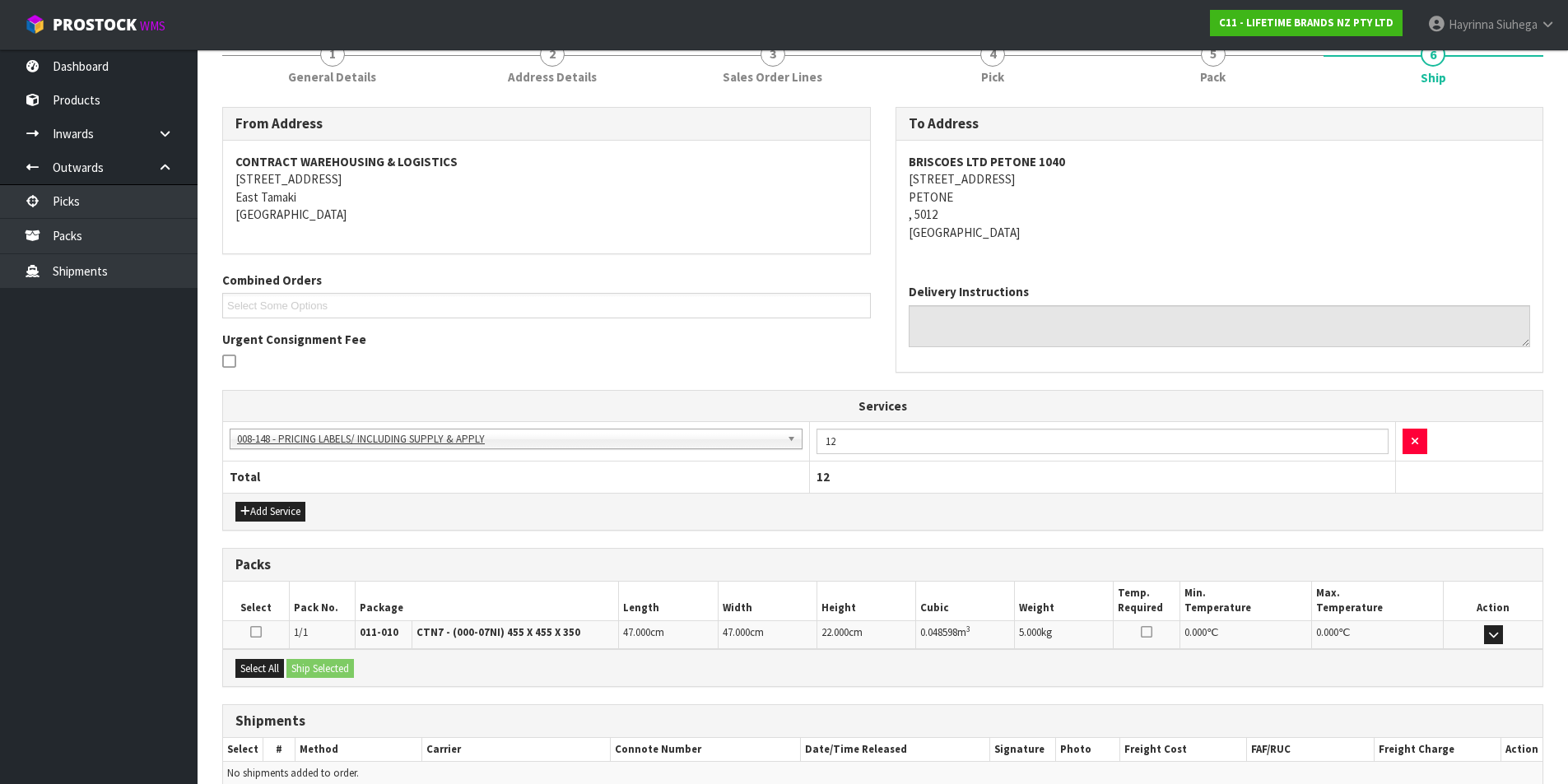
scroll to position [298, 0]
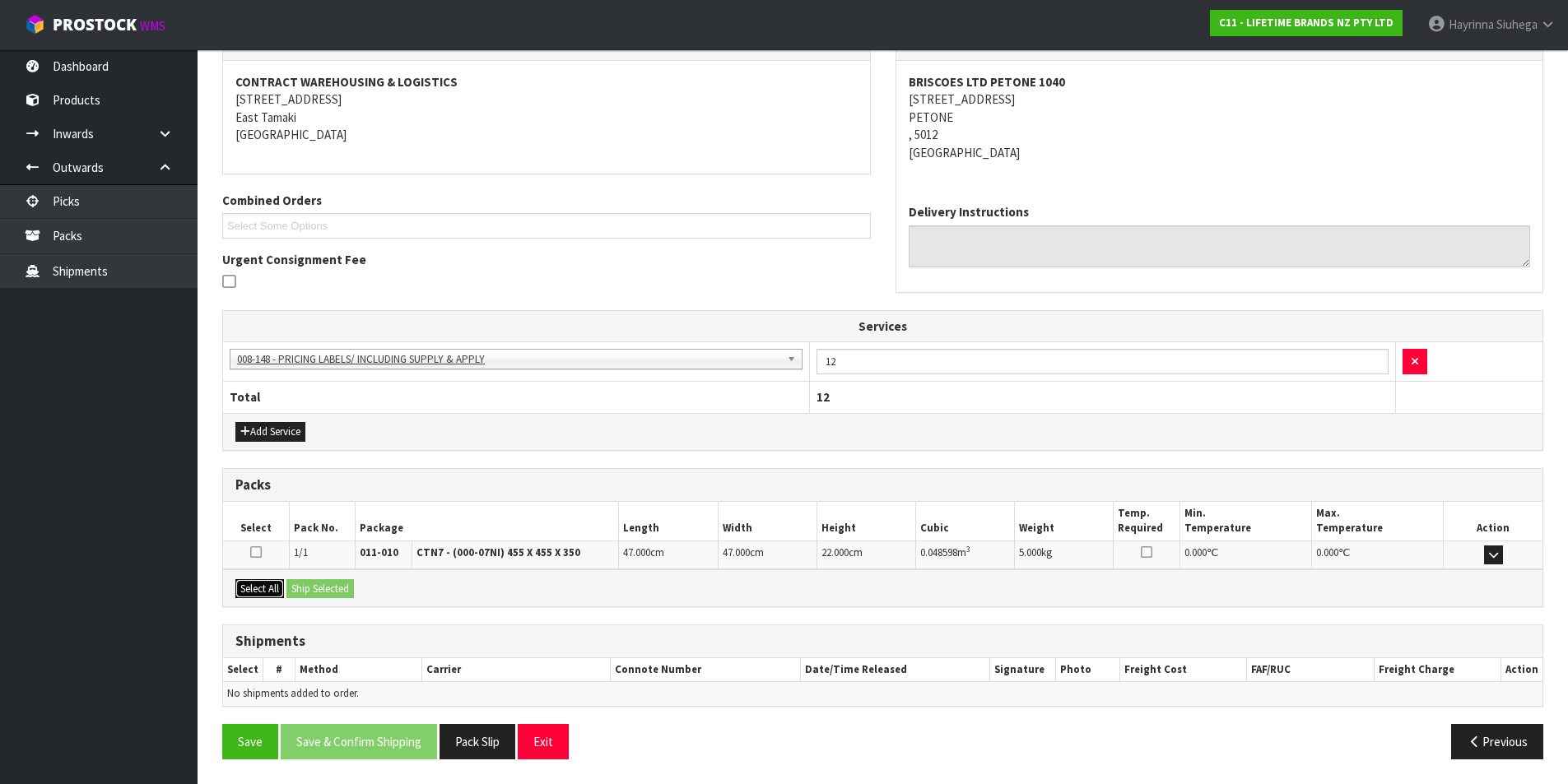
click at [256, 590] on button "Select All" at bounding box center [259, 589] width 49 height 20
click at [313, 586] on button "Ship Selected" at bounding box center [320, 589] width 67 height 20
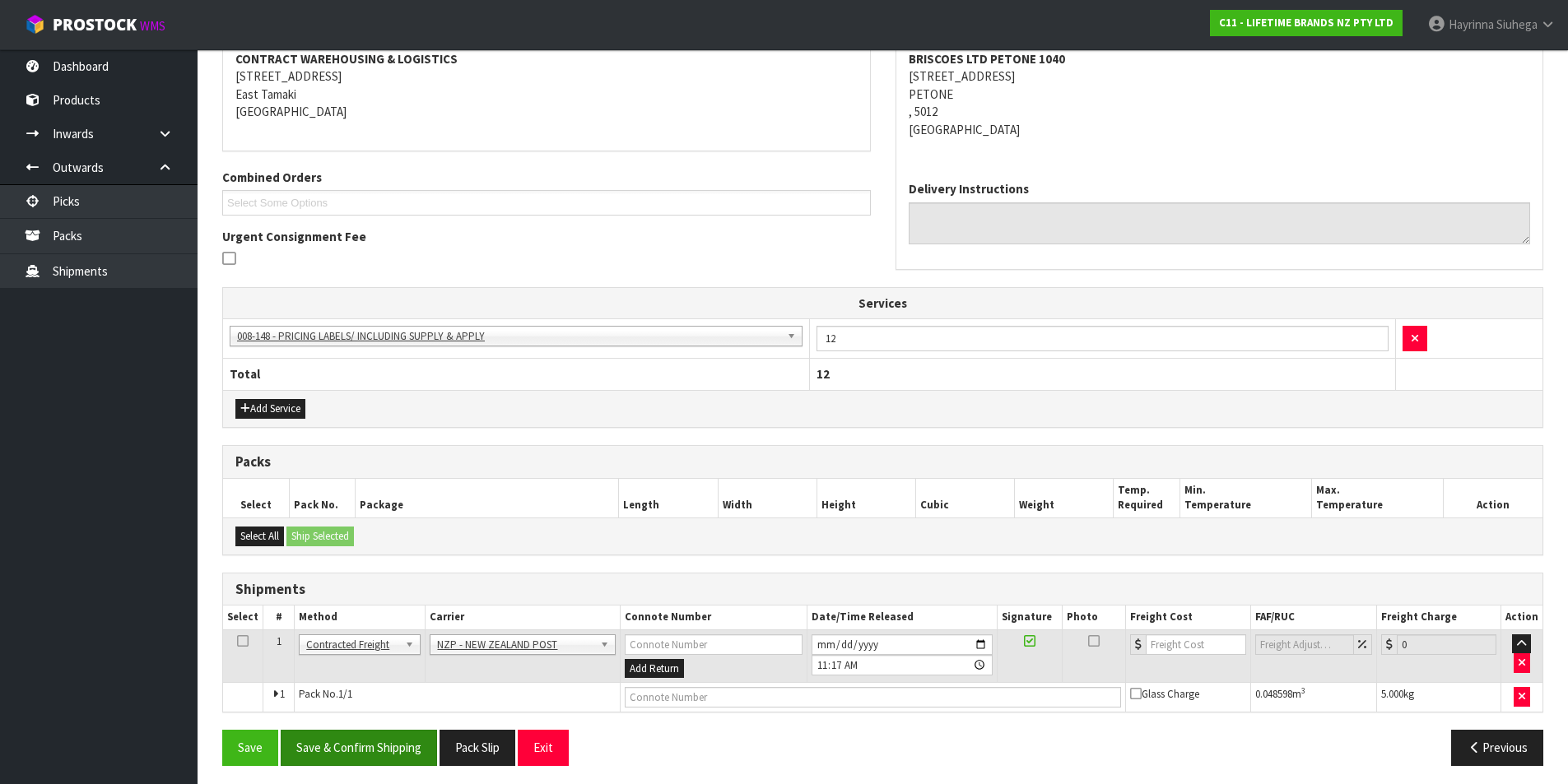
scroll to position [328, 0]
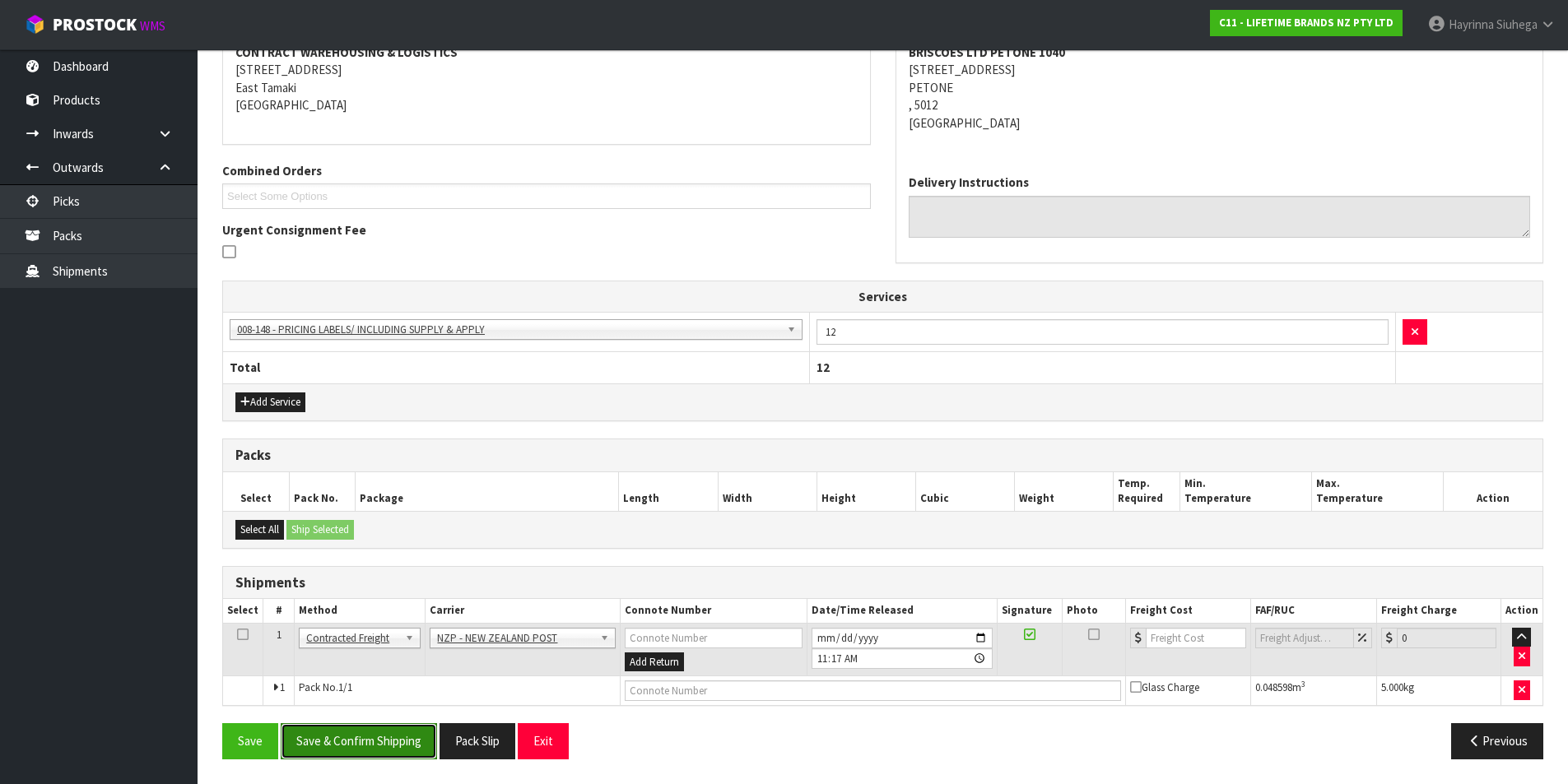
click at [395, 735] on button "Save & Confirm Shipping" at bounding box center [359, 741] width 157 height 35
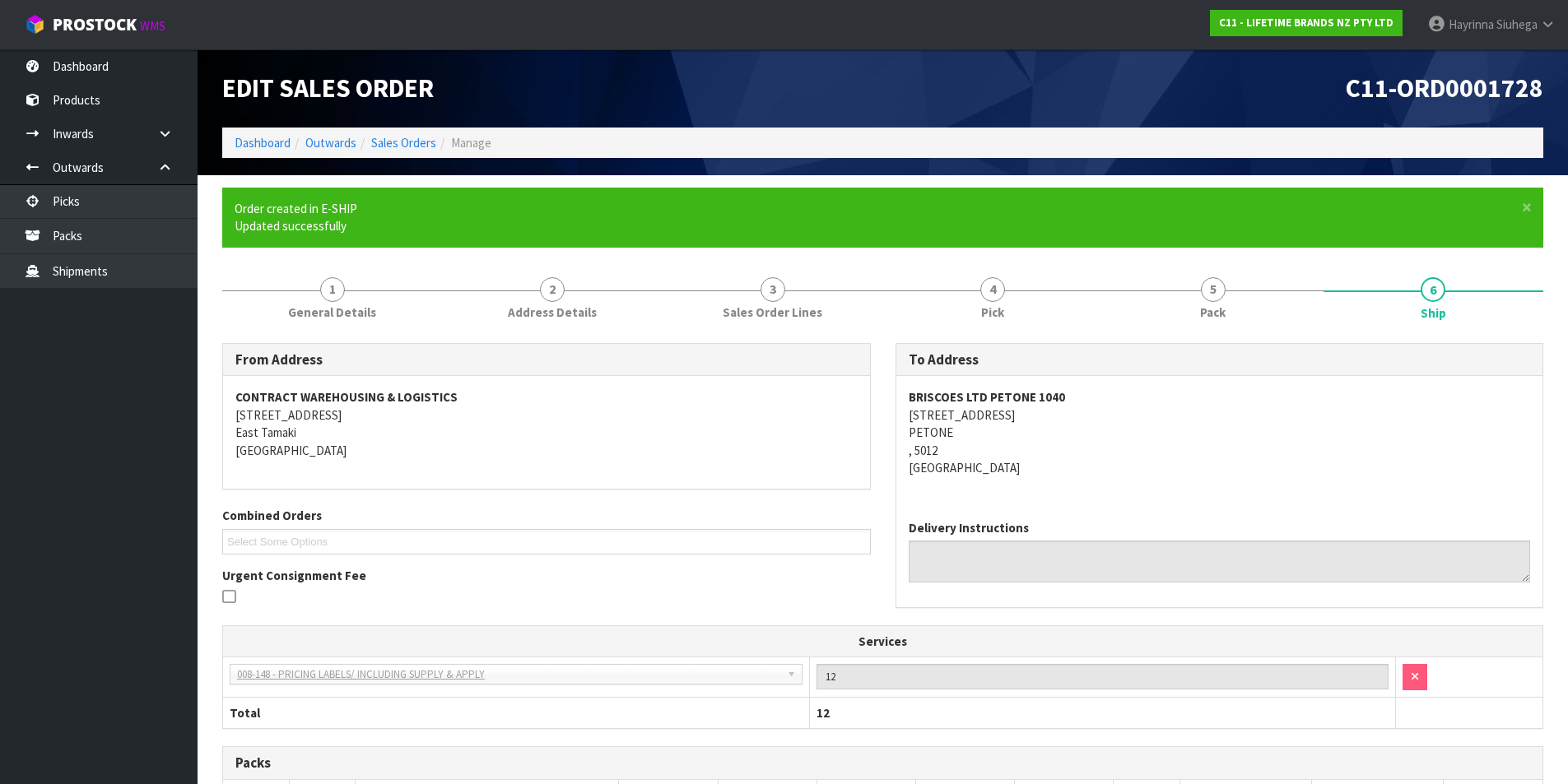
scroll to position [303, 0]
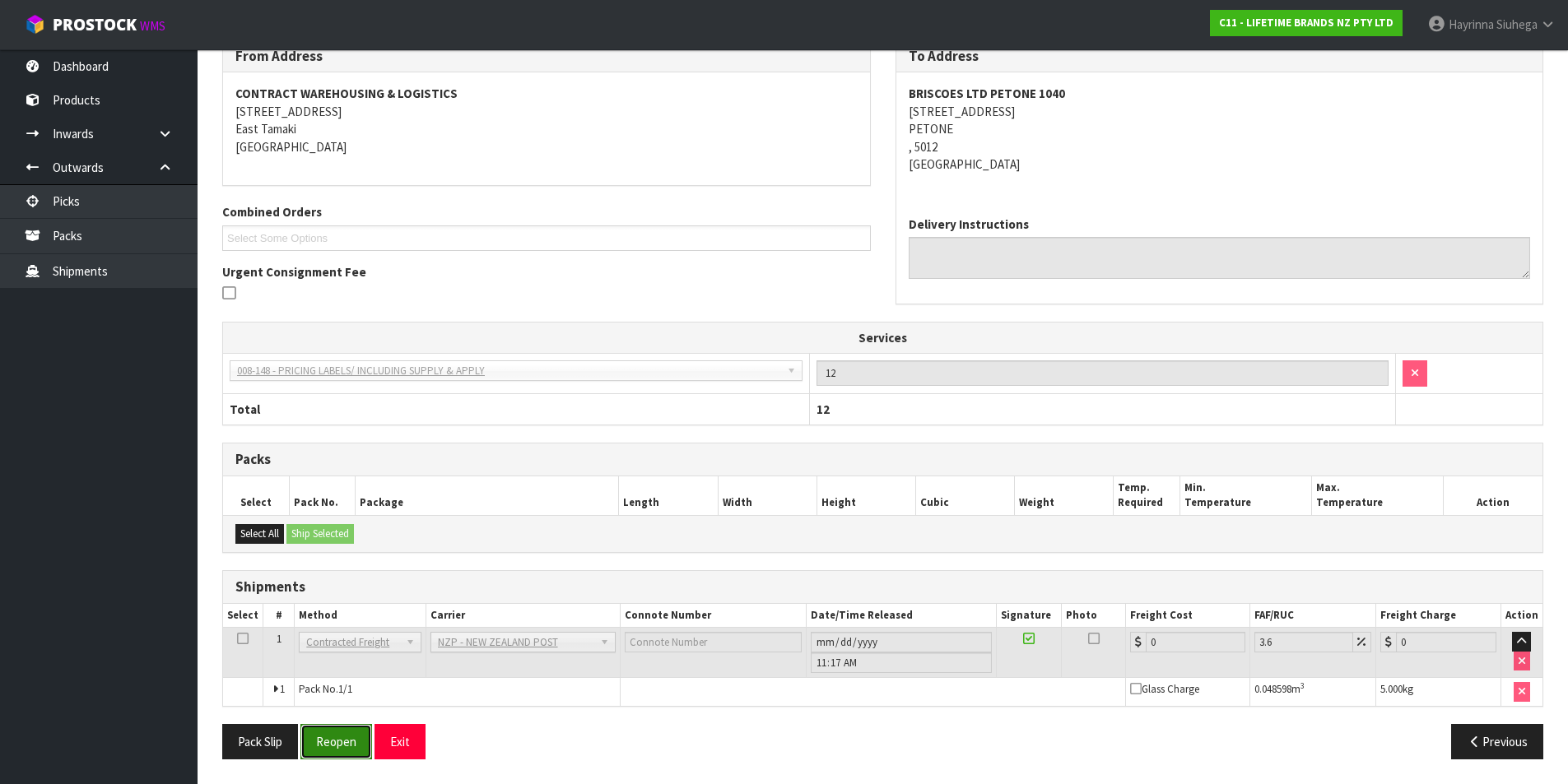
click at [330, 742] on button "Reopen" at bounding box center [336, 742] width 72 height 35
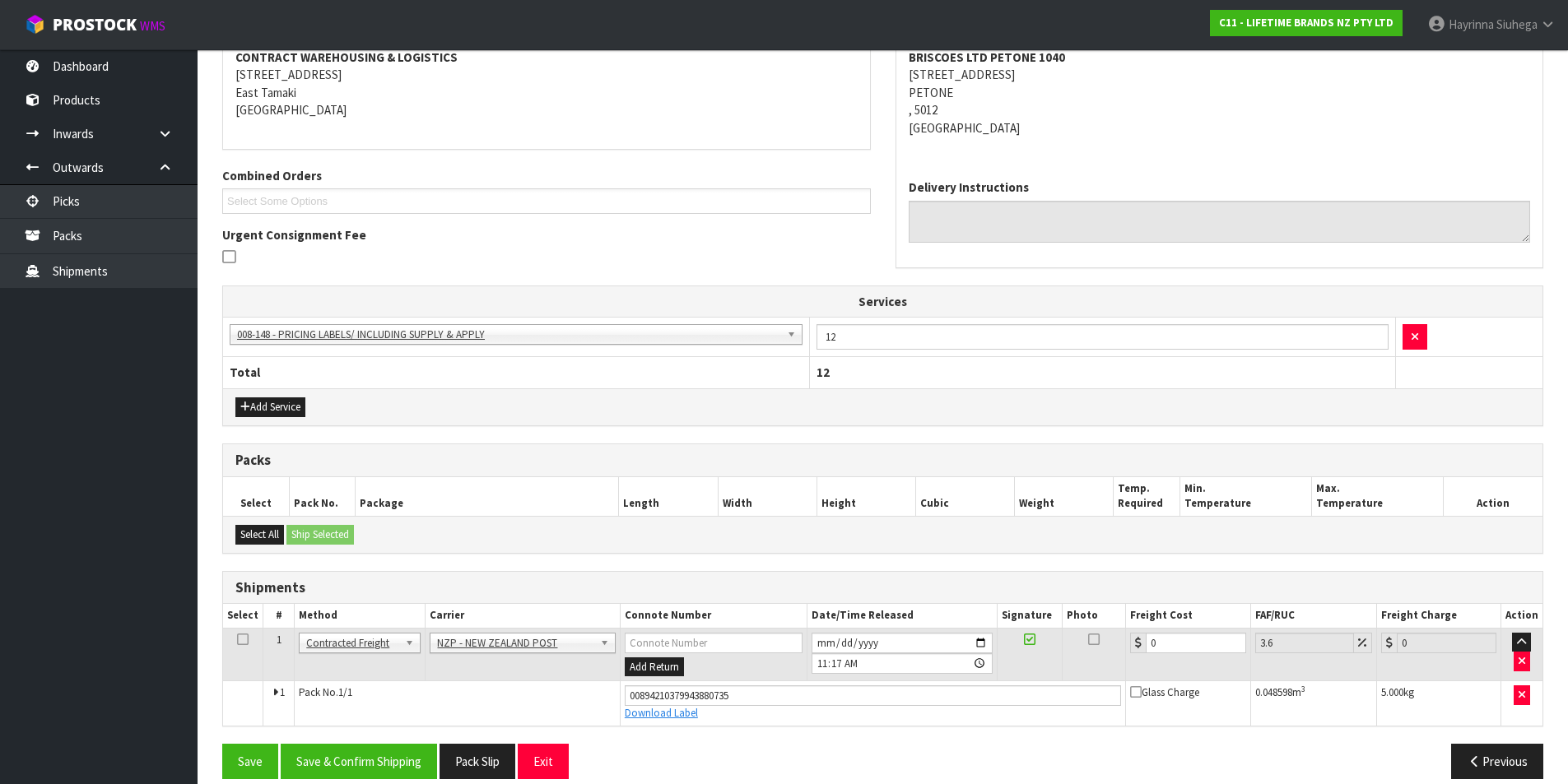
scroll to position [343, 0]
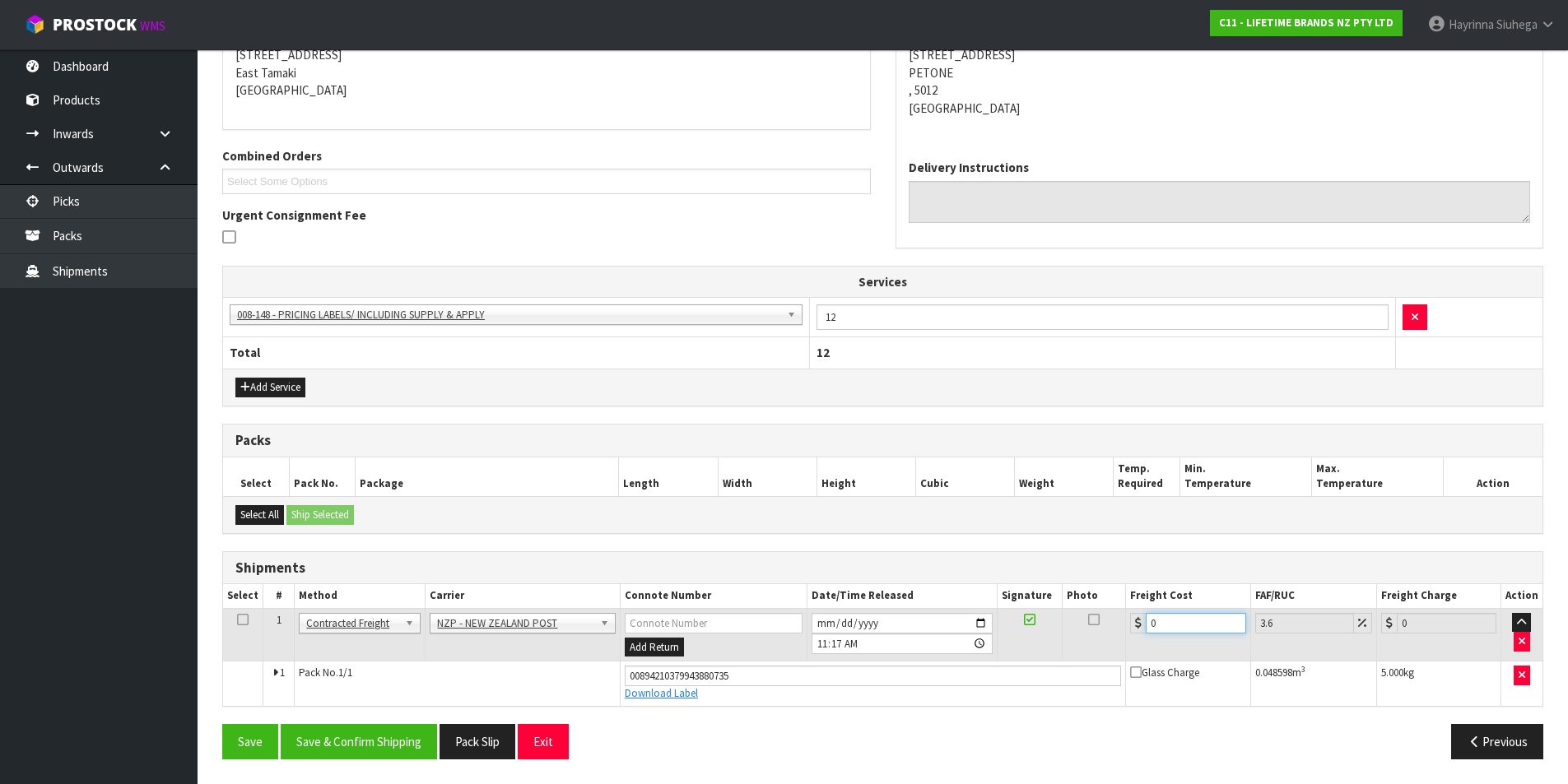
drag, startPoint x: 1167, startPoint y: 620, endPoint x: 1120, endPoint y: 622, distance: 47.0
click at [1121, 621] on tr "1 Client Local Pickup Customer Local Pickup Company Freight Contracted Freight …" at bounding box center [882, 635] width 1319 height 53
click at [222, 724] on button "Save" at bounding box center [250, 742] width 56 height 35
click at [337, 740] on button "Save & Confirm Shipping" at bounding box center [359, 742] width 157 height 35
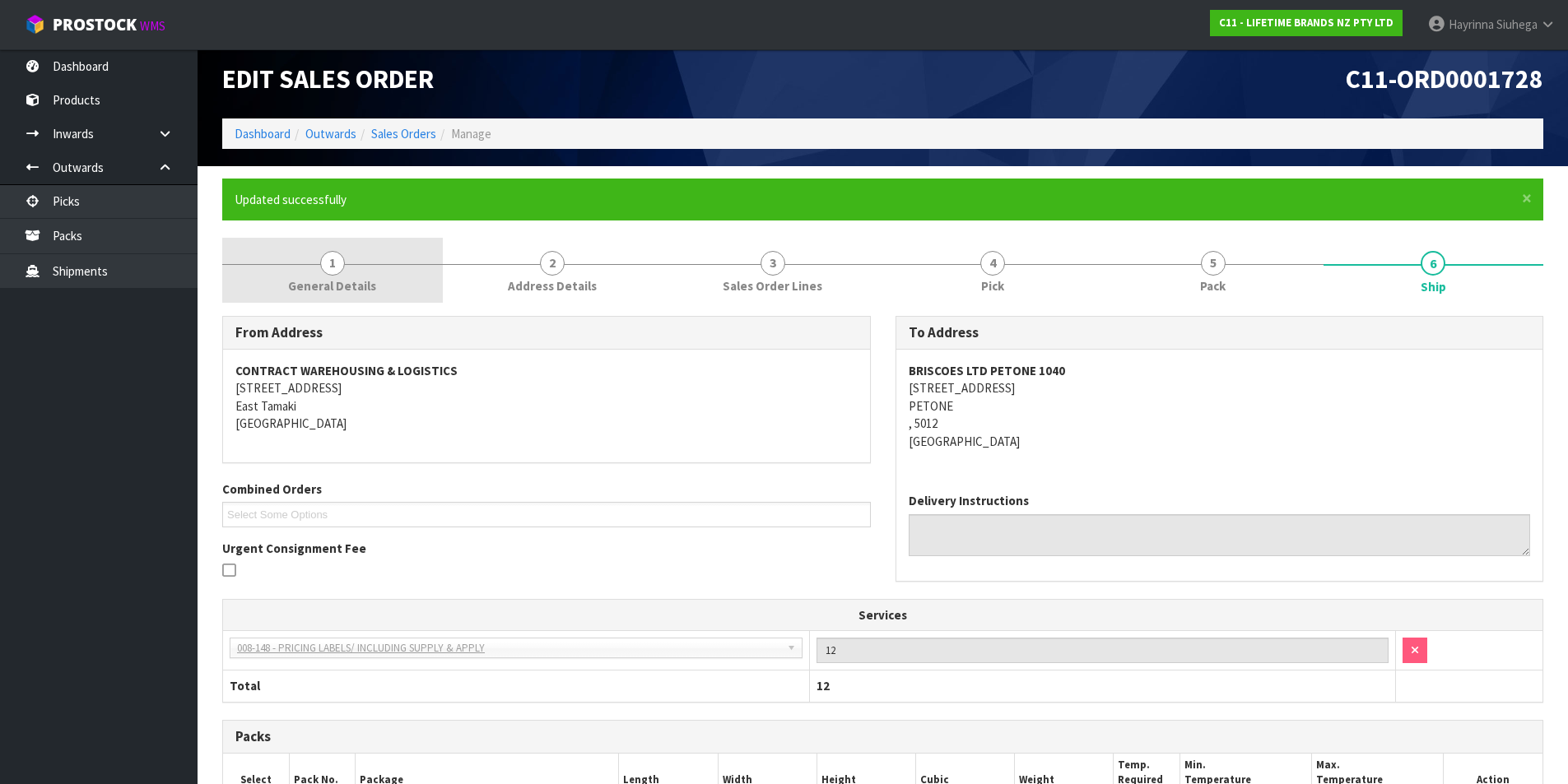
scroll to position [0, 0]
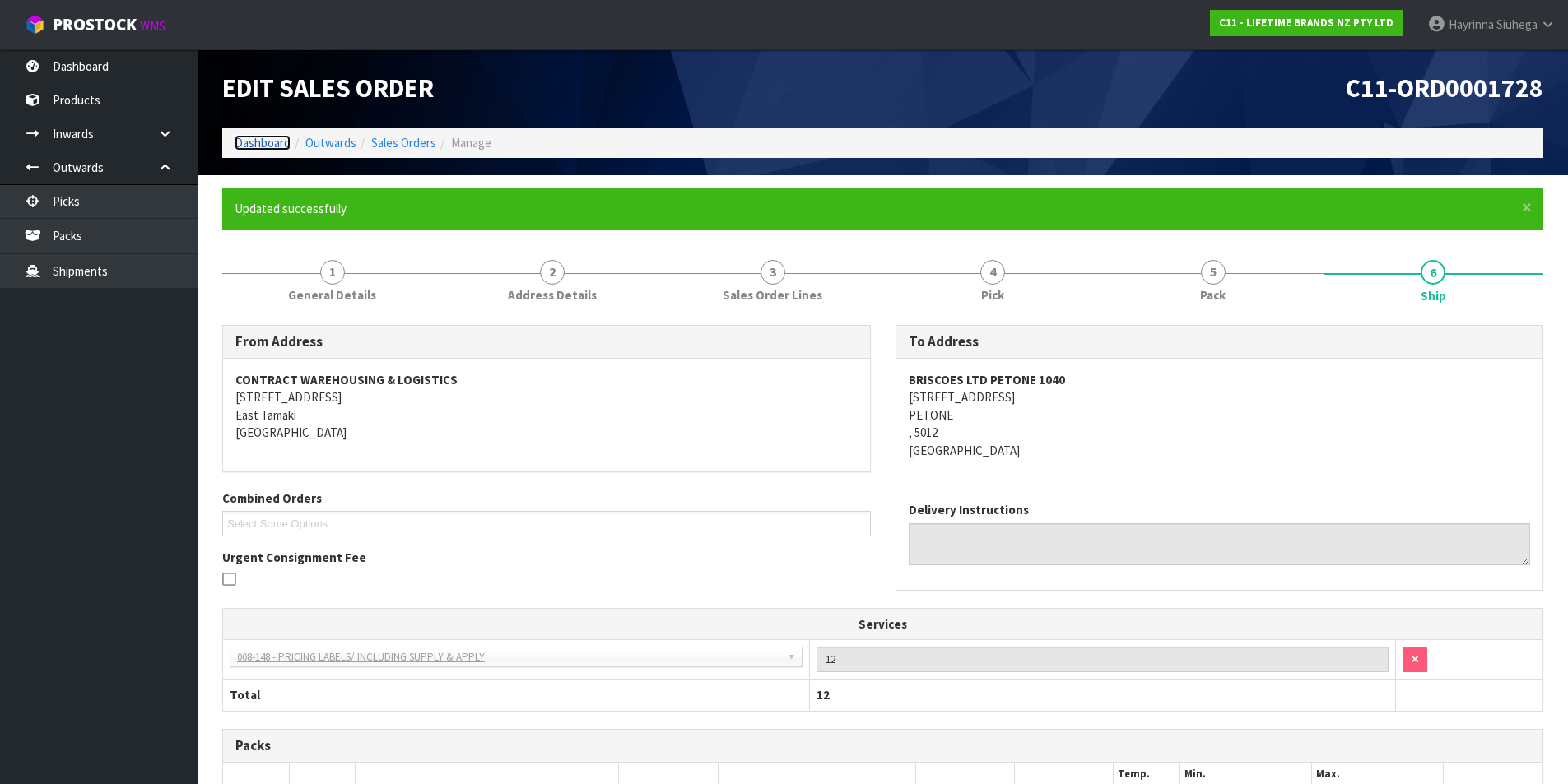
click at [274, 137] on link "Dashboard" at bounding box center [262, 143] width 56 height 16
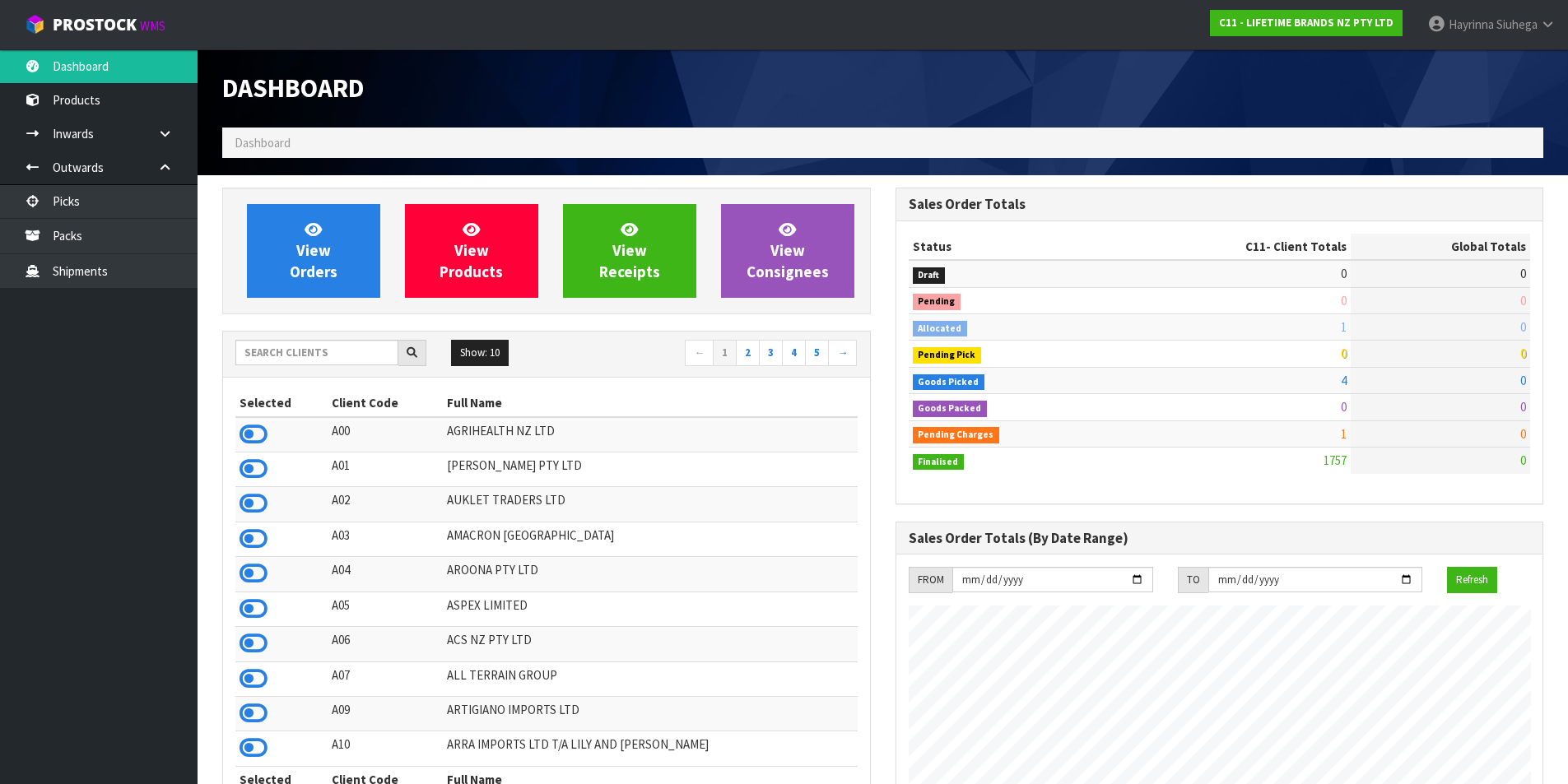
scroll to position [1247, 672]
click at [323, 222] on link "View Orders" at bounding box center [314, 251] width 133 height 94
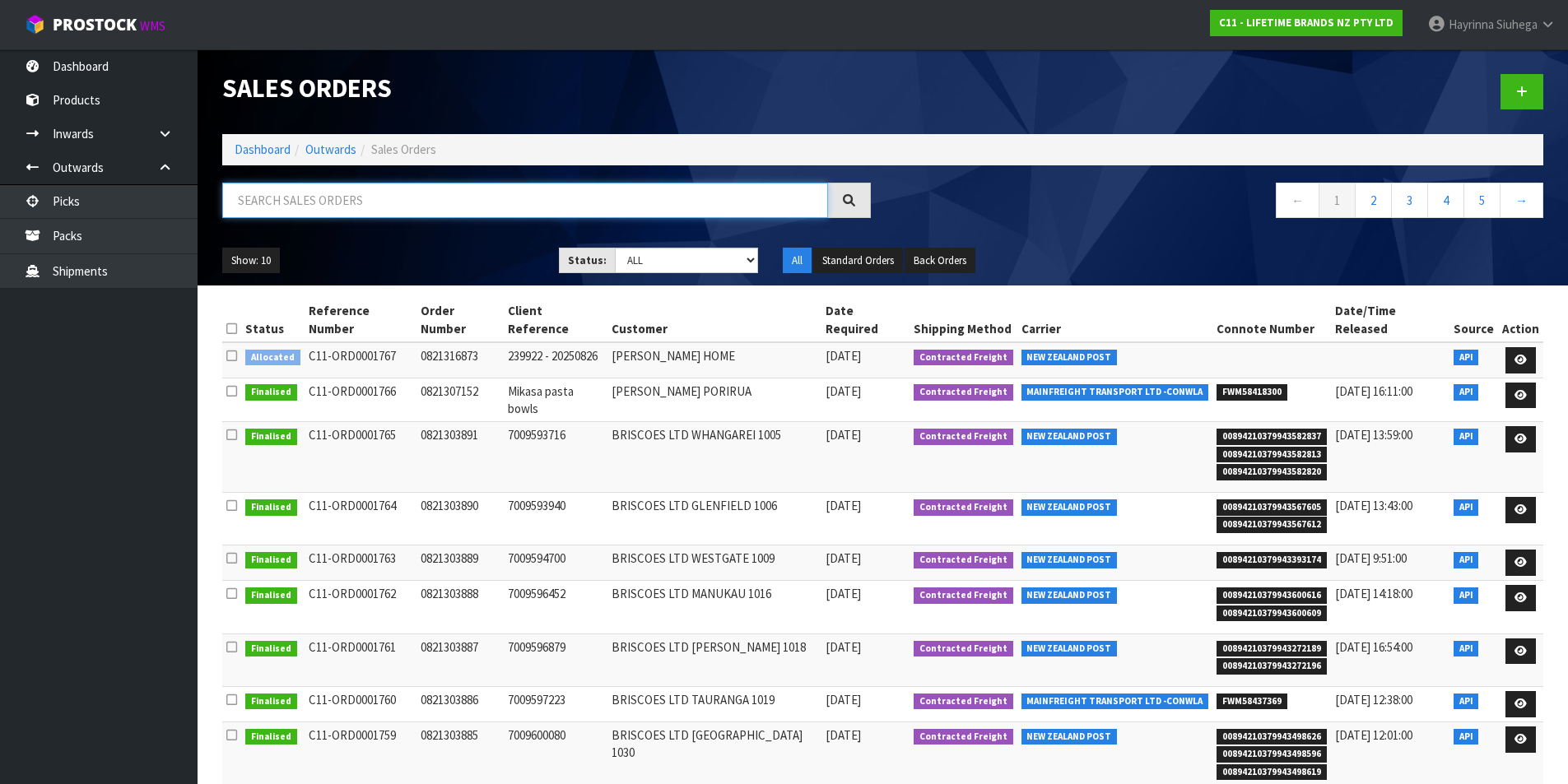
click at [337, 195] on input "text" at bounding box center [525, 201] width 606 height 35
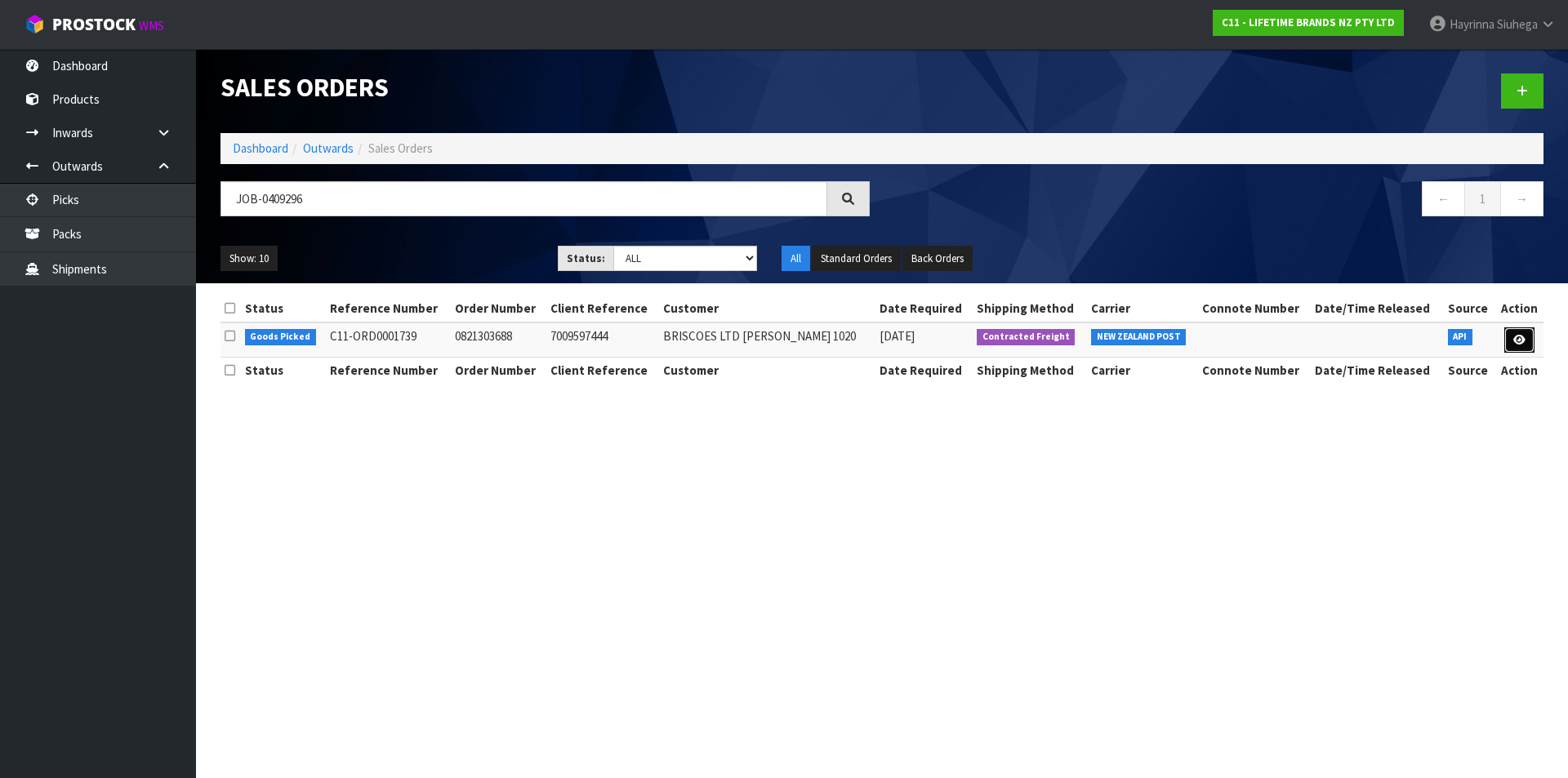
click at [1527, 332] on link at bounding box center [1519, 341] width 31 height 26
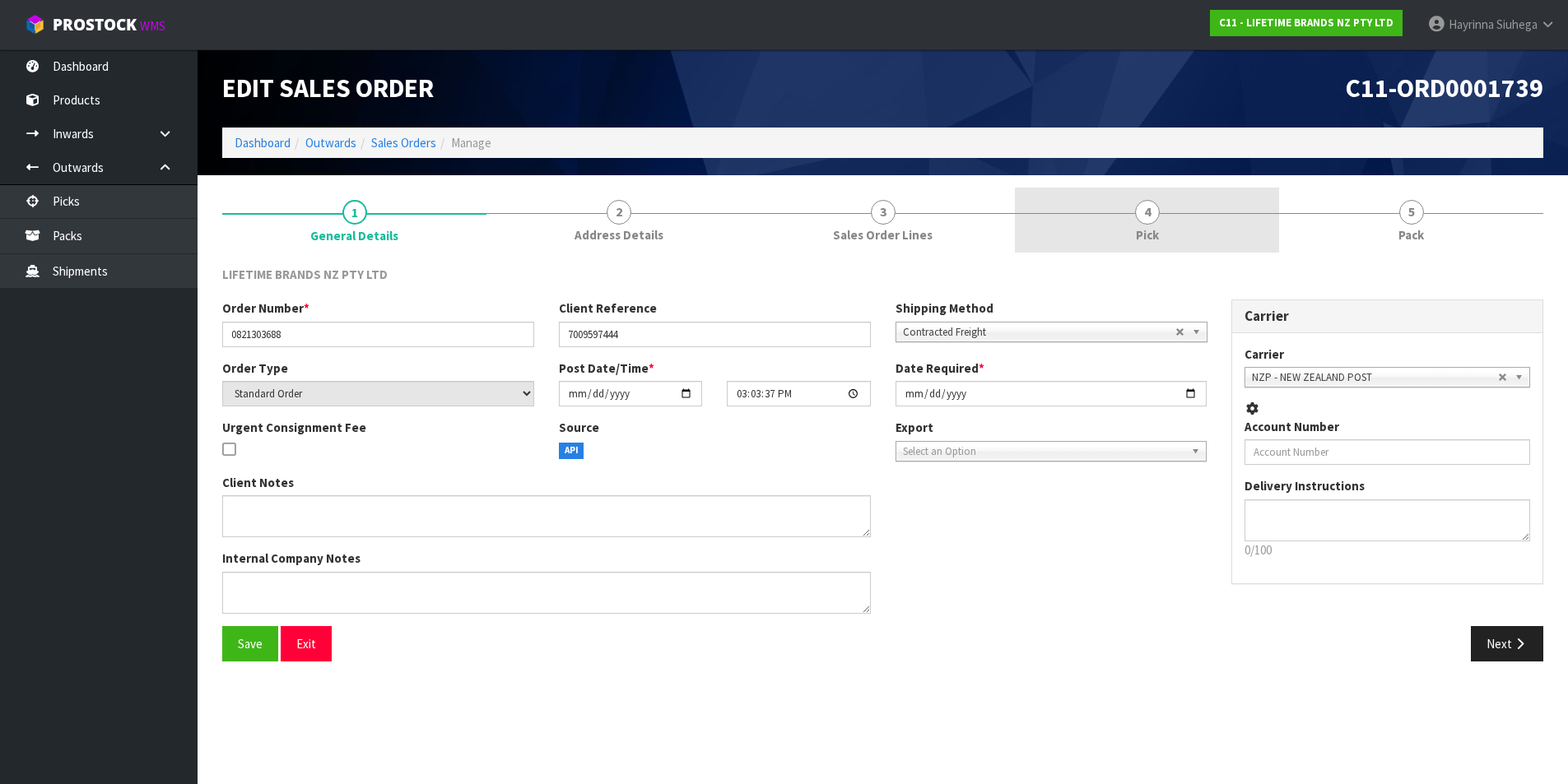
click at [1193, 224] on link "4 Pick" at bounding box center [1146, 220] width 264 height 65
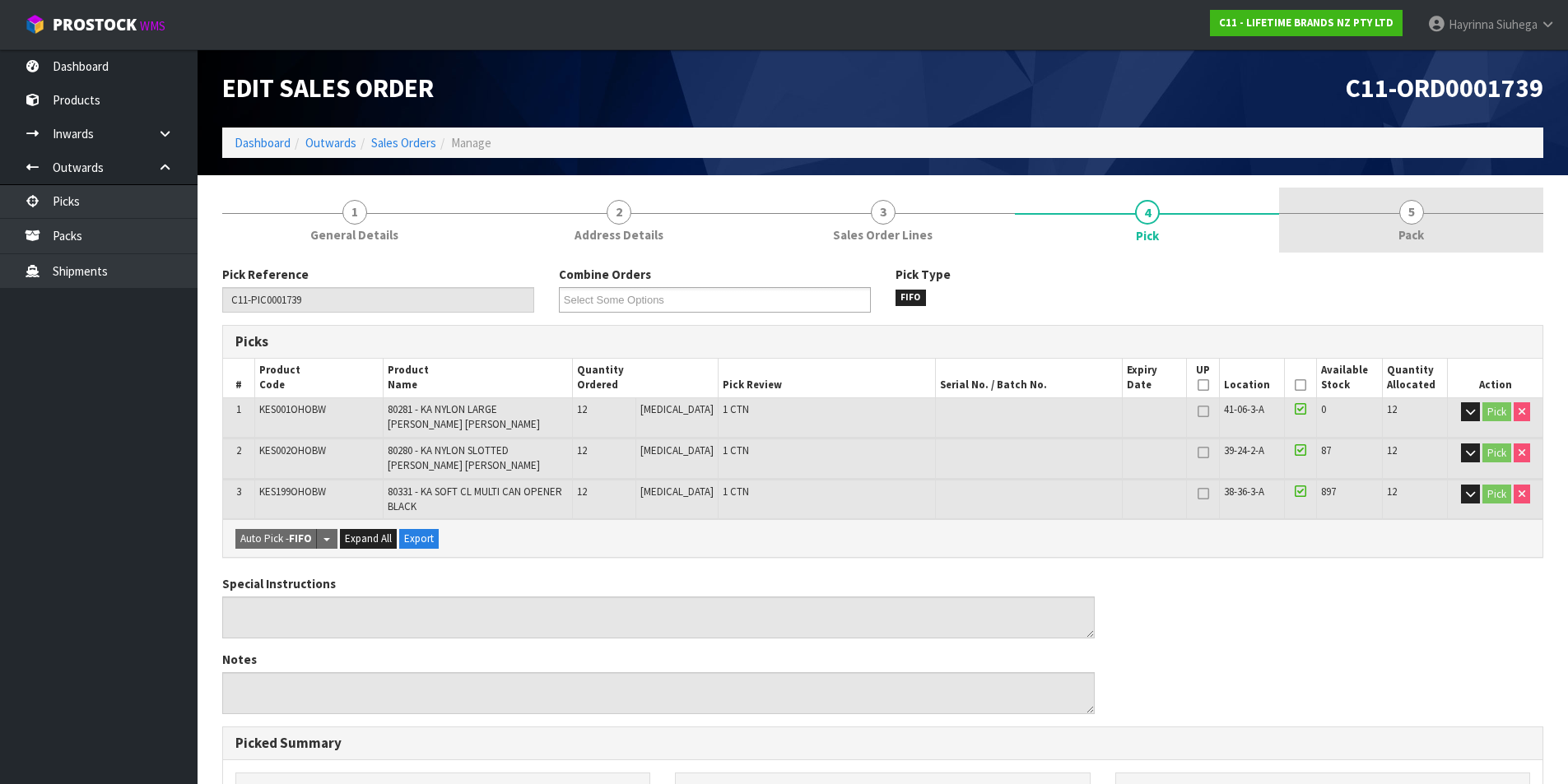
click at [1436, 220] on link "5 Pack" at bounding box center [1410, 220] width 264 height 65
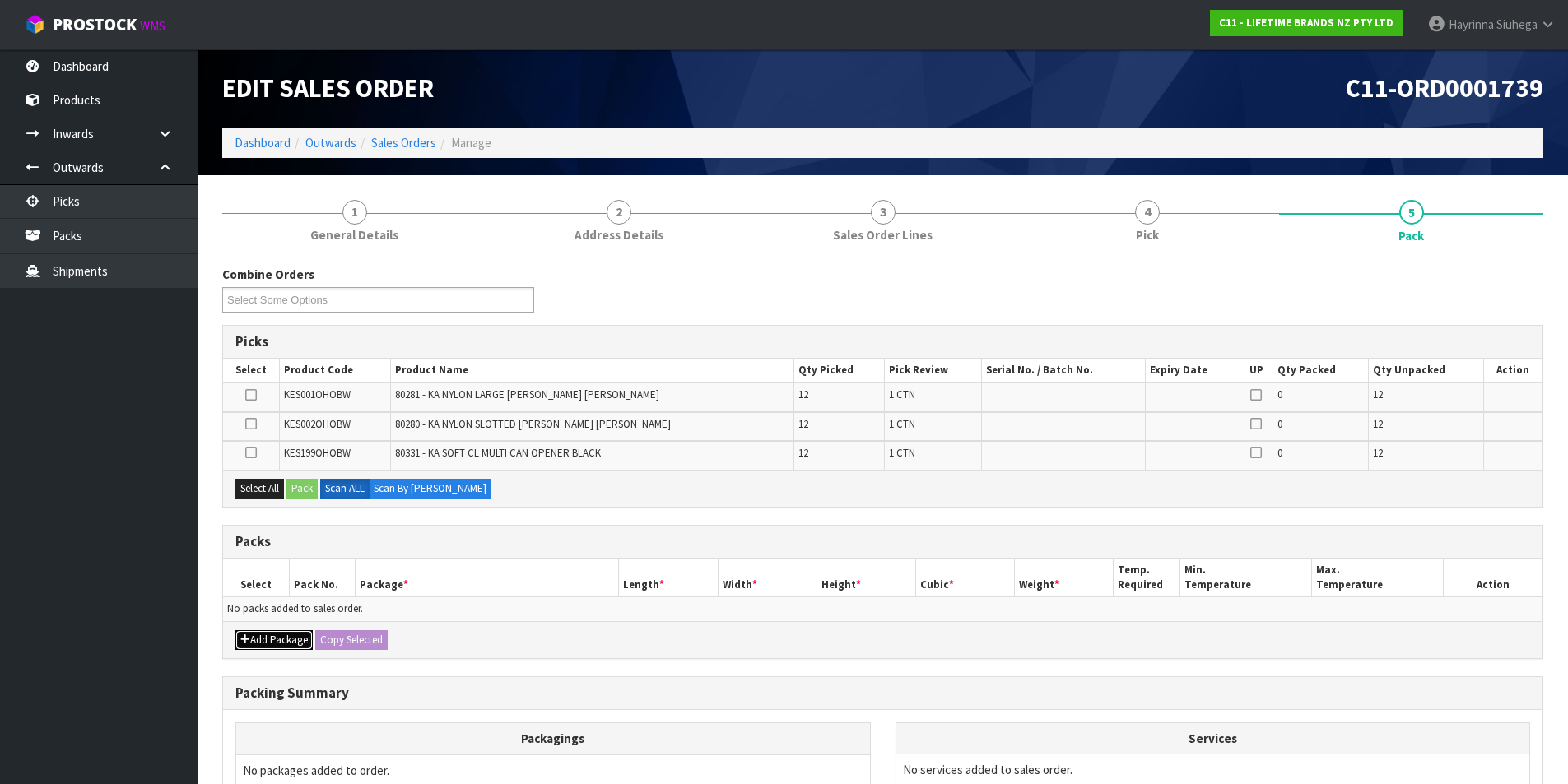
click at [269, 644] on button "Add Package" at bounding box center [273, 639] width 77 height 20
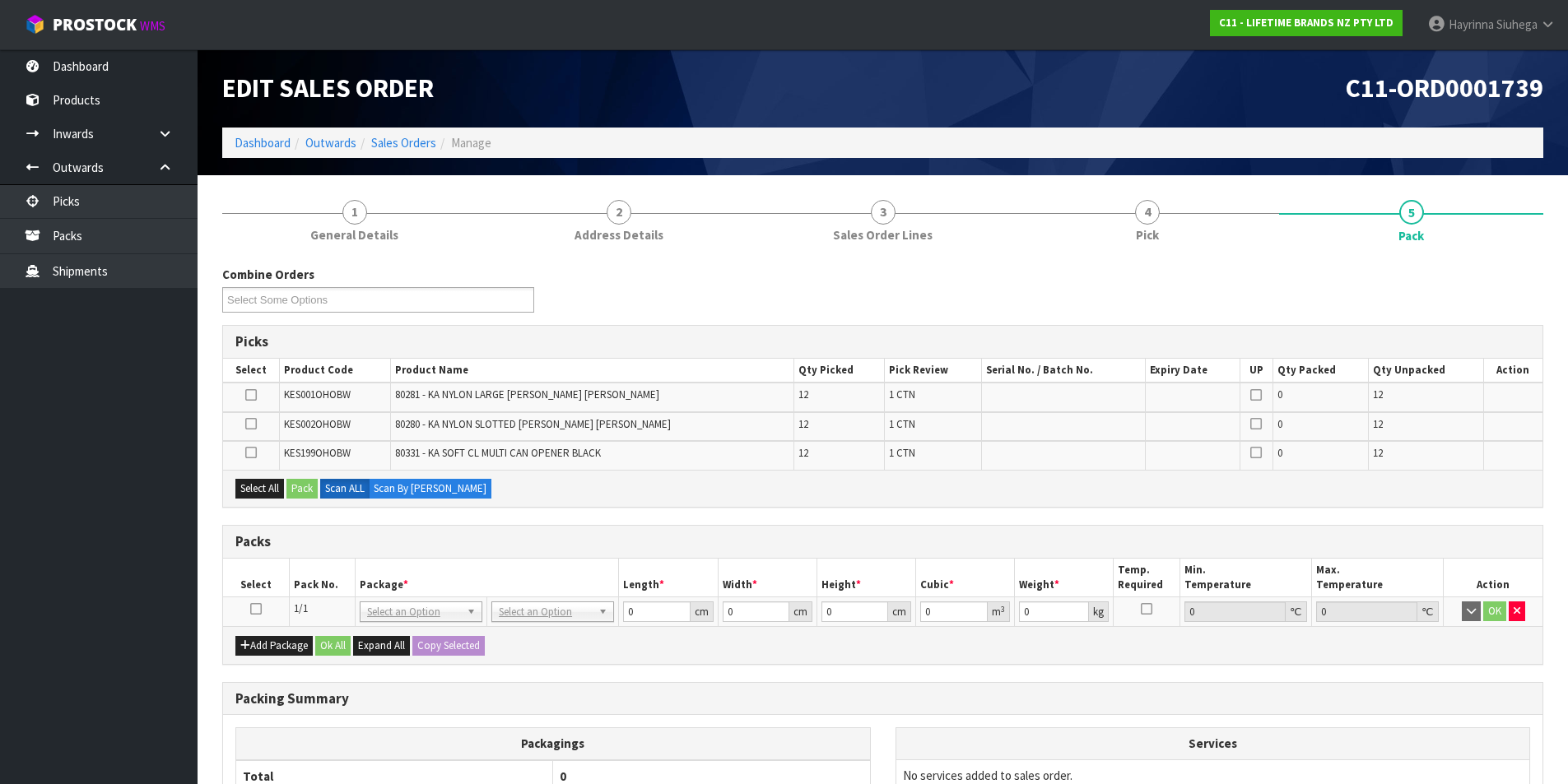
click at [254, 609] on icon at bounding box center [256, 609] width 11 height 1
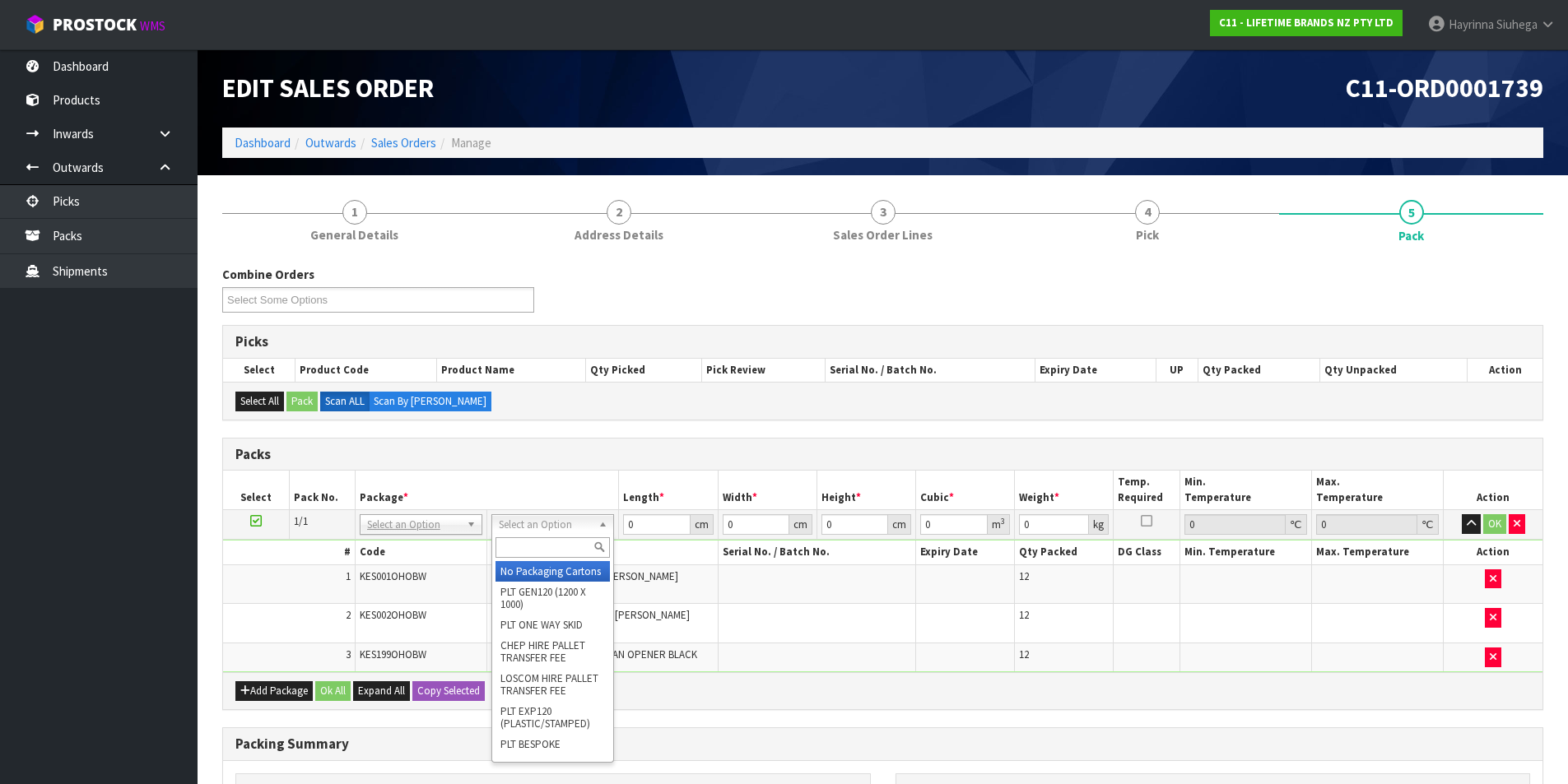
click at [508, 558] on input "text" at bounding box center [553, 548] width 115 height 21
drag, startPoint x: 533, startPoint y: 580, endPoint x: 547, endPoint y: 565, distance: 20.5
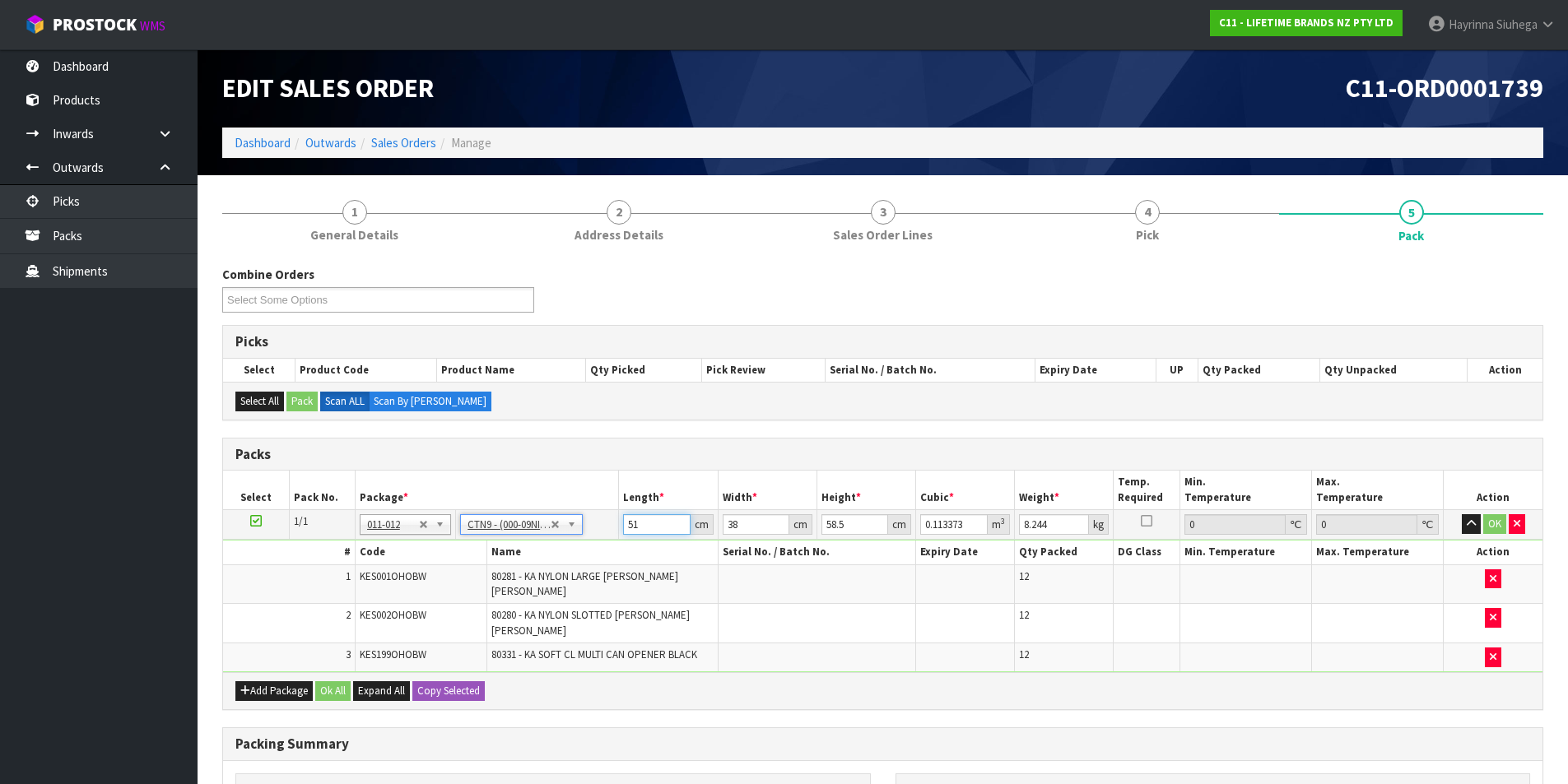
click at [630, 525] on input "51" at bounding box center [655, 525] width 66 height 21
click button "OK" at bounding box center [1494, 524] width 23 height 20
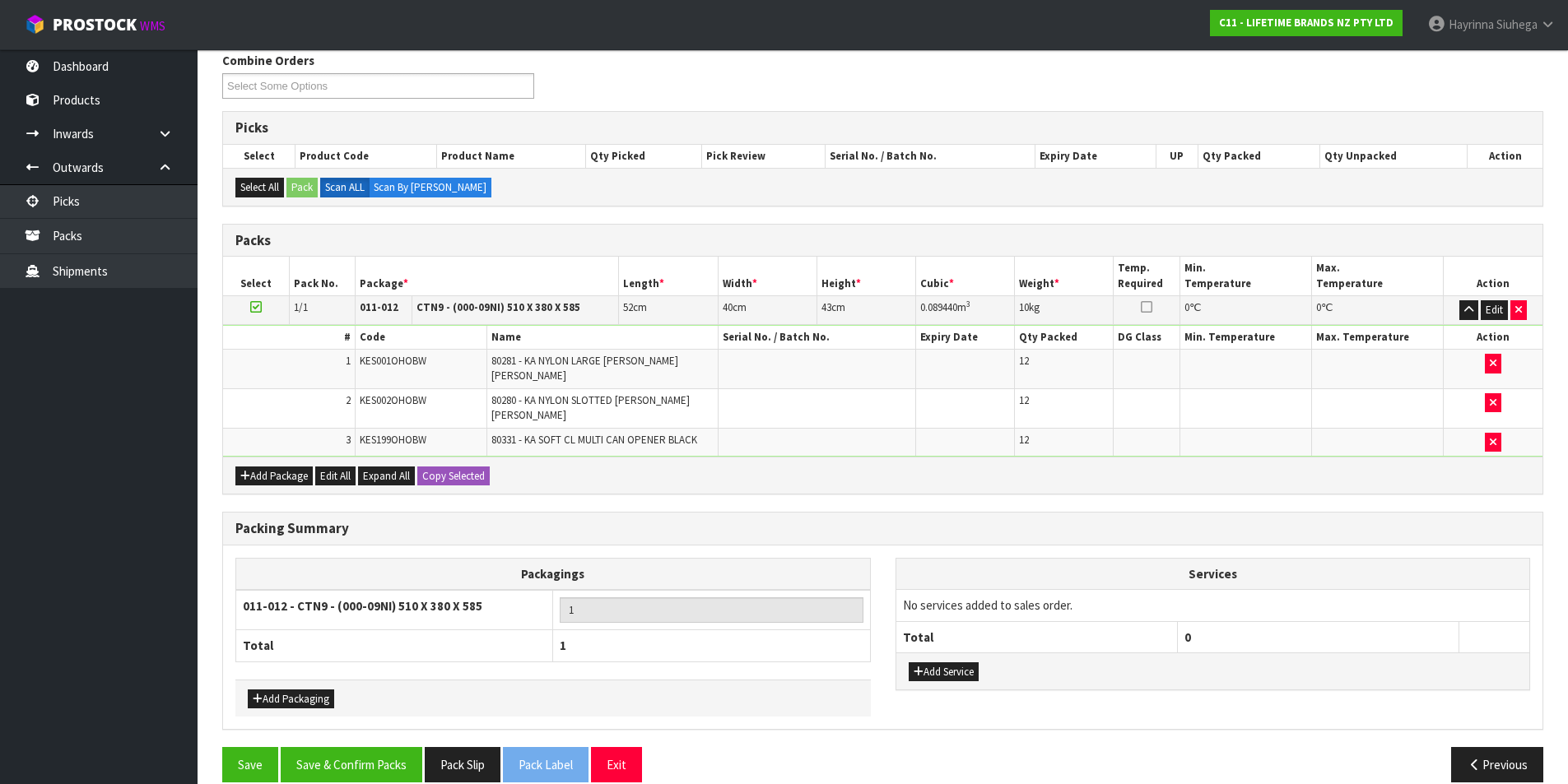
scroll to position [216, 0]
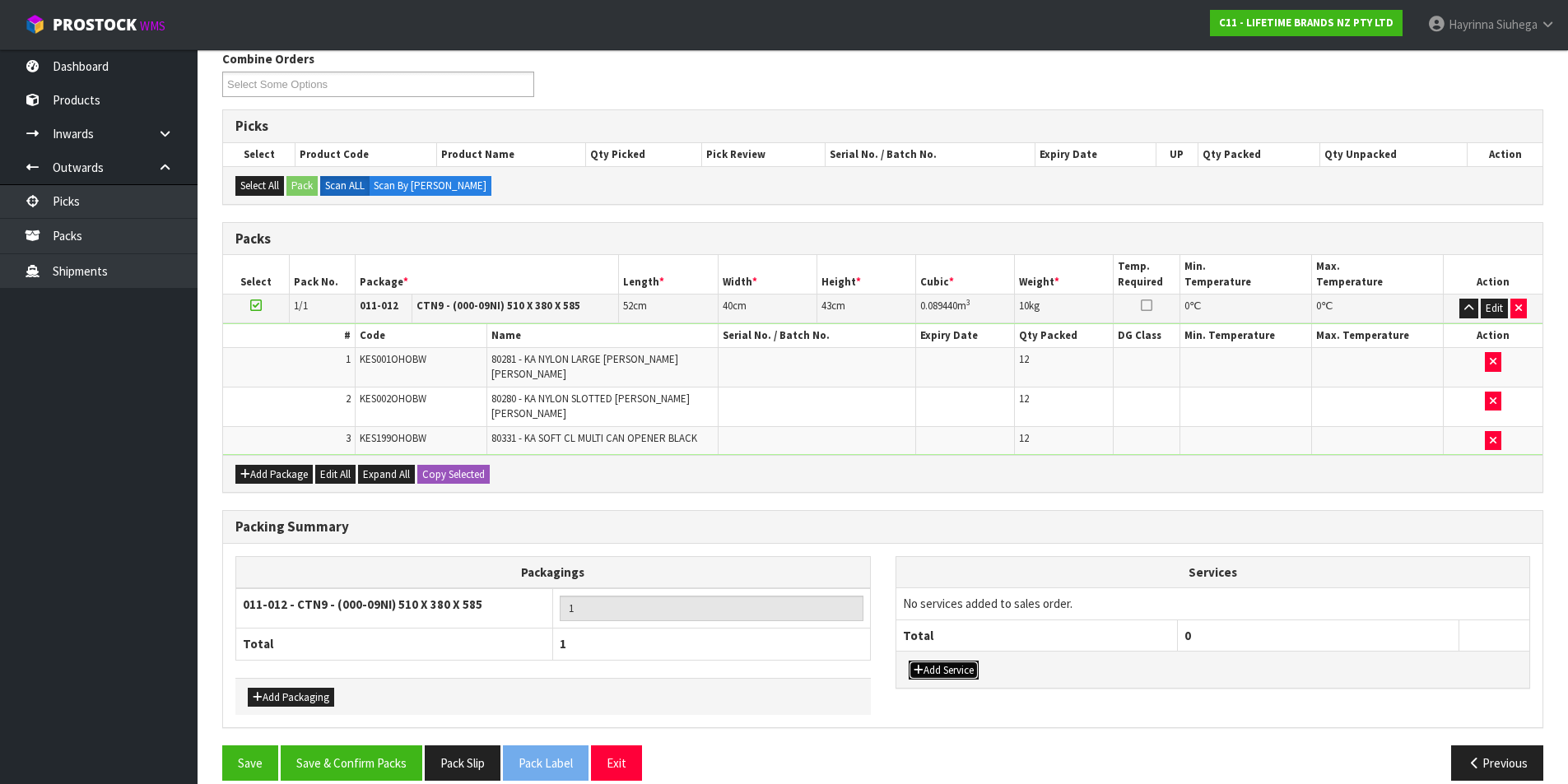
click at [949, 661] on button "Add Service" at bounding box center [943, 670] width 70 height 20
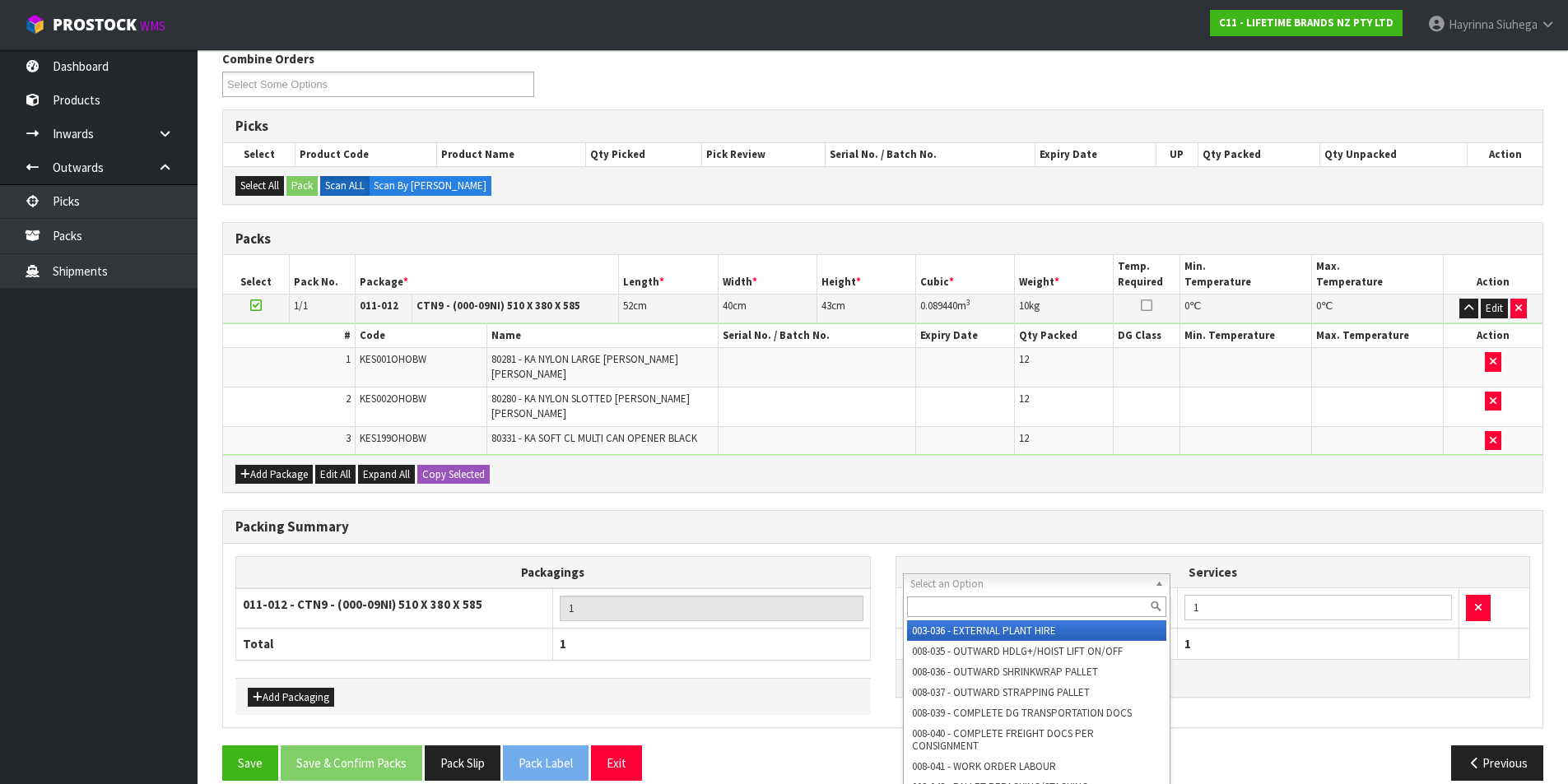
click at [974, 615] on input "text" at bounding box center [1037, 607] width 260 height 21
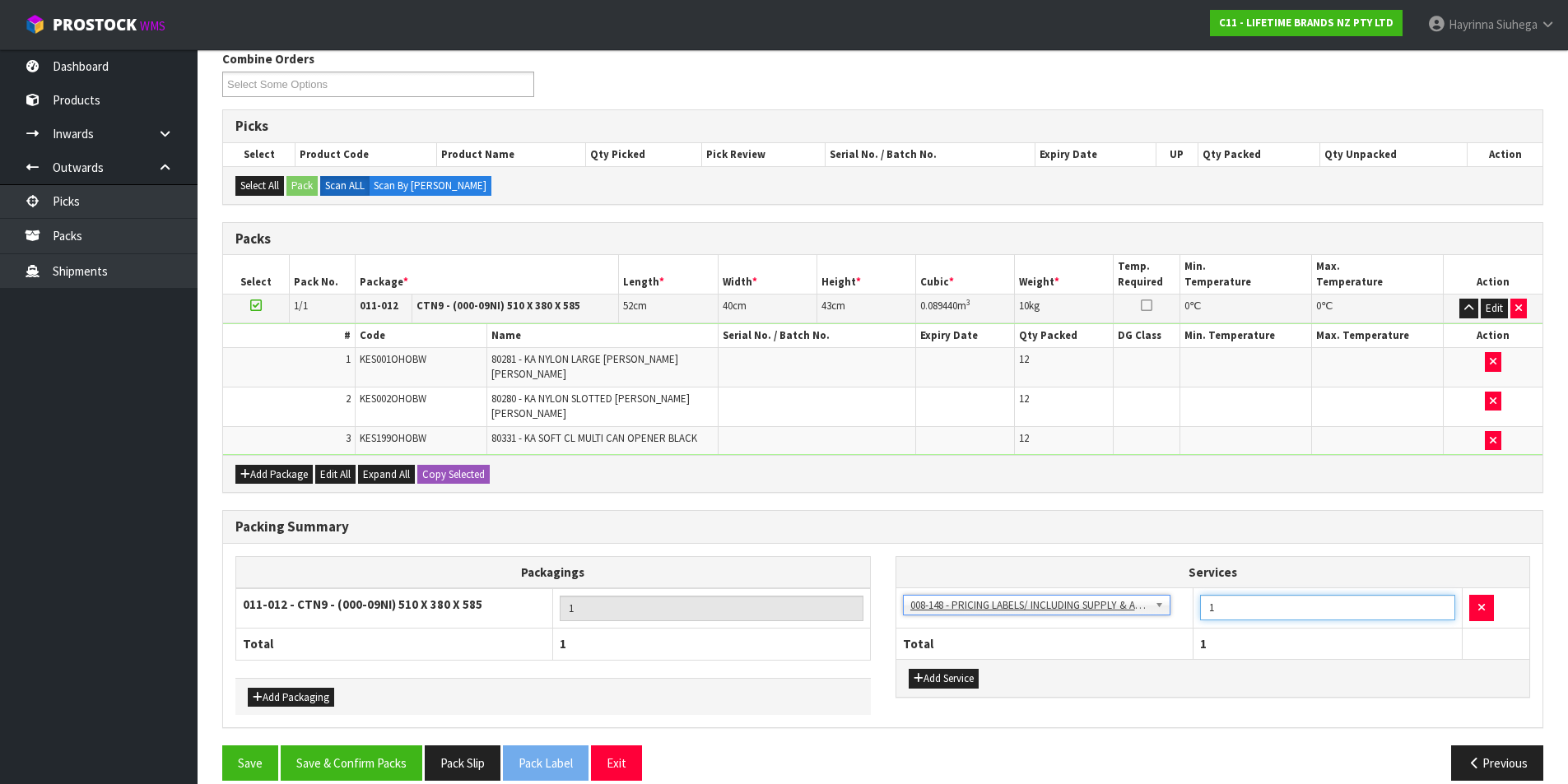
drag, startPoint x: 1235, startPoint y: 587, endPoint x: 1067, endPoint y: 579, distance: 168.2
click at [1077, 588] on tr "003-036 - EXTERNAL PLANT HIRE 008-035 - OUTWARD HDLG+/HOIST LIFT ON/OFF 008-036…" at bounding box center [1212, 608] width 634 height 40
click at [352, 746] on button "Save & Confirm Packs" at bounding box center [352, 763] width 142 height 35
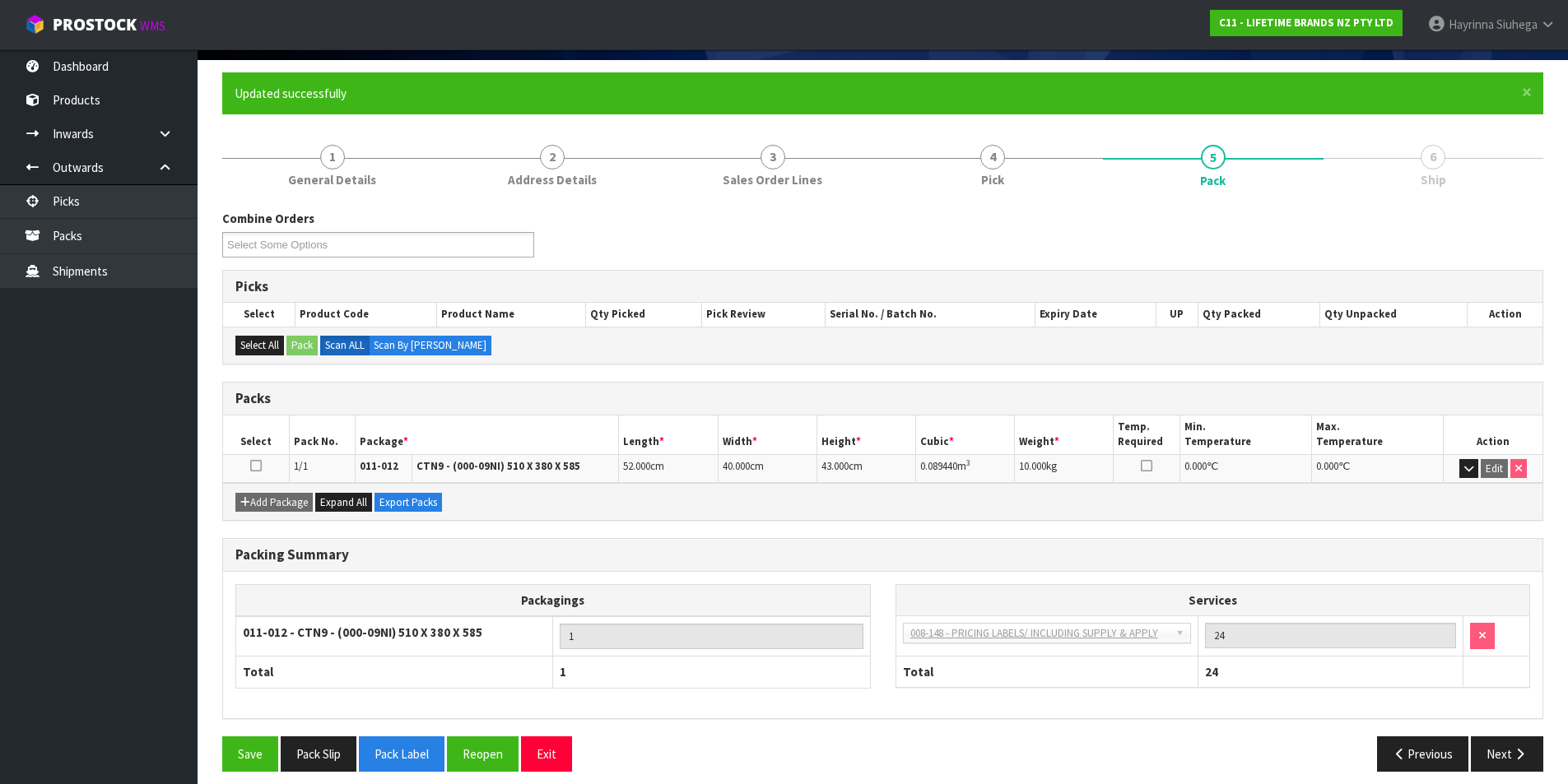
scroll to position [128, 0]
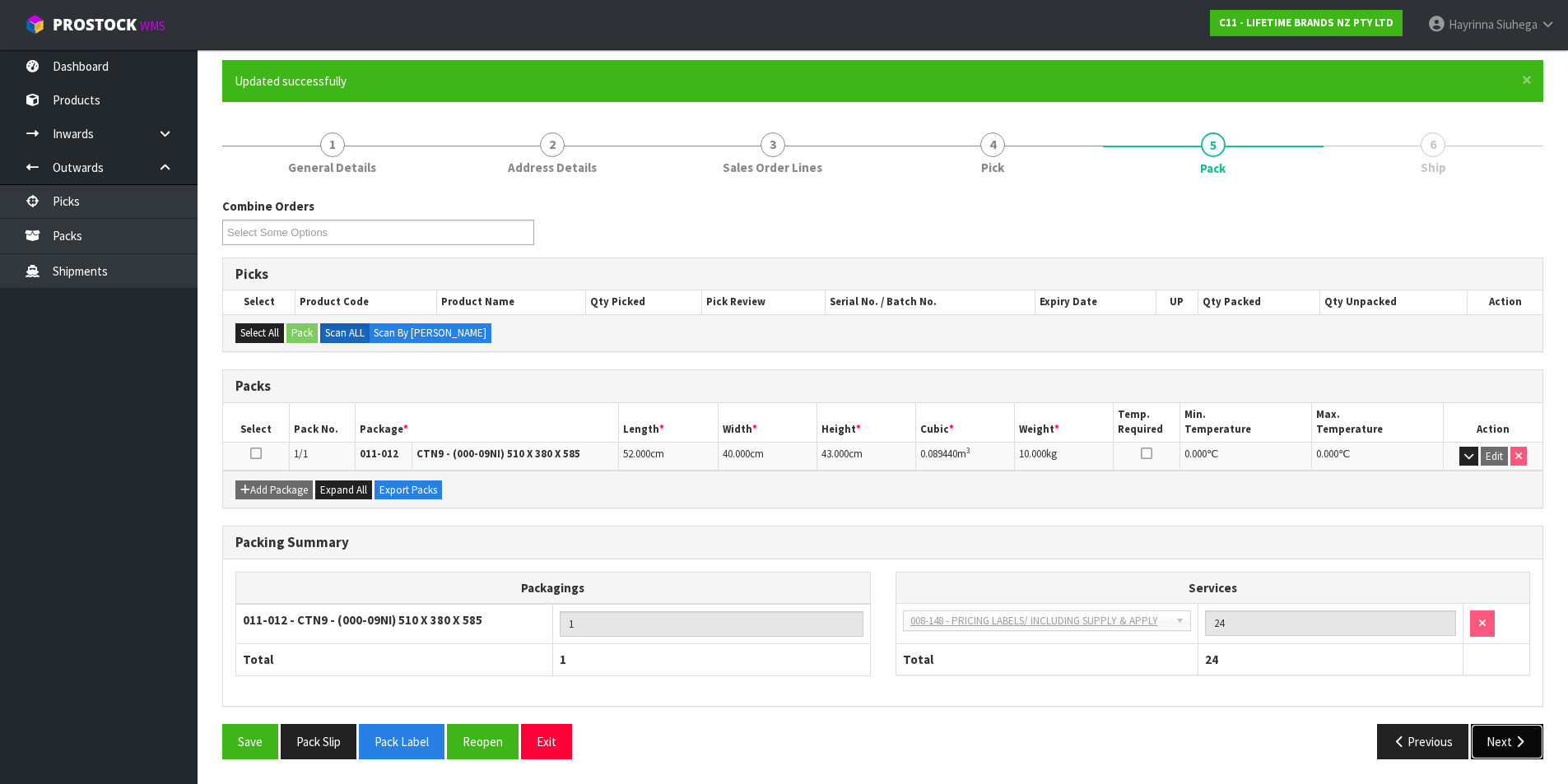
click at [1527, 749] on button "Next" at bounding box center [1507, 742] width 73 height 35
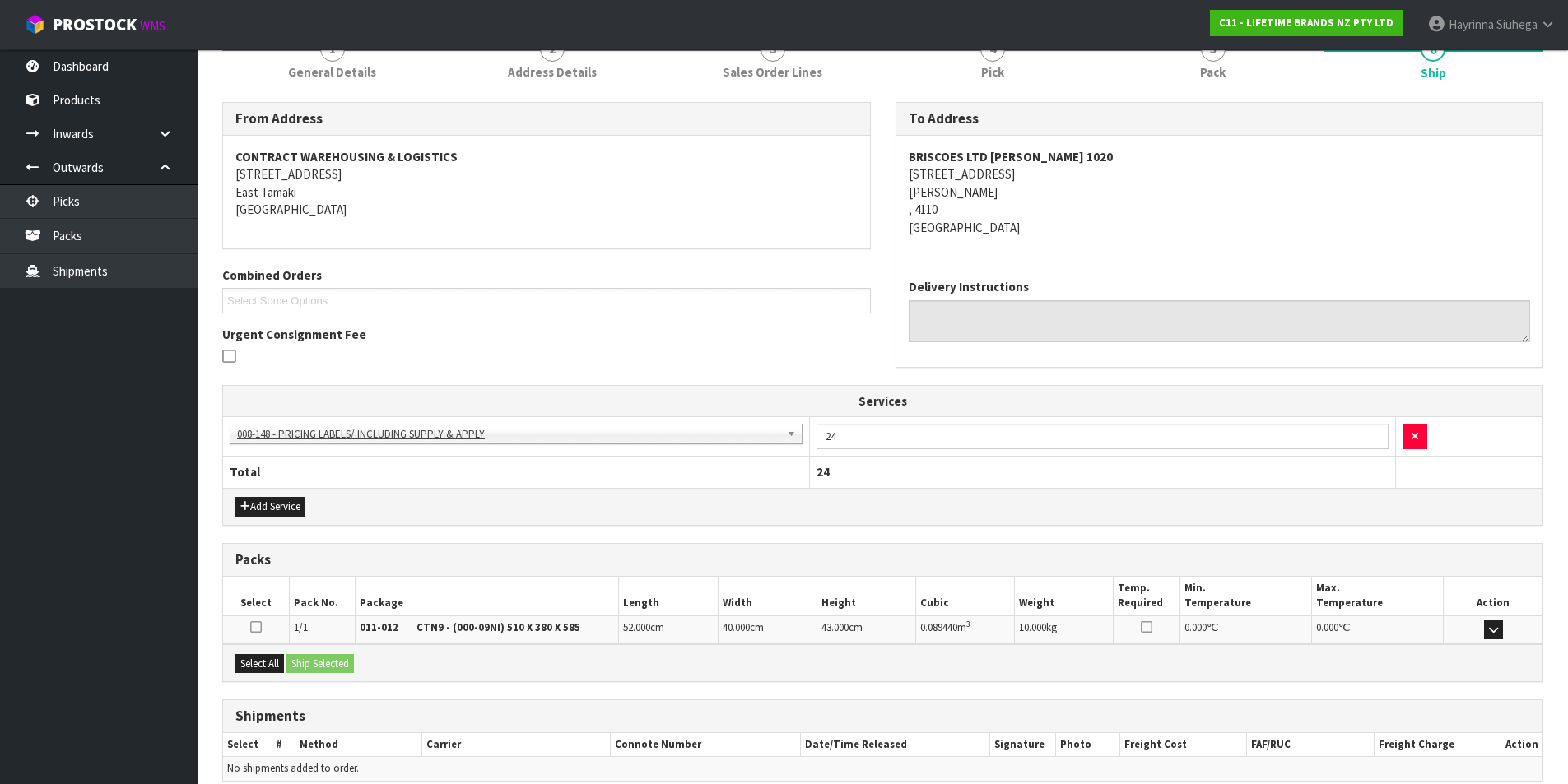
scroll to position [298, 0]
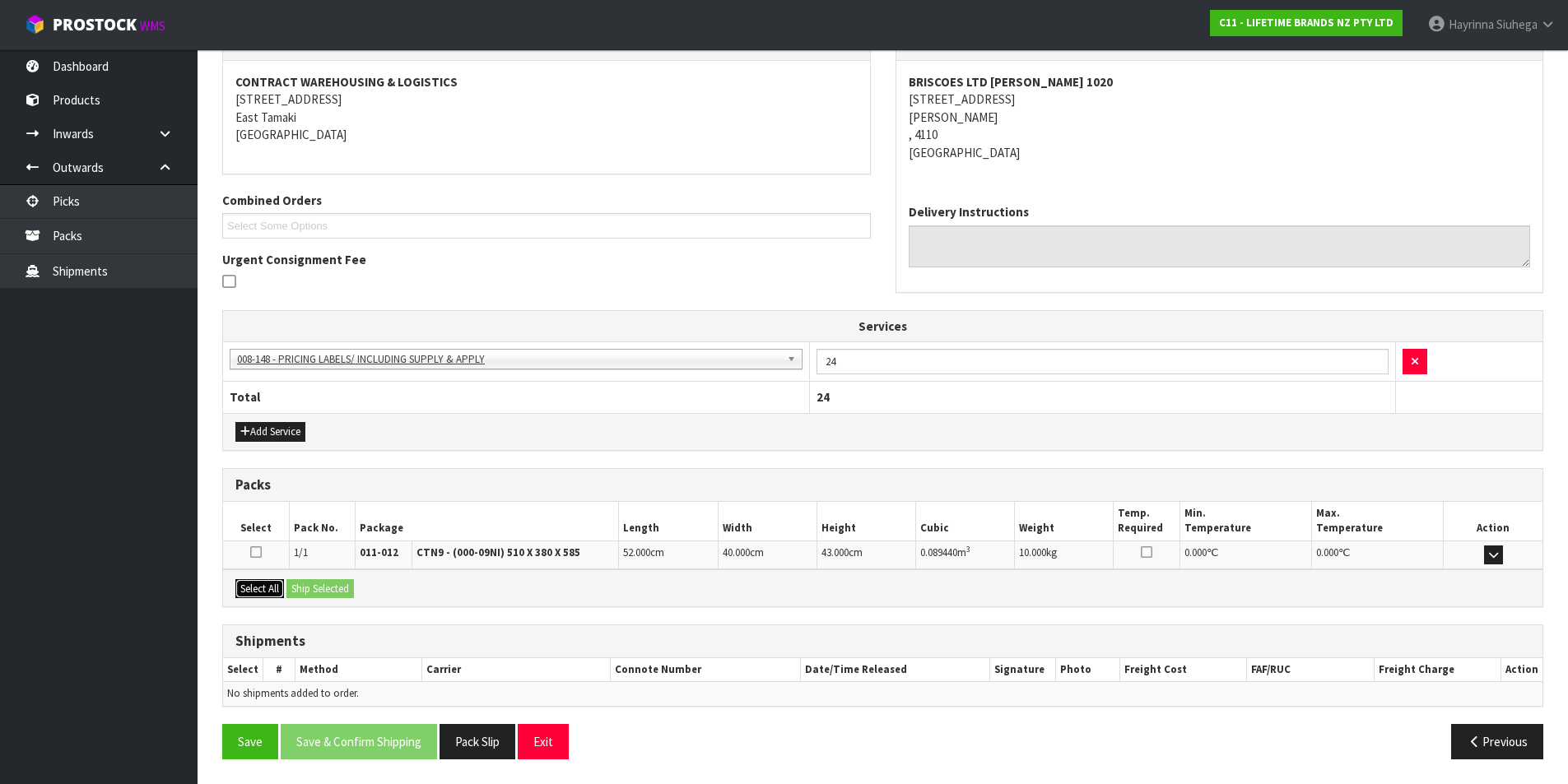
click at [260, 581] on button "Select All" at bounding box center [259, 589] width 49 height 20
click at [293, 581] on button "Ship Selected" at bounding box center [320, 589] width 67 height 20
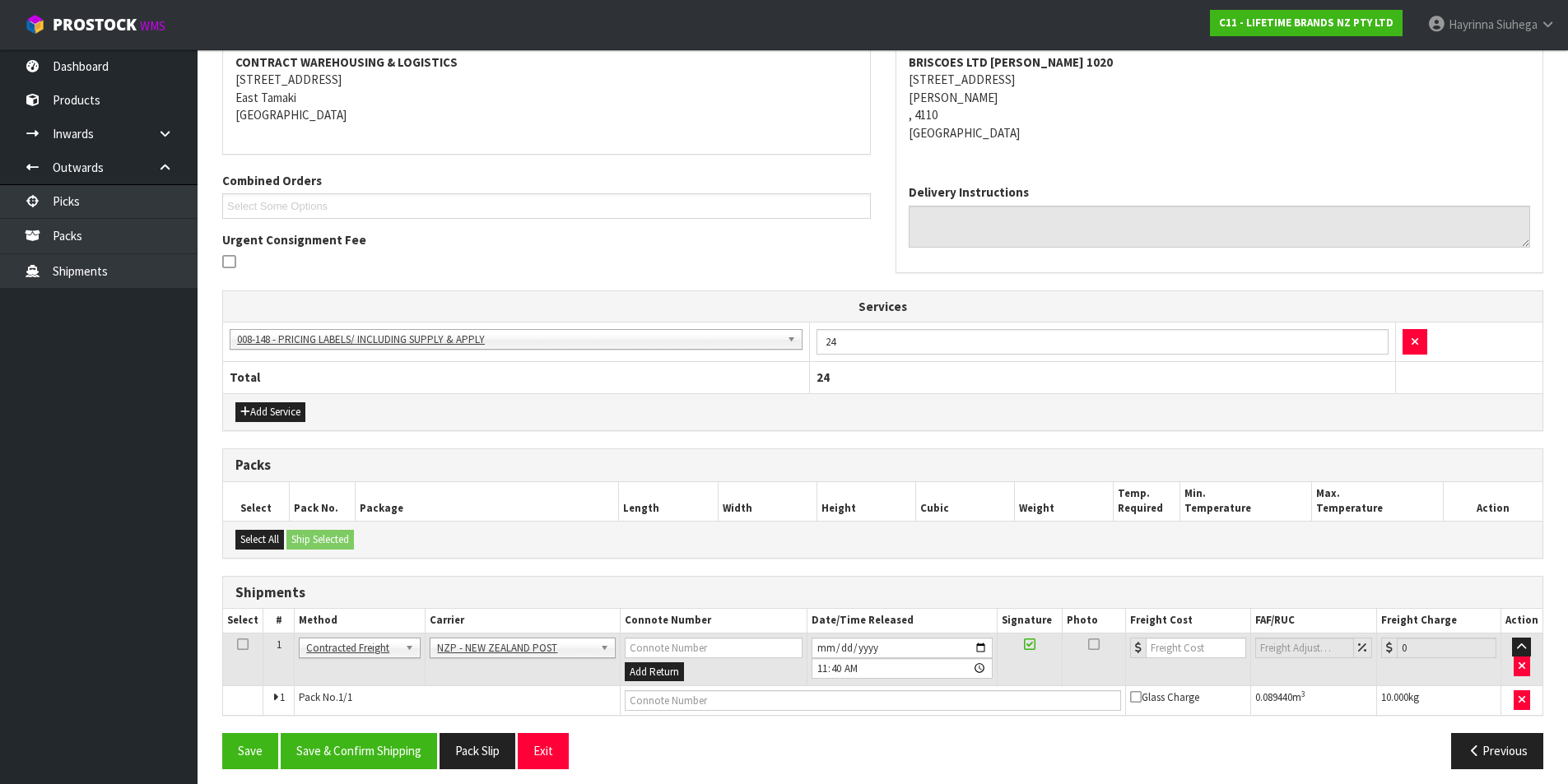
scroll to position [328, 0]
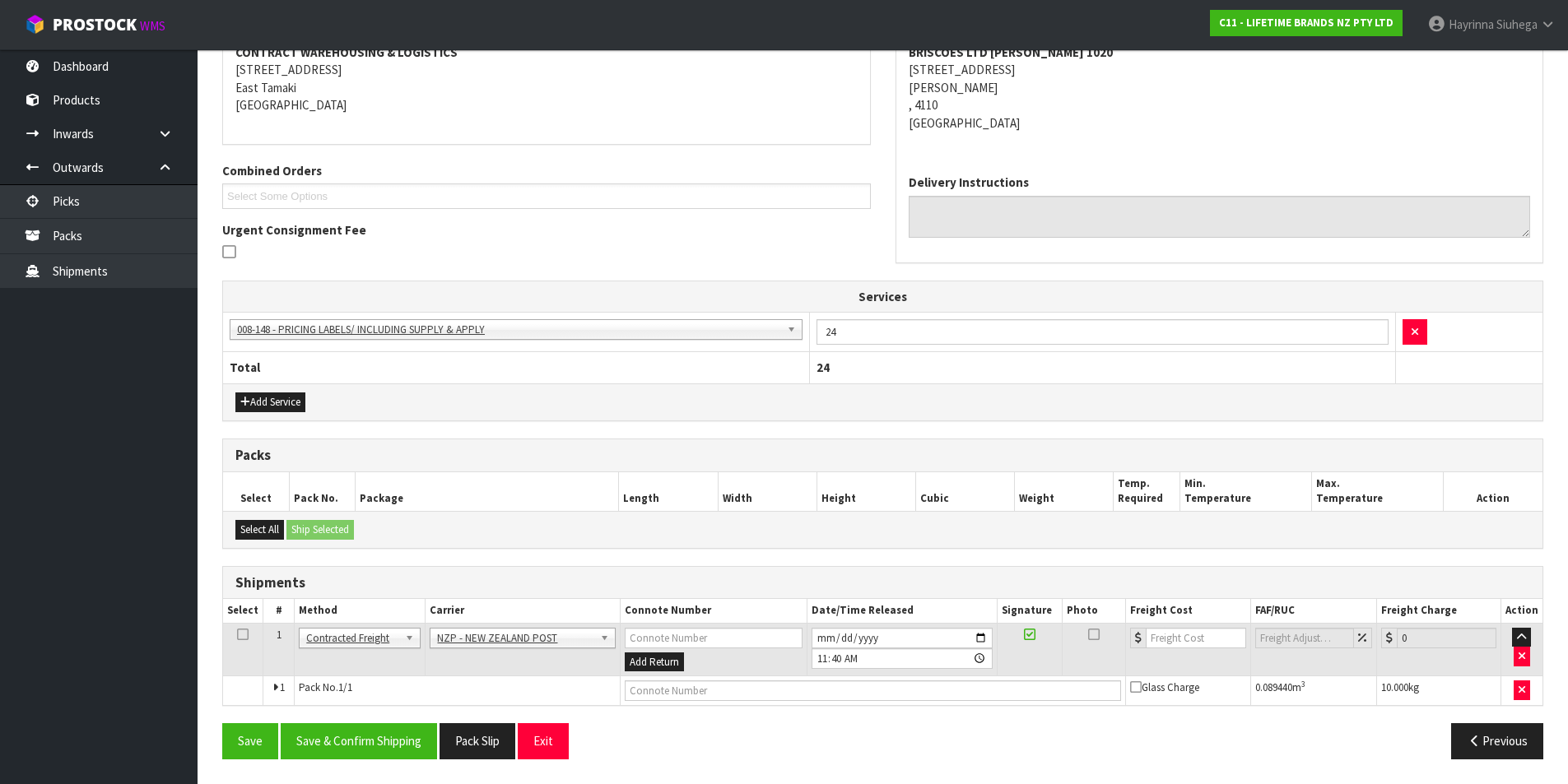
click at [351, 721] on div "From Address CONTRACT WAREHOUSING & LOGISTICS [STREET_ADDRESS] Combined Orders …" at bounding box center [882, 384] width 1321 height 774
click at [351, 734] on button "Save & Confirm Shipping" at bounding box center [359, 741] width 157 height 35
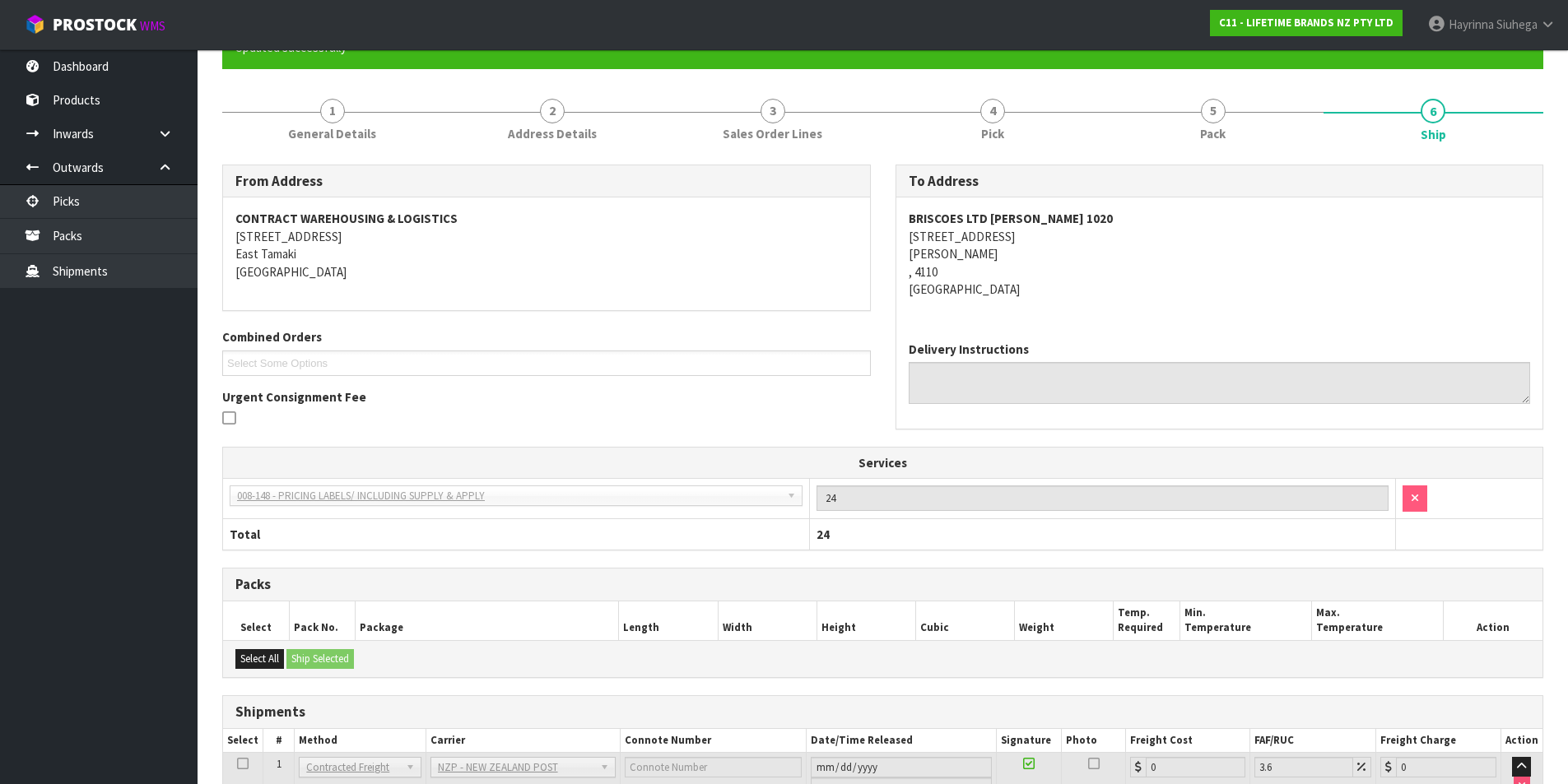
scroll to position [303, 0]
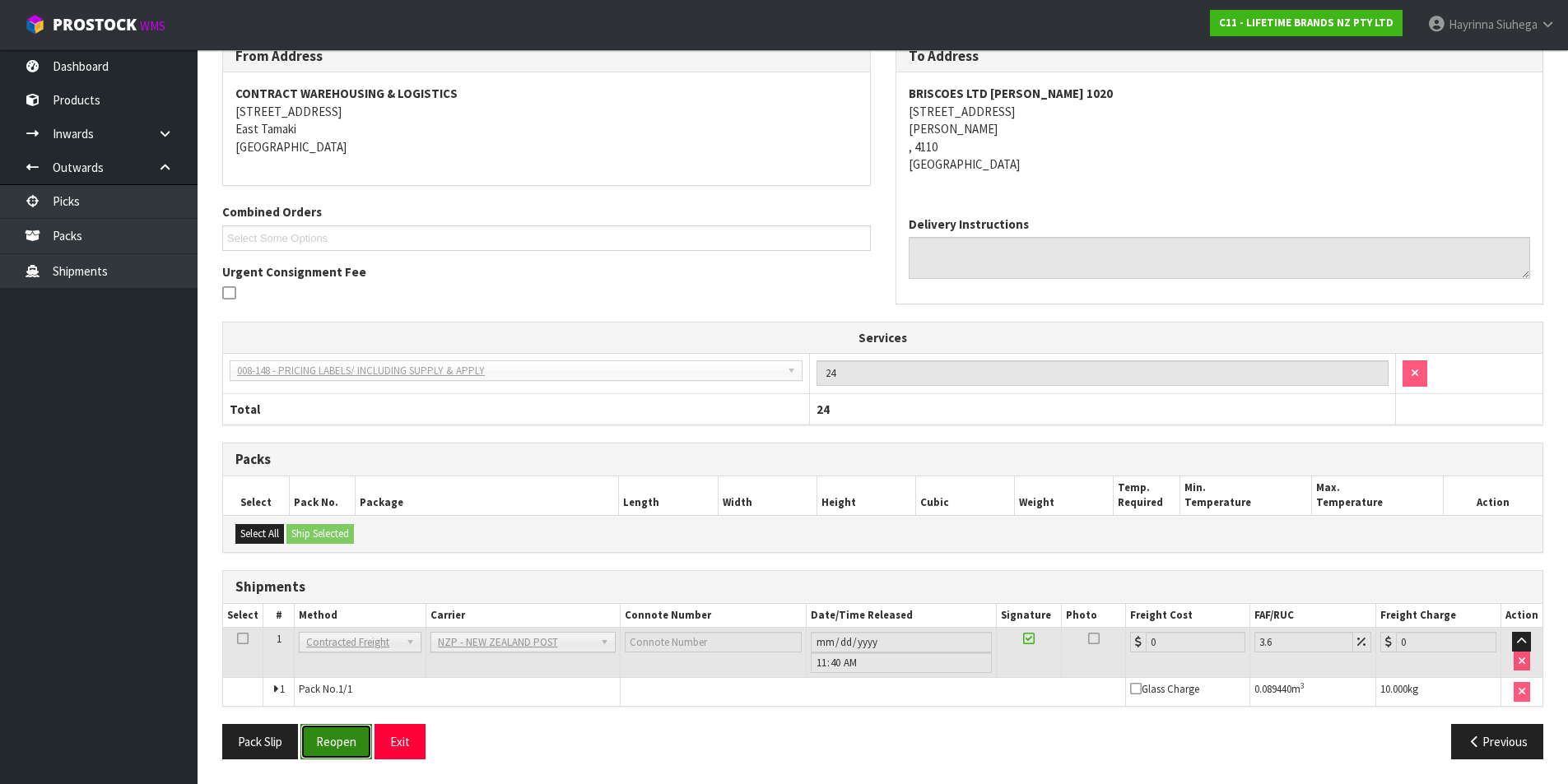
click at [329, 734] on button "Reopen" at bounding box center [336, 742] width 72 height 35
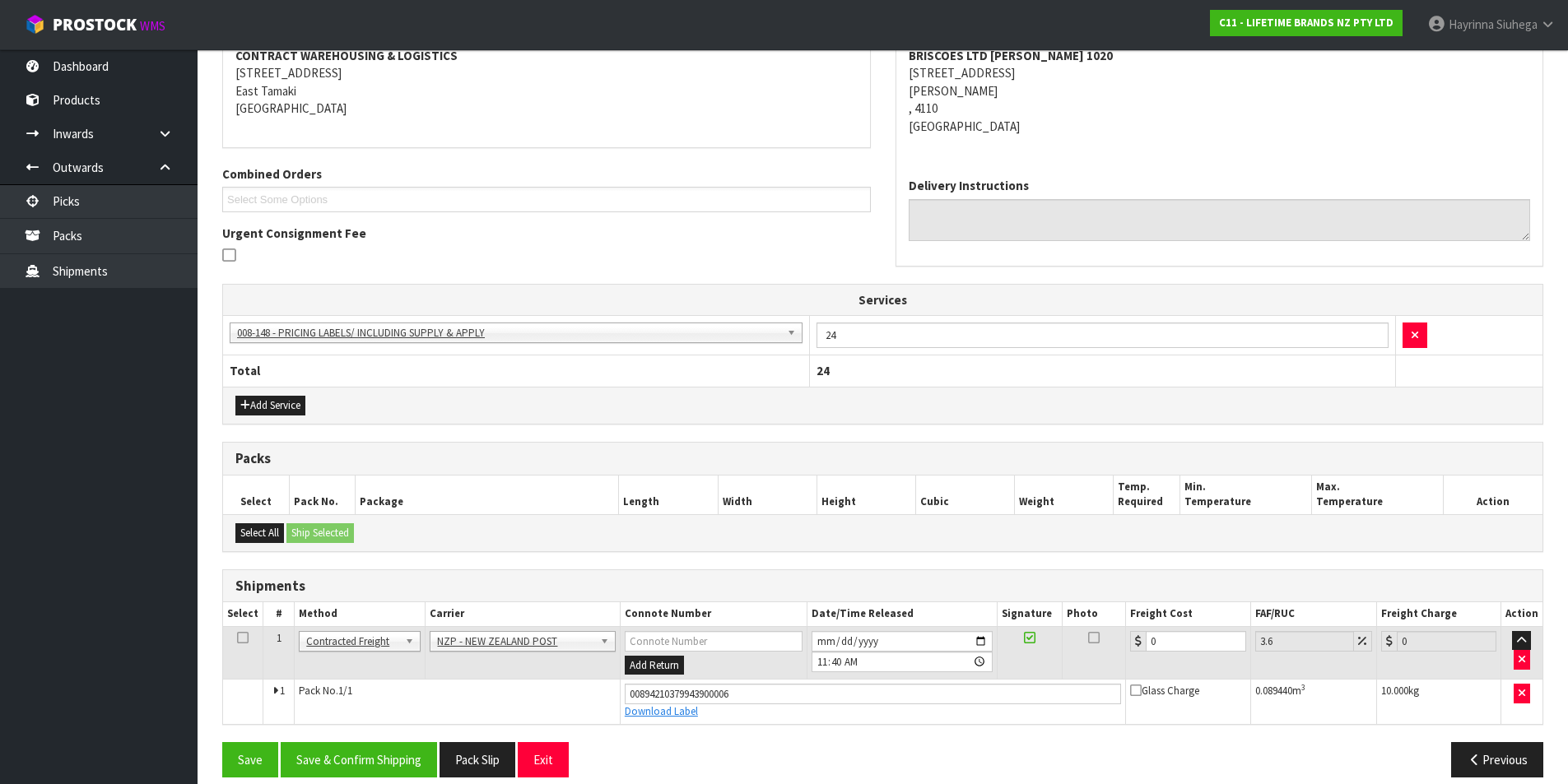
scroll to position [343, 0]
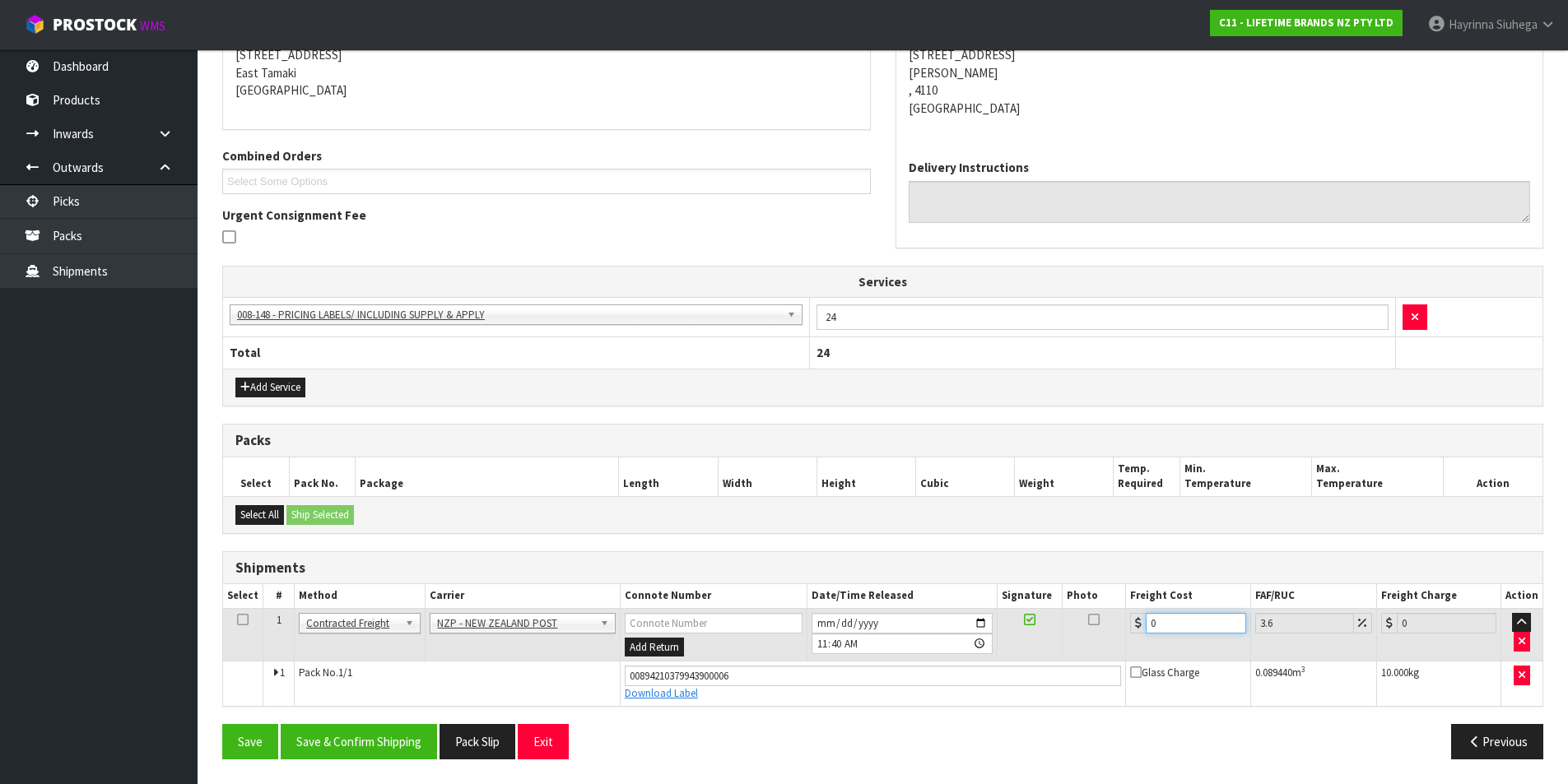
drag, startPoint x: 1174, startPoint y: 628, endPoint x: 957, endPoint y: 600, distance: 218.8
click at [957, 600] on table "Select # Method Carrier Connote Number Date/Time Released Signature Photo Freig…" at bounding box center [882, 645] width 1319 height 121
click at [222, 724] on button "Save" at bounding box center [250, 742] width 56 height 35
click at [405, 735] on button "Save & Confirm Shipping" at bounding box center [359, 742] width 157 height 35
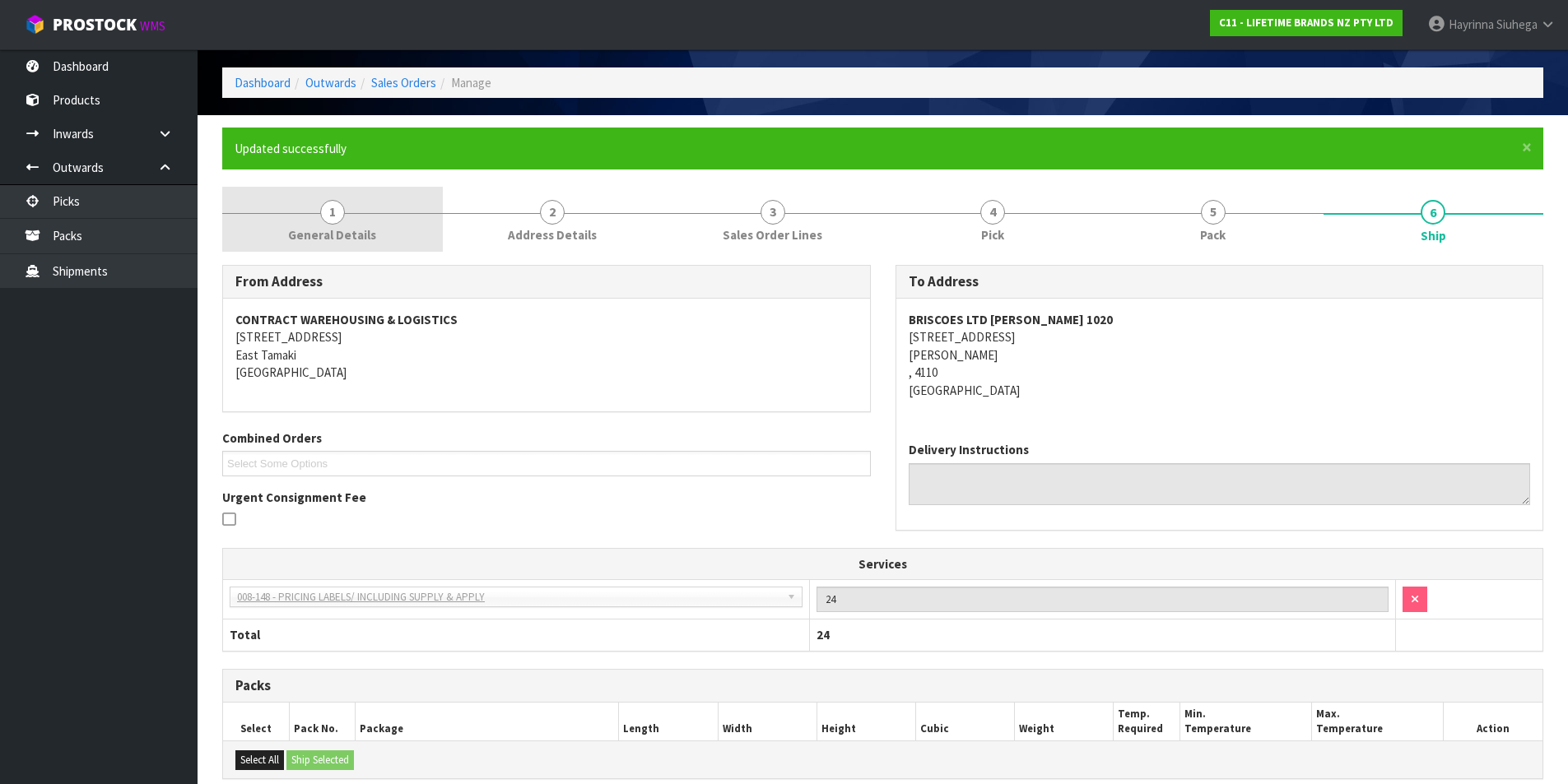
scroll to position [0, 0]
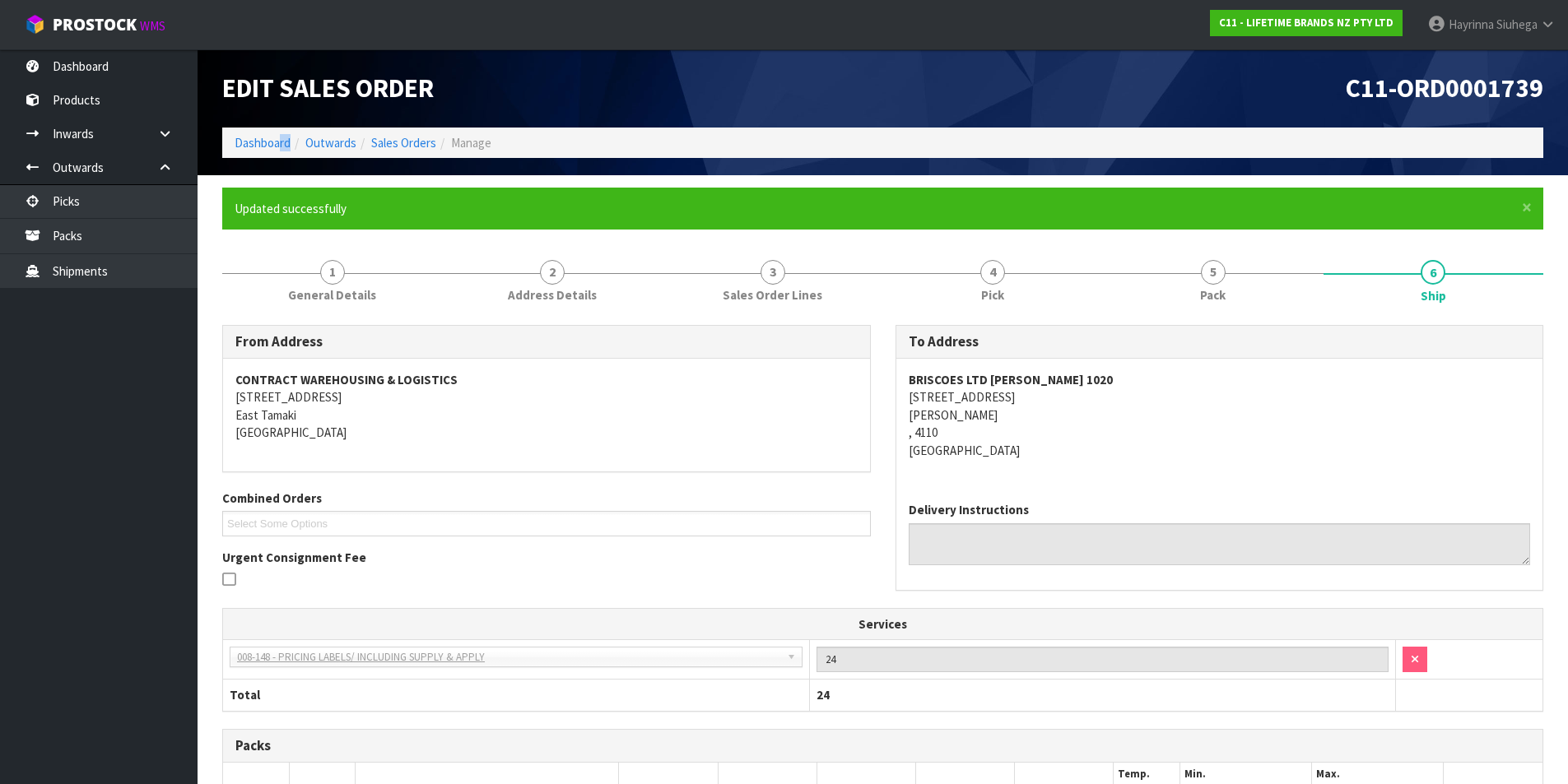
click at [280, 152] on ol "Dashboard Outwards Sales Orders Manage" at bounding box center [882, 143] width 1321 height 31
click at [270, 148] on link "Dashboard" at bounding box center [262, 143] width 56 height 16
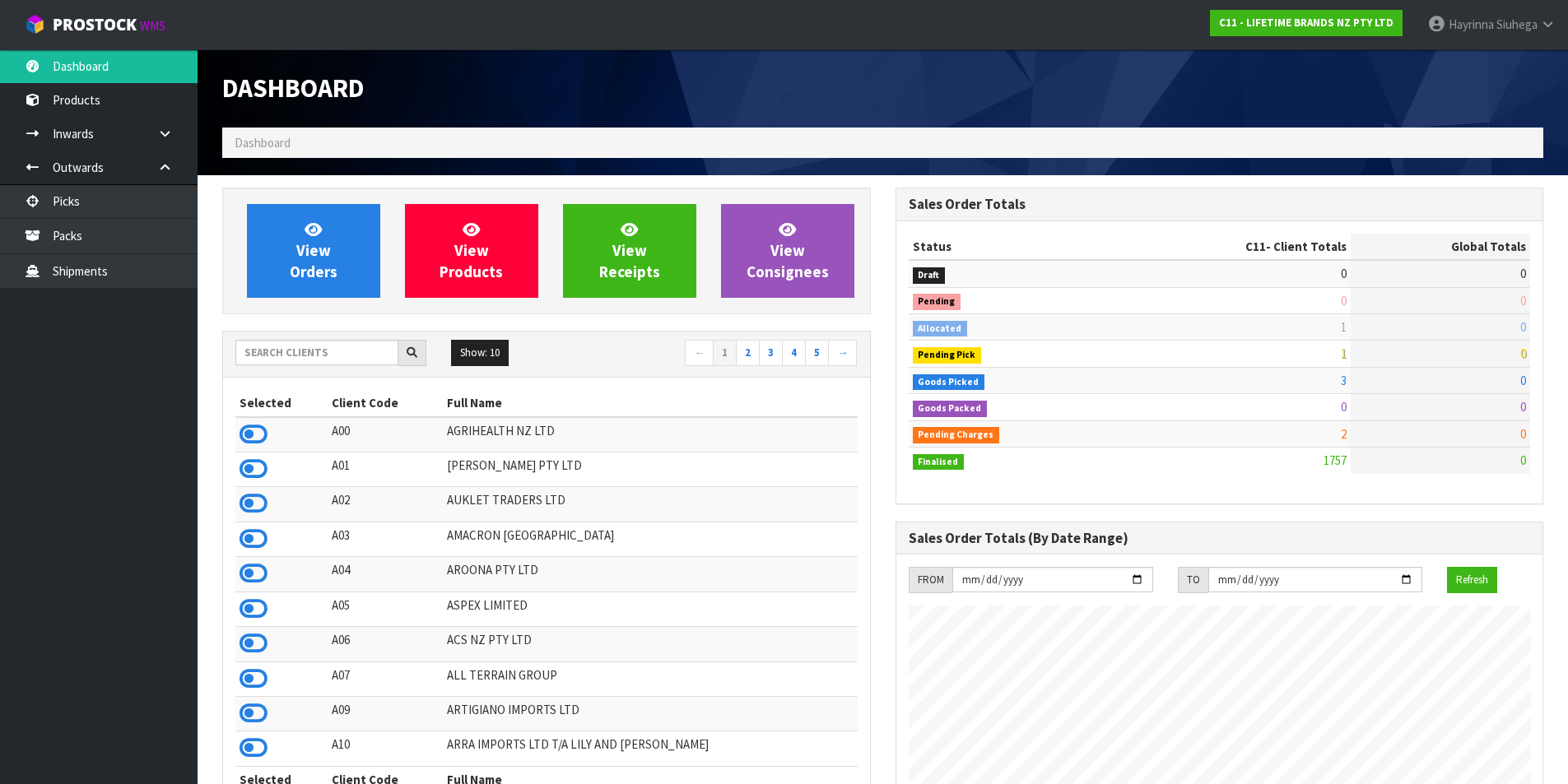
scroll to position [1247, 672]
click at [319, 240] on link "View Orders" at bounding box center [314, 251] width 133 height 94
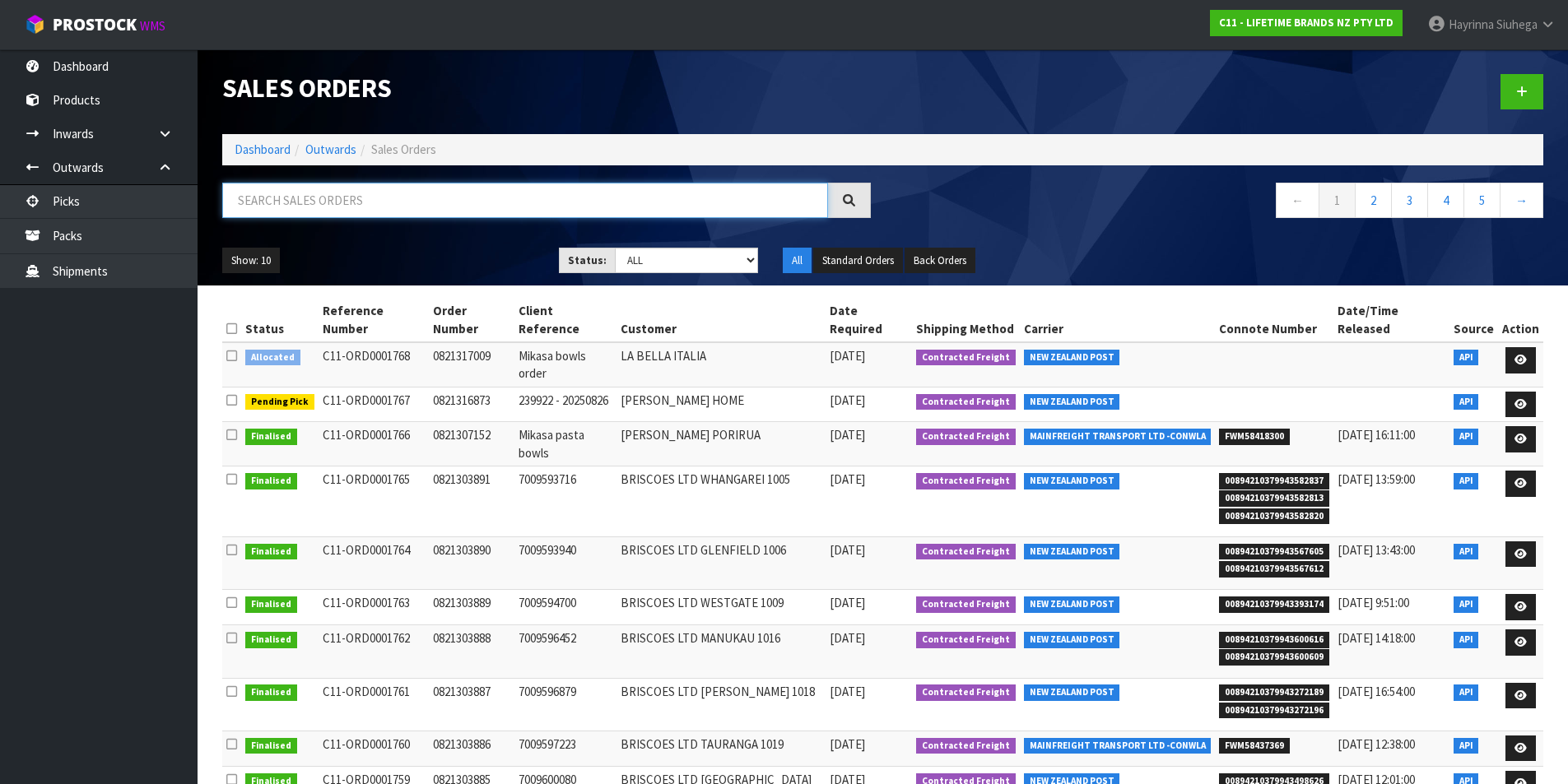
click at [335, 202] on input "text" at bounding box center [525, 201] width 606 height 35
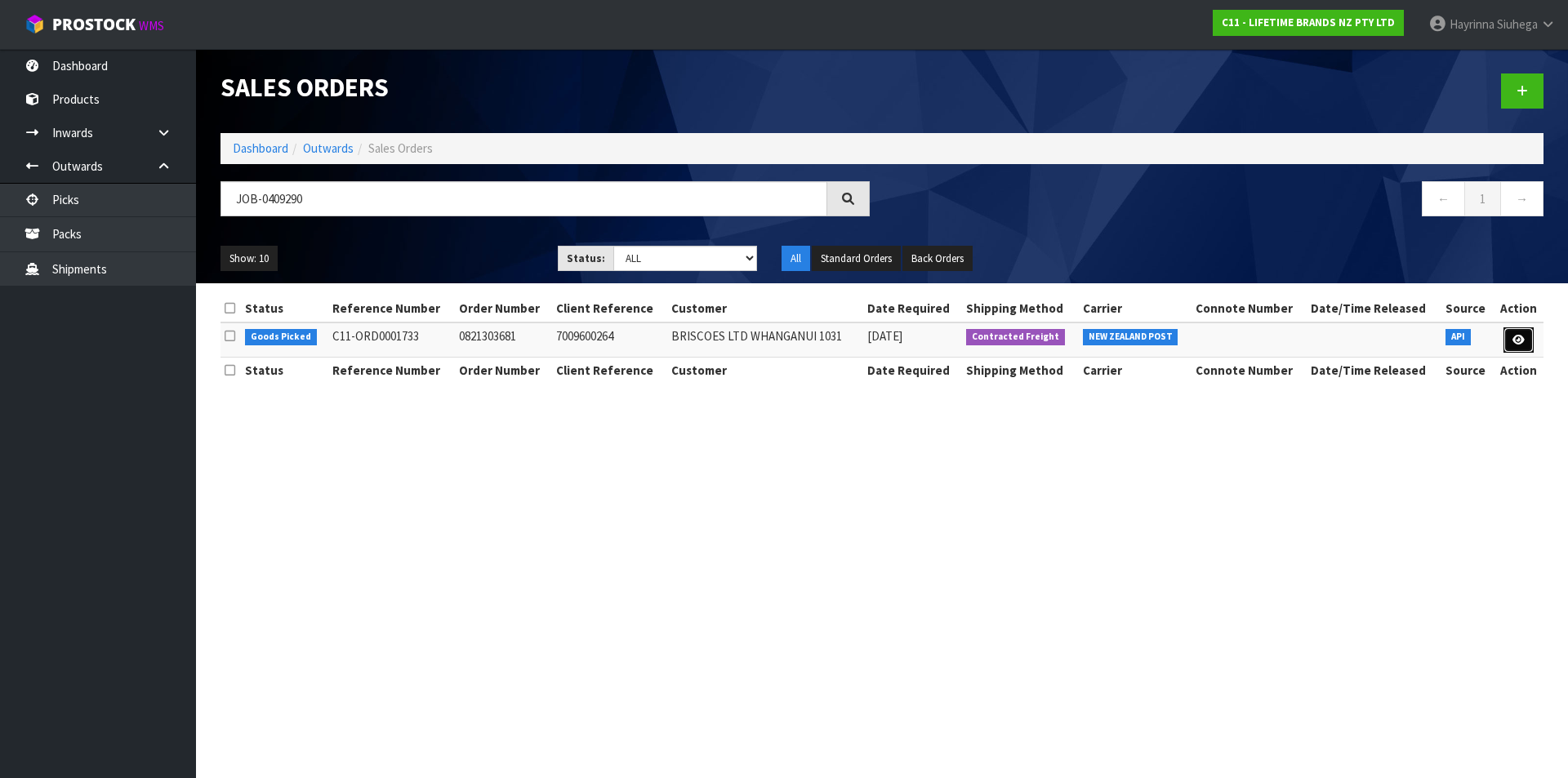
click at [1522, 342] on icon at bounding box center [1518, 339] width 12 height 10
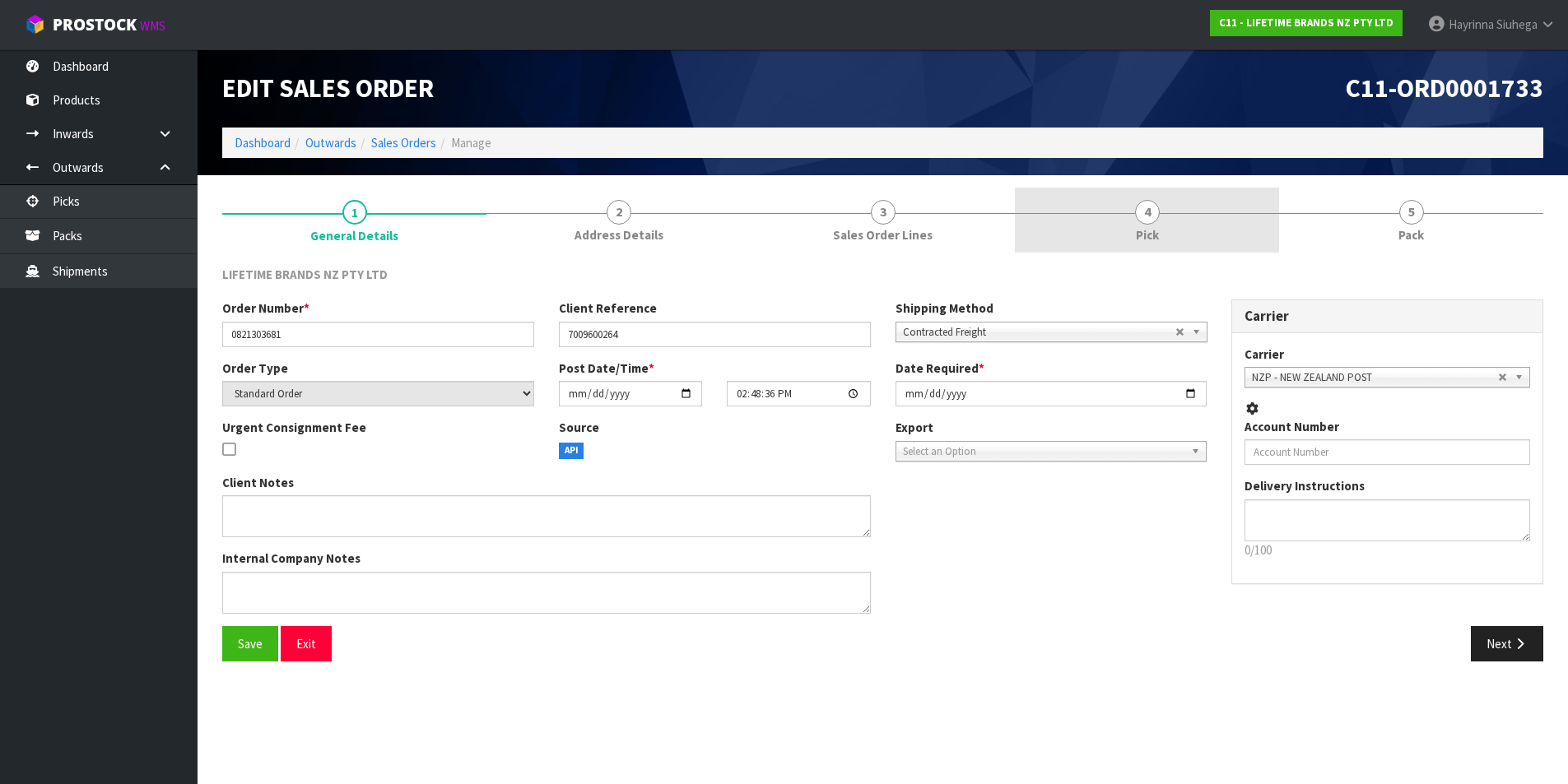
click at [1241, 228] on link "4 Pick" at bounding box center [1146, 220] width 264 height 65
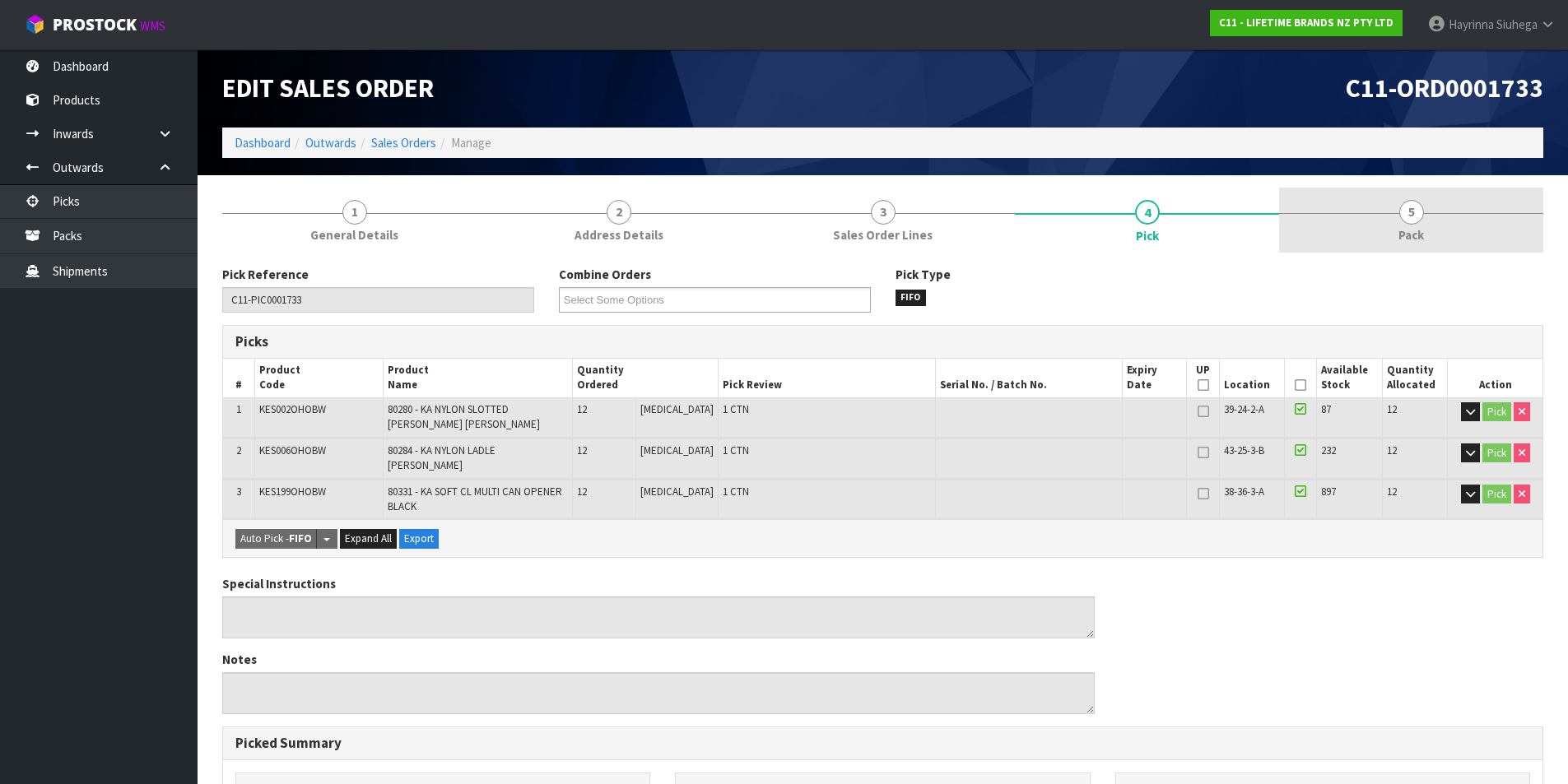
drag, startPoint x: 1425, startPoint y: 206, endPoint x: 1416, endPoint y: 226, distance: 21.9
click at [1426, 207] on link "5 Pack" at bounding box center [1410, 220] width 264 height 65
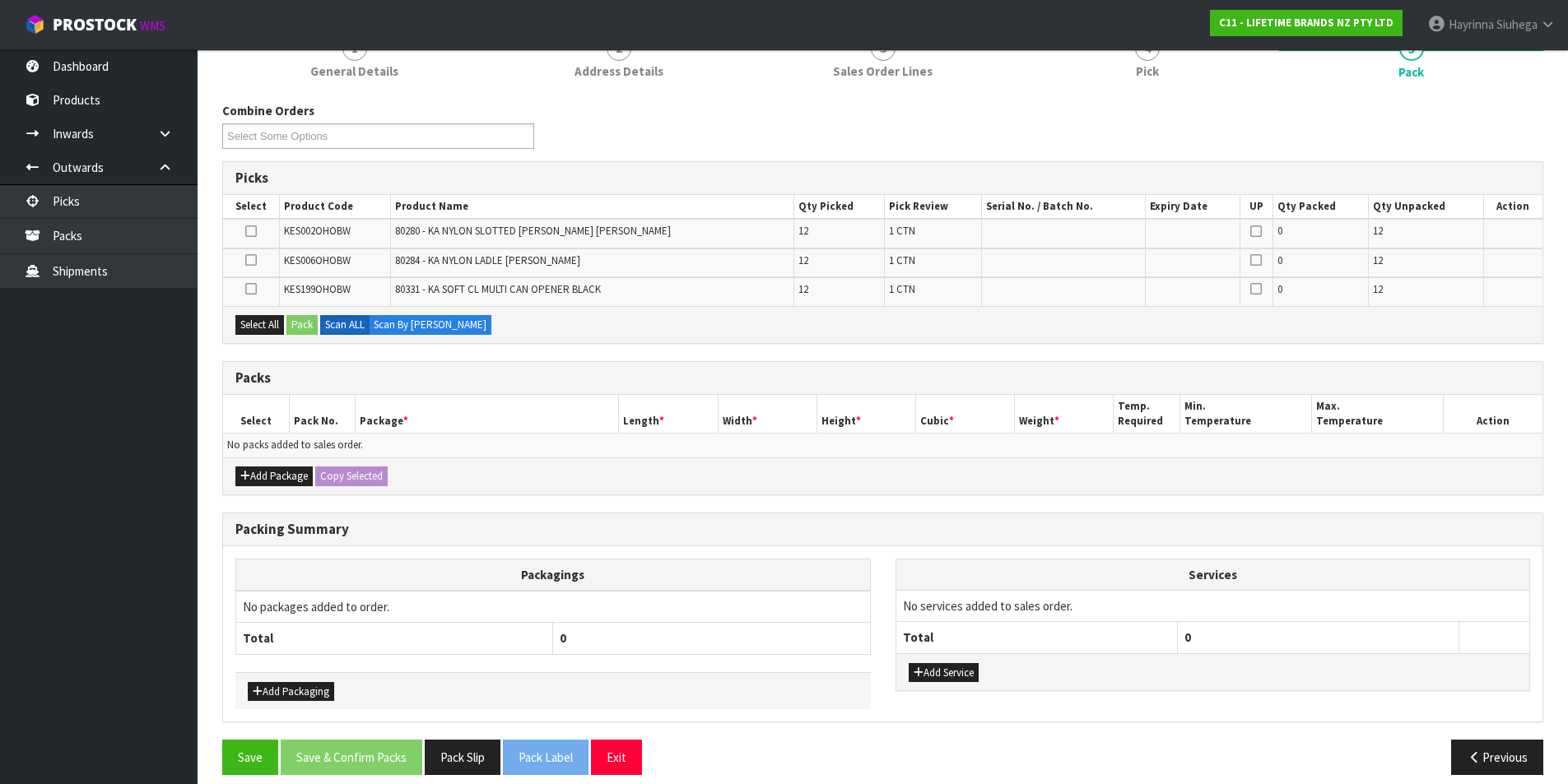
scroll to position [164, 0]
click at [280, 470] on button "Add Package" at bounding box center [273, 475] width 77 height 20
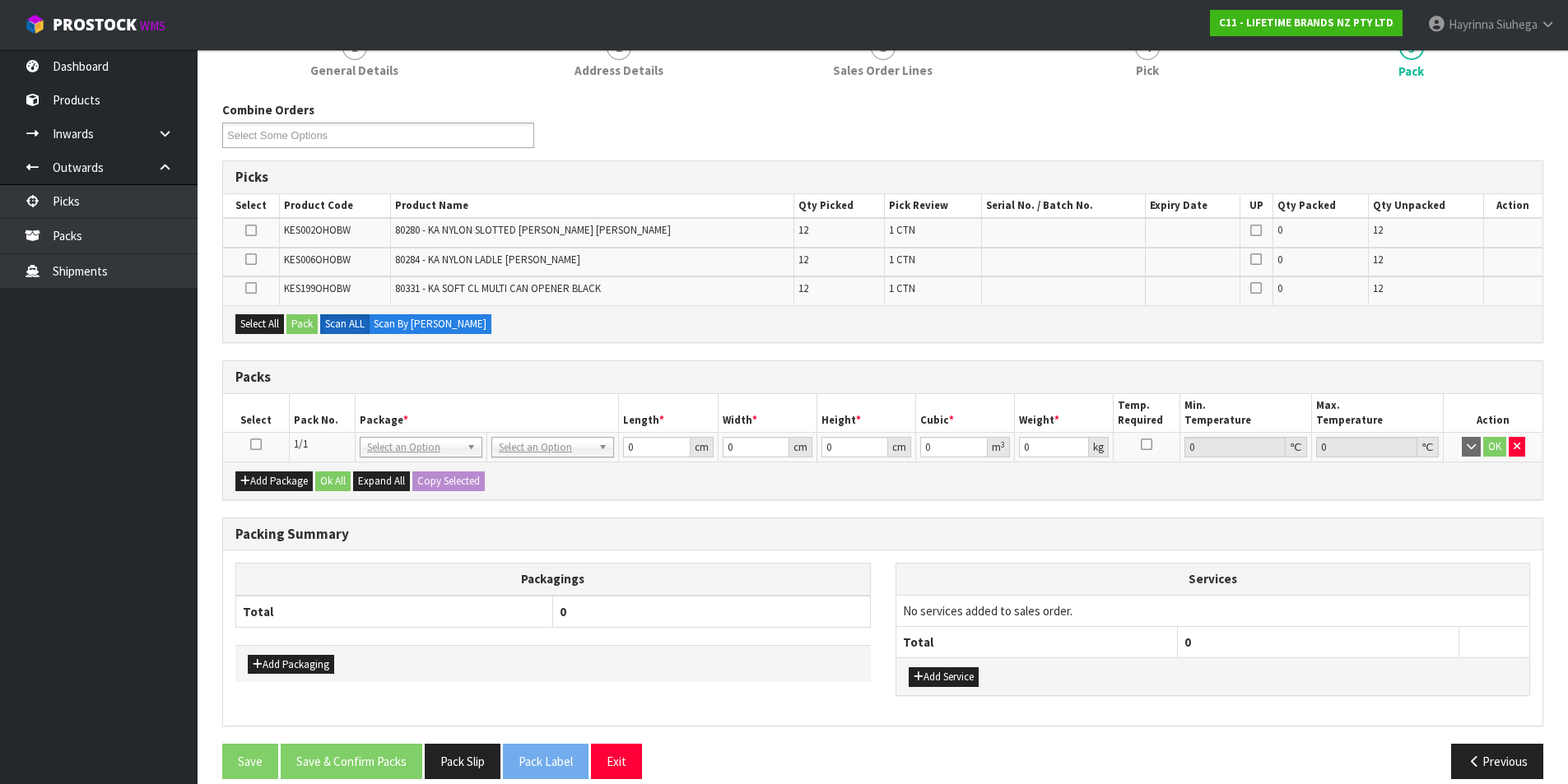
click at [252, 445] on icon at bounding box center [256, 444] width 11 height 1
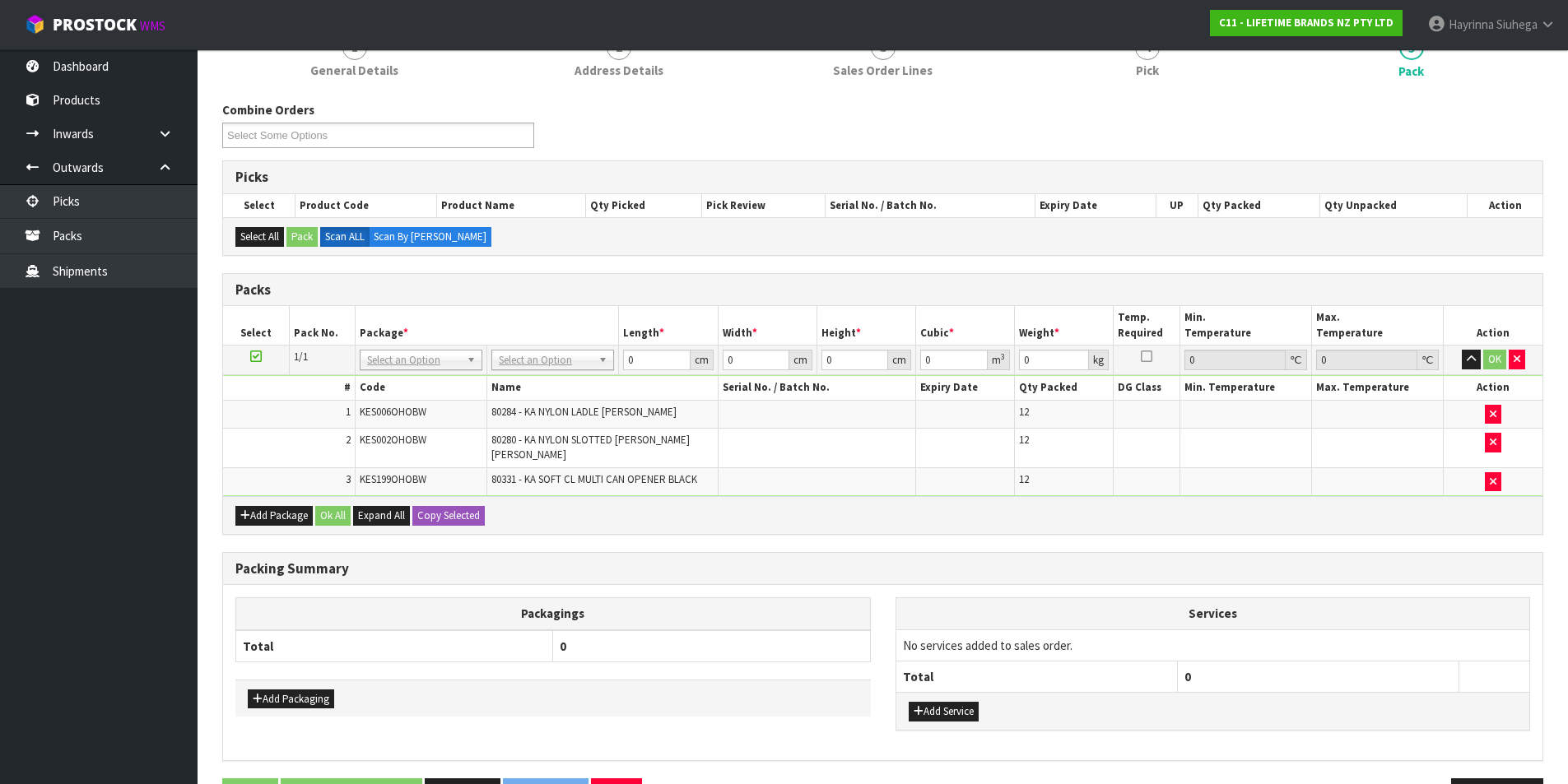
click at [82, 512] on ul "Dashboard Products Categories Serial Numbers Kitsets Packagings Inwards Purchas…" at bounding box center [99, 416] width 198 height 735
click at [949, 702] on button "Add Service" at bounding box center [943, 711] width 70 height 20
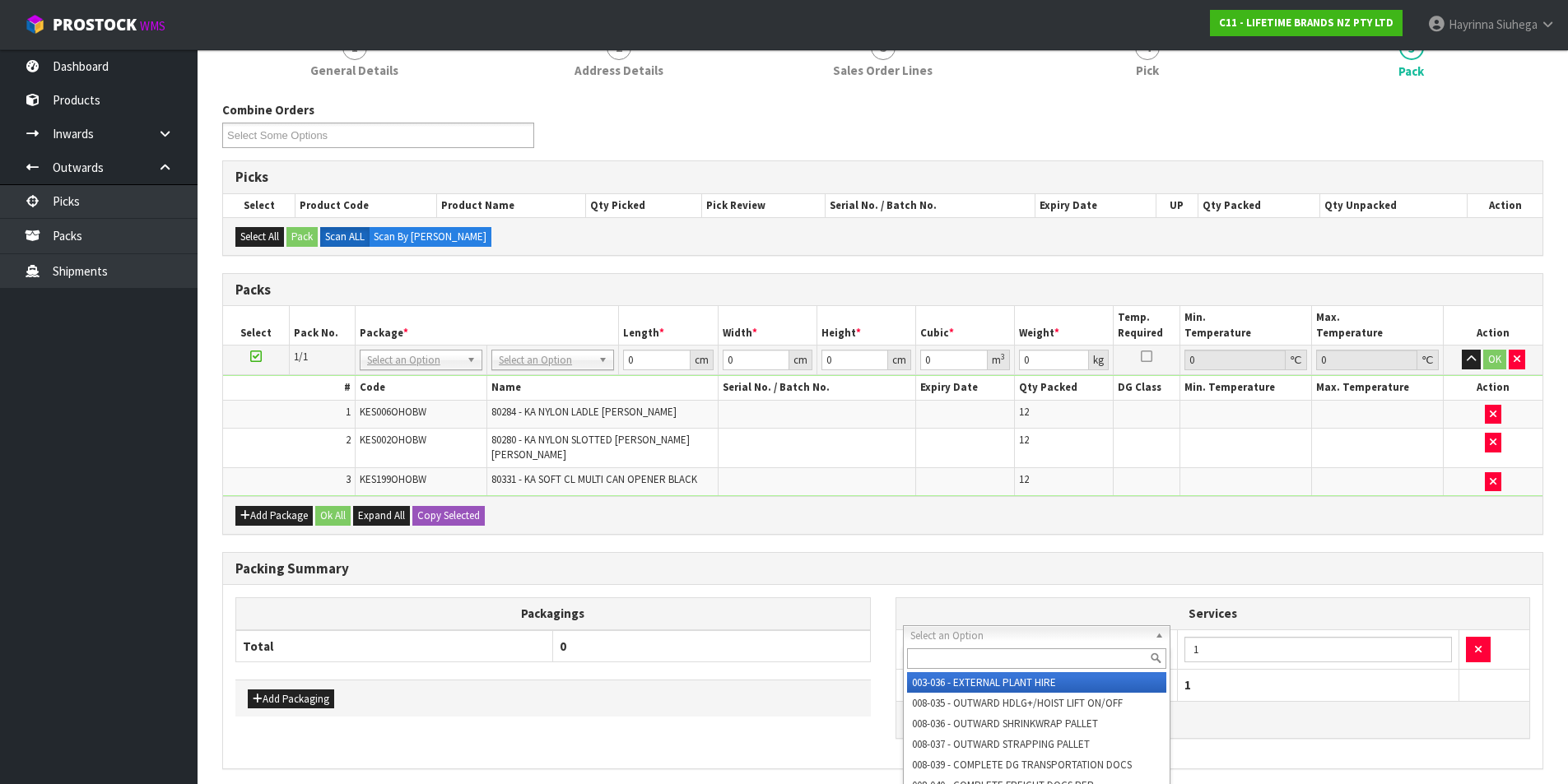
click at [984, 665] on input "text" at bounding box center [1037, 659] width 260 height 21
click at [742, 602] on th "Packagings" at bounding box center [553, 614] width 635 height 32
click at [949, 651] on input "text" at bounding box center [1037, 659] width 260 height 21
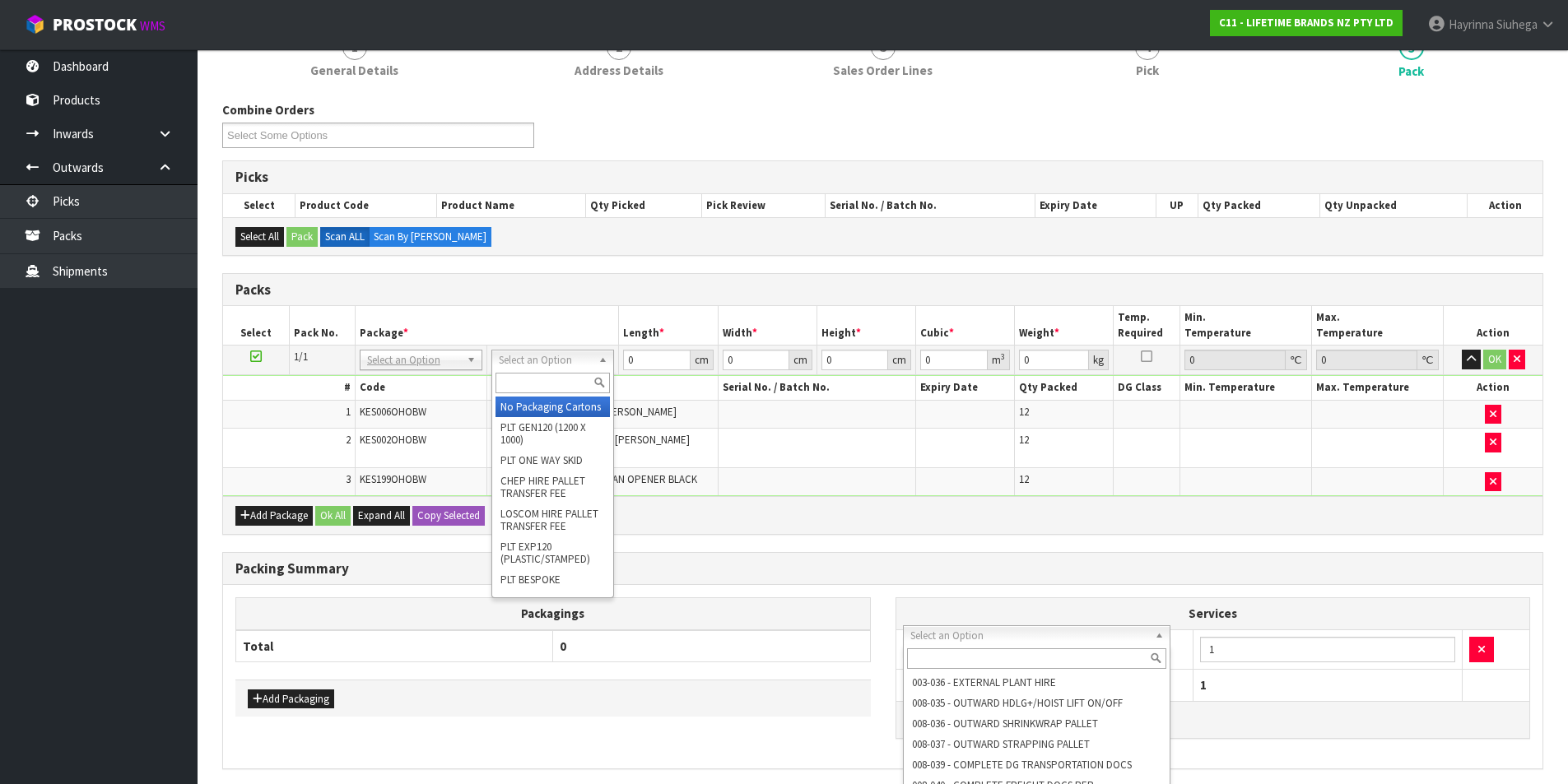
click at [534, 385] on input "text" at bounding box center [553, 383] width 115 height 21
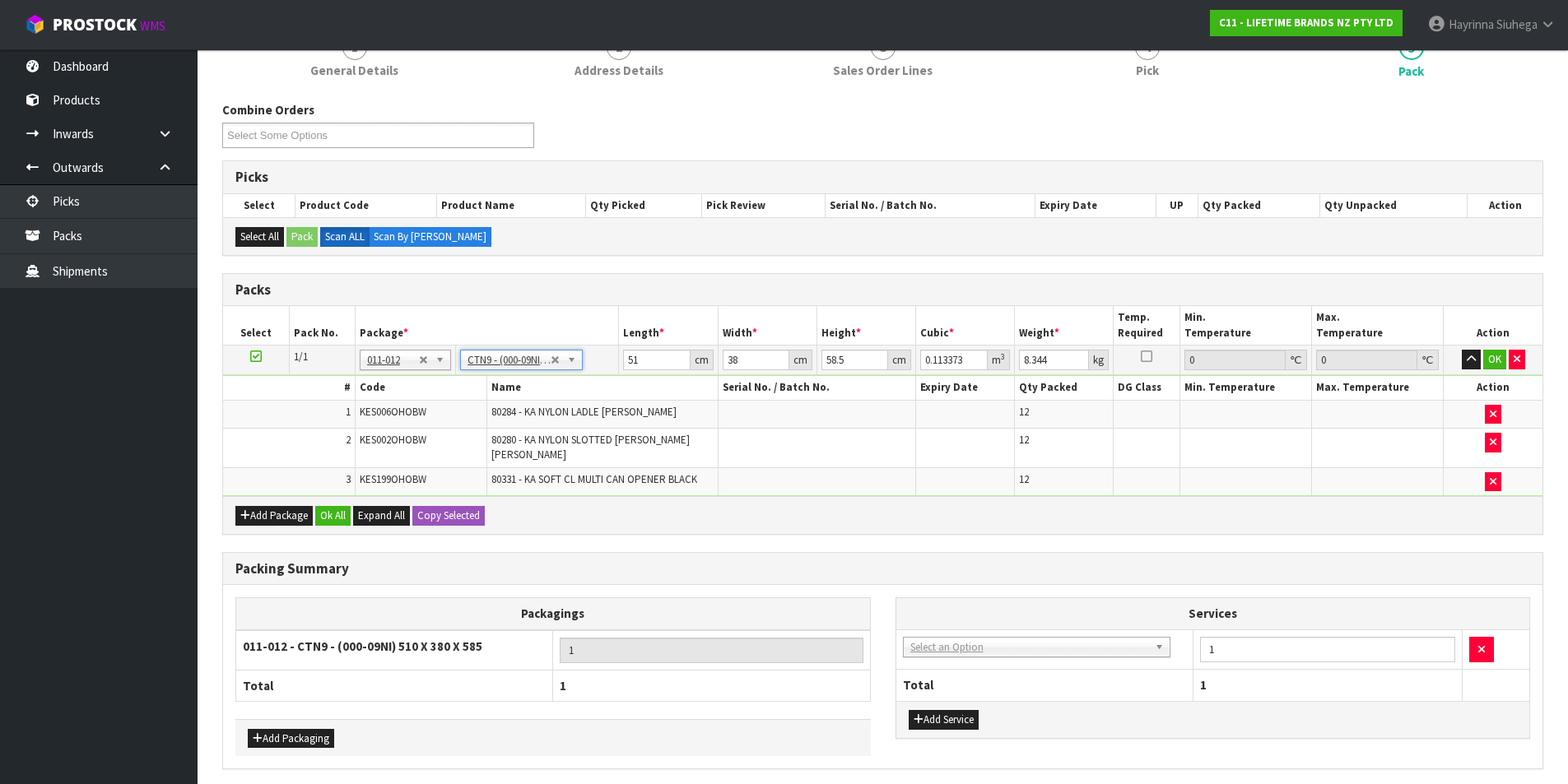
click at [619, 366] on td "51 cm" at bounding box center [668, 360] width 99 height 30
click at [623, 363] on td "51 cm" at bounding box center [668, 360] width 99 height 30
click at [624, 363] on input "51" at bounding box center [655, 360] width 66 height 21
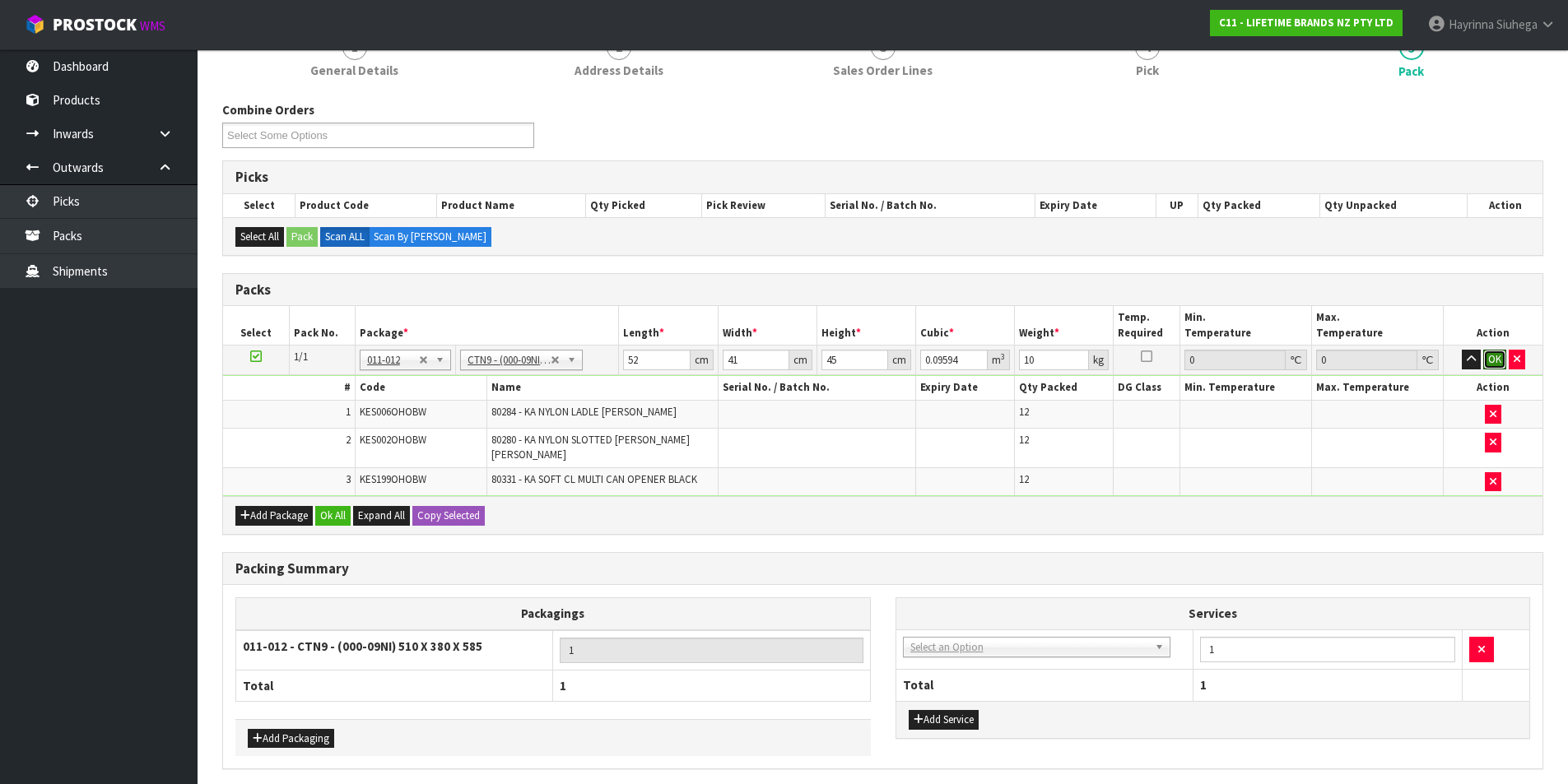
click button "OK" at bounding box center [1494, 359] width 23 height 20
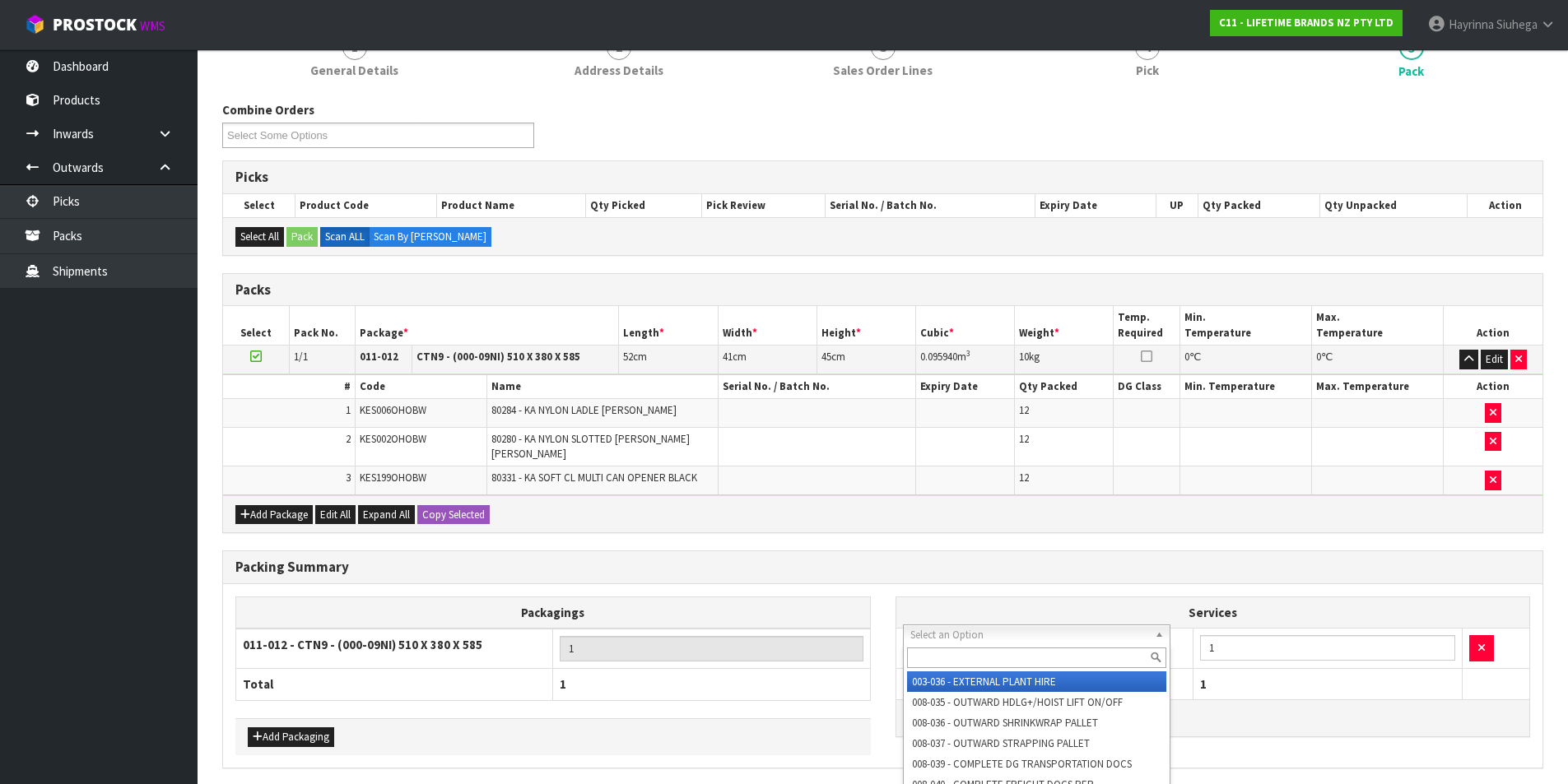
click at [1056, 660] on input "text" at bounding box center [1037, 658] width 260 height 21
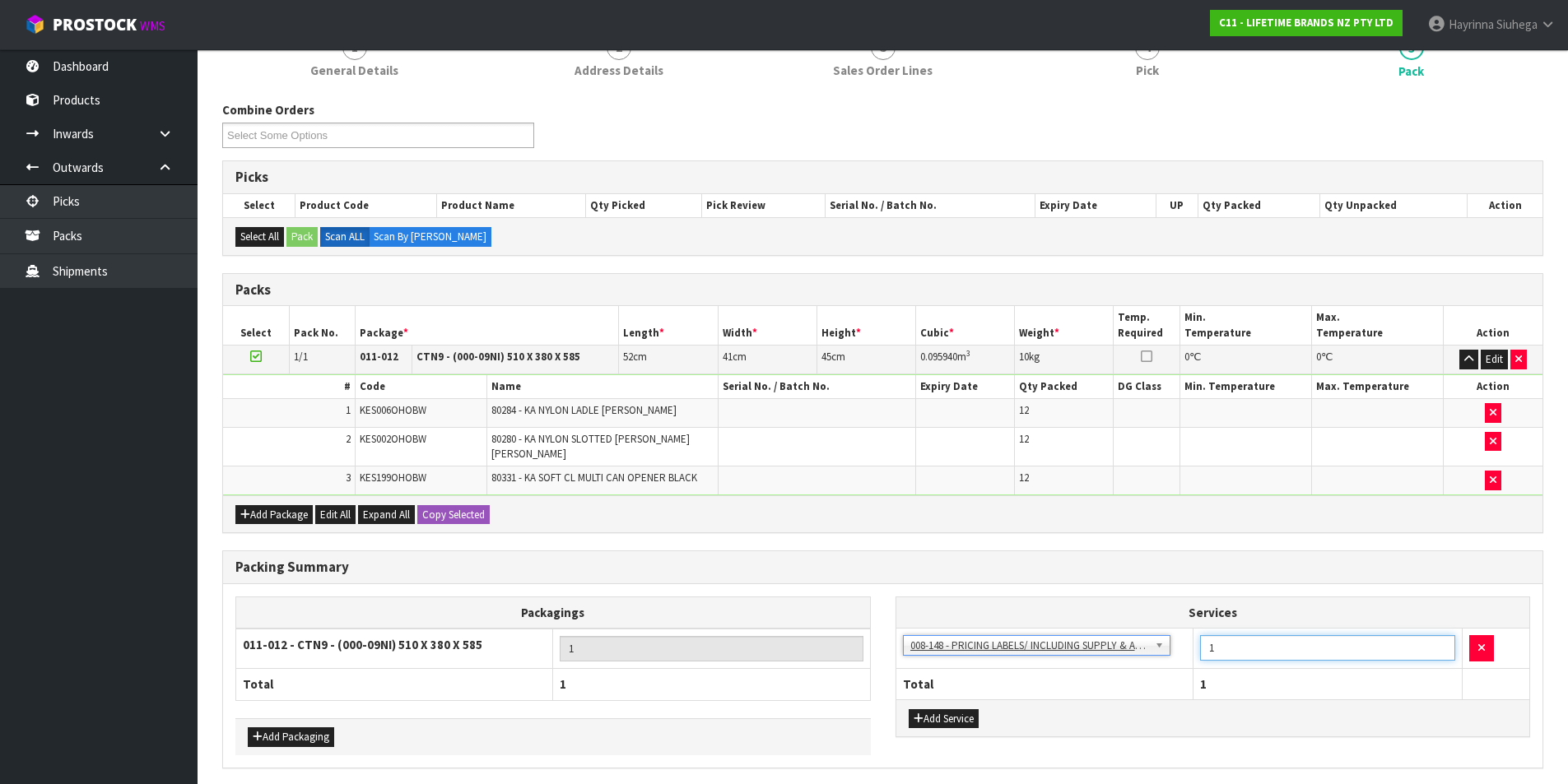
drag, startPoint x: 1228, startPoint y: 638, endPoint x: 1088, endPoint y: 625, distance: 140.6
click at [1099, 630] on tr "003-036 - EXTERNAL PLANT HIRE 008-035 - OUTWARD HDLG+/HOIST LIFT ON/OFF 008-036…" at bounding box center [1212, 649] width 634 height 40
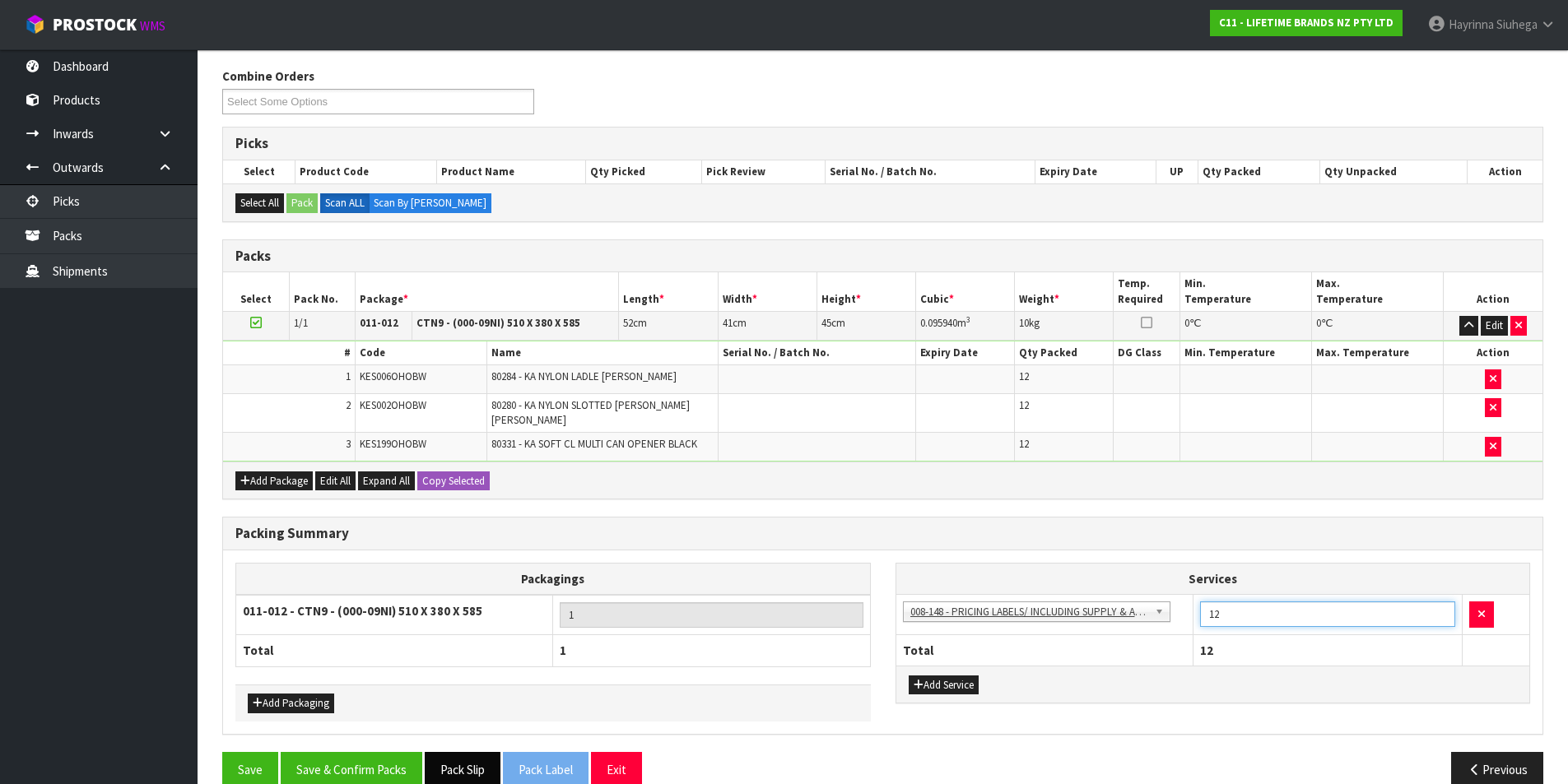
scroll to position [216, 0]
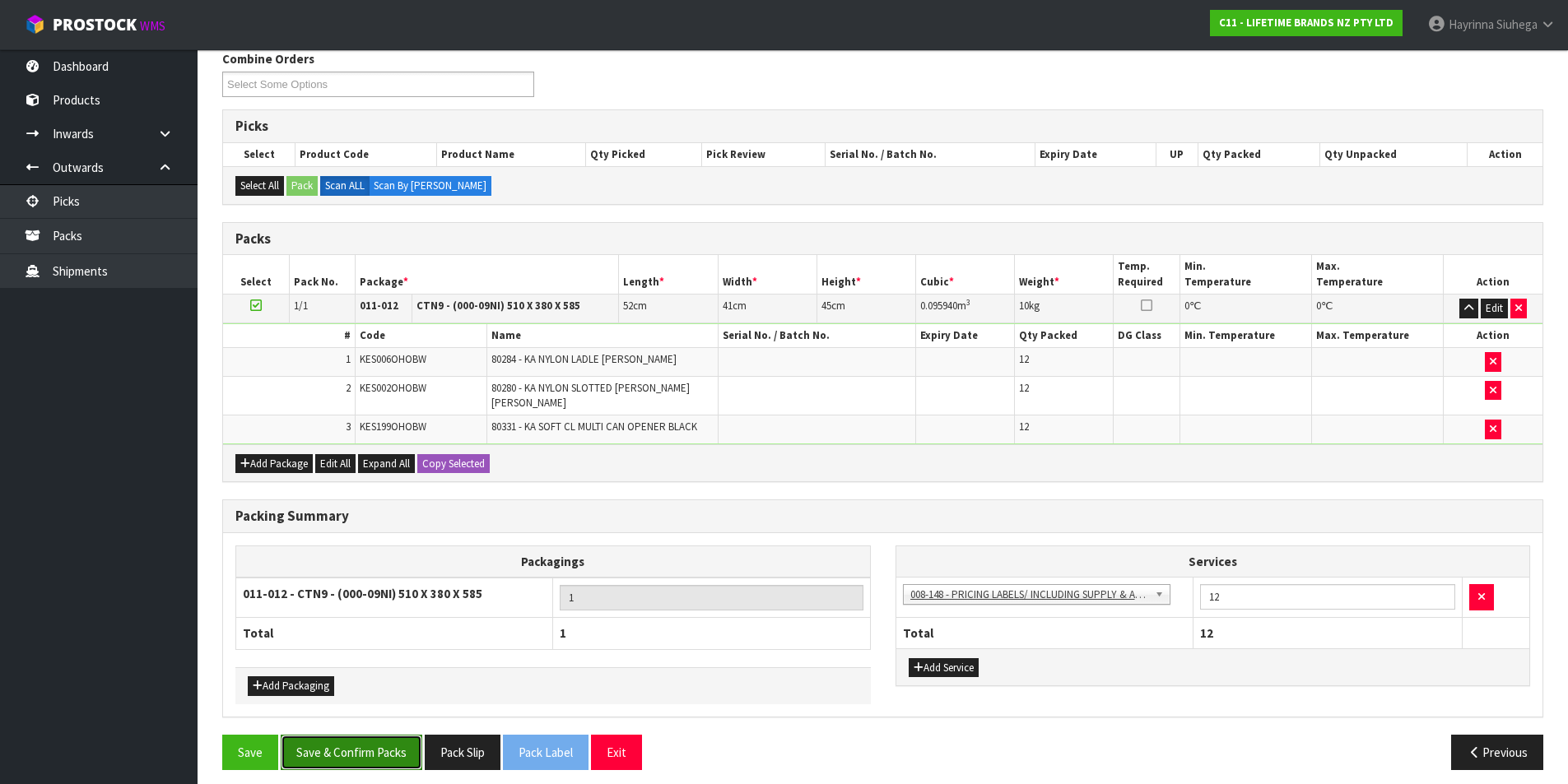
click at [373, 750] on button "Save & Confirm Packs" at bounding box center [352, 752] width 142 height 35
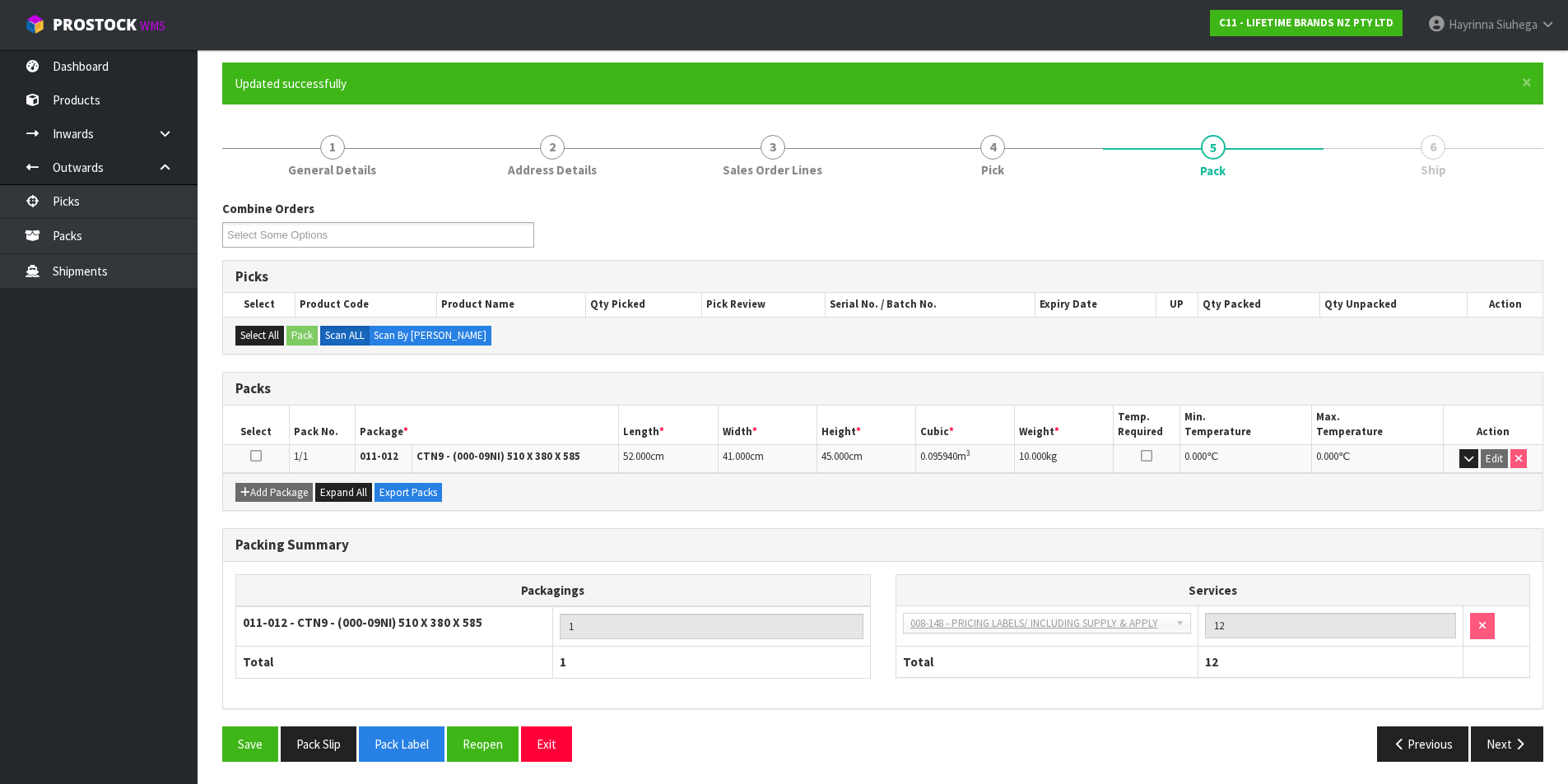
scroll to position [128, 0]
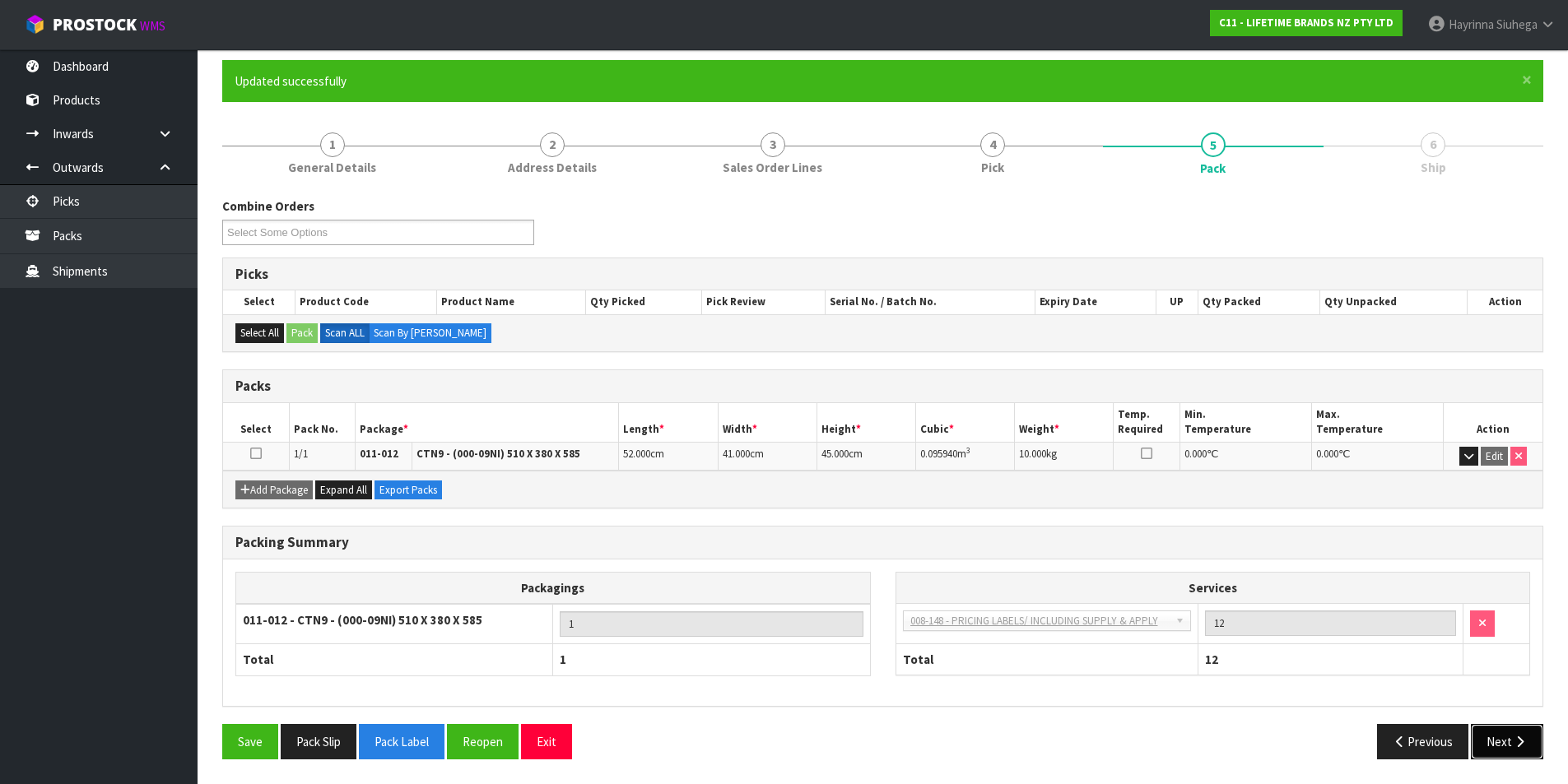
click at [1505, 744] on button "Next" at bounding box center [1507, 742] width 73 height 35
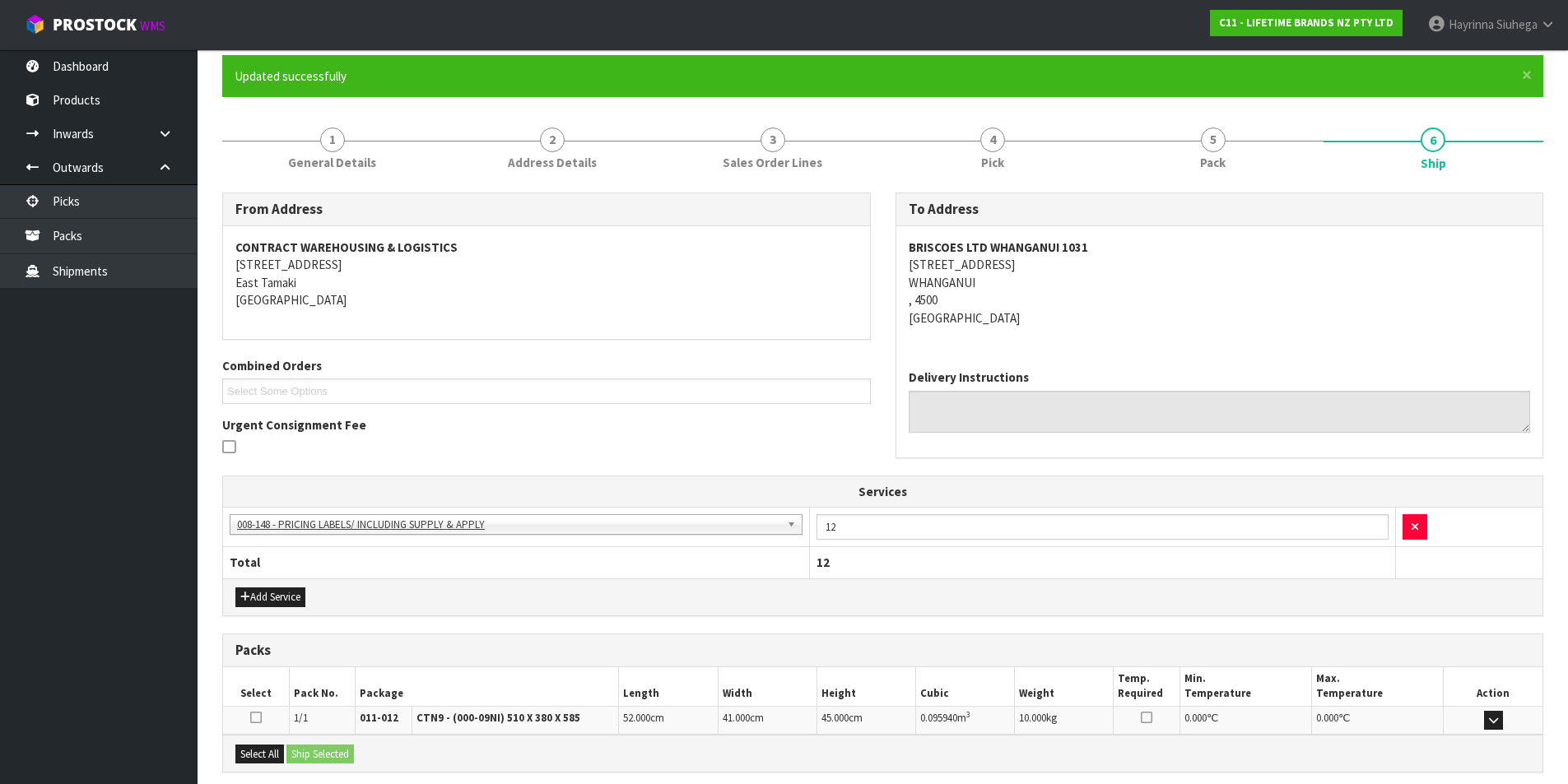
scroll to position [298, 0]
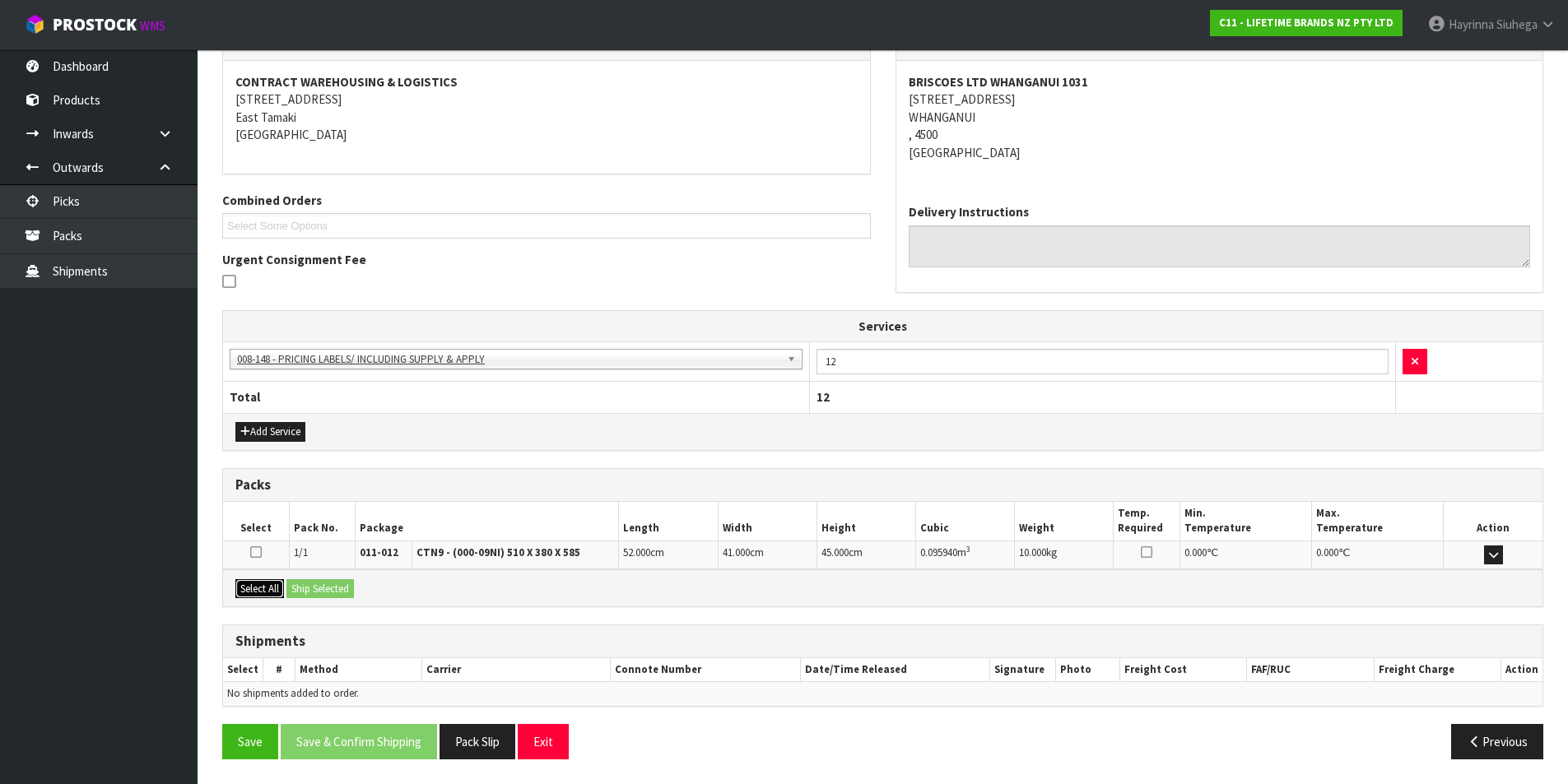
click at [246, 590] on button "Select All" at bounding box center [259, 589] width 49 height 20
click at [322, 584] on button "Ship Selected" at bounding box center [320, 589] width 67 height 20
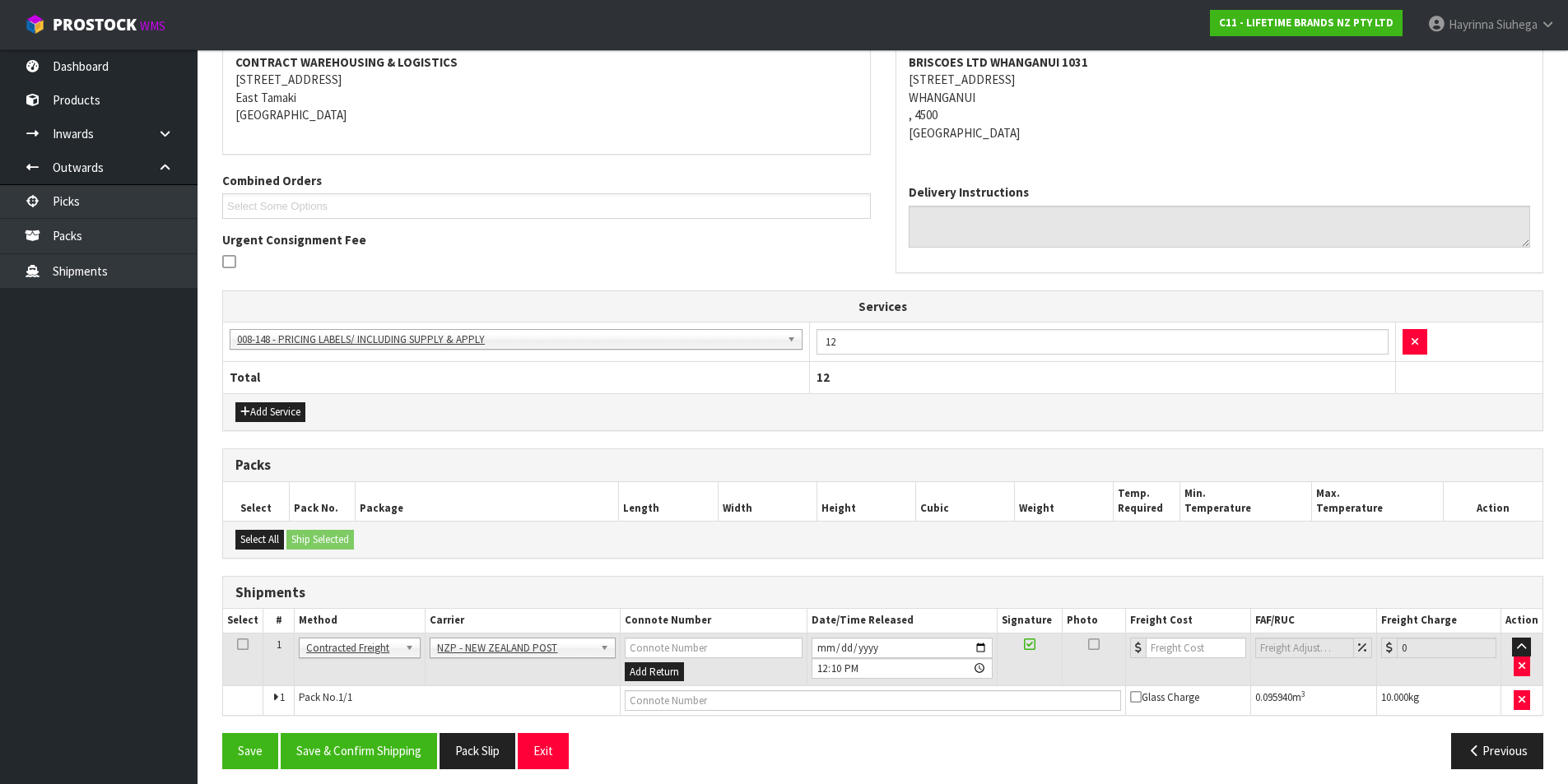
scroll to position [328, 0]
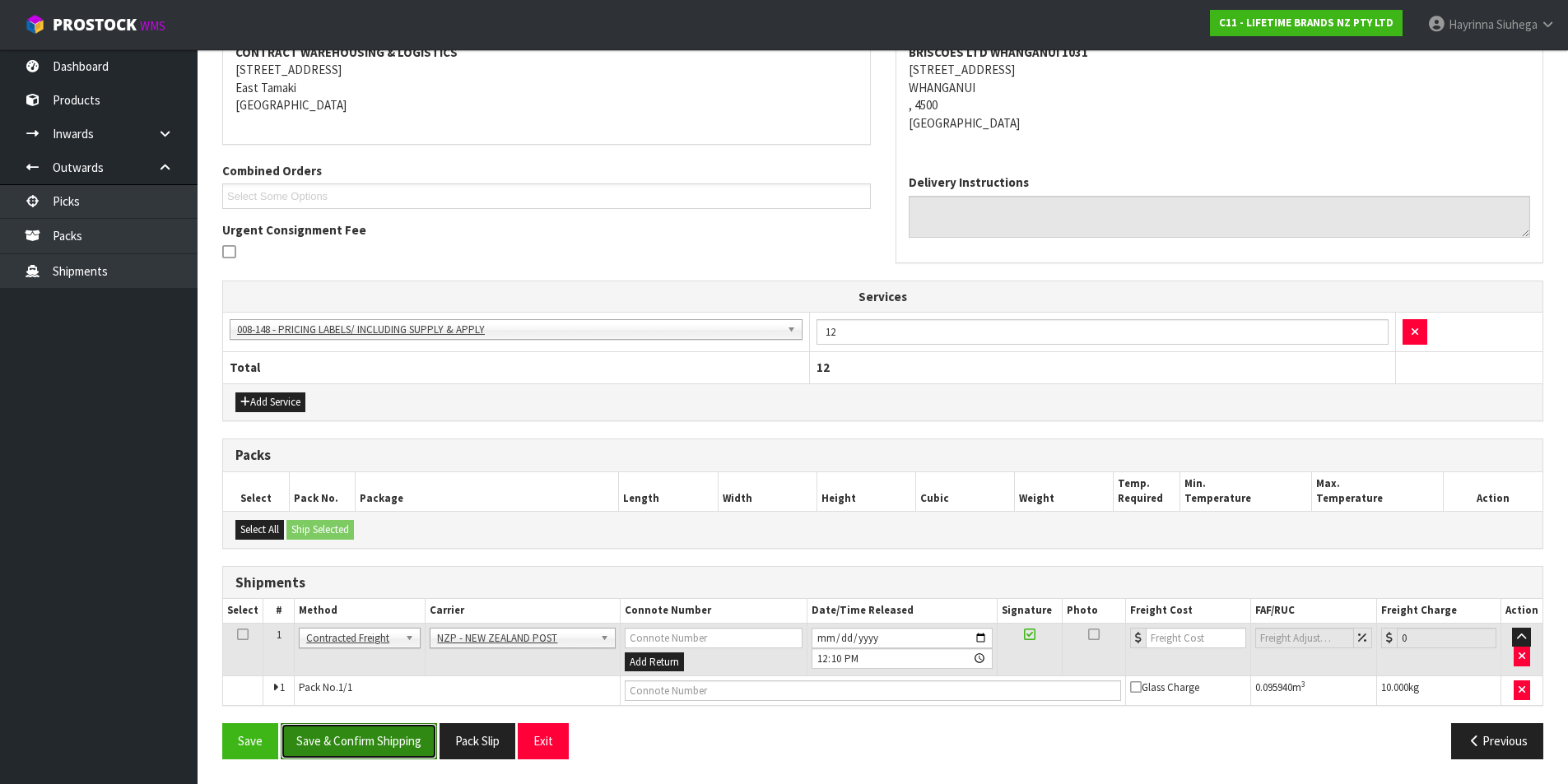
click at [372, 734] on button "Save & Confirm Shipping" at bounding box center [359, 741] width 157 height 35
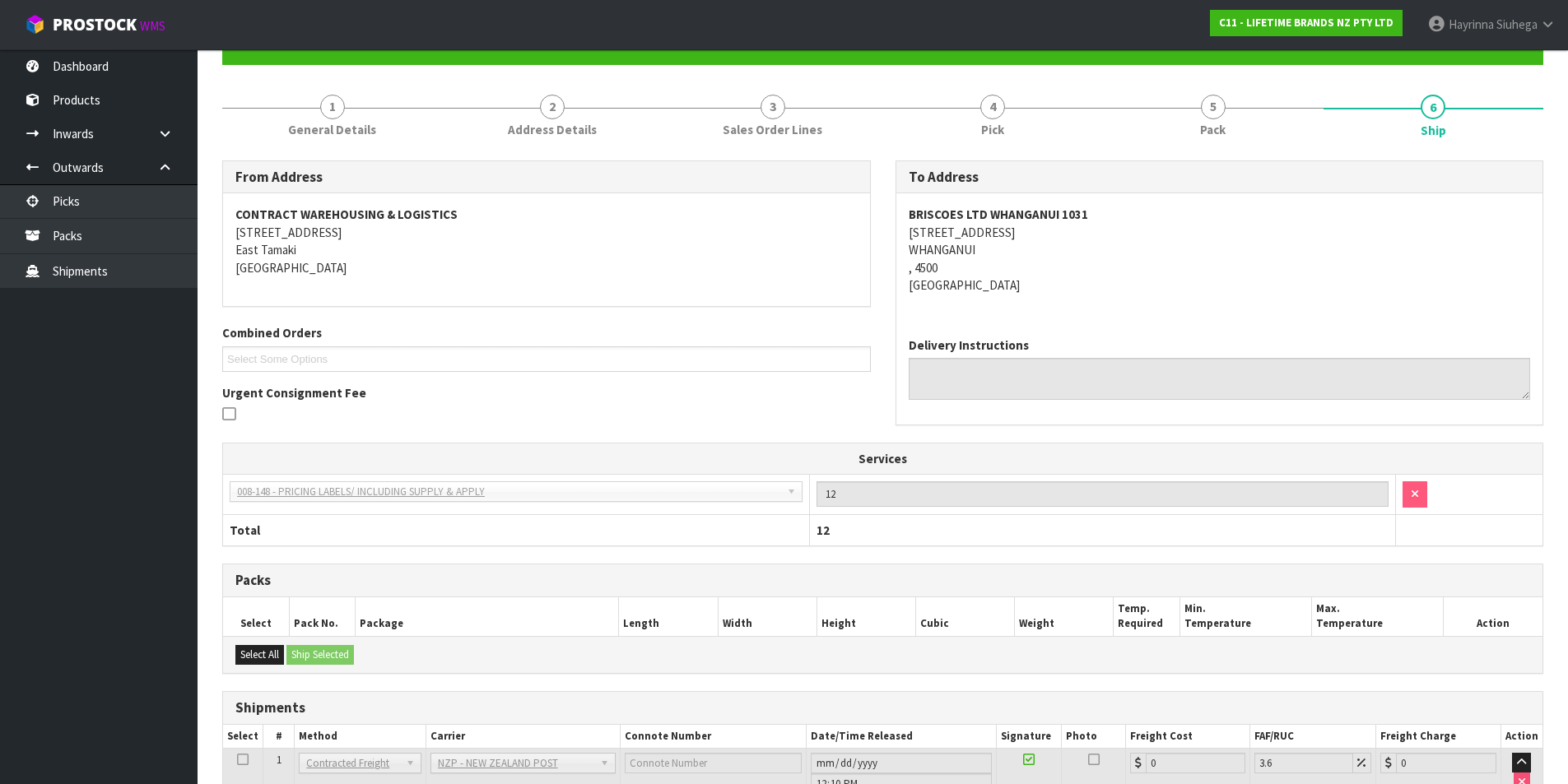
scroll to position [303, 0]
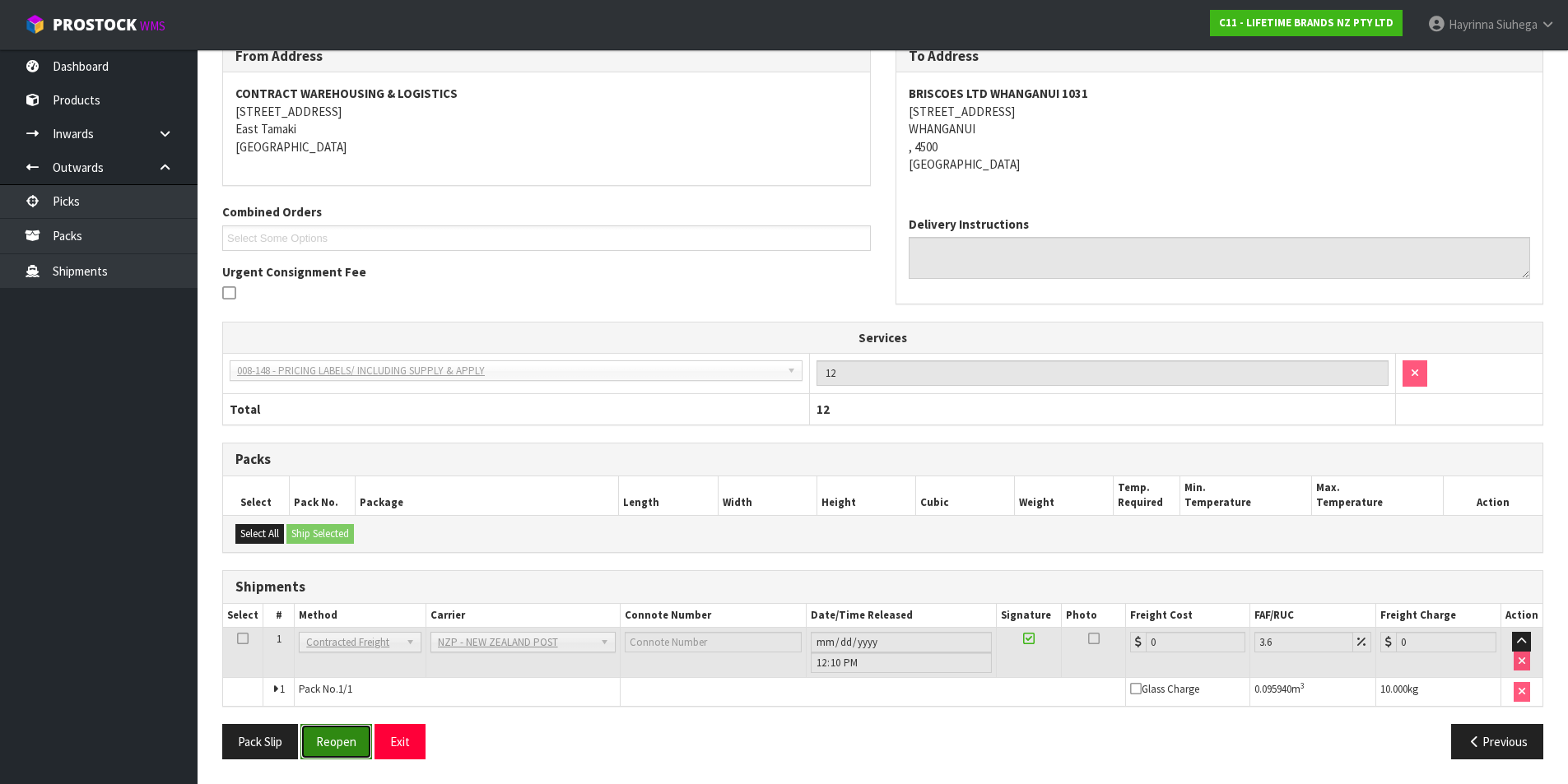
click at [343, 745] on button "Reopen" at bounding box center [336, 742] width 72 height 35
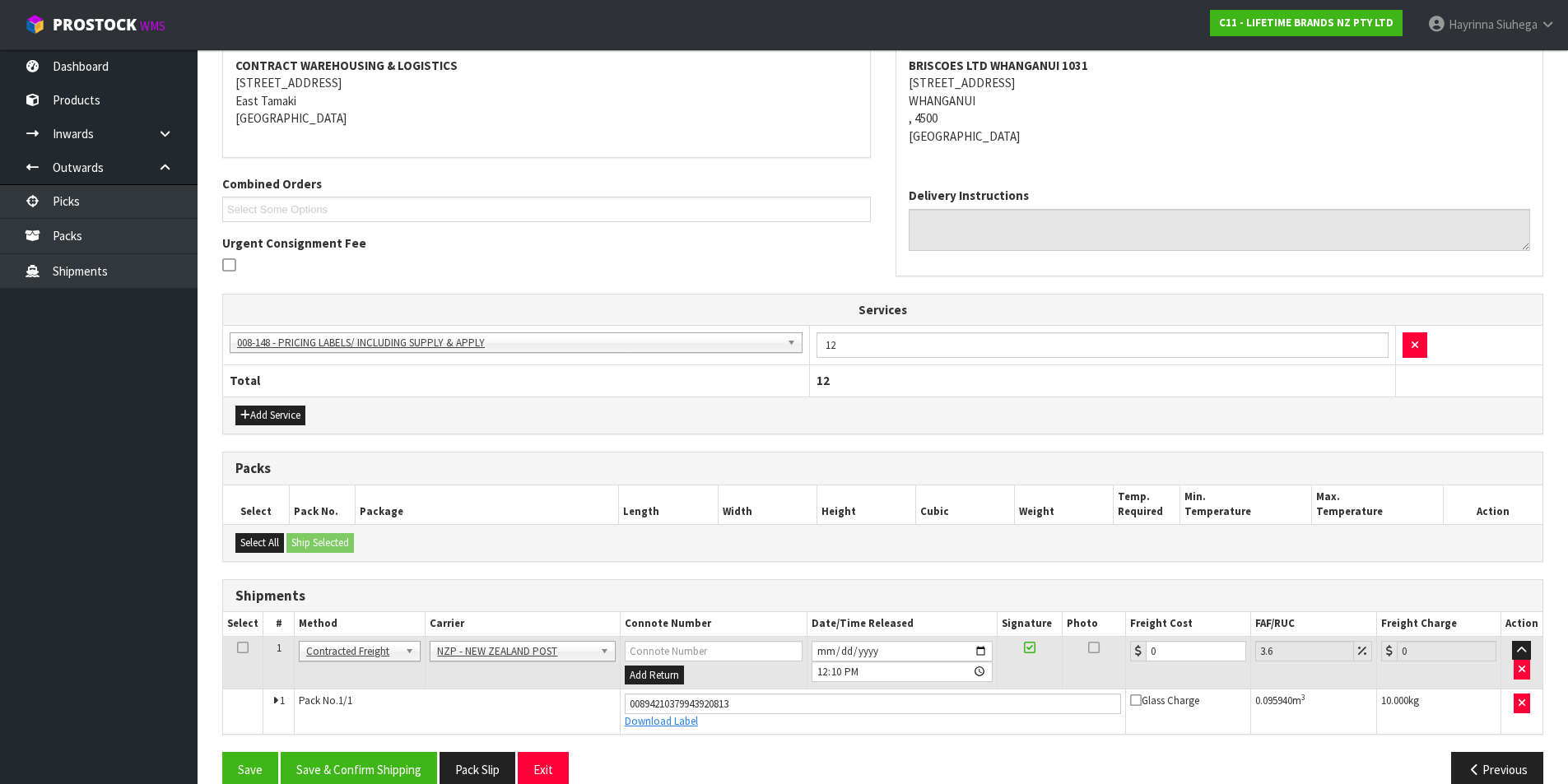
scroll to position [343, 0]
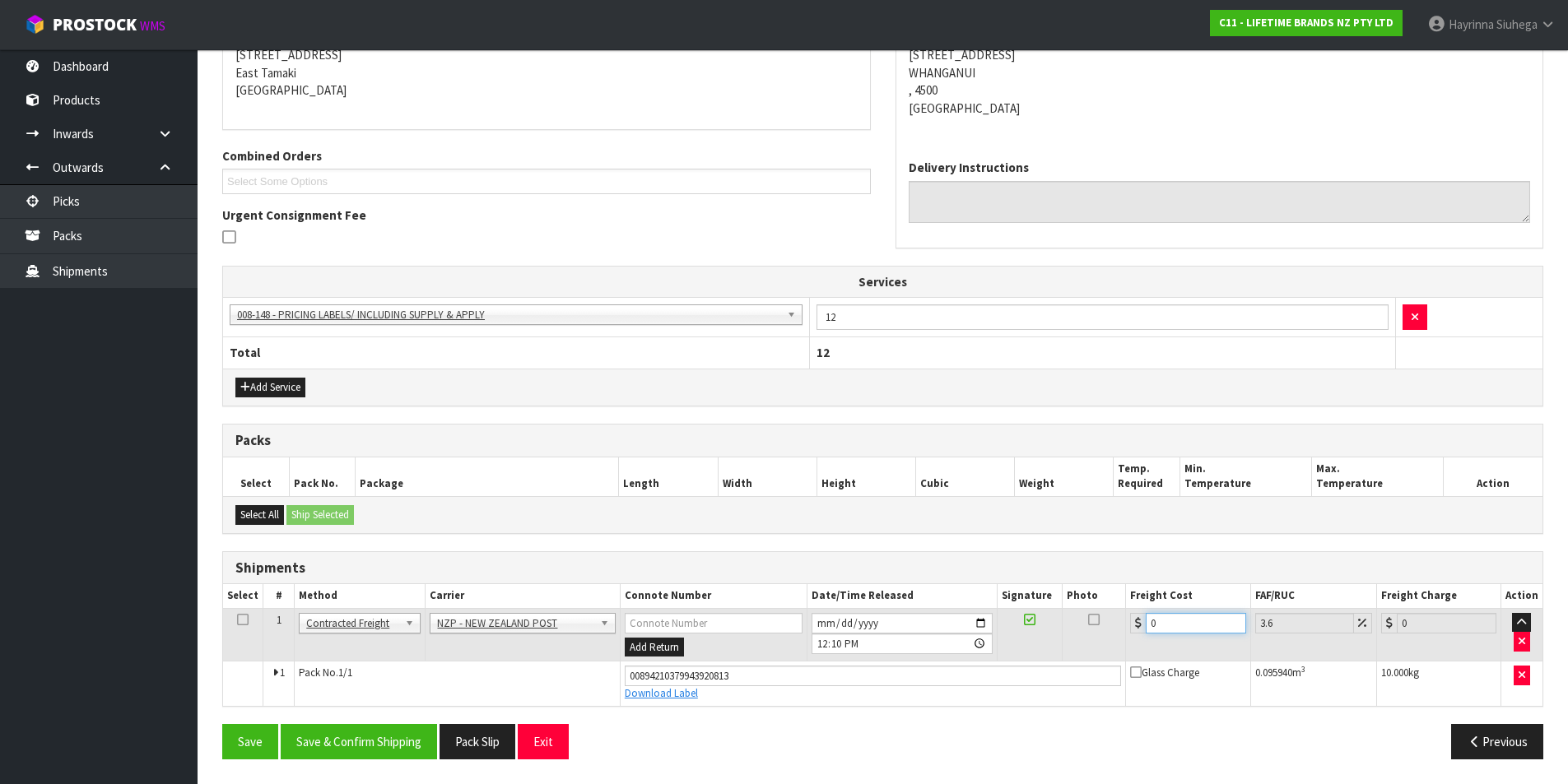
drag, startPoint x: 1179, startPoint y: 617, endPoint x: 1072, endPoint y: 617, distance: 107.0
click at [1073, 617] on tr "1 Client Local Pickup Customer Local Pickup Company Freight Contracted Freight …" at bounding box center [882, 635] width 1319 height 53
click at [222, 724] on button "Save" at bounding box center [250, 742] width 56 height 35
click at [396, 745] on button "Save & Confirm Shipping" at bounding box center [359, 742] width 157 height 35
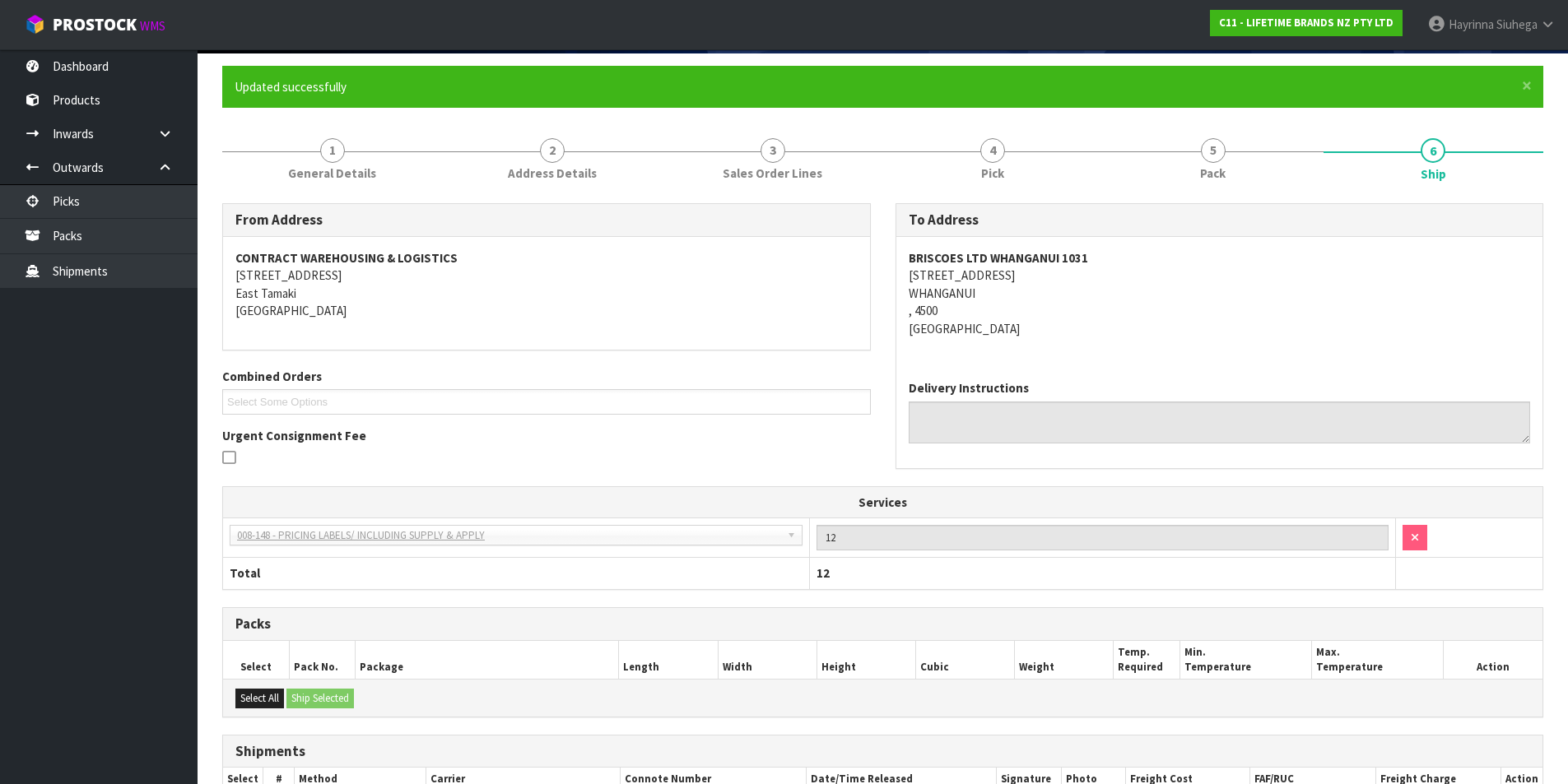
scroll to position [0, 0]
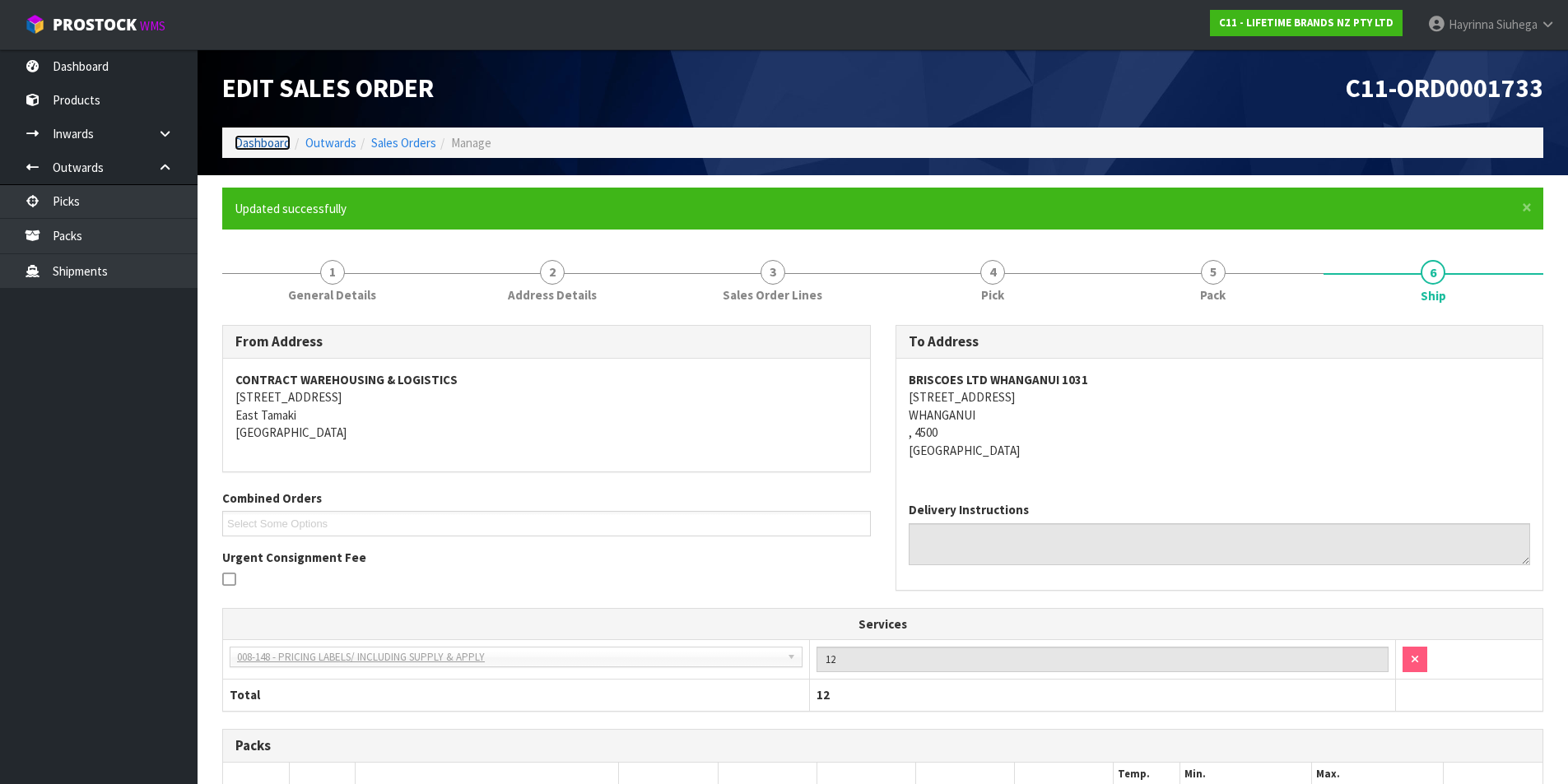
click at [264, 146] on link "Dashboard" at bounding box center [262, 143] width 56 height 16
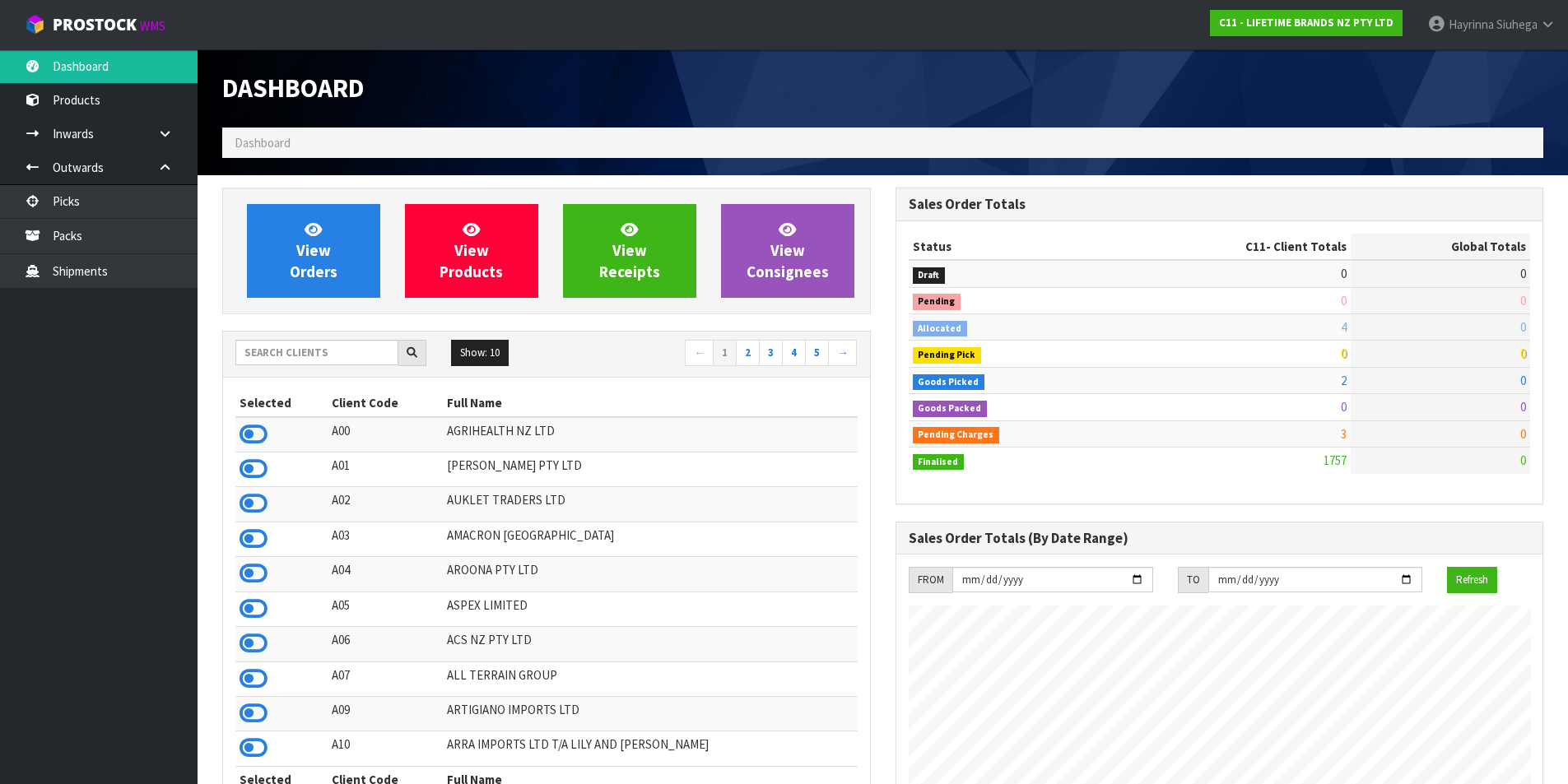
scroll to position [1247, 672]
click at [304, 222] on icon at bounding box center [313, 229] width 18 height 16
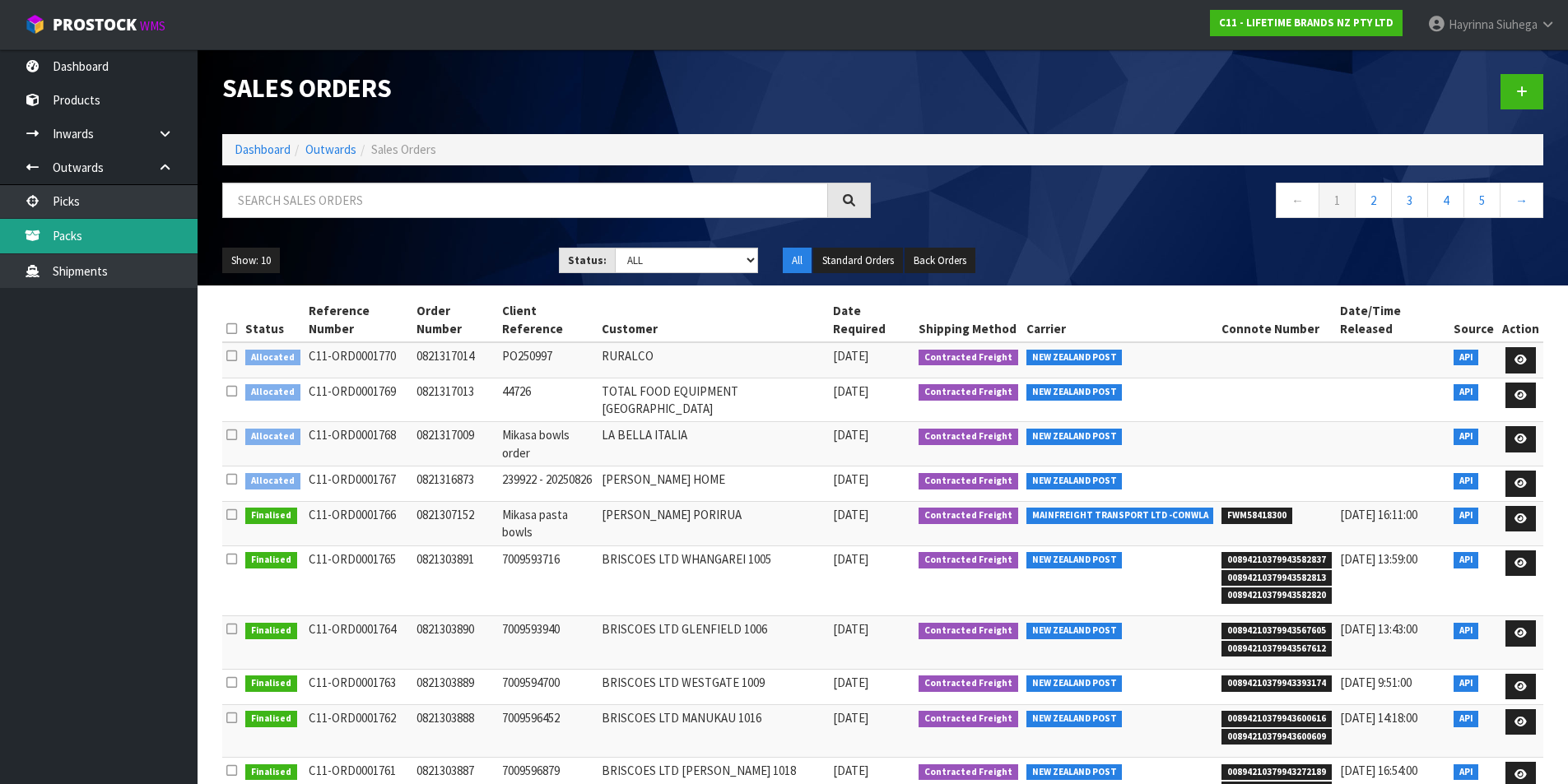
click at [119, 232] on link "Packs" at bounding box center [99, 236] width 198 height 34
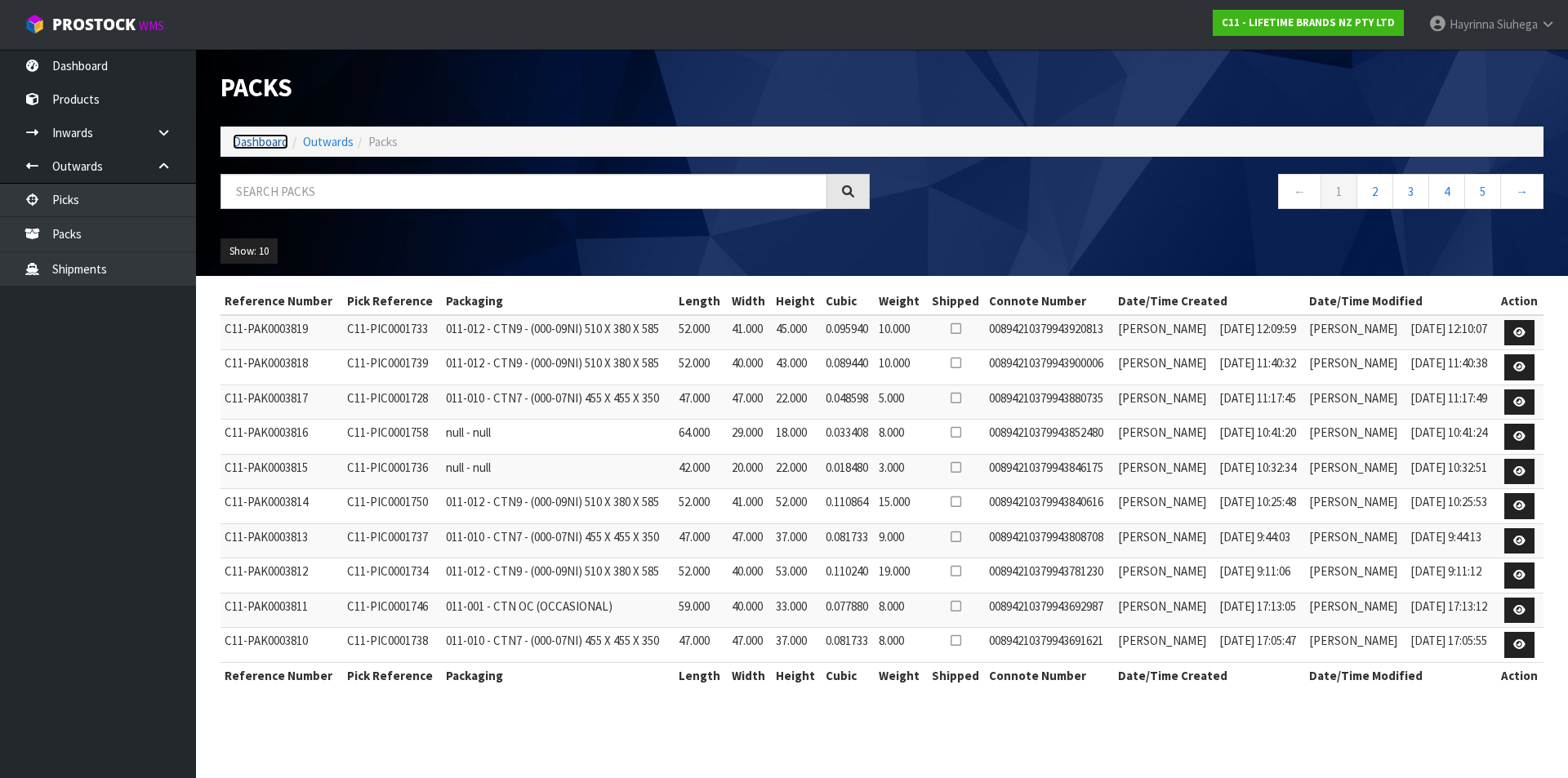
click at [270, 138] on link "Dashboard" at bounding box center [260, 142] width 56 height 16
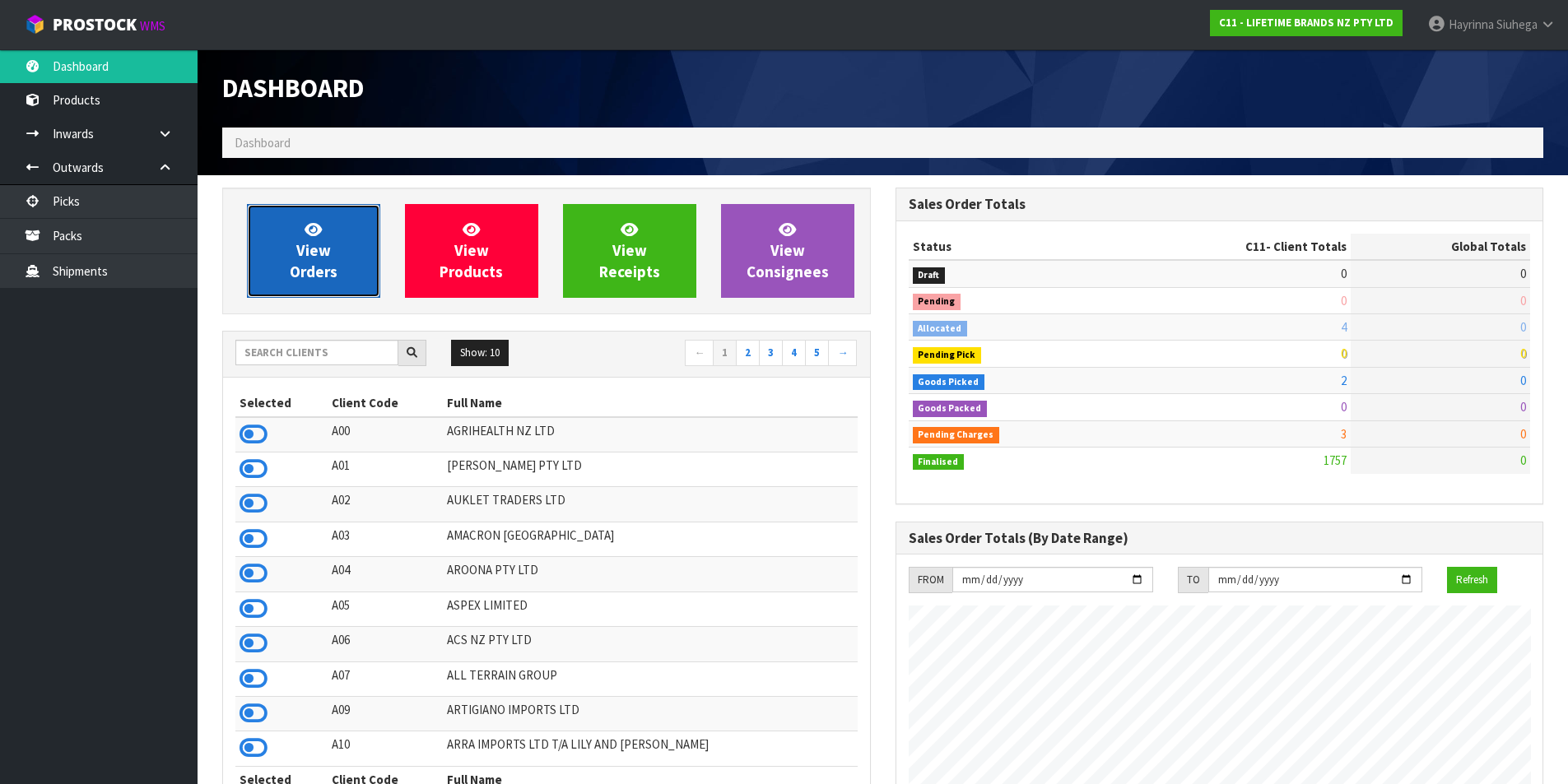
scroll to position [1247, 672]
click at [307, 225] on icon at bounding box center [313, 229] width 18 height 16
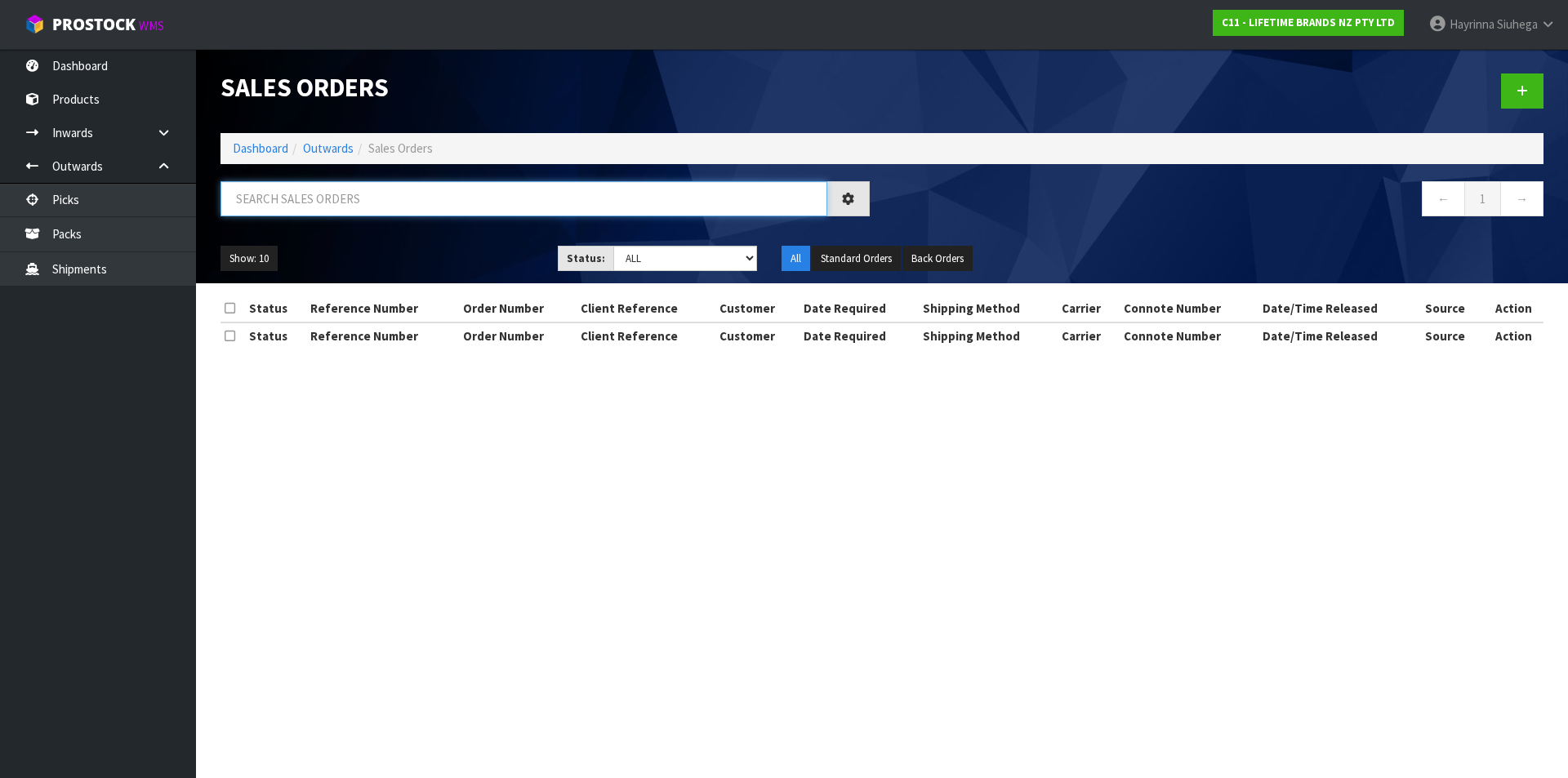
click at [335, 206] on input "text" at bounding box center [523, 199] width 607 height 35
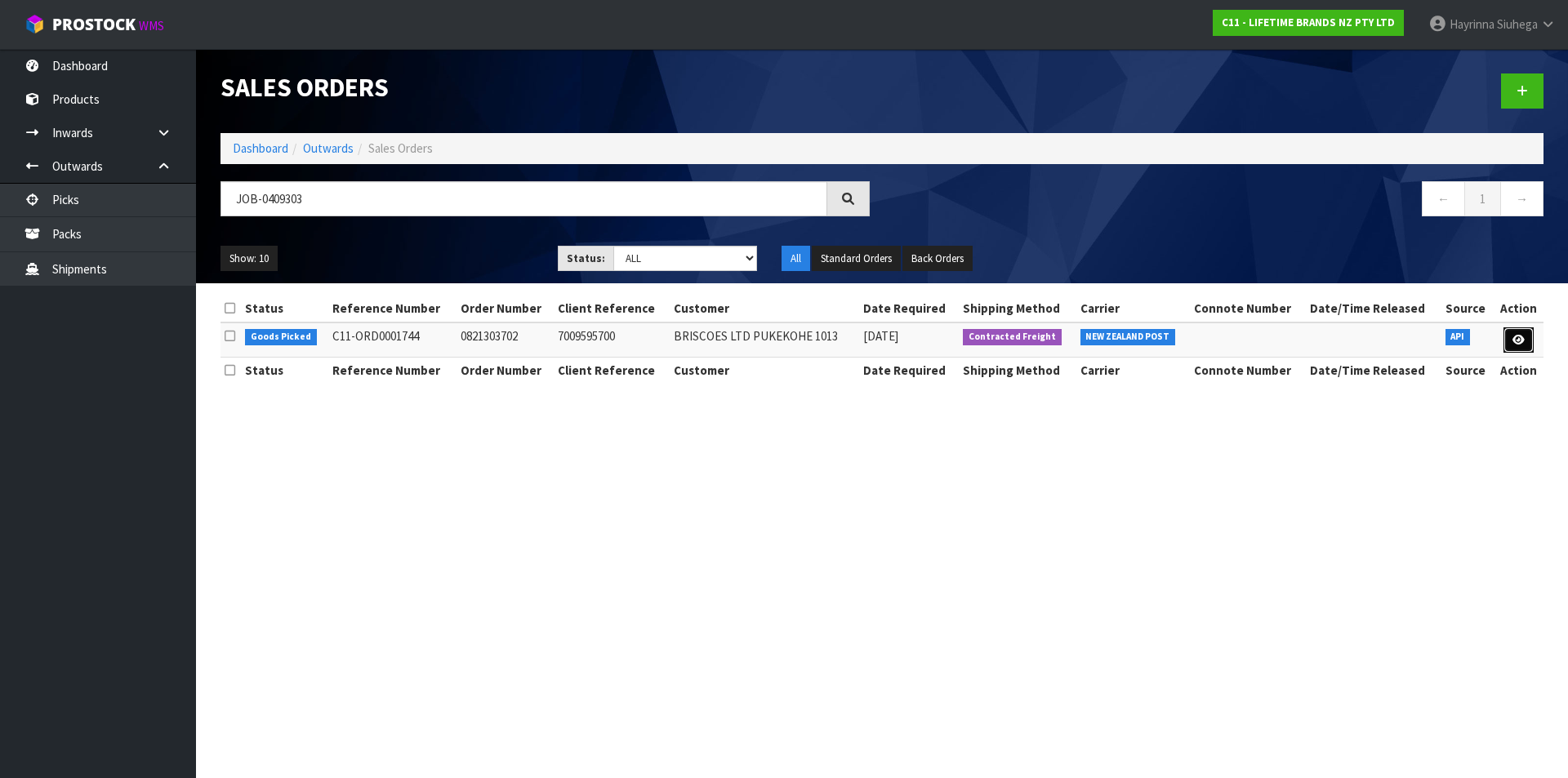
click at [1518, 345] on icon at bounding box center [1518, 339] width 12 height 10
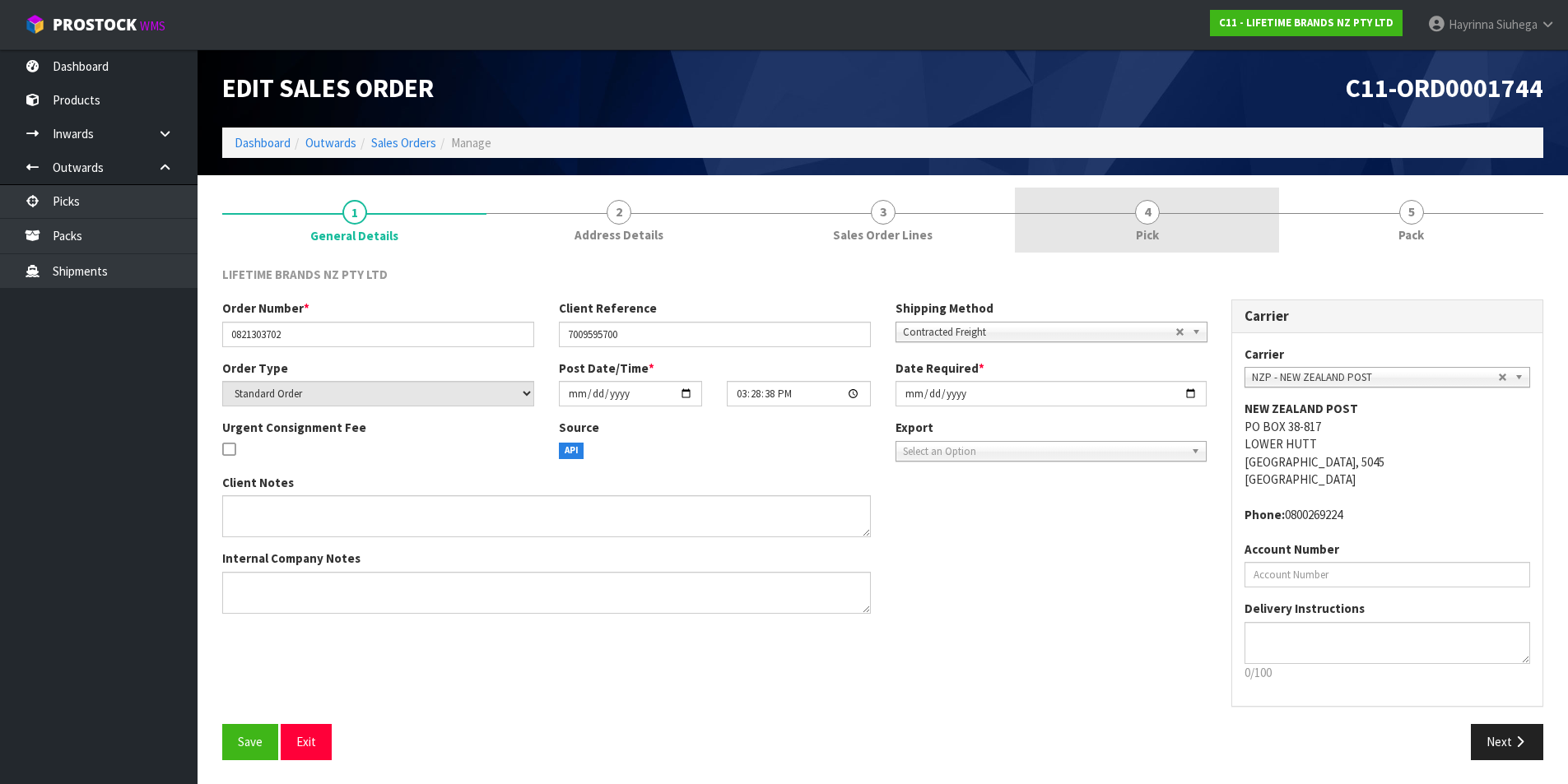
click at [1200, 229] on link "4 Pick" at bounding box center [1146, 220] width 264 height 65
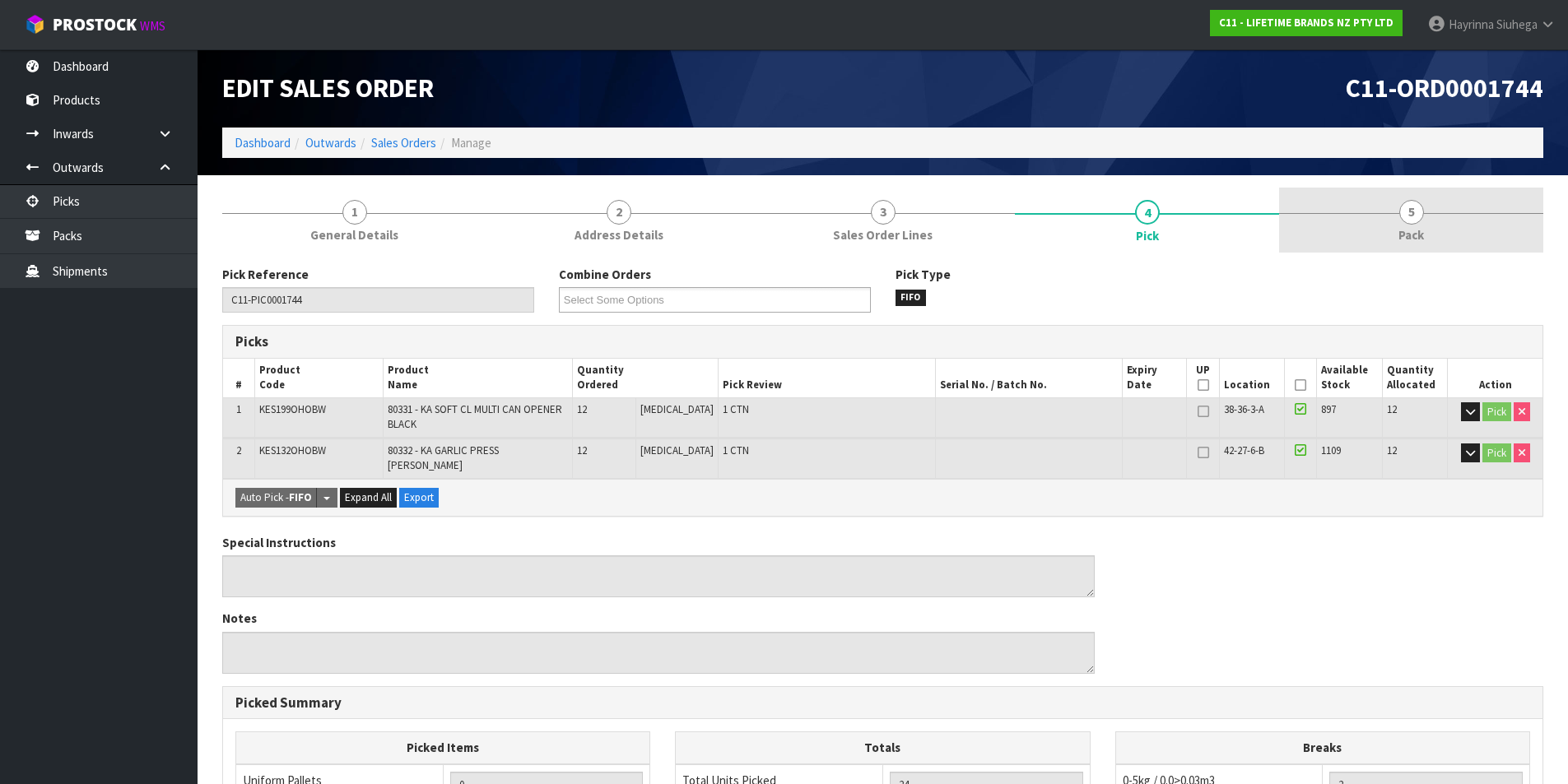
click at [1330, 215] on link "5 Pack" at bounding box center [1410, 220] width 264 height 65
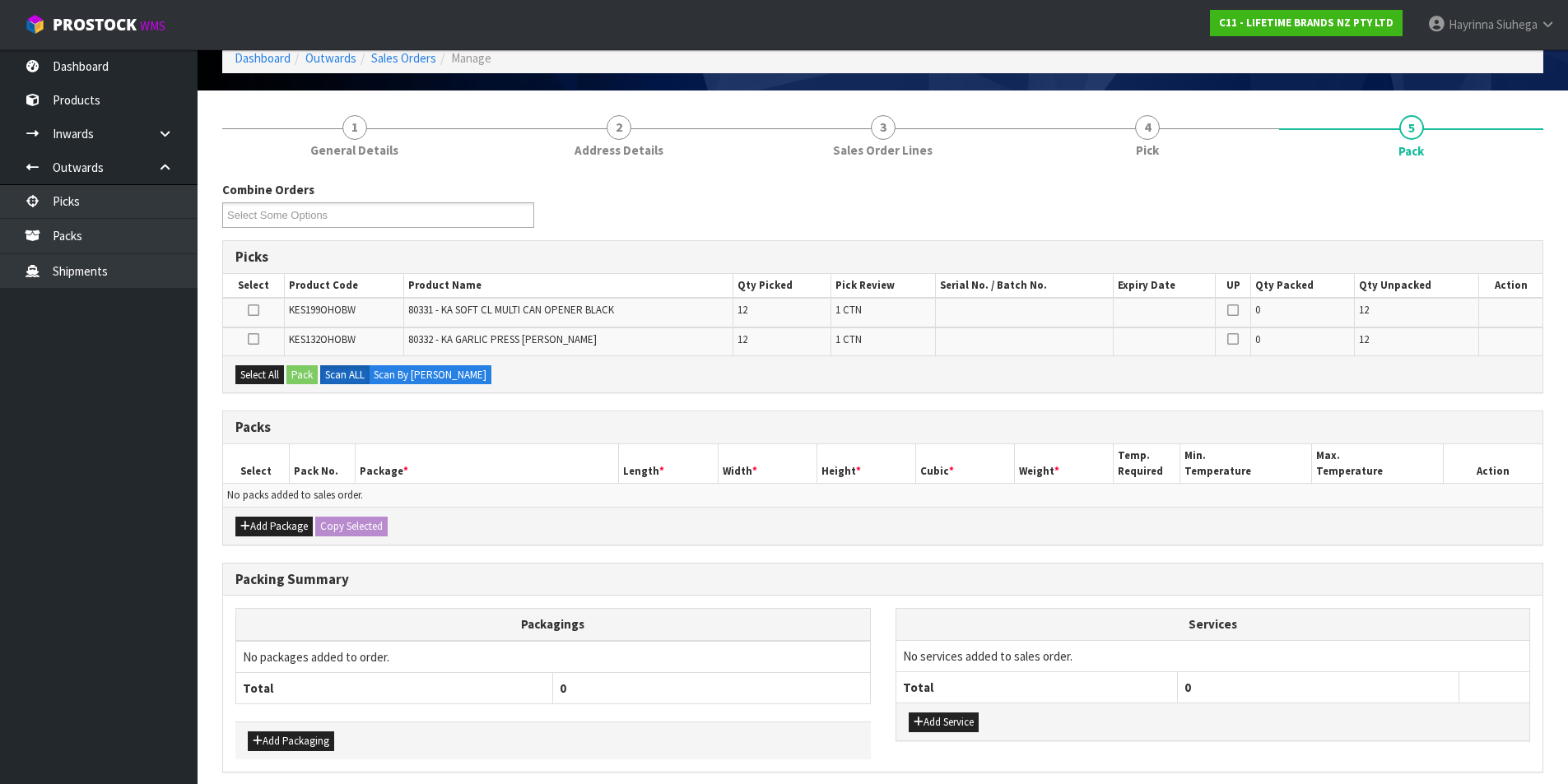
scroll to position [150, 0]
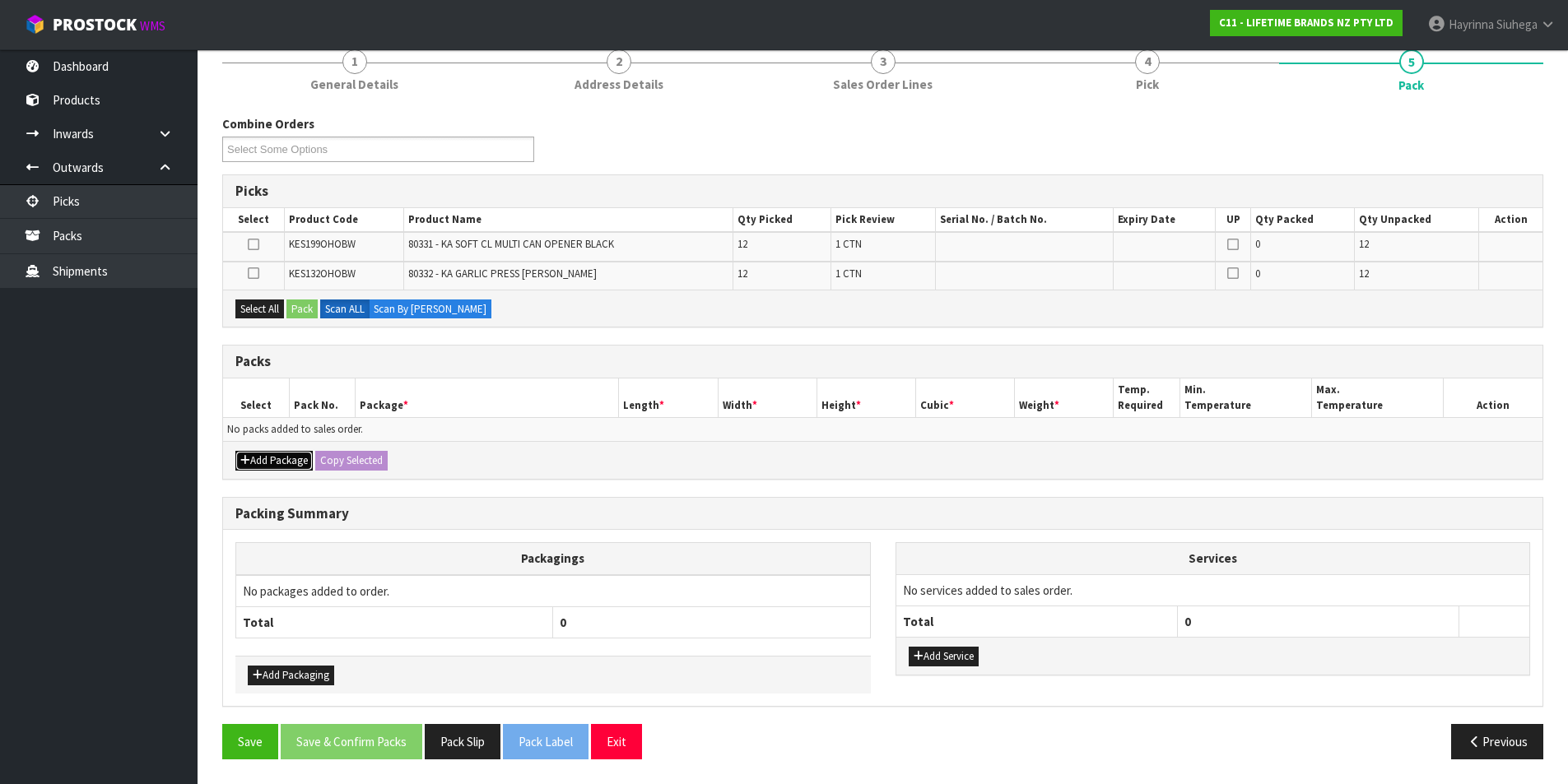
click at [259, 463] on button "Add Package" at bounding box center [273, 460] width 77 height 20
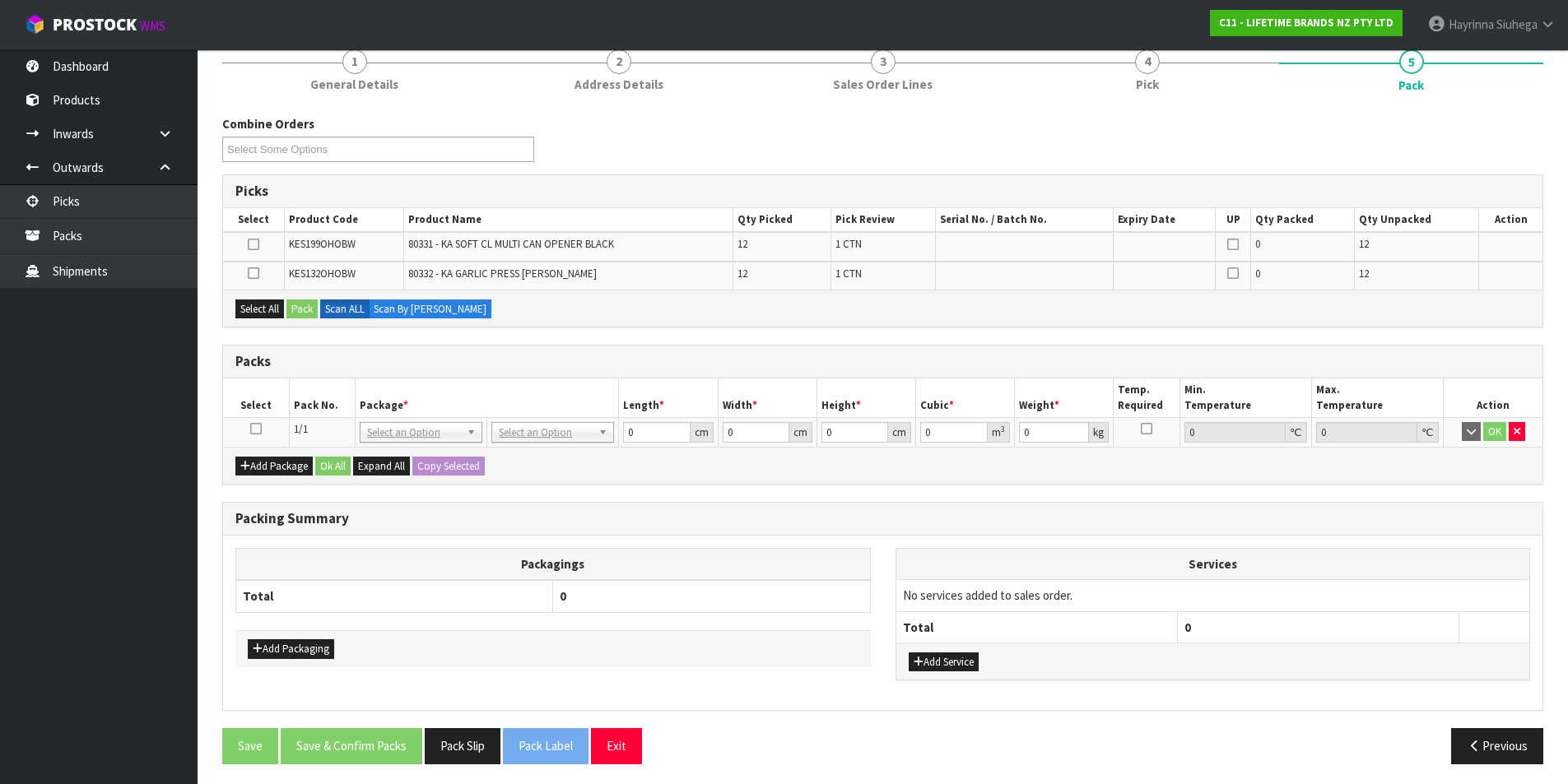
click at [254, 429] on icon at bounding box center [256, 428] width 11 height 1
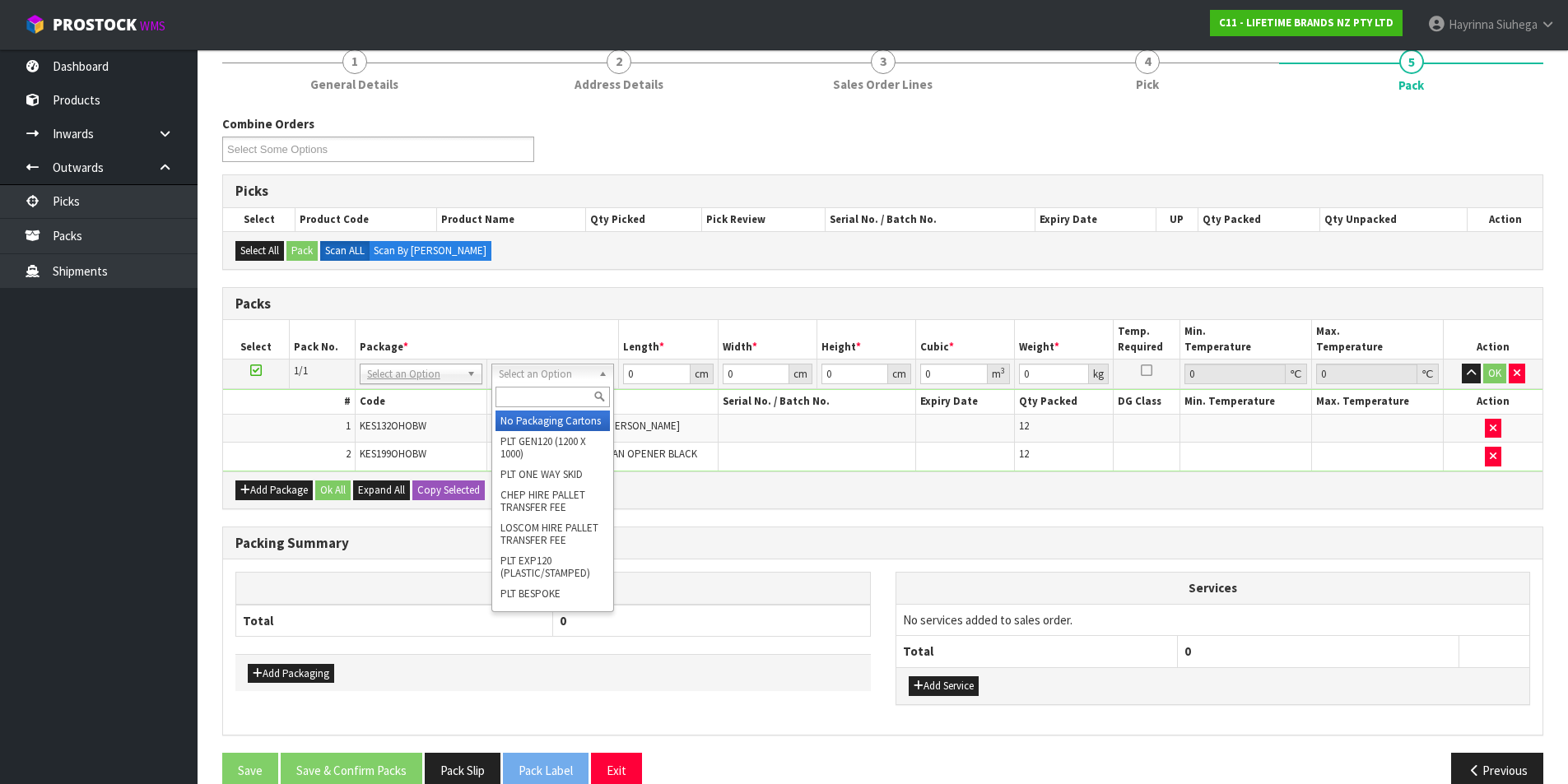
drag, startPoint x: 548, startPoint y: 407, endPoint x: 542, endPoint y: 393, distance: 15.2
click at [548, 408] on div at bounding box center [553, 397] width 121 height 27
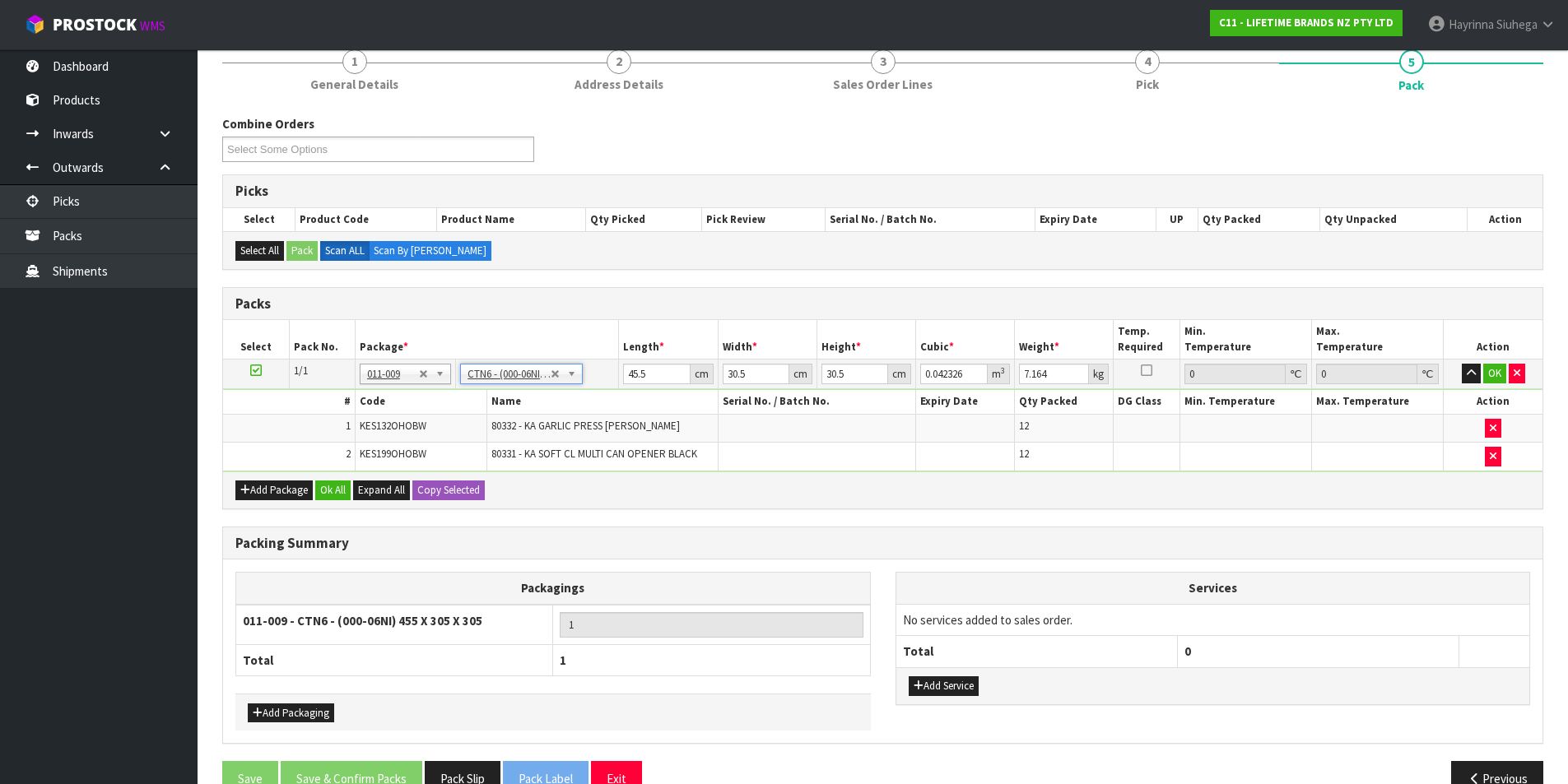
click at [621, 372] on td "45.5 cm" at bounding box center [668, 374] width 99 height 30
click at [629, 375] on input "45.5" at bounding box center [655, 374] width 66 height 21
drag, startPoint x: 629, startPoint y: 375, endPoint x: 668, endPoint y: 361, distance: 41.4
click at [637, 371] on input "45.5" at bounding box center [655, 374] width 66 height 21
click button "OK" at bounding box center [1494, 373] width 23 height 20
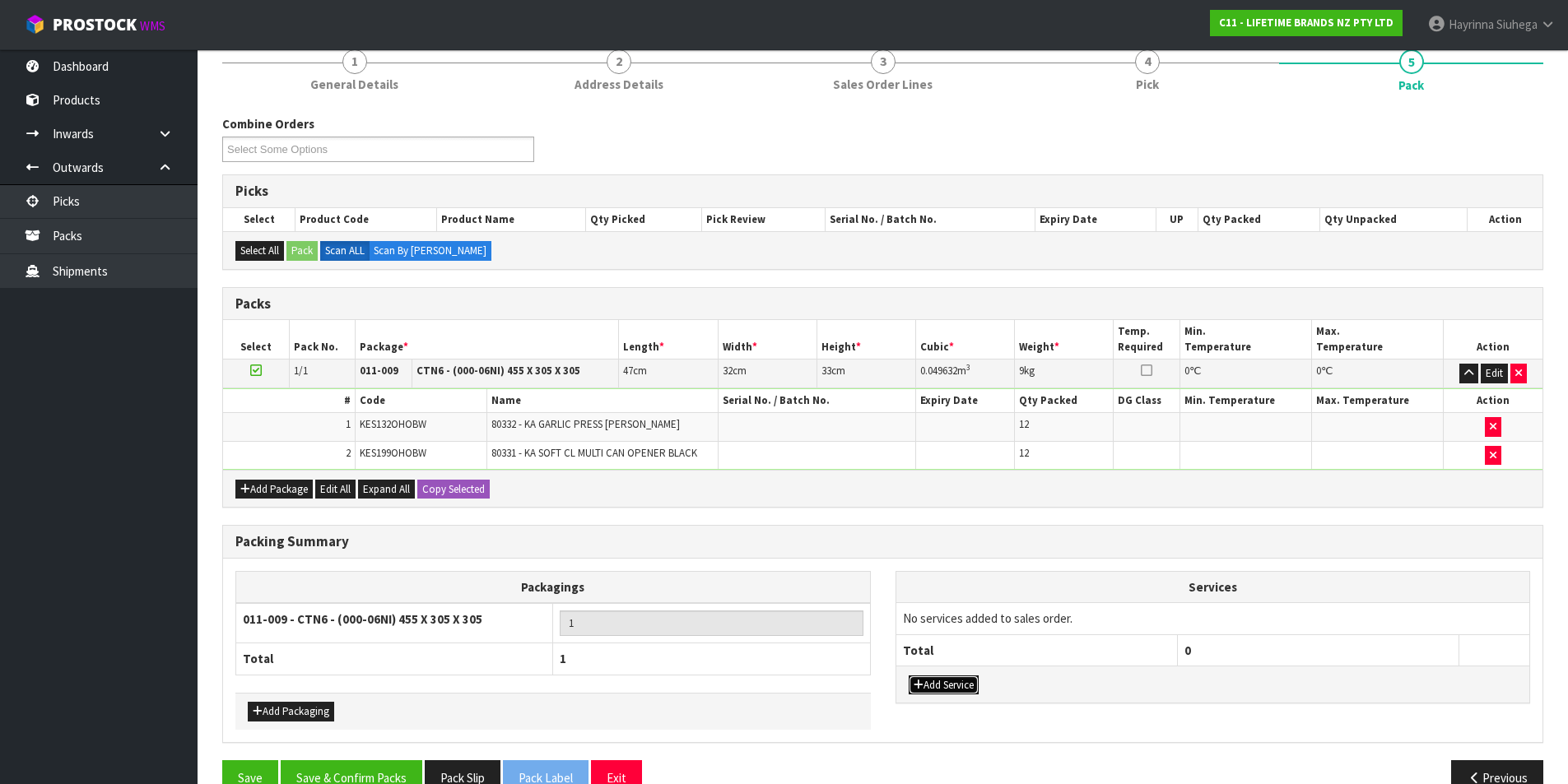
click at [949, 679] on button "Add Service" at bounding box center [943, 685] width 70 height 20
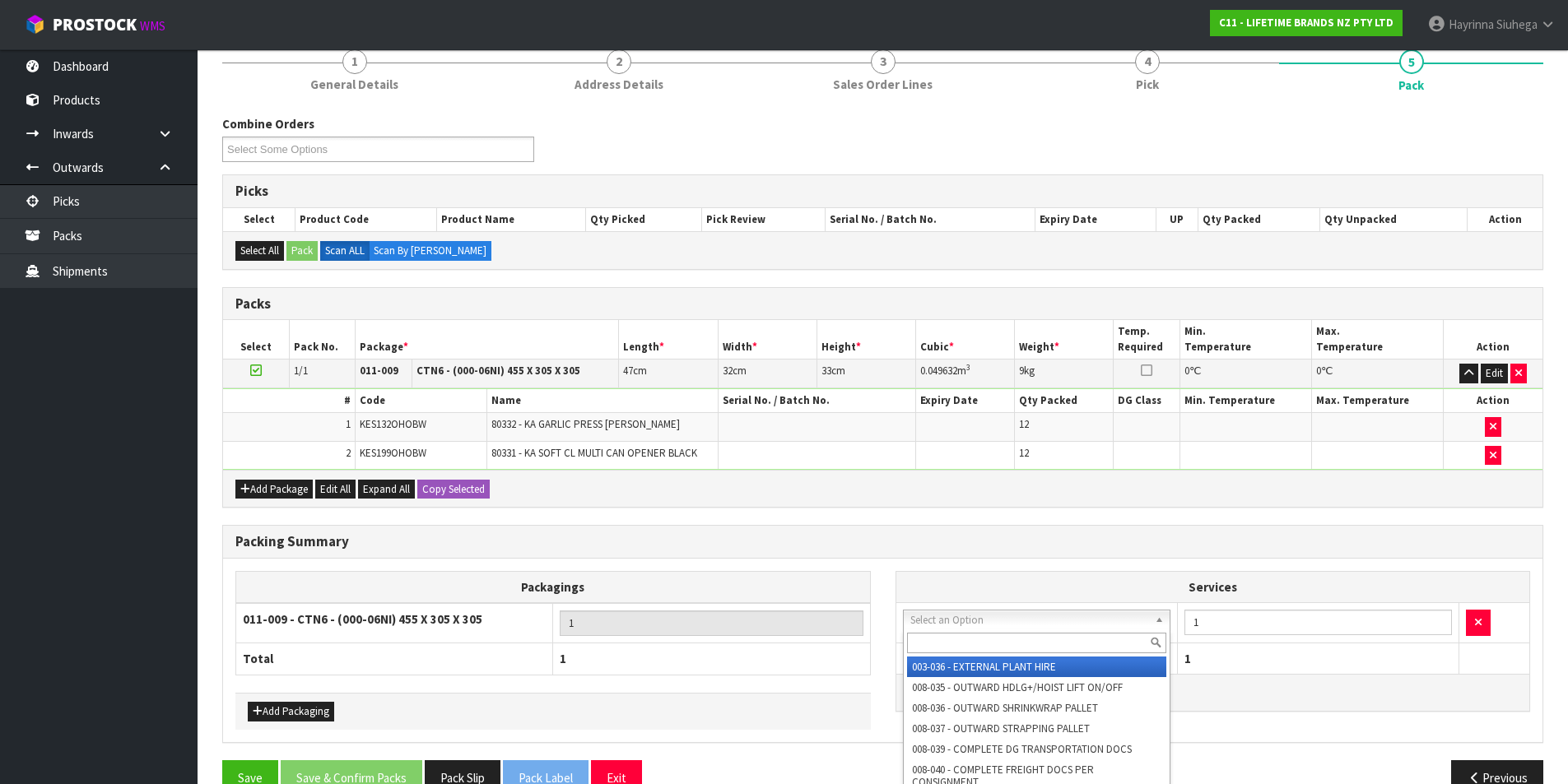
drag, startPoint x: 962, startPoint y: 640, endPoint x: 946, endPoint y: 619, distance: 26.4
click at [960, 641] on input "text" at bounding box center [1037, 643] width 260 height 21
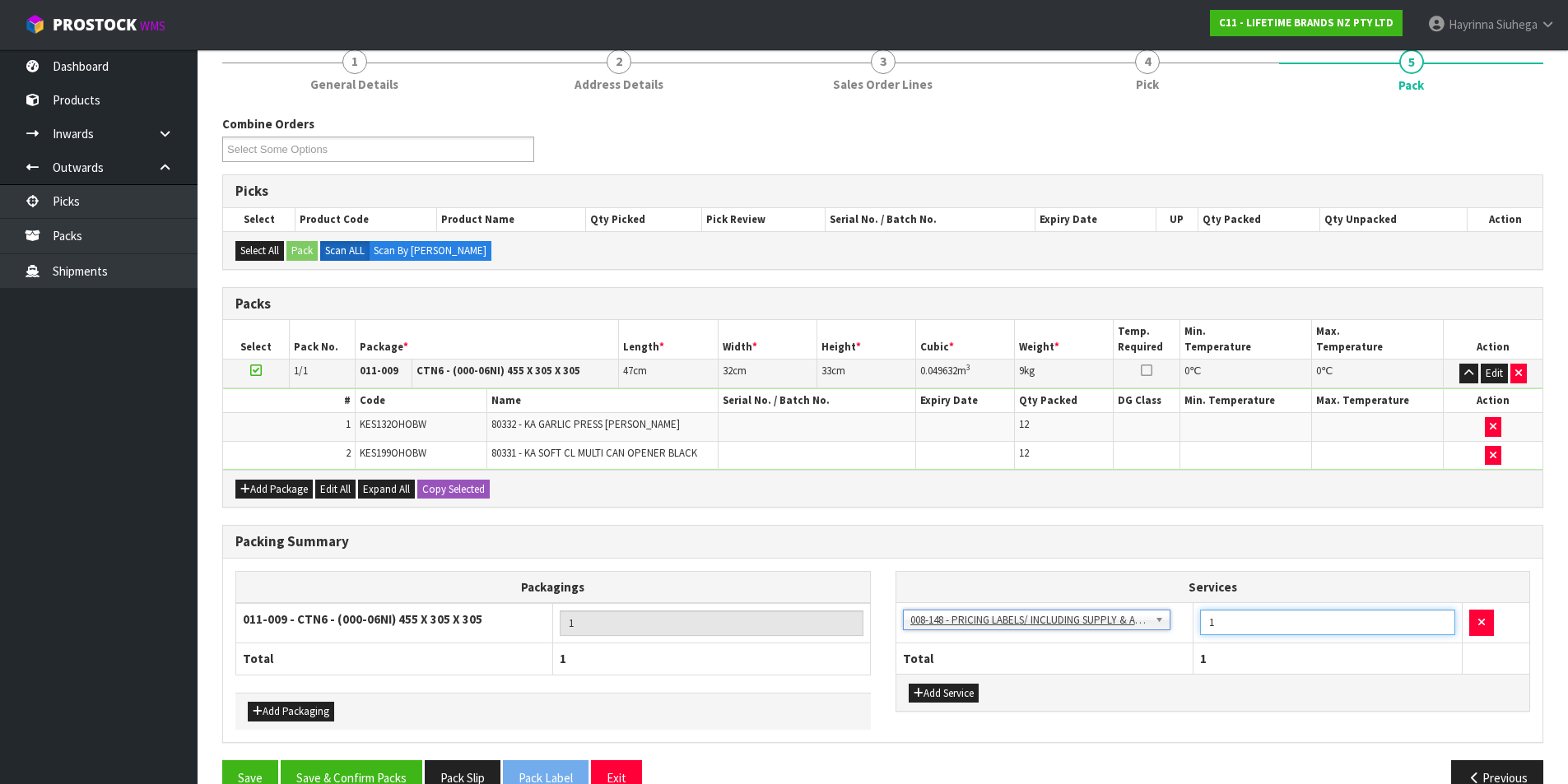
drag, startPoint x: 1222, startPoint y: 621, endPoint x: 1273, endPoint y: 557, distance: 81.8
click at [1168, 626] on tr "003-036 - EXTERNAL PLANT HIRE 008-035 - OUTWARD HDLG+/HOIST LIFT ON/OFF 008-036…" at bounding box center [1212, 623] width 634 height 40
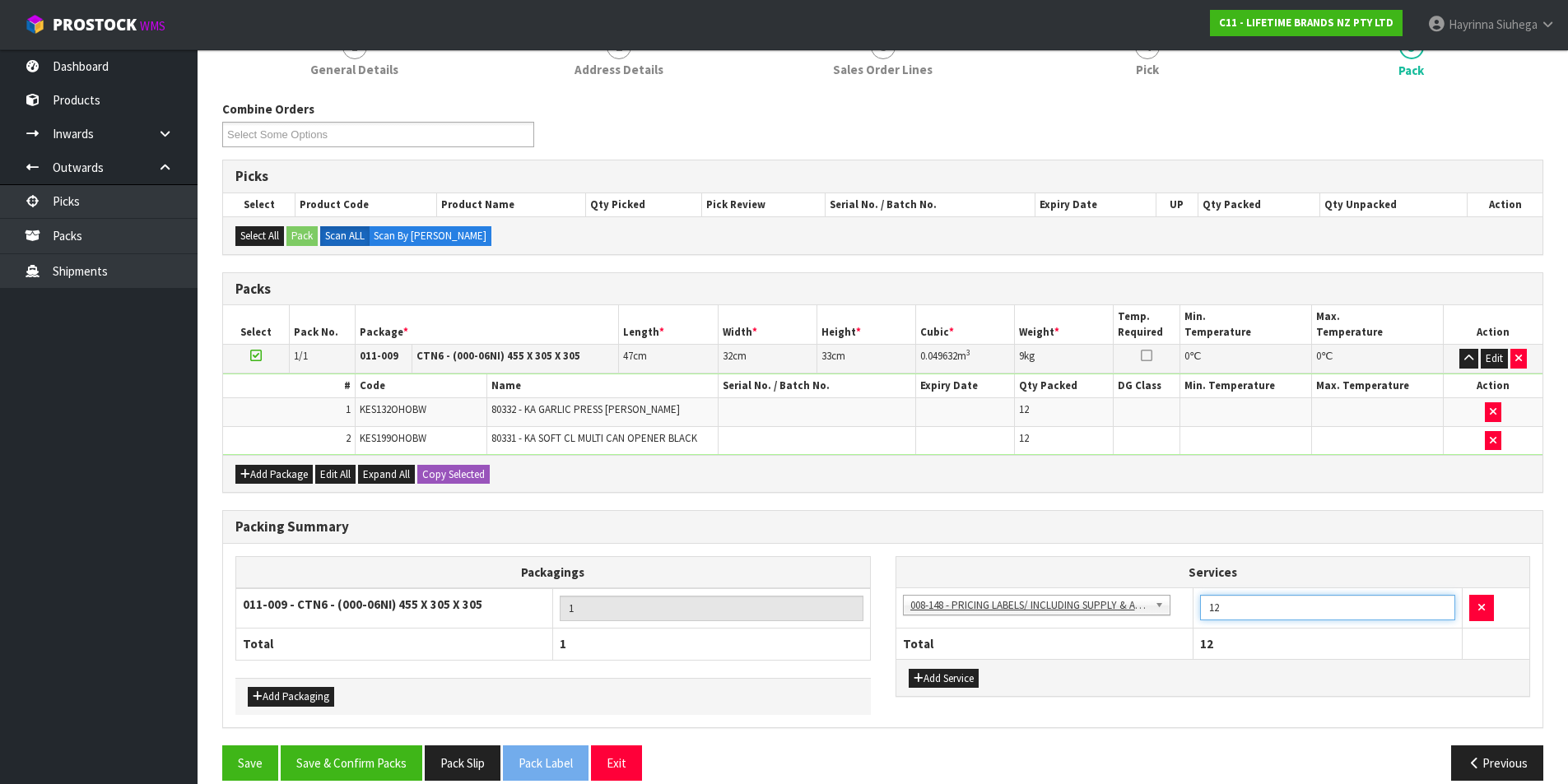
scroll to position [187, 0]
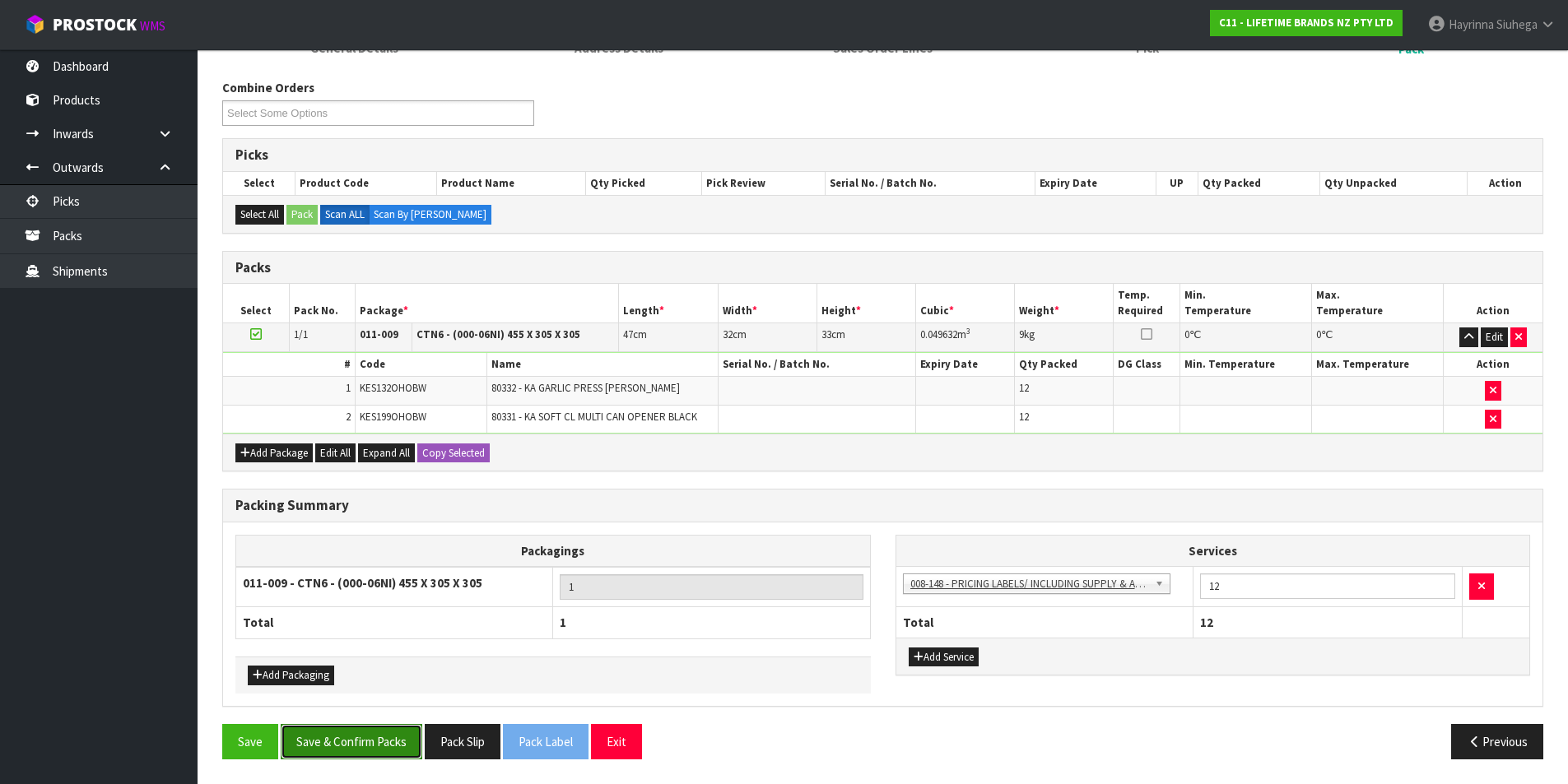
click at [393, 755] on button "Save & Confirm Packs" at bounding box center [352, 742] width 142 height 35
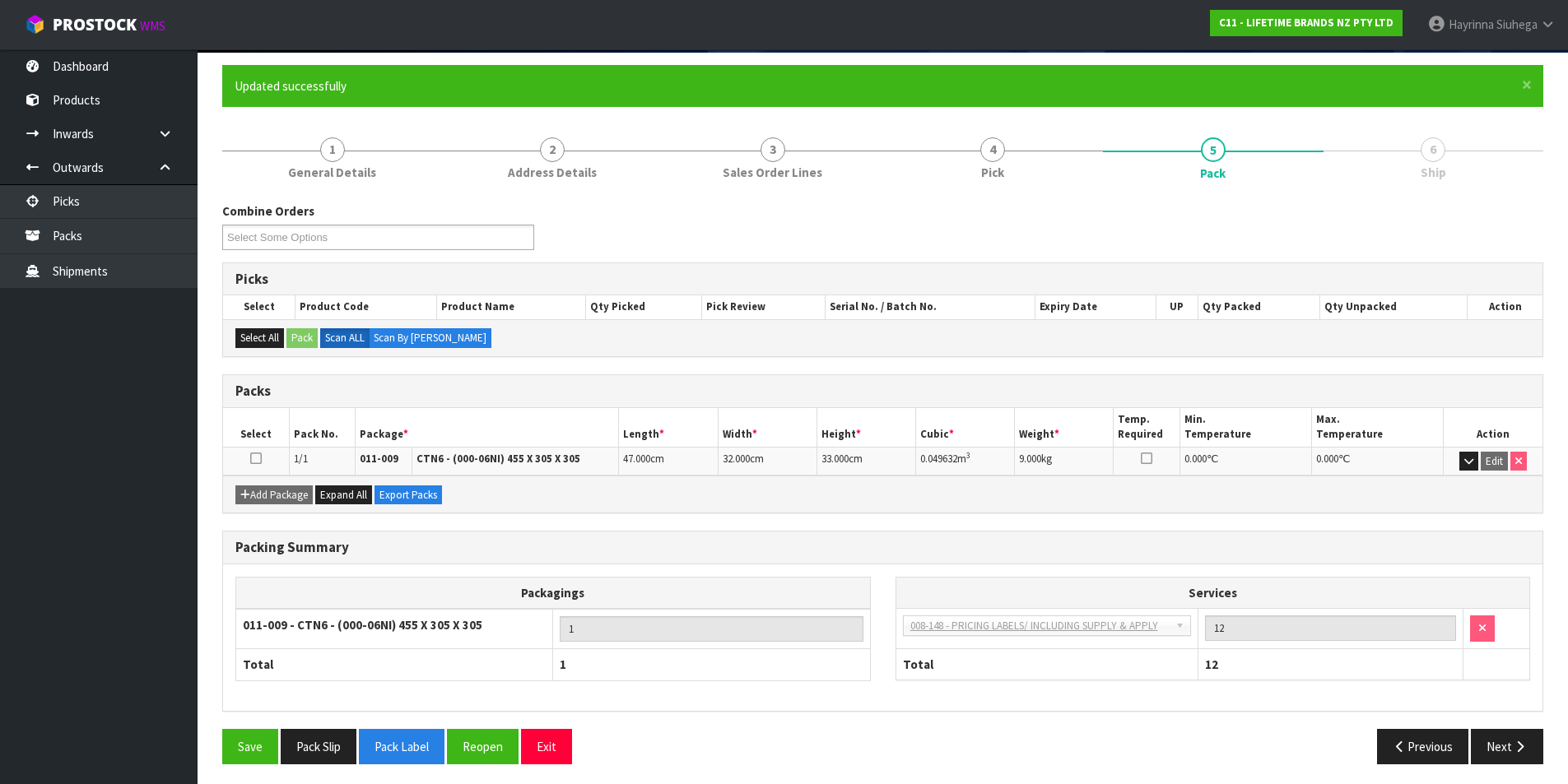
scroll to position [128, 0]
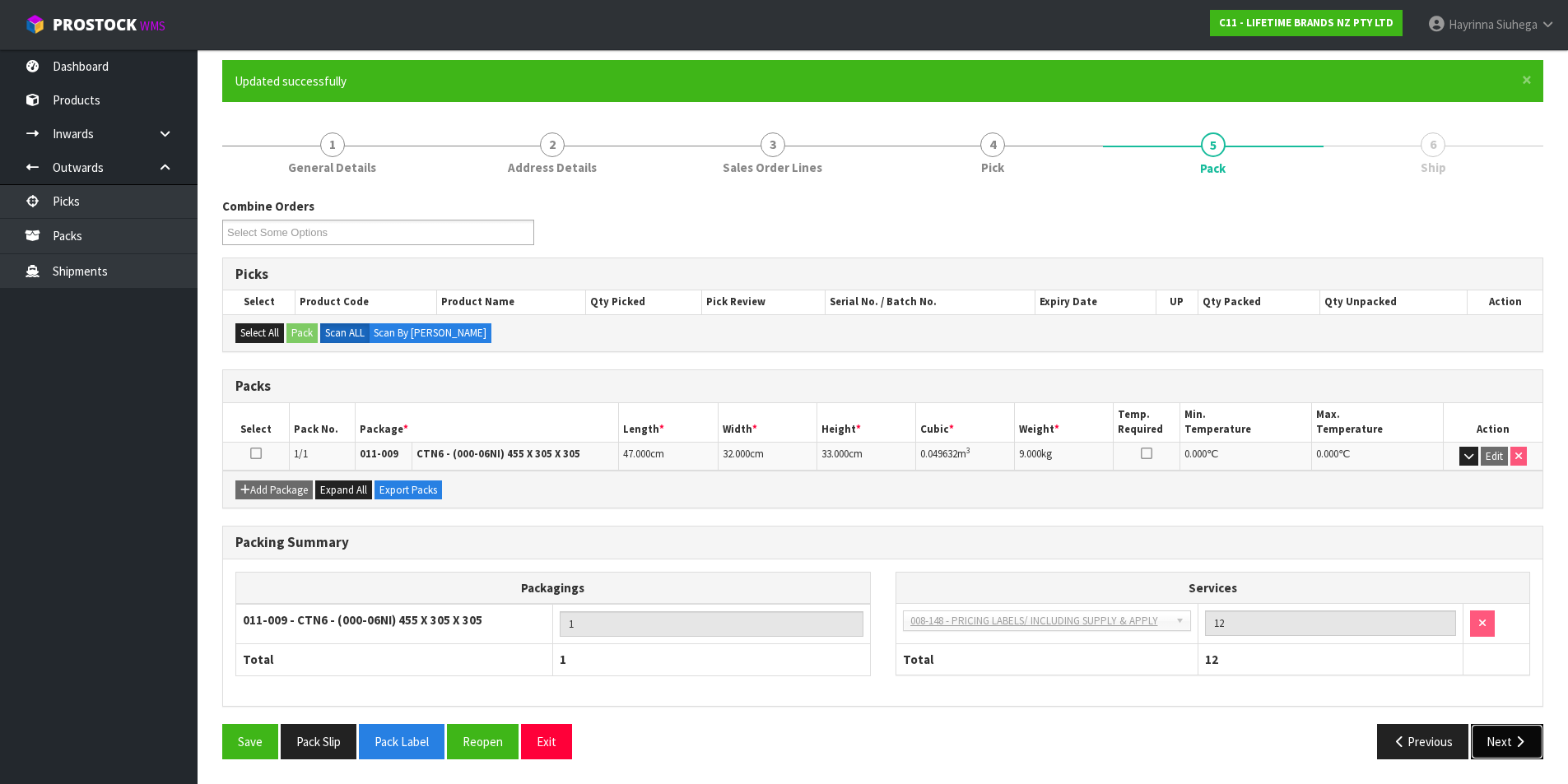
click at [1477, 750] on button "Next" at bounding box center [1507, 742] width 73 height 35
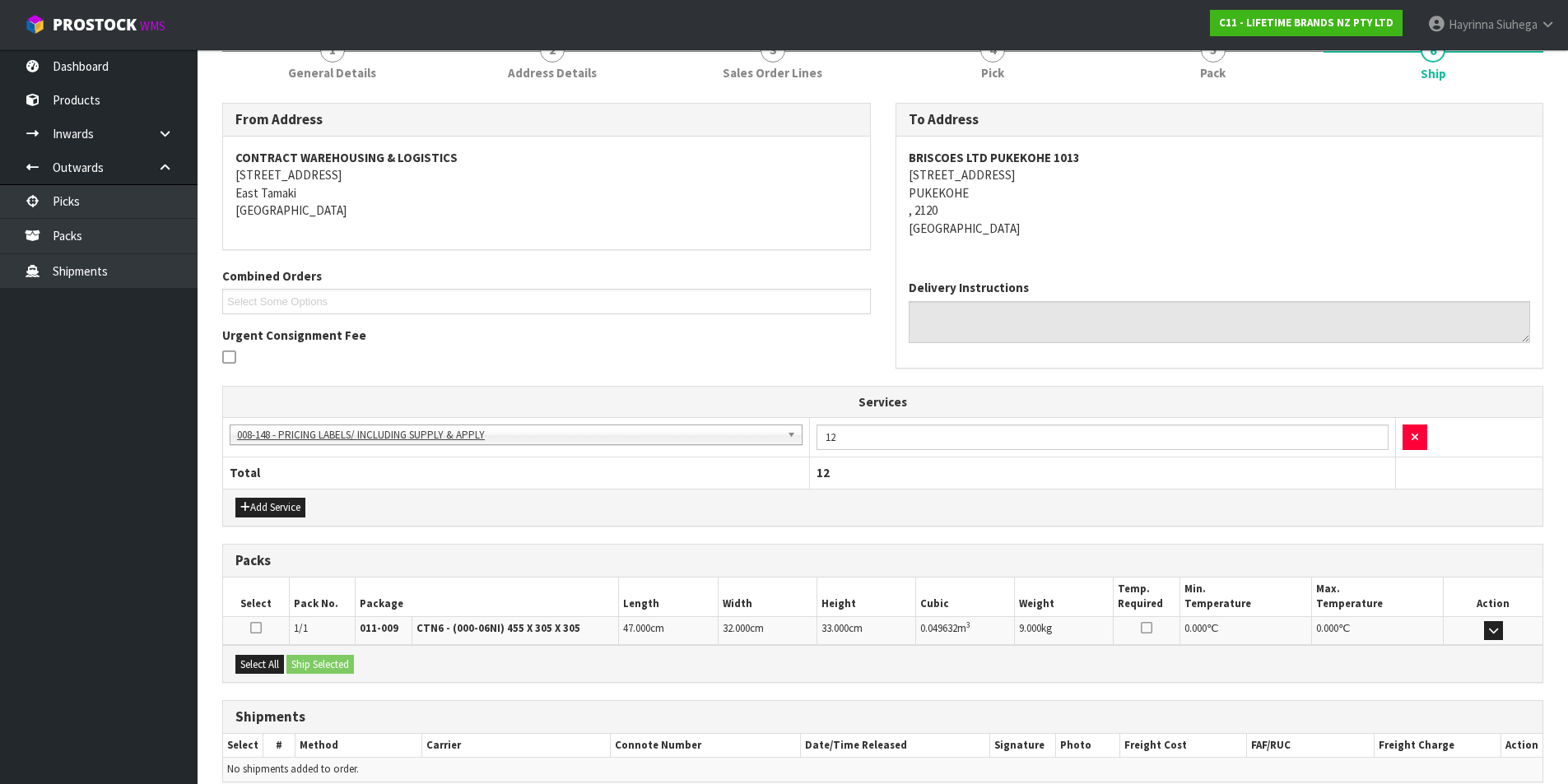
scroll to position [298, 0]
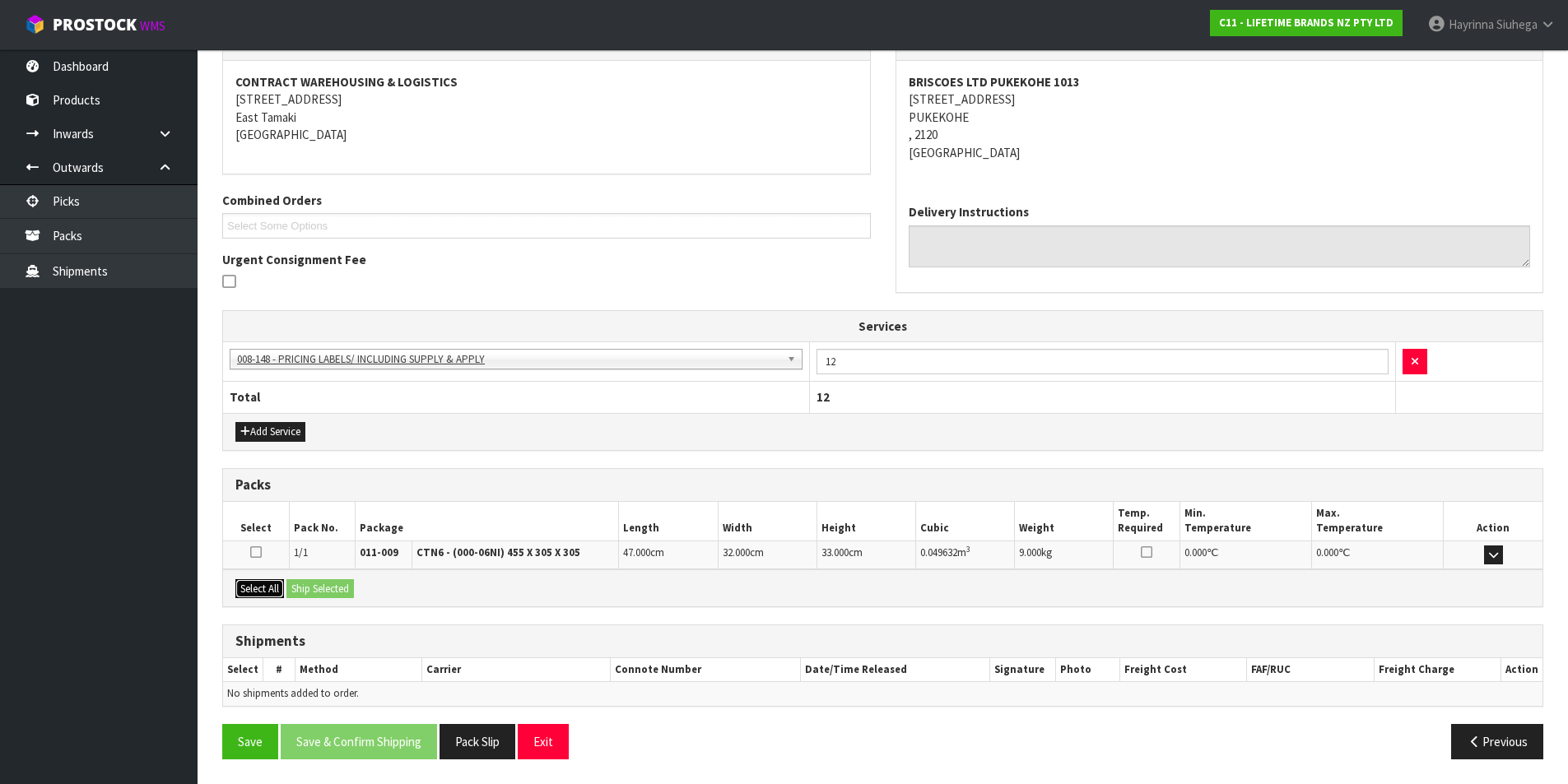
drag, startPoint x: 254, startPoint y: 583, endPoint x: 287, endPoint y: 586, distance: 33.1
click at [258, 583] on button "Select All" at bounding box center [259, 589] width 49 height 20
click at [301, 586] on button "Ship Selected" at bounding box center [320, 589] width 67 height 20
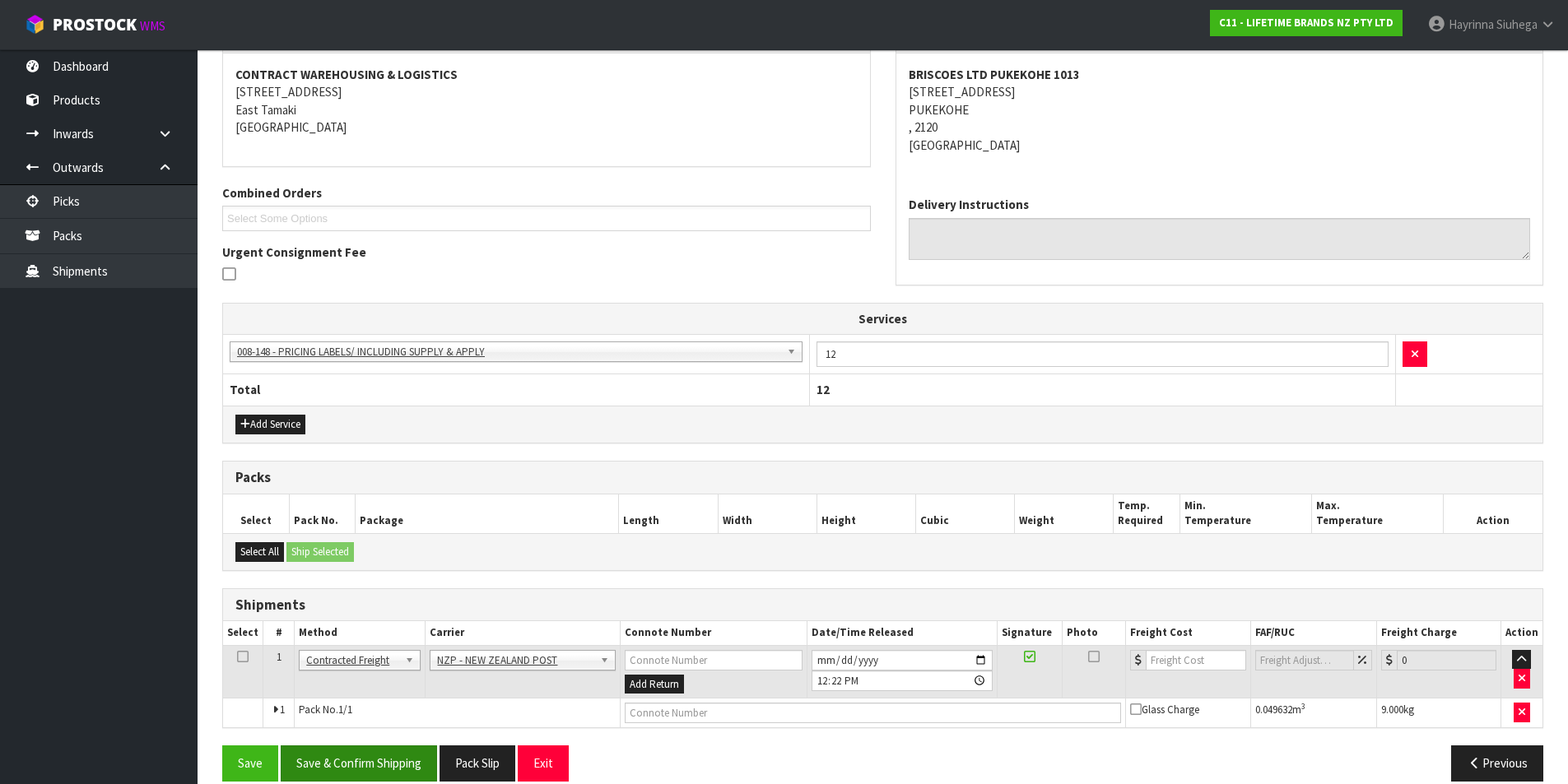
scroll to position [328, 0]
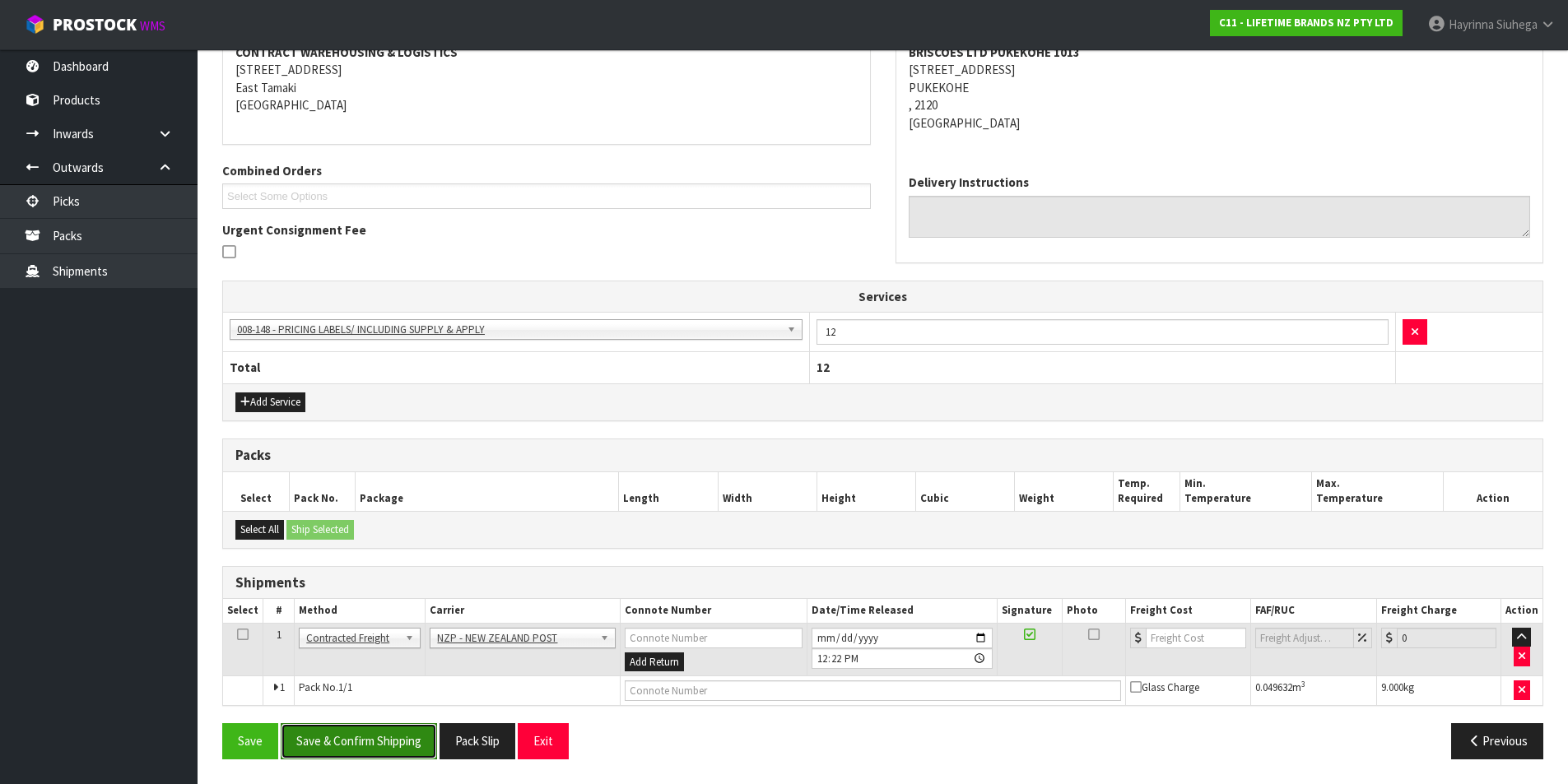
click at [335, 759] on button "Save & Confirm Shipping" at bounding box center [359, 741] width 157 height 35
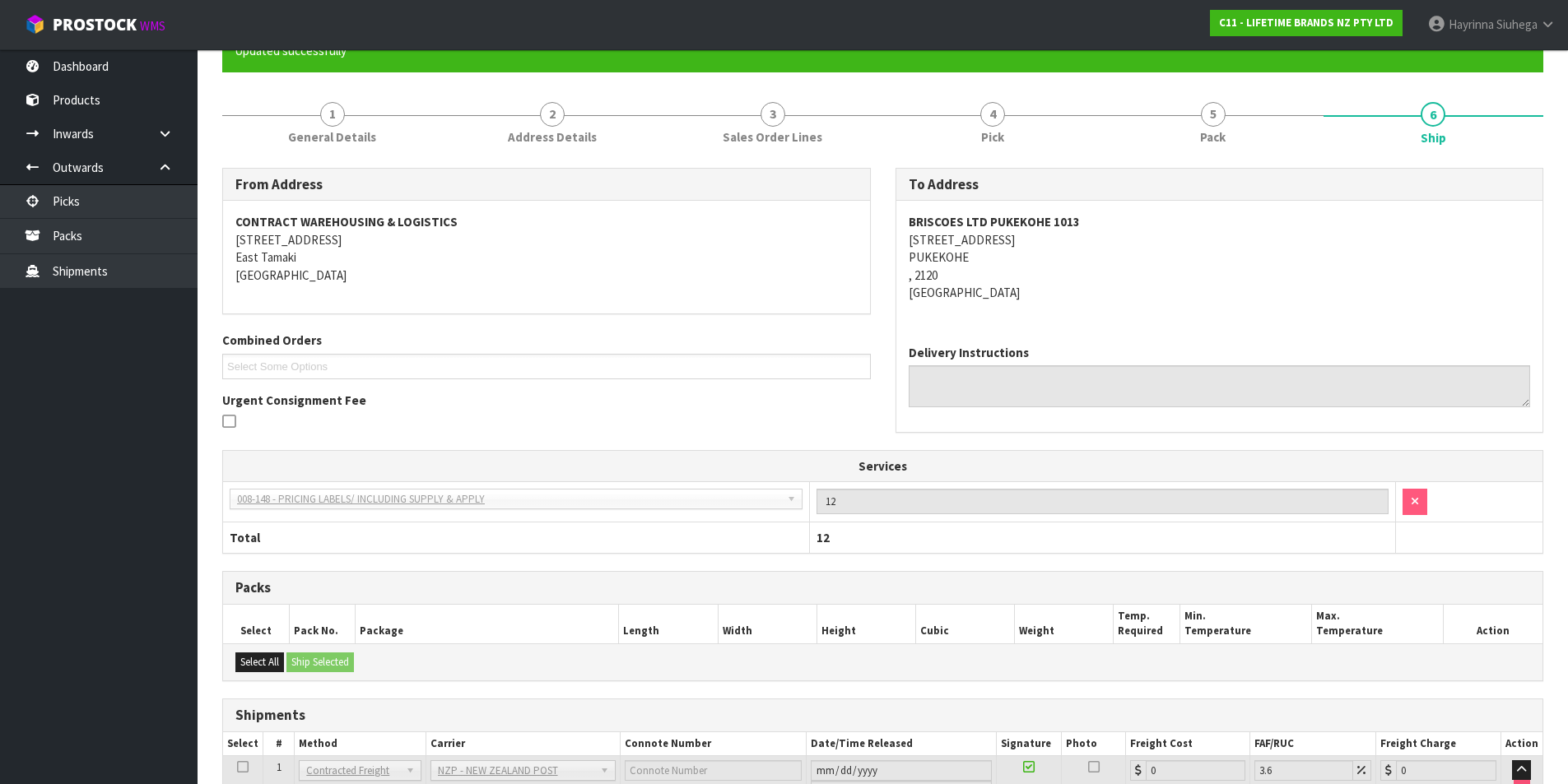
scroll to position [303, 0]
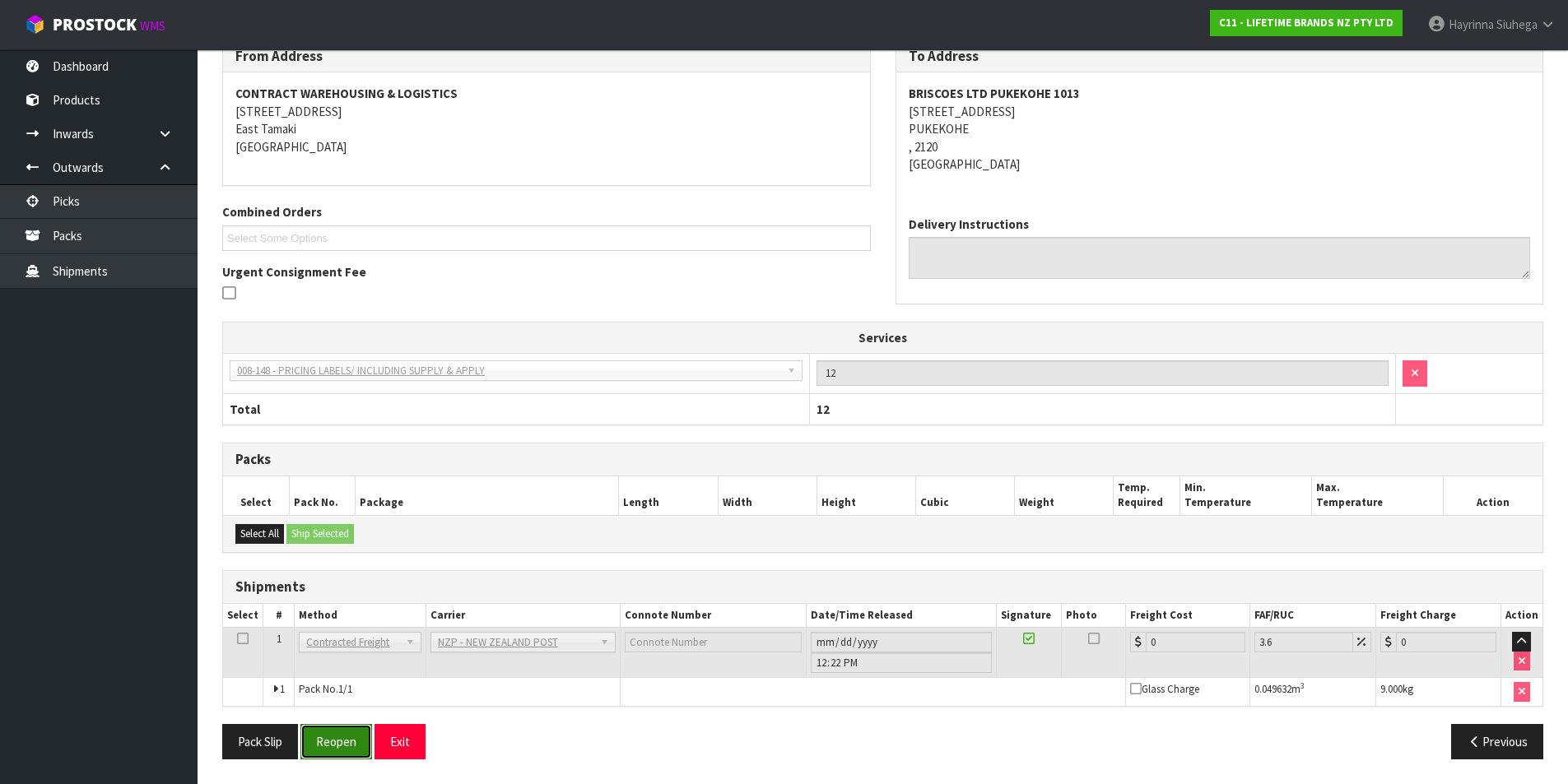
click at [325, 728] on button "Reopen" at bounding box center [336, 742] width 72 height 35
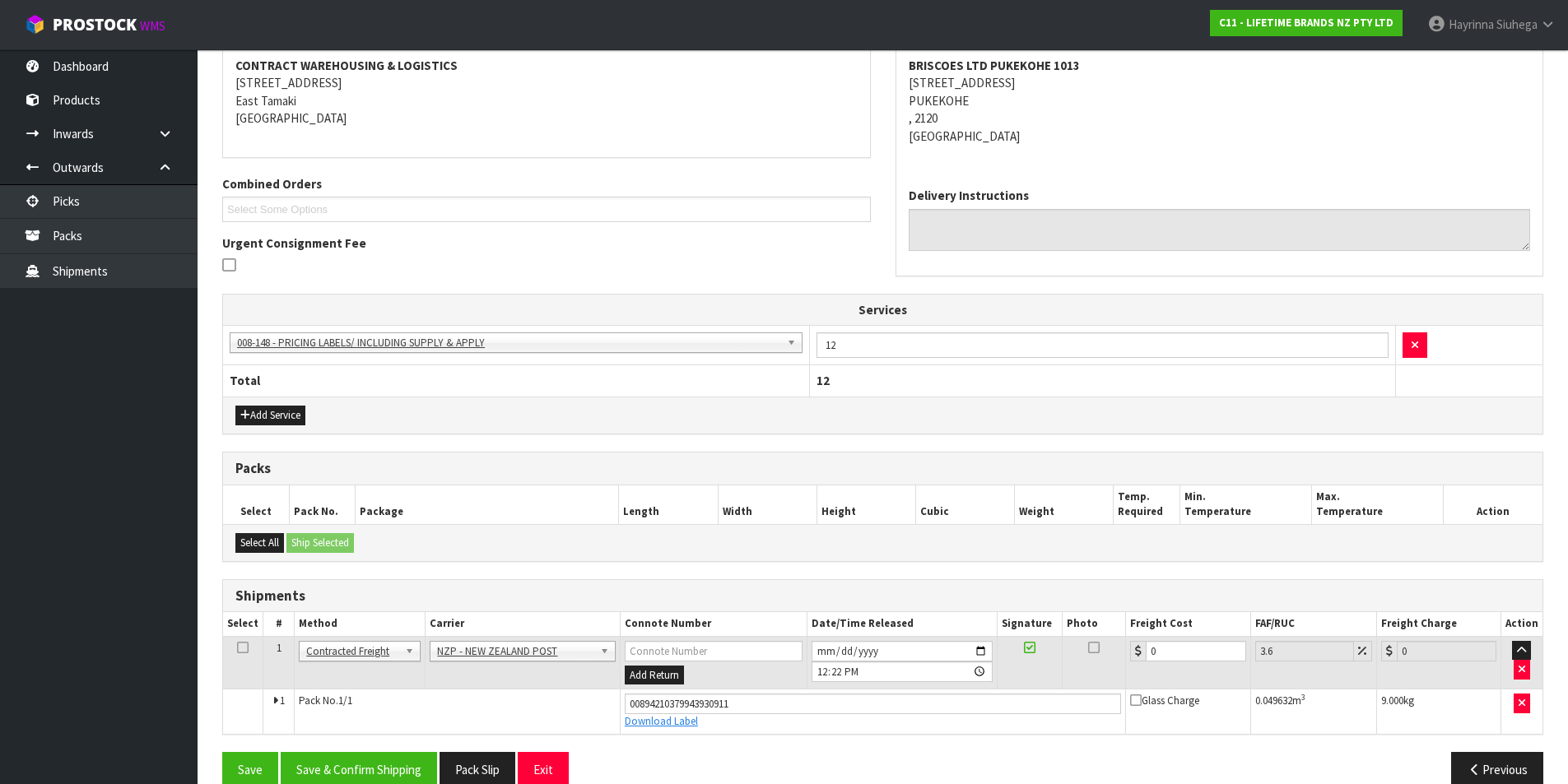
scroll to position [343, 0]
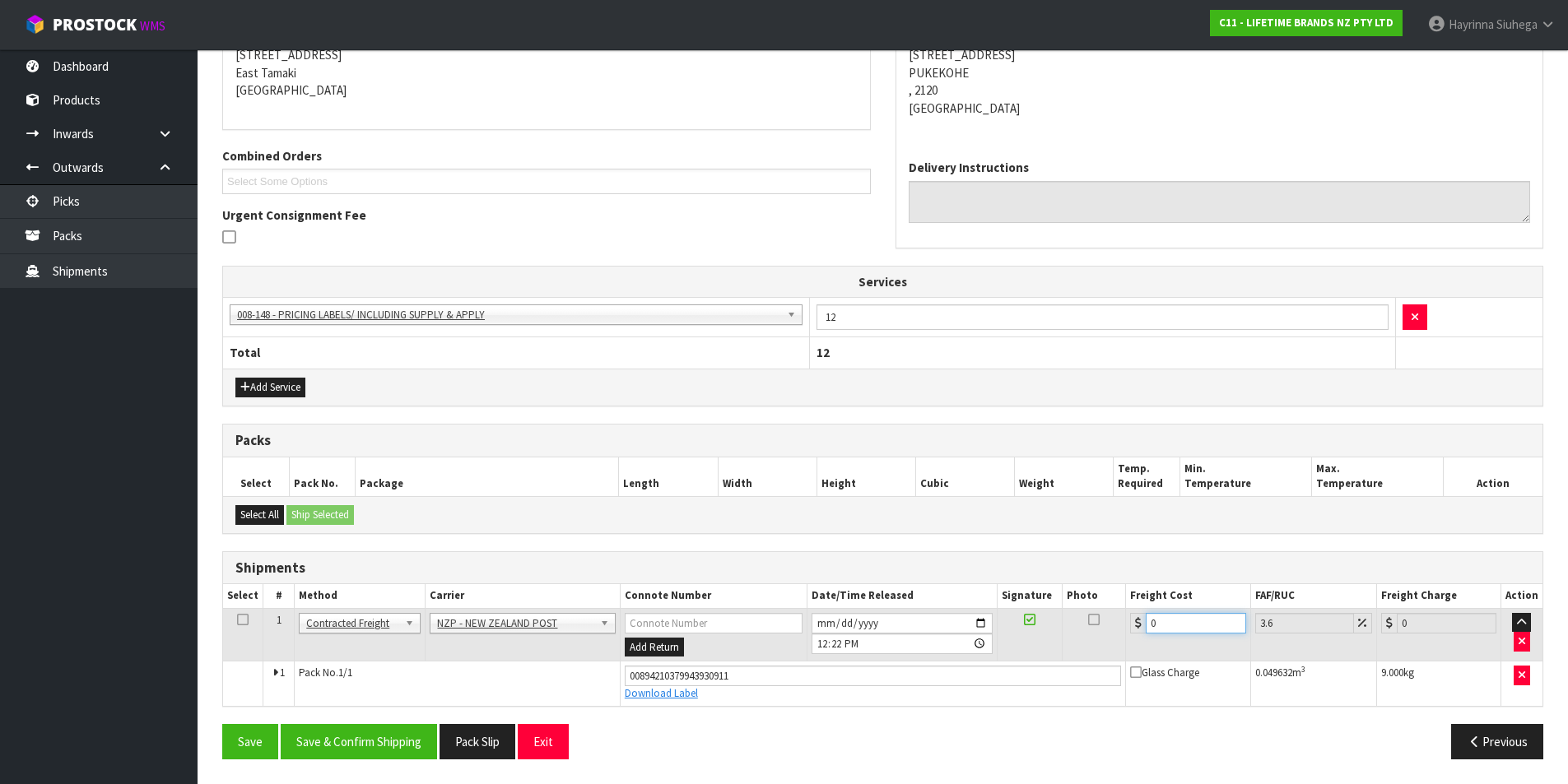
drag, startPoint x: 1176, startPoint y: 615, endPoint x: 1004, endPoint y: 597, distance: 172.9
click at [1019, 601] on table "Select # Method Carrier Connote Number Date/Time Released Signature Photo Freig…" at bounding box center [882, 645] width 1319 height 121
click at [222, 724] on button "Save" at bounding box center [250, 742] width 56 height 35
click at [382, 735] on button "Save & Confirm Shipping" at bounding box center [359, 742] width 157 height 35
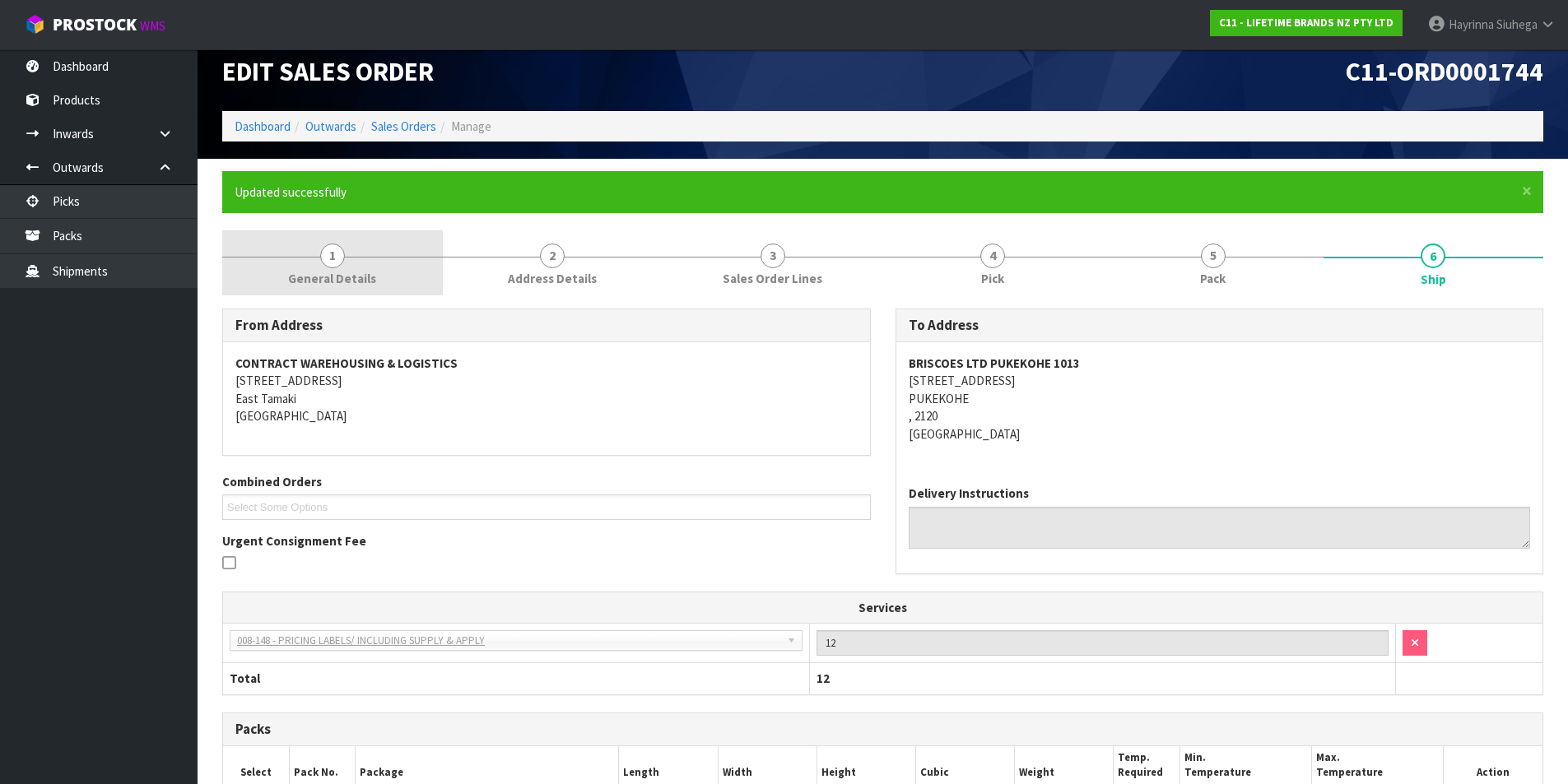
scroll to position [0, 0]
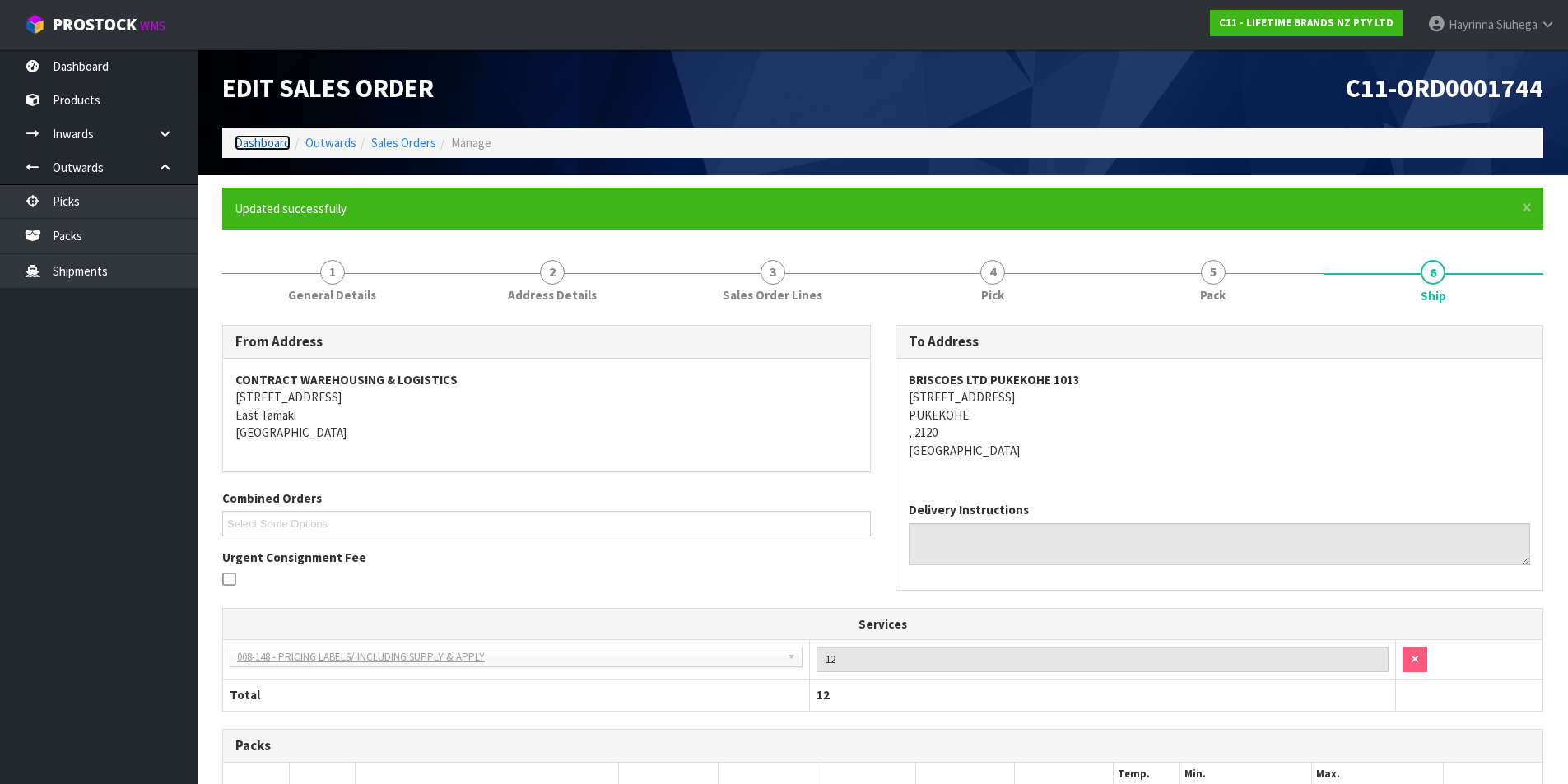
click at [260, 145] on link "Dashboard" at bounding box center [262, 143] width 56 height 16
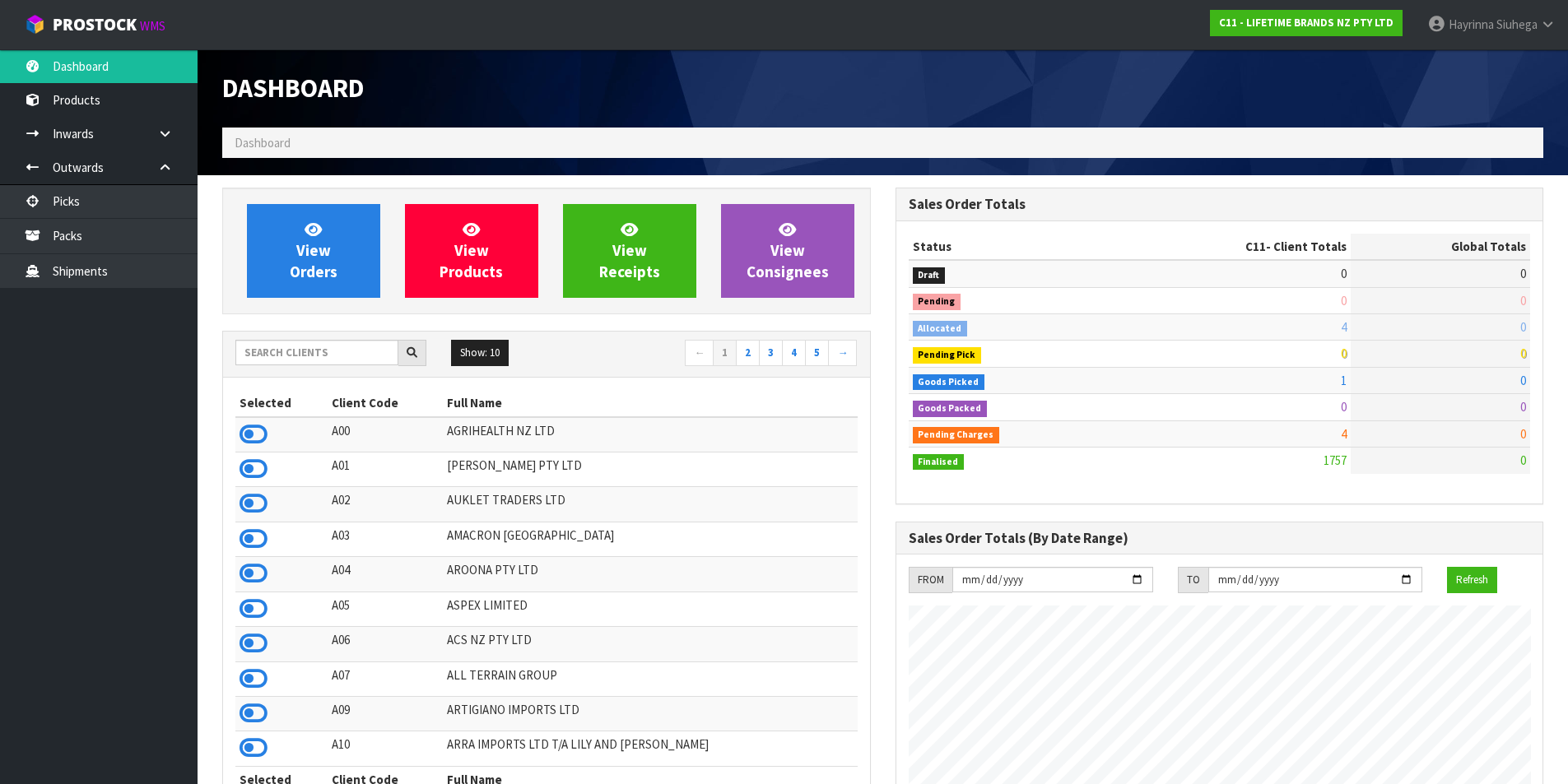
scroll to position [1247, 672]
click at [329, 273] on span "View Orders" at bounding box center [313, 250] width 48 height 62
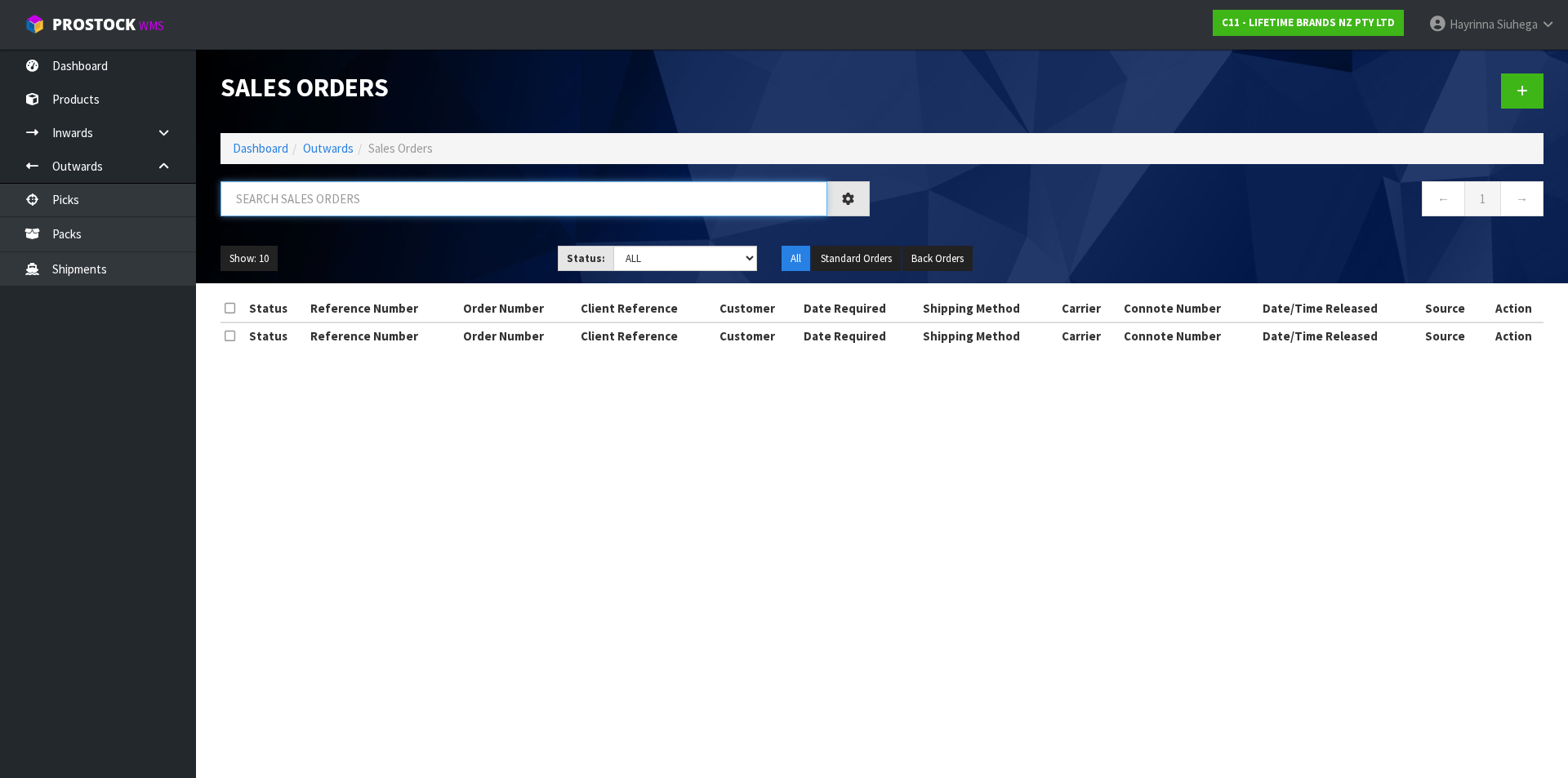
click at [348, 214] on input "text" at bounding box center [523, 199] width 607 height 35
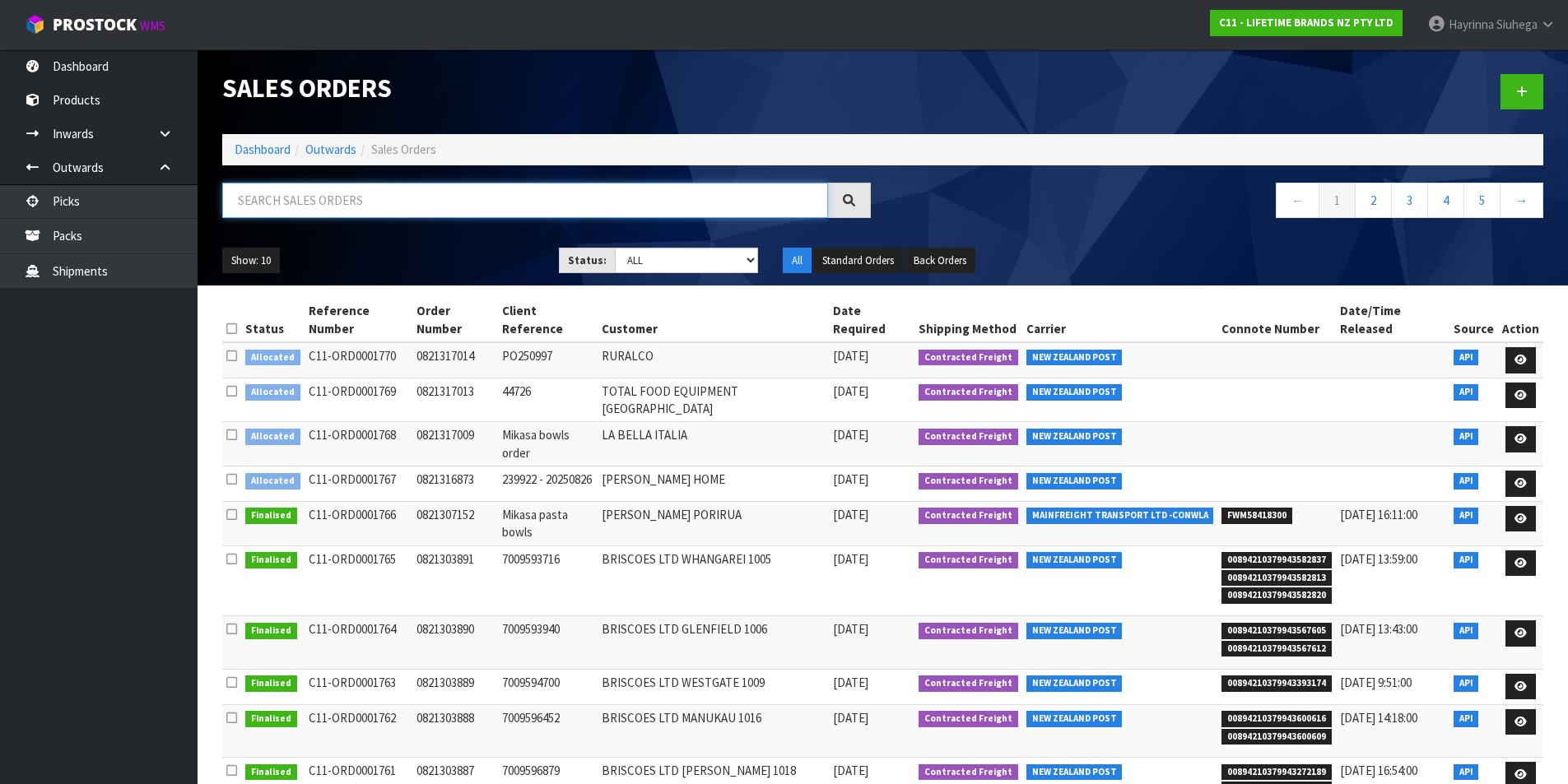
click at [376, 191] on input "text" at bounding box center [525, 201] width 606 height 35
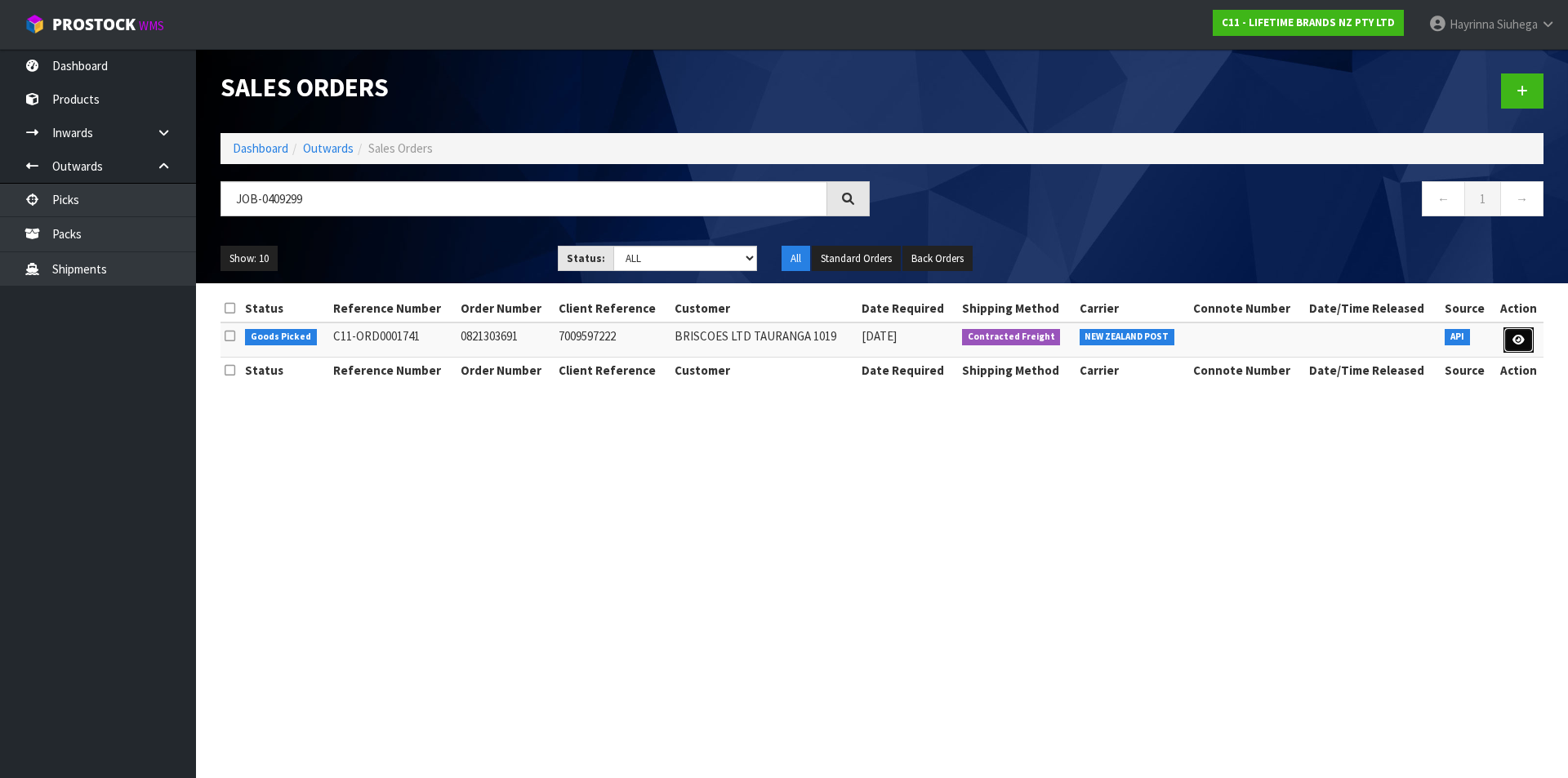
click at [1525, 338] on link at bounding box center [1518, 341] width 31 height 26
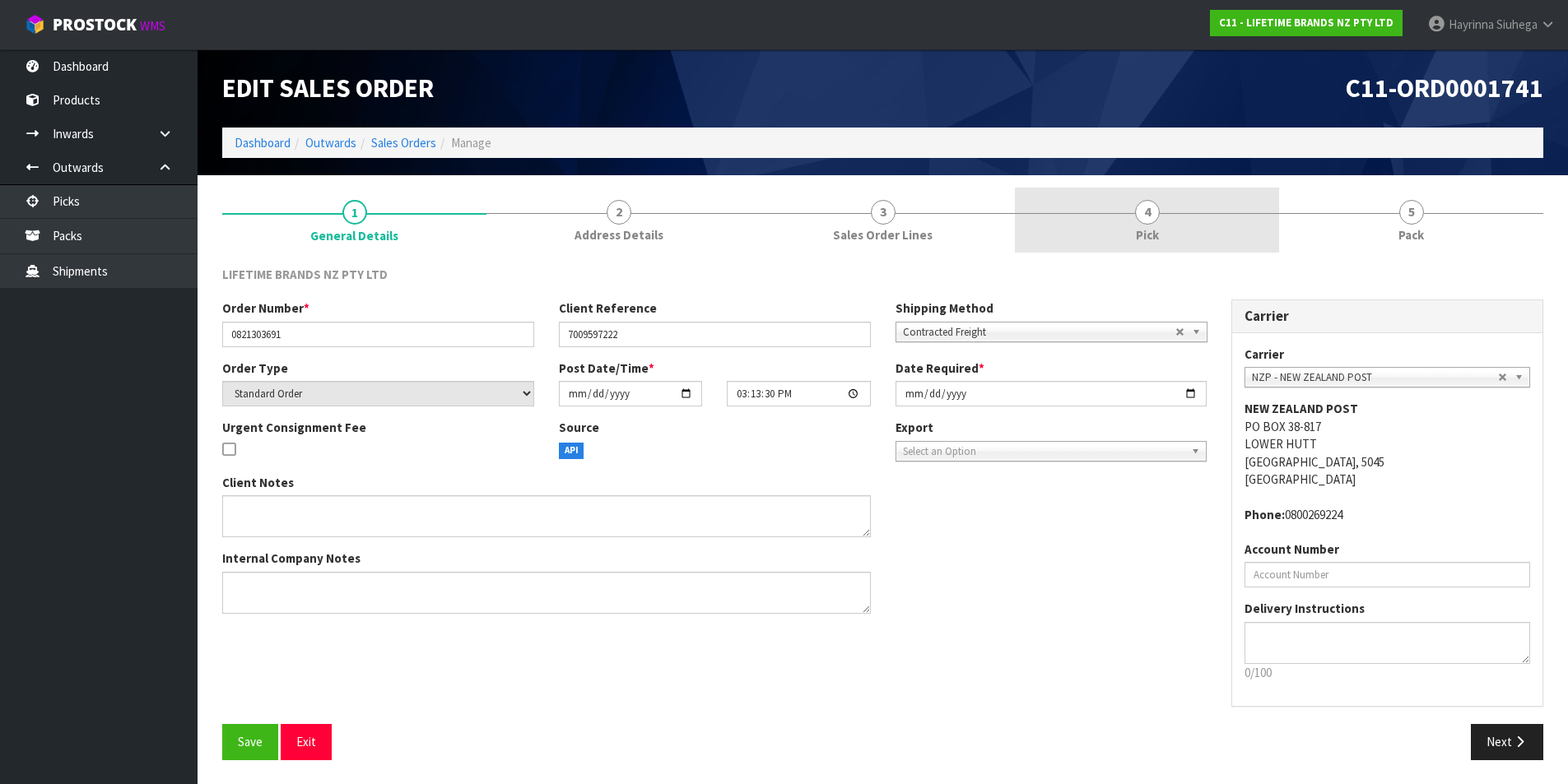
click at [1236, 203] on link "4 Pick" at bounding box center [1146, 220] width 264 height 65
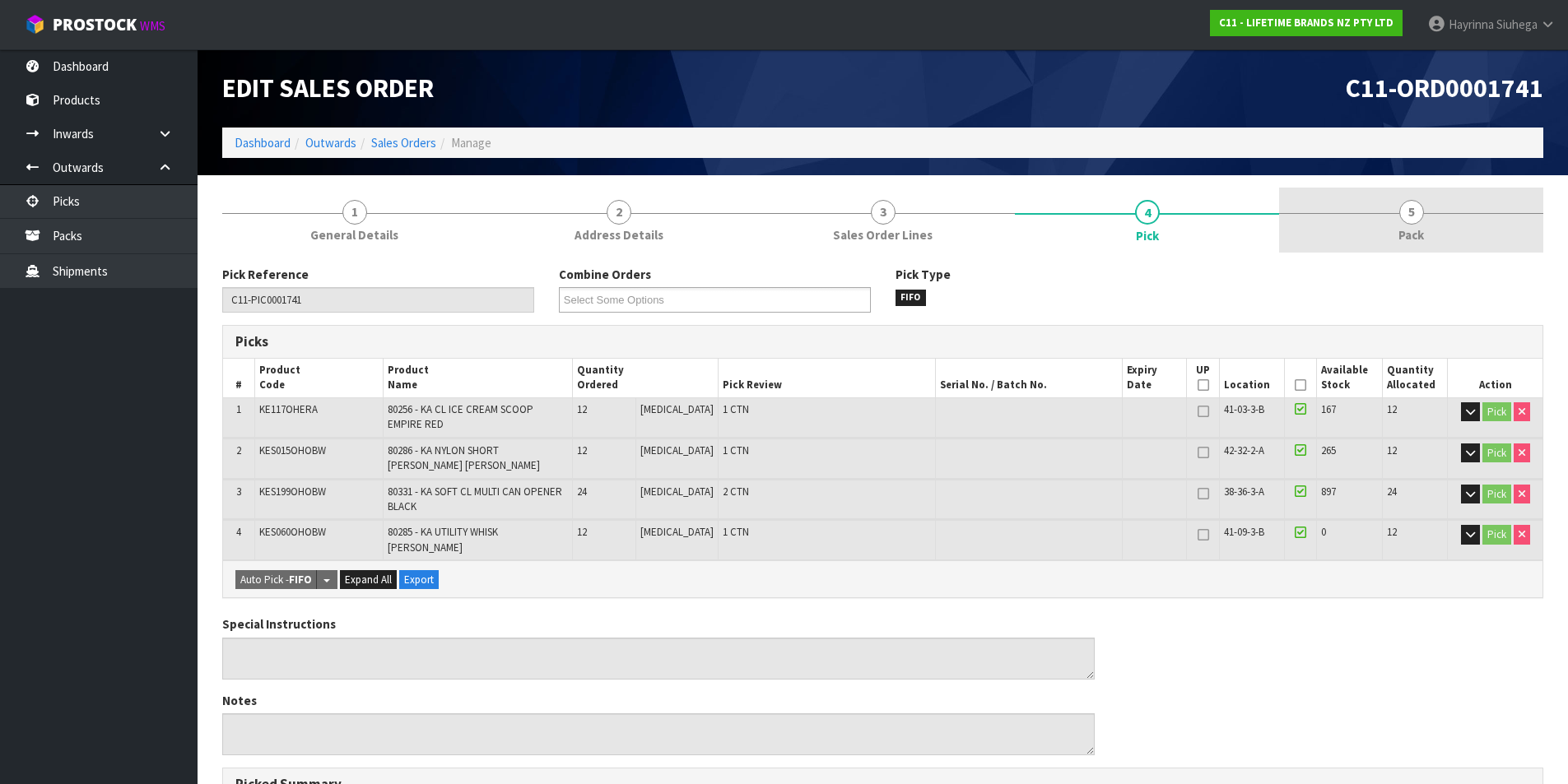
click at [1361, 224] on link "5 Pack" at bounding box center [1410, 220] width 264 height 65
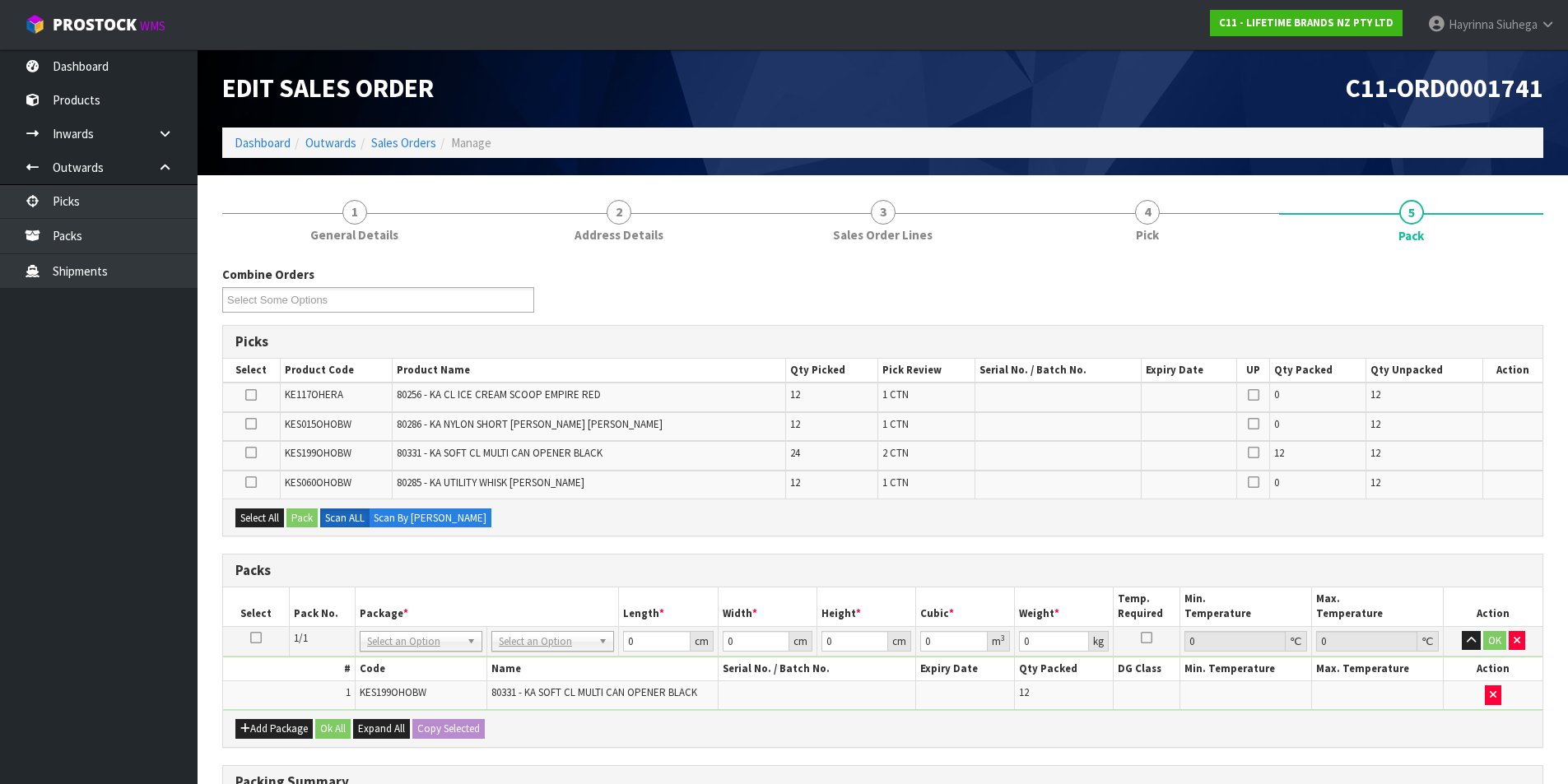
click at [254, 638] on icon at bounding box center [256, 637] width 11 height 1
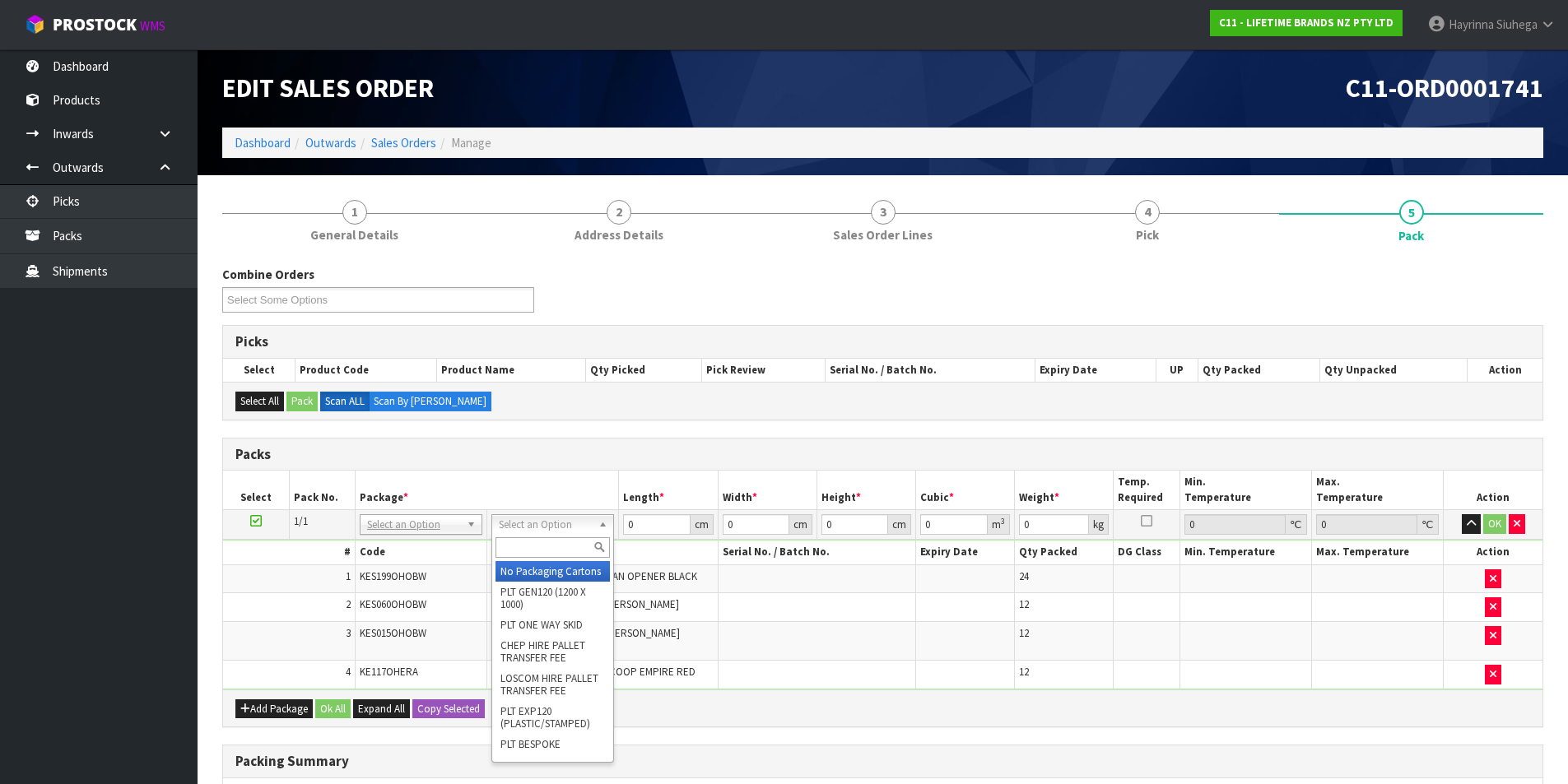
click at [535, 560] on div at bounding box center [553, 547] width 121 height 27
click at [542, 549] on input "text" at bounding box center [553, 548] width 115 height 21
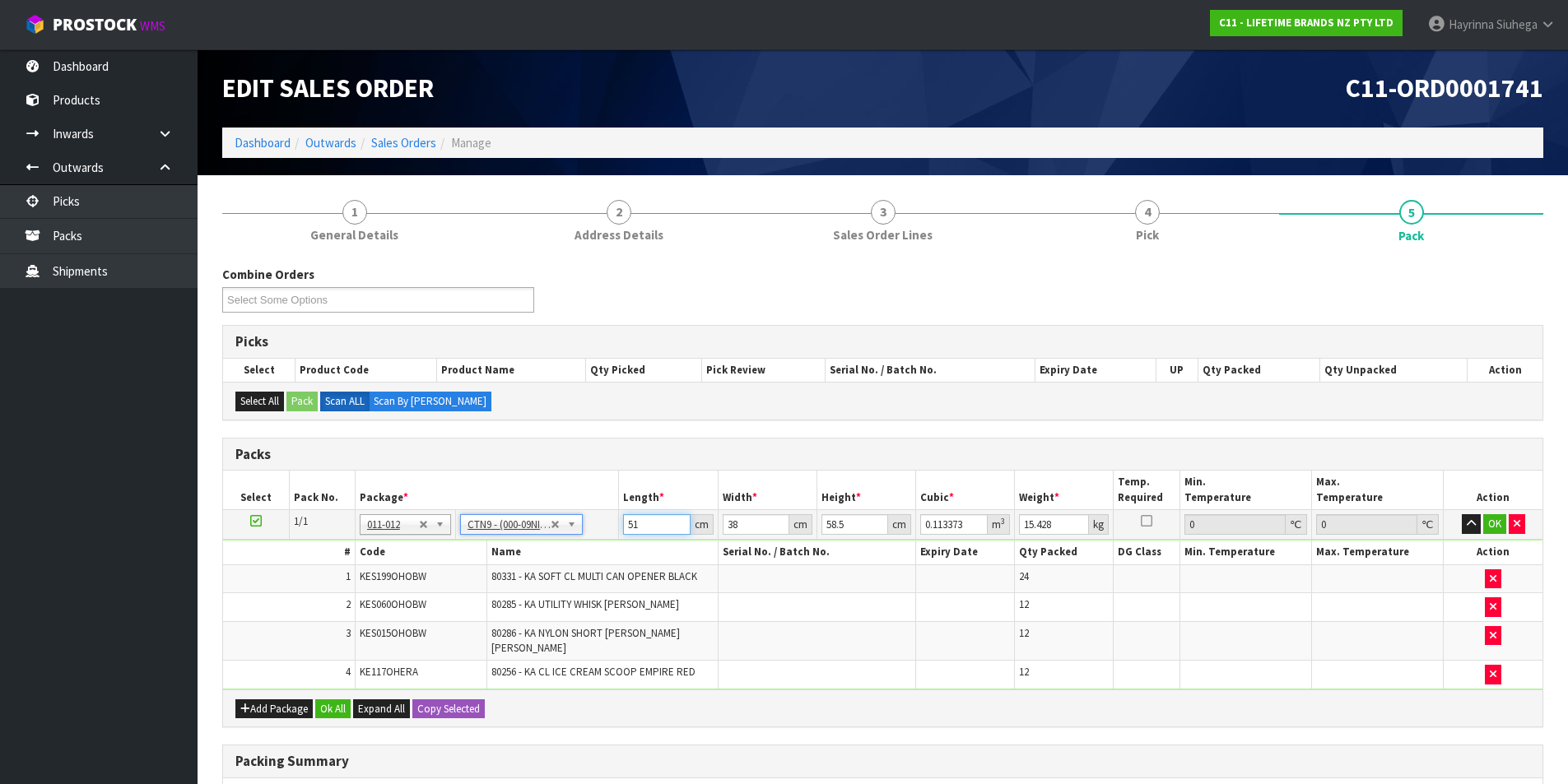
click at [634, 525] on input "51" at bounding box center [655, 525] width 66 height 21
drag, startPoint x: 634, startPoint y: 525, endPoint x: 1402, endPoint y: 471, distance: 769.9
click at [654, 523] on input "51" at bounding box center [655, 525] width 66 height 21
drag, startPoint x: 1050, startPoint y: 520, endPoint x: 990, endPoint y: 515, distance: 60.2
click at [990, 519] on tr "1/1 NONE 007-001 007-002 007-004 007-009 007-013 007-014 007-015 007-017 007-01…" at bounding box center [882, 525] width 1319 height 30
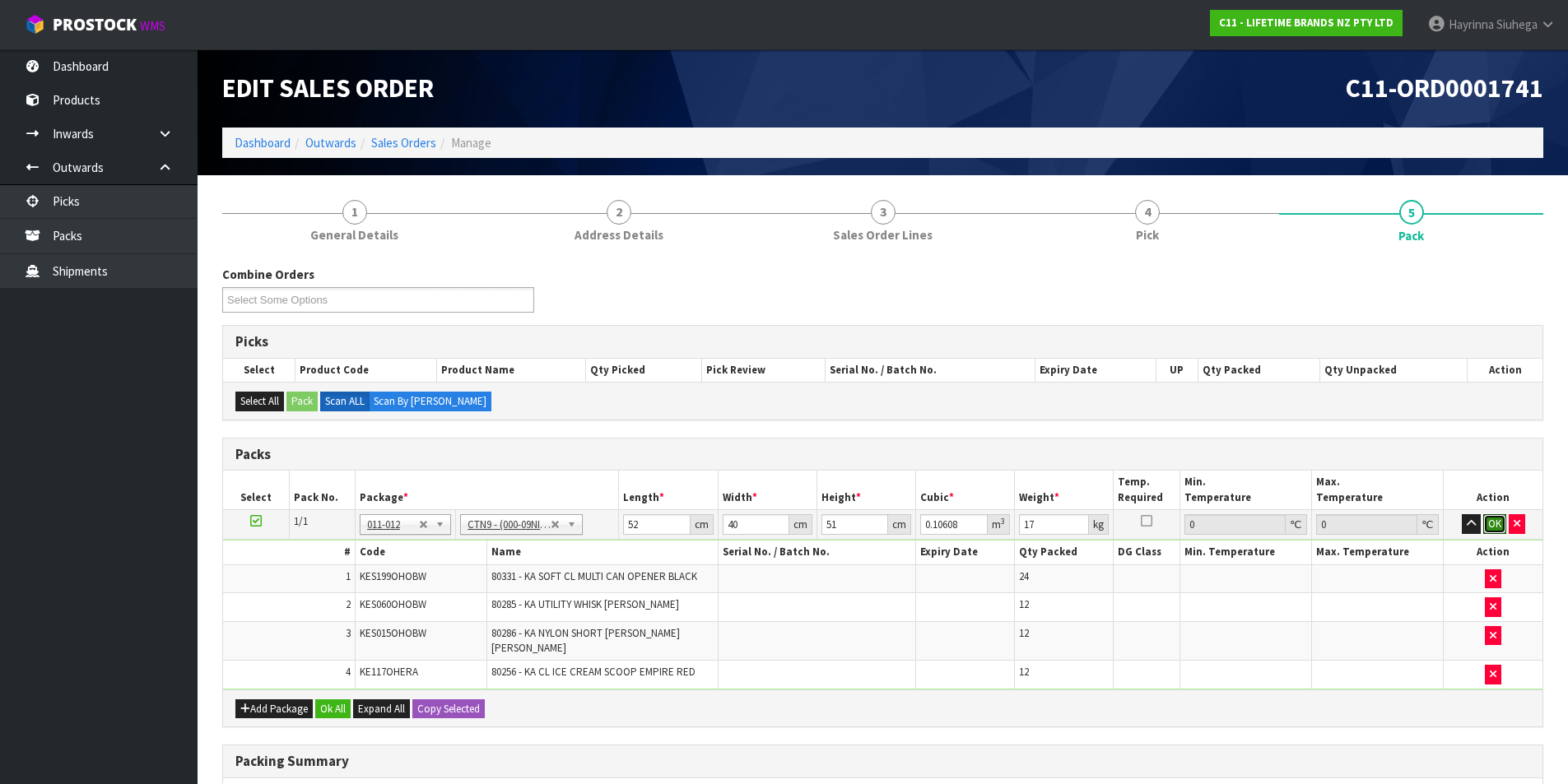
click button "OK" at bounding box center [1494, 524] width 23 height 20
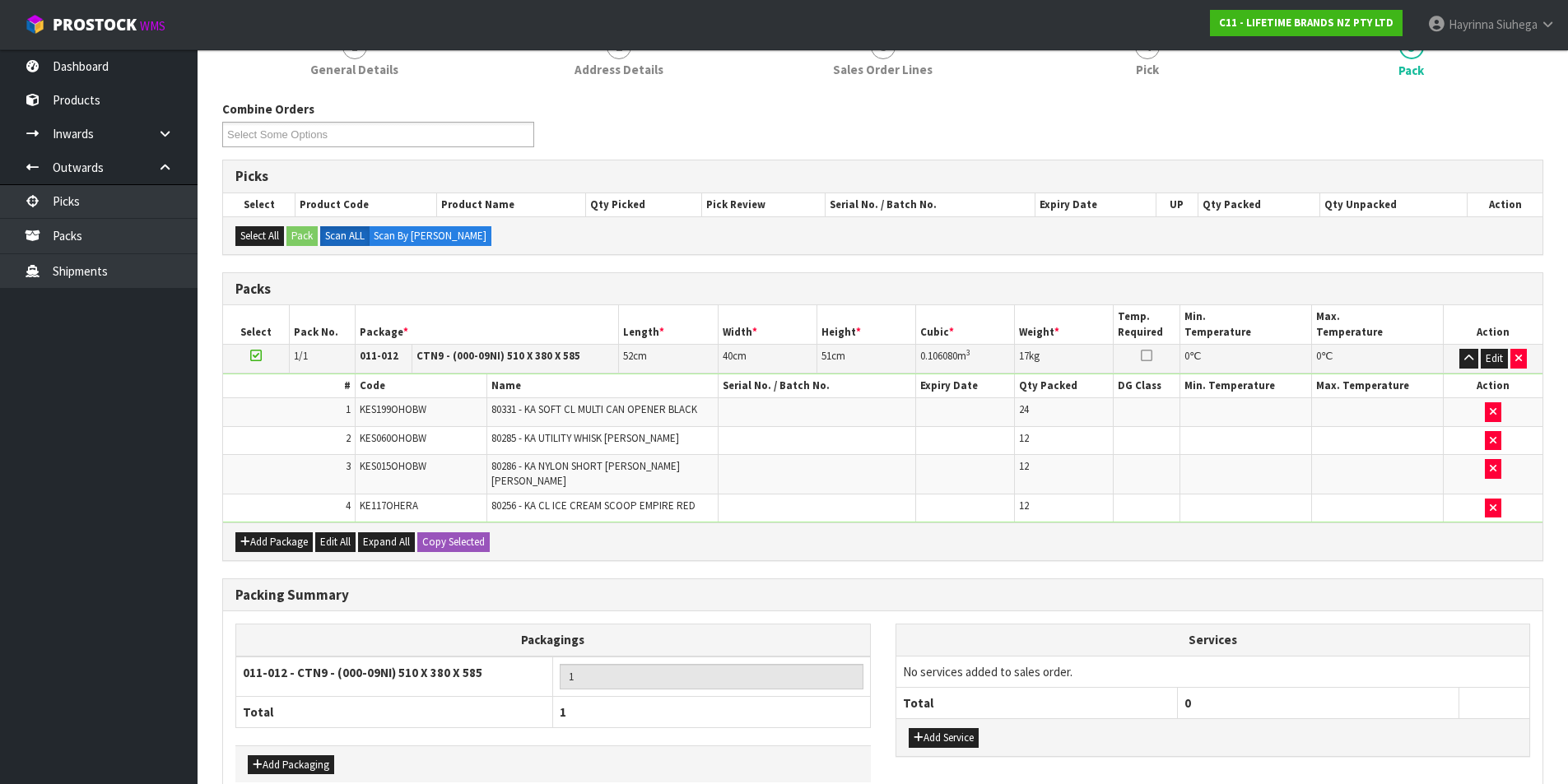
scroll to position [244, 0]
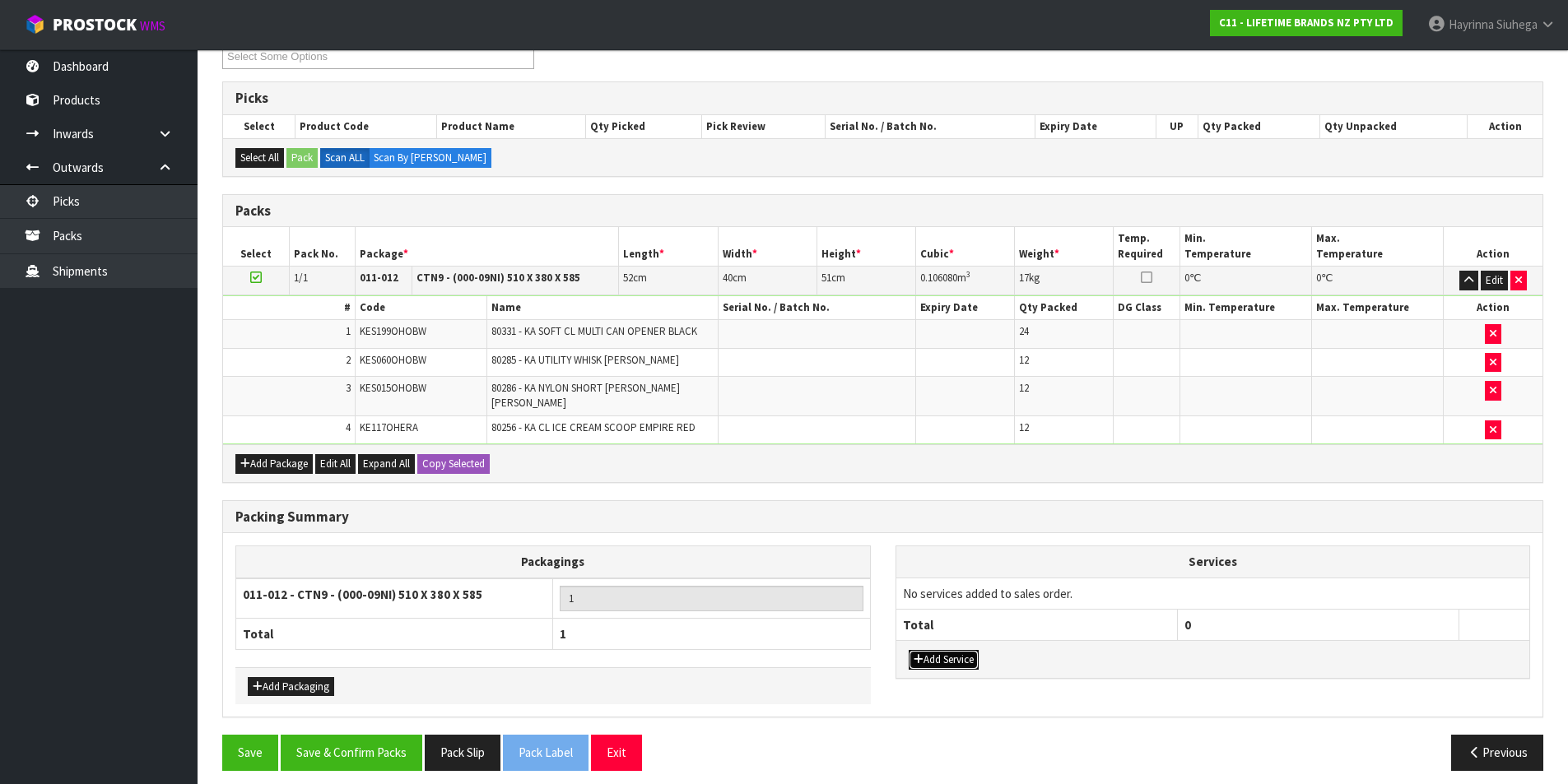
click at [958, 651] on button "Add Service" at bounding box center [943, 660] width 70 height 20
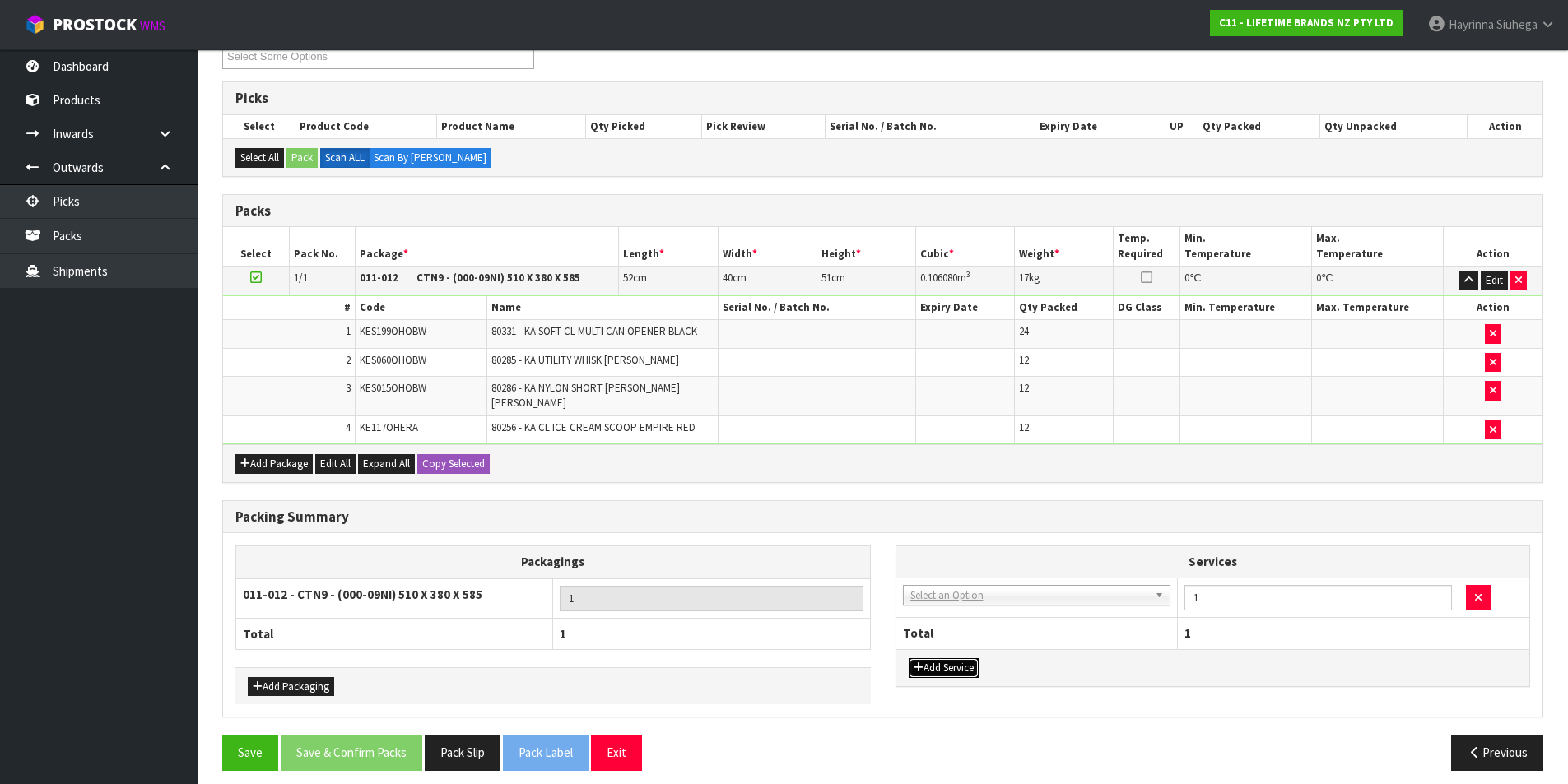
drag, startPoint x: 995, startPoint y: 583, endPoint x: 977, endPoint y: 607, distance: 30.0
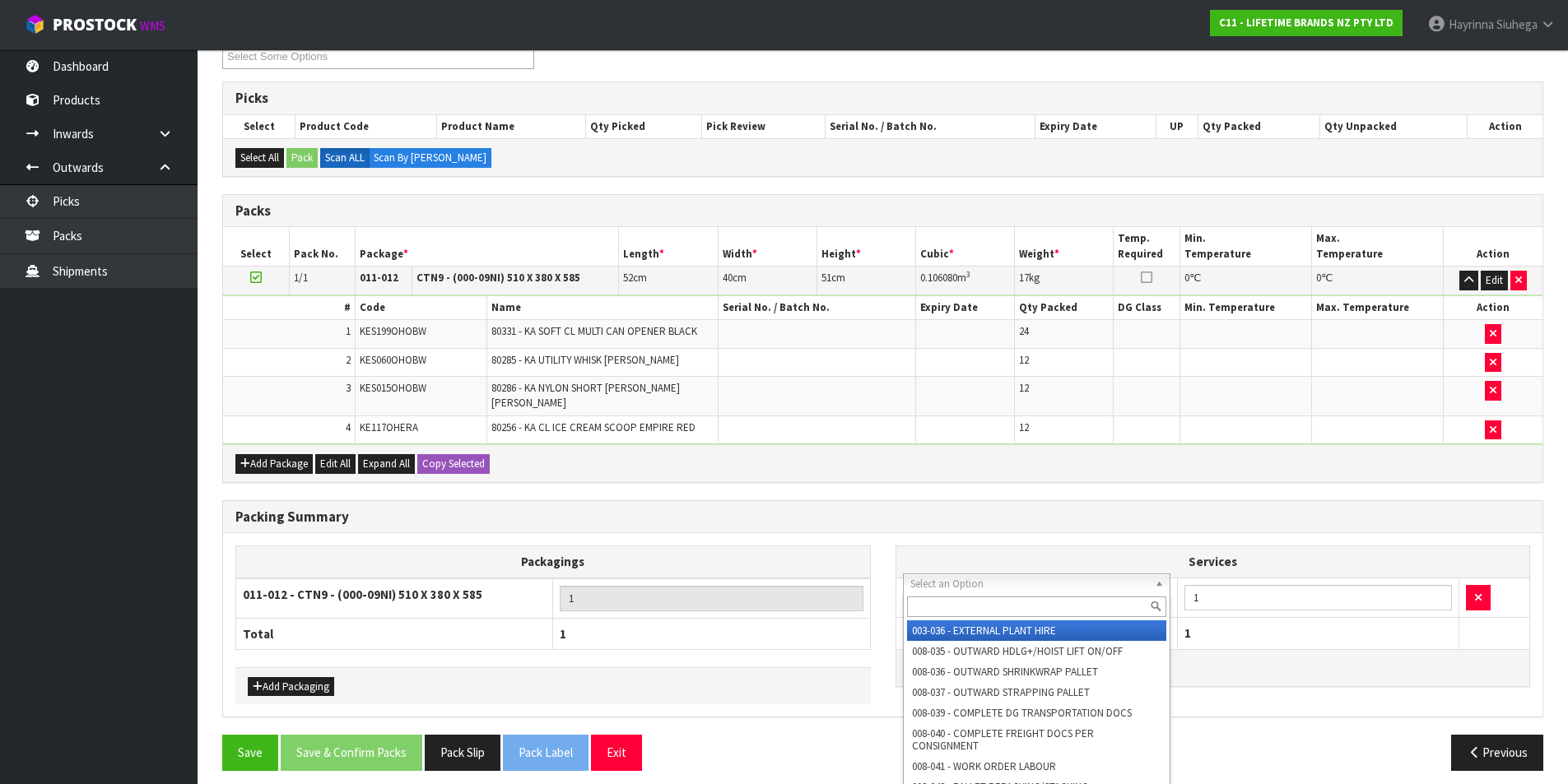
click at [976, 608] on input "text" at bounding box center [1037, 607] width 260 height 21
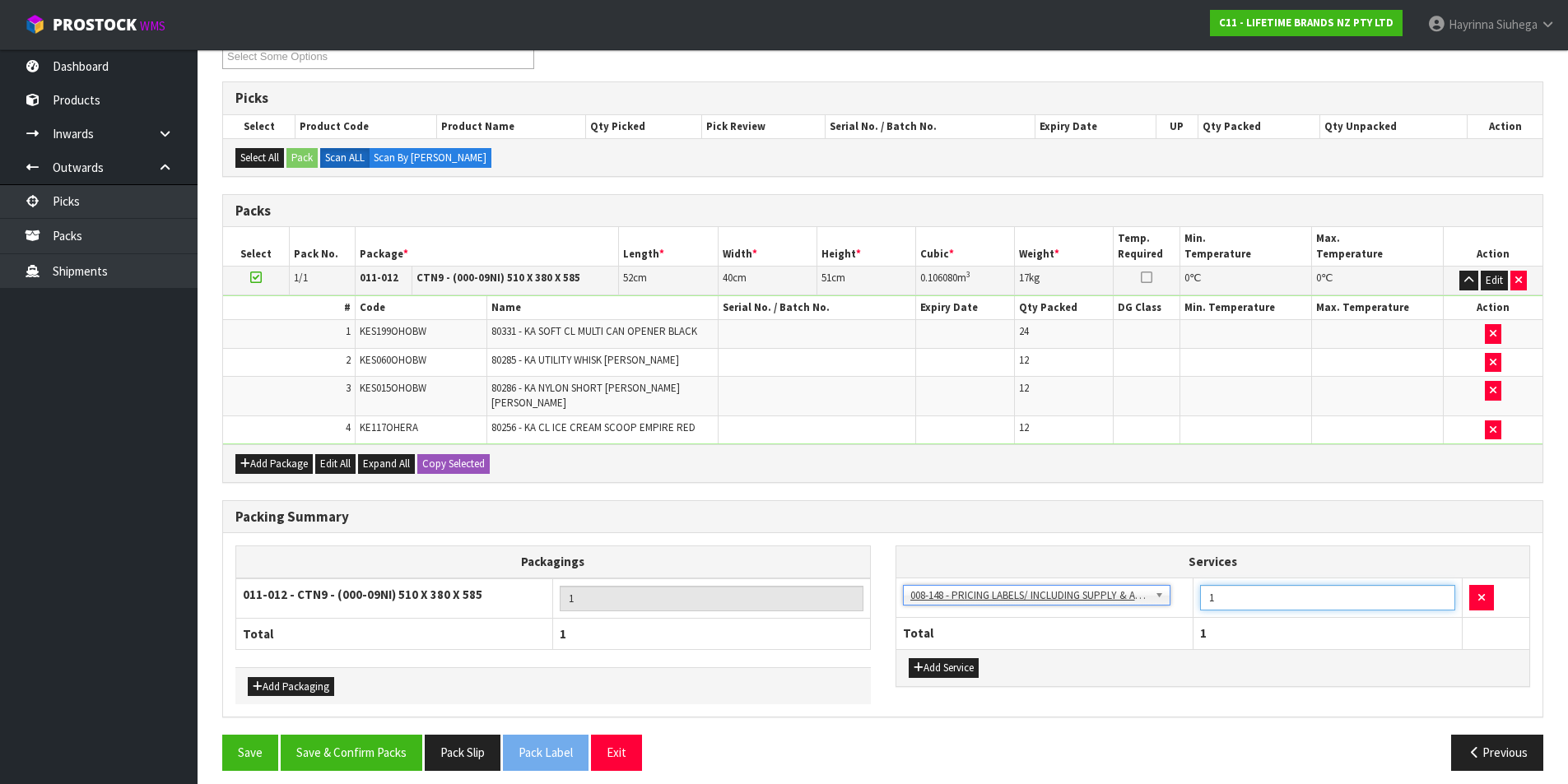
drag, startPoint x: 1288, startPoint y: 599, endPoint x: 1049, endPoint y: 602, distance: 239.0
click at [1068, 602] on tr "003-036 - EXTERNAL PLANT HIRE 008-035 - OUTWARD HDLG+/HOIST LIFT ON/OFF 008-036…" at bounding box center [1212, 597] width 634 height 40
click at [379, 736] on button "Save & Confirm Packs" at bounding box center [352, 752] width 142 height 35
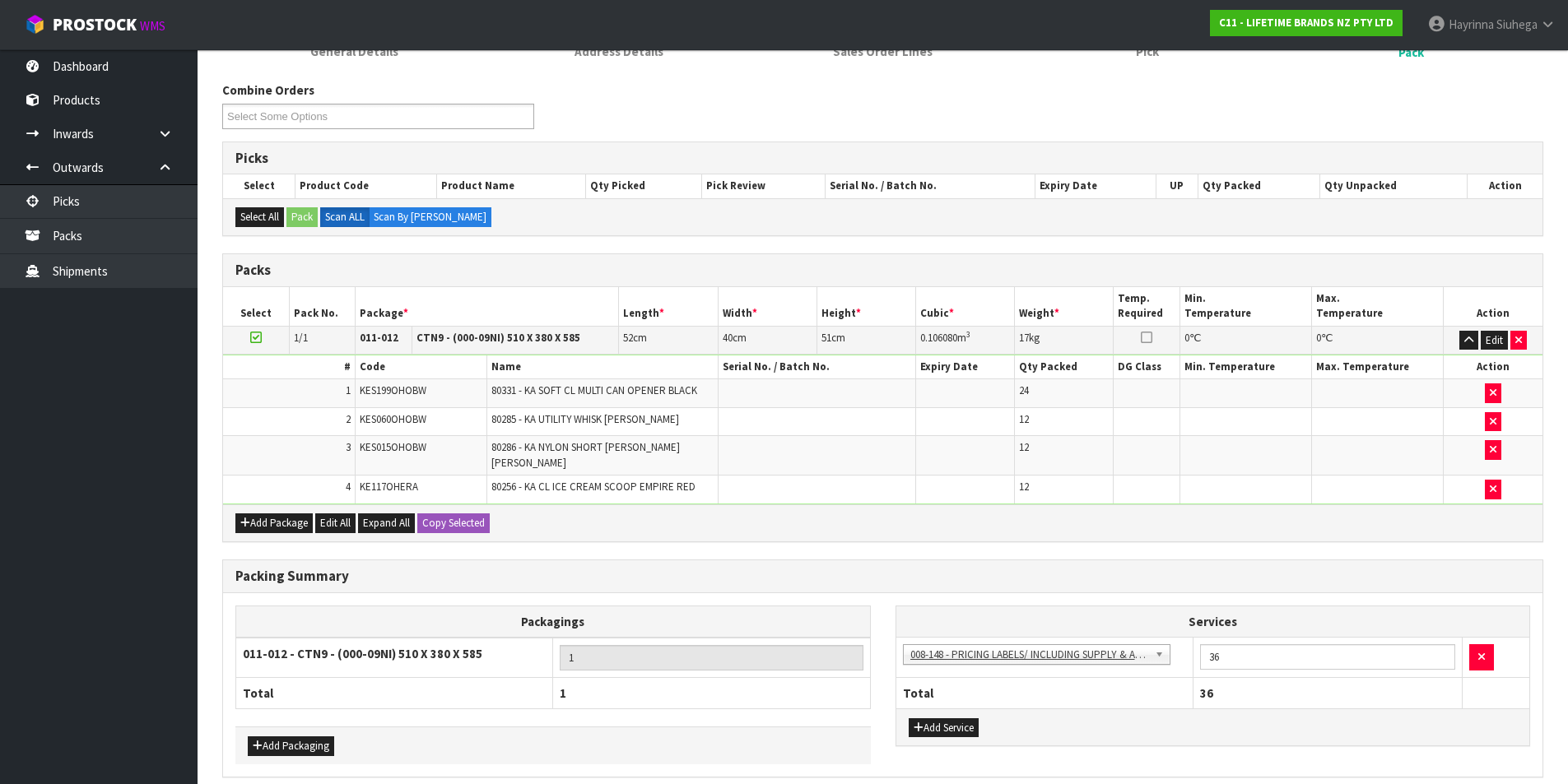
scroll to position [0, 0]
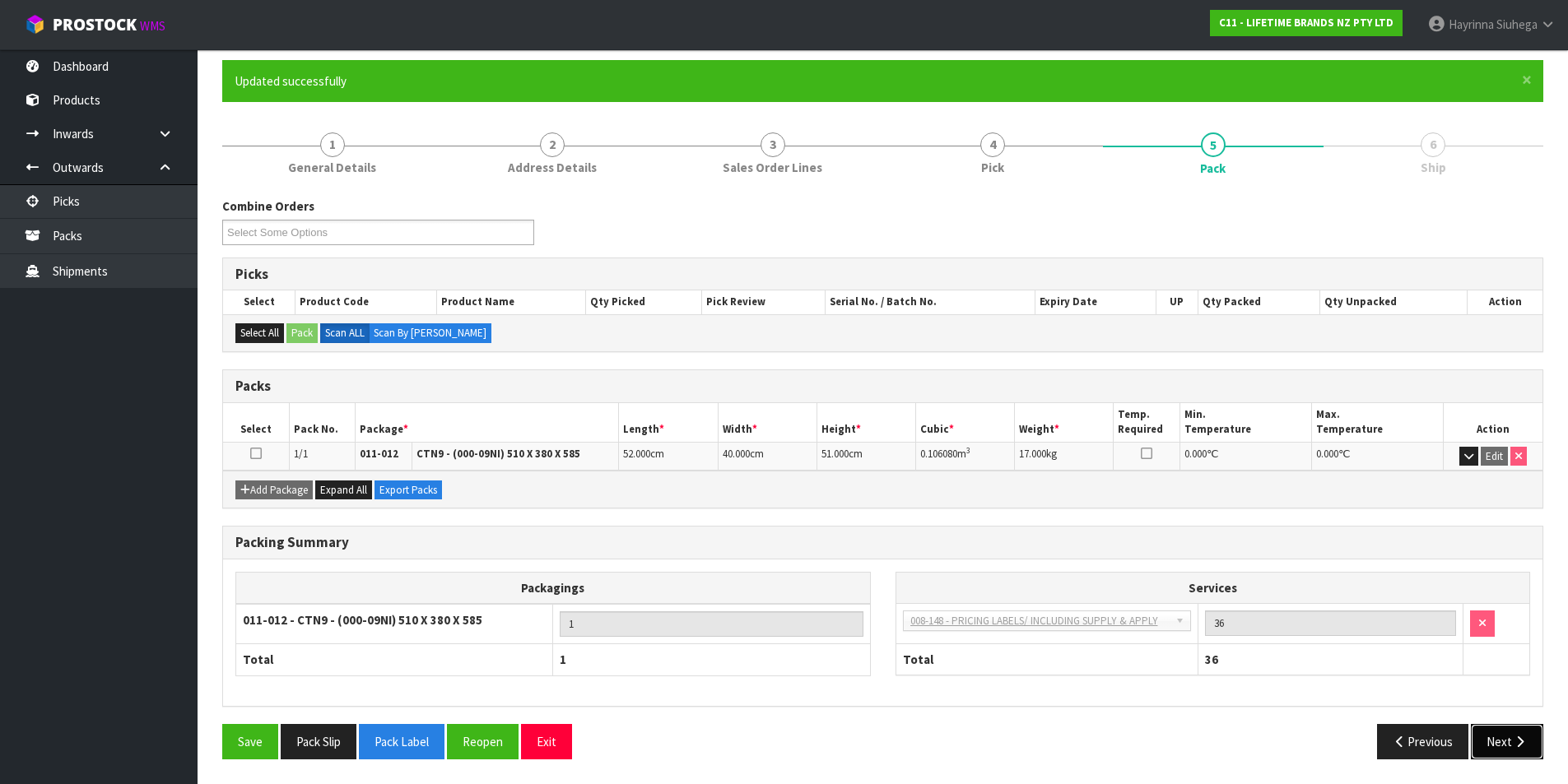
click at [1499, 741] on button "Next" at bounding box center [1507, 742] width 73 height 35
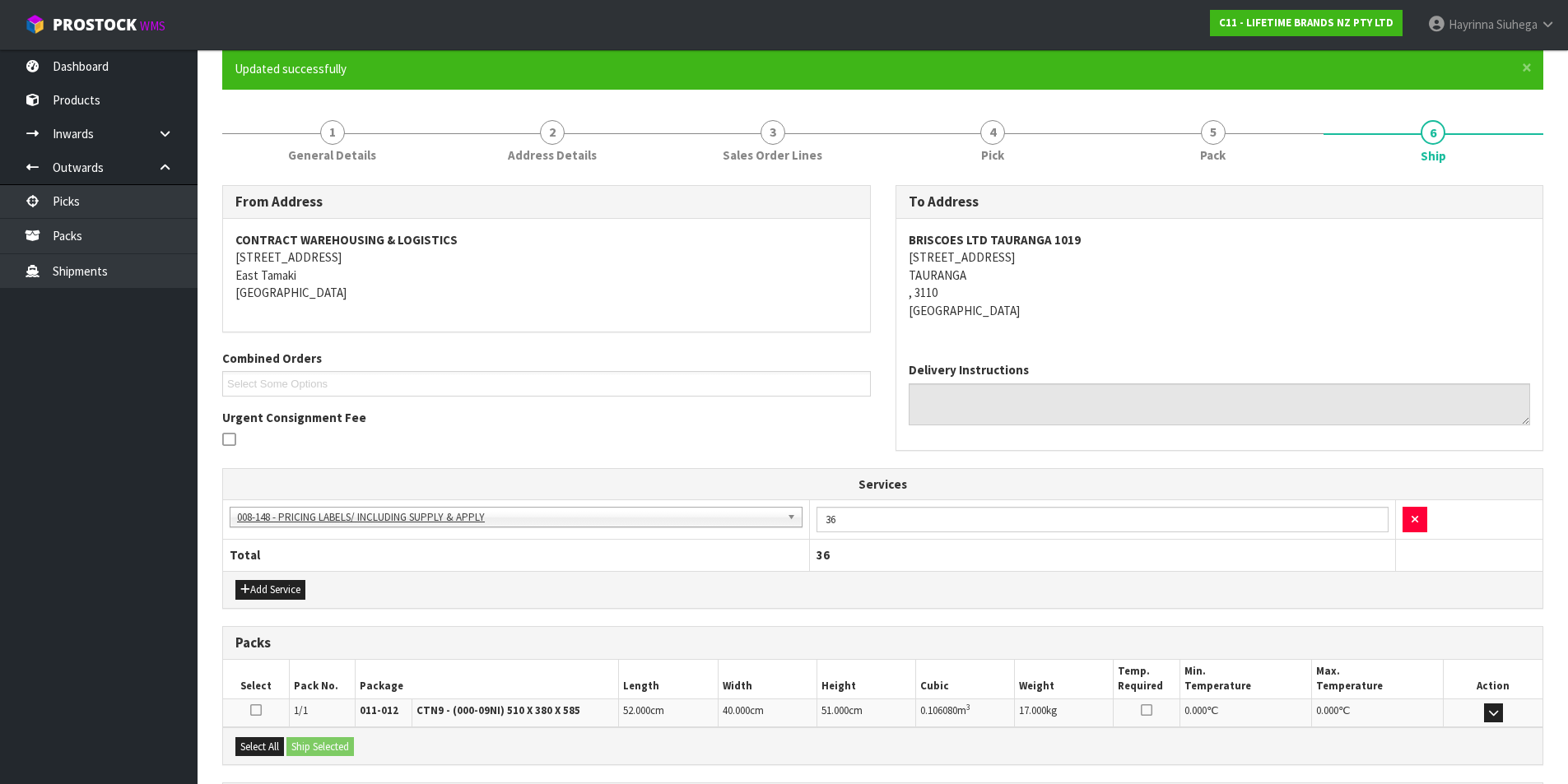
scroll to position [298, 0]
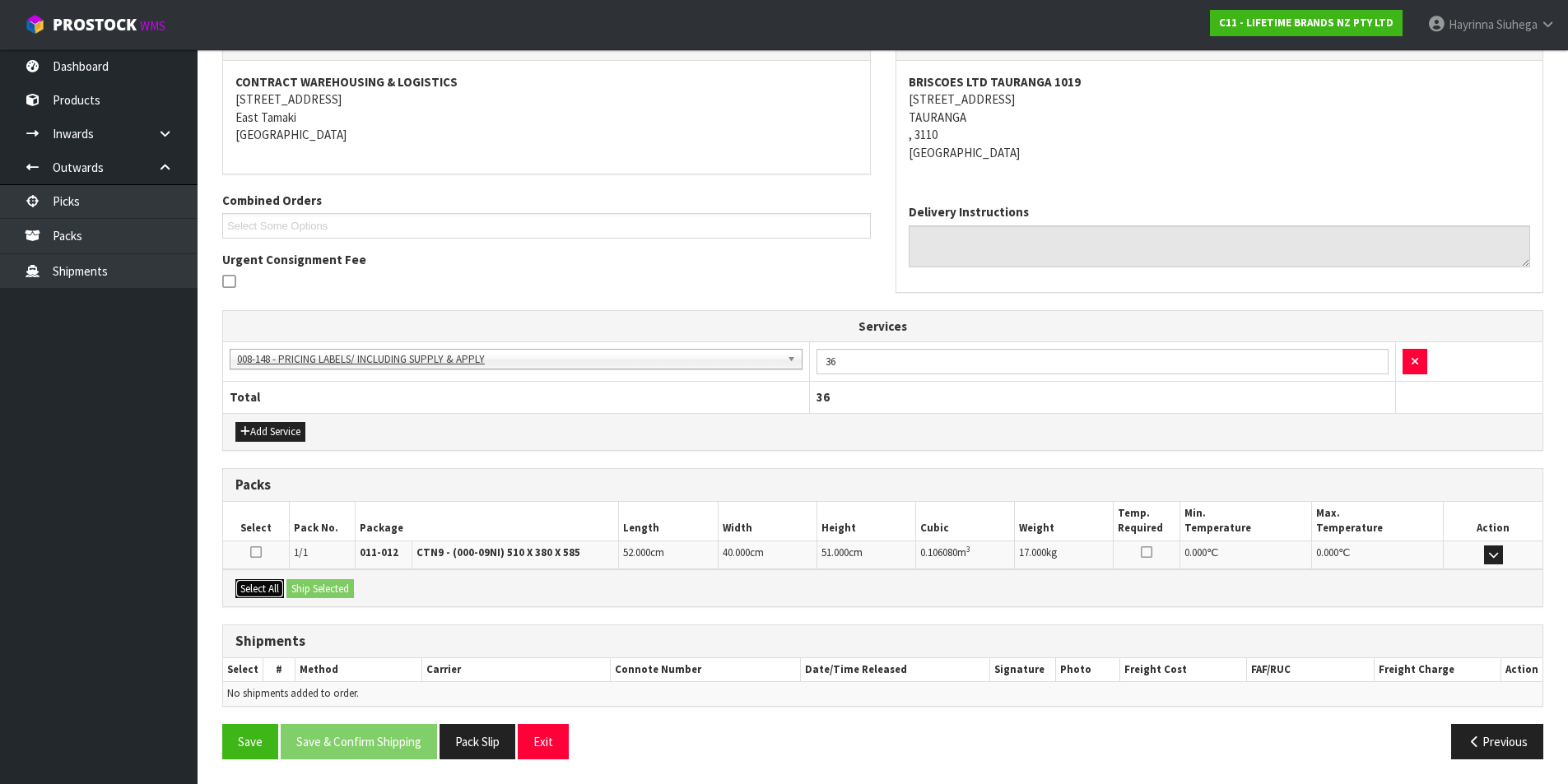
click at [276, 590] on button "Select All" at bounding box center [259, 589] width 49 height 20
click at [313, 587] on button "Ship Selected" at bounding box center [320, 589] width 67 height 20
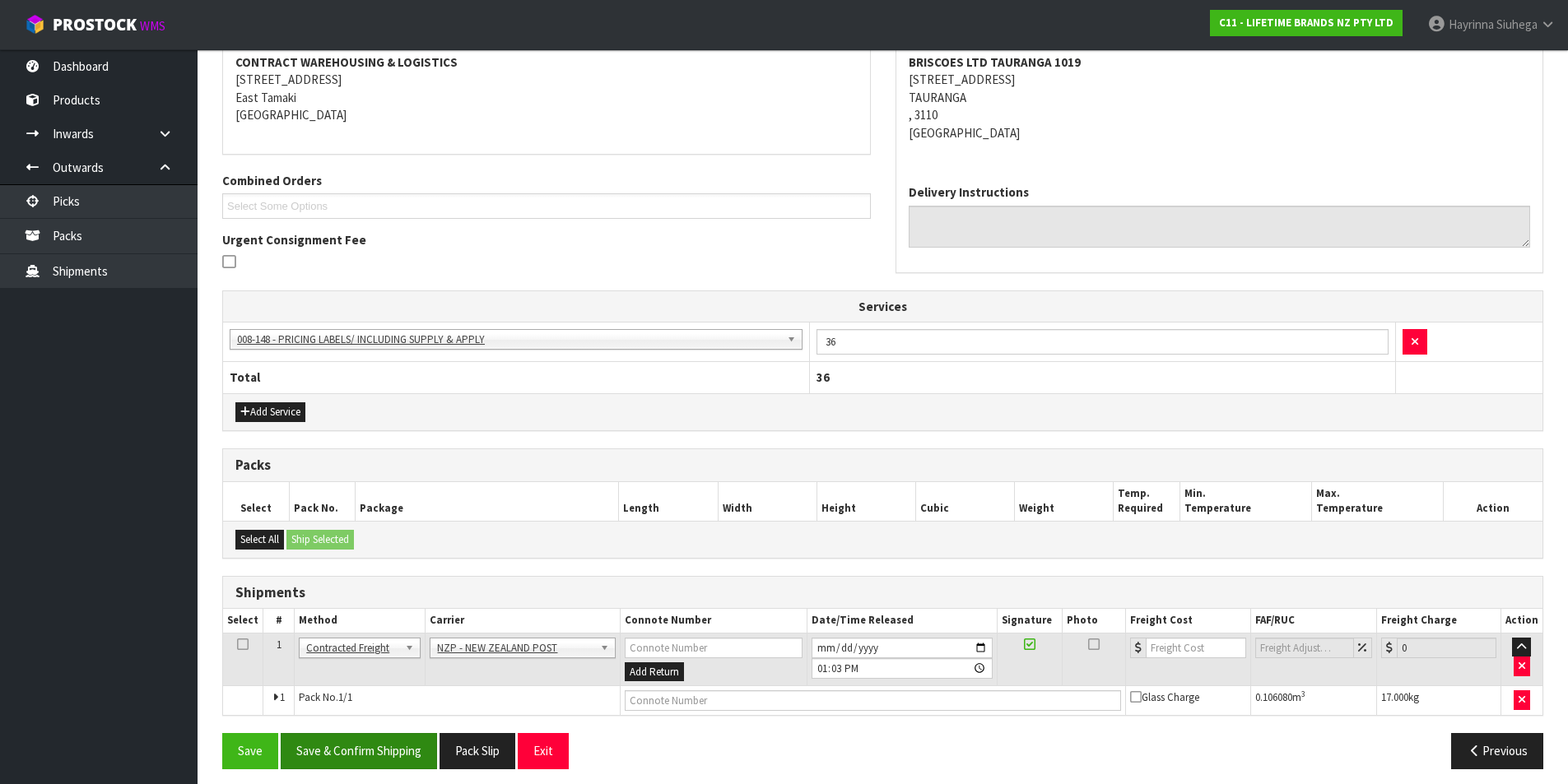
scroll to position [328, 0]
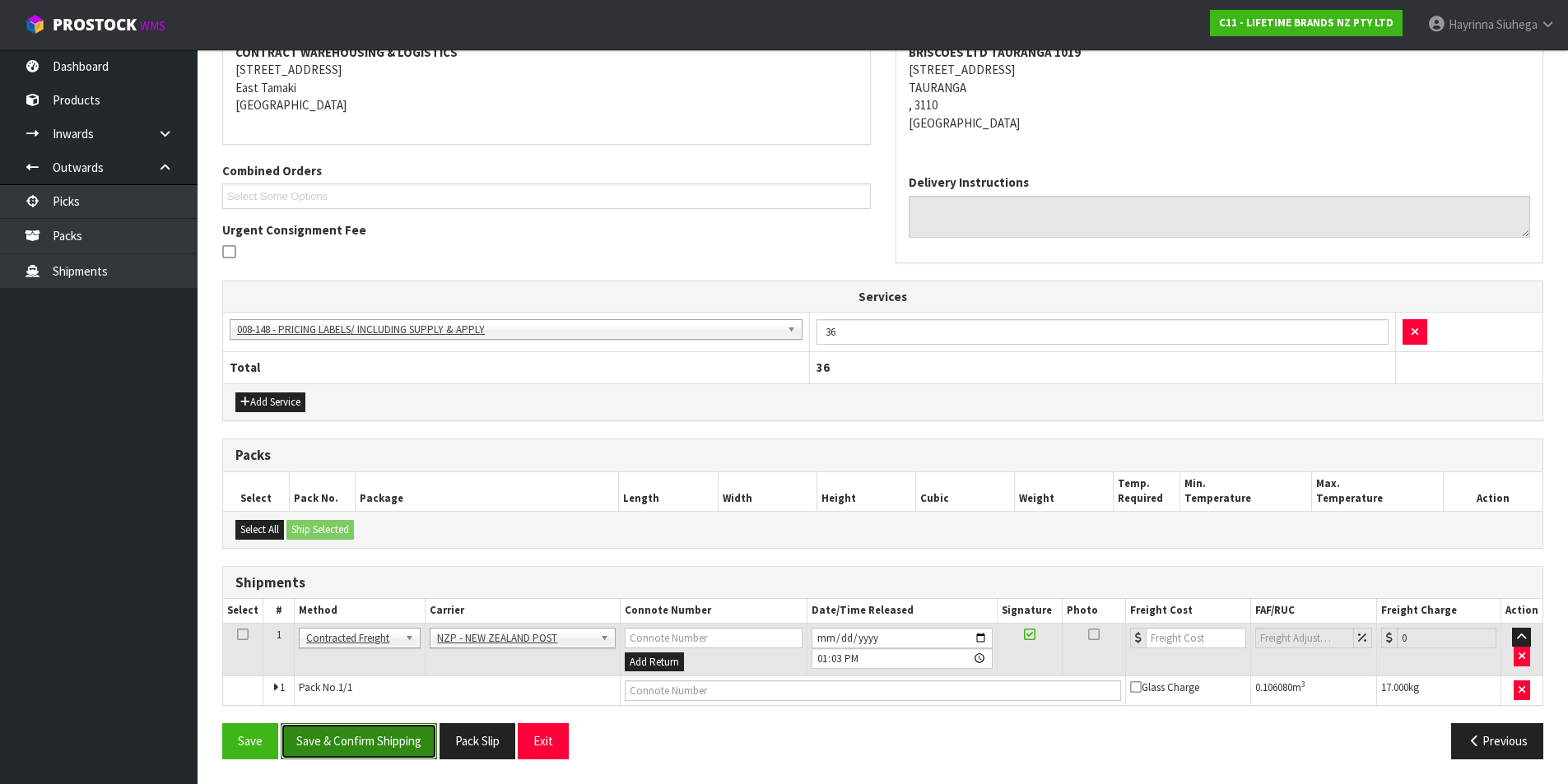
click at [395, 735] on button "Save & Confirm Shipping" at bounding box center [359, 741] width 157 height 35
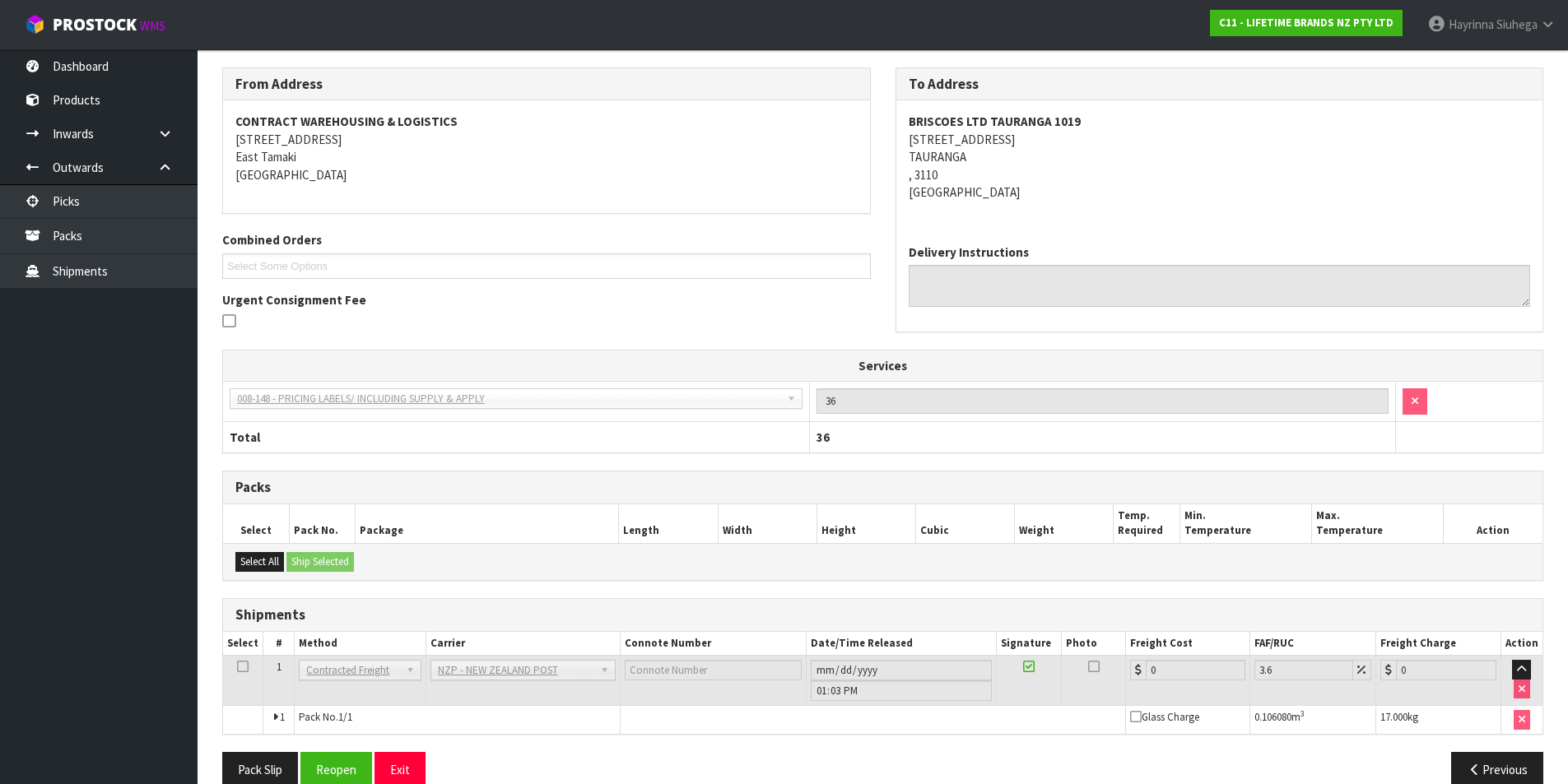
scroll to position [303, 0]
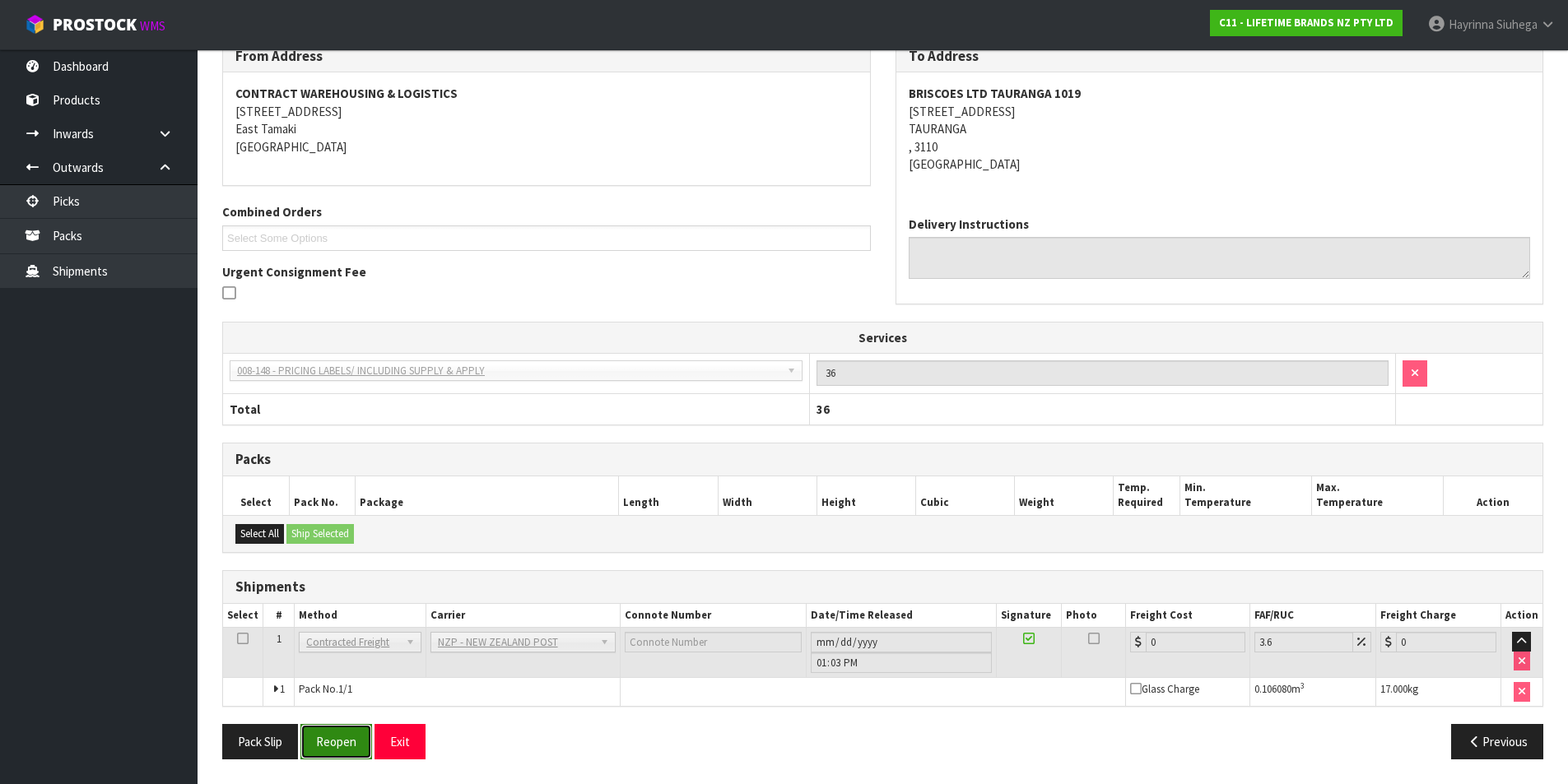
click at [330, 734] on button "Reopen" at bounding box center [336, 742] width 72 height 35
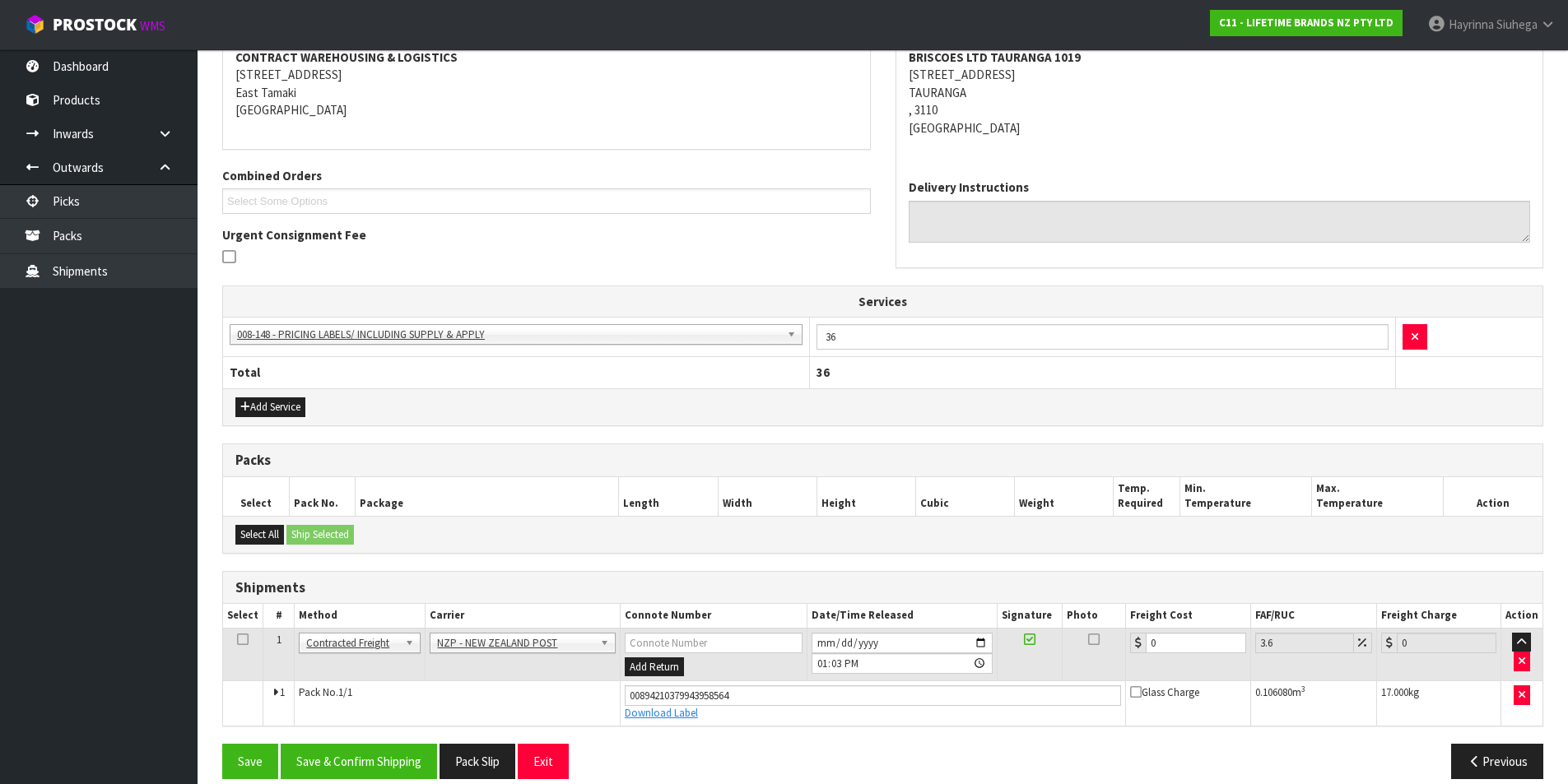
scroll to position [343, 0]
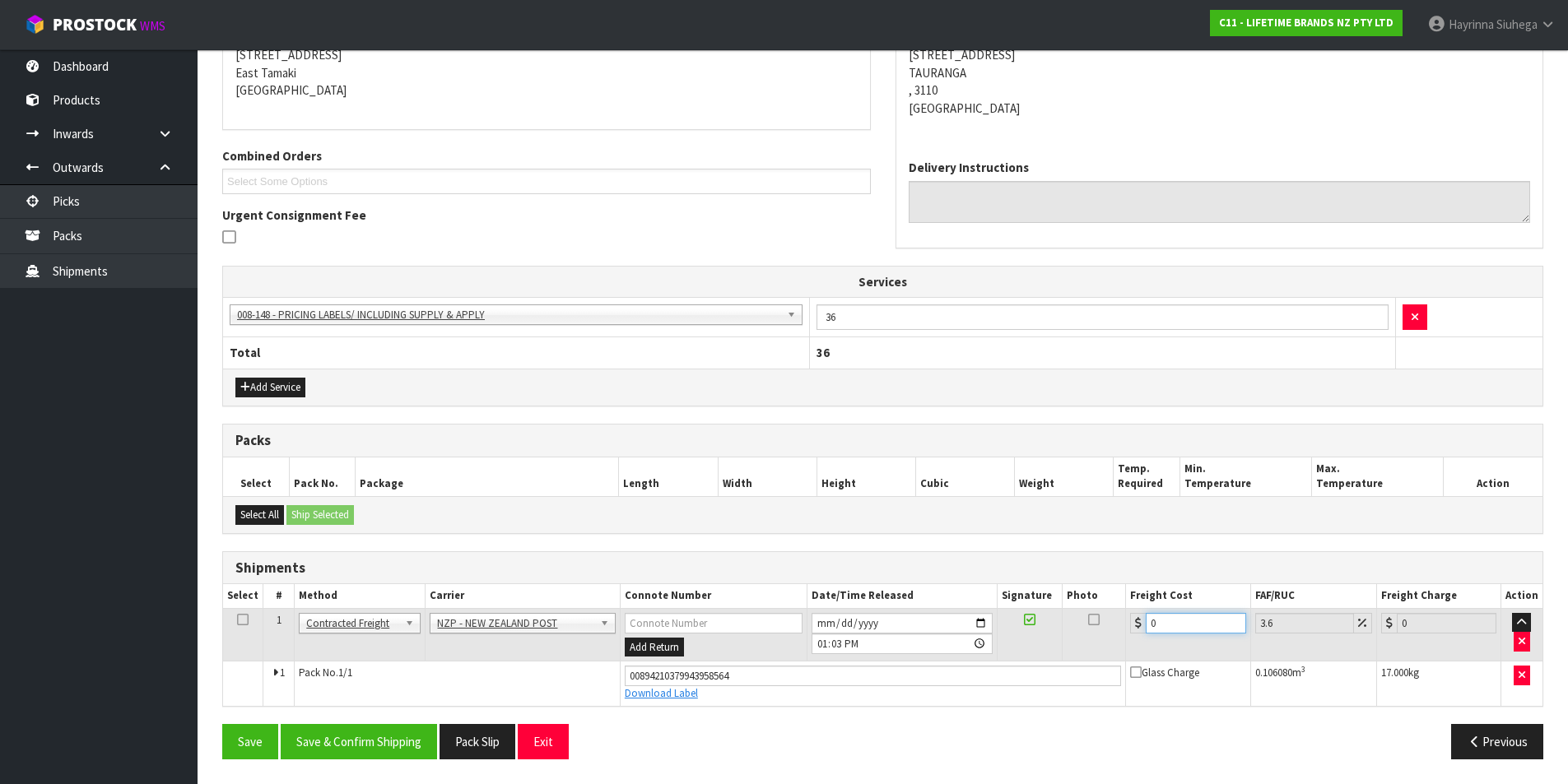
drag, startPoint x: 1186, startPoint y: 626, endPoint x: 510, endPoint y: 603, distance: 676.4
click at [596, 629] on tr "1 Client Local Pickup Customer Local Pickup Company Freight Contracted Freight …" at bounding box center [882, 635] width 1319 height 53
click at [222, 724] on button "Save" at bounding box center [250, 742] width 56 height 35
click at [379, 732] on button "Save & Confirm Shipping" at bounding box center [359, 742] width 157 height 35
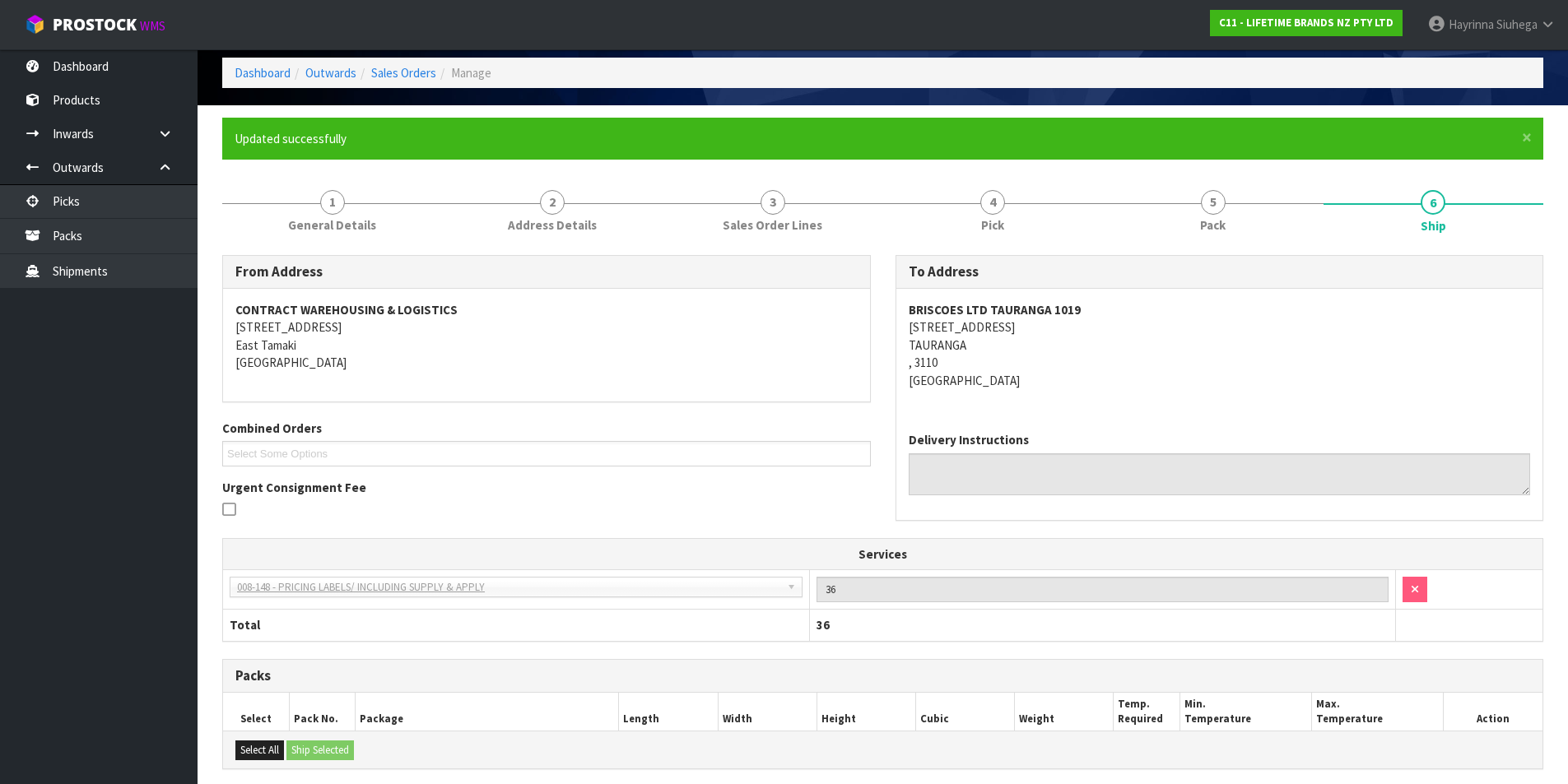
scroll to position [0, 0]
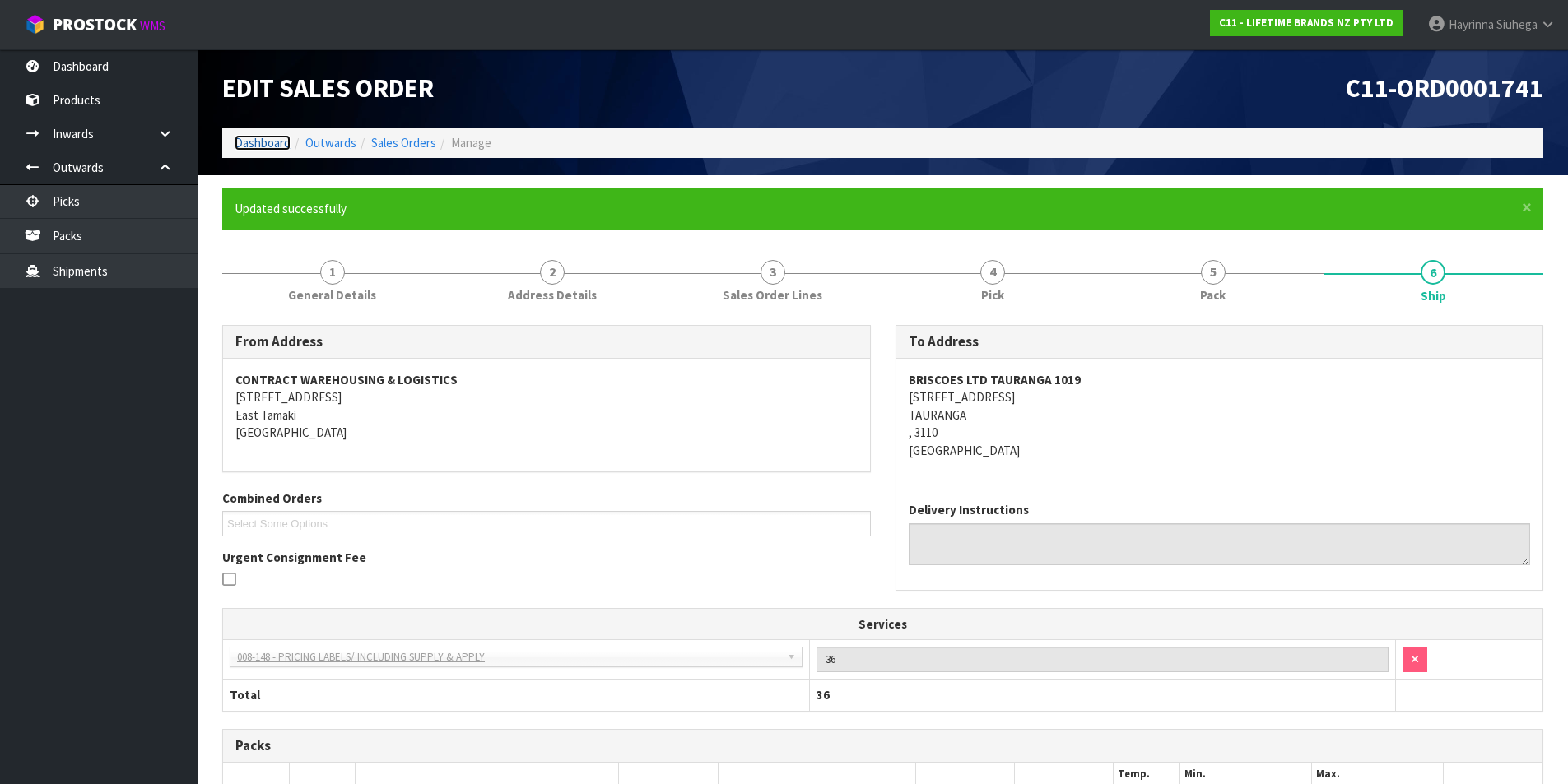
click at [270, 148] on link "Dashboard" at bounding box center [262, 143] width 56 height 16
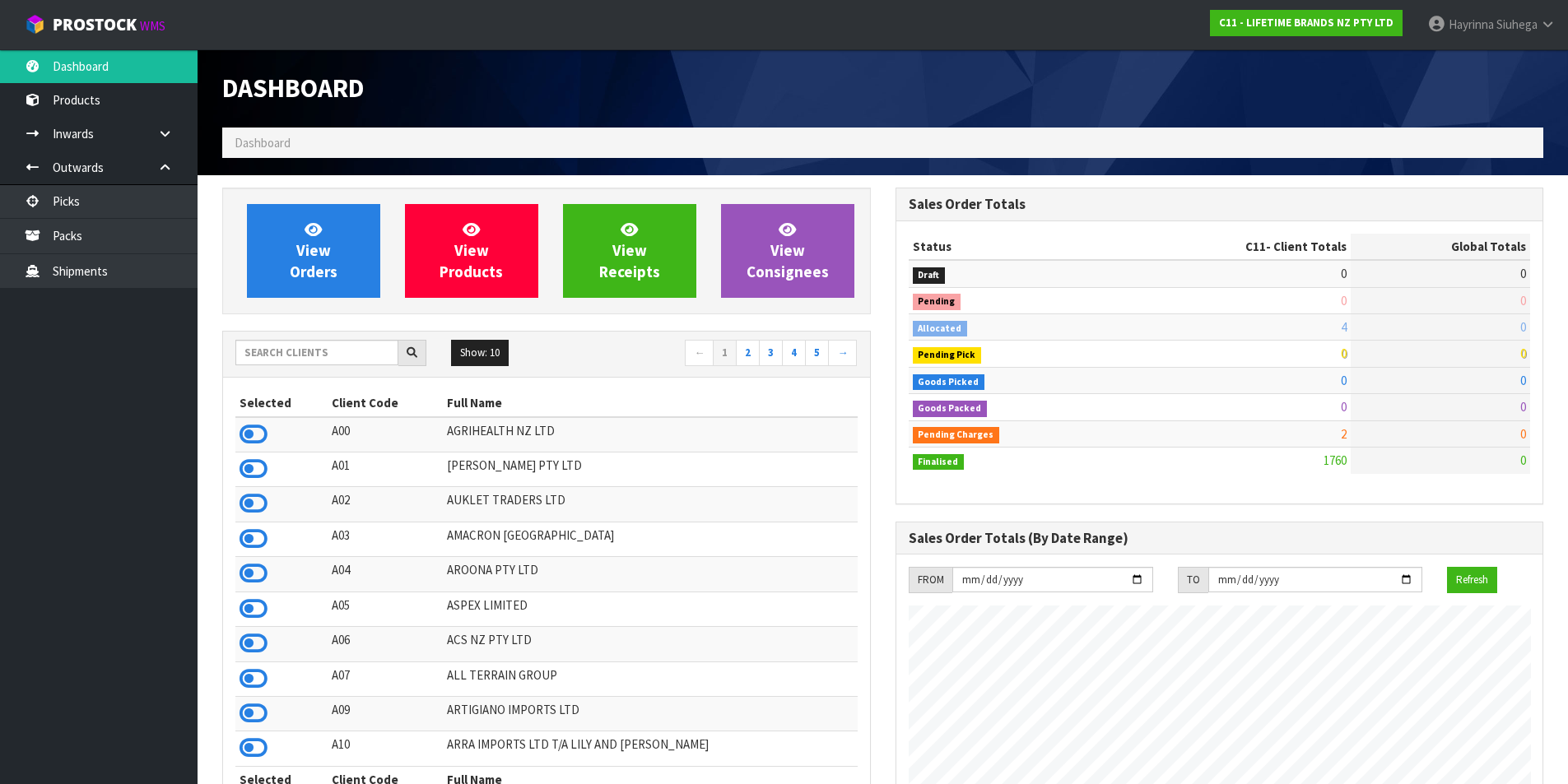
scroll to position [1247, 672]
